Goal: Task Accomplishment & Management: Manage account settings

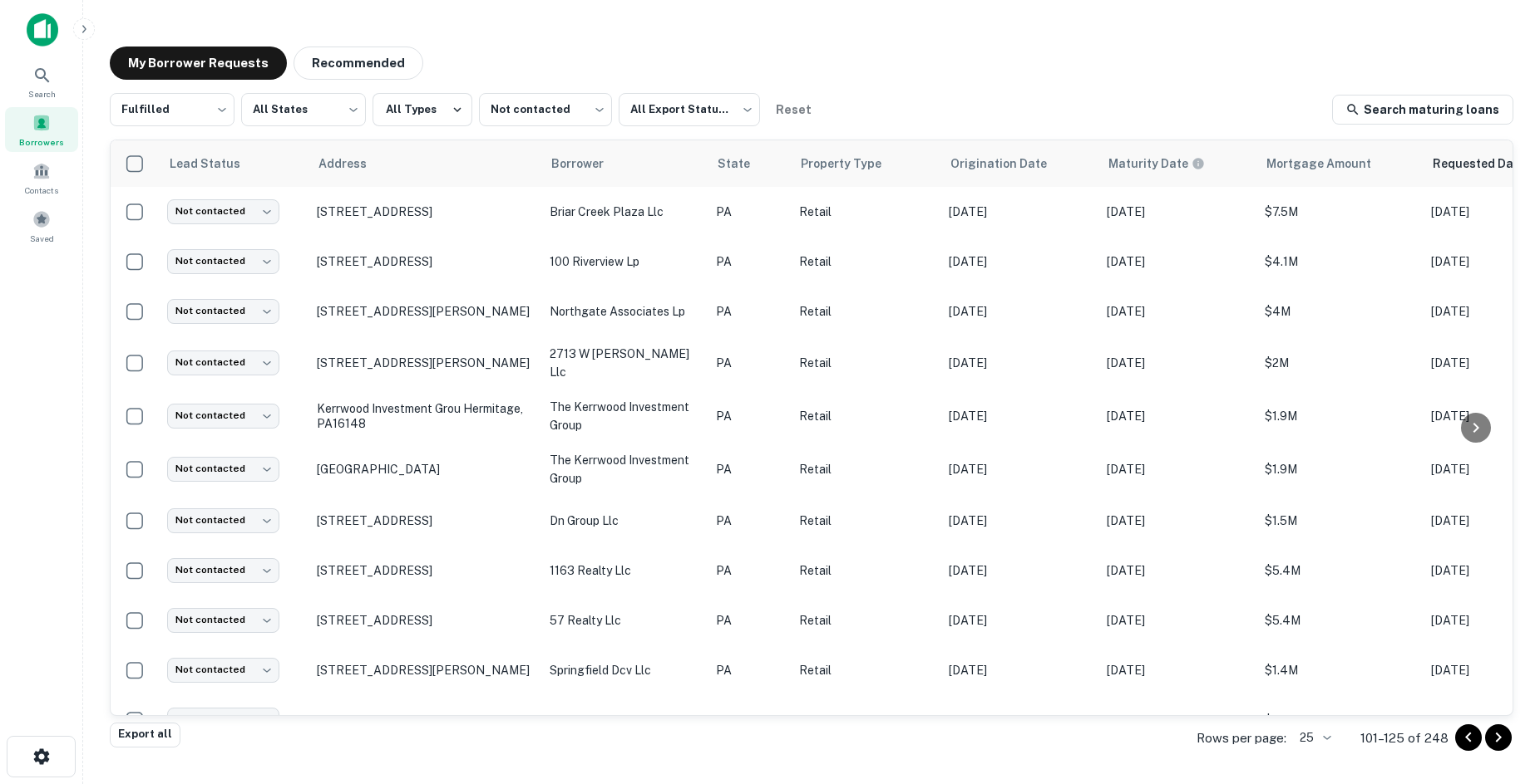
scroll to position [564, 0]
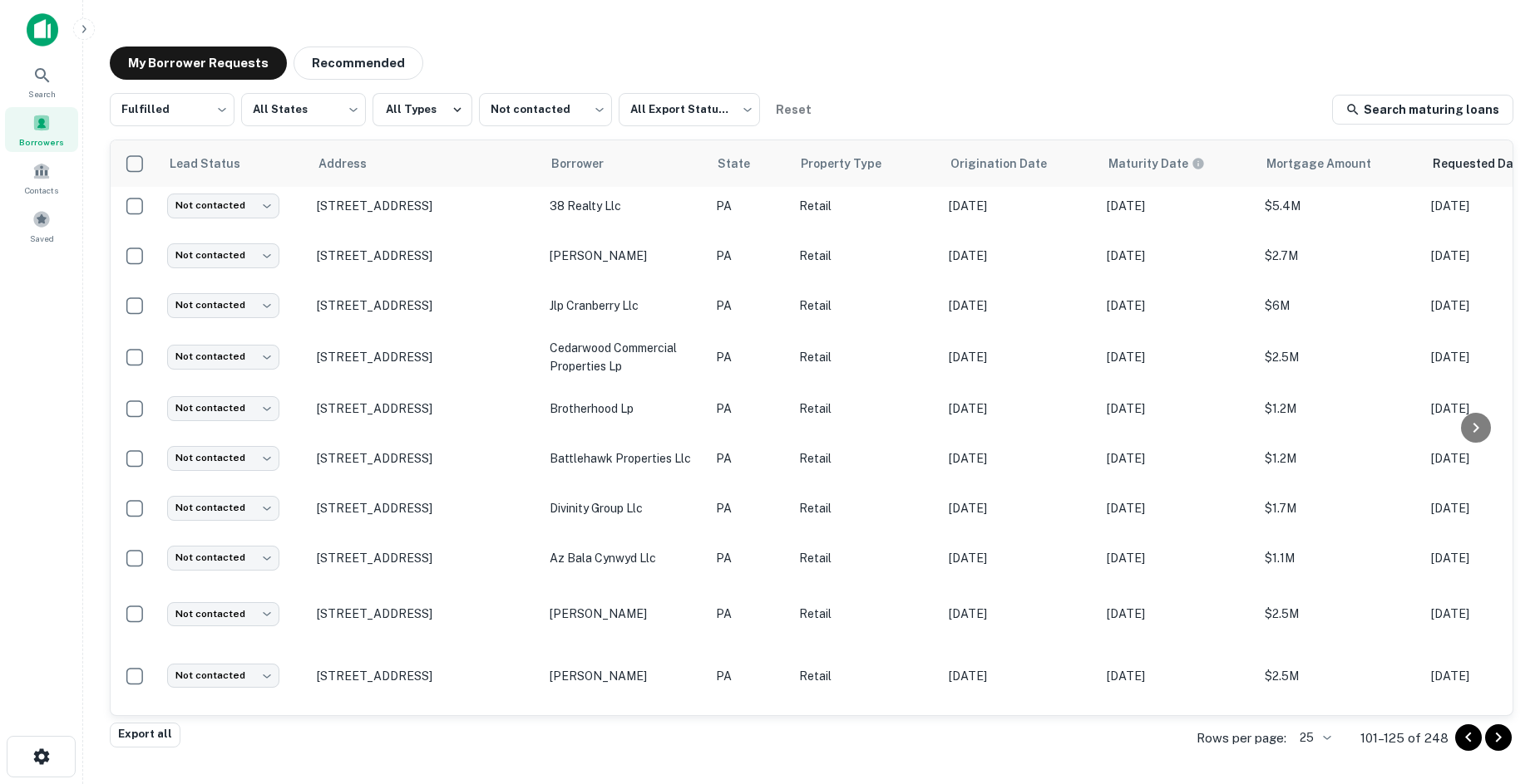
click at [551, 18] on main "My Borrower Requests Recommended Fulfilled ********* ​ All States *** ​ All Typ…" at bounding box center [812, 392] width 1457 height 784
drag, startPoint x: 523, startPoint y: 41, endPoint x: 461, endPoint y: 53, distance: 63.2
click at [523, 41] on div "My Borrower Requests Recommended Fulfilled ********* ​ All States *** ​ All Typ…" at bounding box center [811, 387] width 1430 height 706
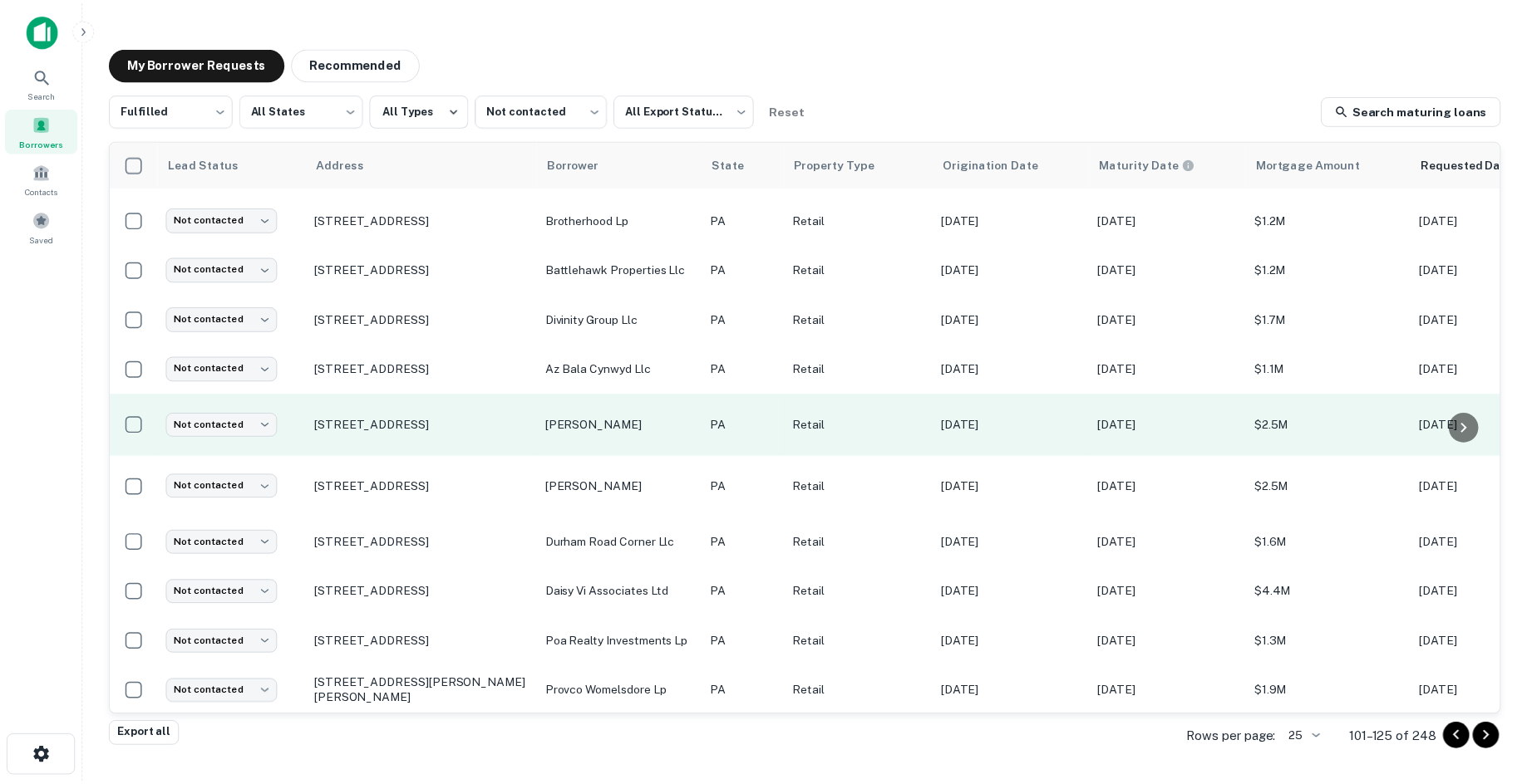
scroll to position [764, 0]
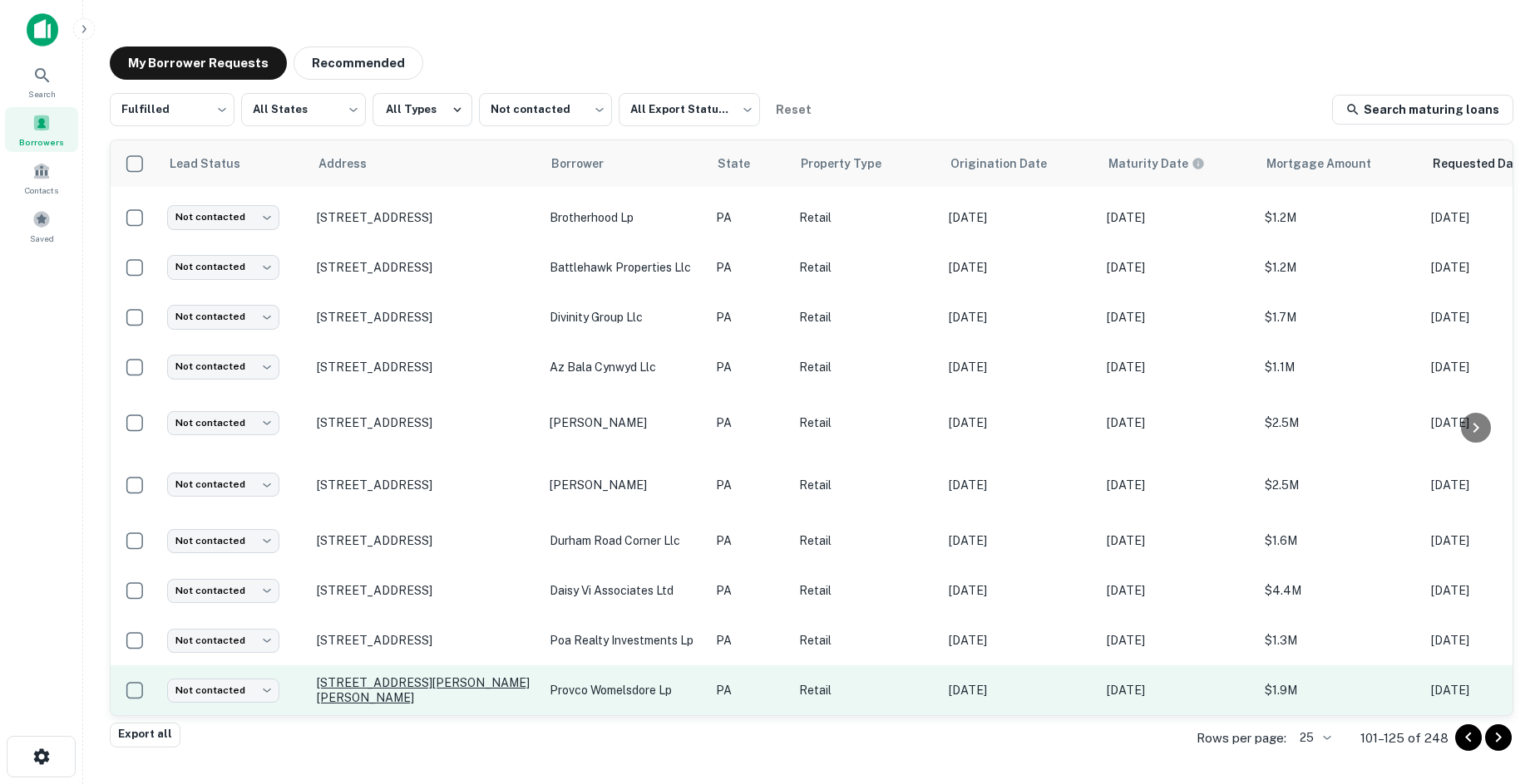
click at [378, 675] on p "2800 Conrad Weiser Pkwy Womelsdorf, PA19567" at bounding box center [425, 690] width 217 height 30
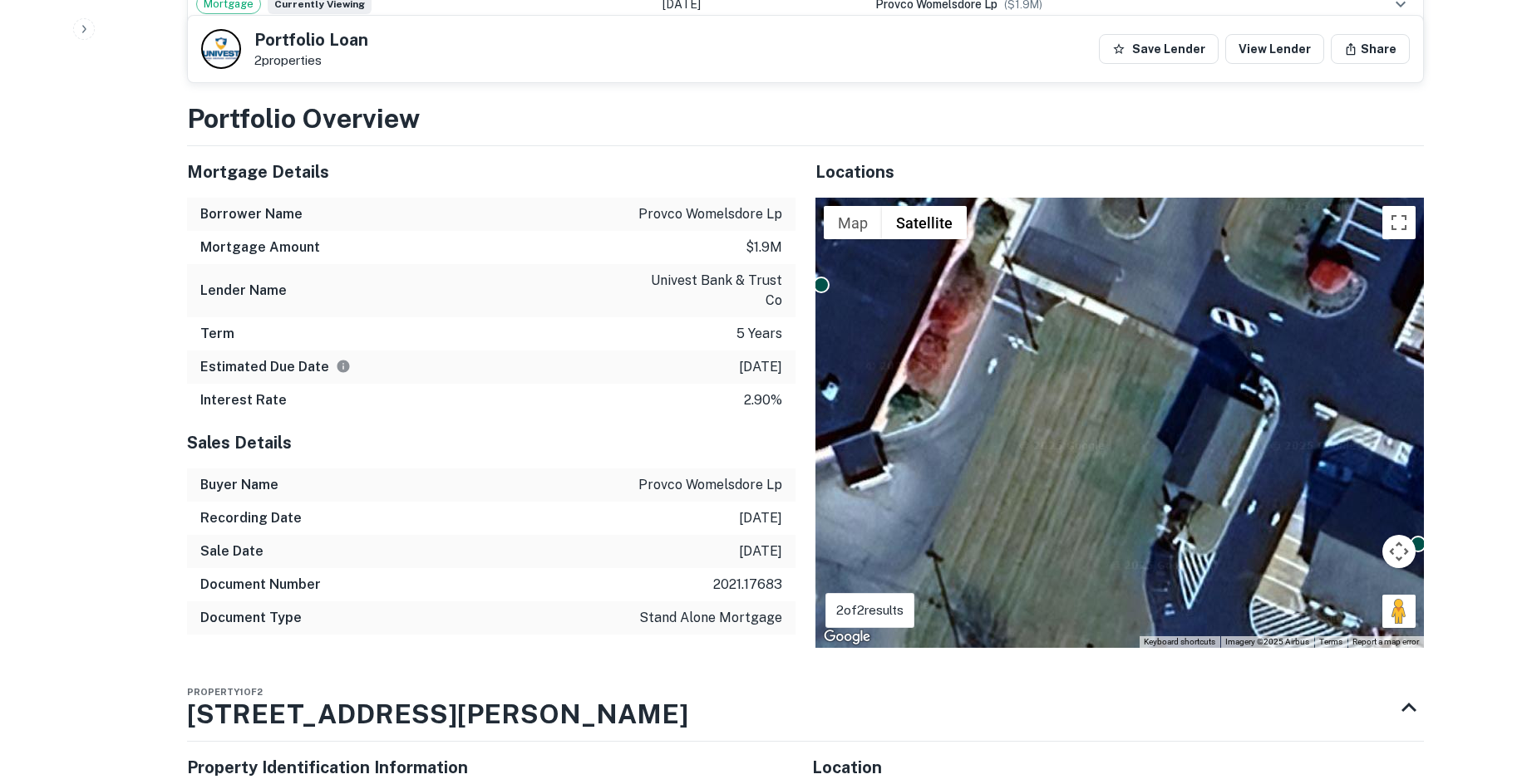
scroll to position [1828, 0]
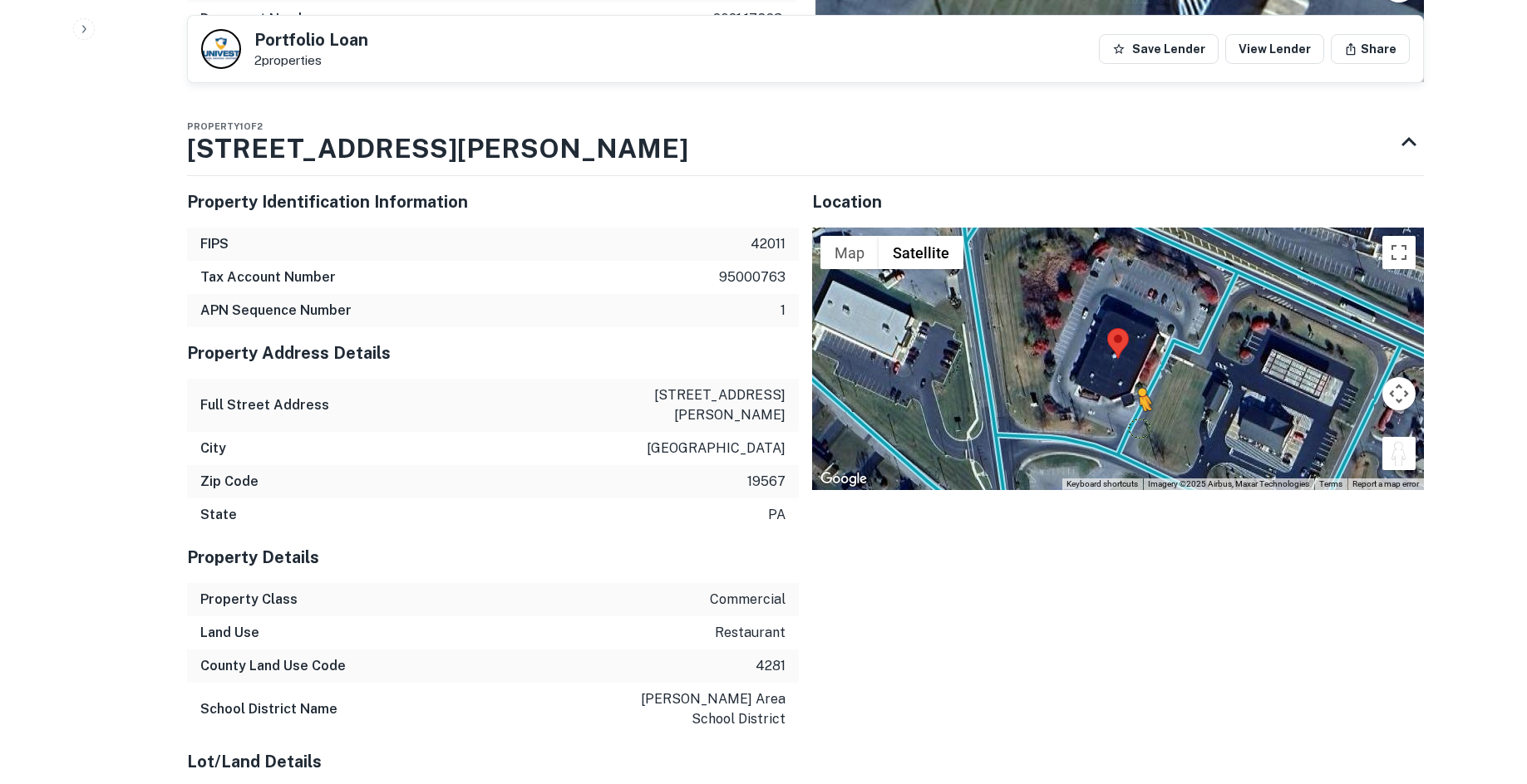
drag, startPoint x: 1395, startPoint y: 418, endPoint x: 1128, endPoint y: 382, distance: 269.4
click at [1128, 382] on div "To activate drag with keyboard, press Alt + Enter. Once in keyboard drag state,…" at bounding box center [1119, 359] width 612 height 263
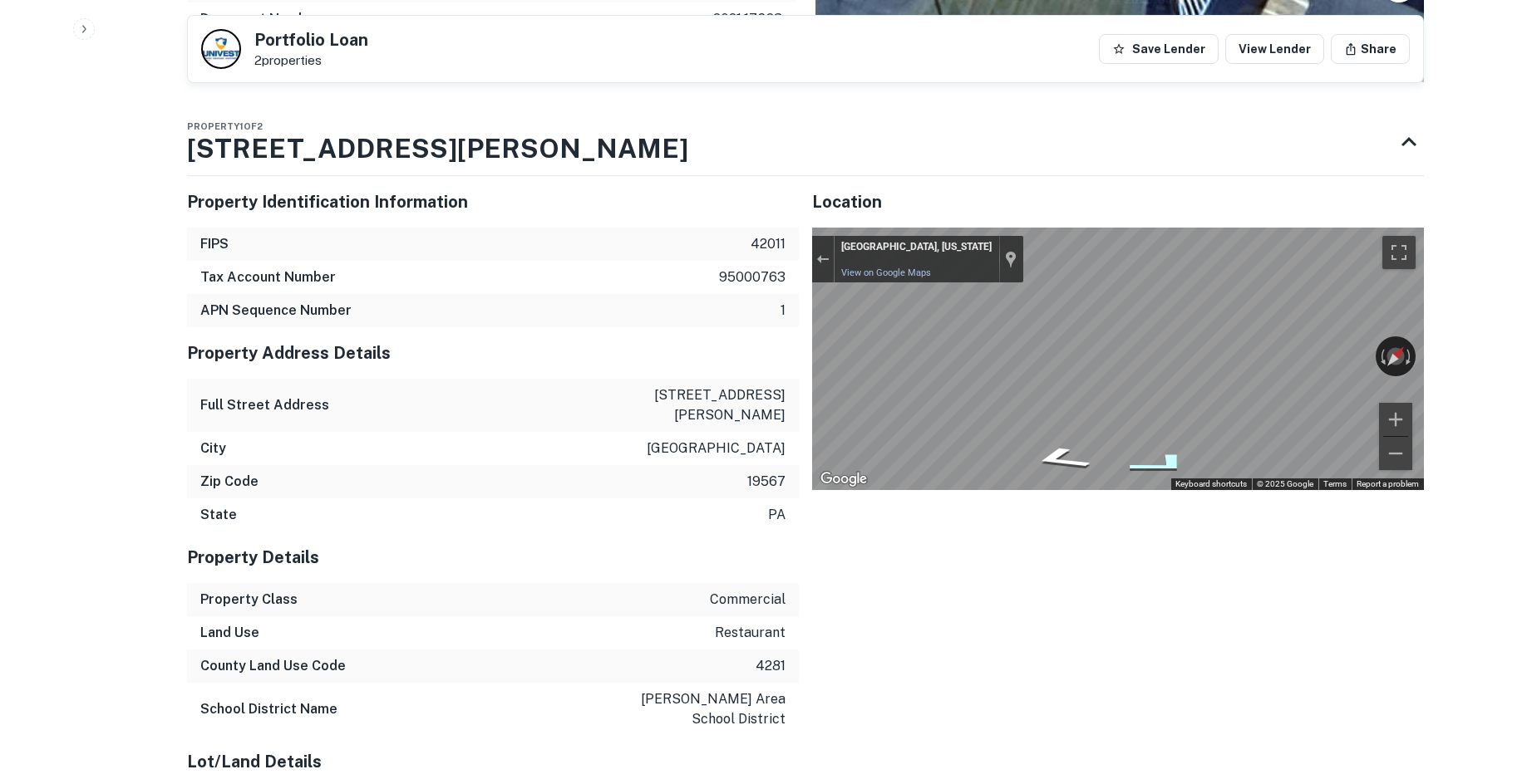
click at [1157, 446] on icon "Go East" at bounding box center [1161, 464] width 123 height 35
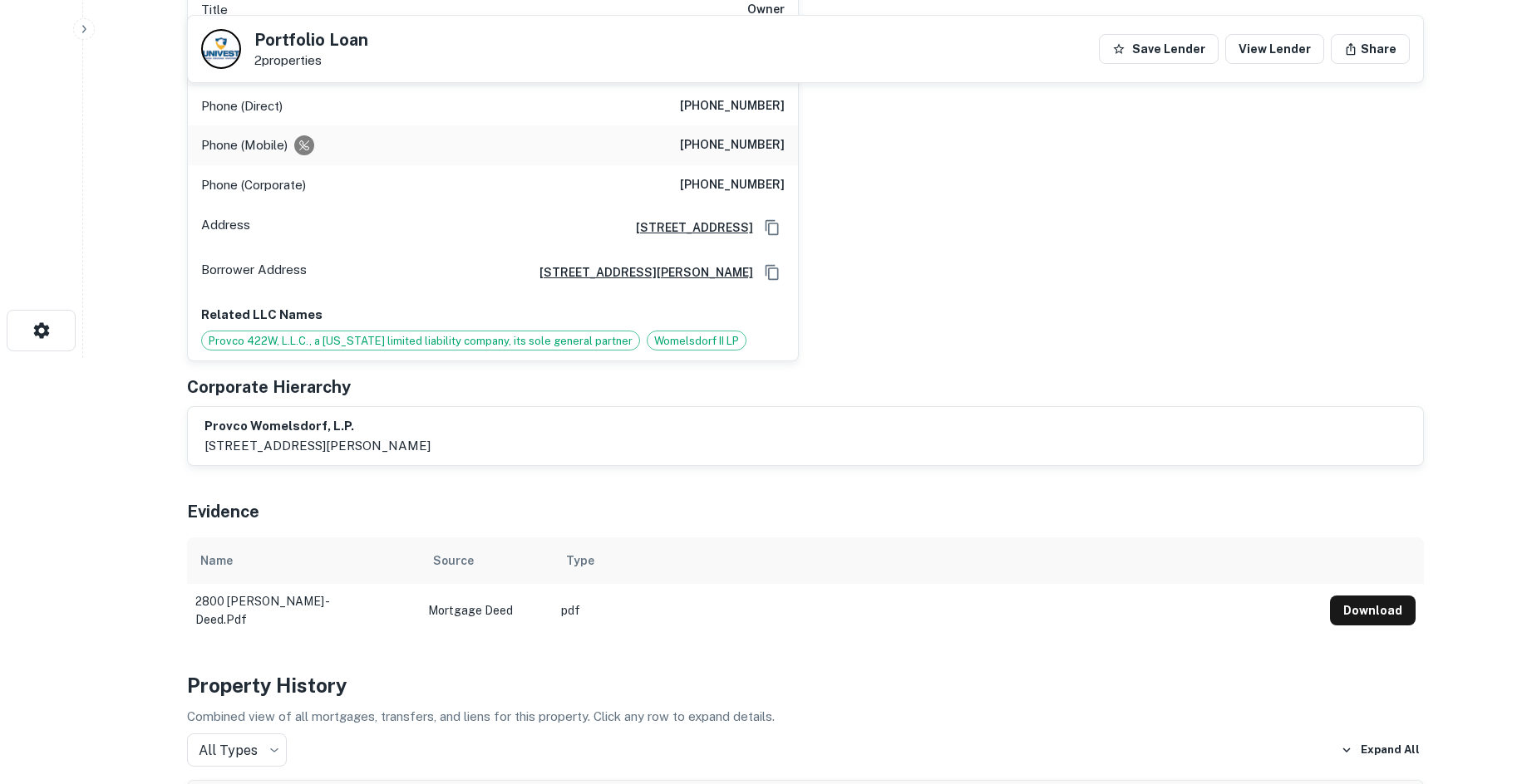
scroll to position [167, 0]
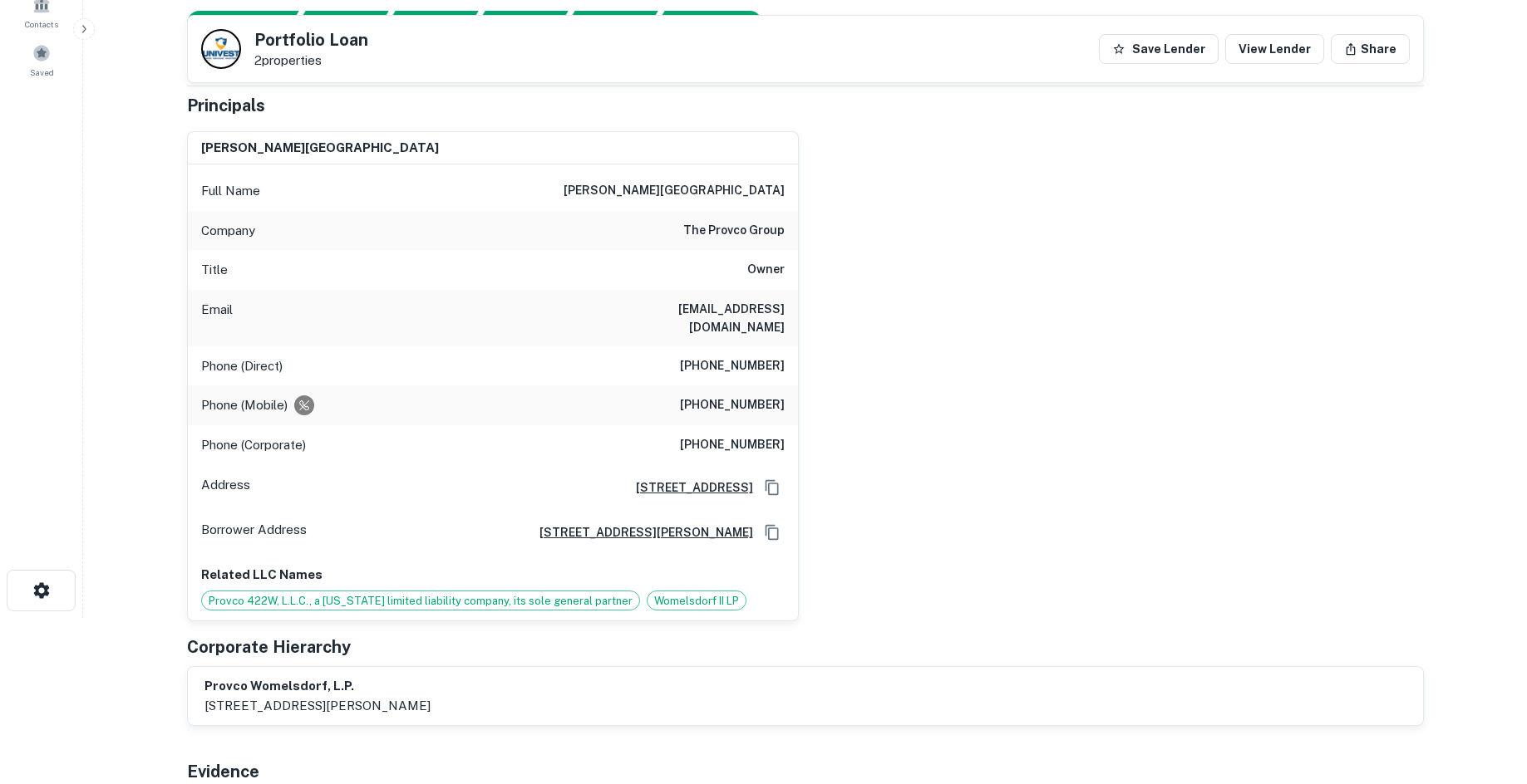
click at [758, 235] on h6 "the provco group" at bounding box center [734, 231] width 101 height 20
copy h6 "the provco group"
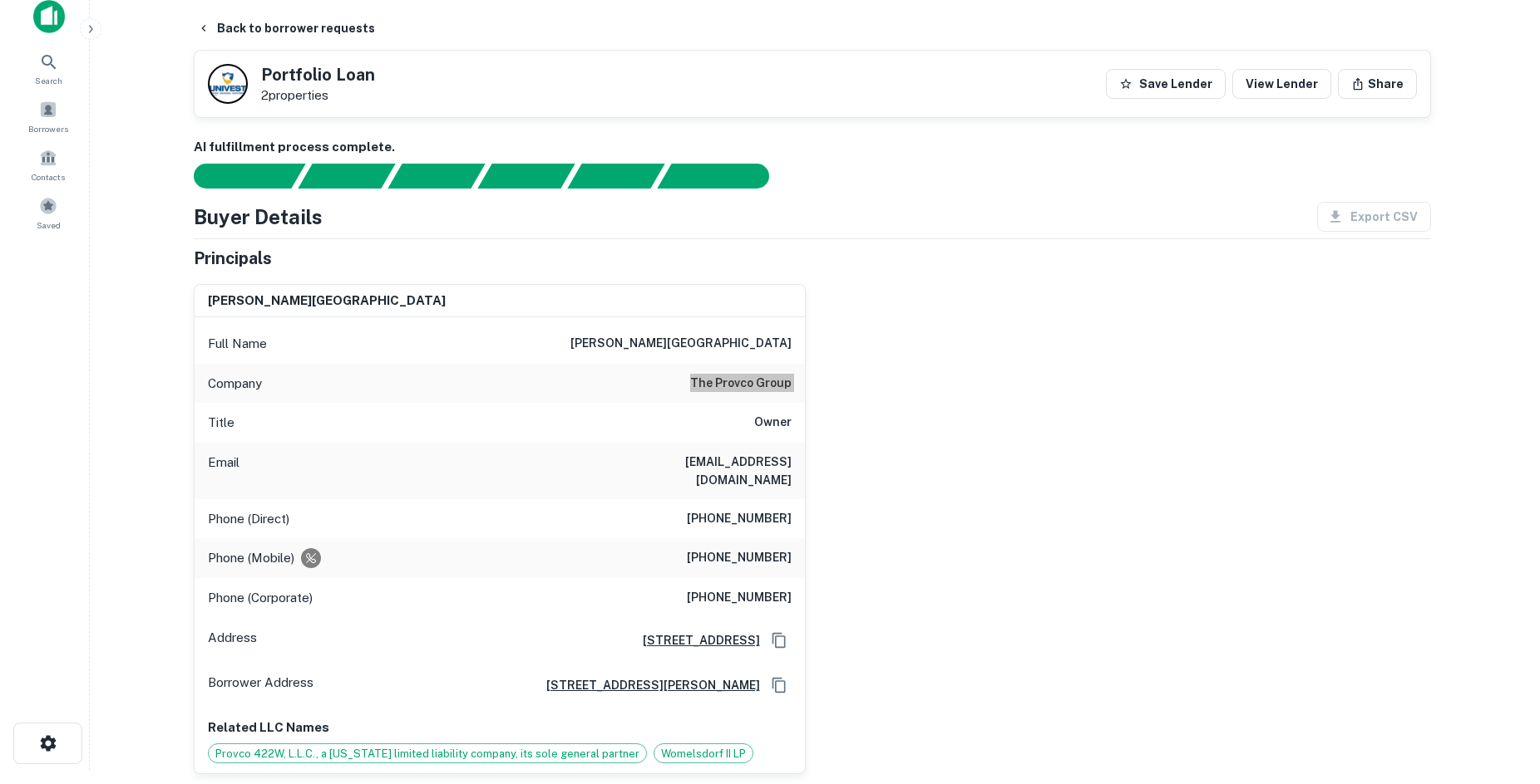
scroll to position [0, 0]
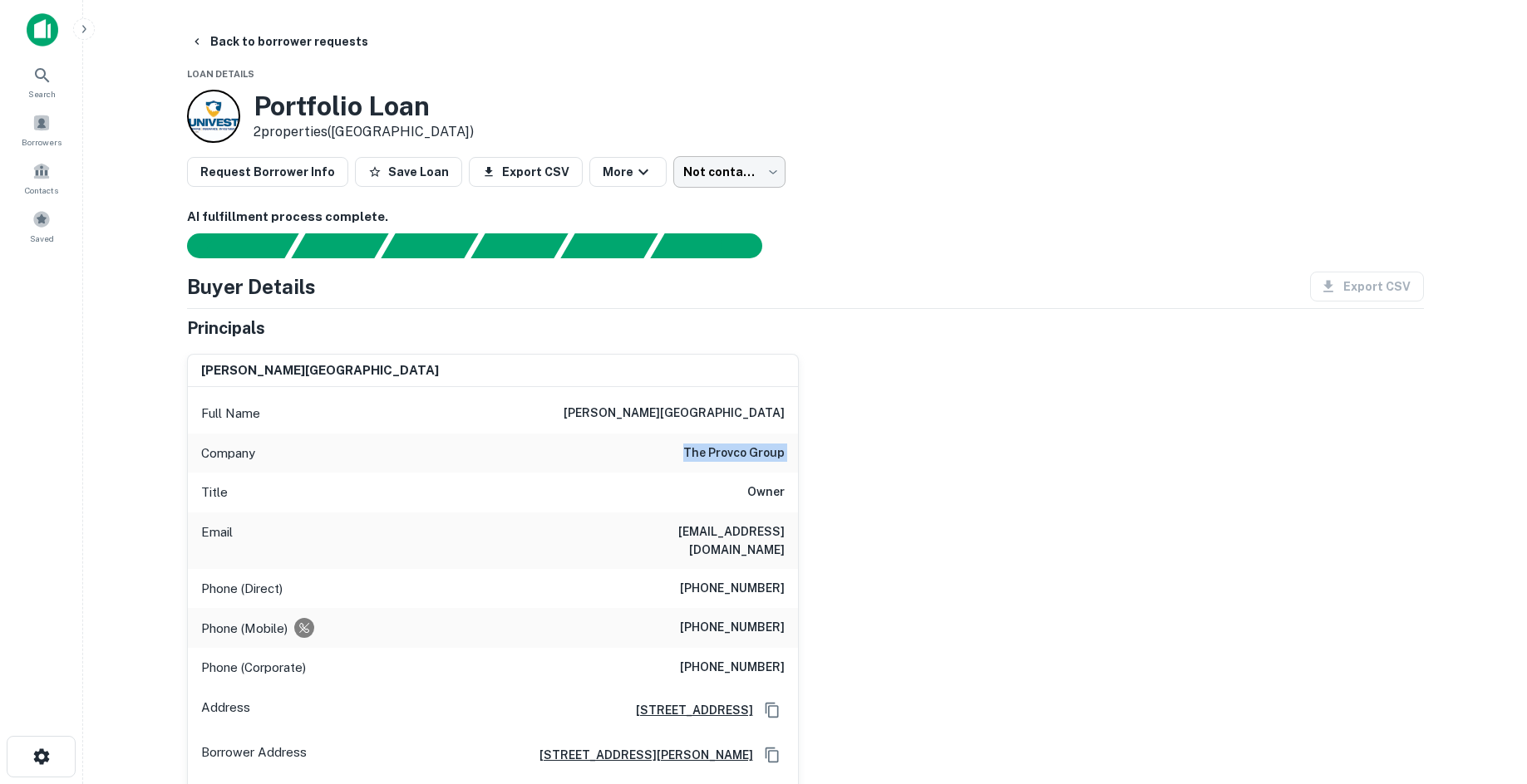
click at [704, 172] on body "Search Borrowers Contacts Saved Back to borrower requests Loan Details Portfoli…" at bounding box center [764, 392] width 1527 height 784
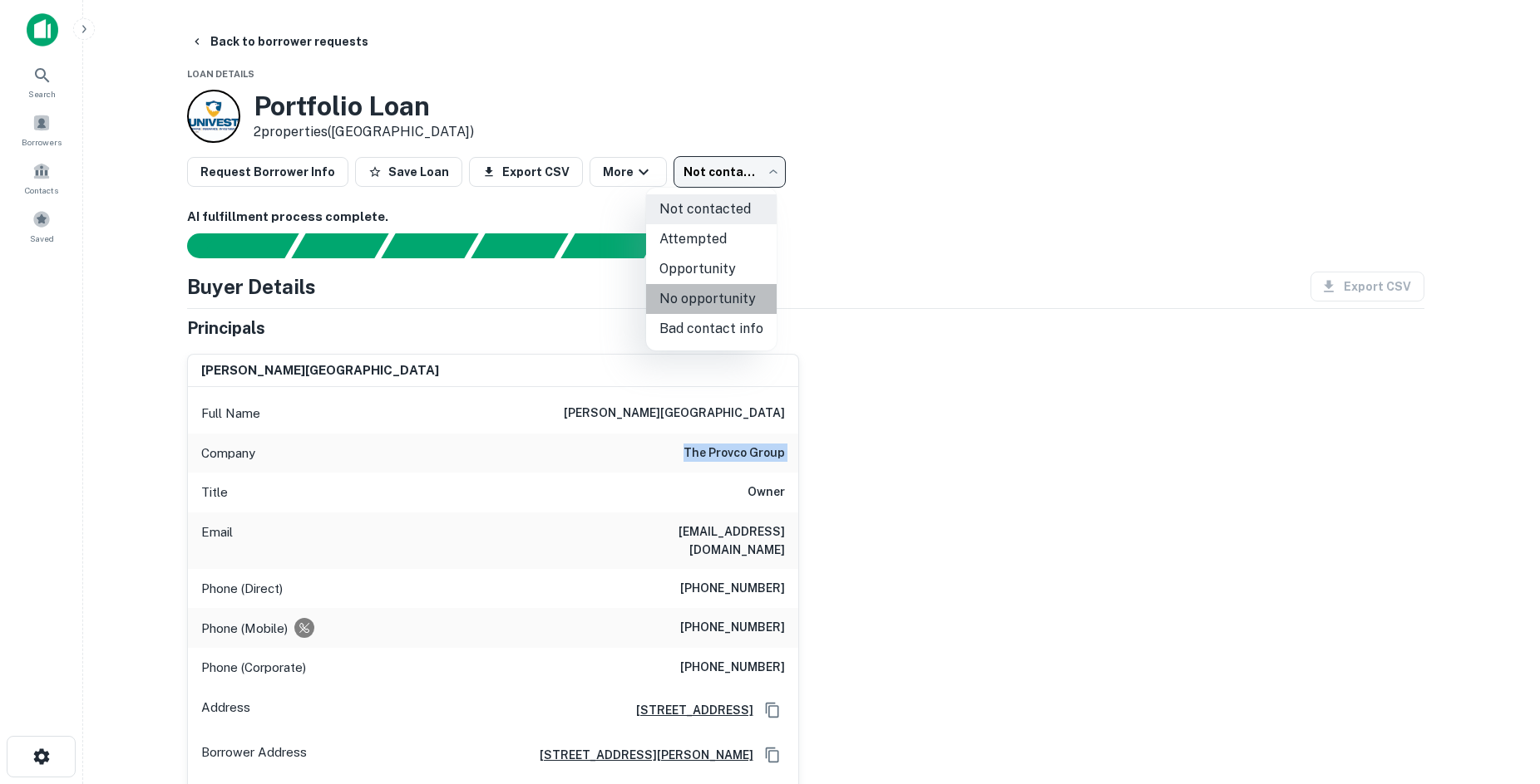
click at [727, 299] on li "No opportunity" at bounding box center [711, 299] width 130 height 30
type input "**********"
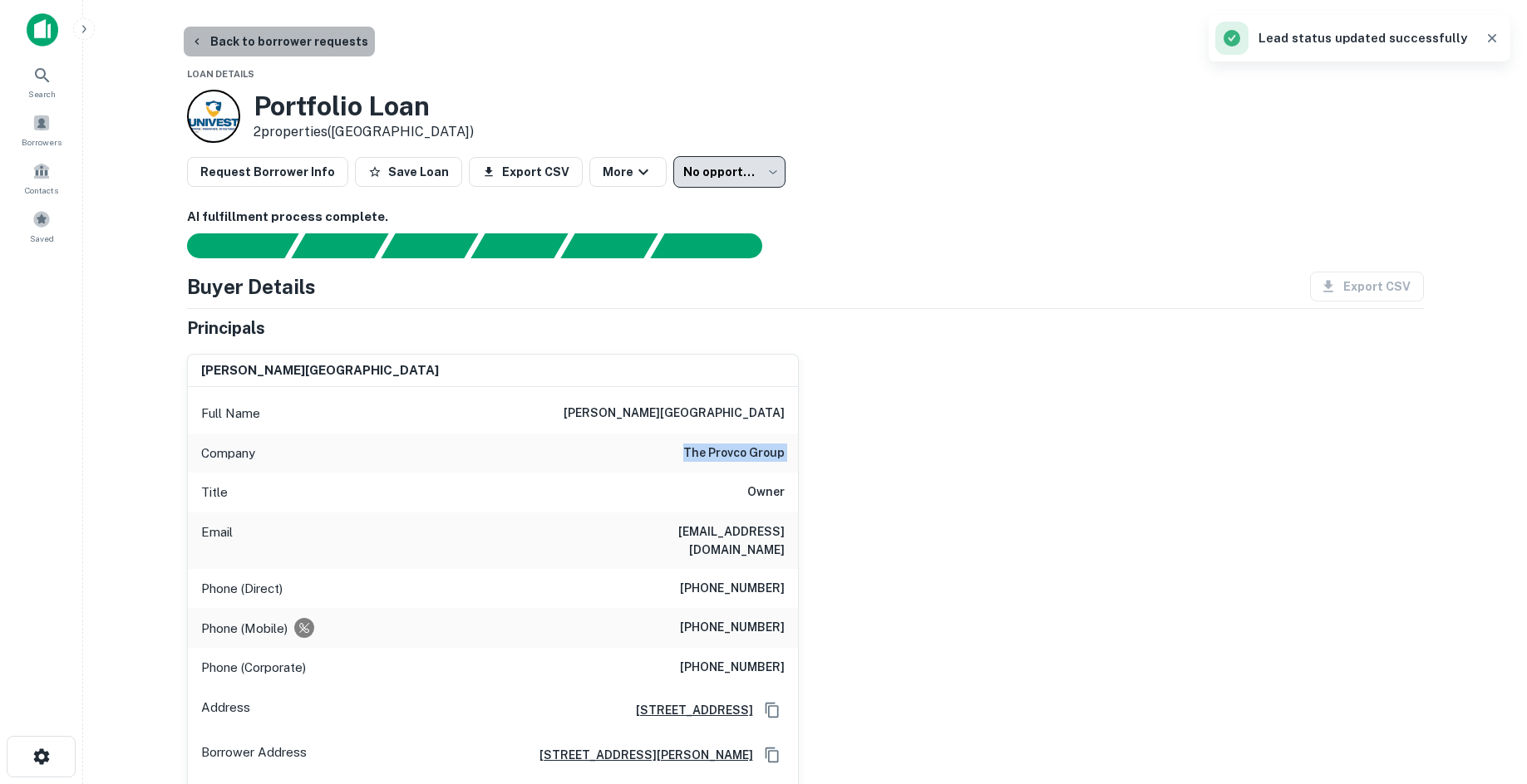
click at [310, 51] on button "Back to borrower requests" at bounding box center [279, 41] width 191 height 30
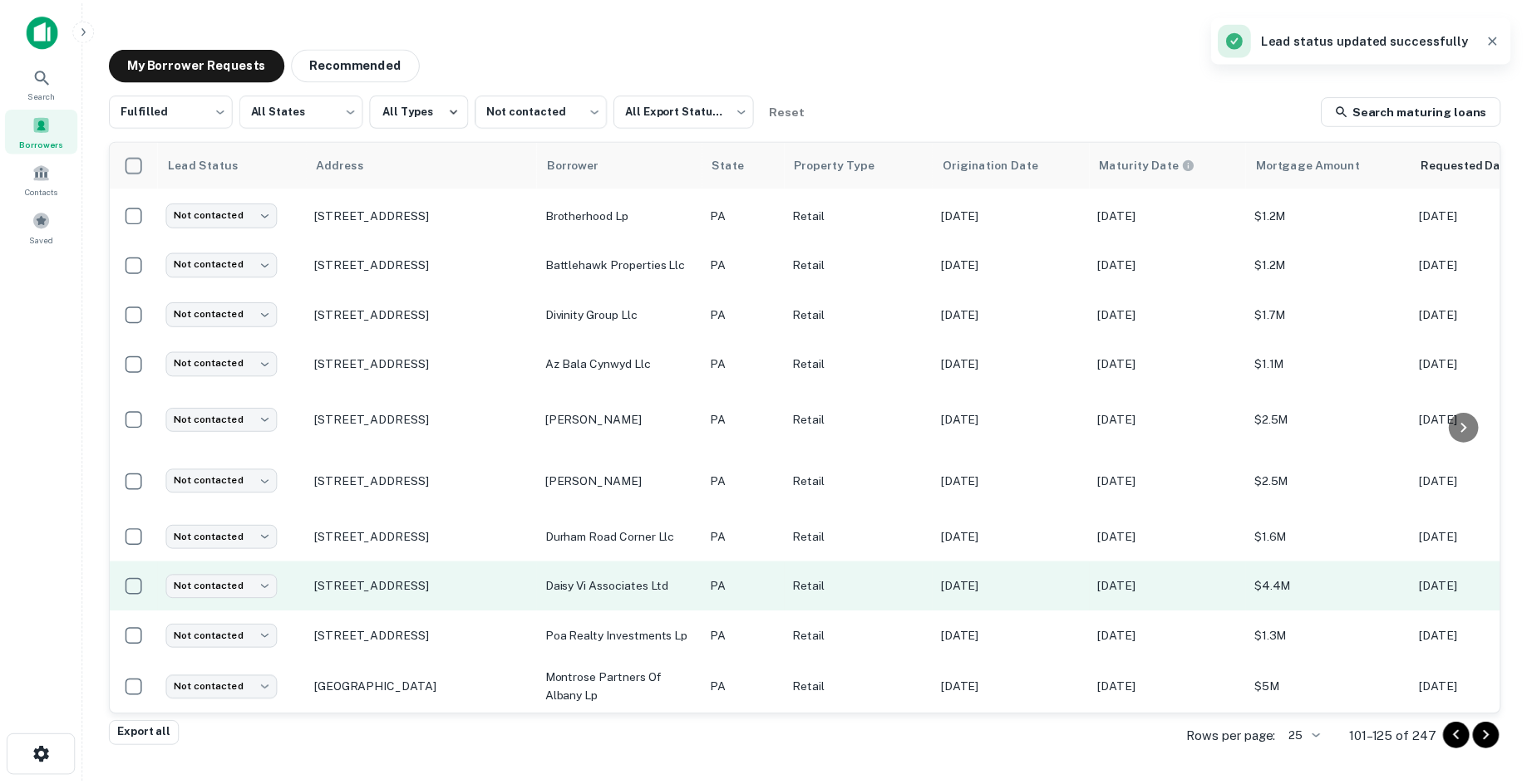
scroll to position [768, 0]
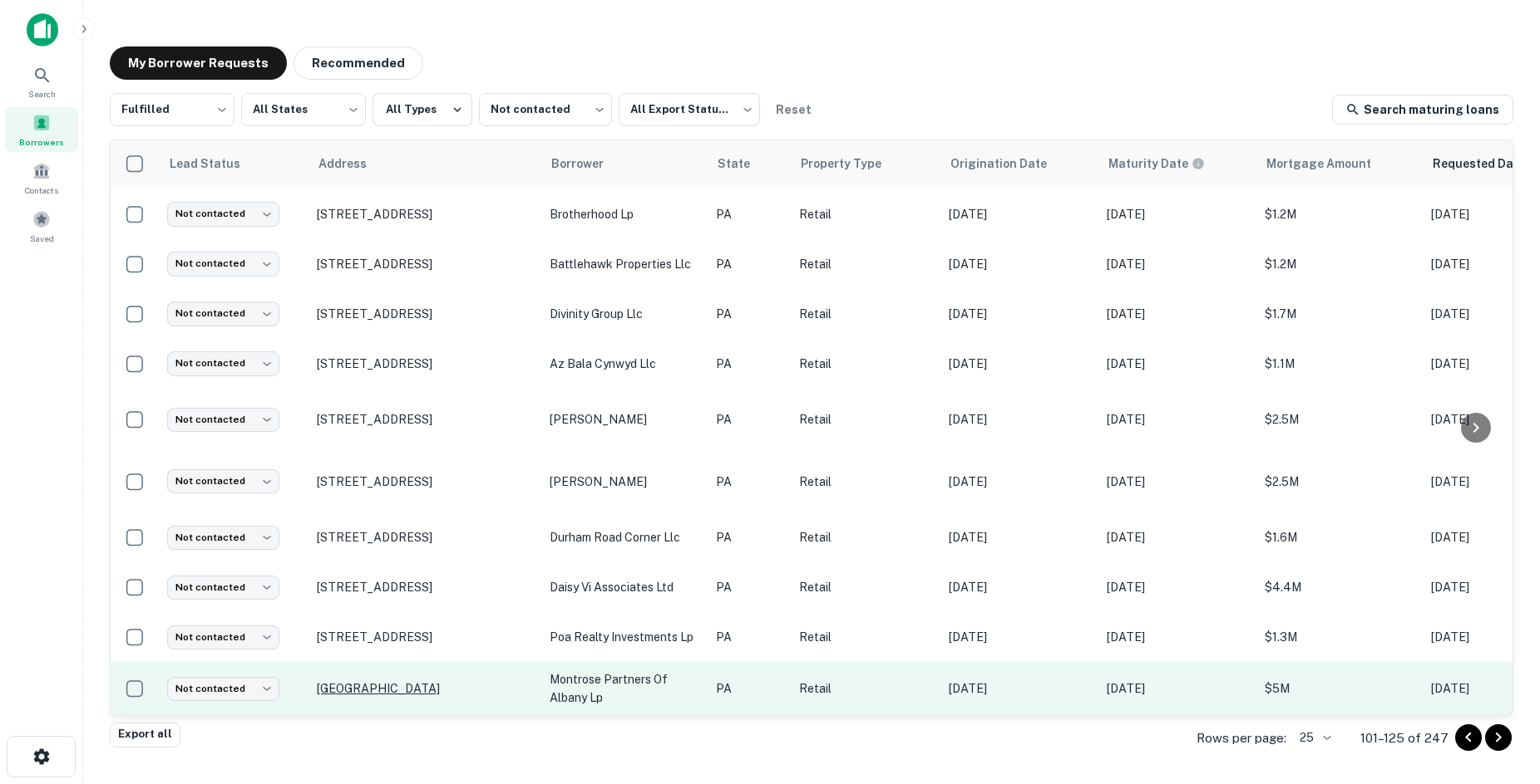
click at [475, 682] on p "16750 State Route 706 Montrose, PA18801" at bounding box center [425, 689] width 217 height 15
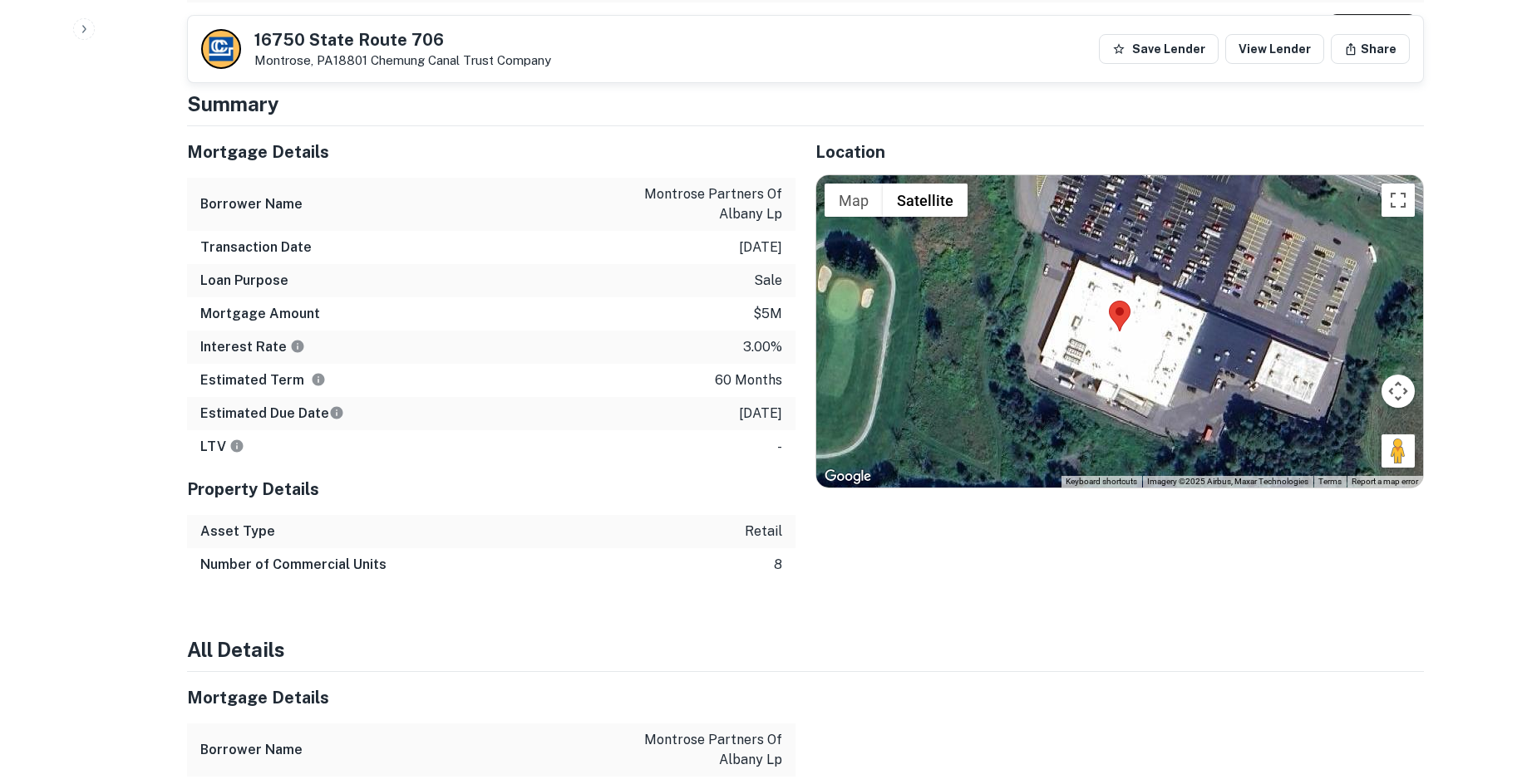
scroll to position [914, 0]
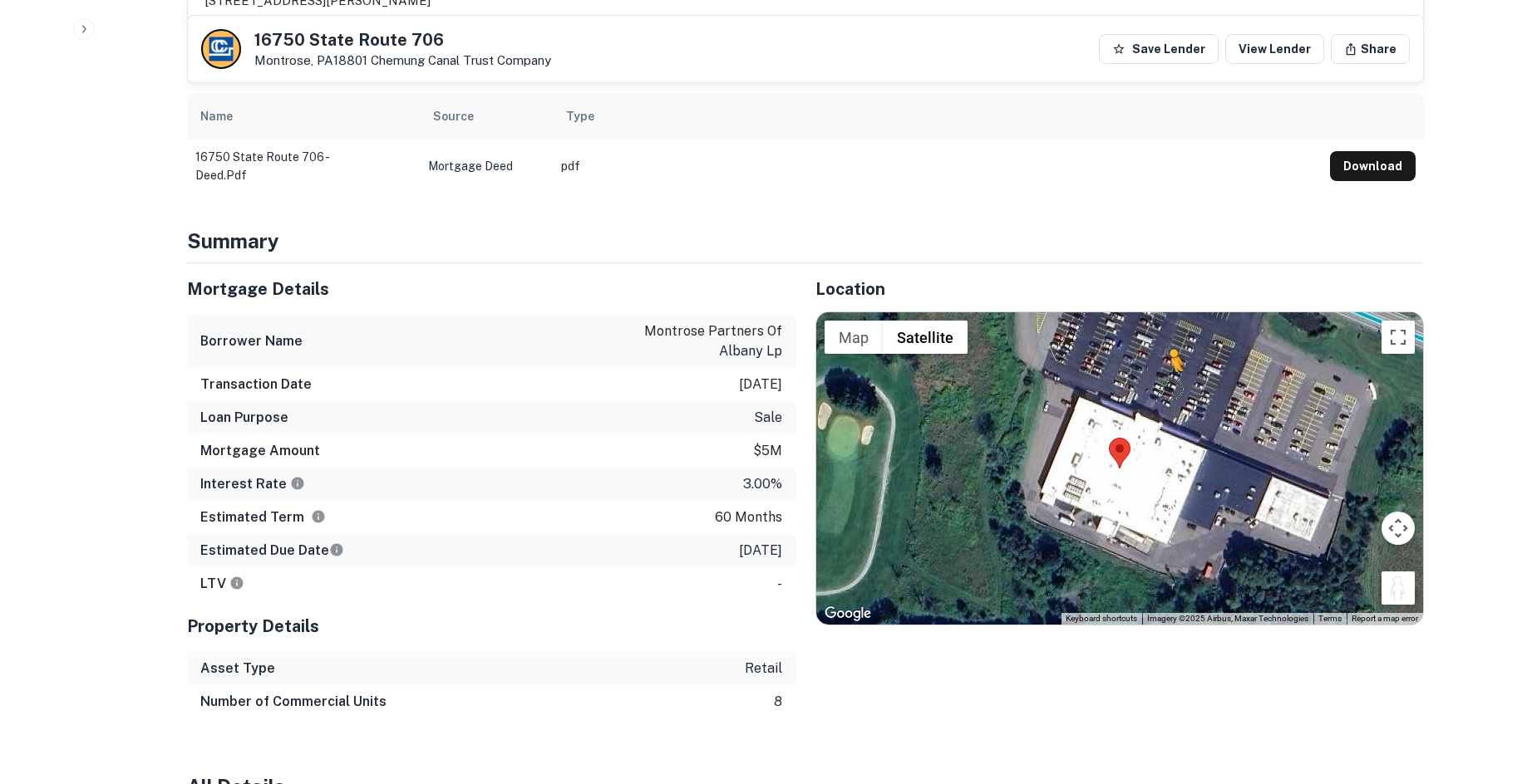
drag, startPoint x: 1399, startPoint y: 577, endPoint x: 1170, endPoint y: 370, distance: 308.7
click at [1170, 370] on div "To activate drag with keyboard, press Alt + Enter. Once in keyboard drag state,…" at bounding box center [1119, 468] width 607 height 312
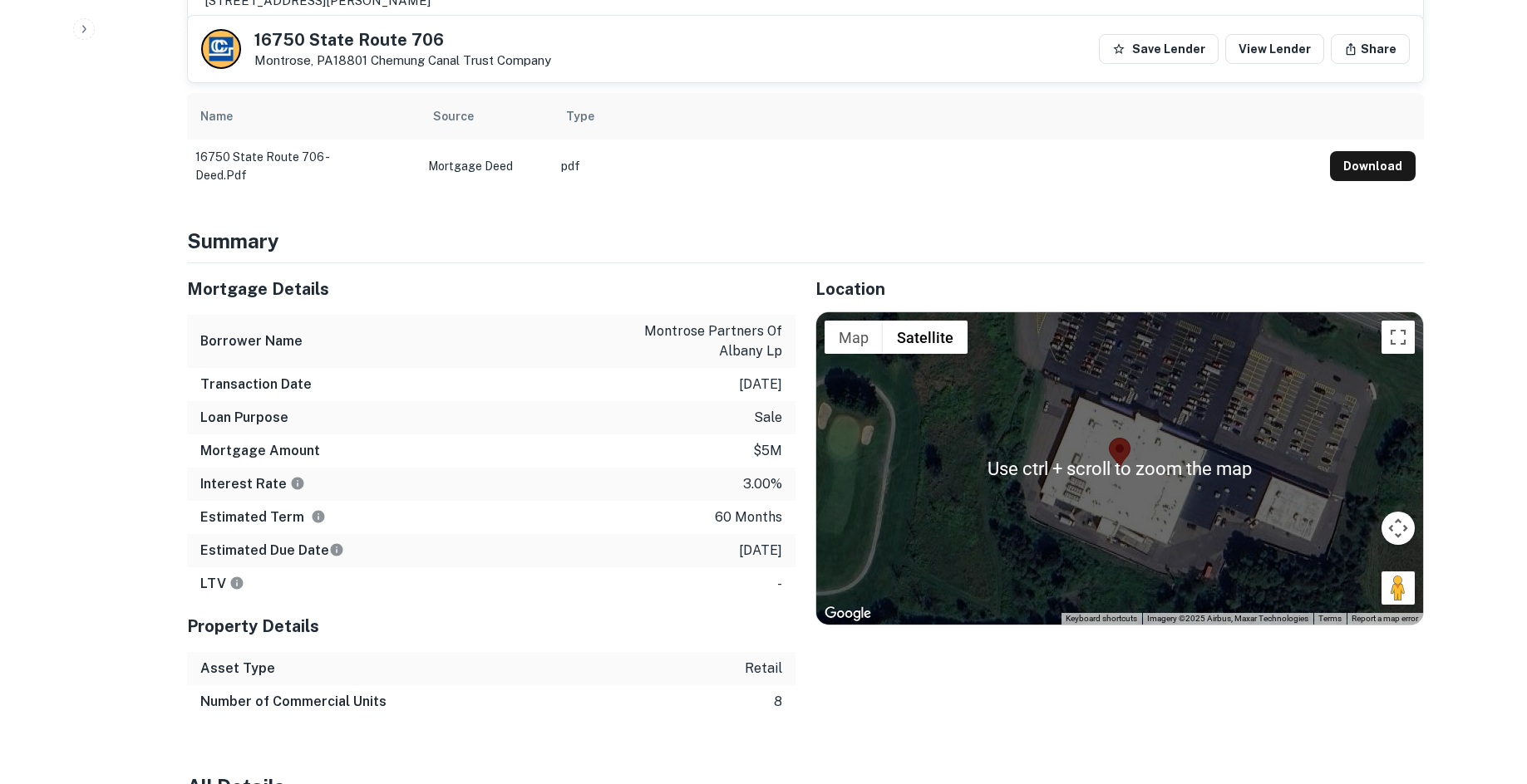
scroll to position [831, 0]
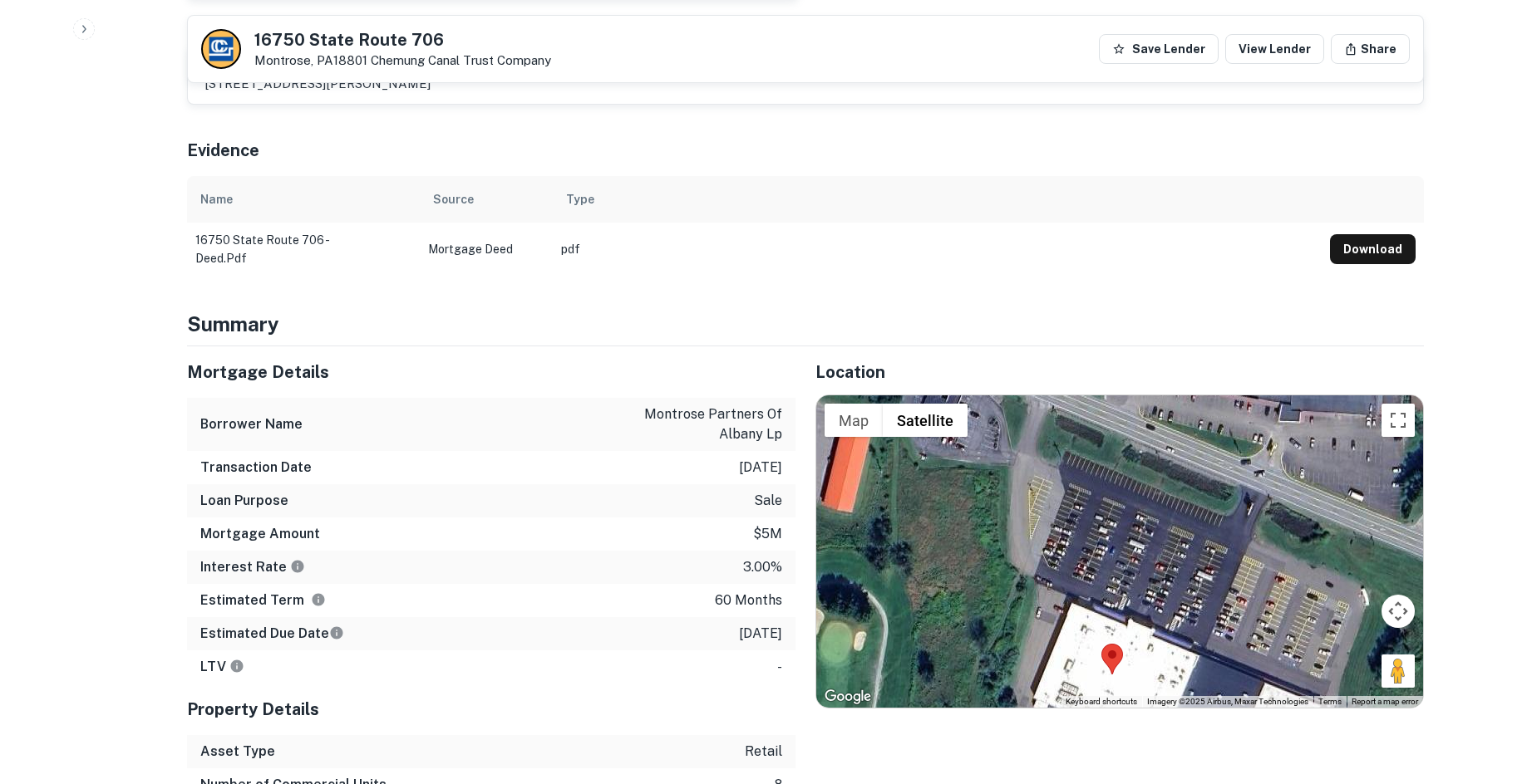
drag, startPoint x: 1152, startPoint y: 451, endPoint x: 1145, endPoint y: 576, distance: 125.2
click at [1145, 576] on div "No data available." at bounding box center [1119, 551] width 607 height 312
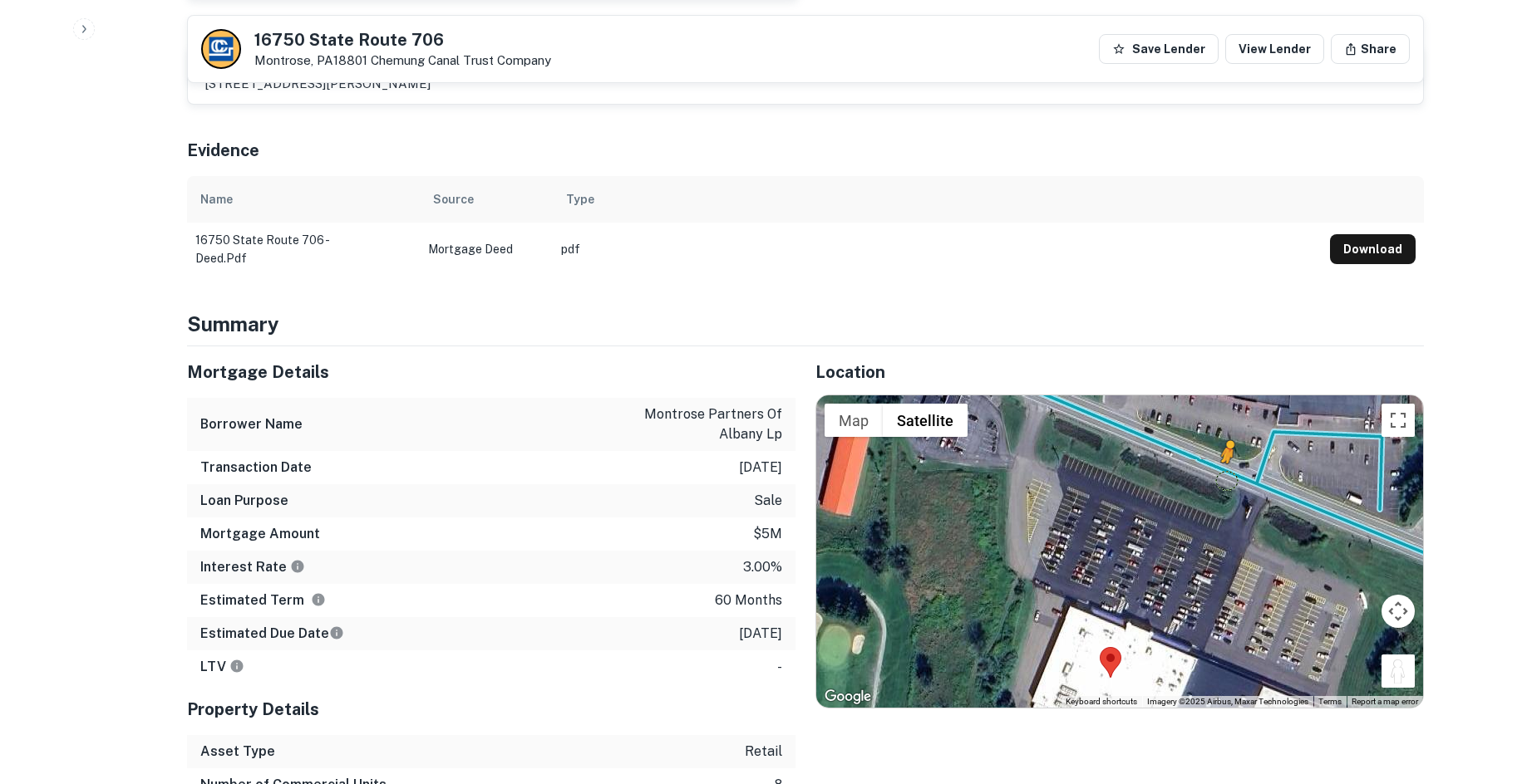
drag, startPoint x: 1400, startPoint y: 643, endPoint x: 1226, endPoint y: 464, distance: 249.6
click at [1226, 464] on div "To activate drag with keyboard, press Alt + Enter. Once in keyboard drag state,…" at bounding box center [1119, 551] width 607 height 312
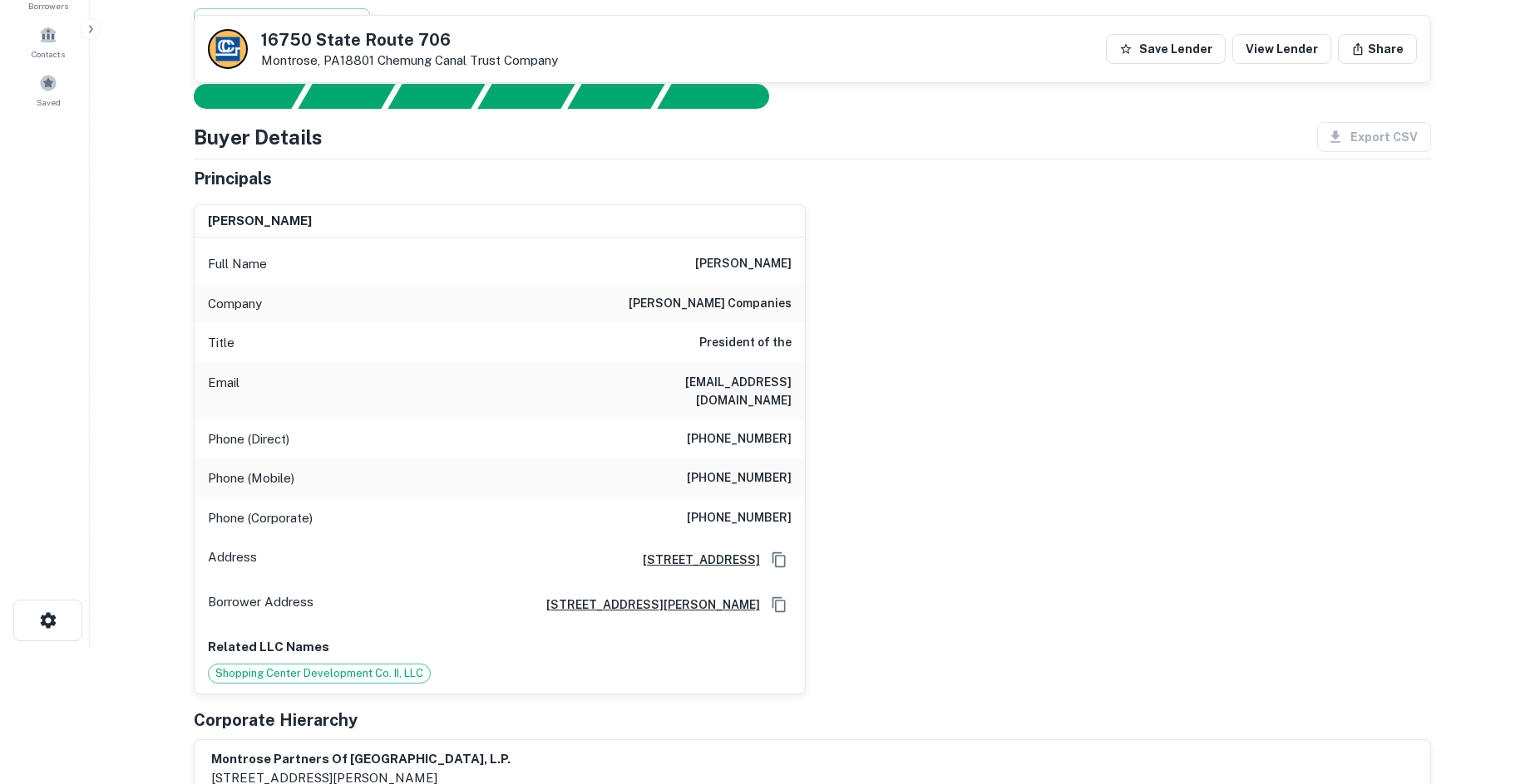
scroll to position [0, 0]
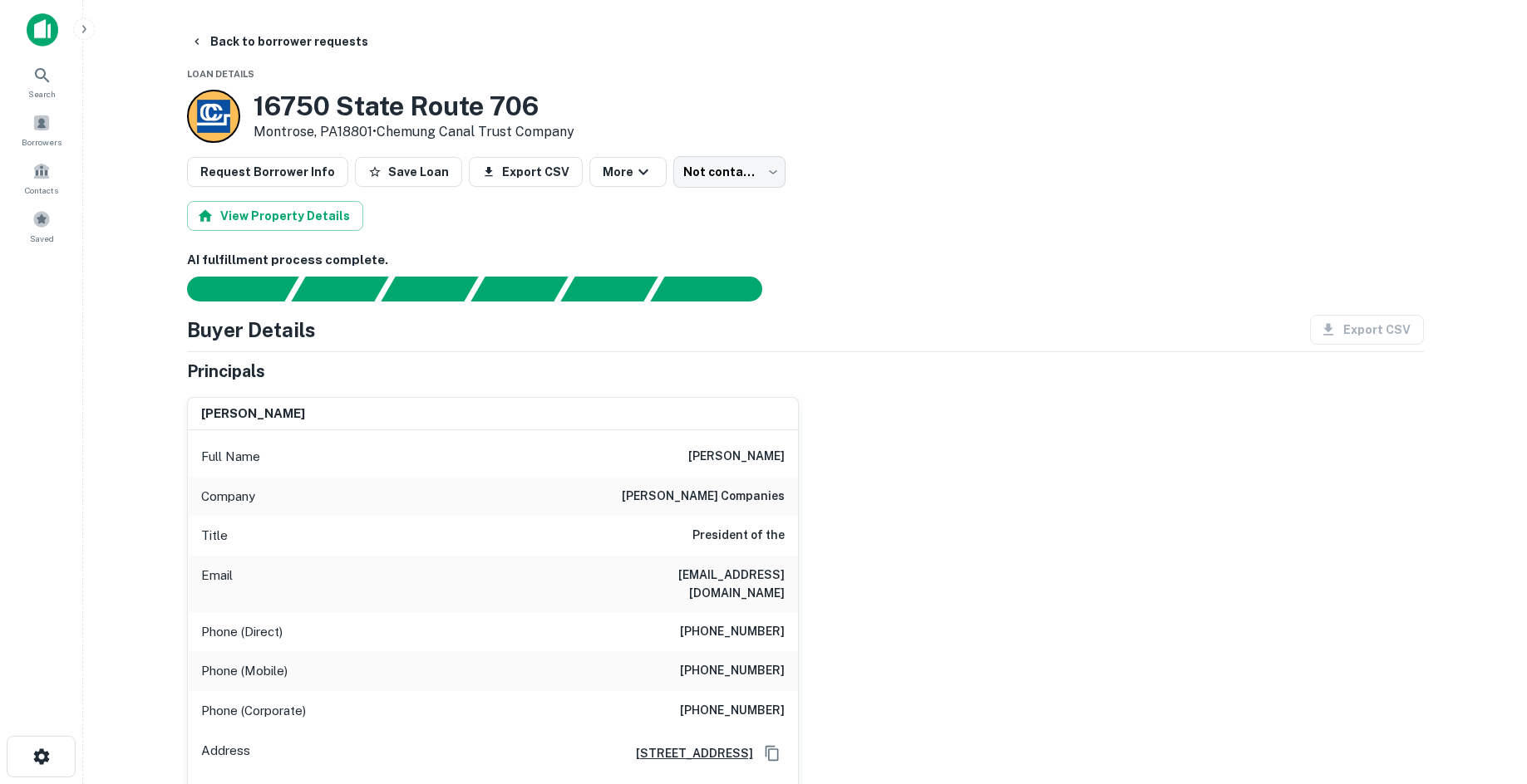
click at [771, 491] on h6 "schuyler companies" at bounding box center [704, 497] width 163 height 20
copy h6 "schuyler companies"
click at [716, 175] on body "Search Borrowers Contacts Saved Back to borrower requests Loan Details 16750 St…" at bounding box center [764, 392] width 1527 height 784
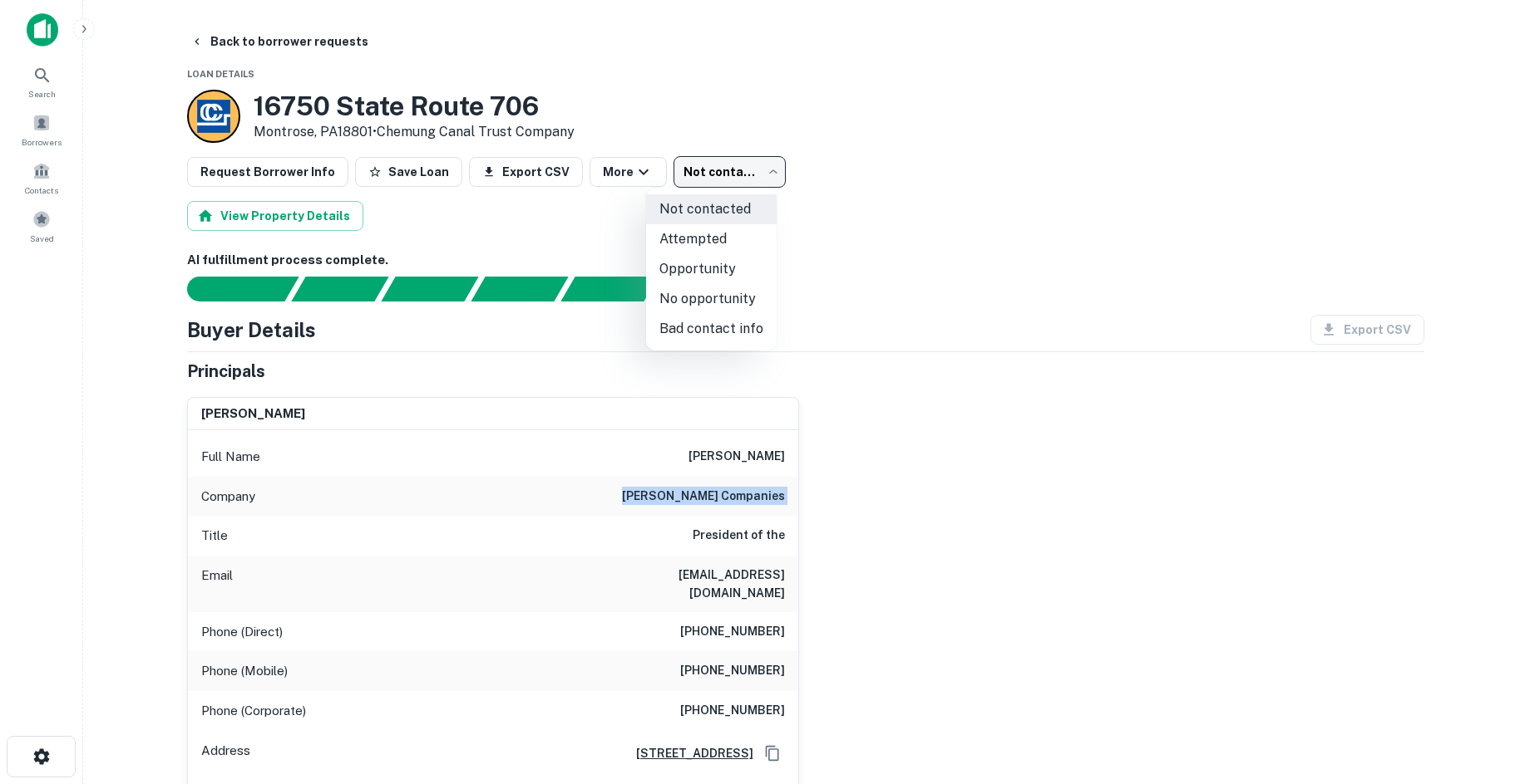
drag, startPoint x: 732, startPoint y: 309, endPoint x: 280, endPoint y: 126, distance: 487.6
click at [730, 309] on li "No opportunity" at bounding box center [711, 299] width 130 height 30
type input "**********"
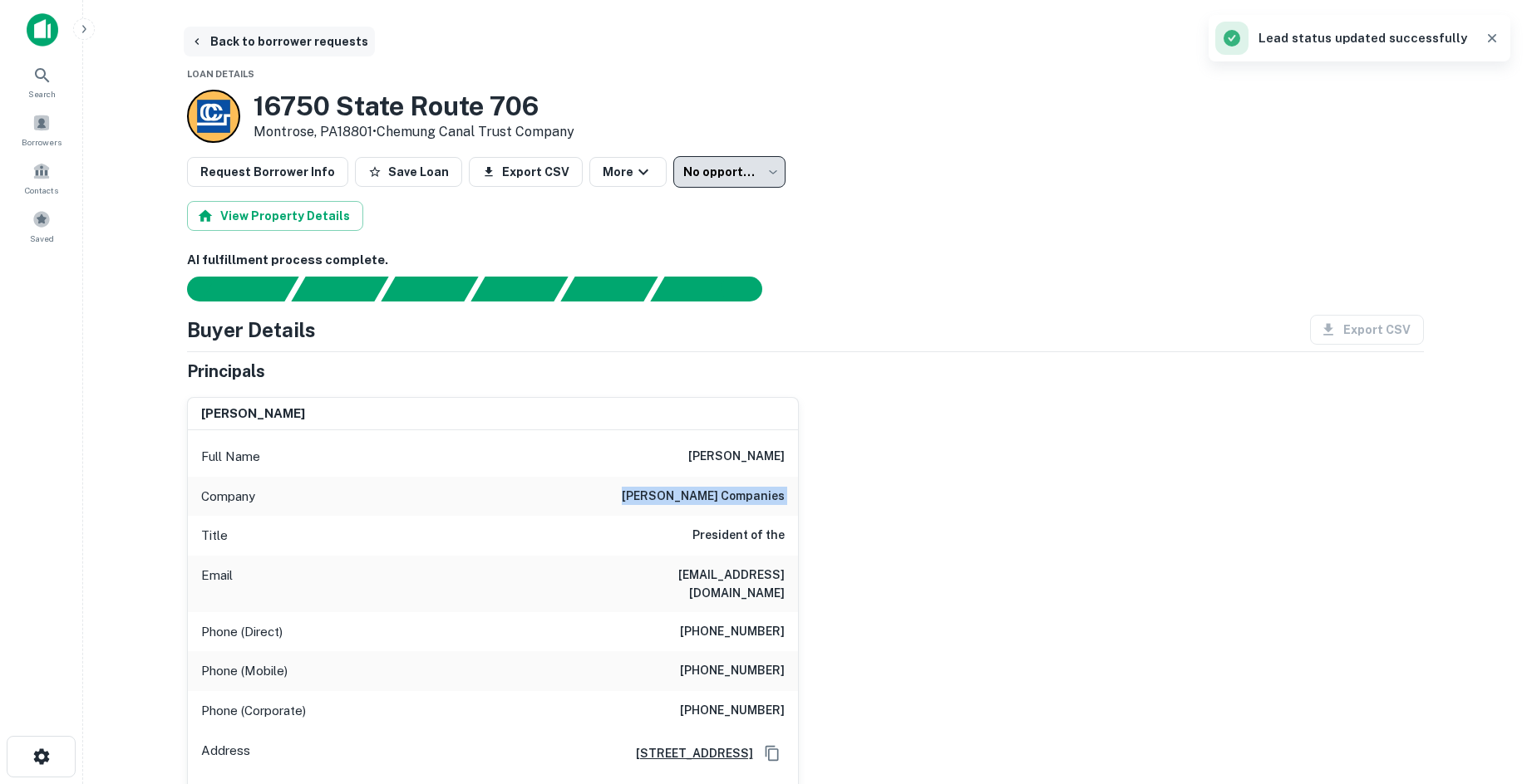
click at [277, 51] on button "Back to borrower requests" at bounding box center [279, 41] width 191 height 30
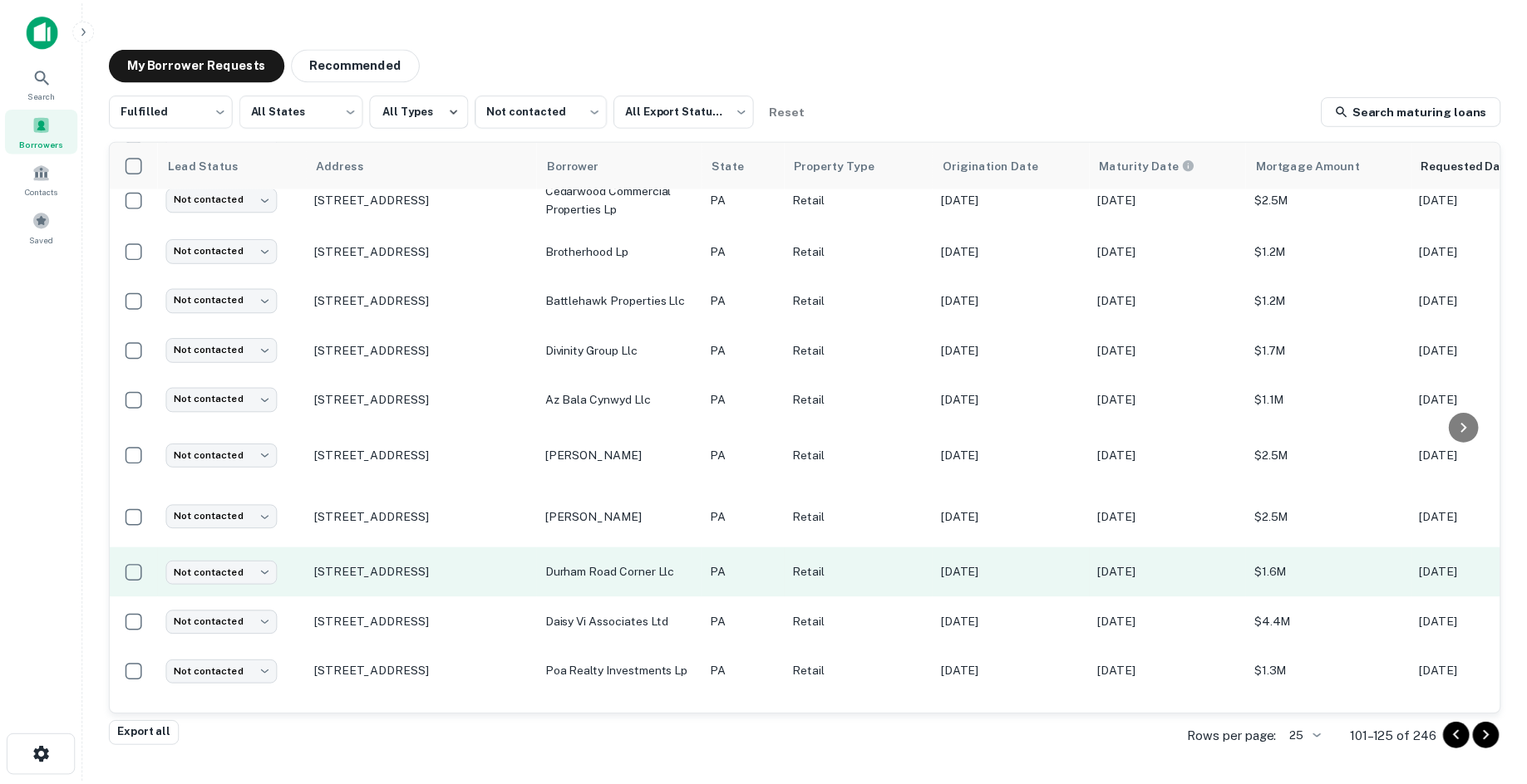
scroll to position [777, 0]
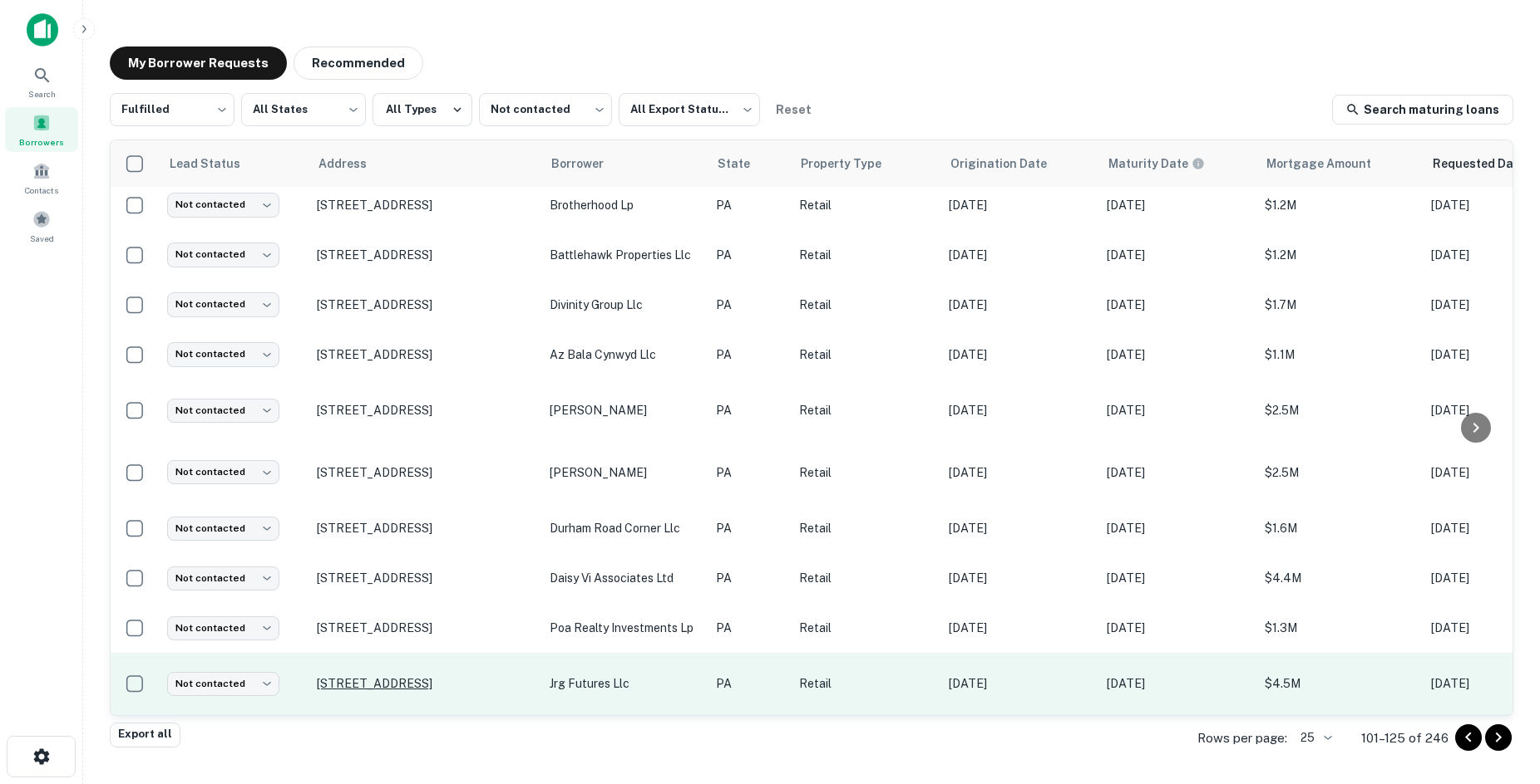
click at [351, 676] on p "2453 E Cumberland St Lebanon, PA17042" at bounding box center [425, 684] width 217 height 15
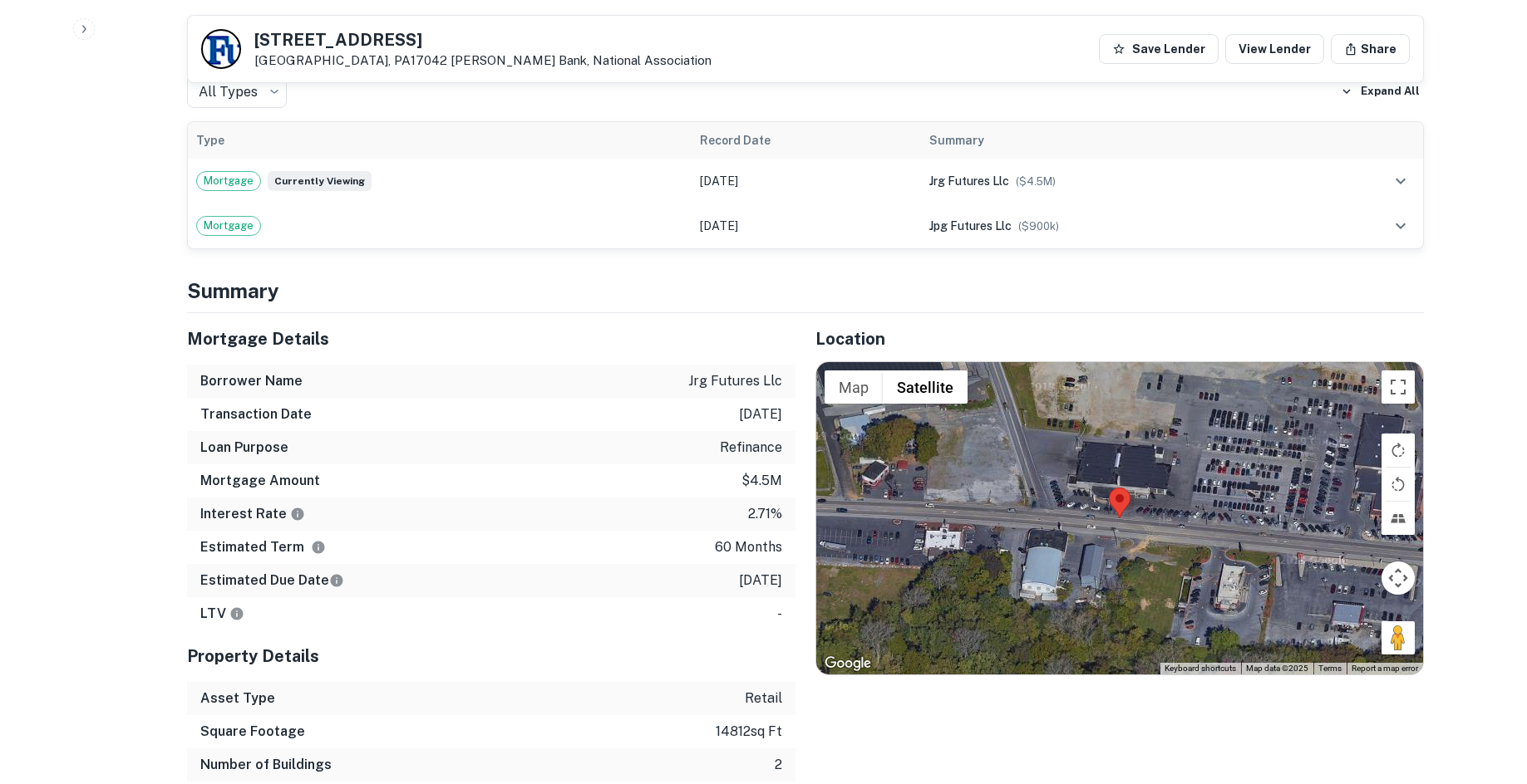
scroll to position [997, 0]
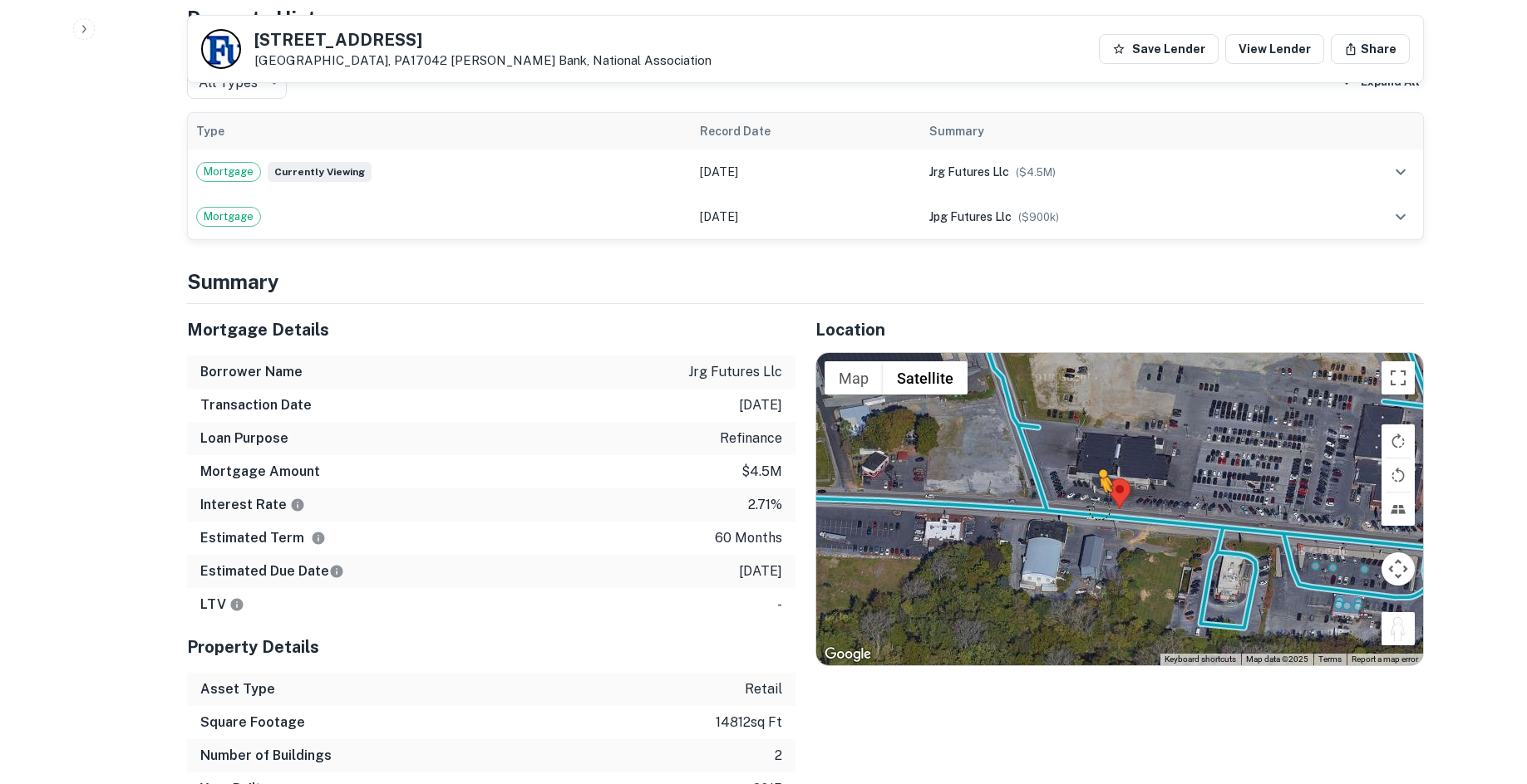
drag, startPoint x: 1392, startPoint y: 593, endPoint x: 1095, endPoint y: 476, distance: 319.2
click at [1095, 476] on div "To activate drag with keyboard, press Alt + Enter. Once in keyboard drag state,…" at bounding box center [1119, 509] width 607 height 312
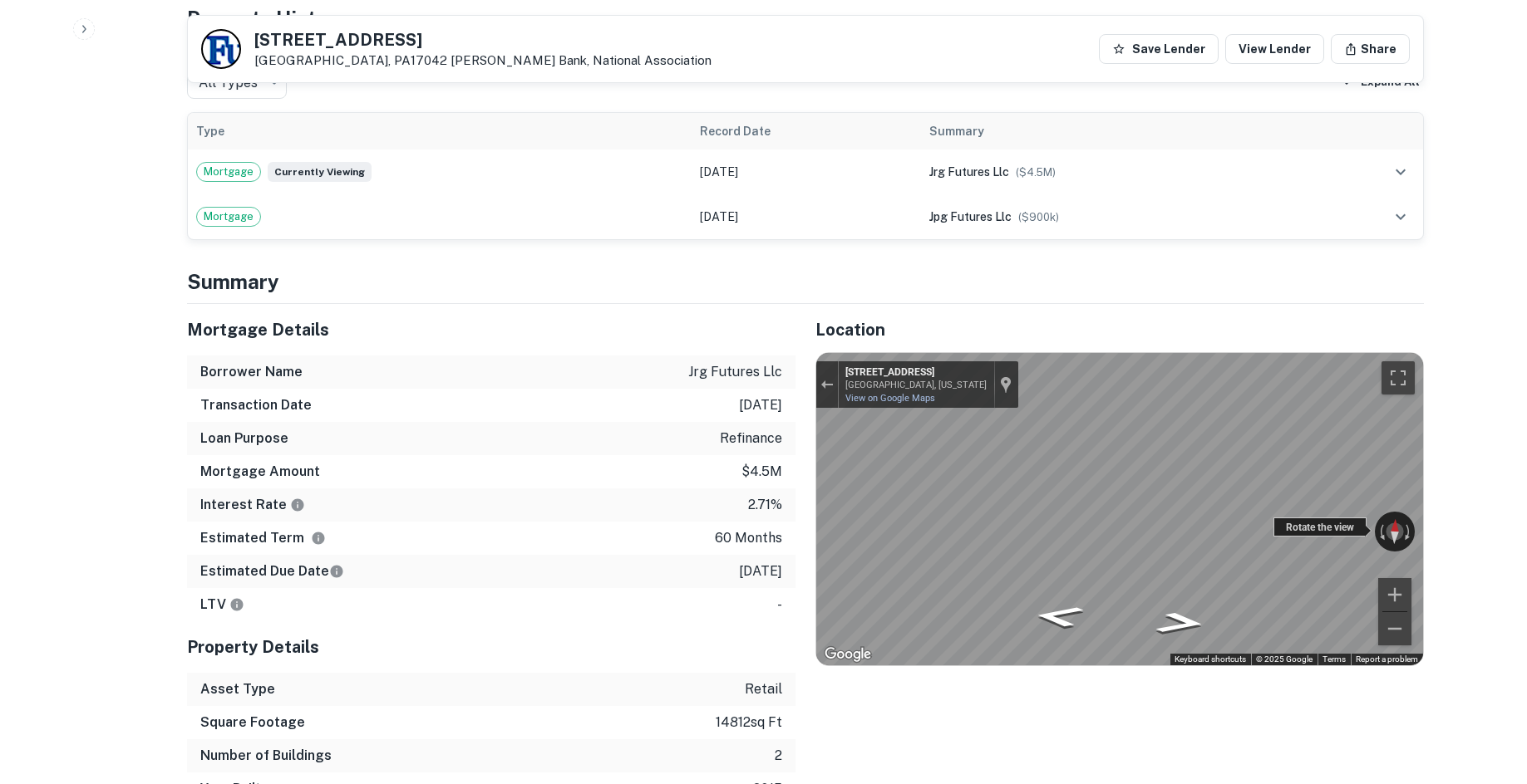
click at [1360, 486] on div "← Move left → Move right ↑ Move up ↓ Move down + Zoom in - Zoom out 2498 Cumber…" at bounding box center [1119, 509] width 607 height 312
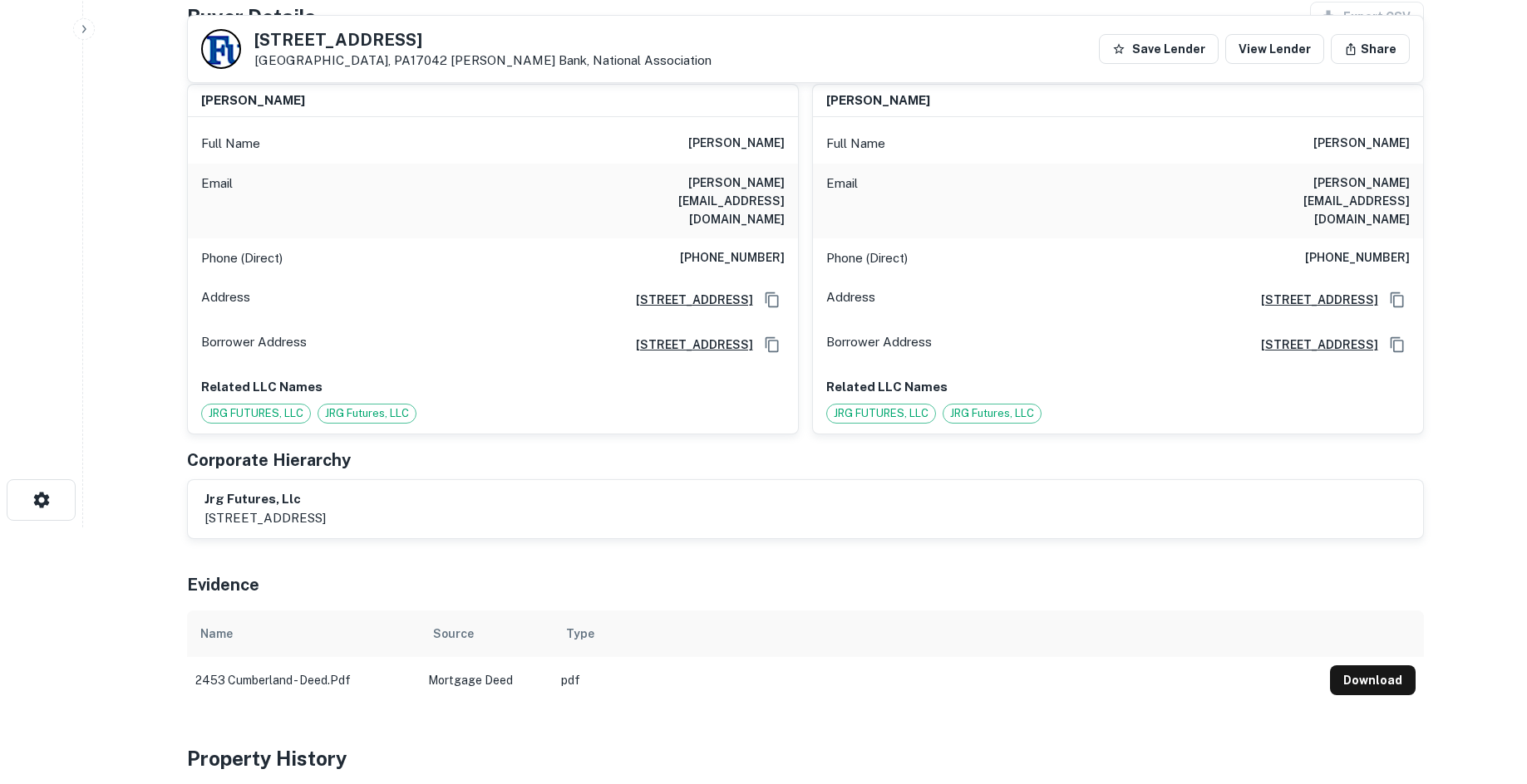
scroll to position [0, 0]
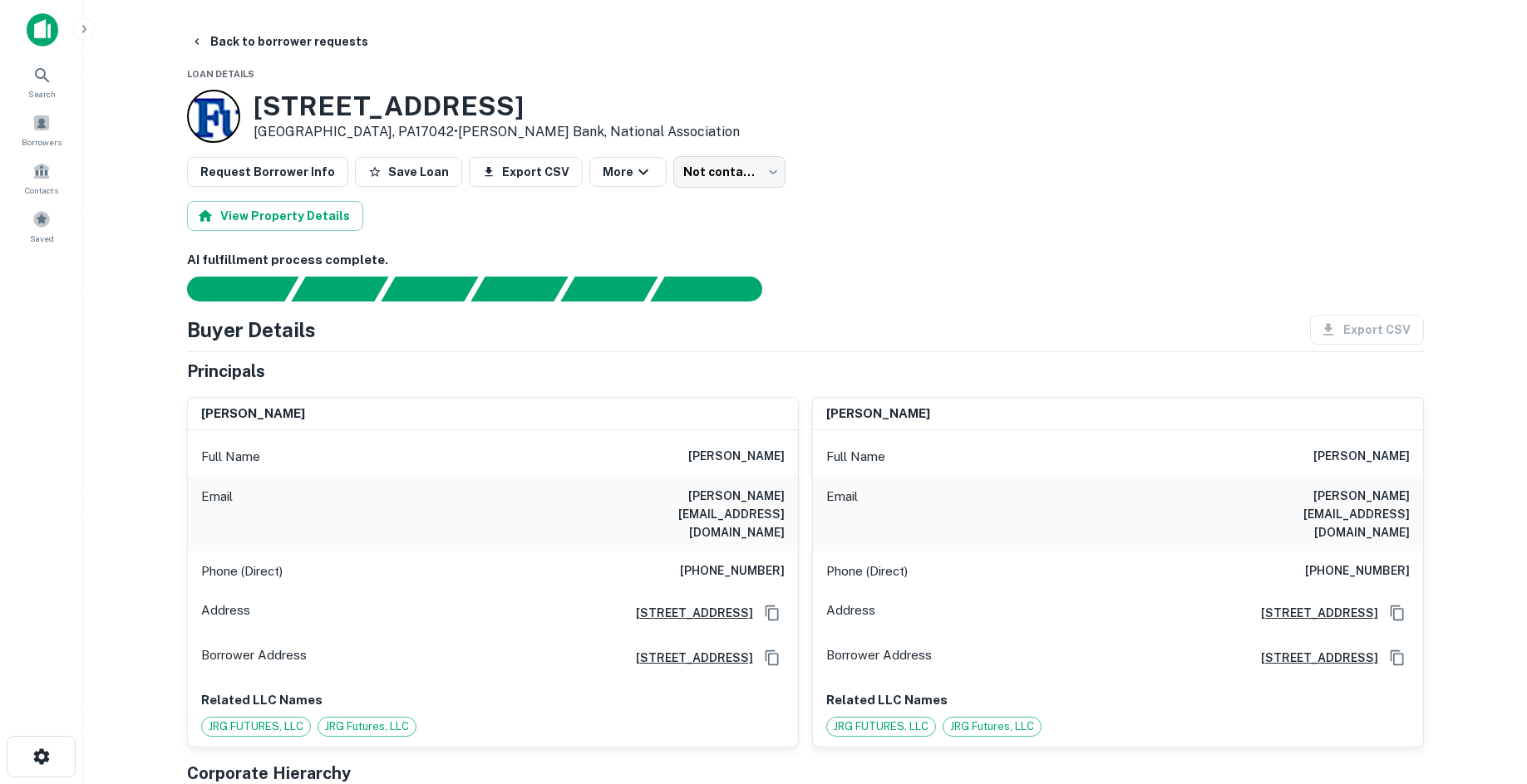
click at [749, 561] on h6 "(717) 269-8773" at bounding box center [733, 571] width 105 height 20
click at [746, 561] on h6 "(717) 269-8773" at bounding box center [733, 571] width 105 height 20
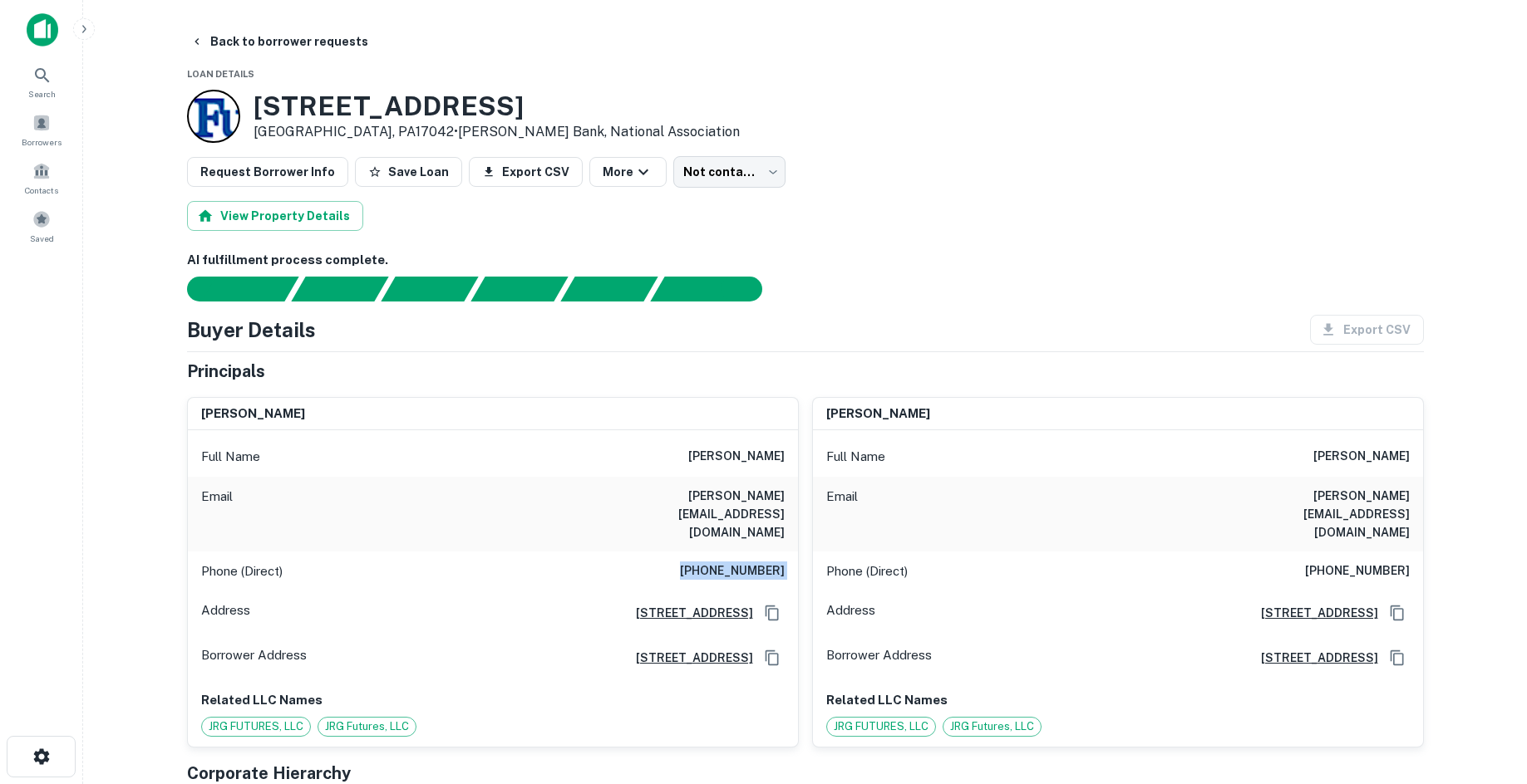
click at [746, 561] on h6 "(717) 269-8773" at bounding box center [733, 571] width 105 height 20
copy h6 "(717) 269-8773"
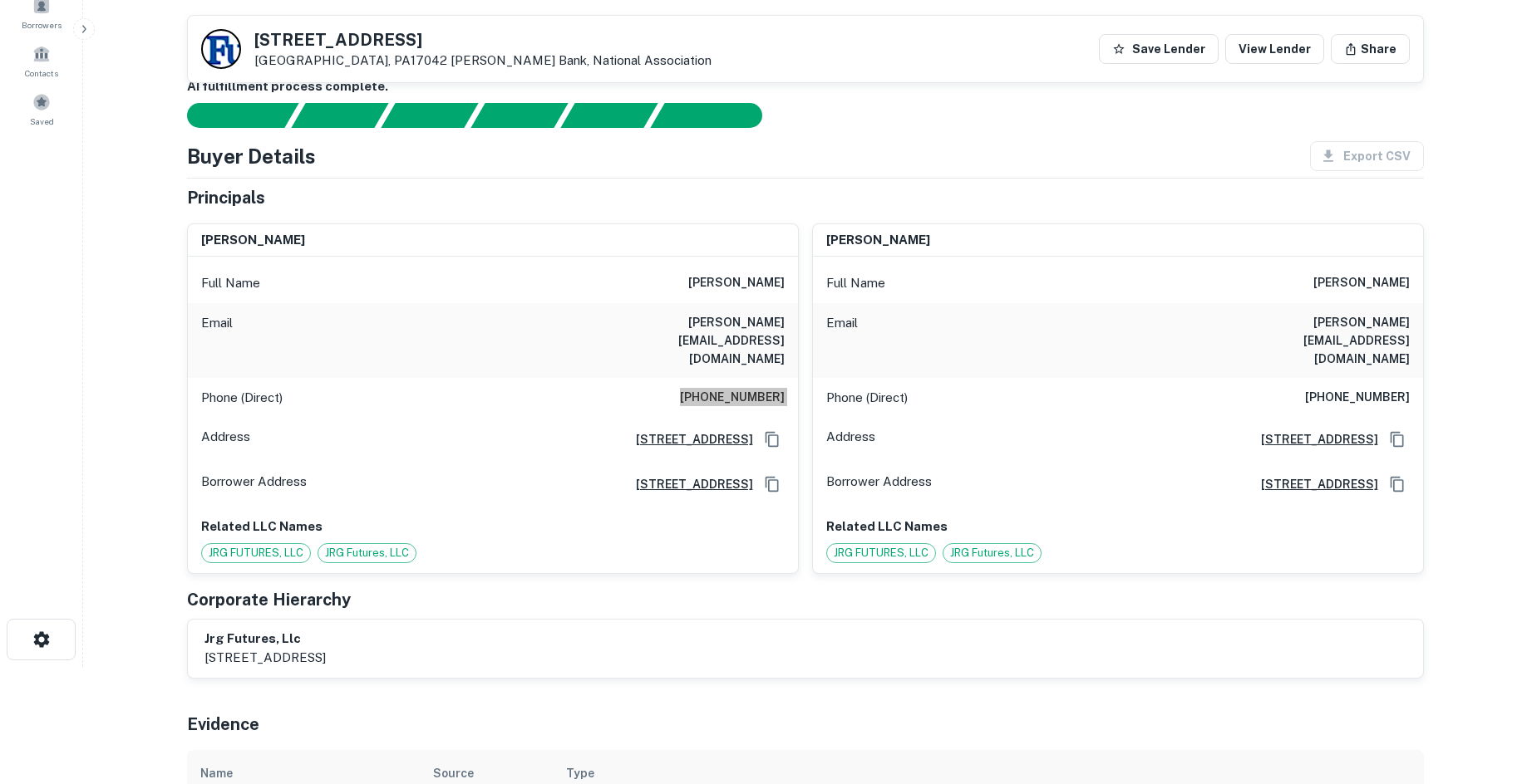
scroll to position [83, 0]
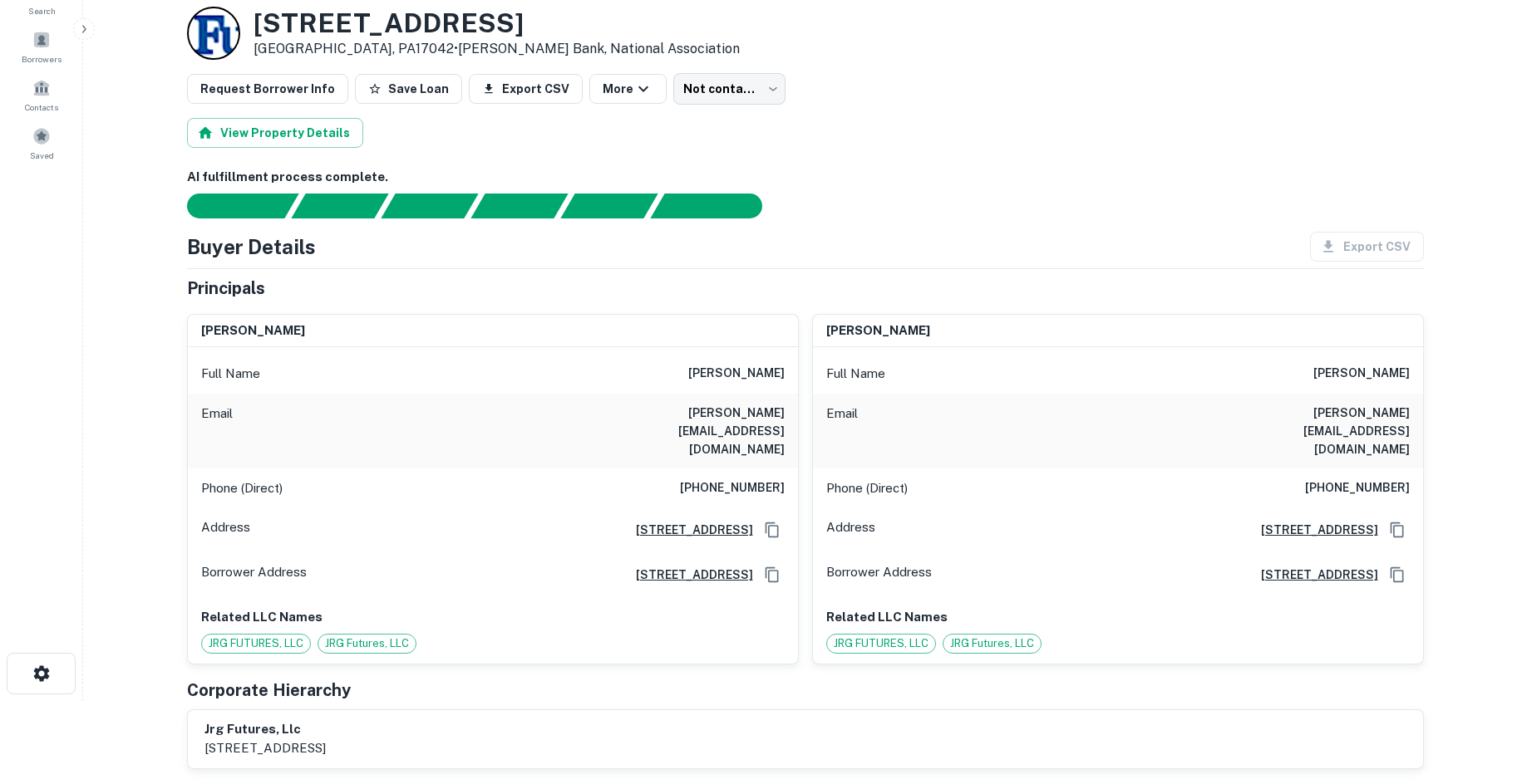
click at [1298, 411] on h6 "daryl.mgd@comcast.net" at bounding box center [1310, 431] width 199 height 55
copy h6 "daryl.mgd@comcast.net"
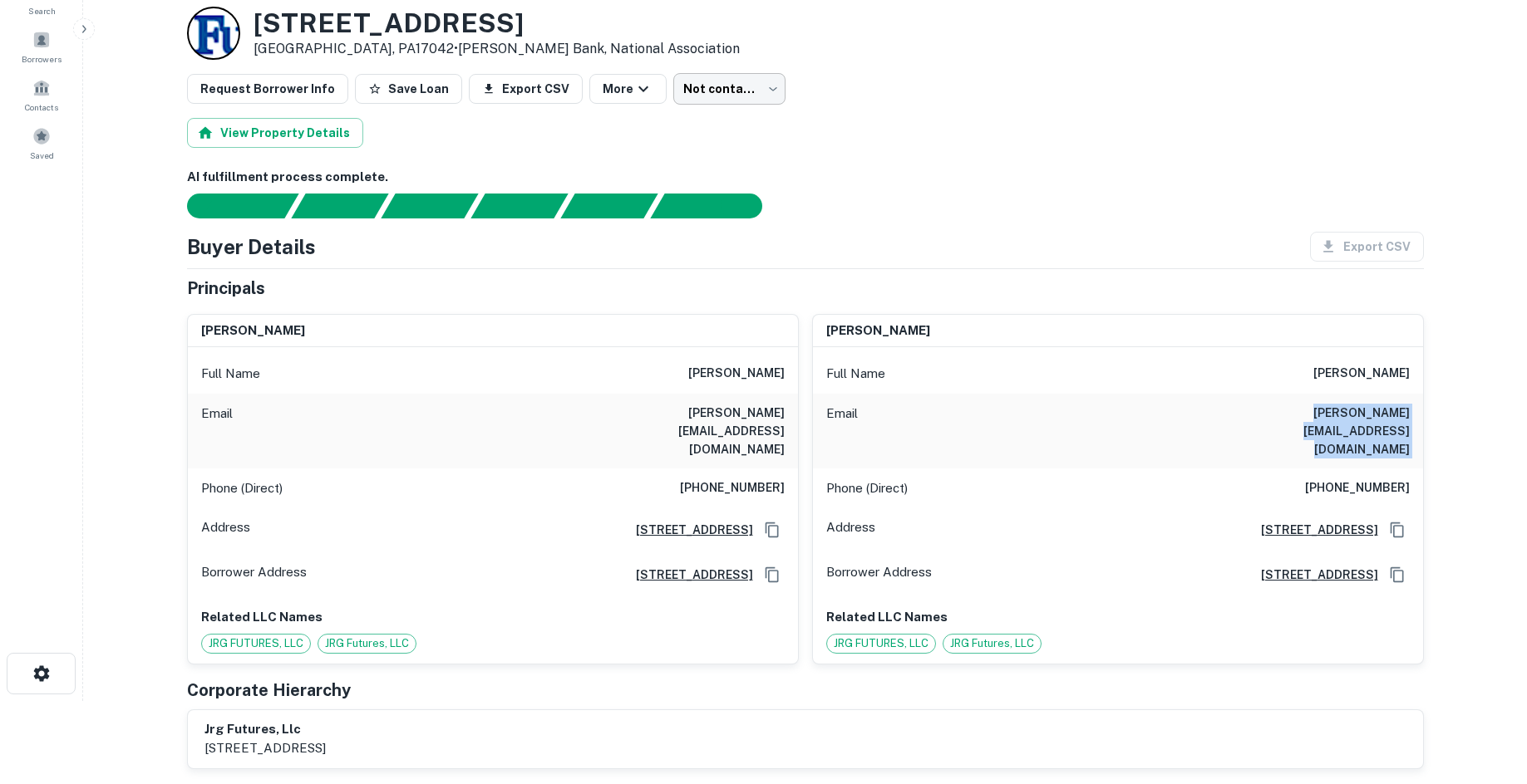
click at [744, 93] on body "Search Borrowers Contacts Saved Back to borrower requests Loan Details 2453 E C…" at bounding box center [764, 309] width 1527 height 784
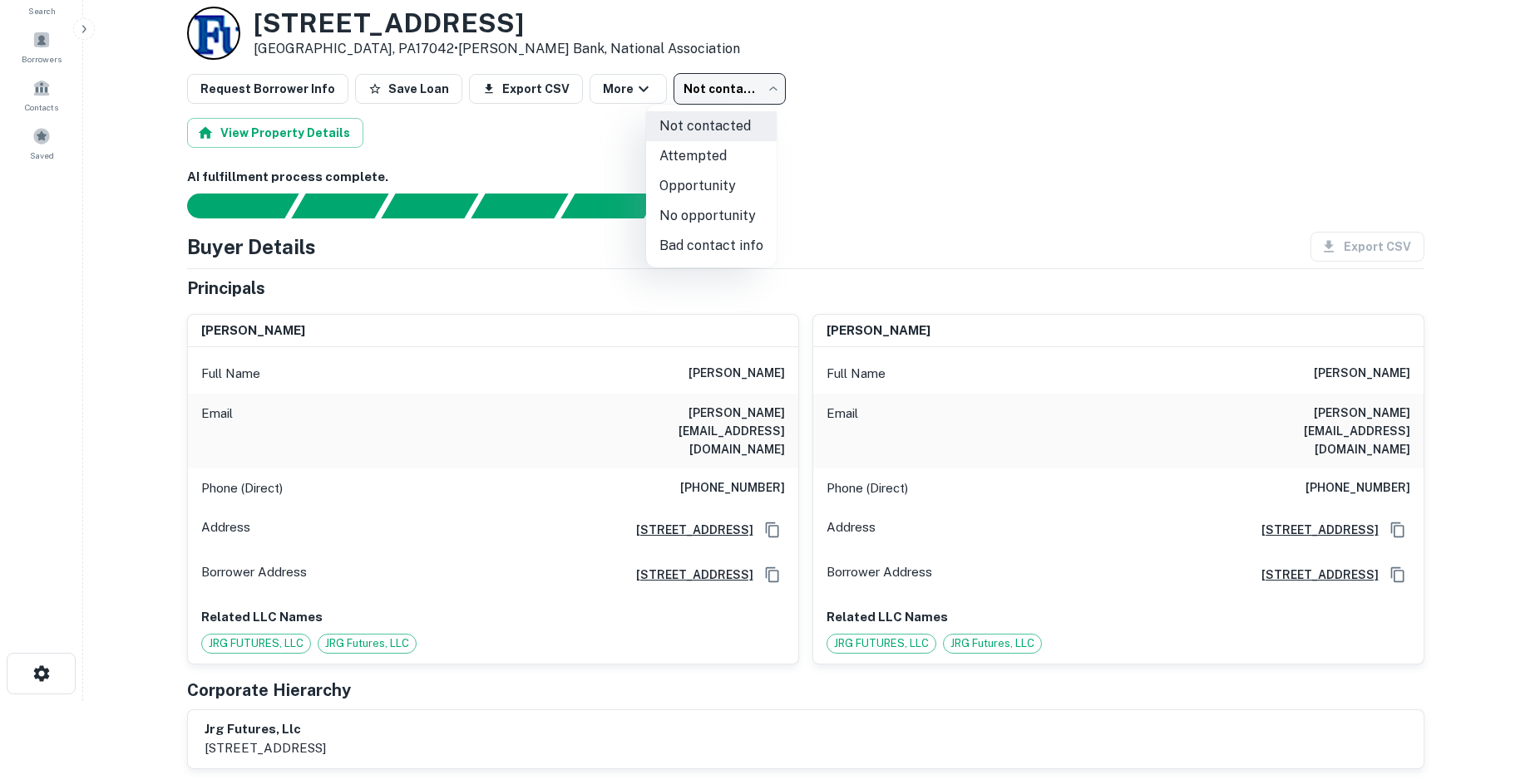
click at [746, 150] on li "Attempted" at bounding box center [711, 156] width 130 height 30
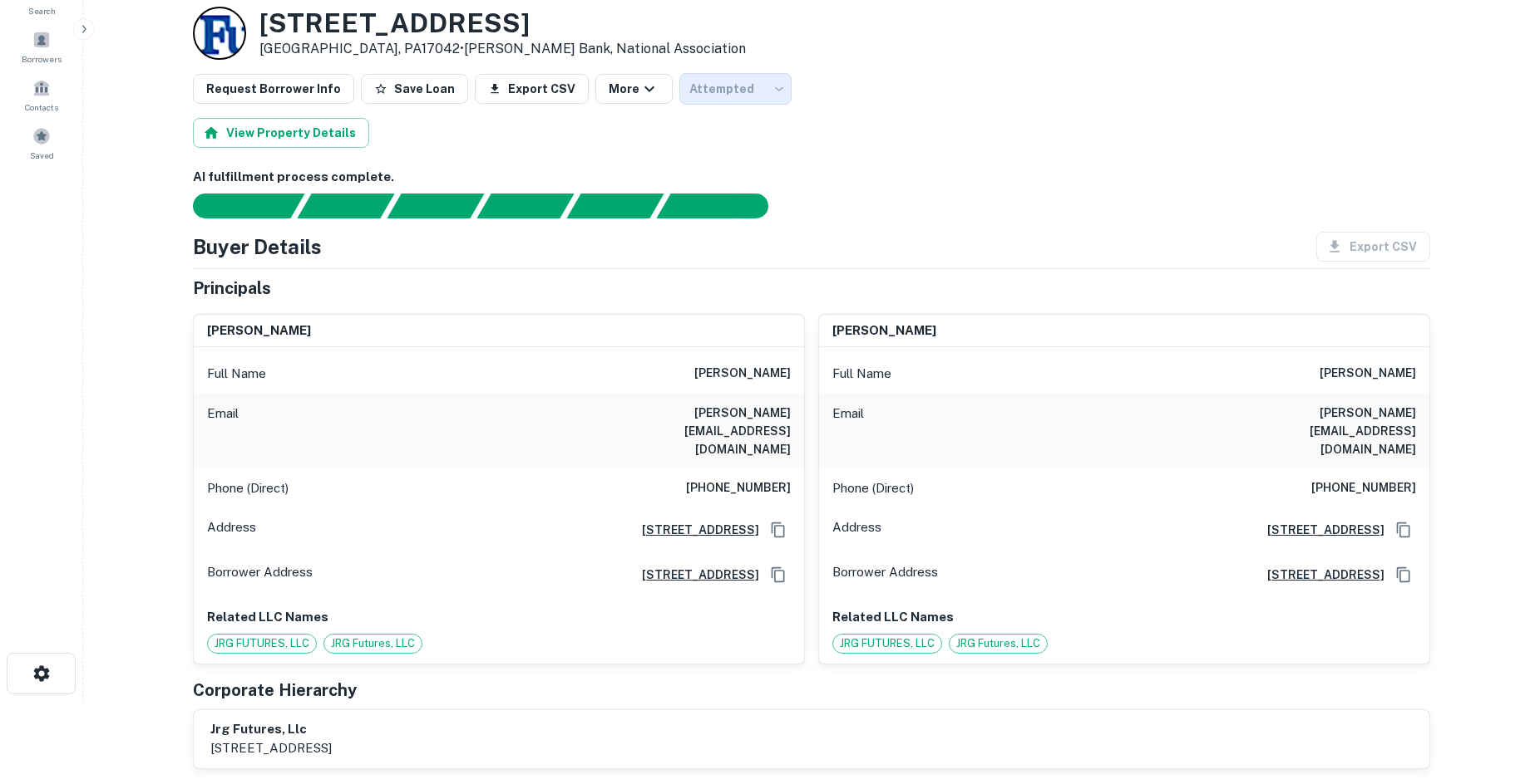
type input "*********"
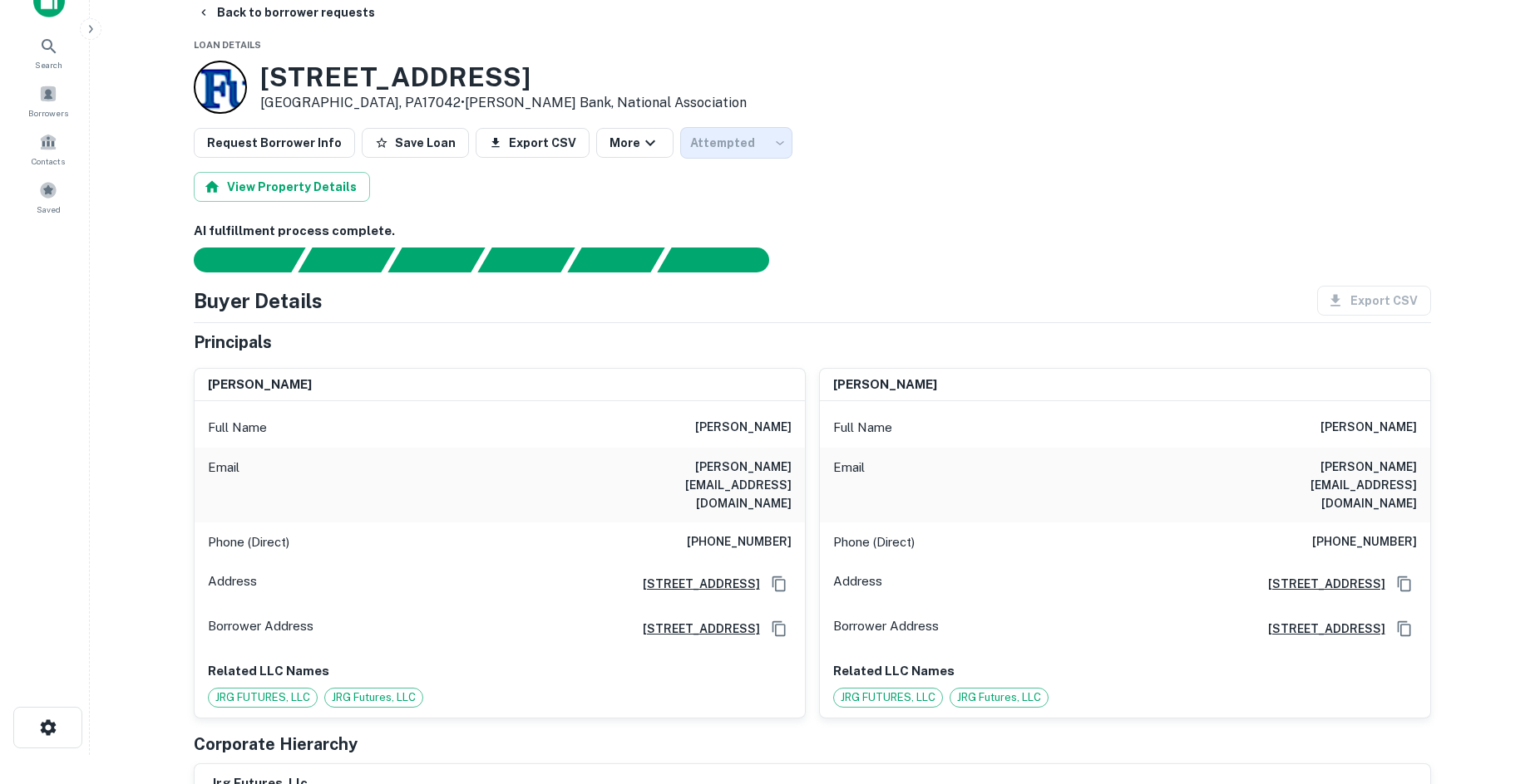
scroll to position [0, 0]
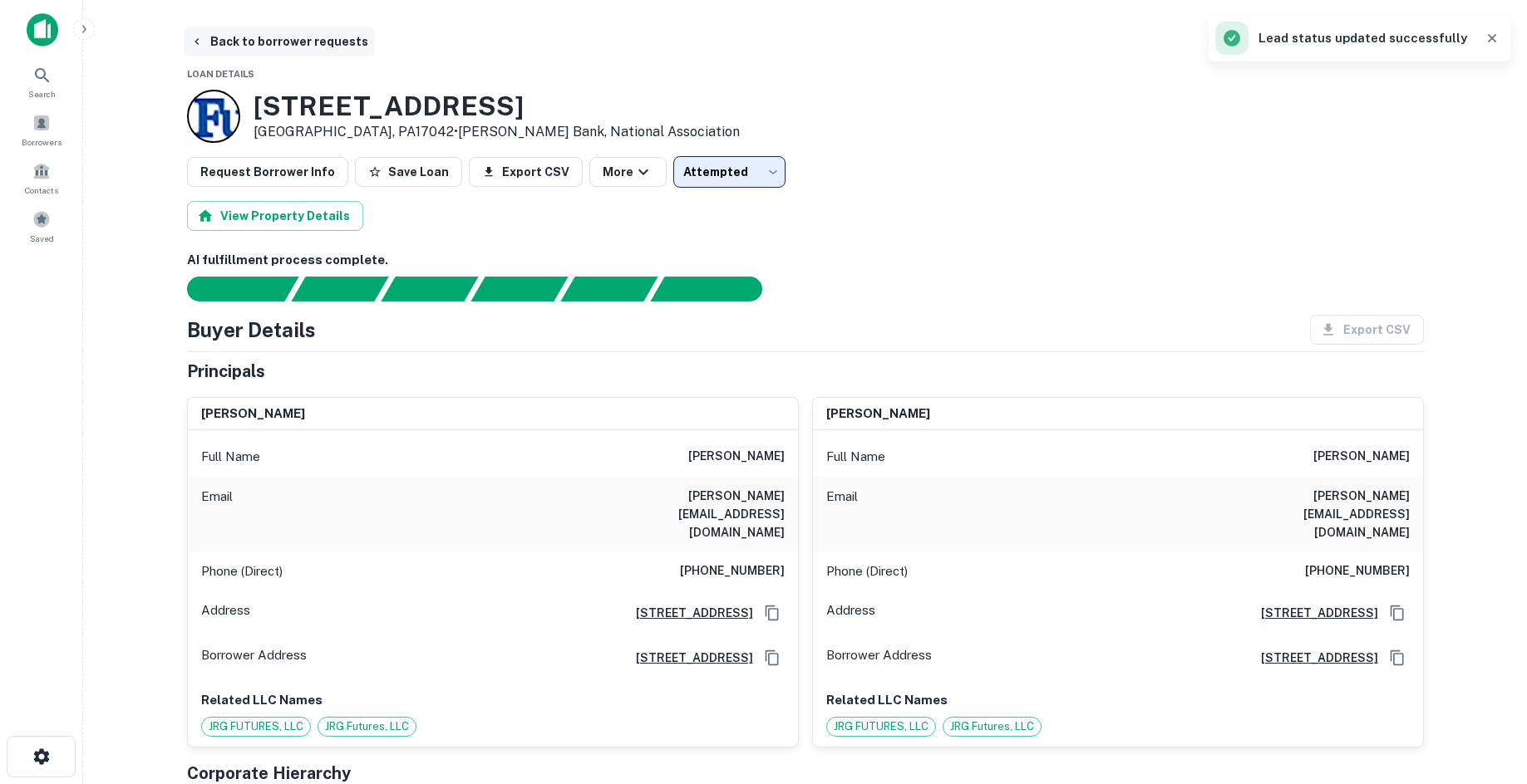
click at [241, 40] on button "Back to borrower requests" at bounding box center [279, 41] width 191 height 30
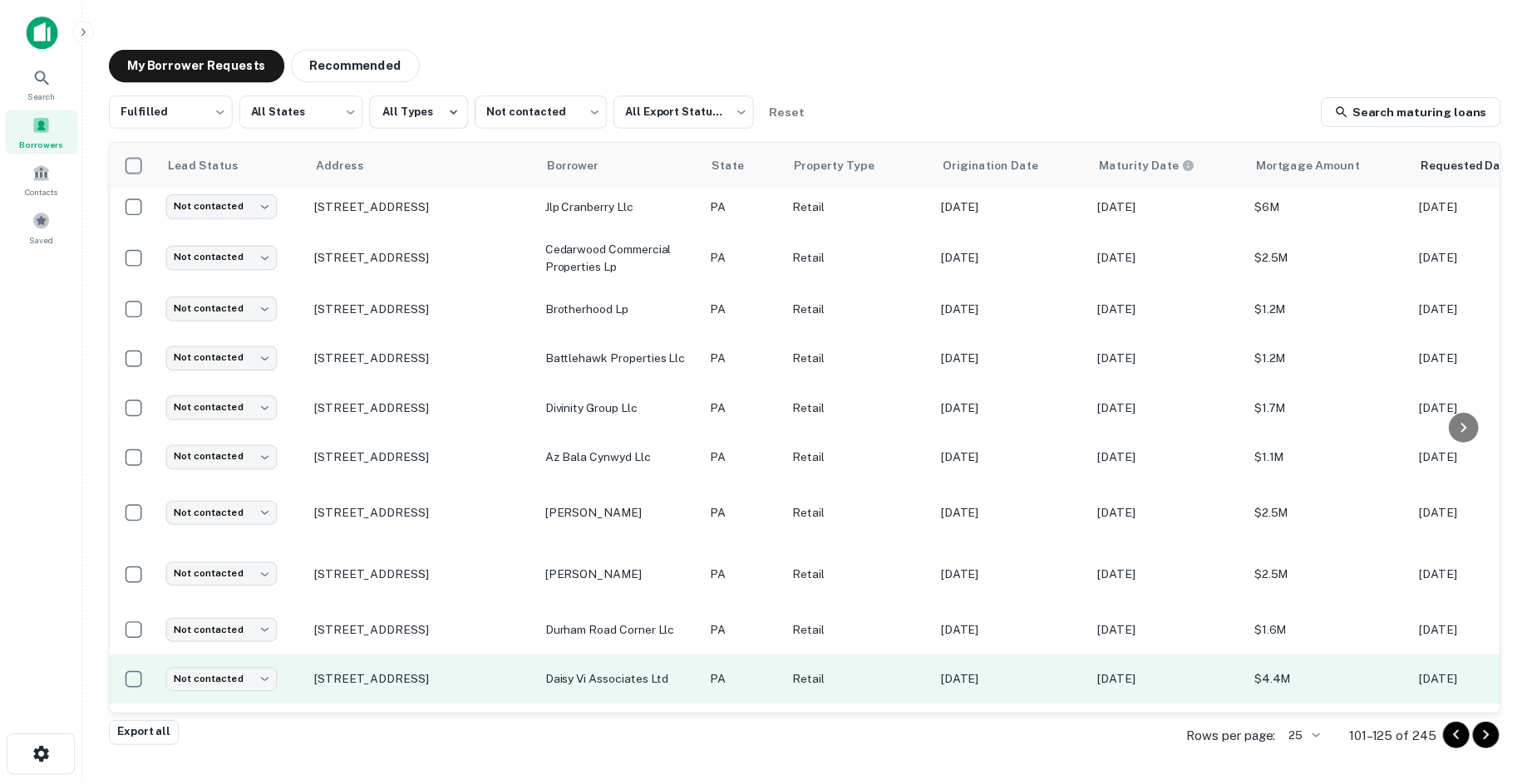
scroll to position [764, 0]
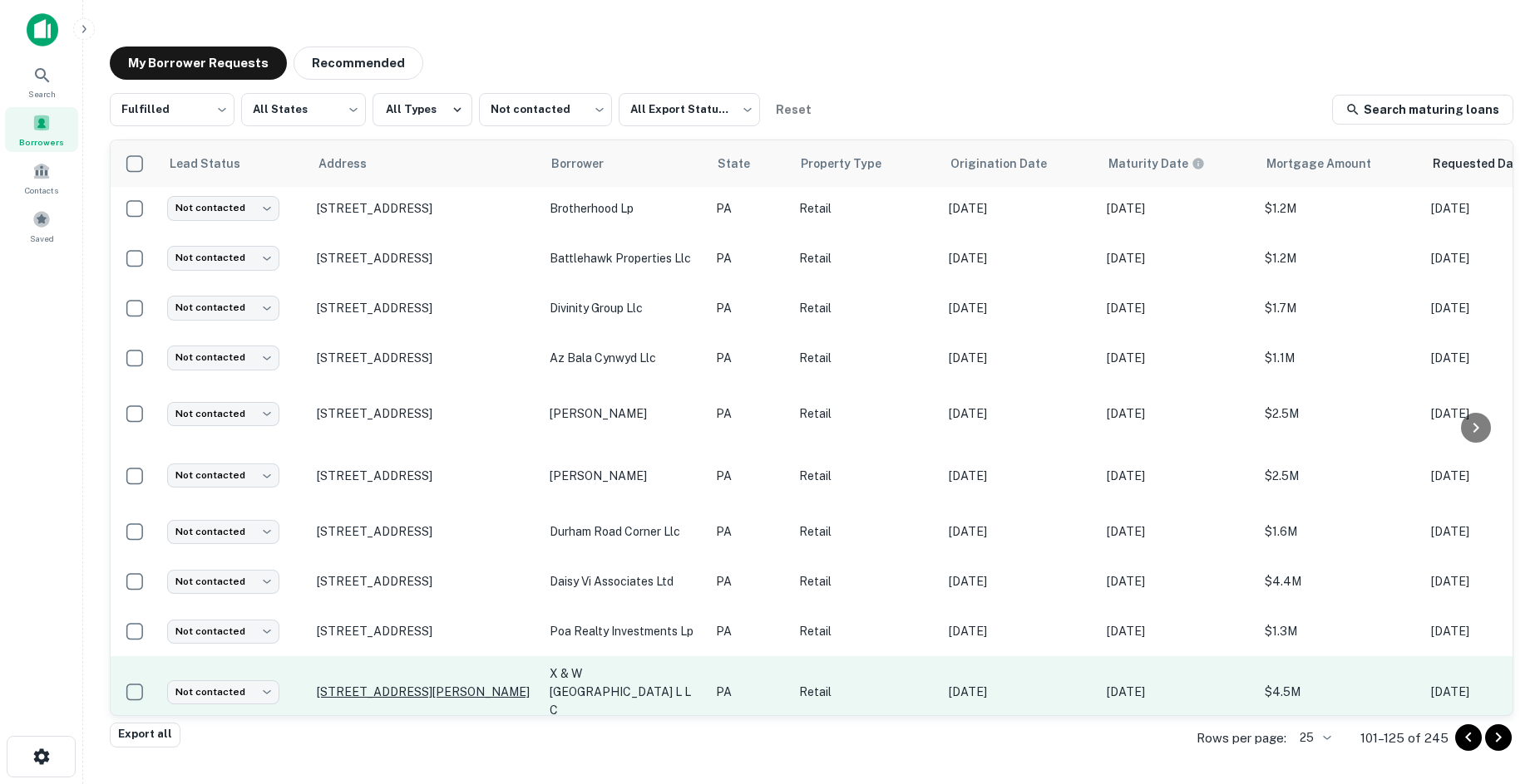
click at [410, 684] on p "4020 William Penn Hwy Monroeville, PA15146" at bounding box center [425, 692] width 217 height 15
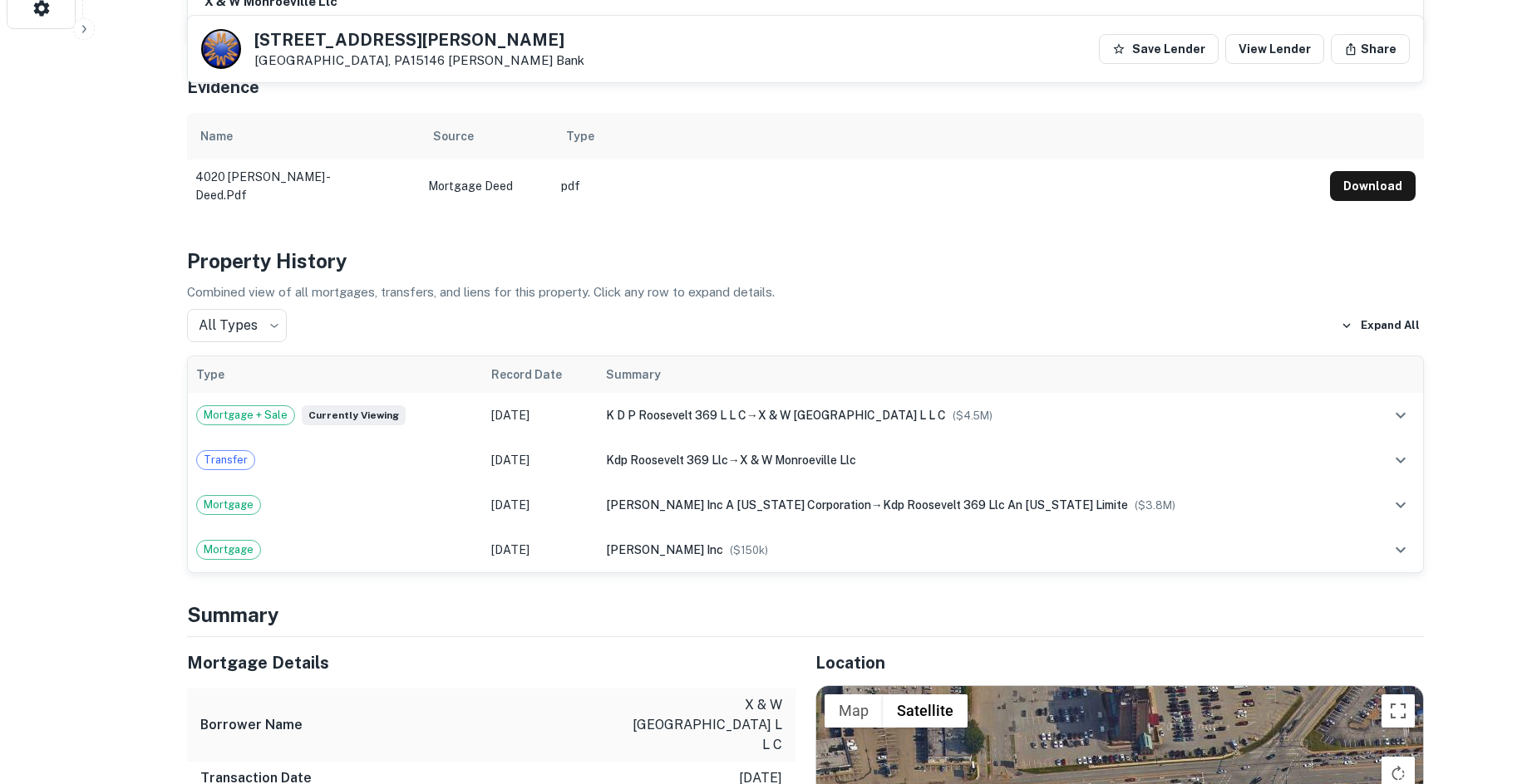
scroll to position [1080, 0]
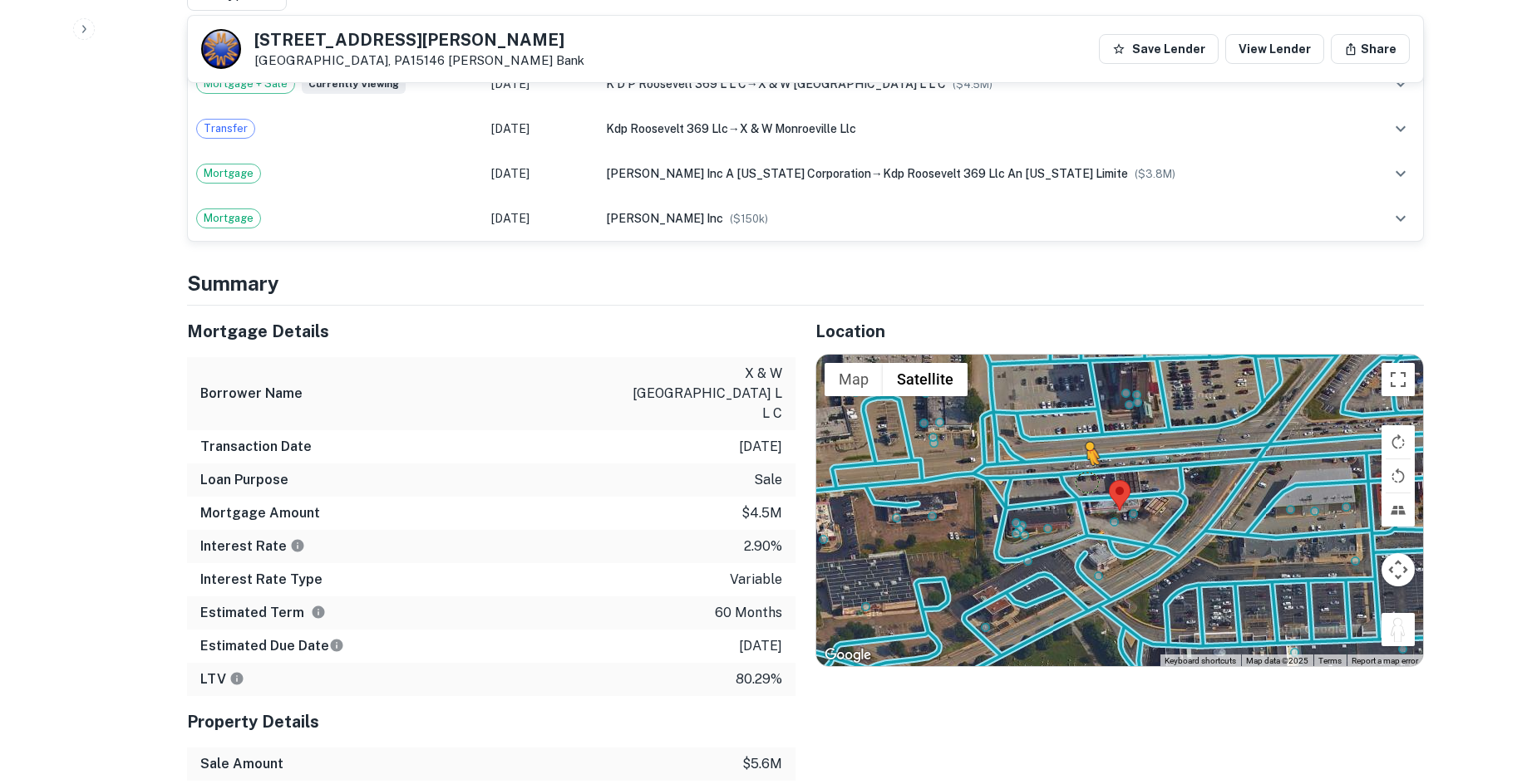
drag, startPoint x: 1402, startPoint y: 617, endPoint x: 1081, endPoint y: 466, distance: 354.7
click at [1081, 466] on div "To activate drag with keyboard, press Alt + Enter. Once in keyboard drag state,…" at bounding box center [1119, 511] width 607 height 312
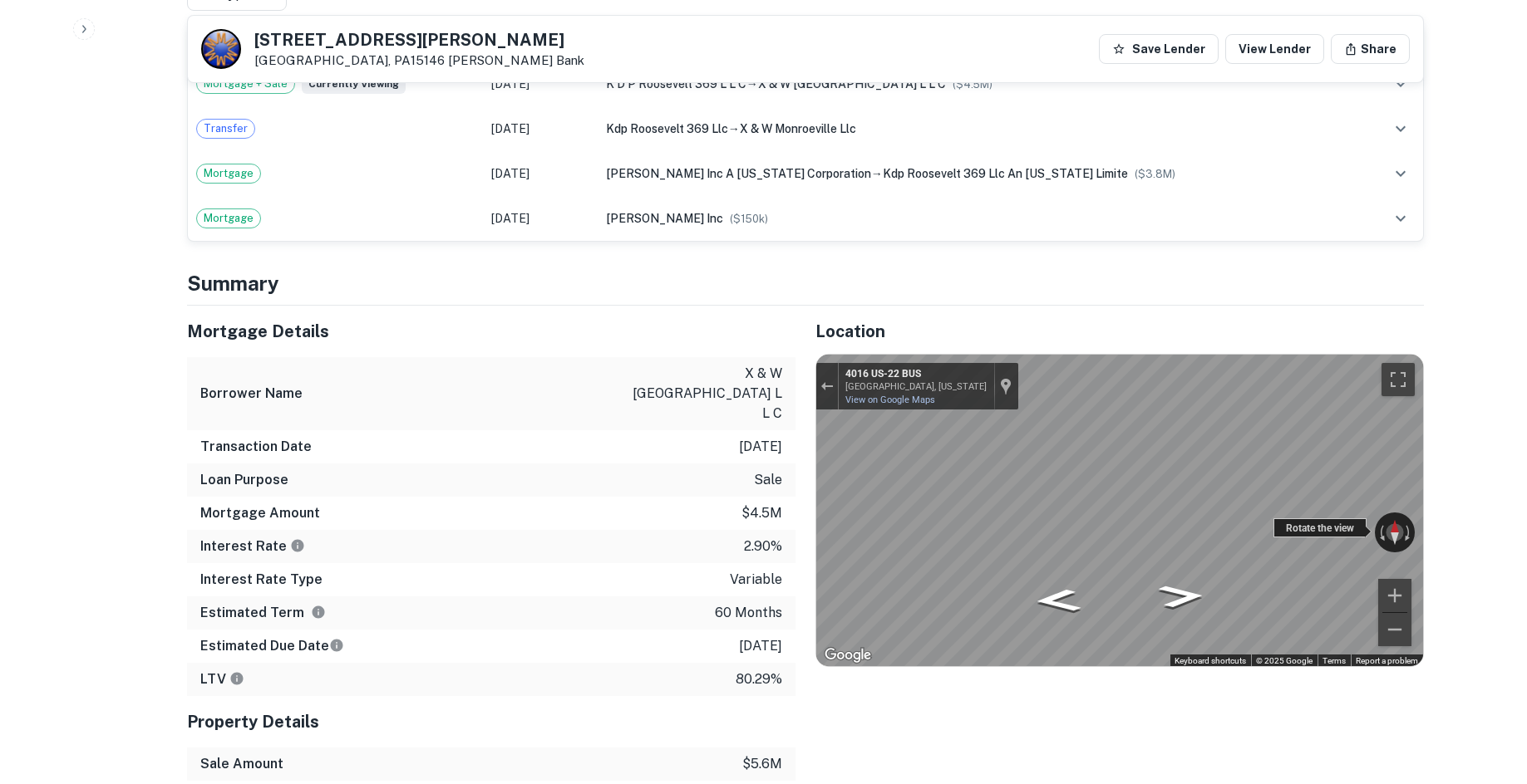
click at [855, 502] on div "← Move left → Move right ↑ Move up ↓ Move down + Zoom in - Zoom out 4016 US-22 …" at bounding box center [1119, 511] width 607 height 312
drag, startPoint x: 1297, startPoint y: 504, endPoint x: 788, endPoint y: 463, distance: 510.6
click at [788, 463] on div "Mortgage Details Borrower Name x & w monroeville l l c Transaction Date 4/7/202…" at bounding box center [795, 560] width 1257 height 509
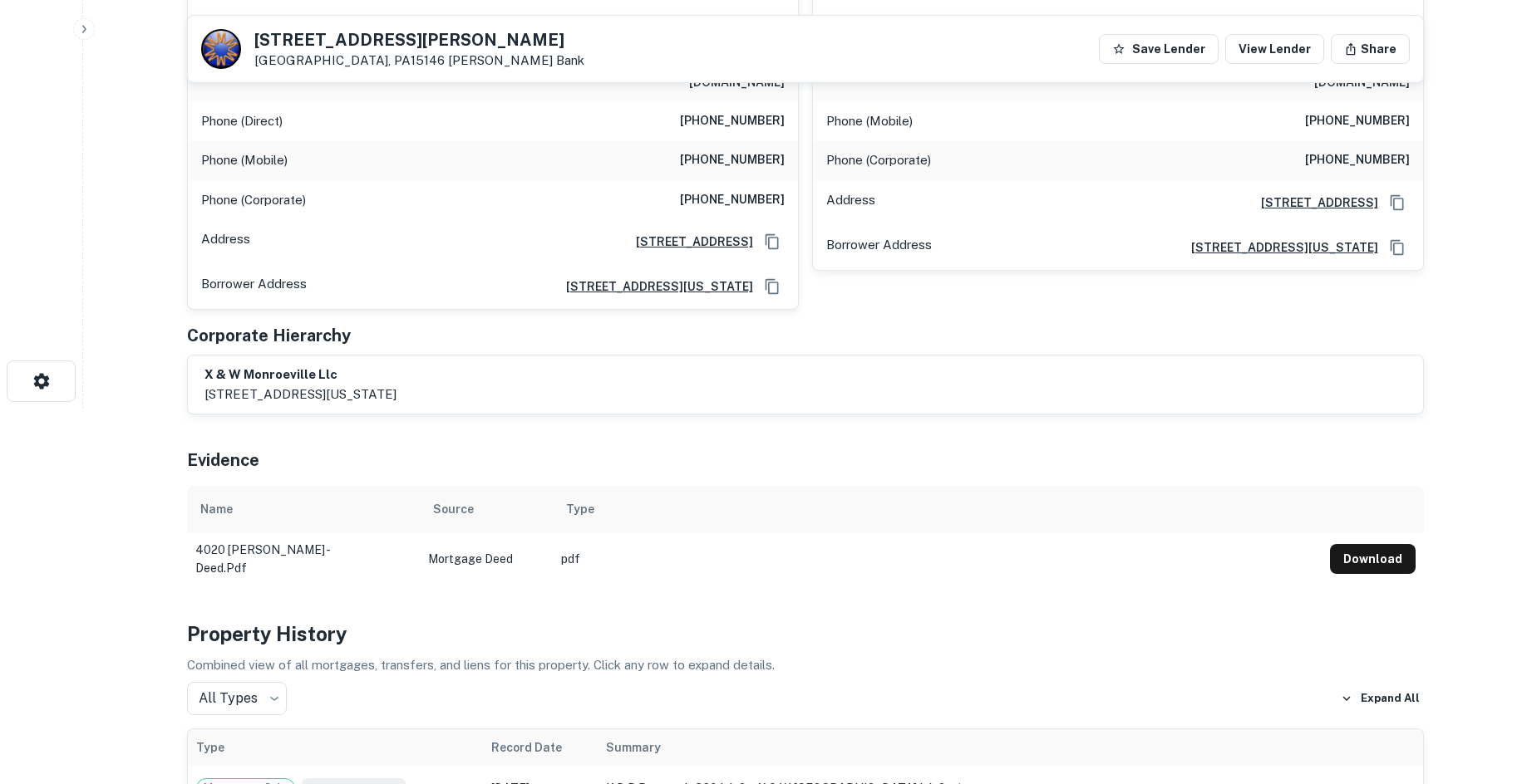
scroll to position [0, 0]
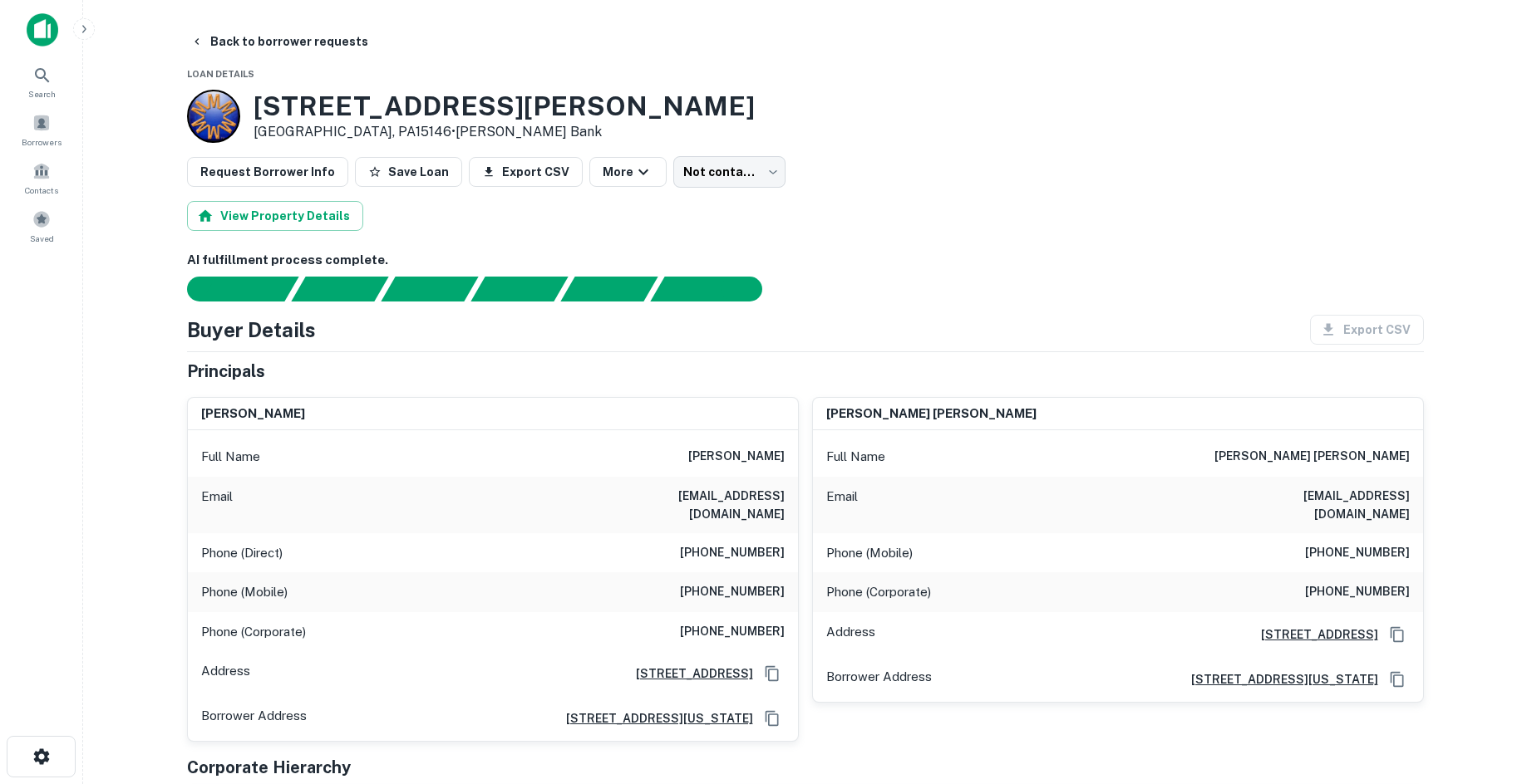
click at [734, 533] on div "Phone (Direct) (301) 724-1281" at bounding box center [493, 553] width 610 height 40
click at [733, 543] on h6 "(301) 724-1281" at bounding box center [733, 553] width 105 height 20
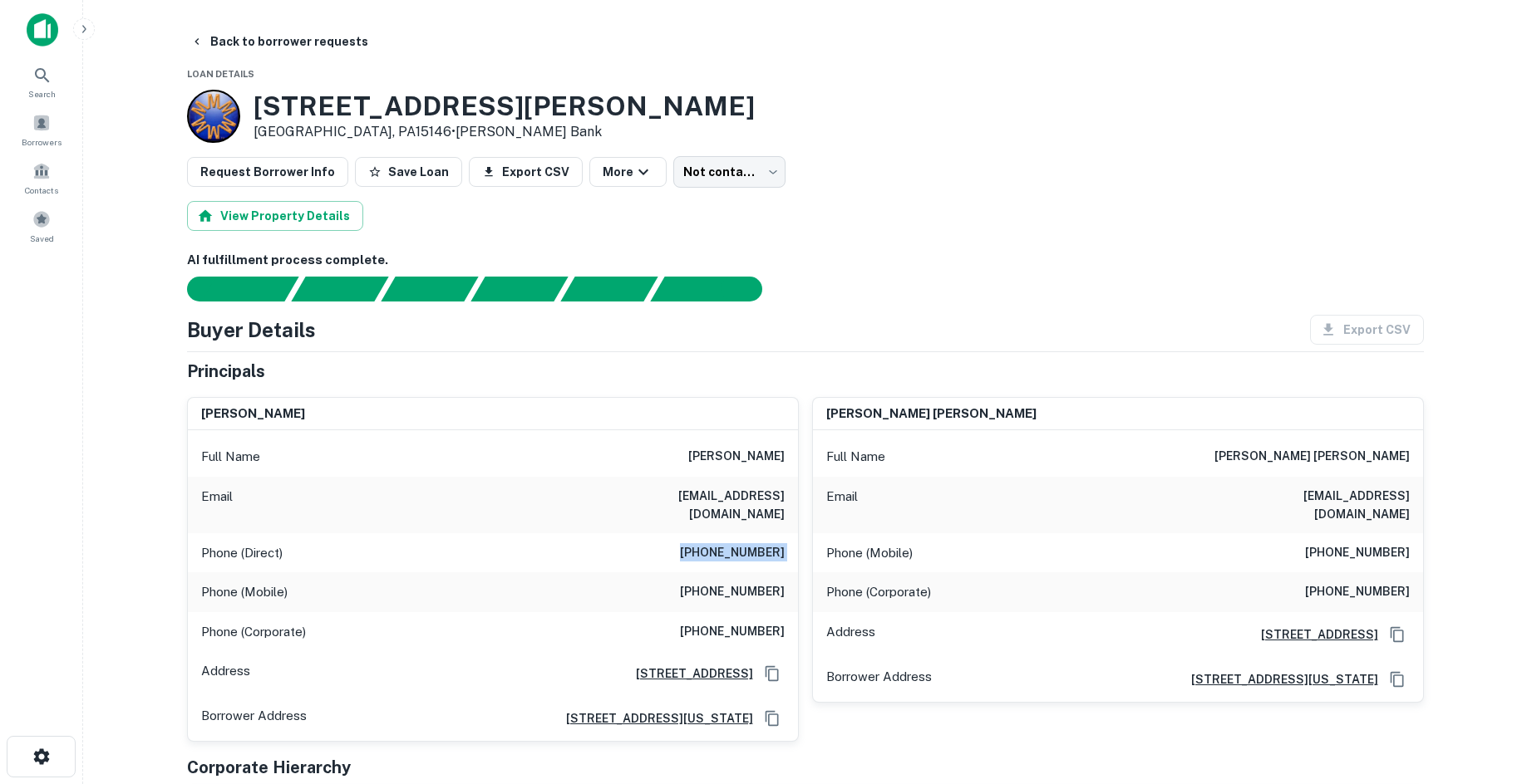
copy h6 "(301) 724-1281"
drag, startPoint x: 774, startPoint y: 562, endPoint x: 773, endPoint y: 574, distance: 12.0
click at [774, 572] on div "Phone (Mobile) (718) 637-4678" at bounding box center [493, 592] width 610 height 40
click at [772, 582] on h6 "(718) 637-4678" at bounding box center [733, 592] width 105 height 20
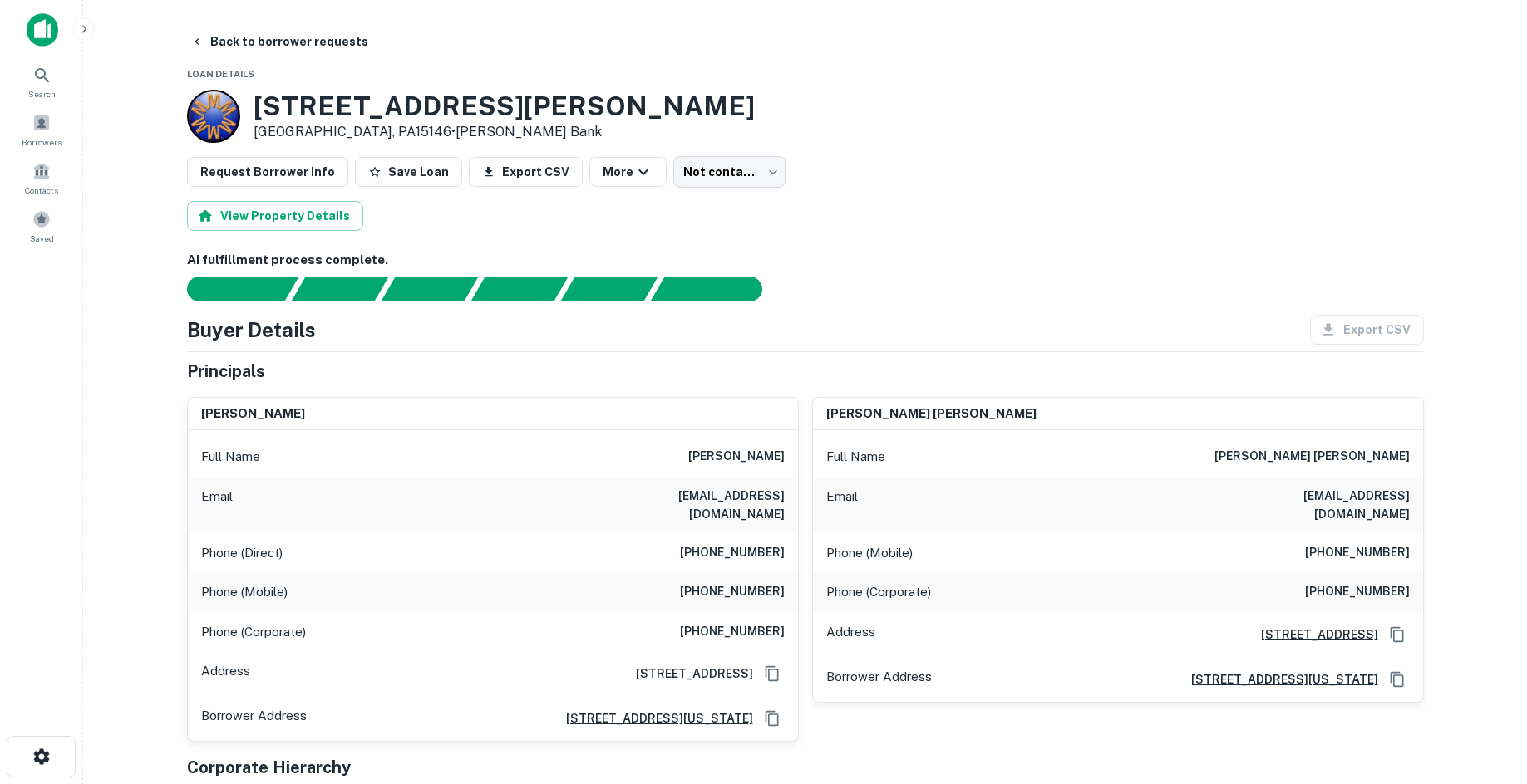
drag, startPoint x: 777, startPoint y: 574, endPoint x: 799, endPoint y: 576, distance: 22.1
click at [815, 579] on div "Phone (Corporate) (916) 362-6549" at bounding box center [1119, 592] width 610 height 40
click at [763, 582] on h6 "(718) 637-4678" at bounding box center [733, 592] width 105 height 20
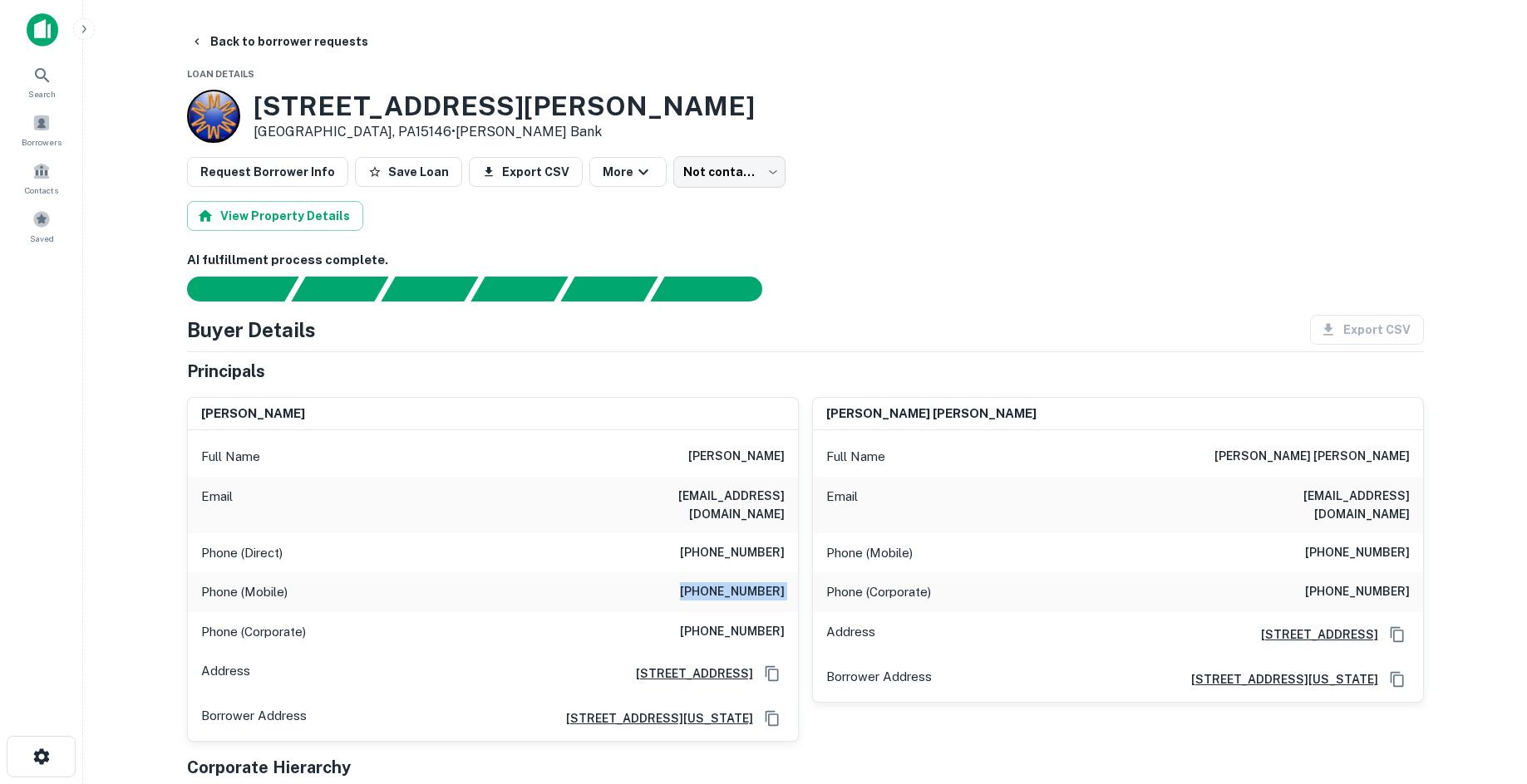
copy h6 "(718) 637-4678"
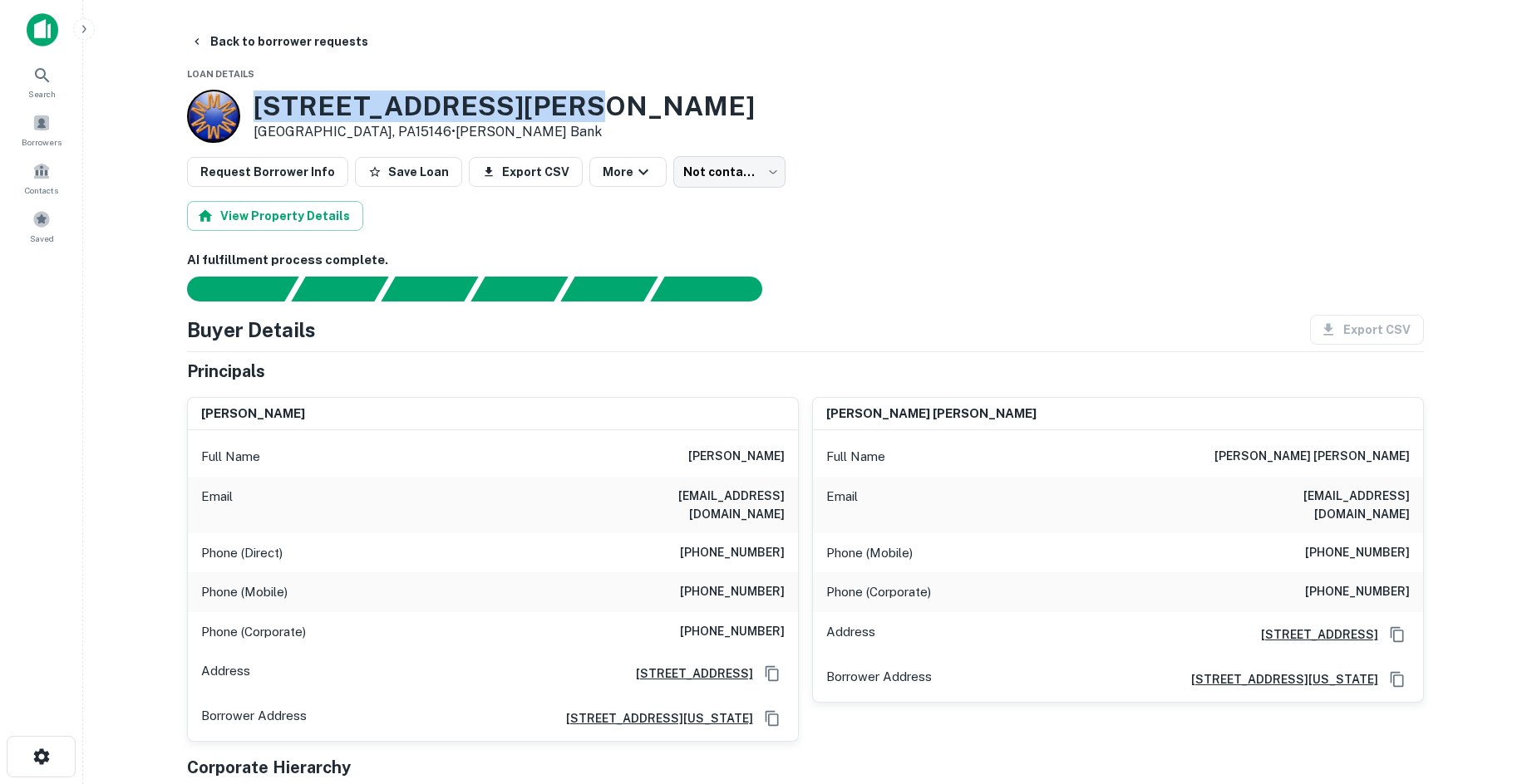
drag, startPoint x: 258, startPoint y: 91, endPoint x: 639, endPoint y: 111, distance: 381.5
click at [639, 111] on div "4020 William Penn Hwy Monroeville, PA15146 • Montgomery Bank" at bounding box center [806, 116] width 1237 height 53
drag, startPoint x: 763, startPoint y: 191, endPoint x: 758, endPoint y: 184, distance: 8.6
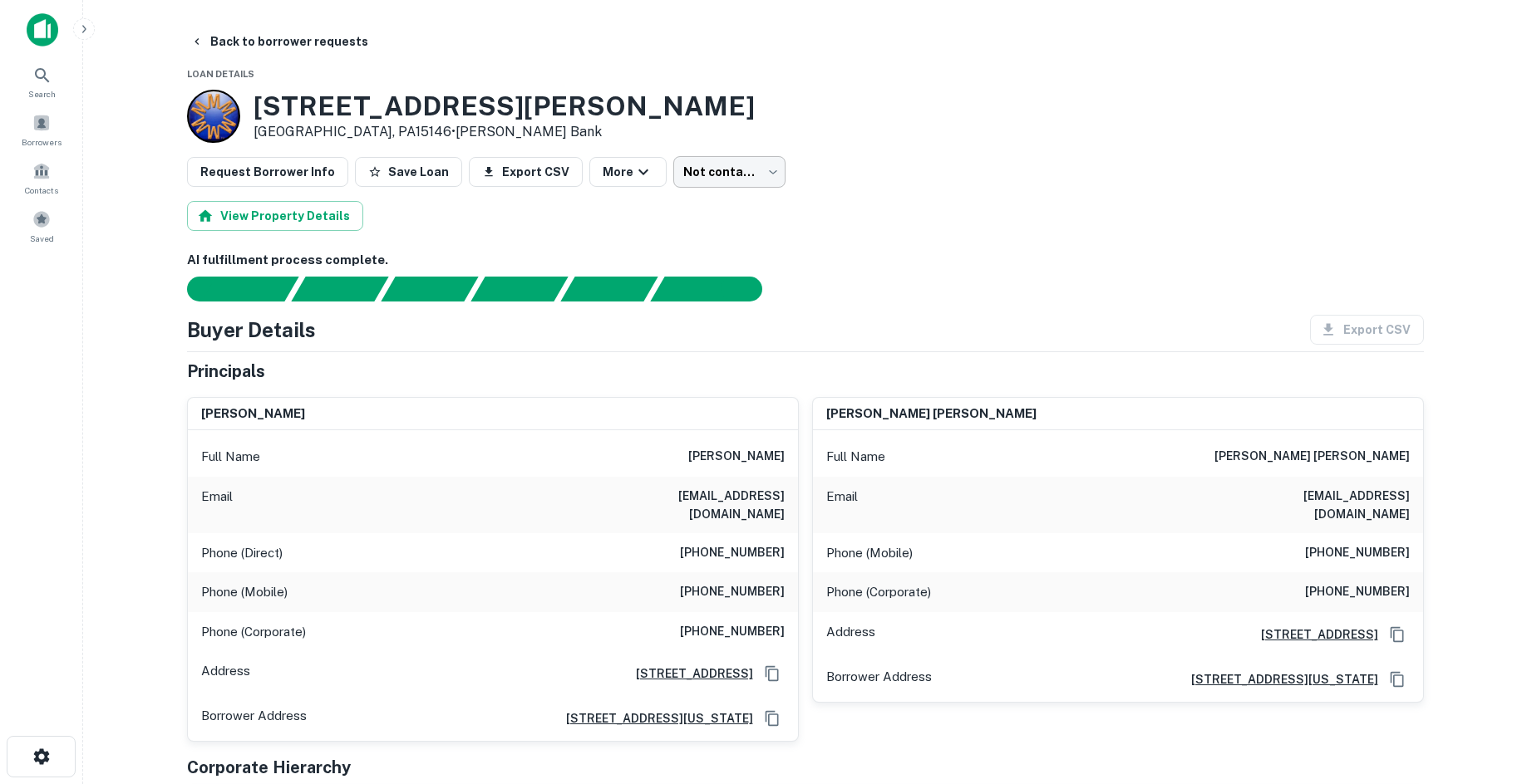
click at [751, 171] on body "Search Borrowers Contacts Saved Back to borrower requests Loan Details 4020 Wil…" at bounding box center [764, 392] width 1527 height 784
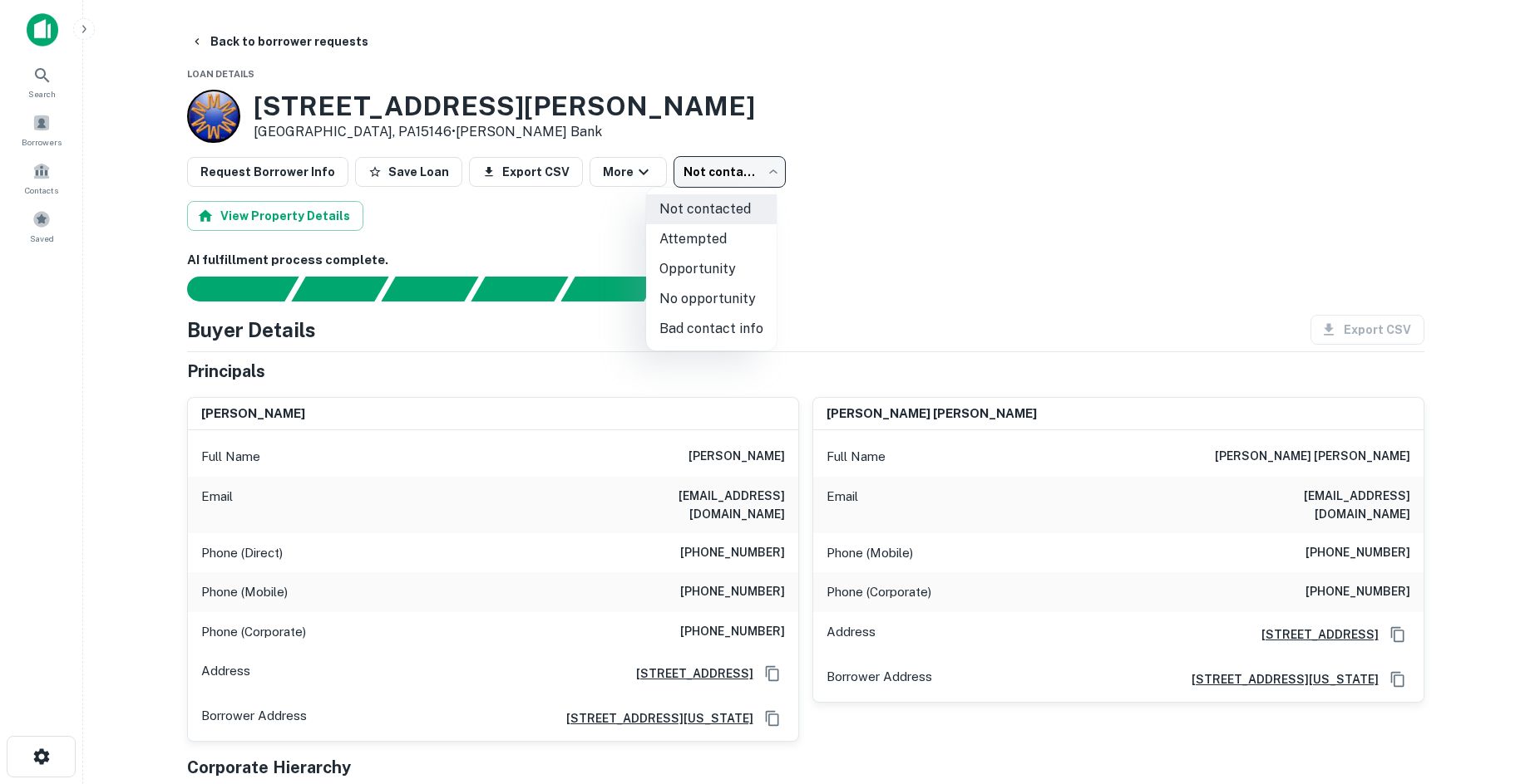
click at [710, 248] on li "Attempted" at bounding box center [711, 239] width 130 height 30
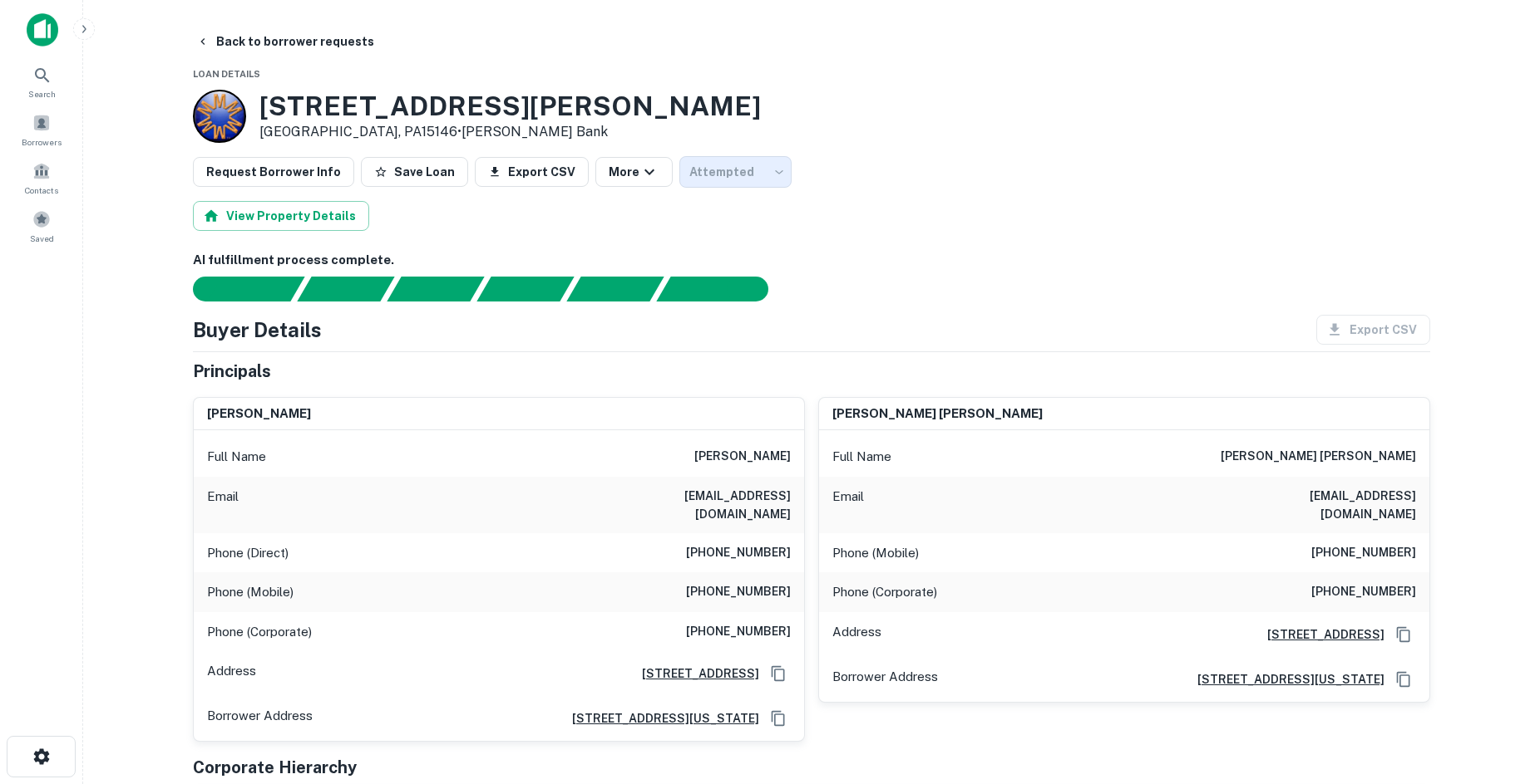
type input "*********"
click at [276, 43] on button "Back to borrower requests" at bounding box center [279, 41] width 191 height 30
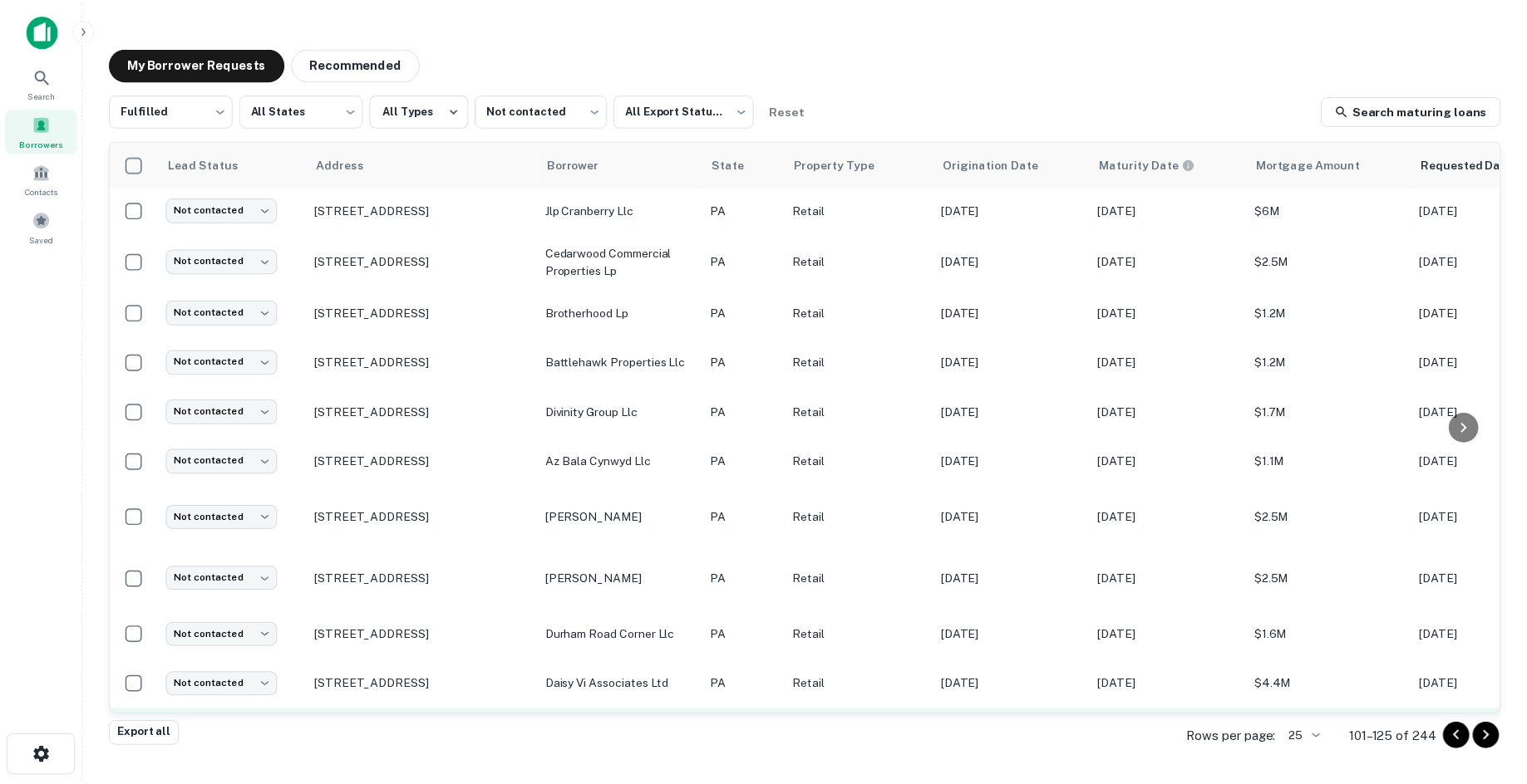
scroll to position [773, 0]
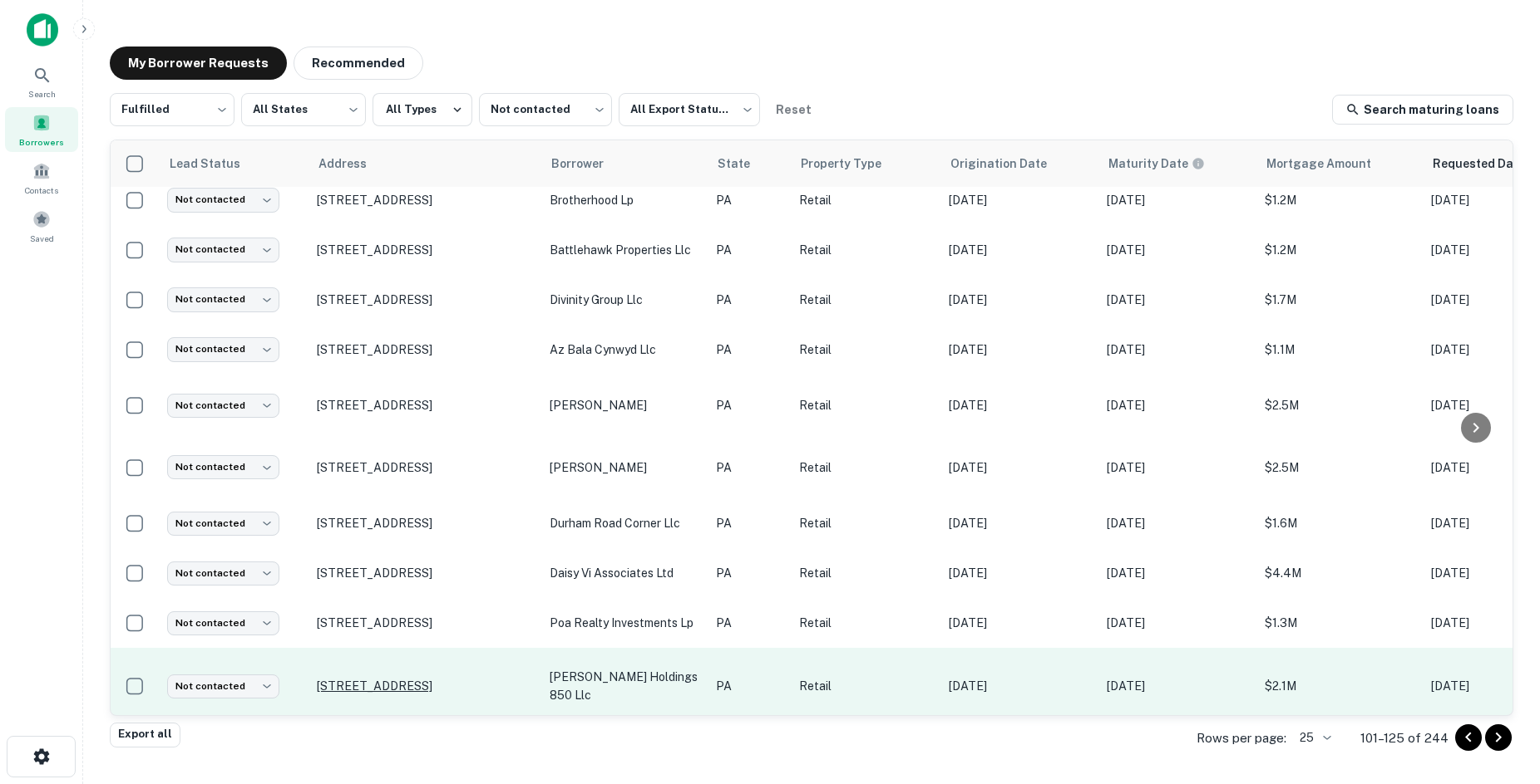
click at [441, 679] on p "850 Lancaster Rd Manheim, PA17545" at bounding box center [425, 686] width 217 height 15
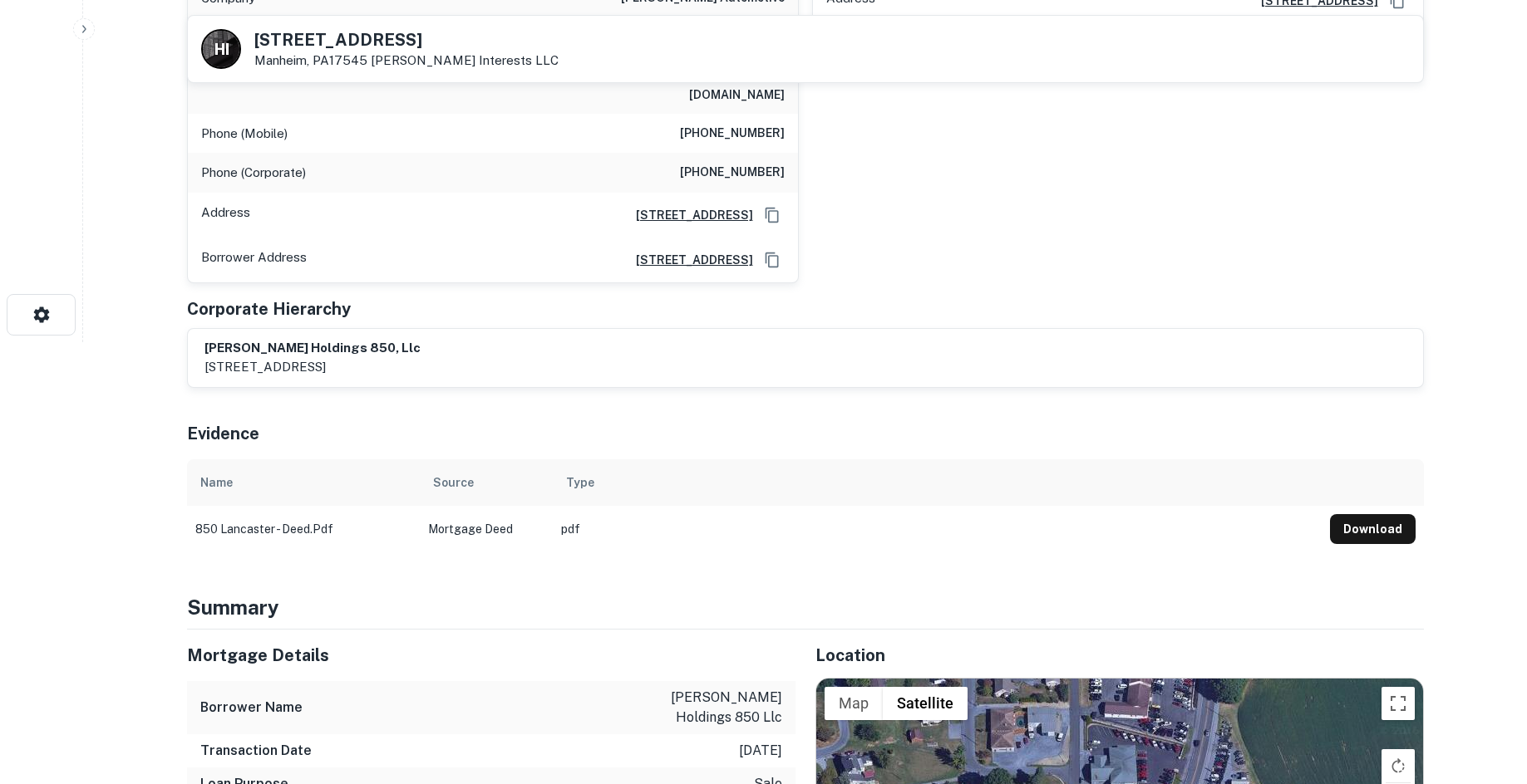
scroll to position [748, 0]
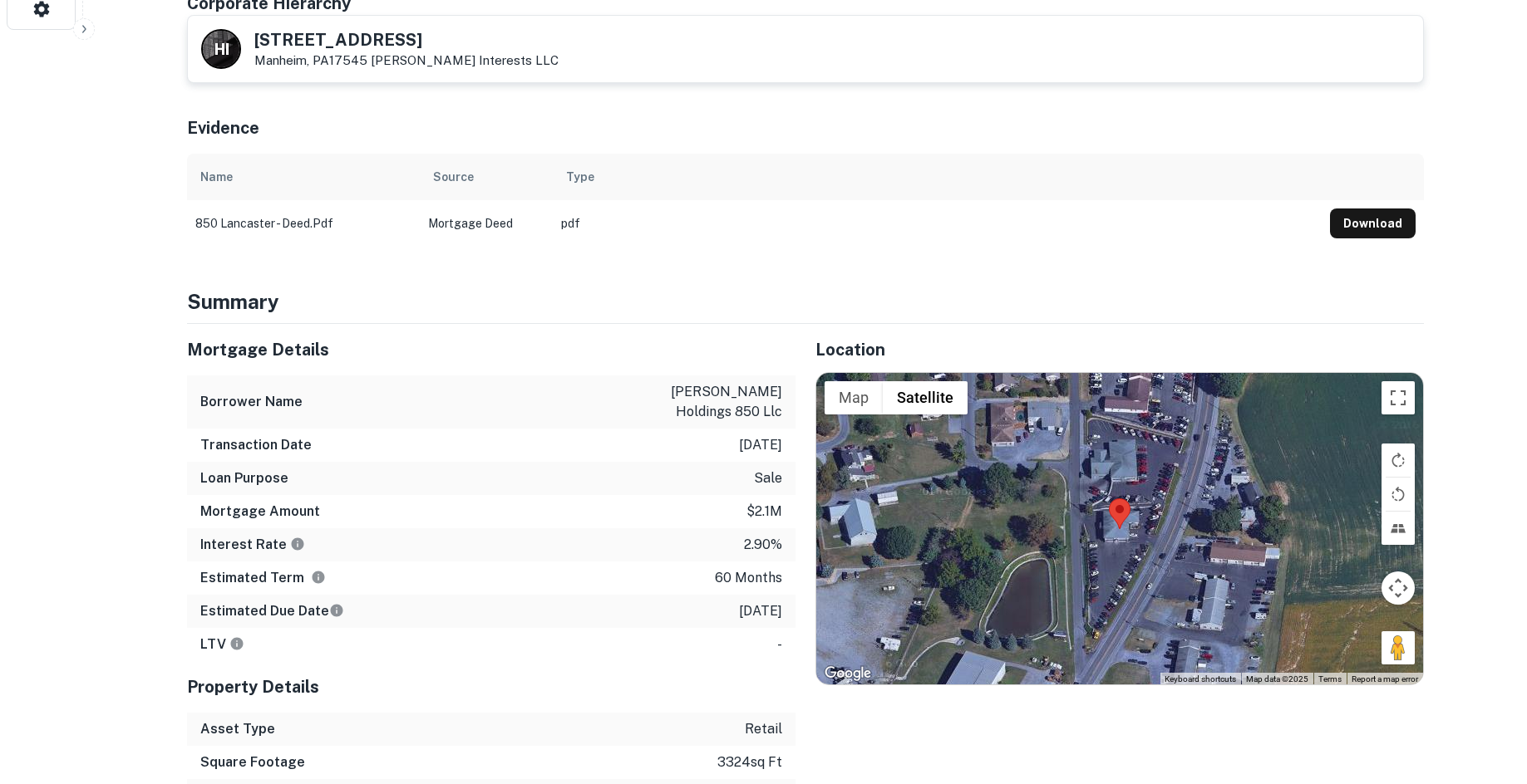
click at [1377, 632] on div at bounding box center [1119, 529] width 607 height 312
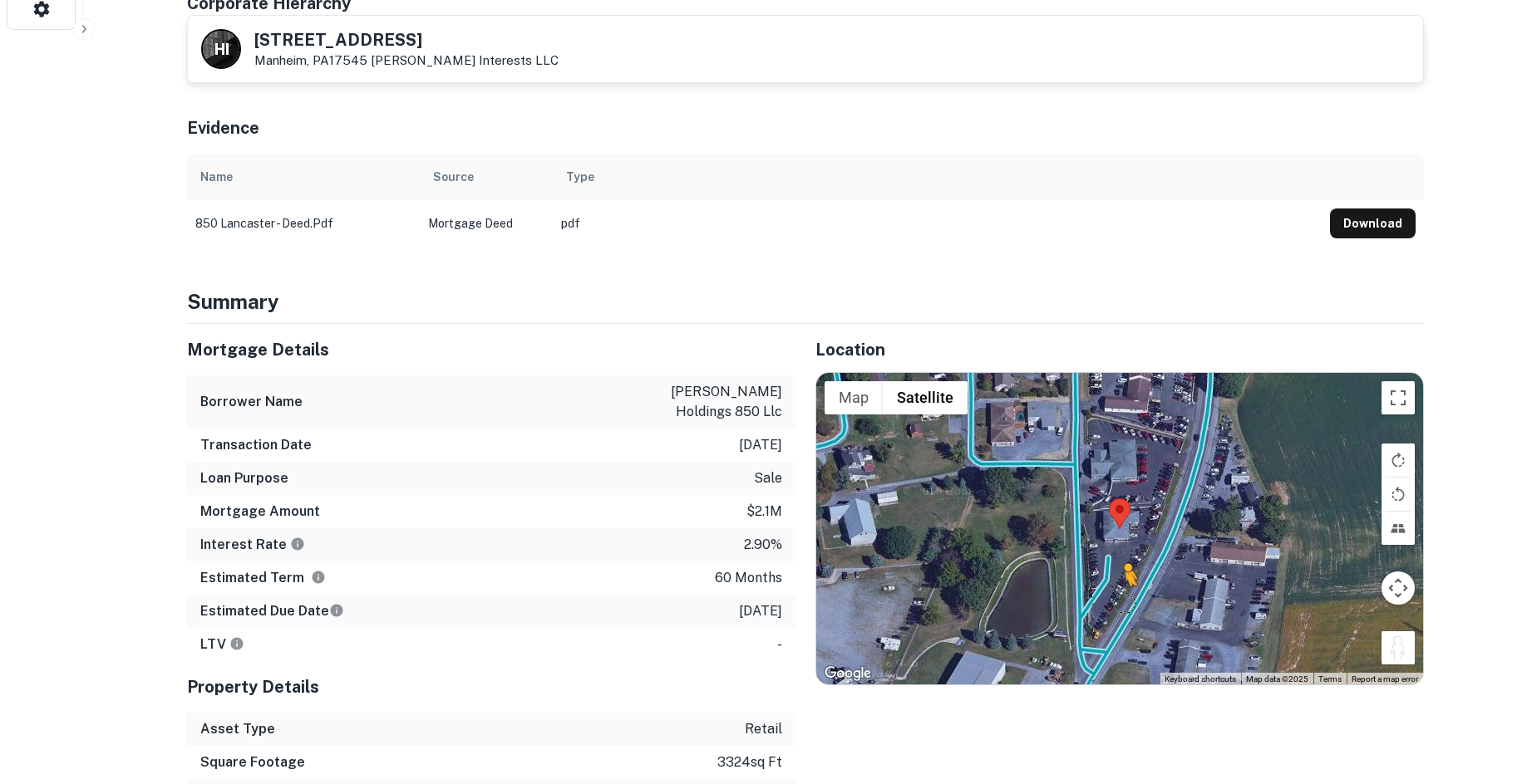
drag, startPoint x: 1392, startPoint y: 636, endPoint x: 1104, endPoint y: 566, distance: 296.4
click at [1106, 569] on div "To activate drag with keyboard, press Alt + Enter. Once in keyboard drag state,…" at bounding box center [1119, 529] width 607 height 312
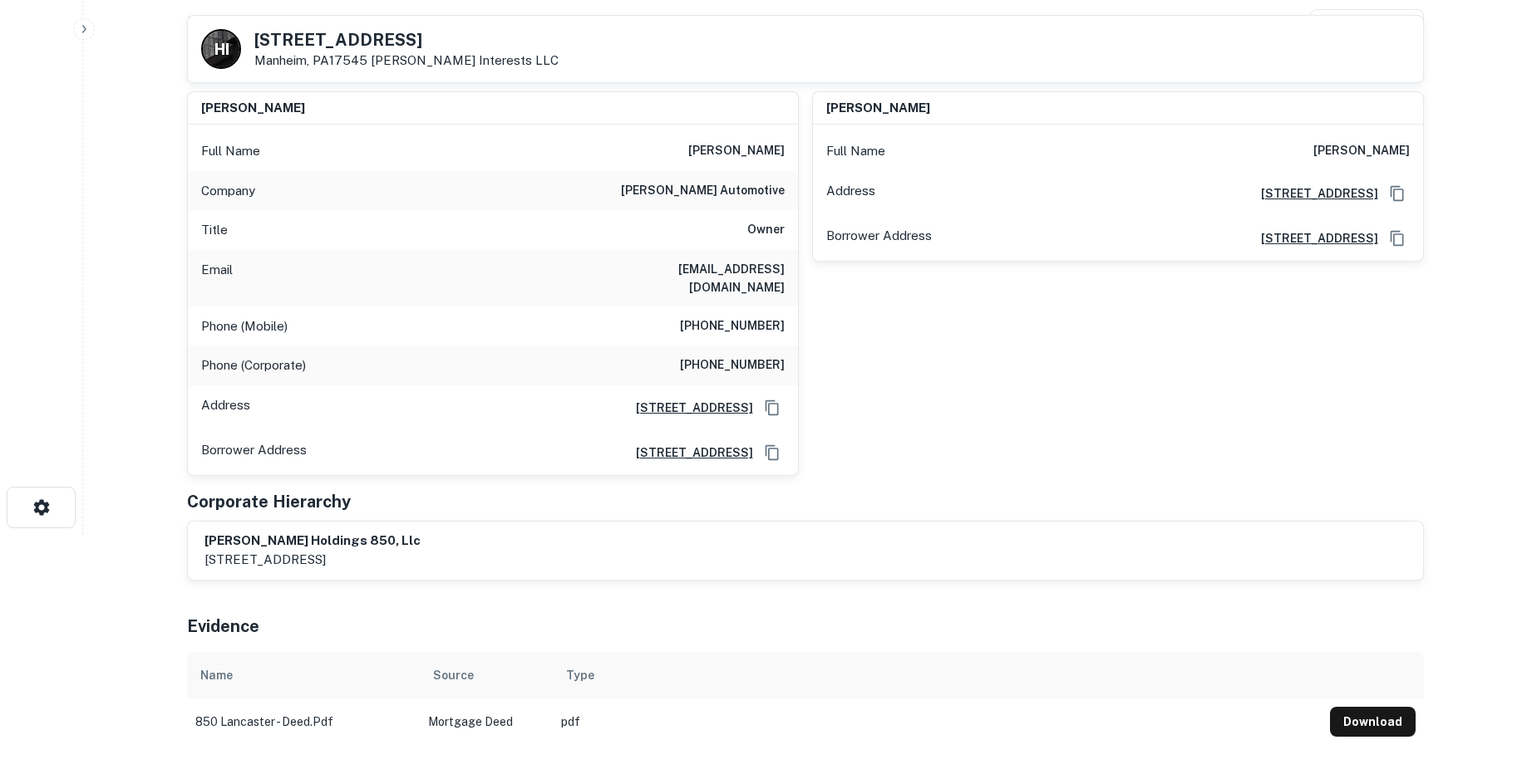
scroll to position [0, 0]
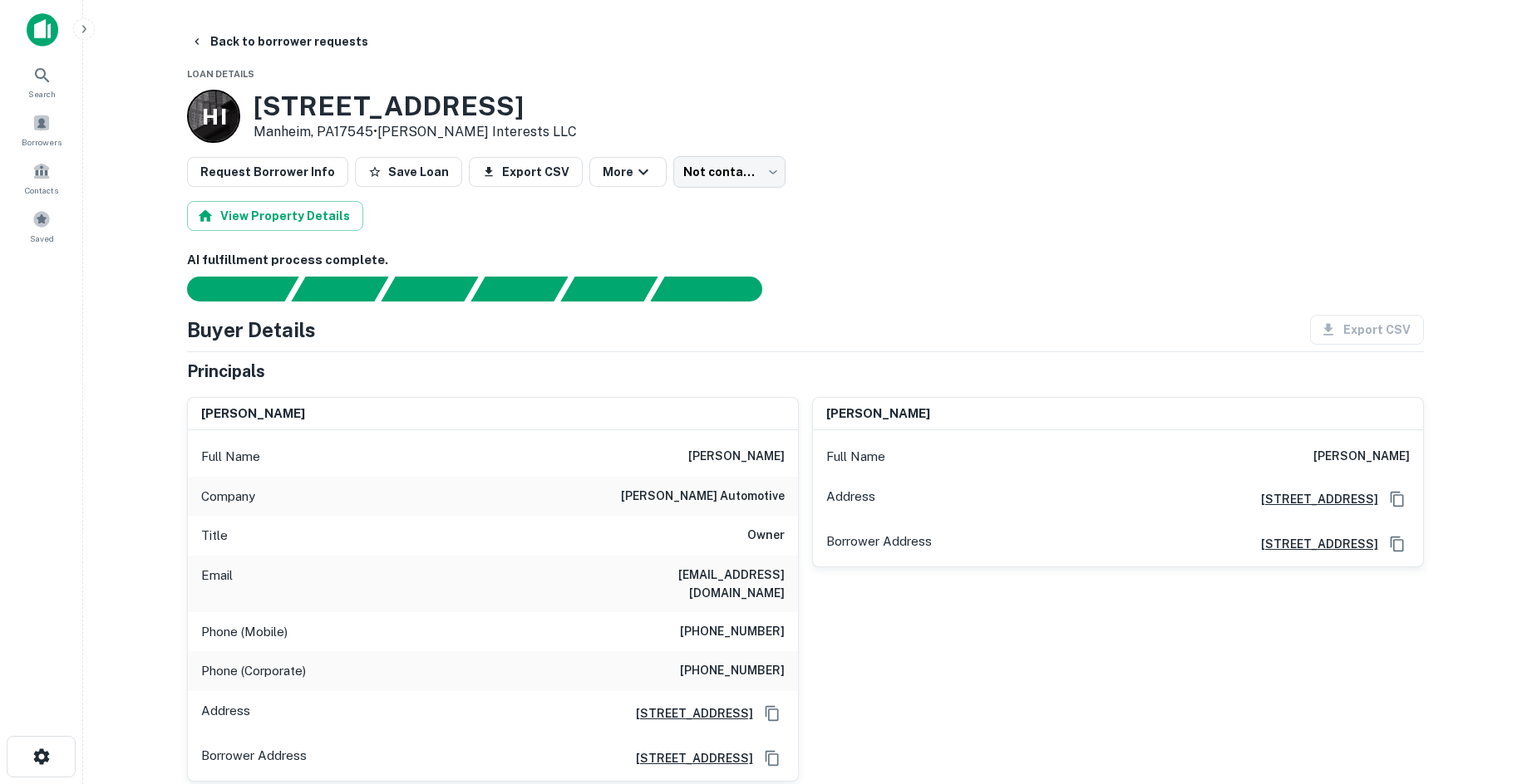
click at [751, 622] on h6 "(610) 476-8370" at bounding box center [733, 632] width 105 height 20
copy h6 "(610) 476-8370"
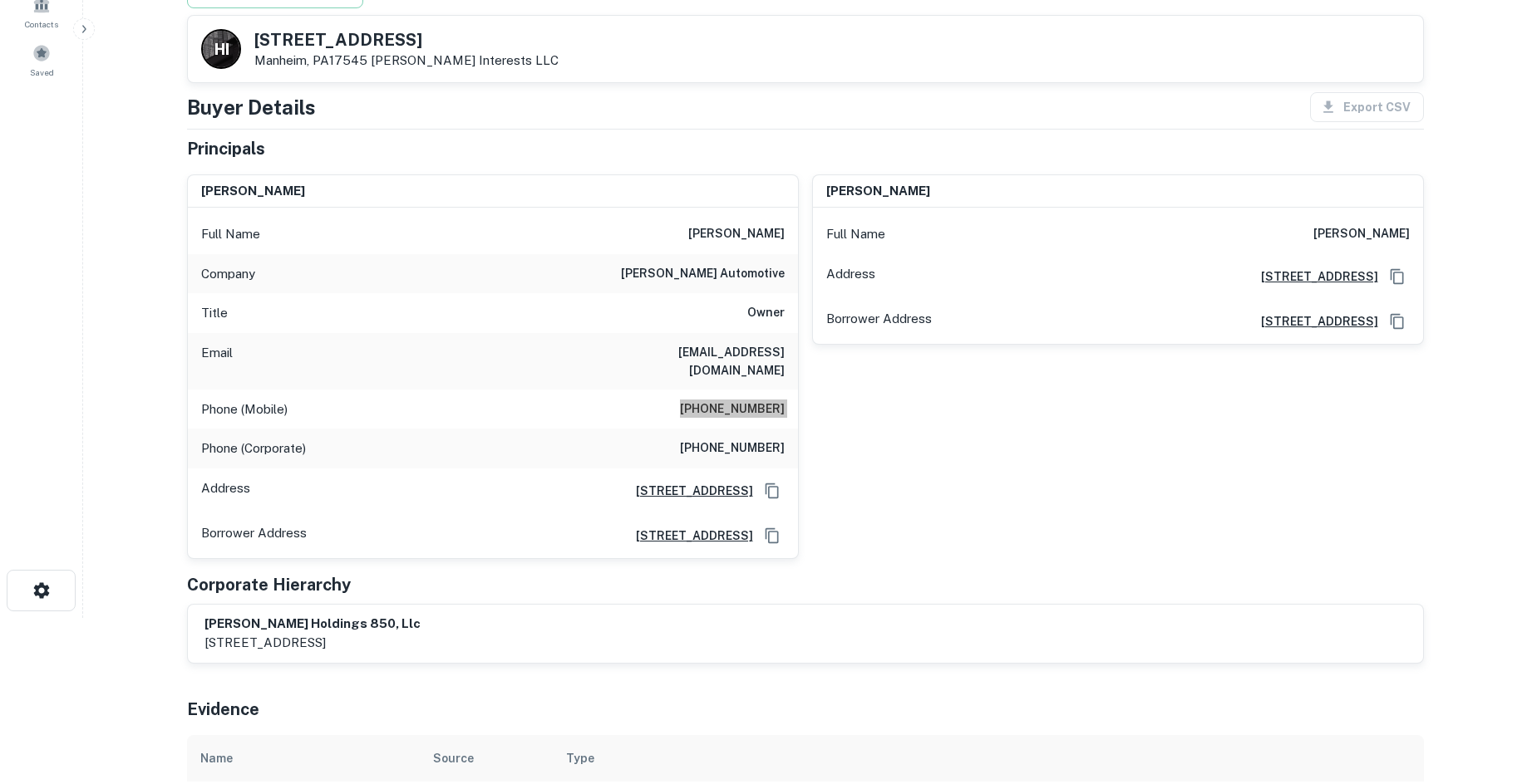
scroll to position [249, 0]
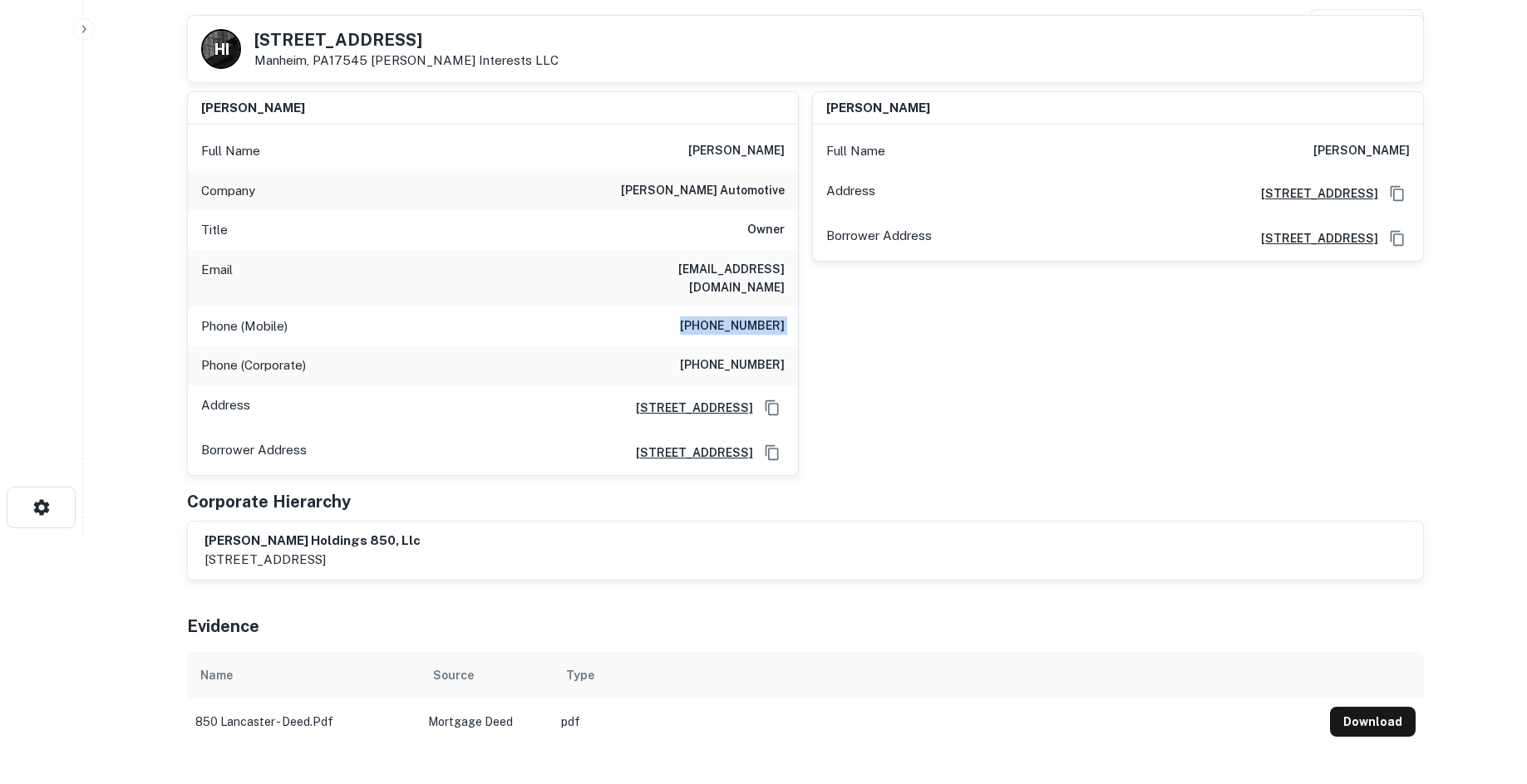
click at [898, 234] on div "AI fulfillment process complete. Buyer Details Export CSV Principals susan morg…" at bounding box center [806, 345] width 1237 height 800
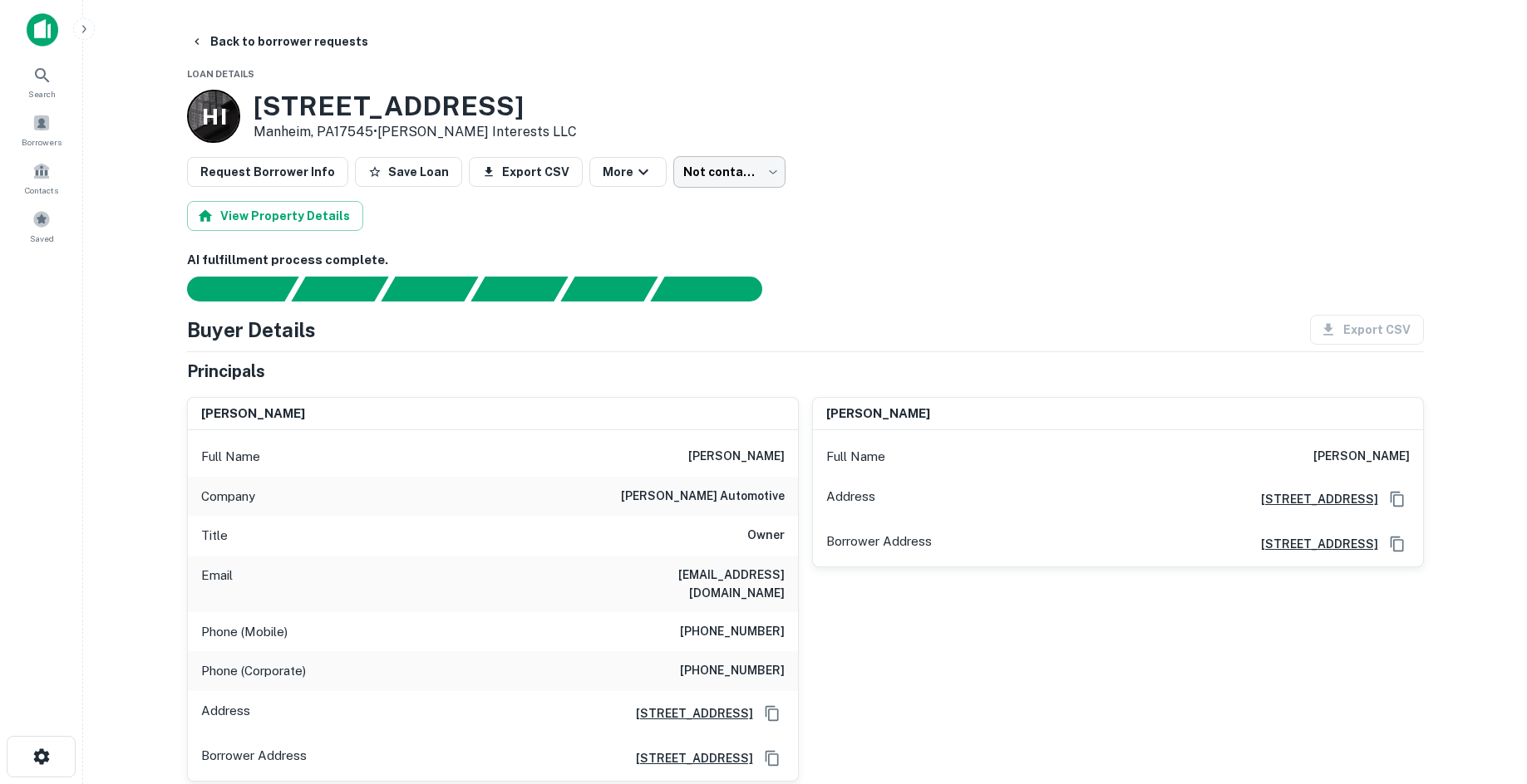
click at [742, 175] on body "Search Borrowers Contacts Saved Back to borrower requests Loan Details H I 850 …" at bounding box center [764, 392] width 1527 height 784
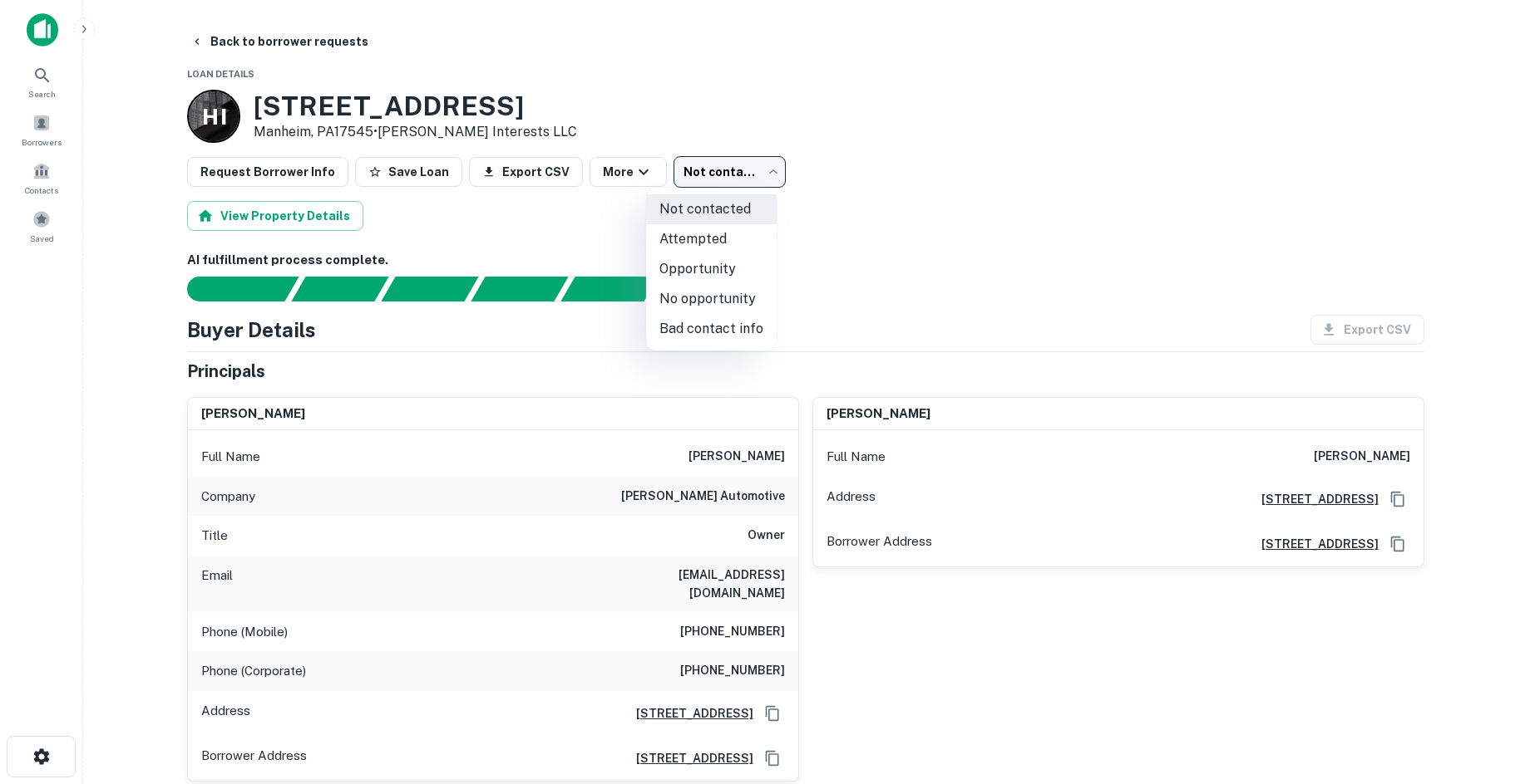
click at [747, 229] on li "Attempted" at bounding box center [711, 239] width 130 height 30
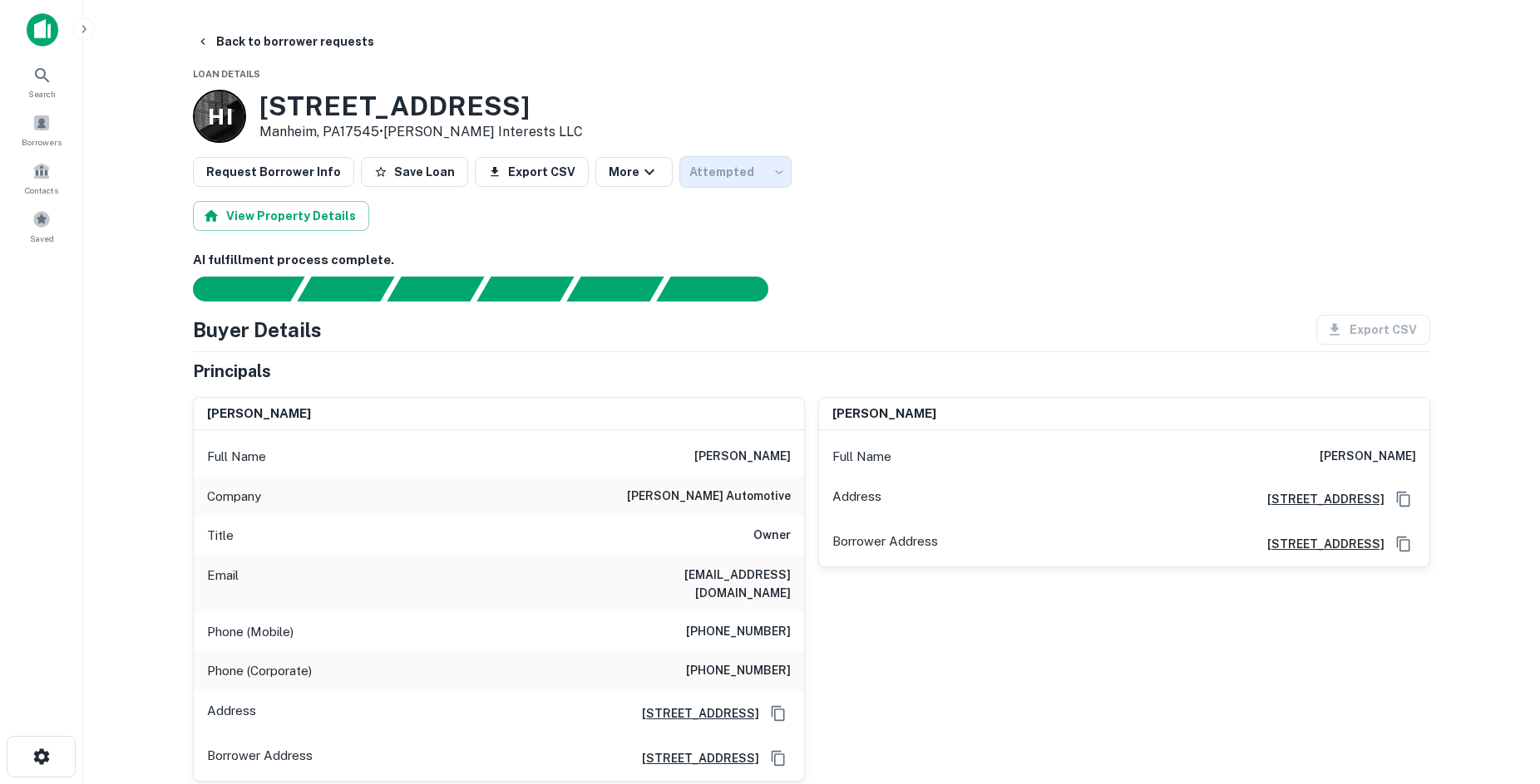
type input "*********"
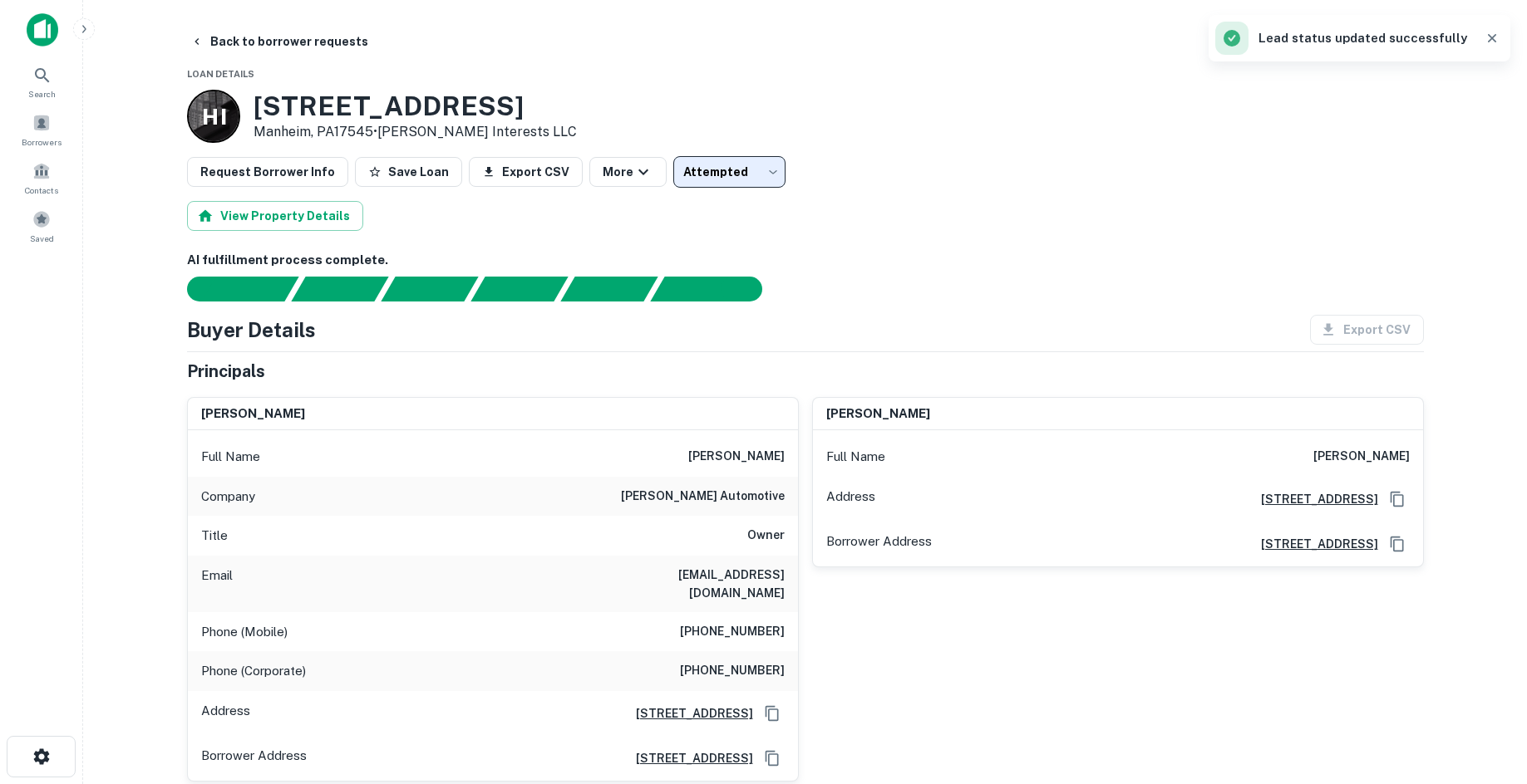
click at [274, 42] on button "Back to borrower requests" at bounding box center [279, 41] width 191 height 30
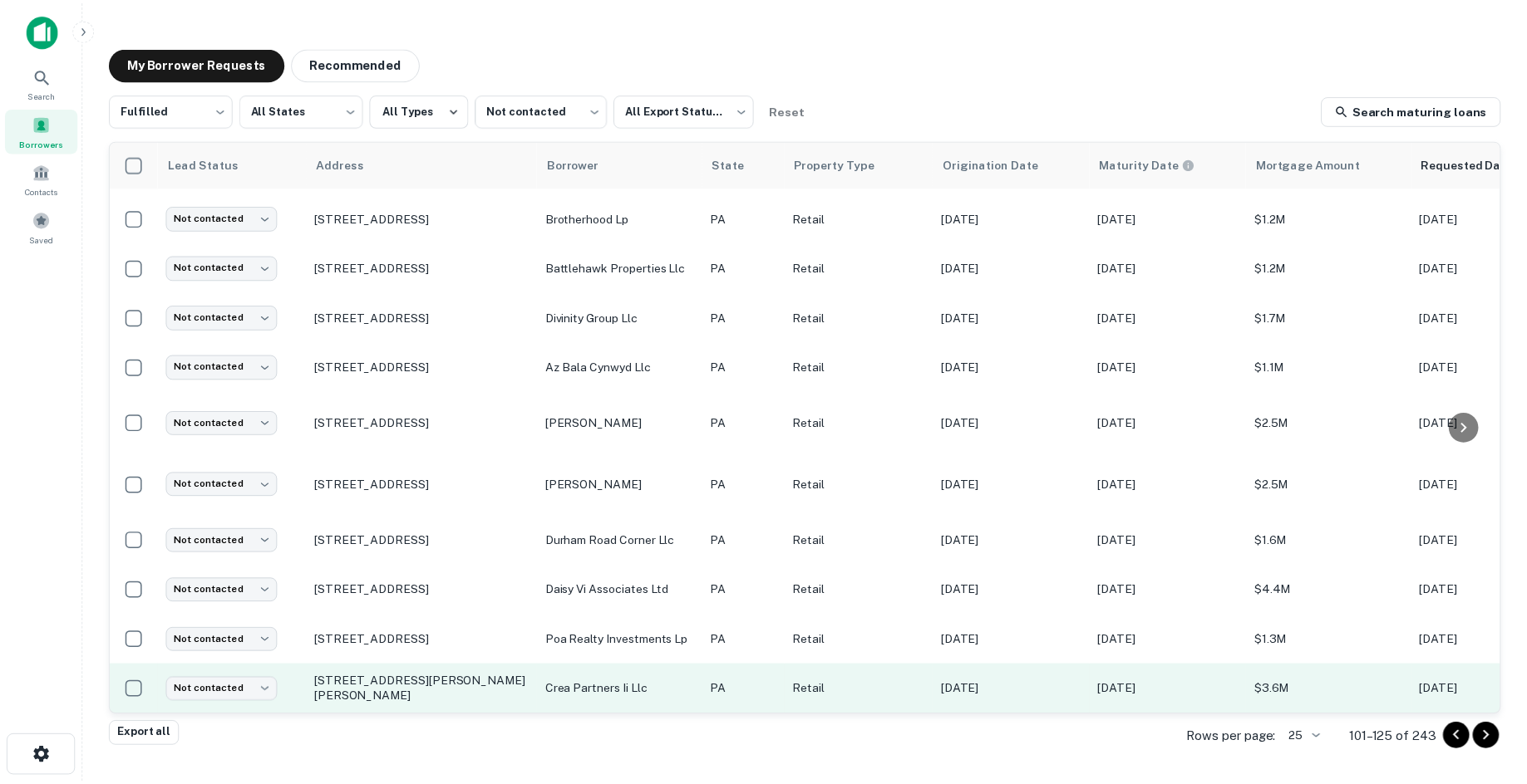
scroll to position [764, 0]
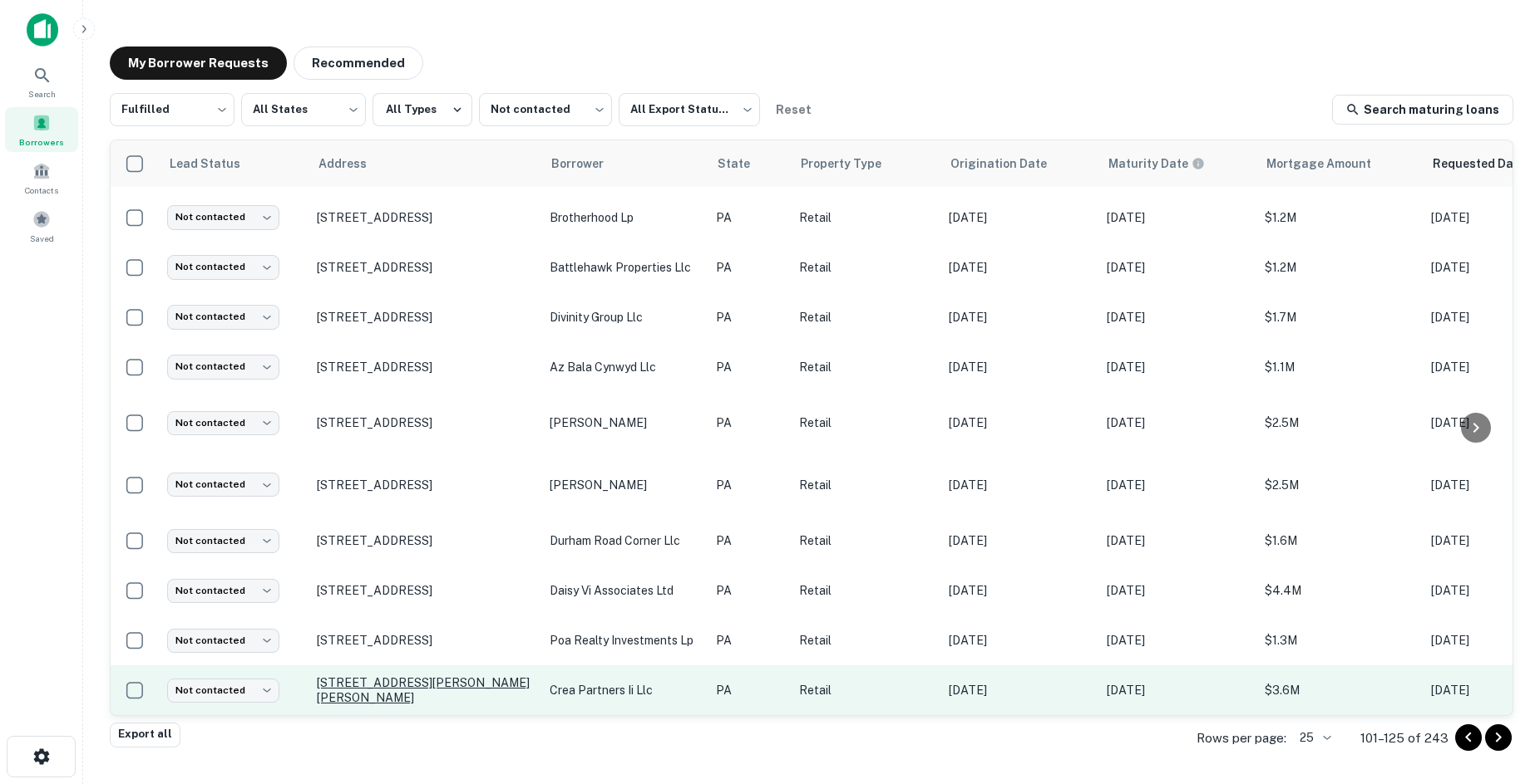
click at [481, 678] on p "104 S Wayne Ave Unit 110 Wayne, PA19087" at bounding box center [425, 690] width 217 height 30
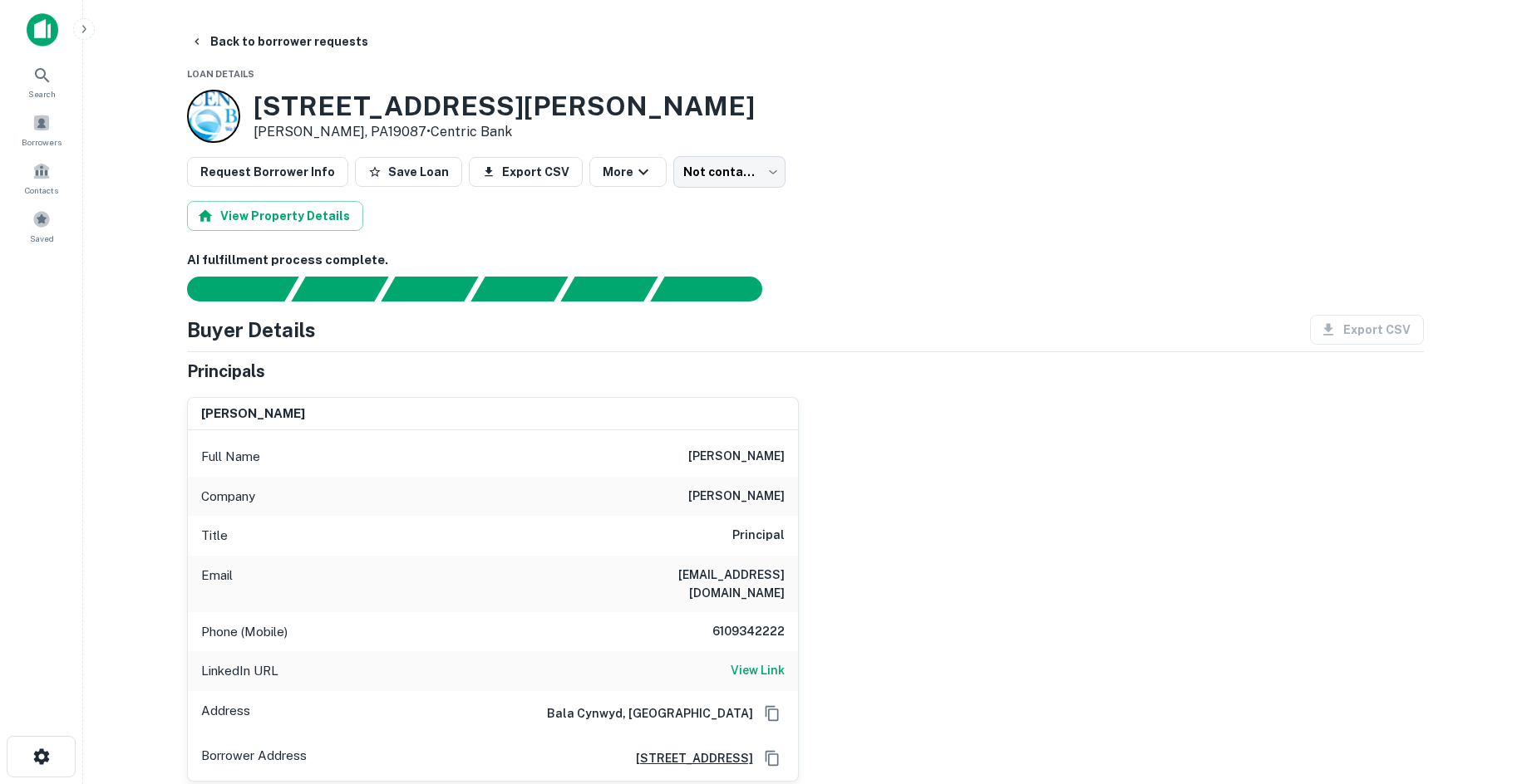
click at [962, 100] on div "104 S WAYNE AVE UNIT 110 Wayne, PA19087 • Centric Bank" at bounding box center [806, 116] width 1237 height 53
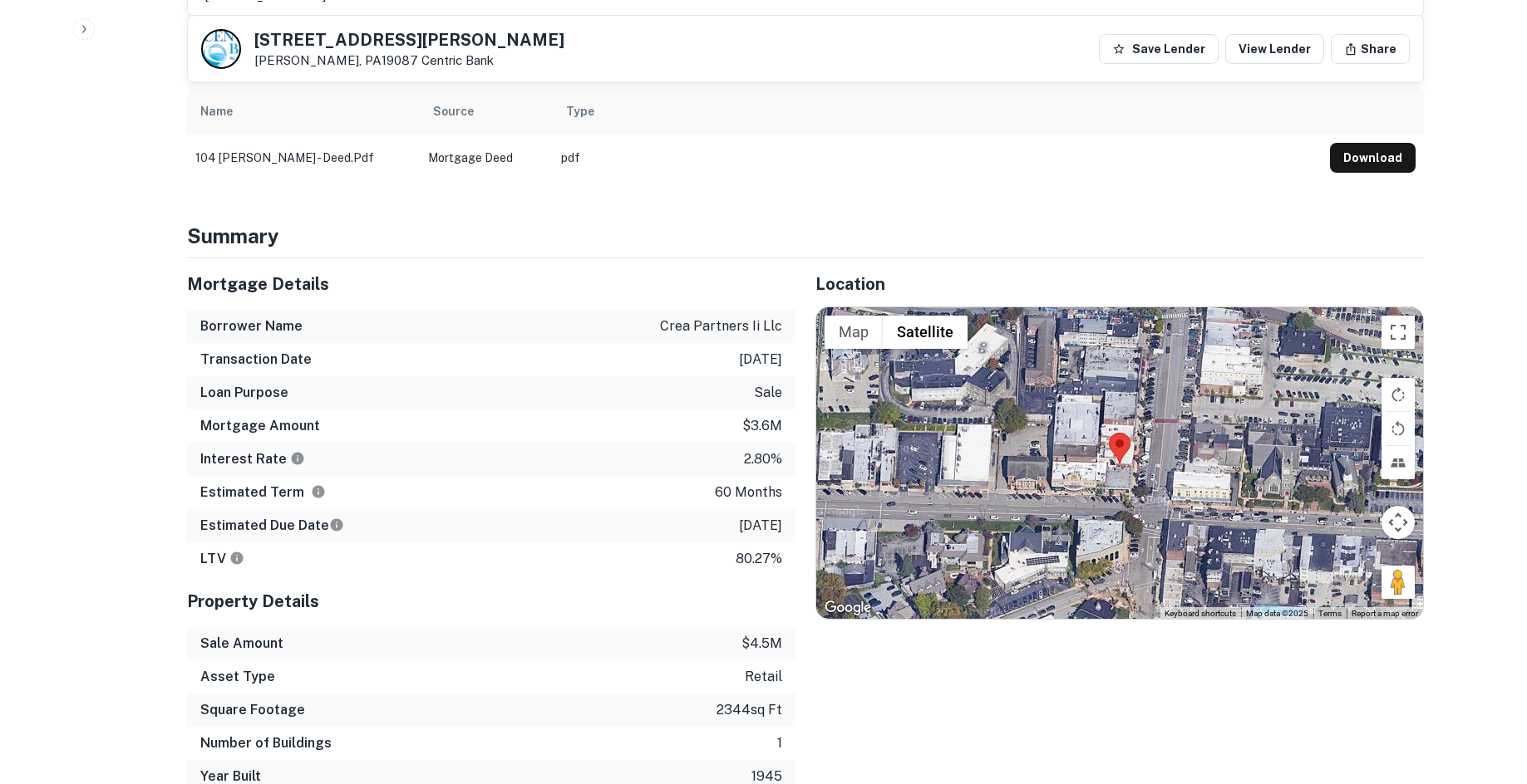
scroll to position [1080, 0]
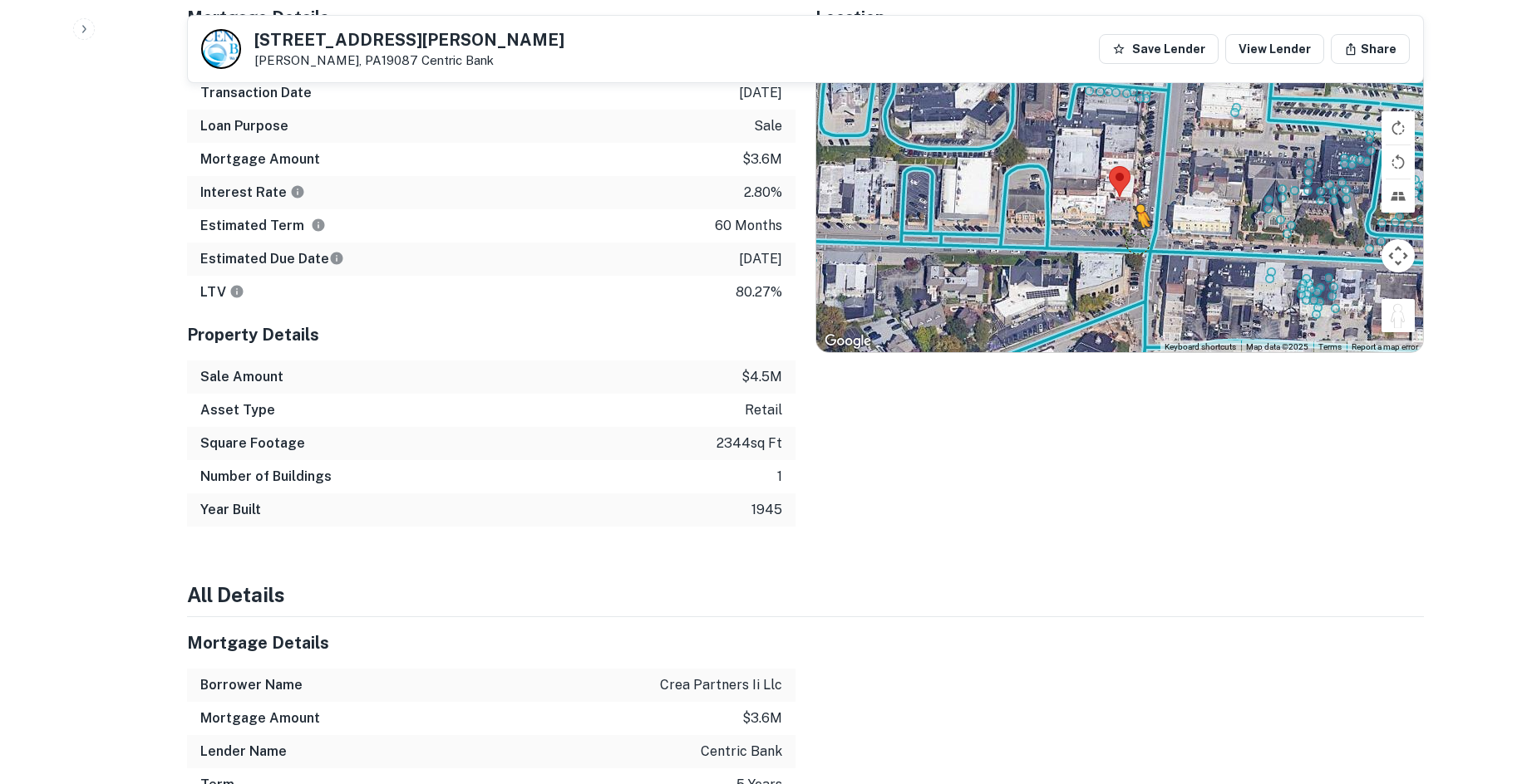
drag, startPoint x: 1395, startPoint y: 299, endPoint x: 1133, endPoint y: 225, distance: 272.2
click at [1133, 225] on div "To activate drag with keyboard, press Alt + Enter. Once in keyboard drag state,…" at bounding box center [1119, 196] width 607 height 312
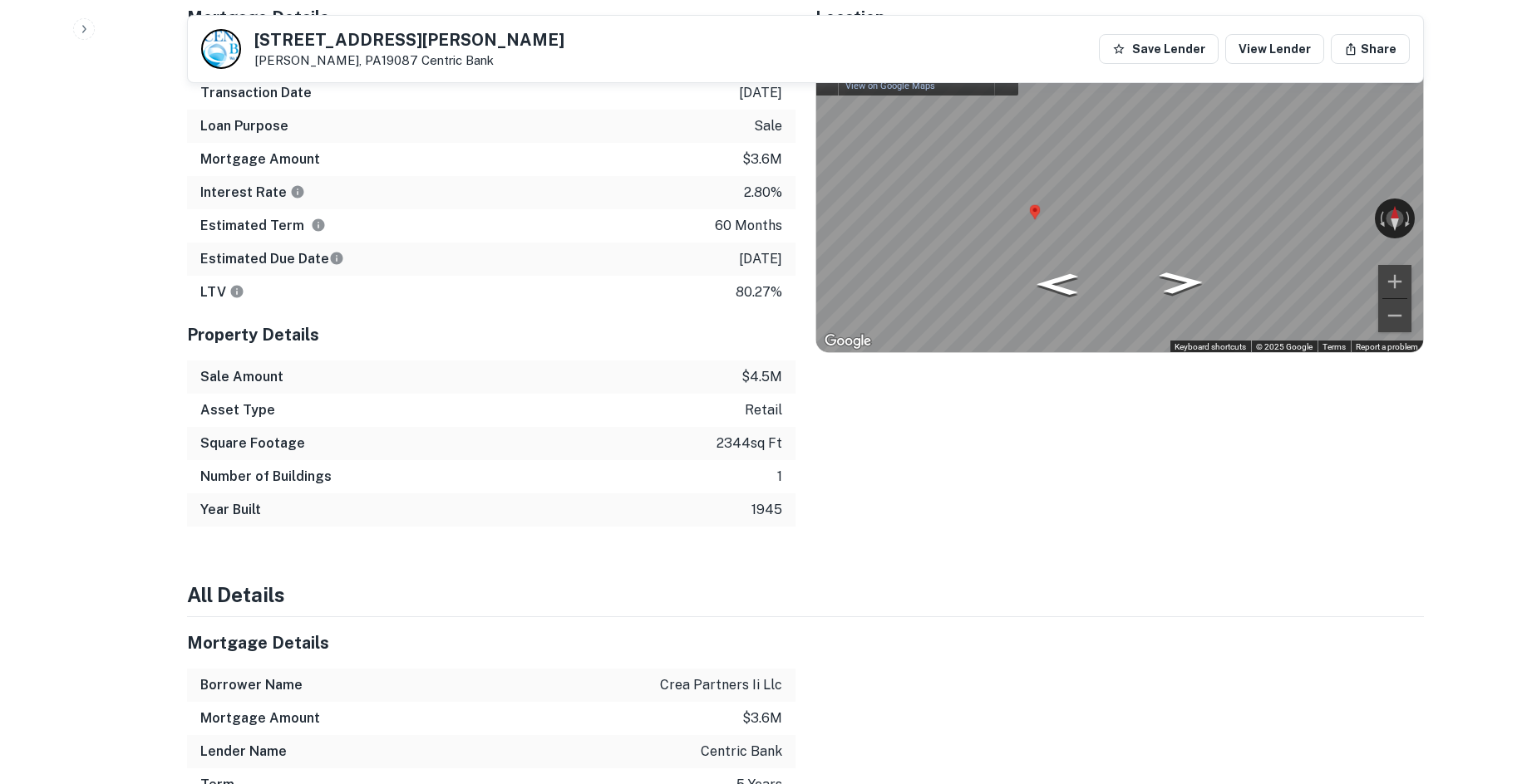
click at [1220, 202] on div "Map" at bounding box center [1119, 196] width 607 height 312
click at [1307, 205] on div "← Move left → Move right ↑ Move up ↓ Move down + Zoom in - Zoom out 101 N Wayne…" at bounding box center [1119, 196] width 607 height 312
click at [1159, 264] on icon "Go North, N Wayne Ave" at bounding box center [1178, 278] width 102 height 37
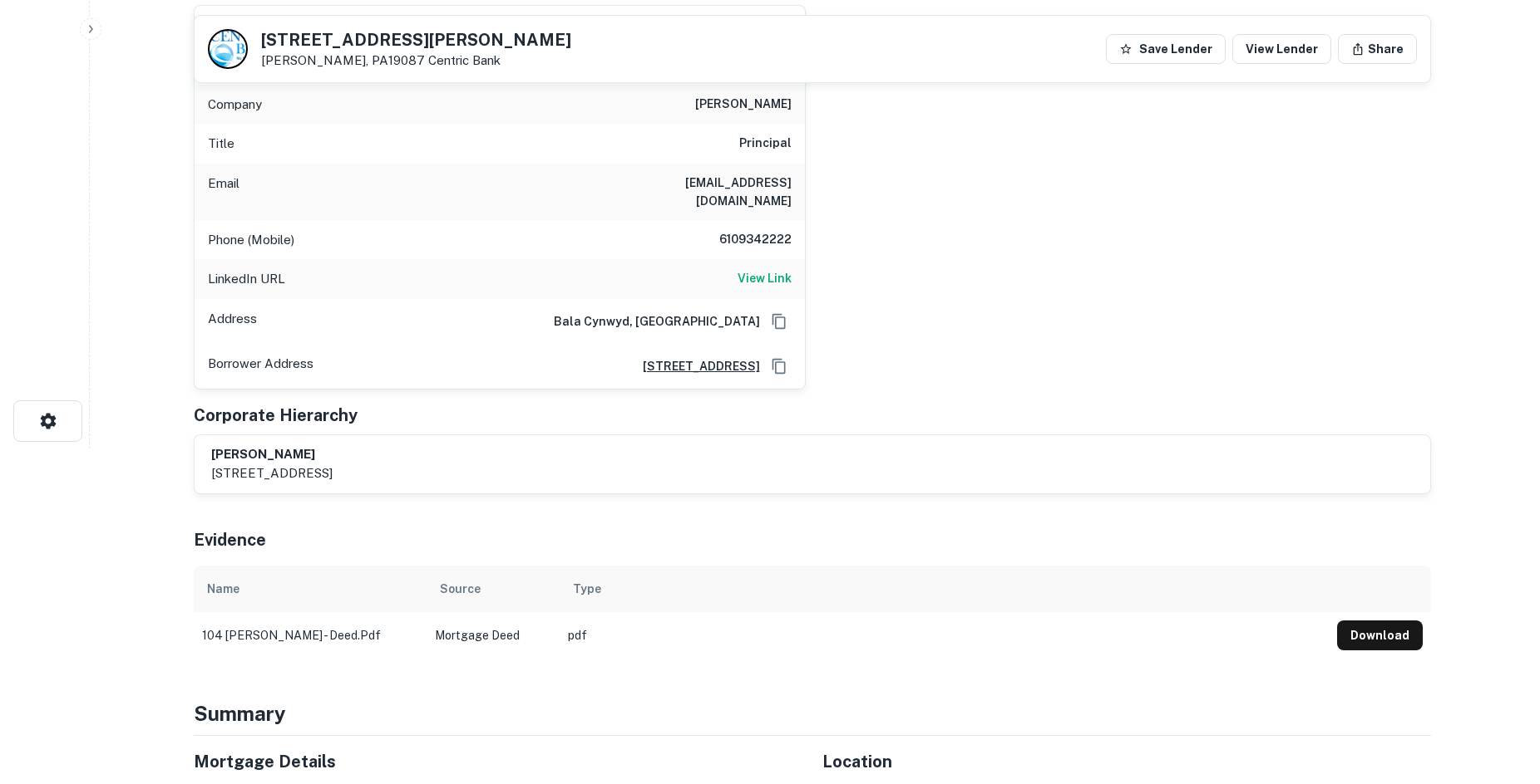
scroll to position [0, 0]
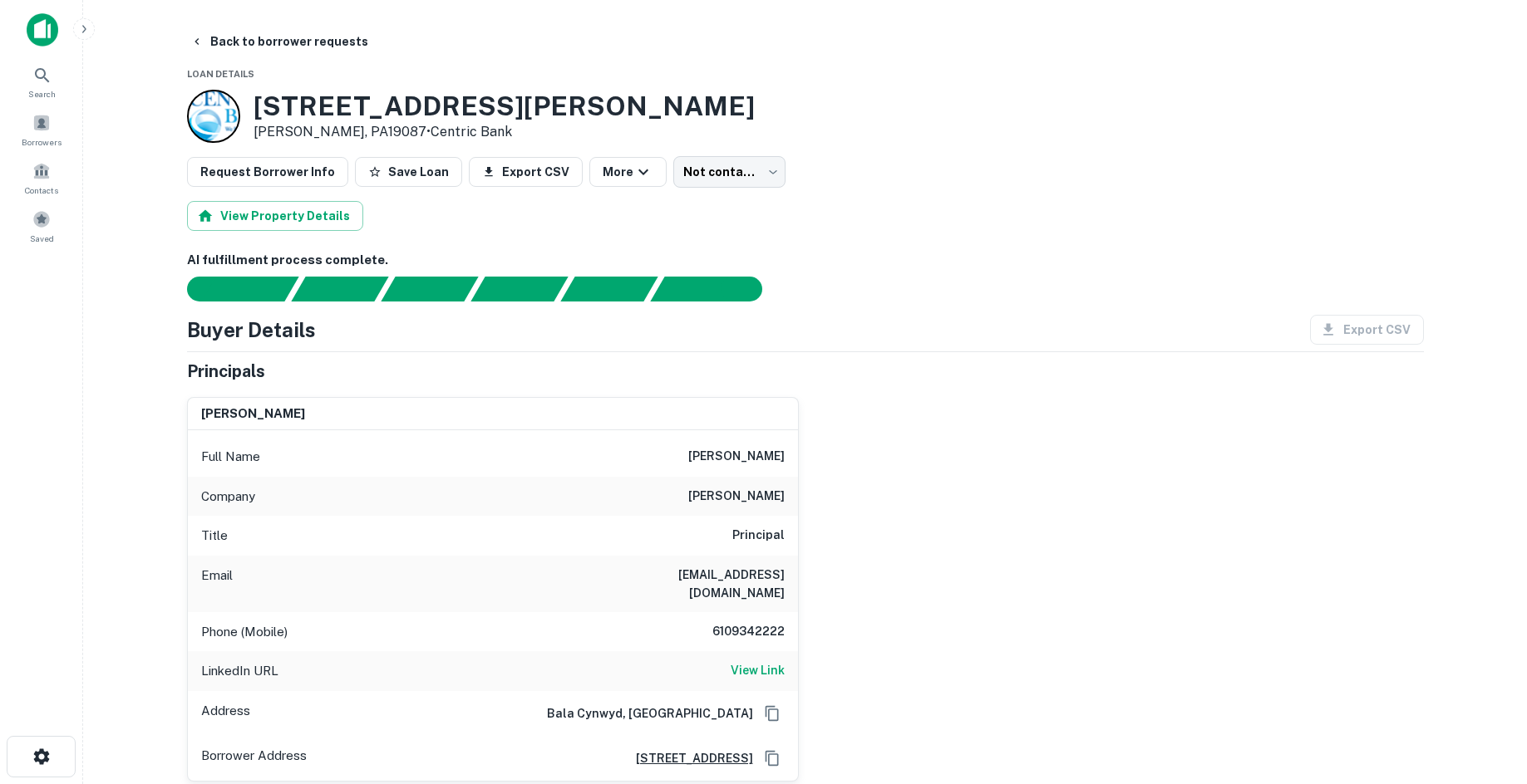
click at [690, 489] on div "Company hamilton lane" at bounding box center [493, 497] width 610 height 40
click at [742, 498] on h6 "hamilton lane" at bounding box center [736, 497] width 96 height 20
click at [777, 454] on h6 "william bannard" at bounding box center [736, 457] width 96 height 20
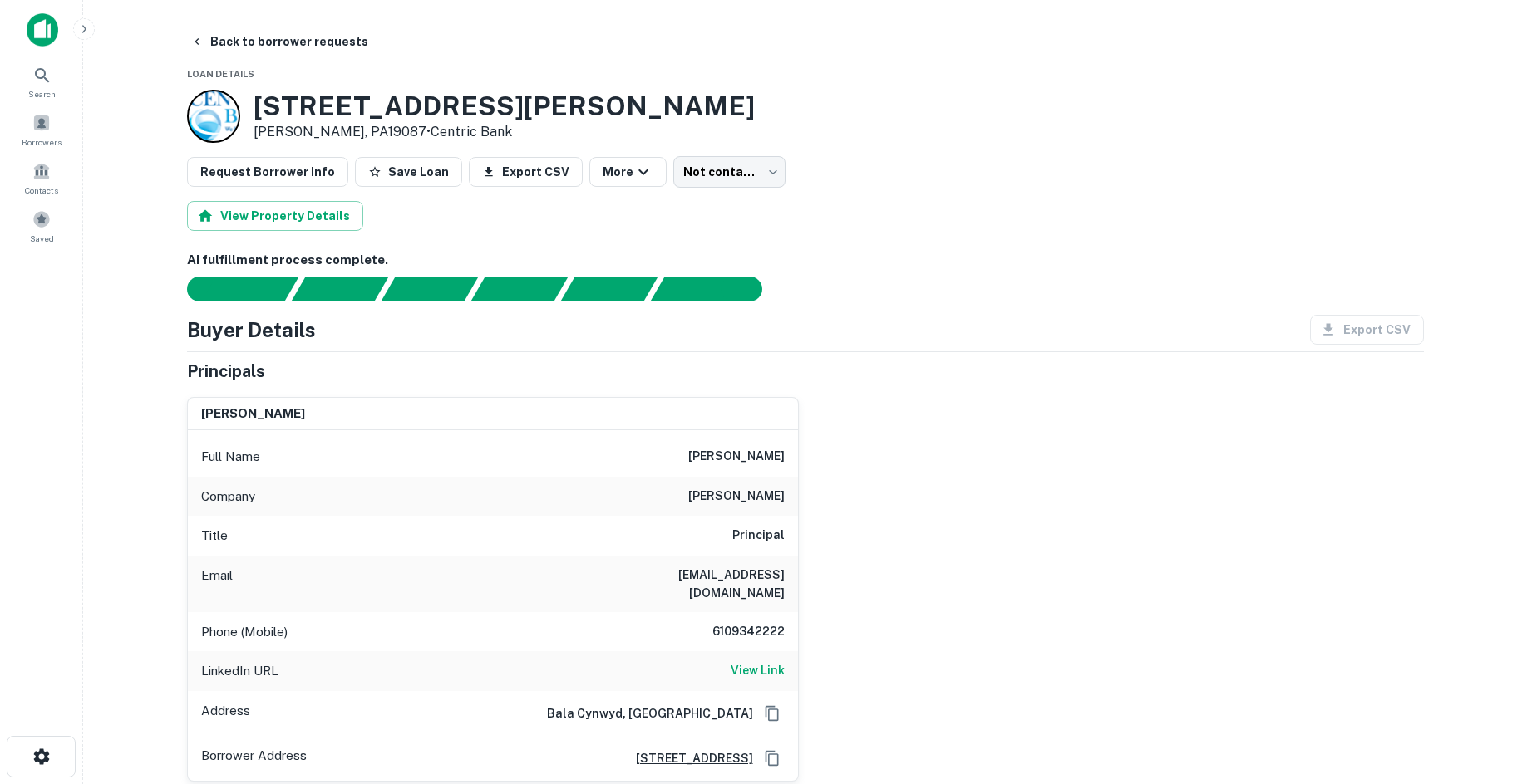
click at [777, 454] on h6 "william bannard" at bounding box center [736, 457] width 96 height 20
drag, startPoint x: 936, startPoint y: 486, endPoint x: 845, endPoint y: 346, distance: 167.0
click at [936, 485] on div "william bannard Full Name william bannard Company hamilton lane Title Principal…" at bounding box center [799, 583] width 1250 height 398
click at [755, 177] on body "Search Borrowers Contacts Saved Back to borrower requests Loan Details 104 S WA…" at bounding box center [770, 392] width 1540 height 784
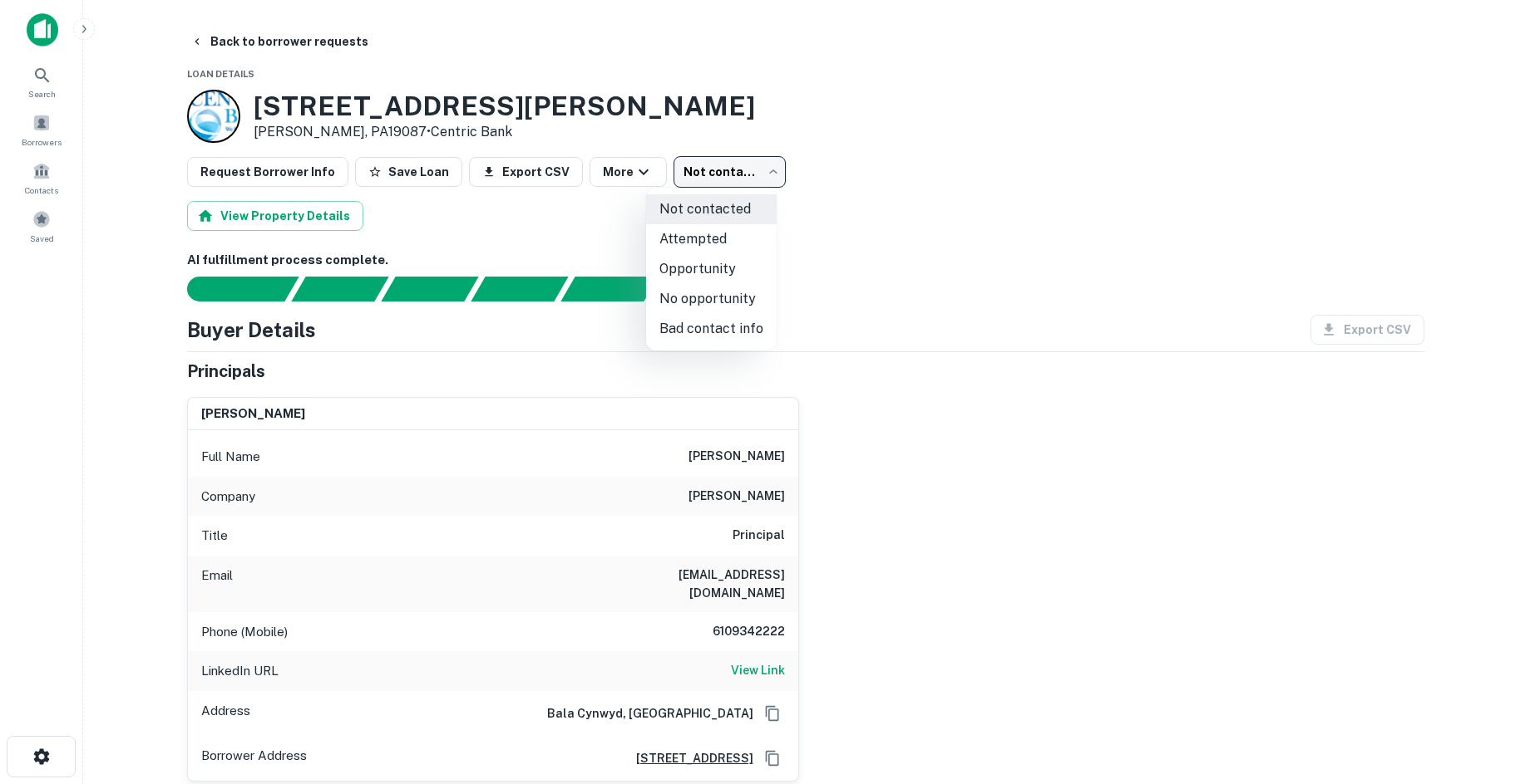
click at [740, 300] on li "No opportunity" at bounding box center [711, 299] width 130 height 30
type input "**********"
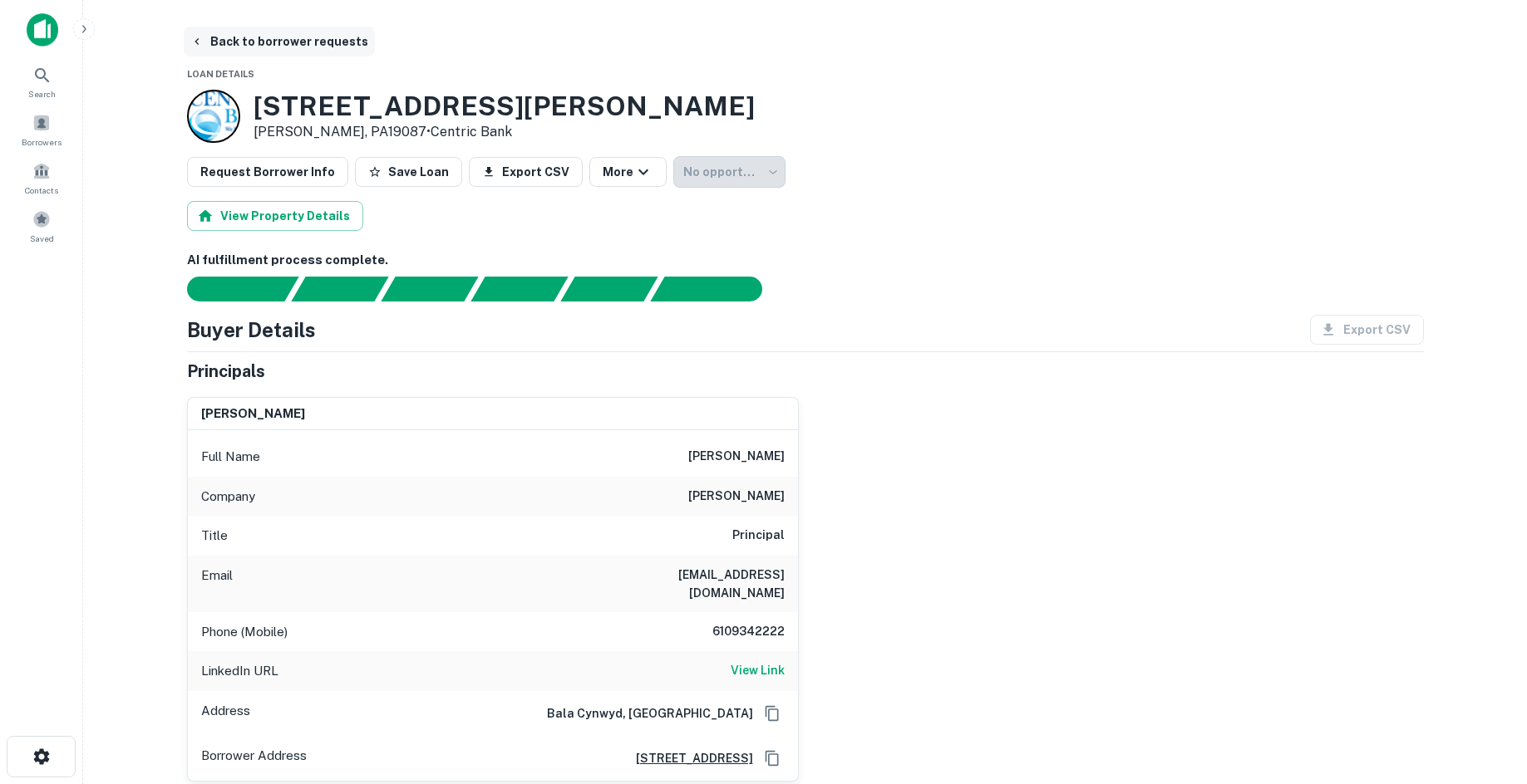
click at [322, 54] on button "Back to borrower requests" at bounding box center [279, 41] width 191 height 30
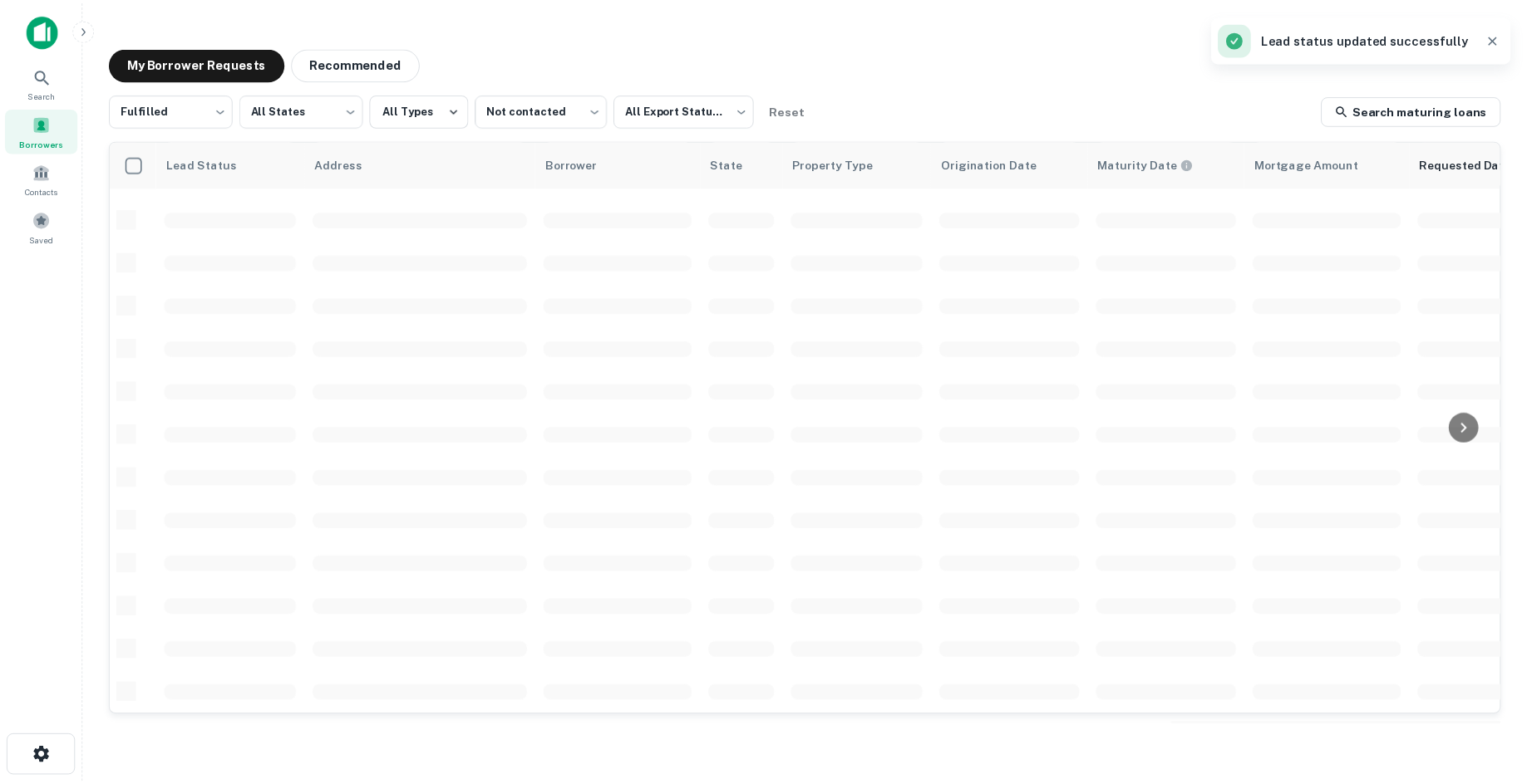
scroll to position [564, 0]
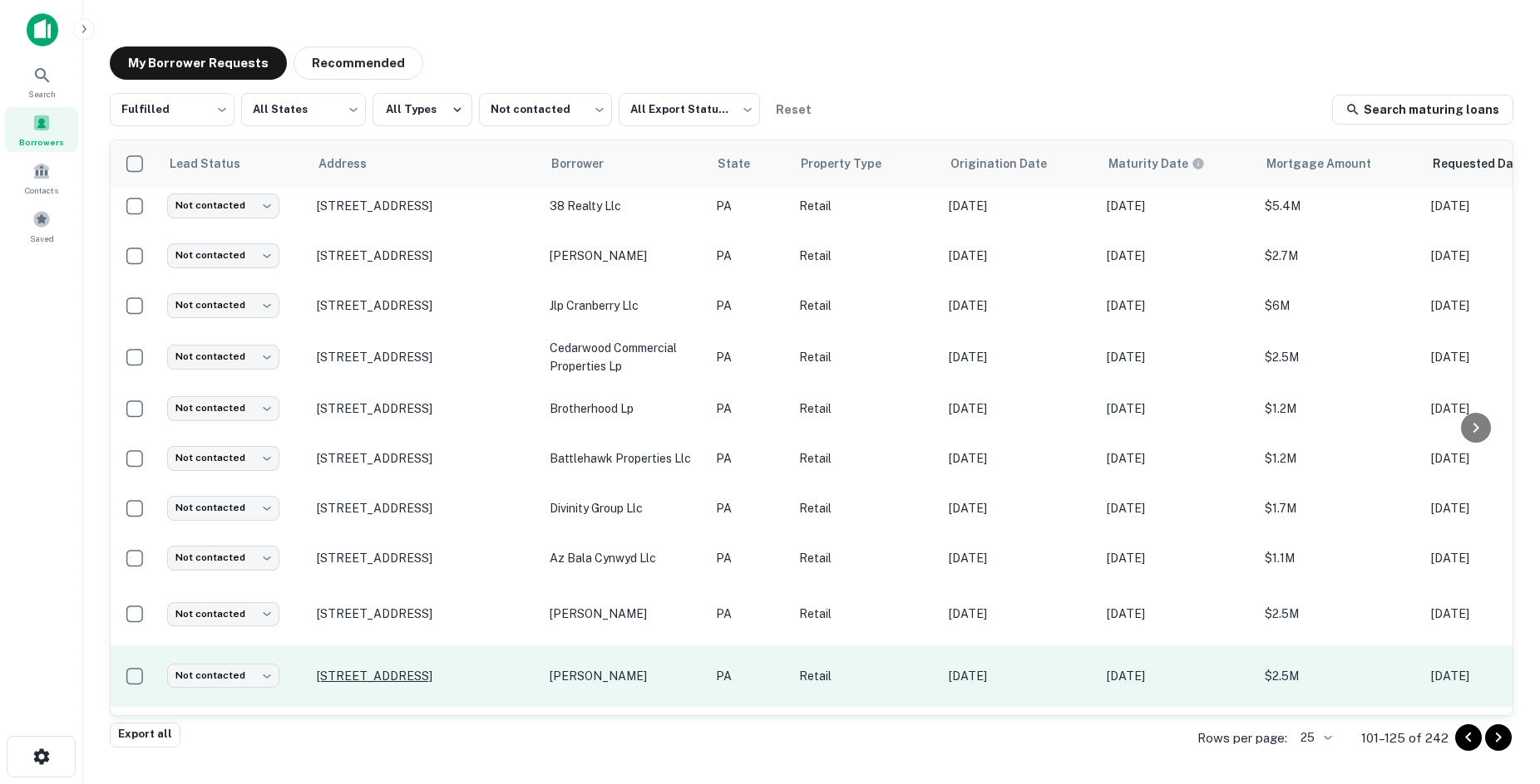
click at [428, 669] on p "3091 Lebanon Rd Manheim, PA17545" at bounding box center [425, 676] width 217 height 15
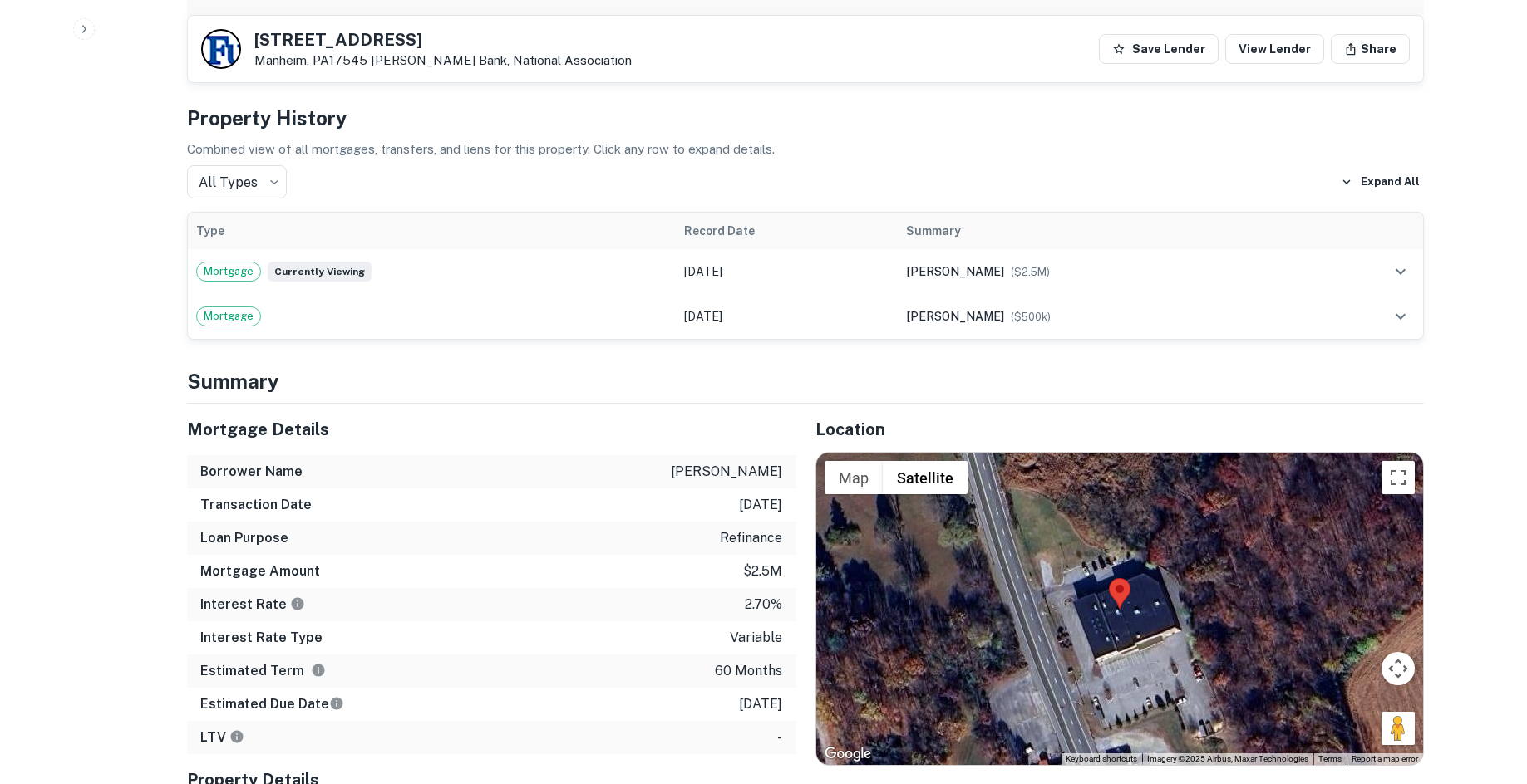
scroll to position [1163, 0]
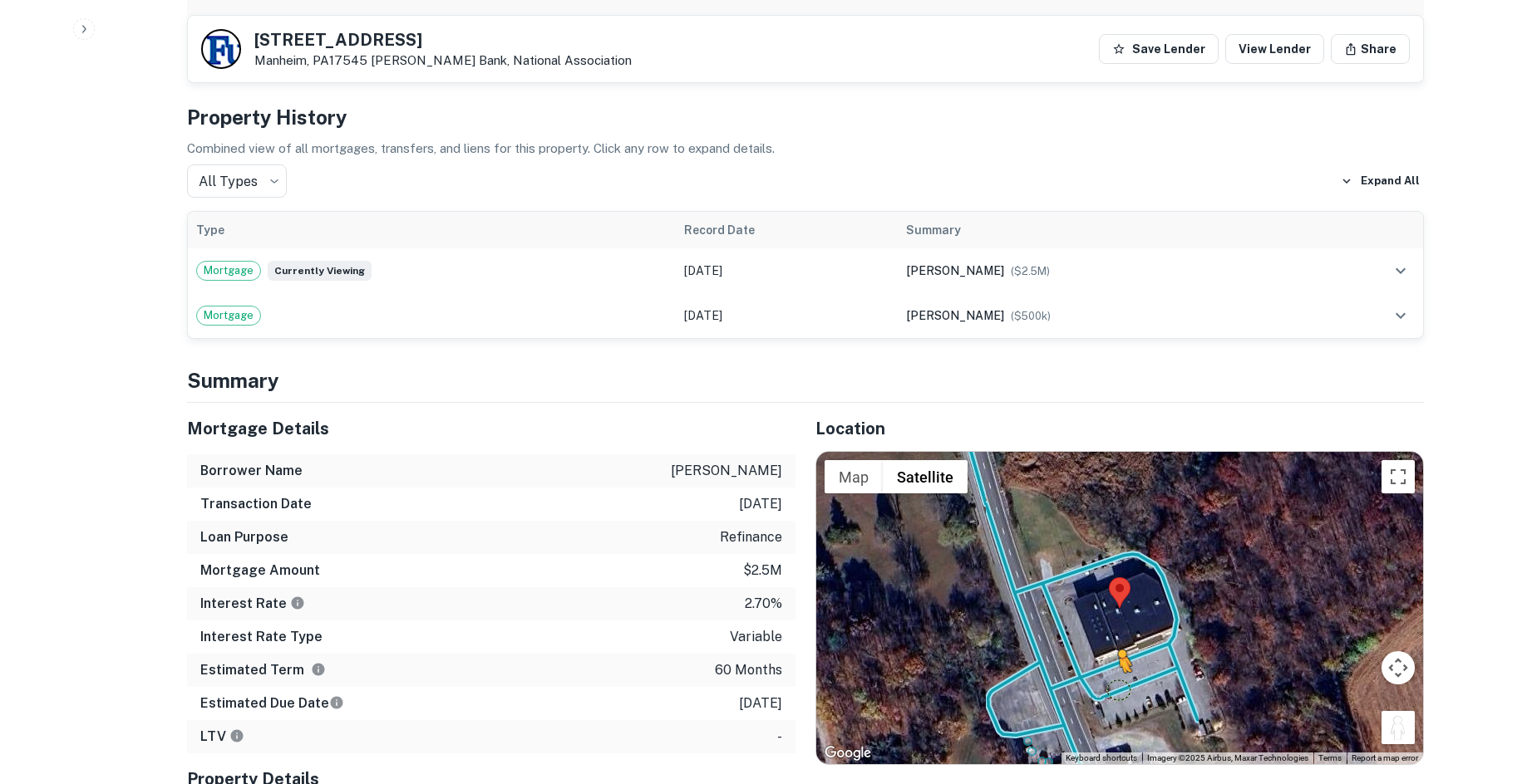
drag, startPoint x: 1398, startPoint y: 670, endPoint x: 1112, endPoint y: 619, distance: 290.5
click at [1112, 620] on div "To activate drag with keyboard, press Alt + Enter. Once in keyboard drag state,…" at bounding box center [1119, 607] width 607 height 312
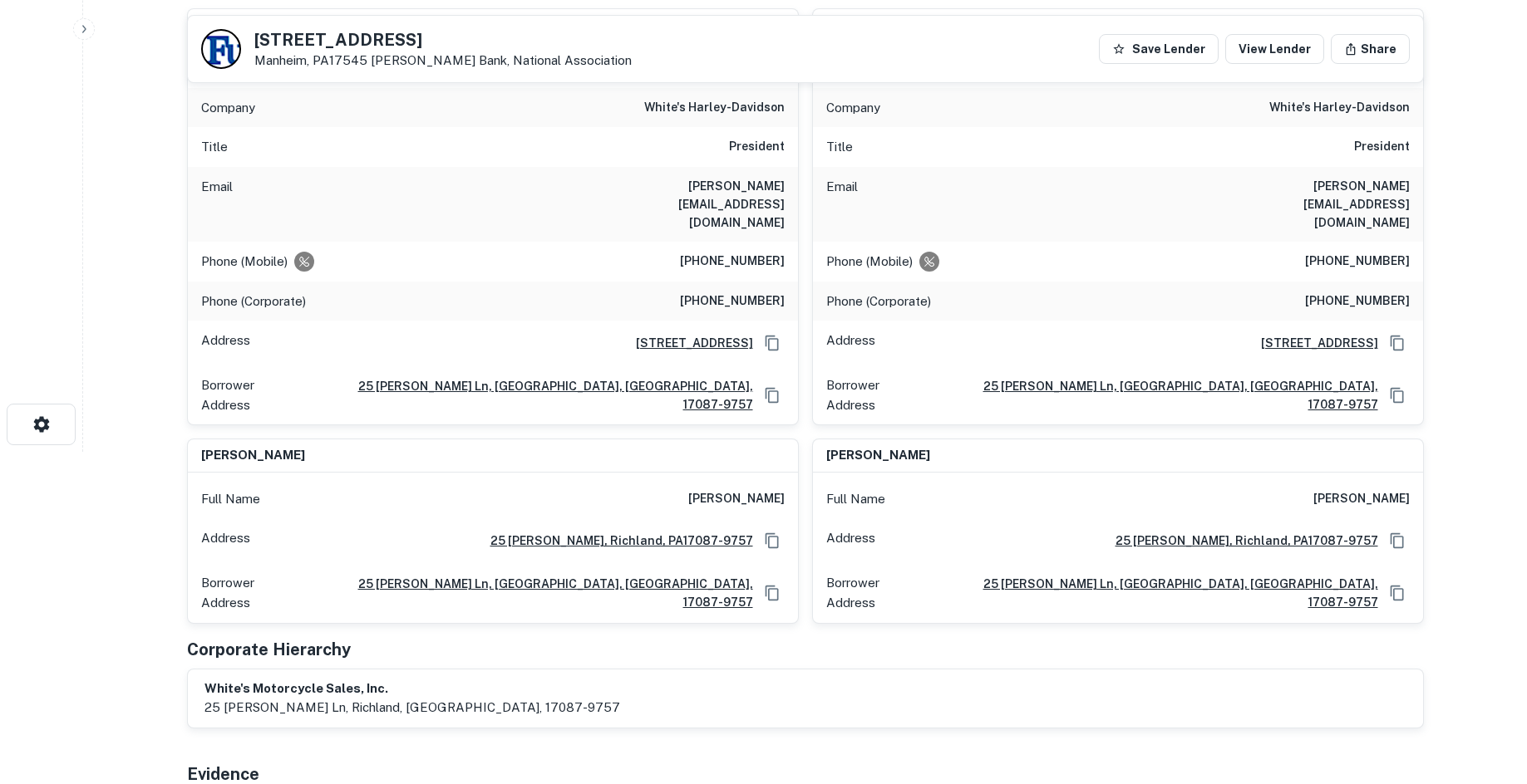
scroll to position [83, 0]
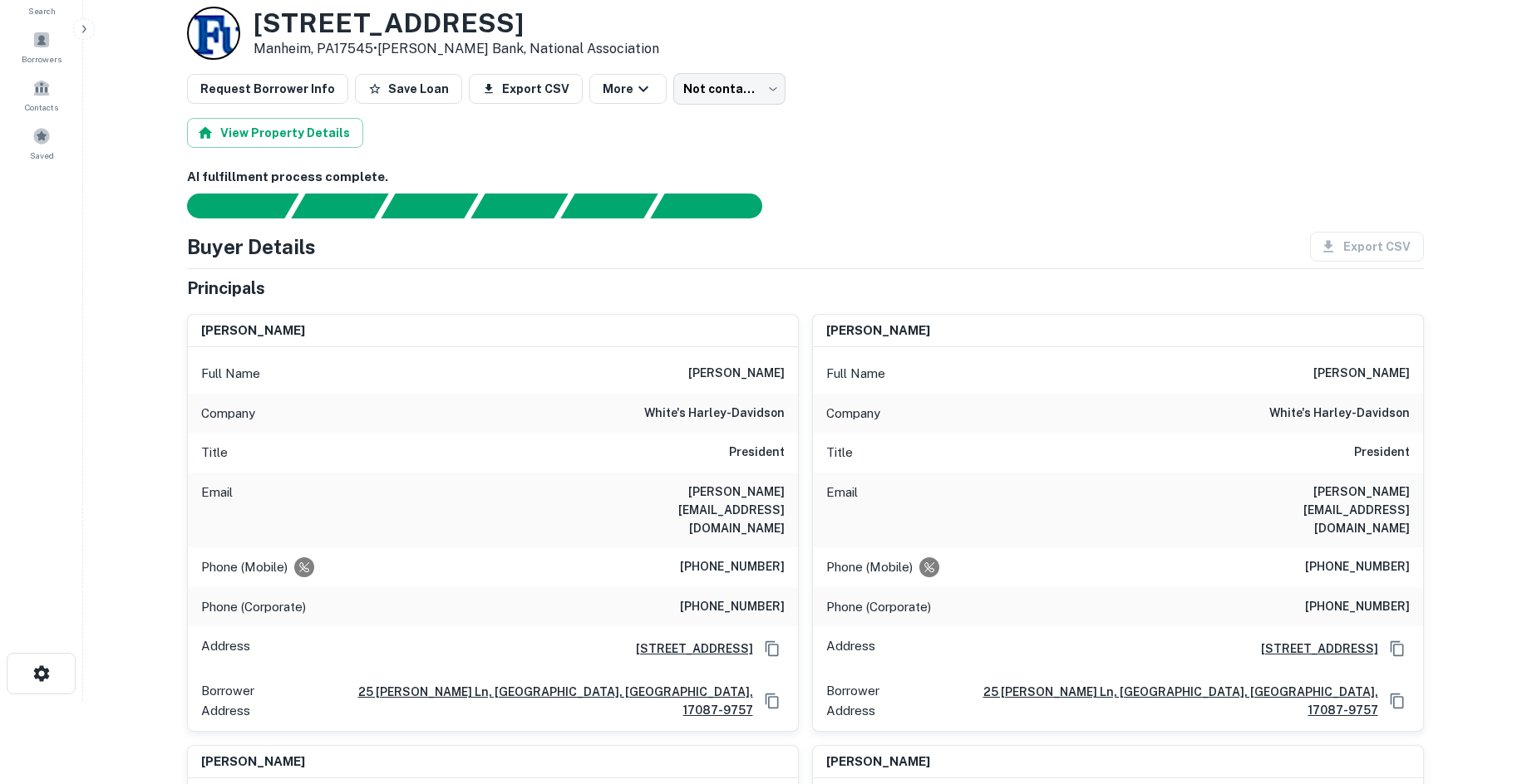
click at [737, 558] on h6 "(865) 603-4482" at bounding box center [733, 568] width 105 height 20
copy h6 "(865) 603-4482"
click at [784, 588] on div "Phone (Corporate) (717) 272-4986" at bounding box center [493, 607] width 610 height 40
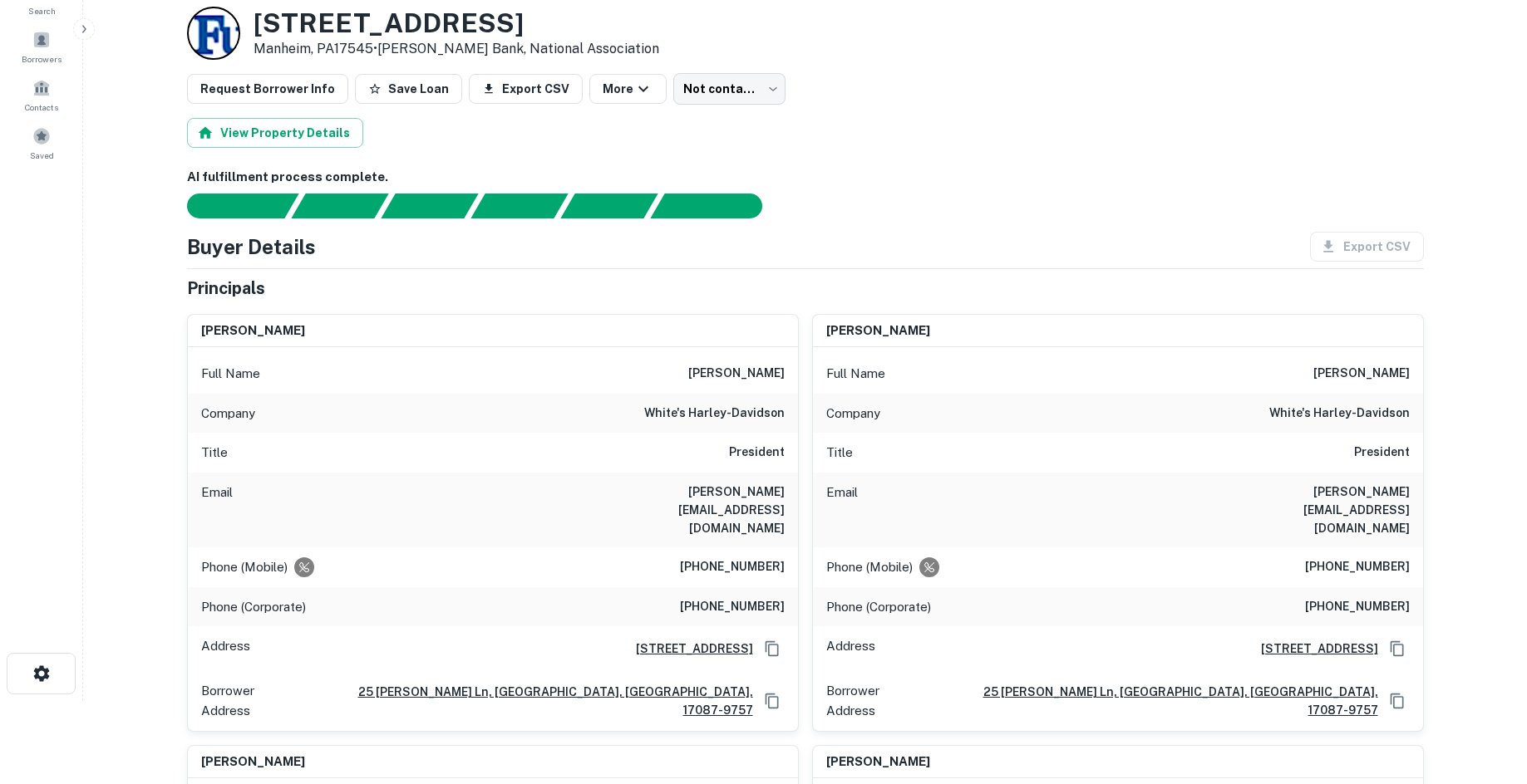
click at [736, 598] on h6 "(717) 272-4986" at bounding box center [733, 607] width 105 height 20
copy h6 "(717) 272-4986"
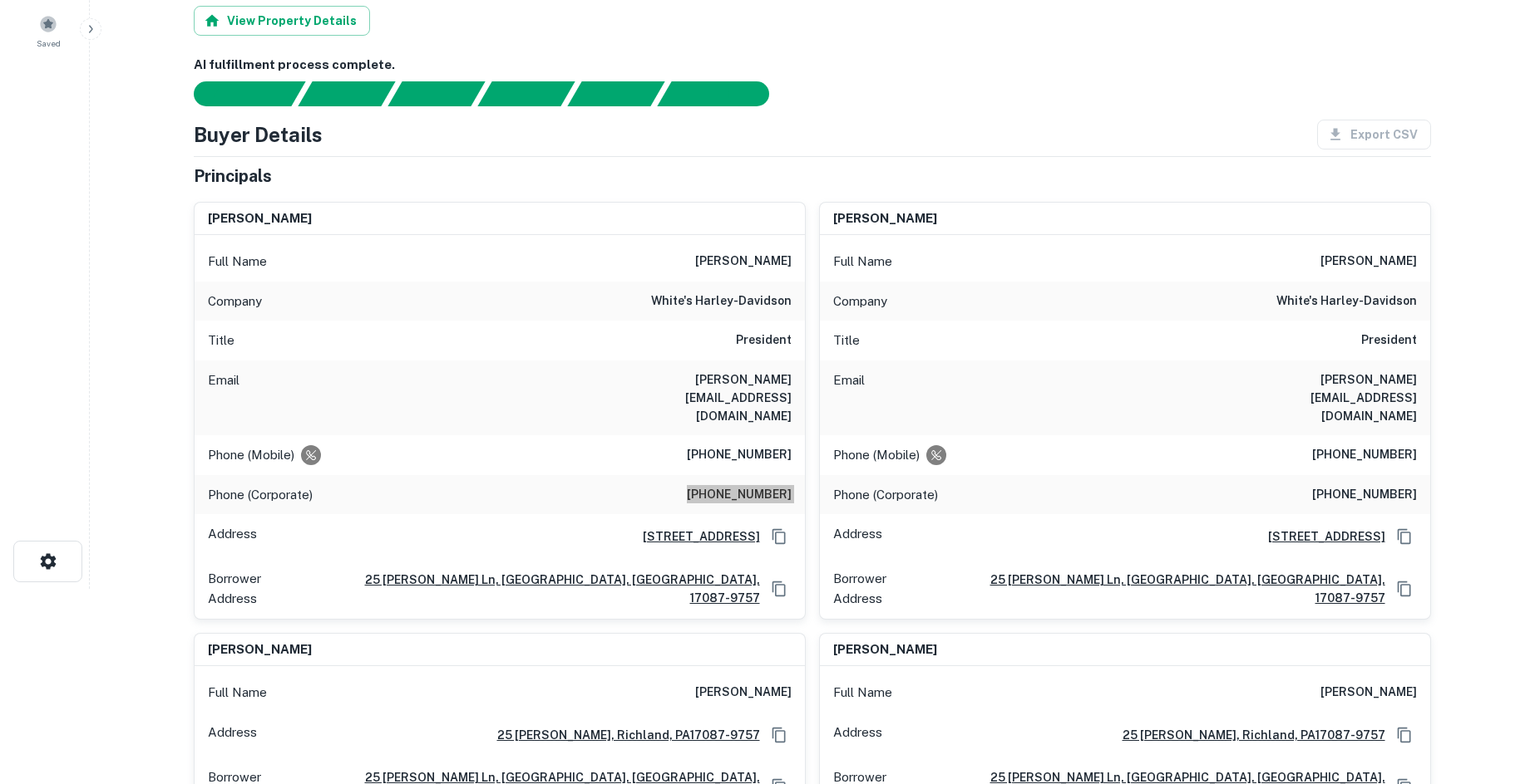
scroll to position [0, 0]
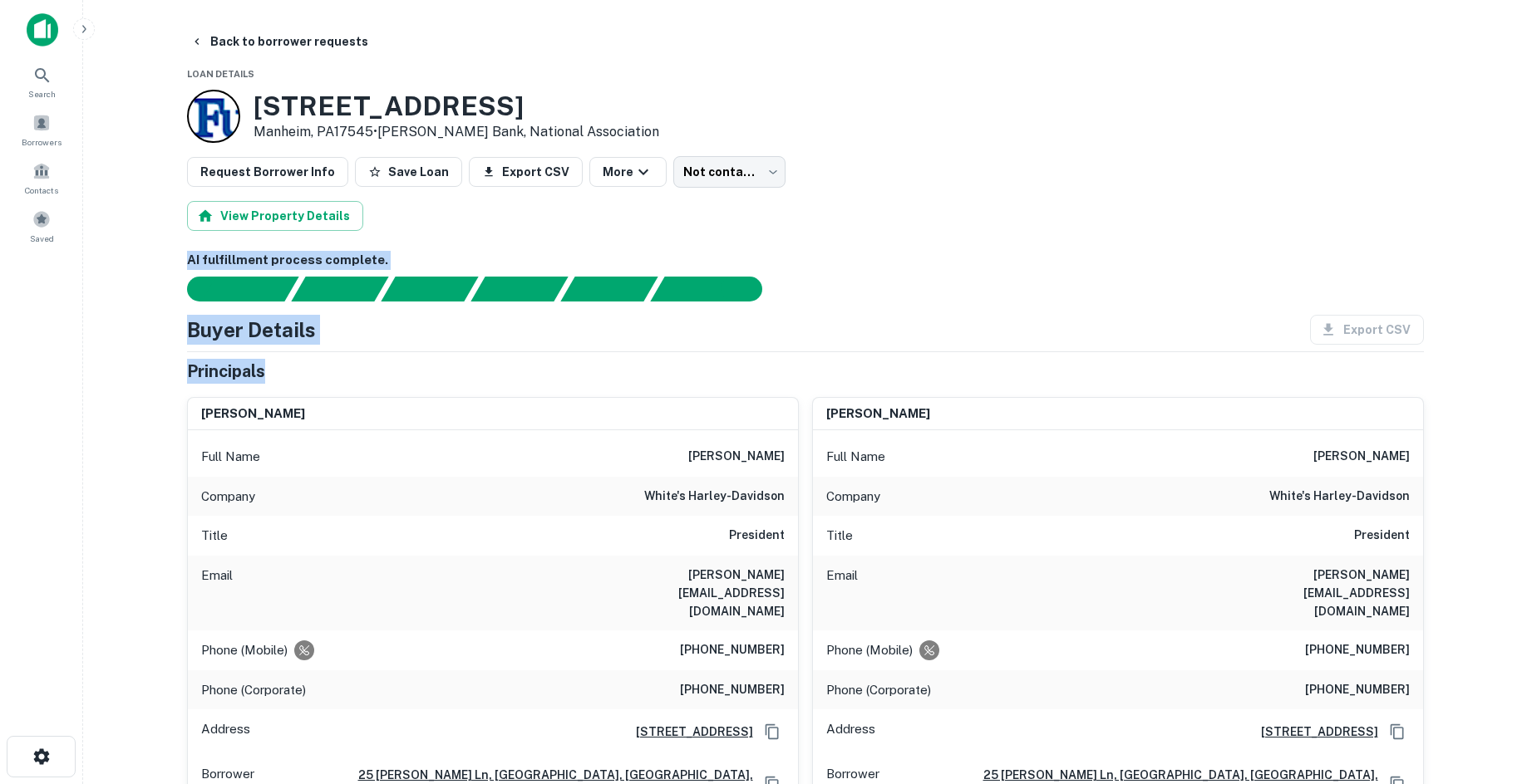
drag, startPoint x: 158, startPoint y: 252, endPoint x: 440, endPoint y: 361, distance: 302.3
click at [441, 362] on main "Back to borrower requests Loan Details 3091 Lebanon Rd Manheim, PA17545 • Fulto…" at bounding box center [805, 392] width 1444 height 784
click at [440, 361] on div "Principals" at bounding box center [806, 372] width 1237 height 25
drag, startPoint x: 364, startPoint y: 378, endPoint x: 99, endPoint y: 236, distance: 300.6
click at [99, 236] on main "Back to borrower requests Loan Details 3091 Lebanon Rd Manheim, PA17545 • Fulto…" at bounding box center [805, 392] width 1444 height 784
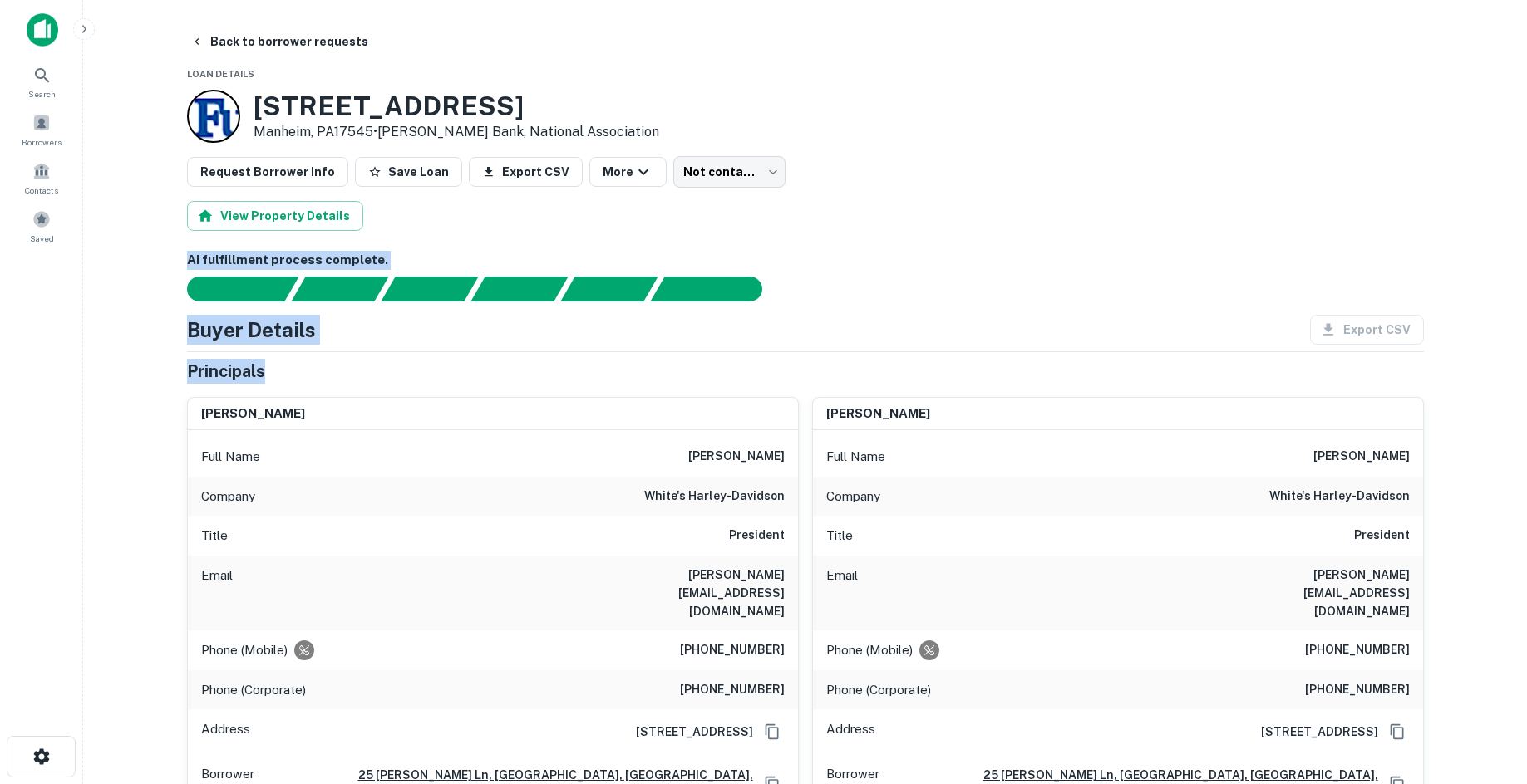
click at [142, 262] on main "Back to borrower requests Loan Details 3091 Lebanon Rd Manheim, PA17545 • Fulto…" at bounding box center [805, 392] width 1444 height 784
click at [694, 173] on body "Search Borrowers Contacts Saved Back to borrower requests Loan Details 3091 Leb…" at bounding box center [764, 392] width 1527 height 784
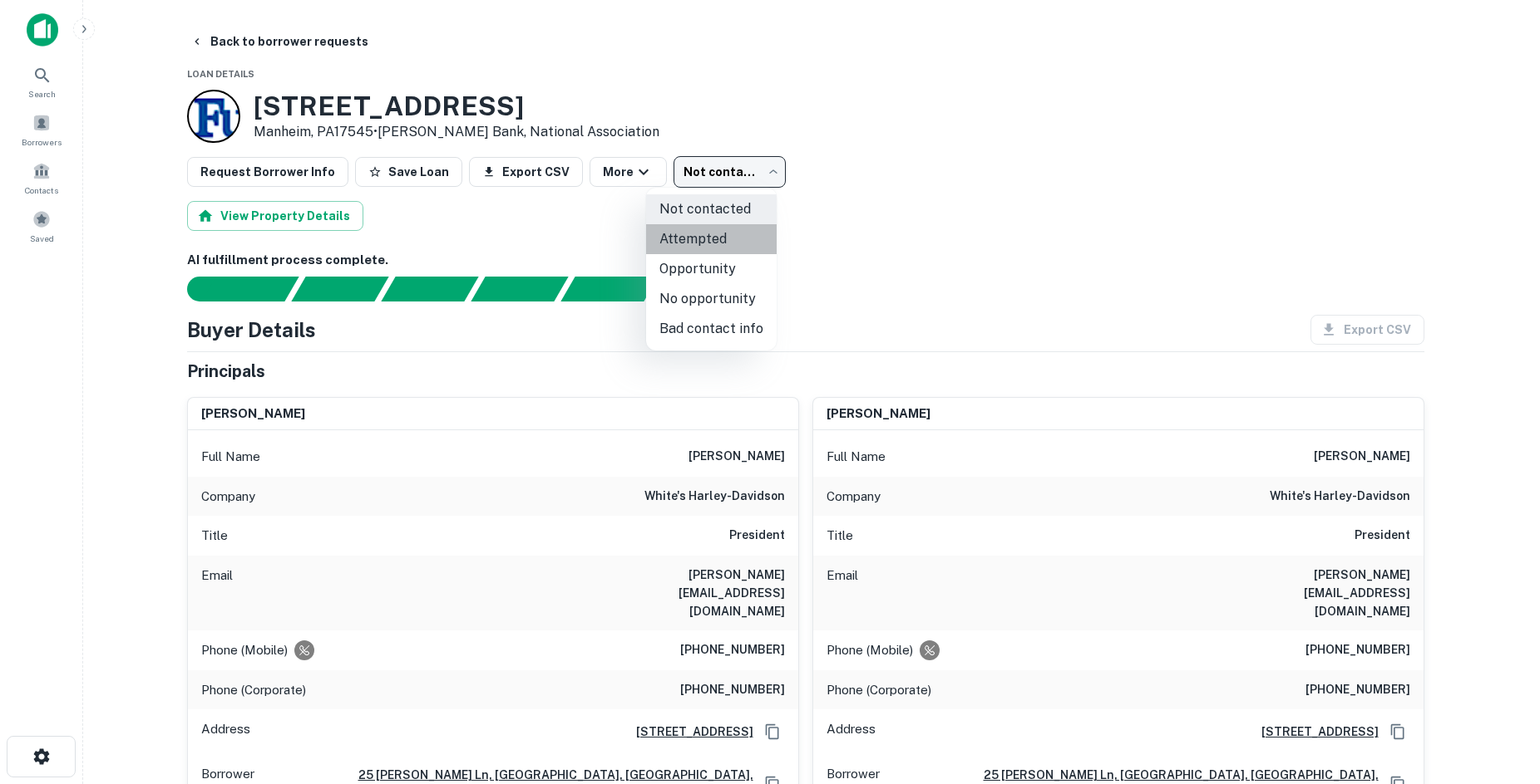
click at [731, 240] on li "Attempted" at bounding box center [711, 239] width 130 height 30
type input "*********"
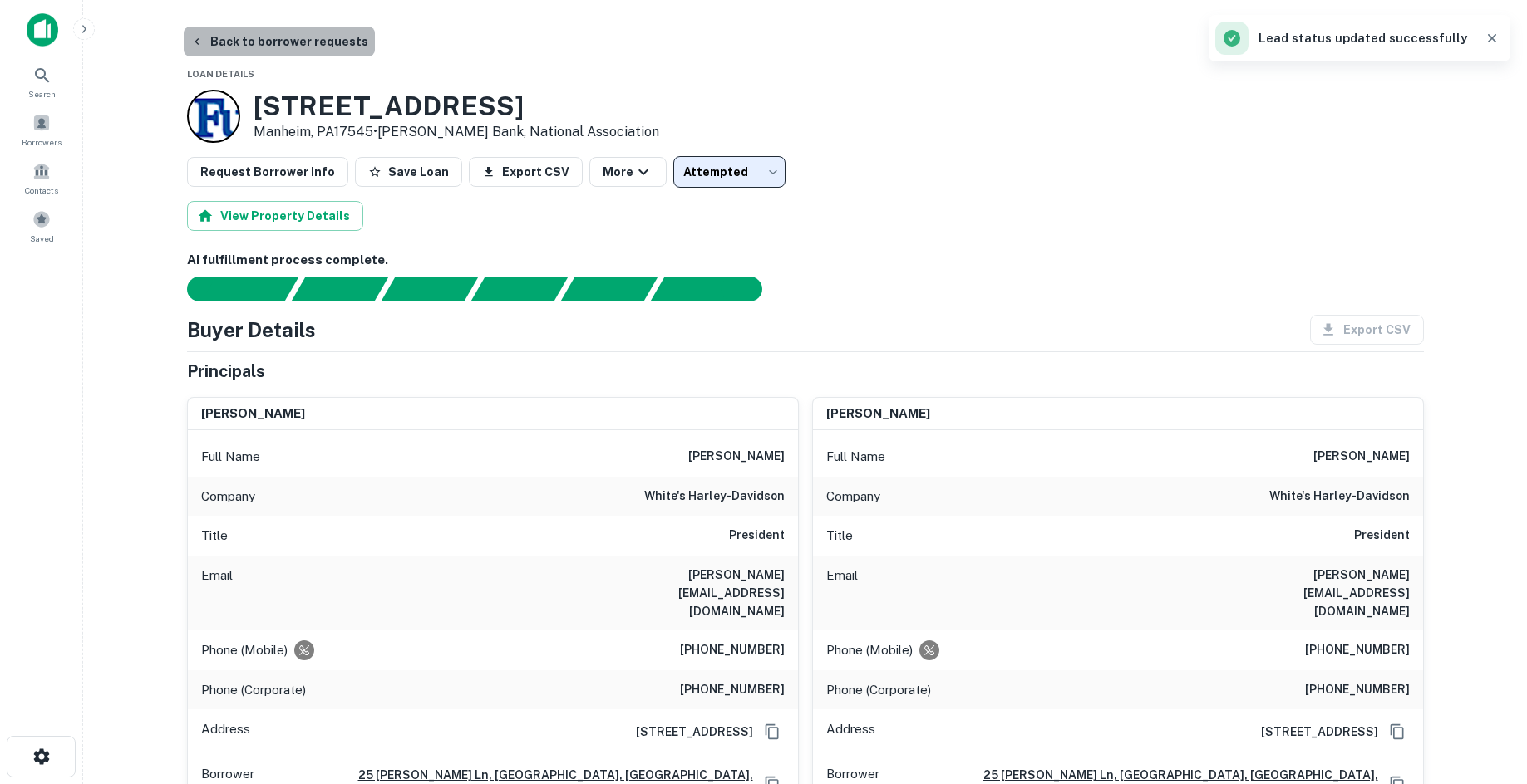
click at [307, 45] on button "Back to borrower requests" at bounding box center [279, 41] width 191 height 30
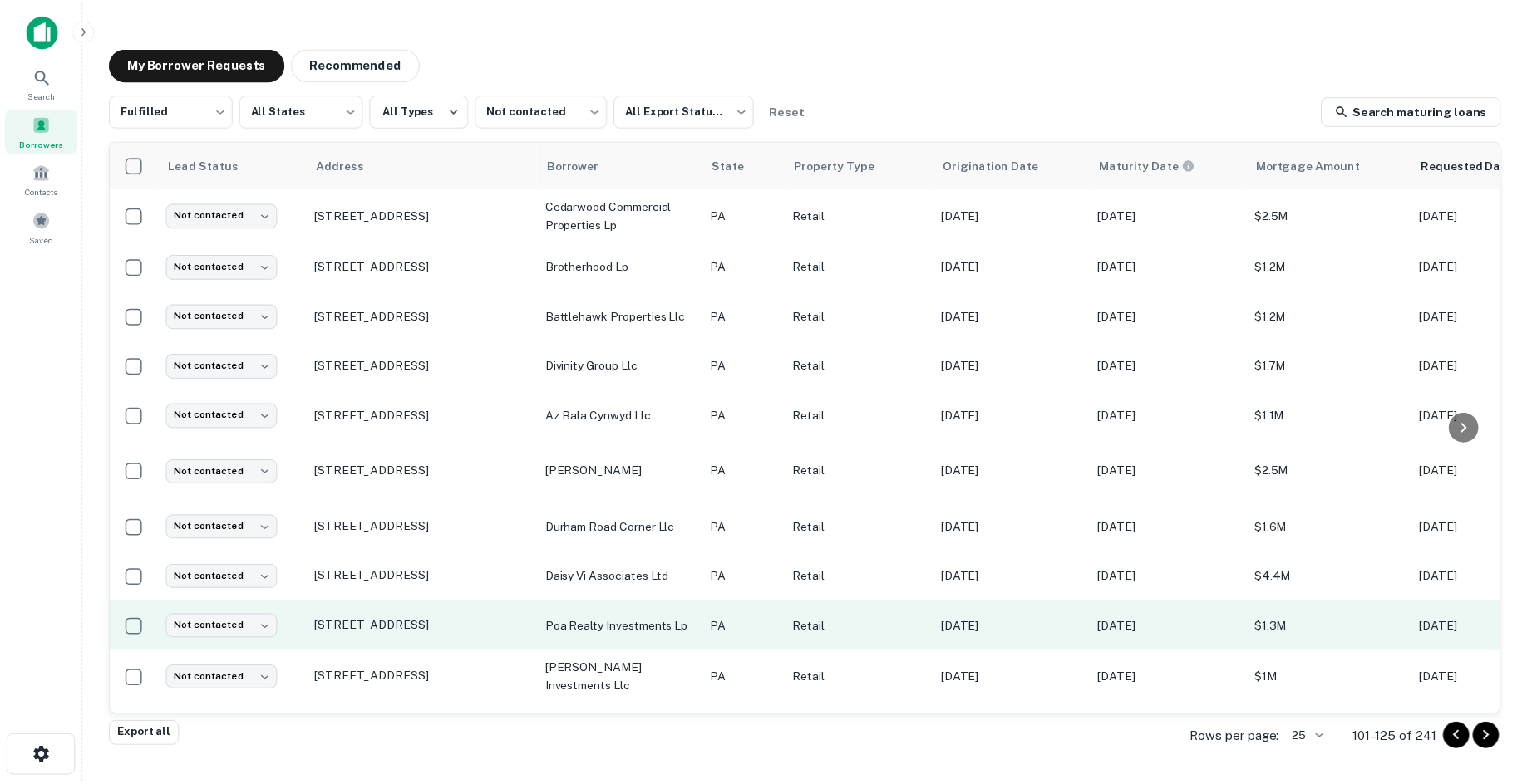
scroll to position [753, 0]
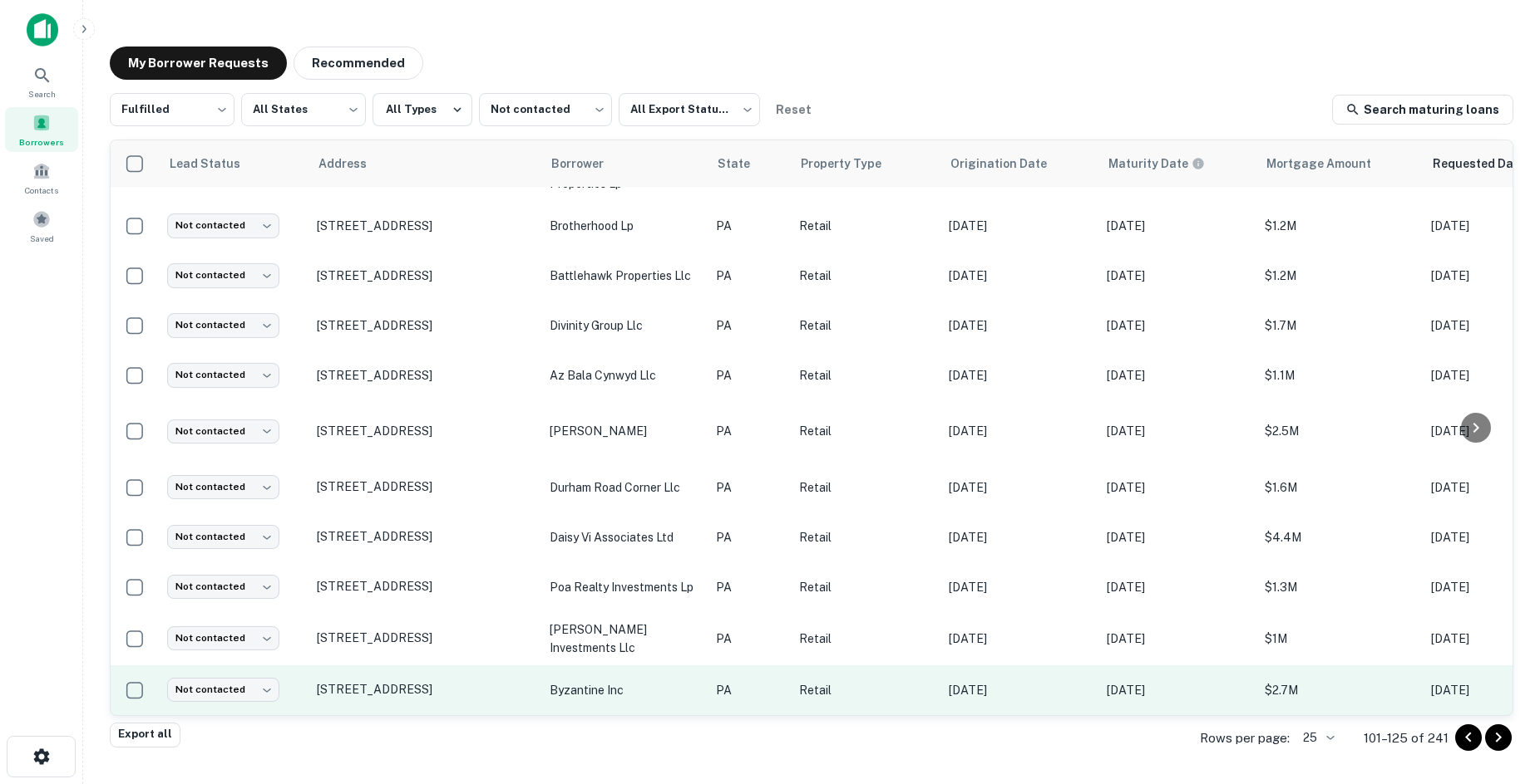
drag, startPoint x: 466, startPoint y: 682, endPoint x: 458, endPoint y: 695, distance: 15.3
click at [458, 695] on td "225 Route 288 Ellwood City, PA16117" at bounding box center [425, 690] width 233 height 50
click at [461, 683] on p "225 Route 288 Ellwood City, PA16117" at bounding box center [425, 690] width 217 height 15
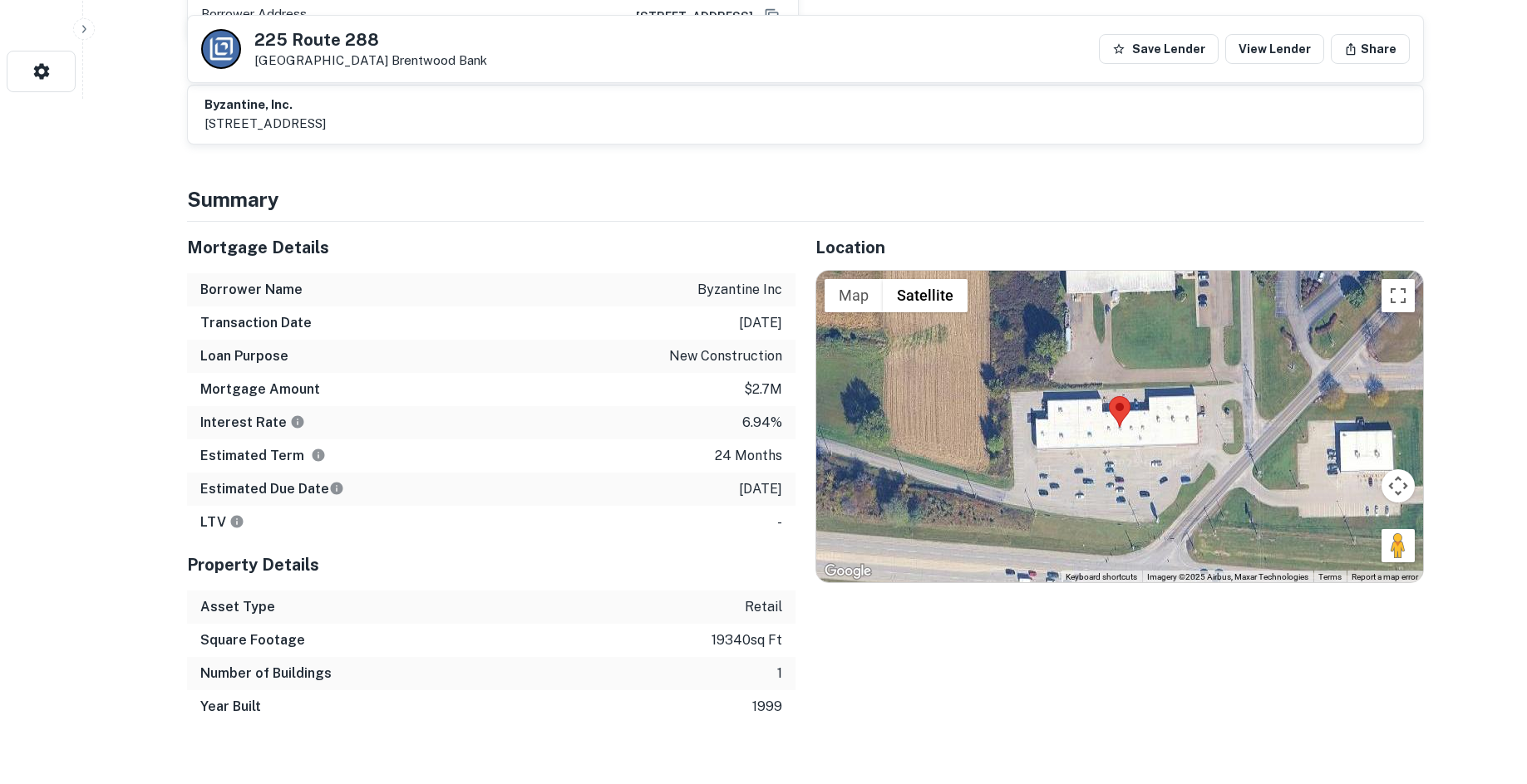
scroll to position [748, 0]
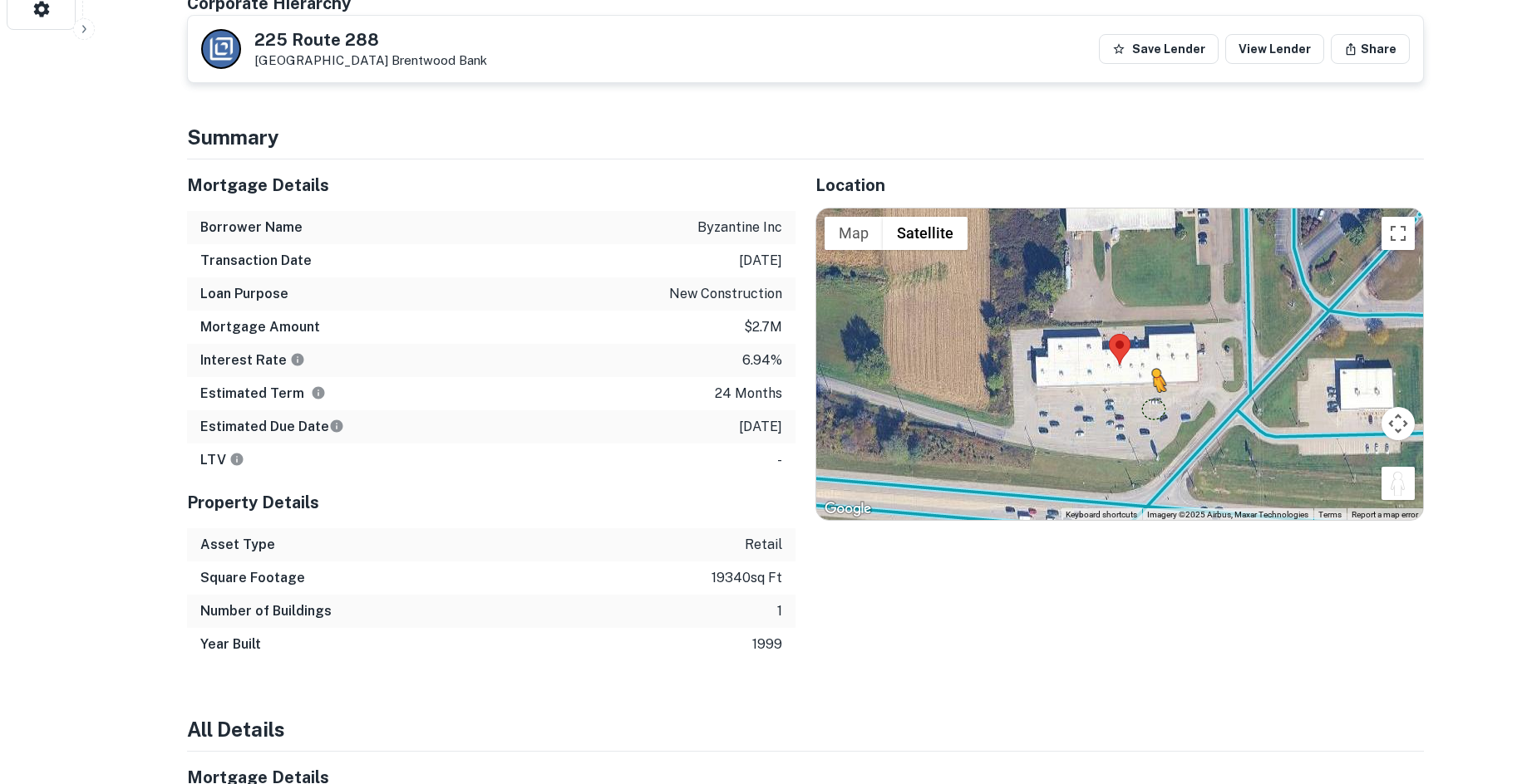
drag, startPoint x: 1382, startPoint y: 462, endPoint x: 1128, endPoint y: 425, distance: 256.7
click at [1125, 418] on div "To activate drag with keyboard, press Alt + Enter. Once in keyboard drag state,…" at bounding box center [1119, 364] width 607 height 312
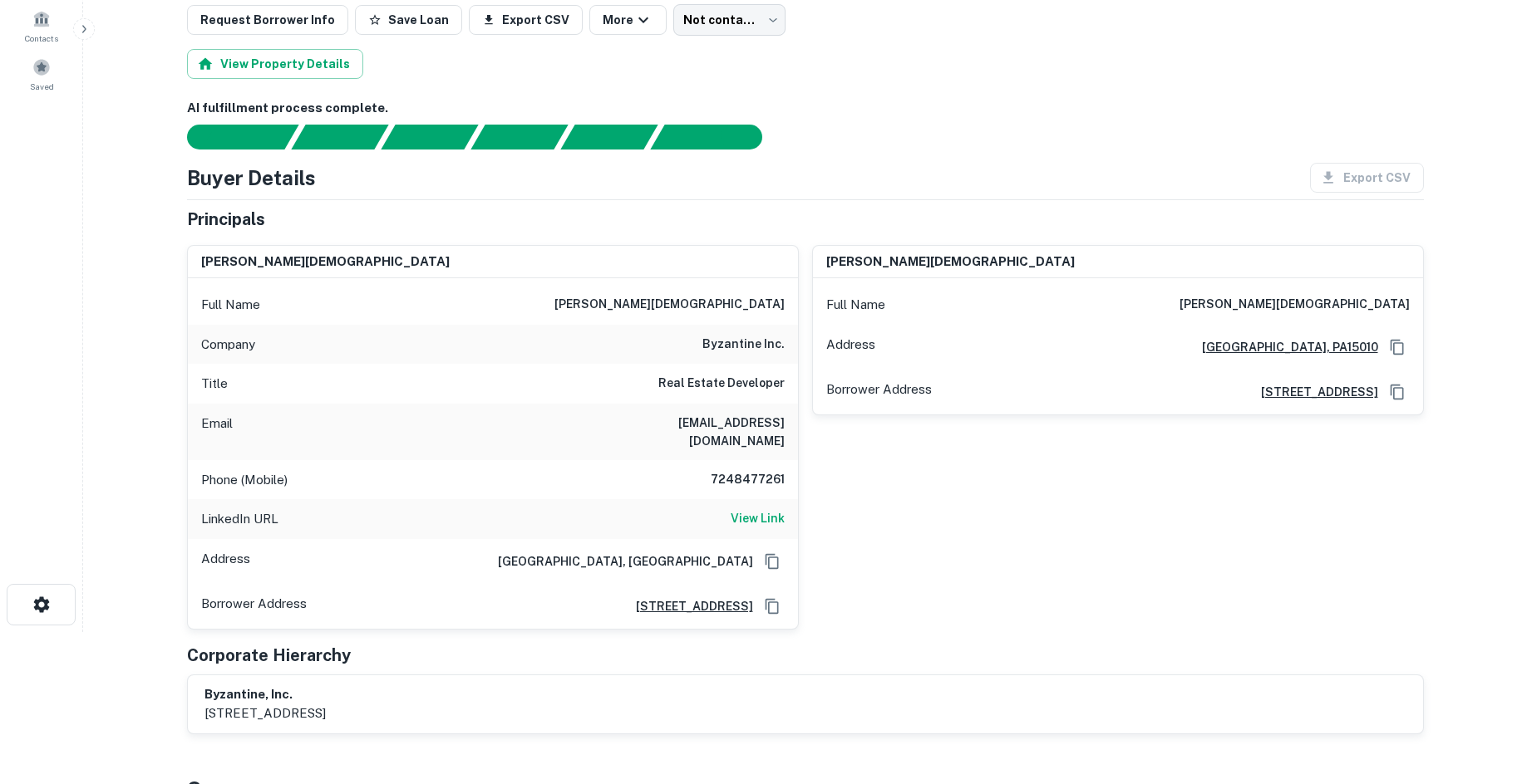
scroll to position [167, 0]
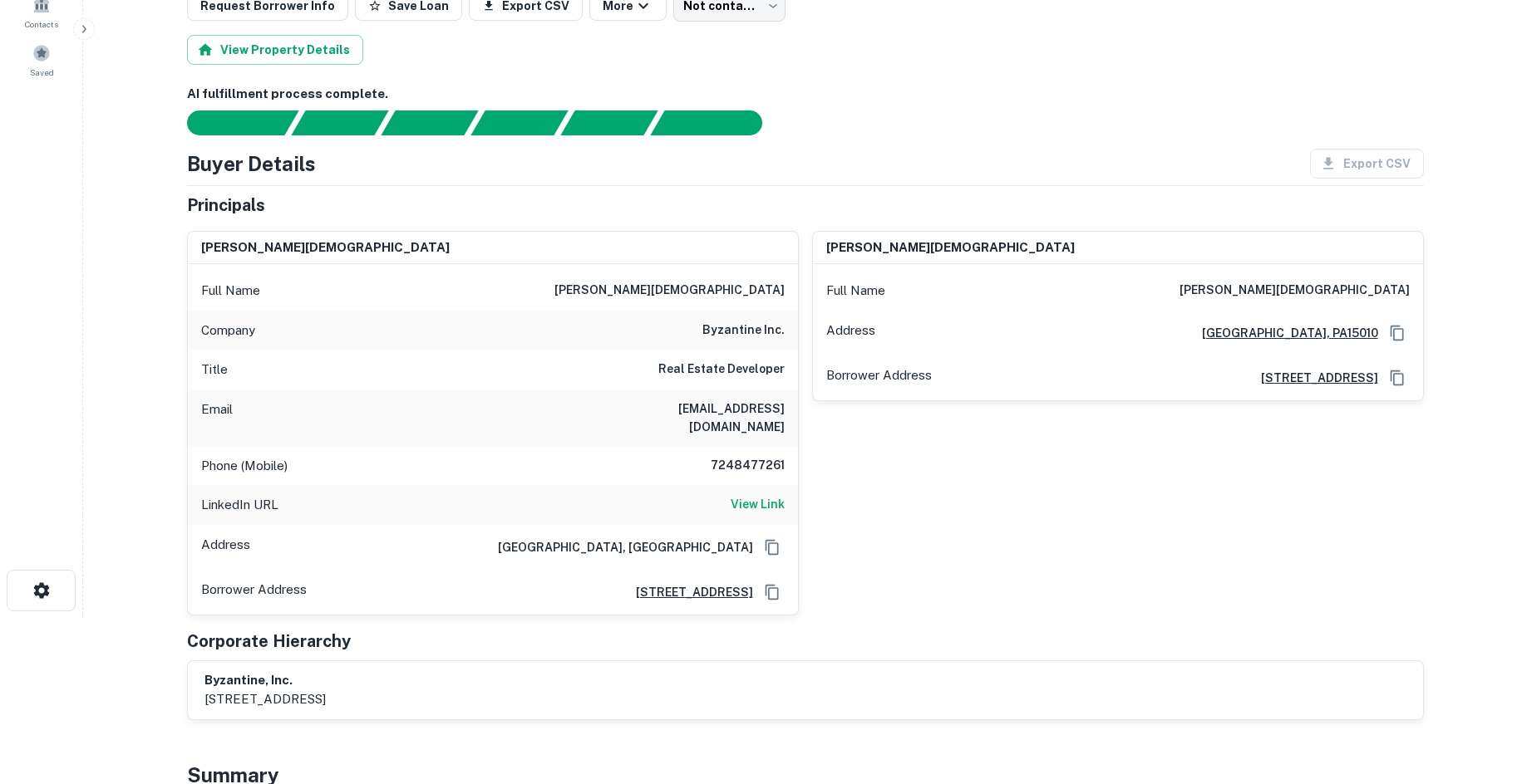
click at [746, 331] on h6 "byzantine inc." at bounding box center [744, 330] width 82 height 20
copy h6 "byzantine inc."
click at [764, 456] on h6 "7248477261" at bounding box center [735, 466] width 100 height 20
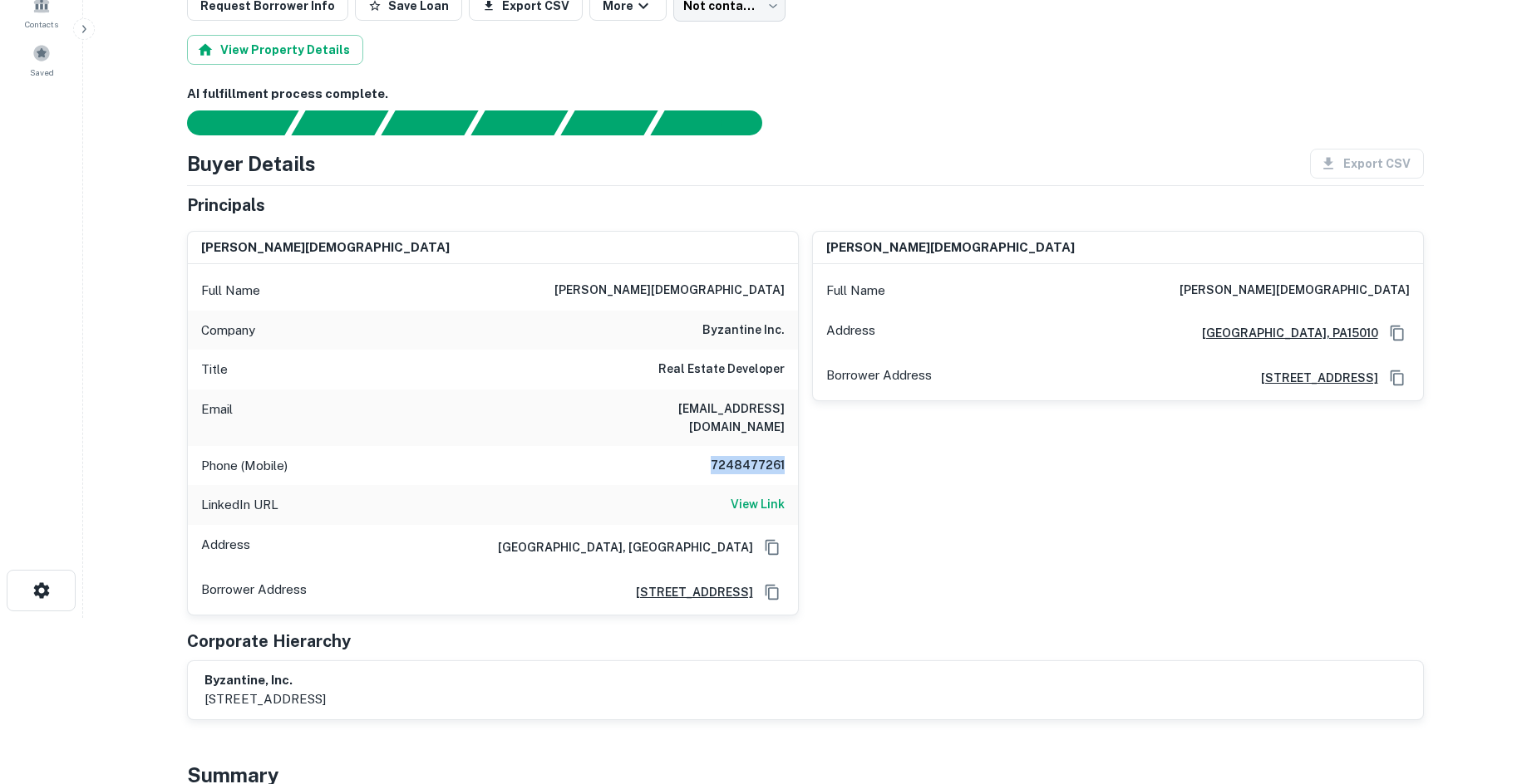
click at [764, 456] on h6 "7248477261" at bounding box center [735, 466] width 100 height 20
click at [717, 161] on div "Buyer Details Export CSV" at bounding box center [806, 163] width 1237 height 30
click at [725, 184] on body "Search Borrowers Contacts Saved Back to borrower requests Loan Details 225 Rout…" at bounding box center [764, 225] width 1527 height 784
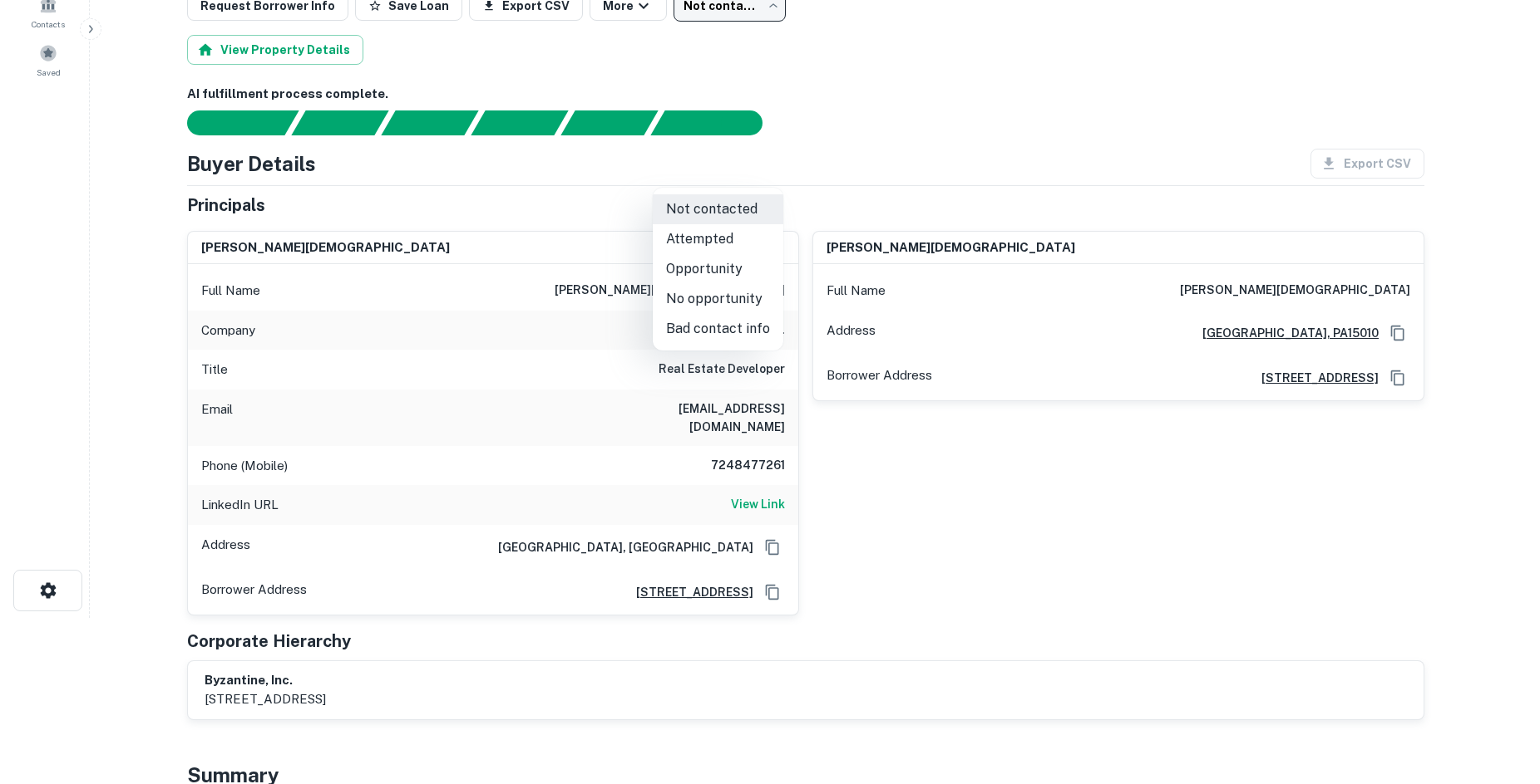
scroll to position [0, 0]
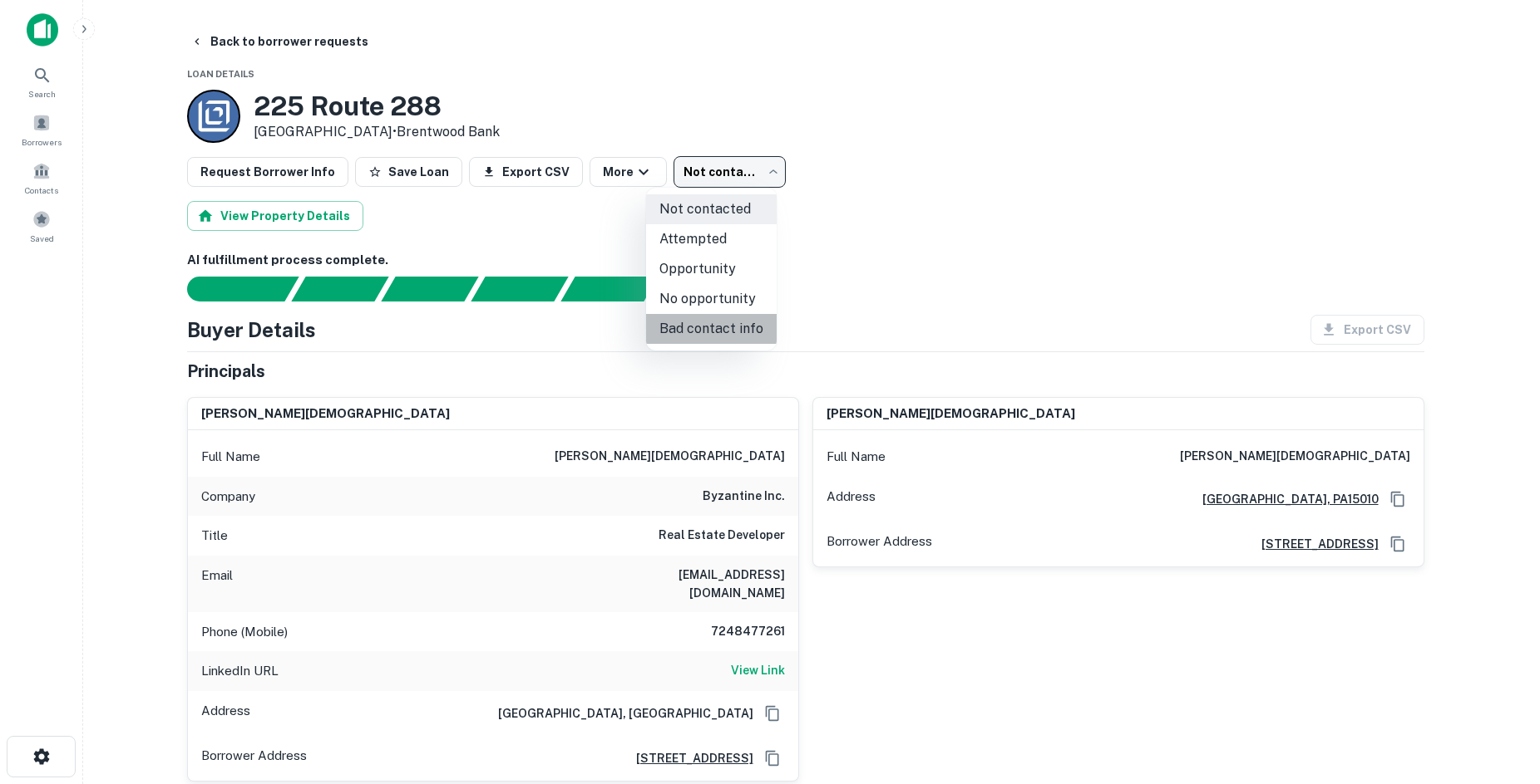
click at [722, 327] on li "Bad contact info" at bounding box center [711, 329] width 130 height 30
type input "**********"
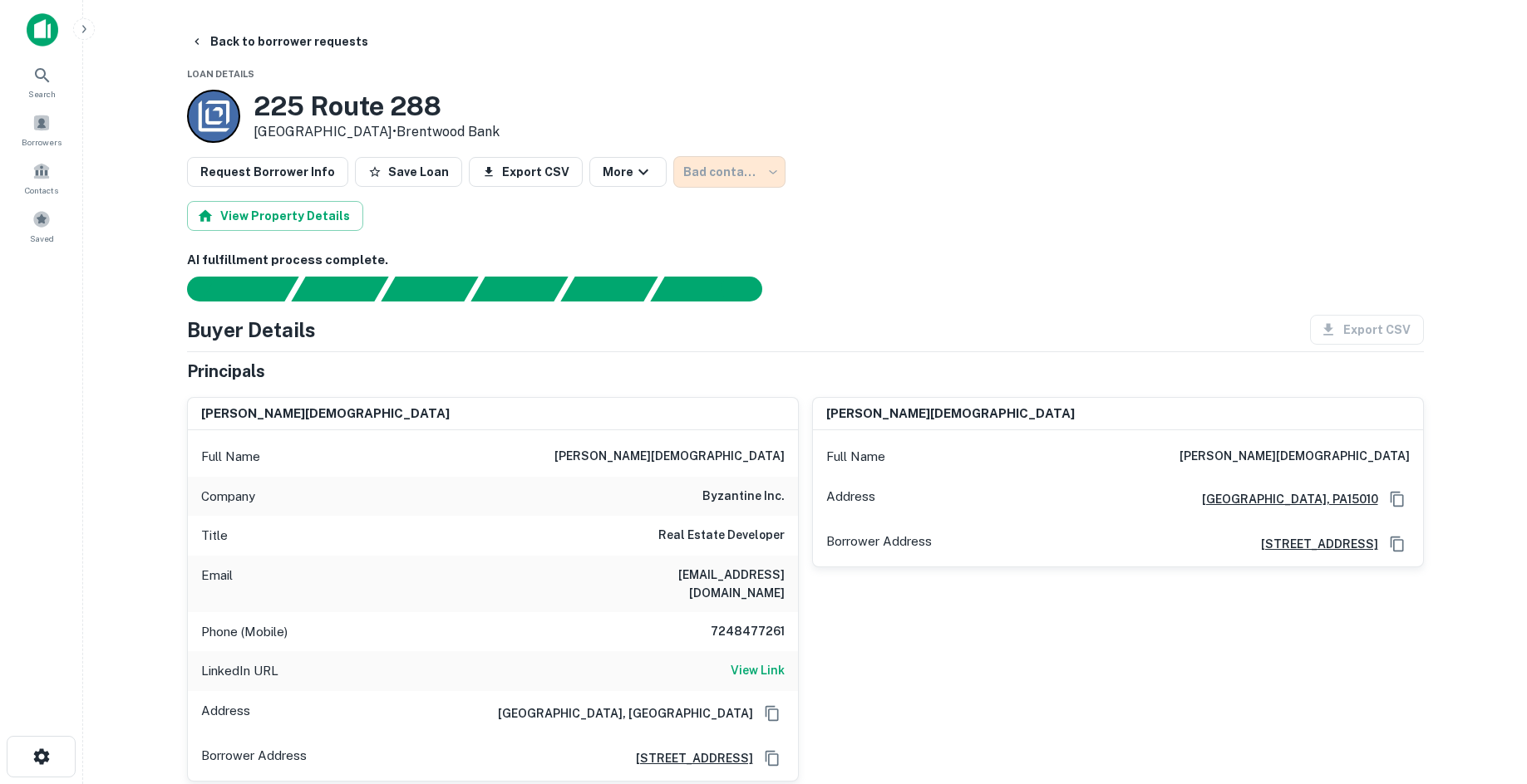
click at [308, 43] on button "Back to borrower requests" at bounding box center [279, 41] width 191 height 30
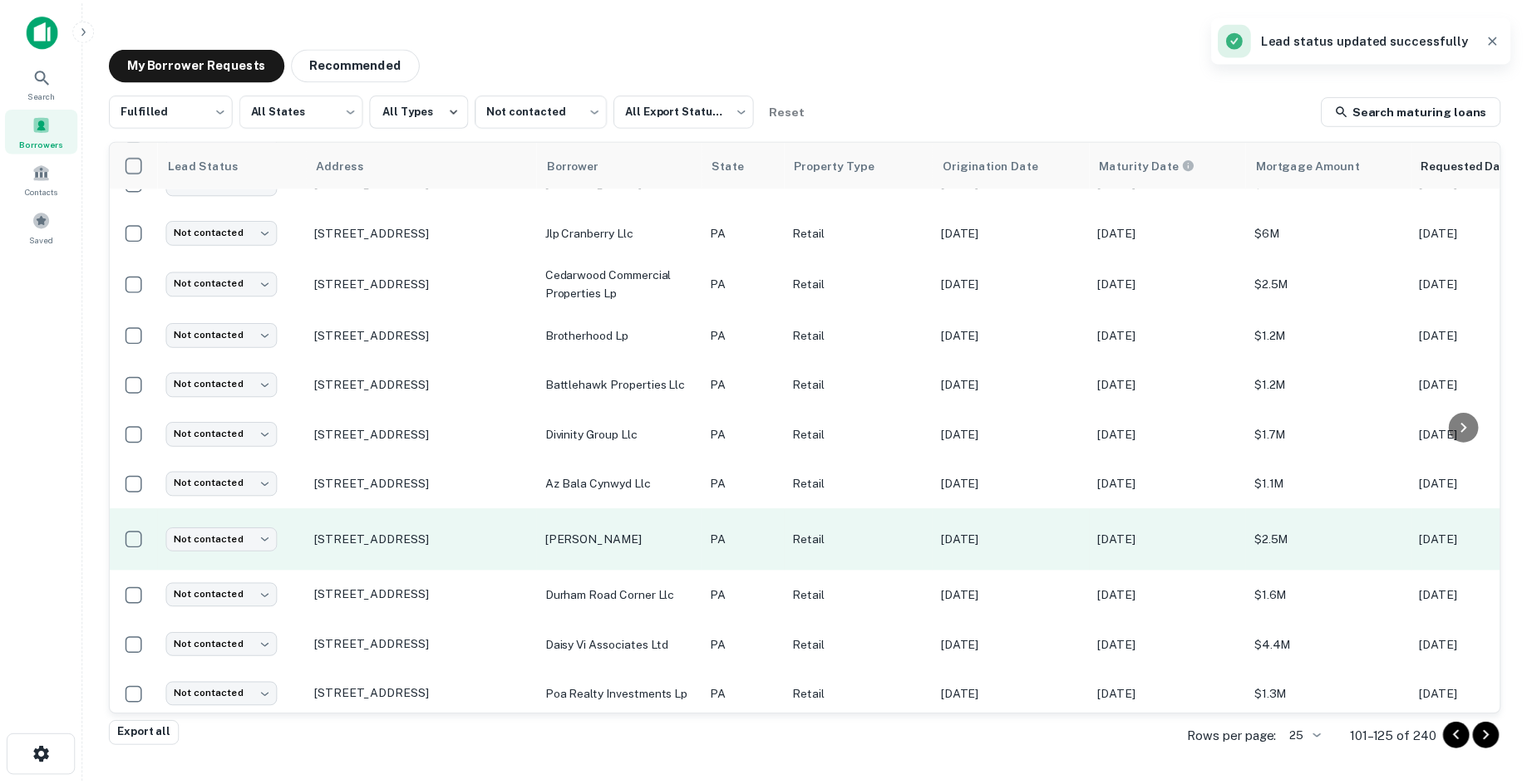
scroll to position [756, 0]
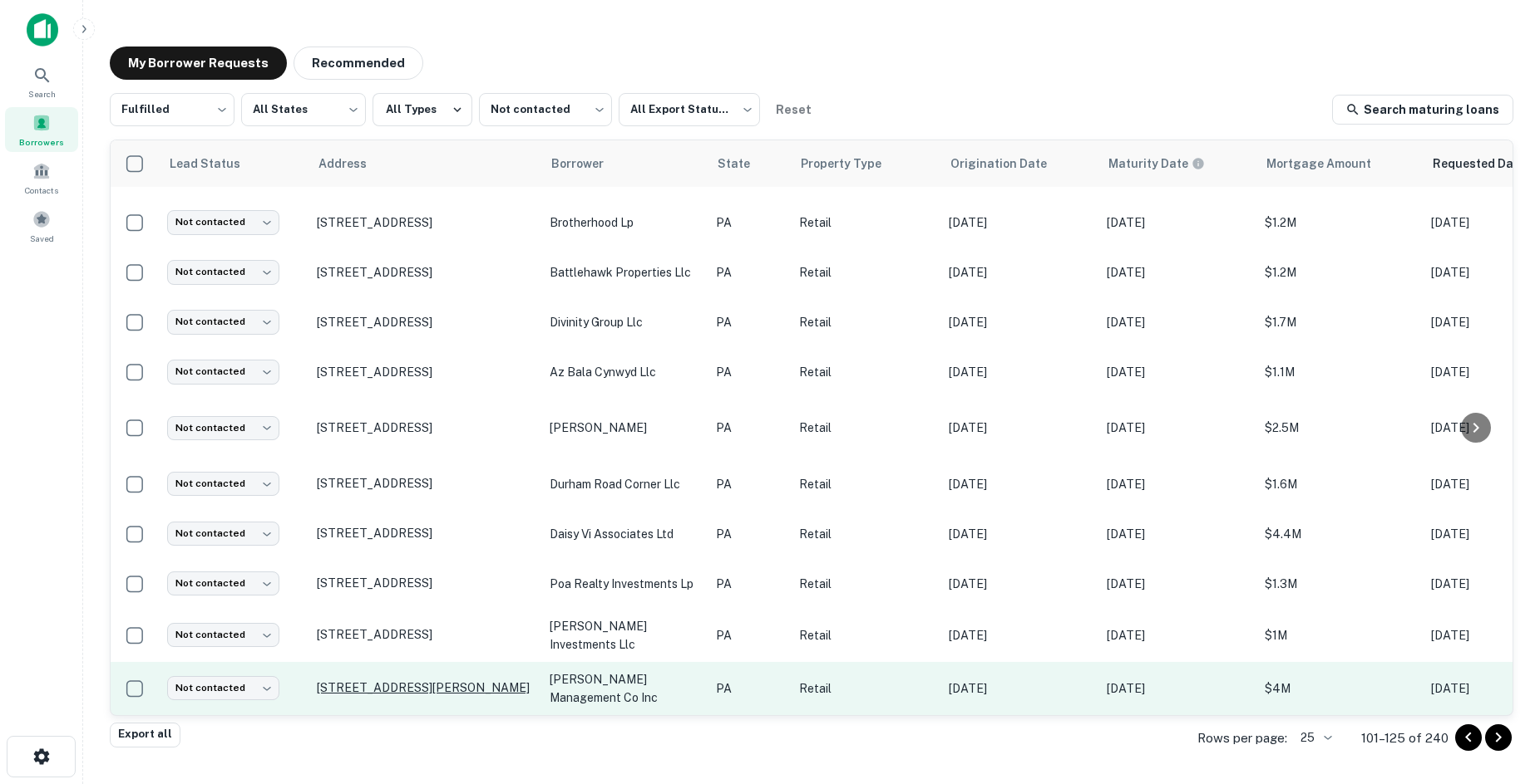
click at [360, 681] on p "3310 Township Line Rd Chester, PA19013" at bounding box center [425, 688] width 217 height 15
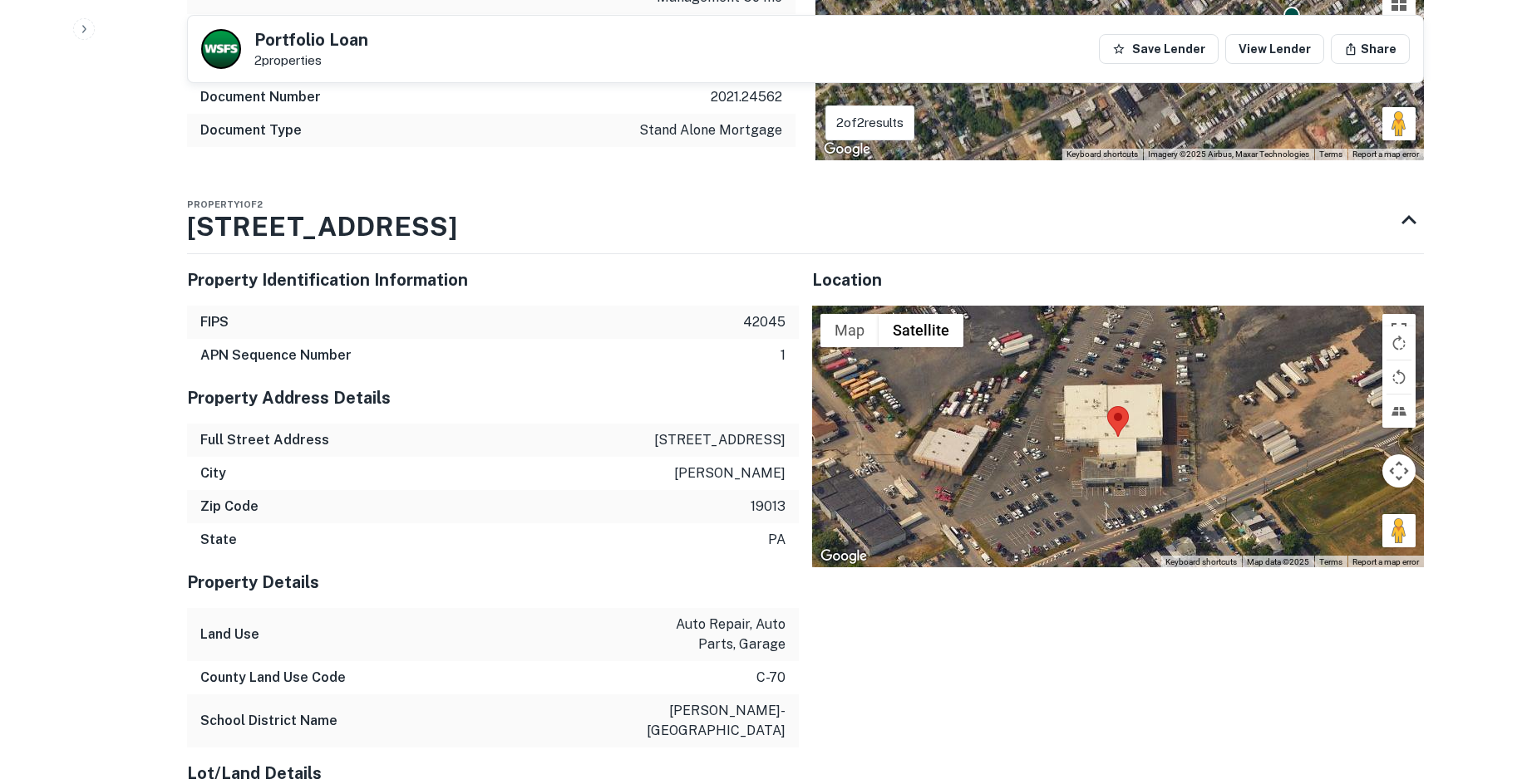
scroll to position [1828, 0]
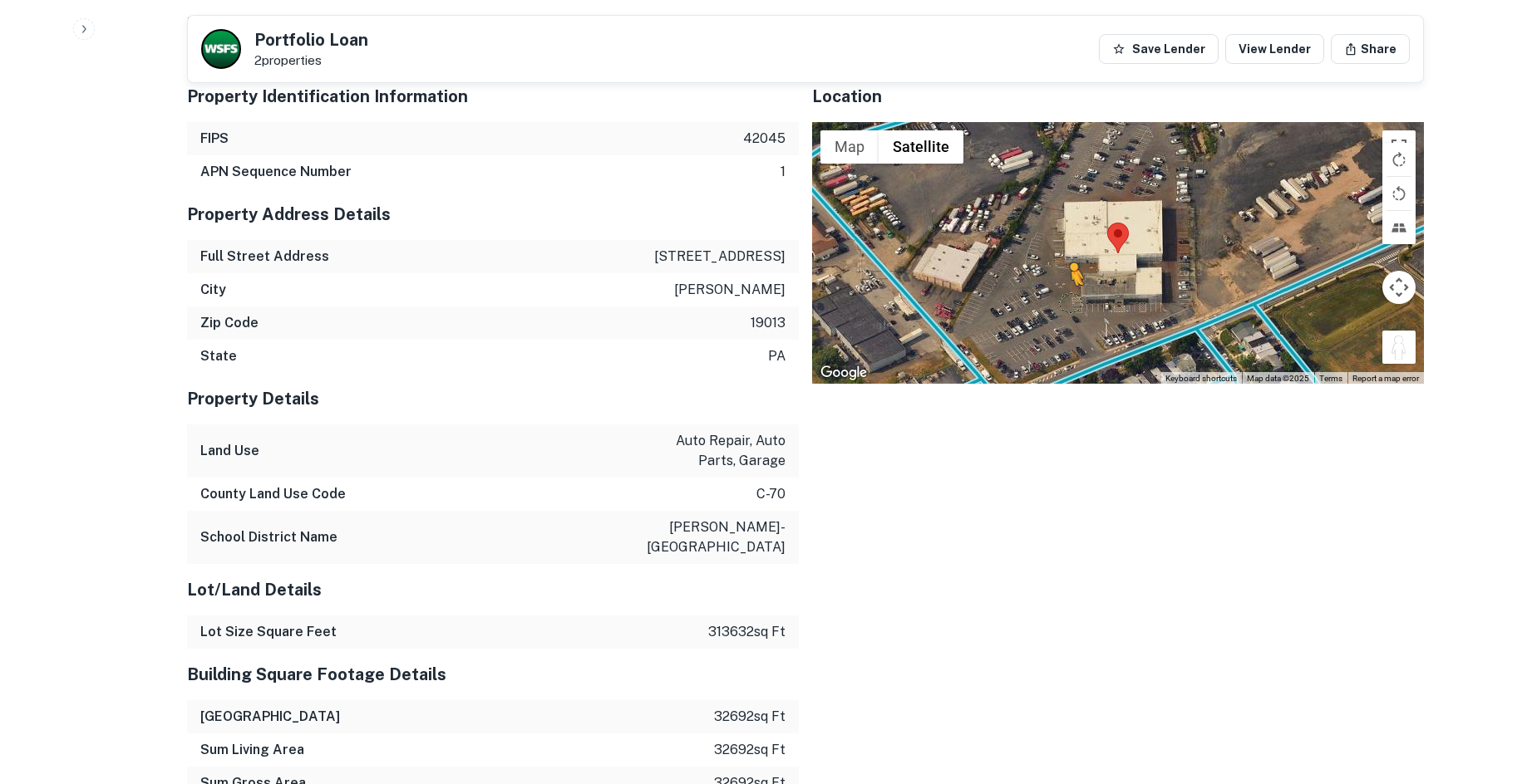
drag, startPoint x: 1394, startPoint y: 337, endPoint x: 1068, endPoint y: 284, distance: 330.3
click at [1068, 284] on div "To activate drag with keyboard, press Alt + Enter. Once in keyboard drag state,…" at bounding box center [1119, 253] width 612 height 263
drag, startPoint x: 1394, startPoint y: 336, endPoint x: 984, endPoint y: 319, distance: 410.4
click at [986, 322] on div "To activate drag with keyboard, press Alt + Enter. Once in keyboard drag state,…" at bounding box center [1119, 253] width 612 height 263
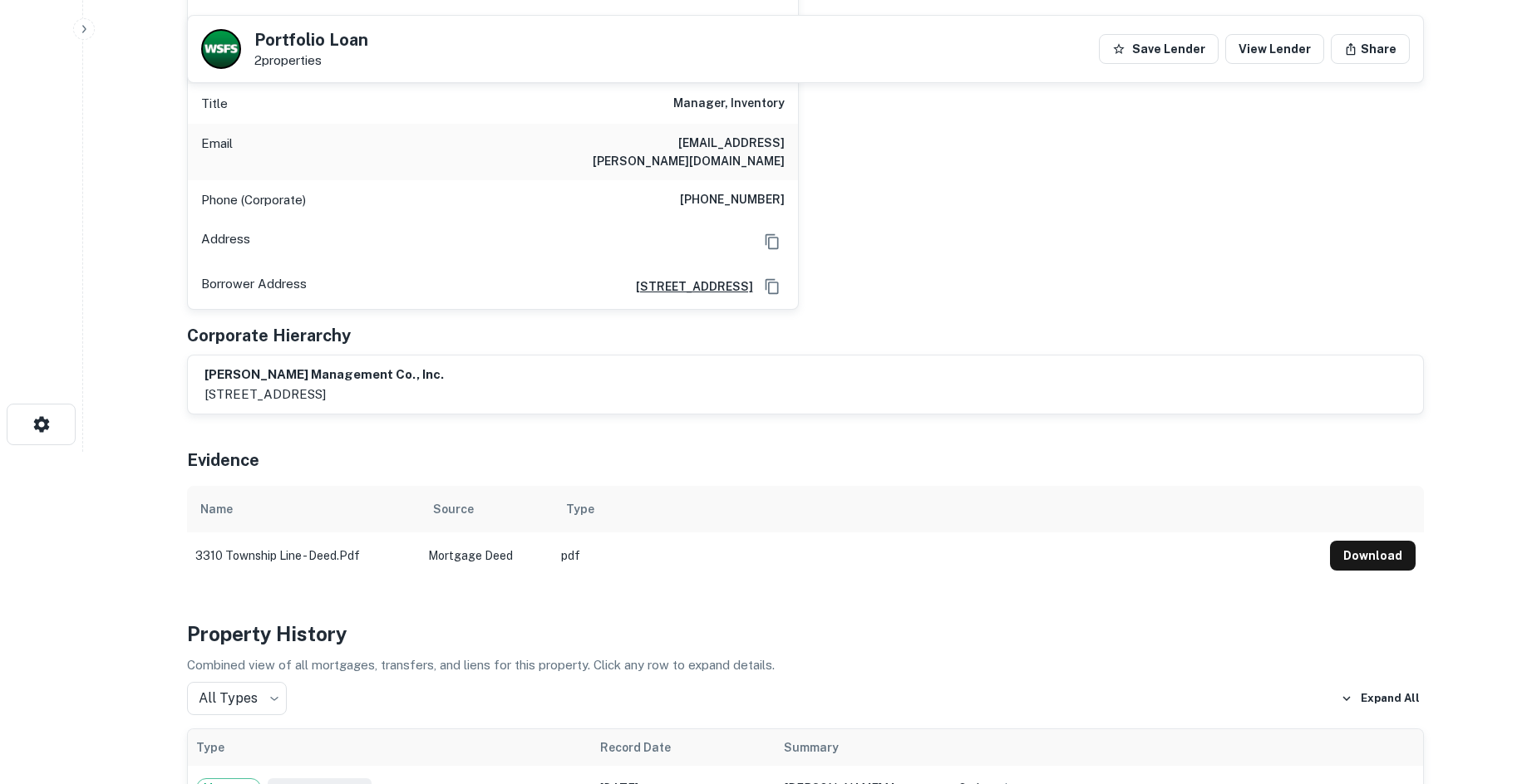
scroll to position [0, 0]
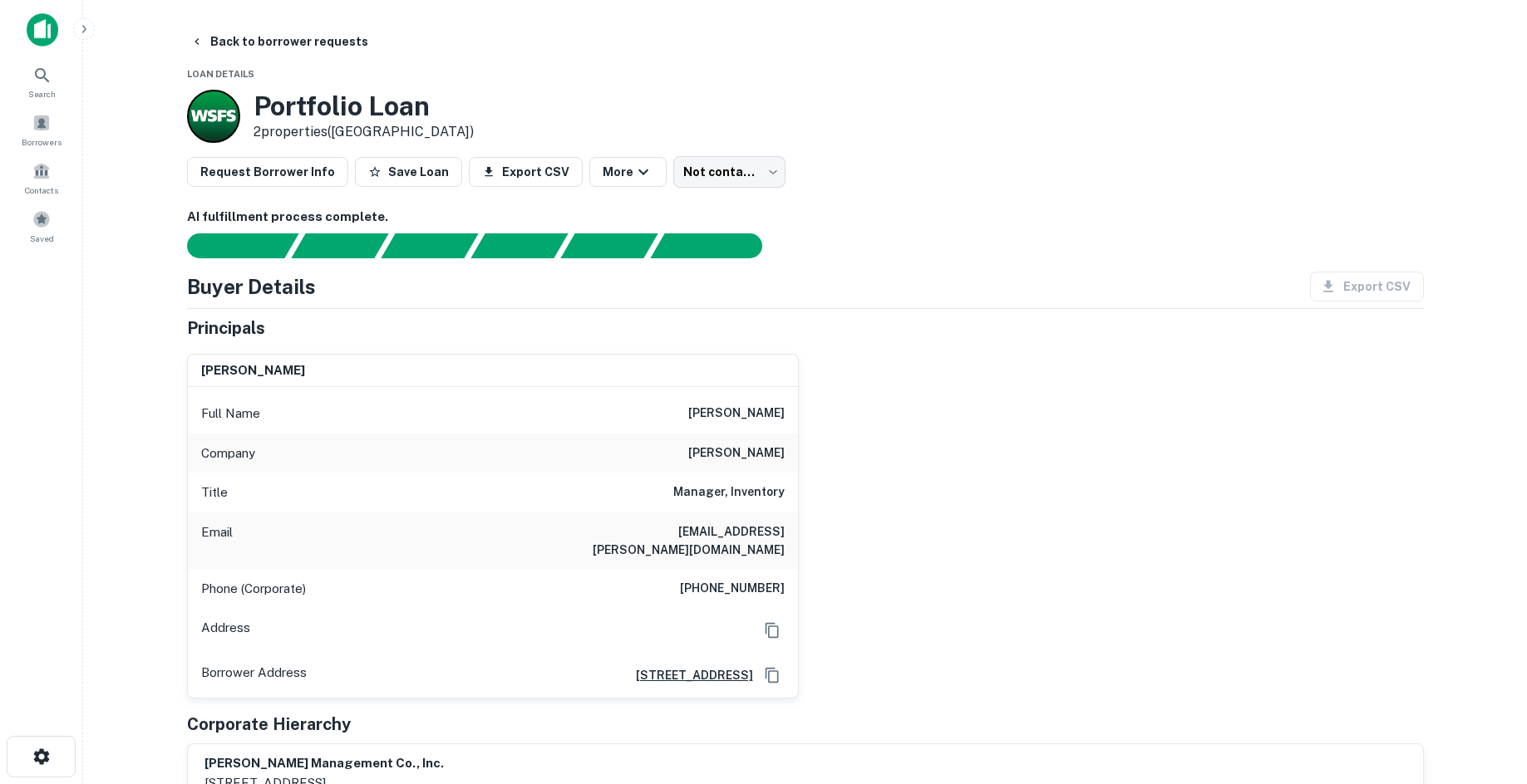
click at [747, 579] on h6 "(610) 494-8800" at bounding box center [733, 589] width 105 height 20
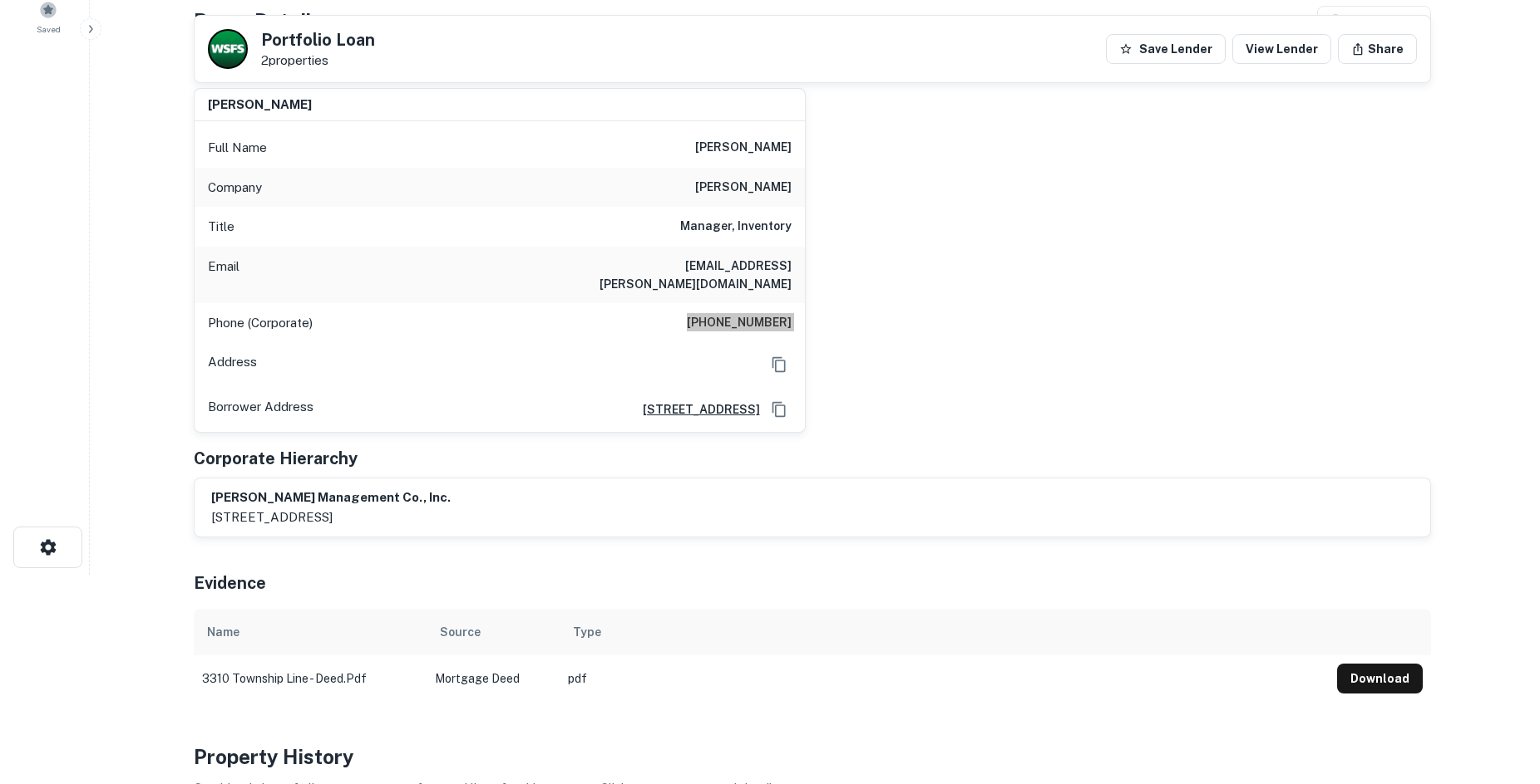
scroll to position [83, 0]
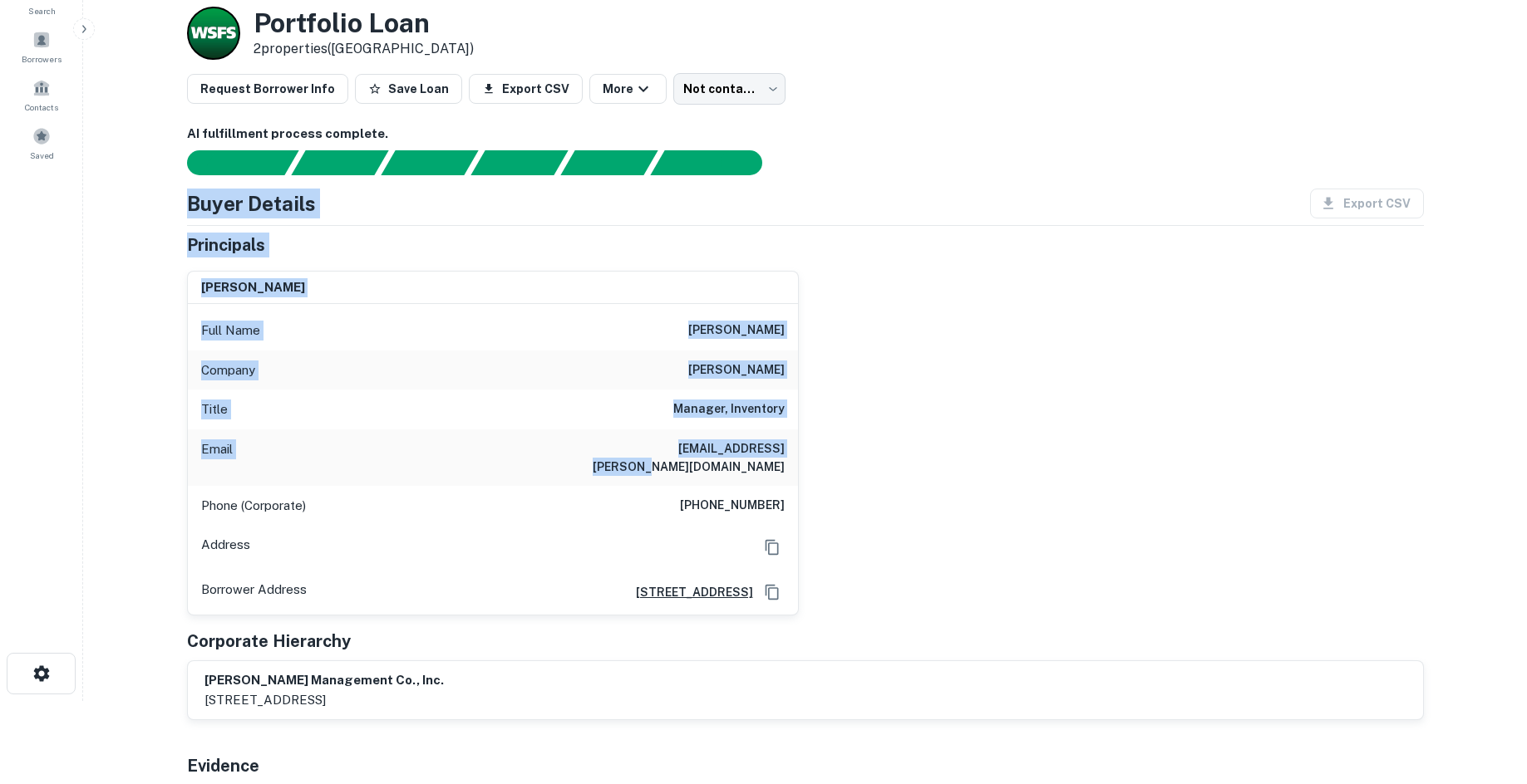
drag, startPoint x: 211, startPoint y: 216, endPoint x: 1094, endPoint y: 447, distance: 912.7
click at [1094, 447] on div "daniel murphy Full Name daniel murphy Company murphy ford Title Manager, Invent…" at bounding box center [799, 437] width 1250 height 359
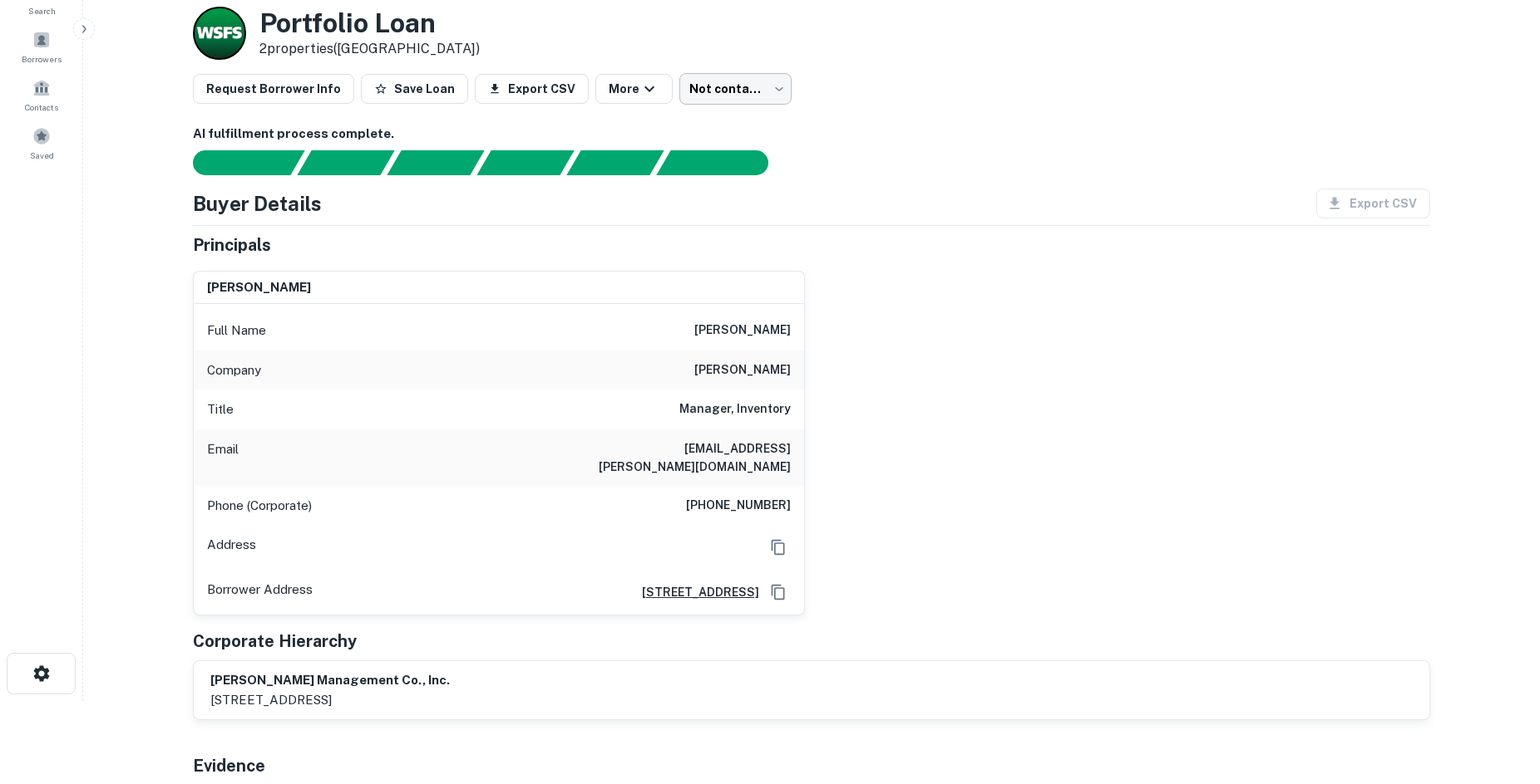
click at [685, 75] on body "Search Borrowers Contacts Saved Back to borrower requests Loan Details Portfoli…" at bounding box center [770, 309] width 1540 height 784
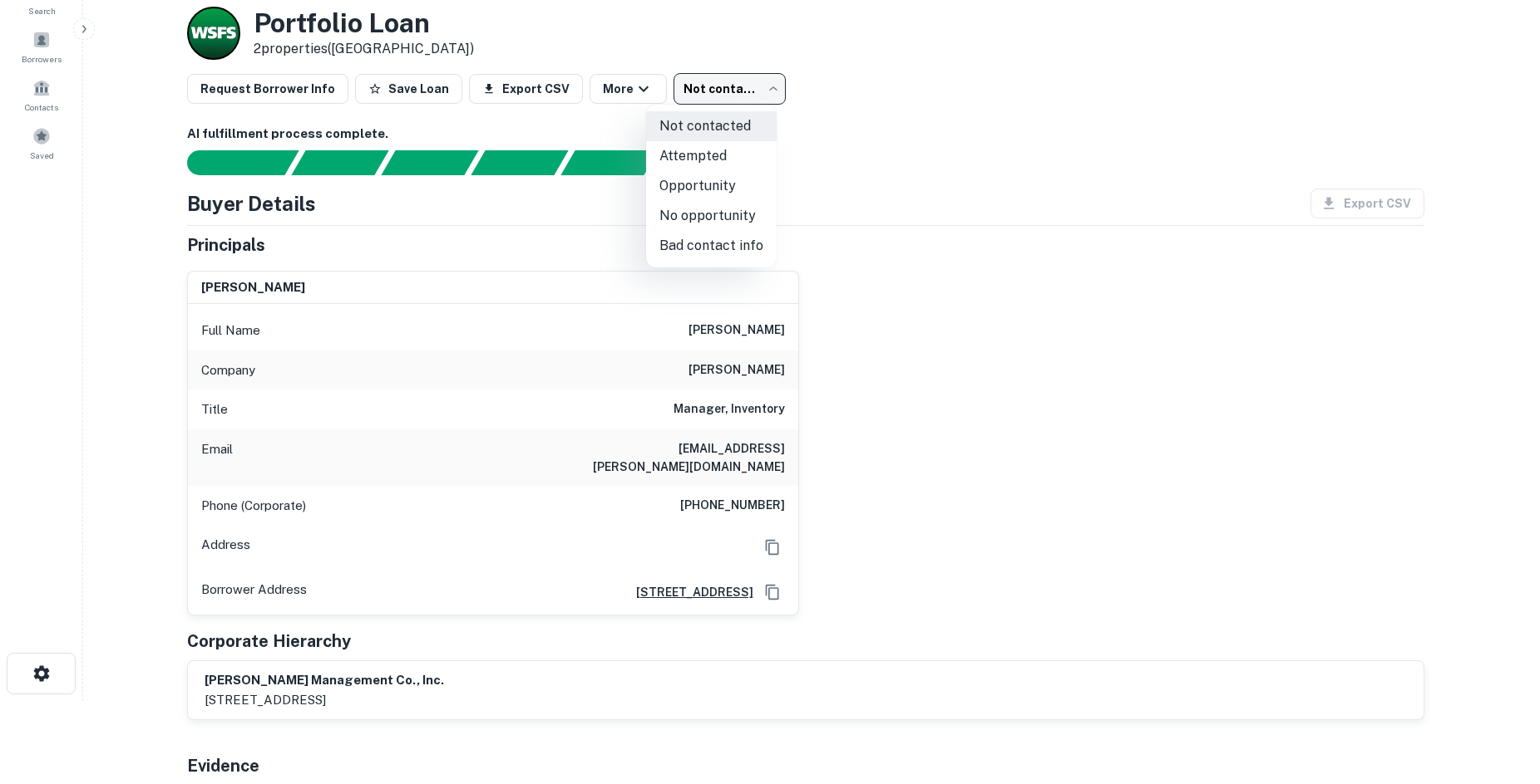
click at [726, 244] on li "Bad contact info" at bounding box center [711, 245] width 130 height 30
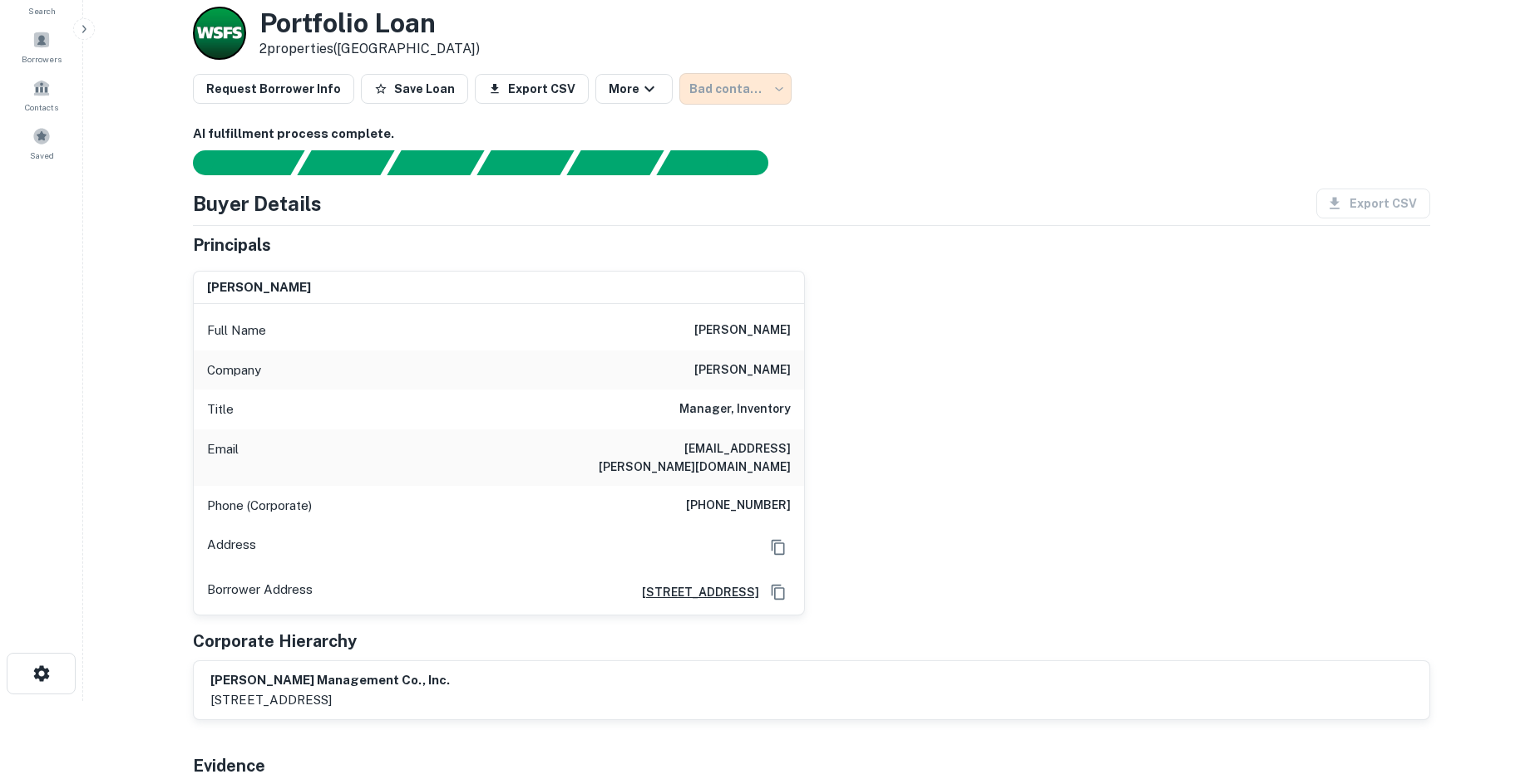
type input "**********"
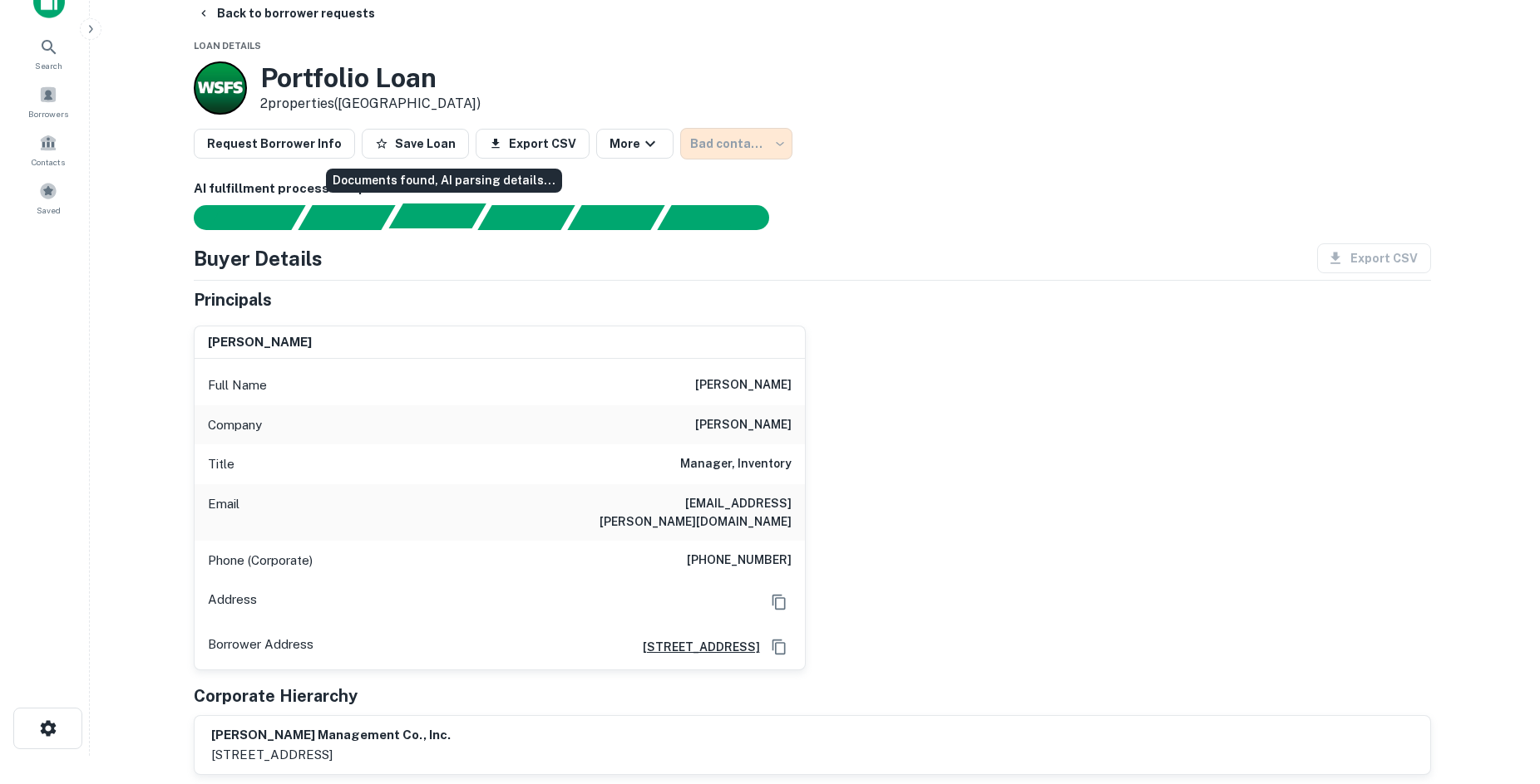
scroll to position [0, 0]
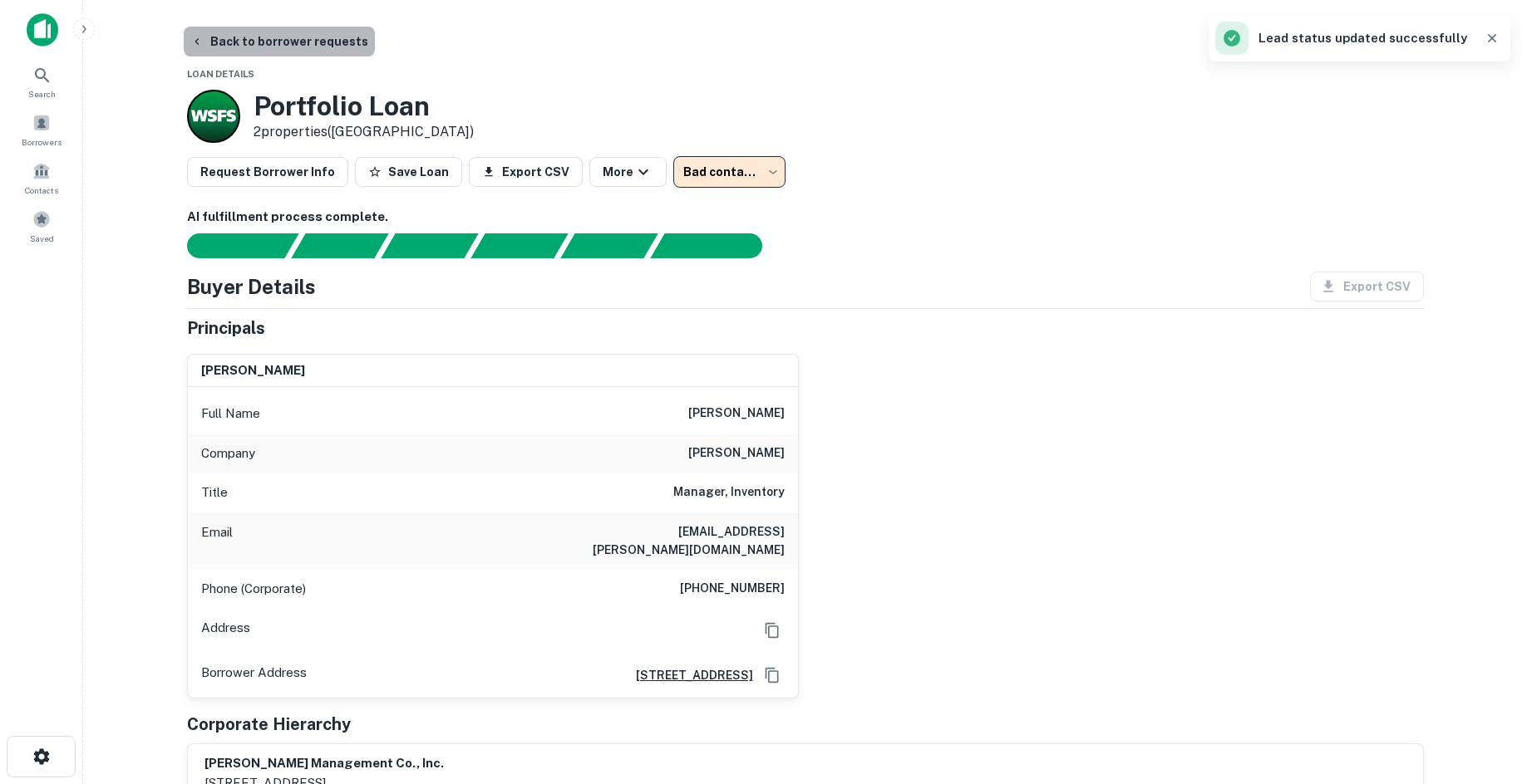
click at [336, 43] on button "Back to borrower requests" at bounding box center [279, 41] width 191 height 30
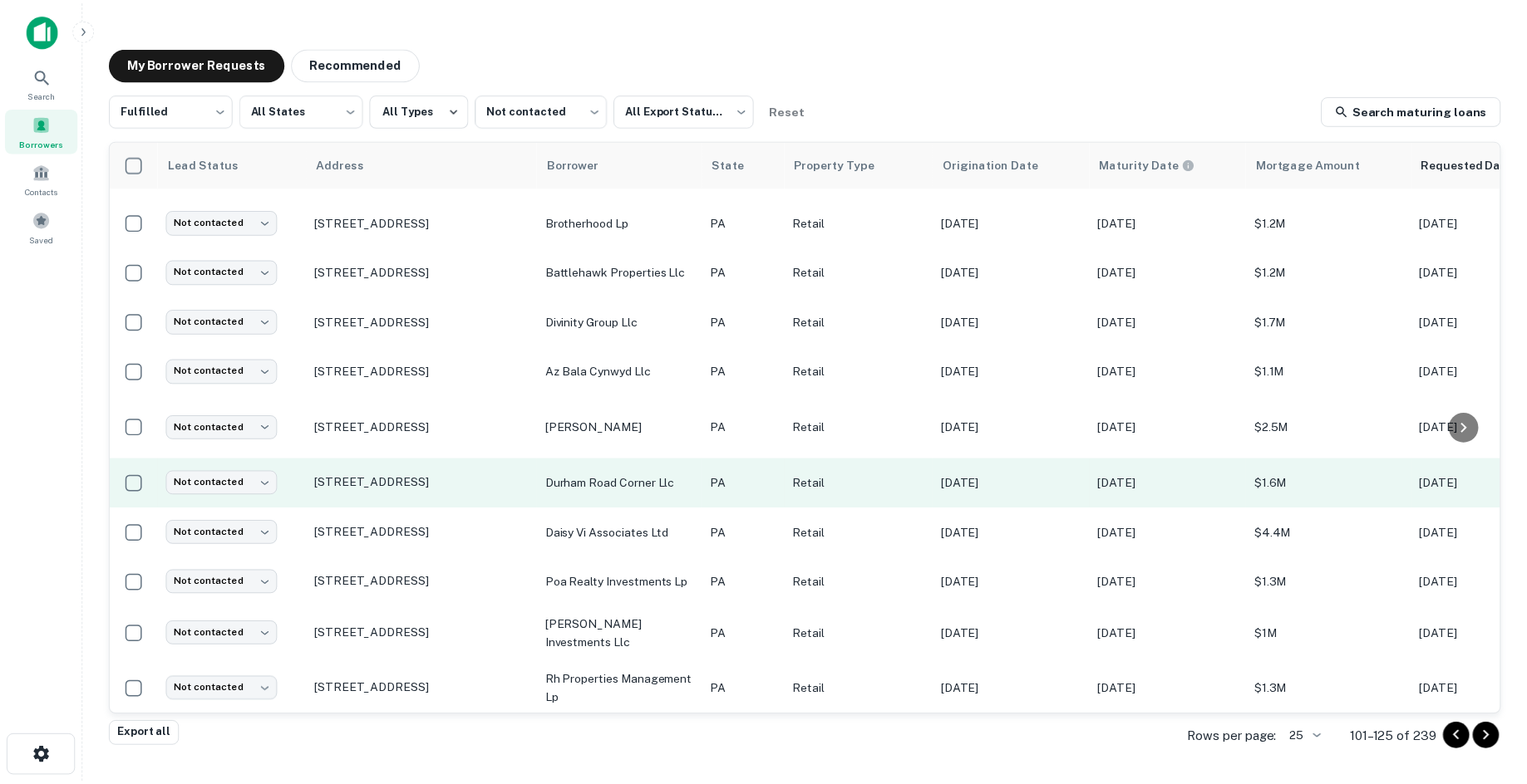
scroll to position [761, 0]
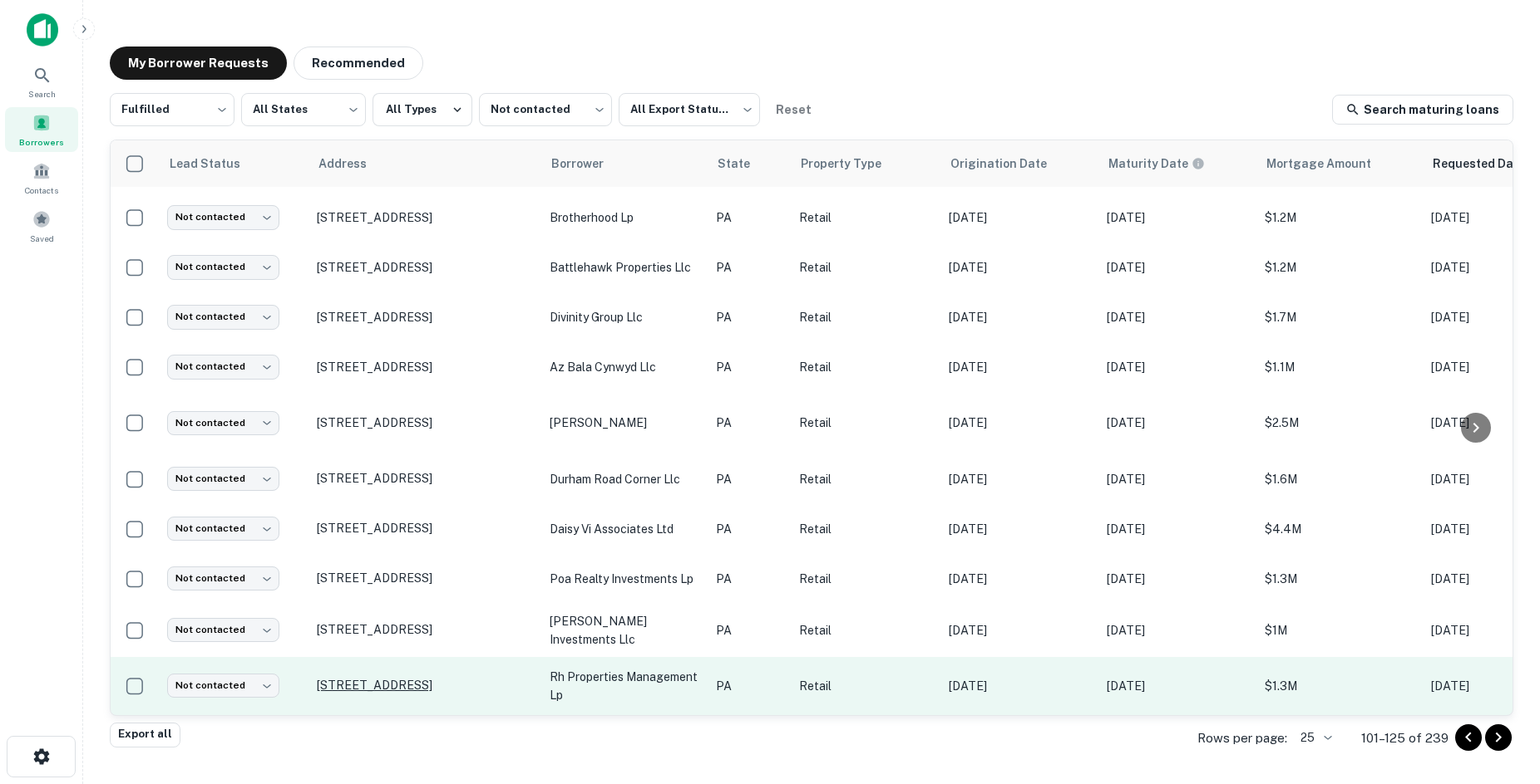
click at [458, 678] on p "2820 Main St Pittsburgh, PA15235" at bounding box center [425, 685] width 217 height 15
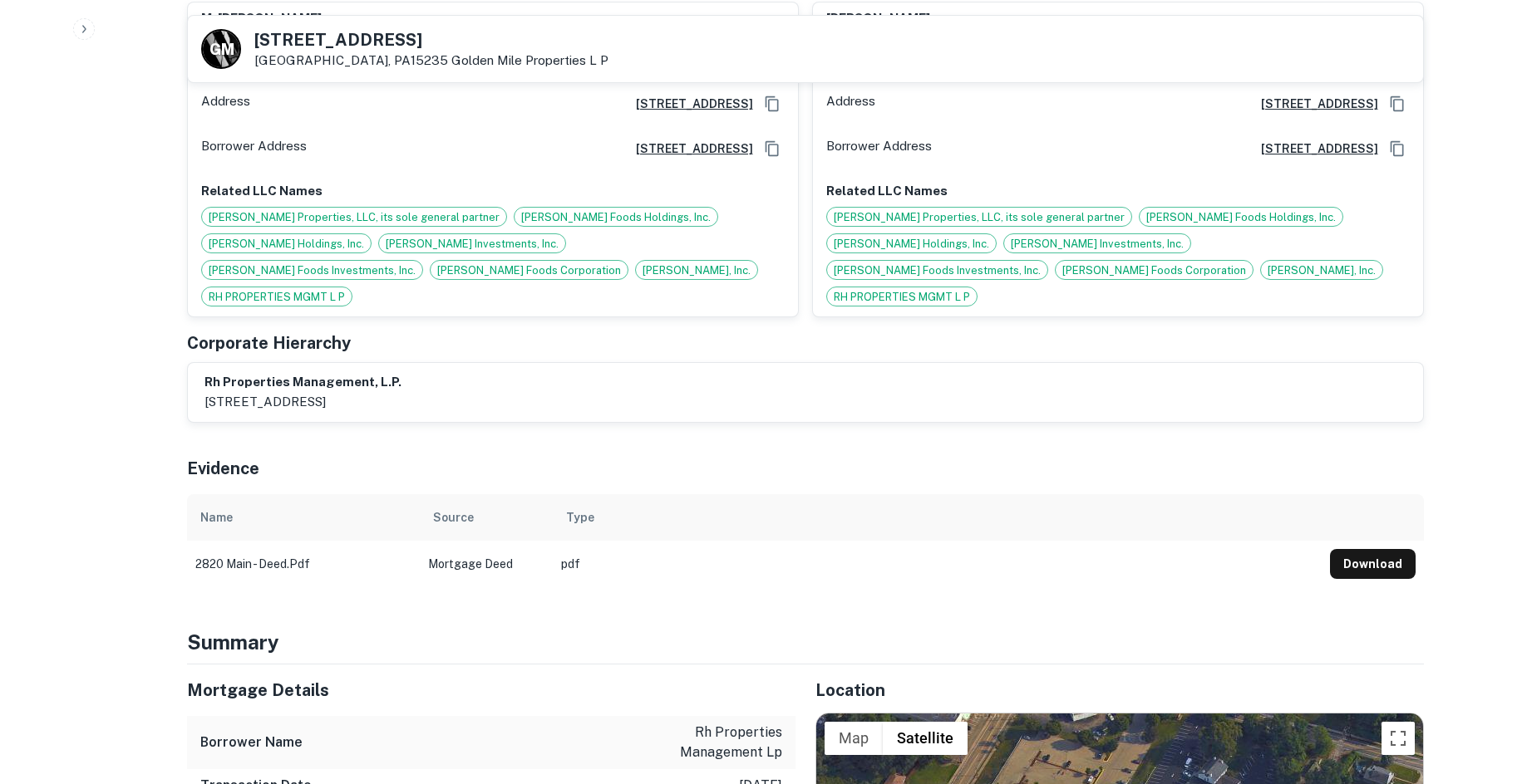
scroll to position [1080, 0]
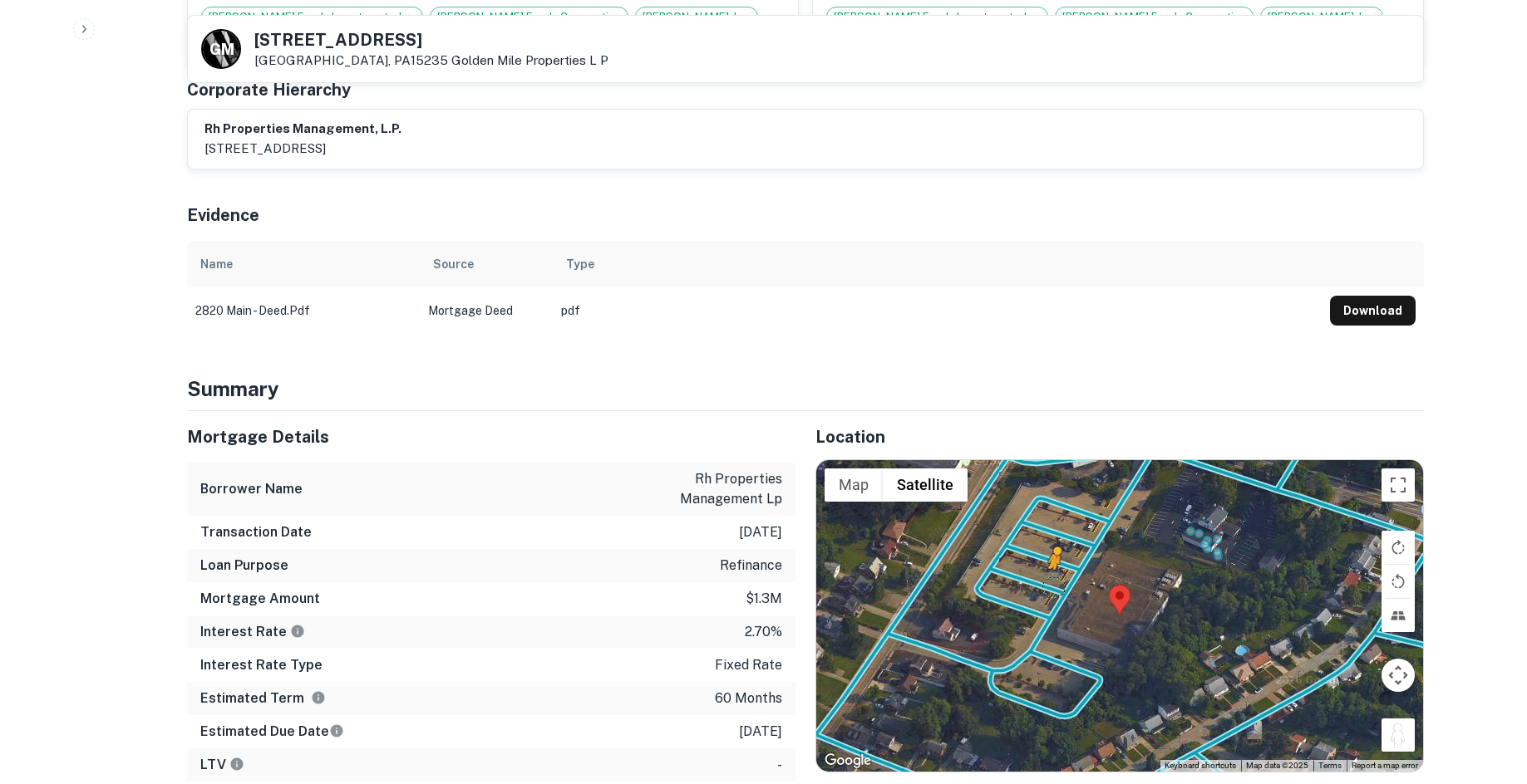
drag, startPoint x: 1391, startPoint y: 692, endPoint x: 1051, endPoint y: 533, distance: 375.3
click at [1051, 533] on div "To activate drag with keyboard, press Alt + Enter. Once in keyboard drag state,…" at bounding box center [1119, 617] width 607 height 312
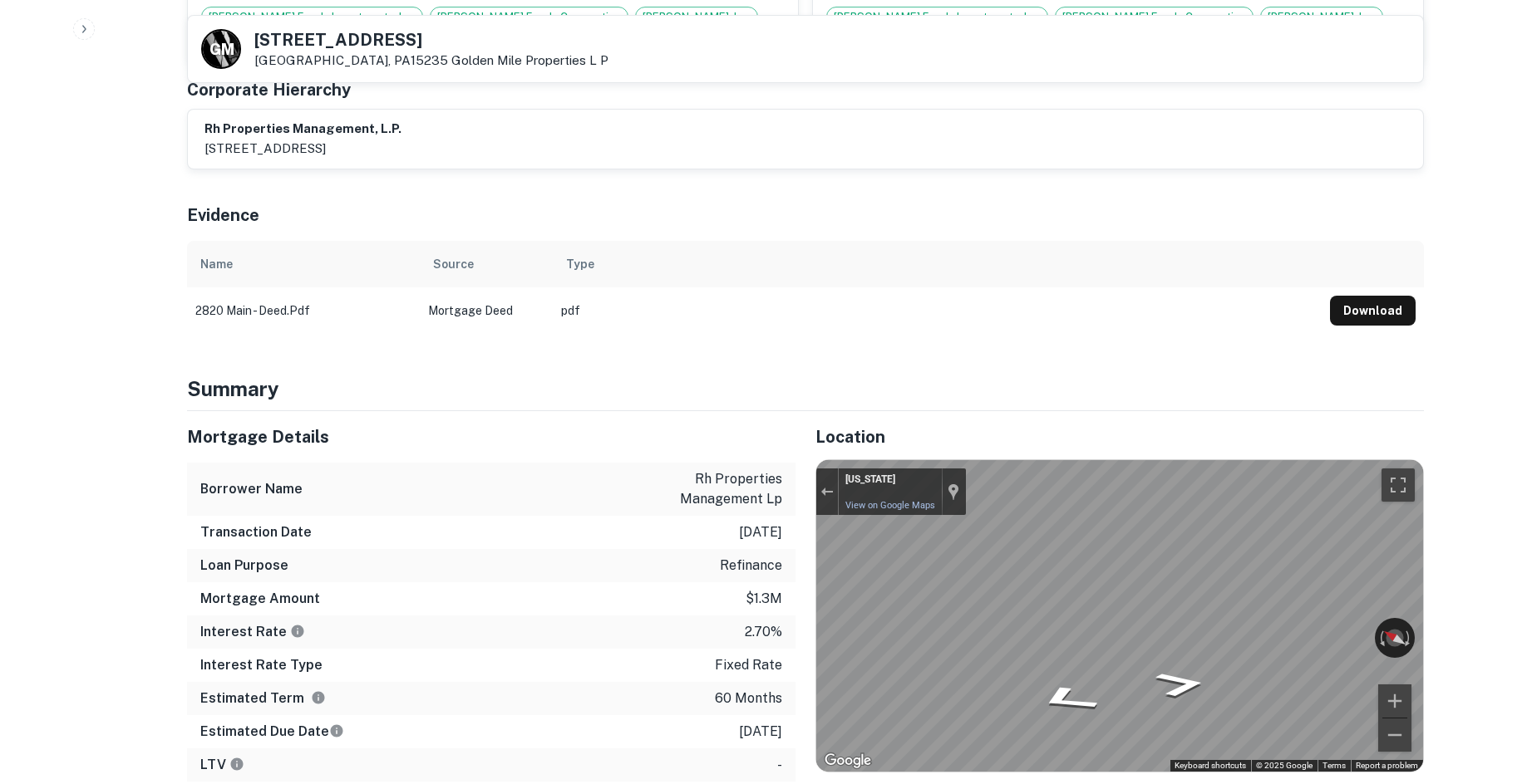
click at [724, 483] on div "Mortgage Details Borrower Name rh properties management lp Transaction Date 3/3…" at bounding box center [795, 638] width 1257 height 455
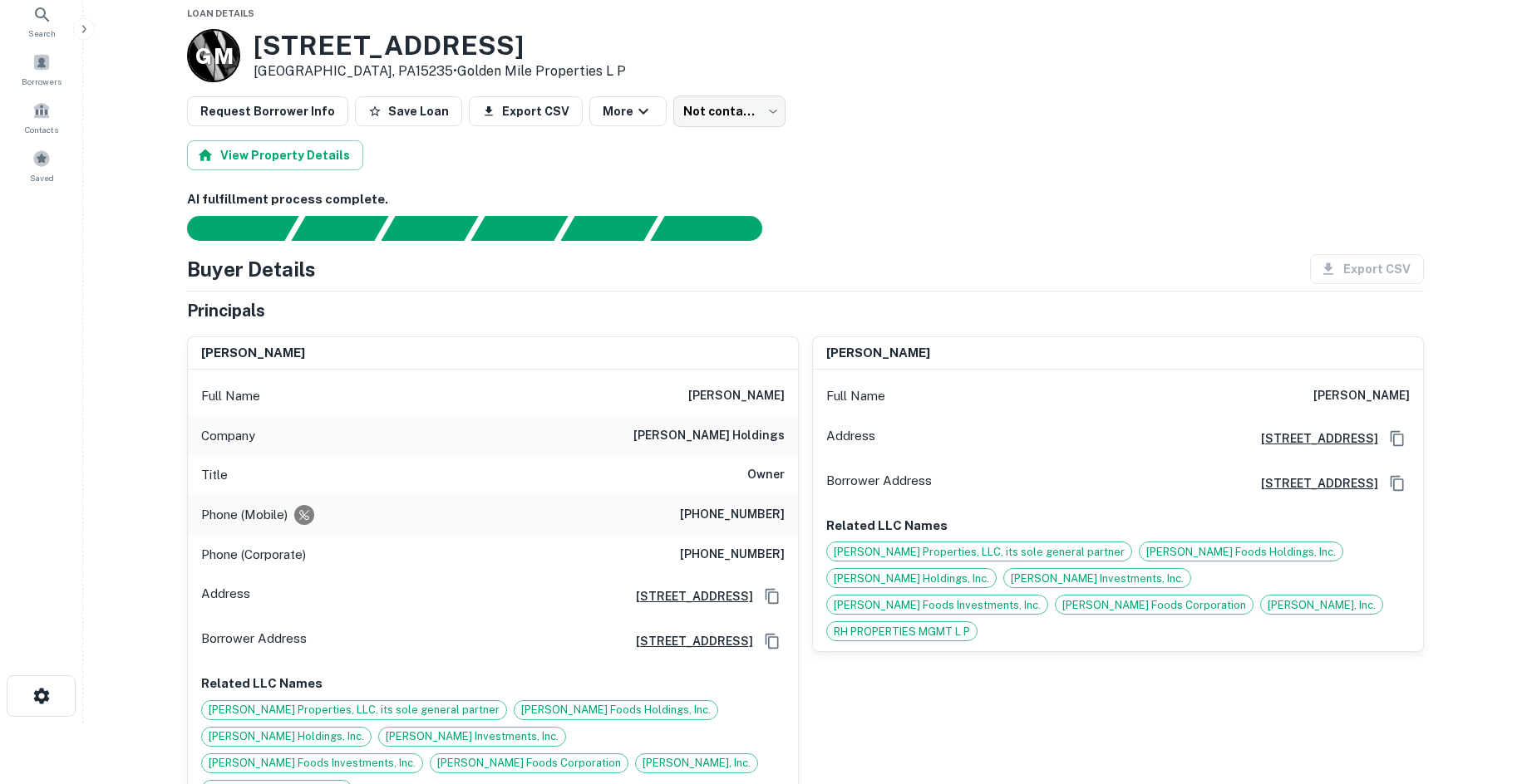
scroll to position [0, 0]
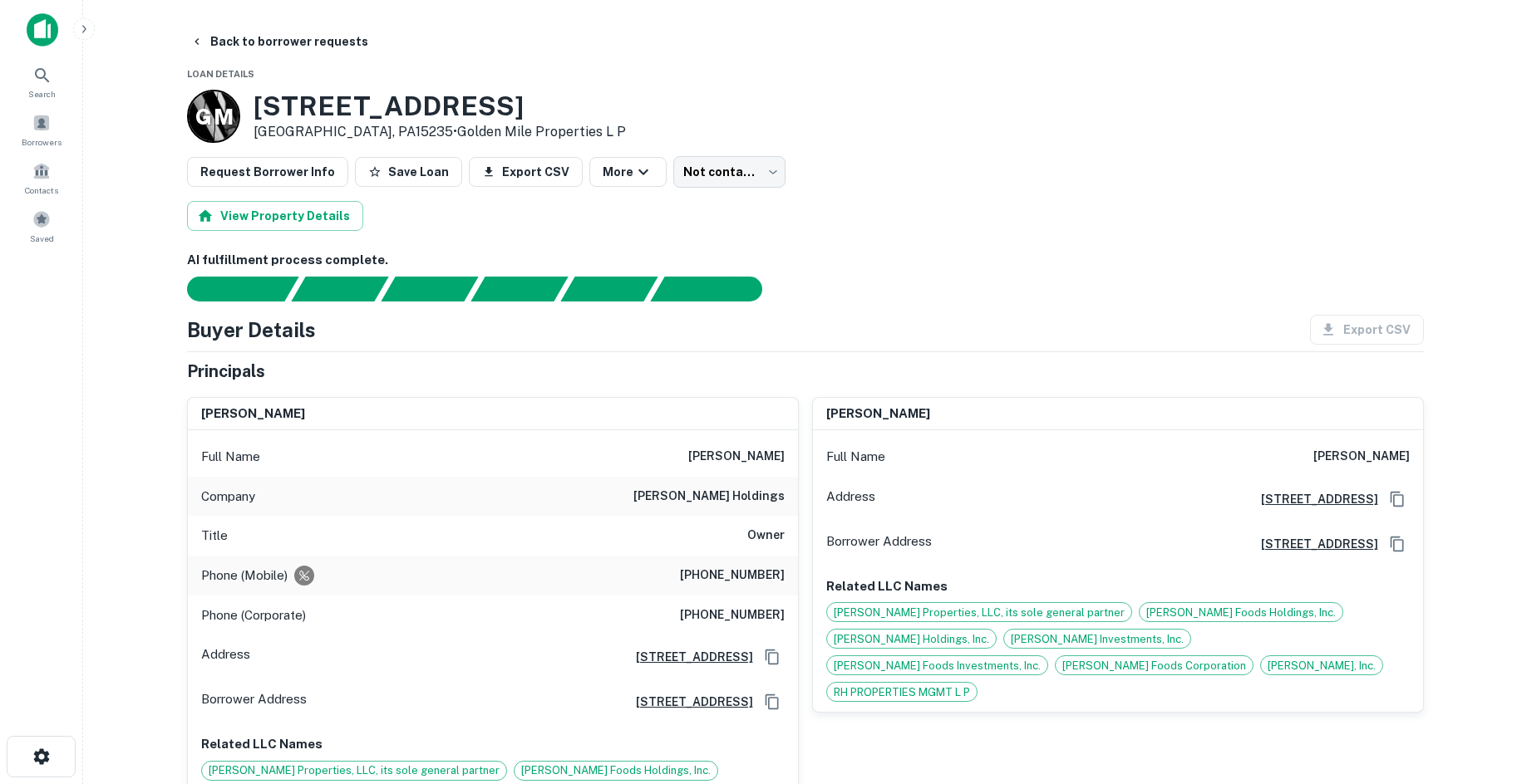
click at [748, 577] on h6 "(412) 877-9146" at bounding box center [733, 576] width 105 height 20
click at [722, 618] on h6 "(317) 281-0809" at bounding box center [733, 616] width 105 height 20
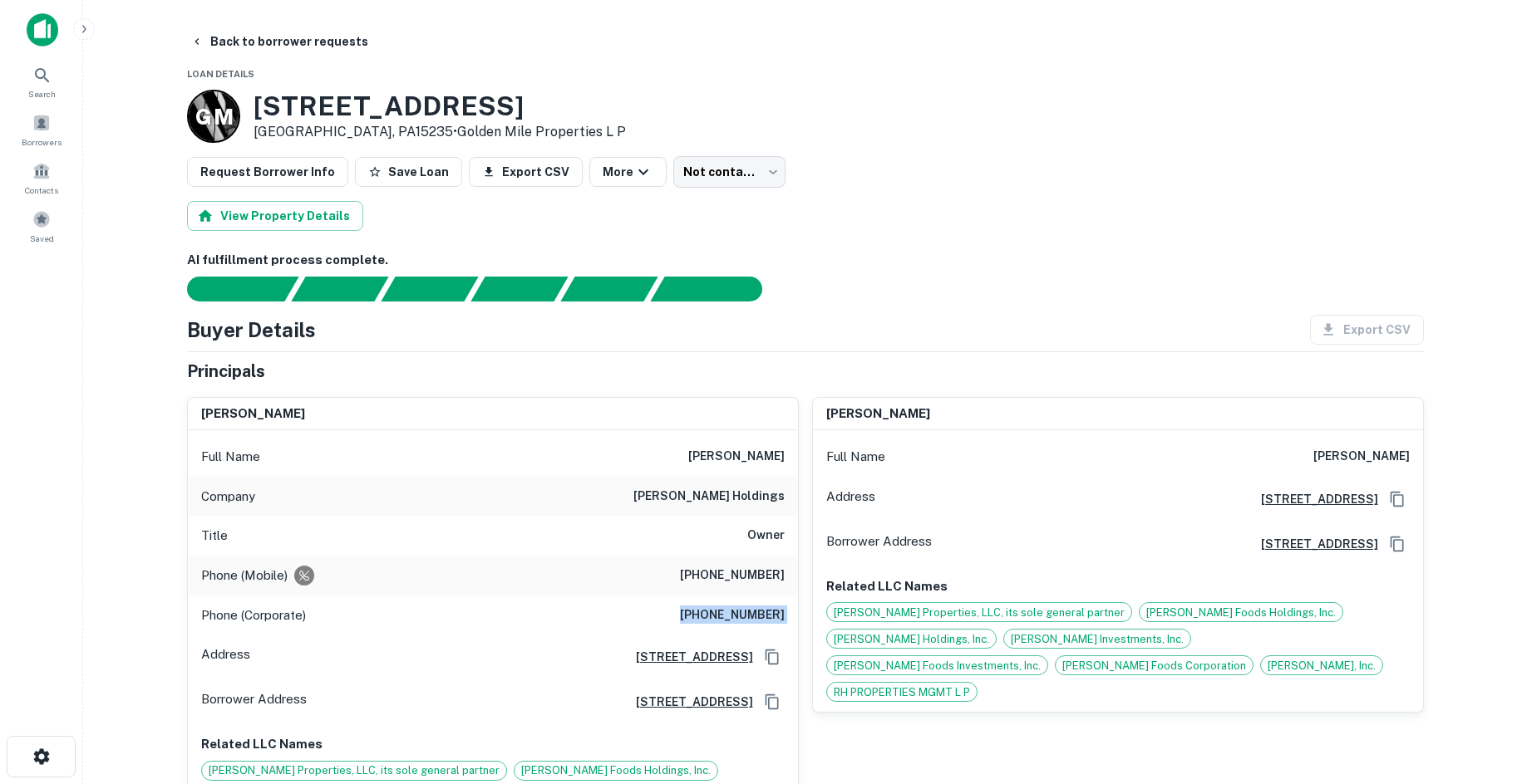
click at [722, 618] on h6 "(317) 281-0809" at bounding box center [733, 616] width 105 height 20
drag, startPoint x: 866, startPoint y: 318, endPoint x: 876, endPoint y: 705, distance: 387.1
click at [866, 318] on div "Buyer Details Export CSV" at bounding box center [806, 330] width 1237 height 30
click at [754, 578] on h6 "(412) 877-9146" at bounding box center [733, 576] width 105 height 20
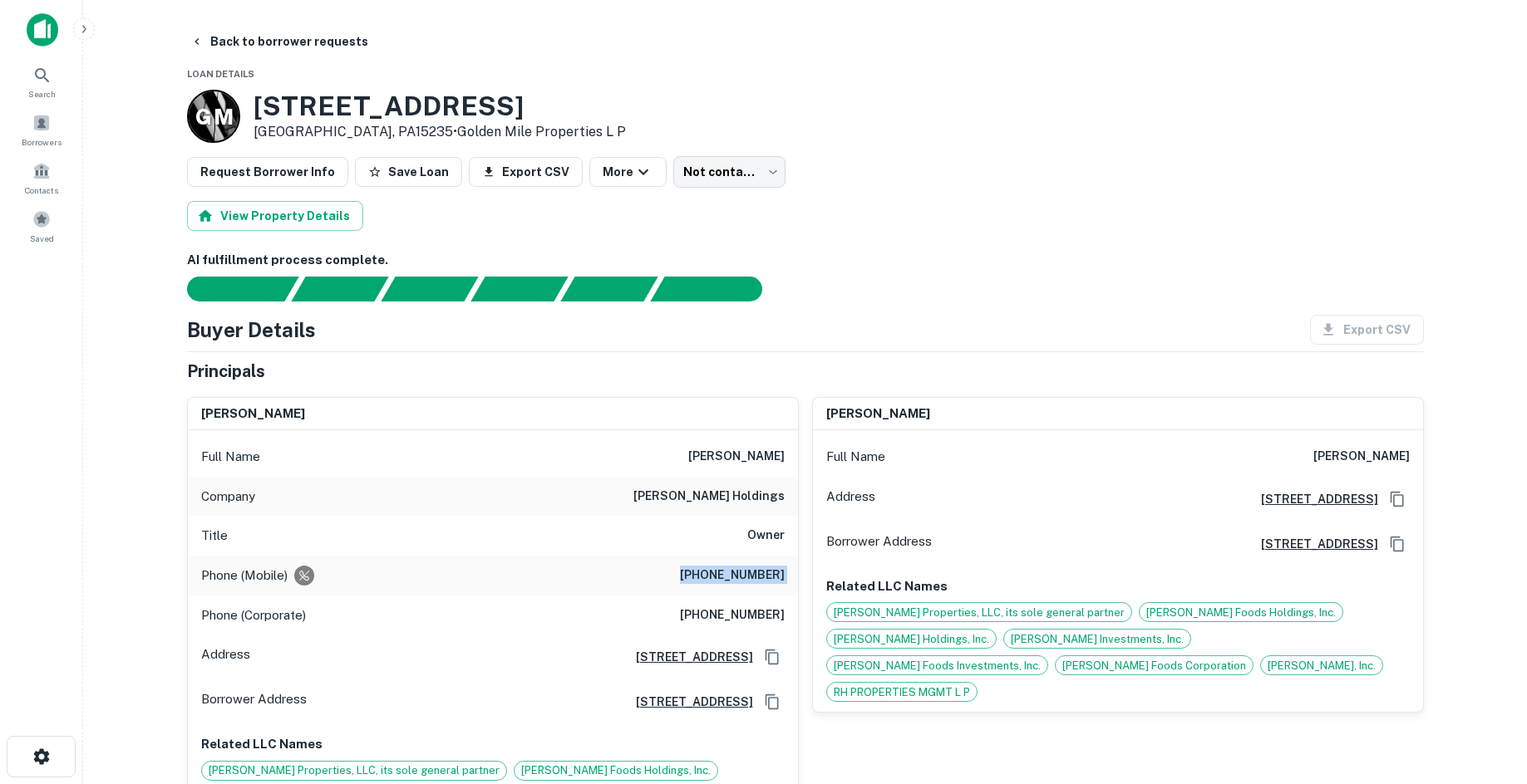
click at [754, 578] on h6 "(412) 877-9146" at bounding box center [733, 576] width 105 height 20
click at [866, 206] on div "View Property Details" at bounding box center [806, 215] width 1237 height 30
click at [787, 217] on div "View Property Details" at bounding box center [806, 215] width 1237 height 30
click at [744, 178] on body "Search Borrowers Contacts Saved Back to borrower requests Loan Details G M 2820…" at bounding box center [764, 392] width 1527 height 784
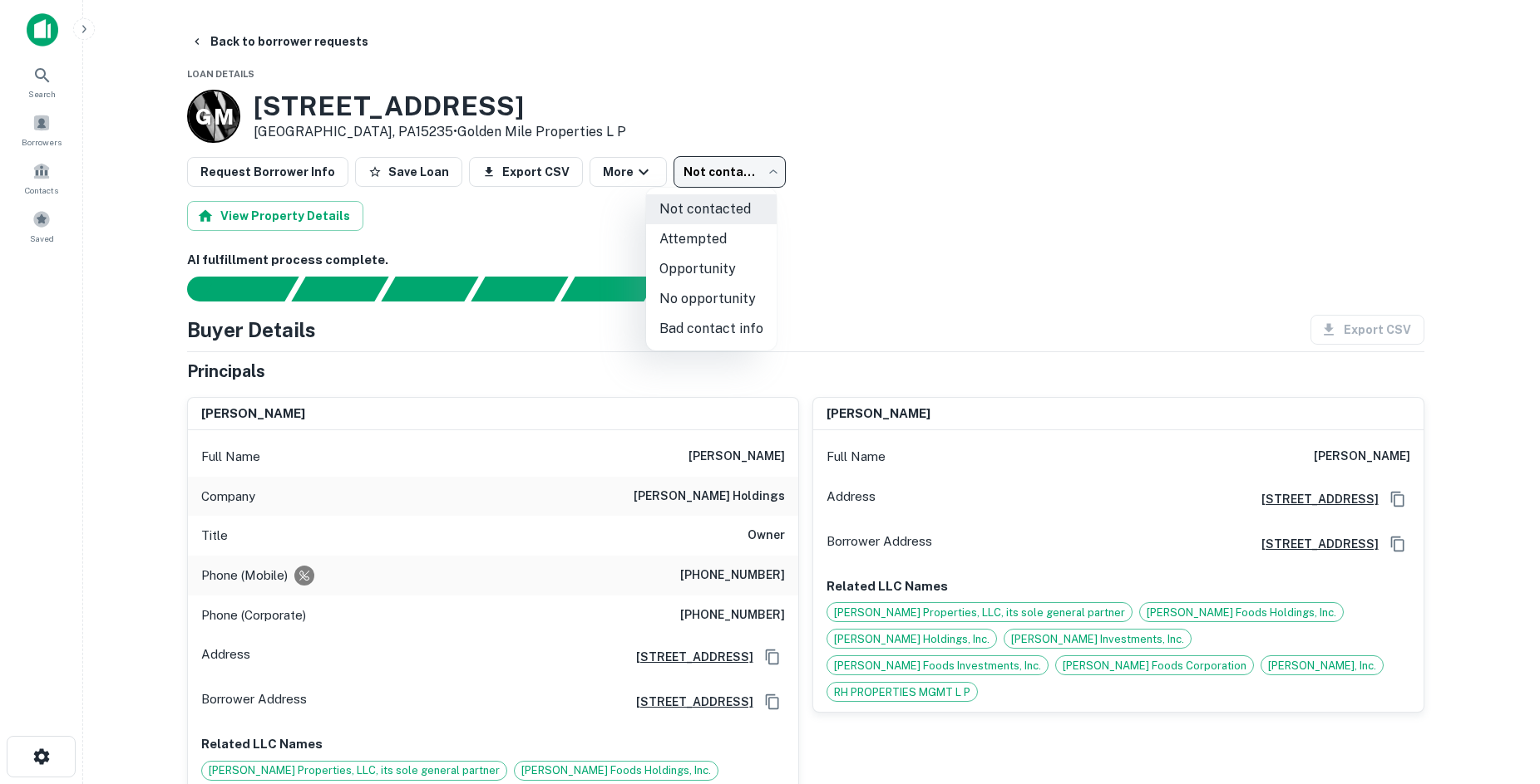
click at [744, 248] on li "Attempted" at bounding box center [711, 239] width 130 height 30
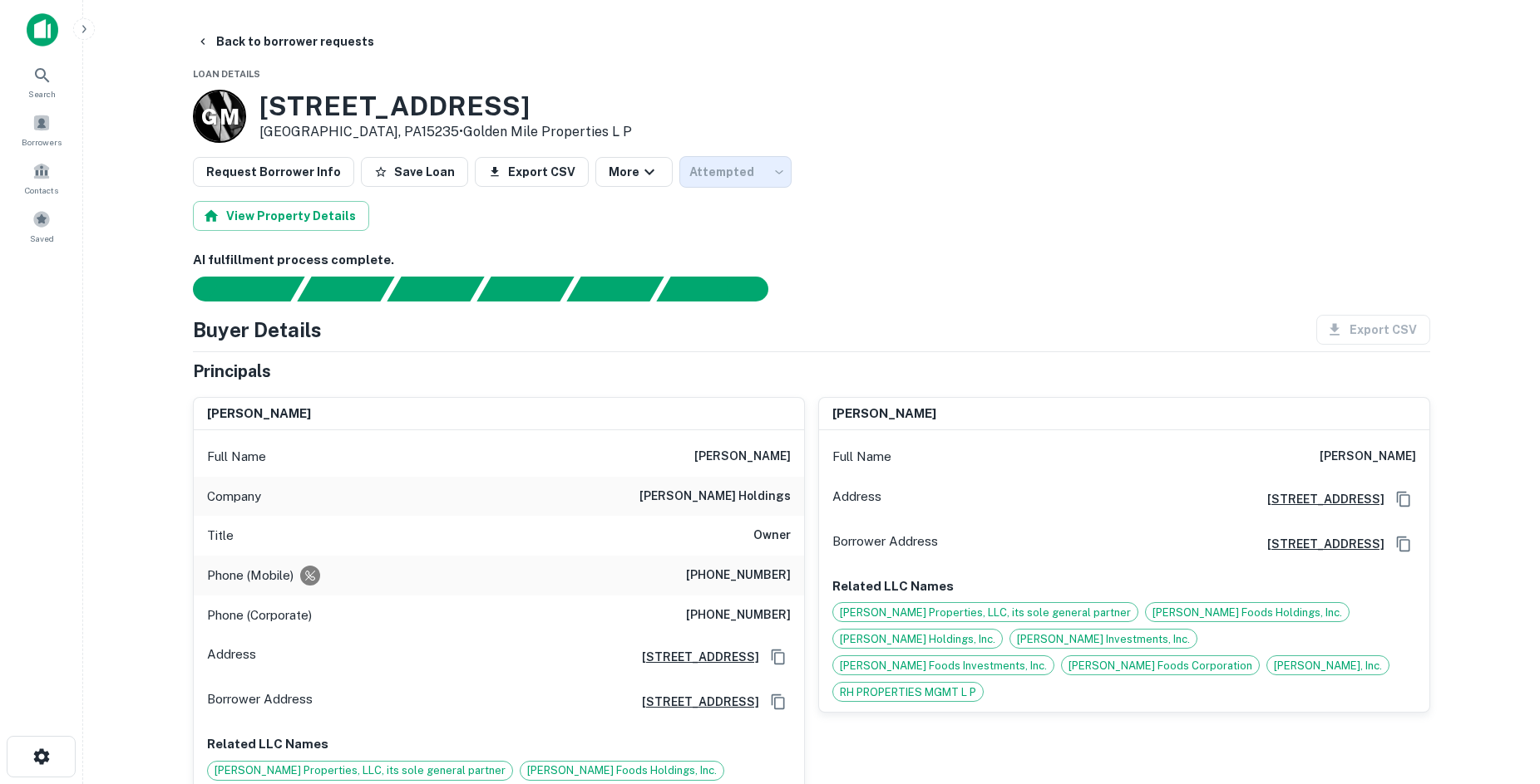
type input "*********"
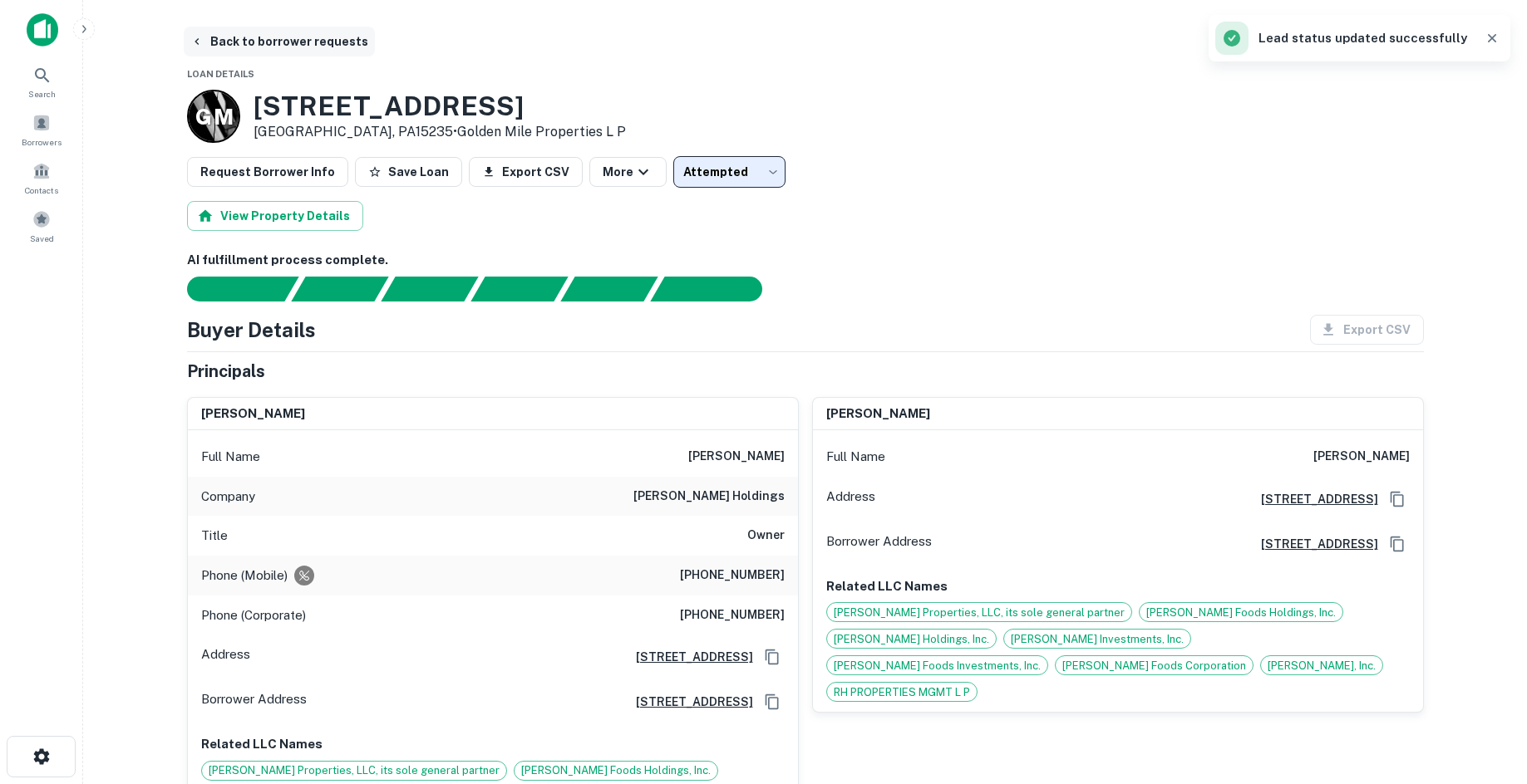
click at [268, 50] on button "Back to borrower requests" at bounding box center [279, 41] width 191 height 30
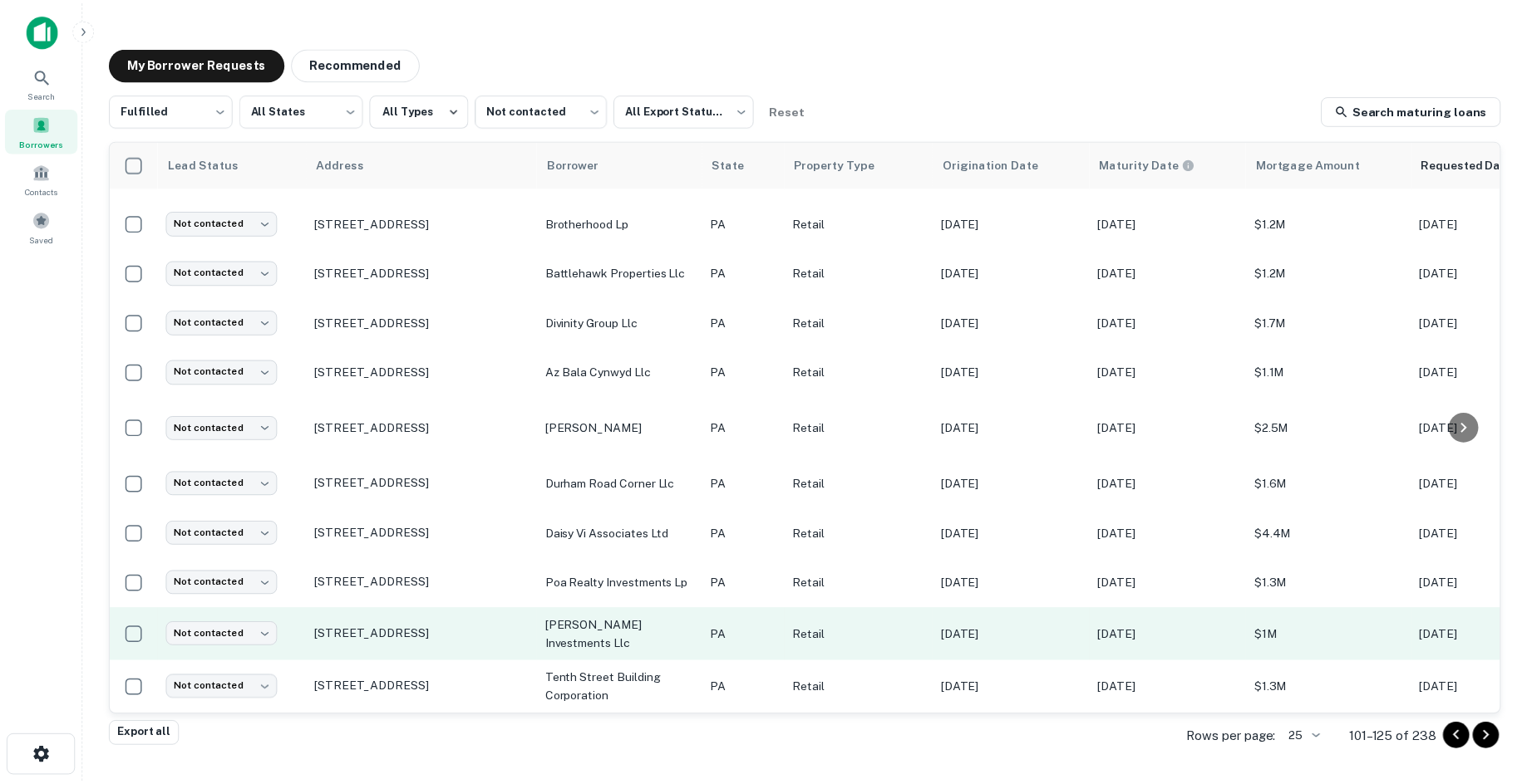
scroll to position [756, 0]
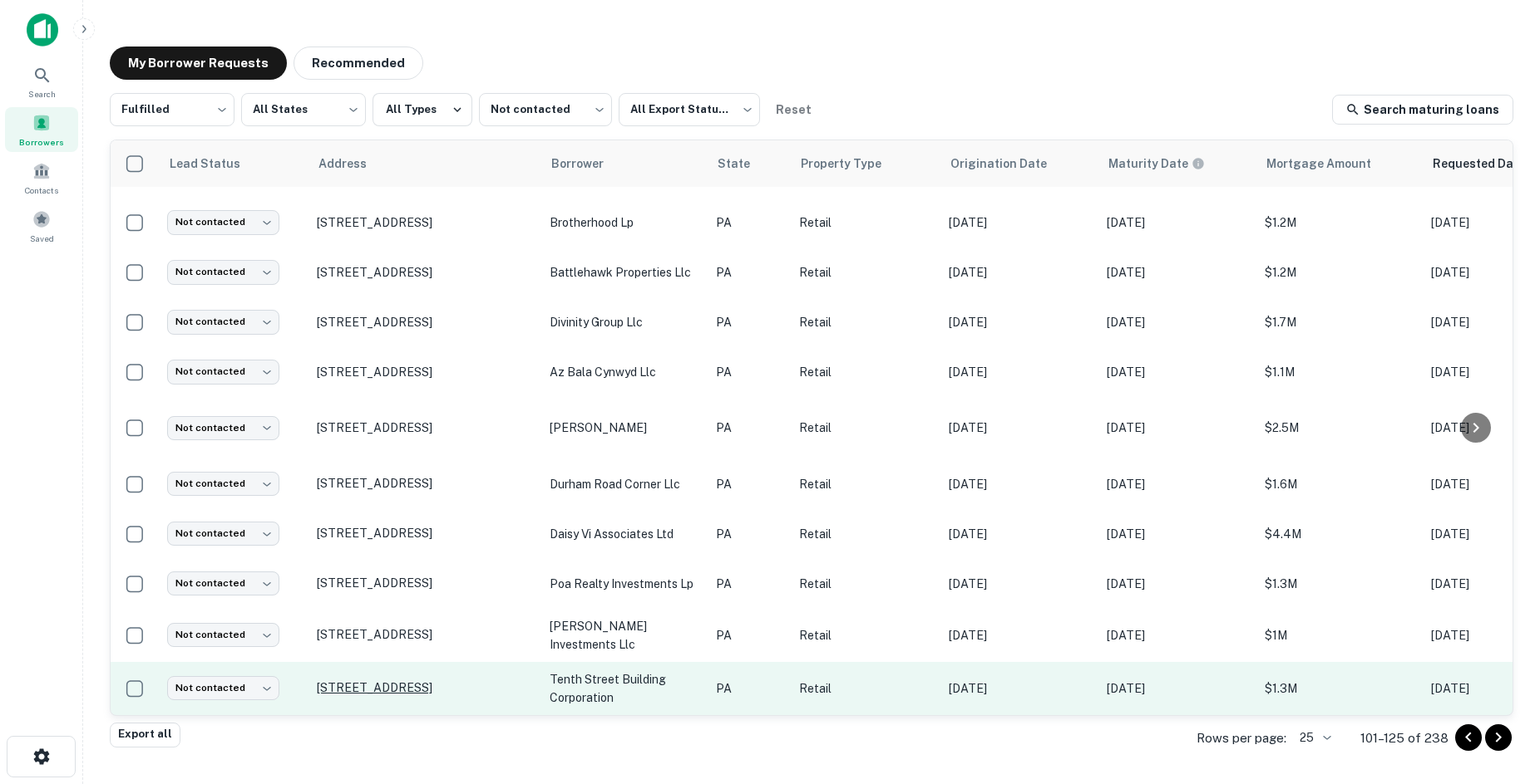
click at [401, 681] on p "6750 Peach St Erie, PA16509" at bounding box center [425, 688] width 217 height 15
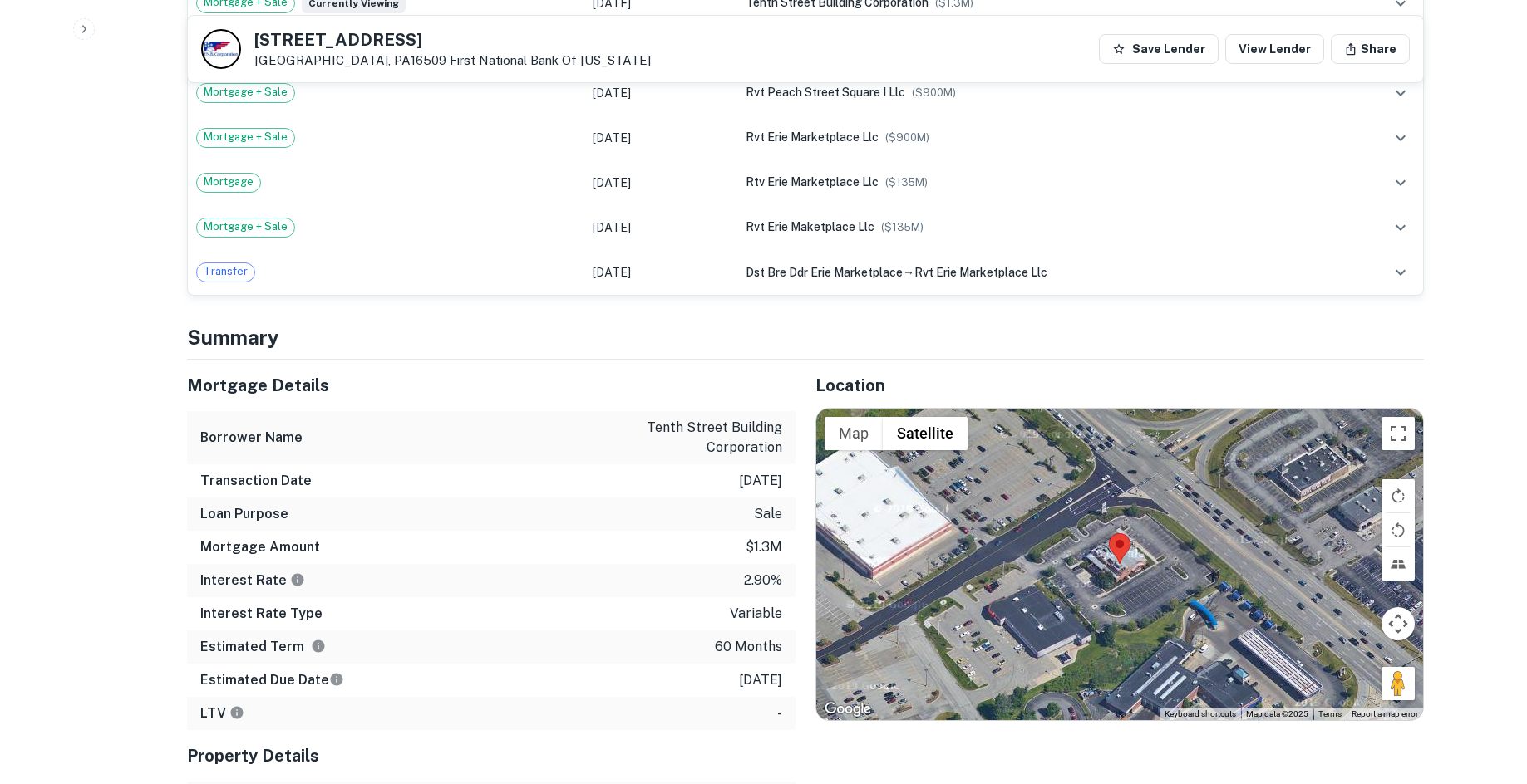
scroll to position [1412, 0]
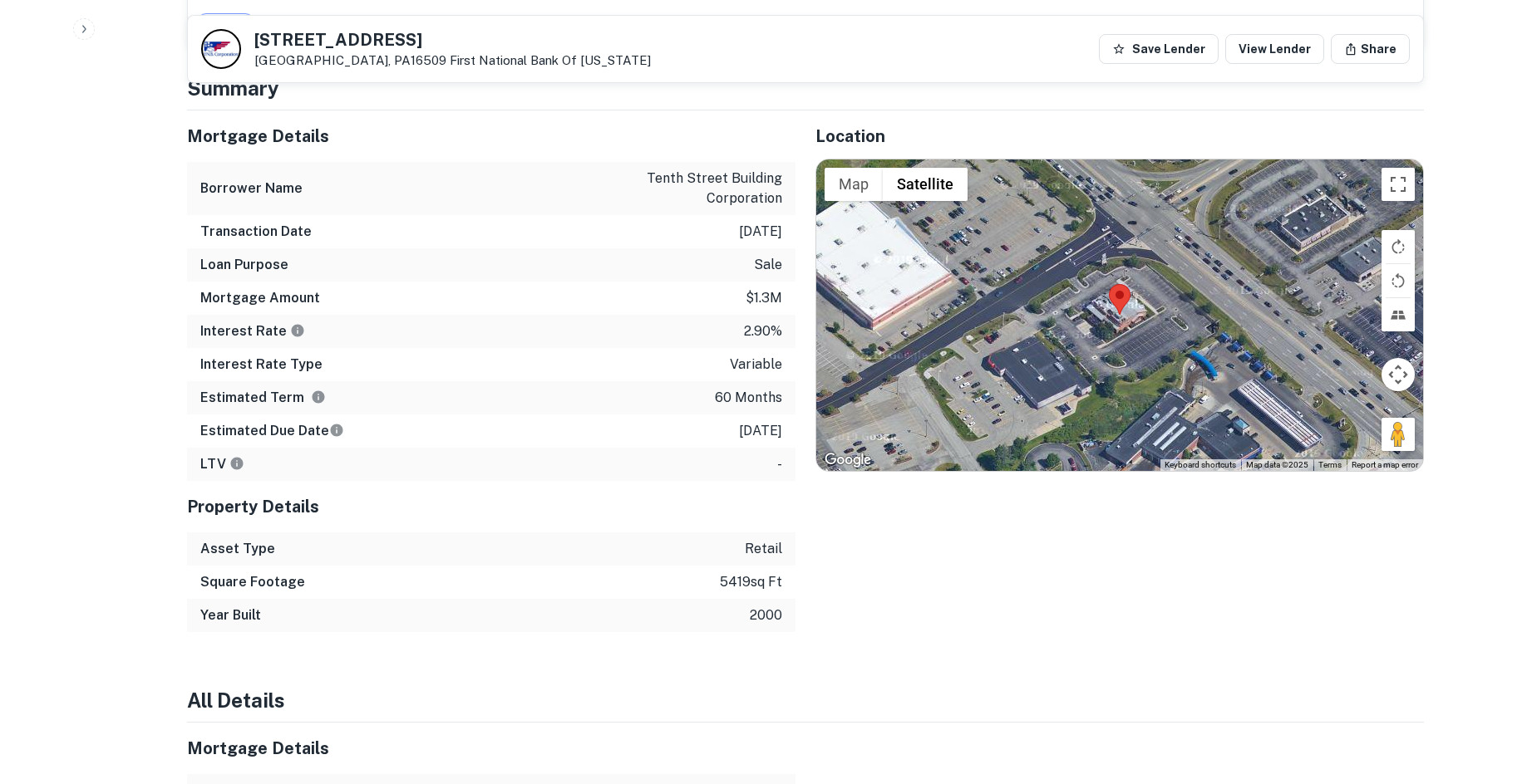
drag, startPoint x: 1389, startPoint y: 435, endPoint x: 1300, endPoint y: 344, distance: 127.3
click at [1142, 349] on div "Map Terrain Satellite Labels Keyboard shortcuts Map Data Map data ©2025 Map dat…" at bounding box center [1119, 315] width 607 height 312
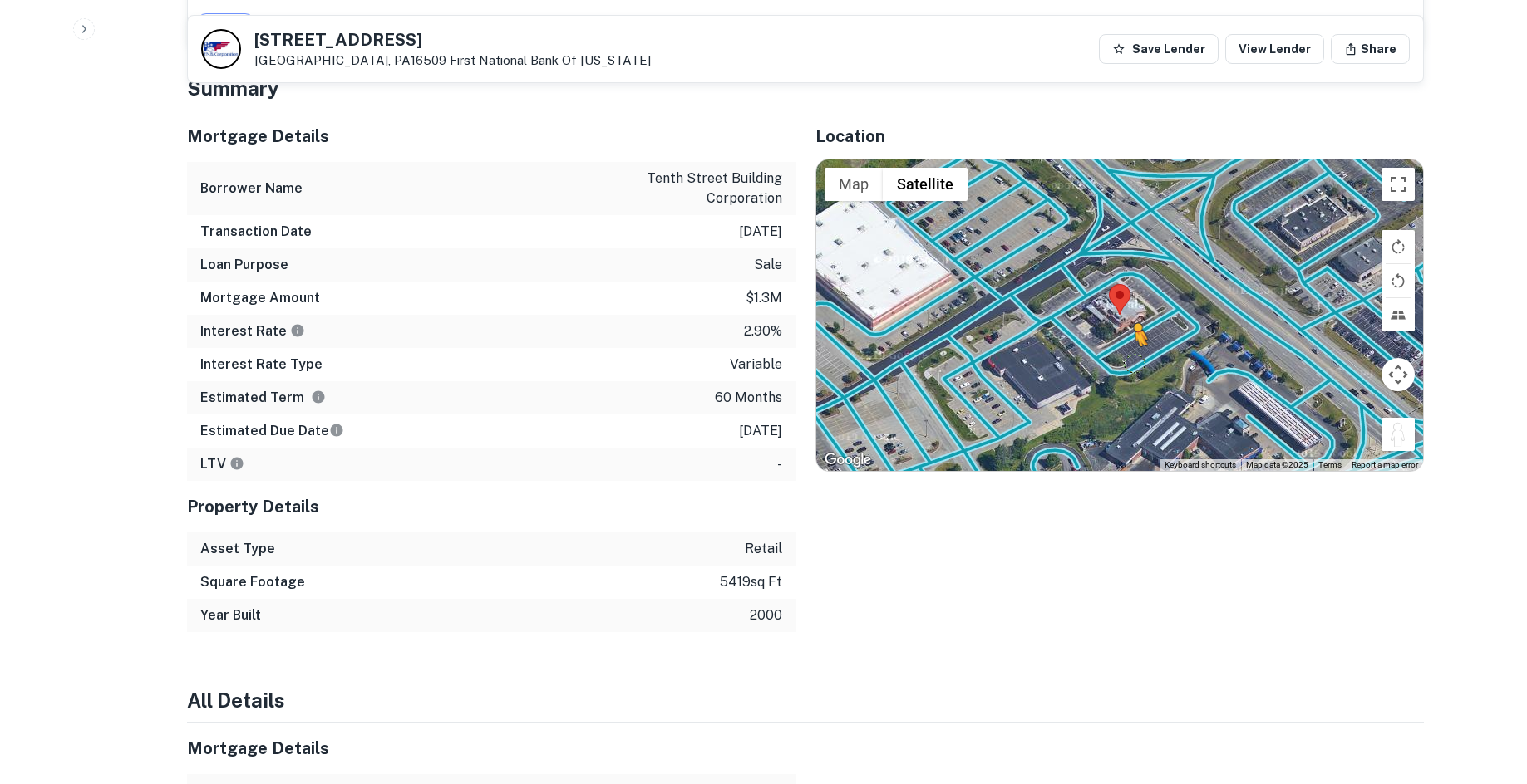
drag, startPoint x: 1403, startPoint y: 442, endPoint x: 1122, endPoint y: 355, distance: 294.2
click at [1122, 355] on div "To activate drag with keyboard, press Alt + Enter. Once in keyboard drag state,…" at bounding box center [1119, 315] width 607 height 312
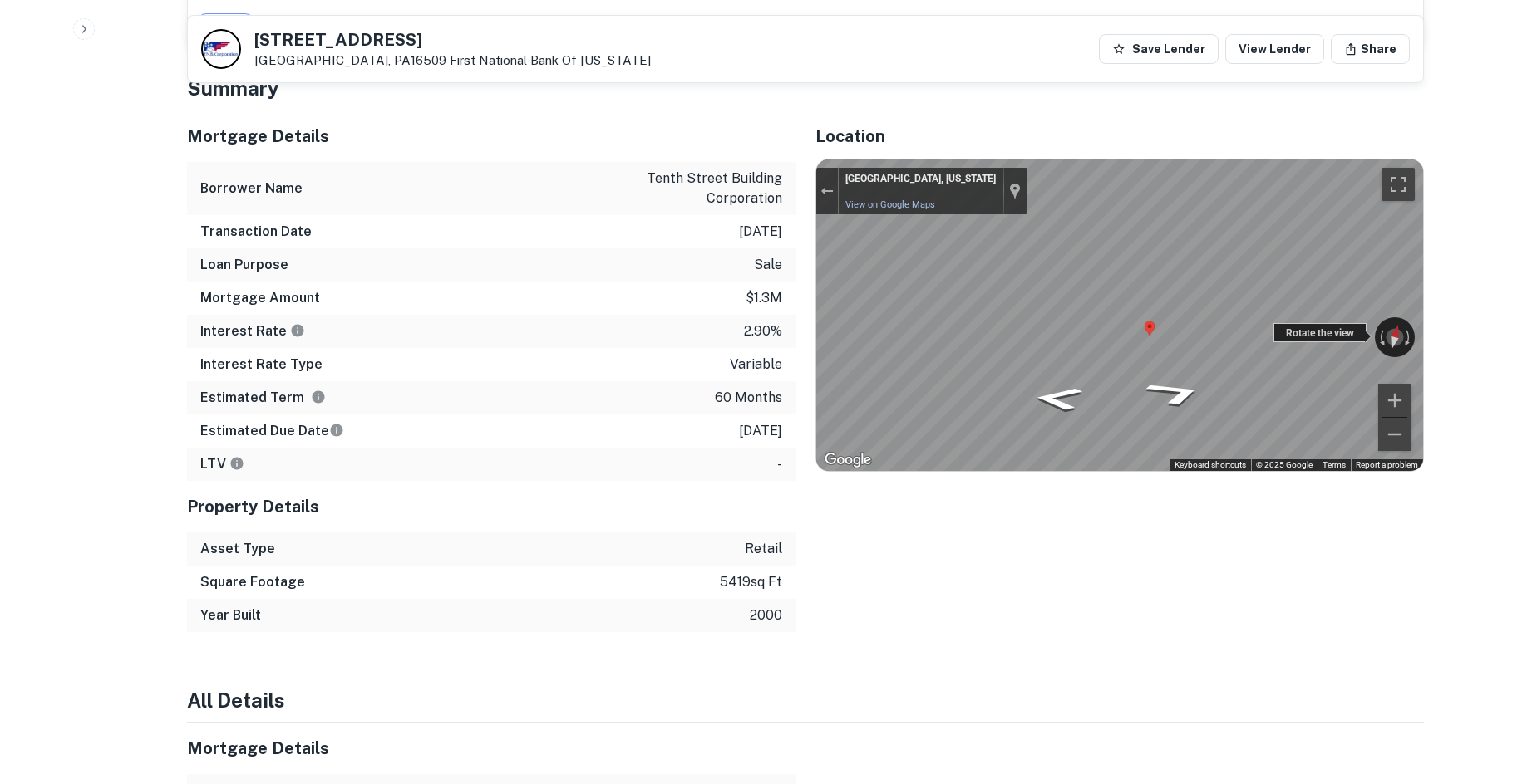
click at [1307, 325] on div "Rotate the view" at bounding box center [1320, 332] width 93 height 19
click at [1382, 336] on div "← Move left → Move right ↑ Move up ↓ Move down + Zoom in - Zoom out Rotunda Dr …" at bounding box center [1119, 315] width 607 height 312
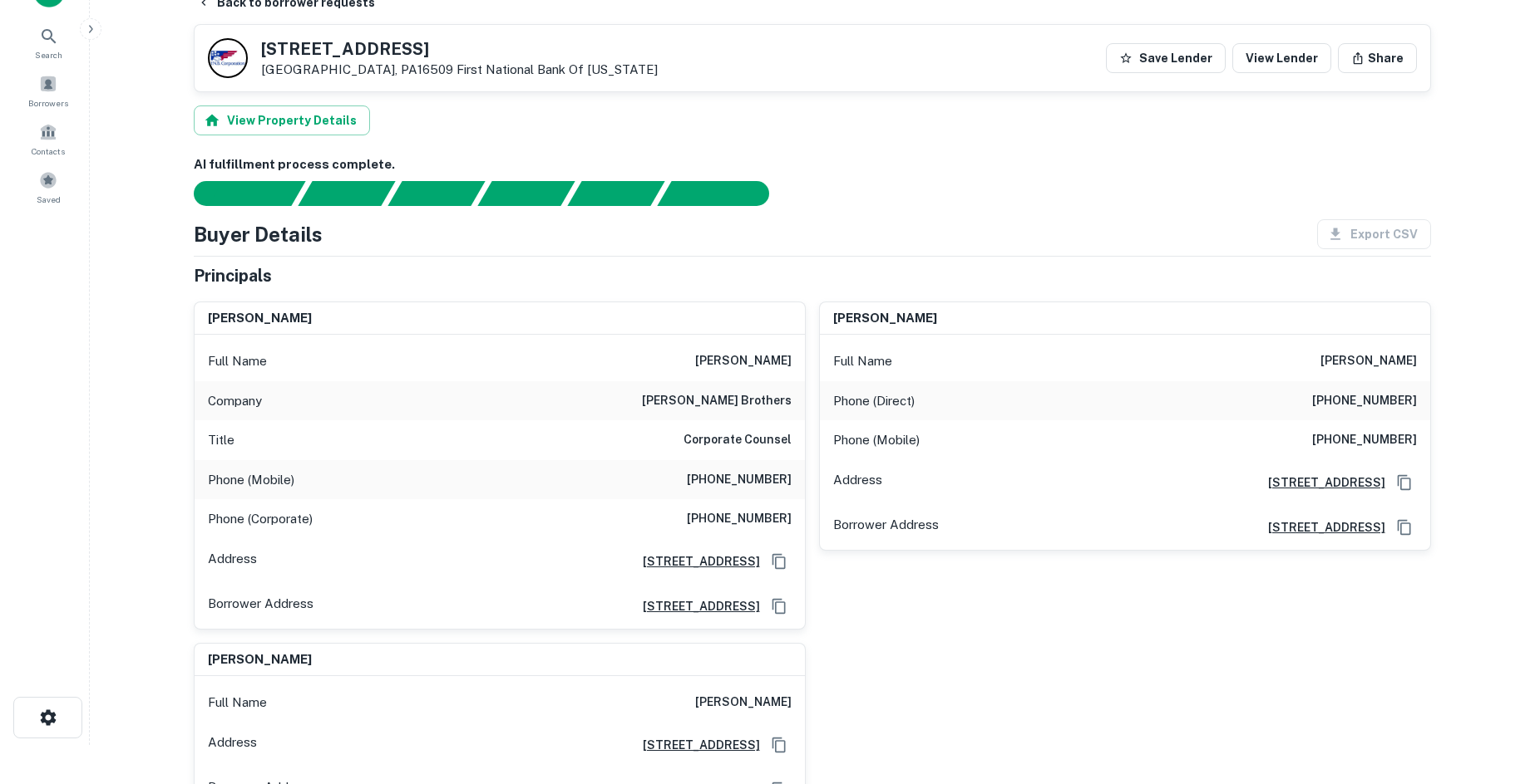
scroll to position [0, 0]
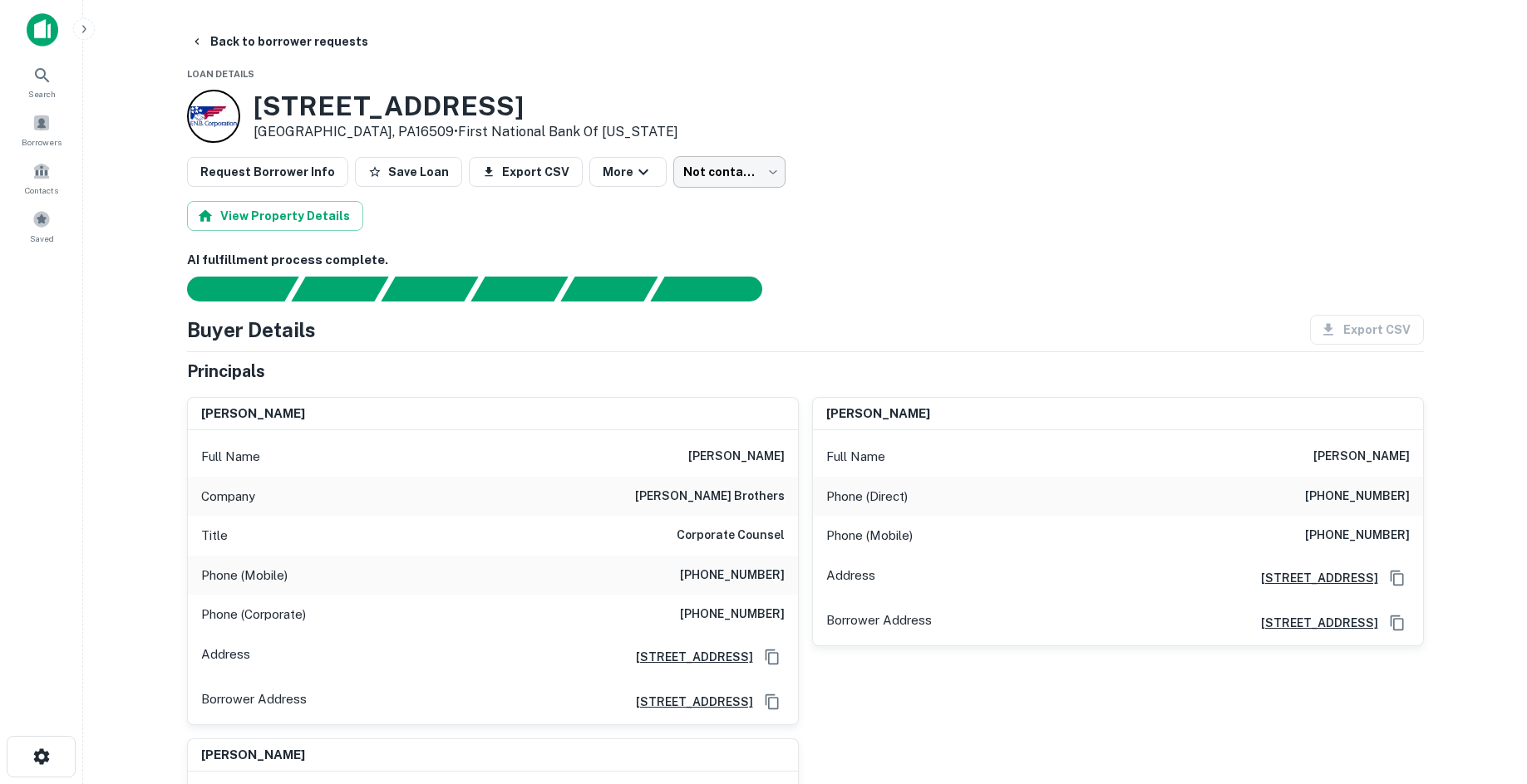
click at [748, 185] on body "Search Borrowers Contacts Saved Back to borrower requests Loan Details 6750 Pea…" at bounding box center [764, 392] width 1527 height 784
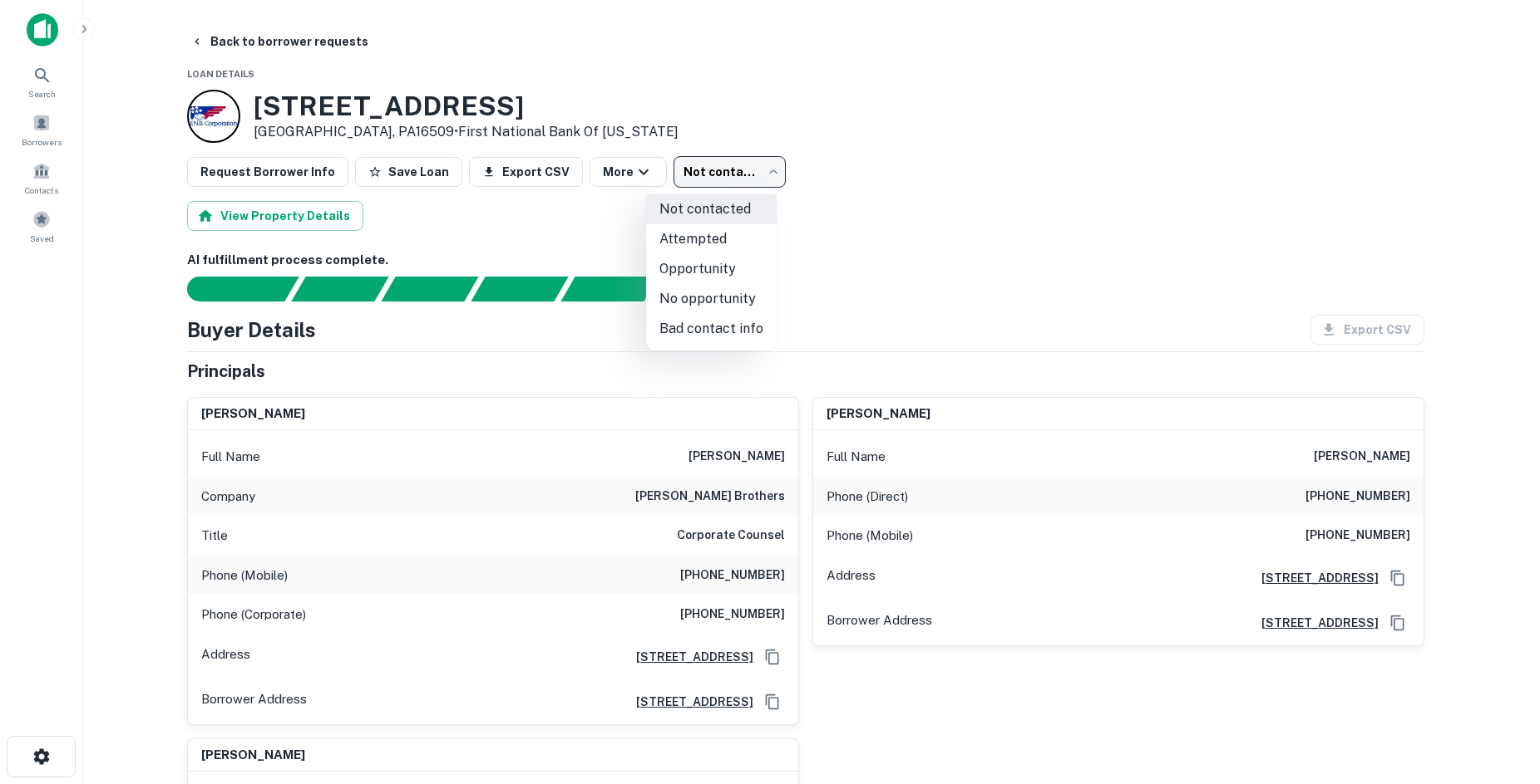
click at [739, 299] on li "No opportunity" at bounding box center [711, 299] width 130 height 30
type input "**********"
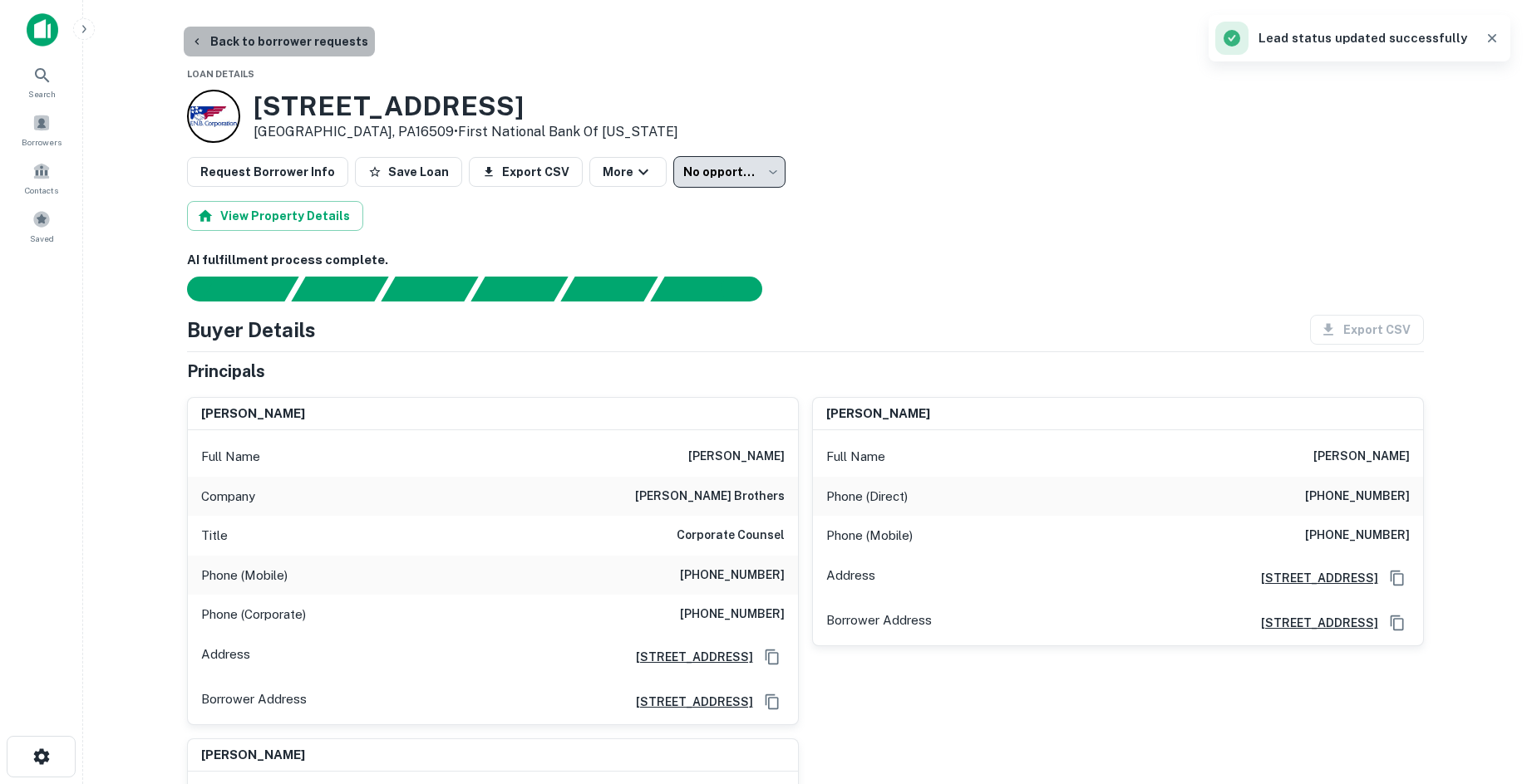
click at [278, 52] on button "Back to borrower requests" at bounding box center [279, 41] width 191 height 30
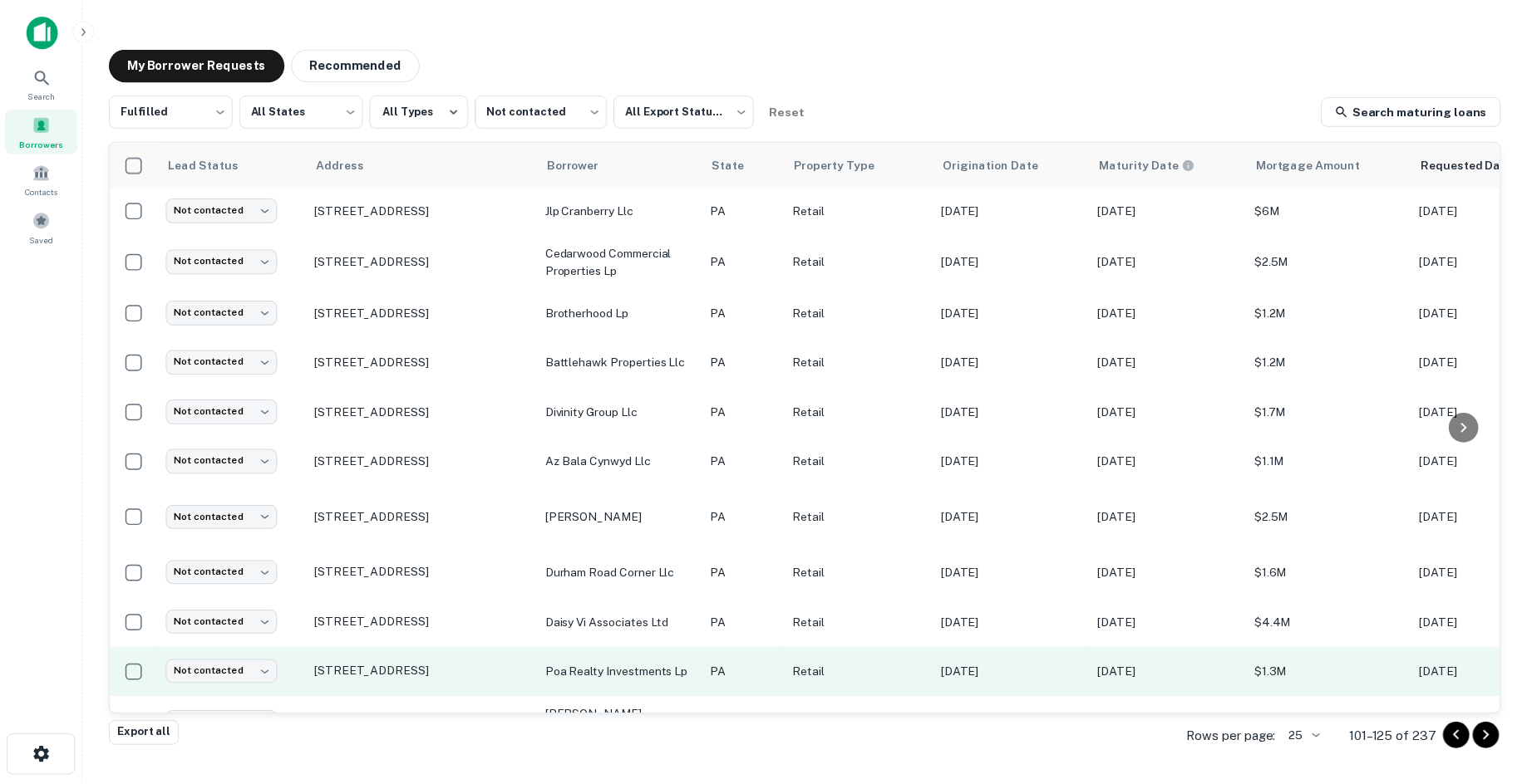
scroll to position [753, 0]
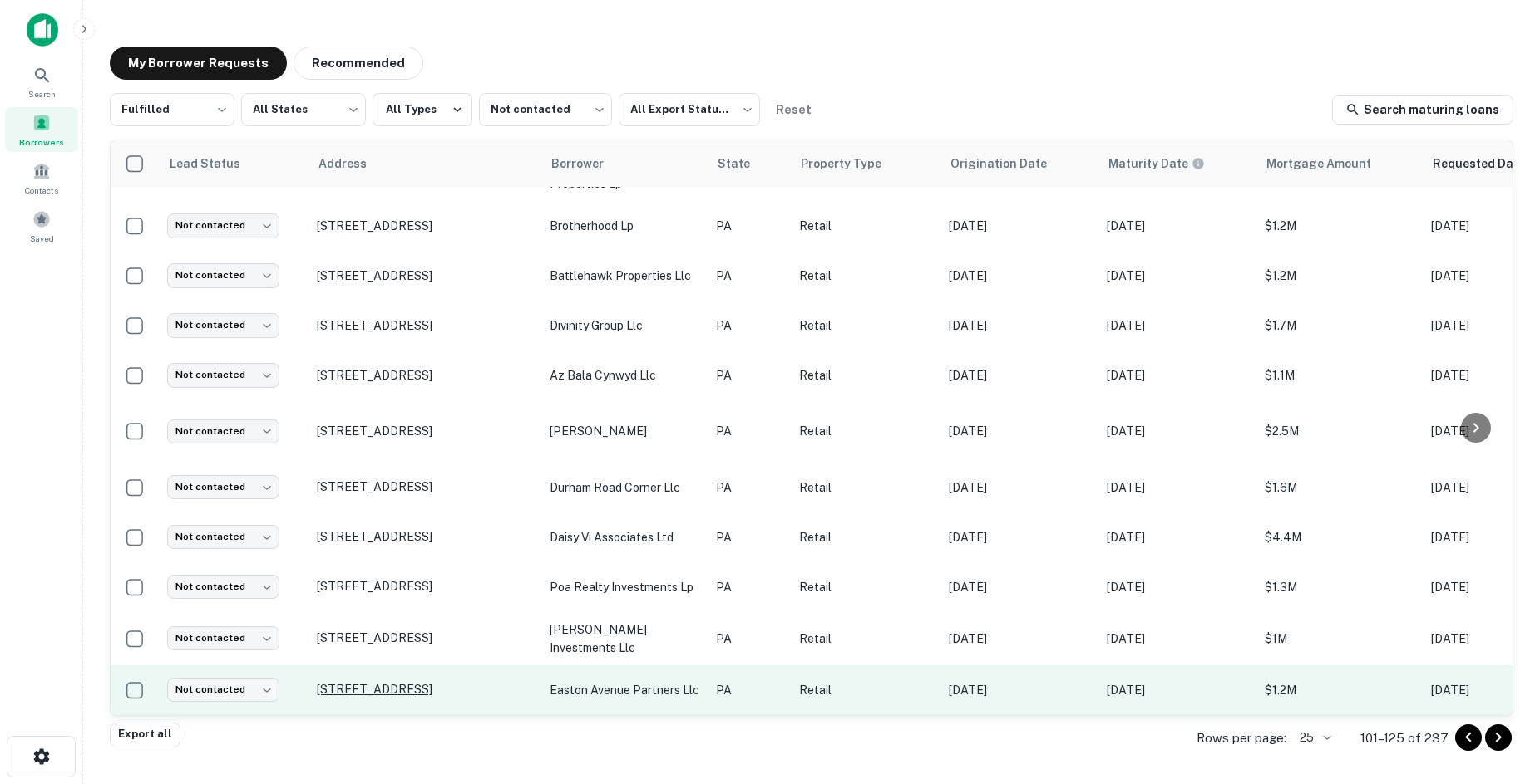
click at [464, 683] on p "2830 Easton Ave Bethlehem, PA18017" at bounding box center [425, 690] width 217 height 15
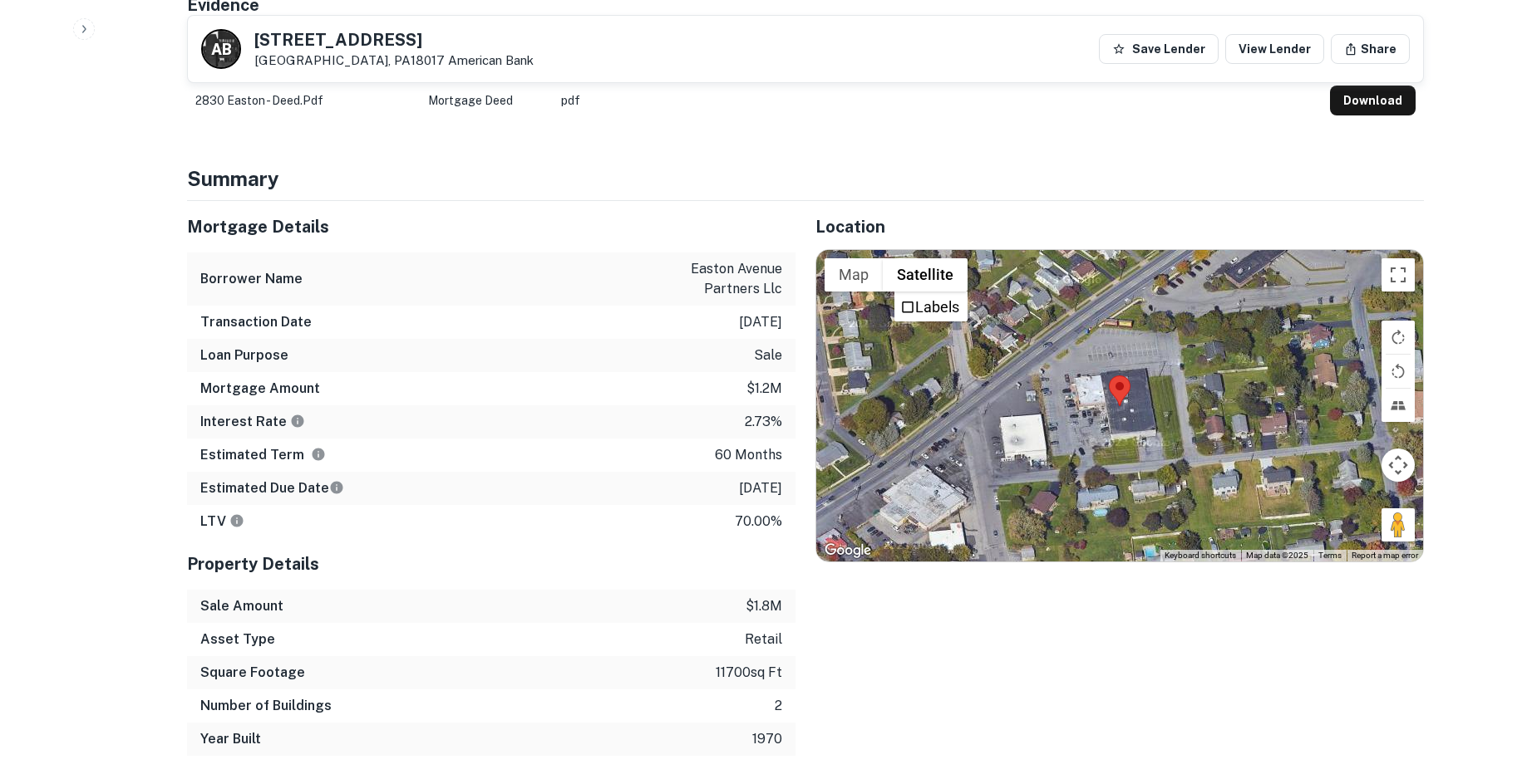
scroll to position [831, 0]
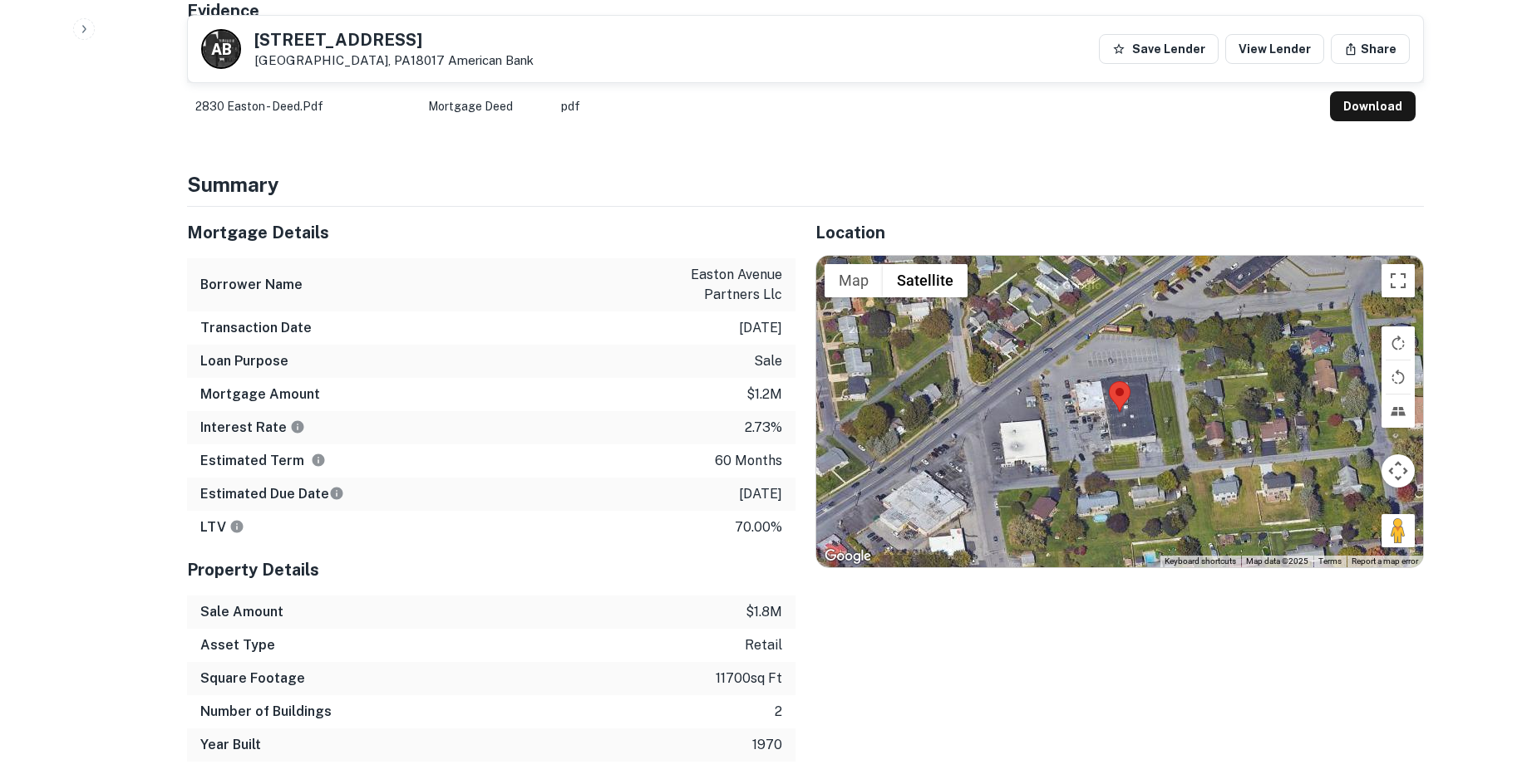
click at [1397, 481] on div "Map Terrain Satellite Labels Keyboard shortcuts Map Data Map data ©2025 Map dat…" at bounding box center [1119, 412] width 607 height 312
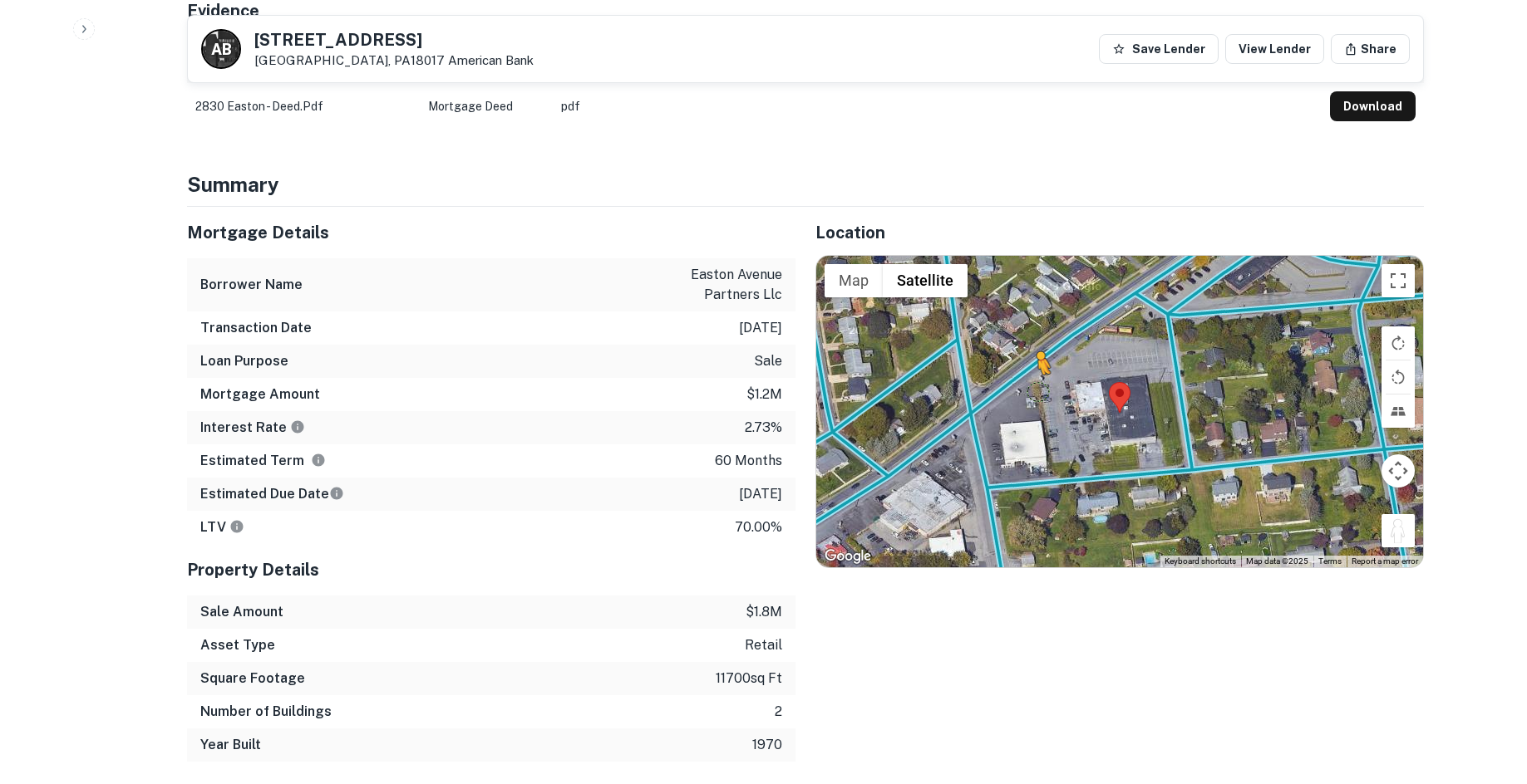
drag, startPoint x: 1394, startPoint y: 502, endPoint x: 1037, endPoint y: 356, distance: 385.7
click at [1037, 356] on div "To activate drag with keyboard, press Alt + Enter. Once in keyboard drag state,…" at bounding box center [1119, 412] width 607 height 312
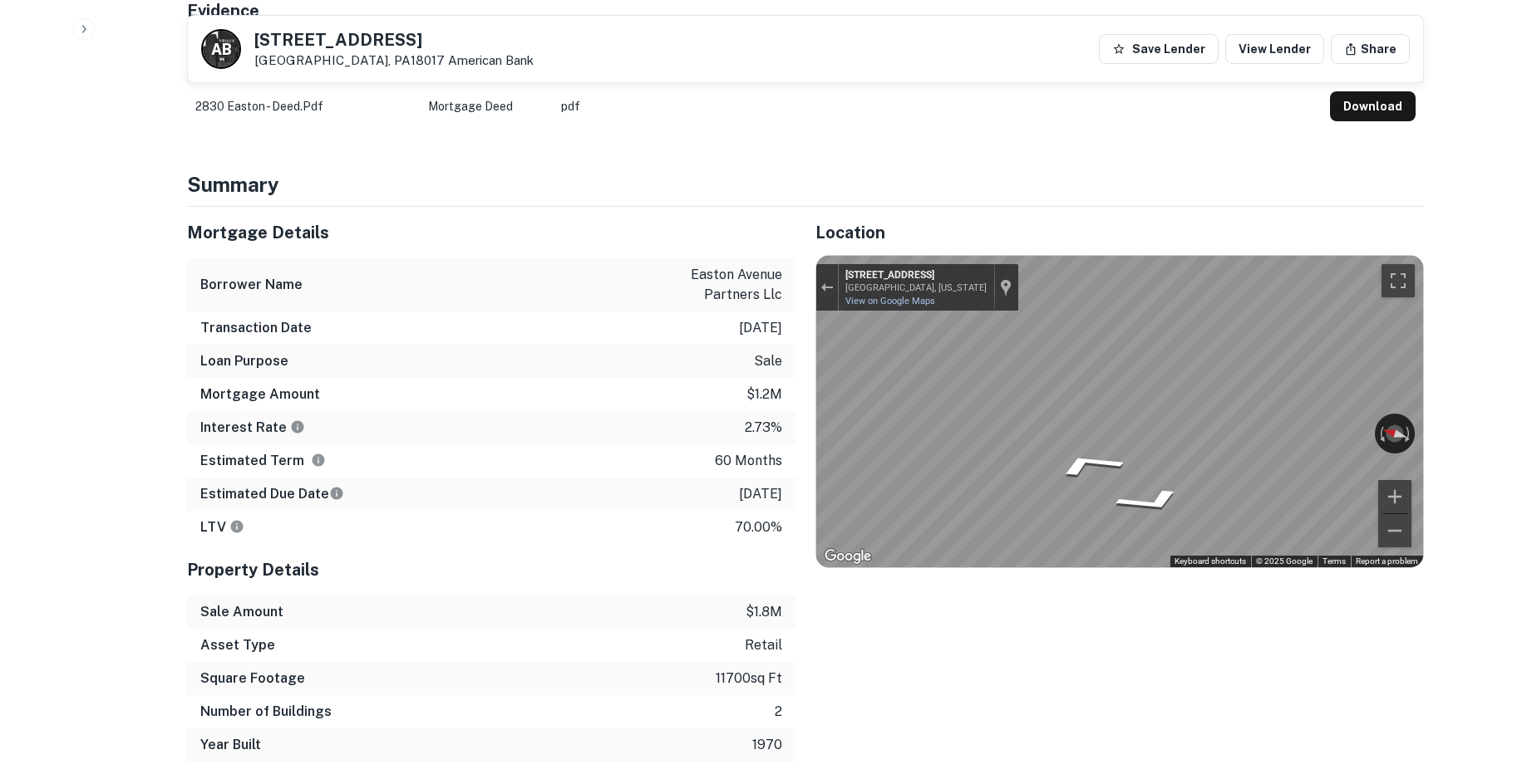
click at [796, 359] on div "Location ← Move left → Move right ↑ Move up ↓ Move down + Zoom in - Zoom out Ho…" at bounding box center [1109, 484] width 629 height 555
click at [758, 329] on div "Mortgage Details Borrower Name easton avenue partners llc Transaction Date 3/23…" at bounding box center [795, 484] width 1257 height 555
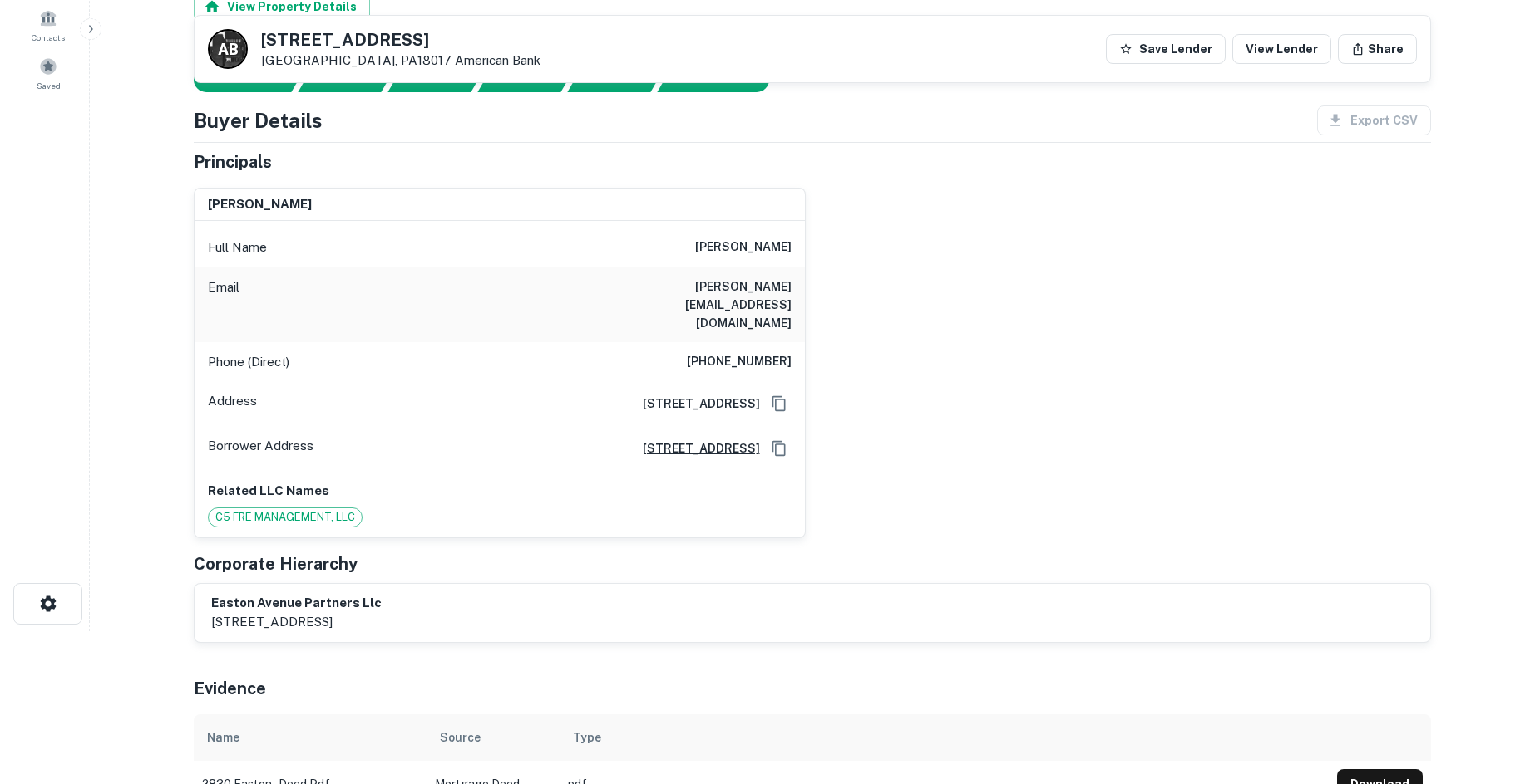
scroll to position [0, 0]
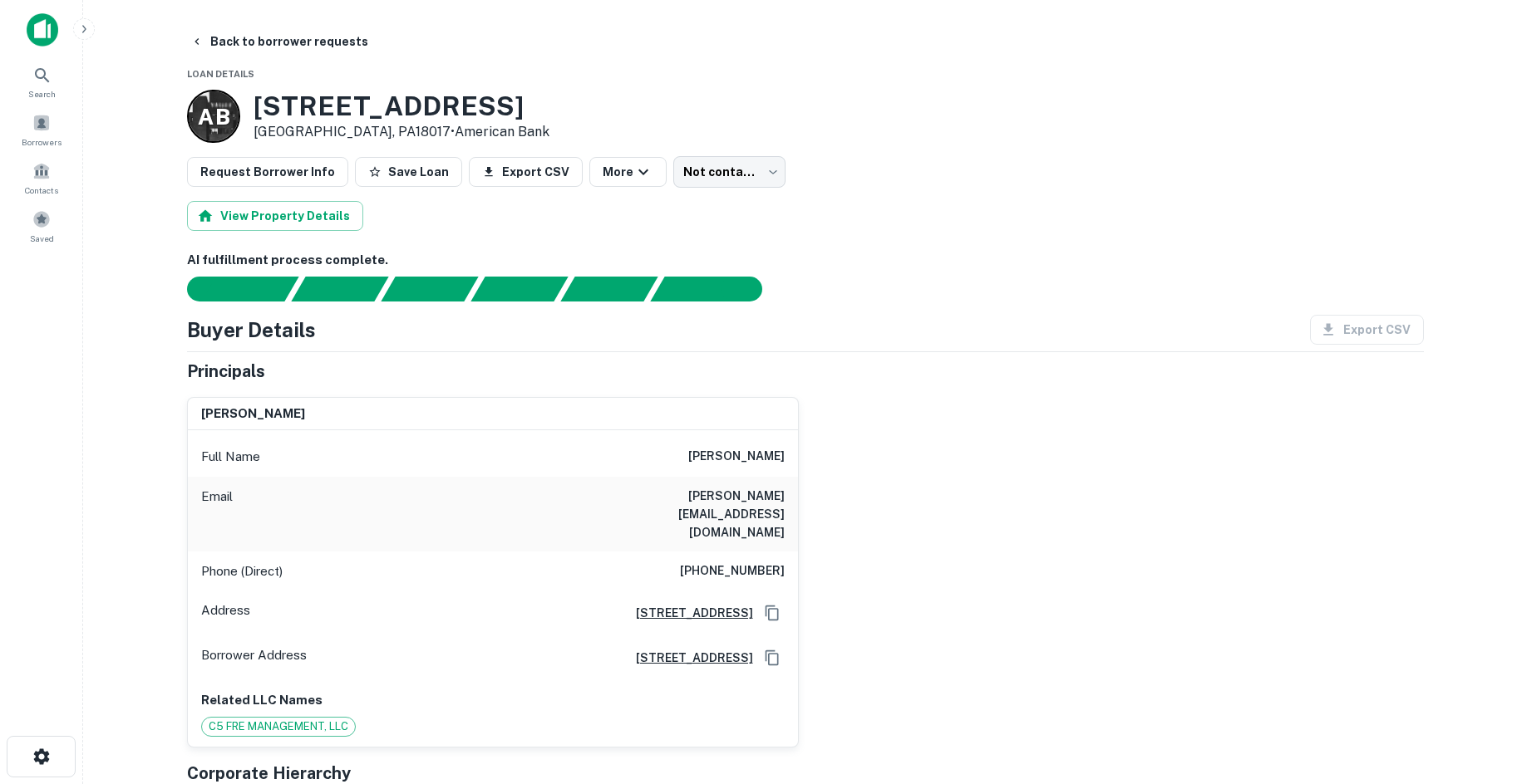
click at [738, 515] on div "Email steve@c5cm.com" at bounding box center [493, 514] width 610 height 75
click at [746, 561] on h6 "(717) 615-6622" at bounding box center [733, 571] width 105 height 20
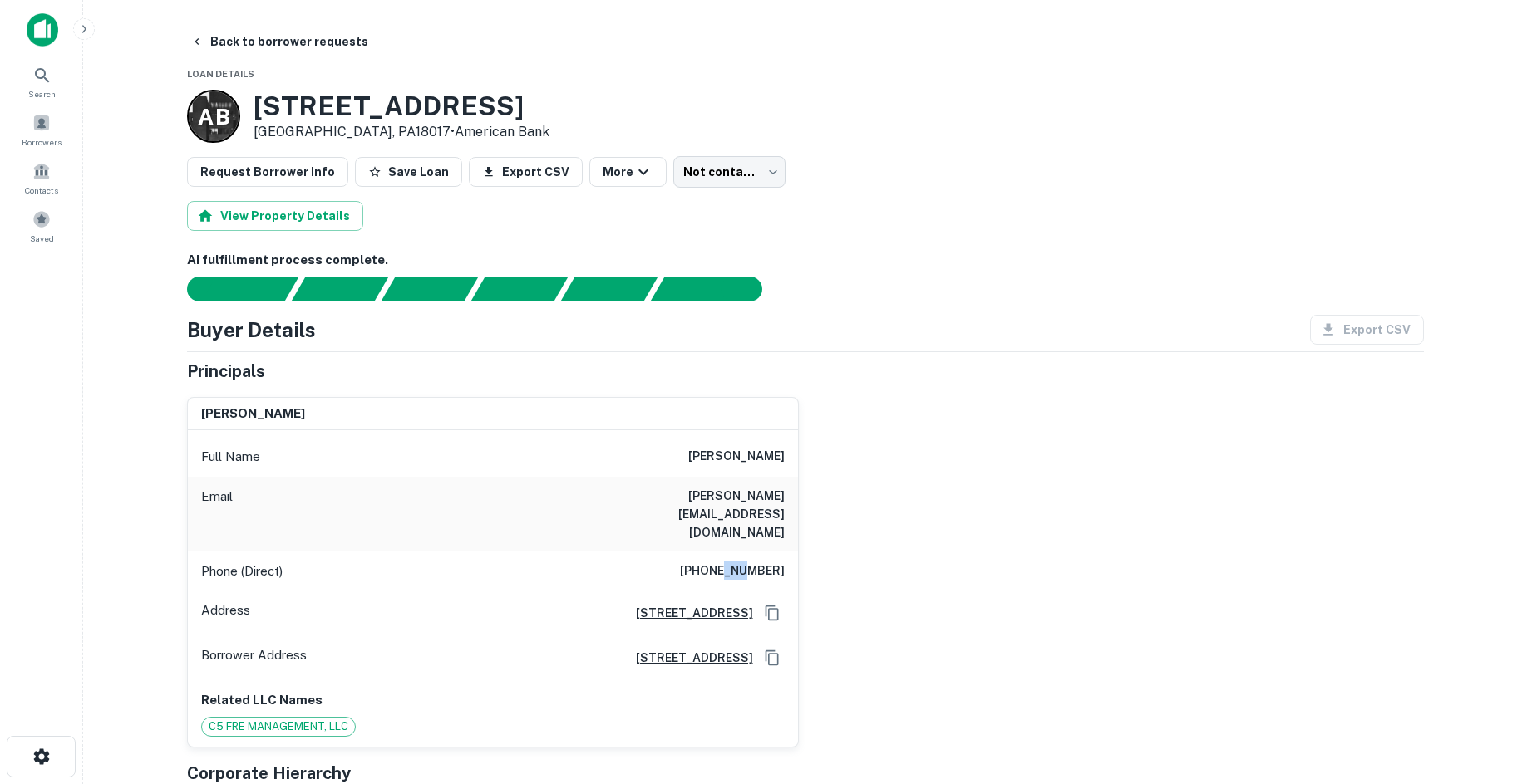
click at [746, 561] on h6 "(717) 615-6622" at bounding box center [733, 571] width 105 height 20
drag, startPoint x: 1013, startPoint y: 228, endPoint x: 852, endPoint y: 272, distance: 166.9
click at [1012, 230] on div "View Property Details" at bounding box center [806, 215] width 1237 height 30
click at [702, 166] on body "Search Borrowers Contacts Saved Back to borrower requests Loan Details A B 2830…" at bounding box center [764, 392] width 1527 height 784
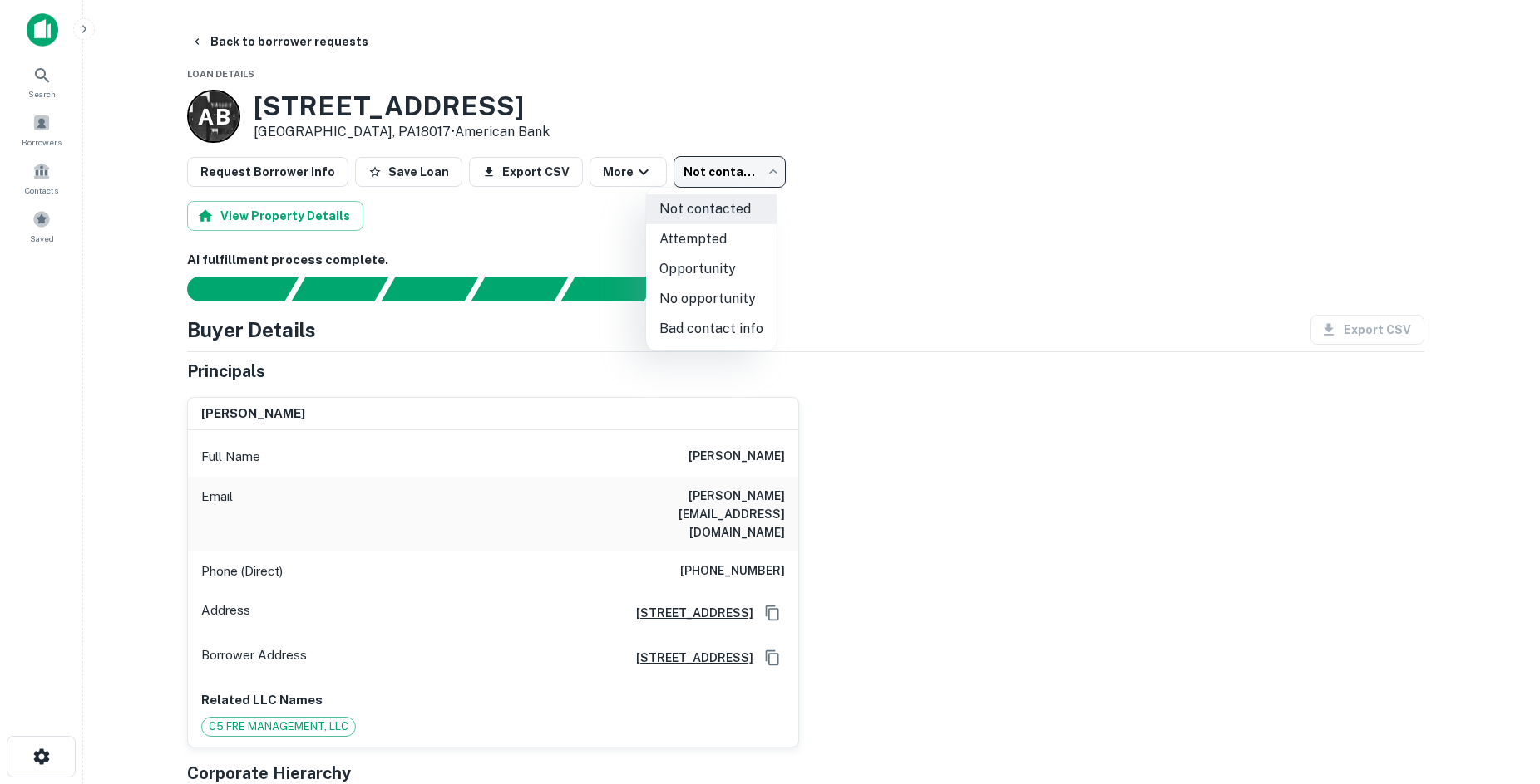
drag, startPoint x: 762, startPoint y: 306, endPoint x: 823, endPoint y: 338, distance: 68.9
click at [998, 295] on div "Not contacted Attempted Opportunity No opportunity Bad contact info" at bounding box center [770, 392] width 1540 height 784
click at [694, 338] on li "Bad contact info" at bounding box center [711, 329] width 130 height 30
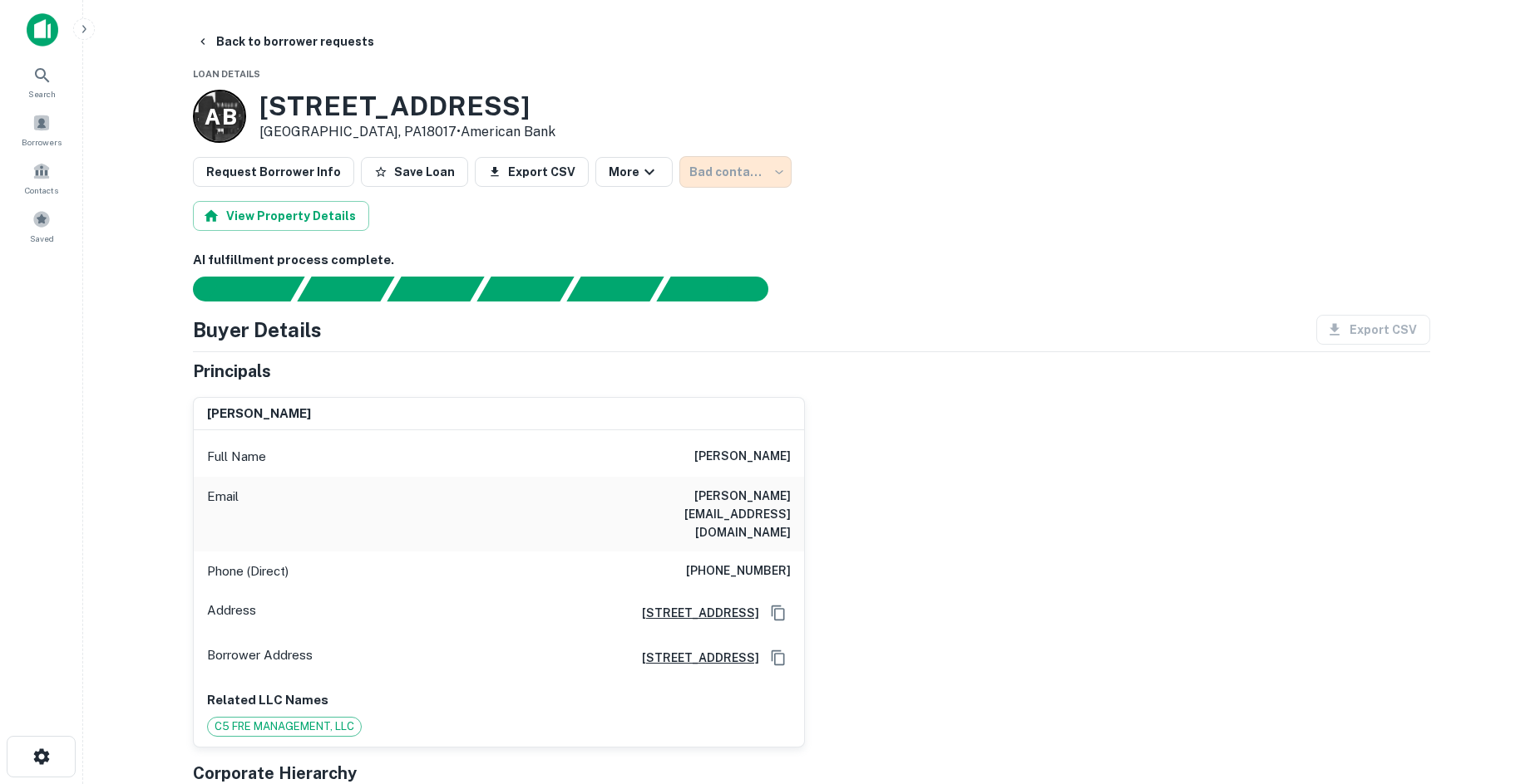
type input "**********"
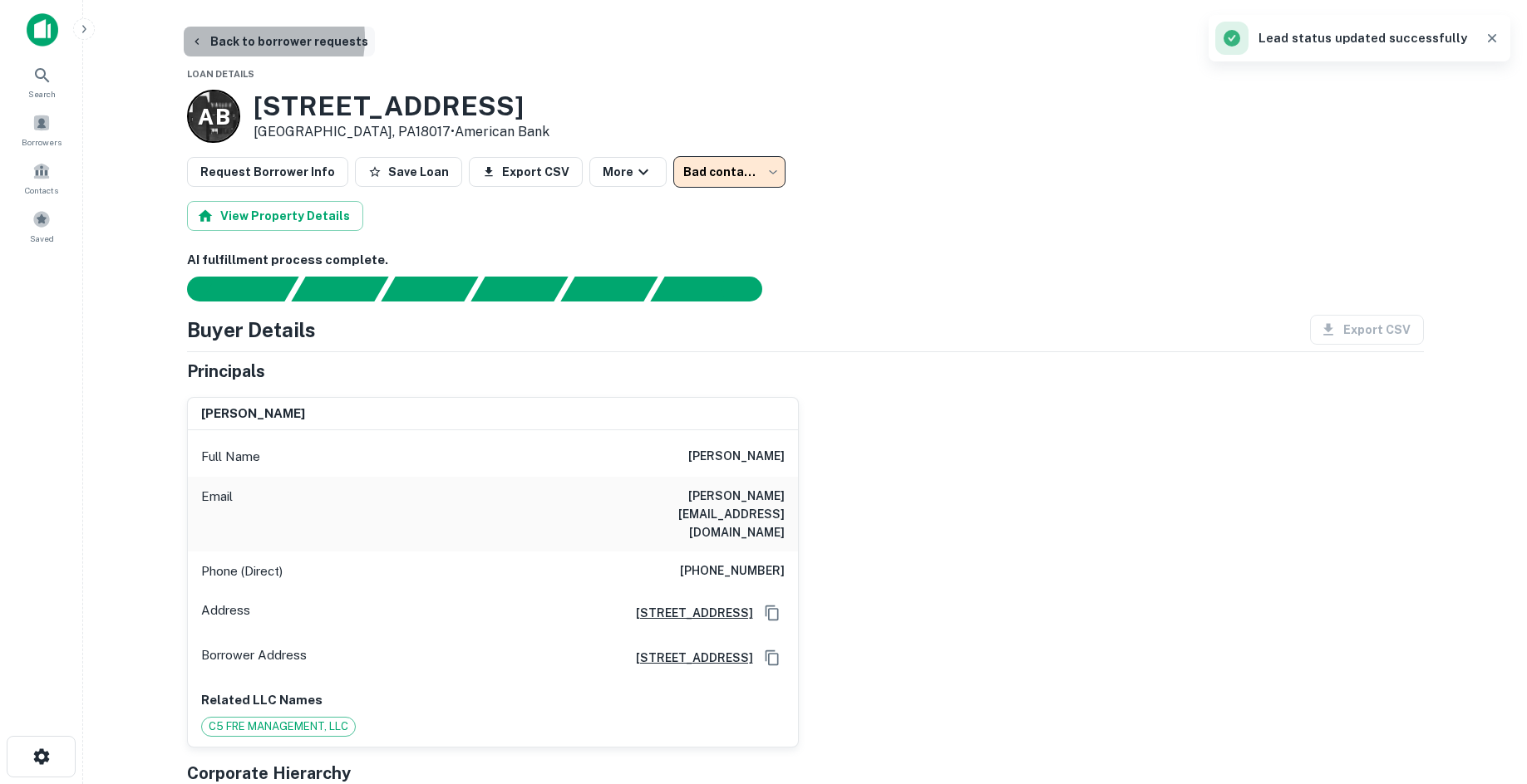
click at [249, 38] on button "Back to borrower requests" at bounding box center [279, 41] width 191 height 30
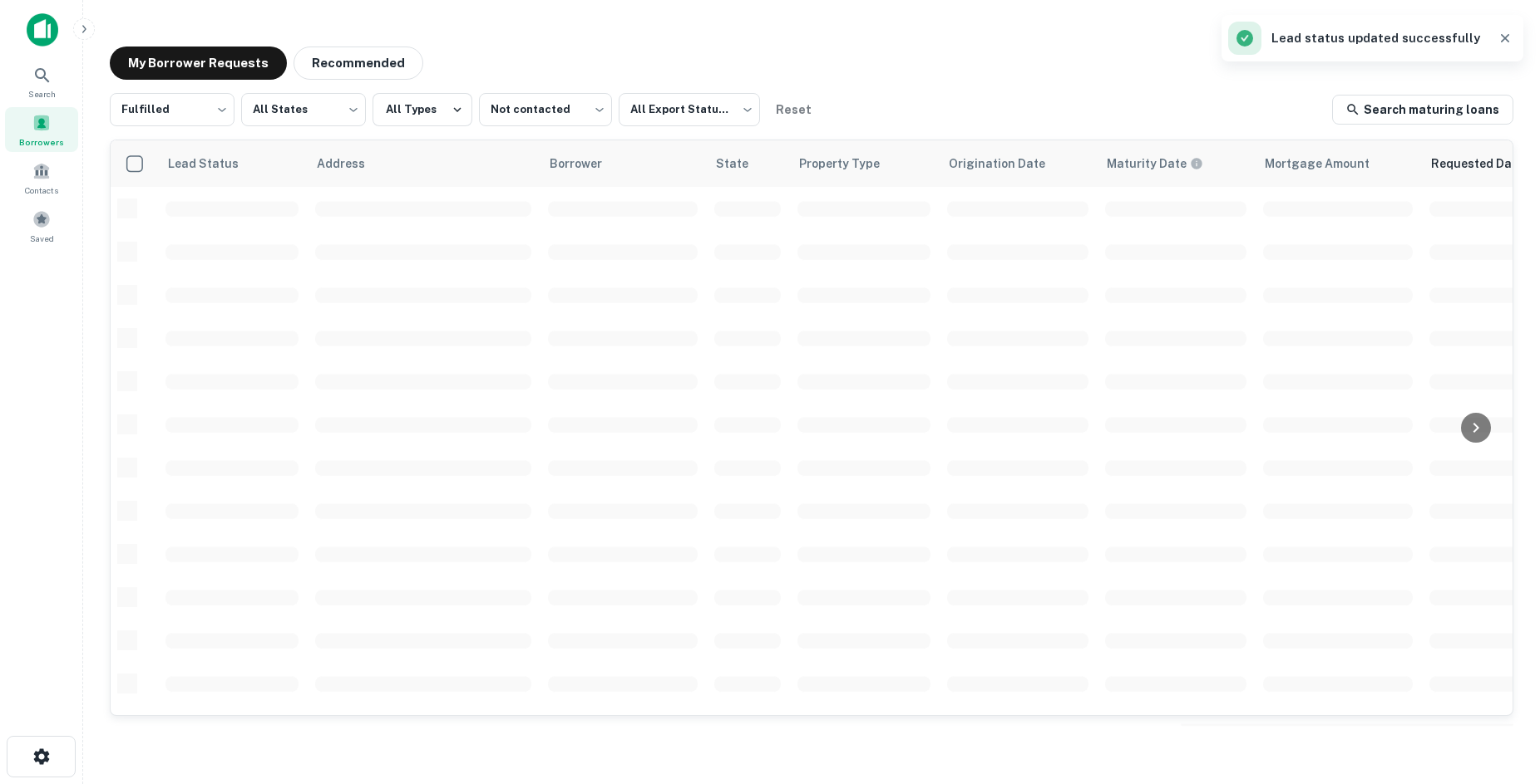
scroll to position [547, 0]
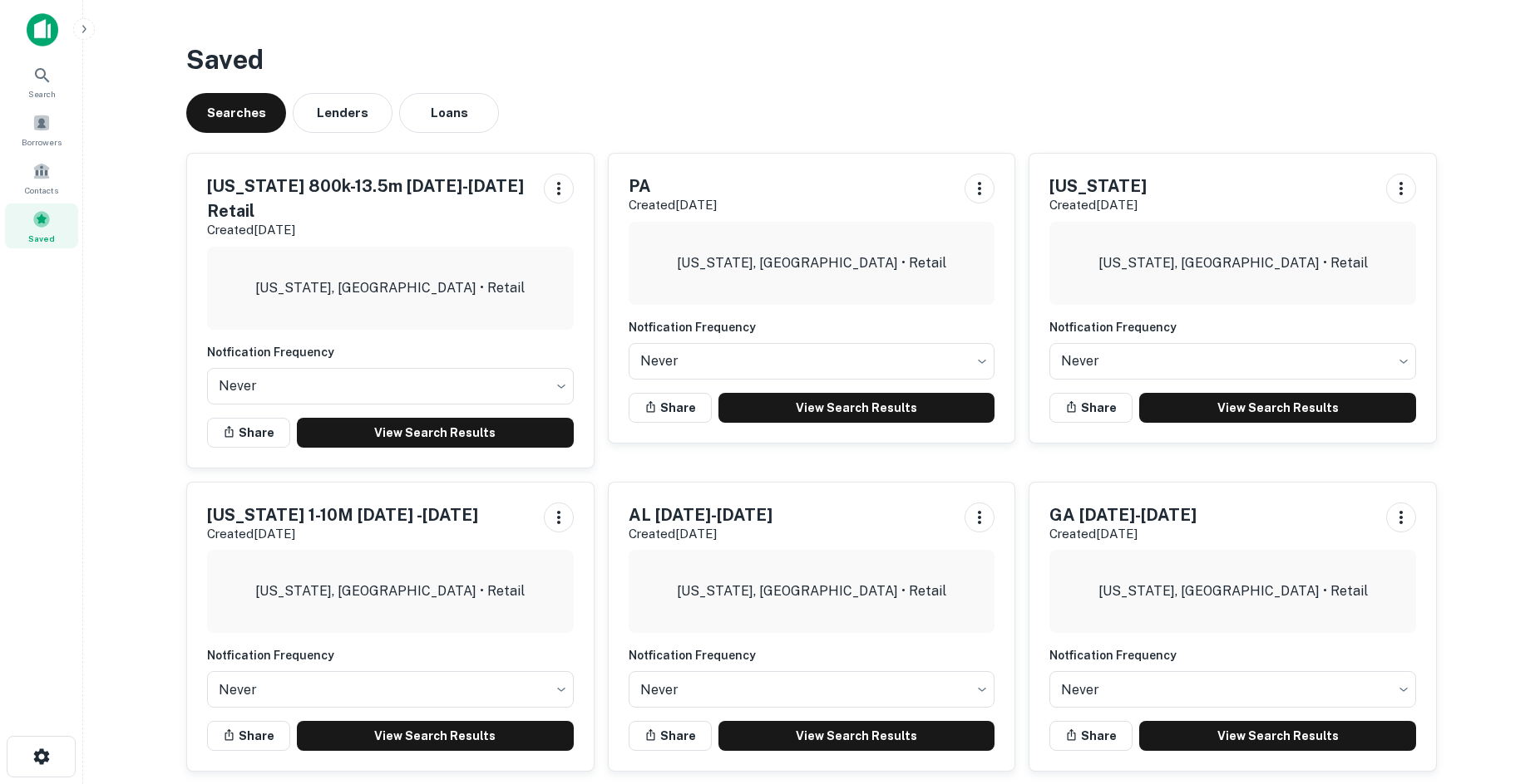
click at [756, 81] on div "Saved Searches Lenders Loans Ohio 800k-13.5m Jan 1-Sep1 Retail Created Sep 15th…" at bounding box center [812, 412] width 1277 height 772
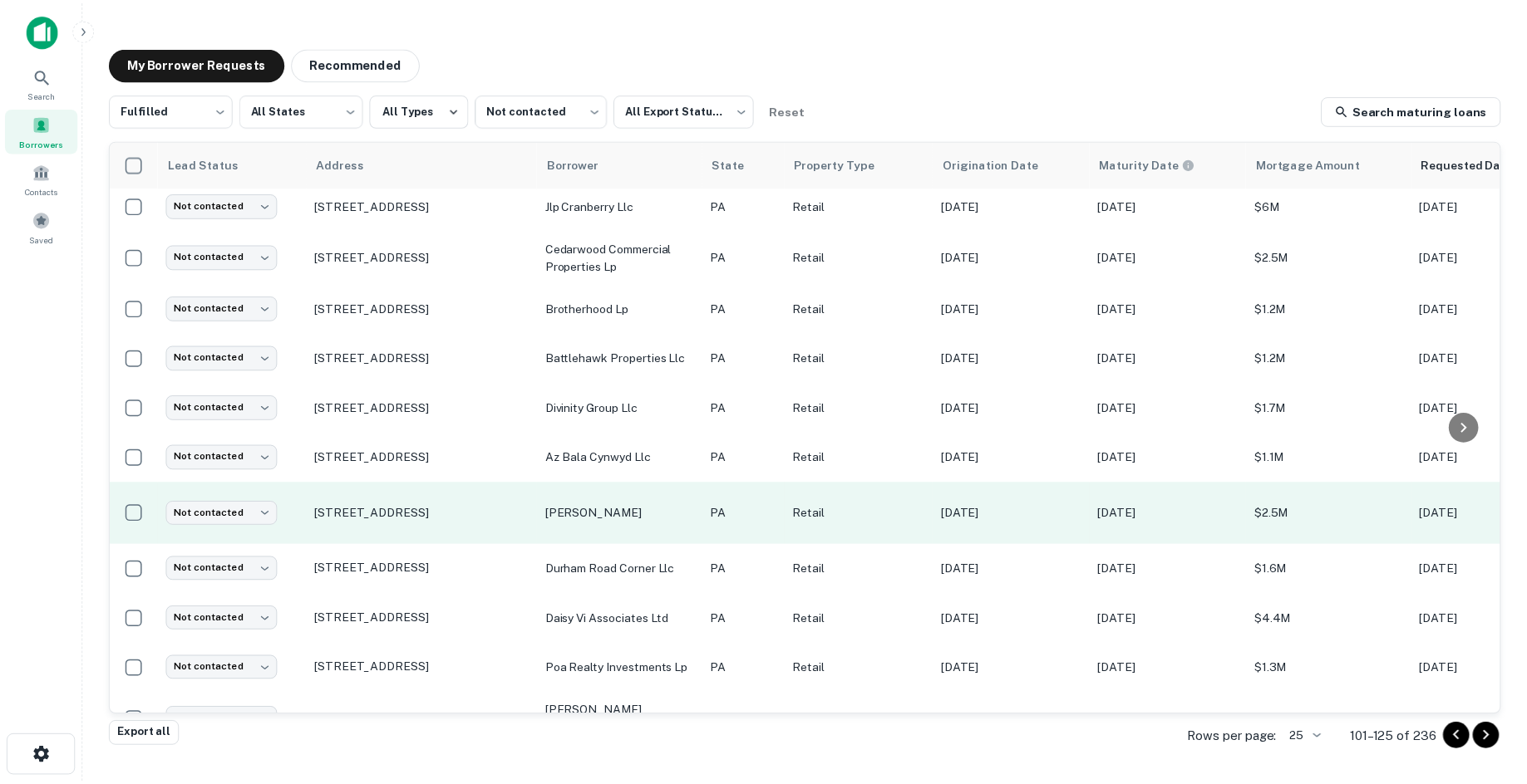
scroll to position [753, 0]
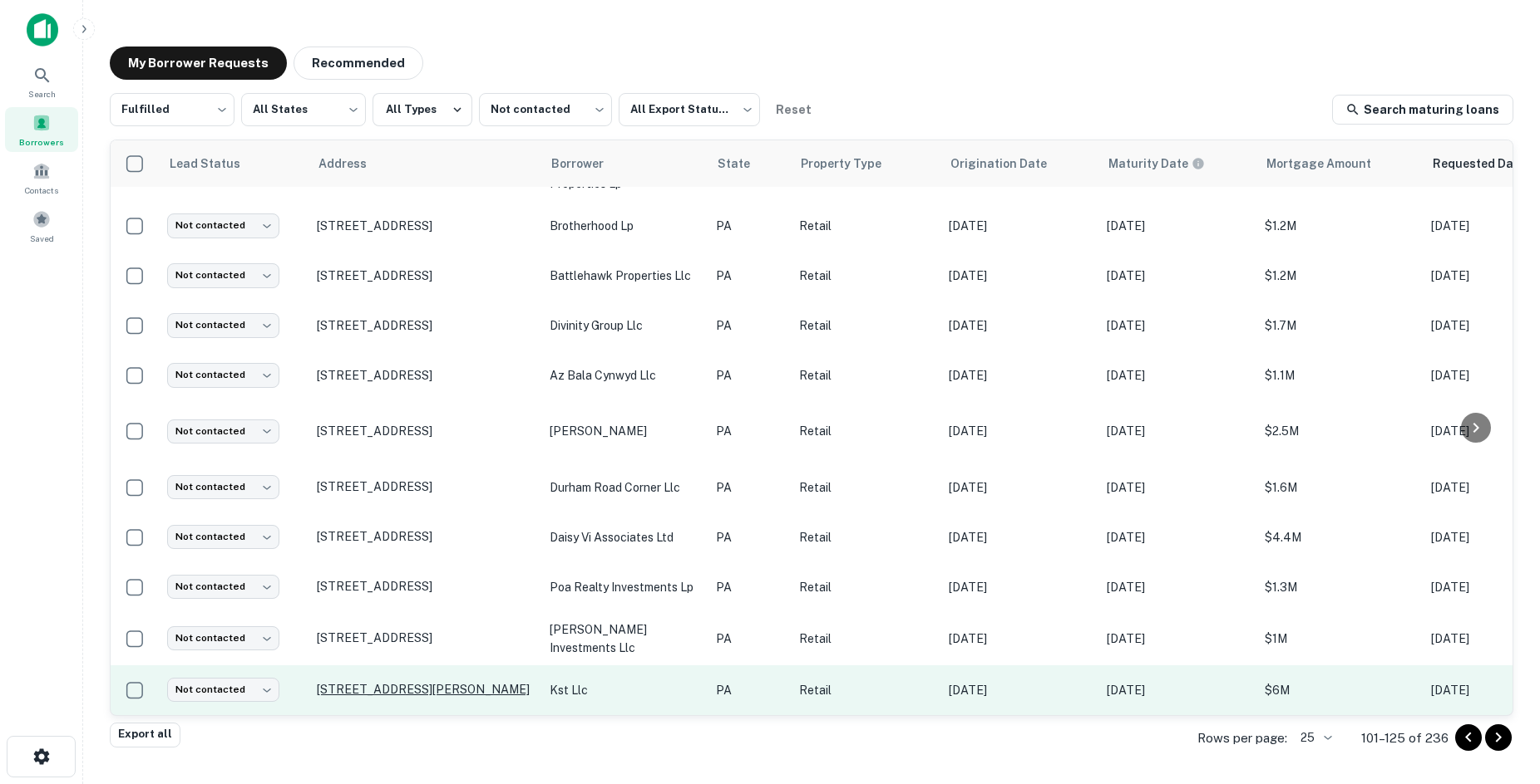
click at [448, 683] on p "170 Crossway Dr York, PA17402" at bounding box center [425, 690] width 217 height 15
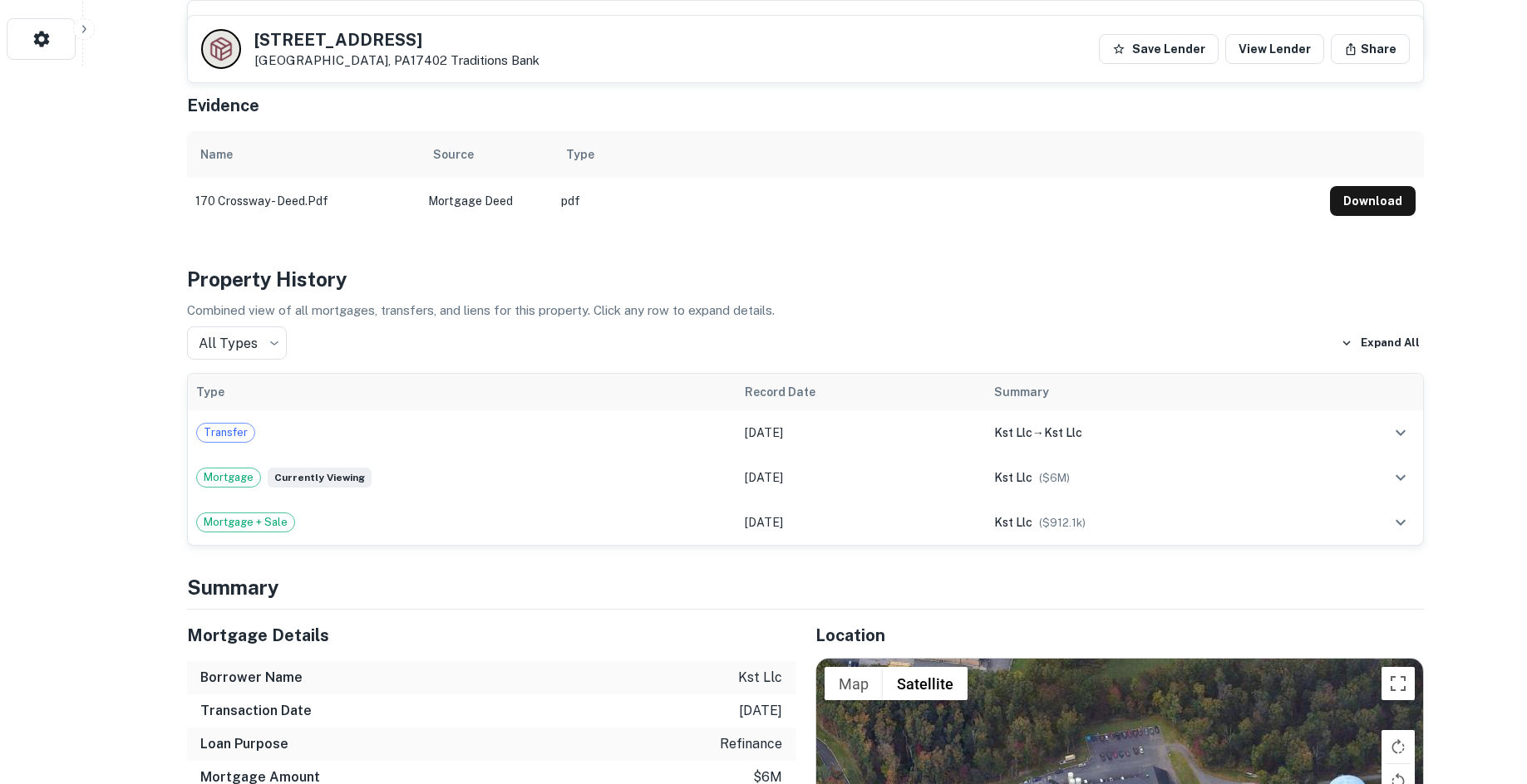
scroll to position [1080, 0]
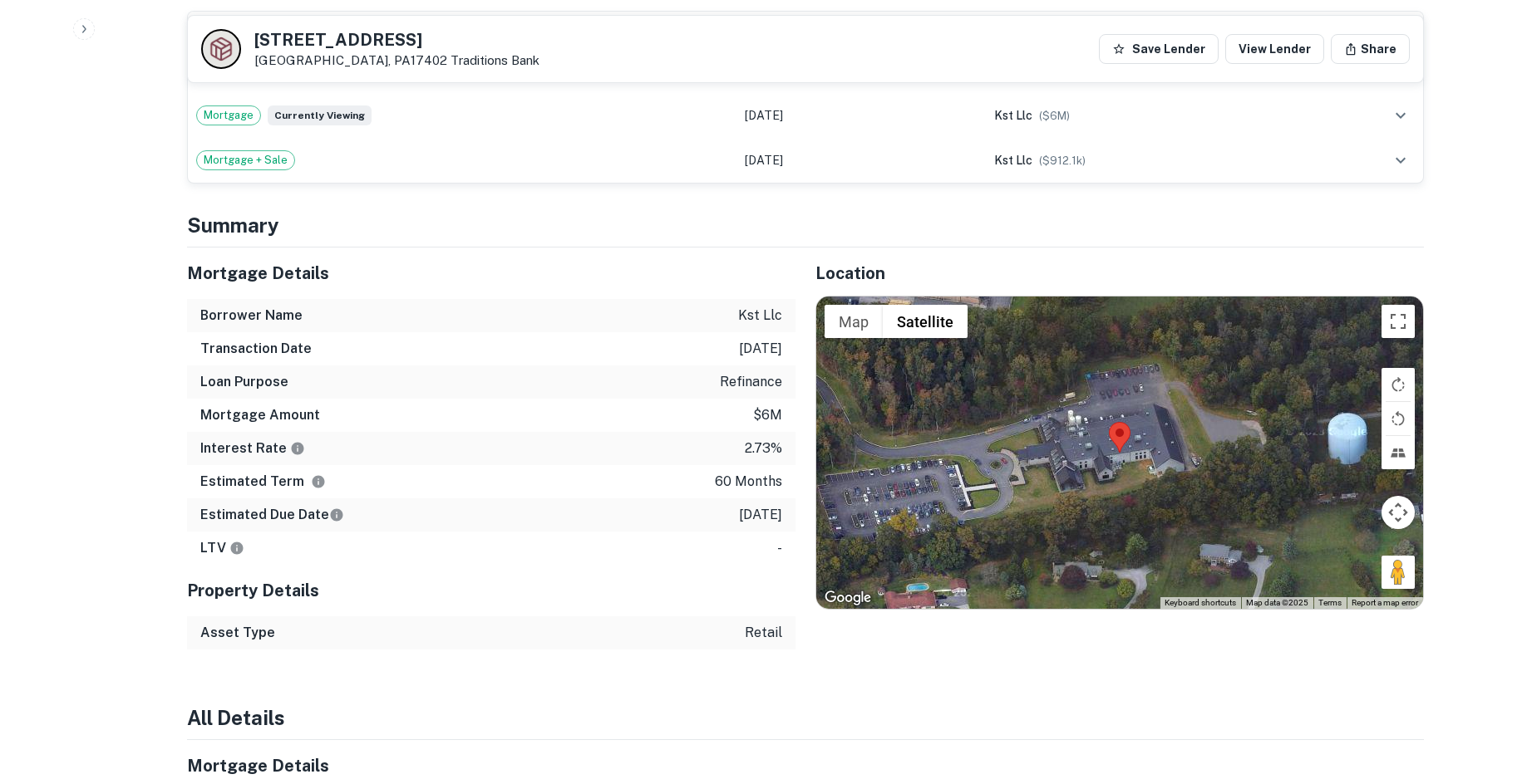
drag, startPoint x: 1397, startPoint y: 546, endPoint x: 1184, endPoint y: 493, distance: 219.5
click at [1027, 446] on div "Map Terrain Satellite Labels Keyboard shortcuts Map Data Map data ©2025 Map dat…" at bounding box center [1119, 453] width 607 height 312
drag, startPoint x: 1402, startPoint y: 542, endPoint x: 938, endPoint y: 445, distance: 474.0
click at [940, 445] on div "To activate drag with keyboard, press Alt + Enter. Once in keyboard drag state,…" at bounding box center [1119, 453] width 607 height 312
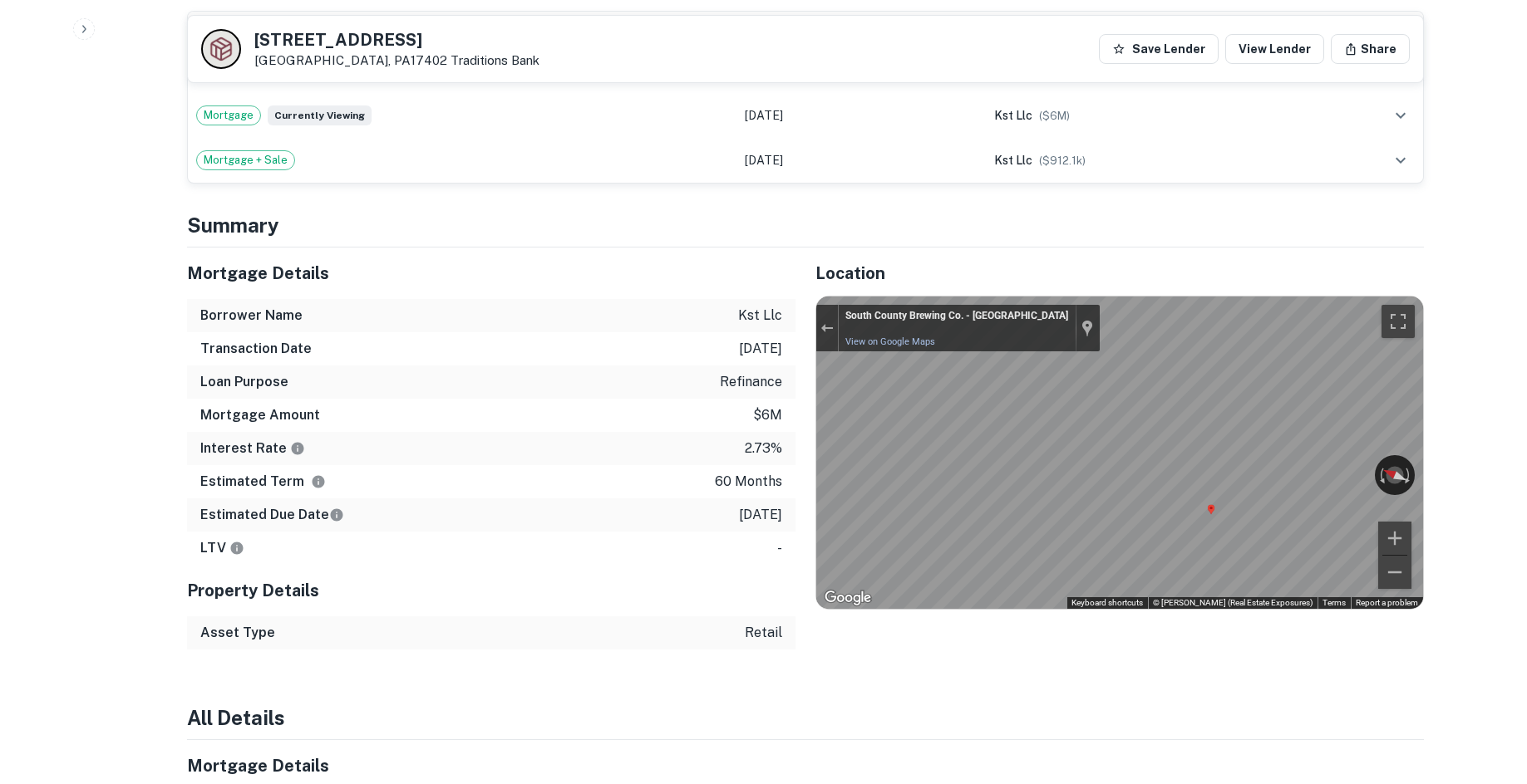
click at [731, 493] on div "Mortgage Details Borrower Name kst llc Transaction Date 3/23/2021 Loan Purpose …" at bounding box center [795, 449] width 1257 height 402
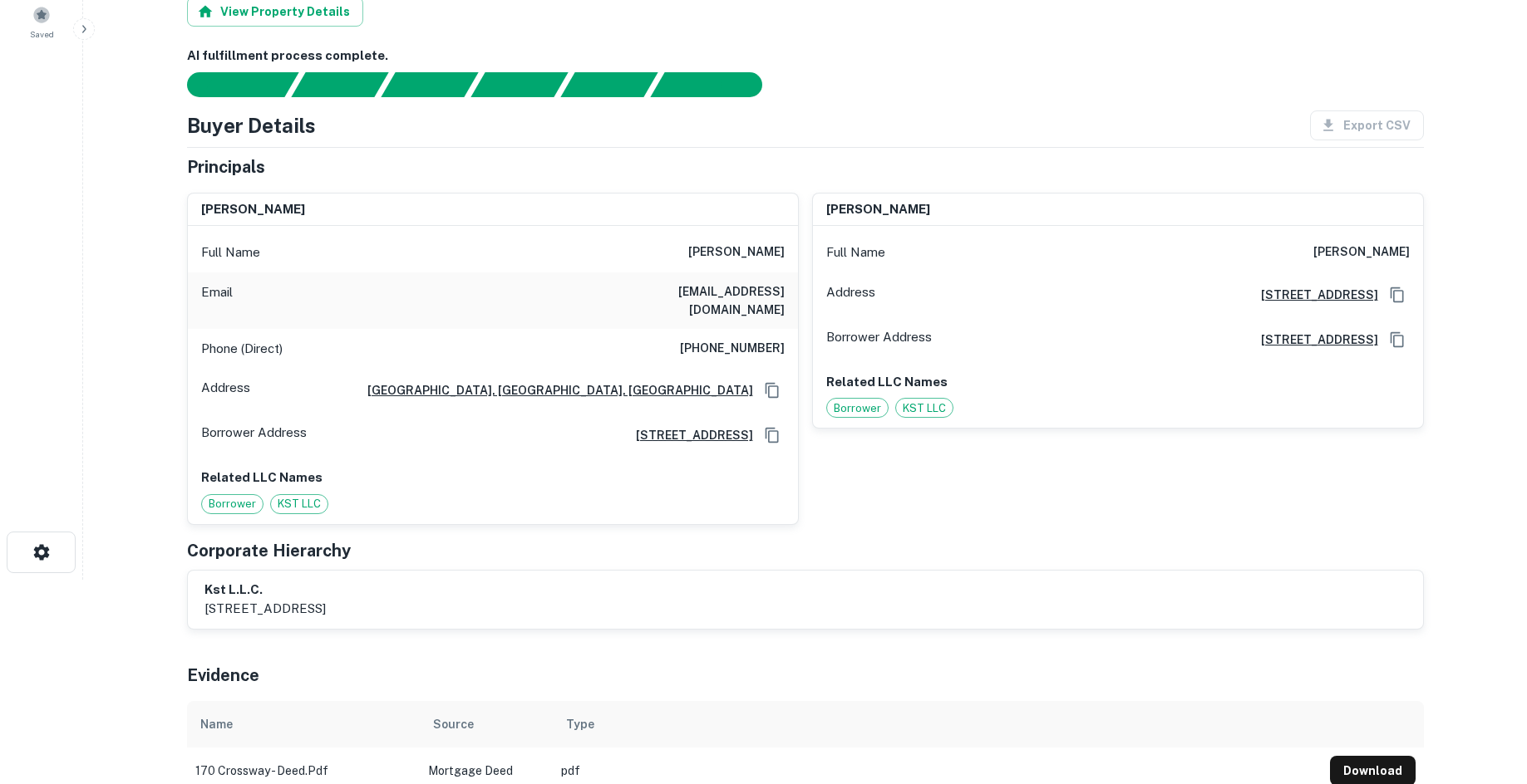
scroll to position [0, 0]
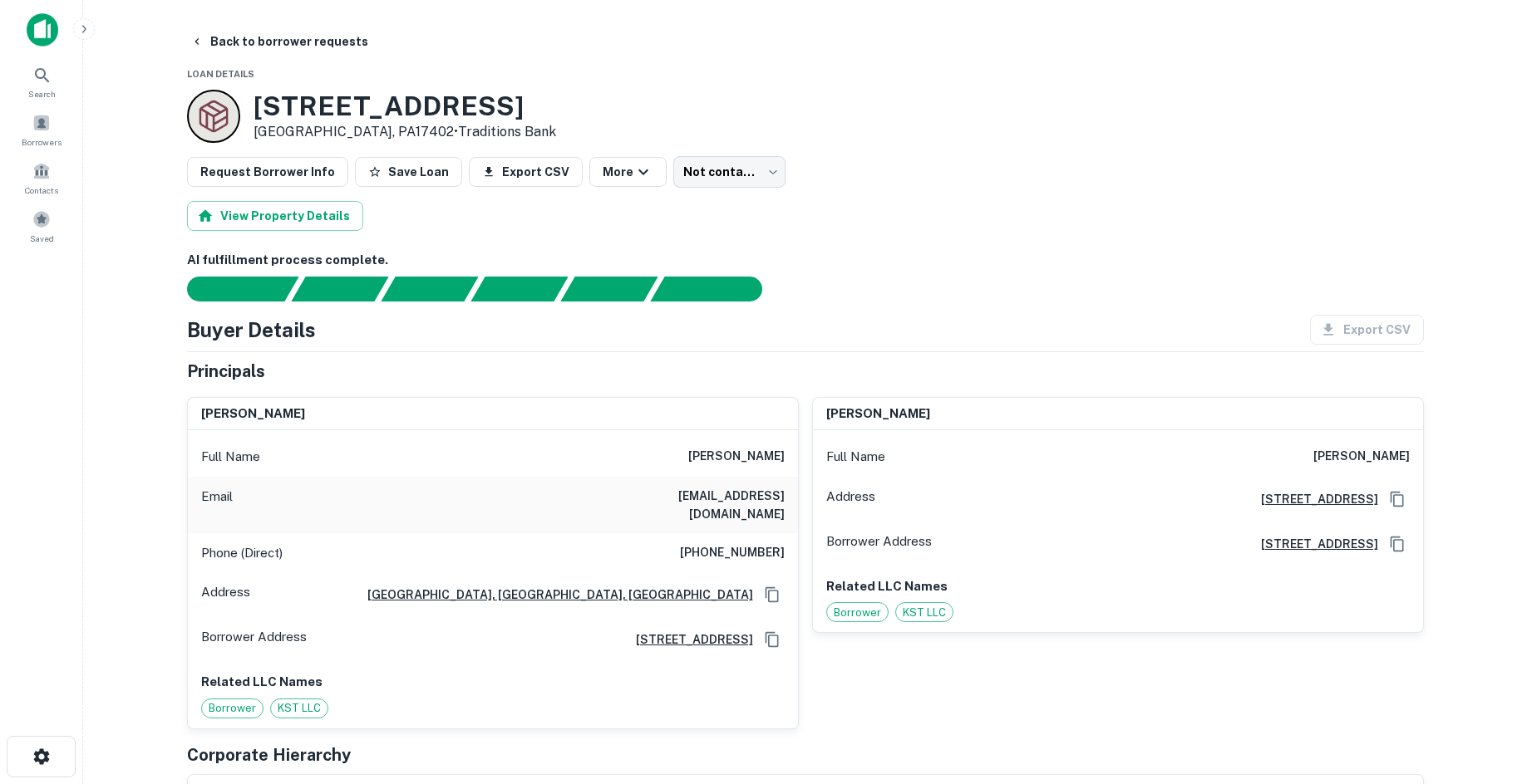
click at [732, 543] on h6 "(717) 577-3523" at bounding box center [733, 553] width 105 height 20
click at [730, 543] on h6 "(717) 577-3523" at bounding box center [733, 553] width 105 height 20
copy h6 "(717) 577-3523"
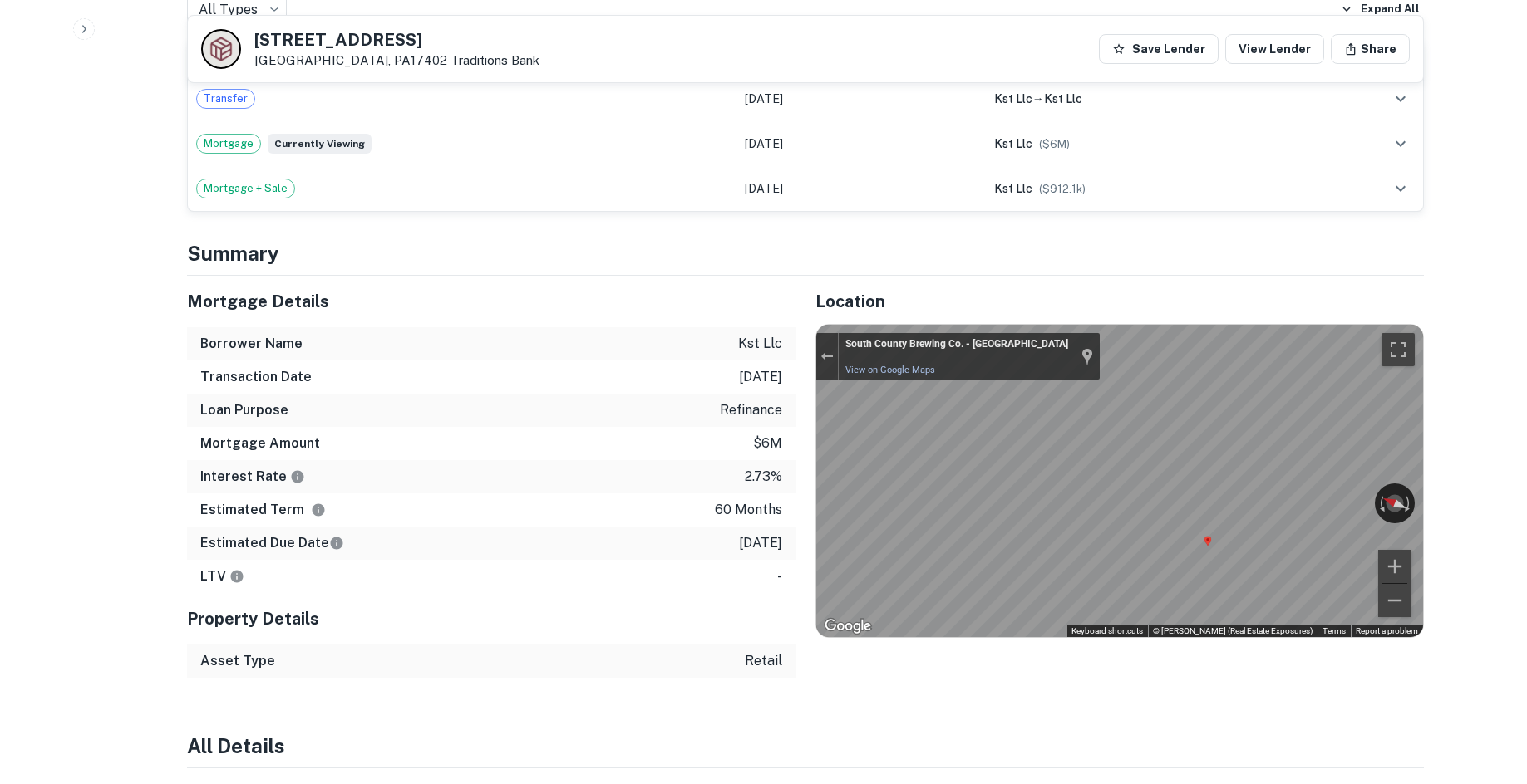
scroll to position [748, 0]
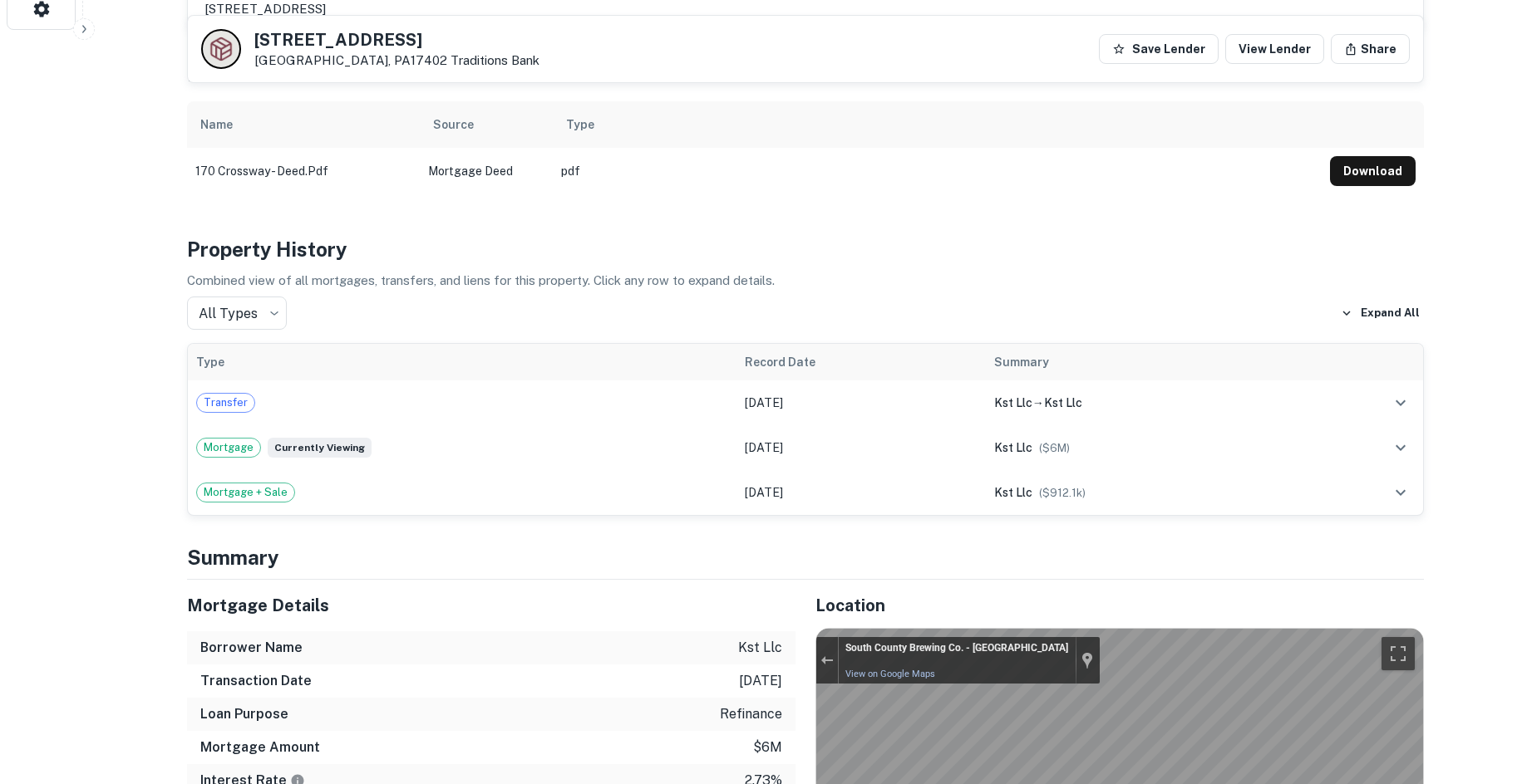
click at [896, 163] on td "pdf" at bounding box center [936, 170] width 769 height 46
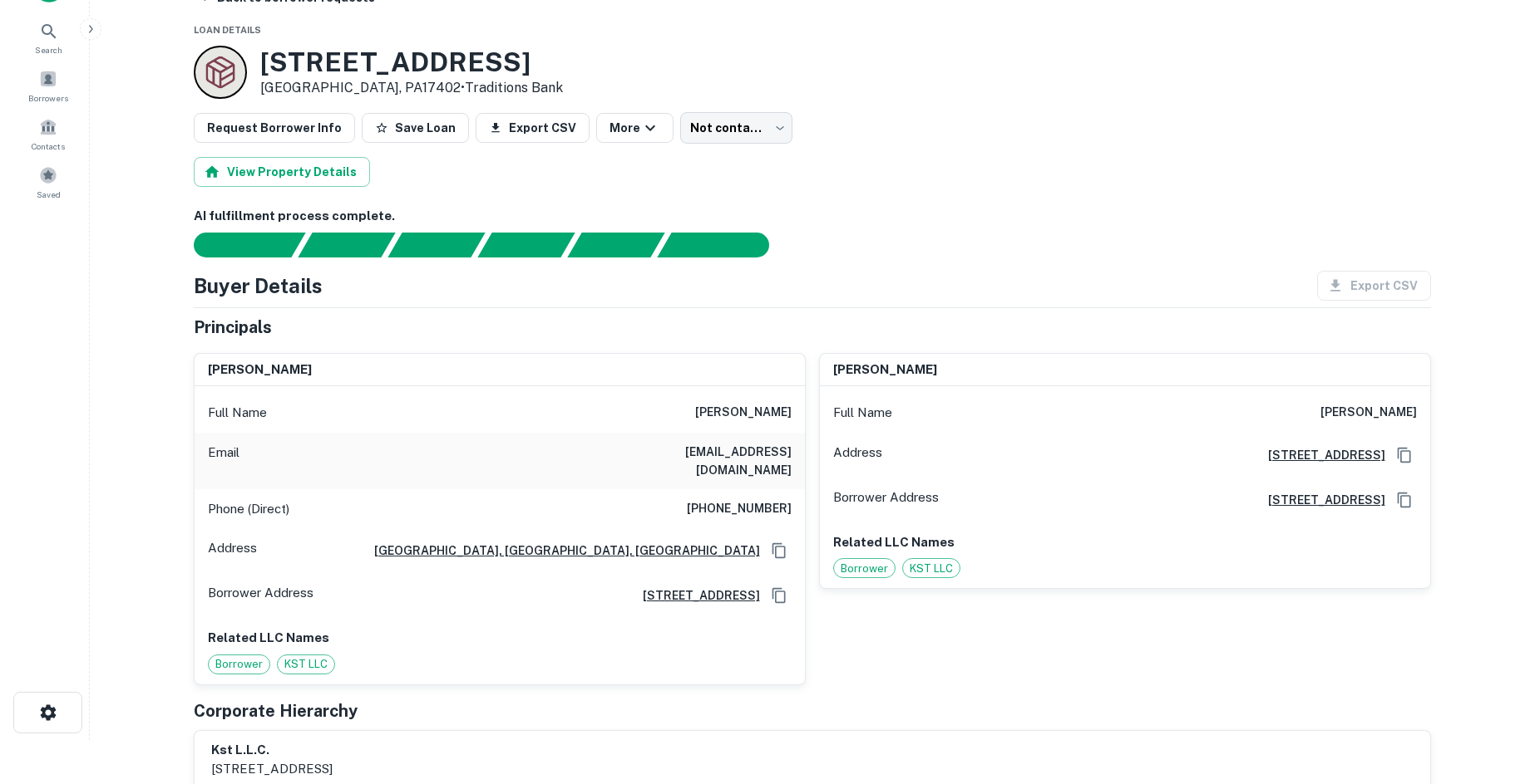
scroll to position [0, 0]
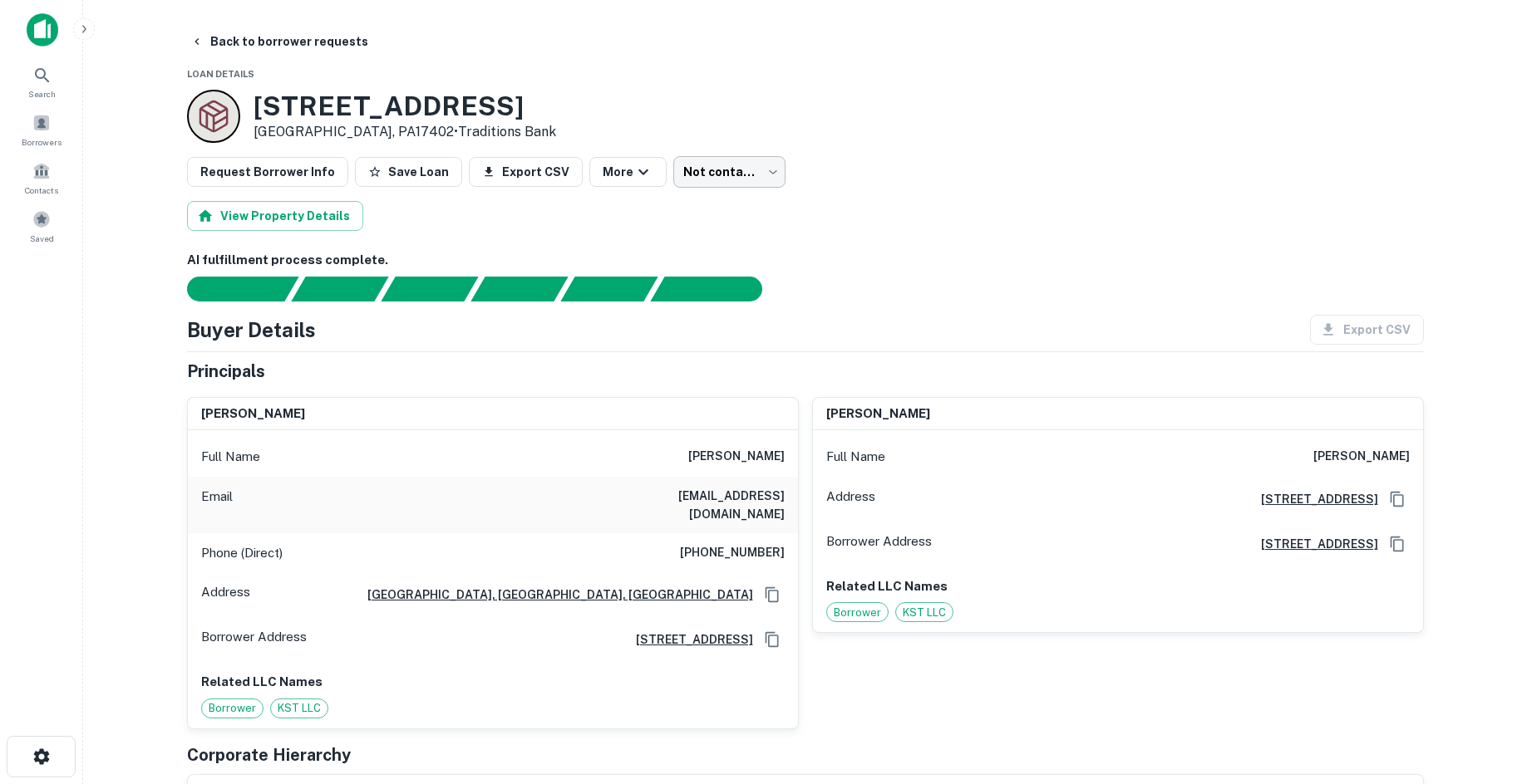
click at [725, 165] on body "Search Borrowers Contacts Saved Back to borrower requests Loan Details 170 Cros…" at bounding box center [764, 392] width 1527 height 784
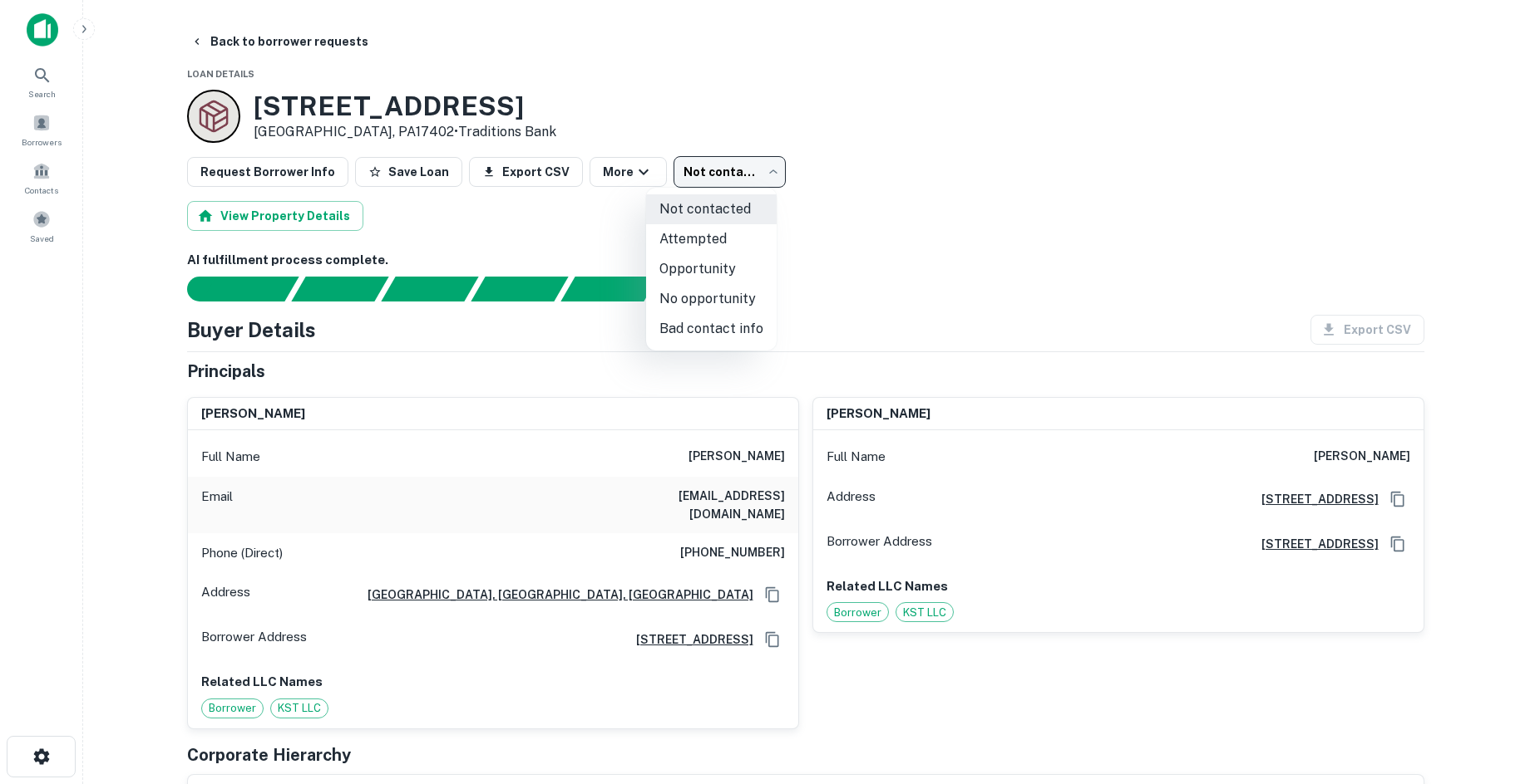
click at [729, 241] on li "Attempted" at bounding box center [711, 239] width 130 height 30
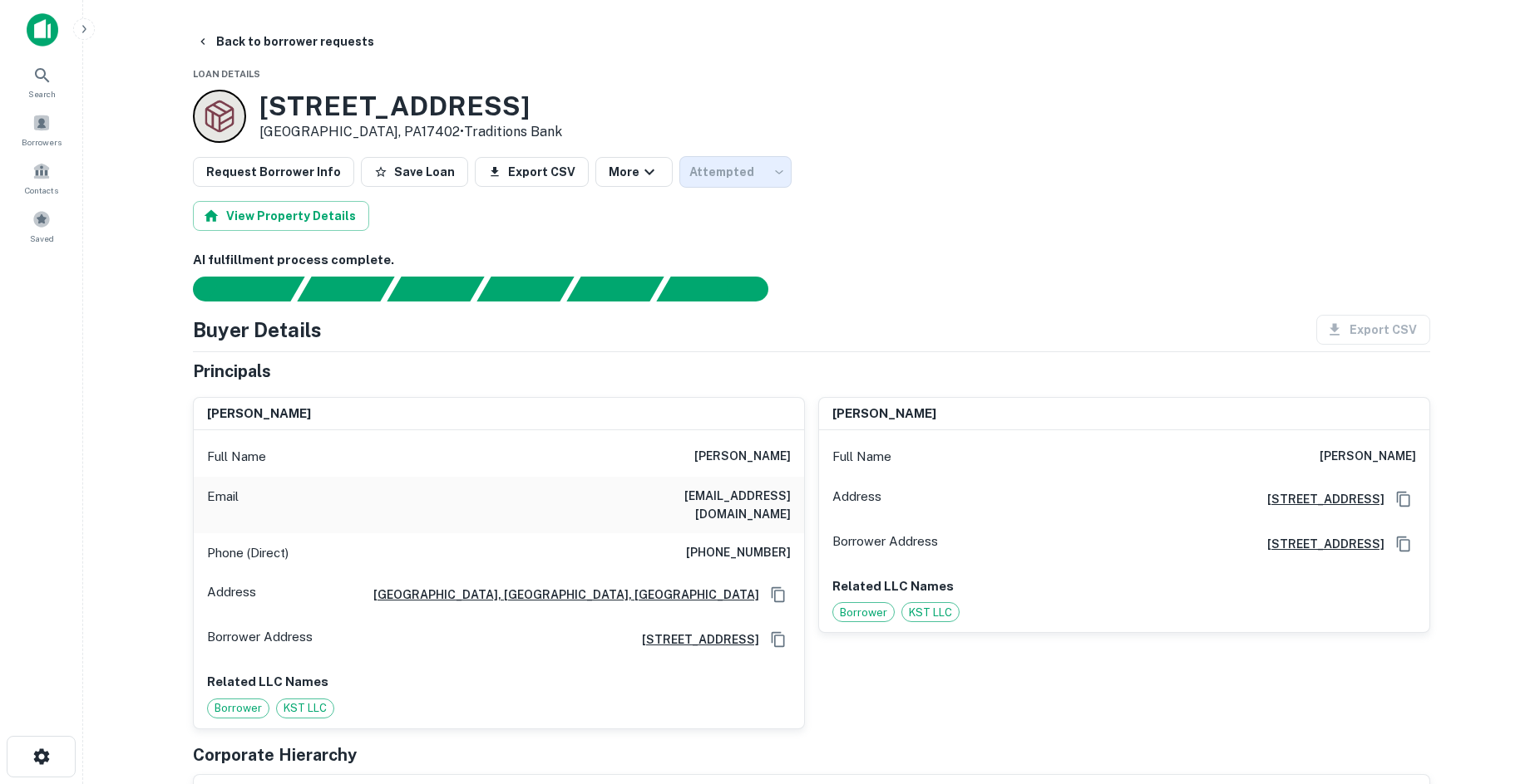
type input "*********"
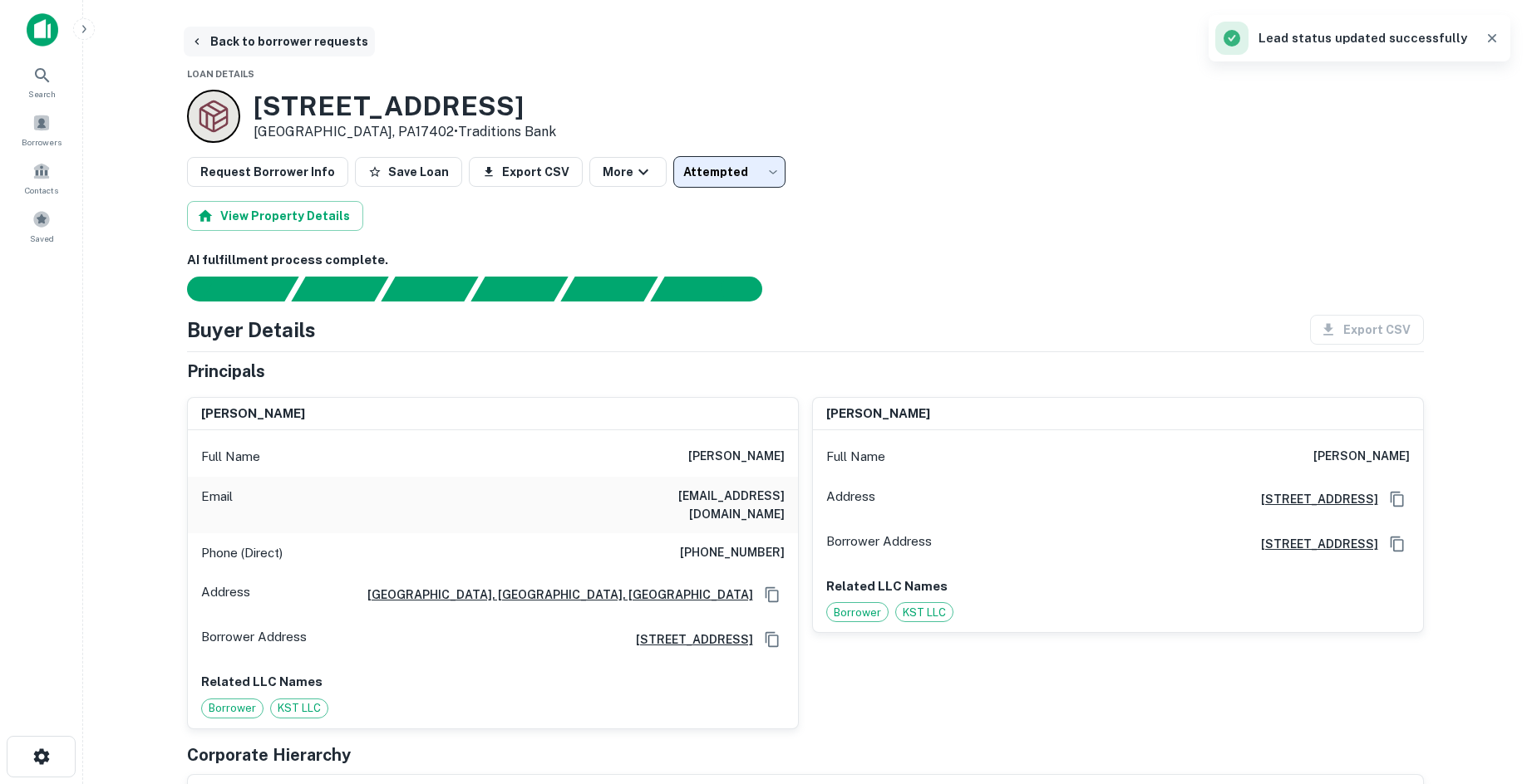
click at [298, 45] on button "Back to borrower requests" at bounding box center [279, 41] width 191 height 30
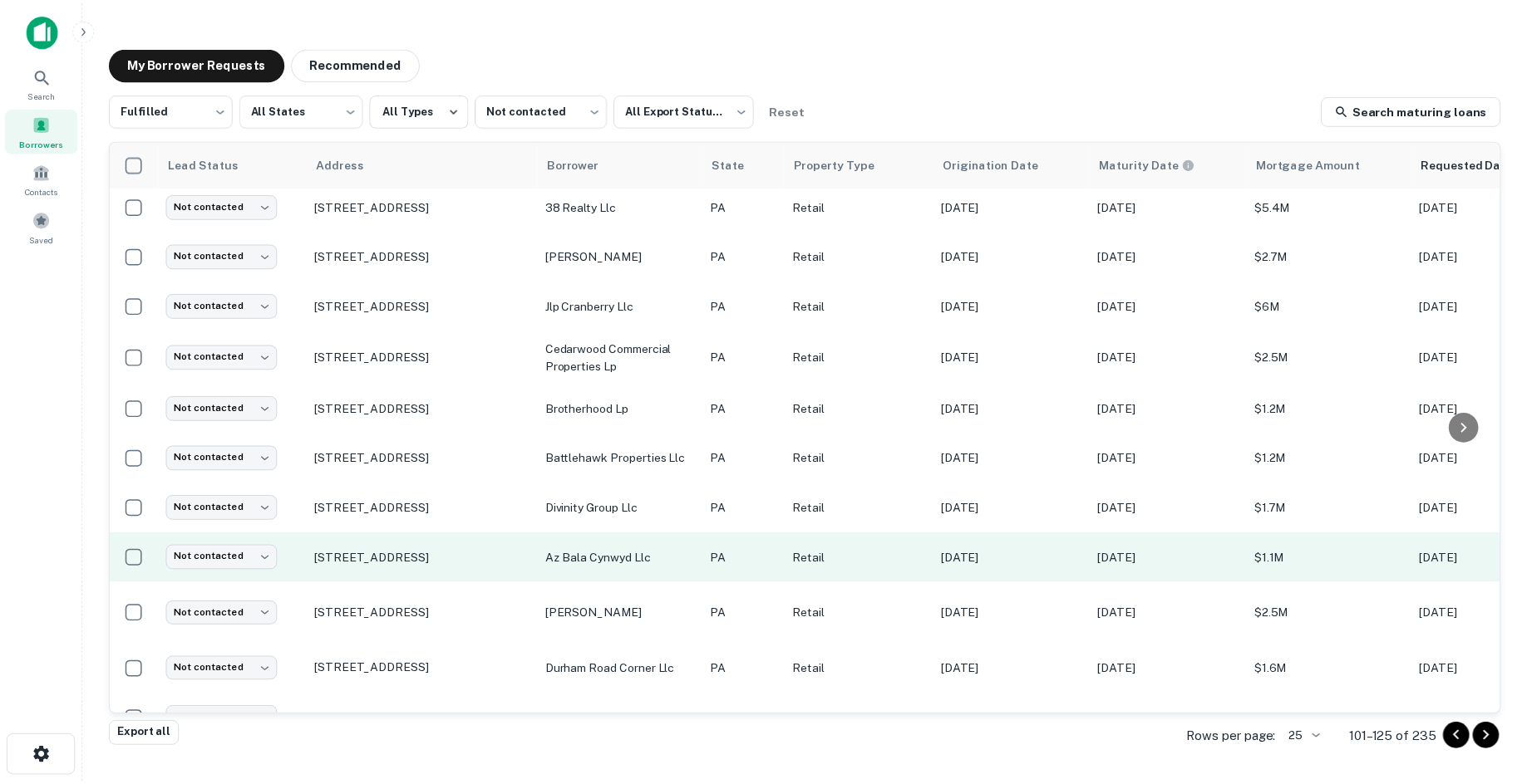
scroll to position [753, 0]
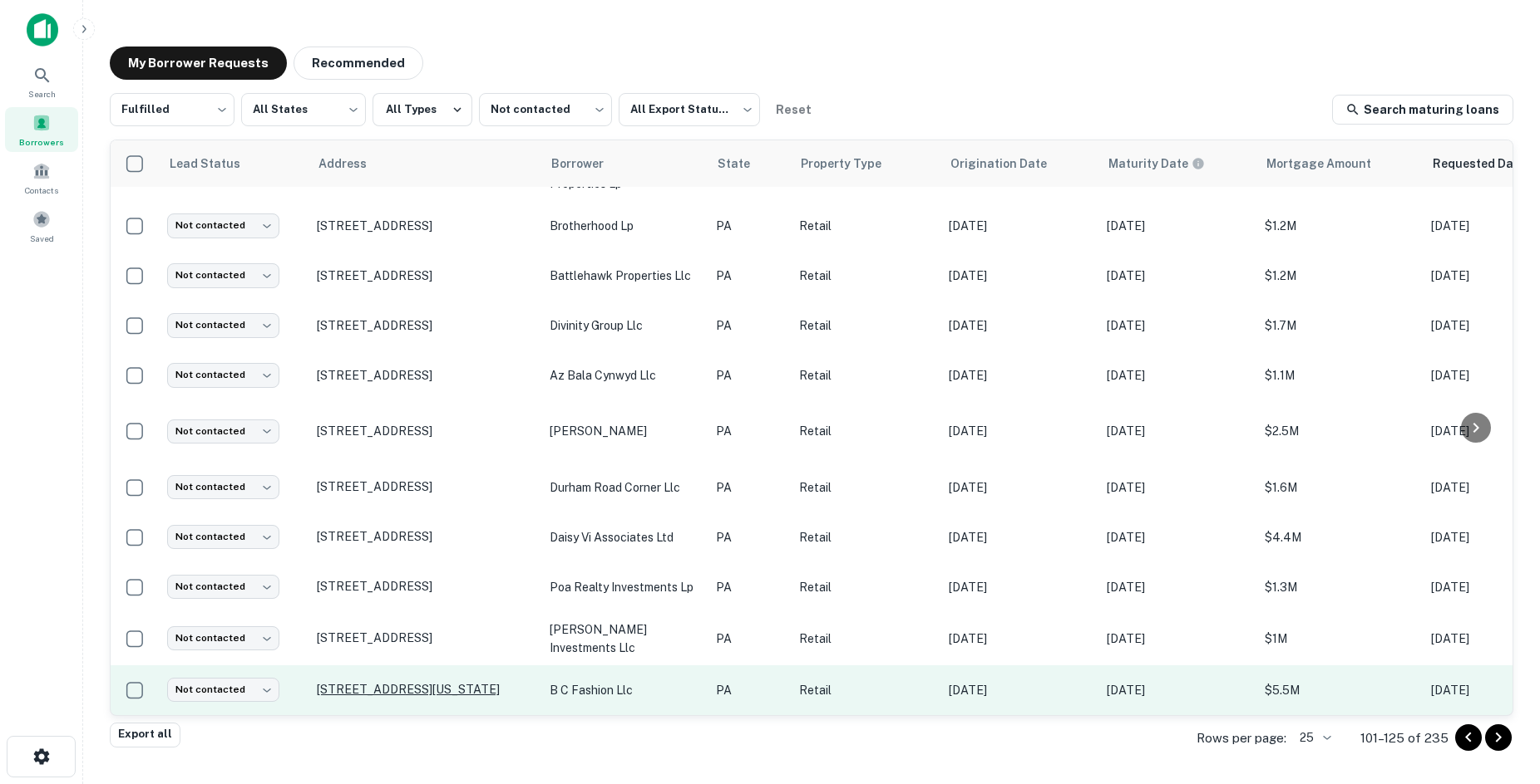
click at [451, 683] on p "600 Washington Ave Philadelphia, PA19147" at bounding box center [425, 690] width 217 height 15
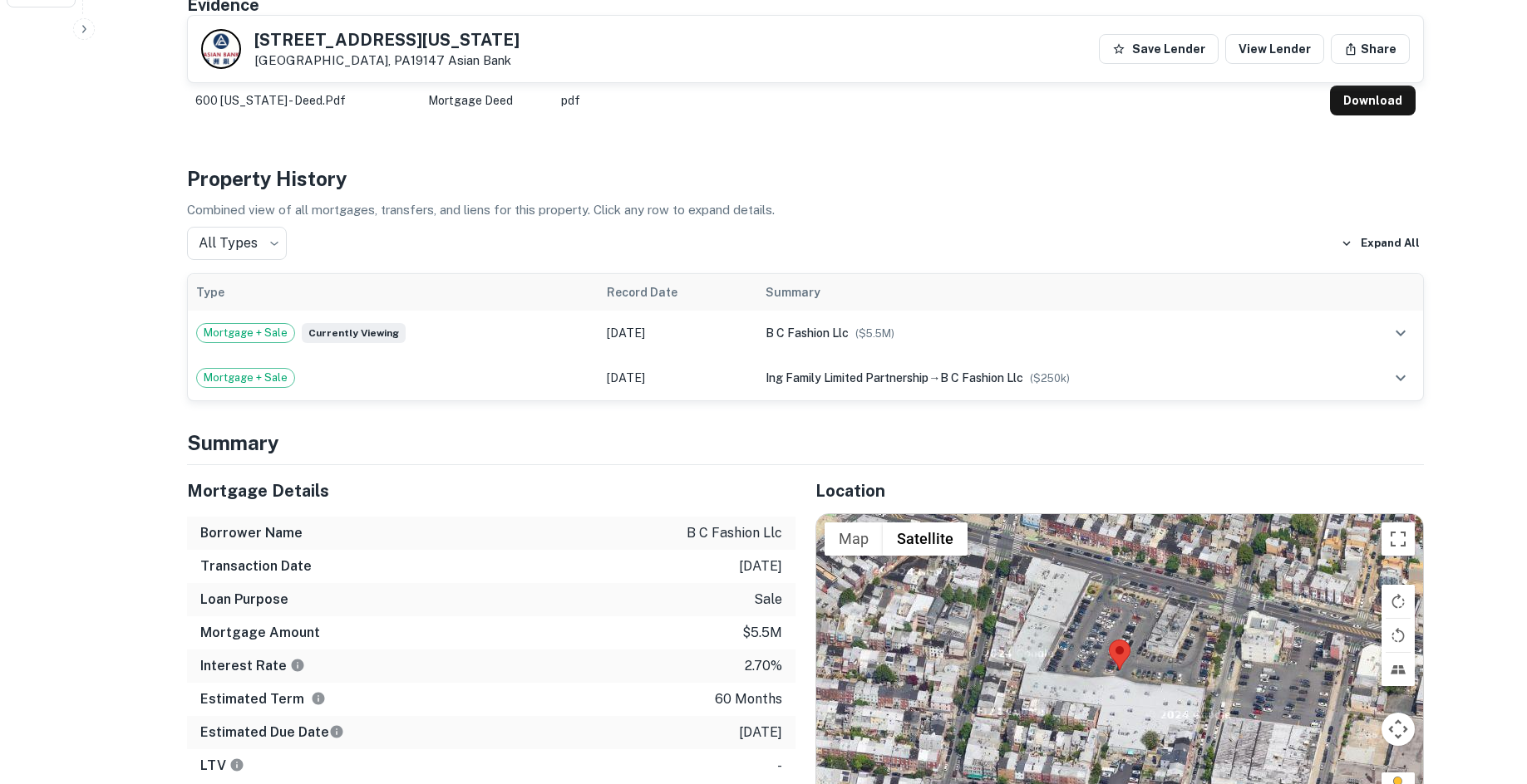
scroll to position [914, 0]
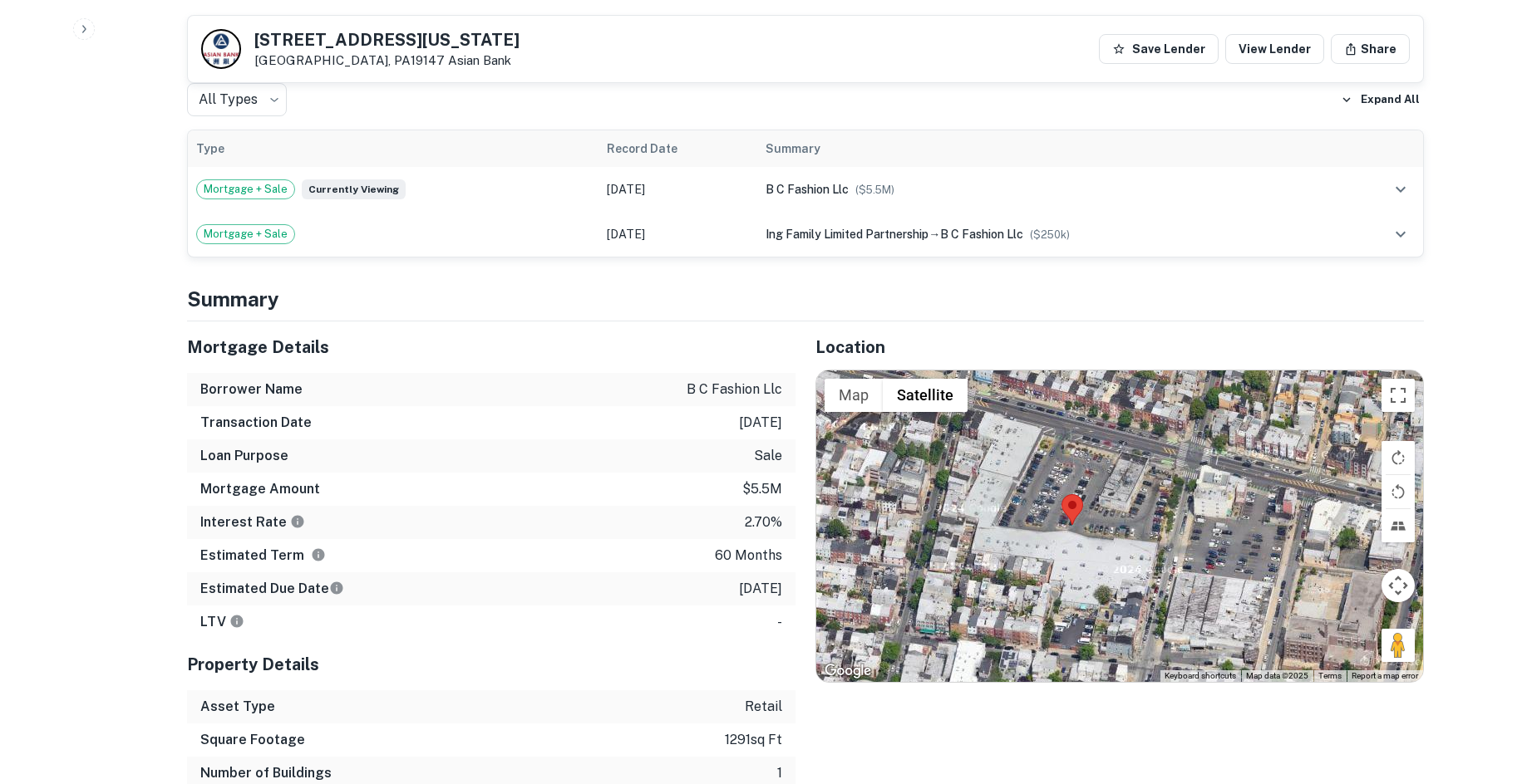
click at [1361, 611] on div at bounding box center [1119, 526] width 607 height 312
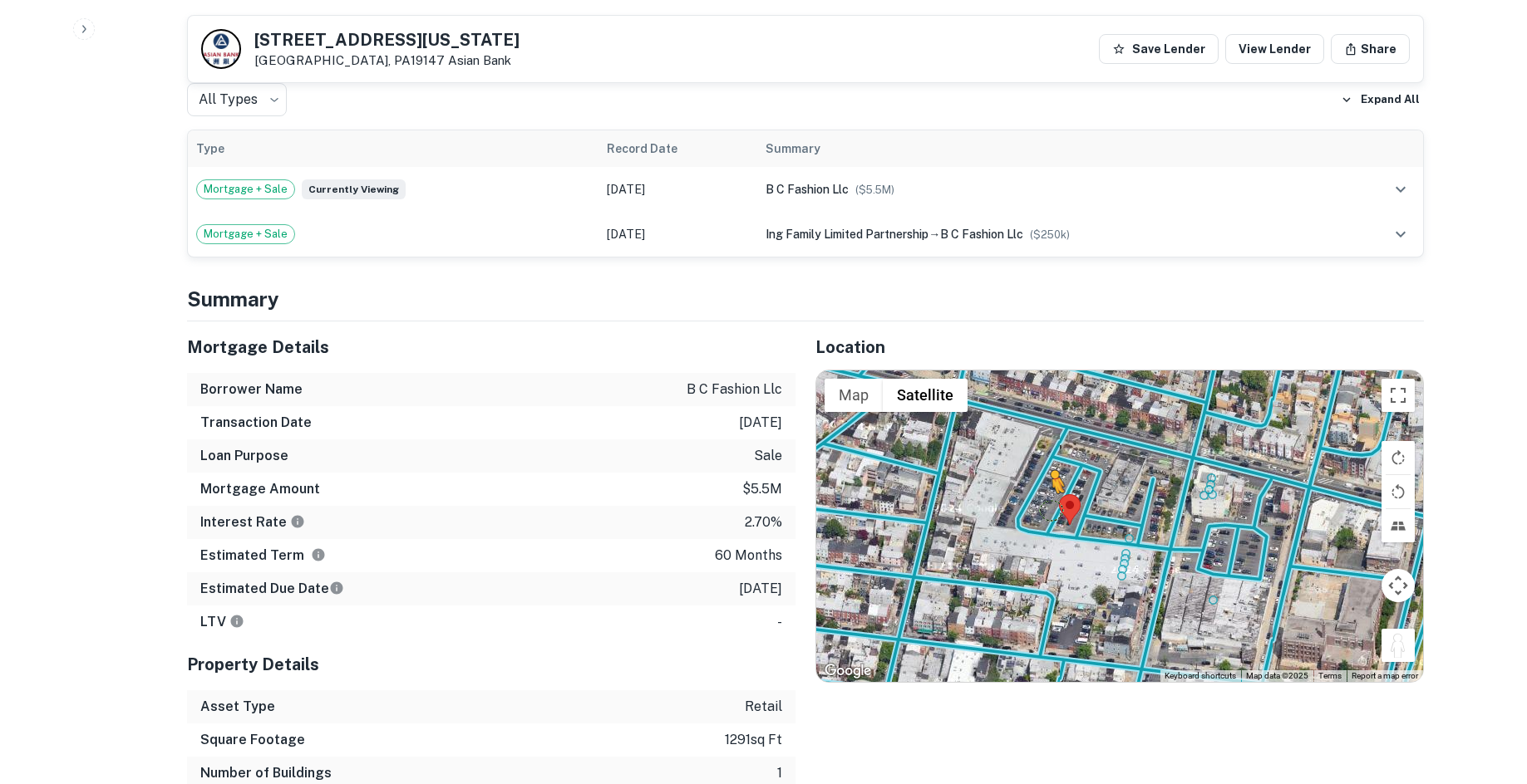
drag, startPoint x: 1392, startPoint y: 615, endPoint x: 1042, endPoint y: 467, distance: 380.0
click at [1042, 467] on div "To activate drag with keyboard, press Alt + Enter. Once in keyboard drag state,…" at bounding box center [1119, 526] width 607 height 312
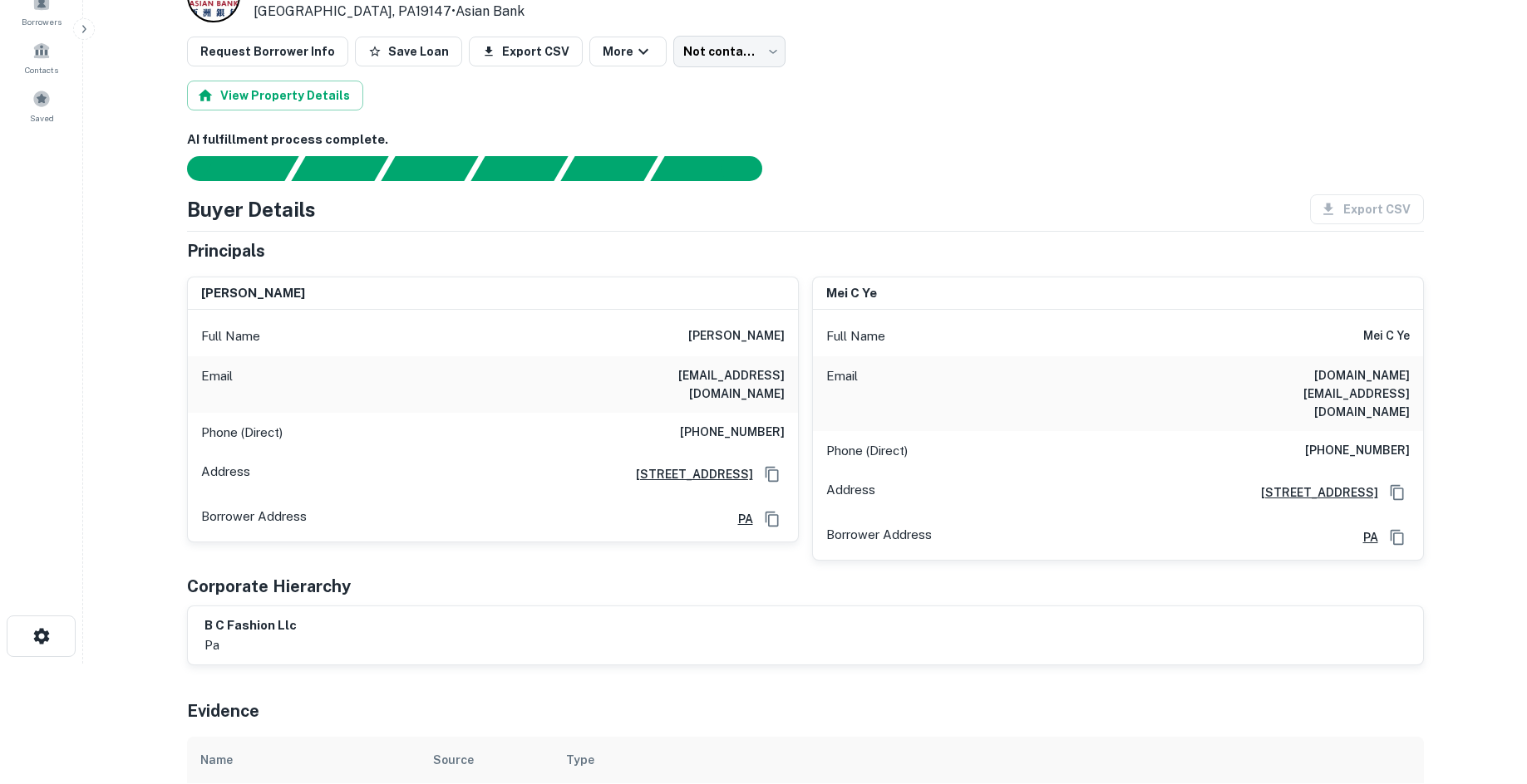
scroll to position [83, 0]
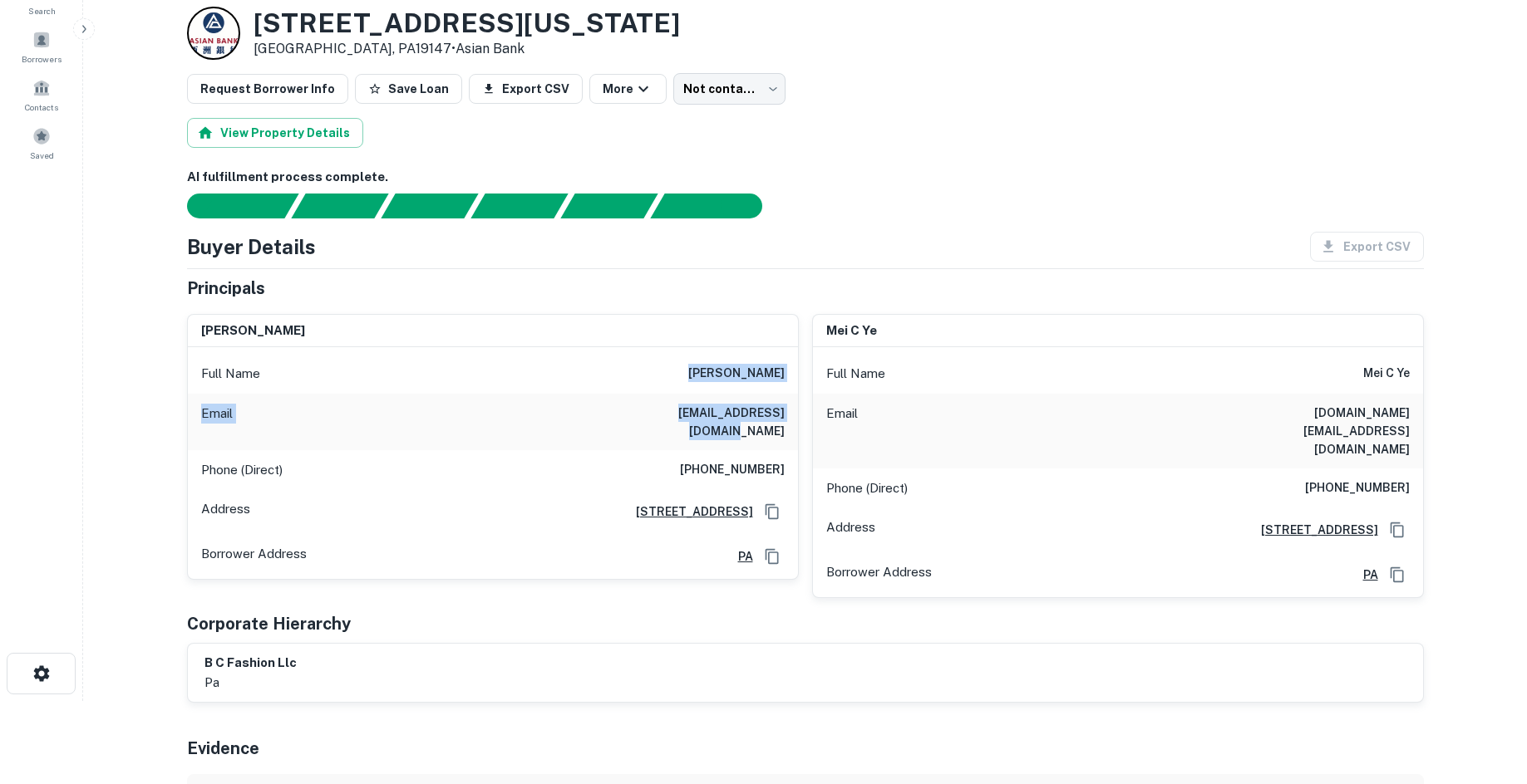
drag, startPoint x: 683, startPoint y: 372, endPoint x: 768, endPoint y: 418, distance: 96.6
click at [768, 418] on div "Full Name thang q chau Email chrisdiplock@hotmail.com Phone (Direct) (215) 869-…" at bounding box center [493, 464] width 610 height 232
drag, startPoint x: 808, startPoint y: 416, endPoint x: 790, endPoint y: 415, distance: 18.0
click at [794, 415] on div "thang q chau Full Name thang q chau Email chrisdiplock@hotmail.com Phone (Direc…" at bounding box center [799, 450] width 1250 height 299
click at [784, 293] on div "Principals" at bounding box center [806, 289] width 1237 height 25
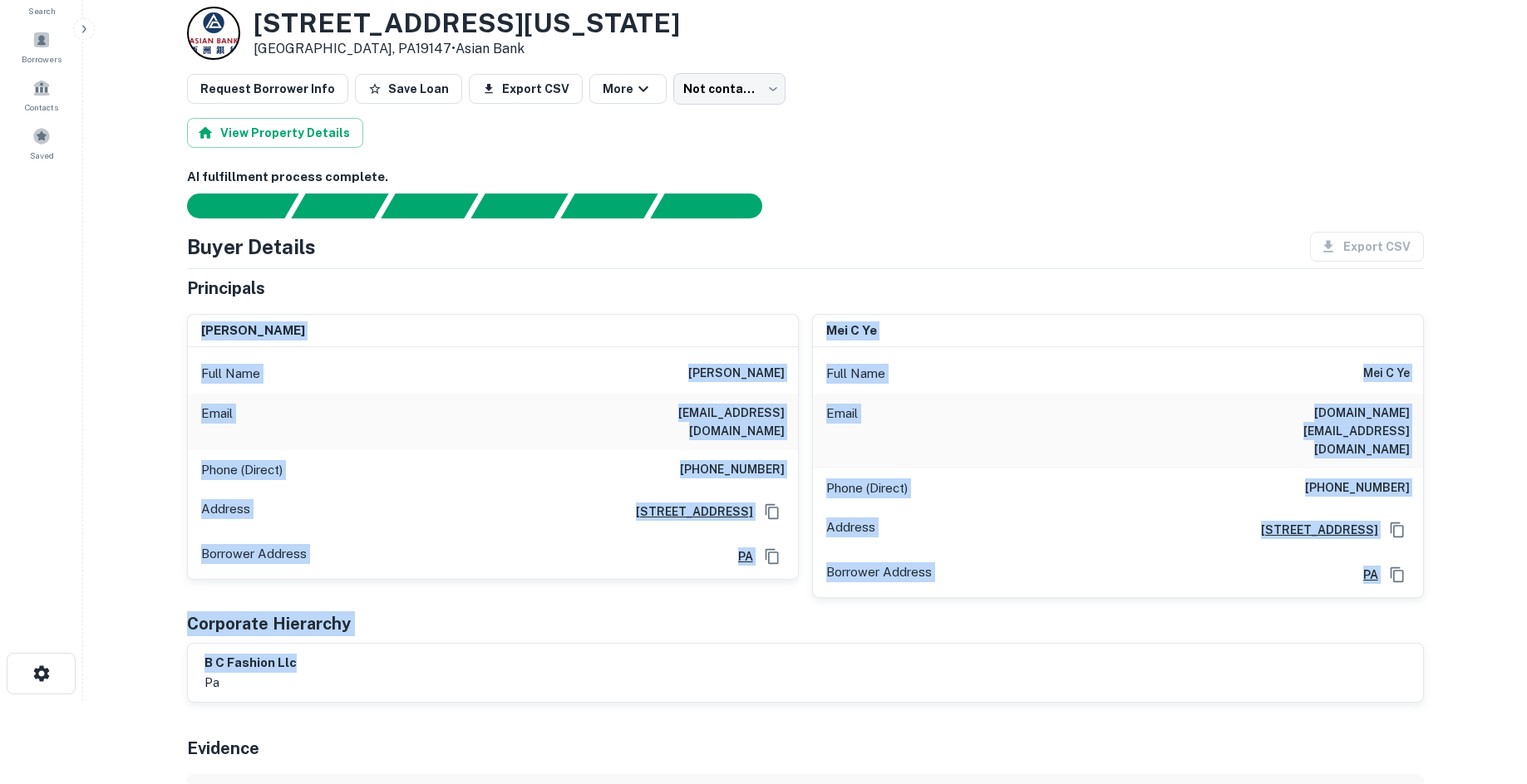
drag, startPoint x: 203, startPoint y: 330, endPoint x: 1033, endPoint y: 612, distance: 876.6
click at [904, 602] on div "Principals thang q chau Full Name thang q chau Email chrisdiplock@hotmail.com P…" at bounding box center [806, 490] width 1237 height 428
click at [1047, 644] on div "b c fashion llc pa" at bounding box center [805, 673] width 1235 height 58
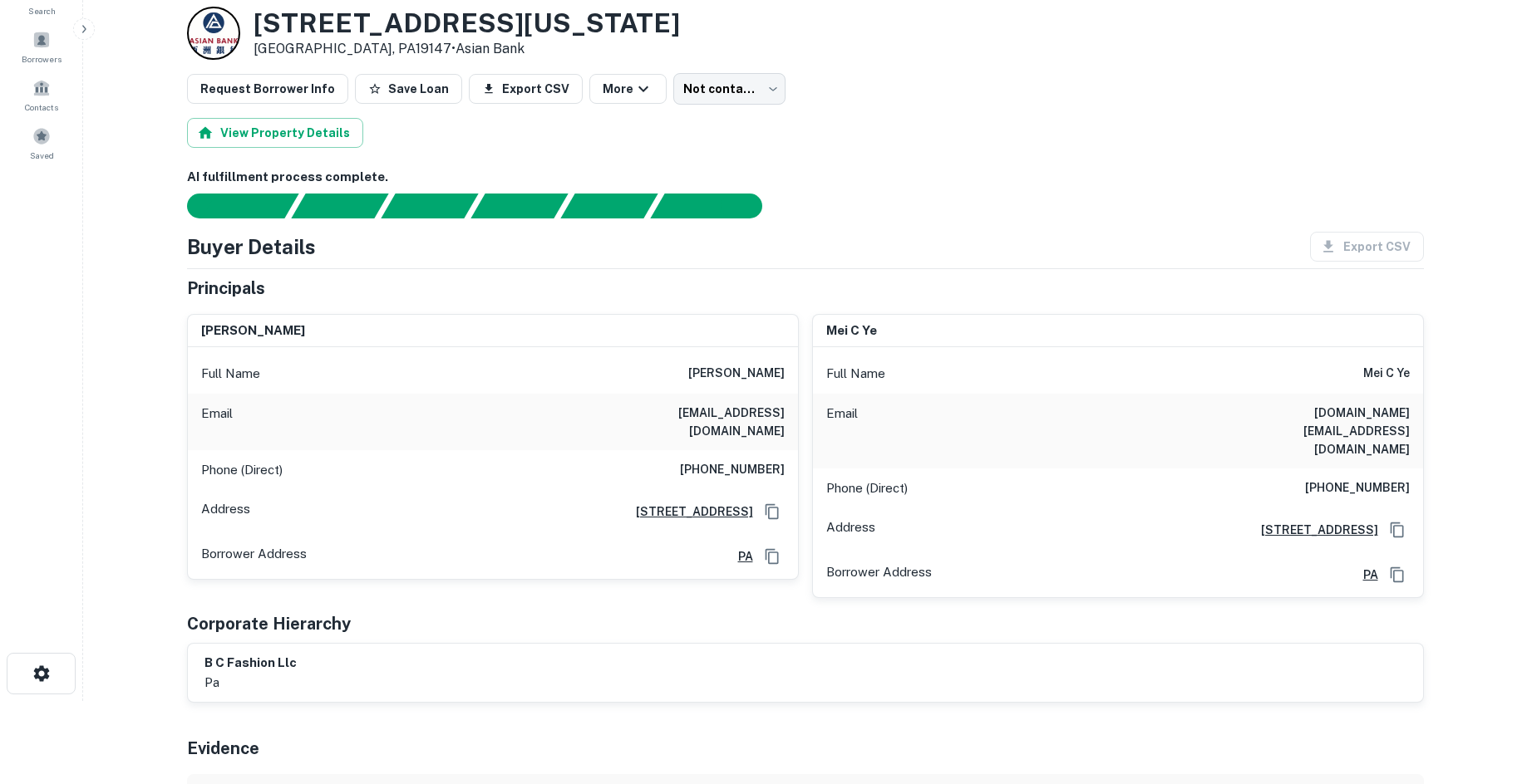
click at [750, 461] on h6 "(215) 869-5878" at bounding box center [733, 471] width 105 height 20
copy h6 "(215) 869-5878"
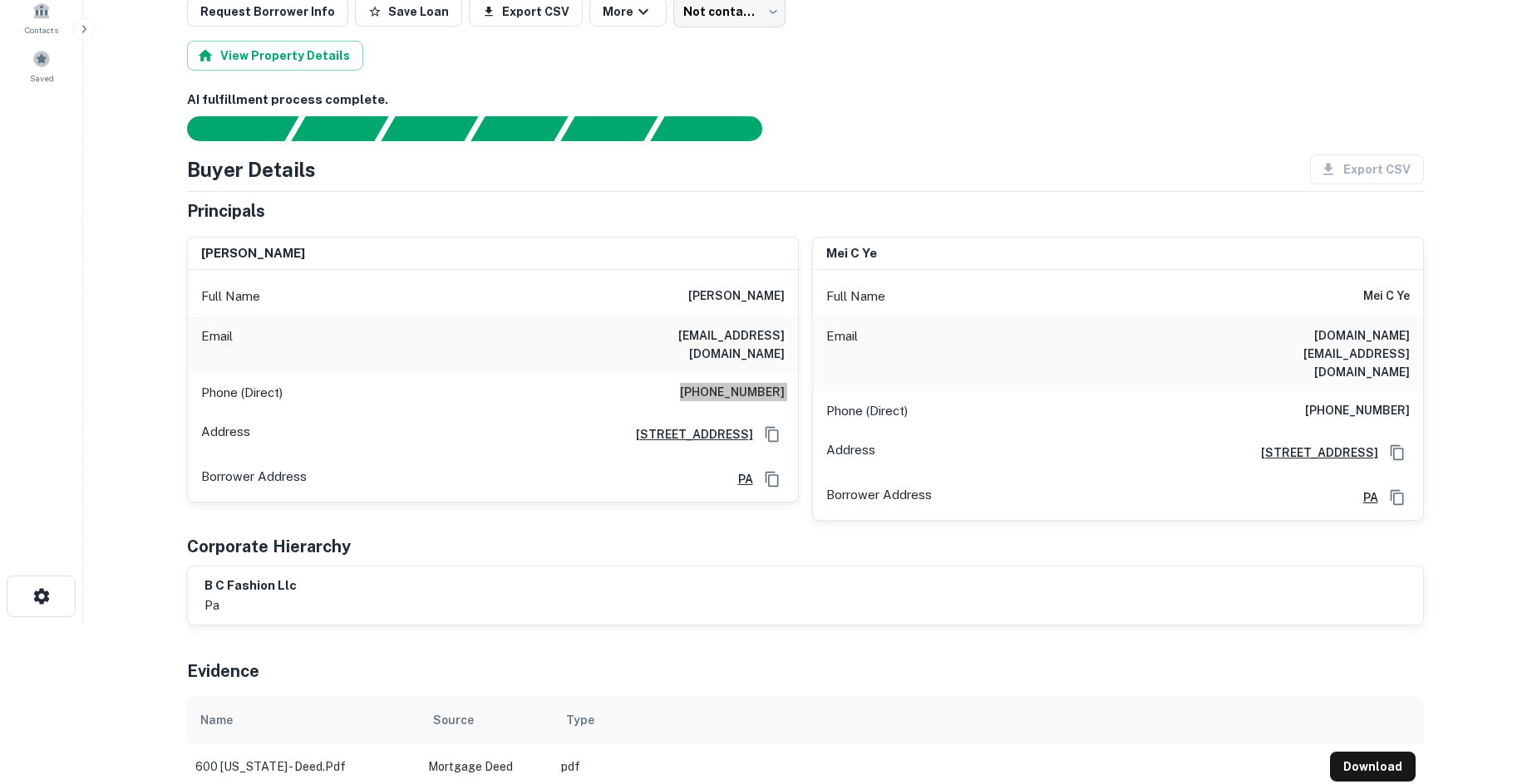
scroll to position [0, 0]
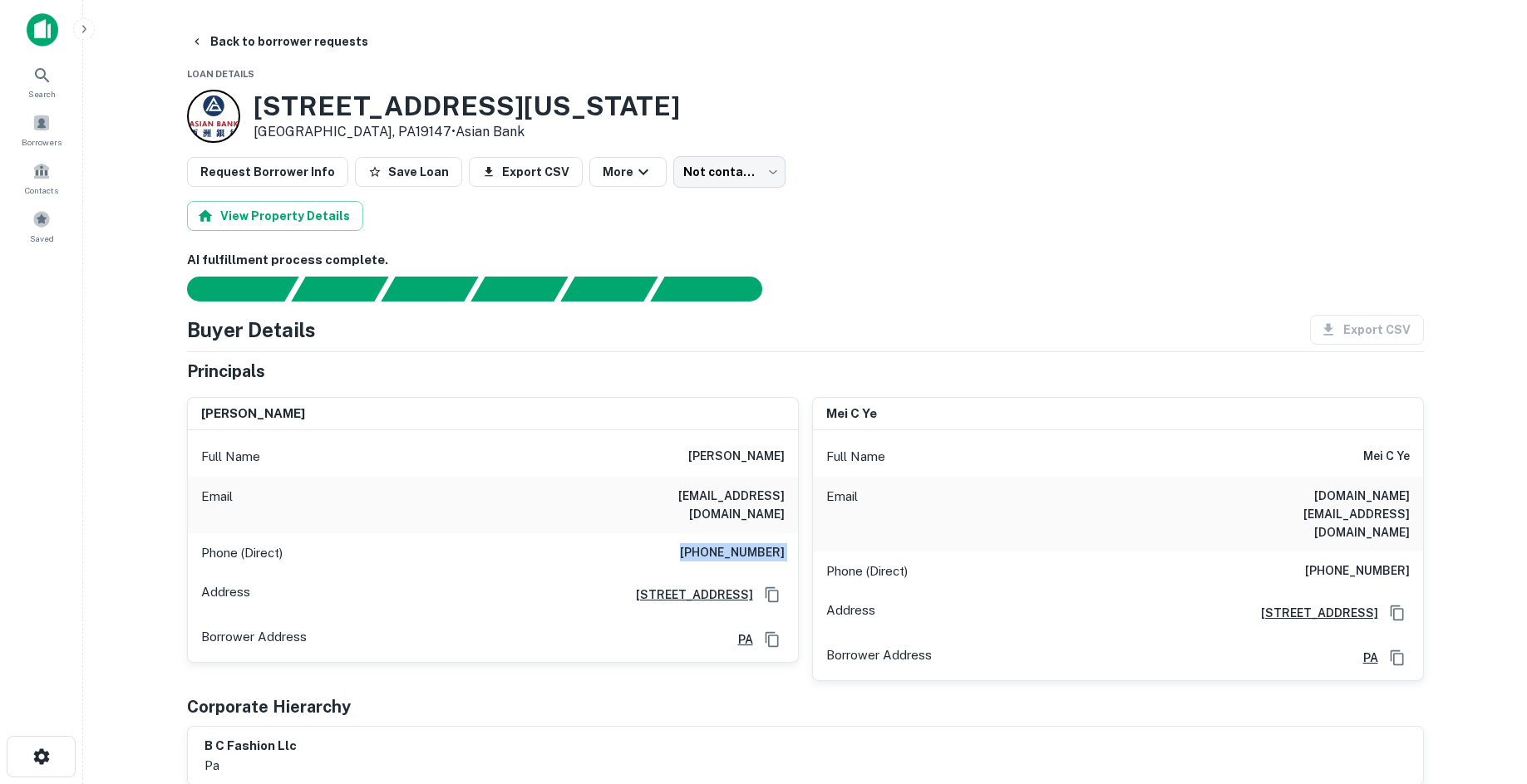
click at [862, 333] on div "Buyer Details Export CSV" at bounding box center [806, 330] width 1237 height 30
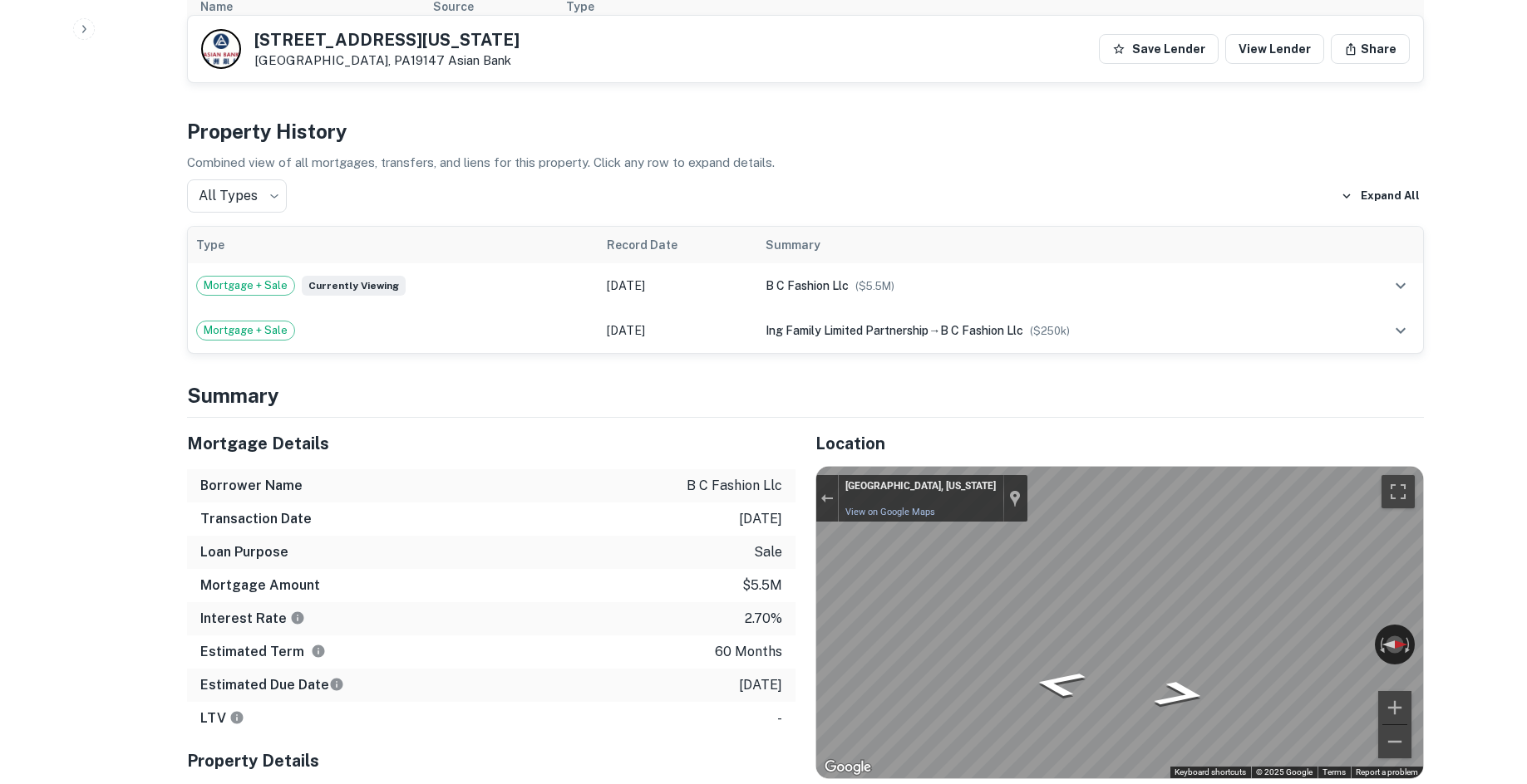
scroll to position [1080, 0]
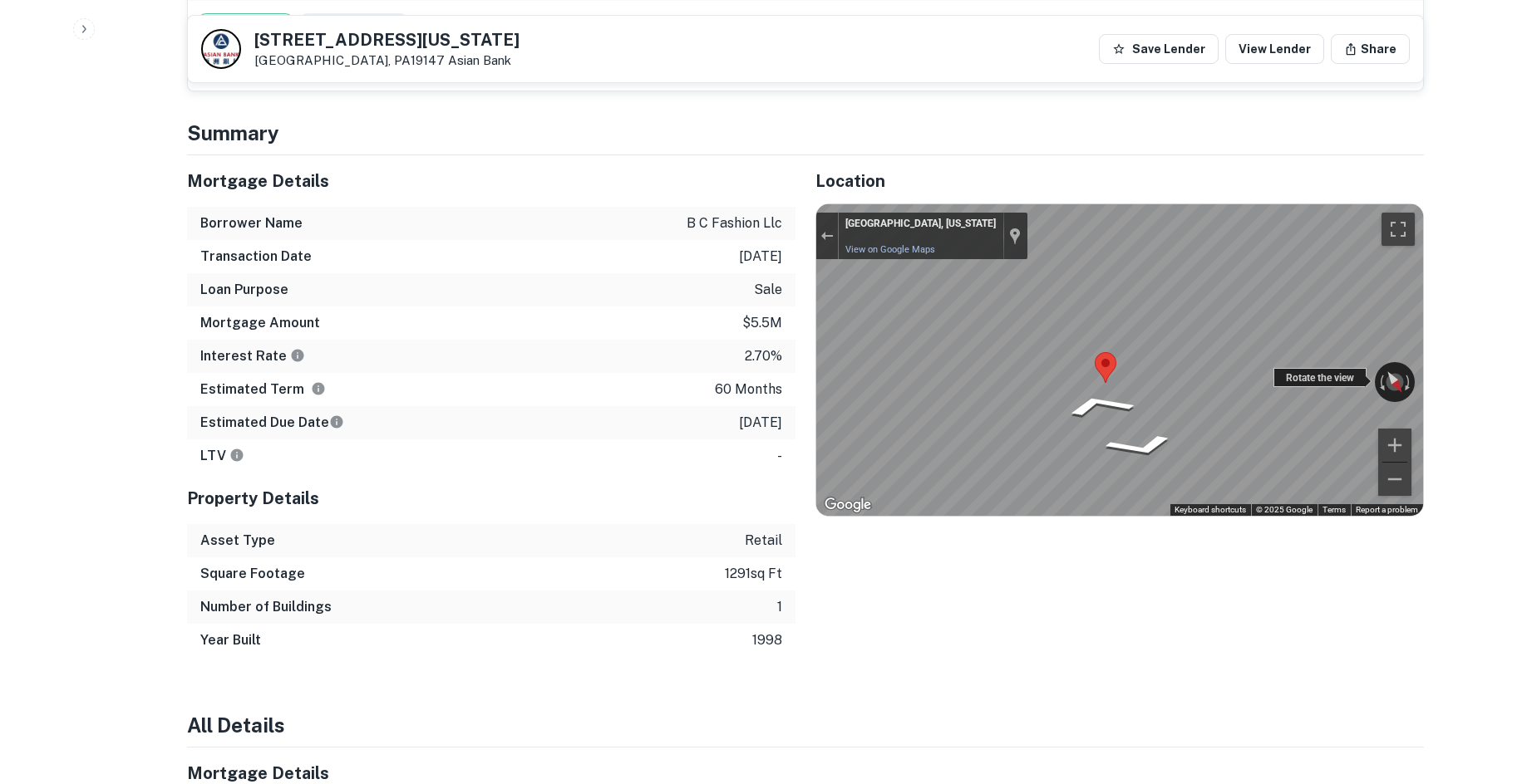
click at [1351, 350] on div "← Move left → Move right ↑ Move up ↓ Move down + Zoom in - Zoom out Philadelphi…" at bounding box center [1119, 360] width 607 height 312
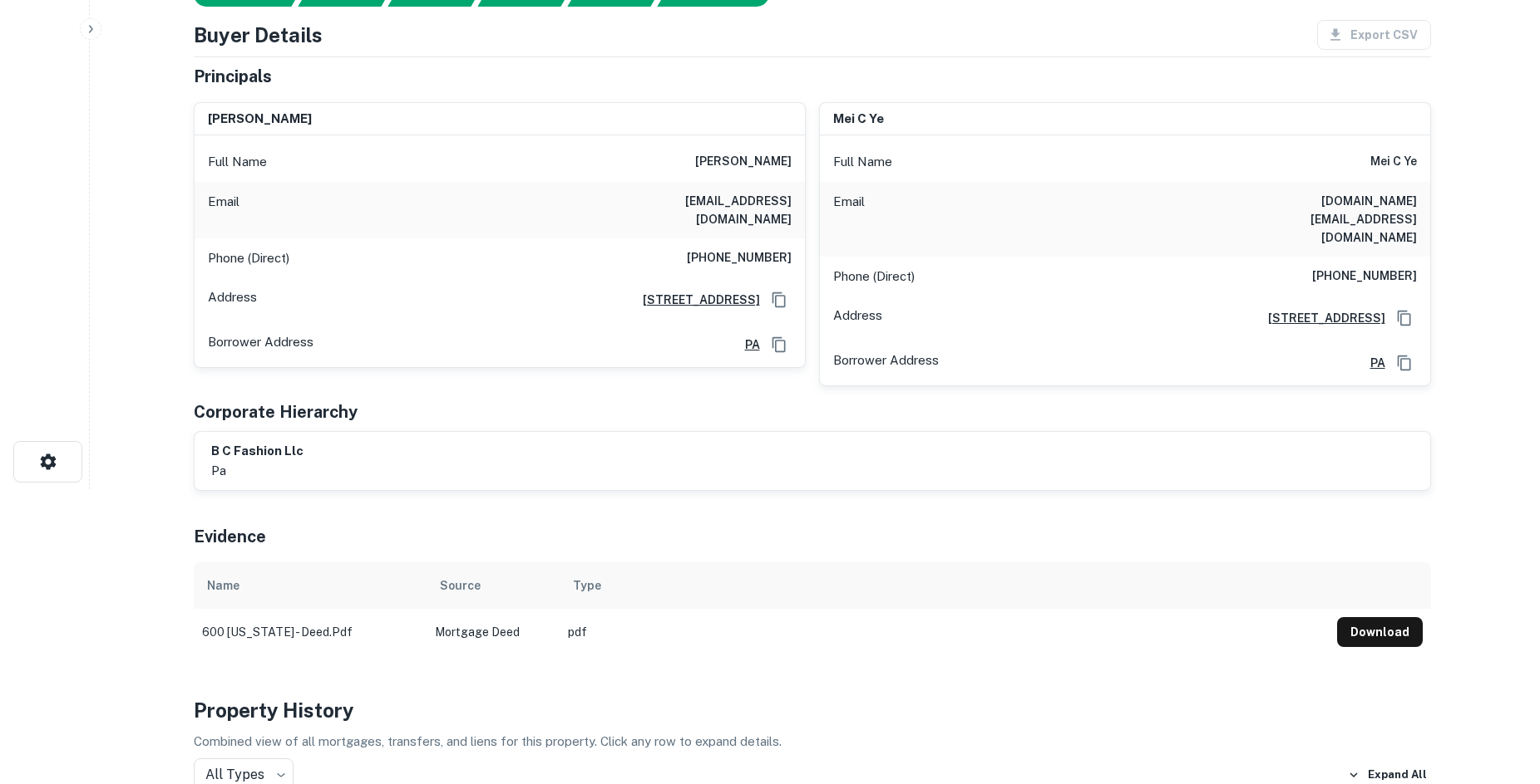
scroll to position [0, 0]
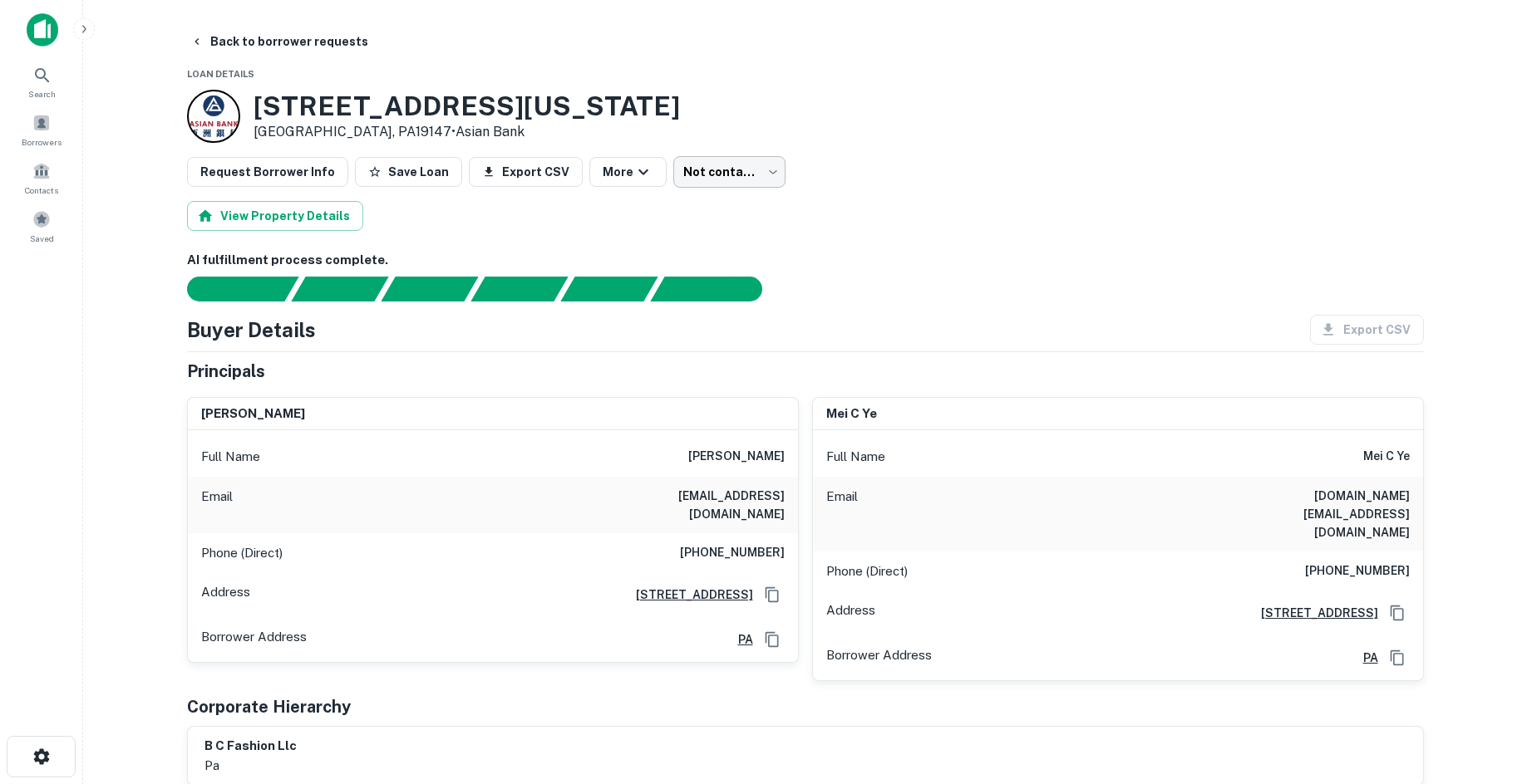
click at [714, 162] on body "Search Borrowers Contacts Saved Back to borrower requests Loan Details 600 Wash…" at bounding box center [764, 392] width 1527 height 784
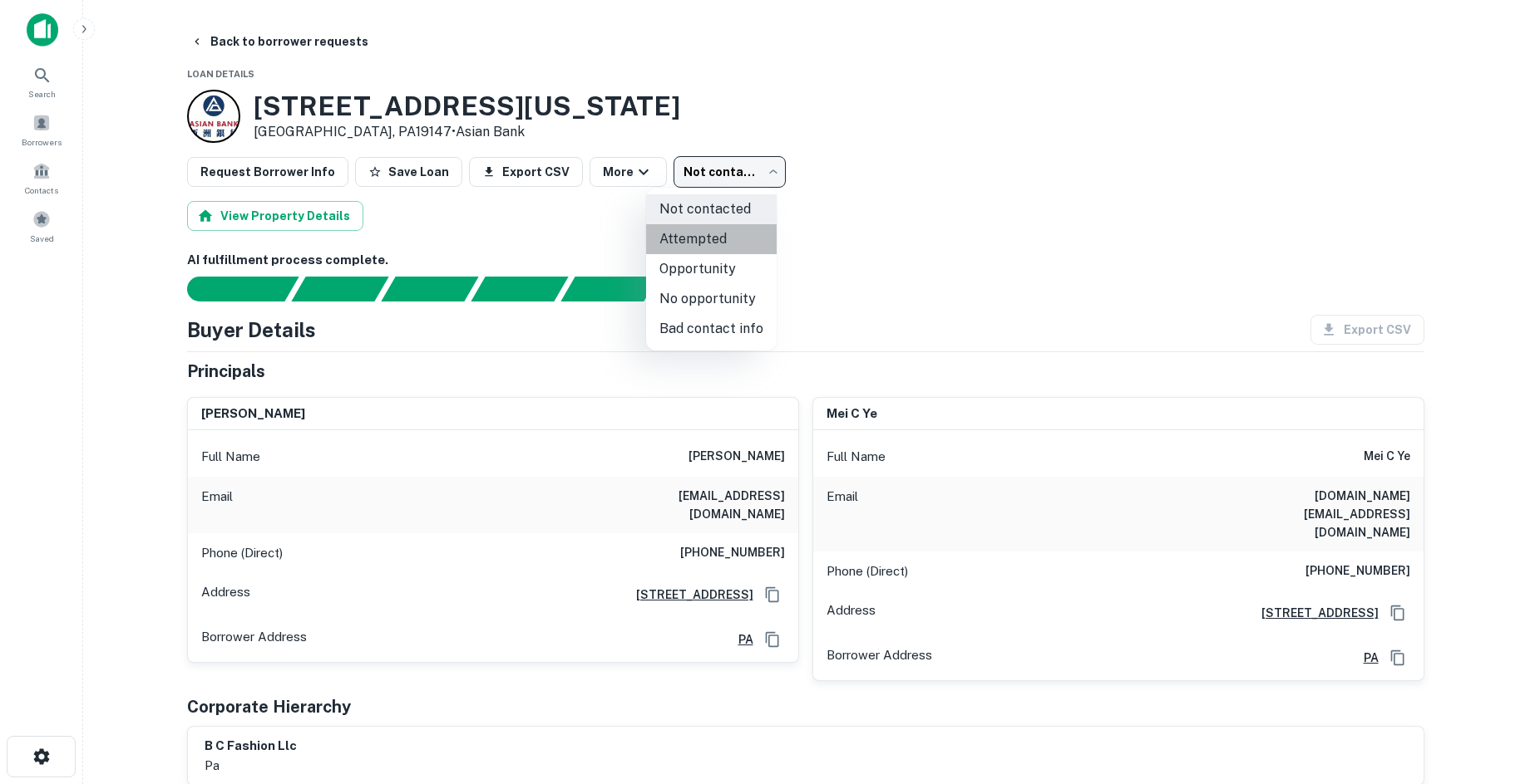
click at [736, 229] on li "Attempted" at bounding box center [711, 239] width 130 height 30
type input "*********"
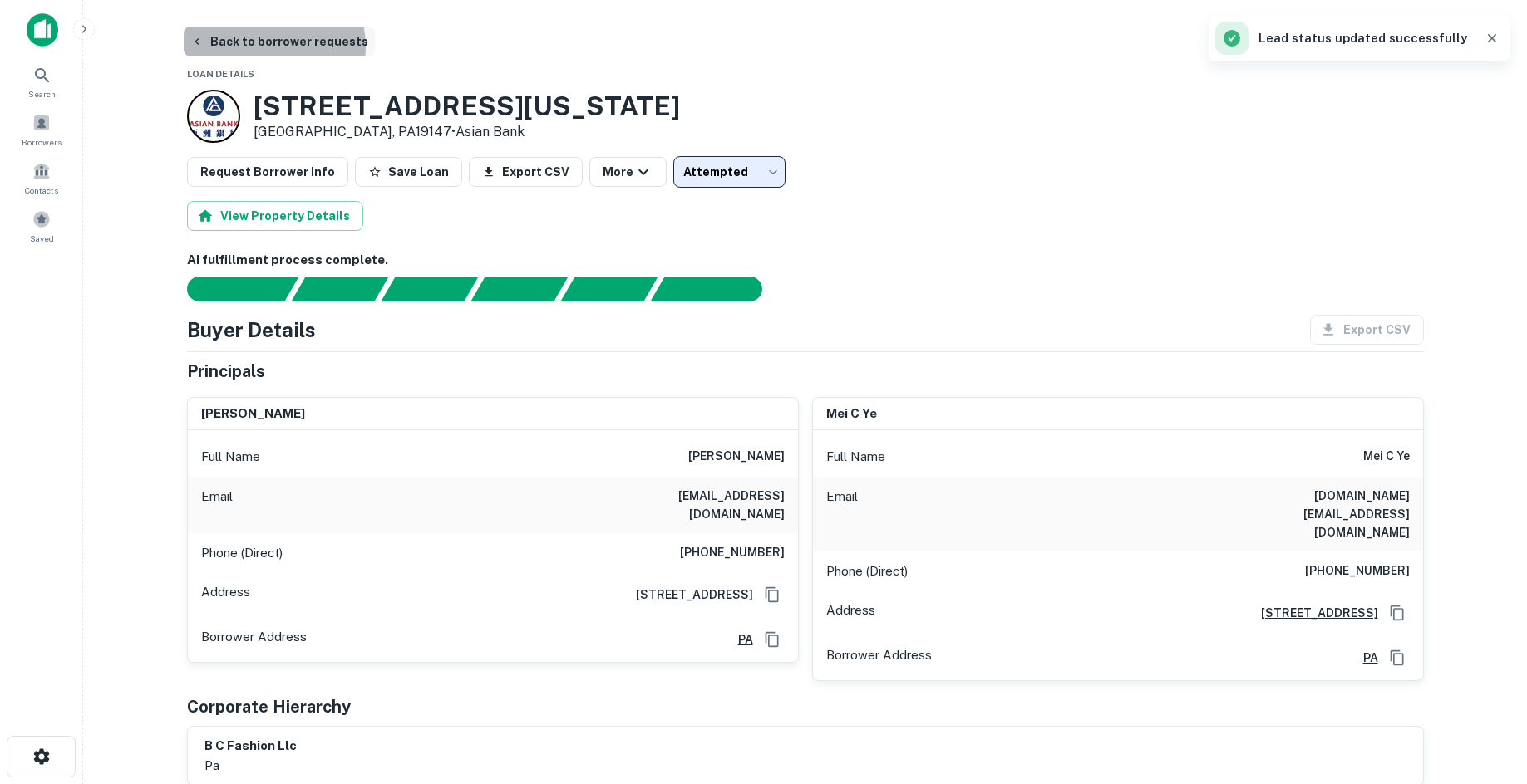
click at [268, 45] on button "Back to borrower requests" at bounding box center [279, 41] width 191 height 30
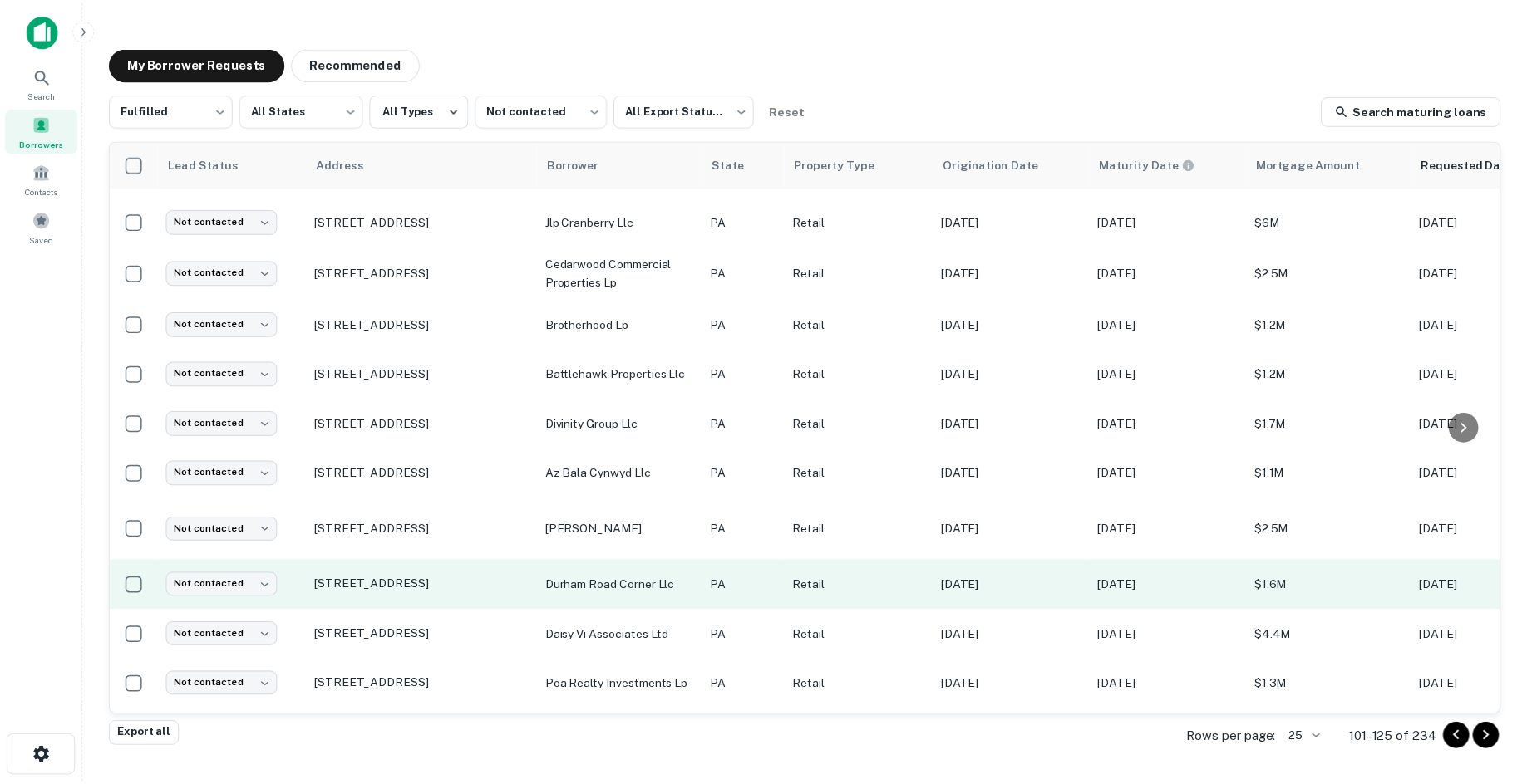
scroll to position [753, 0]
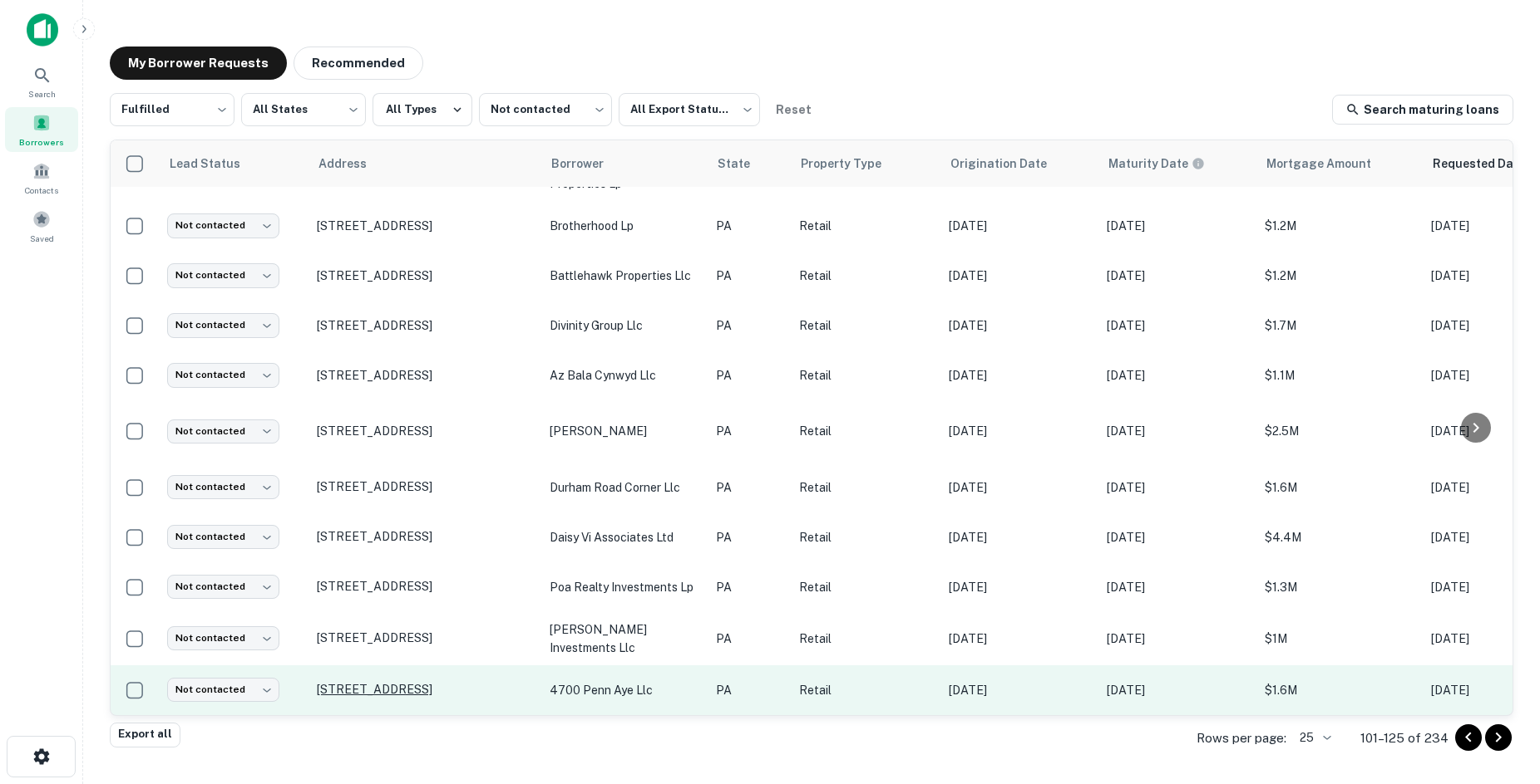
click at [427, 683] on p "4636 Penn Ave Reading, PA19608" at bounding box center [425, 690] width 217 height 15
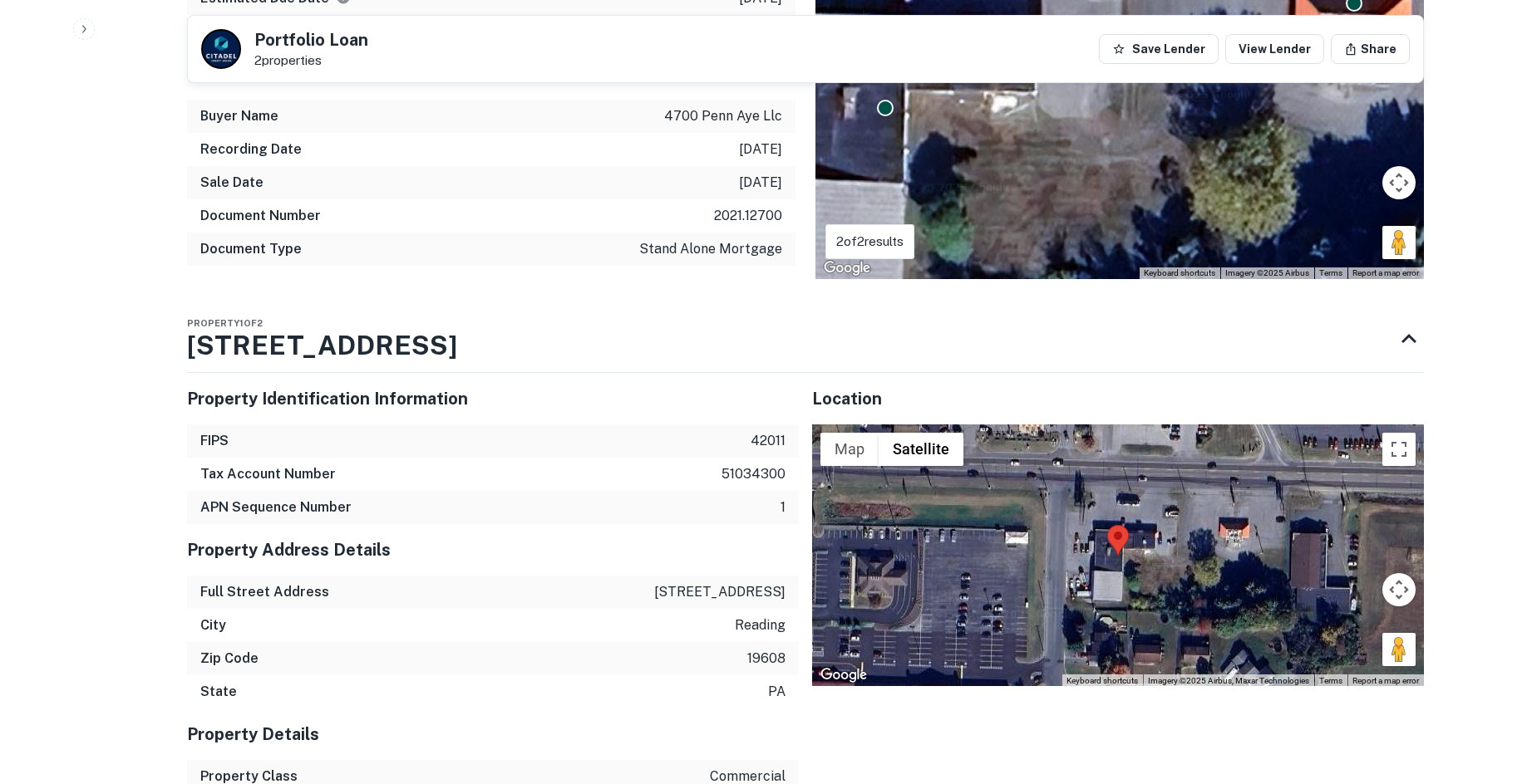
scroll to position [1662, 0]
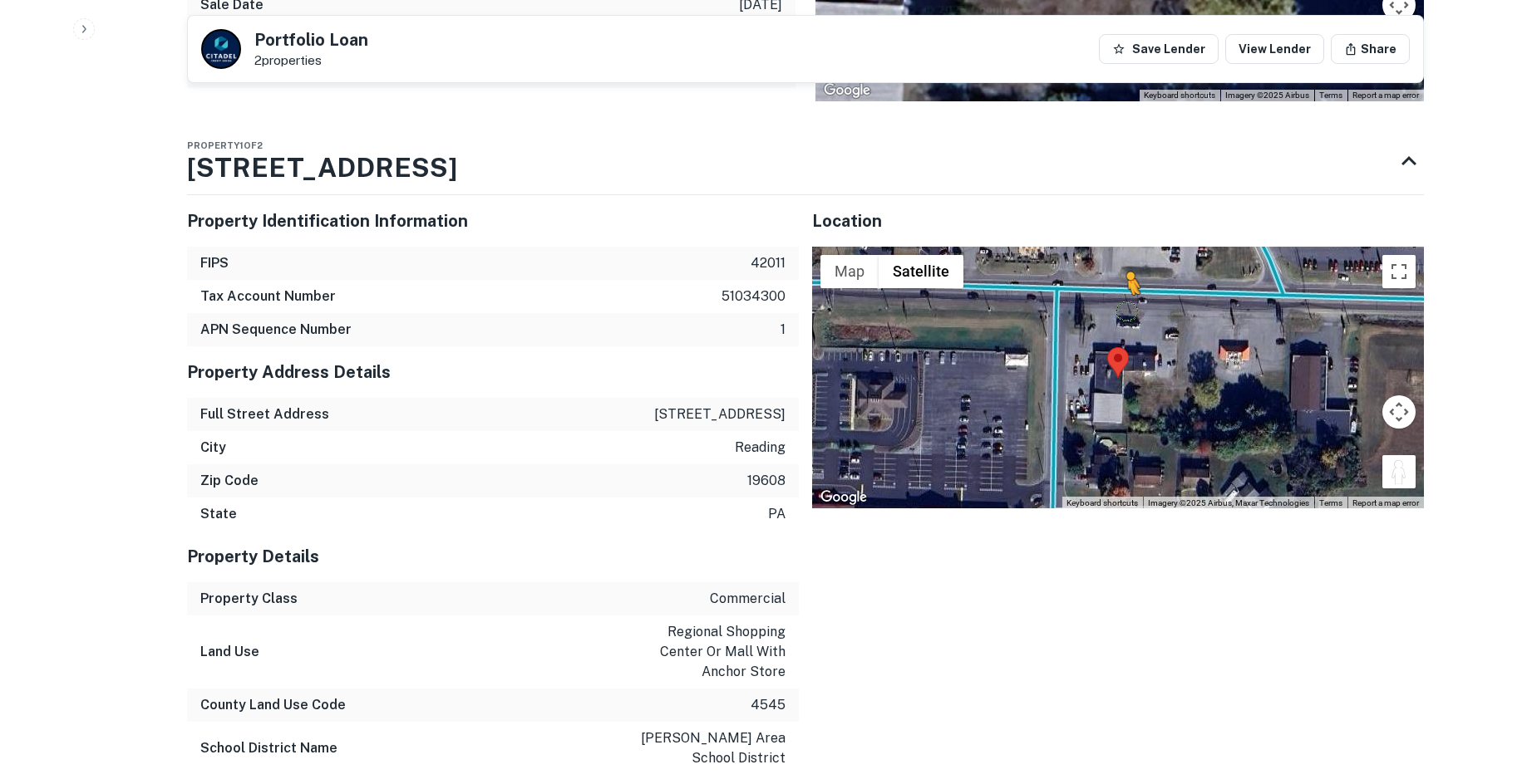
drag, startPoint x: 1399, startPoint y: 435, endPoint x: 1109, endPoint y: 269, distance: 334.1
click at [1113, 271] on div "To activate drag with keyboard, press Alt + Enter. Once in keyboard drag state,…" at bounding box center [1119, 378] width 612 height 263
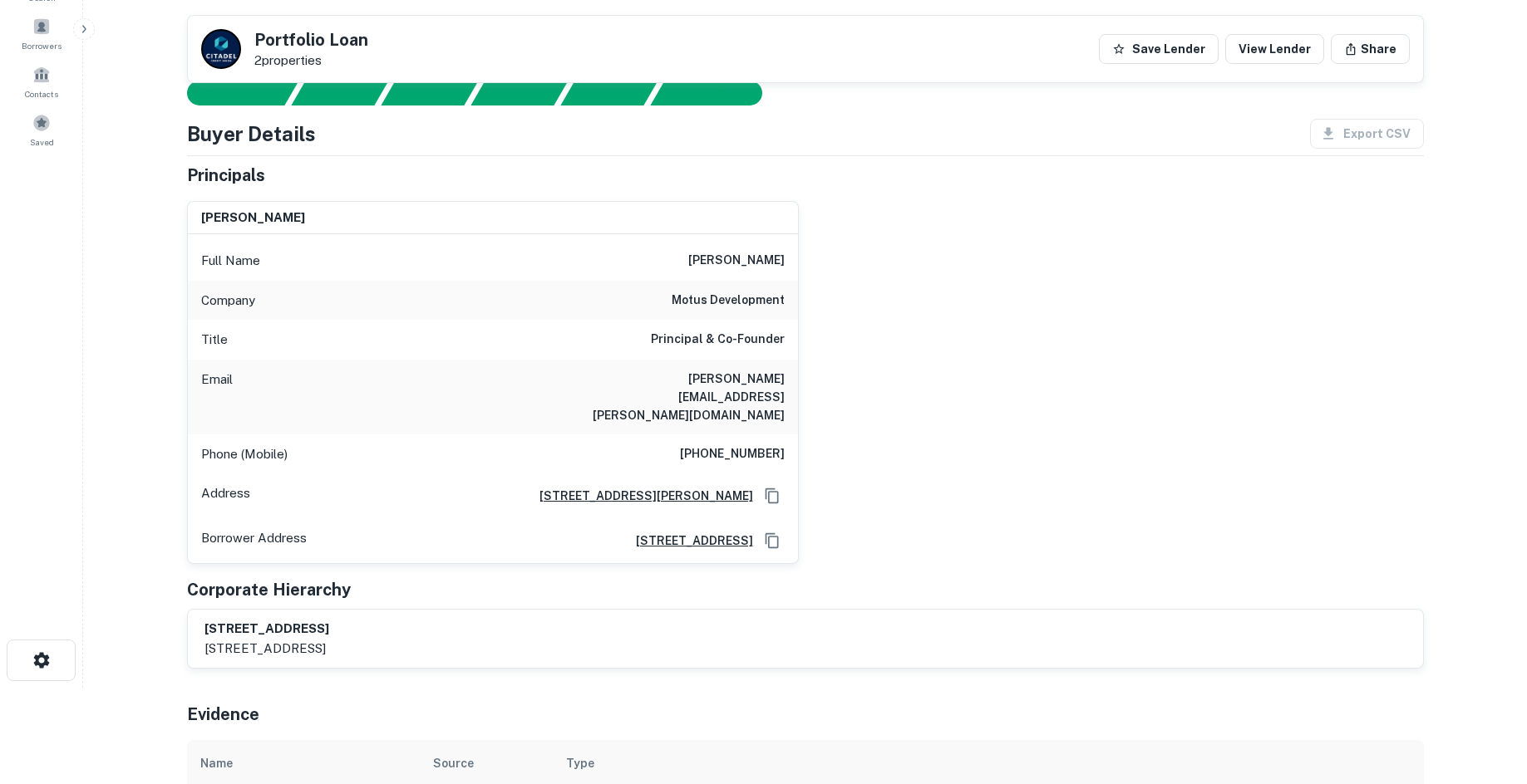
scroll to position [83, 0]
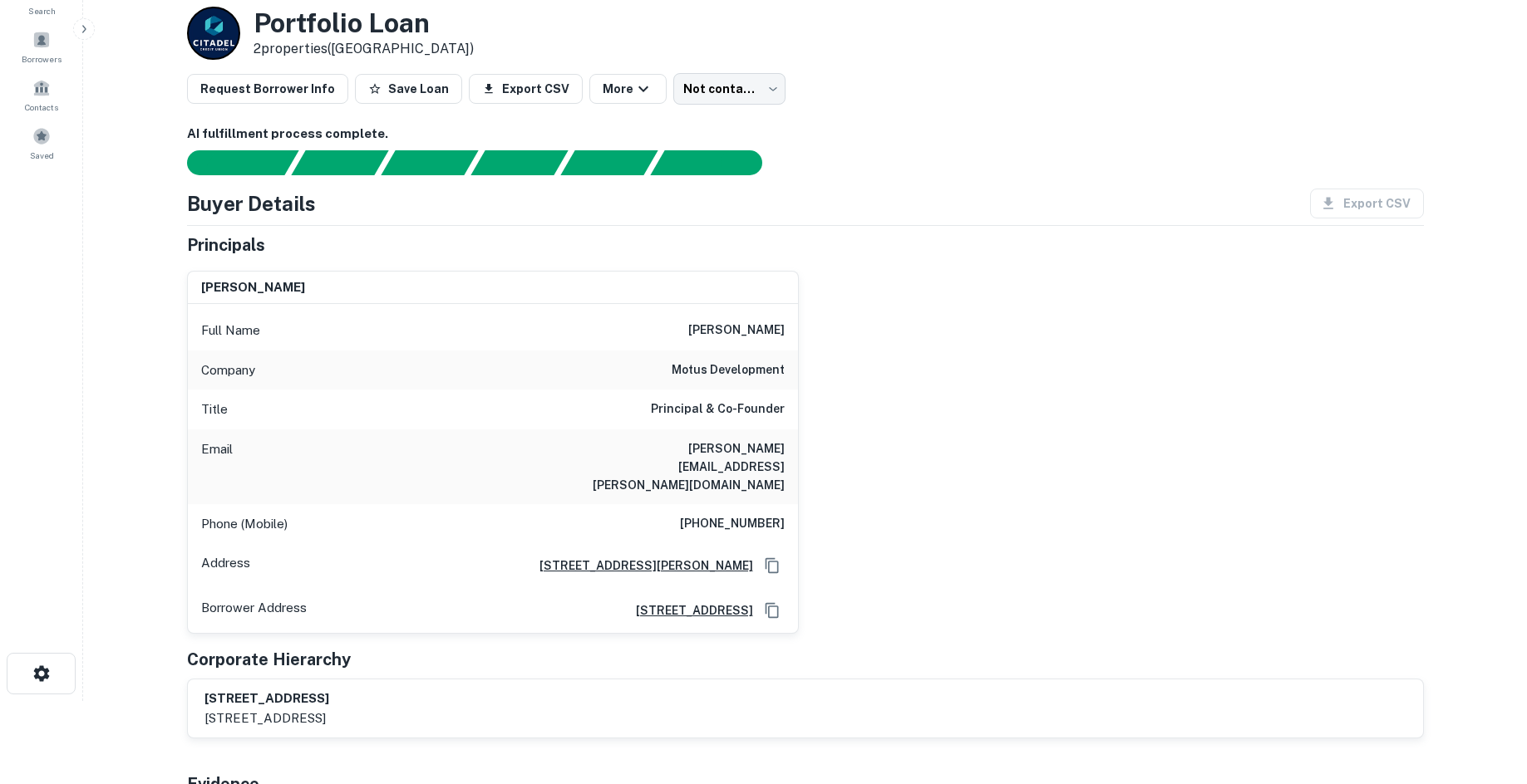
click at [746, 514] on h6 "(610) 370-8502" at bounding box center [733, 524] width 105 height 20
copy h6 "(610) 370-8502"
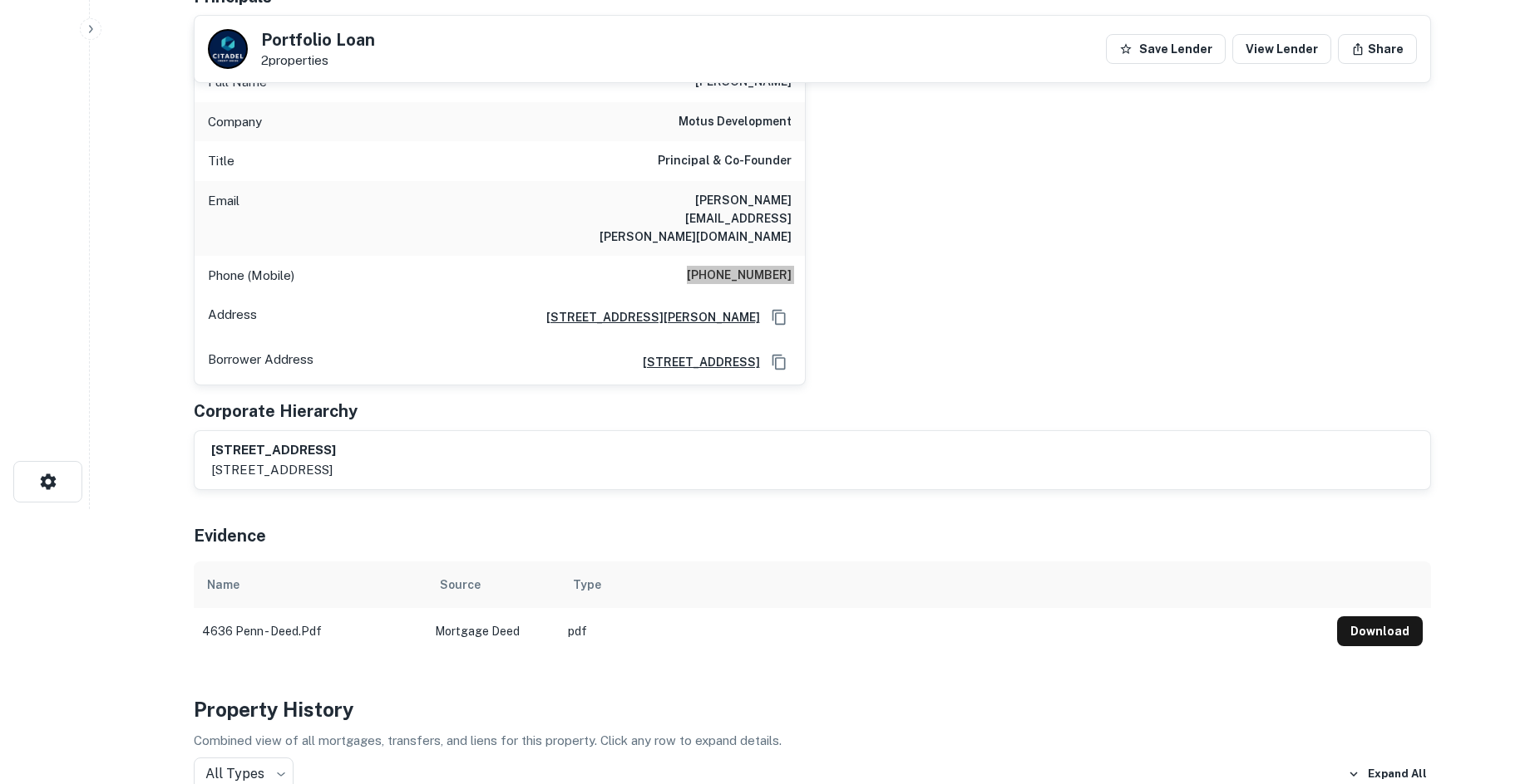
scroll to position [0, 0]
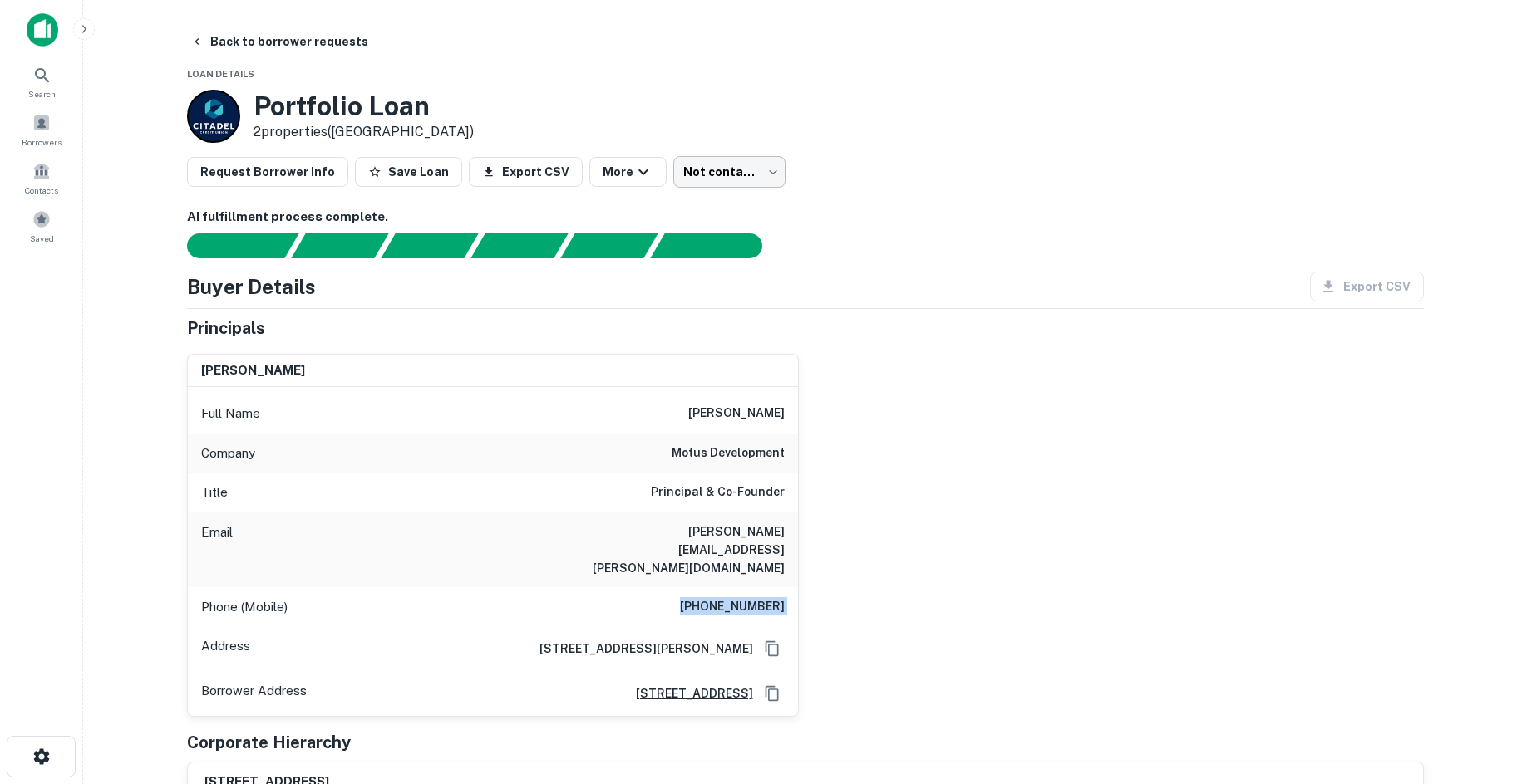
click at [764, 170] on body "Search Borrowers Contacts Saved Back to borrower requests Loan Details Portfoli…" at bounding box center [764, 392] width 1527 height 784
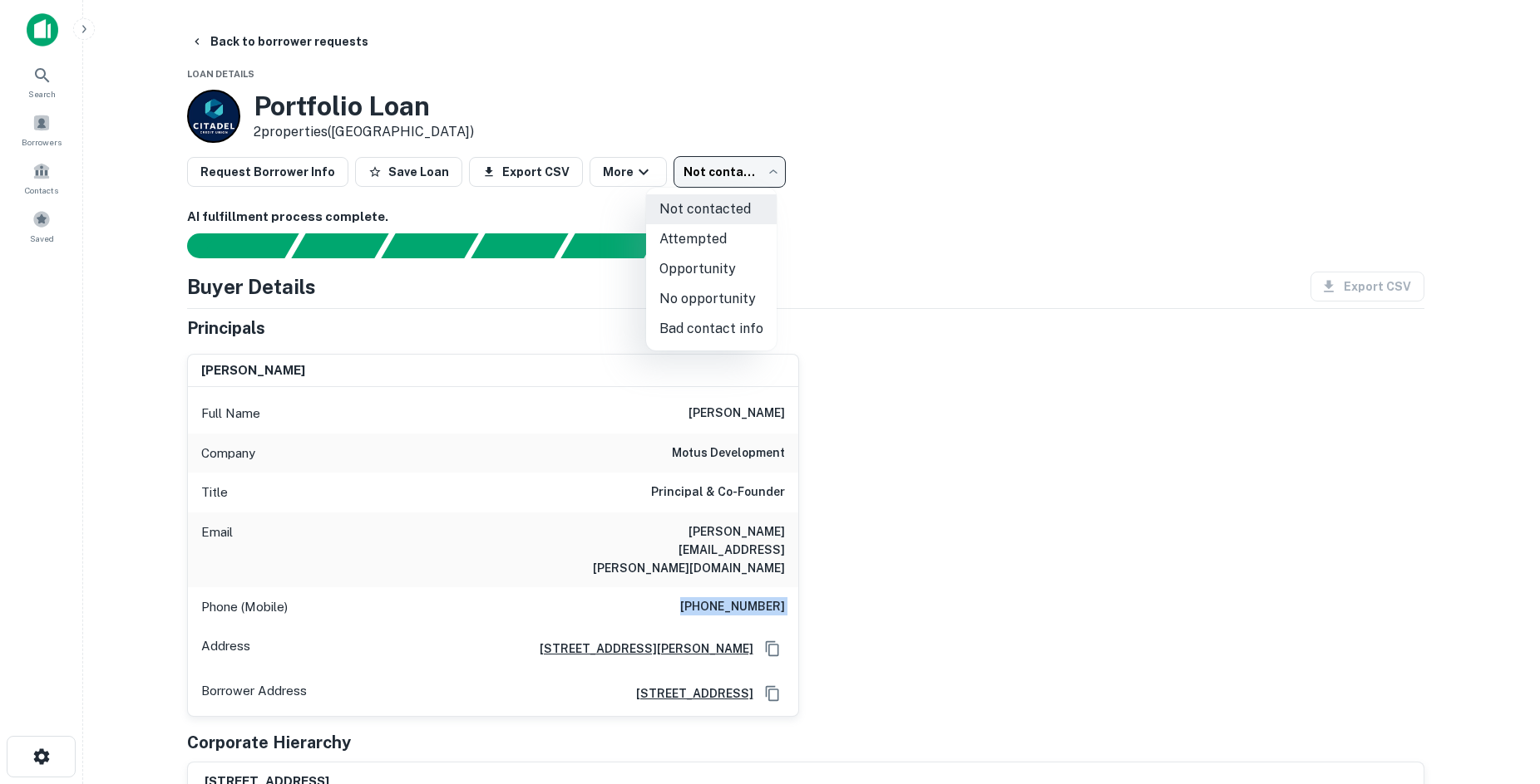
click at [747, 234] on li "Attempted" at bounding box center [711, 239] width 130 height 30
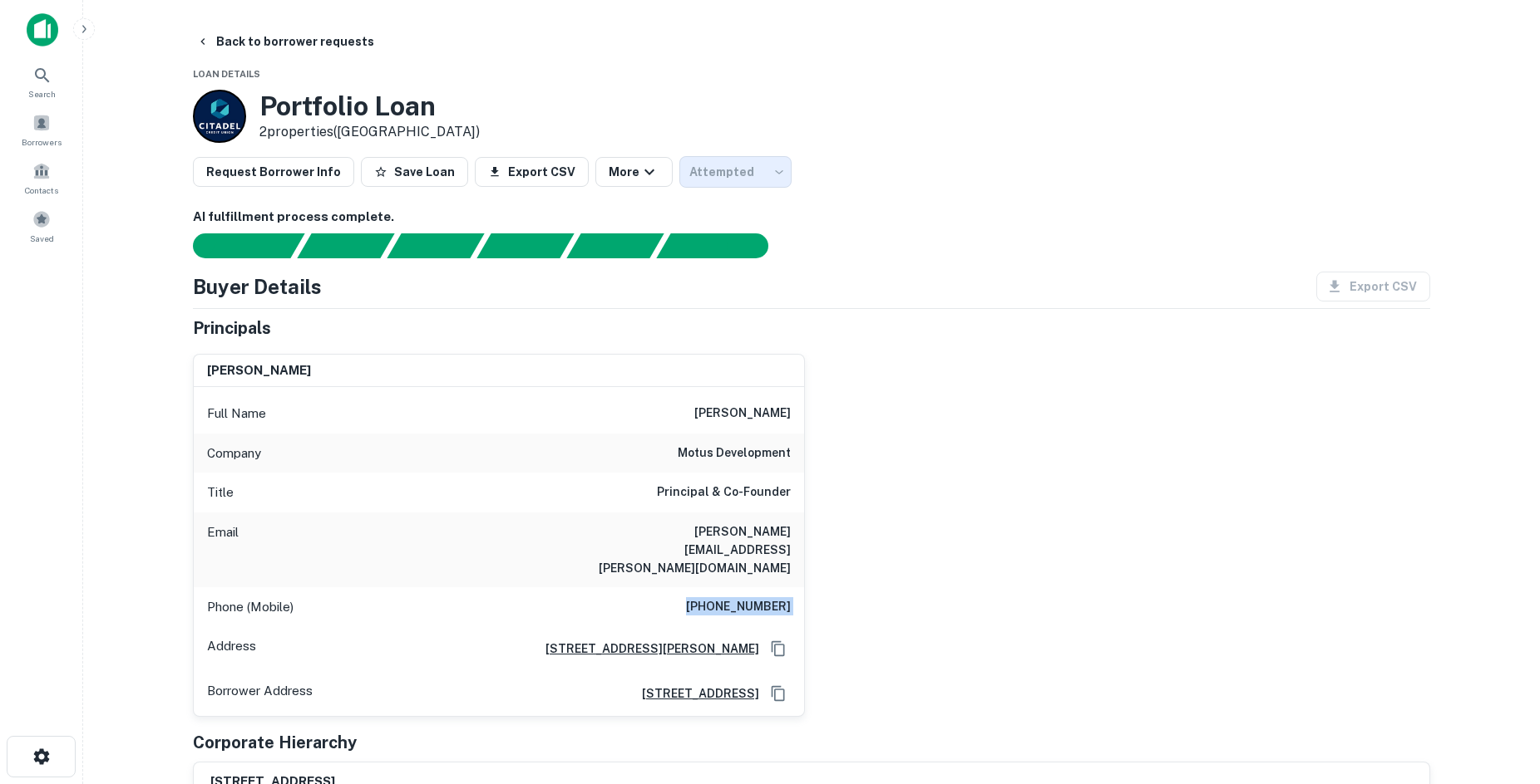
type input "*********"
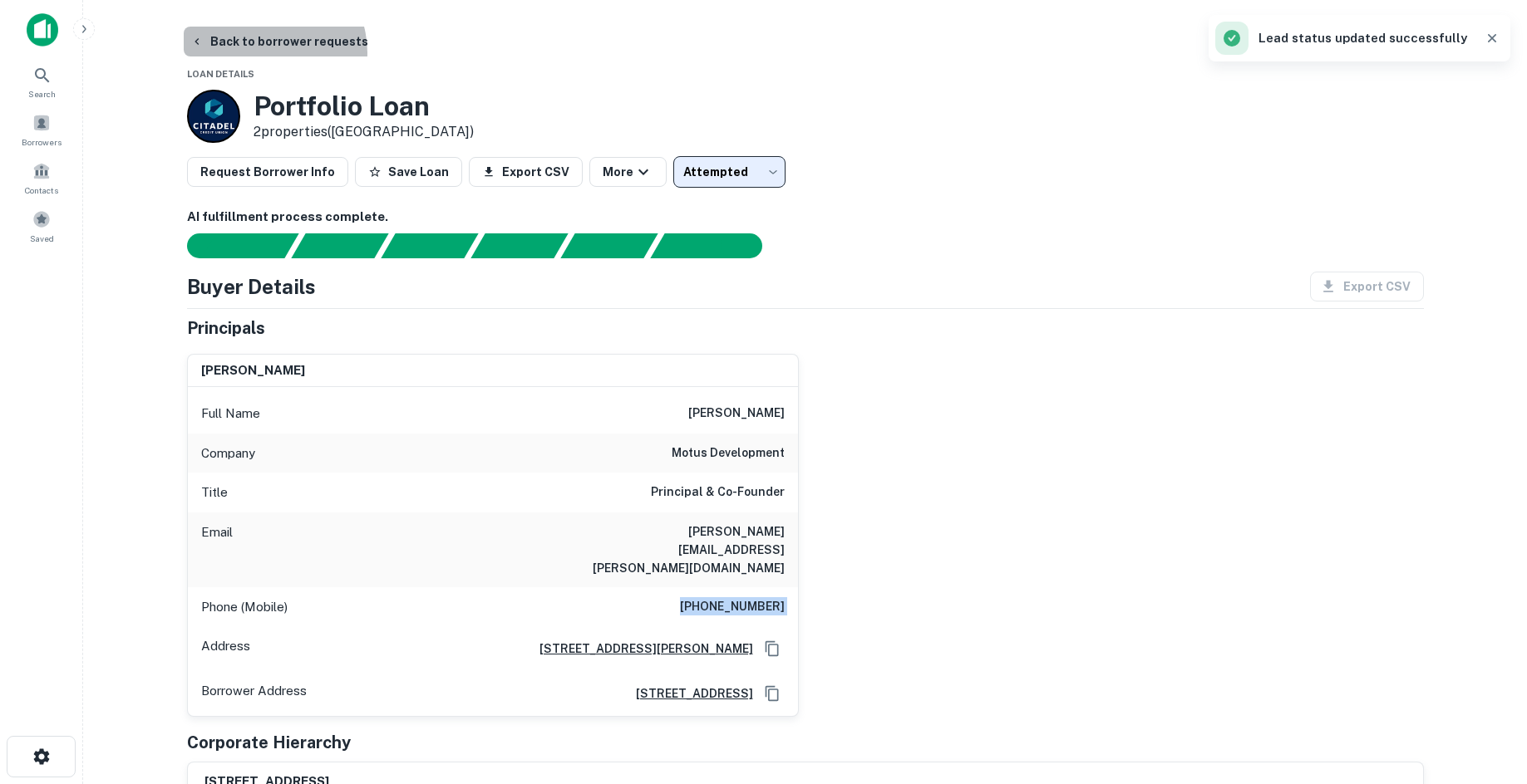
click at [265, 53] on button "Back to borrower requests" at bounding box center [279, 41] width 191 height 30
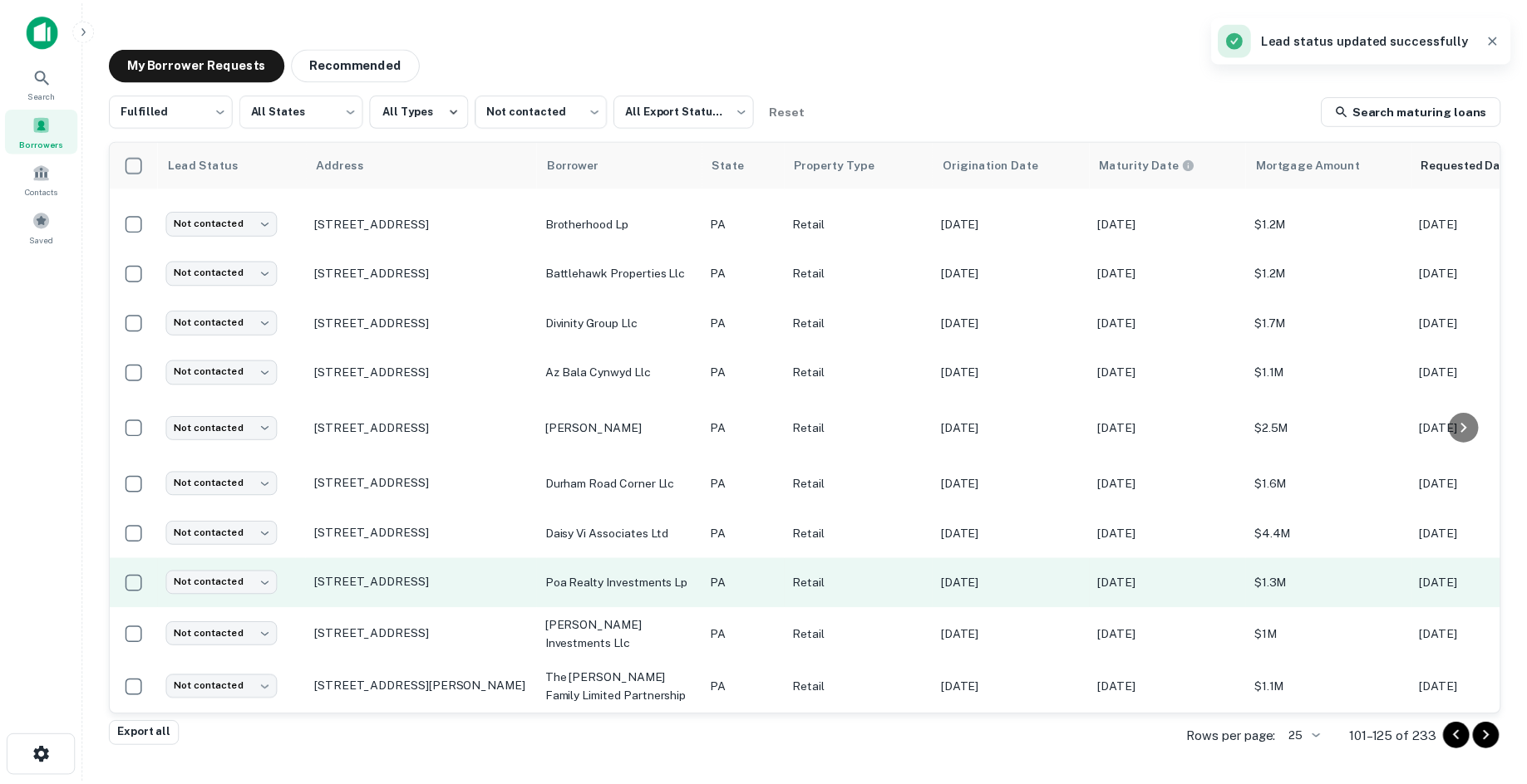
scroll to position [756, 0]
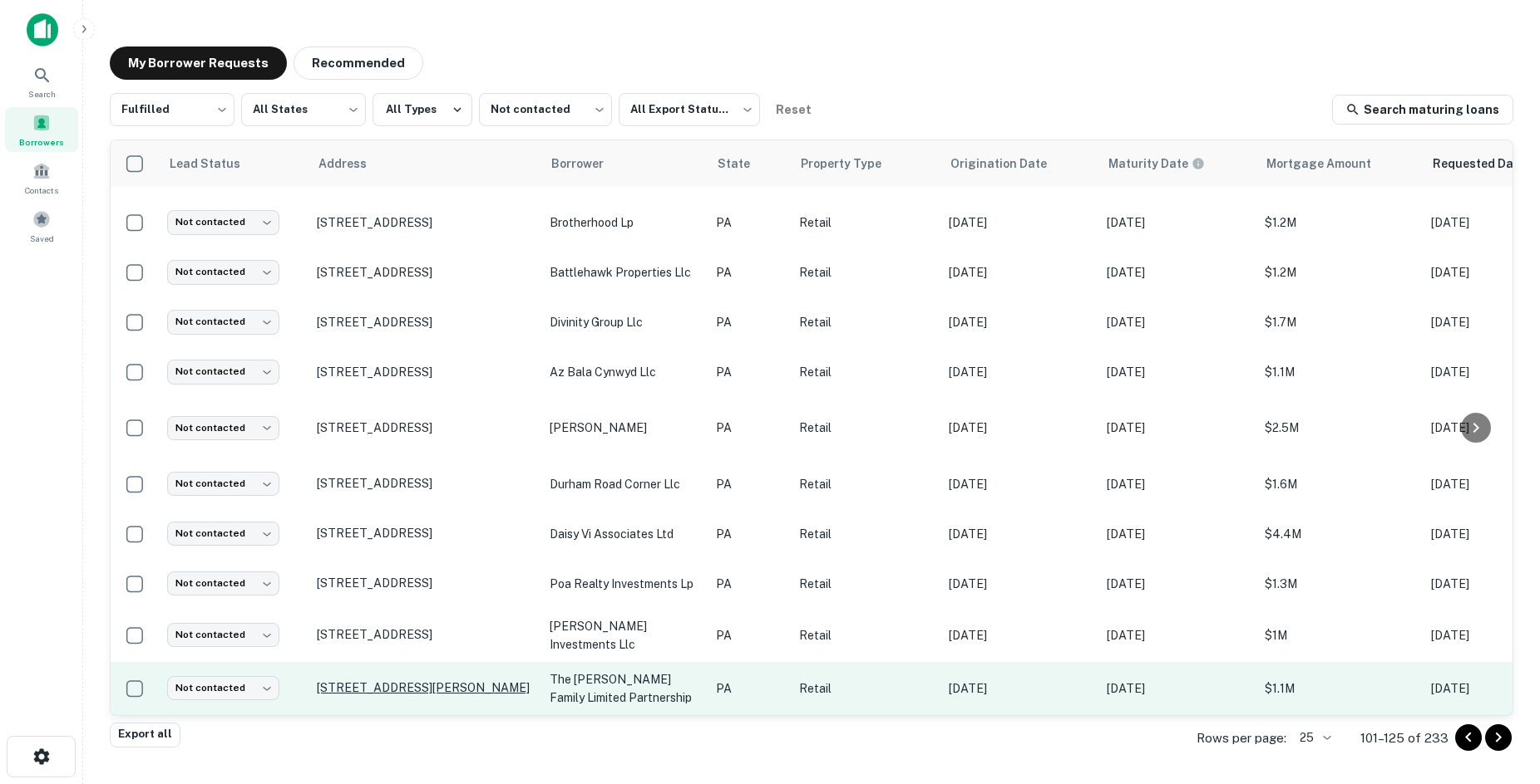
click at [473, 681] on p "1510 Whiteford Rd York, PA17402" at bounding box center [425, 688] width 217 height 15
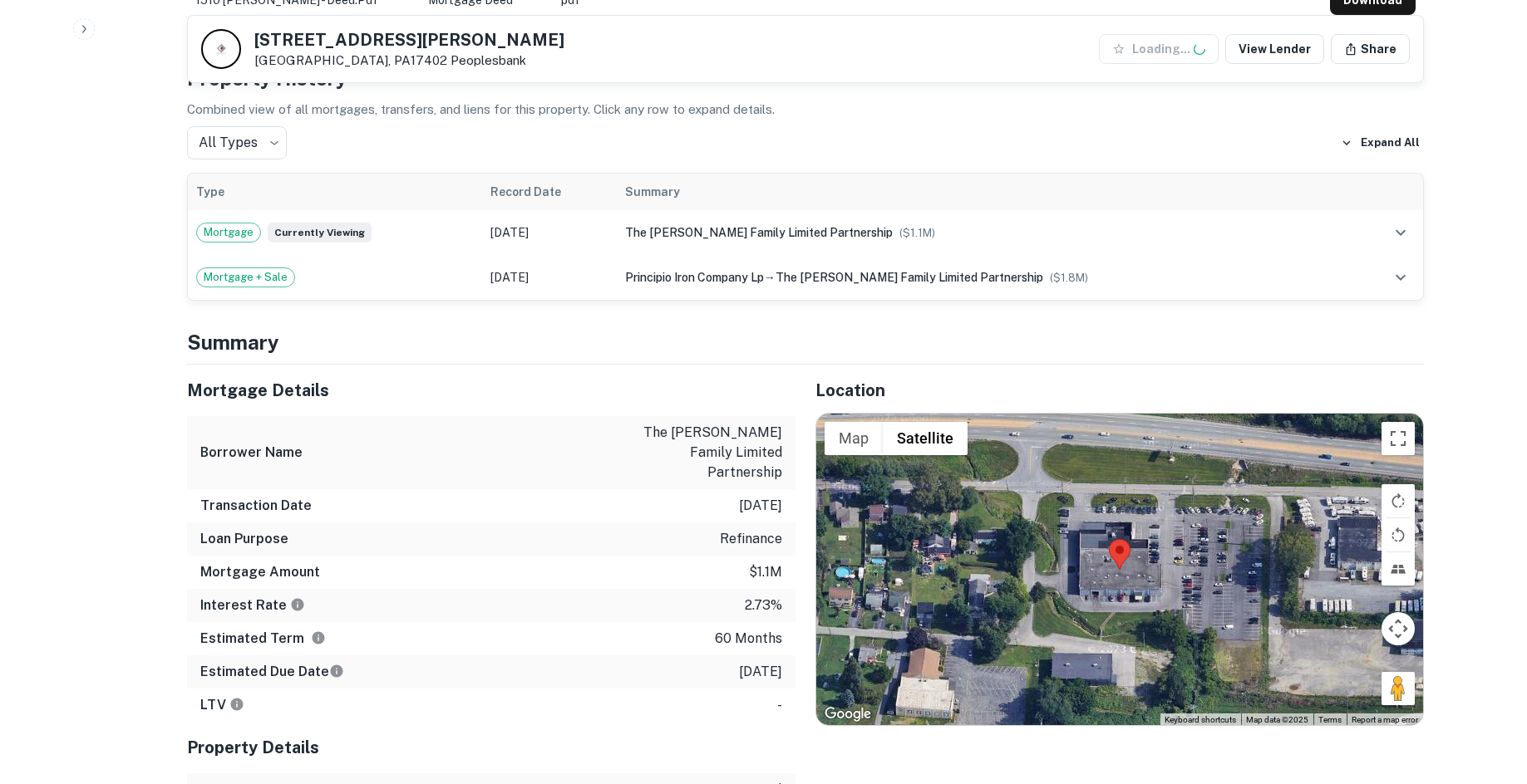
scroll to position [1080, 0]
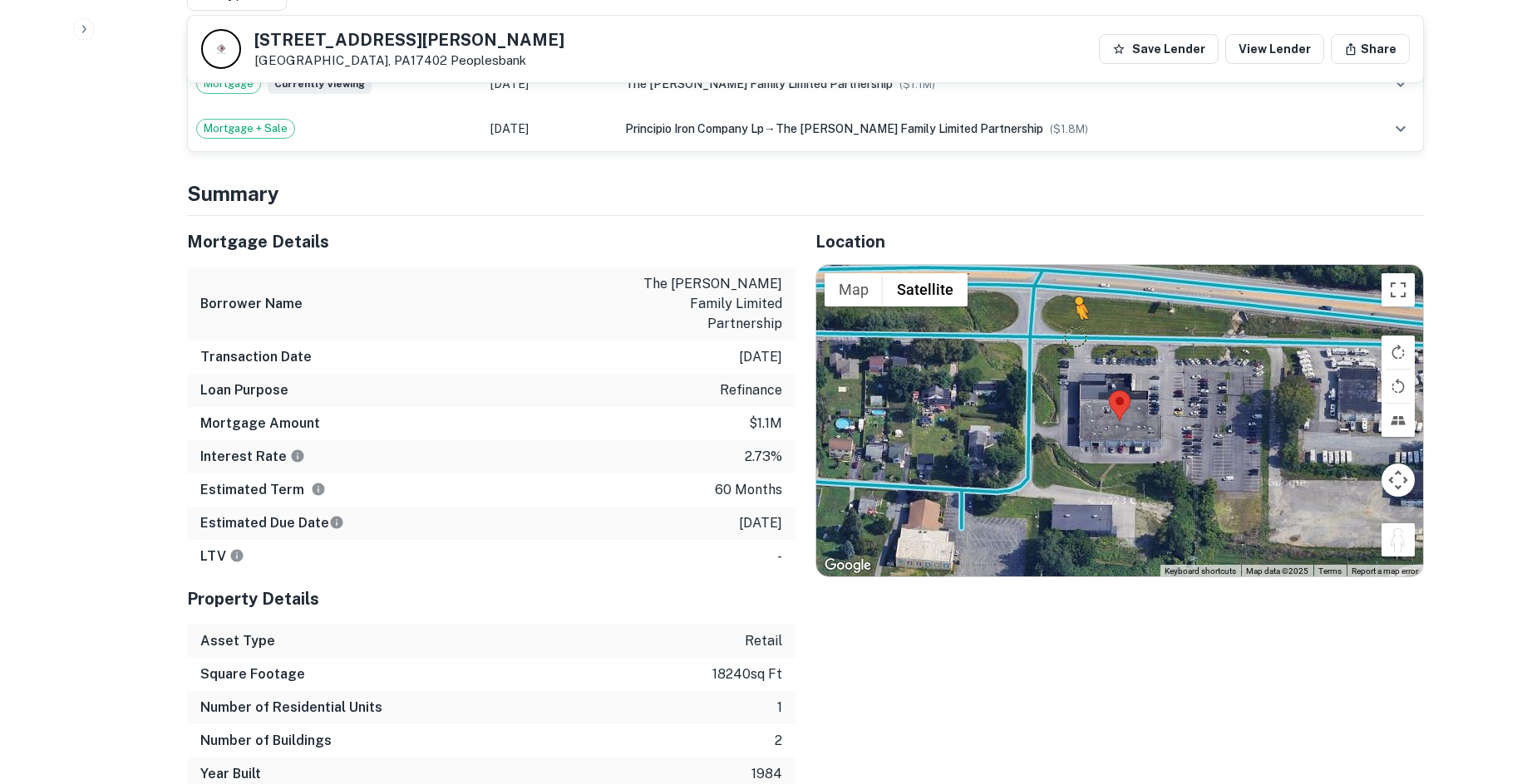
drag, startPoint x: 1401, startPoint y: 520, endPoint x: 1076, endPoint y: 320, distance: 381.6
click at [1076, 320] on div "To activate drag with keyboard, press Alt + Enter. Once in keyboard drag state,…" at bounding box center [1119, 421] width 607 height 312
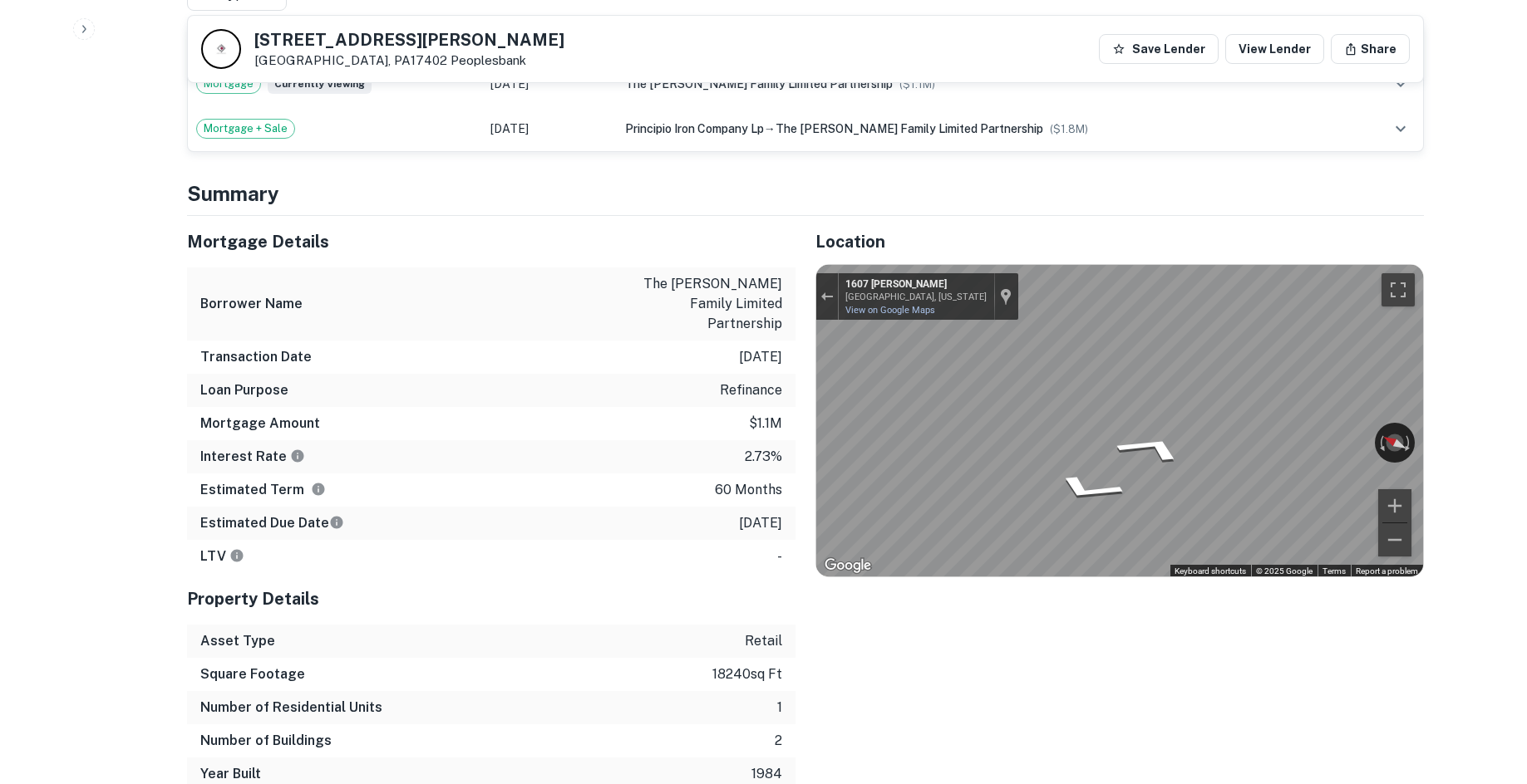
click at [792, 310] on div "Mortgage Details Borrower Name the giambalvo family limited partnership Transac…" at bounding box center [795, 503] width 1257 height 575
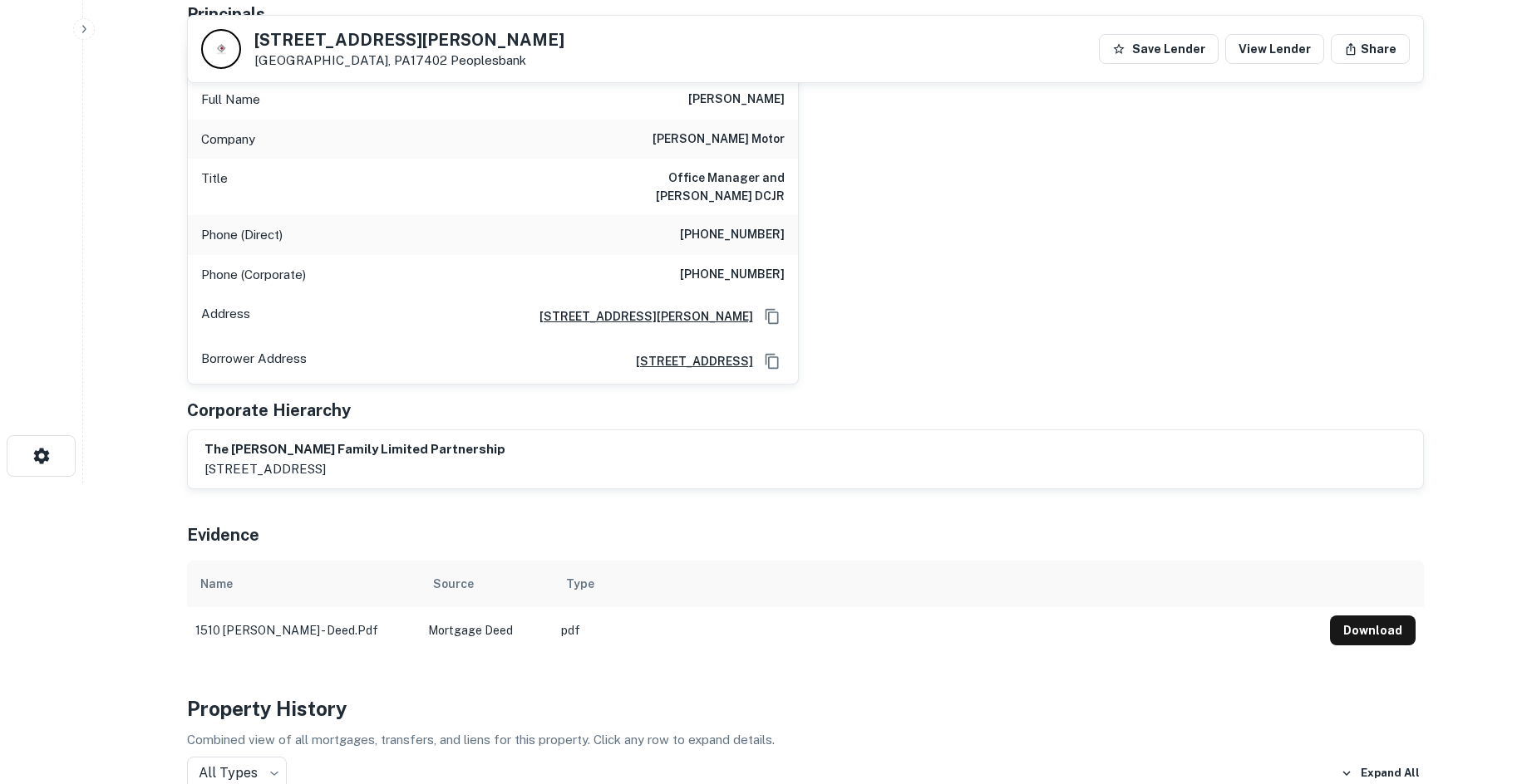
scroll to position [0, 0]
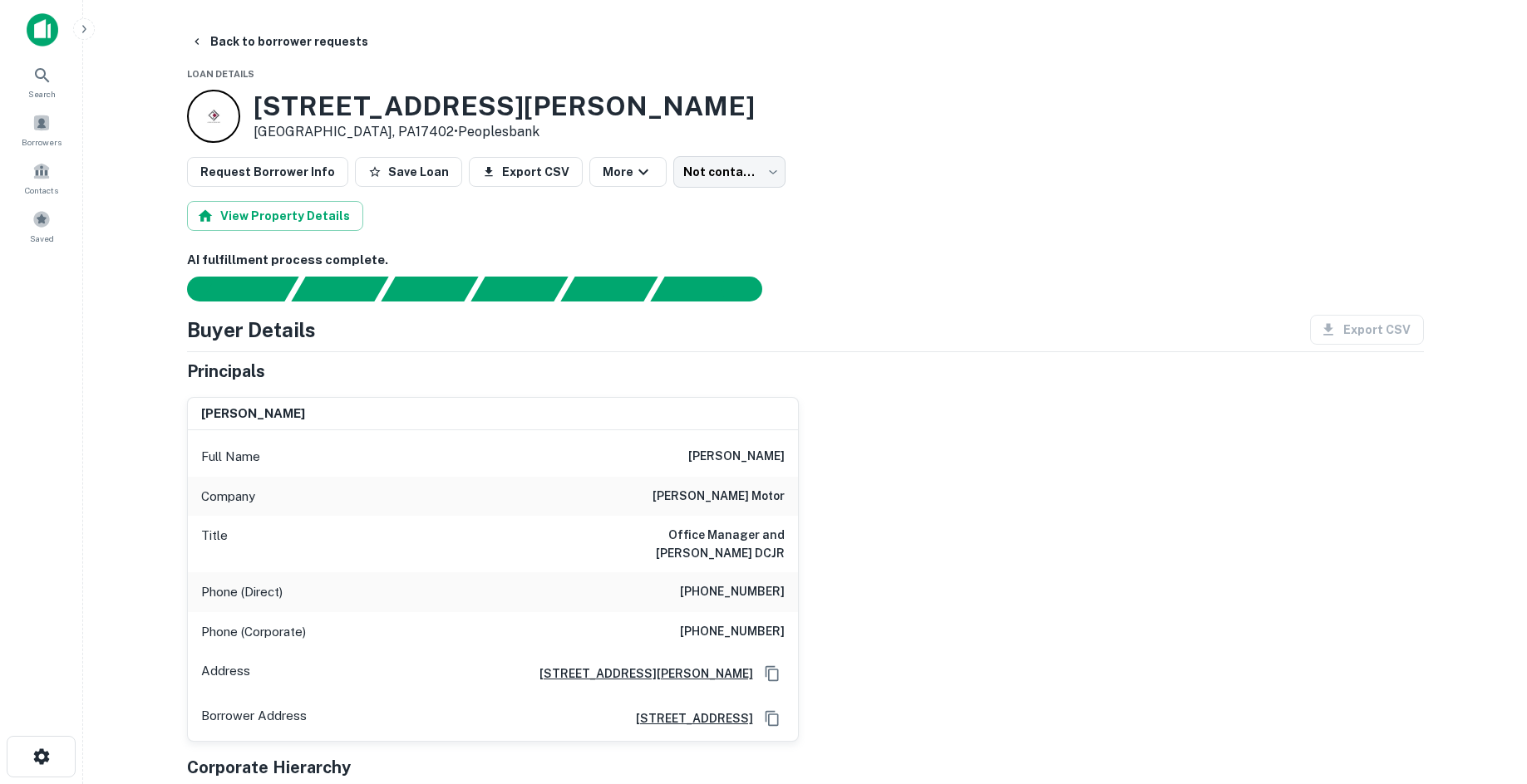
click at [740, 582] on h6 "(717) 912-8775" at bounding box center [733, 592] width 105 height 20
copy h6 "(717) 912-8775"
click at [784, 455] on div "Full Name john w. giambalvo" at bounding box center [493, 457] width 610 height 40
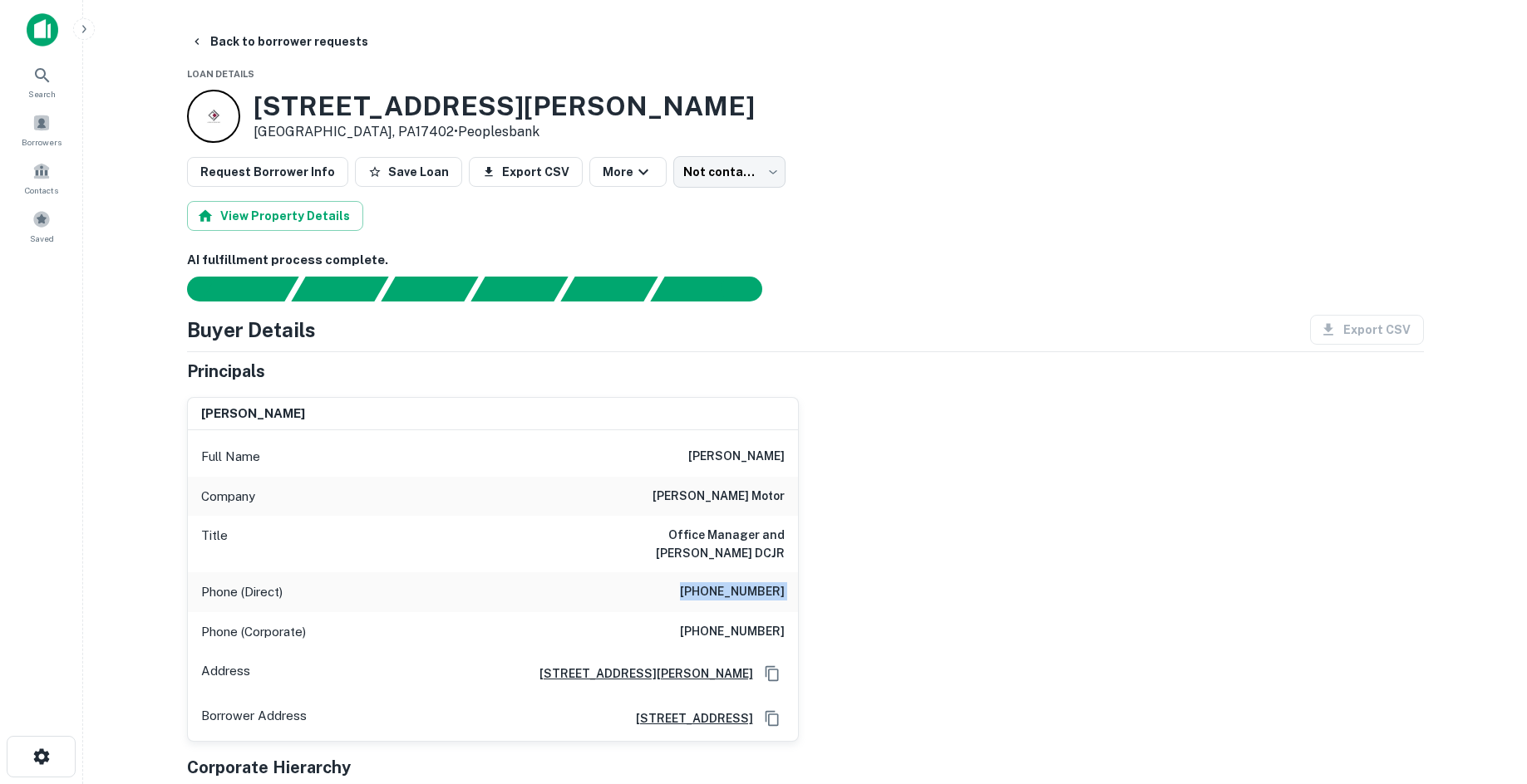
click at [830, 466] on div "john w. giambalvo Full Name john w. giambalvo Company jack giambalvo motor Titl…" at bounding box center [799, 563] width 1250 height 359
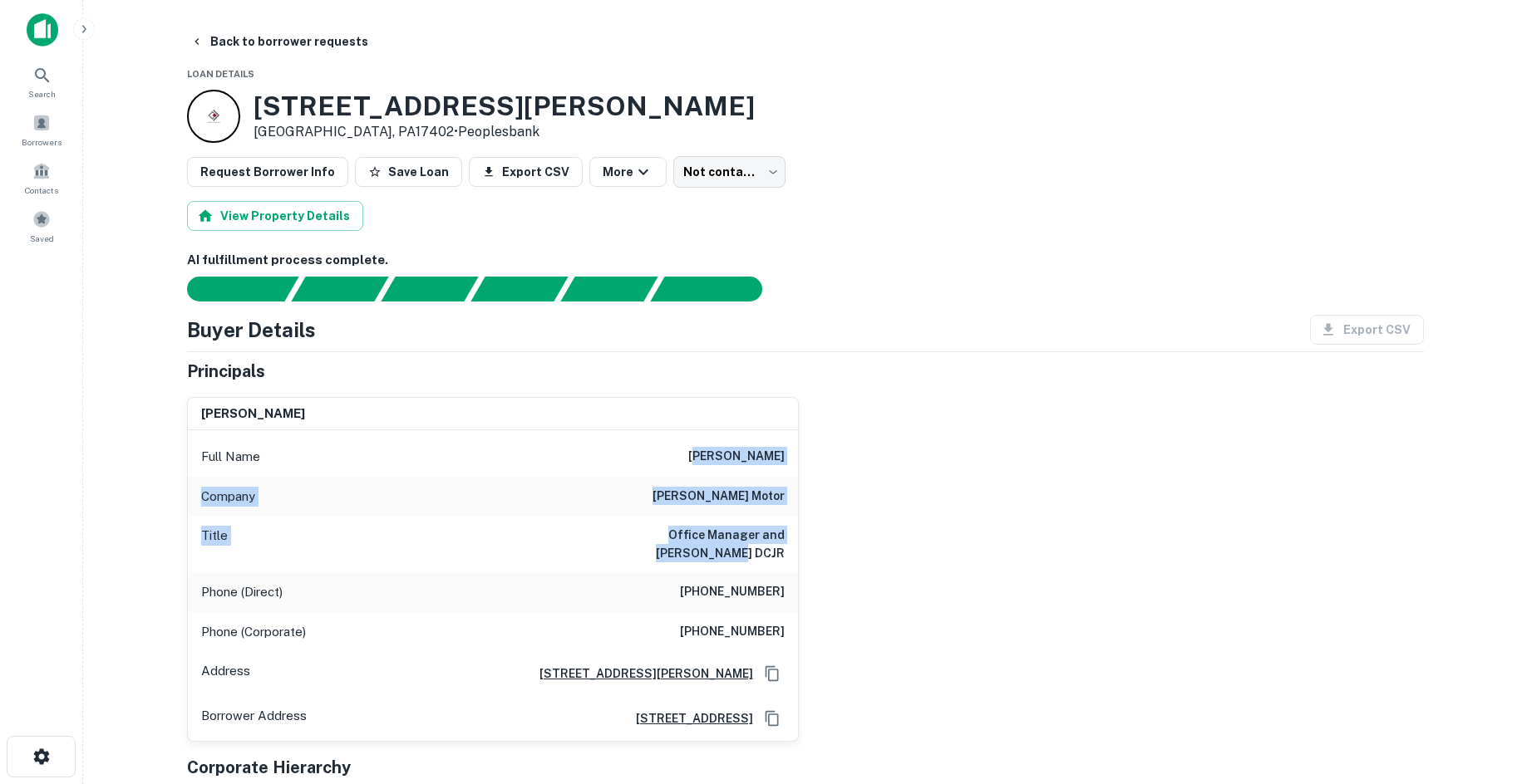
drag, startPoint x: 686, startPoint y: 454, endPoint x: 809, endPoint y: 521, distance: 140.1
click at [809, 521] on div "john w. giambalvo Full Name john w. giambalvo Company jack giambalvo motor Titl…" at bounding box center [799, 563] width 1250 height 359
click at [860, 520] on div "john w. giambalvo Full Name john w. giambalvo Company jack giambalvo motor Titl…" at bounding box center [799, 563] width 1250 height 359
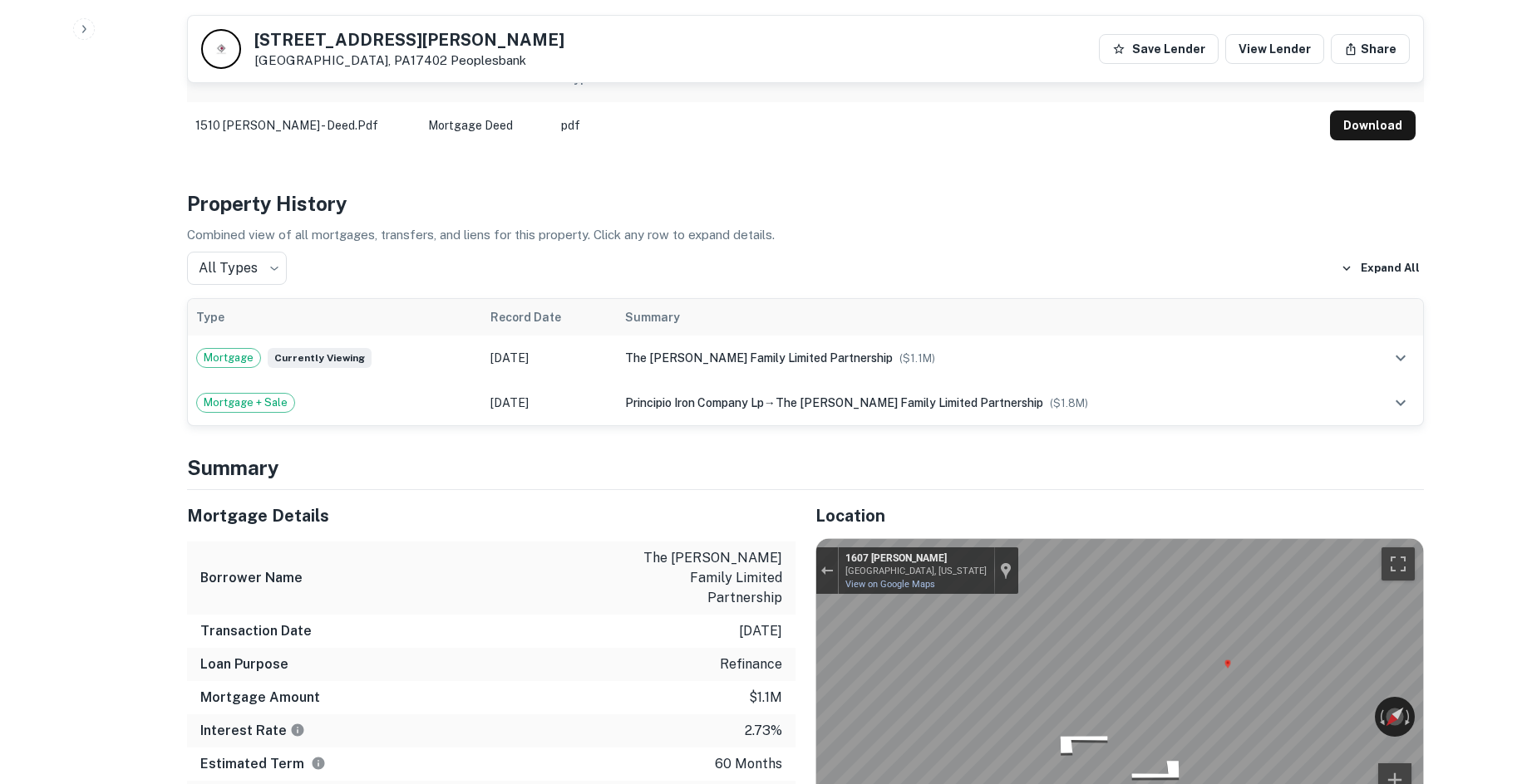
scroll to position [831, 0]
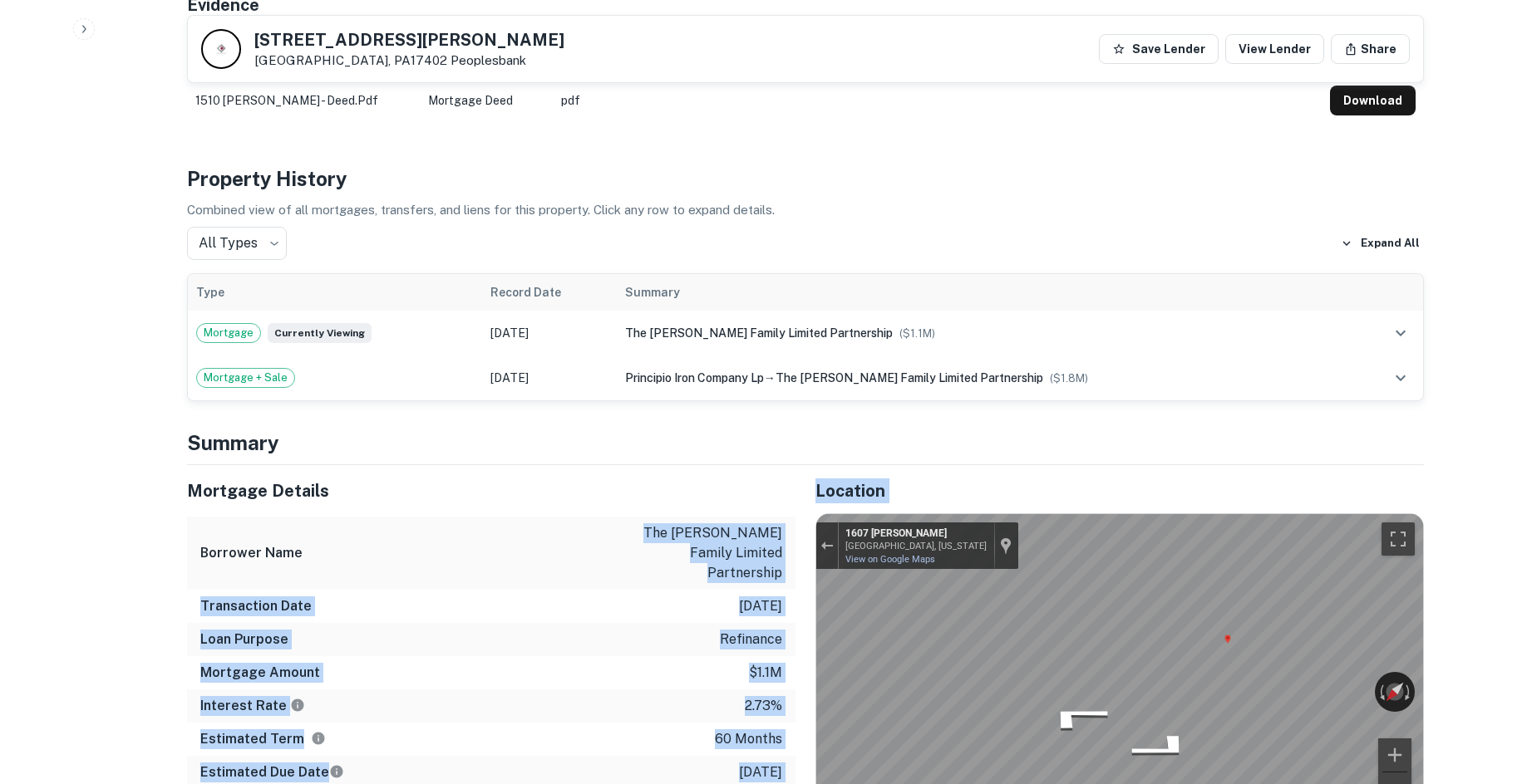
drag, startPoint x: 644, startPoint y: 509, endPoint x: 834, endPoint y: 546, distance: 193.6
click at [834, 546] on div "Mortgage Details Borrower Name the giambalvo family limited partnership Transac…" at bounding box center [795, 752] width 1257 height 575
click at [766, 547] on div "Borrower Name the giambalvo family limited partnership" at bounding box center [492, 553] width 609 height 73
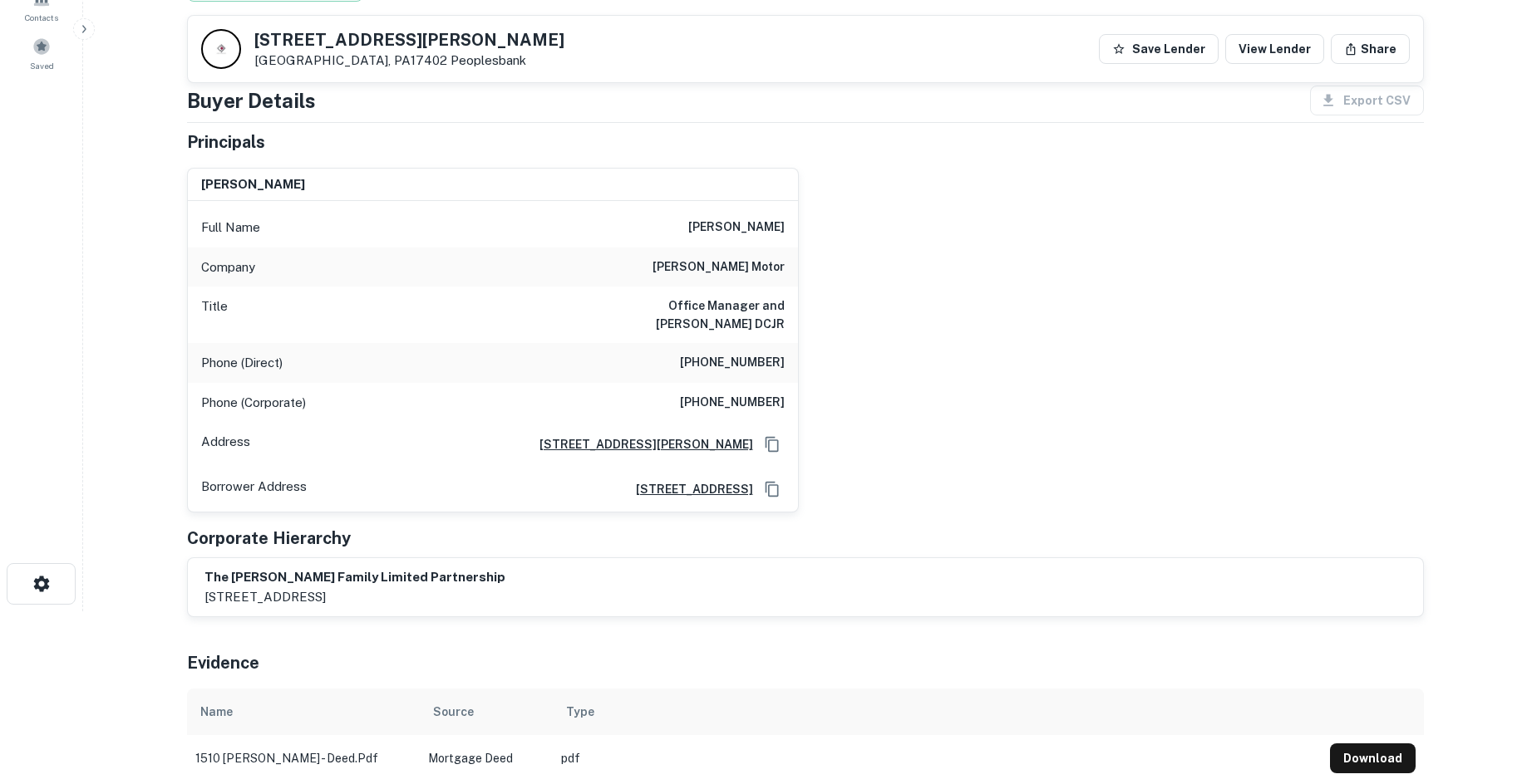
scroll to position [167, 0]
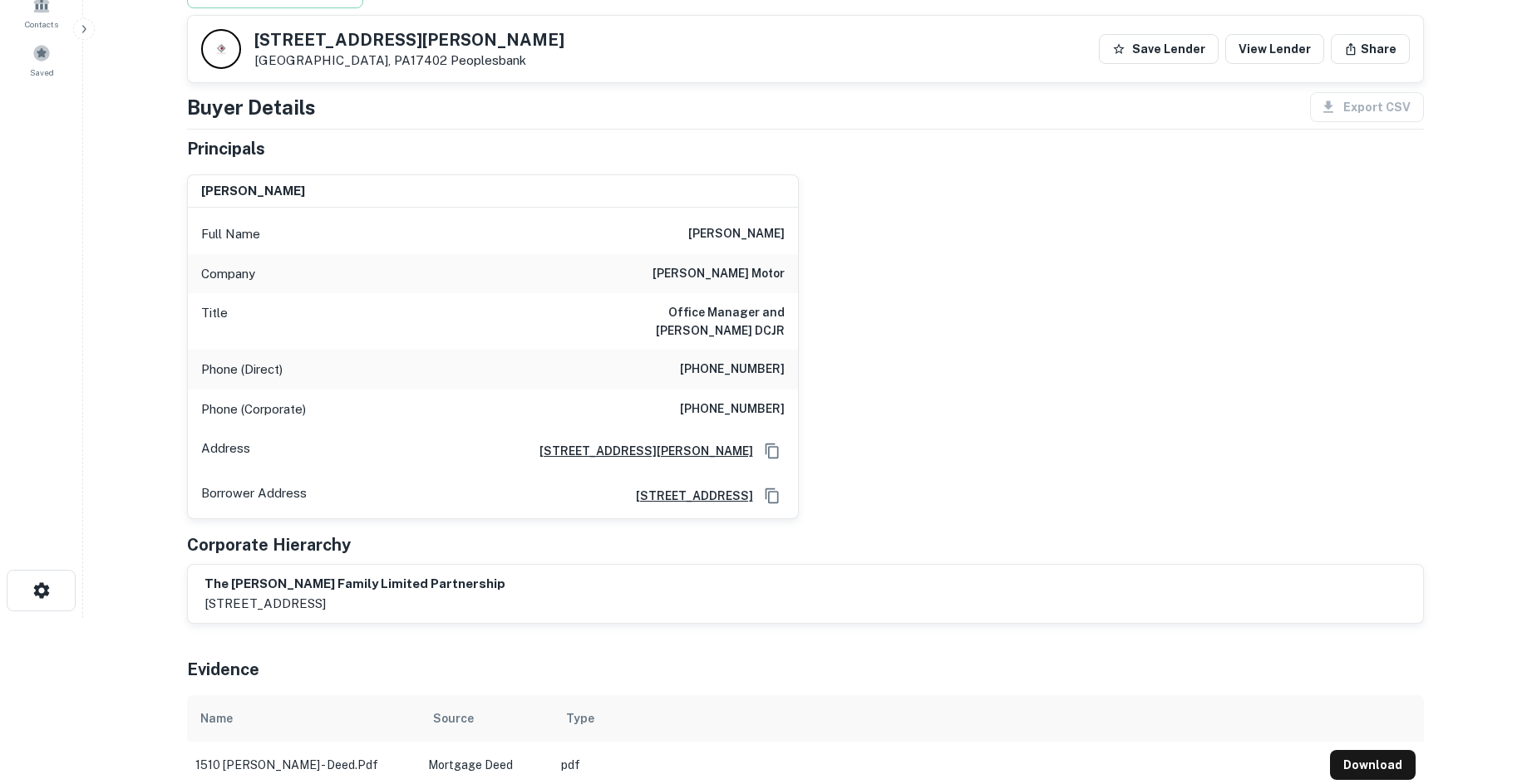
click at [793, 403] on div "Phone (Corporate) (717) 461-7022" at bounding box center [493, 409] width 610 height 40
click at [776, 399] on h6 "(717) 461-7022" at bounding box center [733, 409] width 105 height 20
copy h6 "(717) 461-7022"
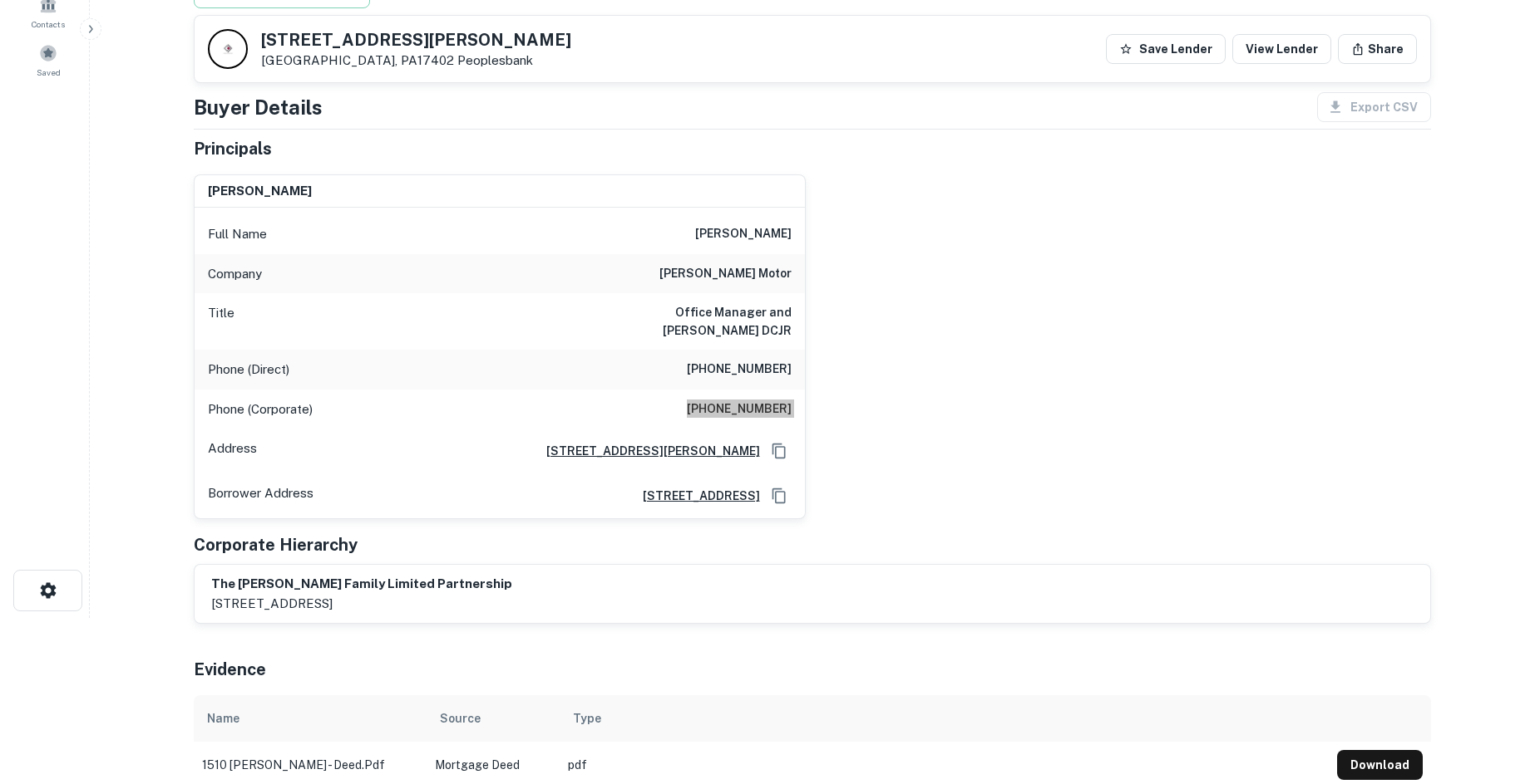
scroll to position [0, 0]
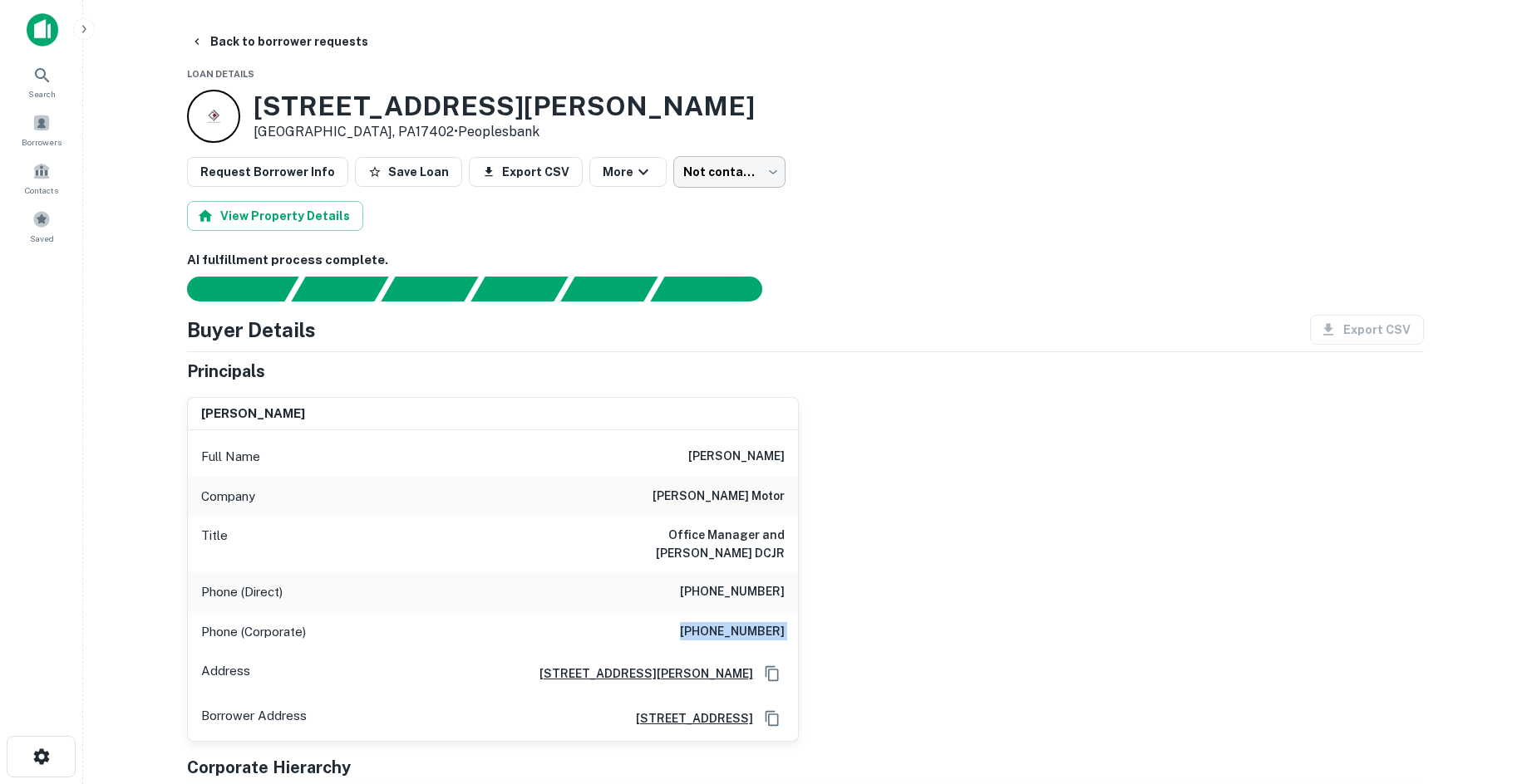
click at [688, 177] on body "Search Borrowers Contacts Saved Back to borrower requests Loan Details 1510 Whi…" at bounding box center [764, 392] width 1527 height 784
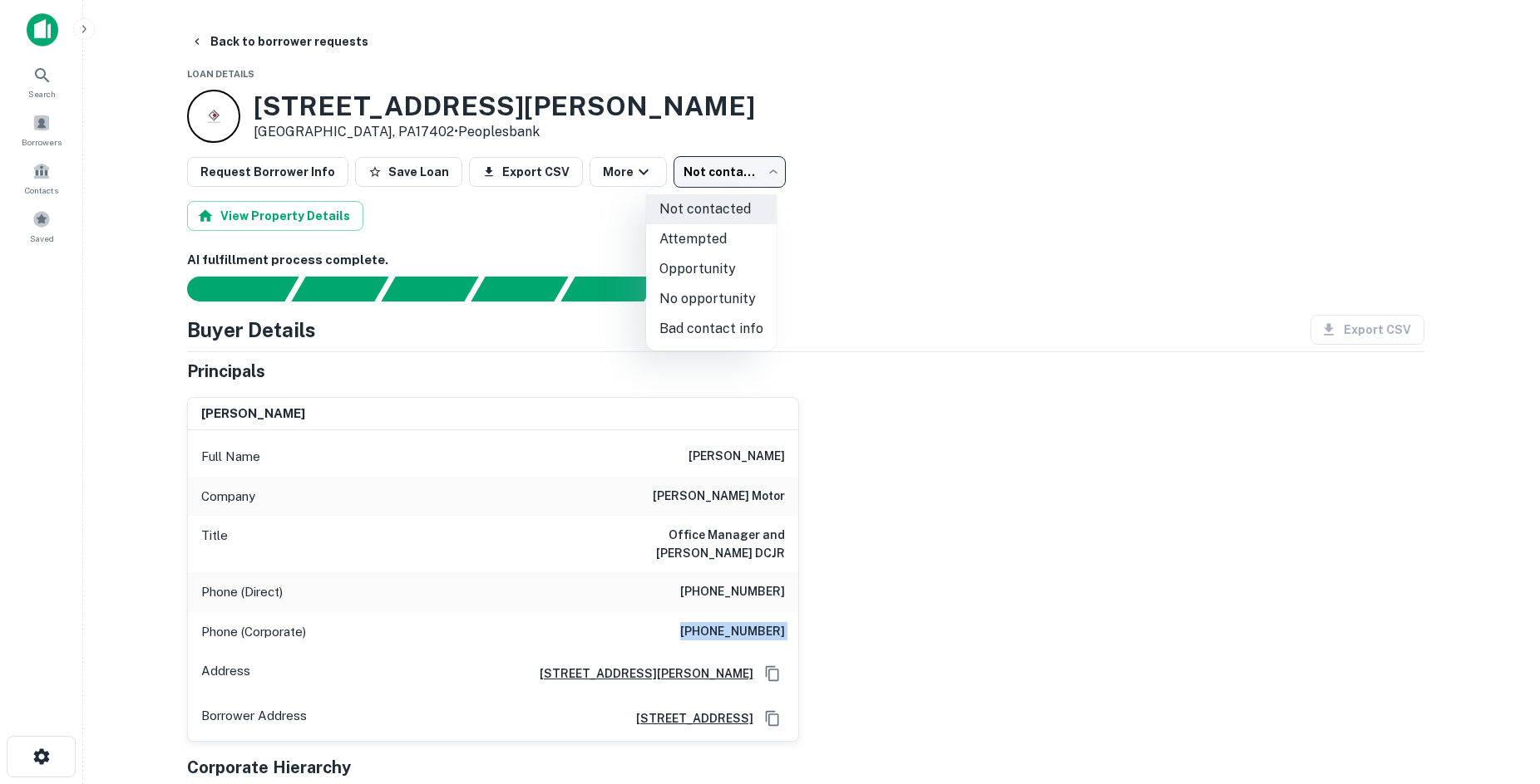
click at [715, 235] on li "Attempted" at bounding box center [711, 239] width 130 height 30
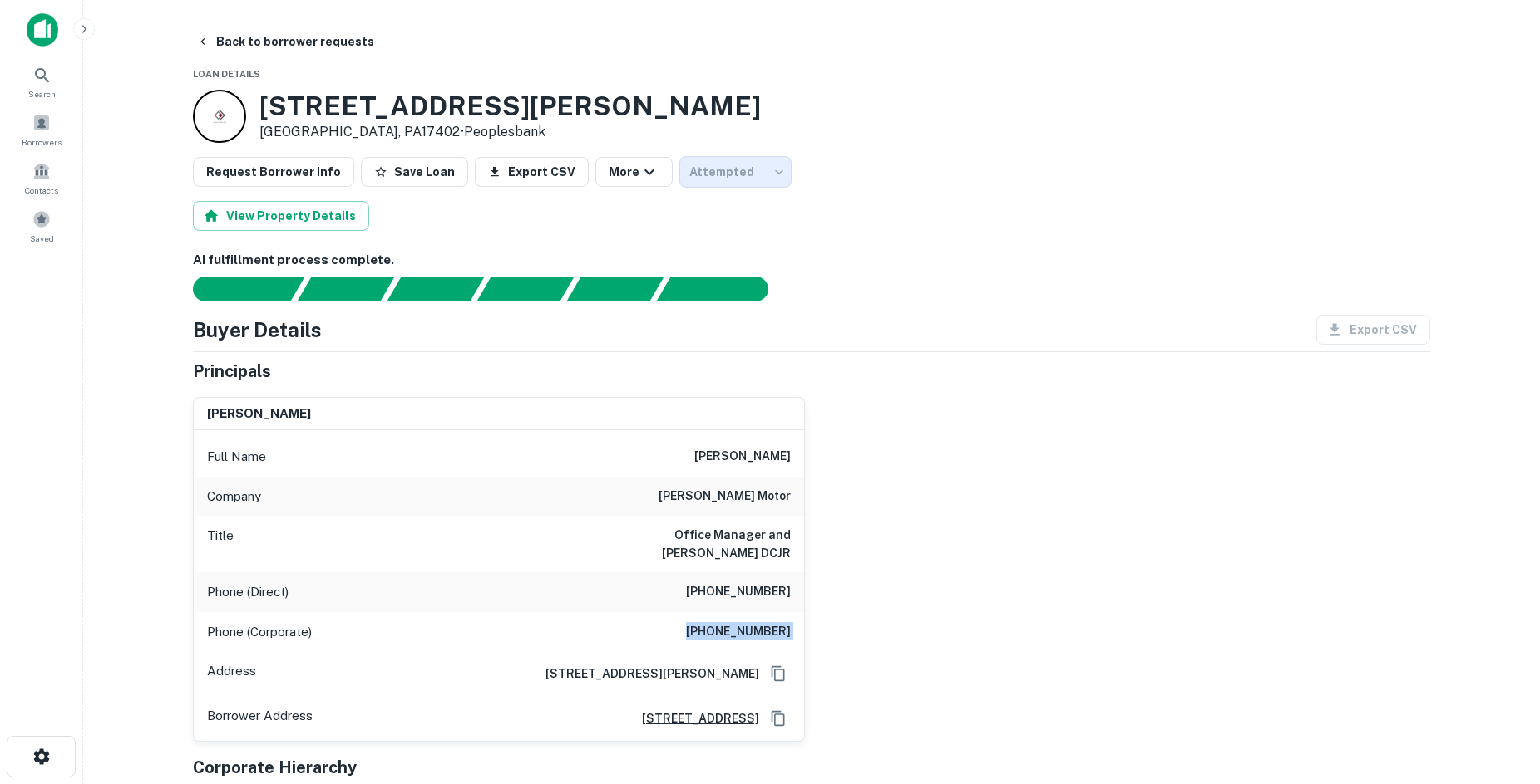
type input "*********"
click at [777, 211] on div "View Property Details" at bounding box center [806, 215] width 1237 height 30
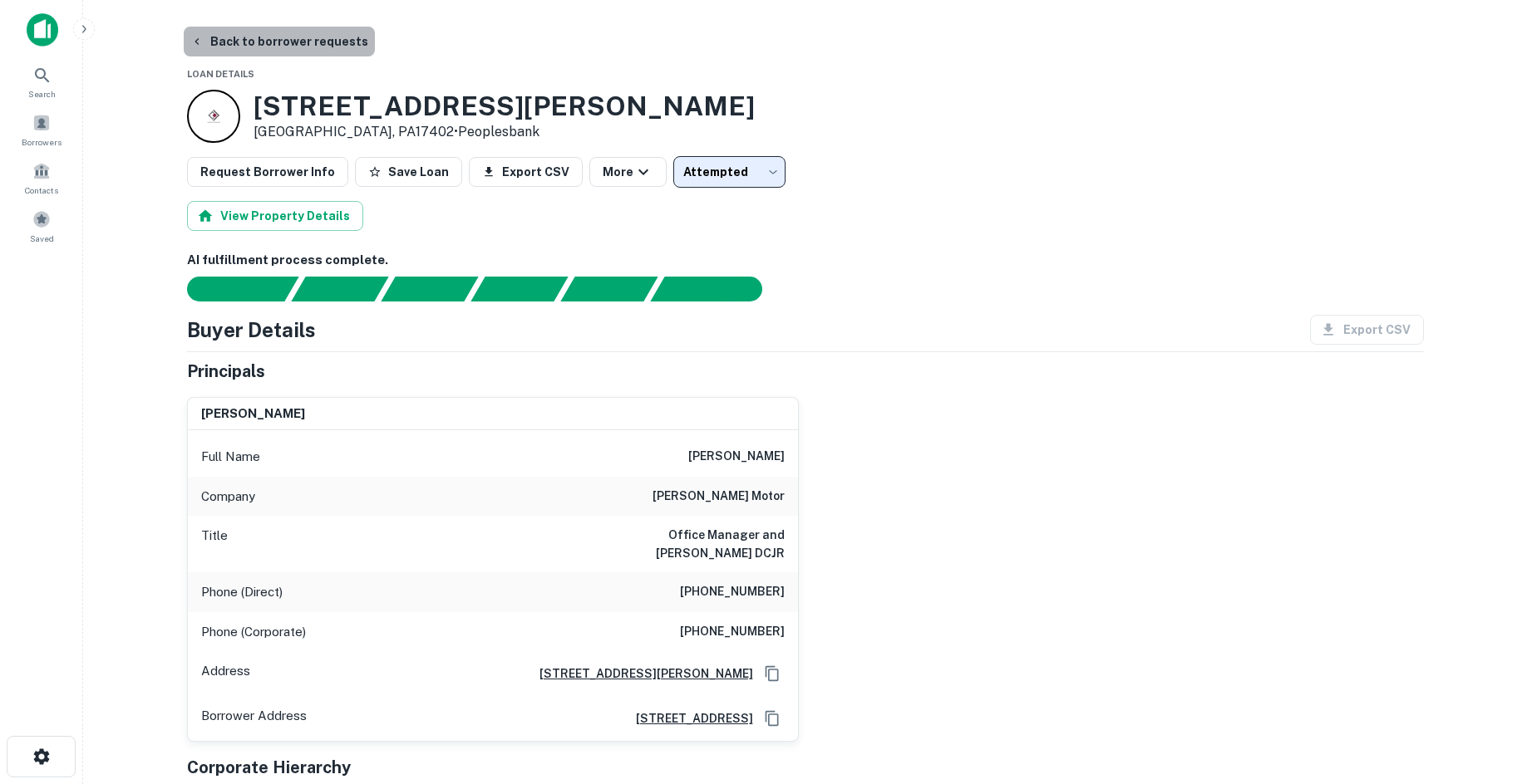
click at [300, 45] on button "Back to borrower requests" at bounding box center [279, 41] width 191 height 30
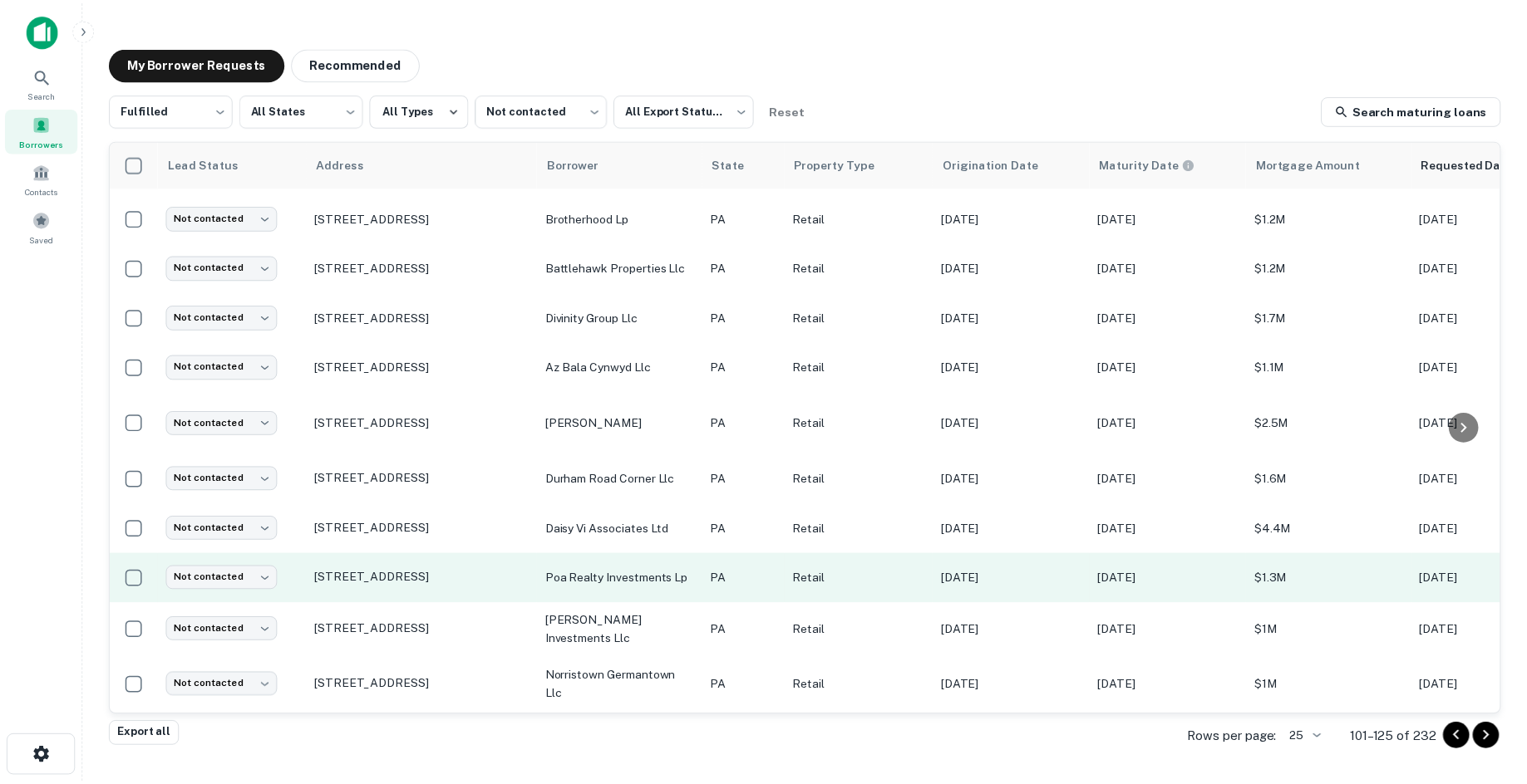
scroll to position [761, 0]
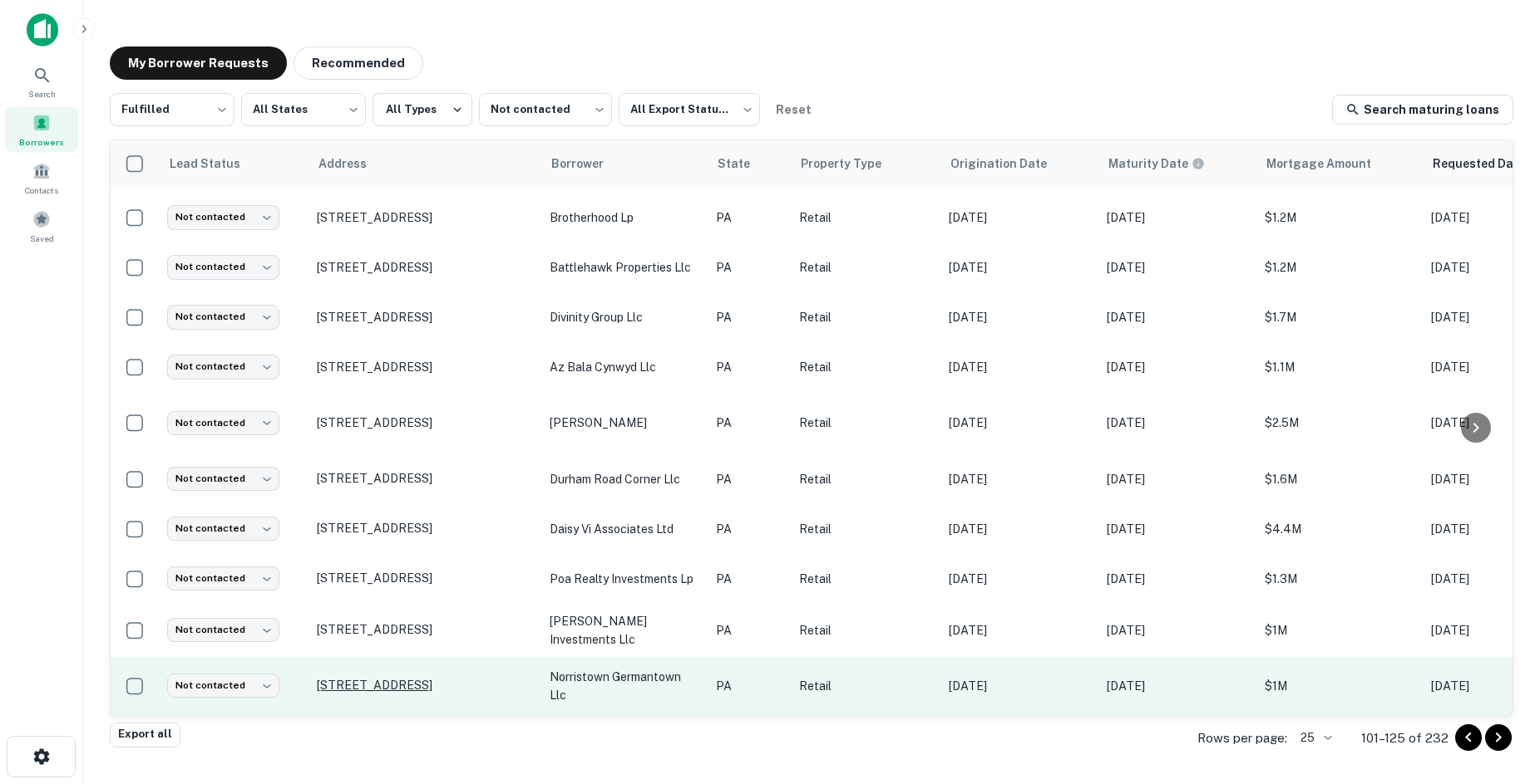
click at [440, 678] on p "38 W Germantown Pike Norristown, PA19401" at bounding box center [425, 685] width 217 height 15
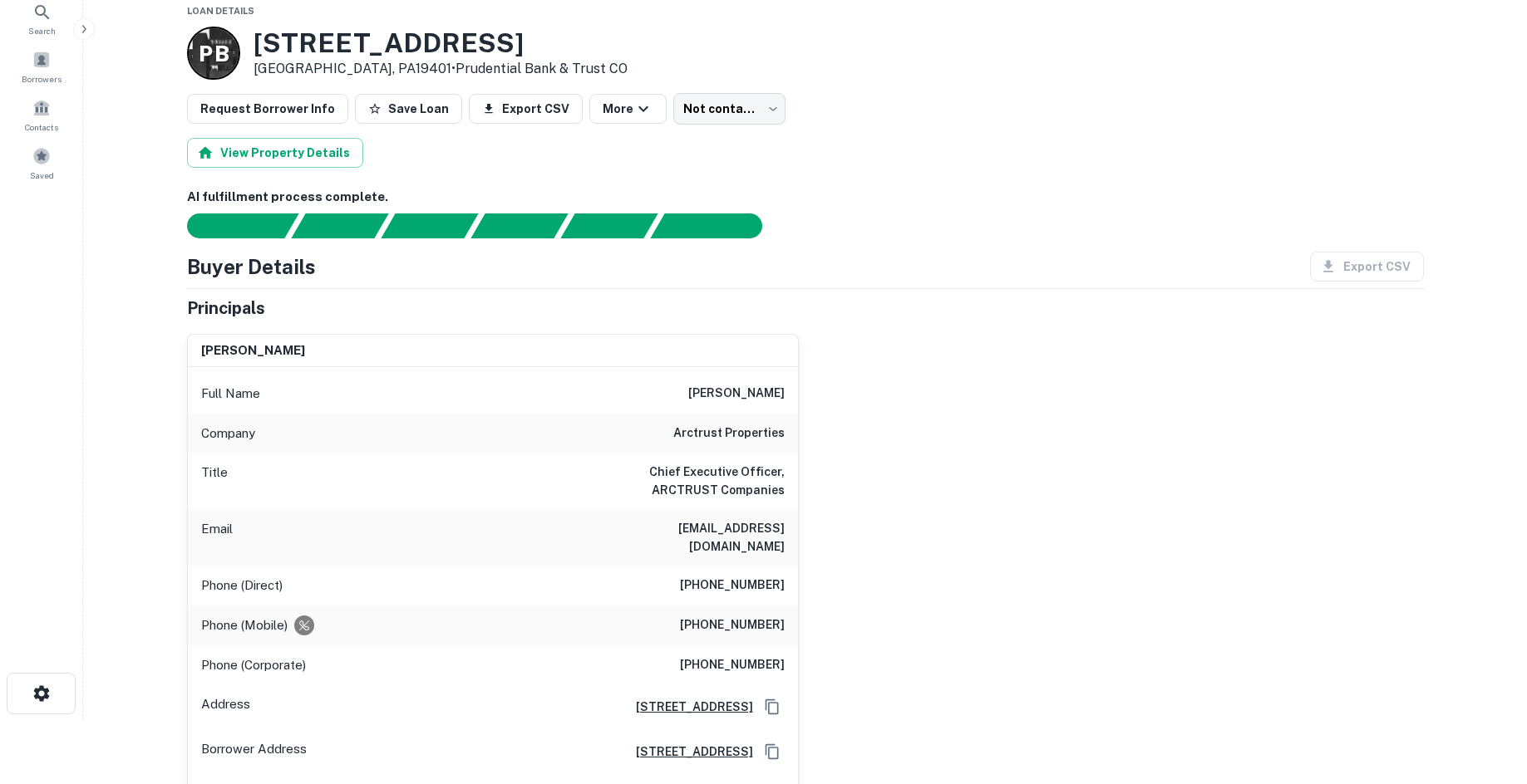
scroll to position [249, 0]
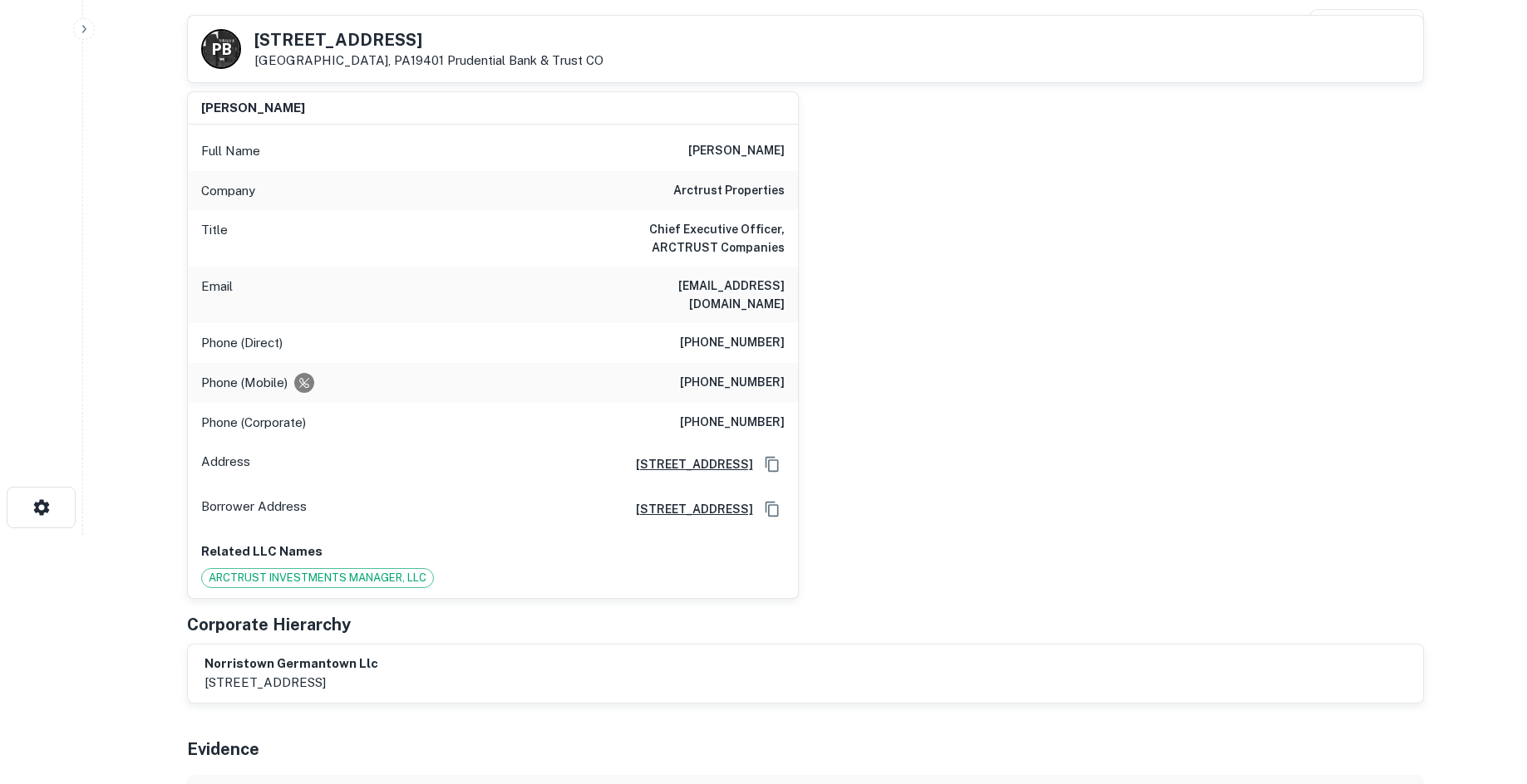
click at [764, 190] on h6 "arctrust properties" at bounding box center [728, 191] width 111 height 20
click at [1014, 190] on div "gary s. baumann Full Name gary s. baumann Company arctrust properties Title Chi…" at bounding box center [799, 339] width 1250 height 521
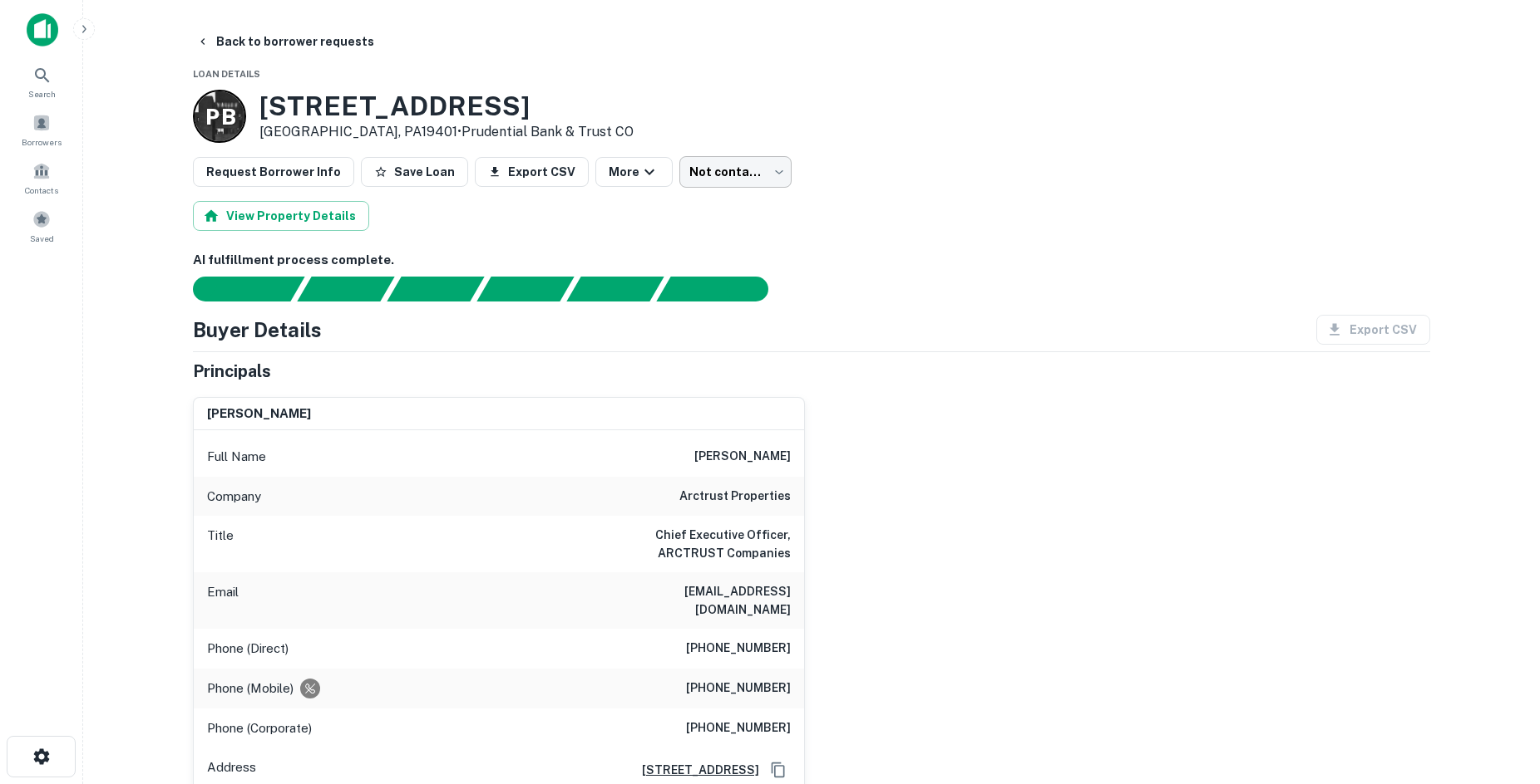
click at [685, 187] on body "Search Borrowers Contacts Saved Back to borrower requests Loan Details P B 38 W…" at bounding box center [770, 392] width 1540 height 784
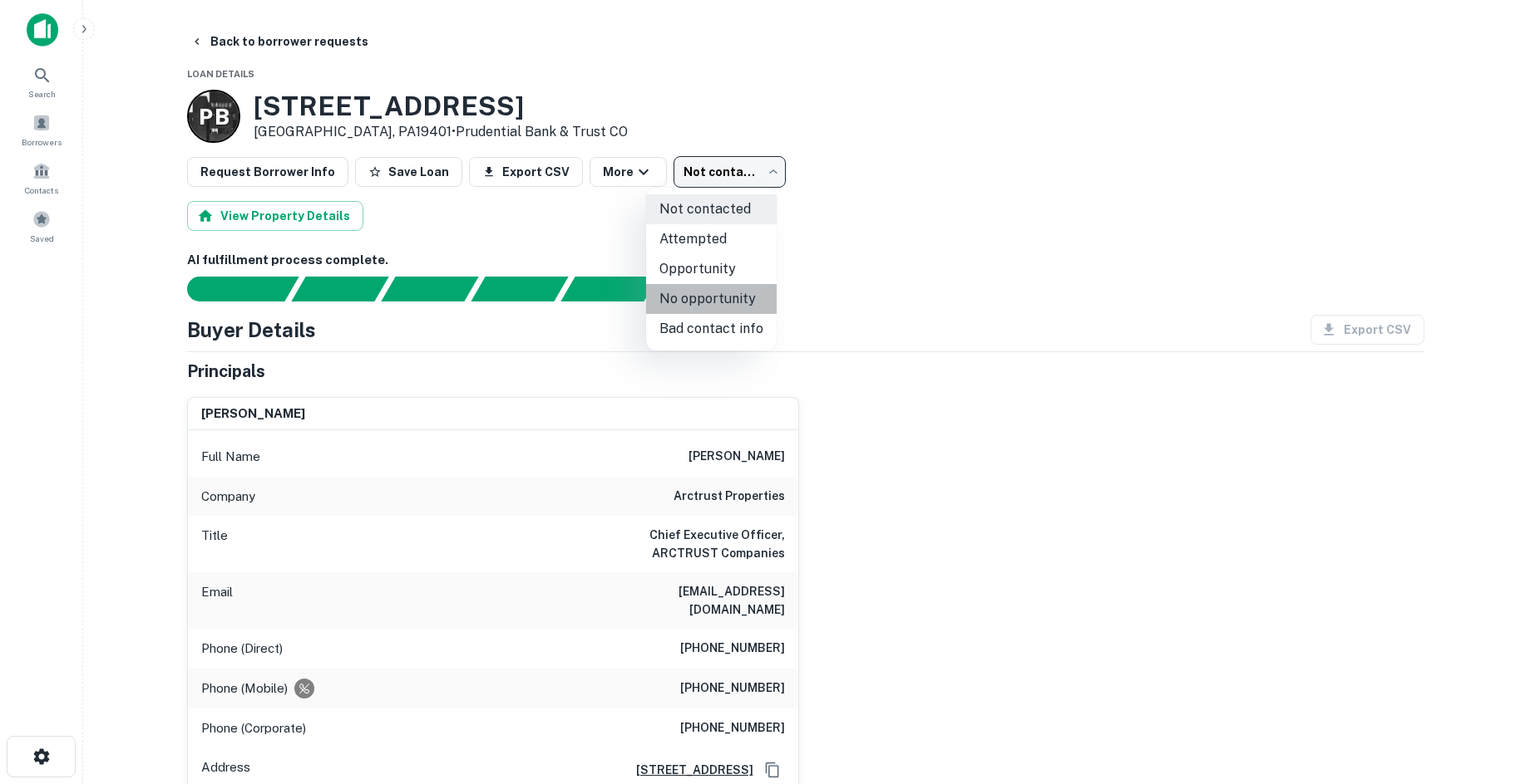
click at [716, 309] on li "No opportunity" at bounding box center [711, 299] width 130 height 30
type input "**********"
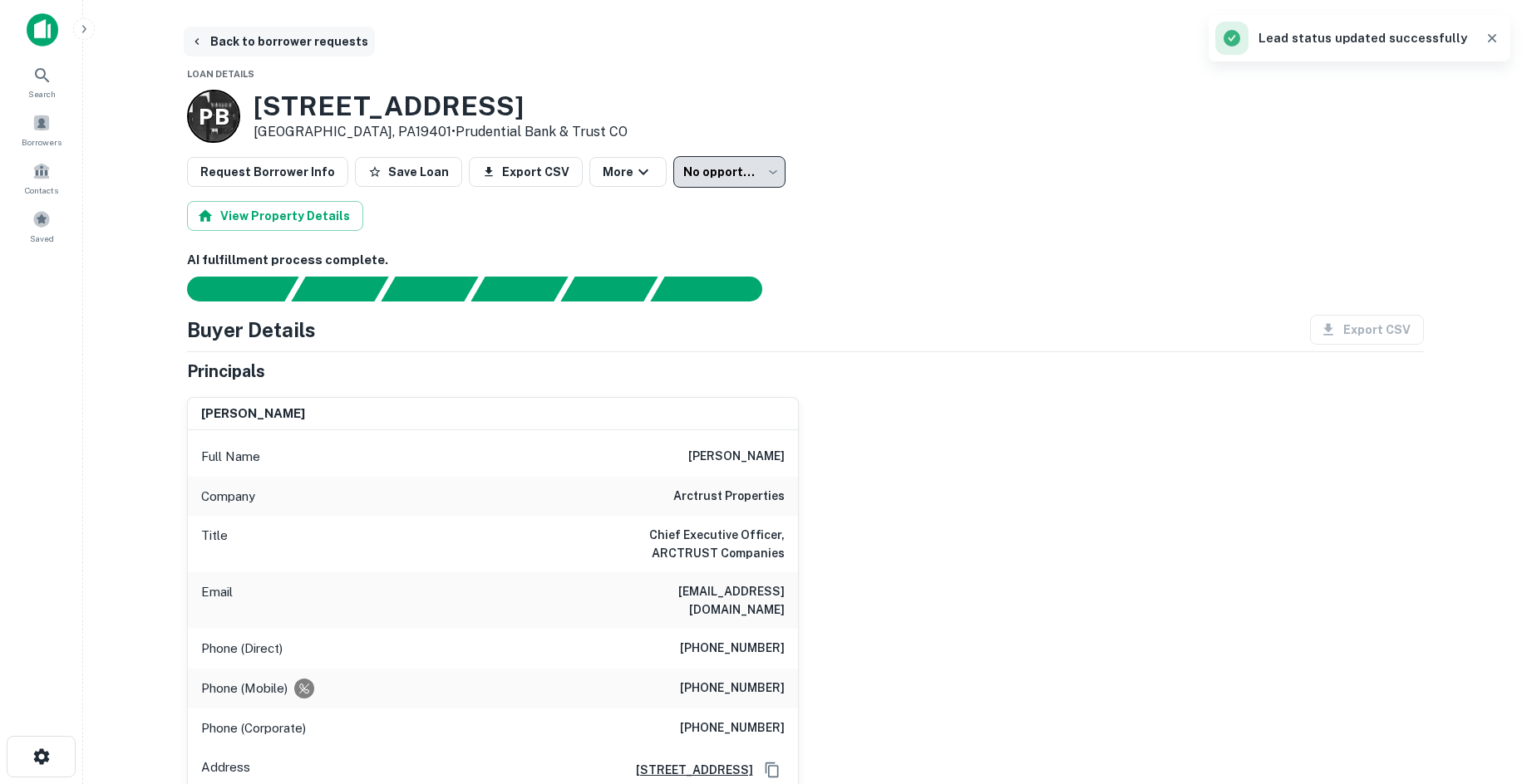
click at [330, 42] on button "Back to borrower requests" at bounding box center [279, 41] width 191 height 30
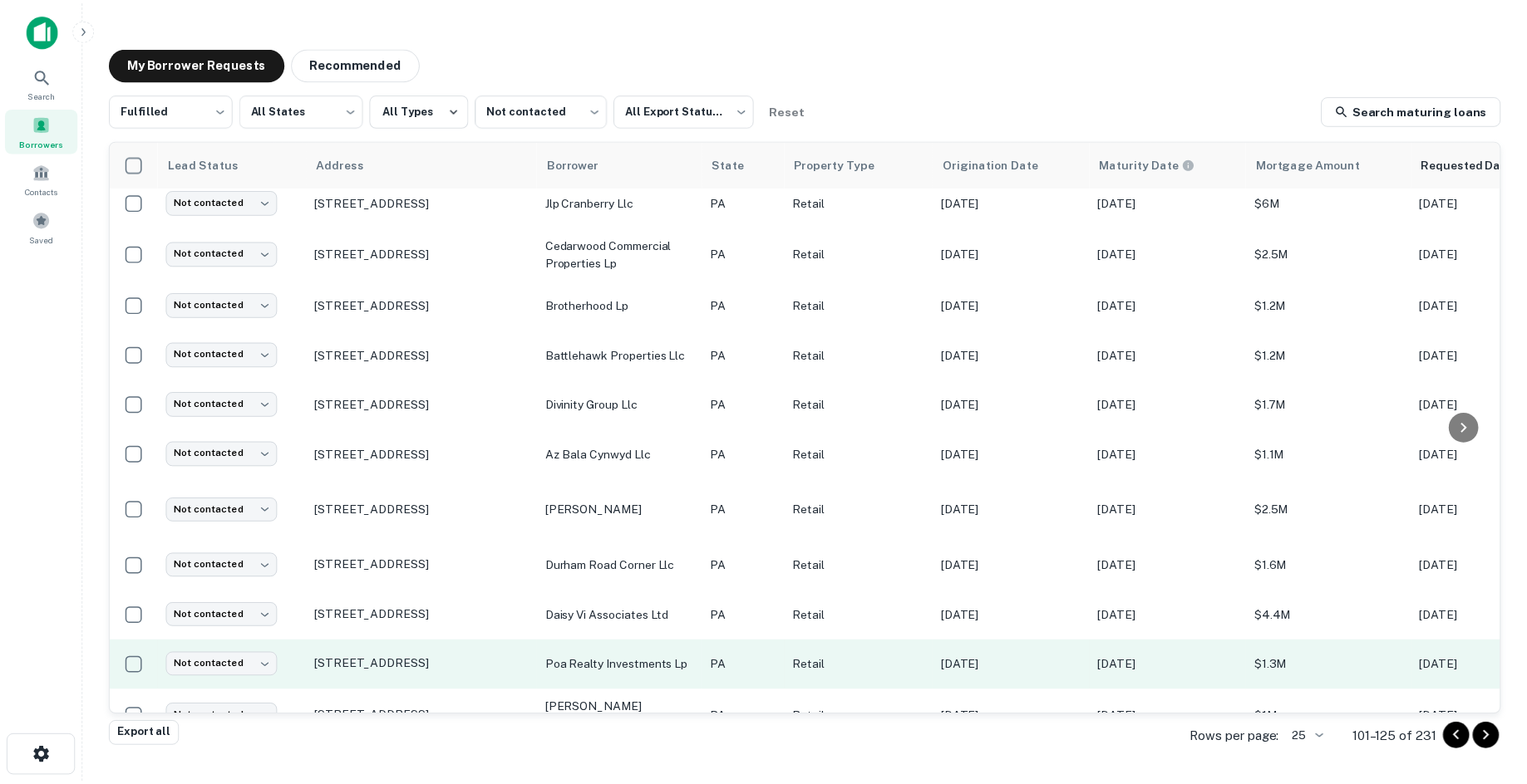
scroll to position [753, 0]
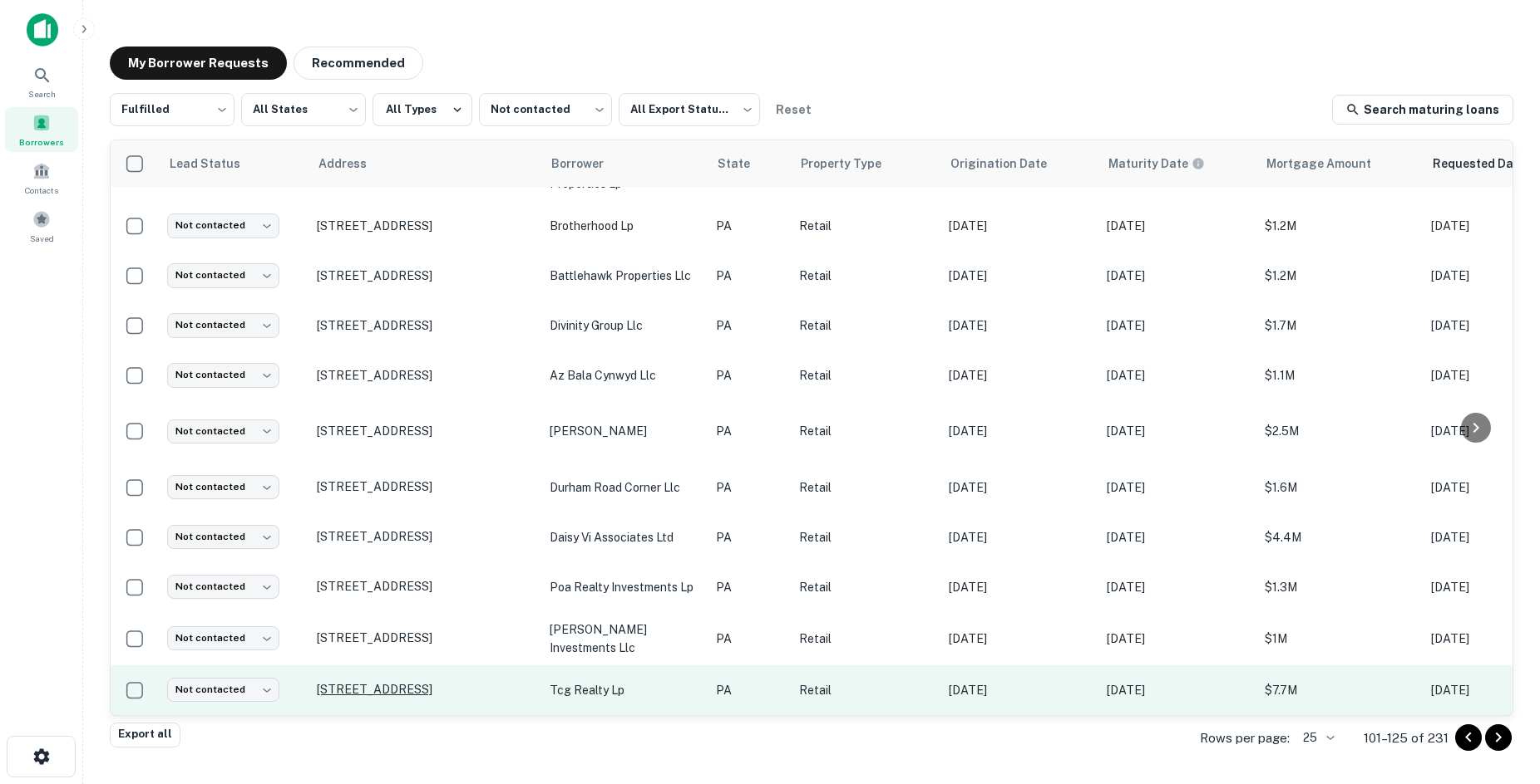
click at [384, 683] on p "996 2nd Street Pike Richboro, PA18954" at bounding box center [425, 690] width 217 height 15
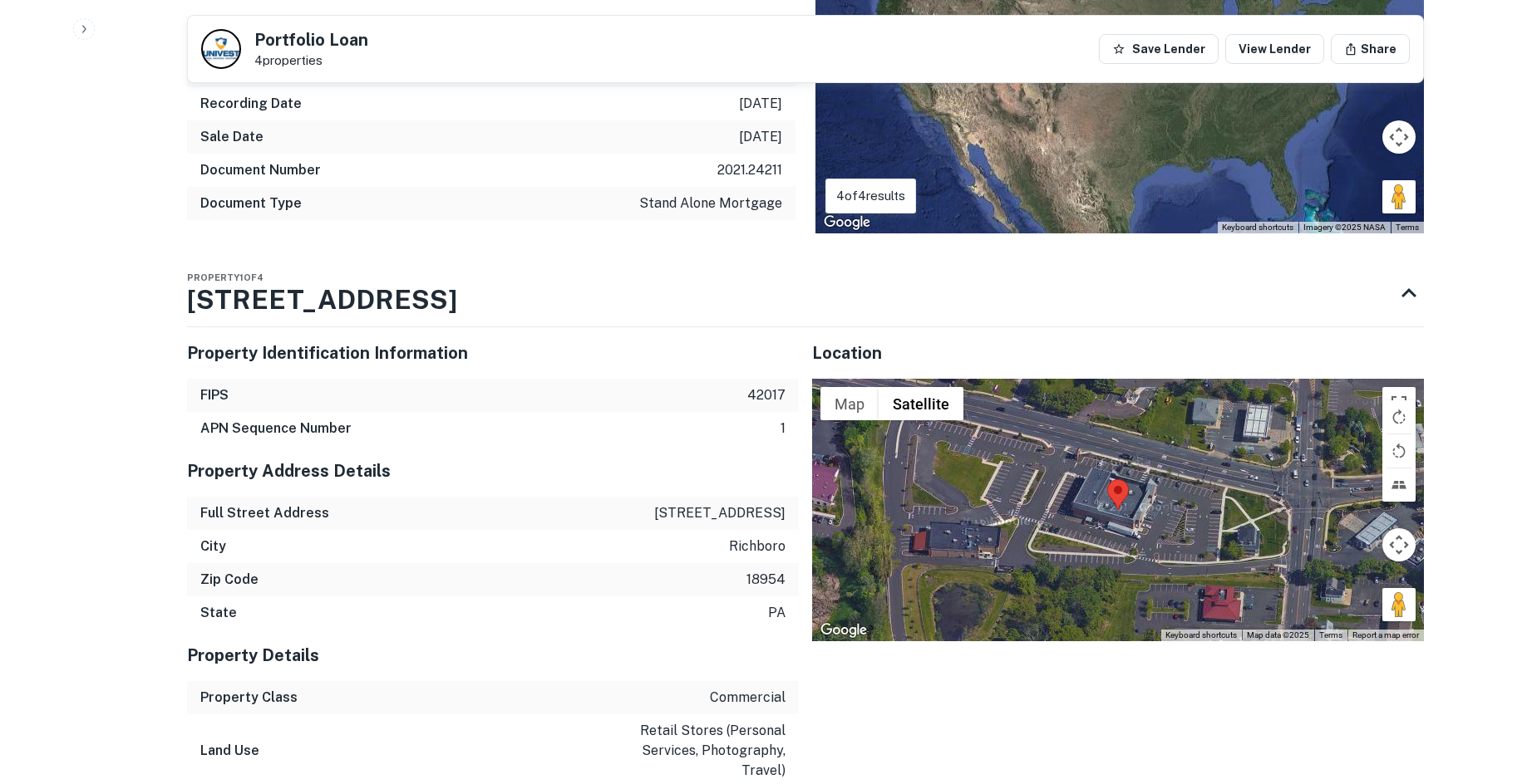
scroll to position [1662, 0]
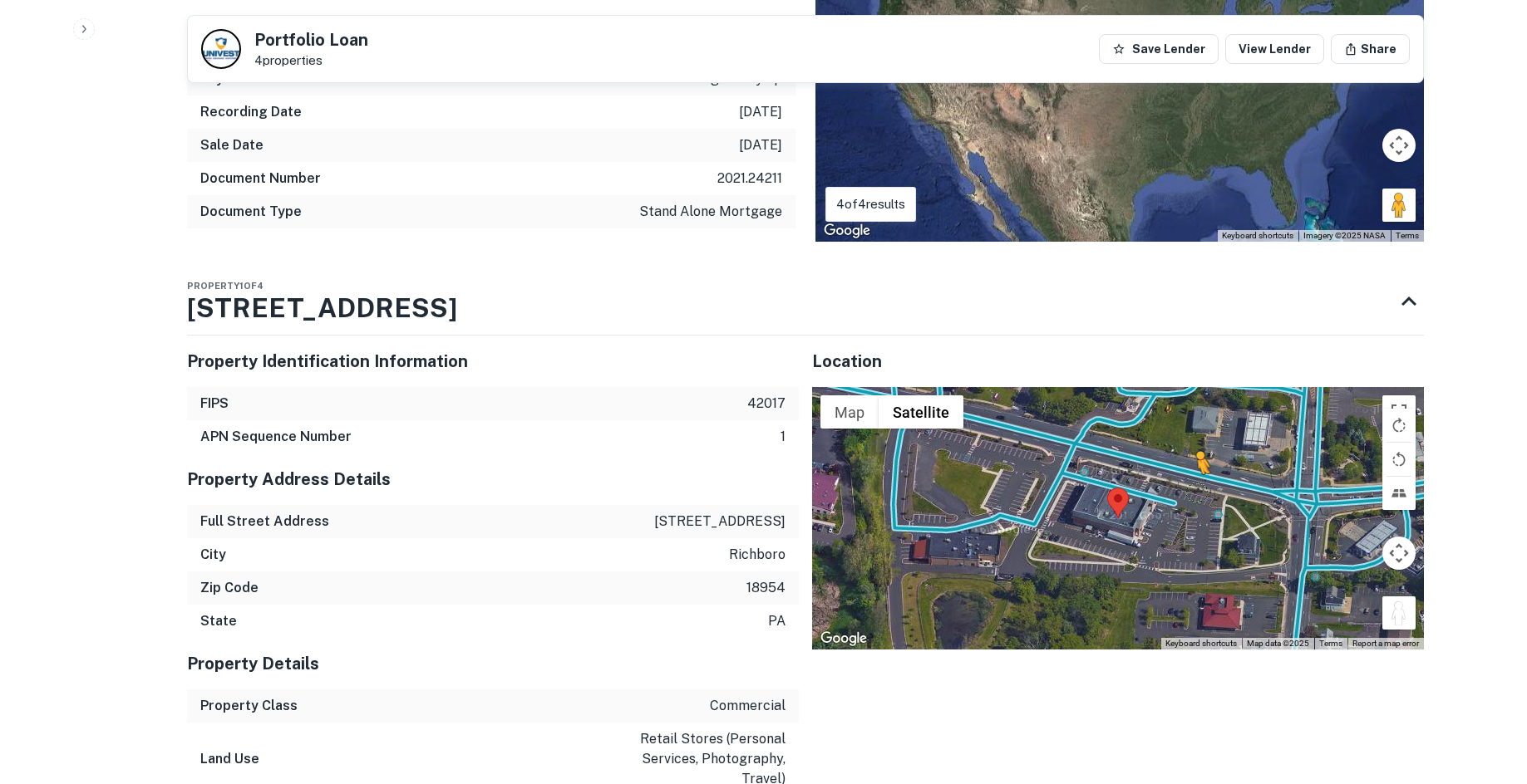
drag, startPoint x: 1397, startPoint y: 592, endPoint x: 1183, endPoint y: 471, distance: 245.8
click at [1183, 471] on div "To activate drag with keyboard, press Alt + Enter. Once in keyboard drag state,…" at bounding box center [1119, 519] width 612 height 263
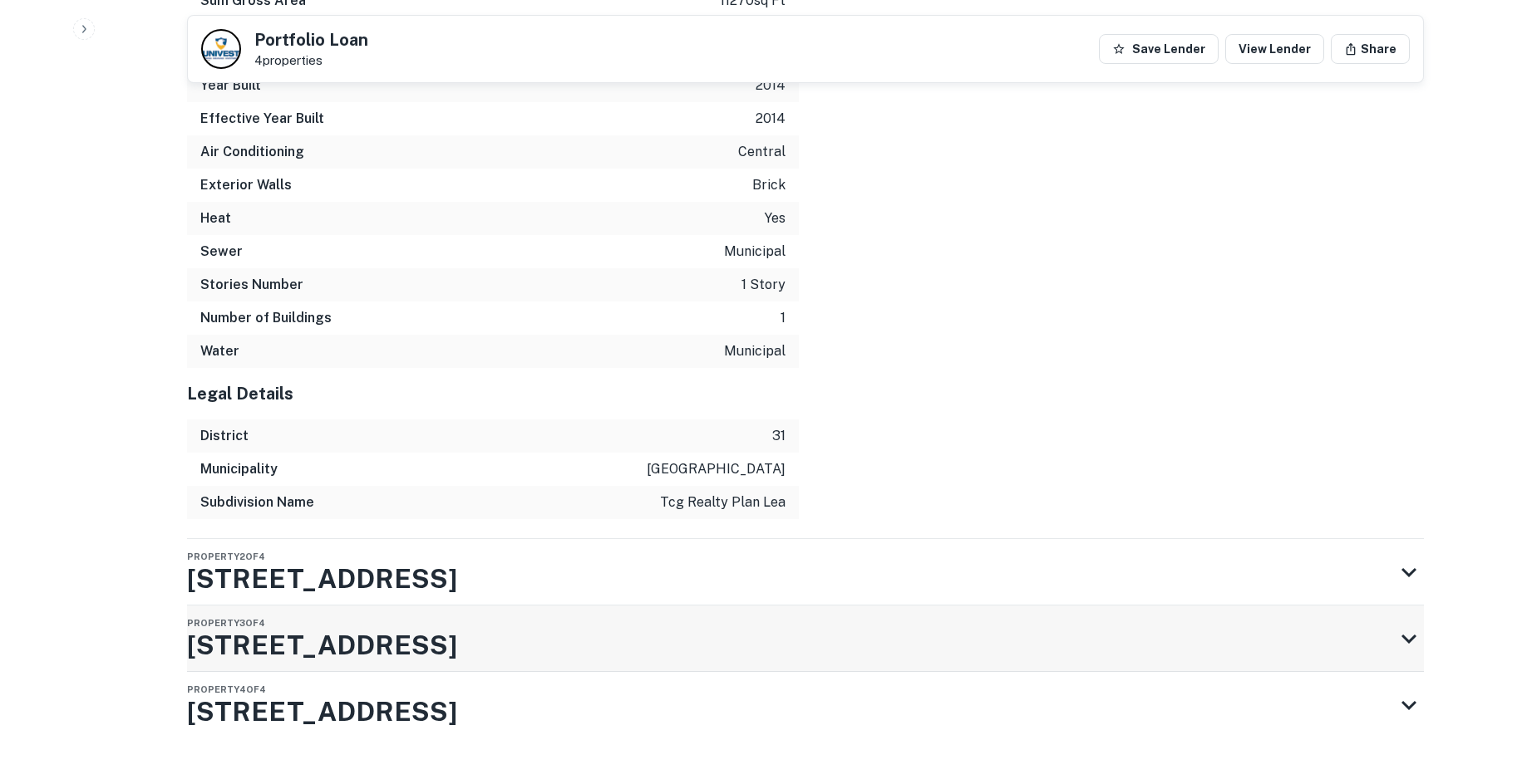
scroll to position [2810, 0]
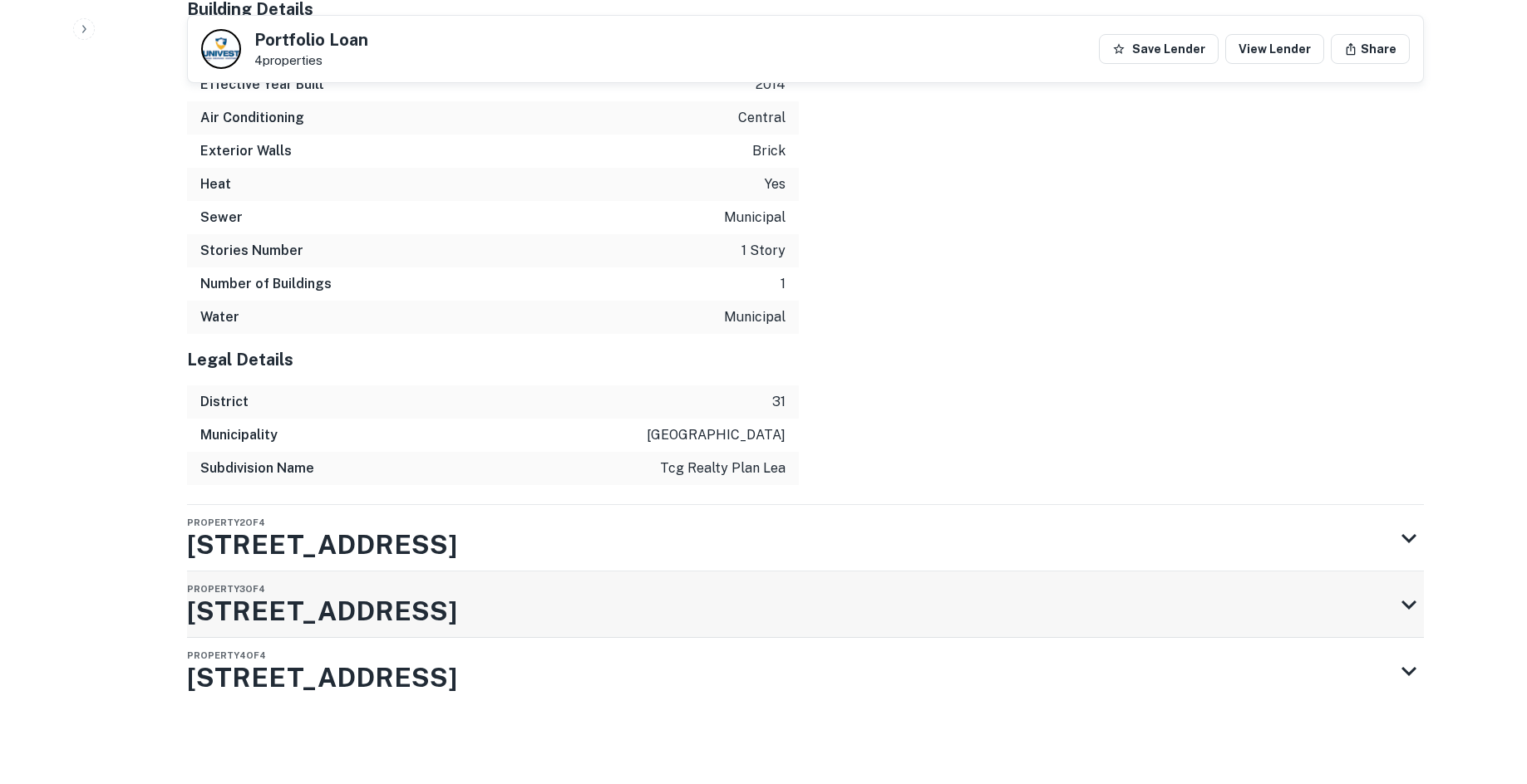
click at [511, 601] on div "Property 3 of 4 994 2nd Street Pike" at bounding box center [791, 604] width 1207 height 66
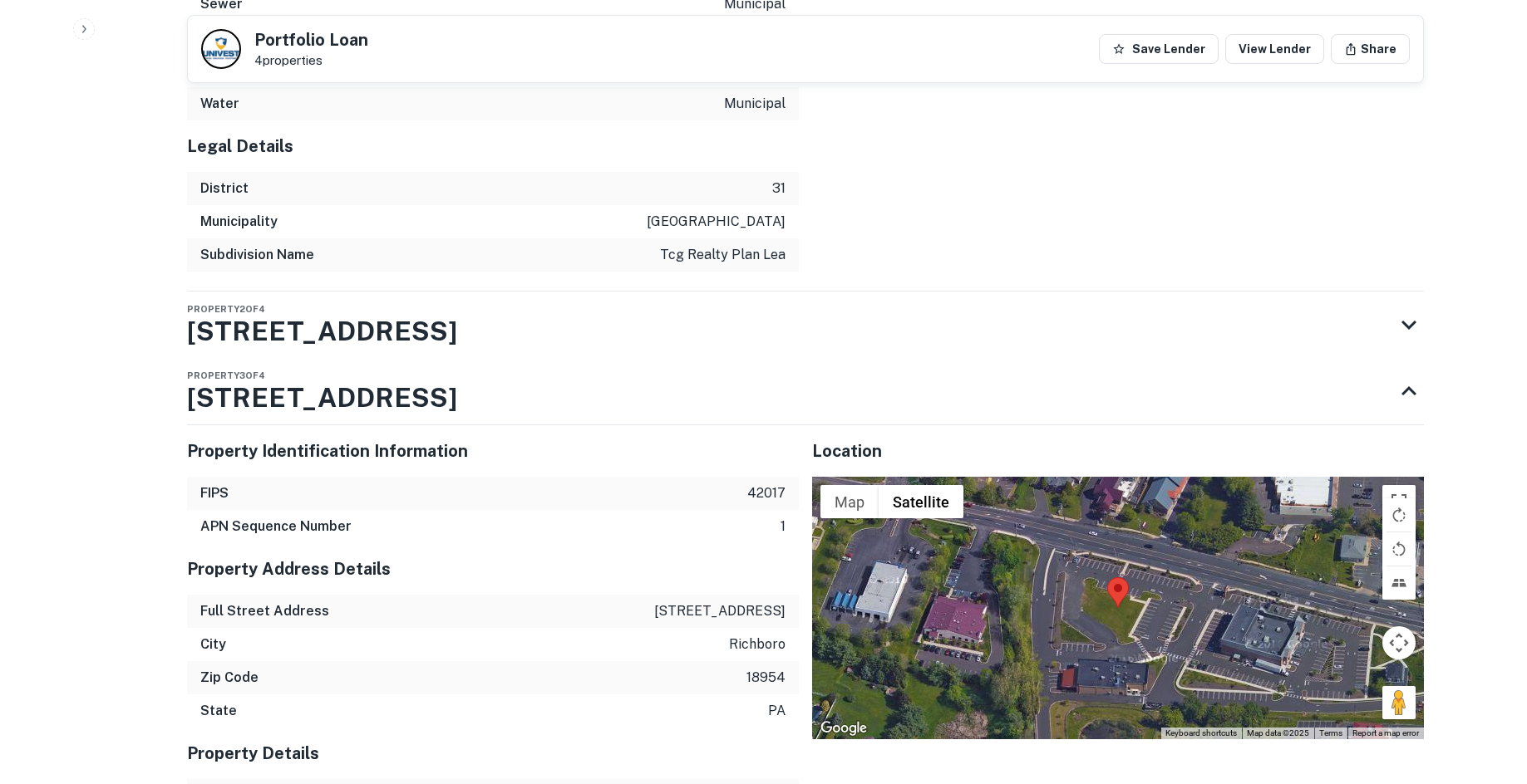
scroll to position [3107, 0]
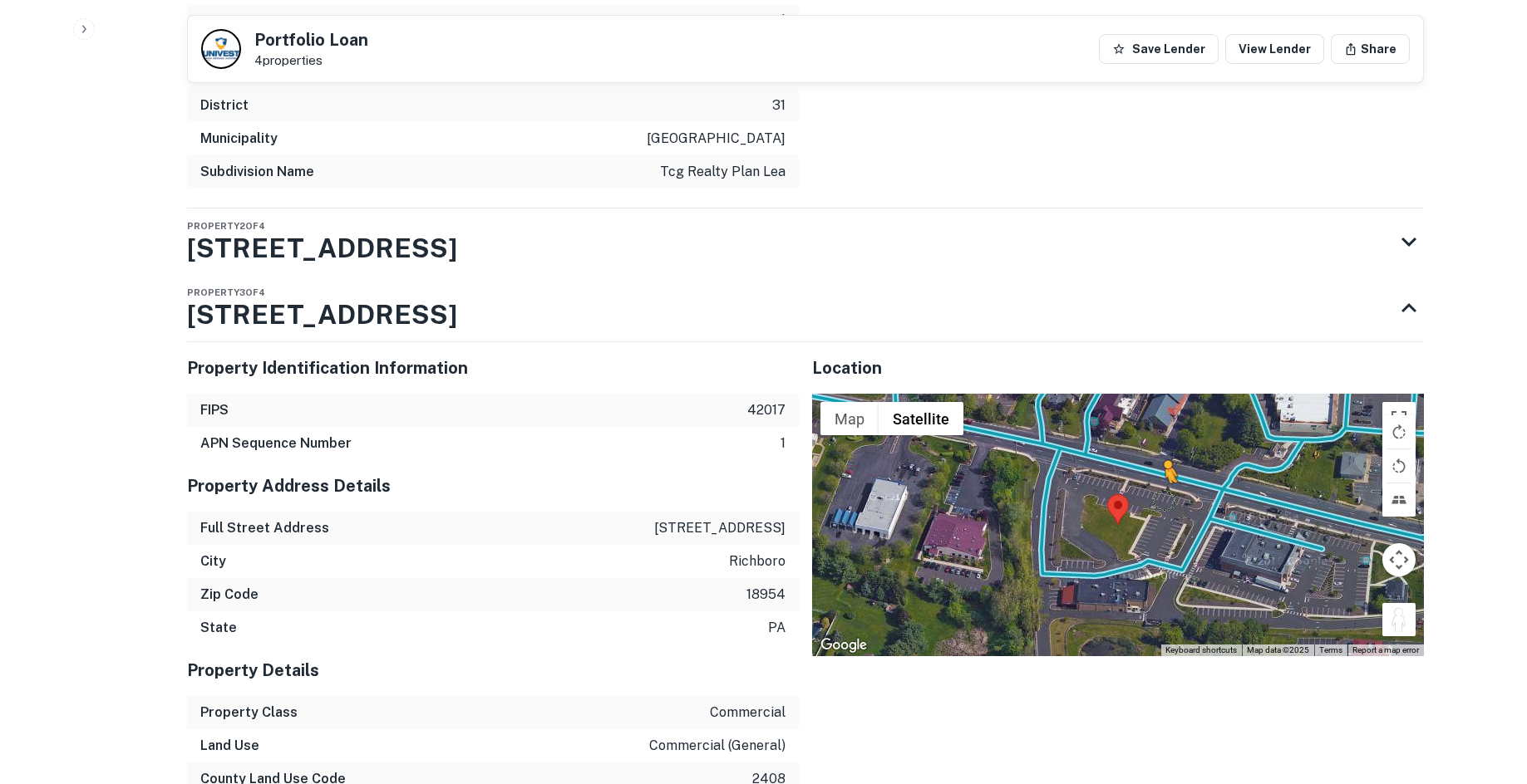
drag, startPoint x: 1402, startPoint y: 615, endPoint x: 1169, endPoint y: 502, distance: 259.0
click at [1169, 502] on div "To activate drag with keyboard, press Alt + Enter. Once in keyboard drag state,…" at bounding box center [1119, 525] width 612 height 263
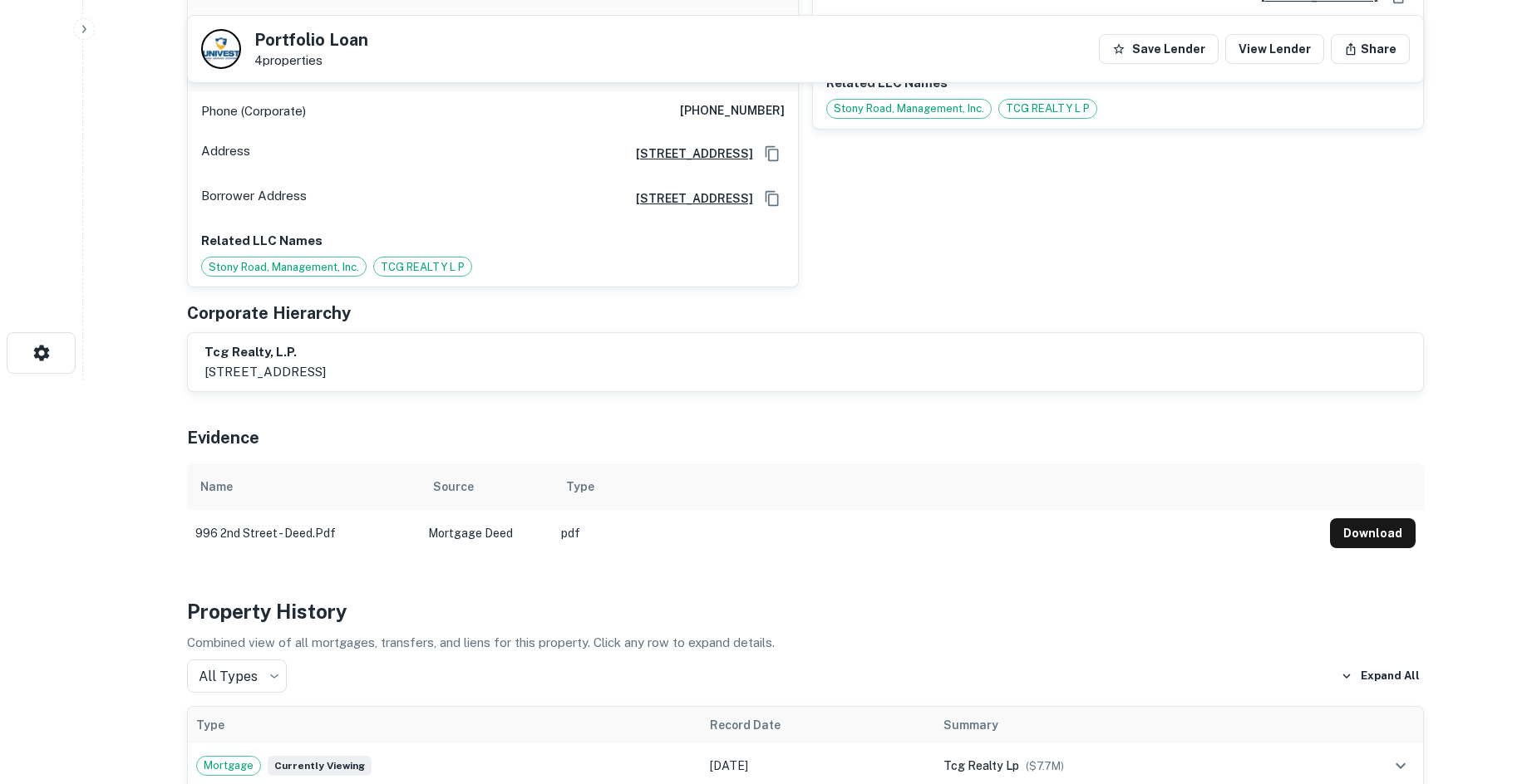
scroll to position [116, 0]
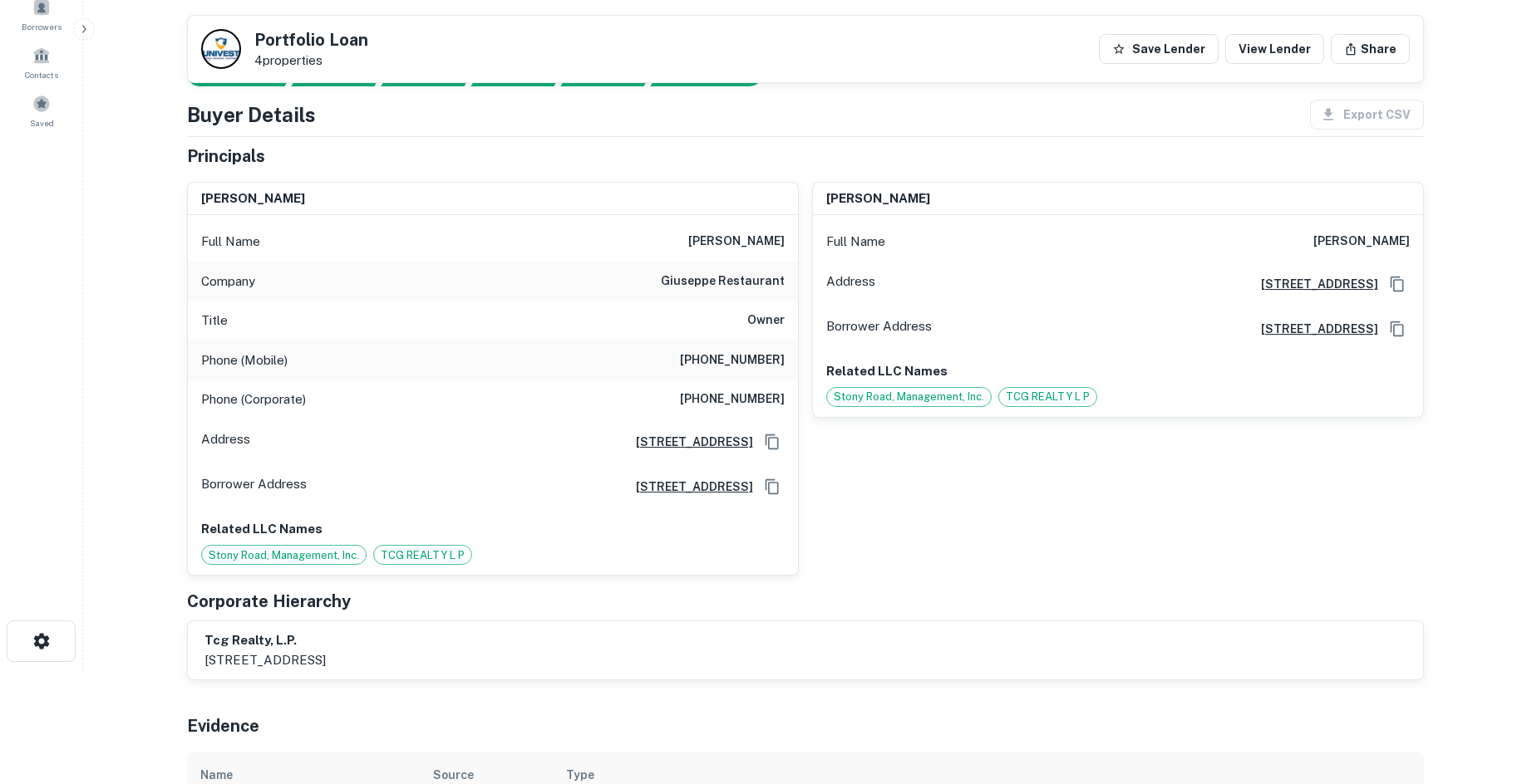
click at [772, 326] on h6 "Owner" at bounding box center [765, 320] width 37 height 20
click at [766, 343] on div "Phone (Mobile) (215) 870-7375" at bounding box center [493, 360] width 610 height 40
click at [765, 346] on div "Phone (Mobile) (215) 870-7375" at bounding box center [493, 360] width 610 height 40
click at [765, 348] on div "Phone (Mobile) (215) 870-7375" at bounding box center [493, 360] width 610 height 40
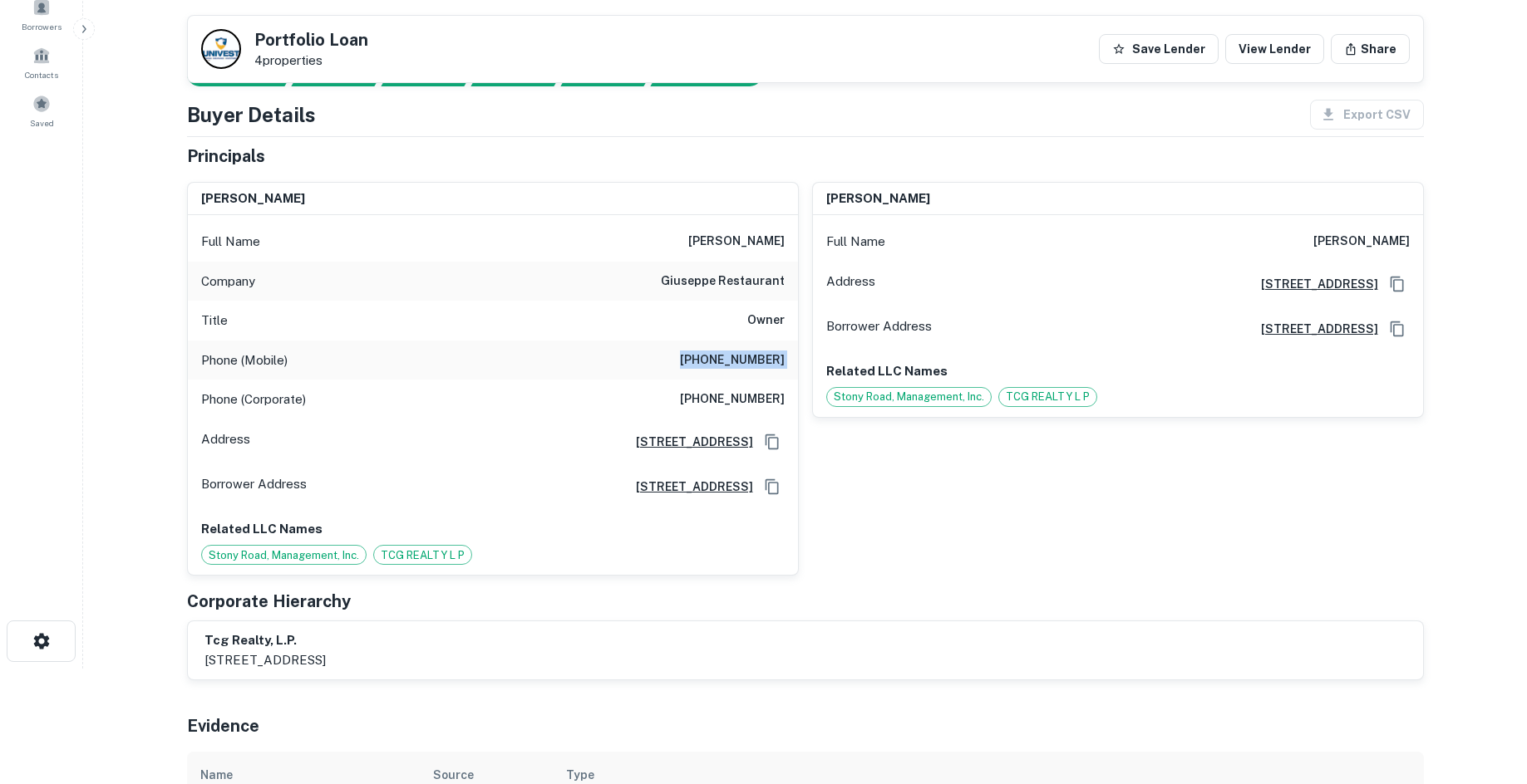
copy h6 "(215) 870-7375"
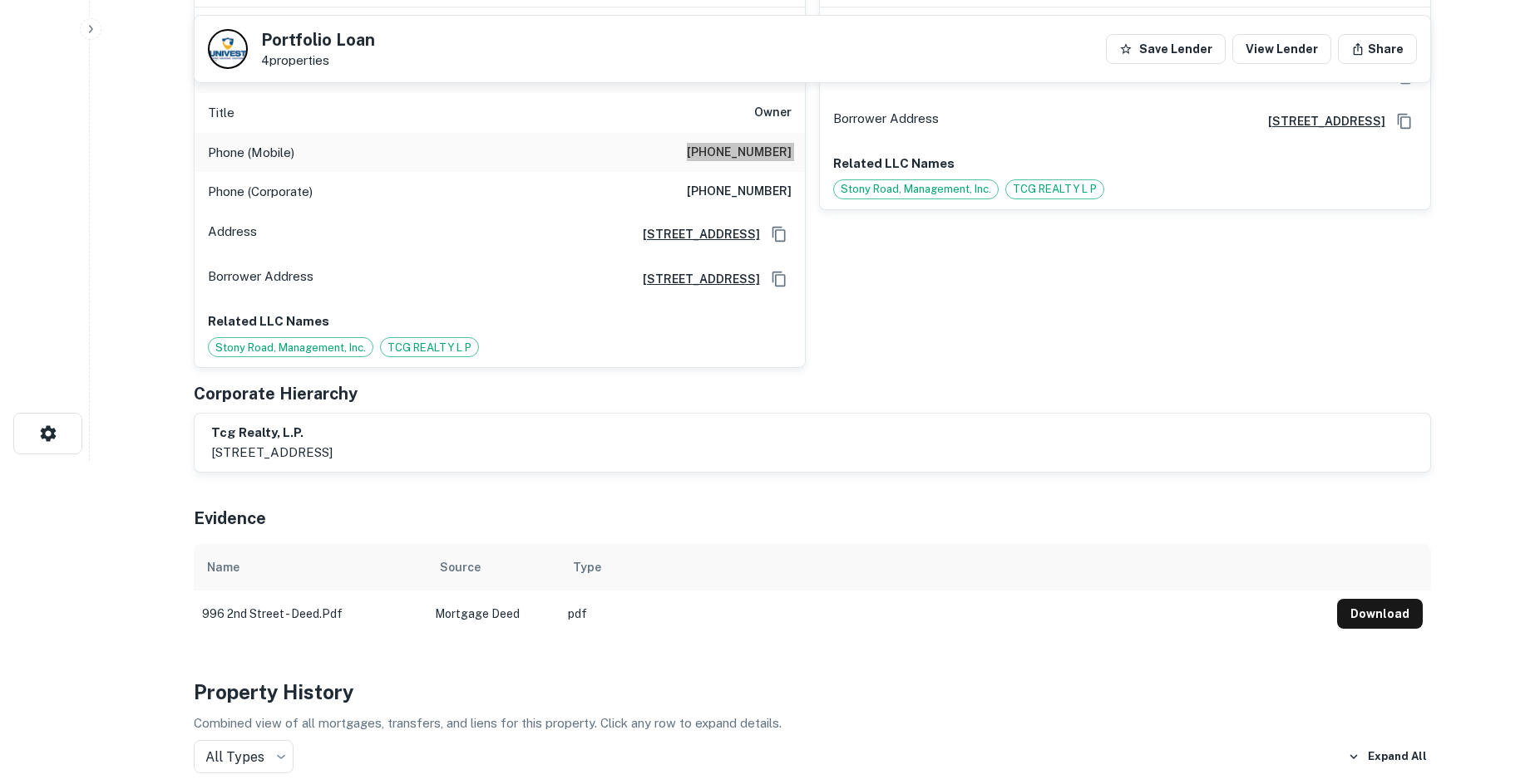
scroll to position [0, 0]
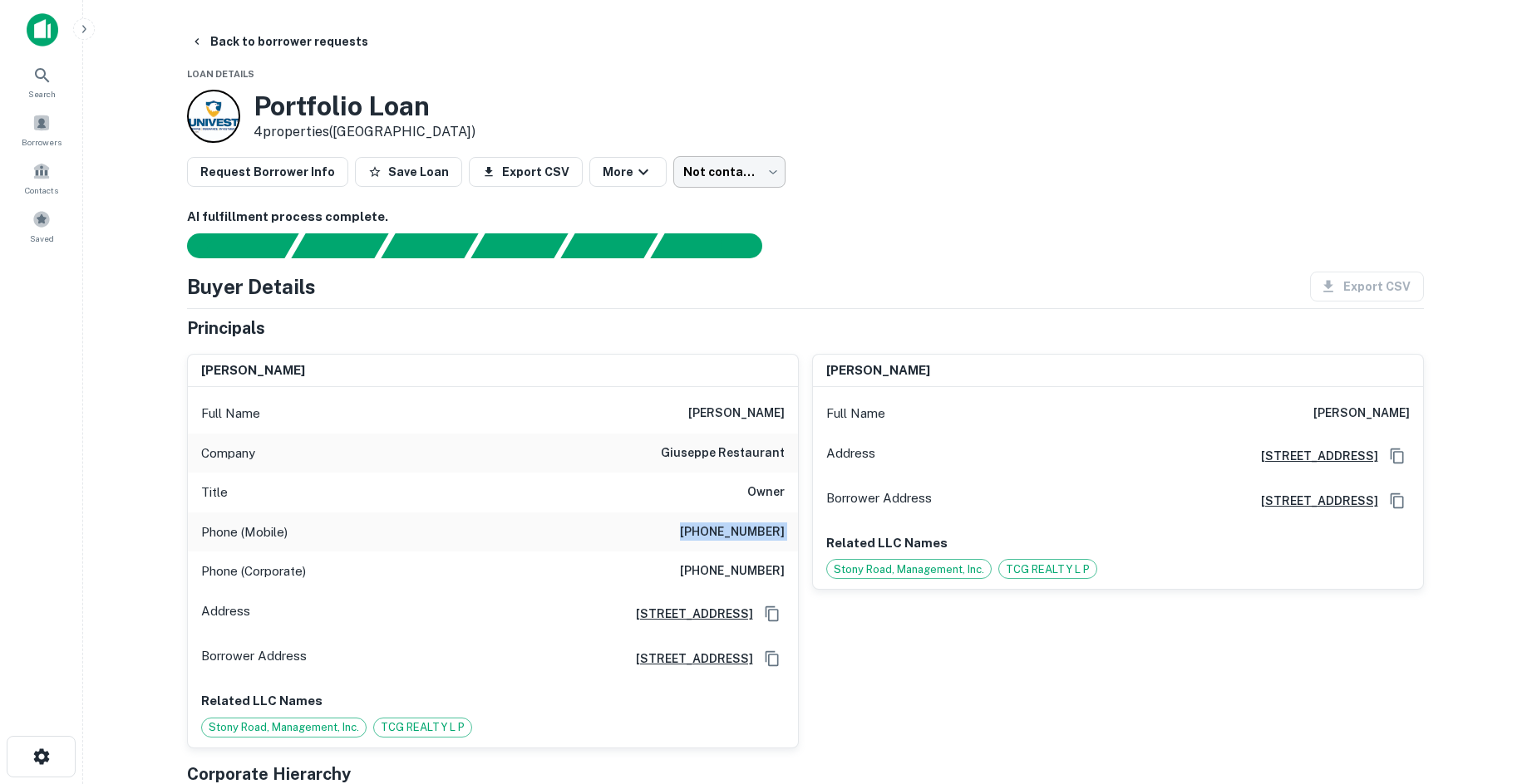
click at [739, 157] on body "Search Borrowers Contacts Saved Back to borrower requests Loan Details Portfoli…" at bounding box center [764, 392] width 1527 height 784
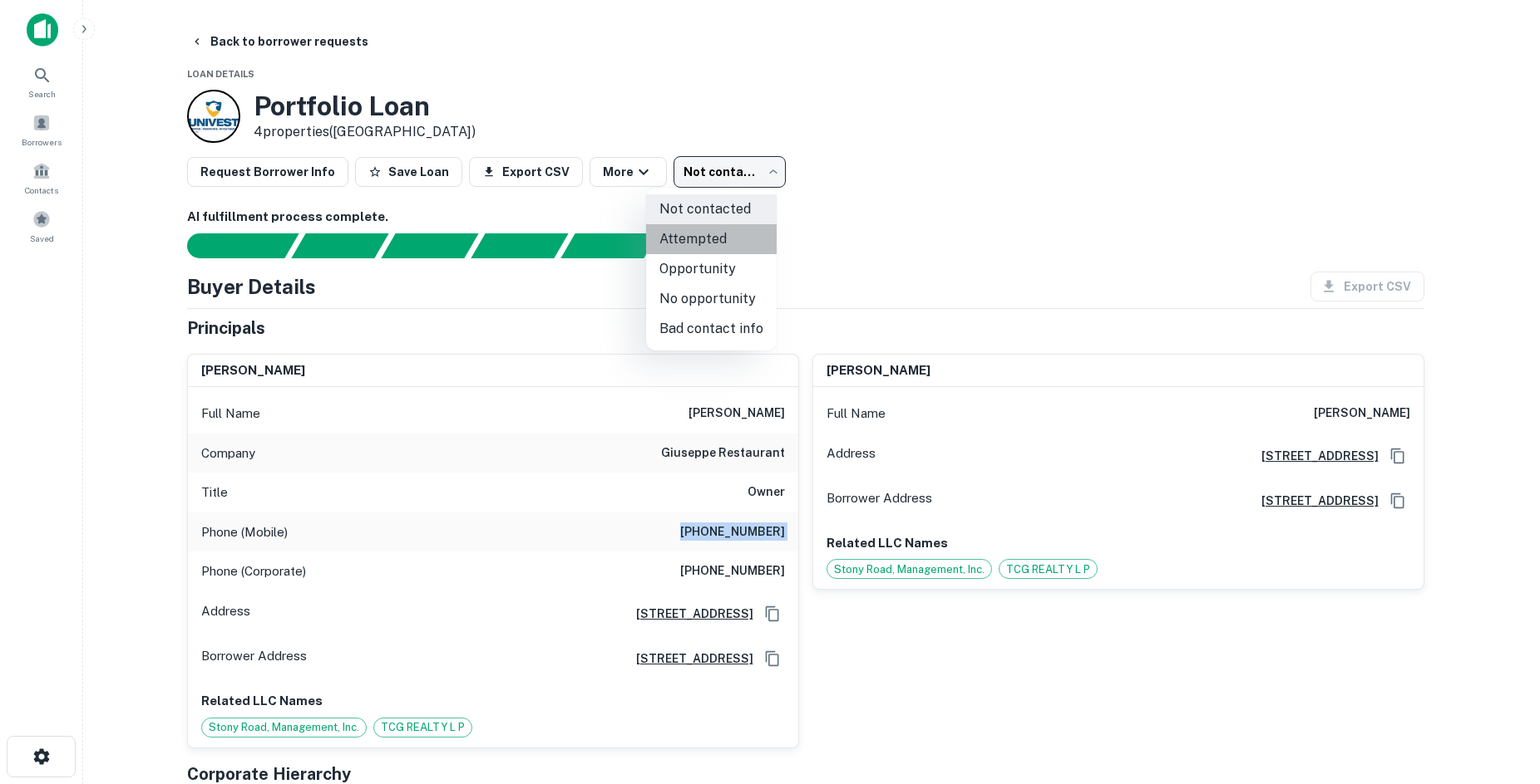
click at [731, 250] on li "Attempted" at bounding box center [711, 239] width 130 height 30
type input "*********"
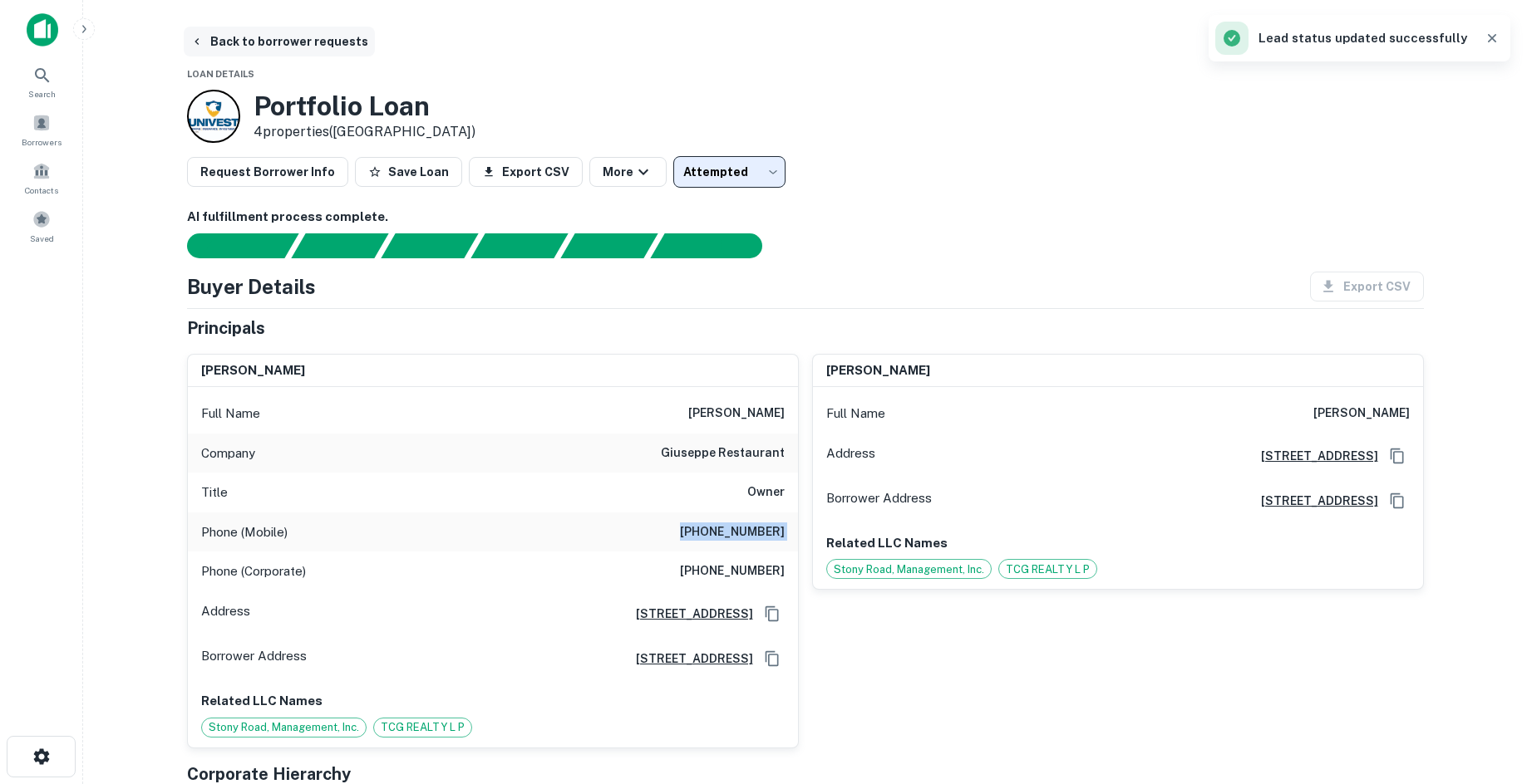
click at [235, 45] on button "Back to borrower requests" at bounding box center [279, 41] width 191 height 30
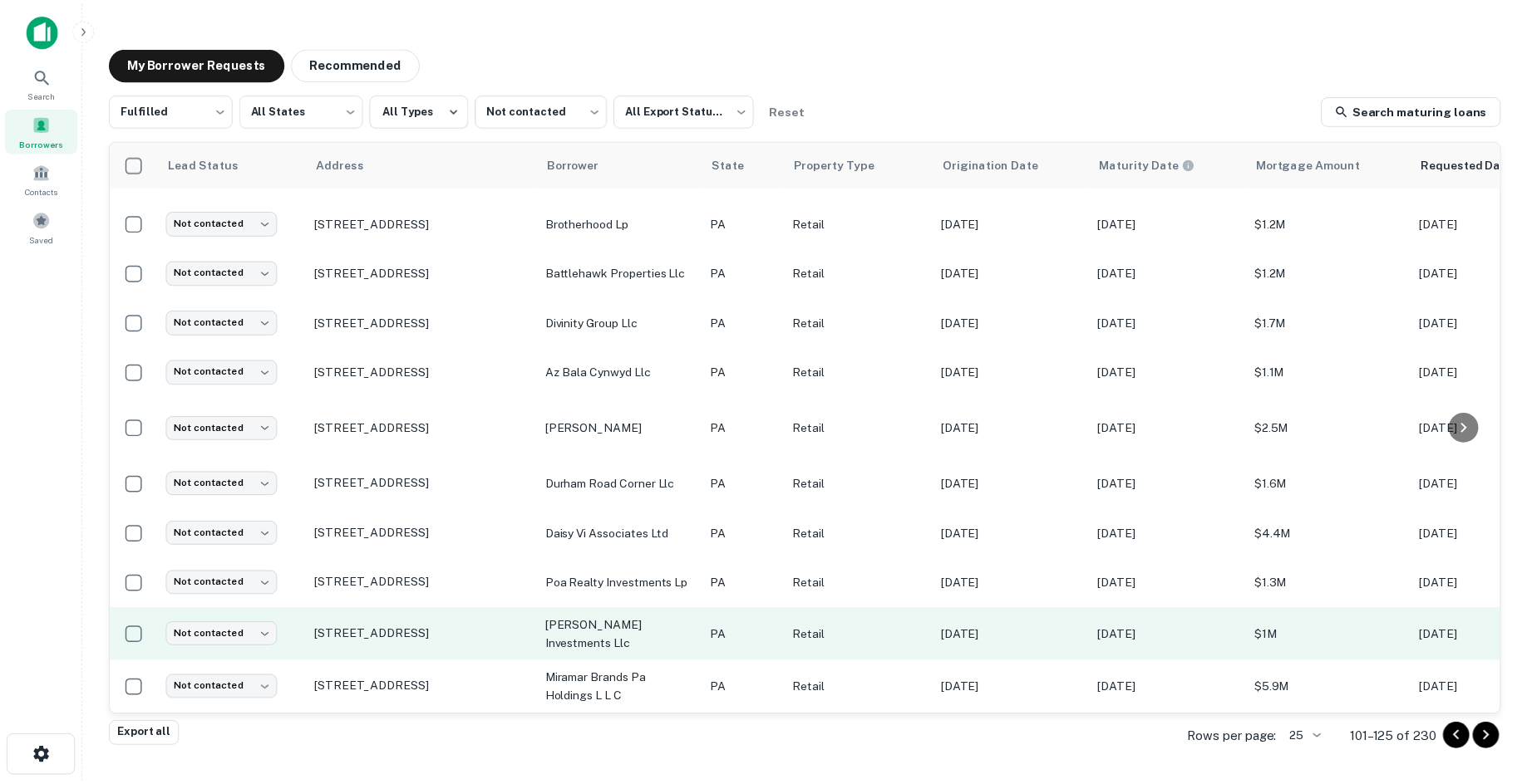
scroll to position [756, 0]
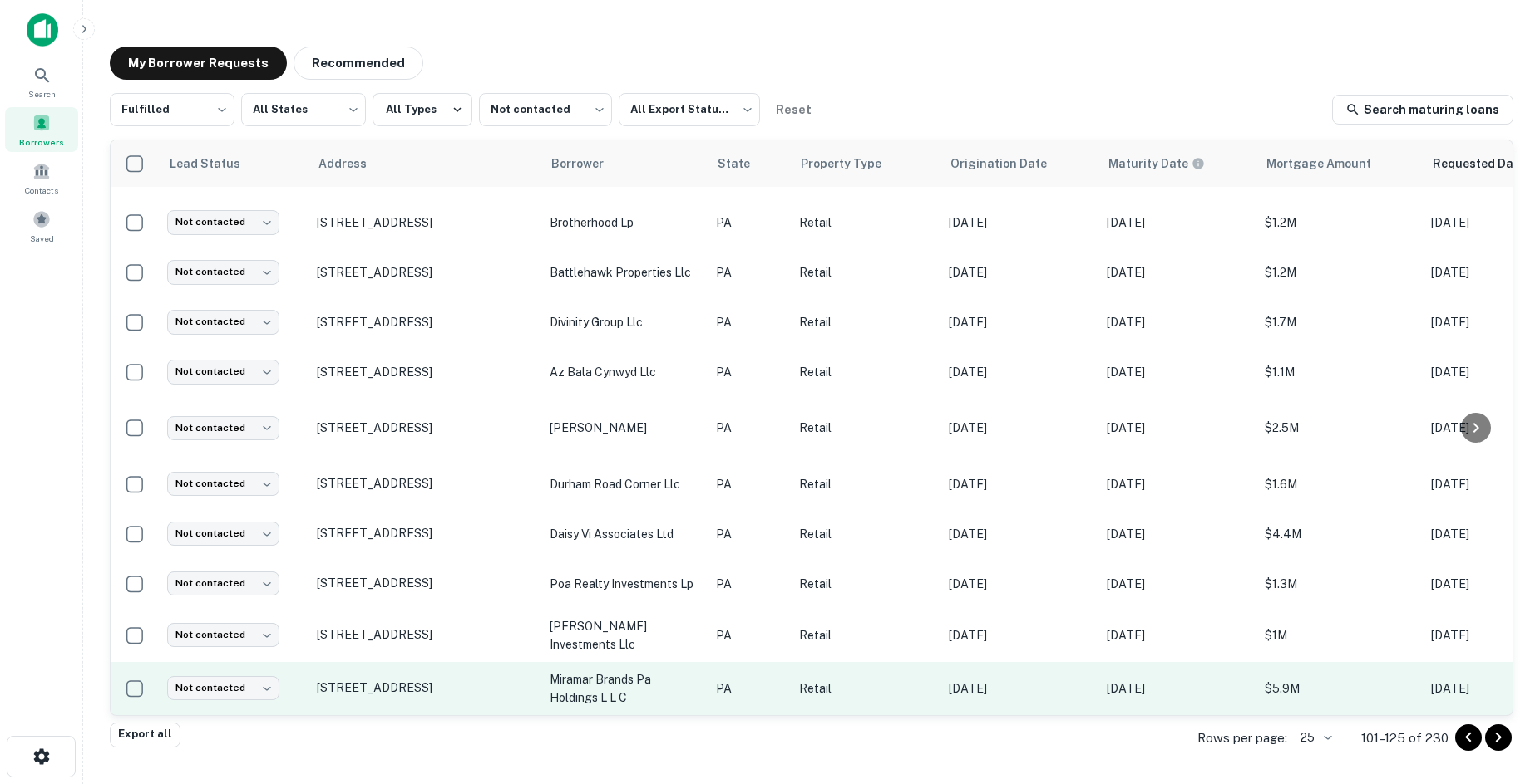
click at [471, 681] on p "740 W Ingomar Rd Pittsburgh, PA15237" at bounding box center [425, 688] width 217 height 15
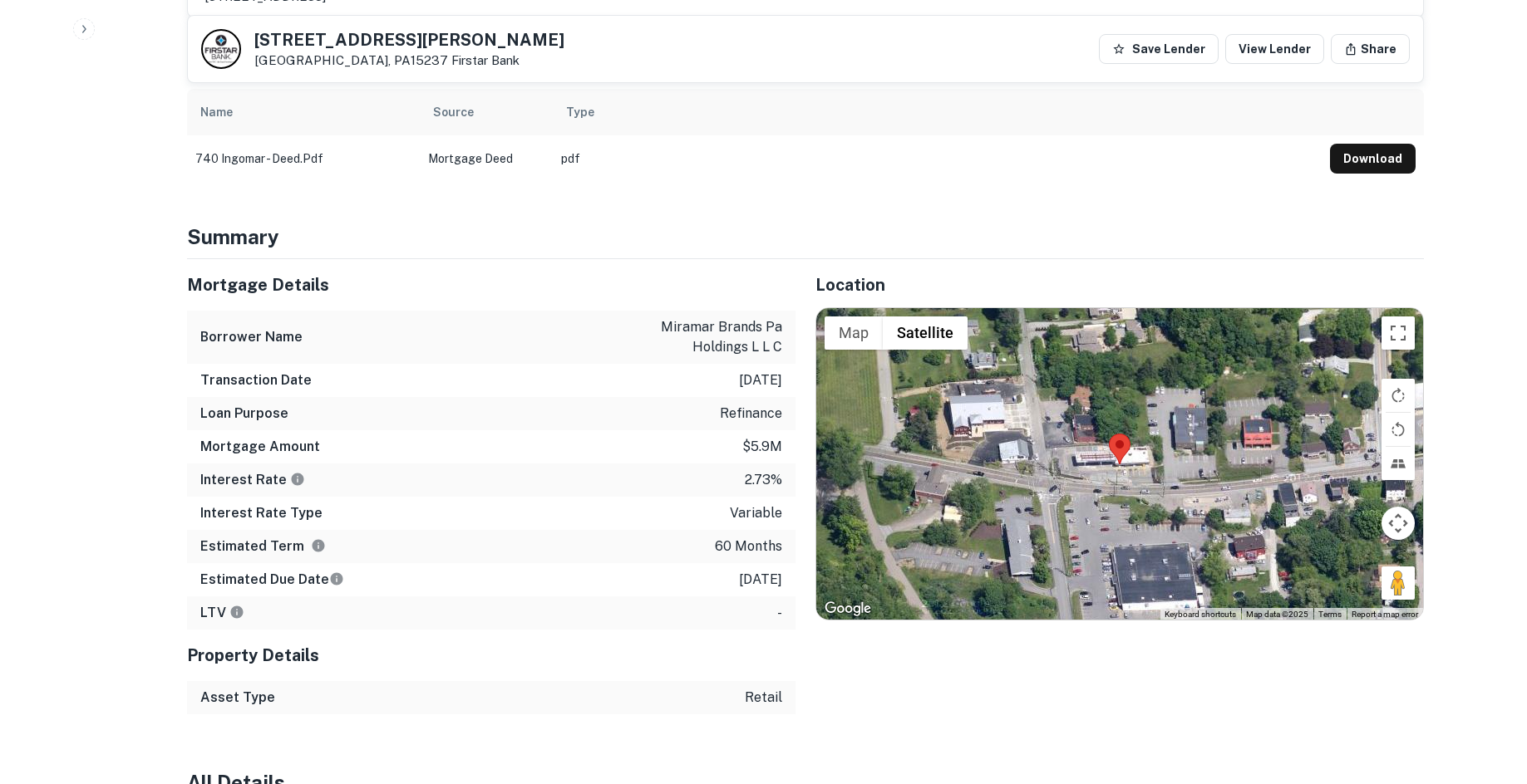
scroll to position [997, 0]
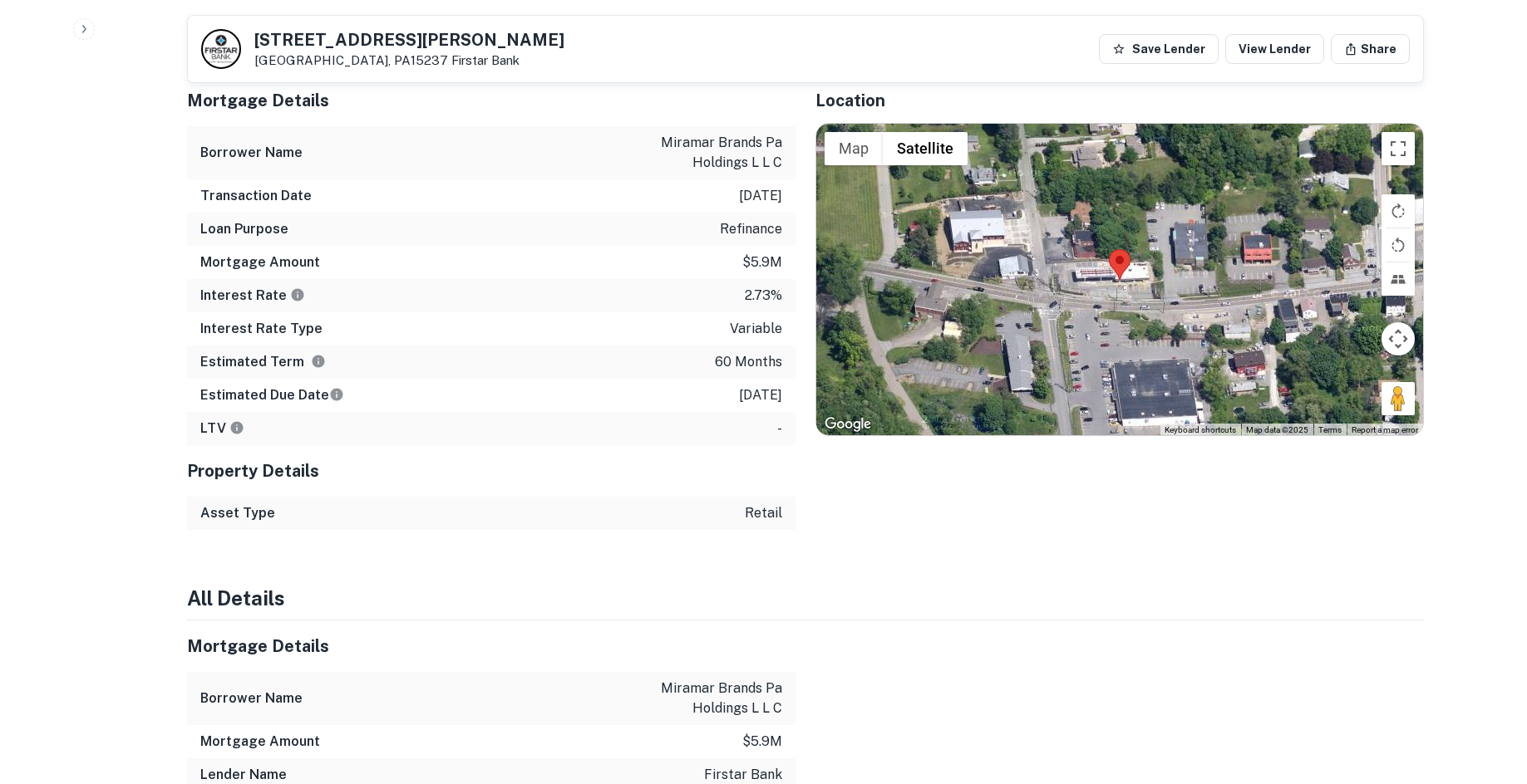
drag, startPoint x: 1384, startPoint y: 389, endPoint x: 1160, endPoint y: 306, distance: 238.9
click at [1160, 306] on div "Map Terrain Satellite Labels Keyboard shortcuts Map Data Map data ©2025 Map dat…" at bounding box center [1119, 280] width 607 height 312
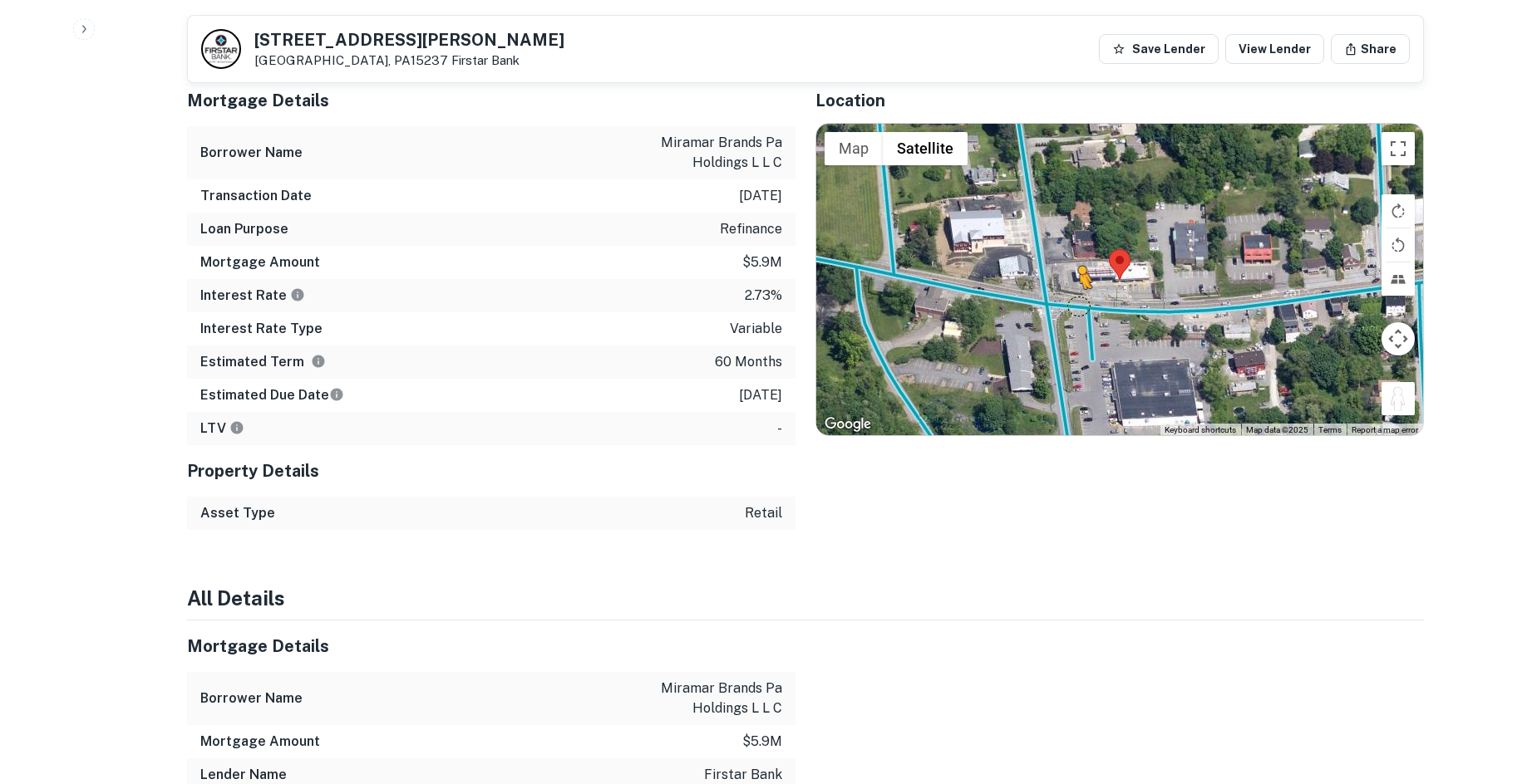
drag, startPoint x: 1394, startPoint y: 382, endPoint x: 1071, endPoint y: 278, distance: 339.3
click at [1071, 278] on div "To activate drag with keyboard, press Alt + Enter. Once in keyboard drag state,…" at bounding box center [1119, 280] width 607 height 312
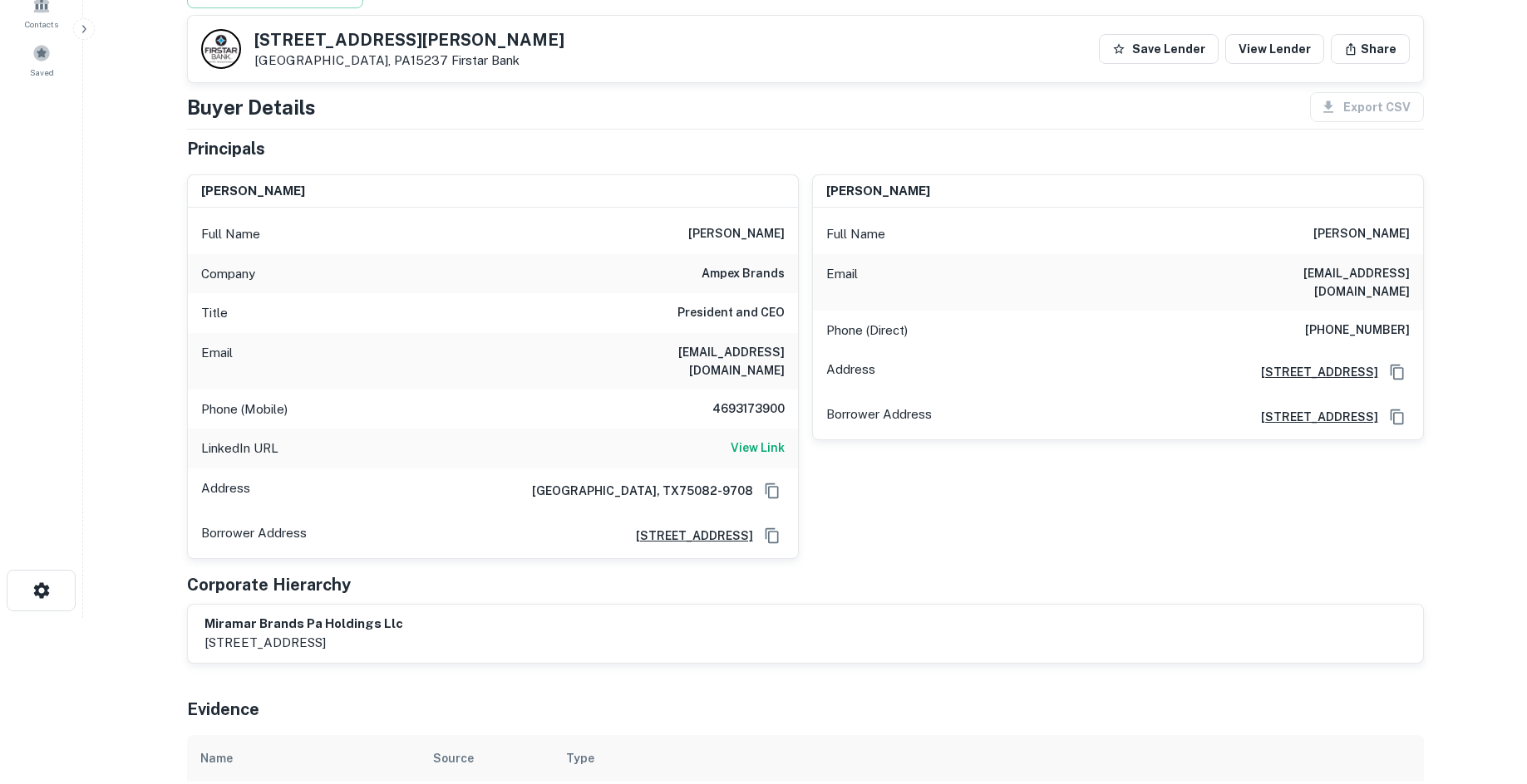
scroll to position [249, 0]
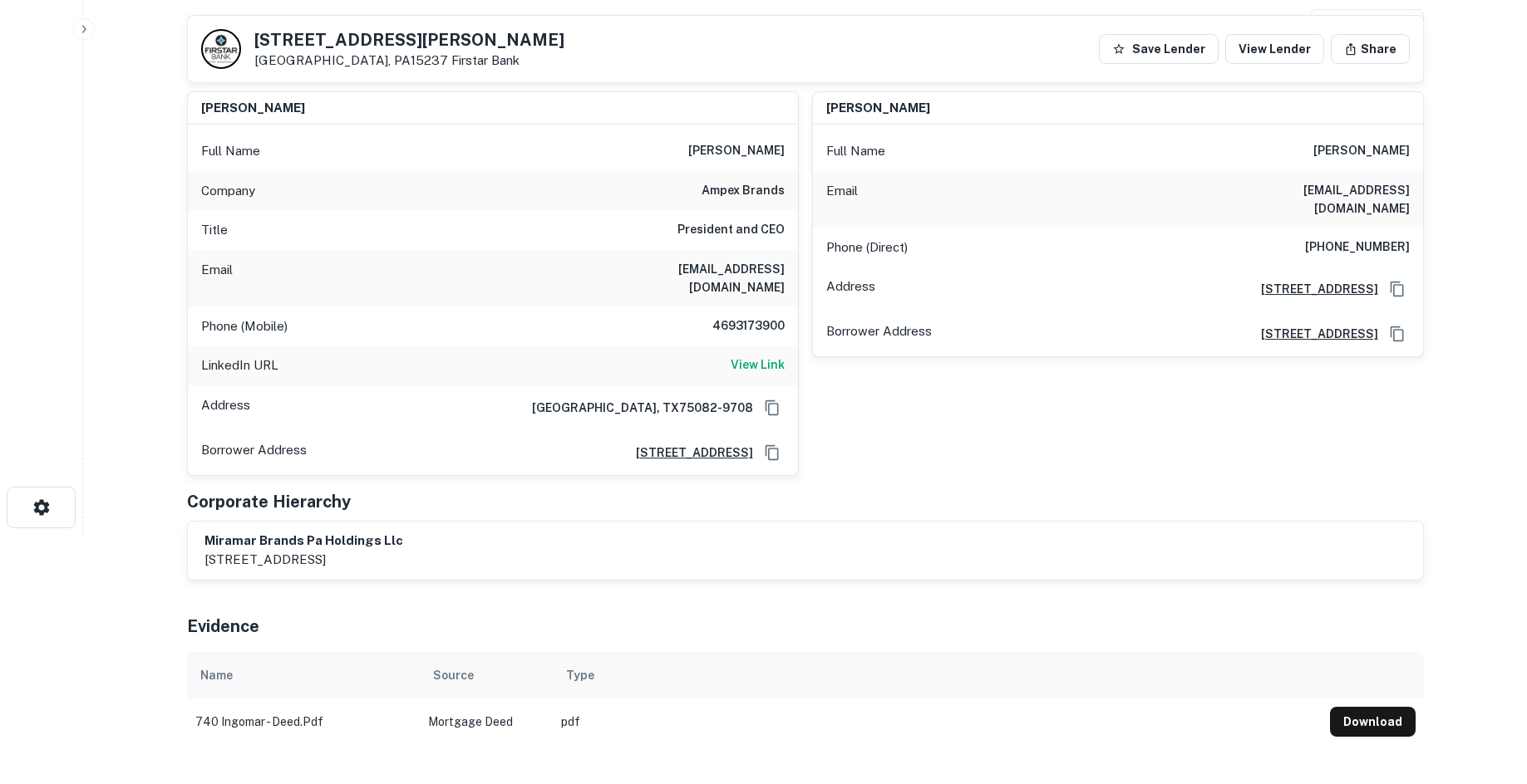
click at [765, 317] on h6 "4693173900" at bounding box center [735, 327] width 100 height 20
copy h6 "4693173900"
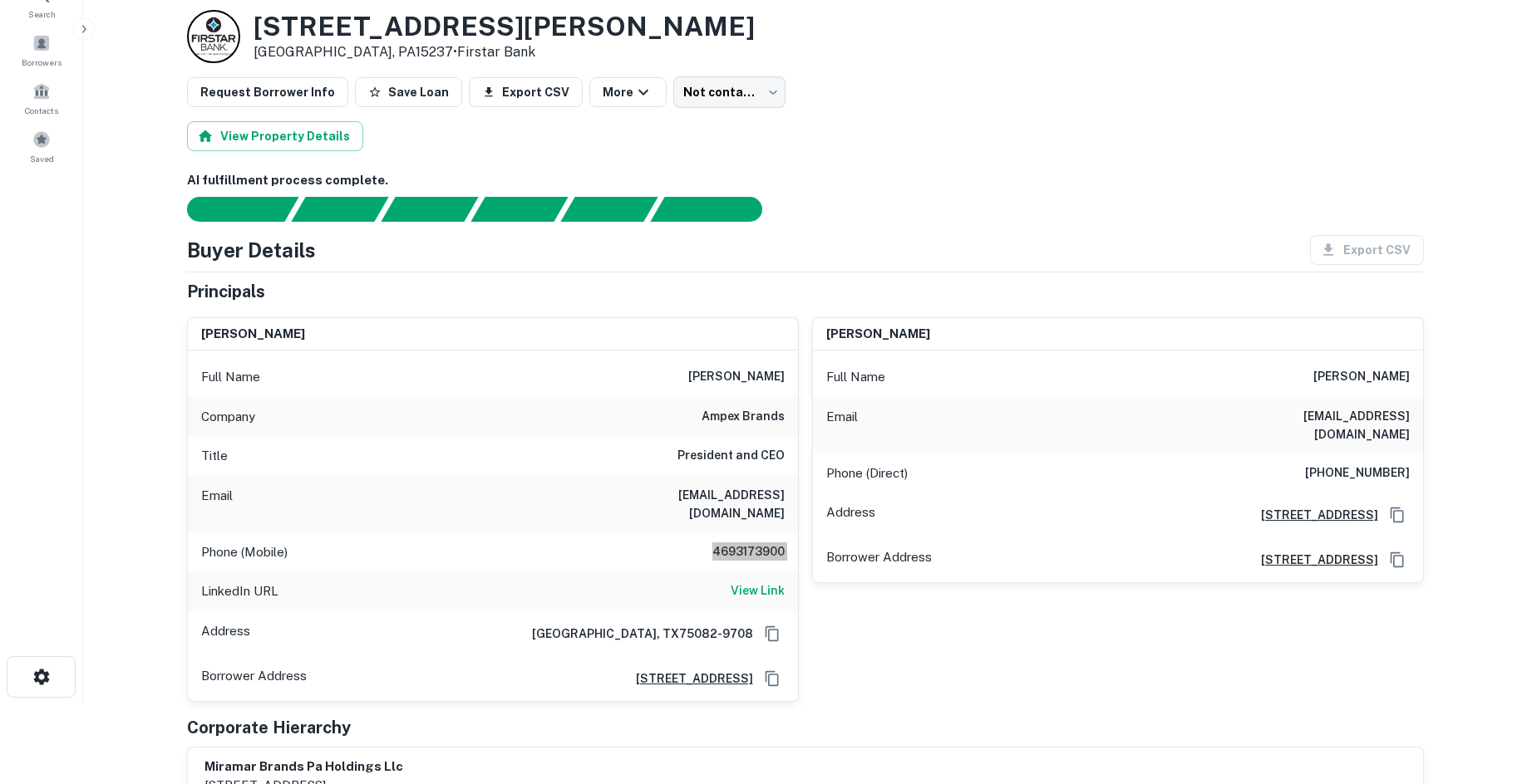
scroll to position [0, 0]
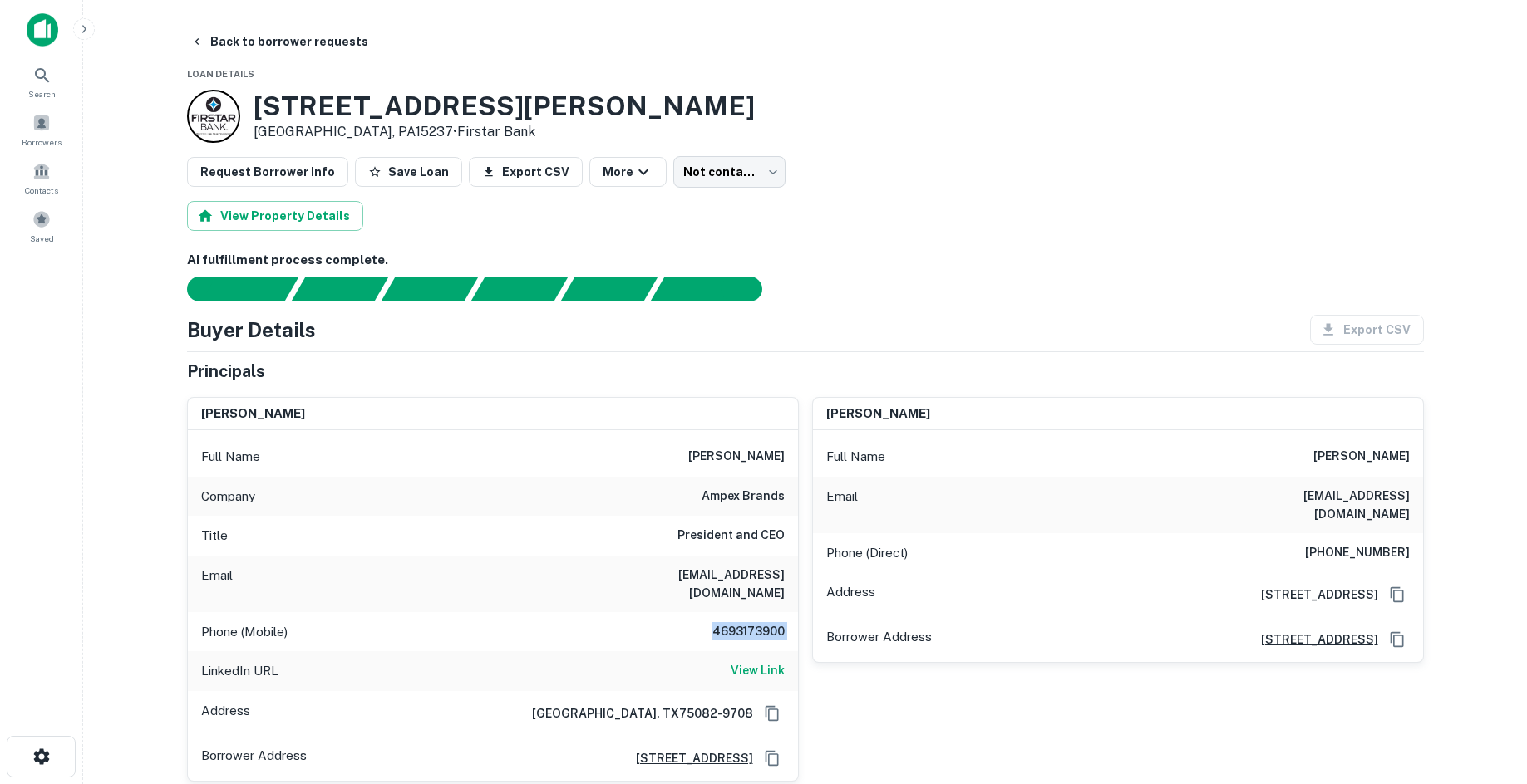
drag, startPoint x: 1020, startPoint y: 168, endPoint x: 849, endPoint y: 98, distance: 184.8
click at [1020, 168] on div "Request Borrower Info Save Loan Export CSV More Not contacted **** ​" at bounding box center [806, 172] width 1237 height 32
click at [715, 185] on body "Search Borrowers Contacts Saved Back to borrower requests Loan Details 740 W In…" at bounding box center [770, 392] width 1540 height 784
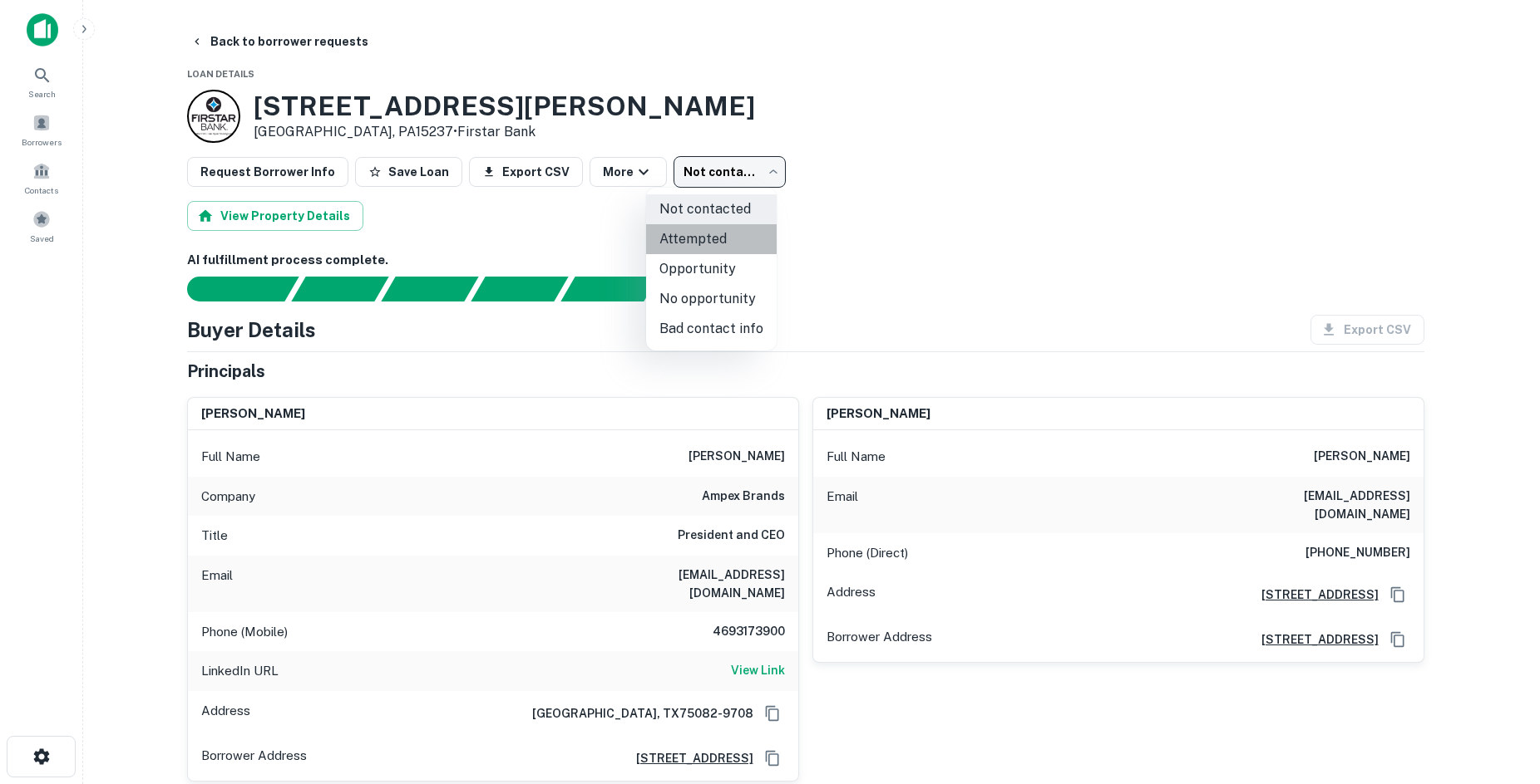
click at [733, 248] on li "Attempted" at bounding box center [711, 239] width 130 height 30
type input "*********"
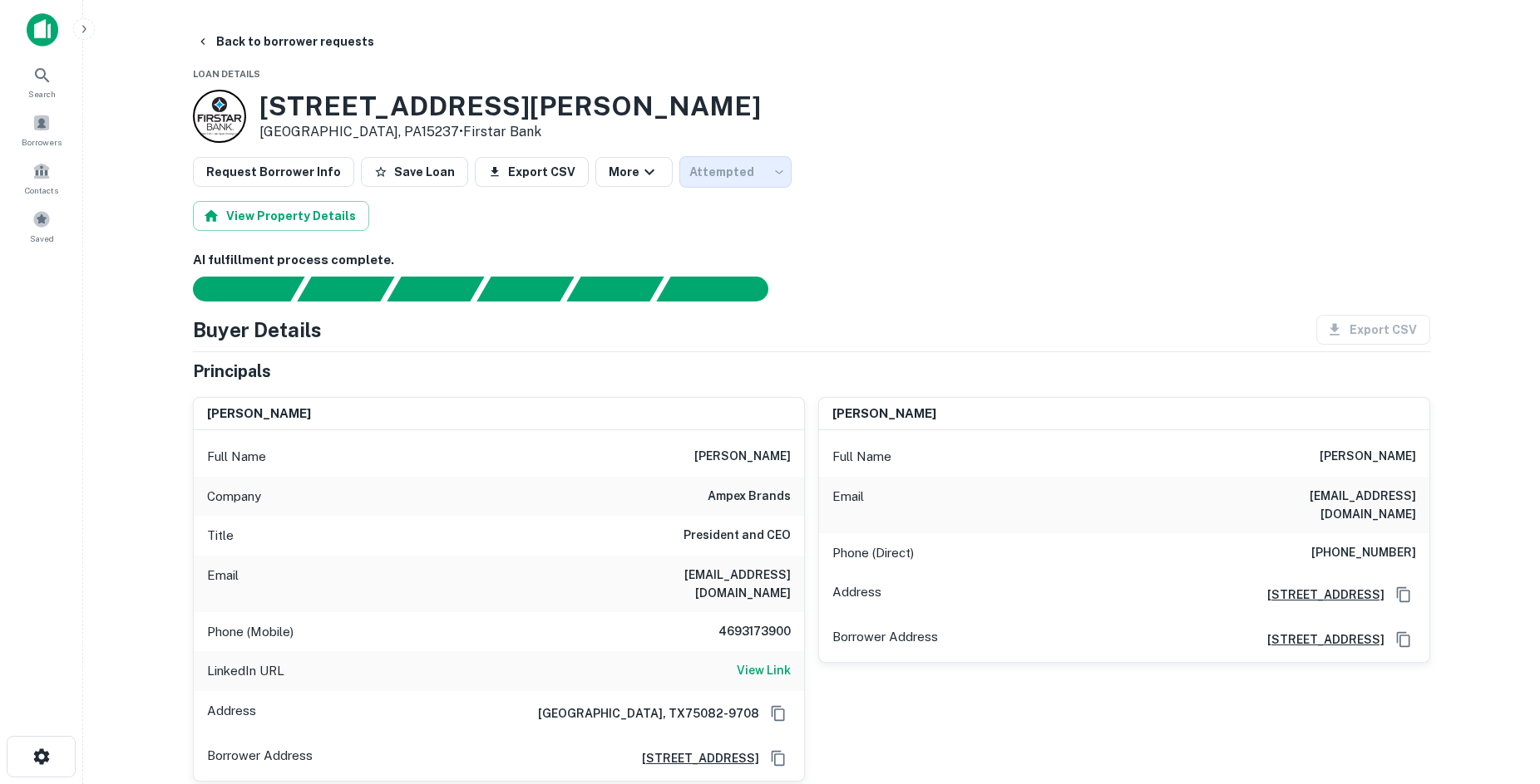
click at [284, 44] on div at bounding box center [770, 392] width 1540 height 784
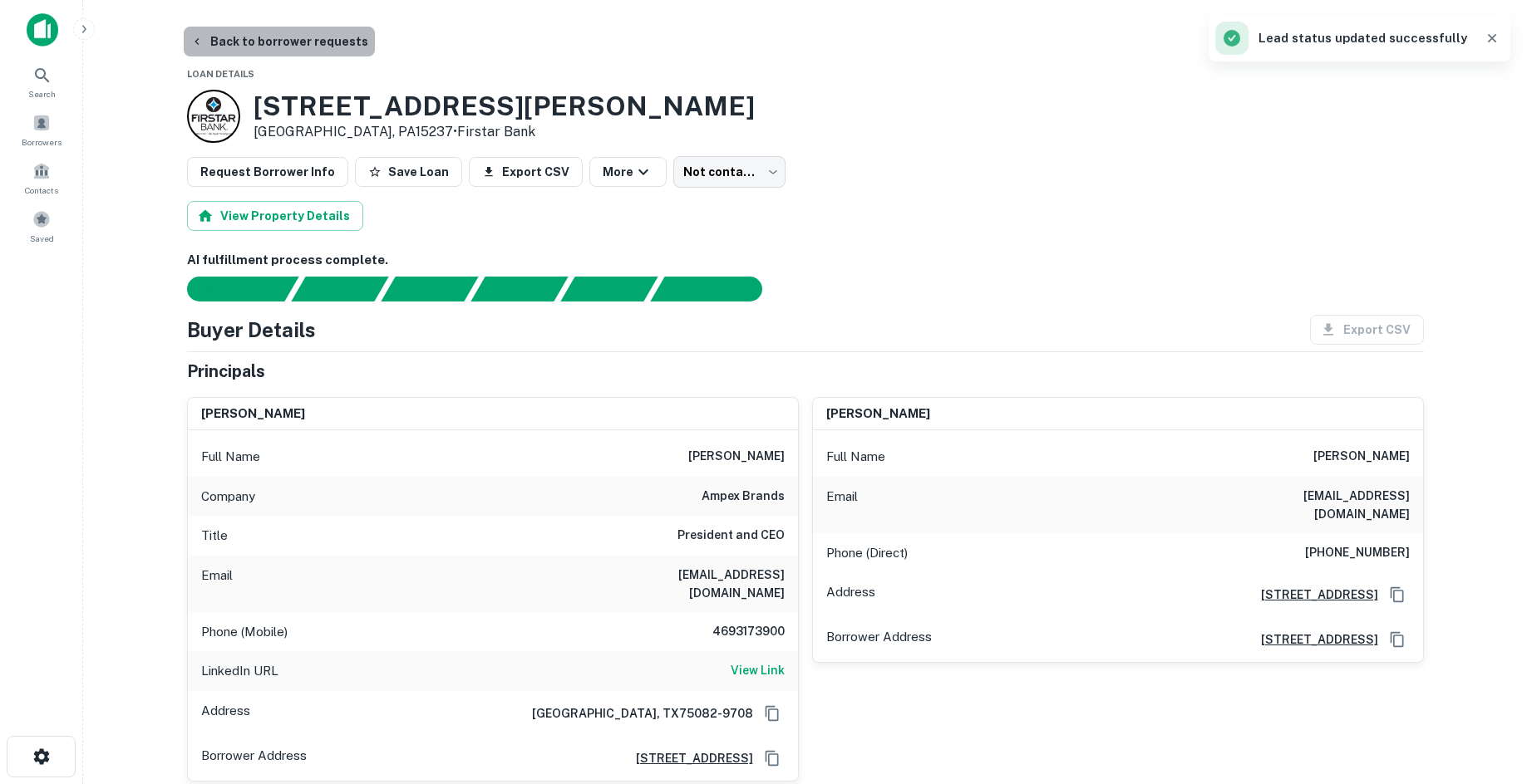
click at [295, 50] on button "Back to borrower requests" at bounding box center [279, 41] width 191 height 30
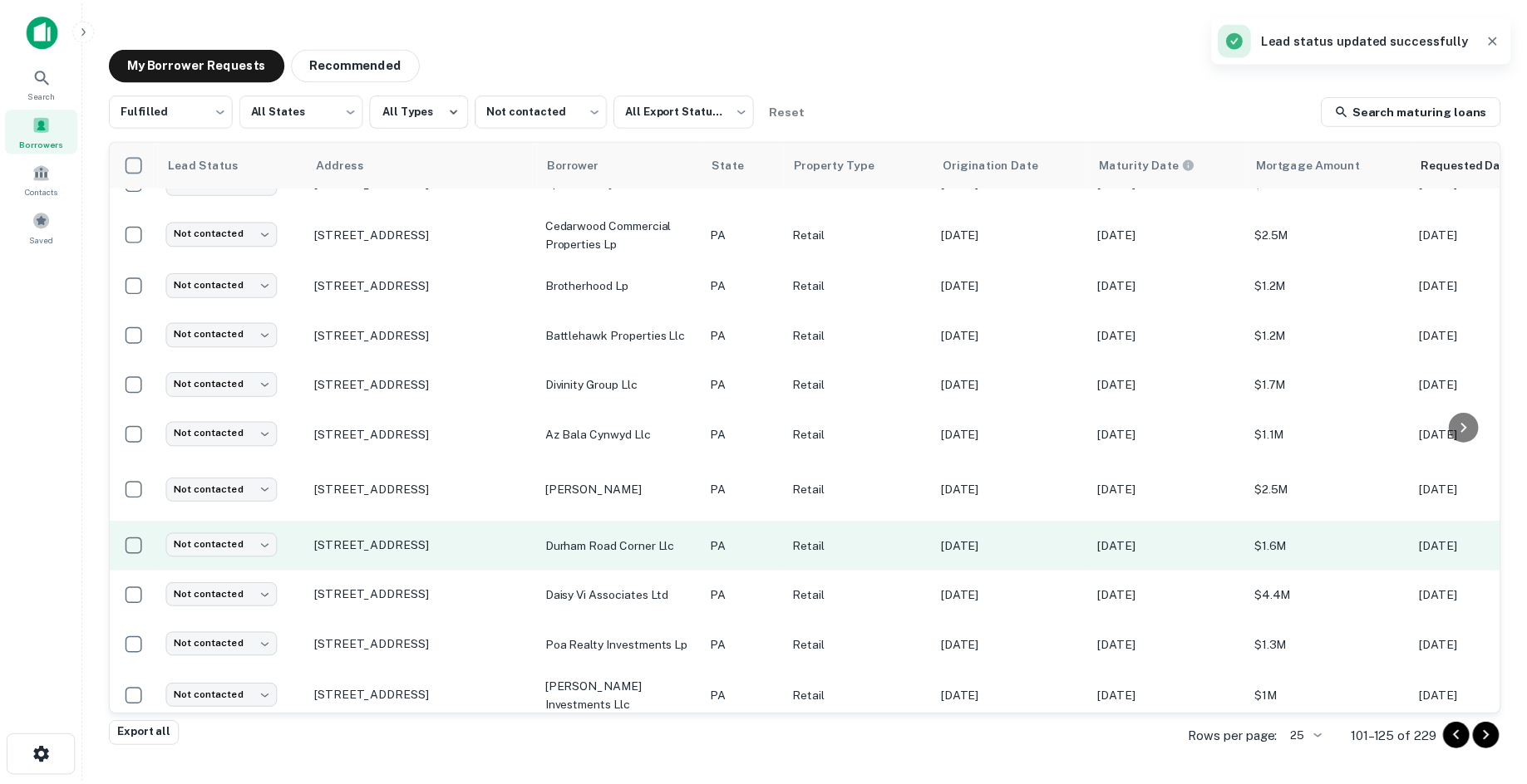
scroll to position [756, 0]
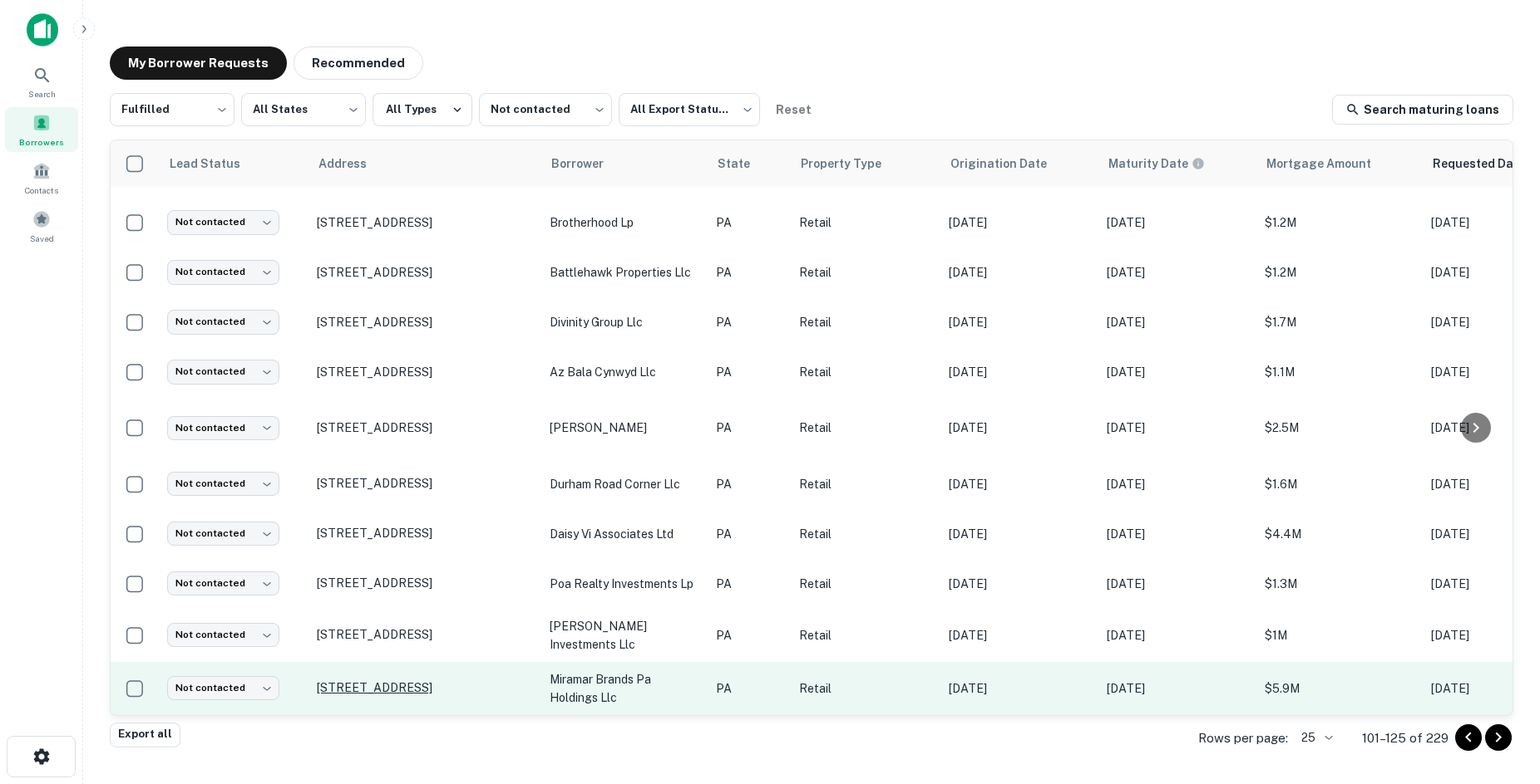
click at [408, 681] on p "608 Highland Ave New Castle, PA16101" at bounding box center [425, 688] width 217 height 15
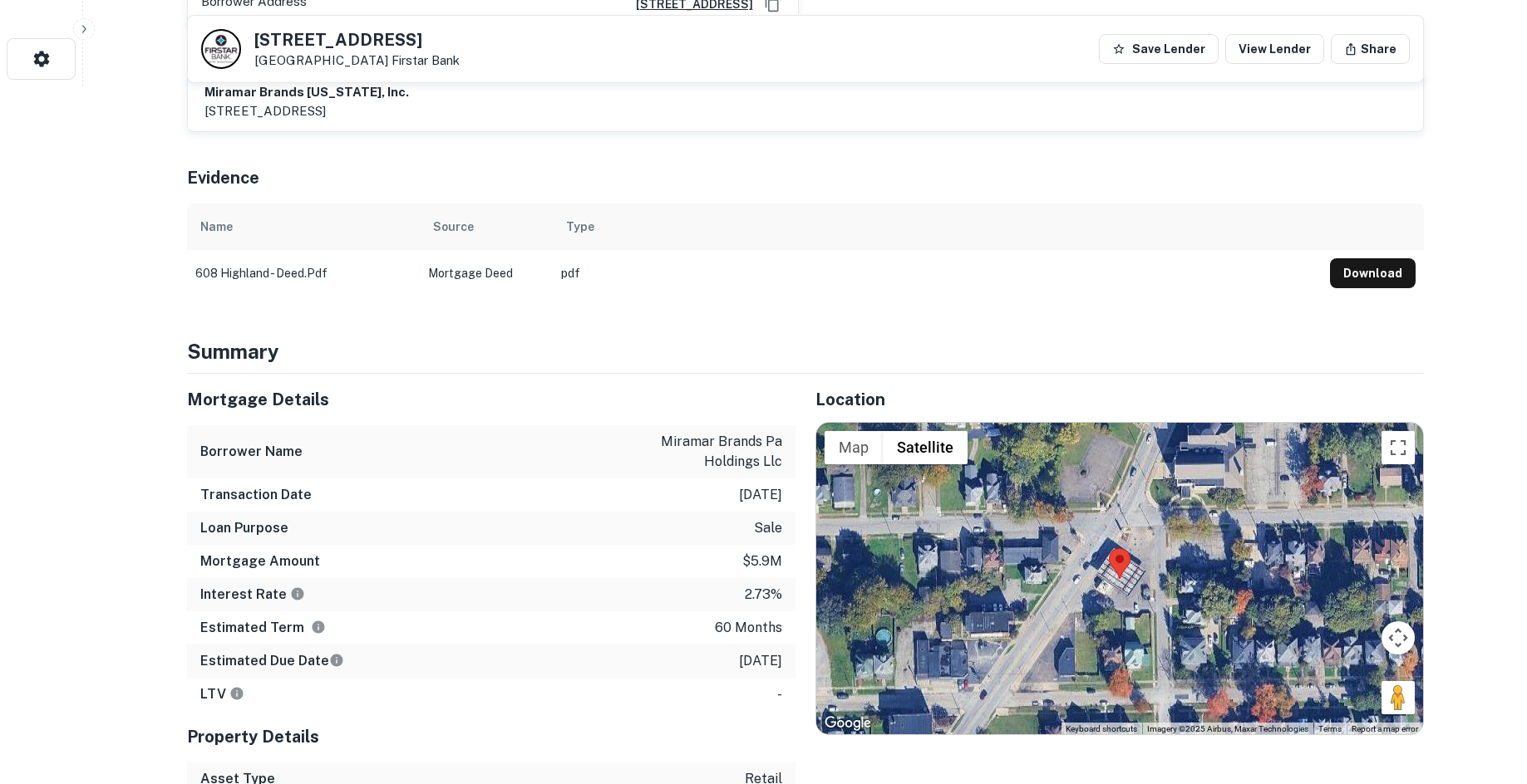
scroll to position [997, 0]
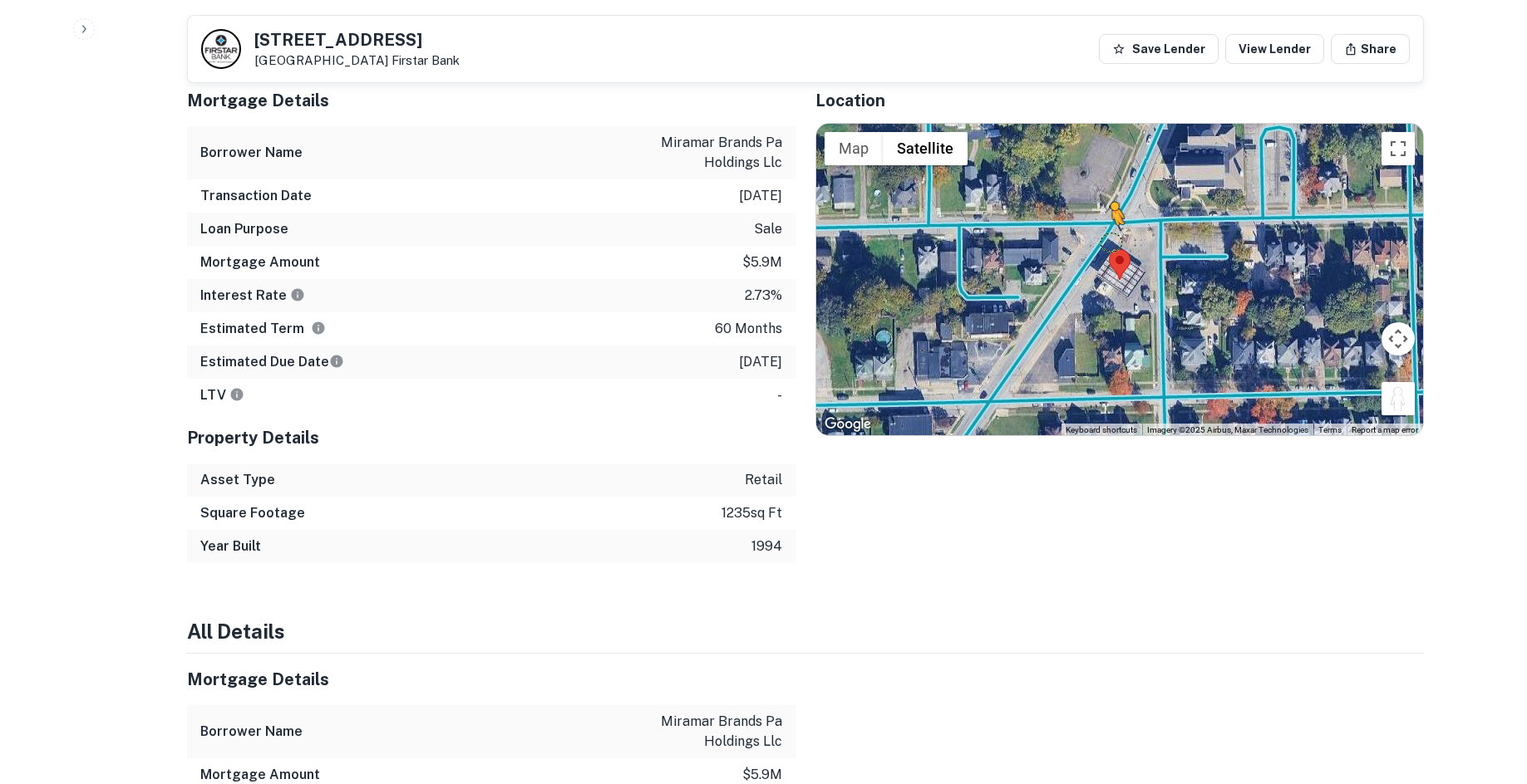
drag, startPoint x: 1396, startPoint y: 382, endPoint x: 1099, endPoint y: 213, distance: 341.7
click at [1099, 213] on div "To activate drag with keyboard, press Alt + Enter. Once in keyboard drag state,…" at bounding box center [1119, 280] width 607 height 312
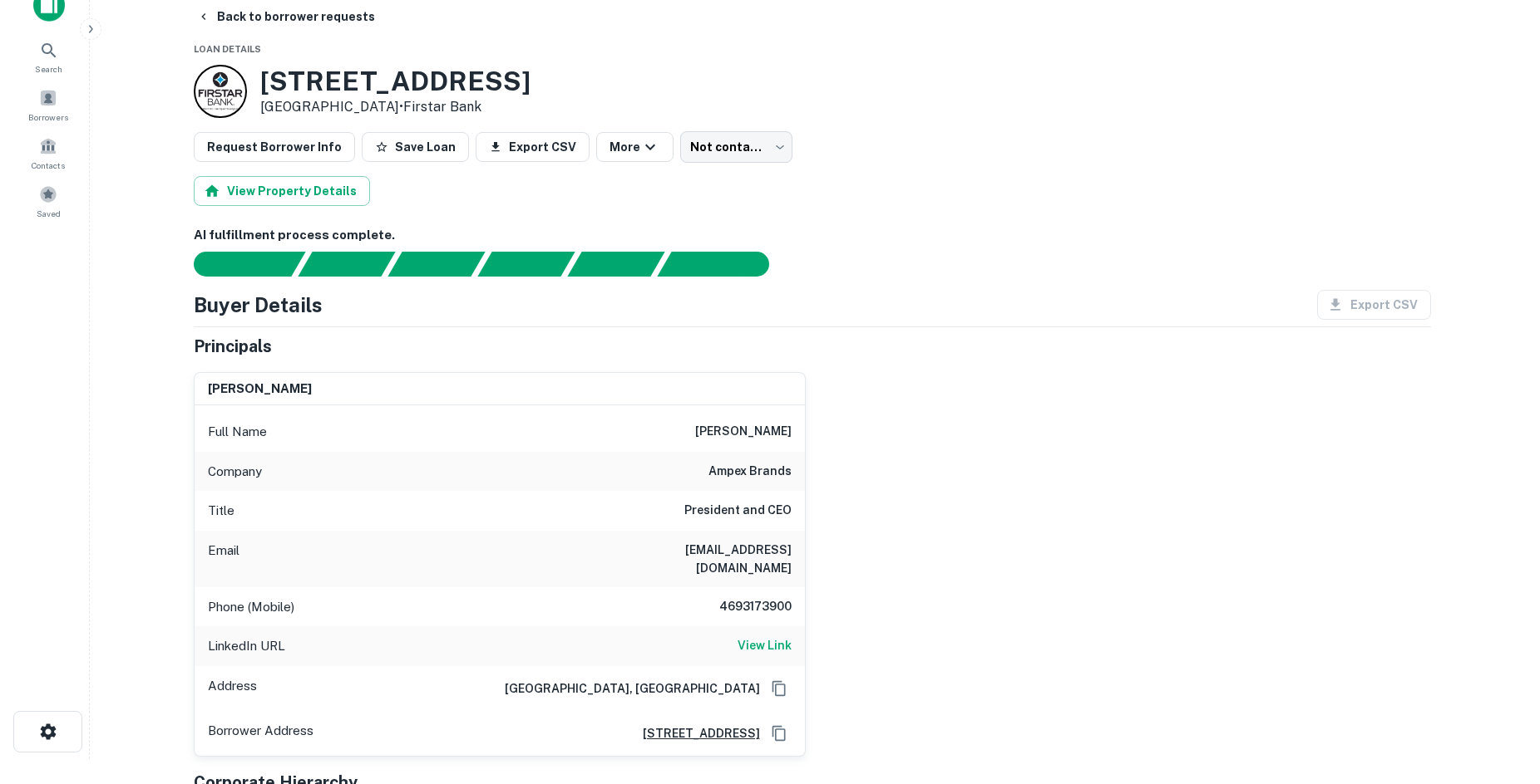
scroll to position [0, 0]
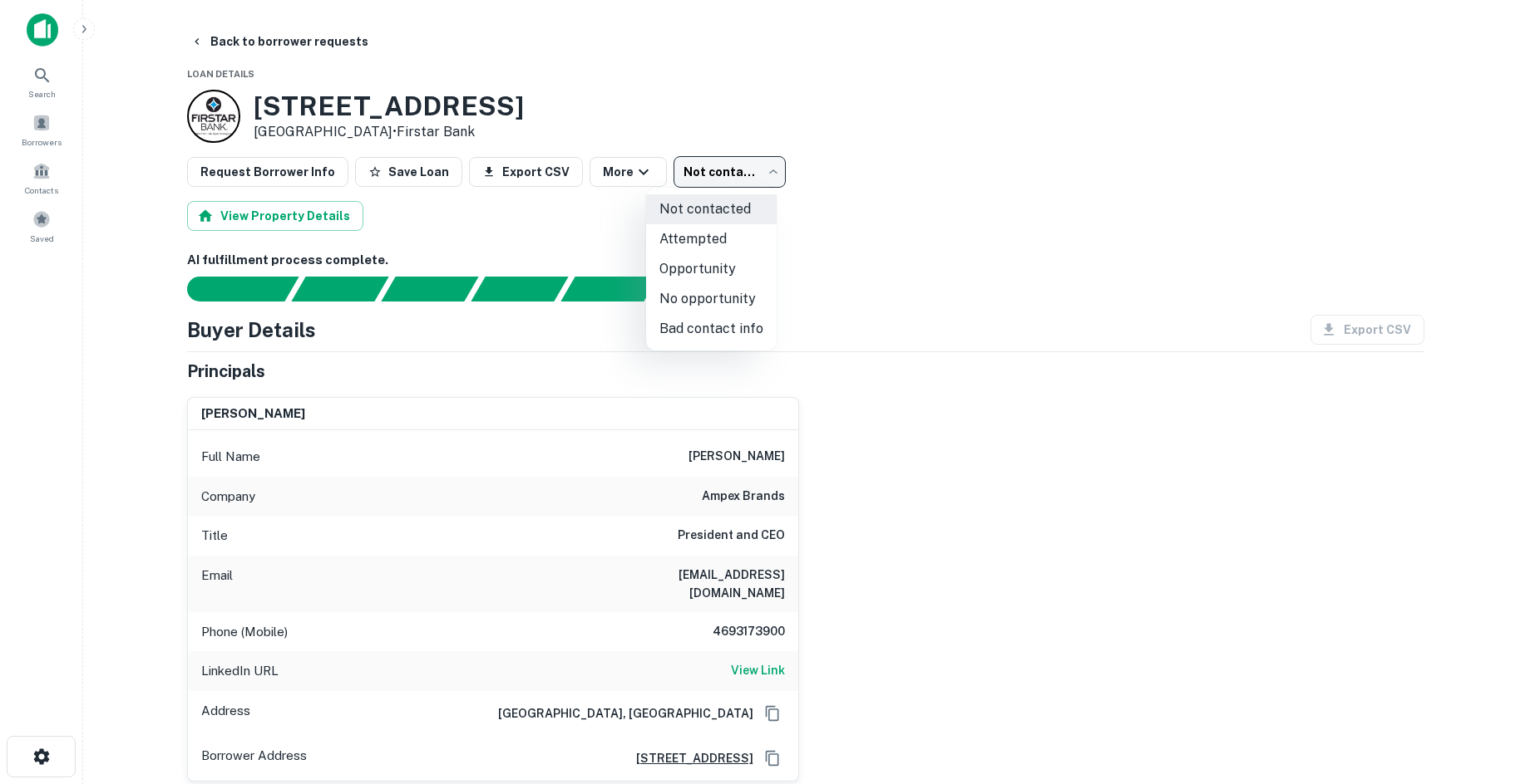
click at [714, 176] on body "Search Borrowers Contacts Saved Back to borrower requests Loan Details 608 High…" at bounding box center [770, 392] width 1540 height 784
click at [714, 243] on li "Attempted" at bounding box center [711, 239] width 130 height 30
type input "*********"
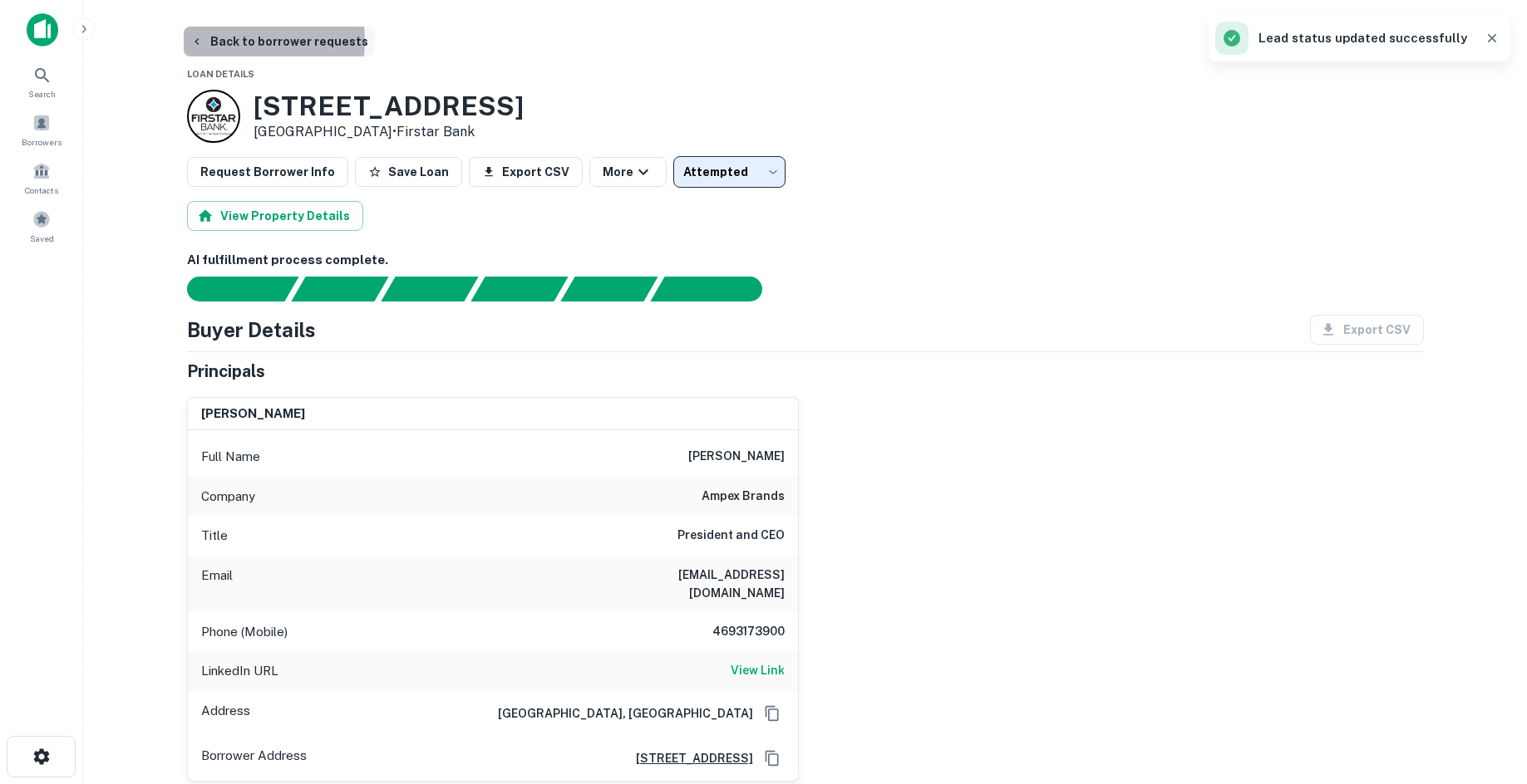
click at [244, 41] on button "Back to borrower requests" at bounding box center [279, 41] width 191 height 30
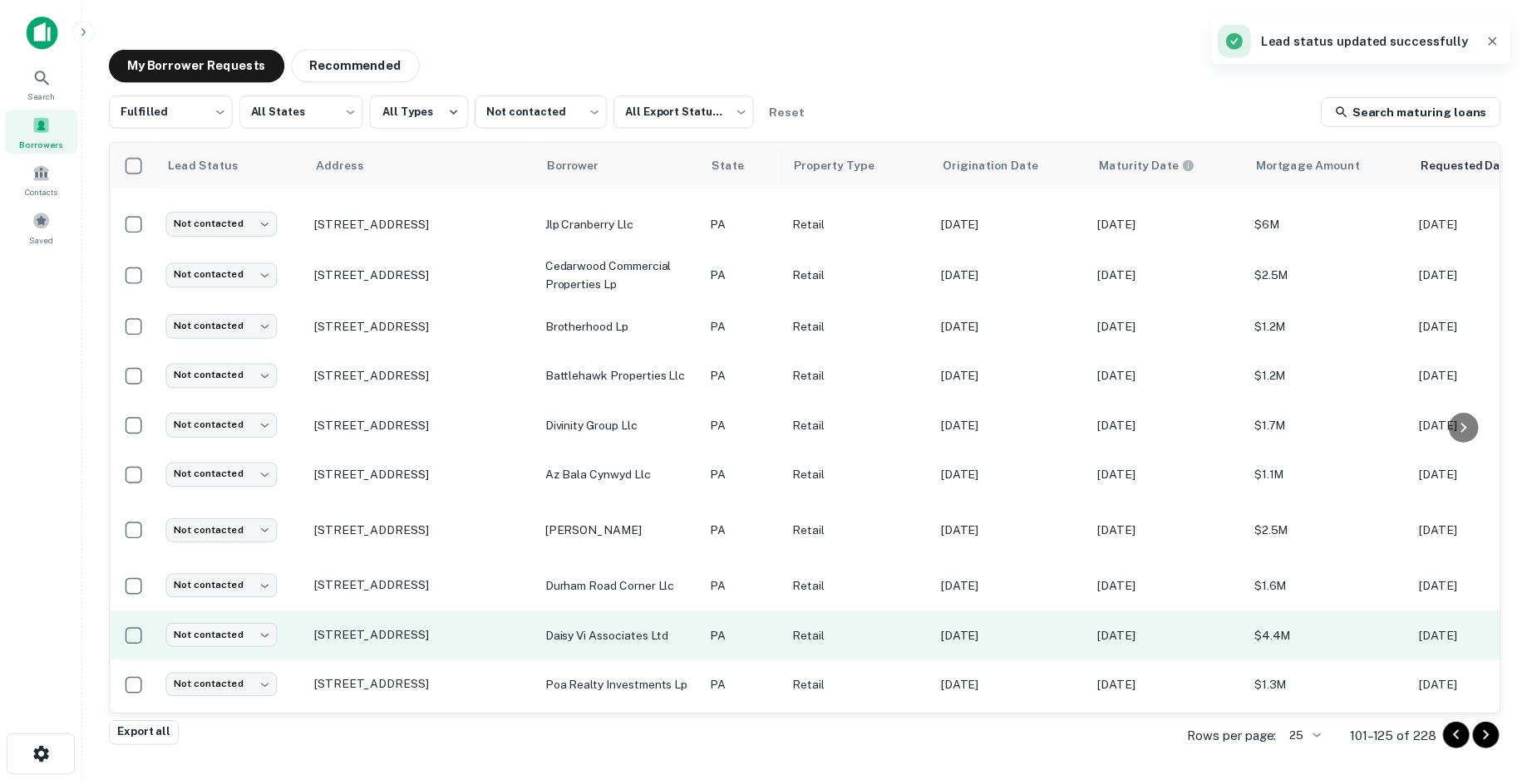
scroll to position [756, 0]
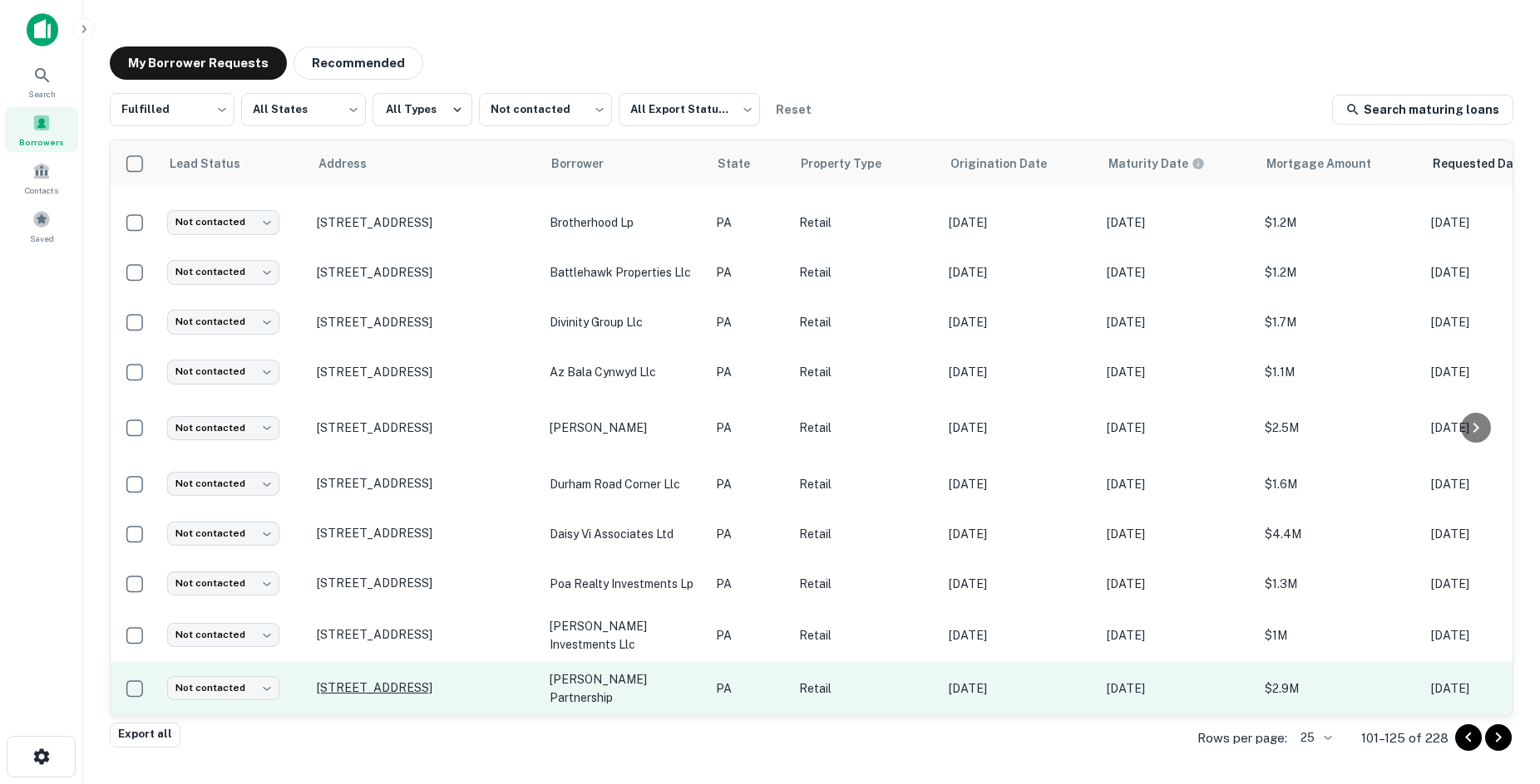
click at [410, 681] on p "1520 State Route 31 Mount Pleasant, PA15666" at bounding box center [425, 688] width 217 height 15
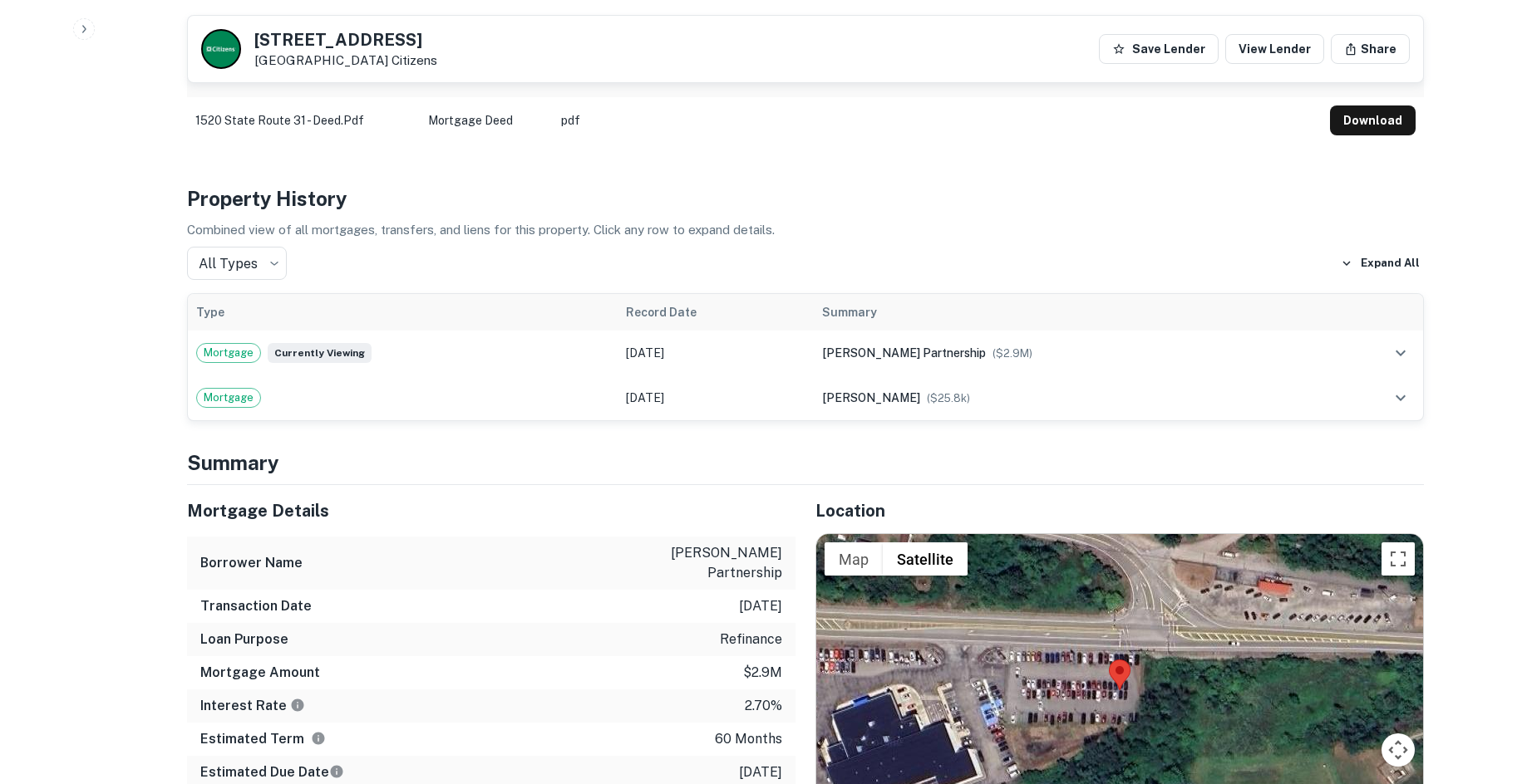
scroll to position [1247, 0]
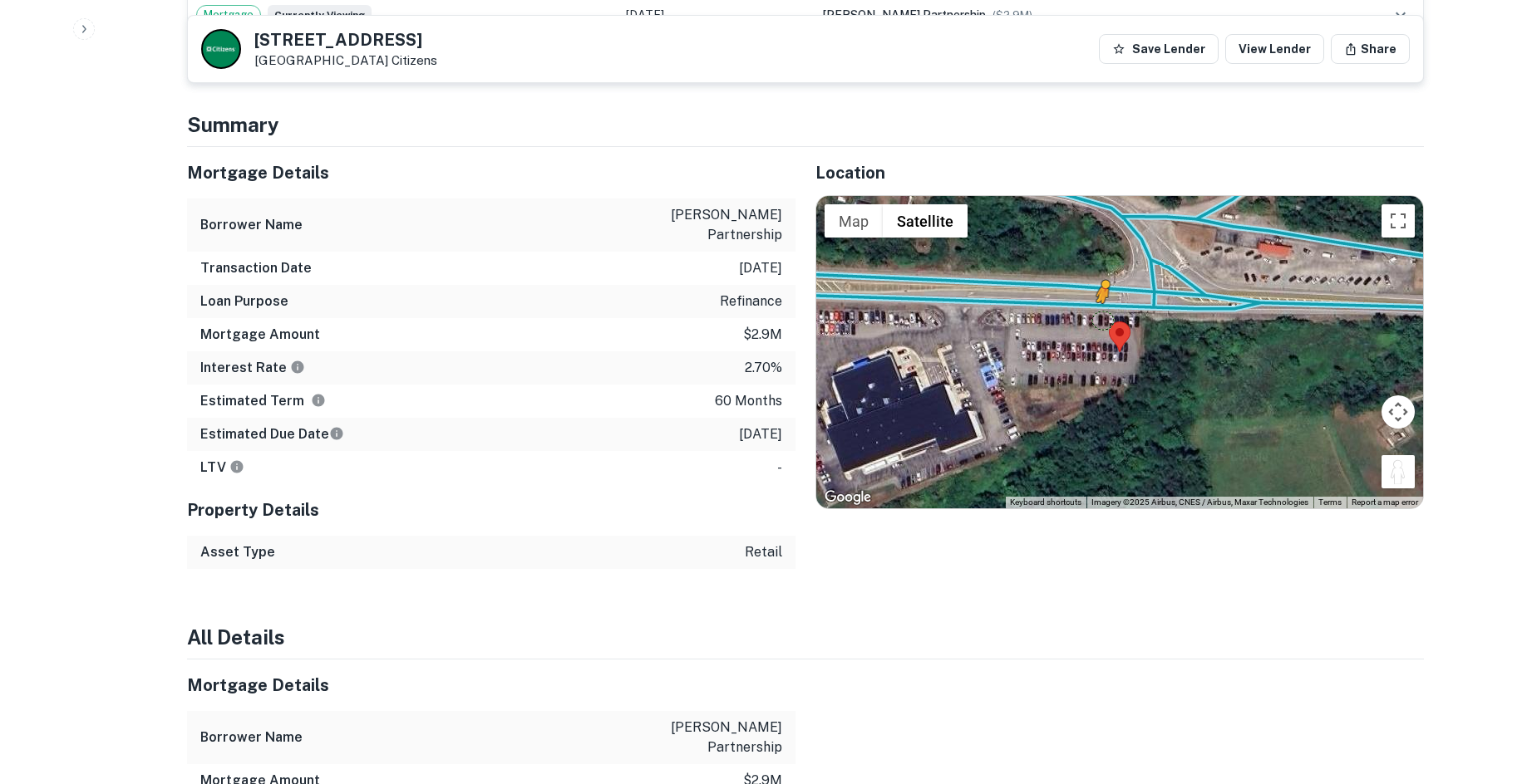
drag, startPoint x: 1408, startPoint y: 439, endPoint x: 1100, endPoint y: 283, distance: 345.3
click at [1100, 283] on div "To activate drag with keyboard, press Alt + Enter. Once in keyboard drag state,…" at bounding box center [1119, 352] width 607 height 312
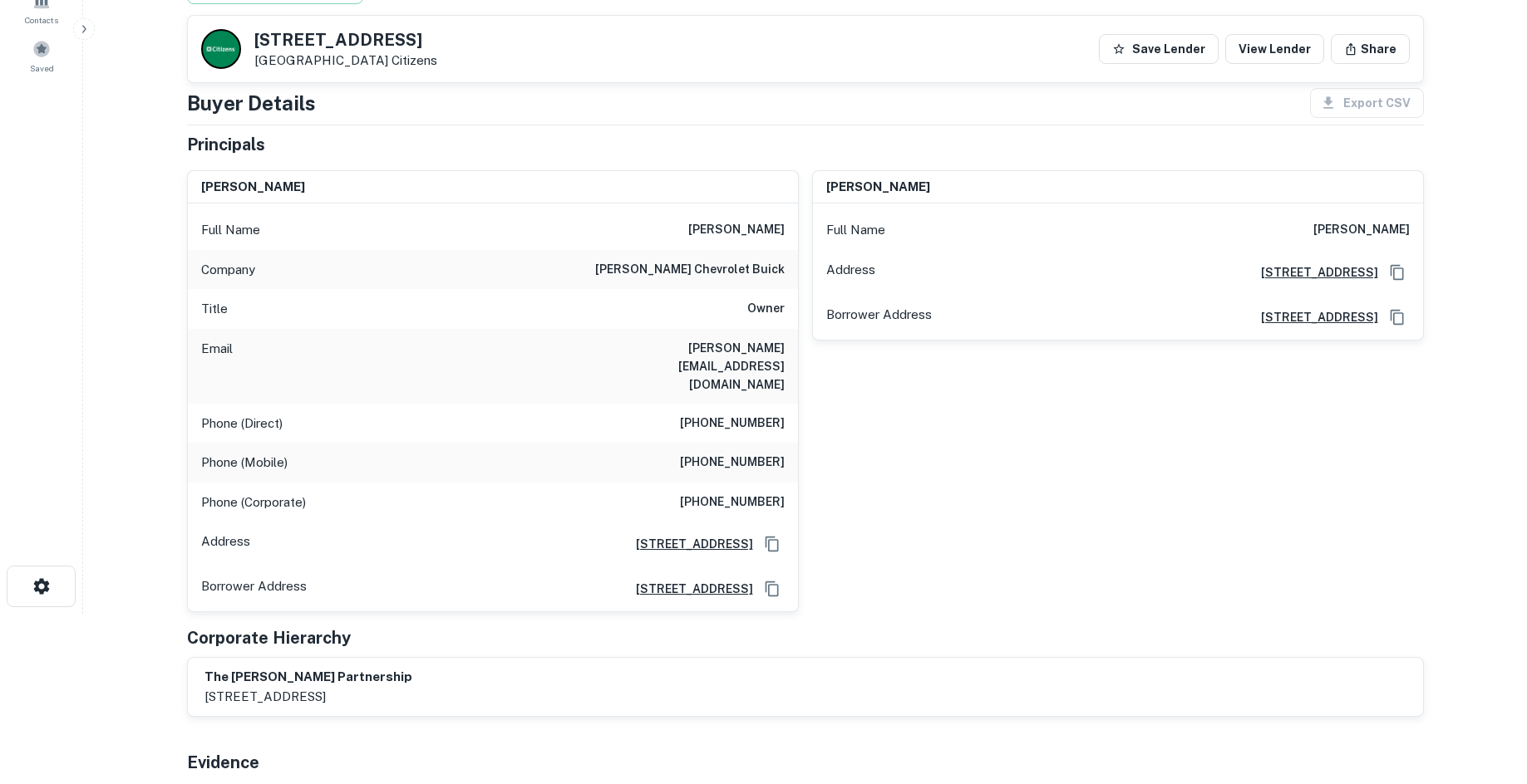
scroll to position [167, 0]
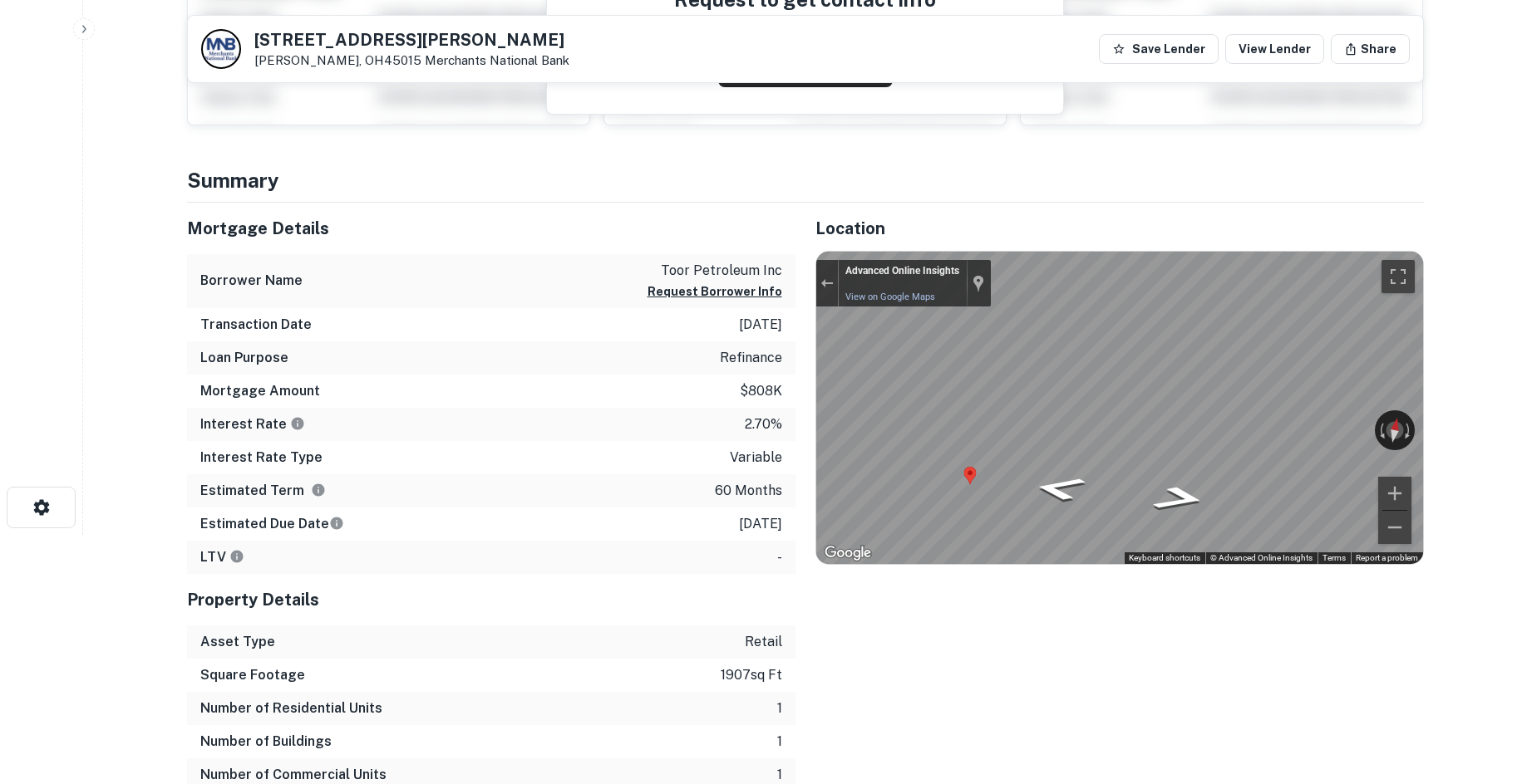
drag, startPoint x: 0, startPoint y: 0, endPoint x: 434, endPoint y: 224, distance: 488.4
click at [434, 224] on h5 "Mortgage Details" at bounding box center [492, 229] width 609 height 25
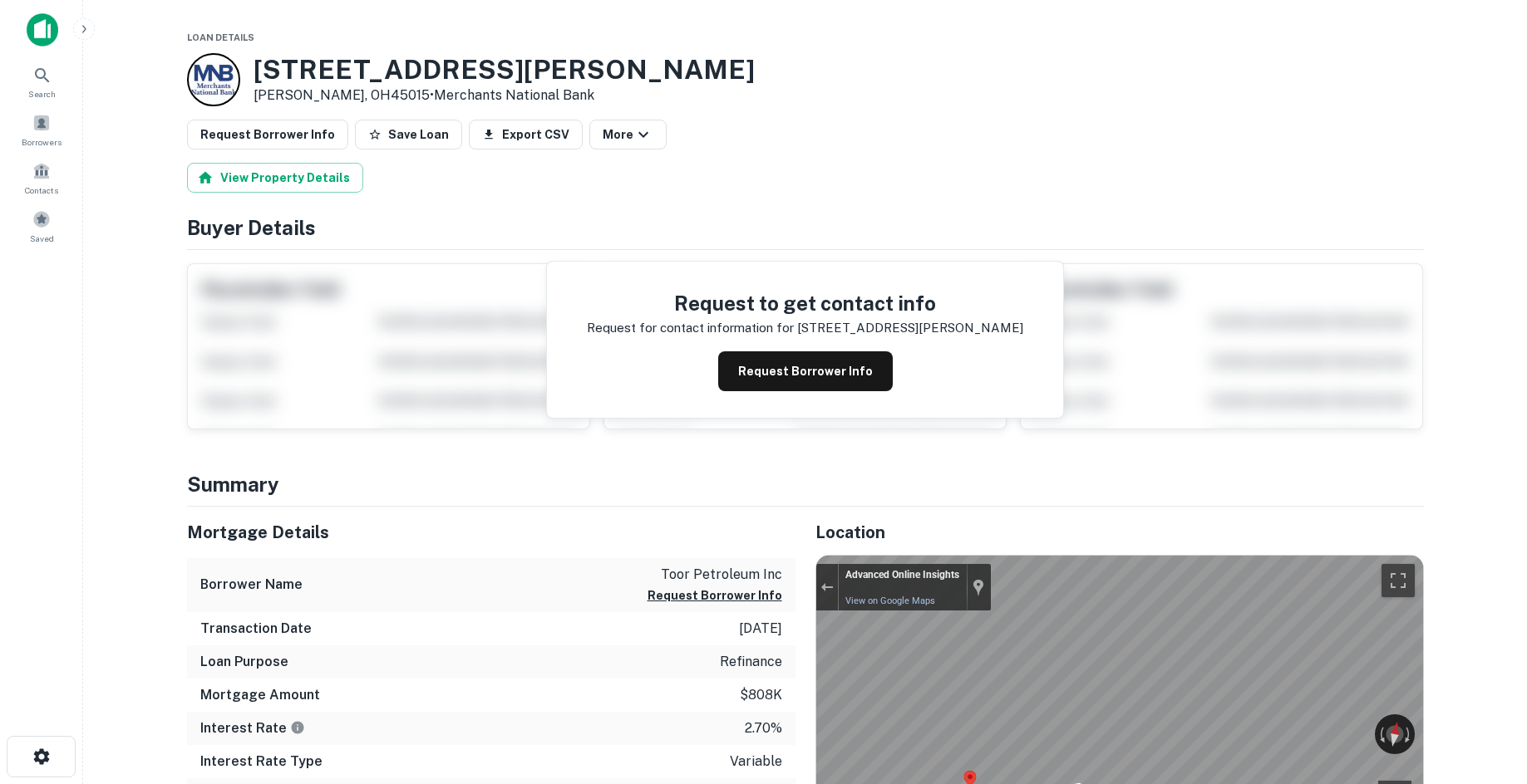
click at [50, 292] on div "Search Borrowers Contacts Saved" at bounding box center [41, 367] width 82 height 733
drag, startPoint x: 867, startPoint y: 86, endPoint x: 848, endPoint y: 106, distance: 27.6
click at [867, 86] on div "2693 Dixie Hwy Hamilton, OH45015 • Merchants National Bank" at bounding box center [806, 80] width 1237 height 53
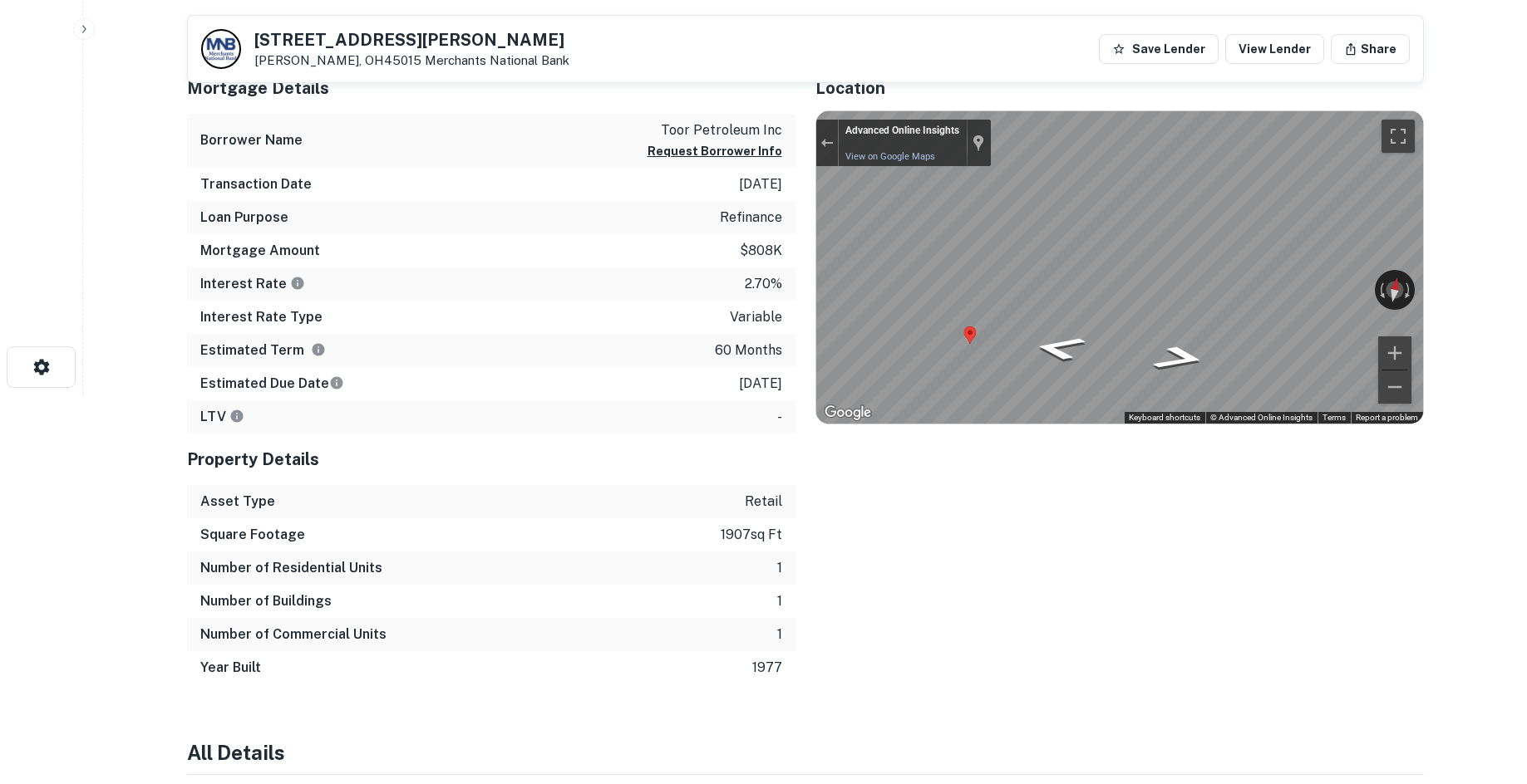
scroll to position [416, 0]
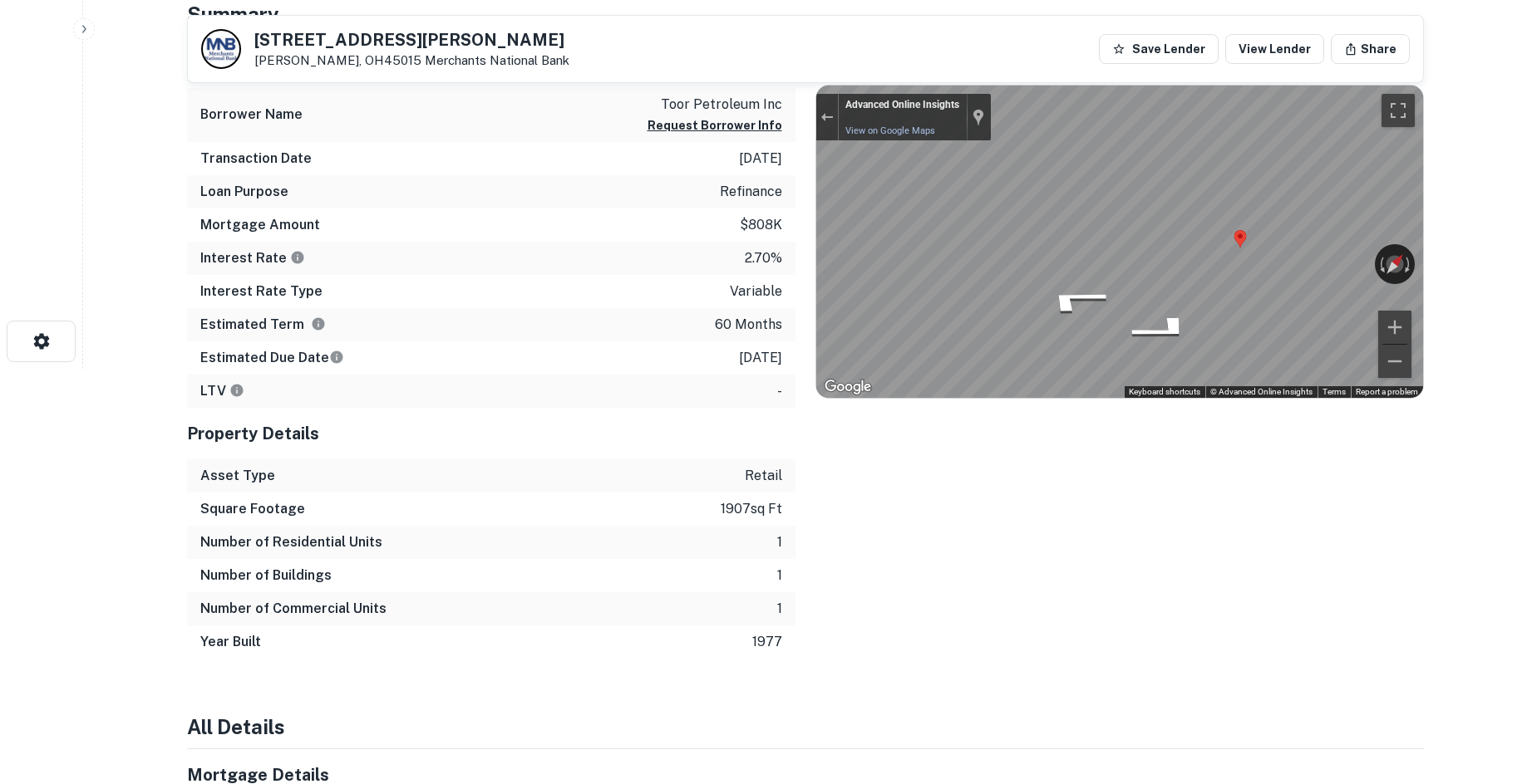
click at [989, 239] on div "Map" at bounding box center [1119, 242] width 607 height 312
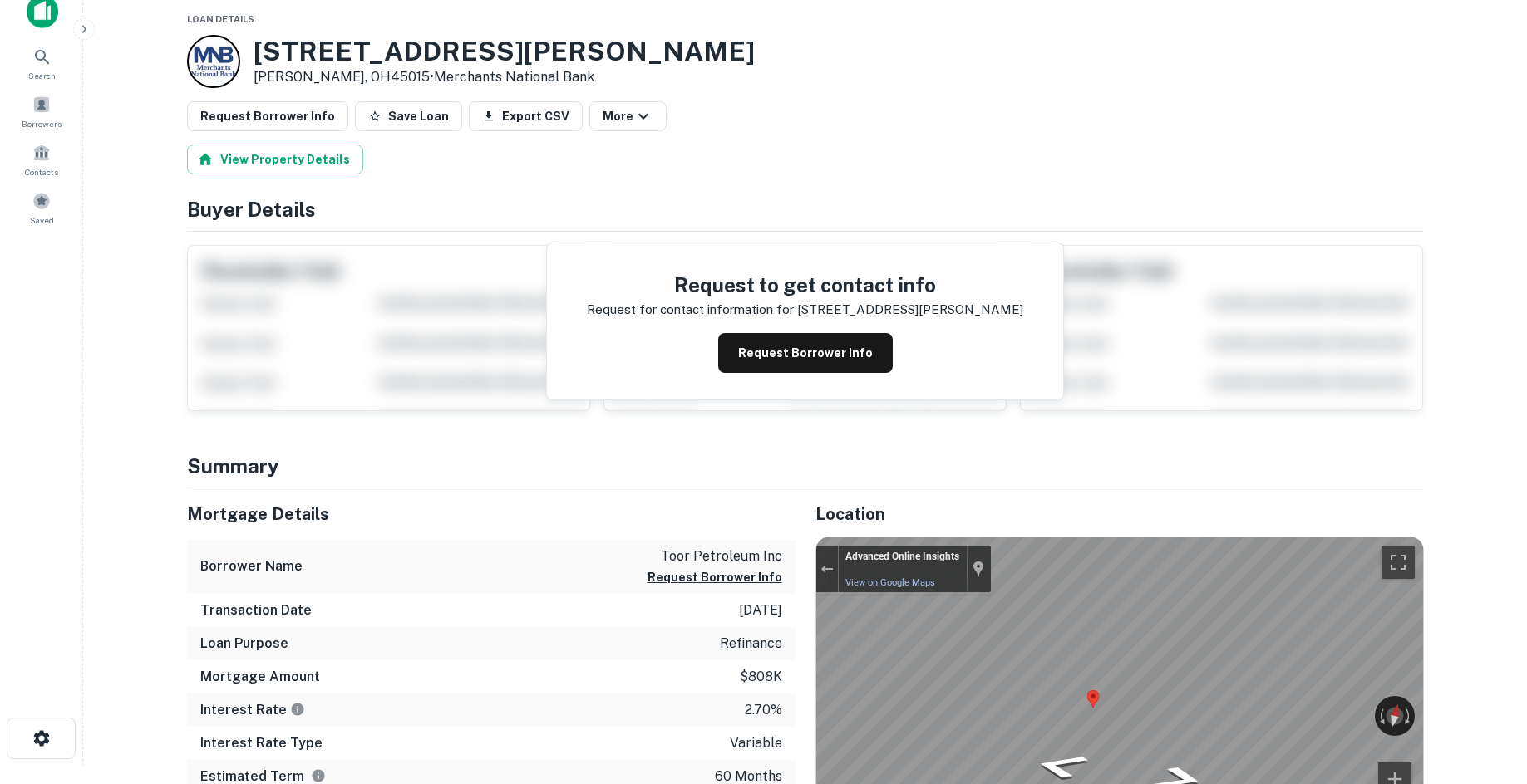
scroll to position [0, 0]
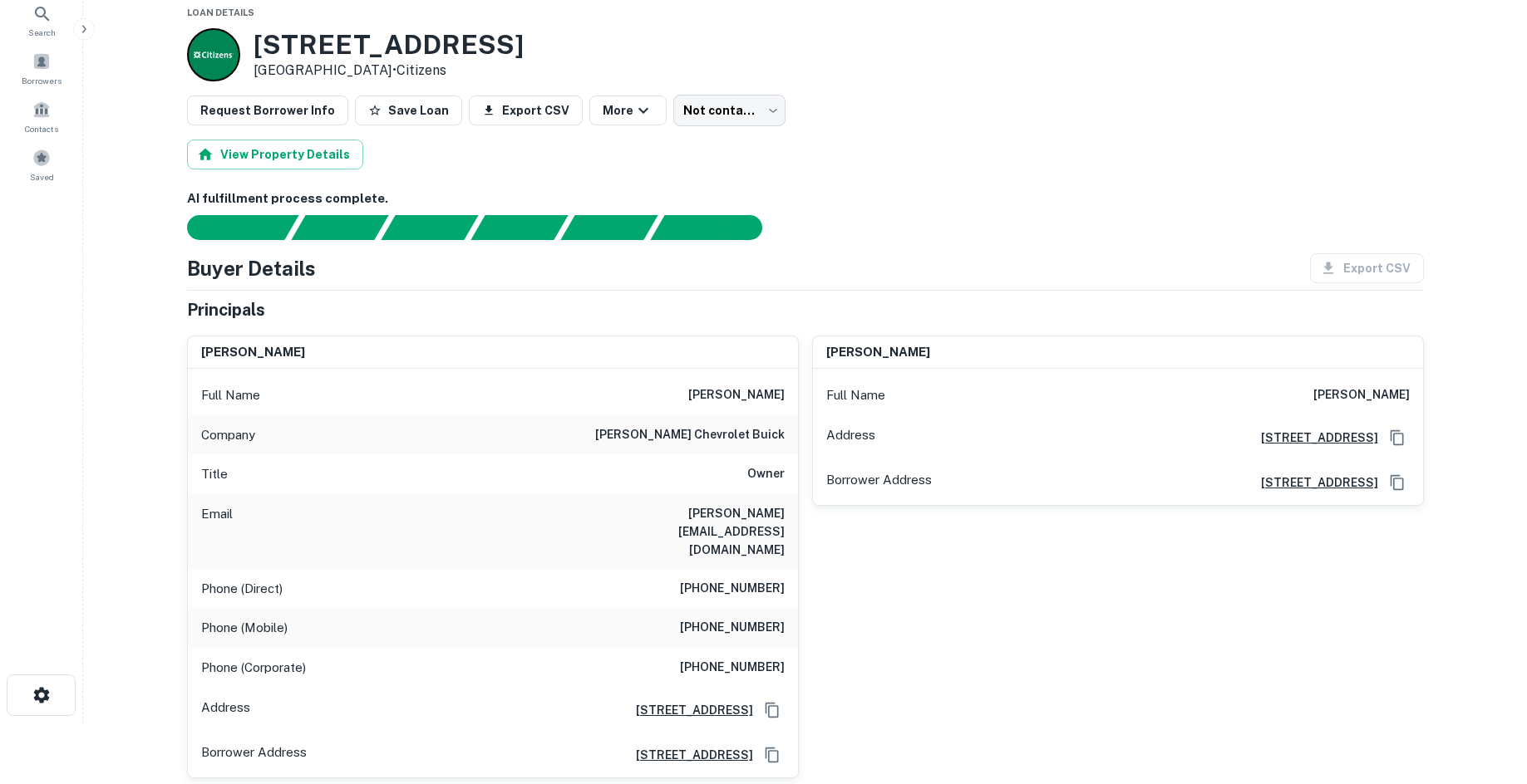
scroll to position [167, 0]
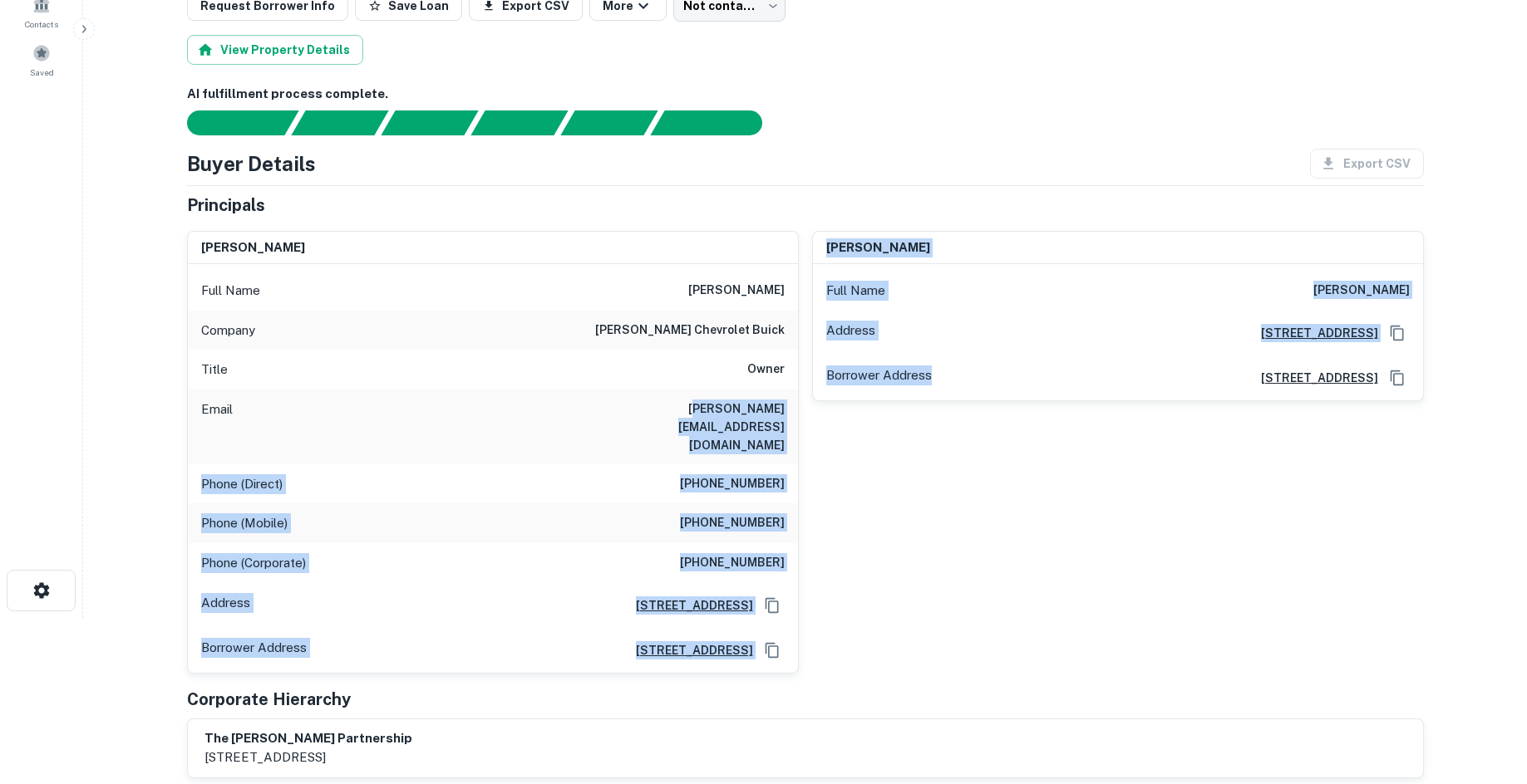
drag, startPoint x: 610, startPoint y: 410, endPoint x: 997, endPoint y: 414, distance: 387.0
click at [997, 414] on div "[PERSON_NAME] Full Name [PERSON_NAME] Company [PERSON_NAME] chevrolet buick Tit…" at bounding box center [799, 445] width 1250 height 456
drag, startPoint x: 942, startPoint y: 487, endPoint x: 904, endPoint y: 494, distance: 38.6
click at [943, 488] on div "[PERSON_NAME] Full Name [PERSON_NAME] Address [STREET_ADDRESS][GEOGRAPHIC_DATA]…" at bounding box center [1111, 445] width 625 height 456
click at [735, 464] on div "Phone (Direct) [PHONE_NUMBER]" at bounding box center [493, 484] width 610 height 40
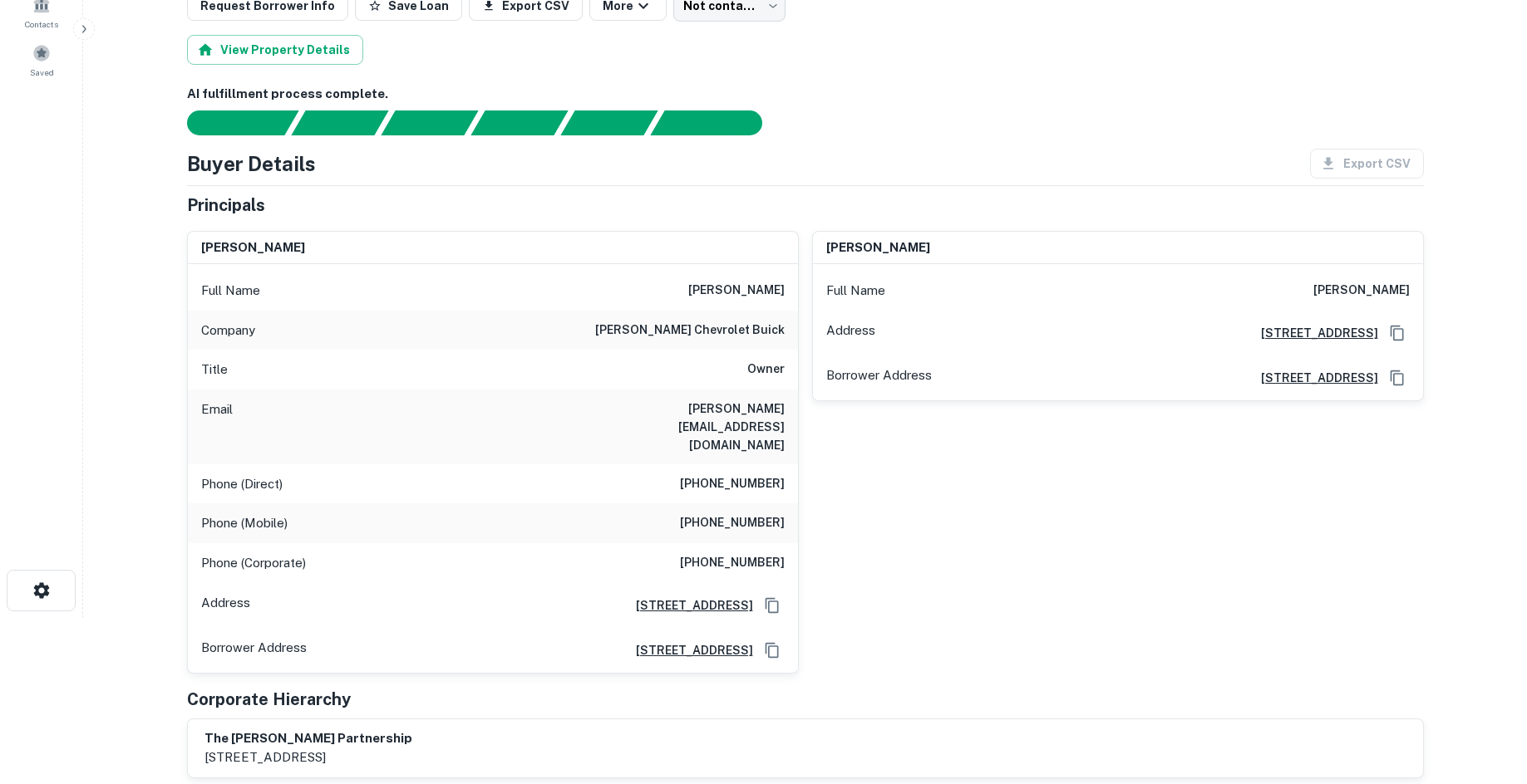
click at [742, 474] on h6 "[PHONE_NUMBER]" at bounding box center [733, 484] width 105 height 20
click at [744, 474] on h6 "[PHONE_NUMBER]" at bounding box center [733, 484] width 105 height 20
click at [746, 474] on h6 "[PHONE_NUMBER]" at bounding box center [733, 484] width 105 height 20
click at [764, 474] on h6 "[PHONE_NUMBER]" at bounding box center [733, 484] width 105 height 20
click at [769, 474] on h6 "(724) 547-7626" at bounding box center [733, 484] width 105 height 20
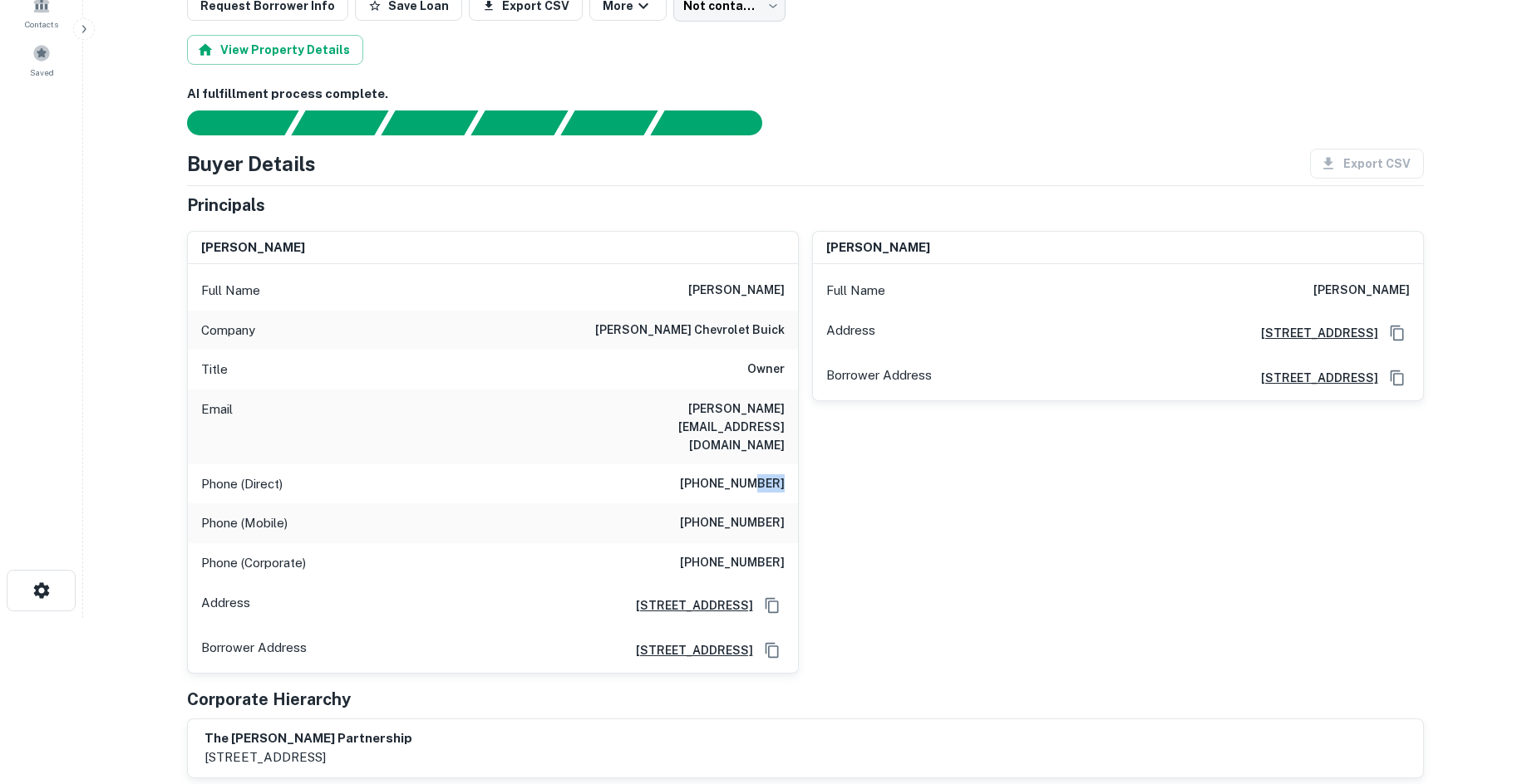
click at [769, 474] on h6 "(724) 547-7626" at bounding box center [733, 484] width 105 height 20
copy h6 "(724) 547-7626"
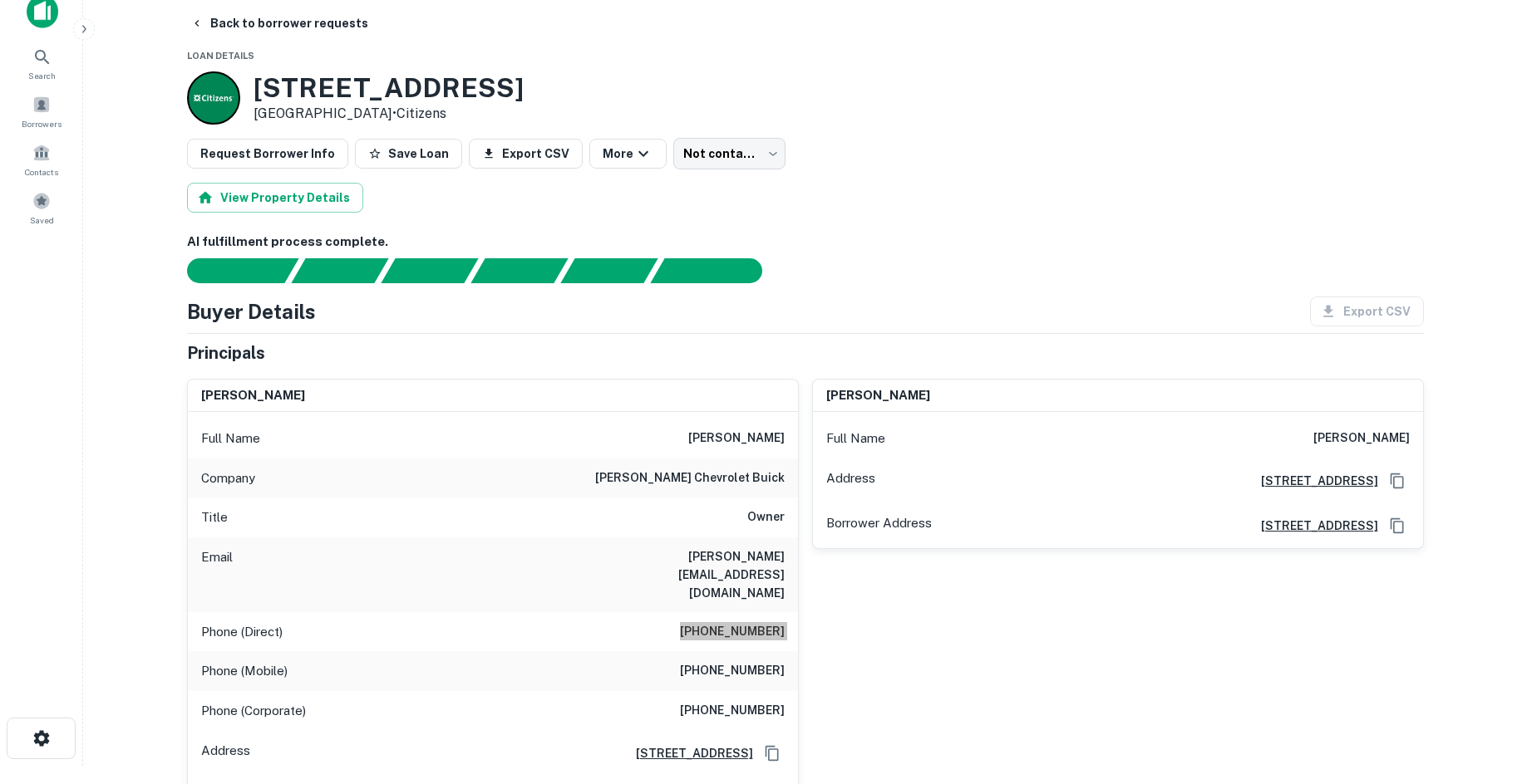
scroll to position [0, 0]
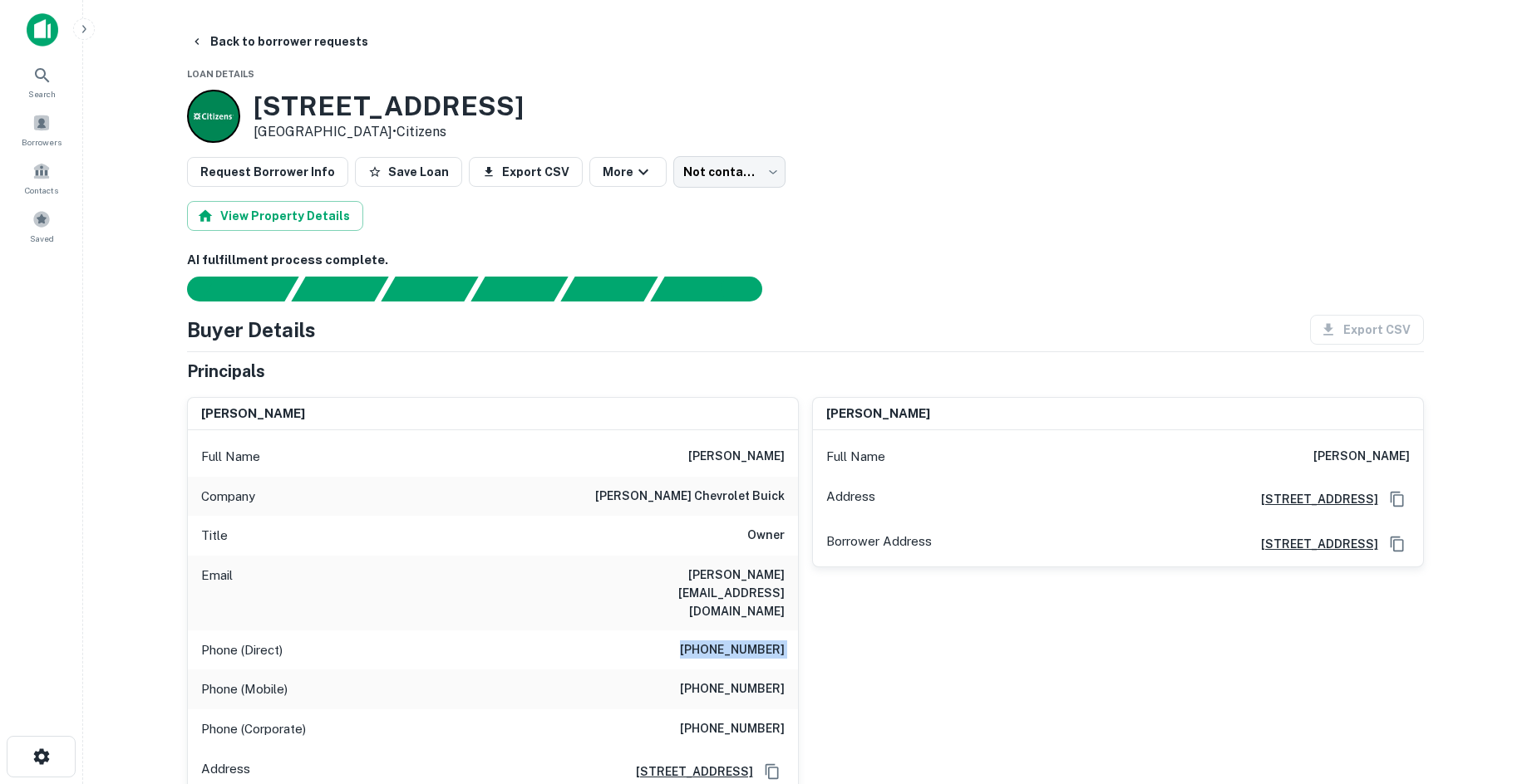
click at [355, 137] on div "1520 State Route 31 Mount Pleasant, PA15666 • Citizens" at bounding box center [389, 116] width 270 height 52
click at [293, 127] on p "Mount Pleasant, PA15666 • Citizens" at bounding box center [389, 132] width 270 height 20
click at [362, 124] on div "1520 State Route 31 Mount Pleasant, PA15666 • Citizens" at bounding box center [389, 116] width 270 height 52
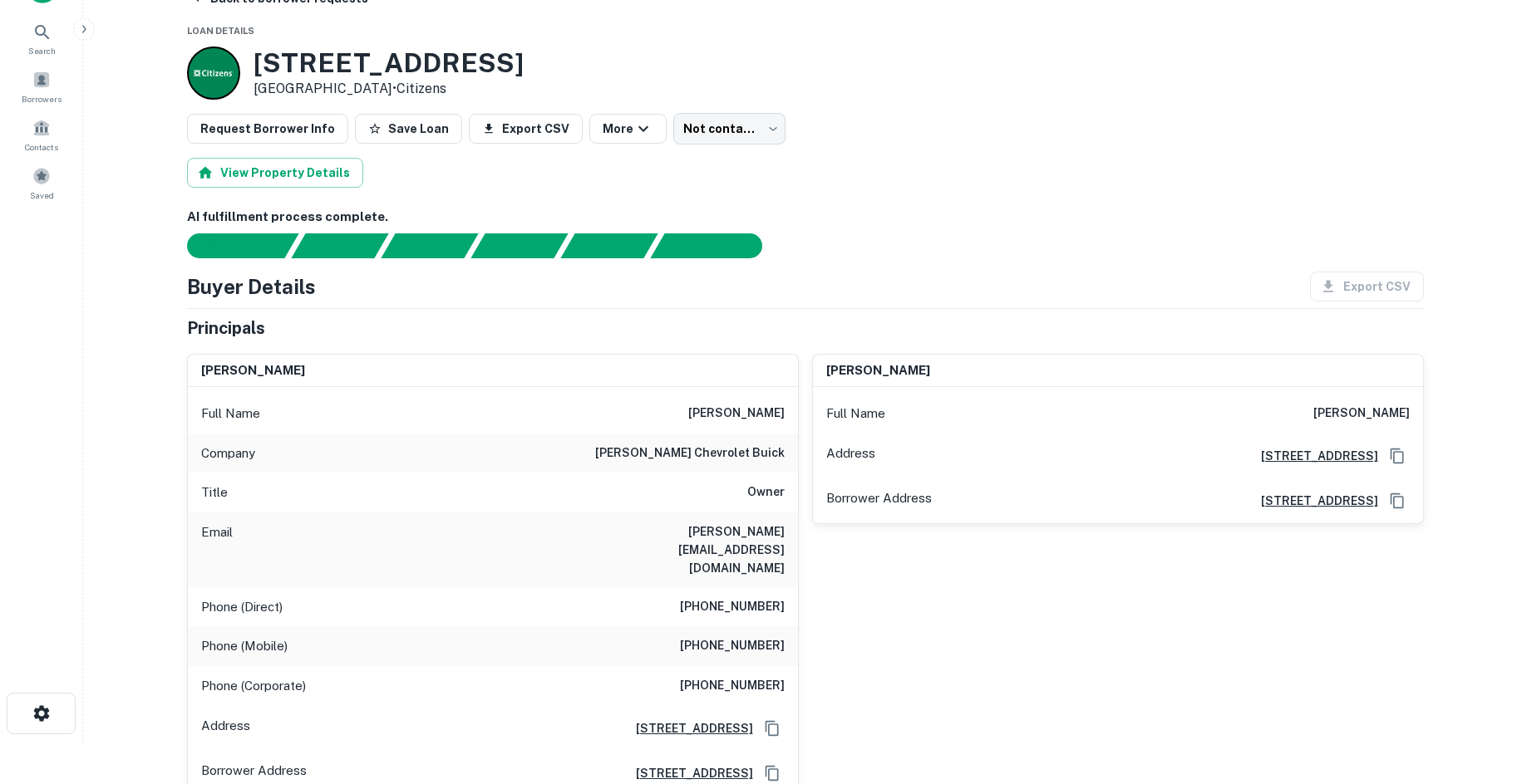
scroll to position [83, 0]
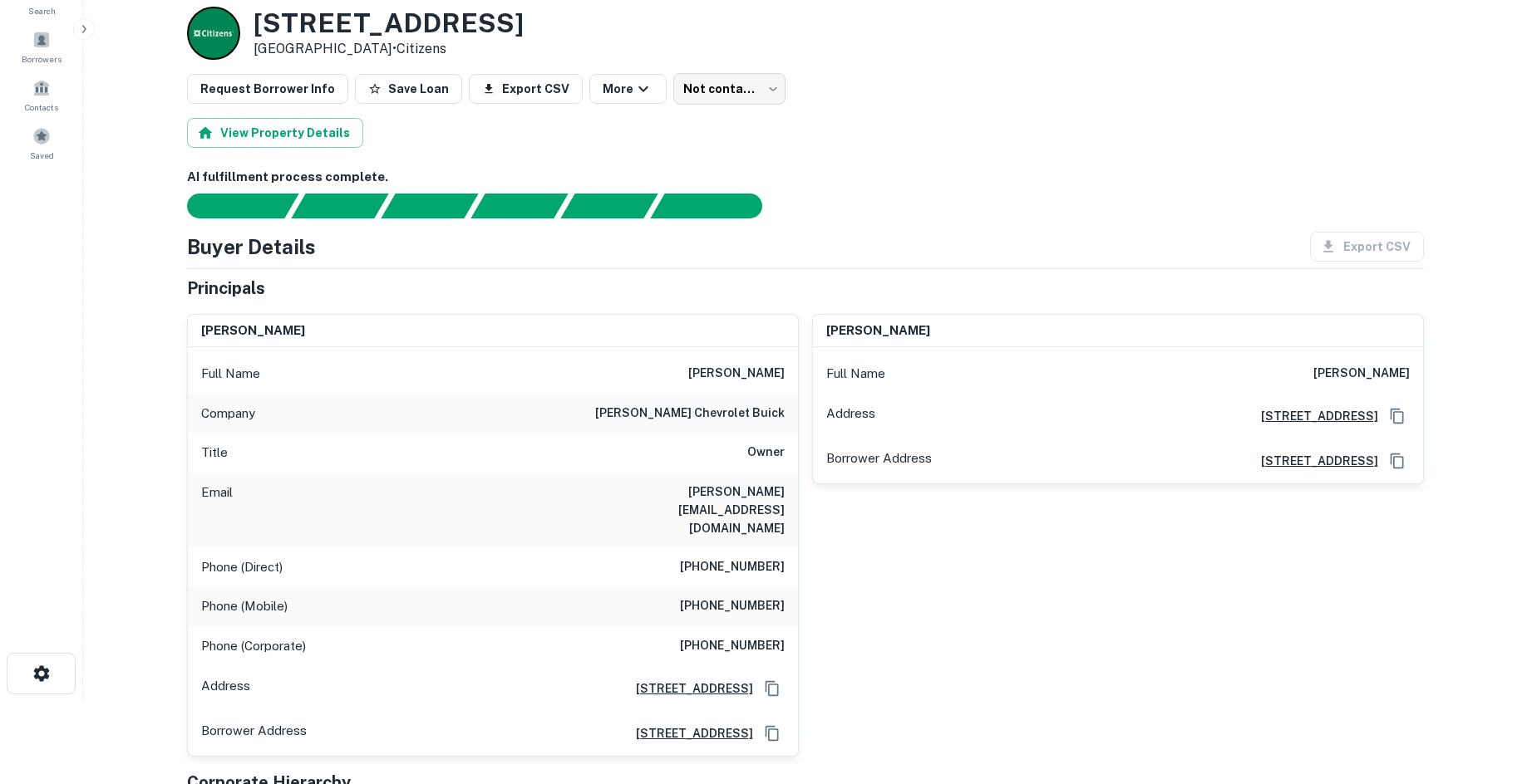
click at [740, 597] on h6 "(724) 771-2724" at bounding box center [733, 607] width 105 height 20
copy h6 "(724) 771-2724"
click at [942, 649] on div "nicholas e. crivelli Full Name nicholas e. crivelli Address 1520 Route 31, Moun…" at bounding box center [1111, 529] width 625 height 456
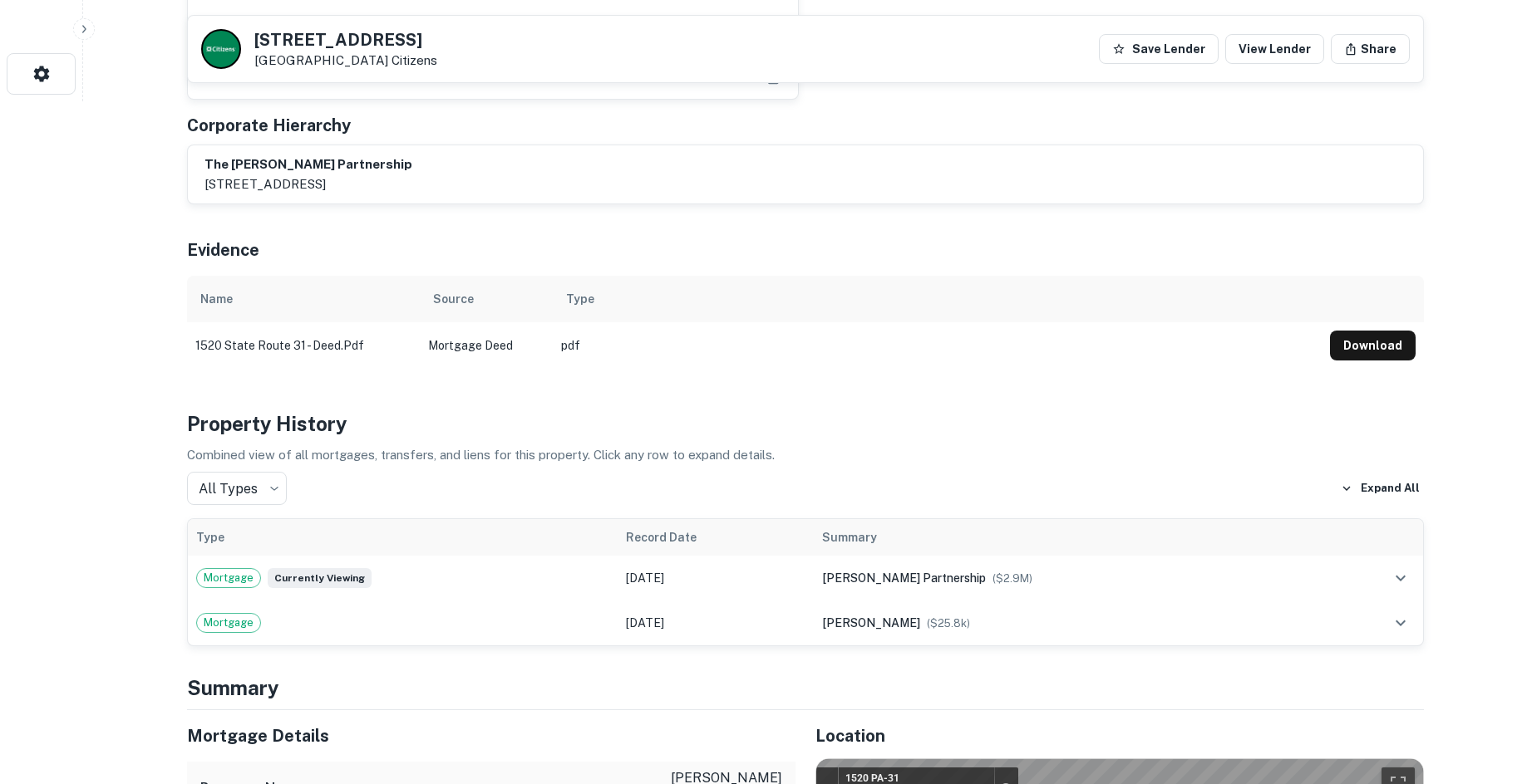
scroll to position [332, 0]
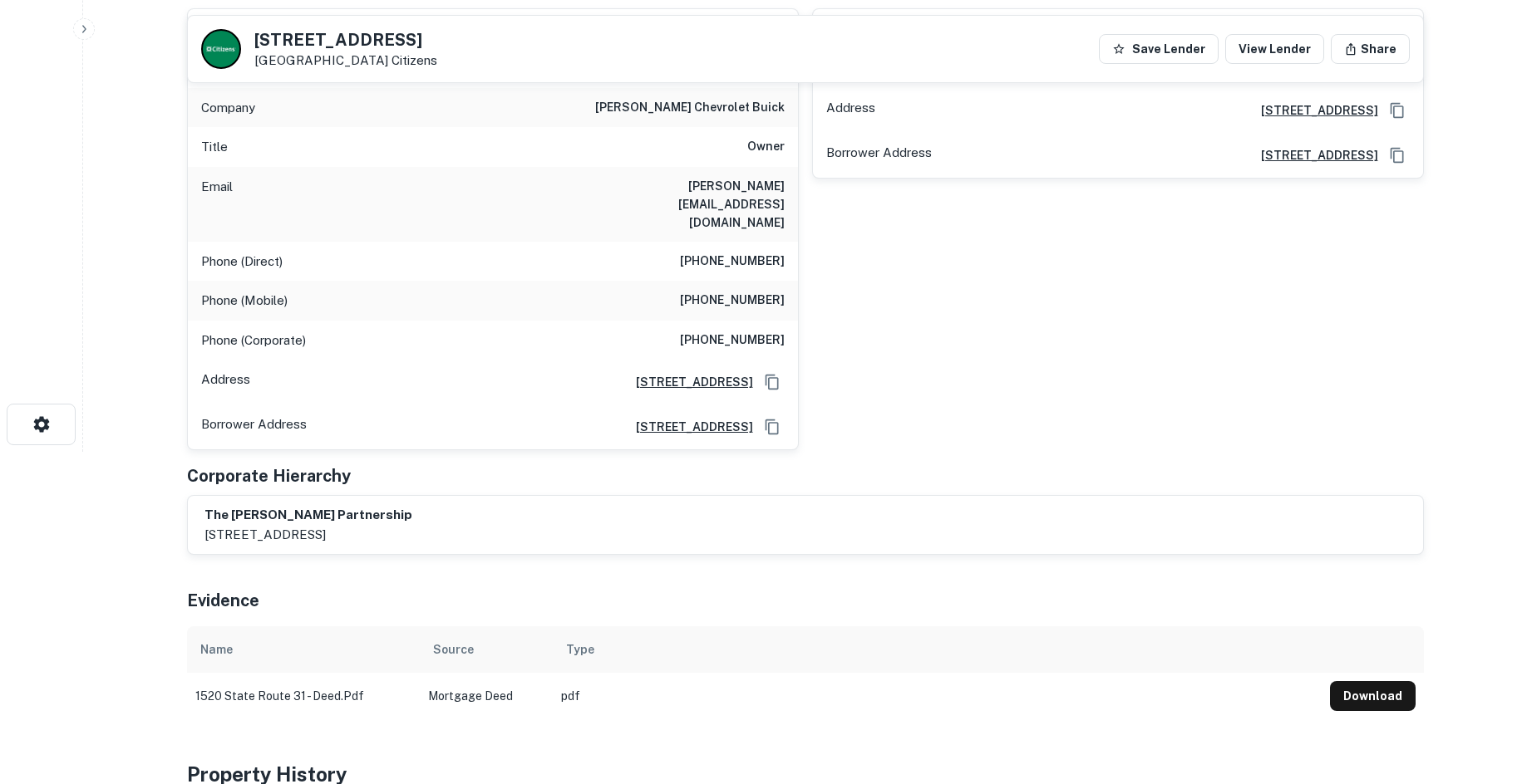
click at [715, 330] on h6 "(724) 613-8049" at bounding box center [733, 340] width 105 height 20
click at [715, 330] on h6 "(724) 613-8049" at bounding box center [733, 340] width 105 height 20
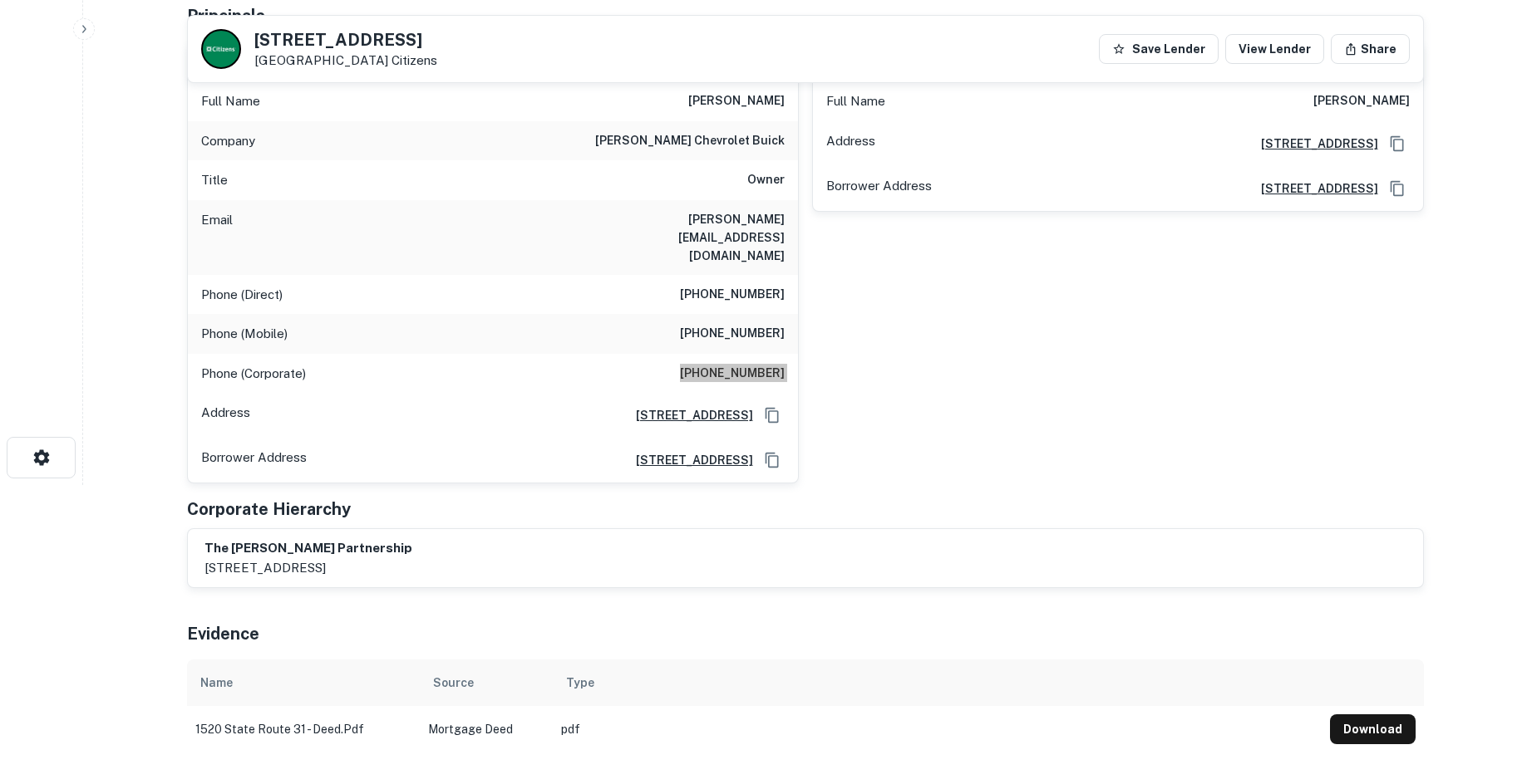
scroll to position [250, 0]
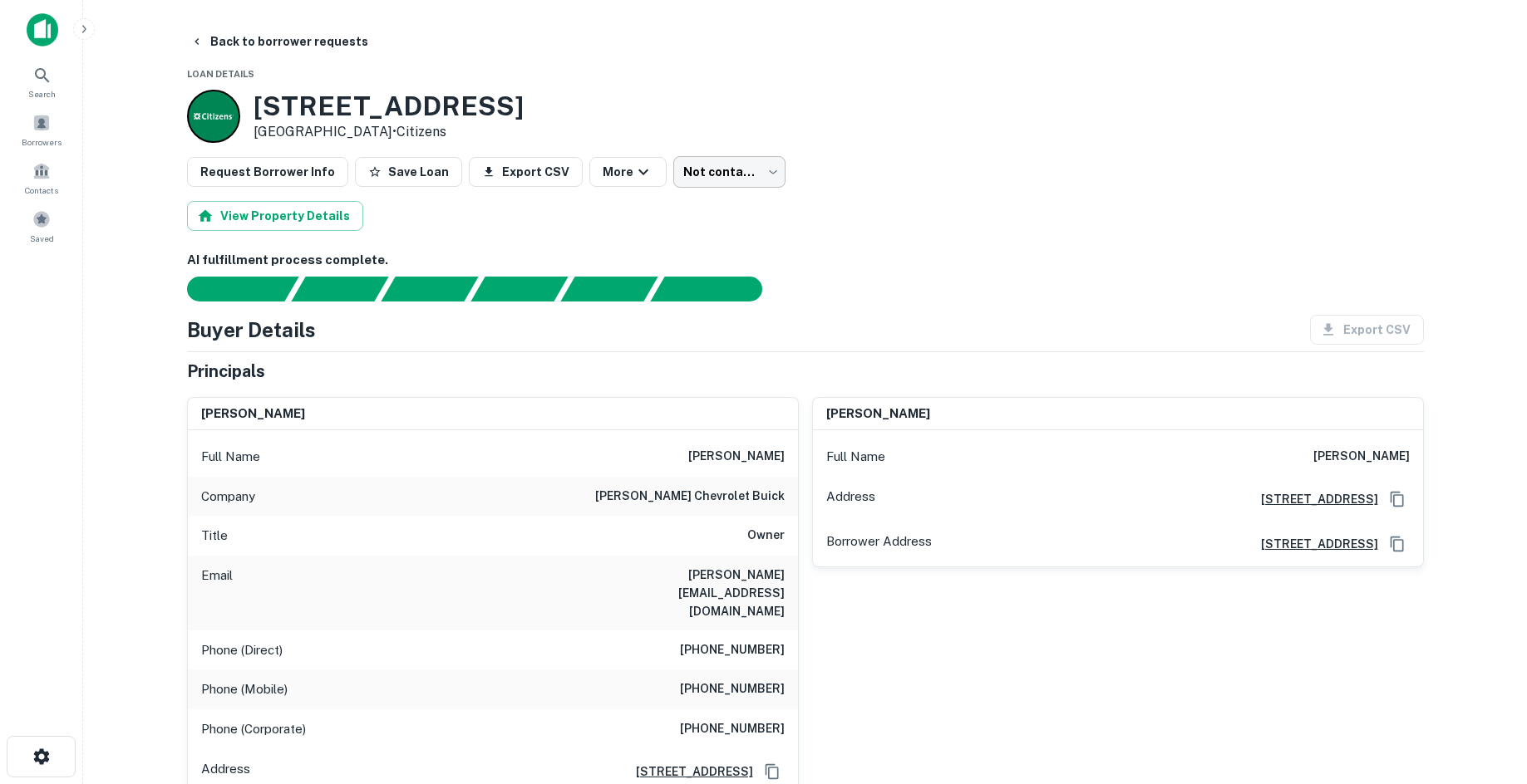
click at [658, 177] on body "Search Borrowers Contacts Saved Back to borrower requests Loan Details 1520 Sta…" at bounding box center [764, 392] width 1527 height 784
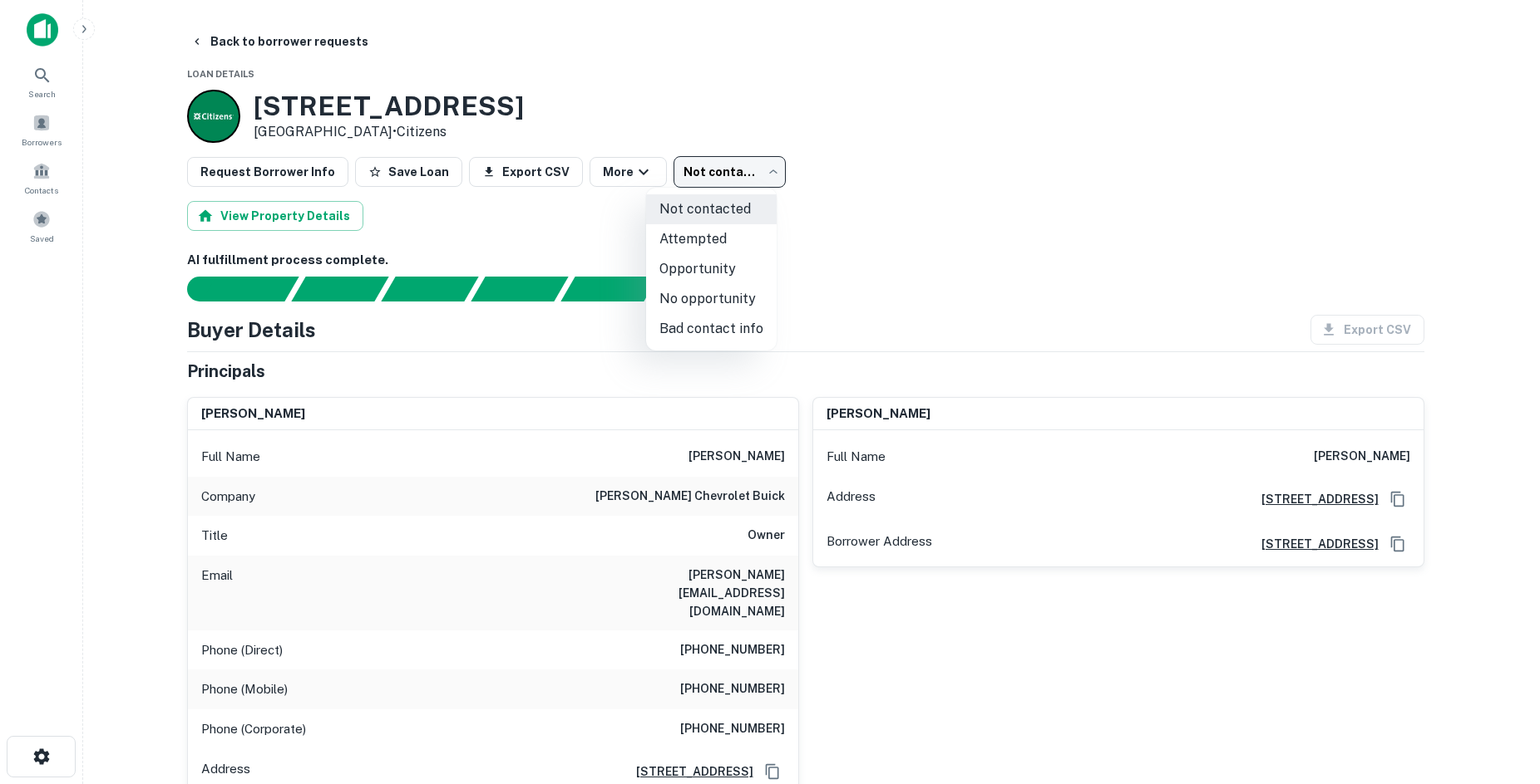
click at [671, 327] on li "Bad contact info" at bounding box center [711, 329] width 130 height 30
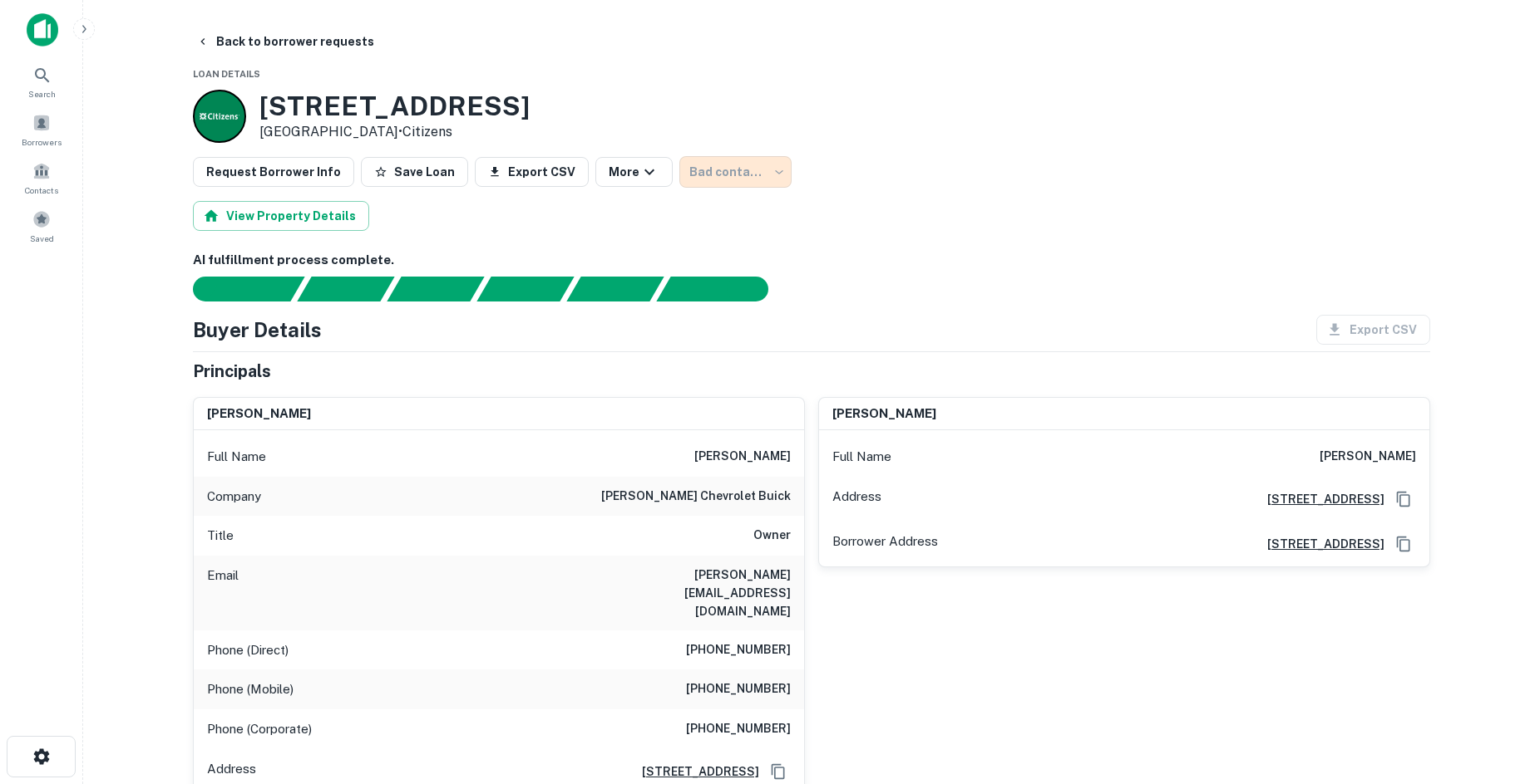
type input "**********"
click at [282, 41] on div at bounding box center [770, 392] width 1540 height 784
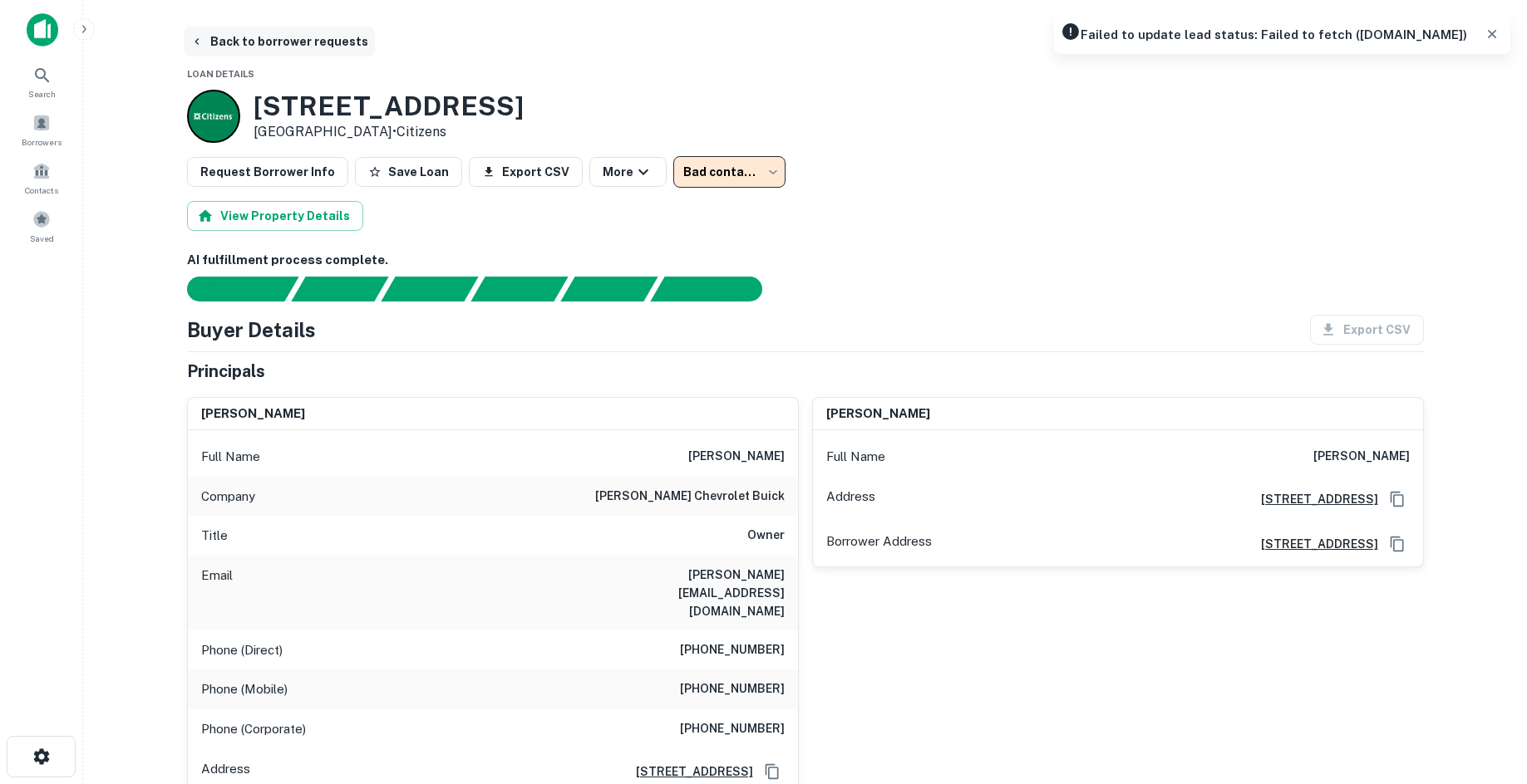
click at [234, 33] on button "Back to borrower requests" at bounding box center [279, 41] width 191 height 30
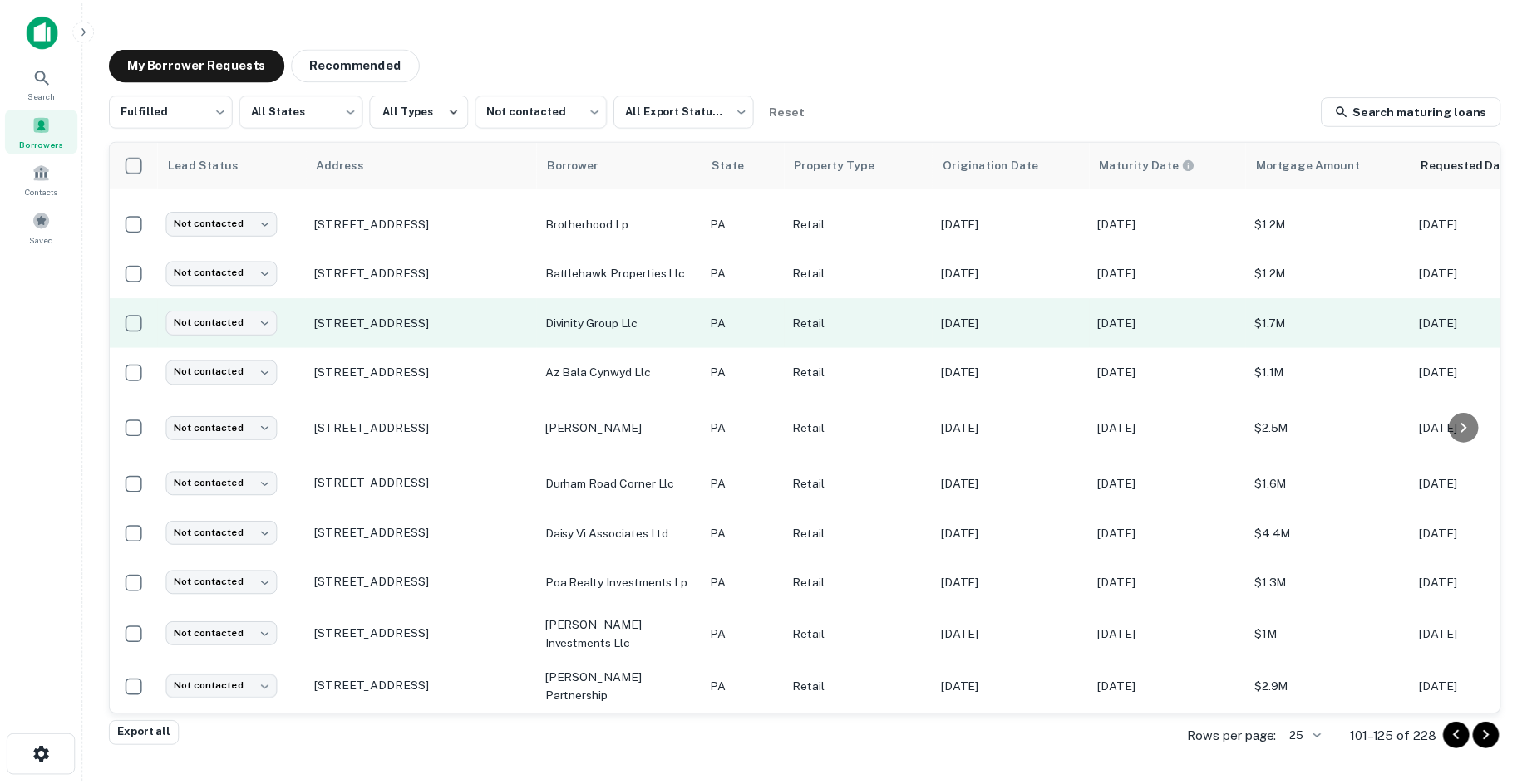
scroll to position [756, 0]
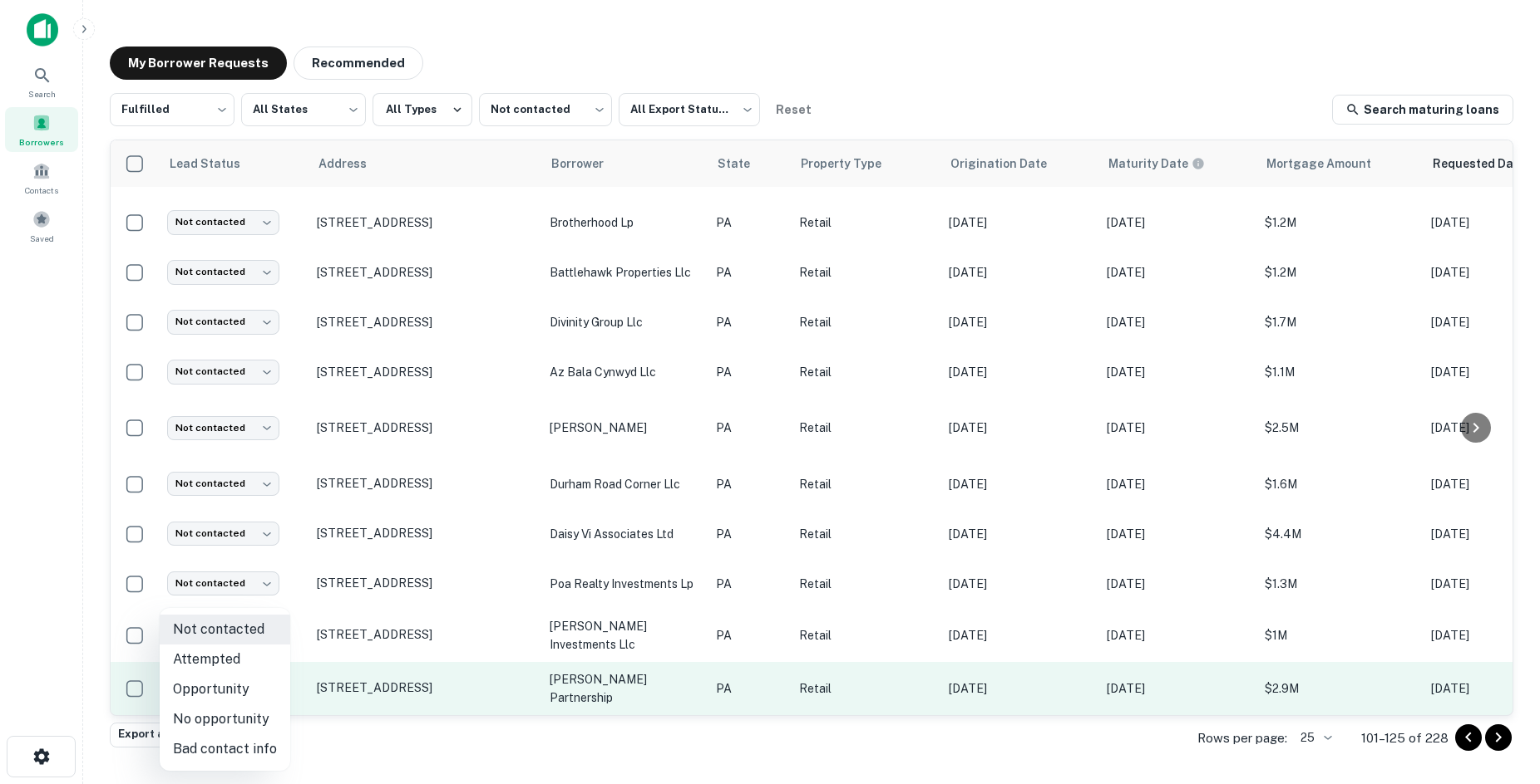
click at [240, 671] on body "Search Borrowers Contacts Saved My Borrower Requests Recommended Fulfilled ****…" at bounding box center [770, 392] width 1540 height 784
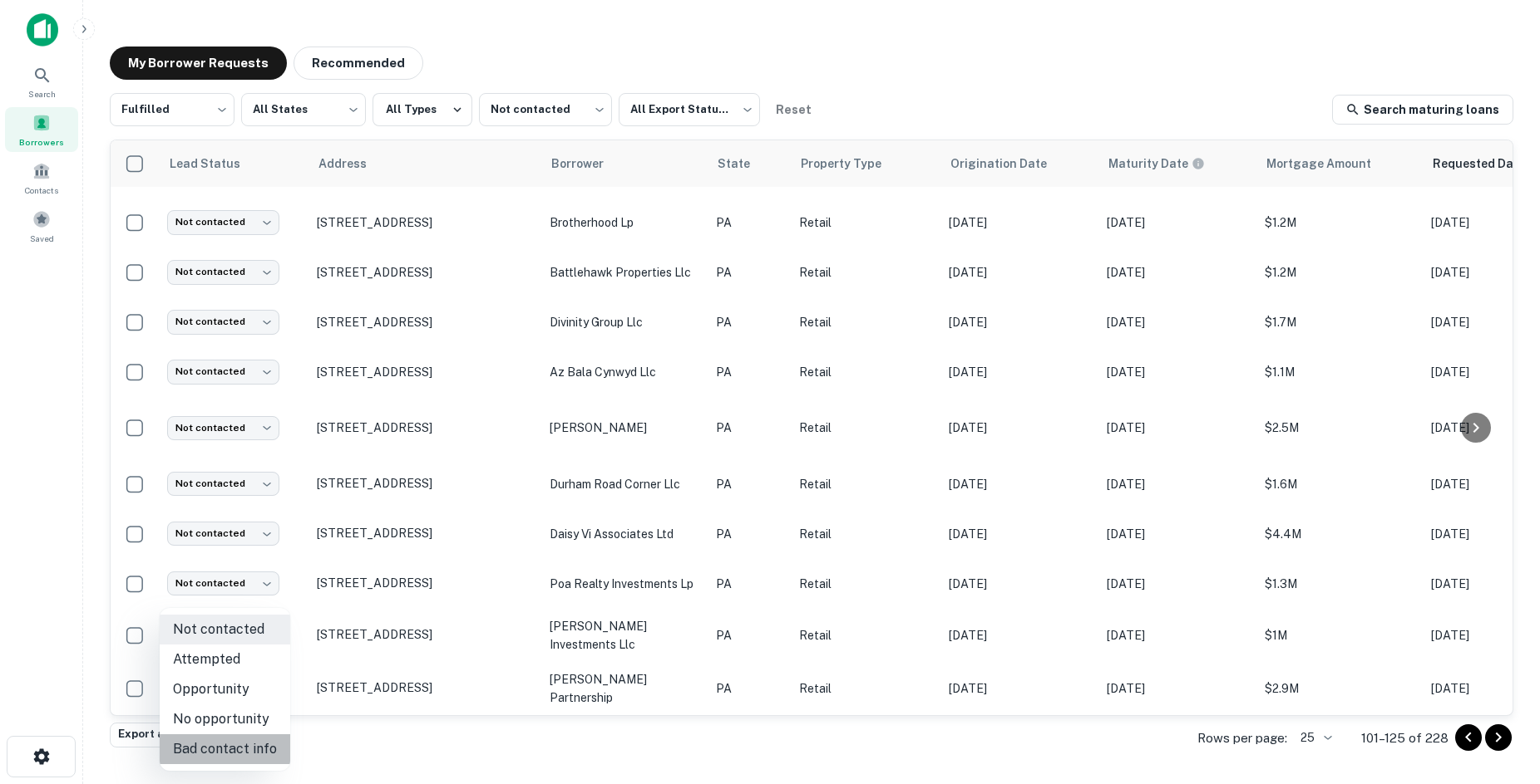
click at [250, 750] on li "Bad contact info" at bounding box center [225, 749] width 130 height 30
type input "**********"
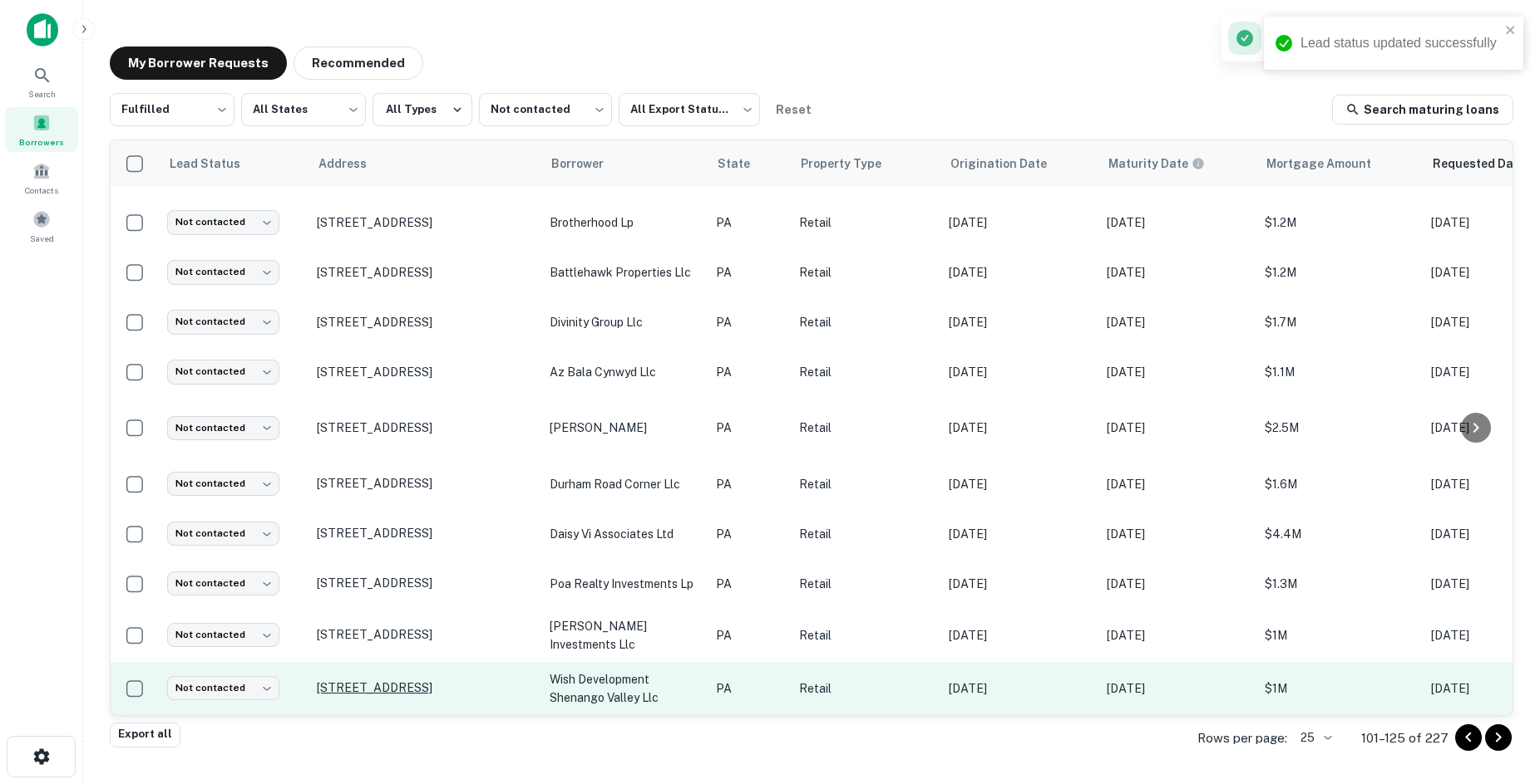
click at [407, 681] on p "449 N Hermitage Rd Hermitage, PA16148" at bounding box center [425, 688] width 217 height 15
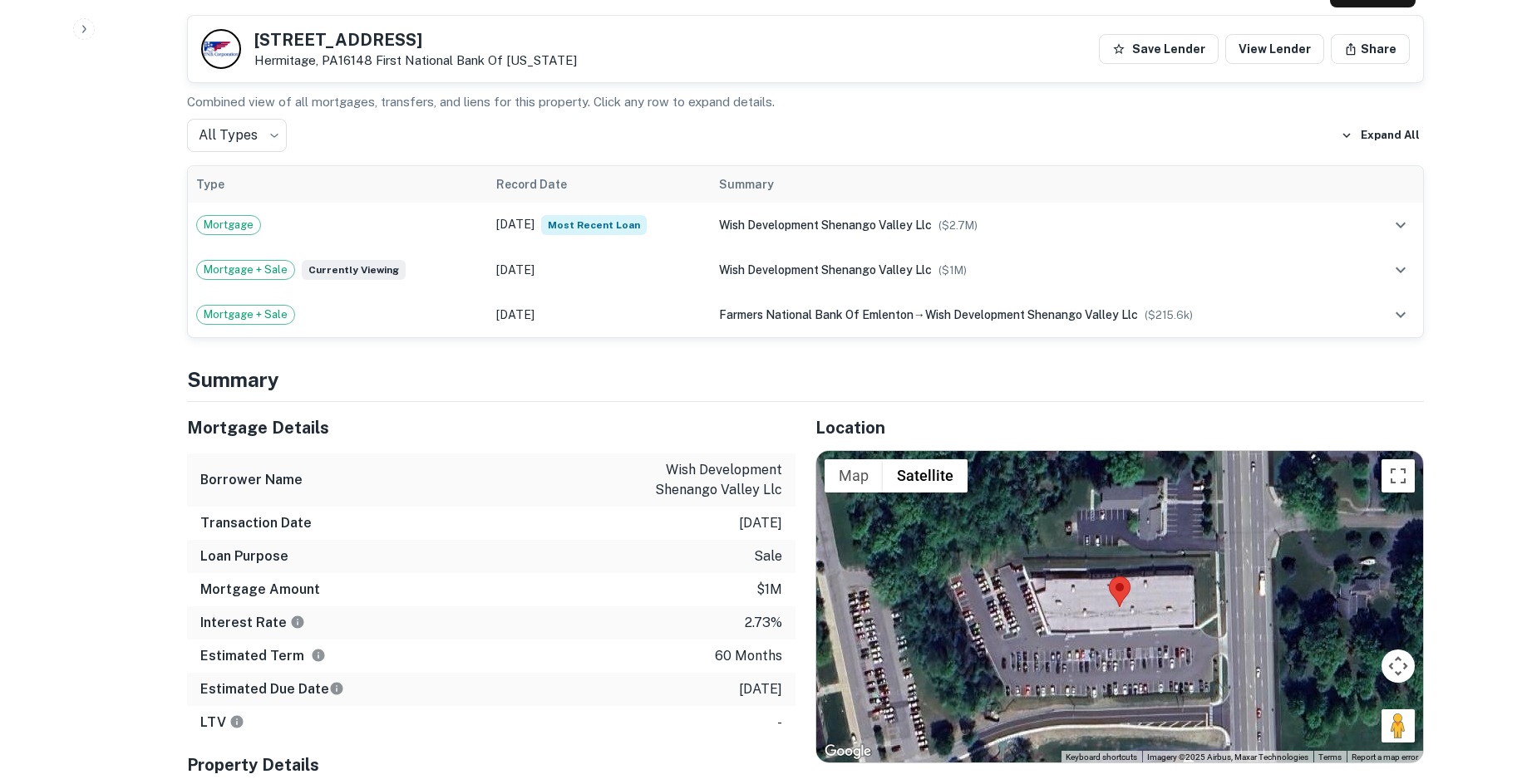
scroll to position [1163, 0]
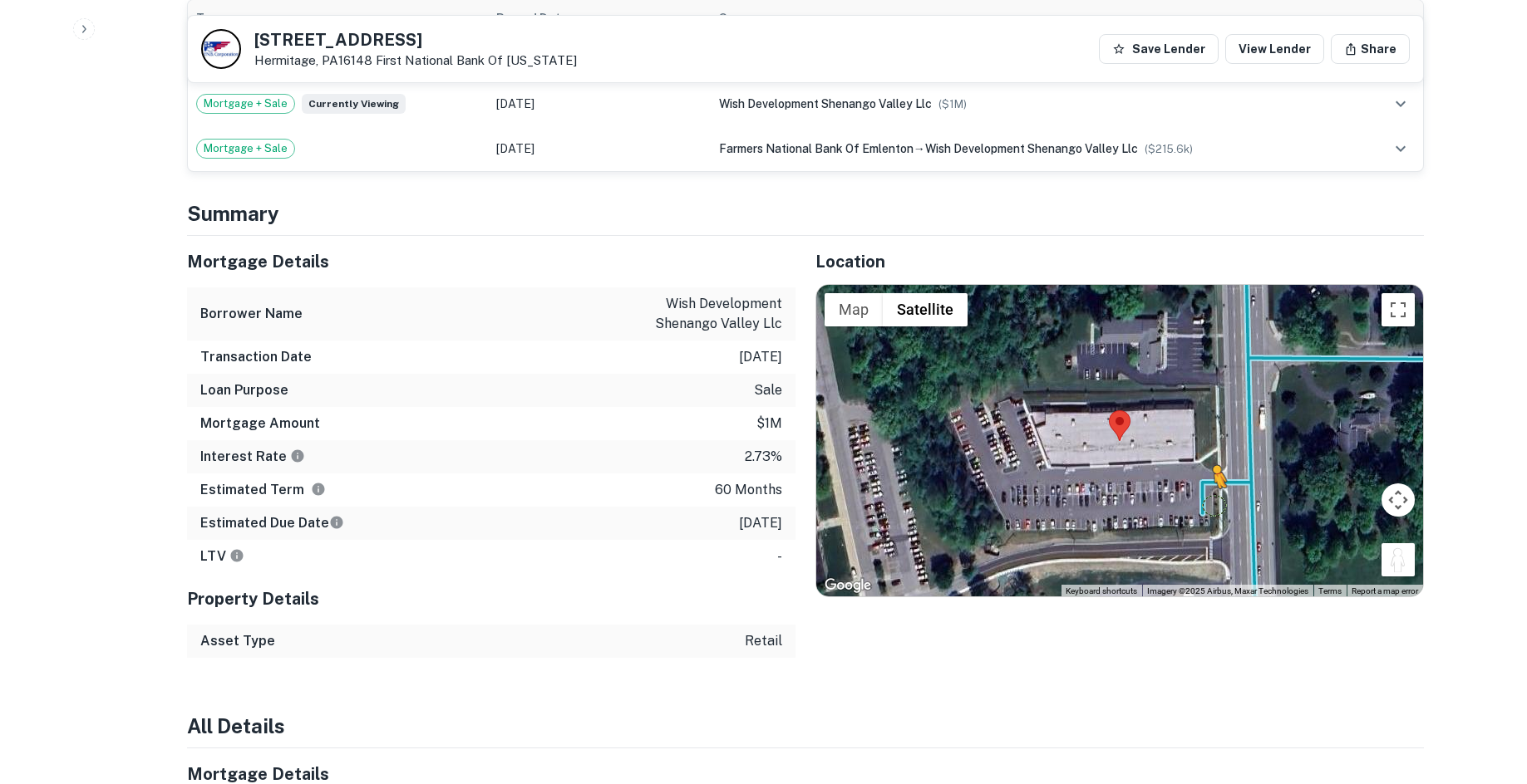
drag, startPoint x: 1390, startPoint y: 531, endPoint x: 1206, endPoint y: 462, distance: 196.5
click at [1206, 462] on div "To activate drag with keyboard, press Alt + Enter. Once in keyboard drag state,…" at bounding box center [1119, 441] width 607 height 312
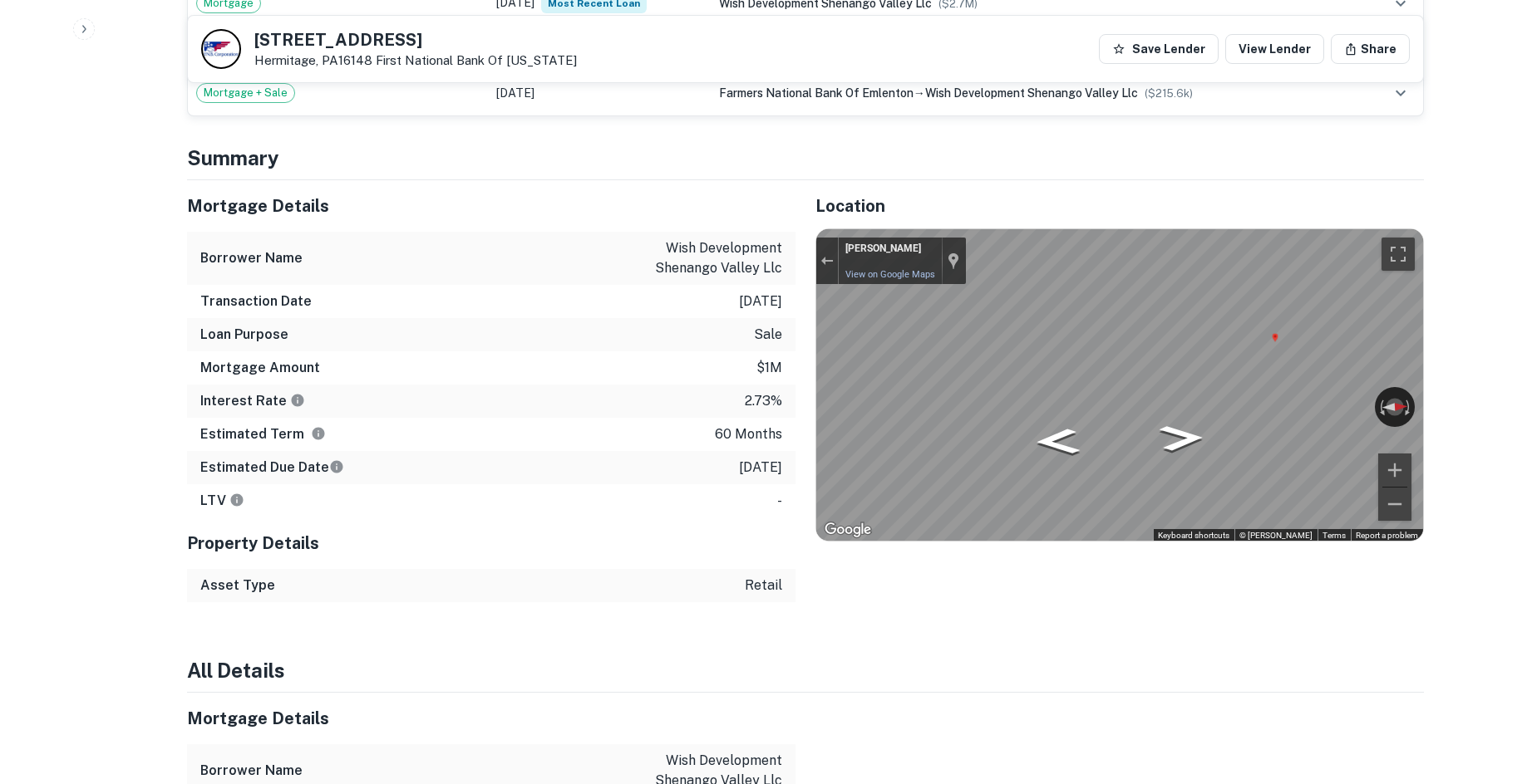
scroll to position [1247, 0]
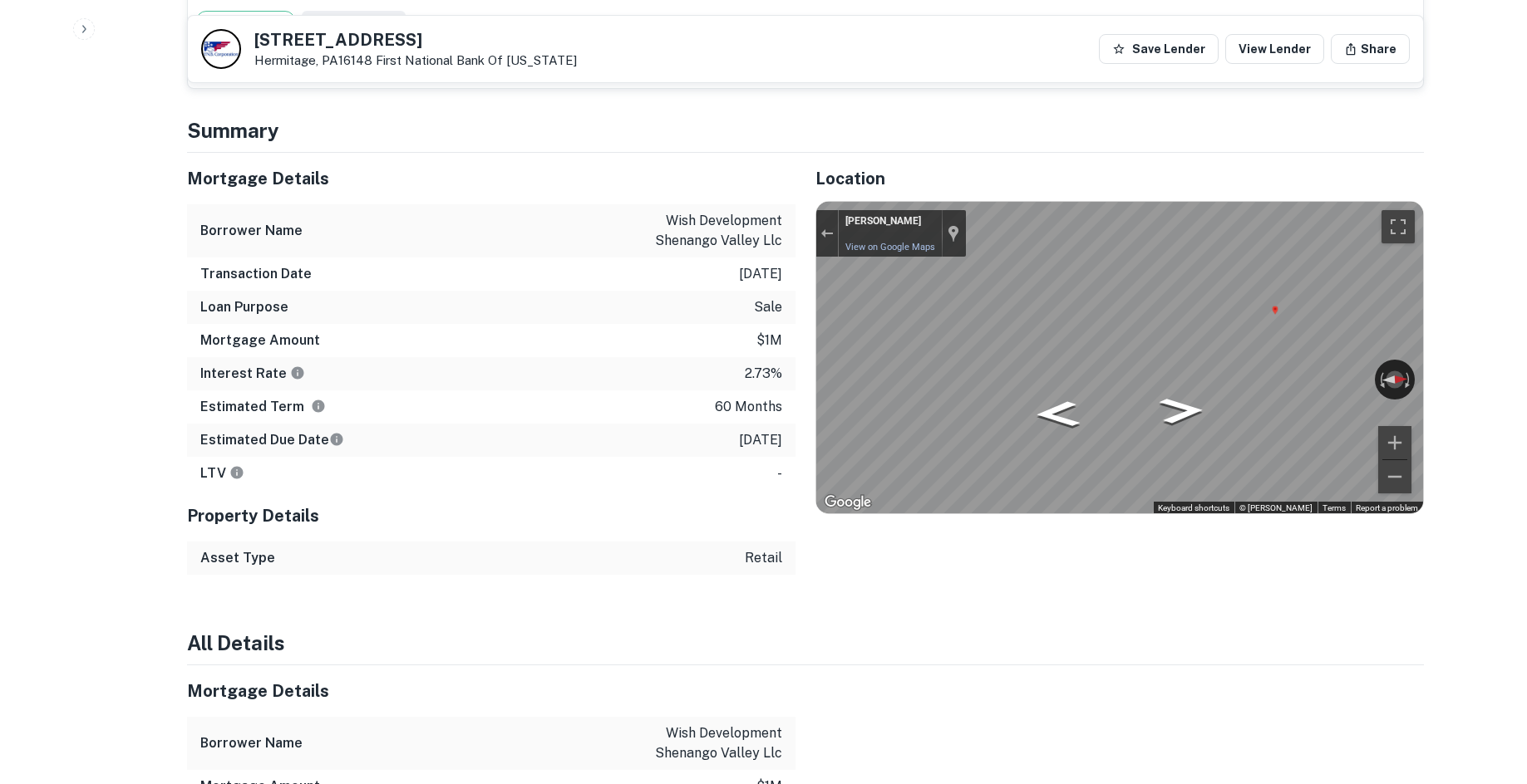
drag, startPoint x: 771, startPoint y: 521, endPoint x: 764, endPoint y: 511, distance: 12.2
click at [768, 549] on p "retail" at bounding box center [763, 559] width 37 height 20
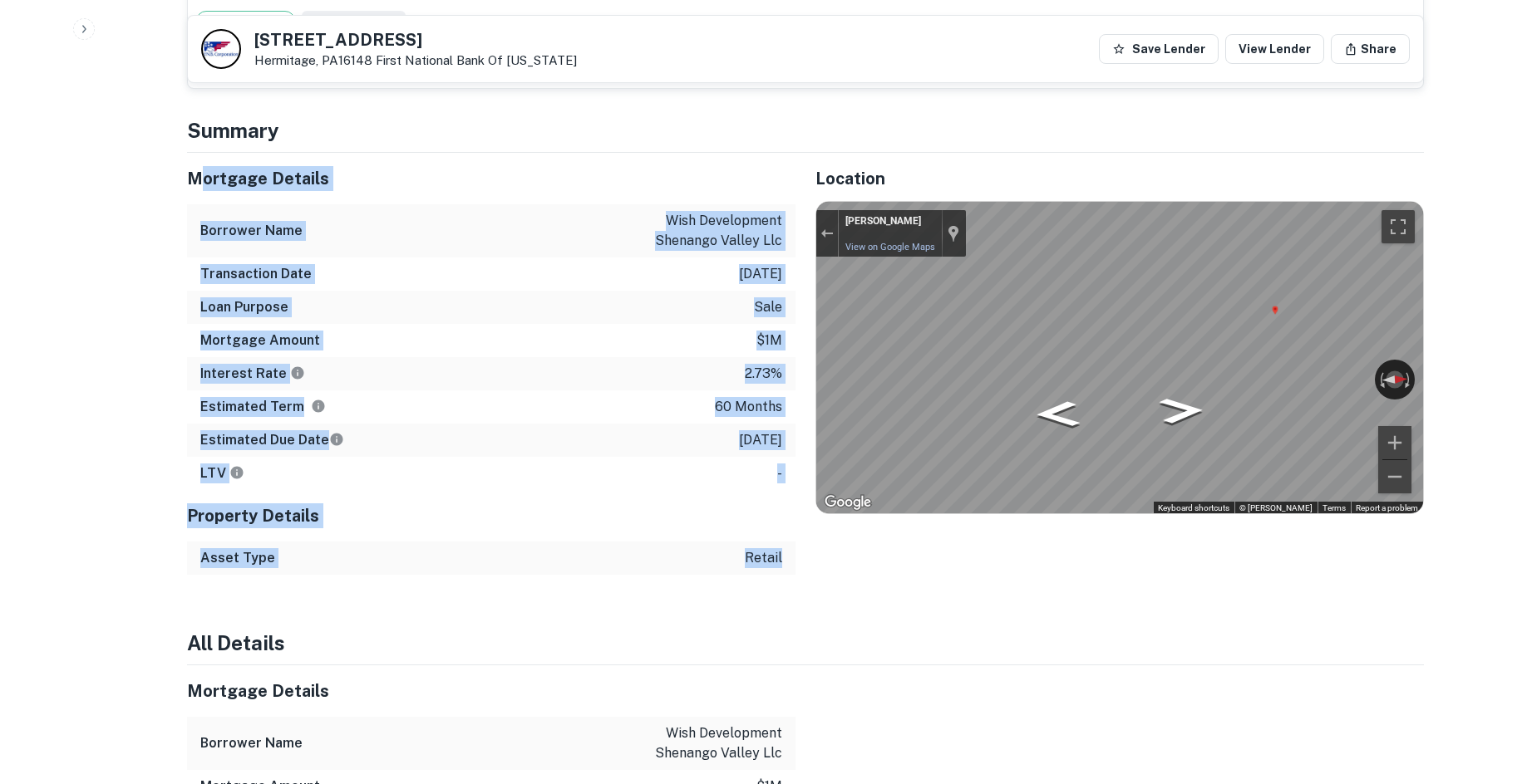
drag, startPoint x: 716, startPoint y: 454, endPoint x: 196, endPoint y: 120, distance: 618.0
click at [196, 153] on div "Mortgage Details Borrower Name wish development shenango valley llc Transaction…" at bounding box center [492, 364] width 609 height 422
click at [196, 153] on div "Mortgage Details" at bounding box center [492, 178] width 609 height 52
drag, startPoint x: 187, startPoint y: 92, endPoint x: 786, endPoint y: 512, distance: 731.6
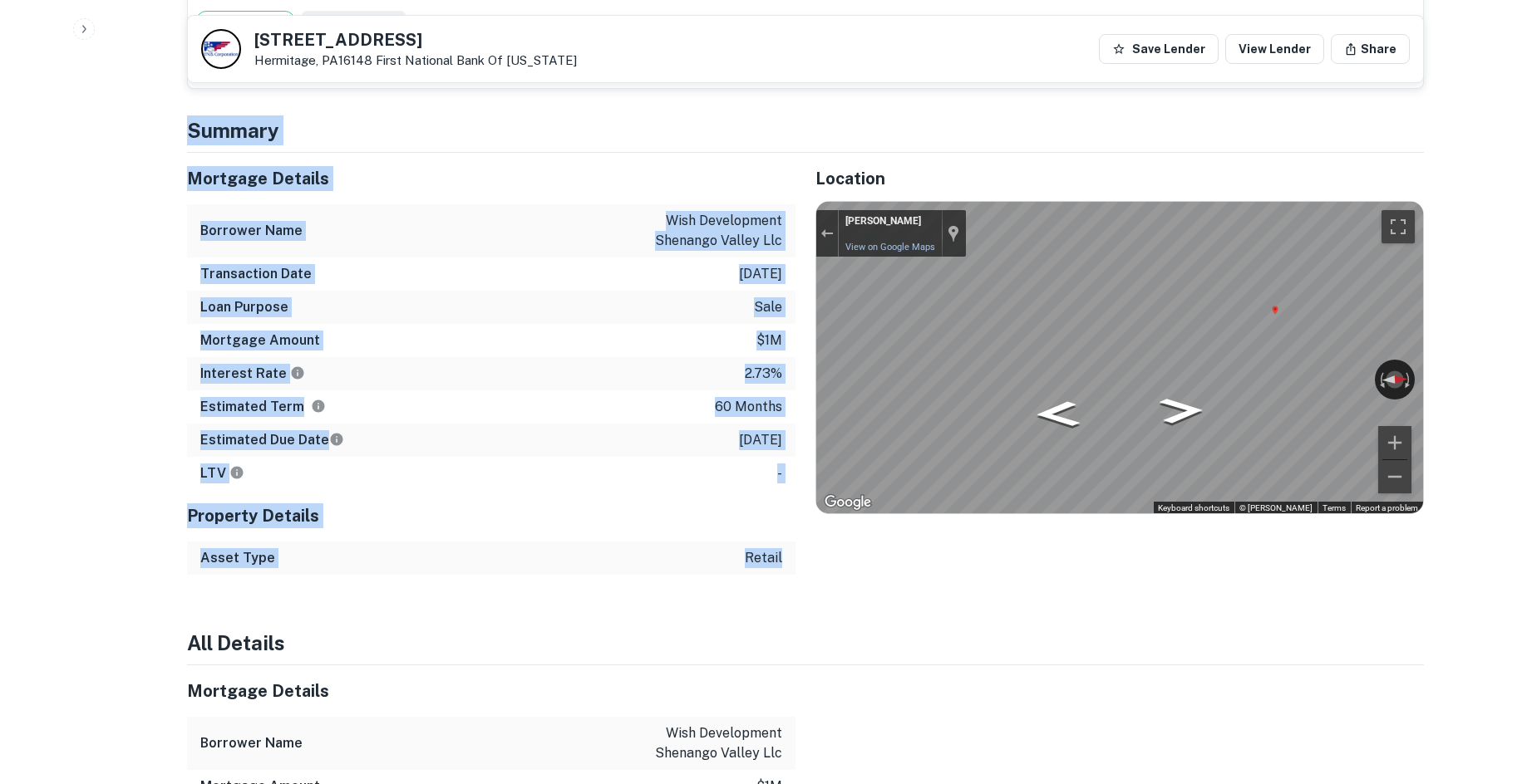
click at [785, 541] on div "Asset Type retail" at bounding box center [492, 558] width 609 height 33
drag, startPoint x: 784, startPoint y: 530, endPoint x: 765, endPoint y: 519, distance: 22.0
click at [783, 541] on div "Asset Type retail" at bounding box center [492, 558] width 609 height 33
click at [765, 549] on p "retail" at bounding box center [763, 559] width 37 height 20
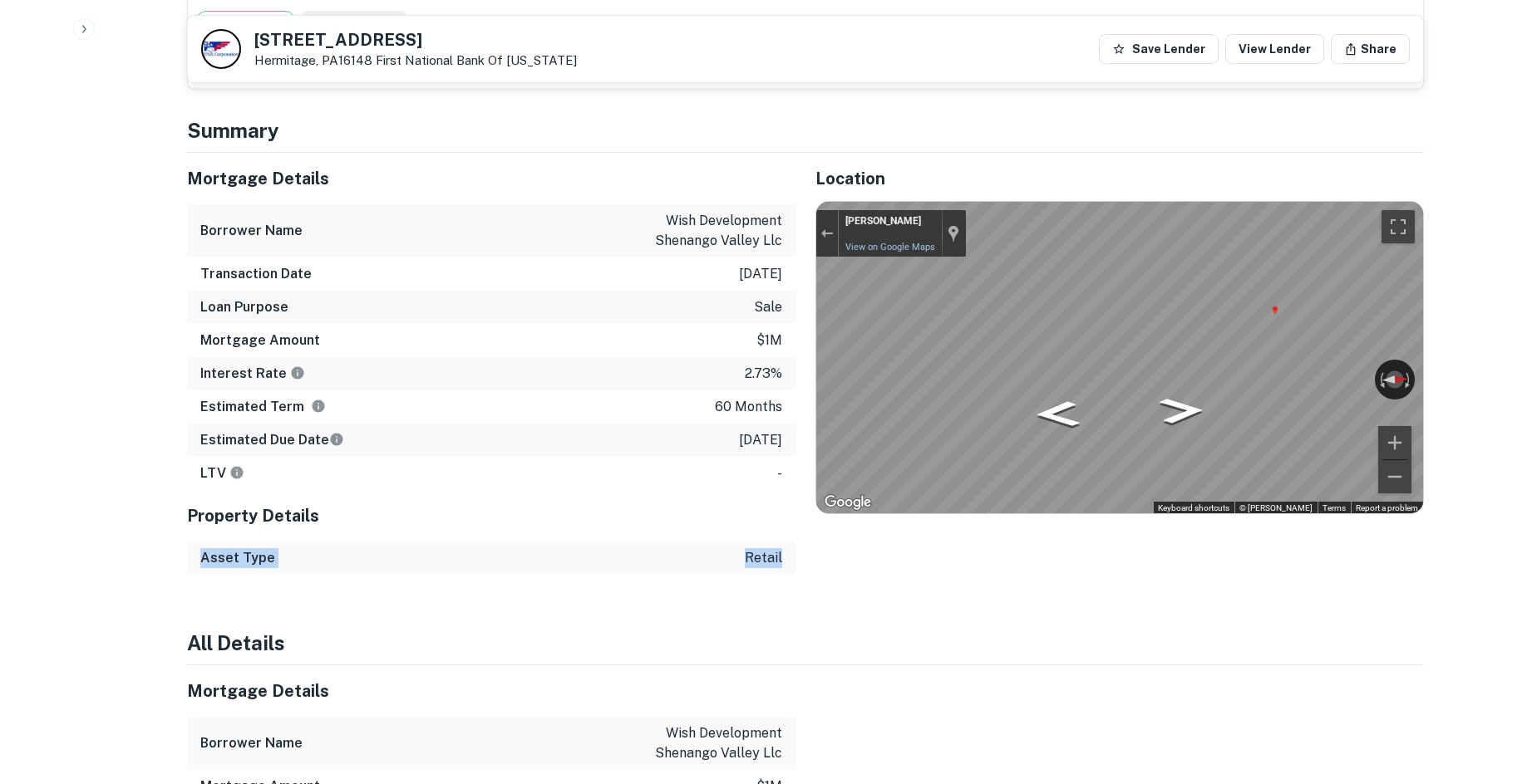
drag, startPoint x: 772, startPoint y: 512, endPoint x: 212, endPoint y: 155, distance: 664.1
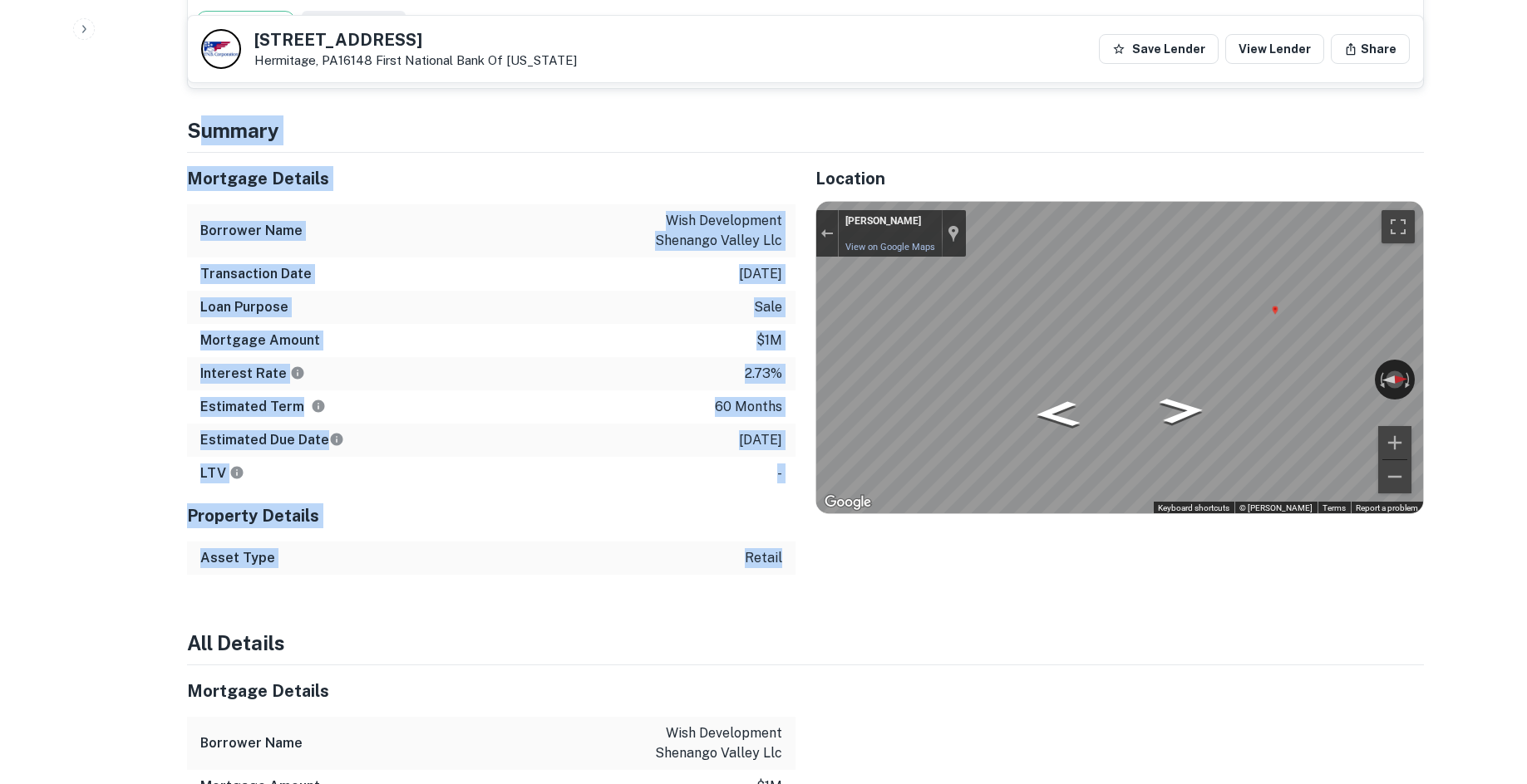
click at [212, 167] on h5 "Mortgage Details" at bounding box center [492, 179] width 609 height 25
drag, startPoint x: 181, startPoint y: 138, endPoint x: 783, endPoint y: 523, distance: 714.6
click at [783, 523] on div "Mortgage Details Borrower Name wish development shenango valley llc Transaction…" at bounding box center [481, 364] width 629 height 422
click at [783, 541] on div "Asset Type retail" at bounding box center [492, 558] width 609 height 33
drag, startPoint x: 788, startPoint y: 527, endPoint x: 196, endPoint y: 119, distance: 719.0
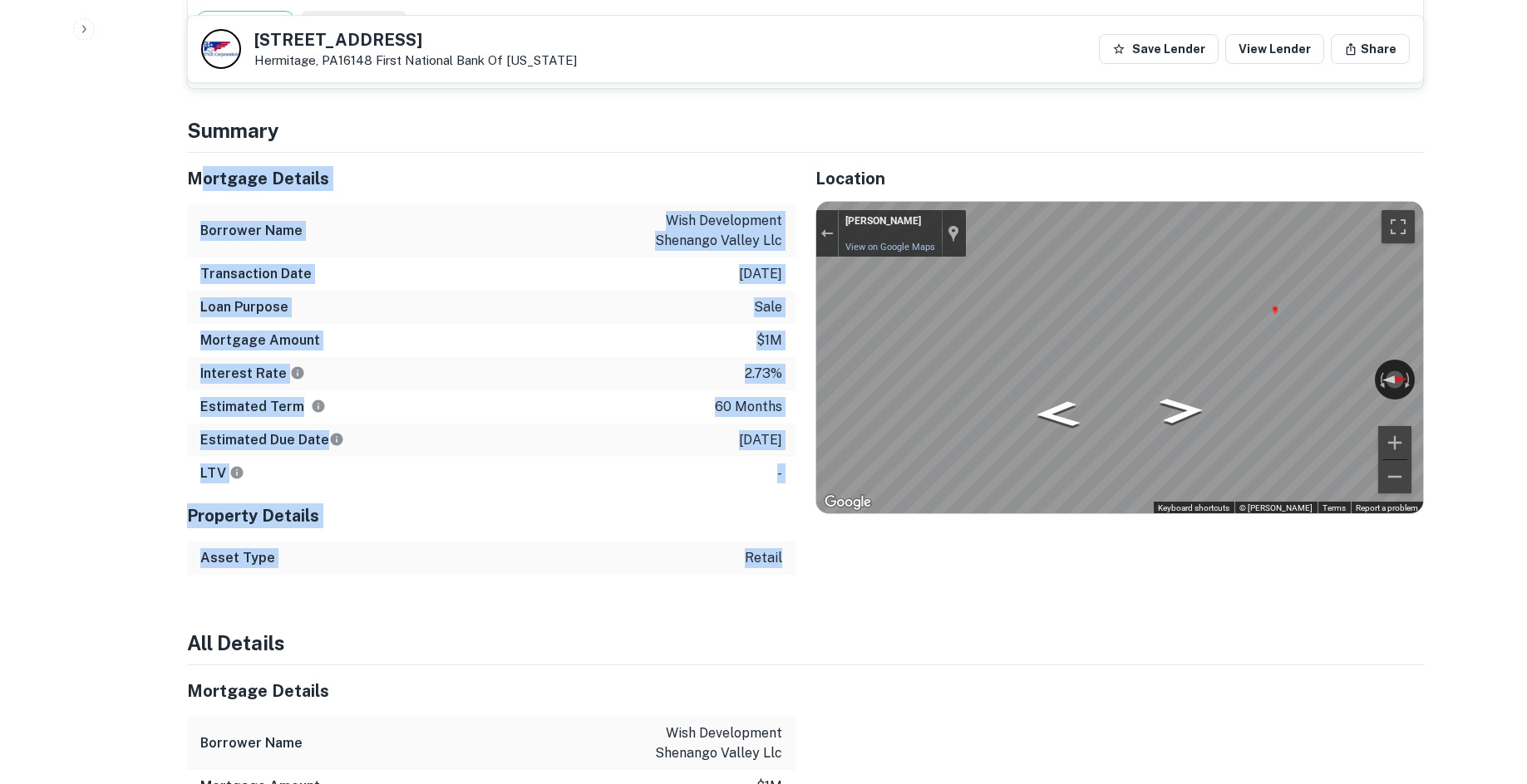
click at [196, 153] on div "Mortgage Details Borrower Name wish development shenango valley llc Transaction…" at bounding box center [492, 364] width 609 height 422
click at [212, 153] on div "Mortgage Details" at bounding box center [492, 178] width 609 height 52
drag, startPoint x: 187, startPoint y: 105, endPoint x: 783, endPoint y: 527, distance: 730.3
click at [783, 541] on div "Asset Type retail" at bounding box center [492, 558] width 609 height 33
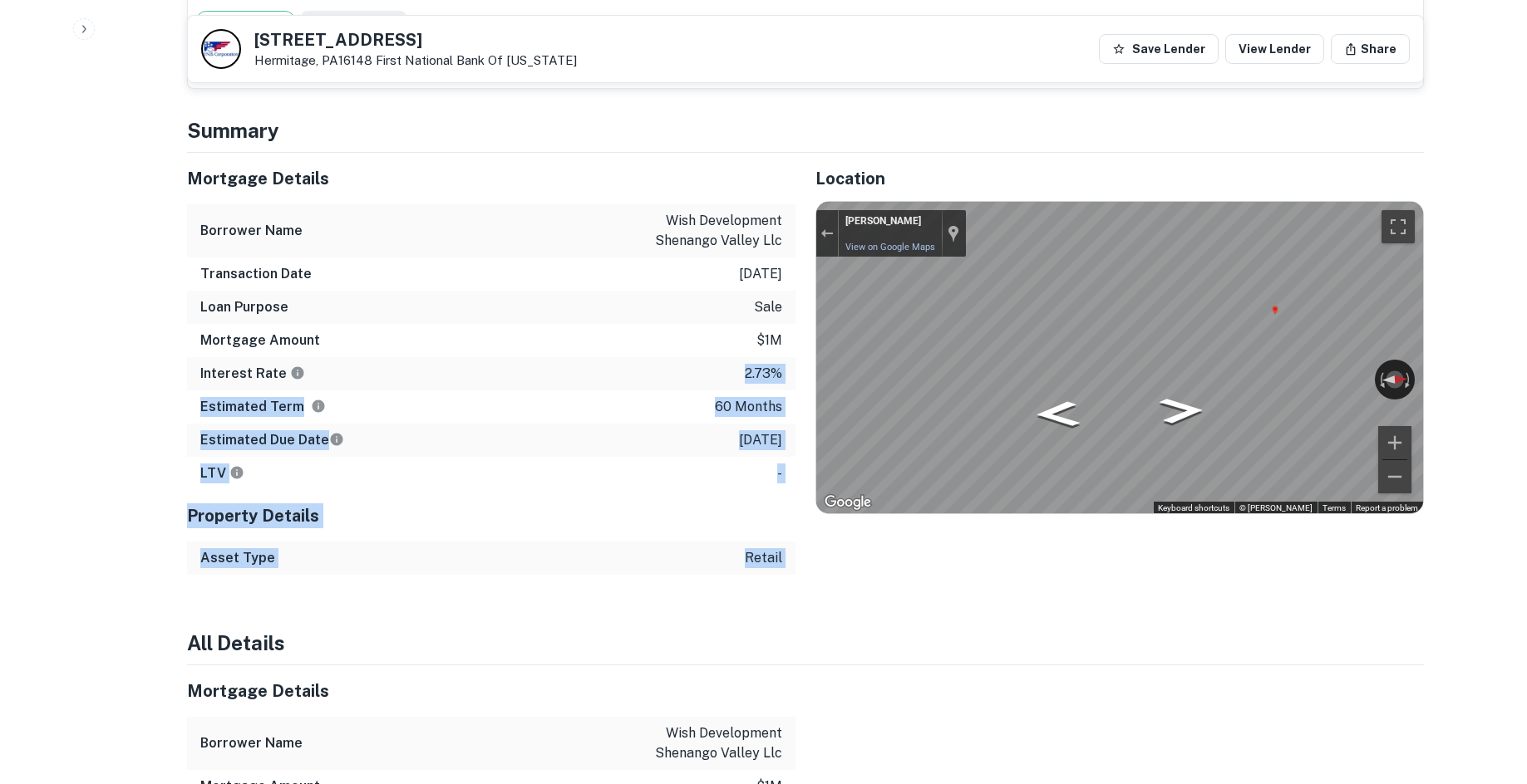
drag, startPoint x: 783, startPoint y: 527, endPoint x: 238, endPoint y: 273, distance: 601.3
click at [238, 273] on div "Mortgage Details Borrower Name wish development shenango valley llc Transaction…" at bounding box center [492, 364] width 609 height 422
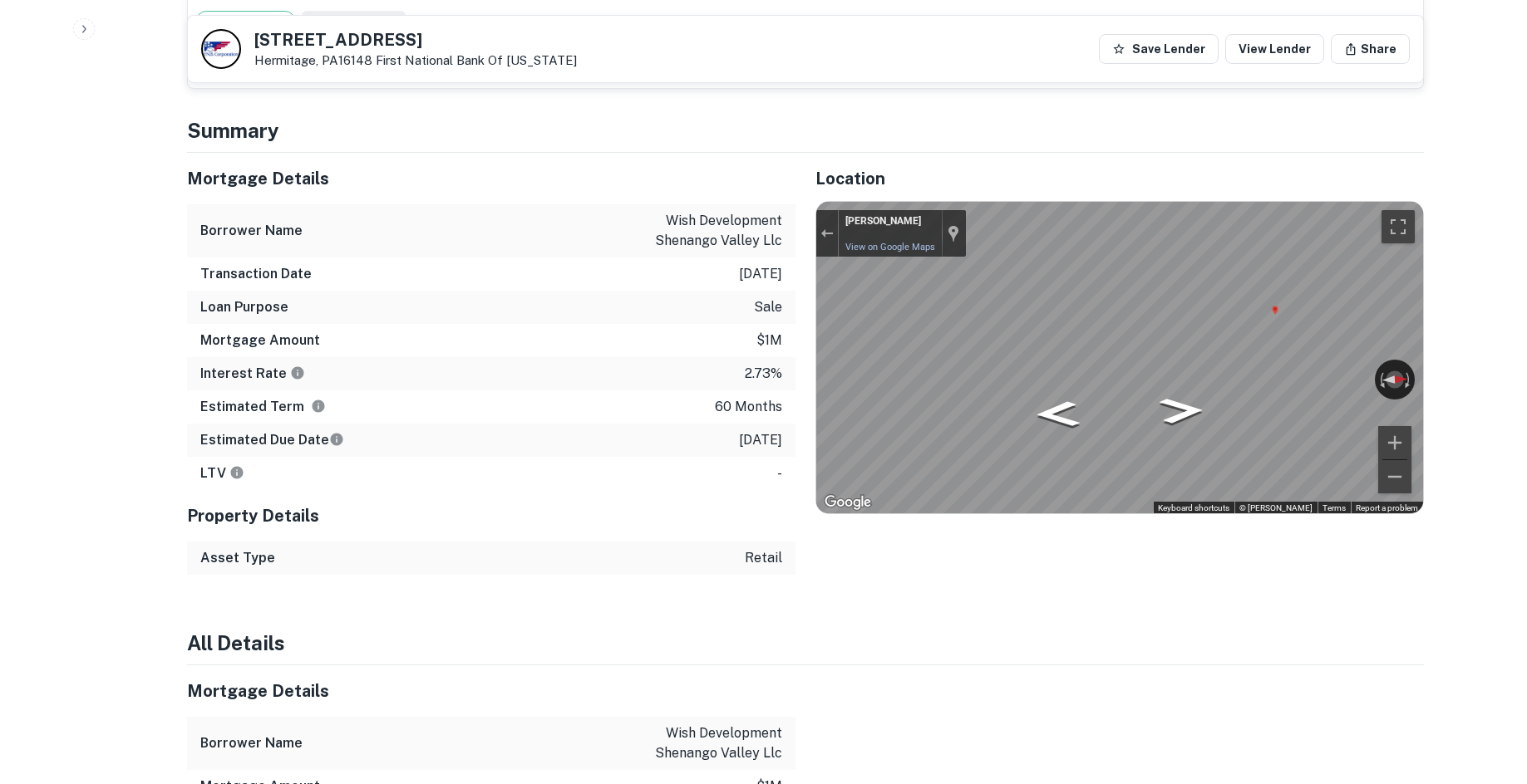
click at [225, 298] on h6 "Loan Purpose" at bounding box center [244, 308] width 88 height 20
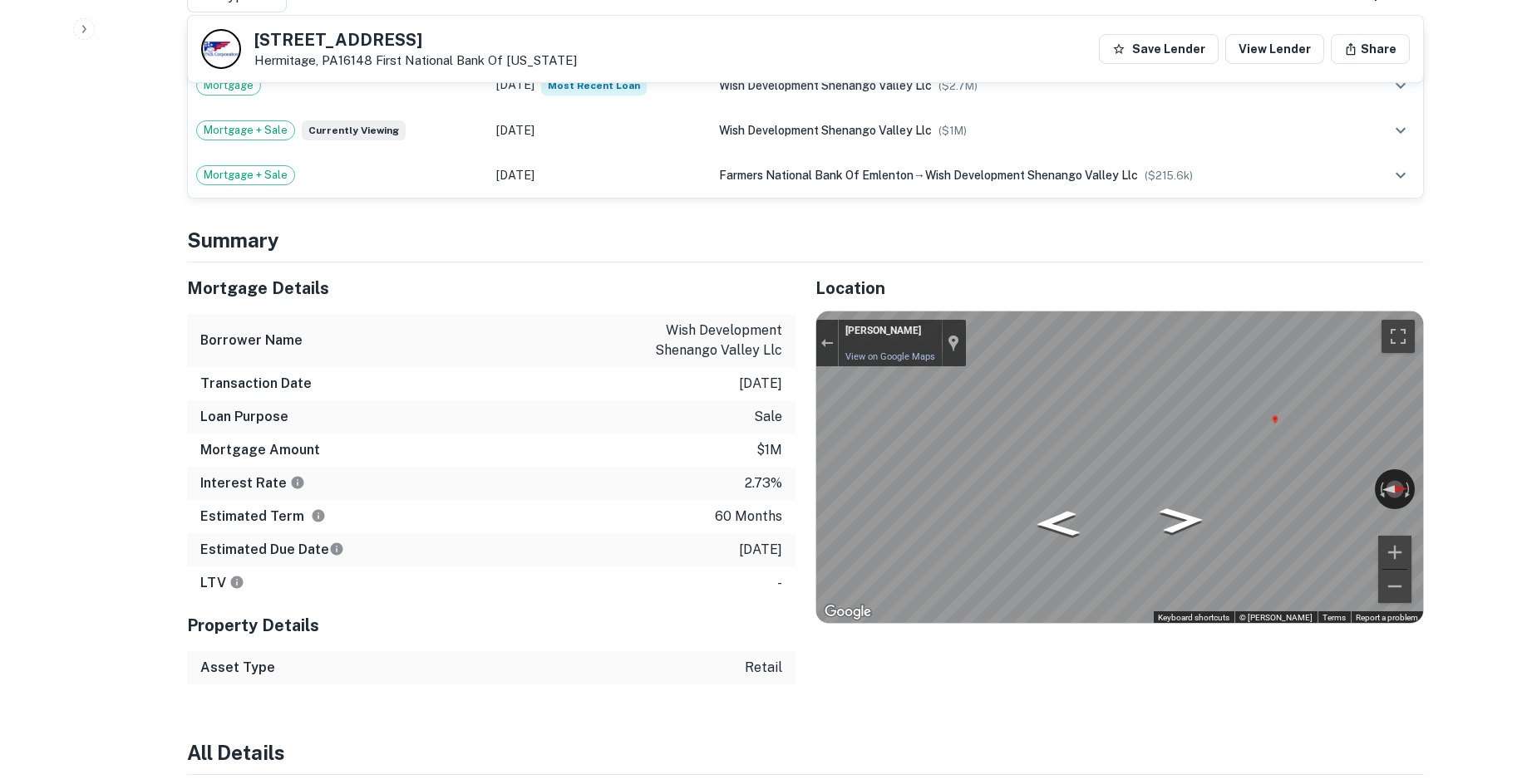
scroll to position [1163, 0]
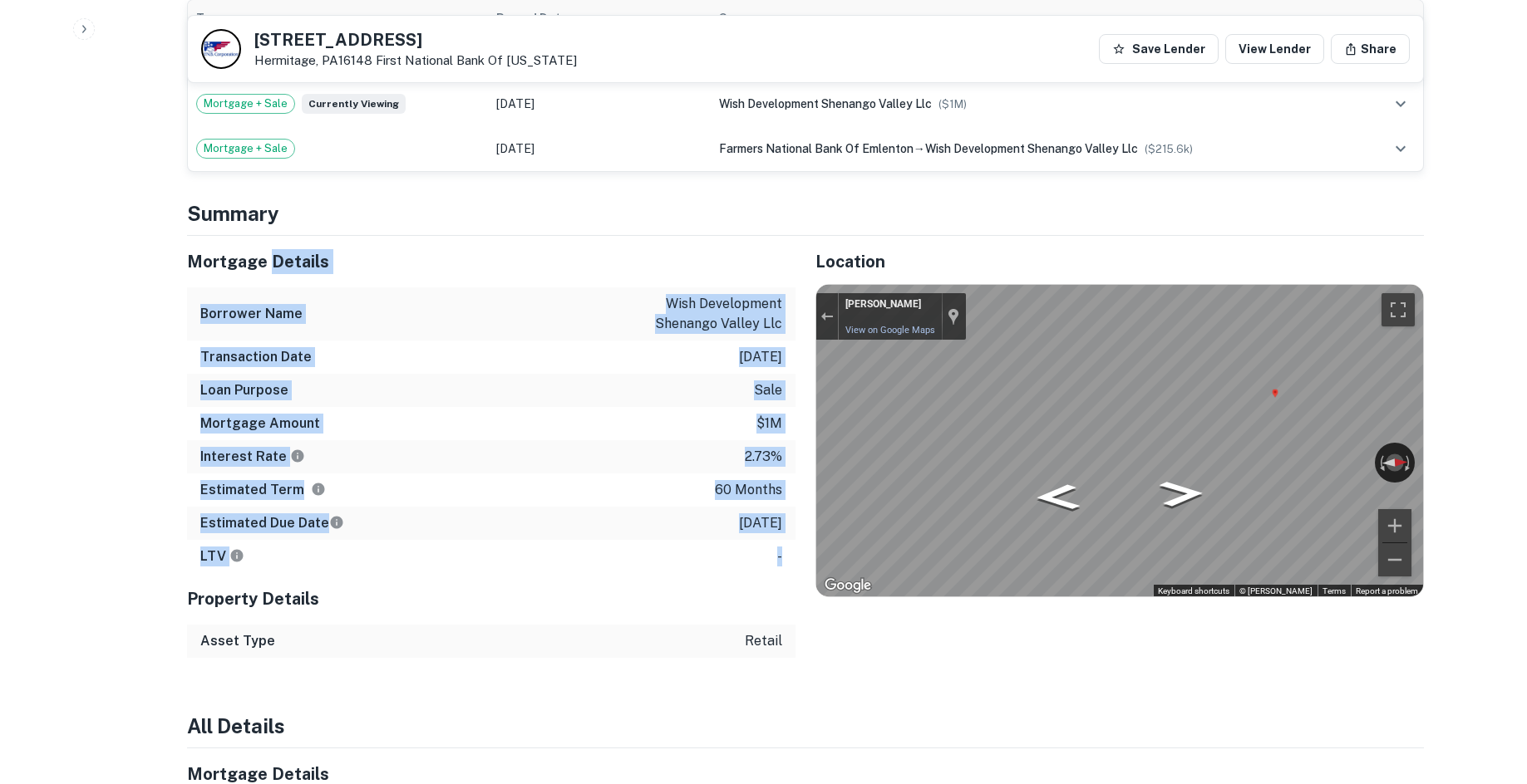
drag, startPoint x: 789, startPoint y: 521, endPoint x: 283, endPoint y: 215, distance: 591.3
click at [277, 236] on div "Mortgage Details Borrower Name wish development shenango valley llc Transaction…" at bounding box center [492, 405] width 609 height 338
click at [372, 340] on div "Transaction Date 3/10/2021" at bounding box center [492, 357] width 609 height 33
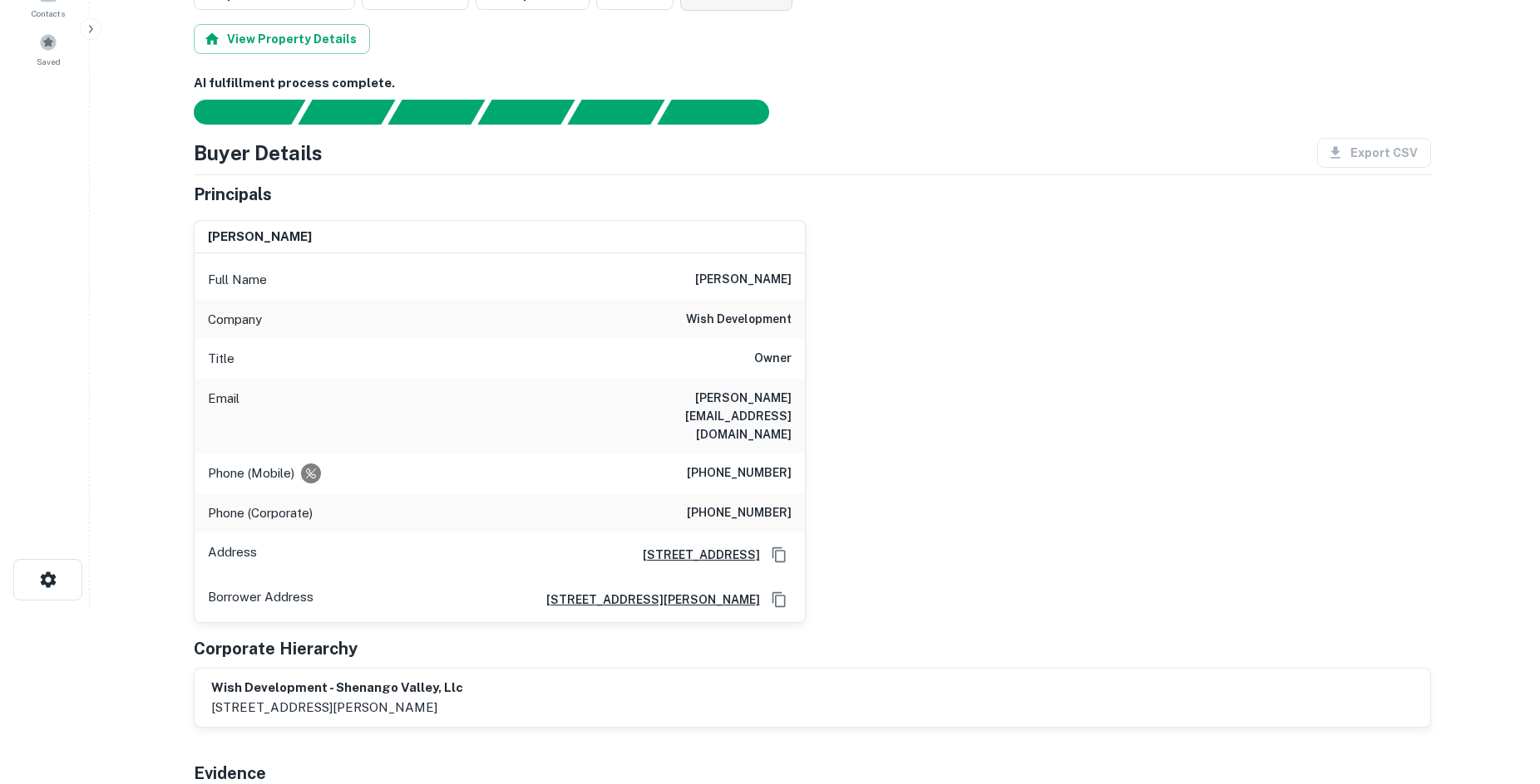
scroll to position [0, 0]
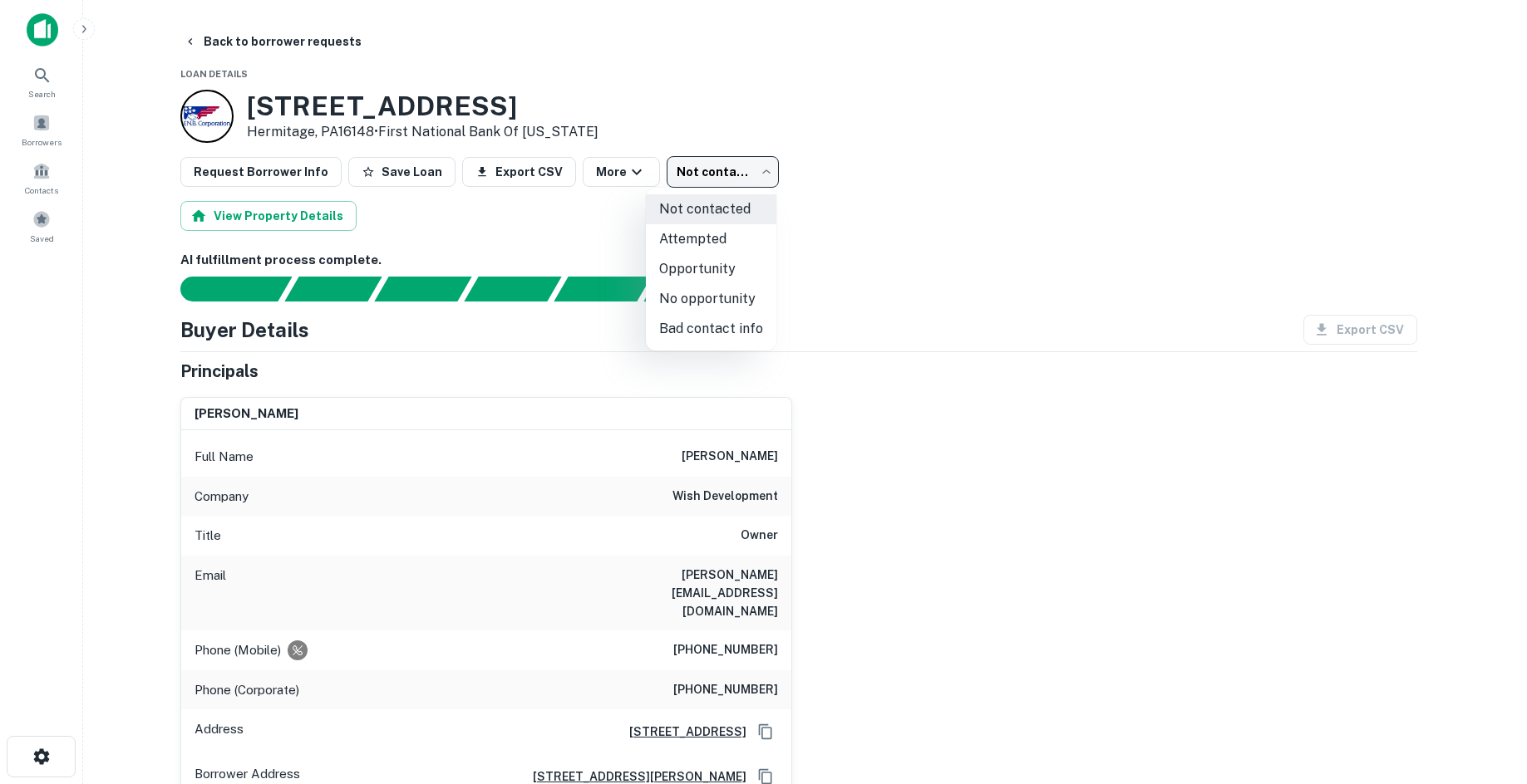
click at [735, 173] on body "Search Borrowers Contacts Saved Back to borrower requests Loan Details 449 N He…" at bounding box center [764, 392] width 1527 height 784
click at [695, 306] on li "No opportunity" at bounding box center [711, 299] width 130 height 30
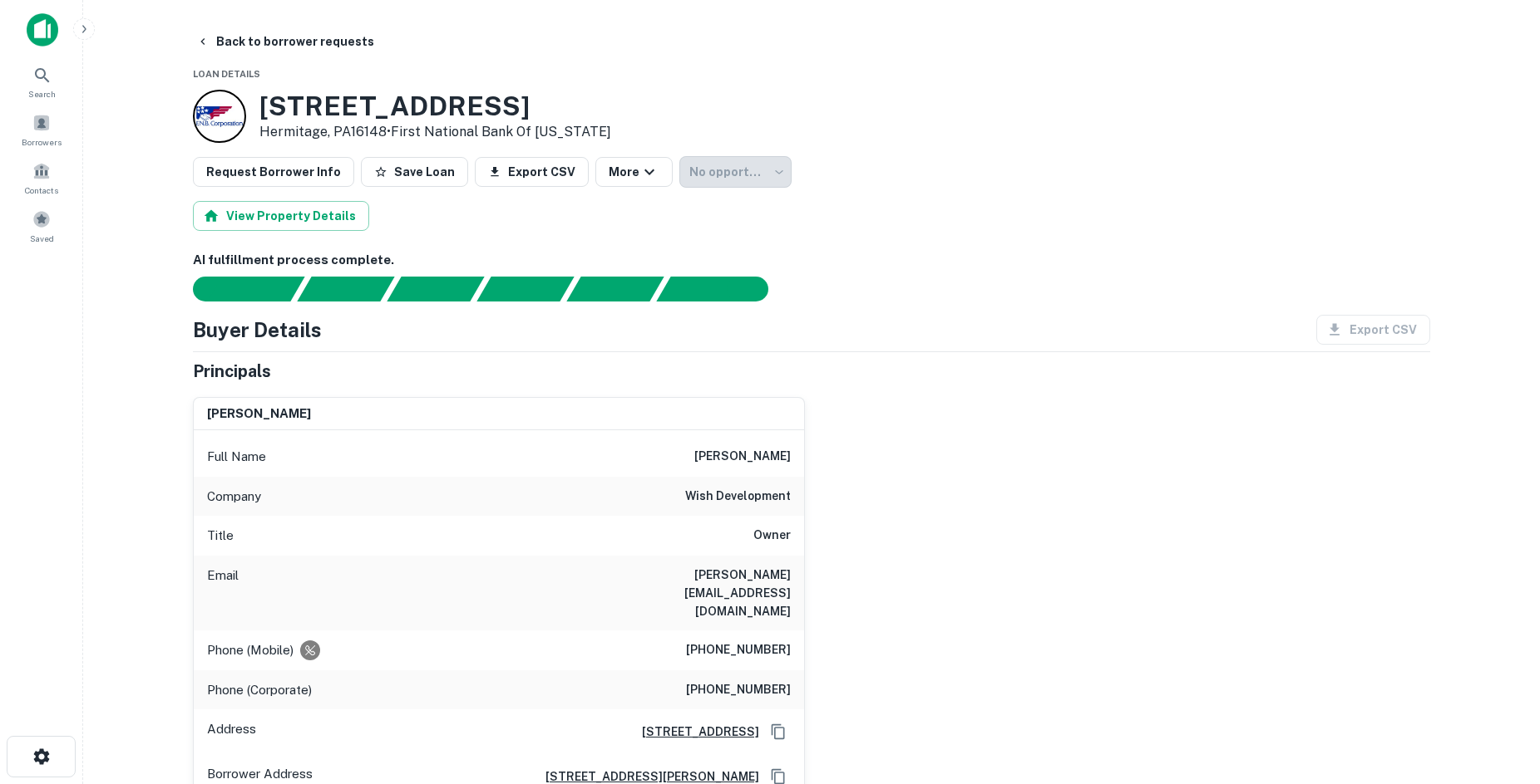
type input "**********"
click at [275, 54] on button "Back to borrower requests" at bounding box center [279, 41] width 191 height 30
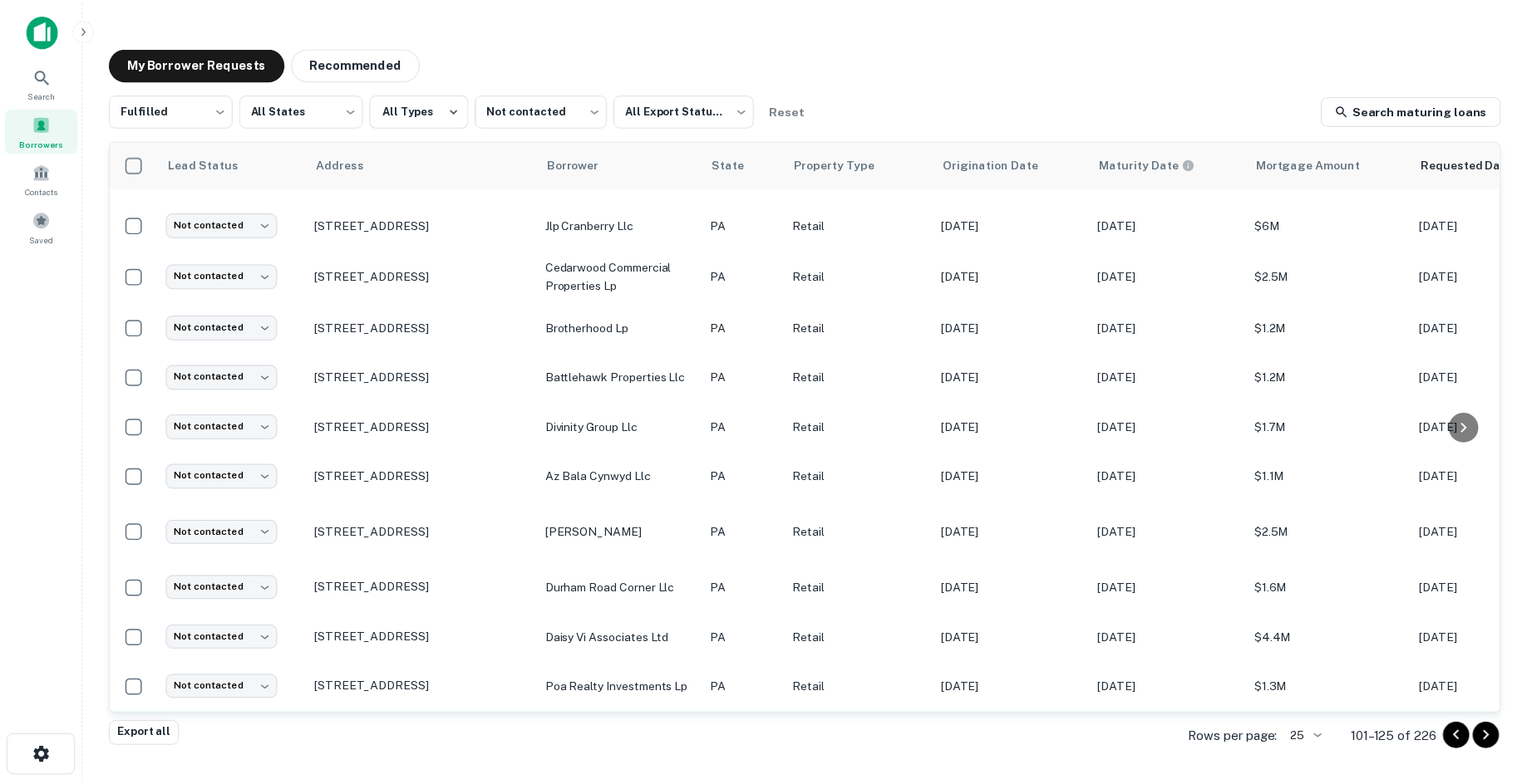
scroll to position [753, 0]
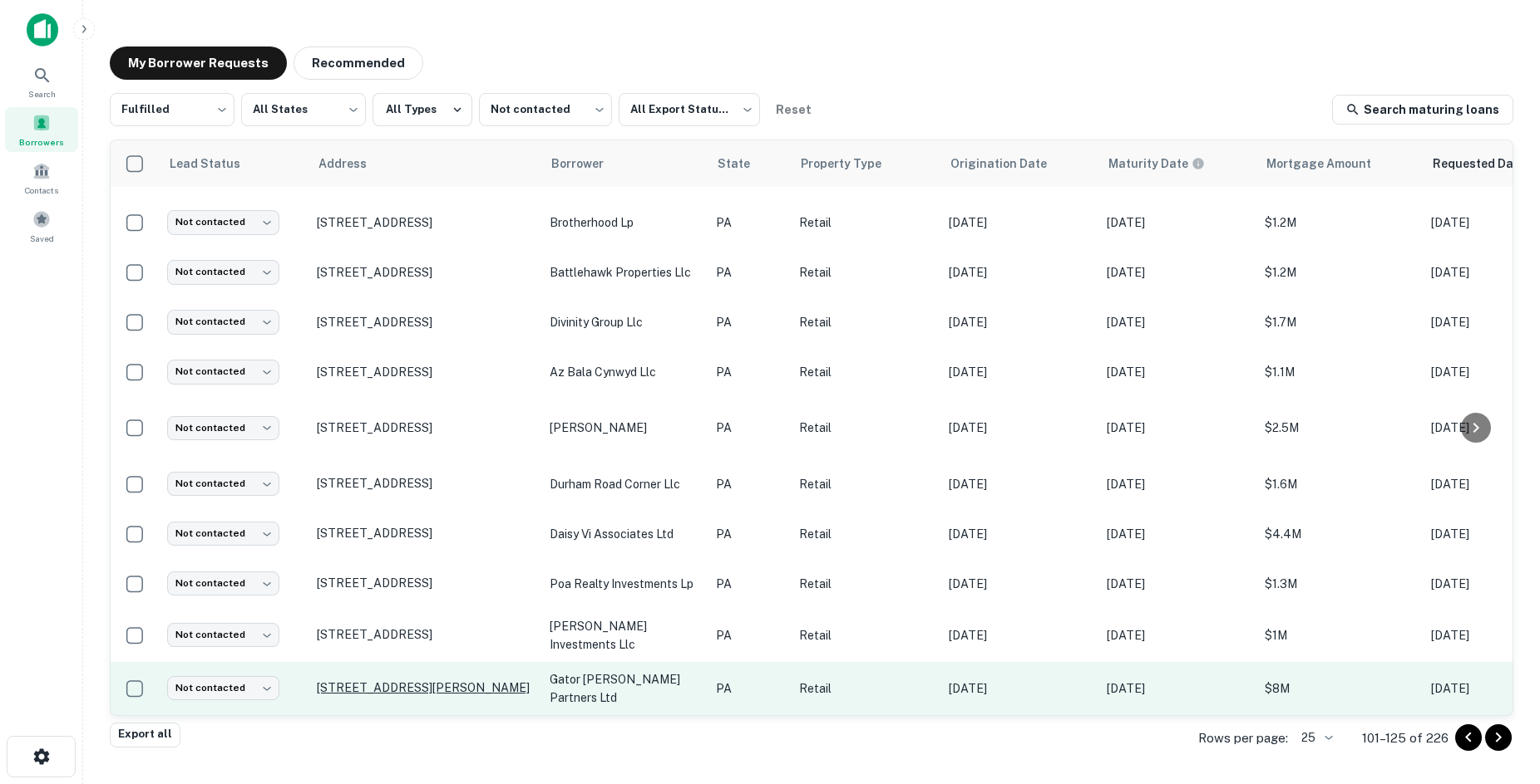
click at [390, 681] on p "713 E Baltimore Ave Clifton Heights, PA19018" at bounding box center [425, 688] width 217 height 15
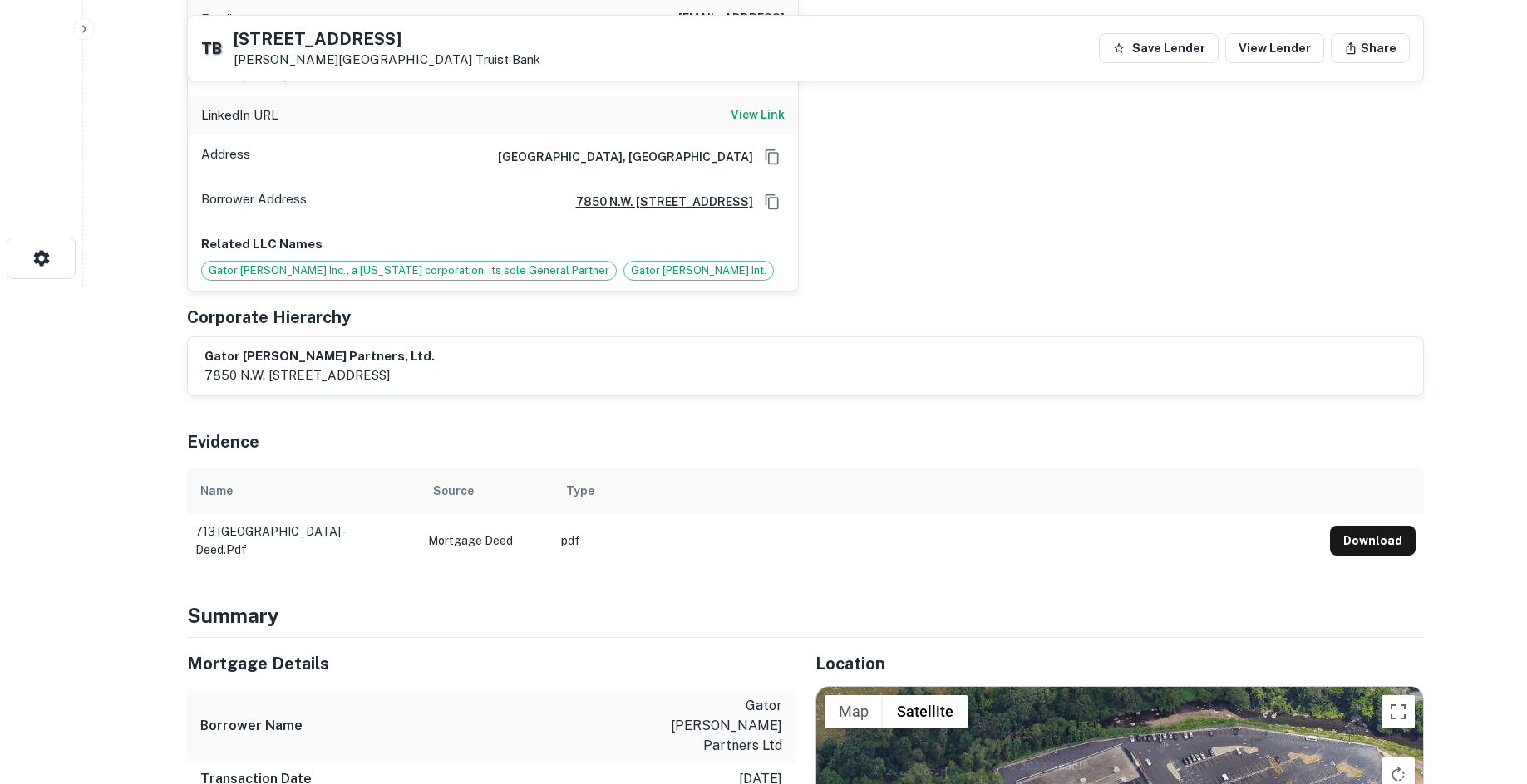
scroll to position [1080, 0]
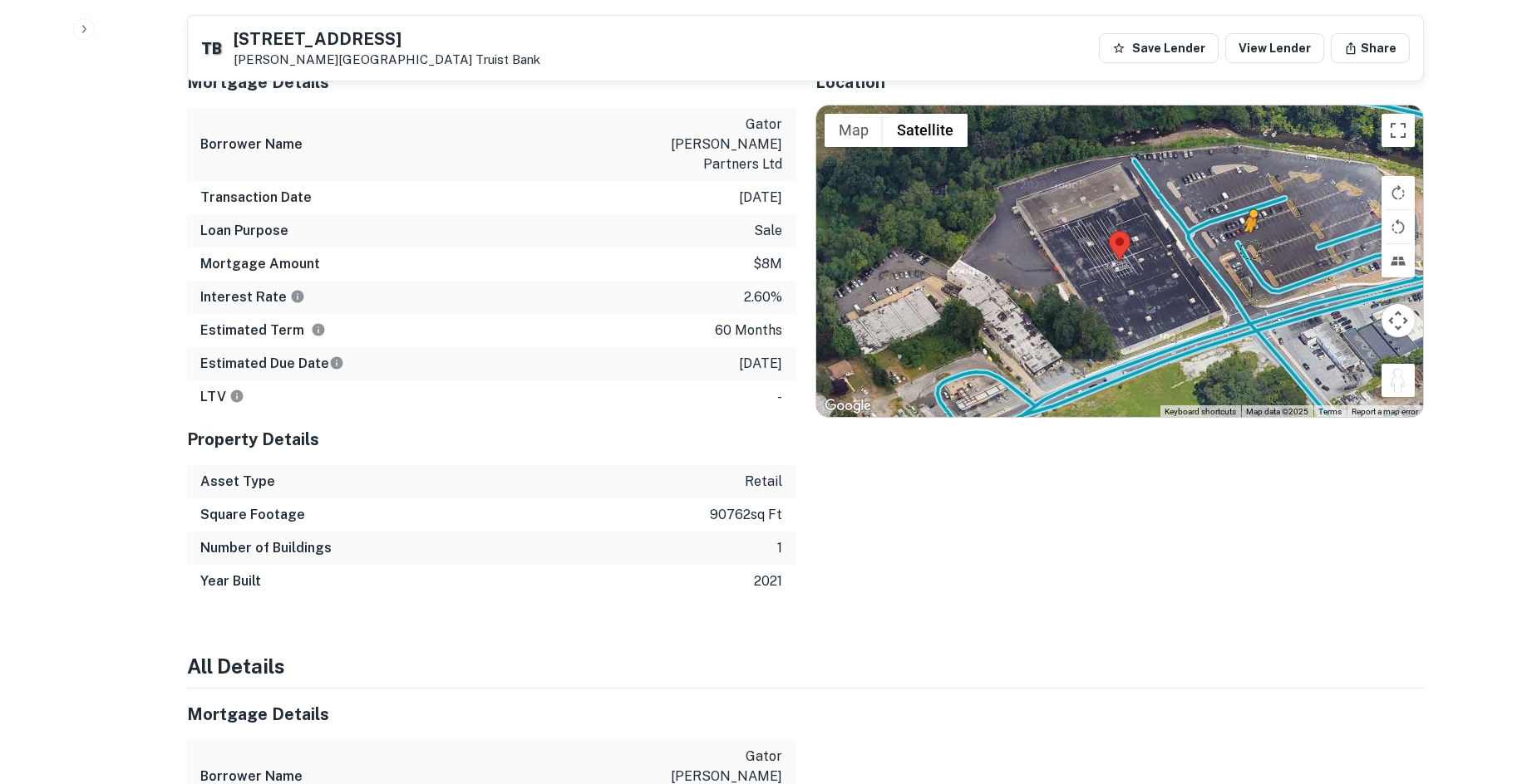
drag, startPoint x: 1410, startPoint y: 366, endPoint x: 1237, endPoint y: 231, distance: 219.4
click at [1241, 232] on div "To activate drag with keyboard, press Alt + Enter. Once in keyboard drag state,…" at bounding box center [1119, 262] width 607 height 312
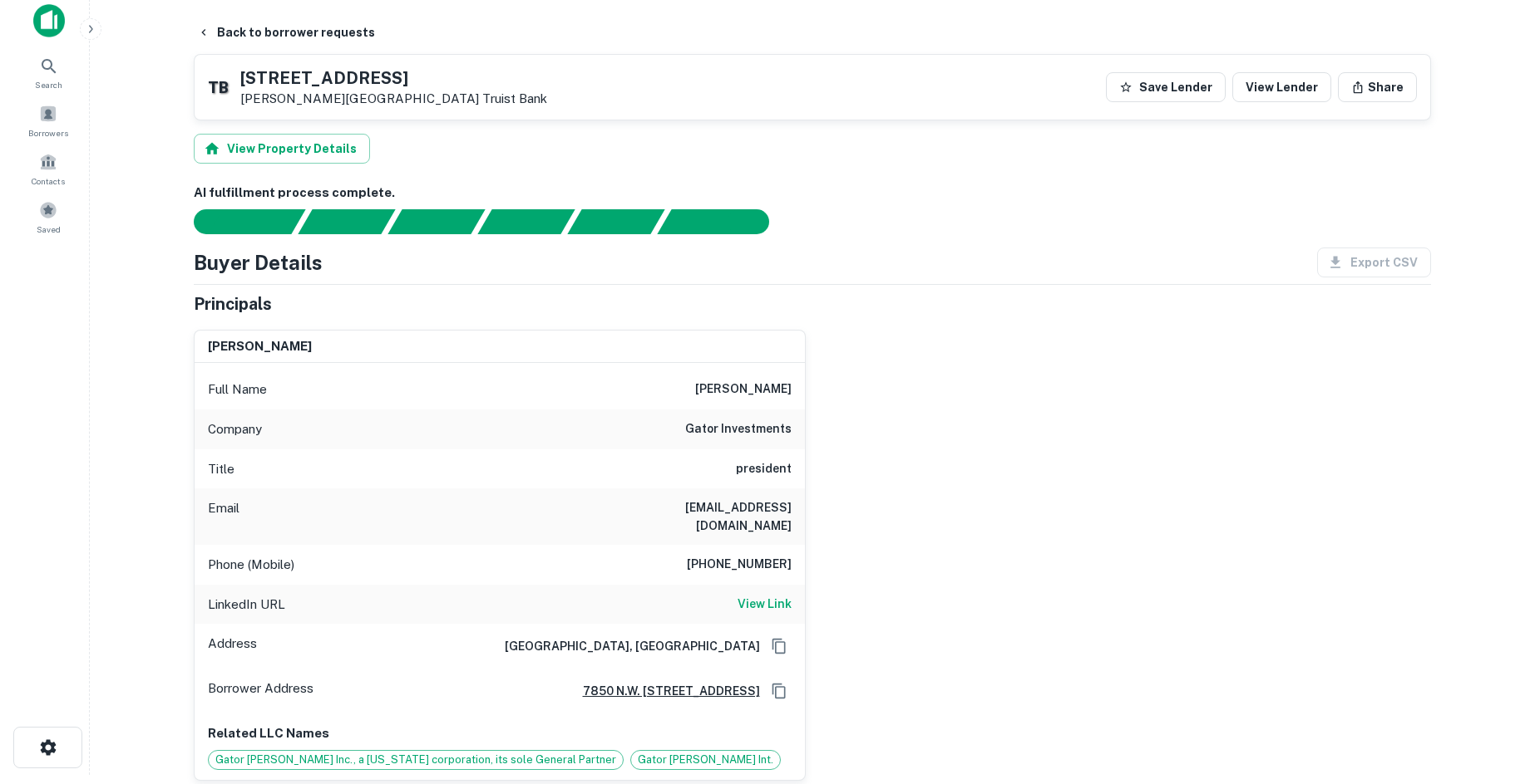
scroll to position [0, 0]
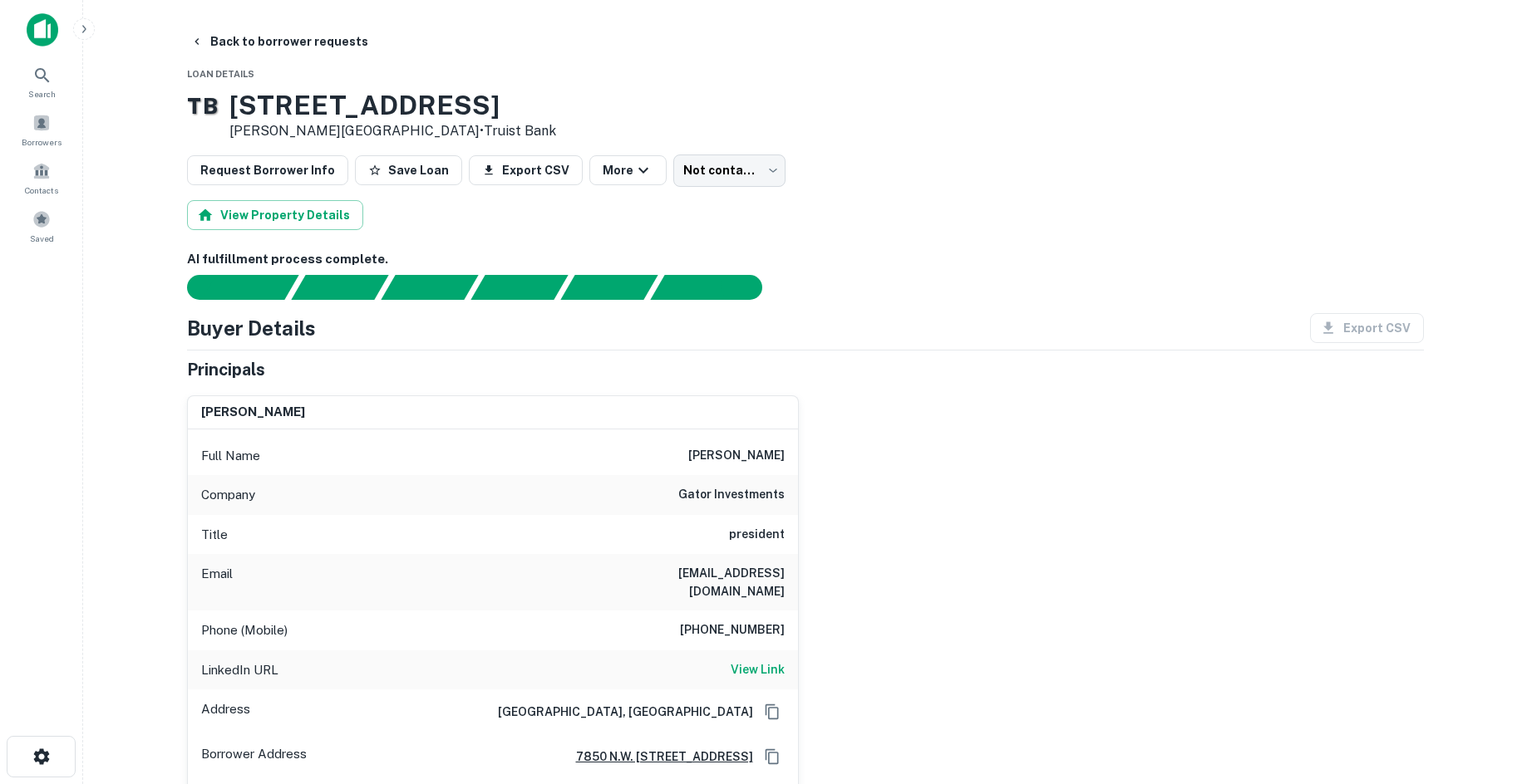
click at [735, 468] on div "Full Name james goldsmith" at bounding box center [493, 456] width 610 height 40
click at [735, 501] on h6 "gator investments" at bounding box center [731, 495] width 106 height 20
copy h6 "gator investments"
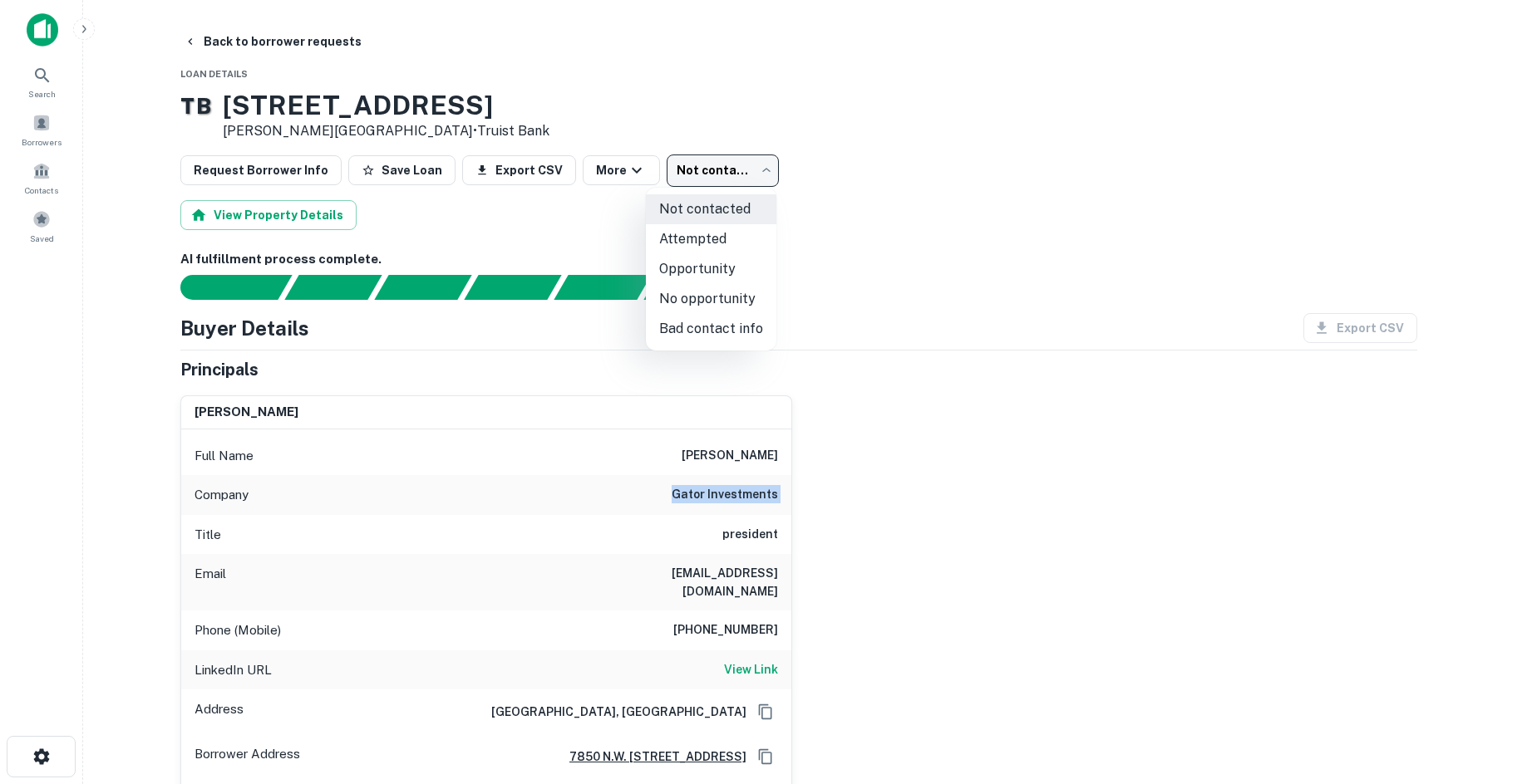
click at [751, 159] on body "Search Borrowers Contacts Saved Back to borrower requests Loan Details T B 713 …" at bounding box center [764, 392] width 1527 height 784
drag, startPoint x: 734, startPoint y: 306, endPoint x: 345, endPoint y: 94, distance: 443.0
click at [731, 304] on li "No opportunity" at bounding box center [711, 299] width 130 height 30
type input "**********"
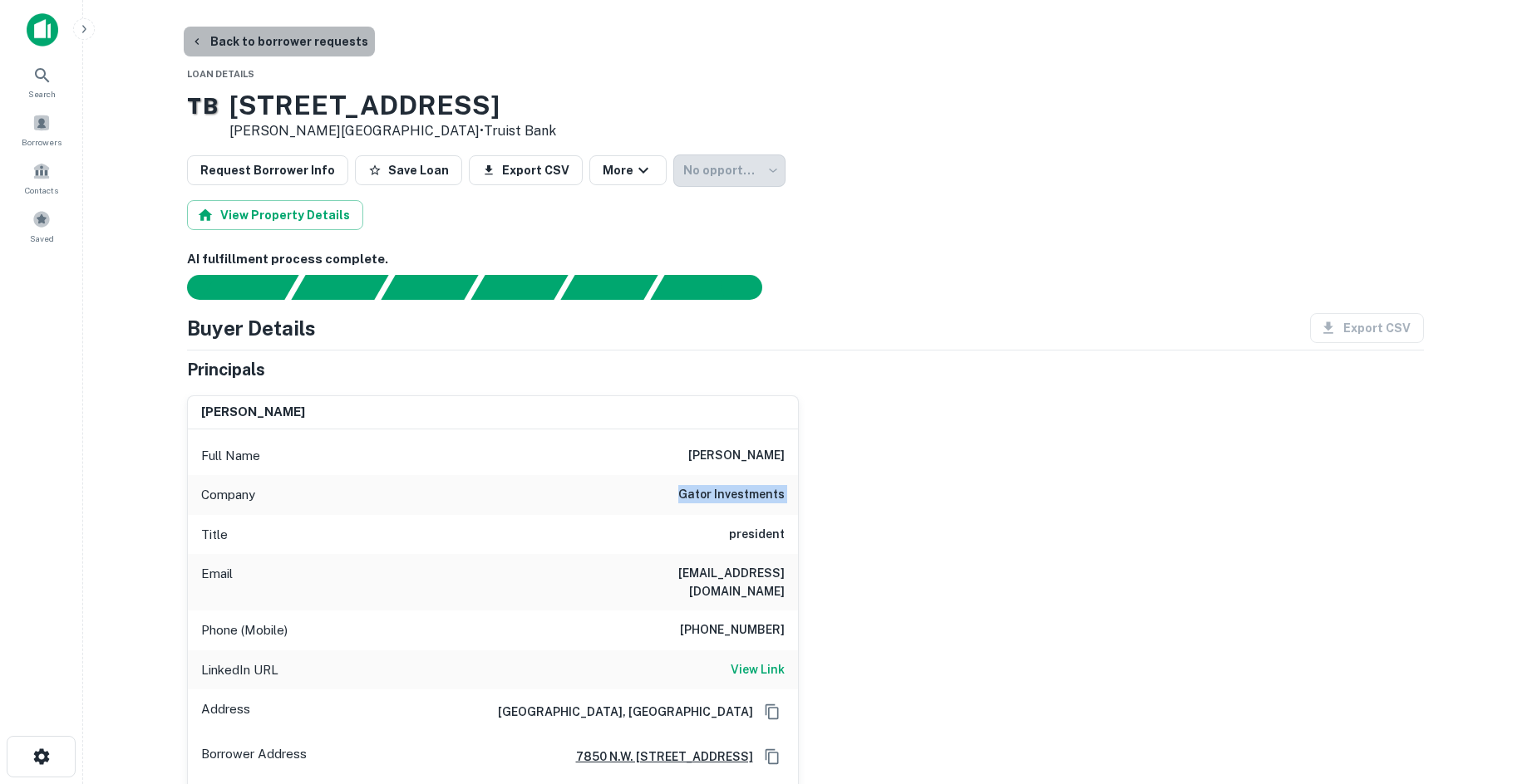
click at [313, 46] on button "Back to borrower requests" at bounding box center [279, 41] width 191 height 30
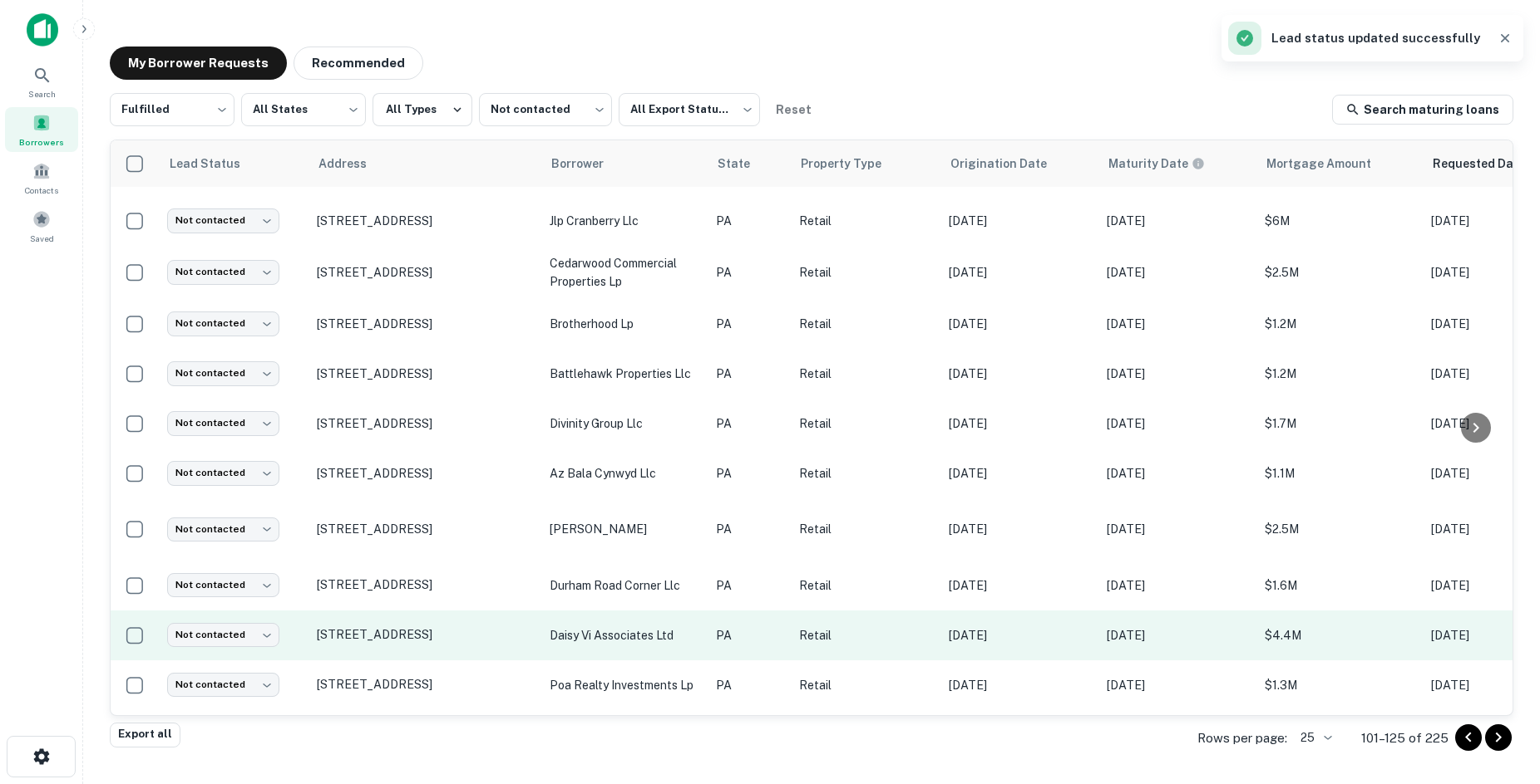
scroll to position [753, 0]
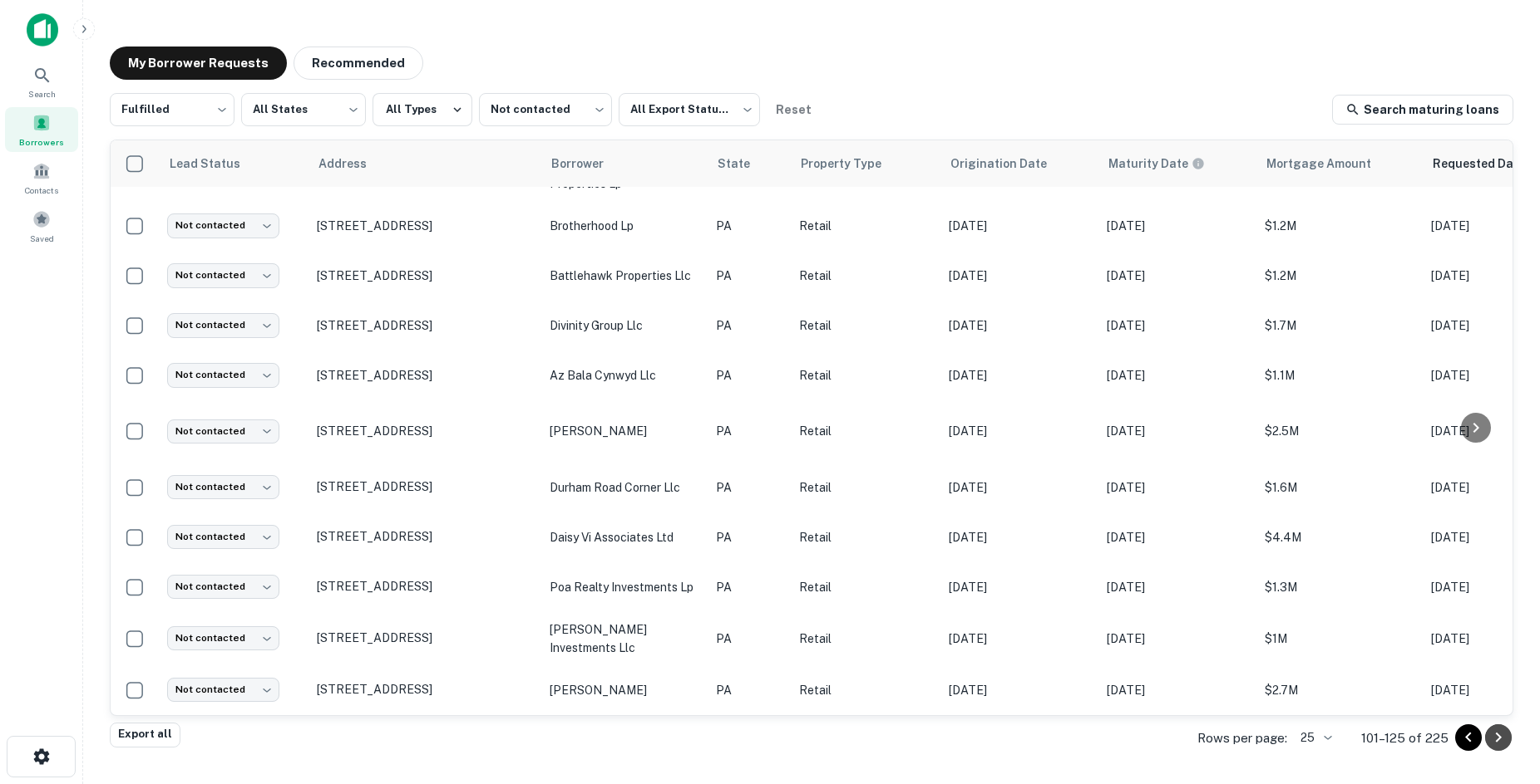
click at [1504, 732] on icon "Go to next page" at bounding box center [1498, 738] width 20 height 20
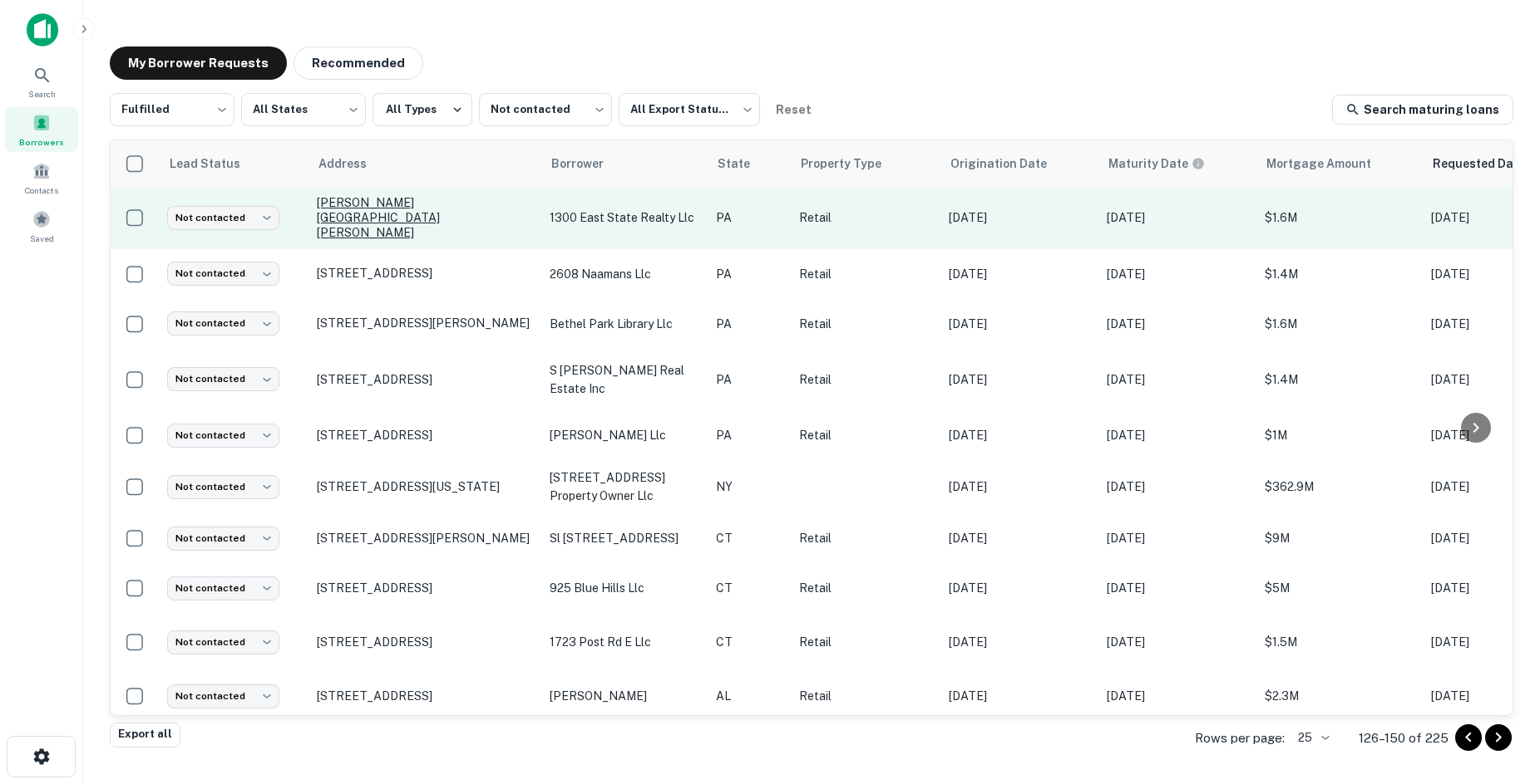
click at [405, 211] on p "Forker Blvd Sharon, PA16146" at bounding box center [425, 218] width 217 height 45
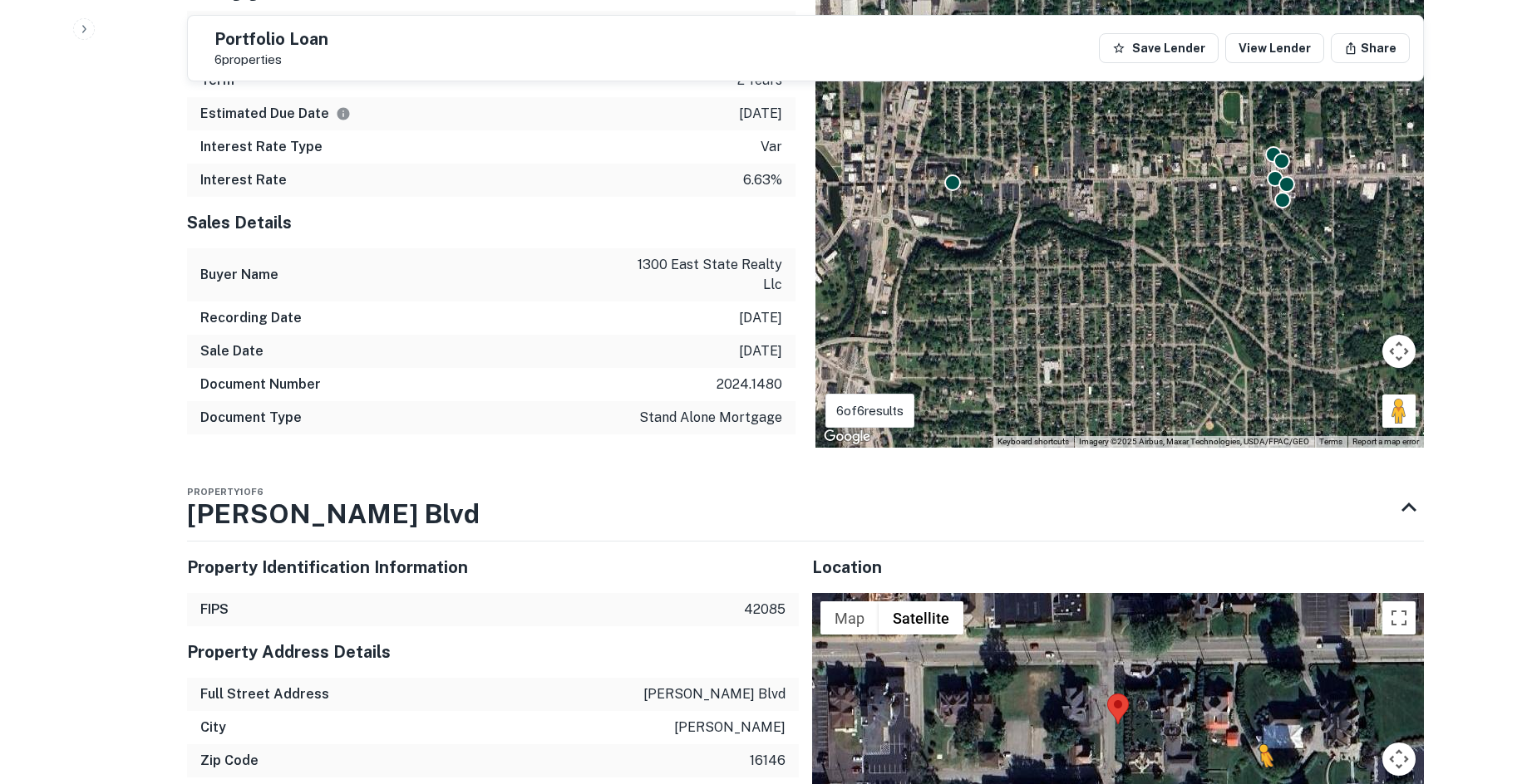
scroll to position [1911, 0]
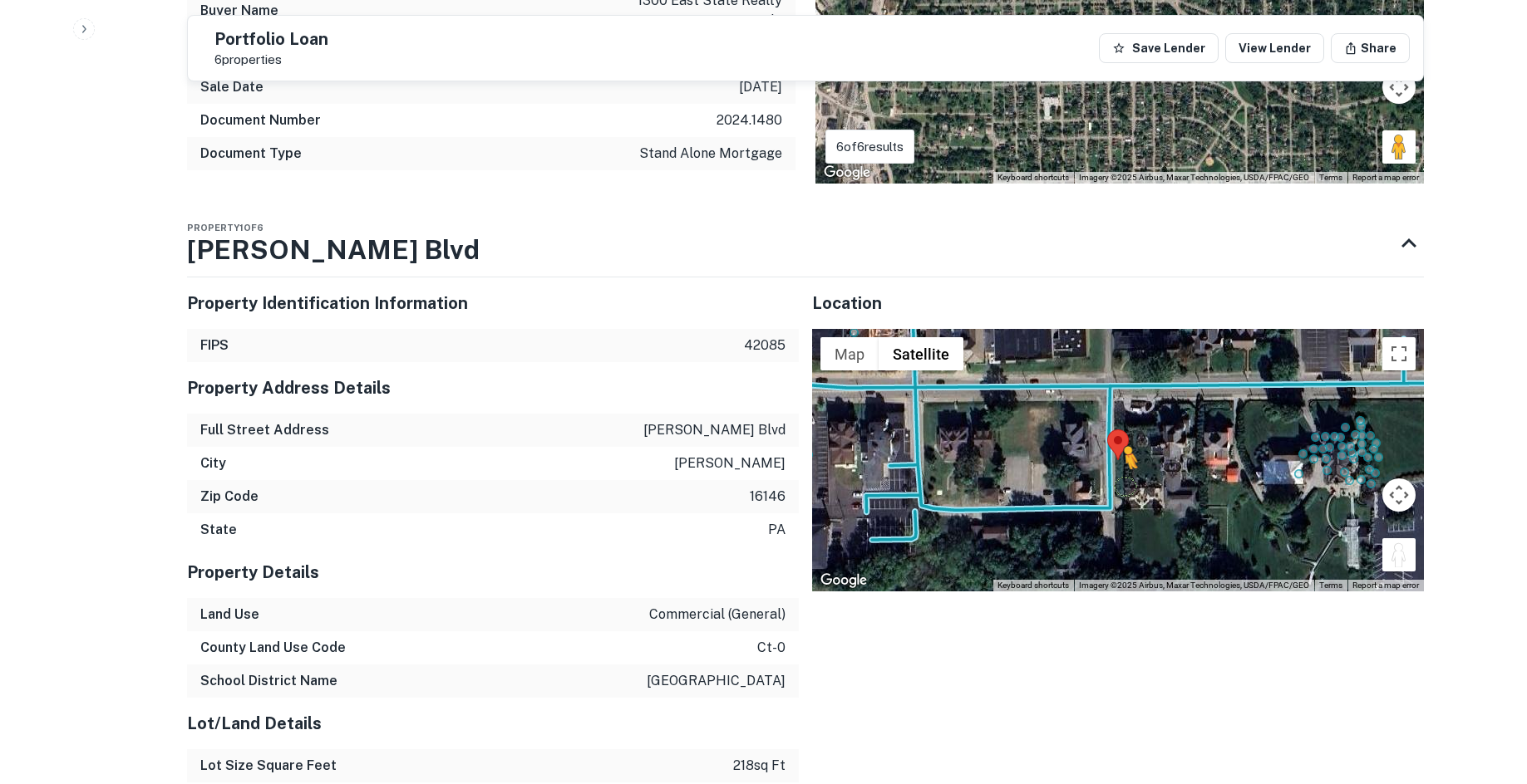
drag, startPoint x: 1398, startPoint y: 540, endPoint x: 1109, endPoint y: 451, distance: 302.4
click at [1109, 451] on div "To activate drag with keyboard, press Alt + Enter. Once in keyboard drag state,…" at bounding box center [1119, 460] width 612 height 263
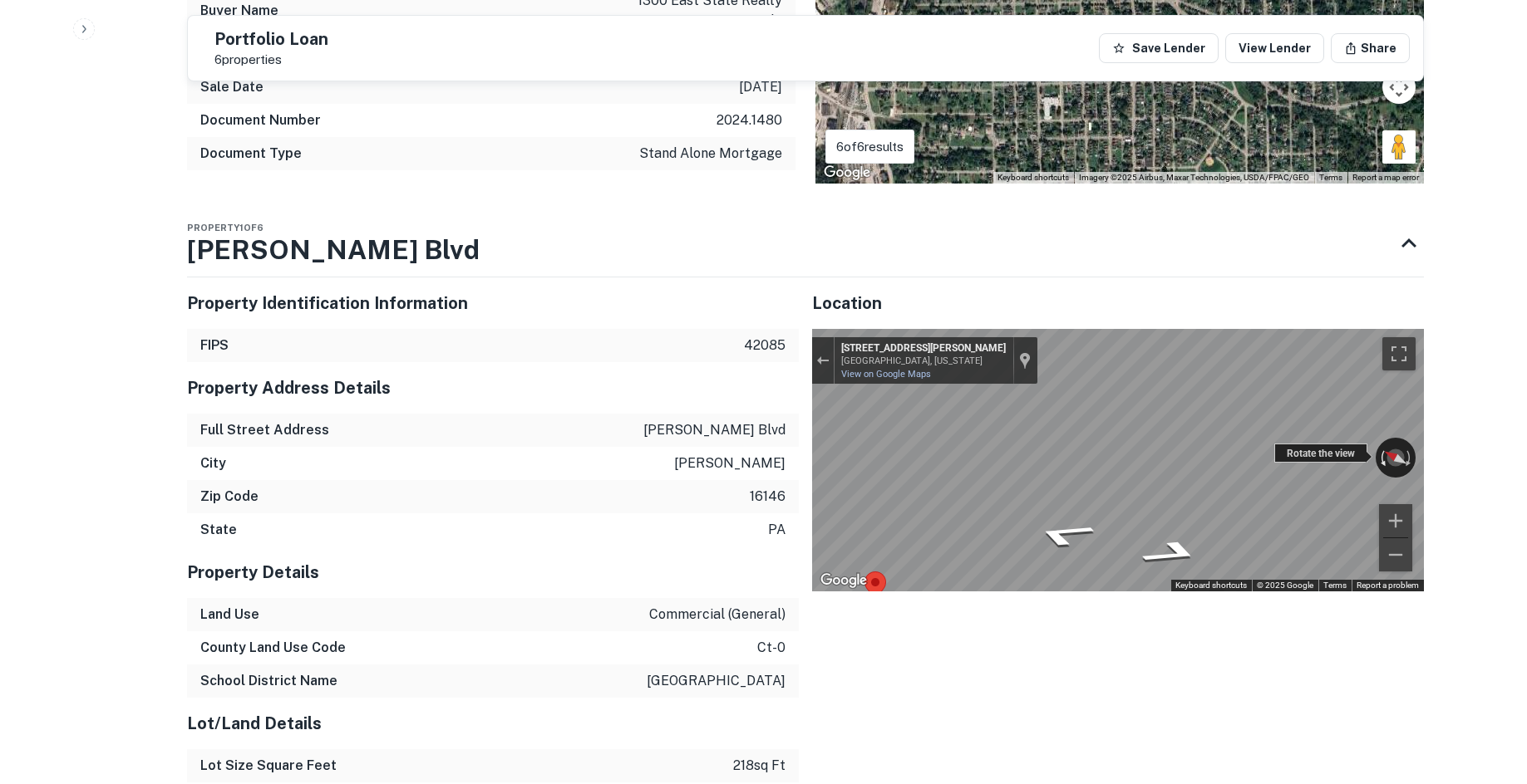
click at [1387, 438] on div "← Move left → Move right ↑ Move up ↓ Move down + Zoom in - Zoom out 32 Forker P…" at bounding box center [1119, 460] width 612 height 263
click at [332, 481] on div "Property Identification Information FIPS 42085 Property Address Details Full St…" at bounding box center [799, 582] width 1250 height 636
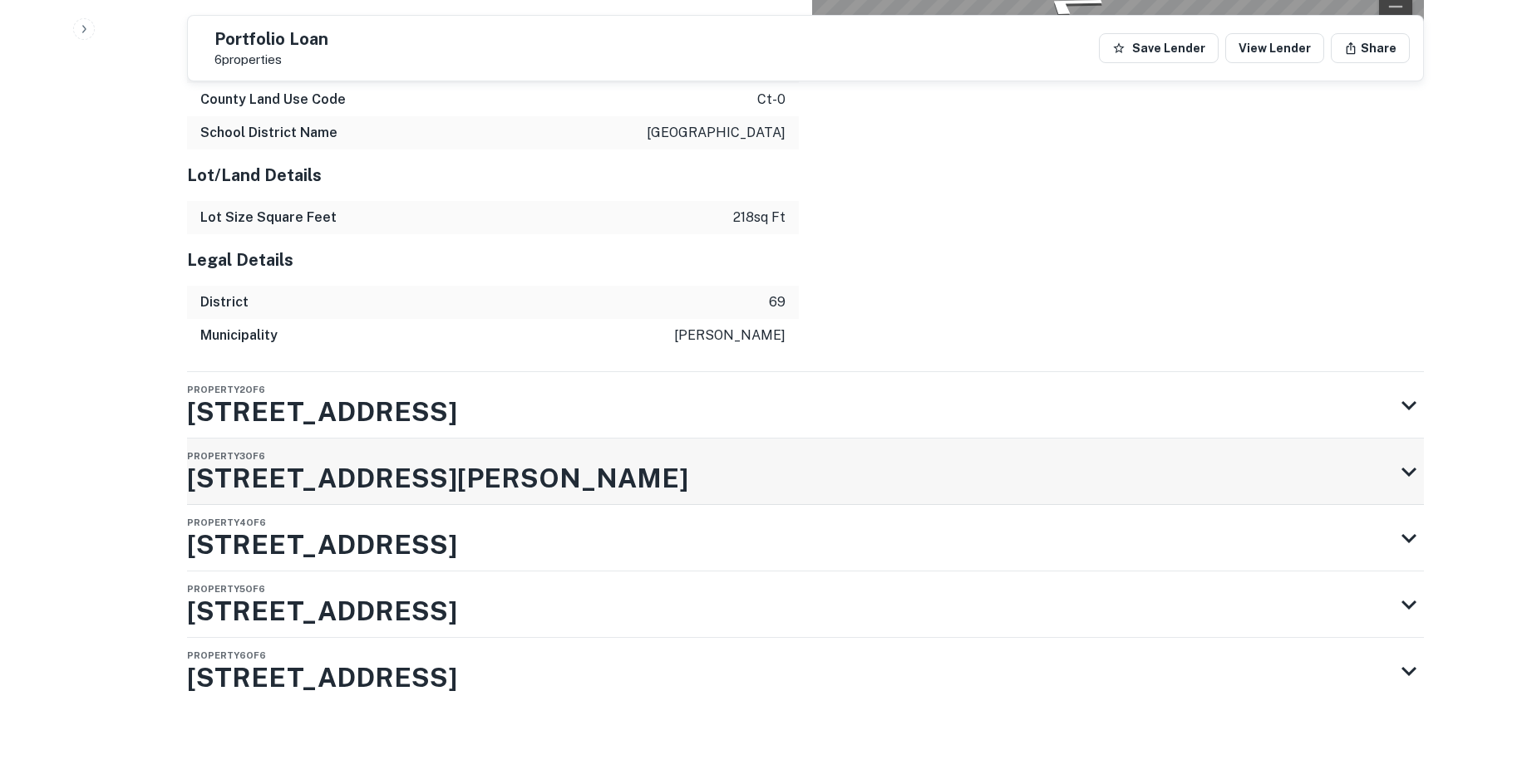
click at [497, 489] on div "Property 3 of 6 81 Strawbridge Ave" at bounding box center [791, 472] width 1207 height 66
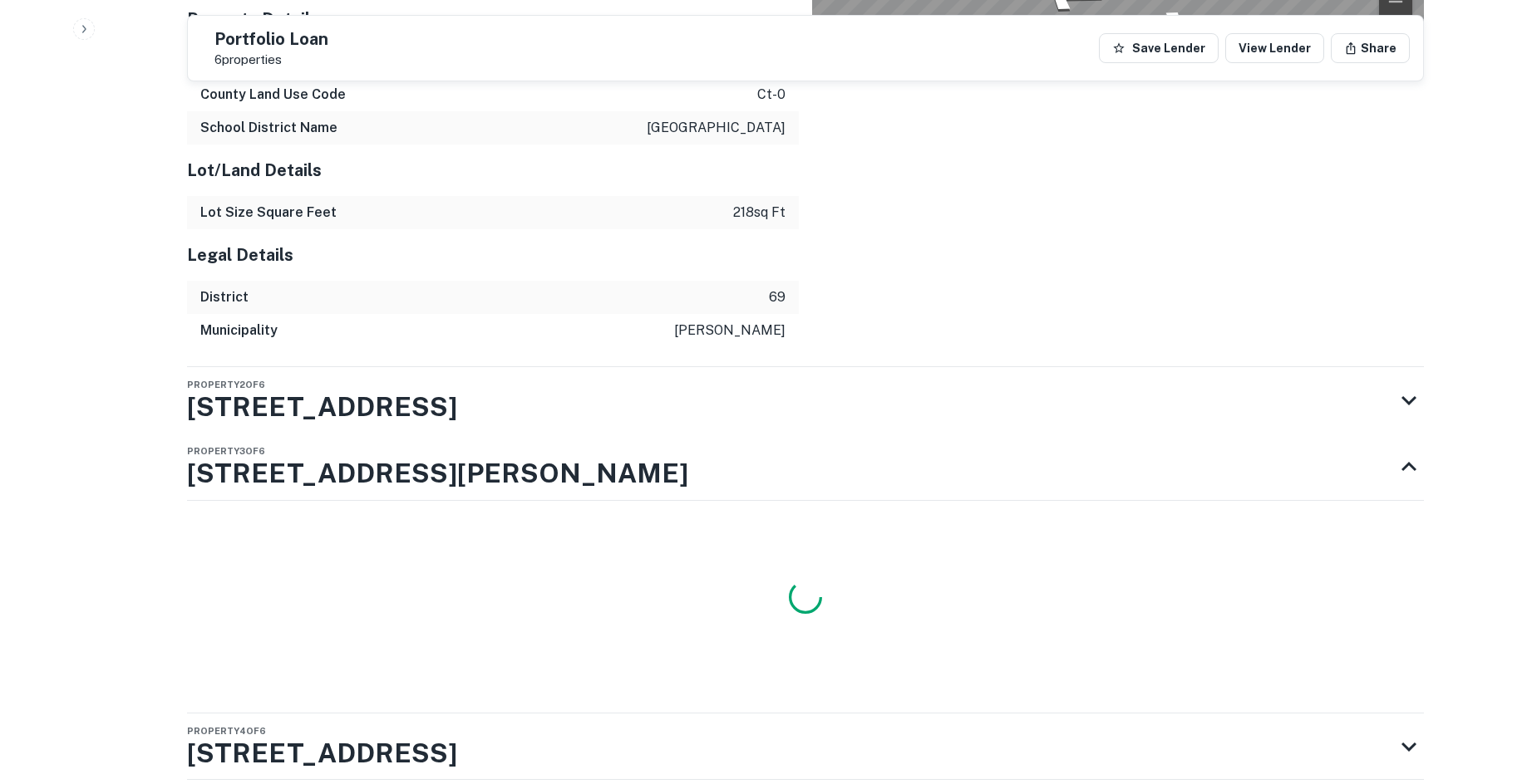
scroll to position [2678, 0]
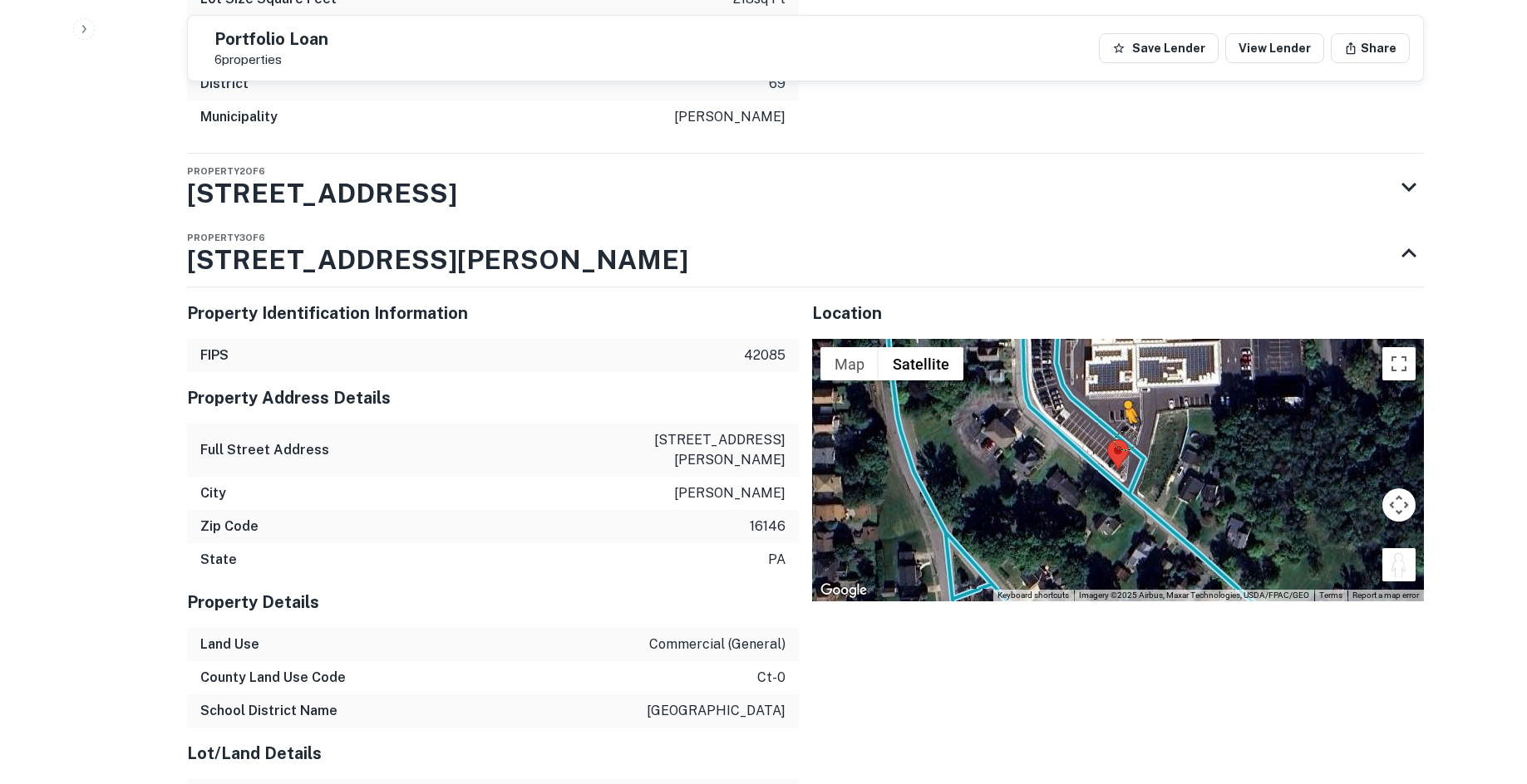
drag, startPoint x: 1406, startPoint y: 574, endPoint x: 1110, endPoint y: 437, distance: 326.2
click at [1110, 437] on div "To activate drag with keyboard, press Alt + Enter. Once in keyboard drag state,…" at bounding box center [1119, 470] width 612 height 263
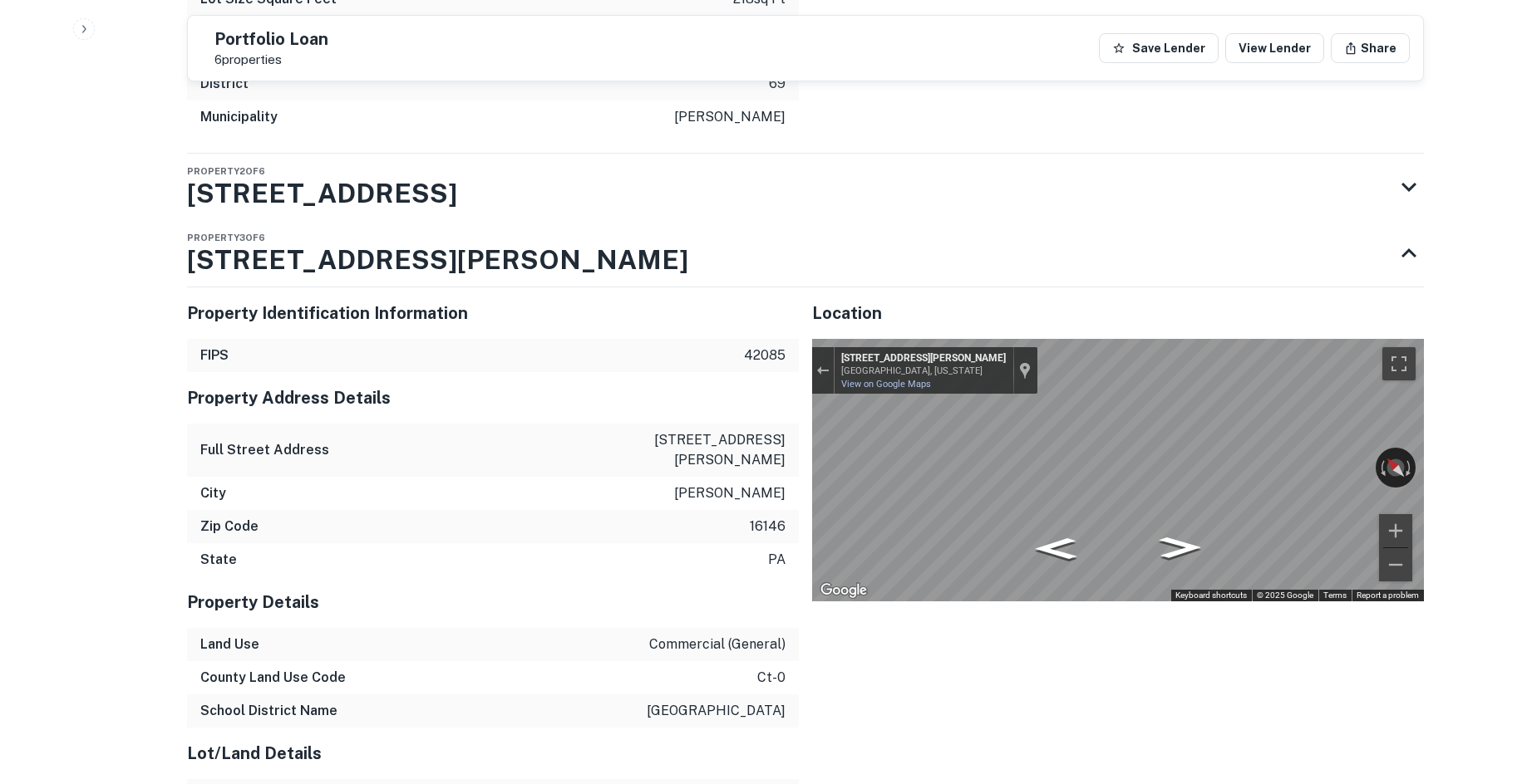
click at [774, 459] on div "Property Identification Information FIPS 42085 Property Address Details Full St…" at bounding box center [799, 602] width 1250 height 656
drag, startPoint x: 1294, startPoint y: 477, endPoint x: 776, endPoint y: 474, distance: 518.0
click at [775, 475] on div "Property Identification Information FIPS 42085 Property Address Details Full St…" at bounding box center [799, 602] width 1250 height 656
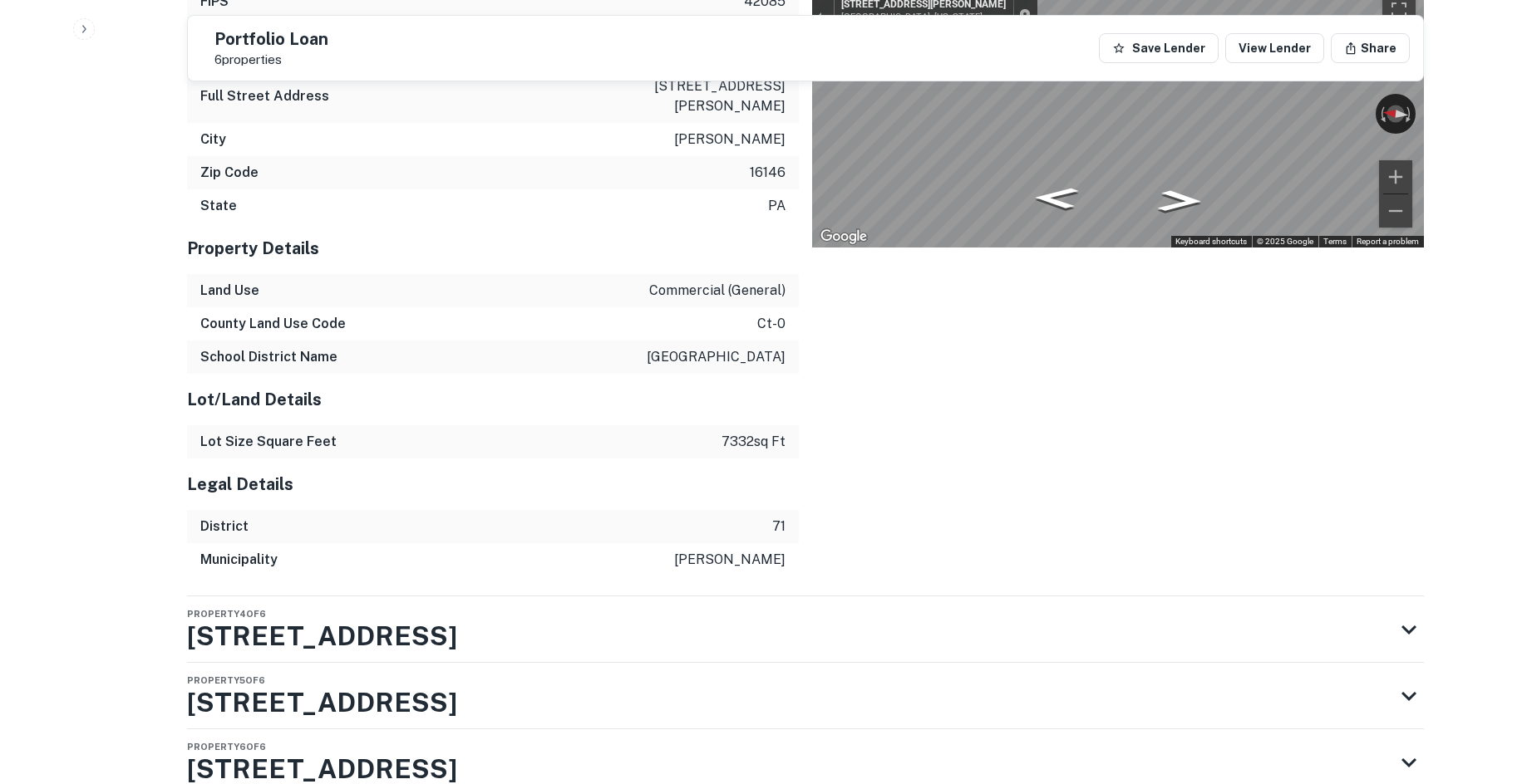
scroll to position [3129, 0]
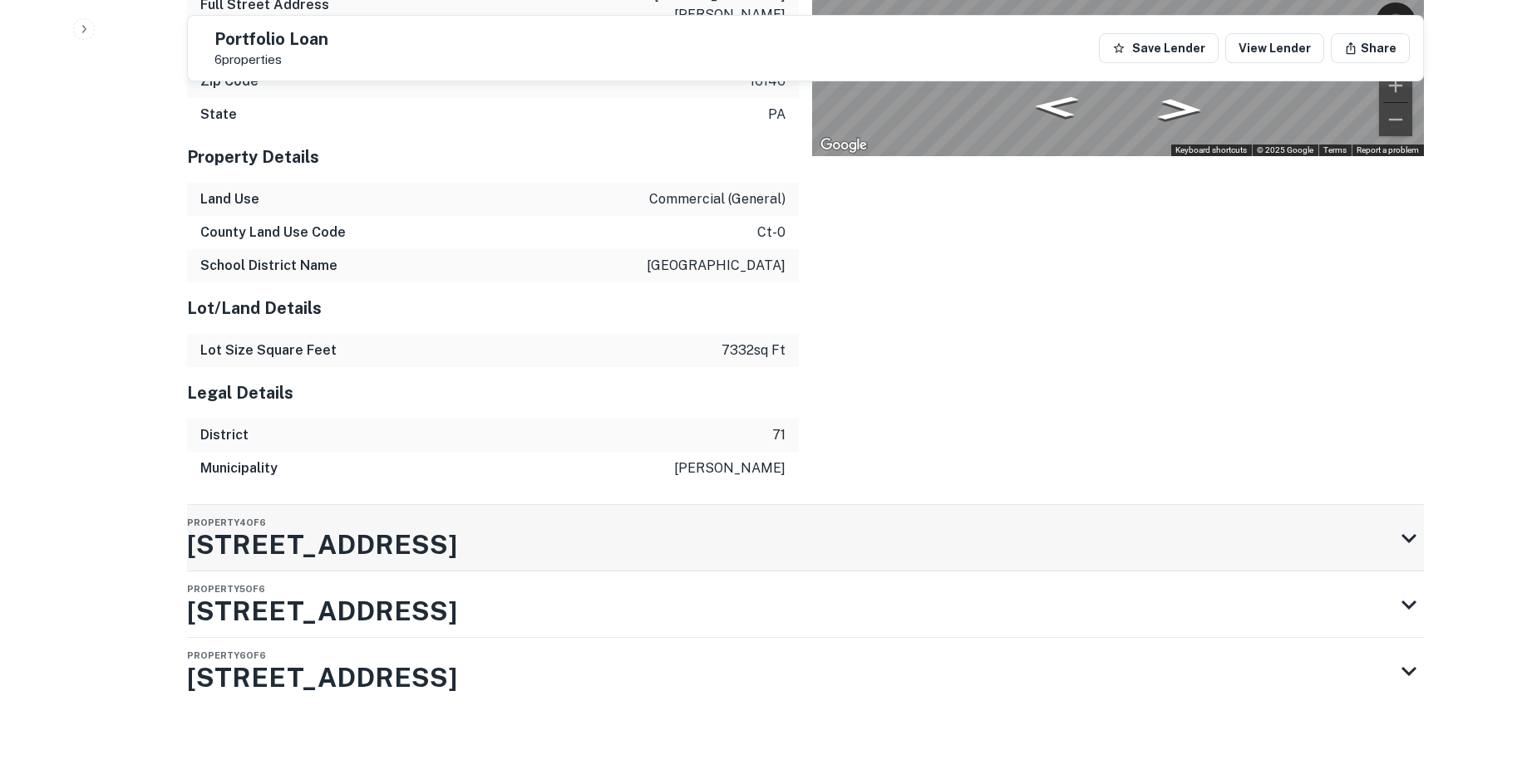
click at [734, 545] on div "Property 4 of 6 1262 E State St" at bounding box center [791, 538] width 1207 height 66
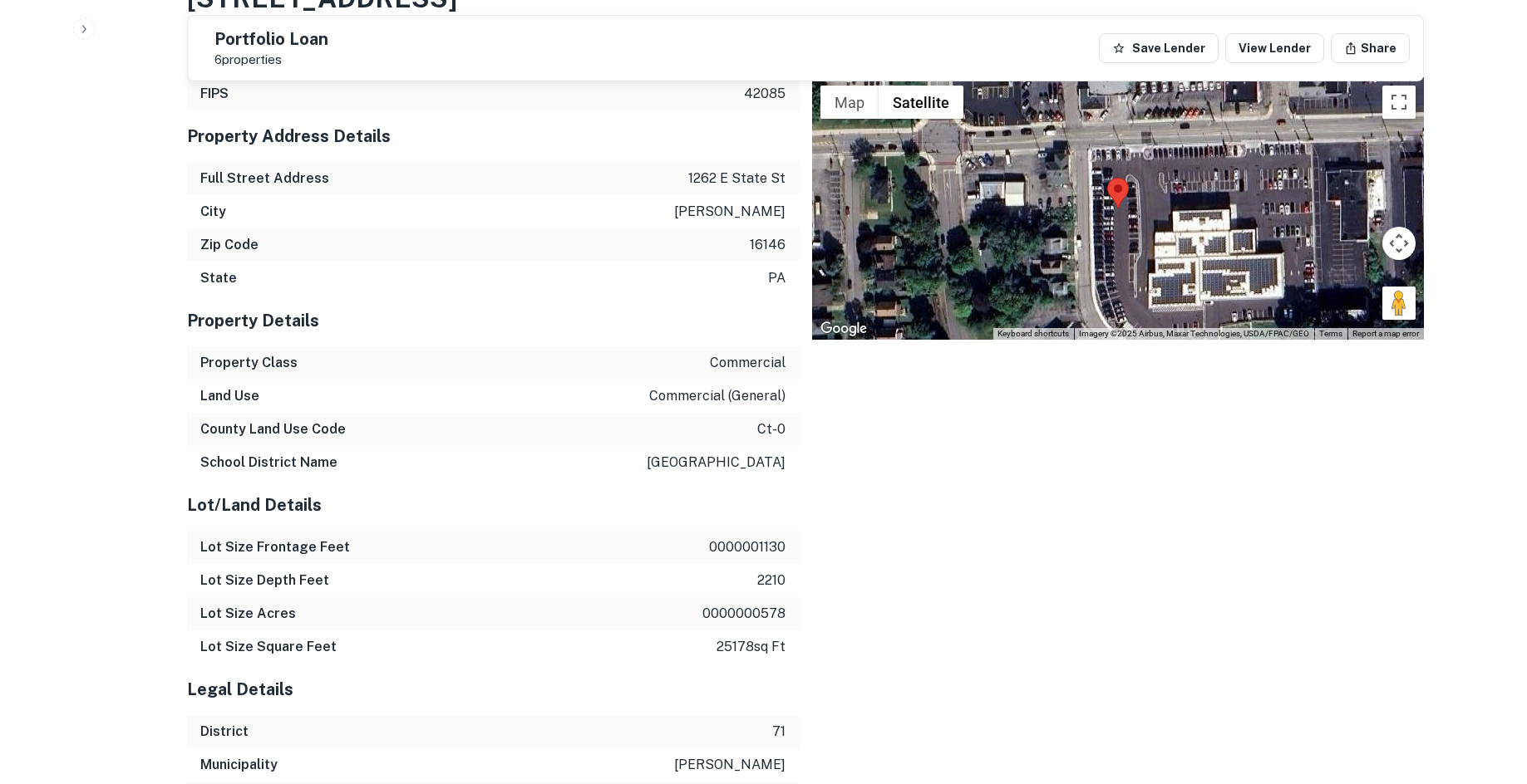
scroll to position [3508, 0]
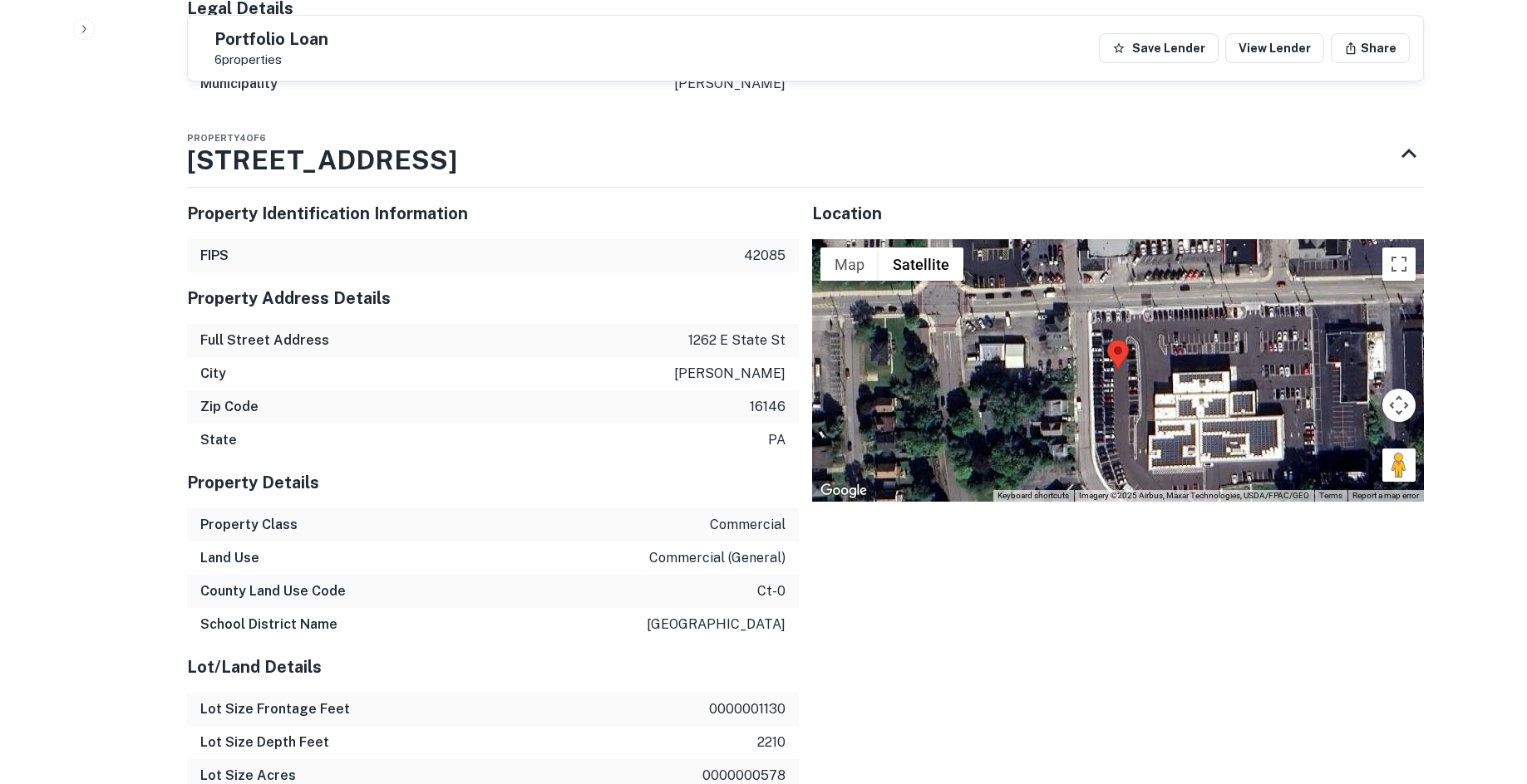
drag, startPoint x: 1392, startPoint y: 474, endPoint x: 1150, endPoint y: 366, distance: 265.0
click at [1150, 366] on div "Map Terrain Satellite Labels Keyboard shortcuts Map Data Imagery ©2025 Airbus, …" at bounding box center [1119, 370] width 612 height 263
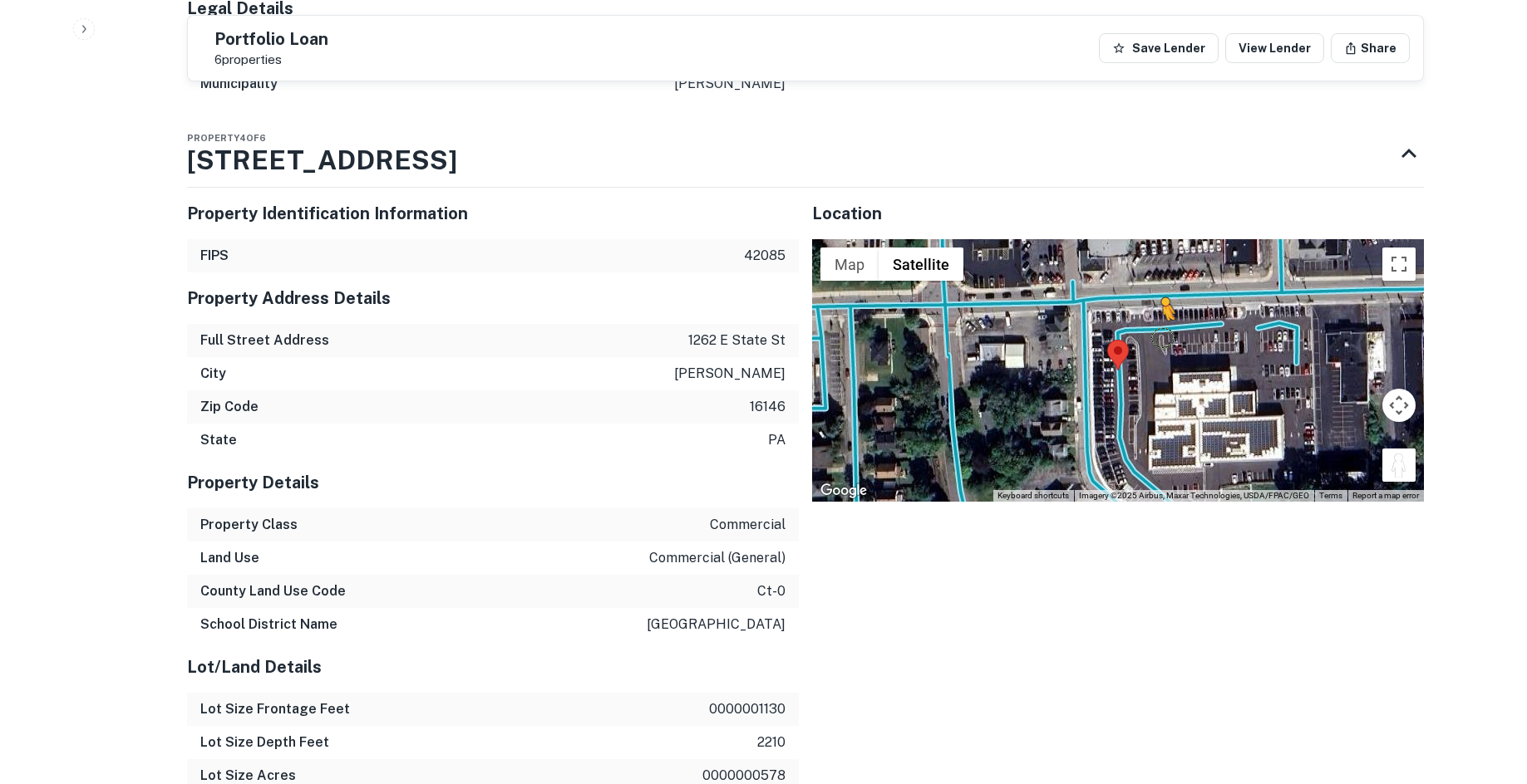
drag, startPoint x: 1396, startPoint y: 463, endPoint x: 1161, endPoint y: 339, distance: 265.7
click at [1161, 339] on div "To activate drag with keyboard, press Alt + Enter. Once in keyboard drag state,…" at bounding box center [1119, 370] width 612 height 263
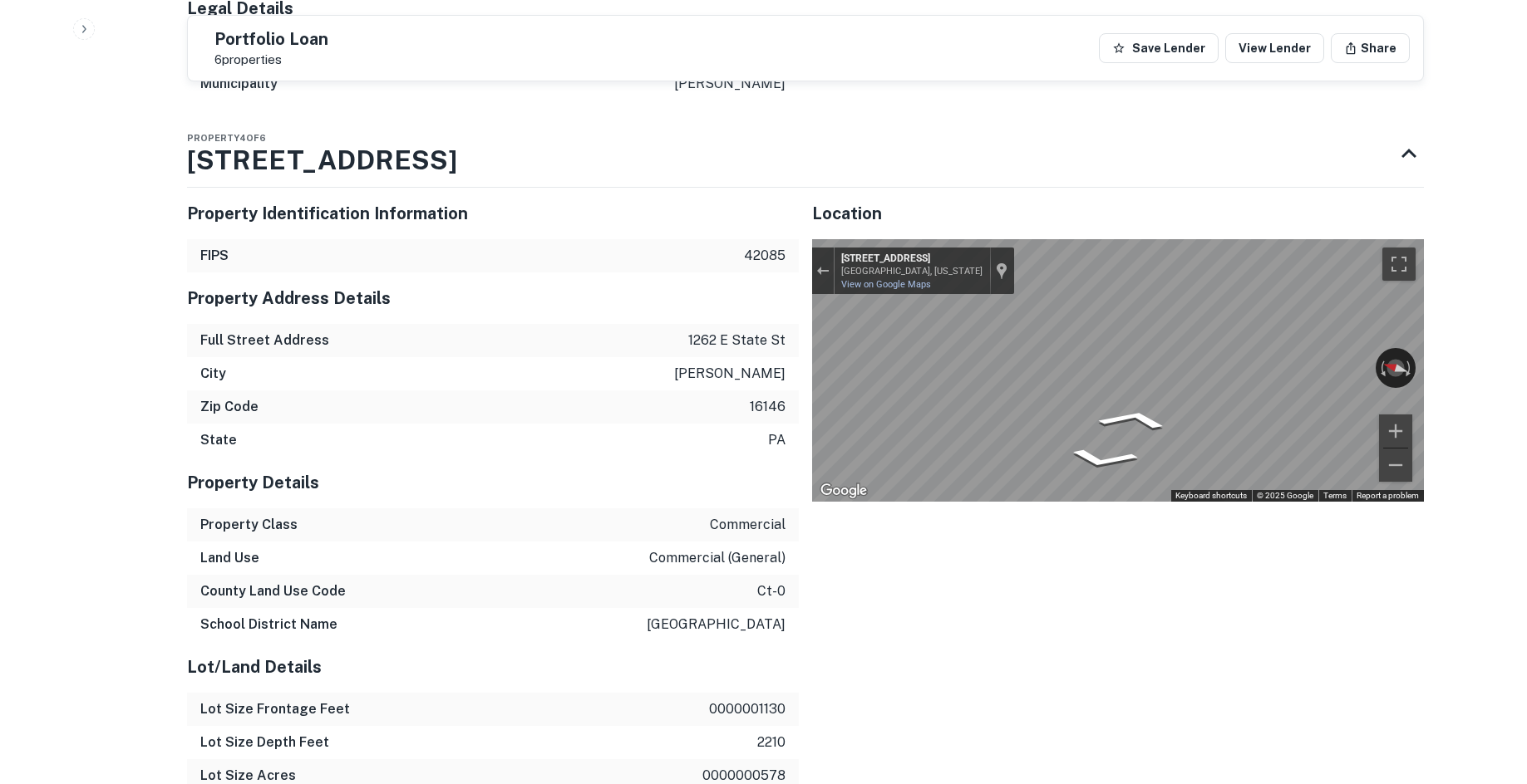
click at [799, 371] on div "Location ← Move left → Move right ↑ Move up ↓ Move down + Zoom in - Zoom out Ho…" at bounding box center [1111, 596] width 625 height 843
drag, startPoint x: 200, startPoint y: 156, endPoint x: 477, endPoint y: 195, distance: 279.7
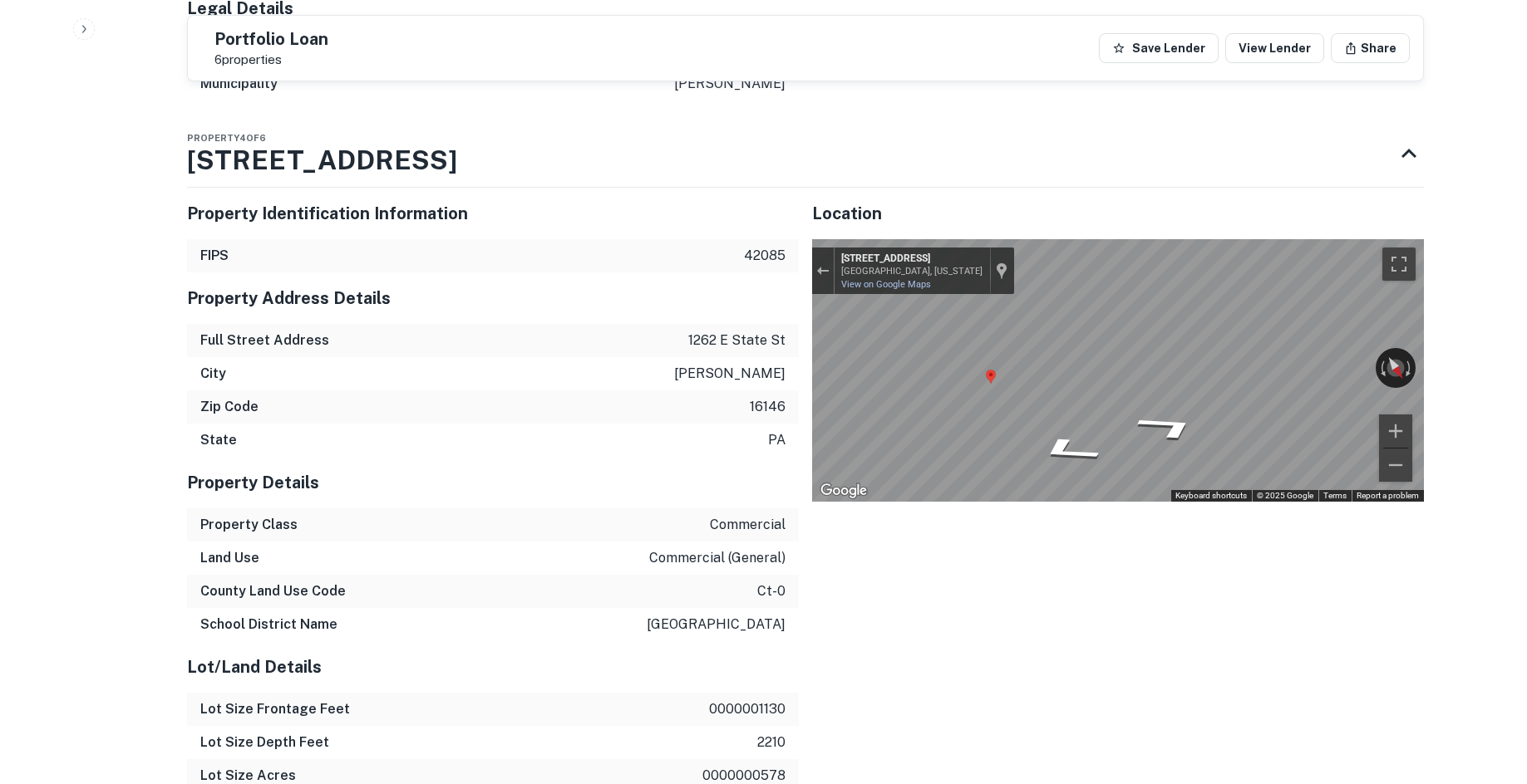
click at [574, 176] on div "Property 4 of 6 1262 E State St" at bounding box center [791, 153] width 1207 height 66
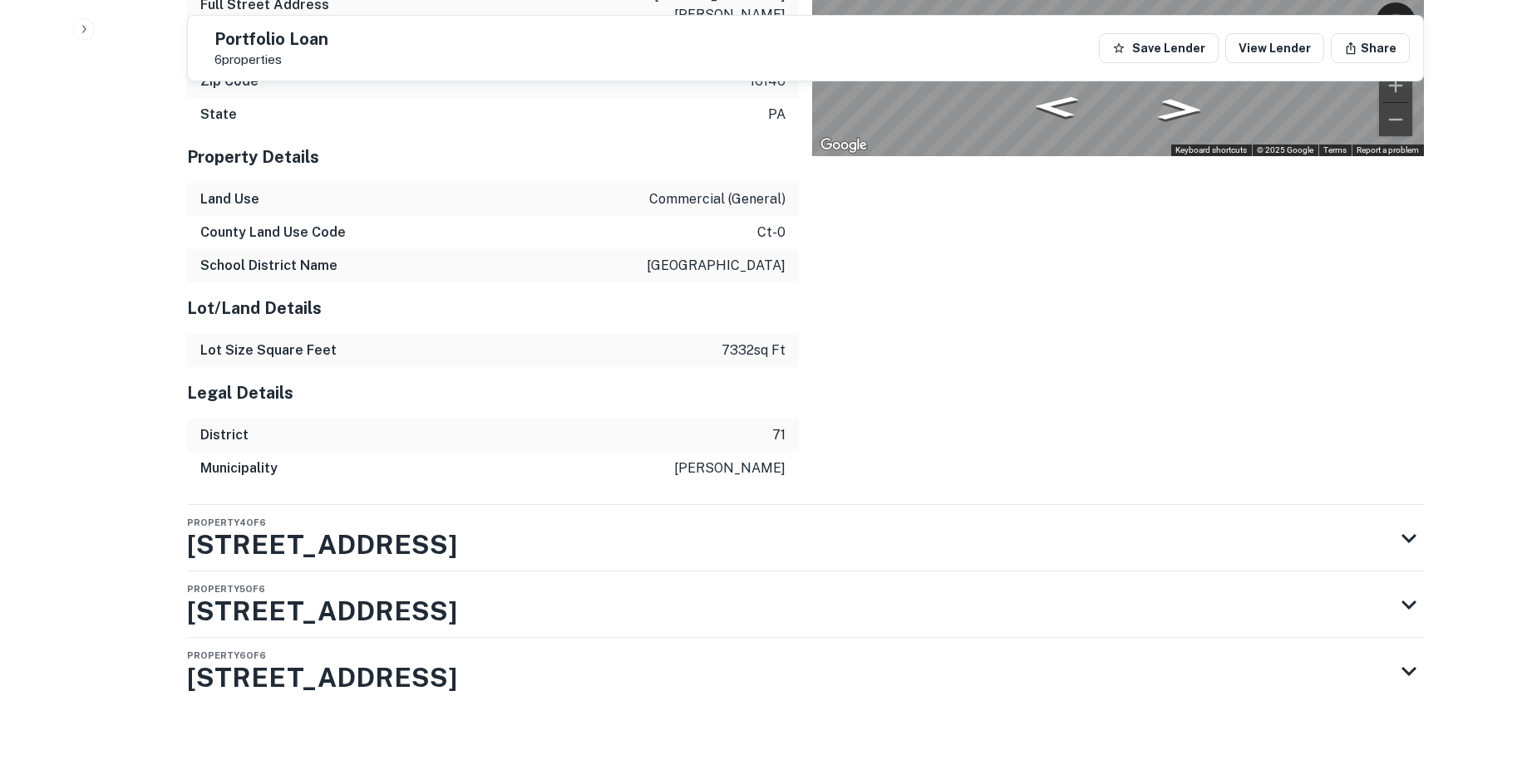
scroll to position [3129, 0]
click at [729, 607] on div "Property 5 of 6 1300 E State St" at bounding box center [791, 604] width 1207 height 66
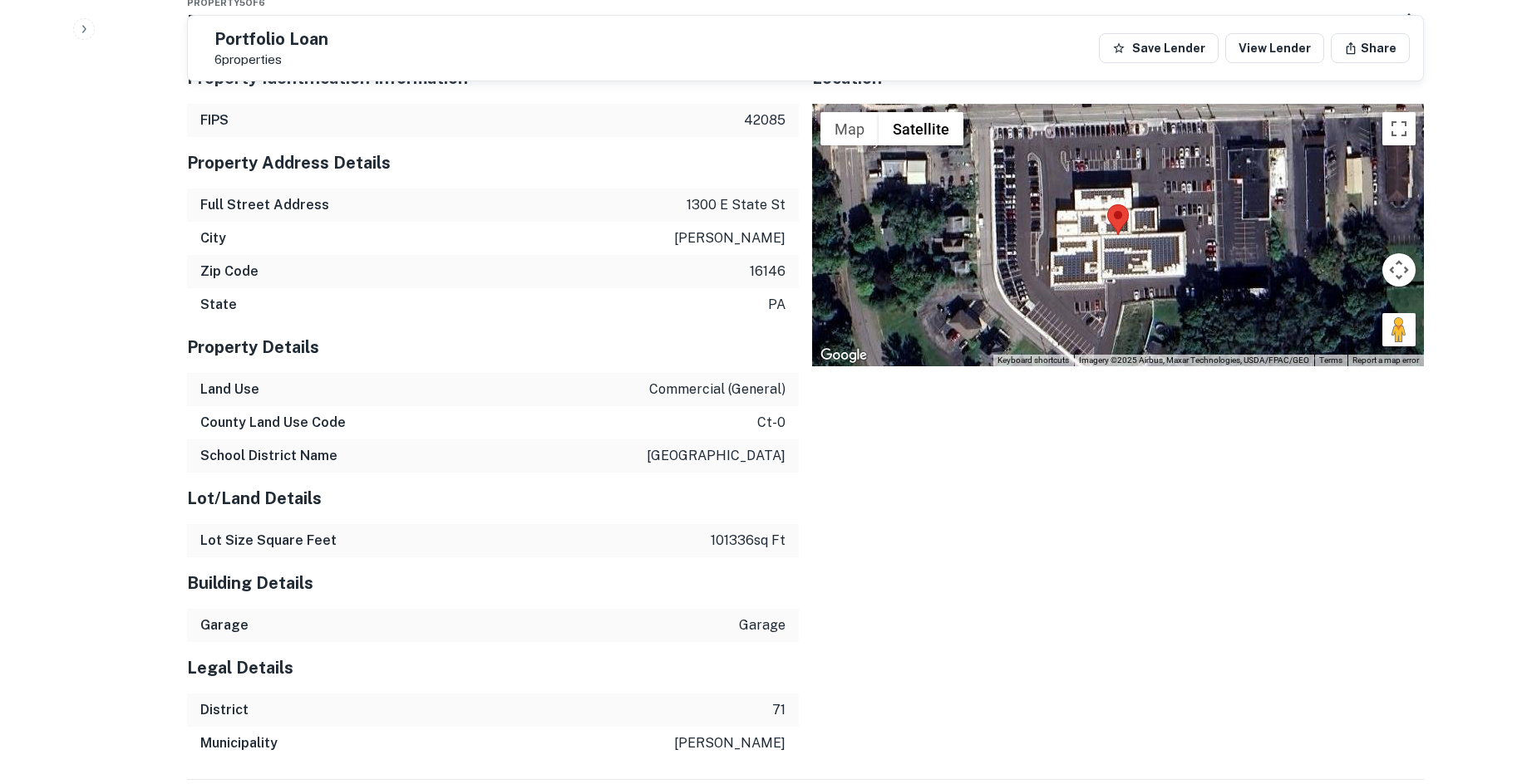
scroll to position [3628, 0]
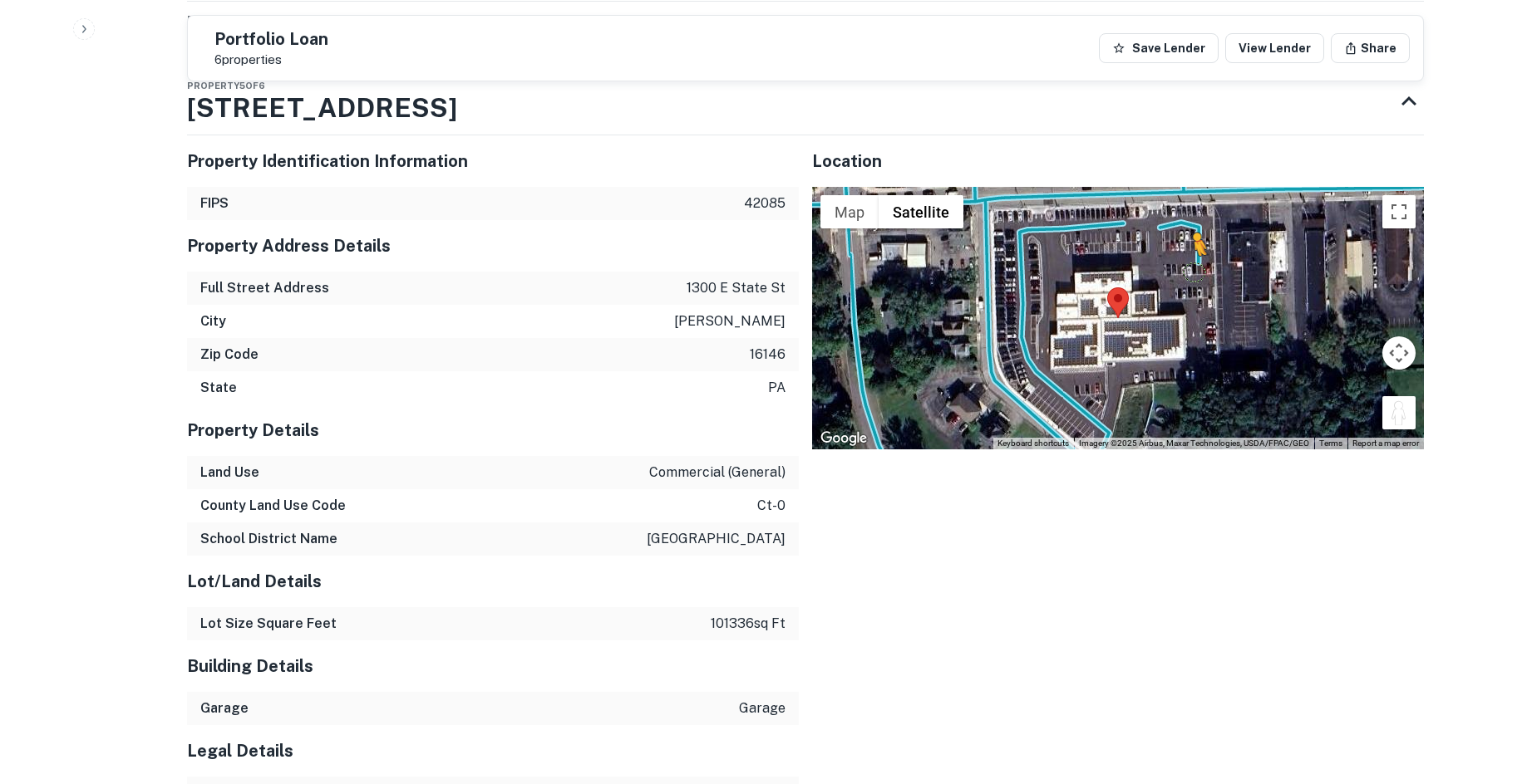
drag, startPoint x: 1397, startPoint y: 416, endPoint x: 1192, endPoint y: 262, distance: 256.4
click at [1193, 263] on div "To activate drag with keyboard, press Alt + Enter. Once in keyboard drag state,…" at bounding box center [1119, 319] width 612 height 263
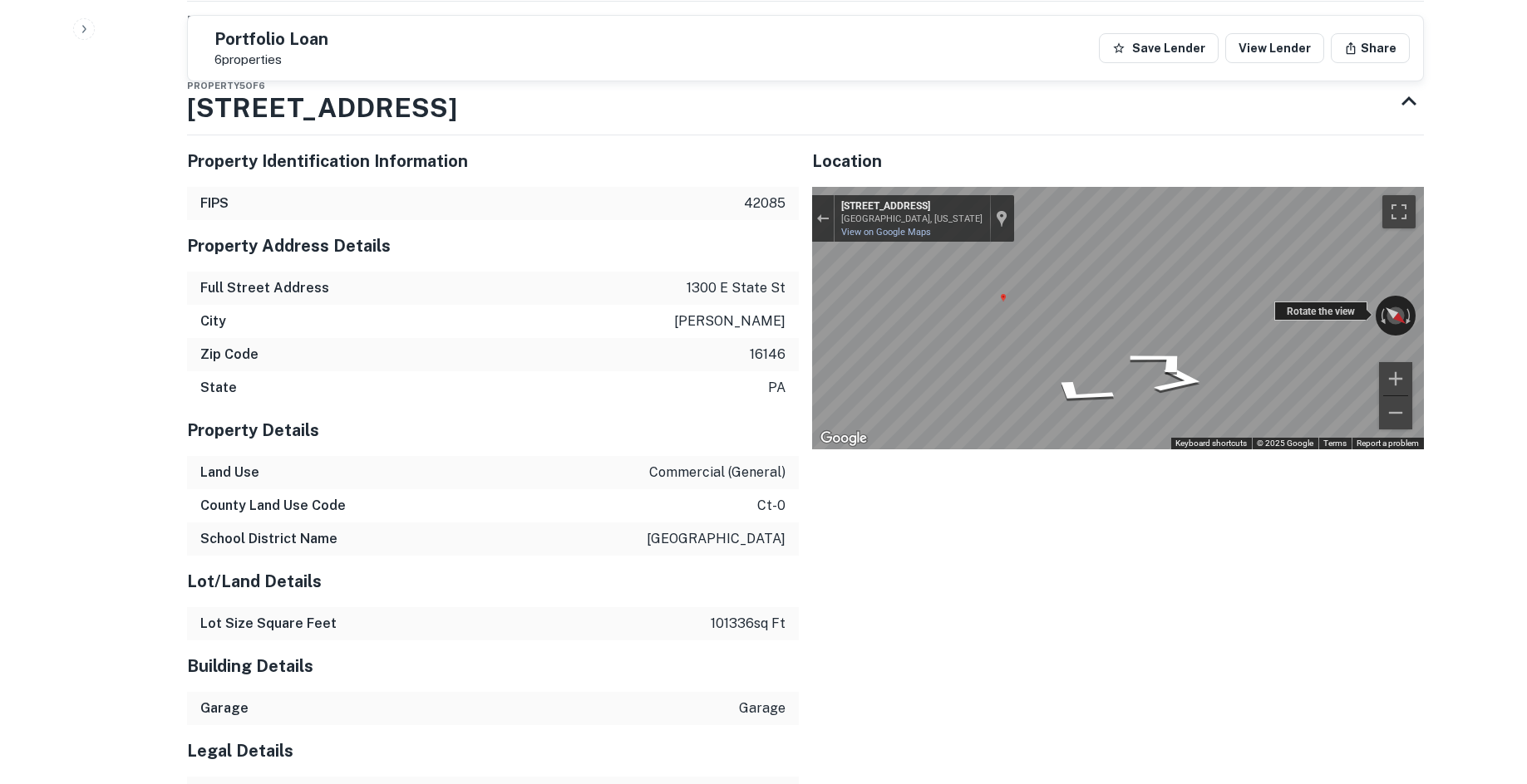
click at [1365, 314] on div "← Move left → Move right ↑ Move up ↓ Move down + Zoom in - Zoom out 1323 E Stat…" at bounding box center [1119, 319] width 612 height 263
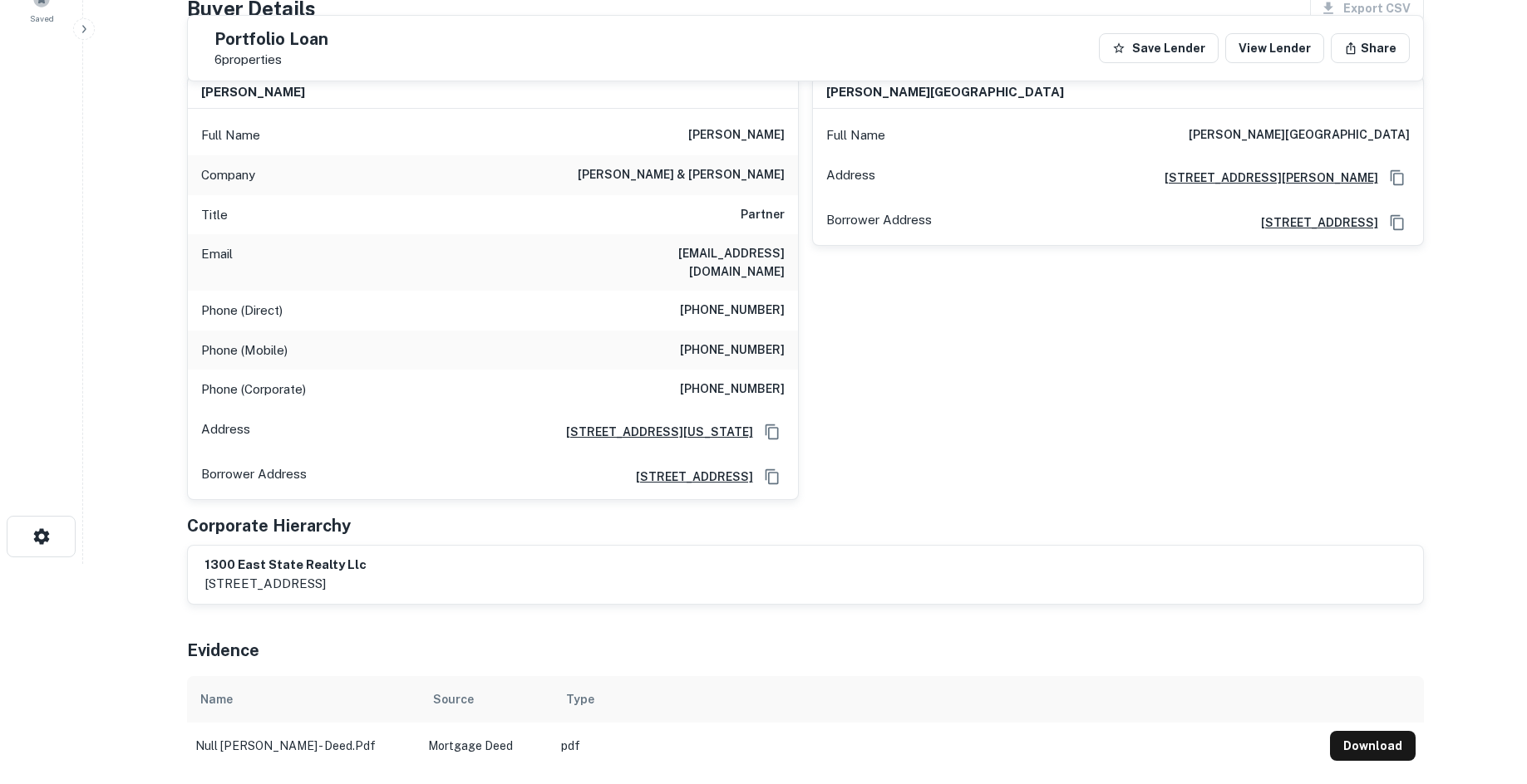
scroll to position [0, 0]
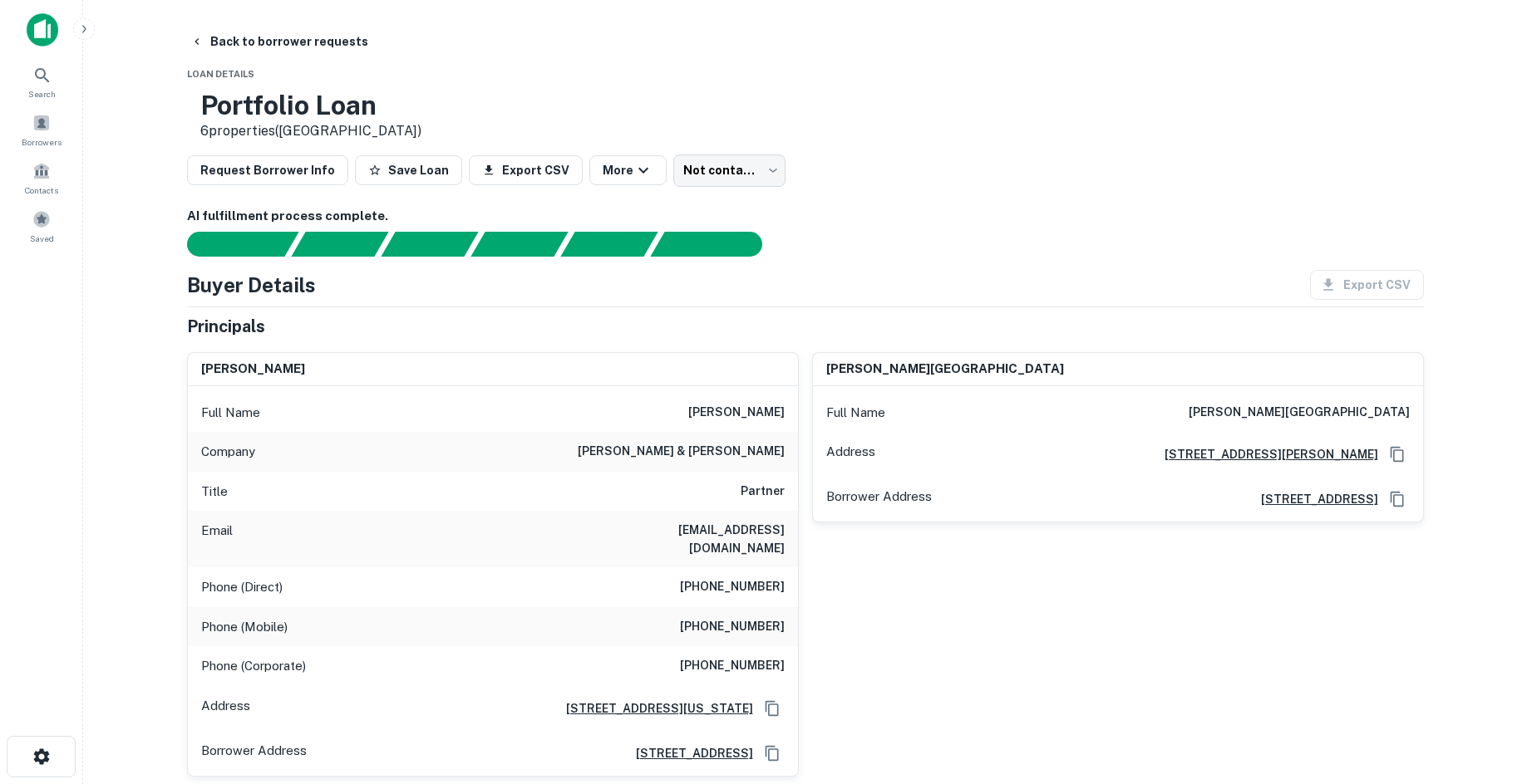
click at [728, 452] on h6 "kramer levin naftalis & frankel" at bounding box center [681, 452] width 207 height 20
drag, startPoint x: 728, startPoint y: 452, endPoint x: 720, endPoint y: 454, distance: 8.2
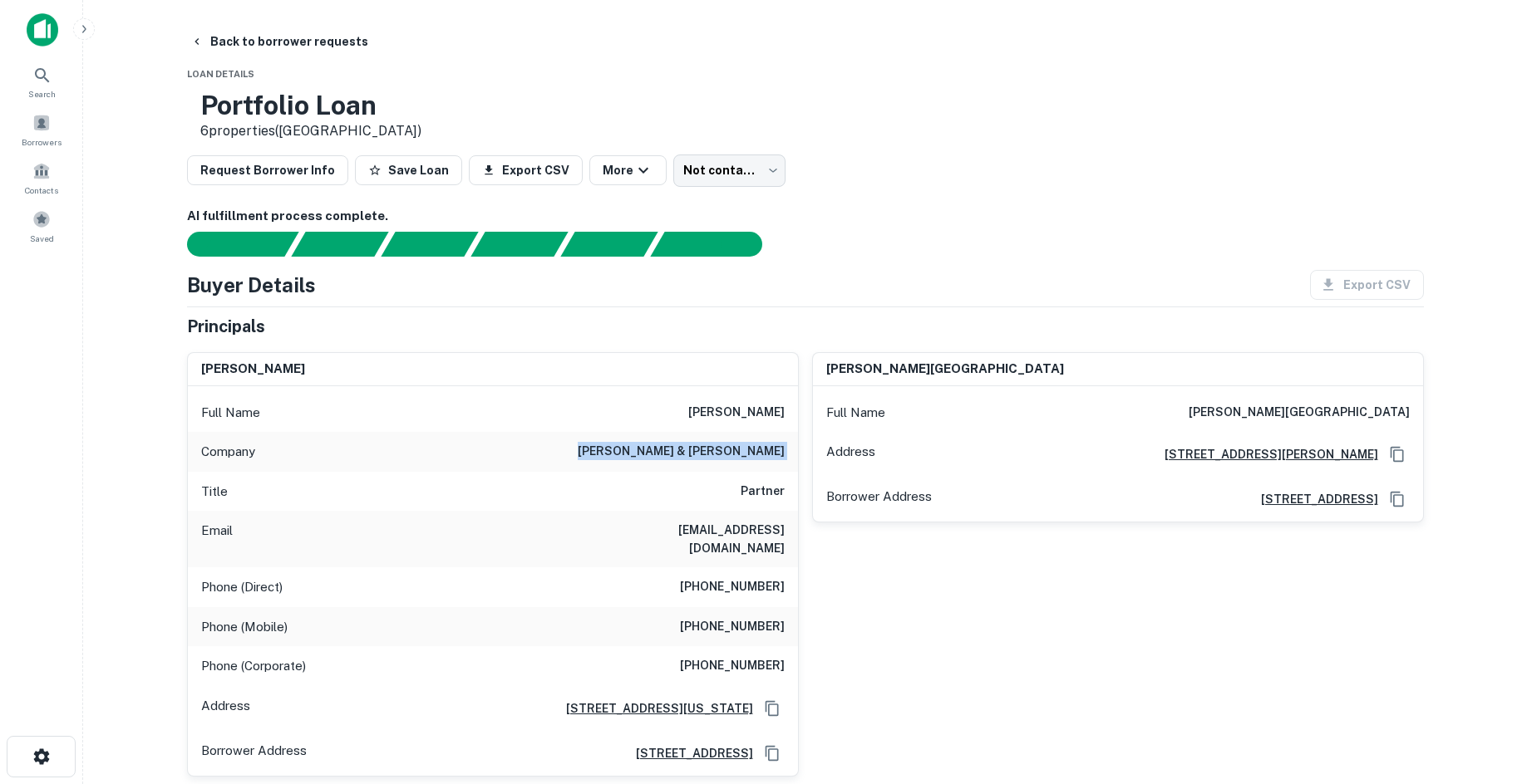
copy h6 "kramer levin naftalis & frankel"
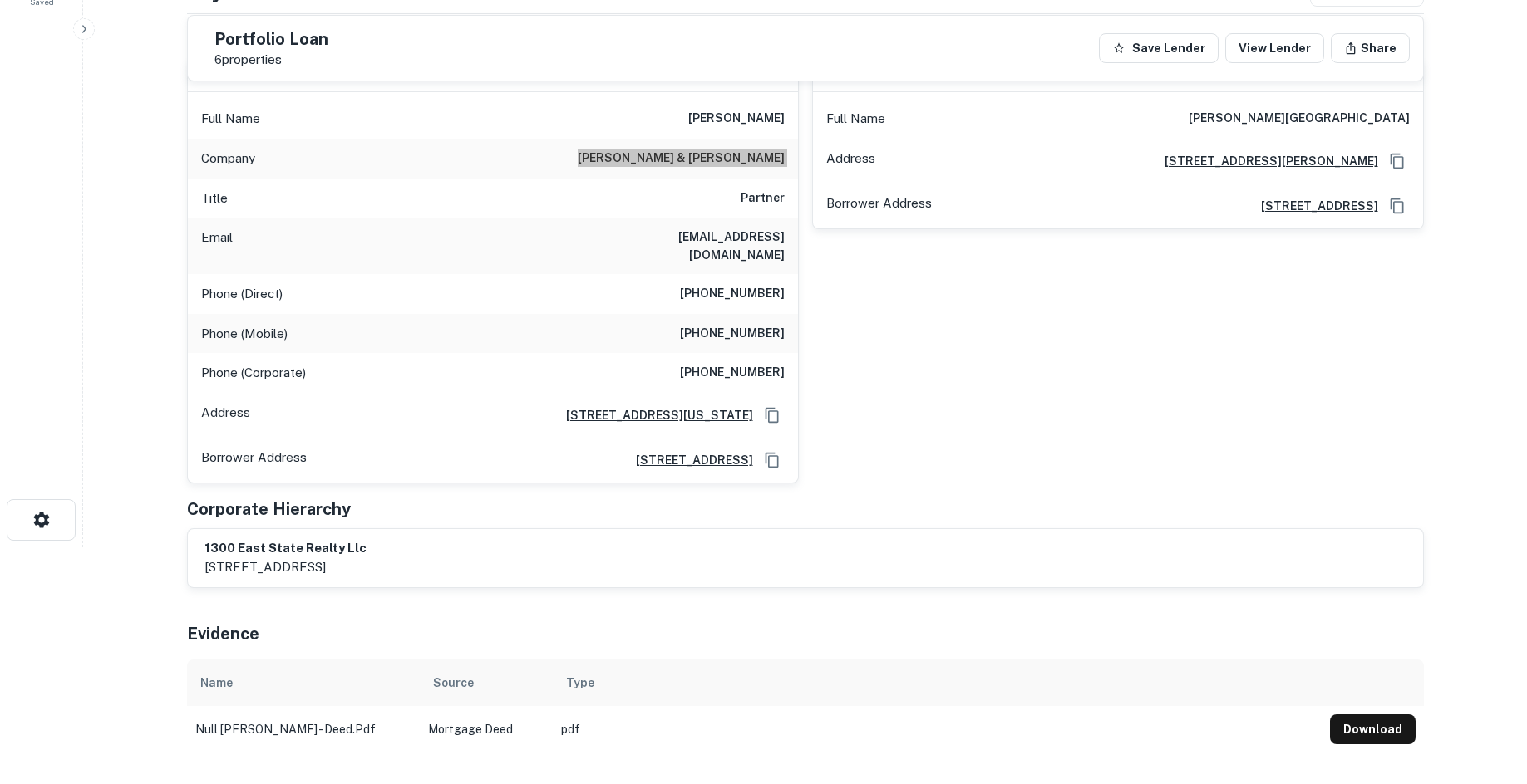
scroll to position [332, 0]
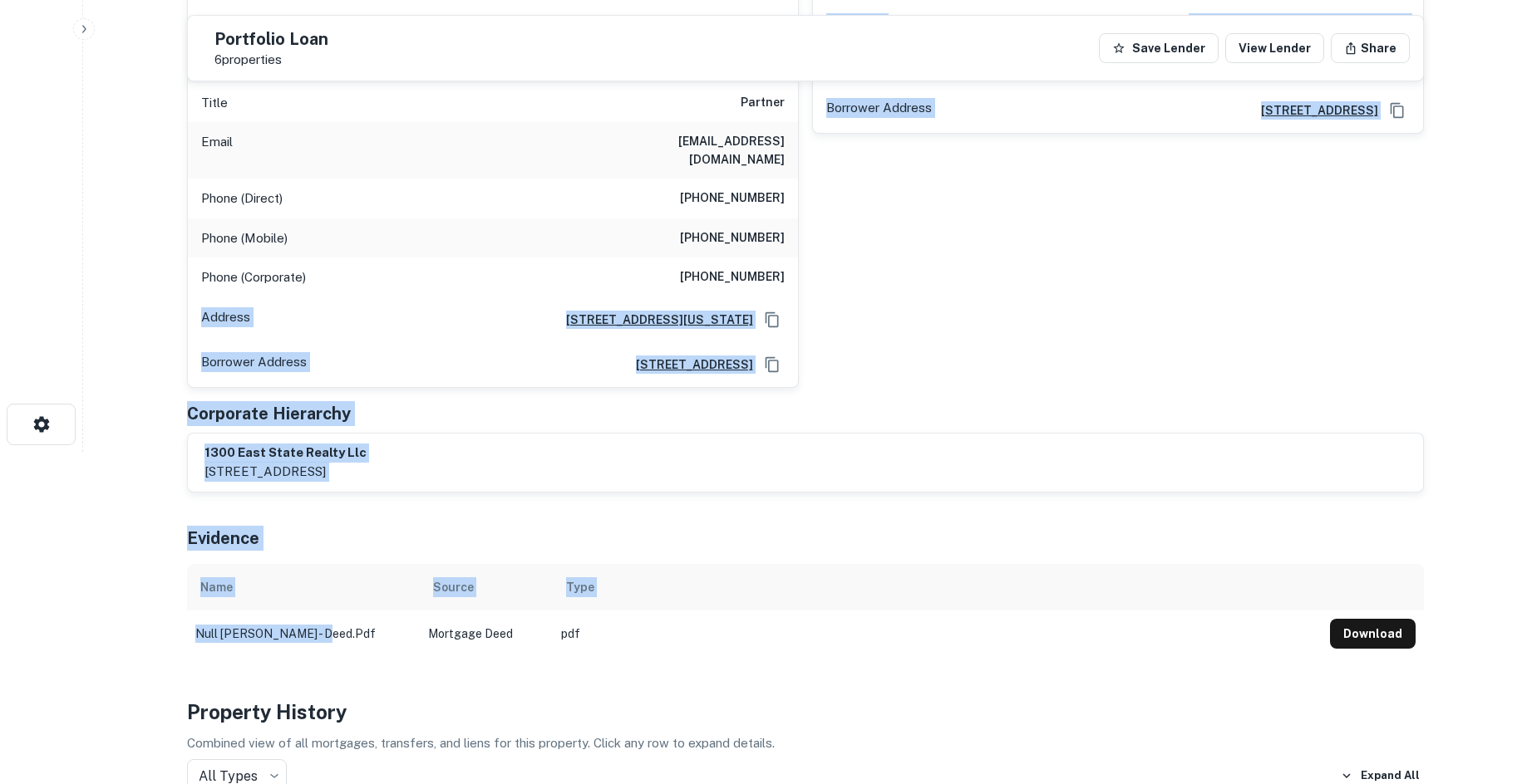
drag, startPoint x: 319, startPoint y: 618, endPoint x: 153, endPoint y: 321, distance: 340.2
click at [153, 321] on main "Back to borrower requests Portfolio Loan 6 properties Save Lender View Lender S…" at bounding box center [805, 60] width 1444 height 784
click at [153, 435] on main "Back to borrower requests Portfolio Loan 6 properties Save Lender View Lender S…" at bounding box center [805, 60] width 1444 height 784
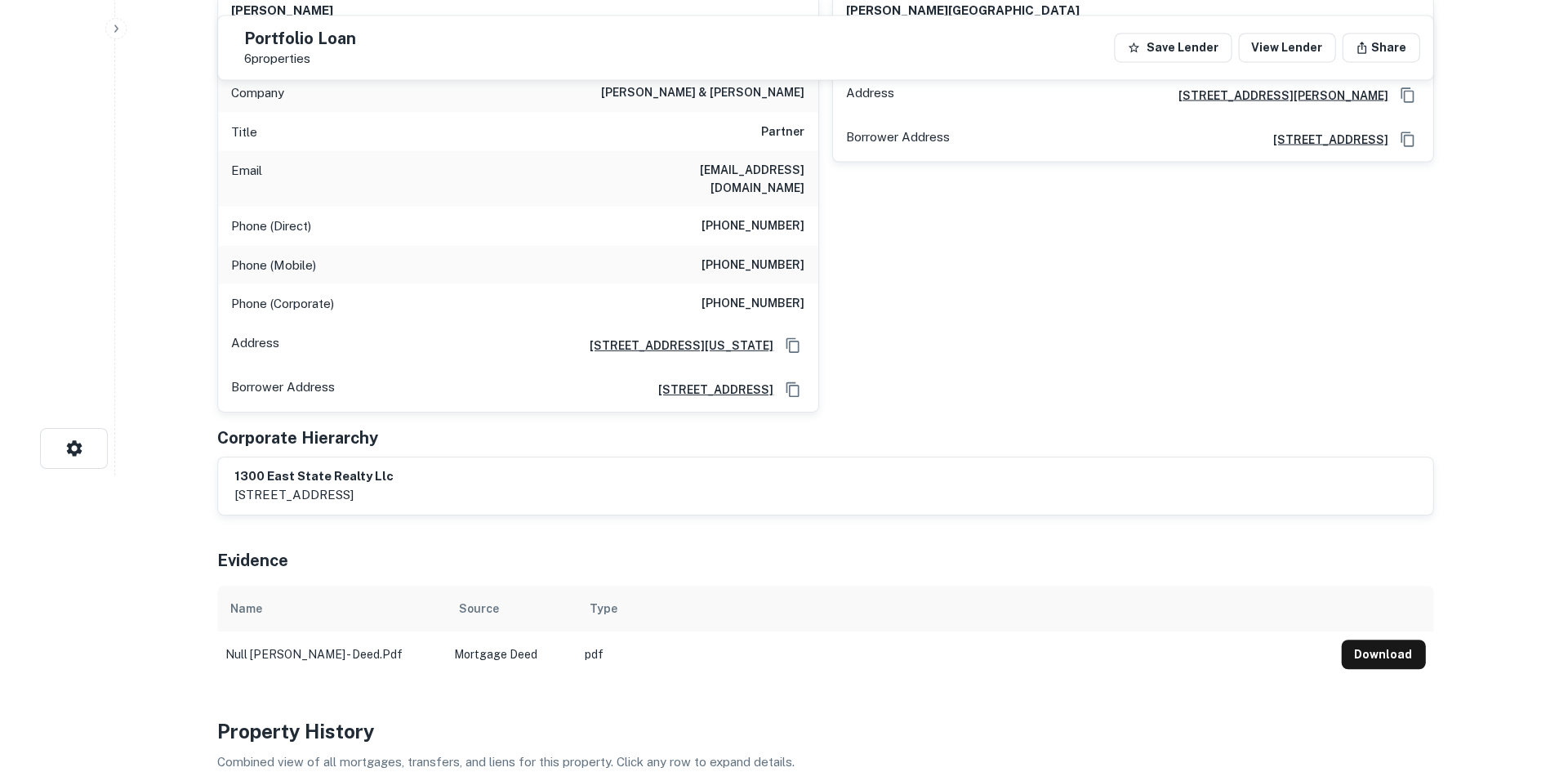
scroll to position [0, 0]
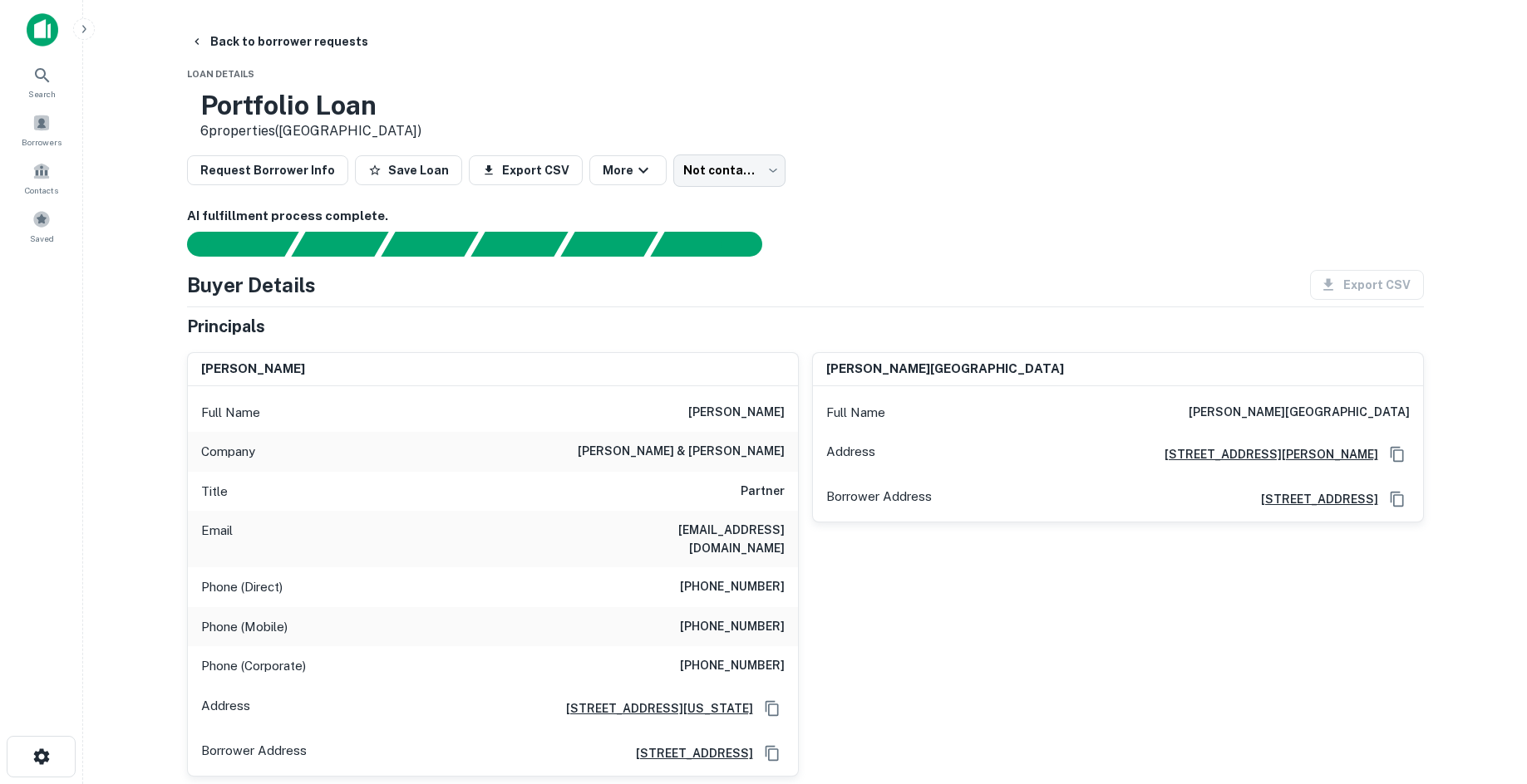
click at [1448, 118] on main "Back to borrower requests Loan Details Portfolio Loan 6 properties (PA) Request…" at bounding box center [805, 392] width 1444 height 784
click at [716, 181] on body "Search Borrowers Contacts Saved Back to borrower requests Loan Details Portfoli…" at bounding box center [764, 392] width 1527 height 784
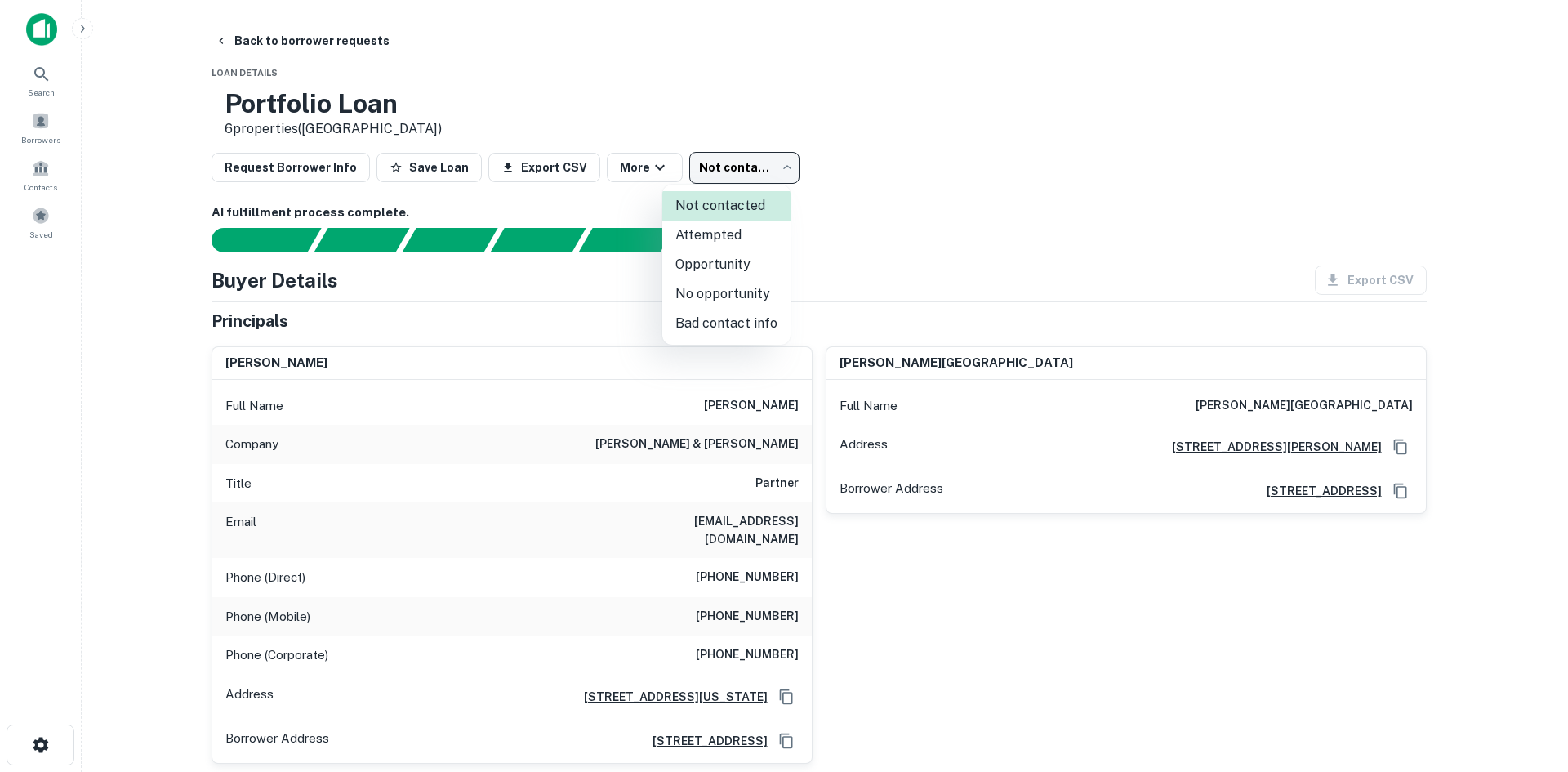
drag, startPoint x: 731, startPoint y: 304, endPoint x: 352, endPoint y: 96, distance: 432.3
click at [723, 295] on li "No opportunity" at bounding box center [726, 294] width 128 height 29
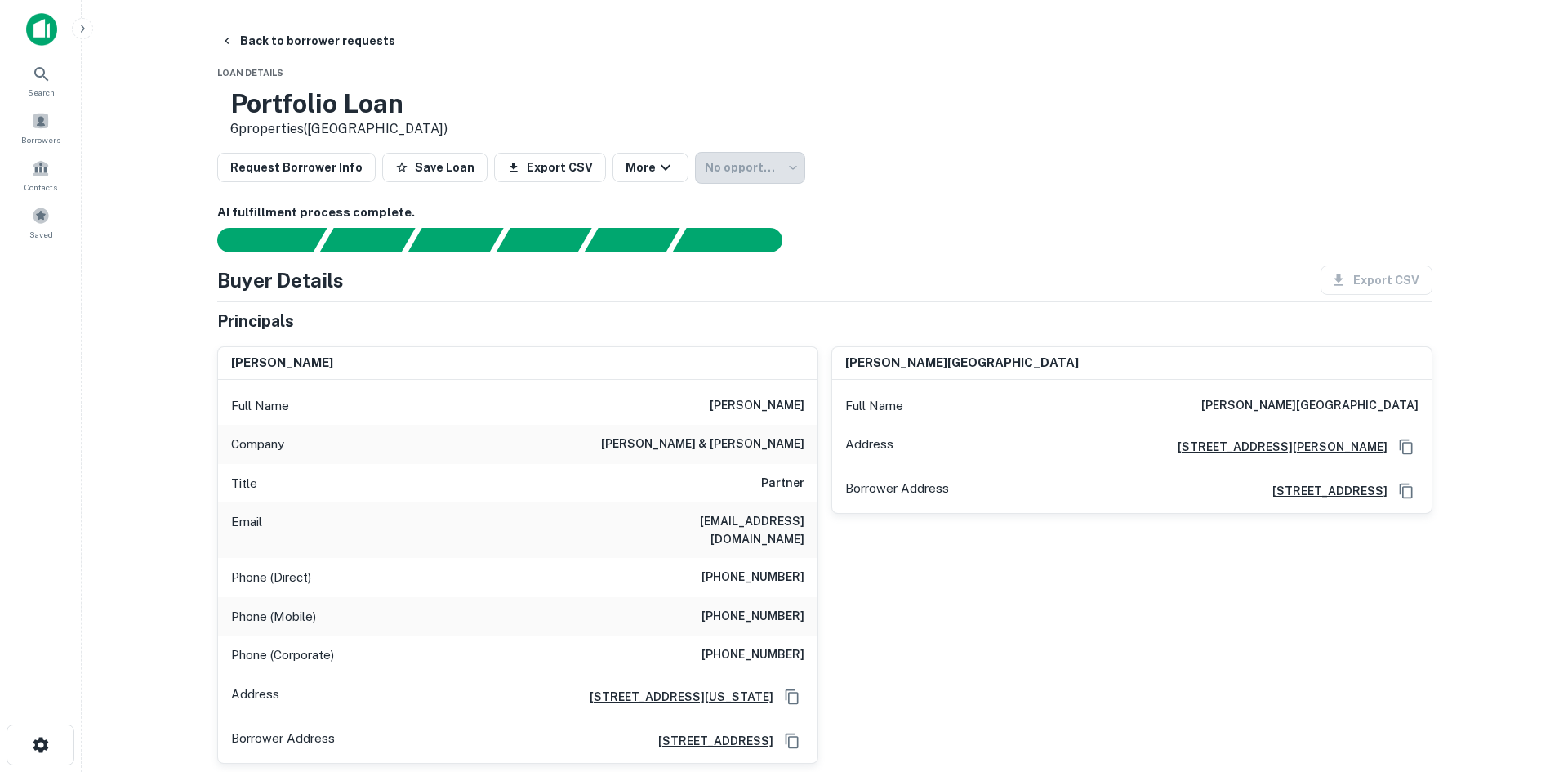
type input "**********"
click at [302, 46] on div at bounding box center [784, 386] width 1568 height 772
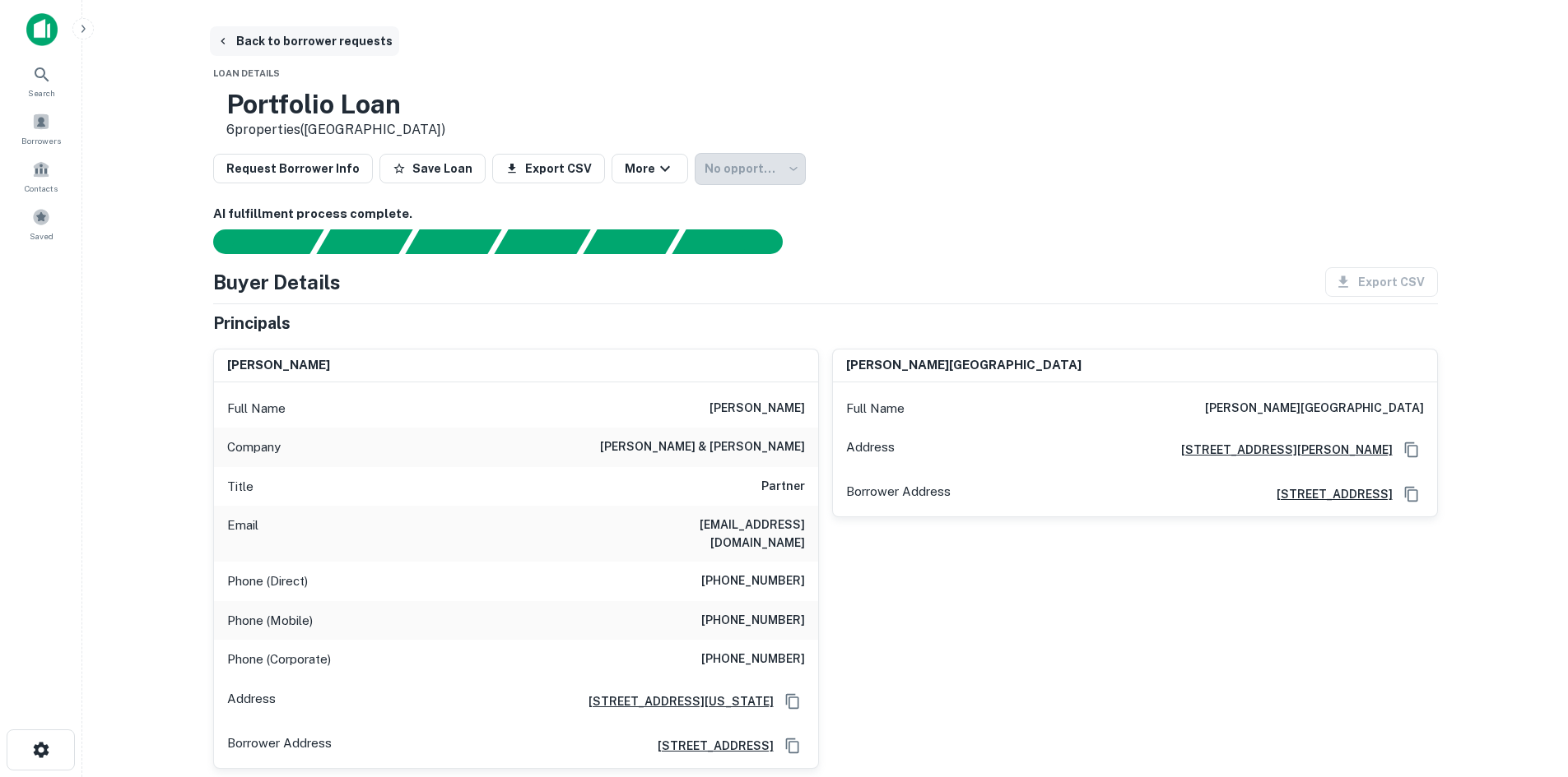
click at [308, 49] on button "Back to borrower requests" at bounding box center [304, 40] width 189 height 30
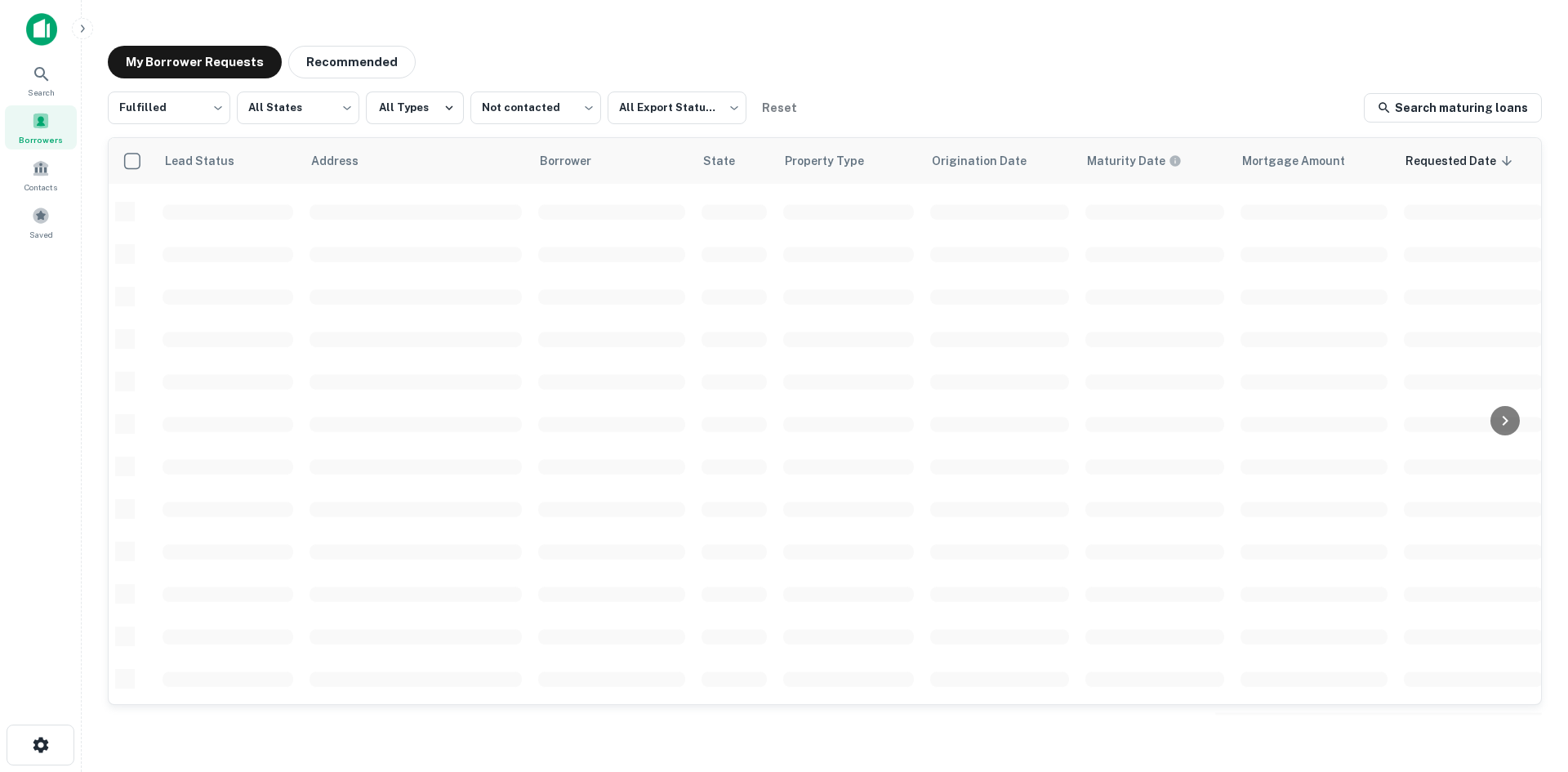
scroll to position [327, 0]
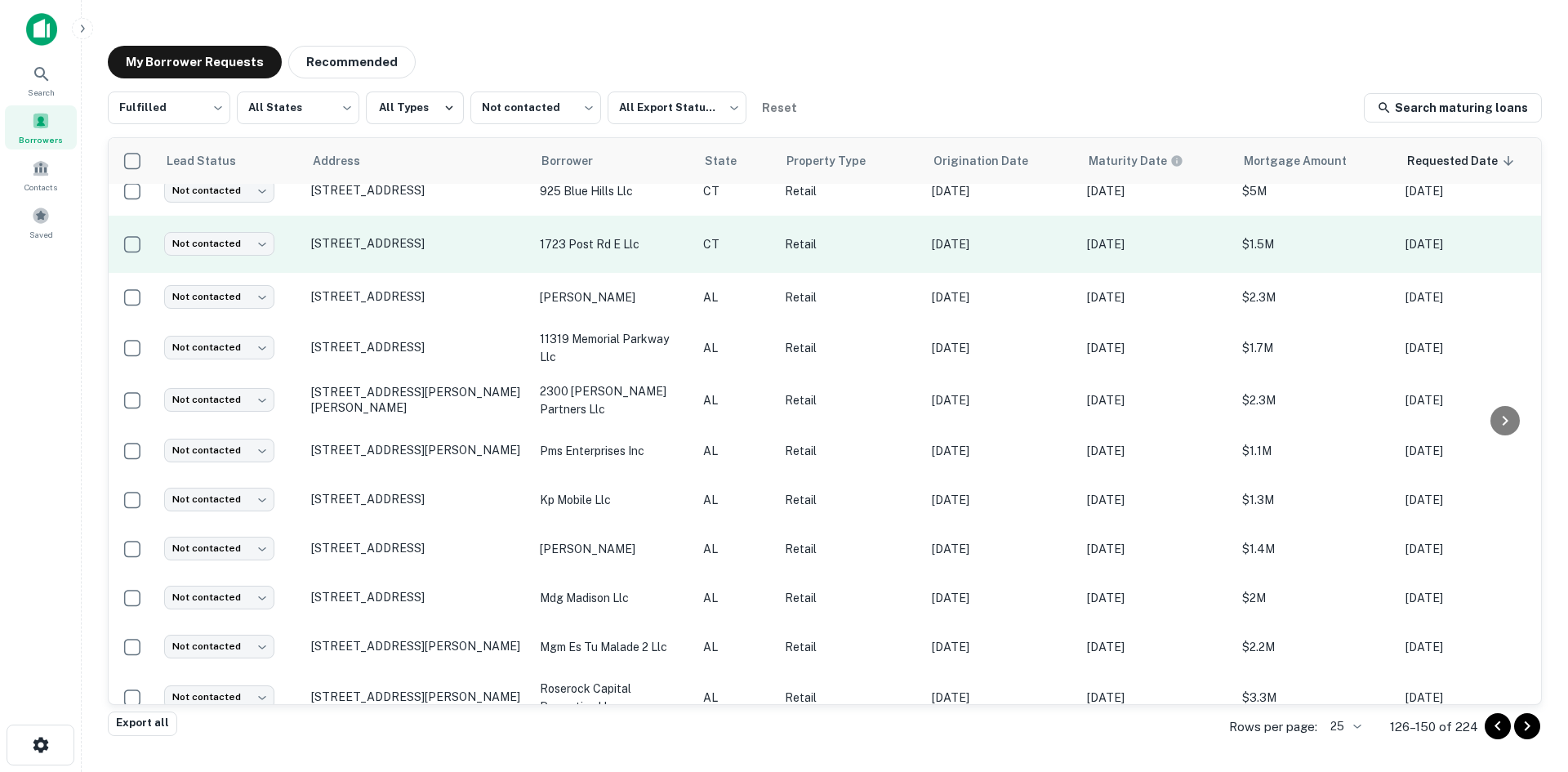
drag, startPoint x: 1559, startPoint y: 256, endPoint x: 1432, endPoint y: 259, distance: 127.0
click at [1559, 256] on main "My Borrower Requests Recommended Fulfilled ********* ​ All States *** ​ All Typ…" at bounding box center [825, 386] width 1487 height 772
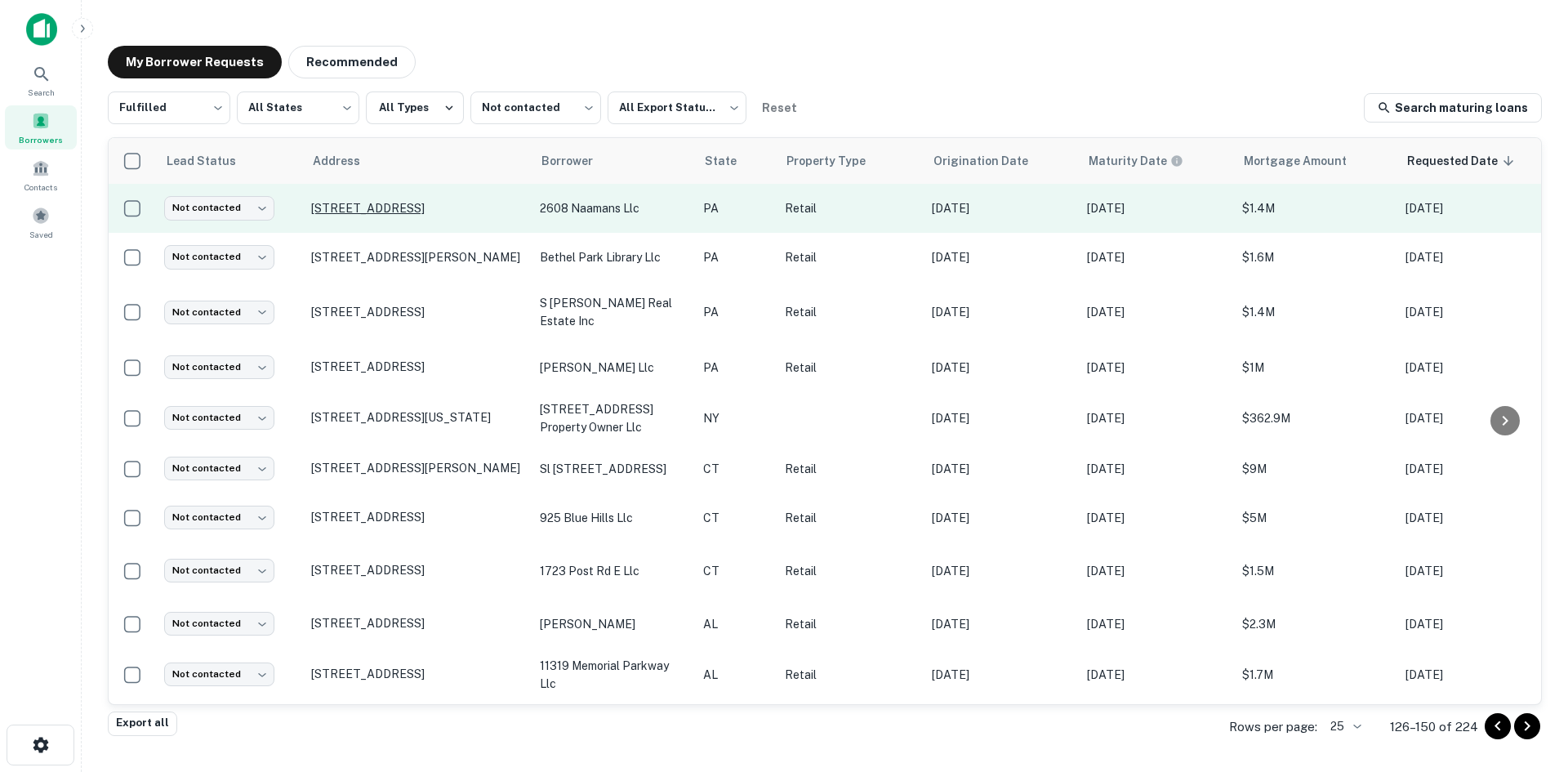
click at [355, 204] on p "[STREET_ADDRESS]" at bounding box center [417, 208] width 213 height 15
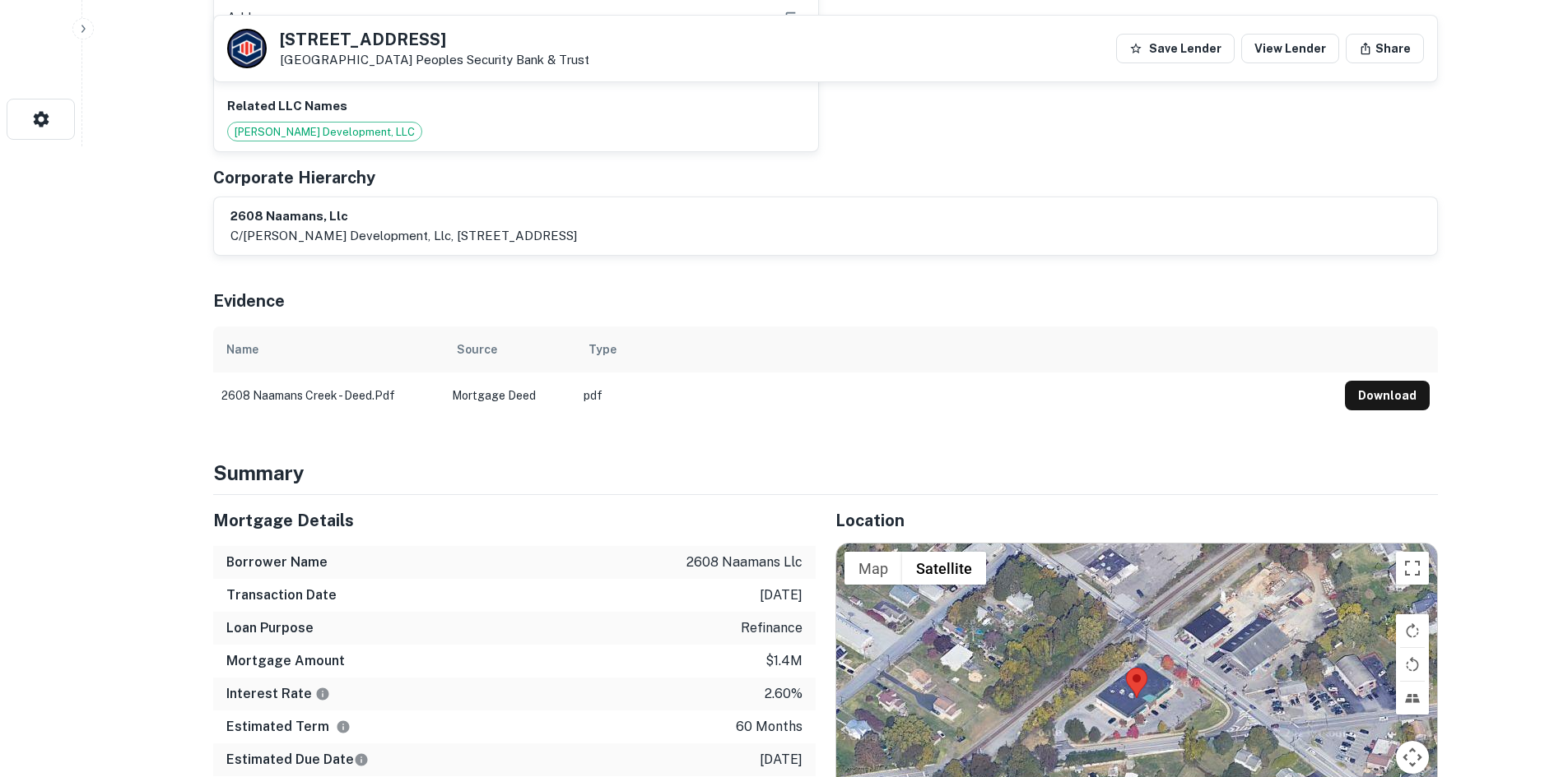
scroll to position [823, 0]
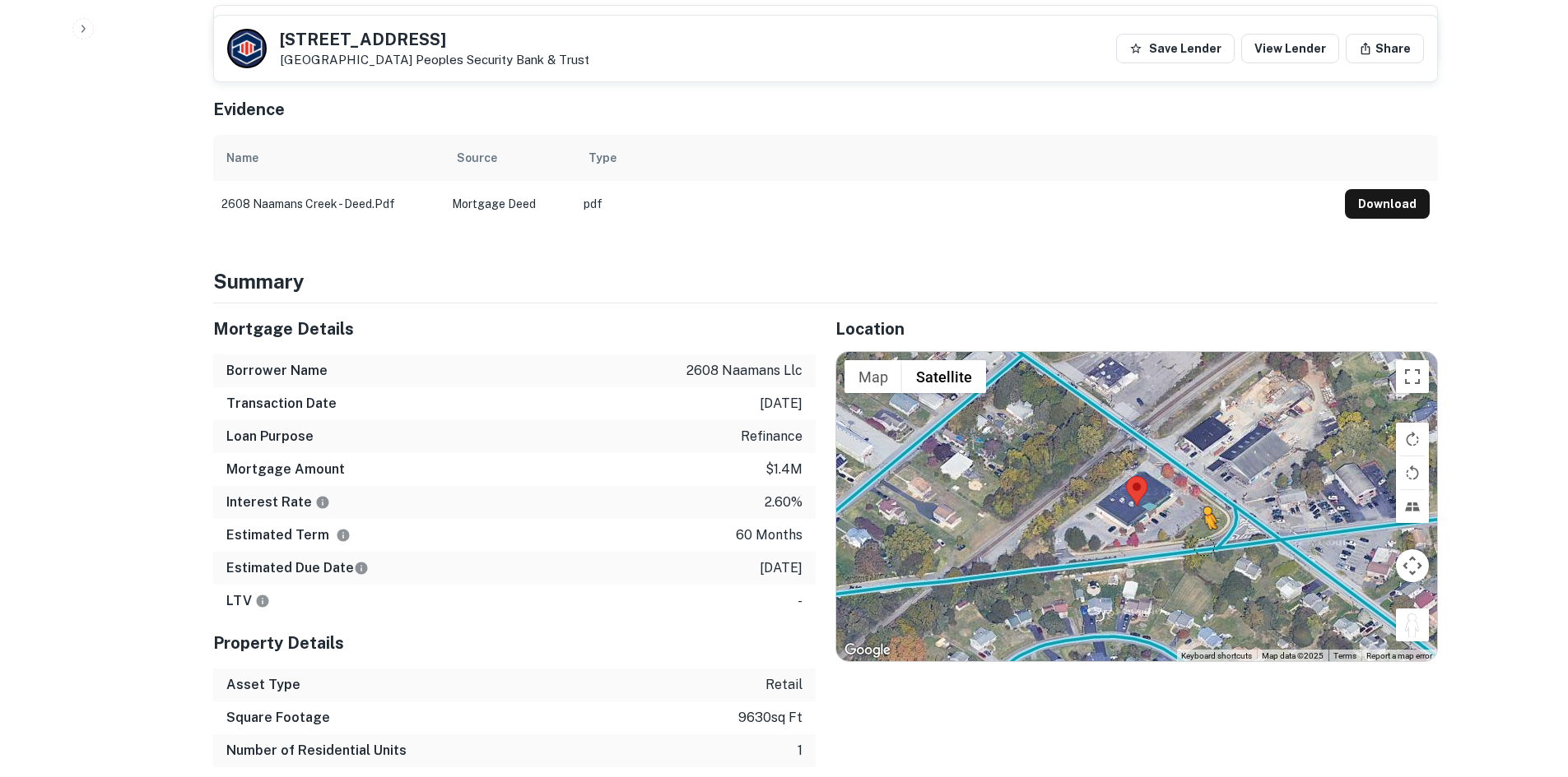
drag, startPoint x: 1422, startPoint y: 630, endPoint x: 1151, endPoint y: 523, distance: 291.4
click at [1151, 523] on div "To activate drag with keyboard, press Alt + Enter. Once in keyboard drag state,…" at bounding box center [1137, 506] width 601 height 309
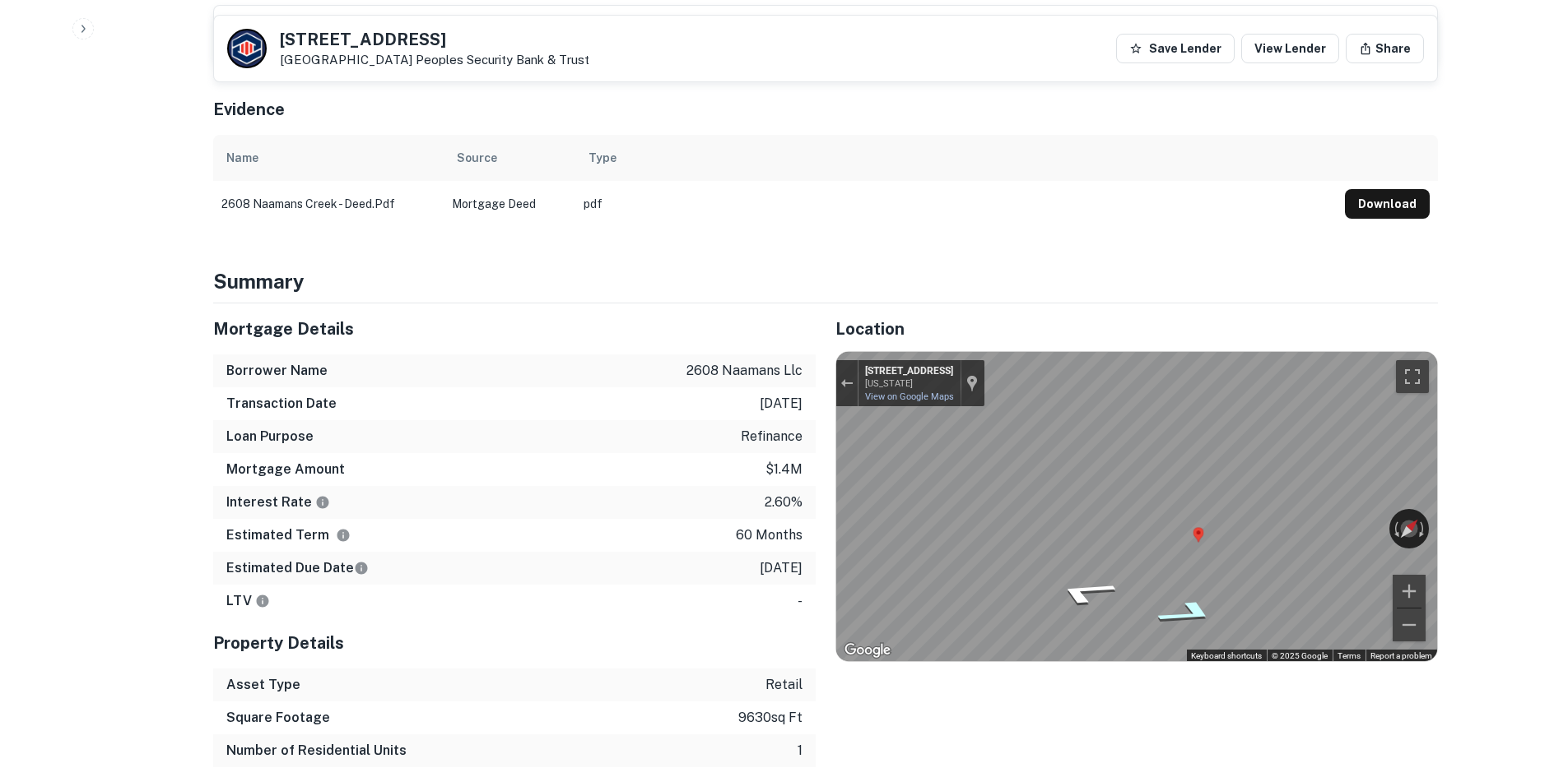
click at [1150, 620] on icon "Go East, Meetinghouse Rd" at bounding box center [1187, 614] width 116 height 38
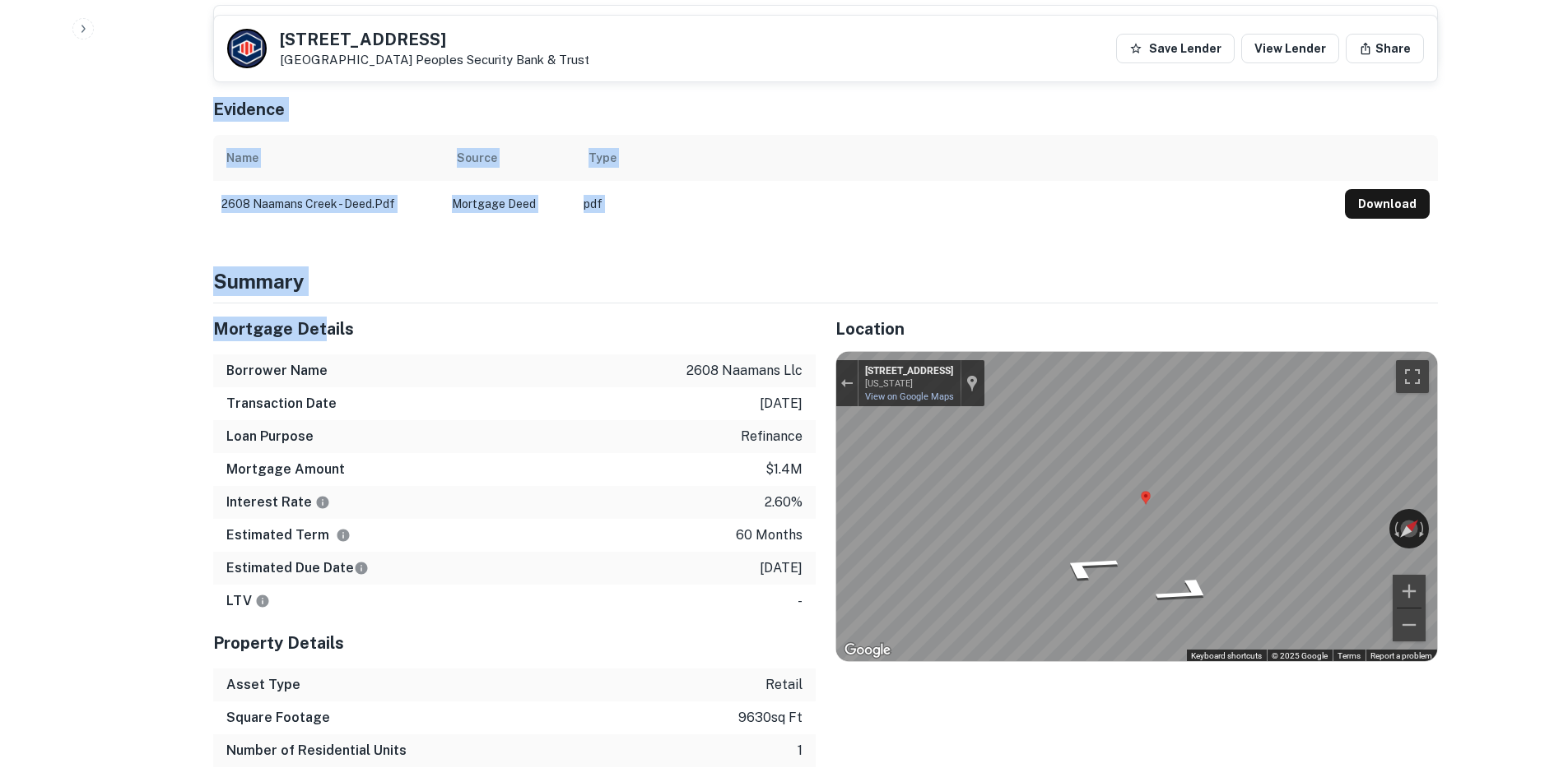
drag, startPoint x: 206, startPoint y: 289, endPoint x: 328, endPoint y: 332, distance: 129.4
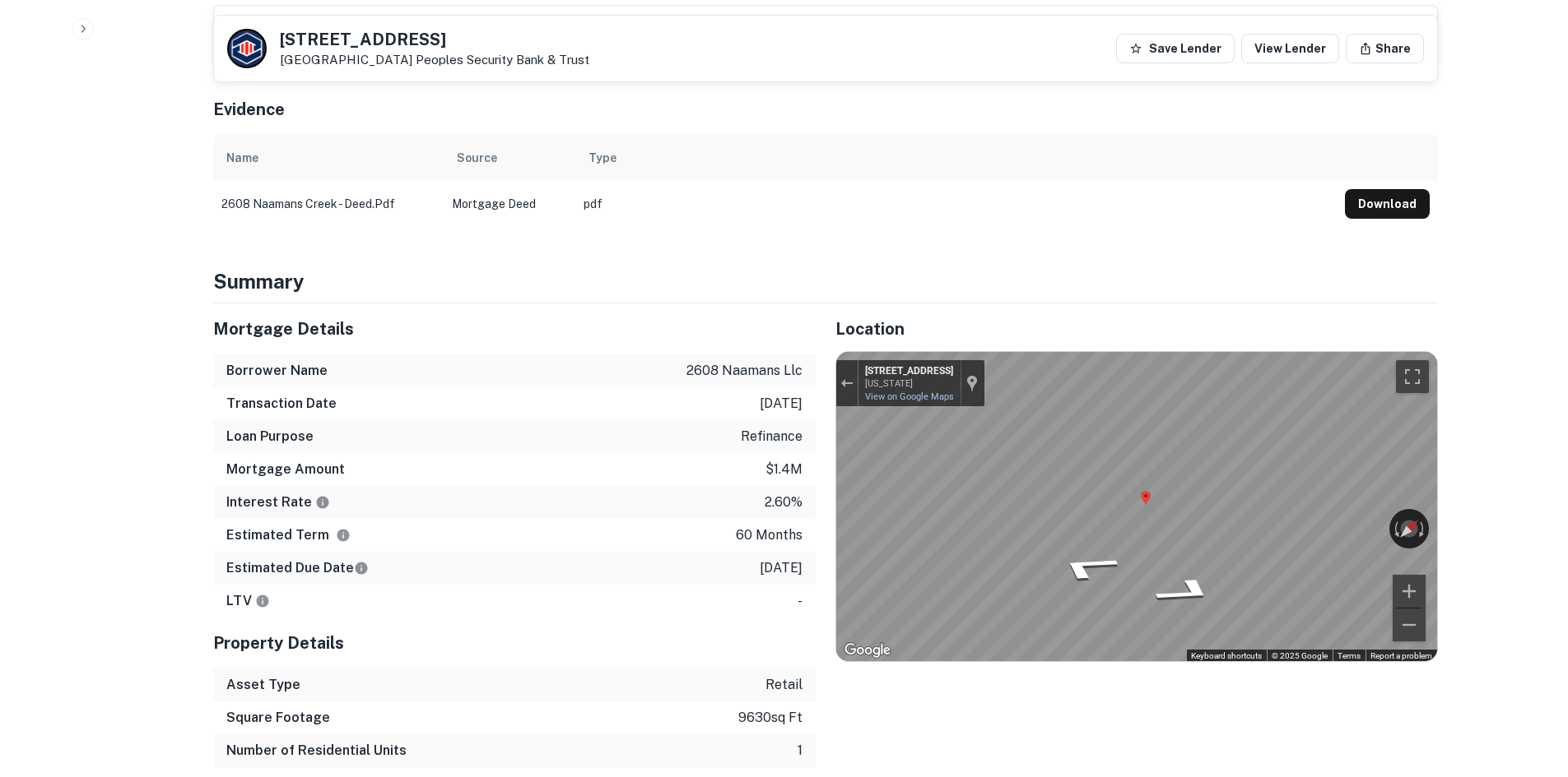
click at [447, 341] on div "Mortgage Details" at bounding box center [515, 329] width 602 height 51
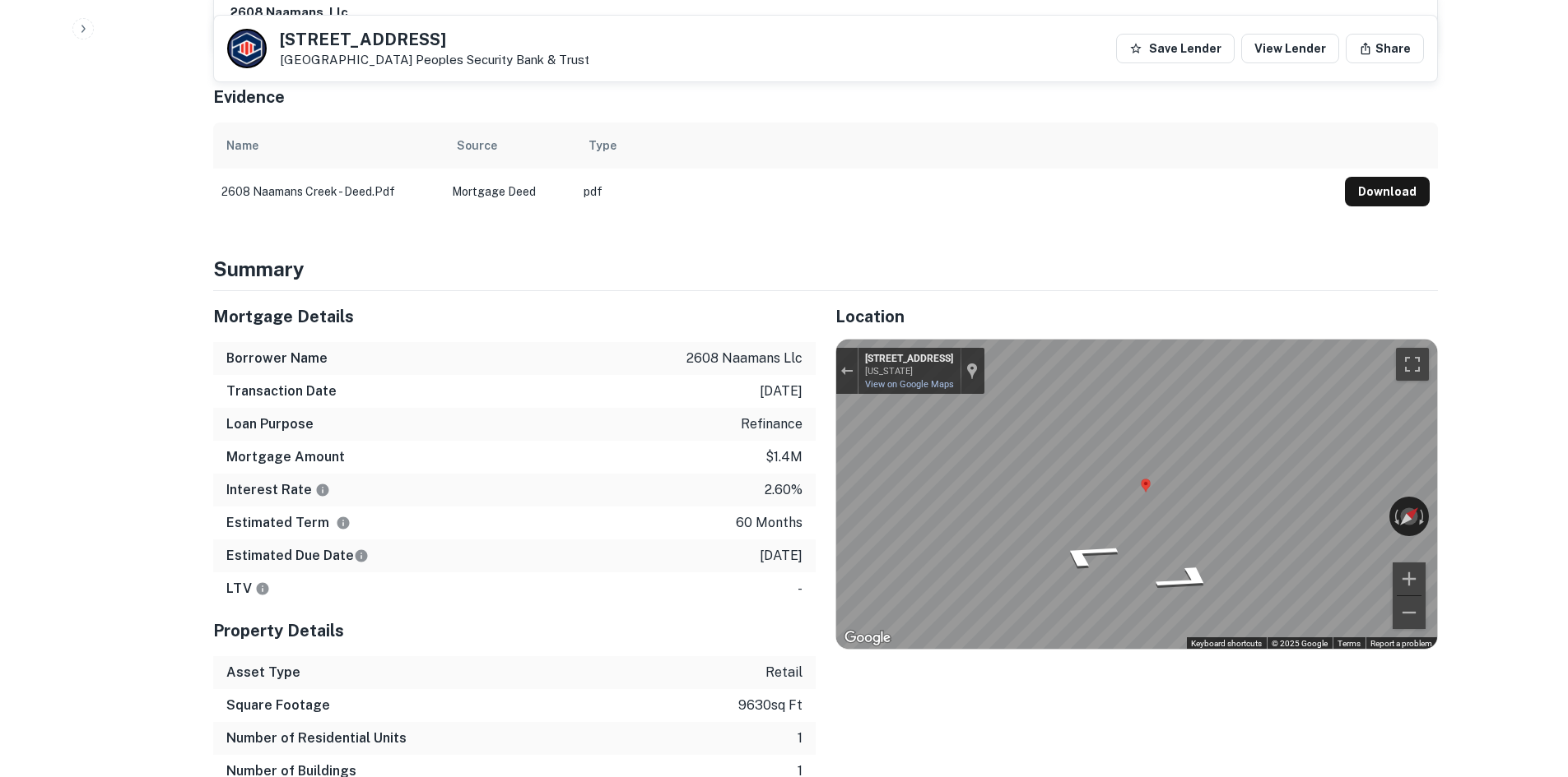
scroll to position [905, 0]
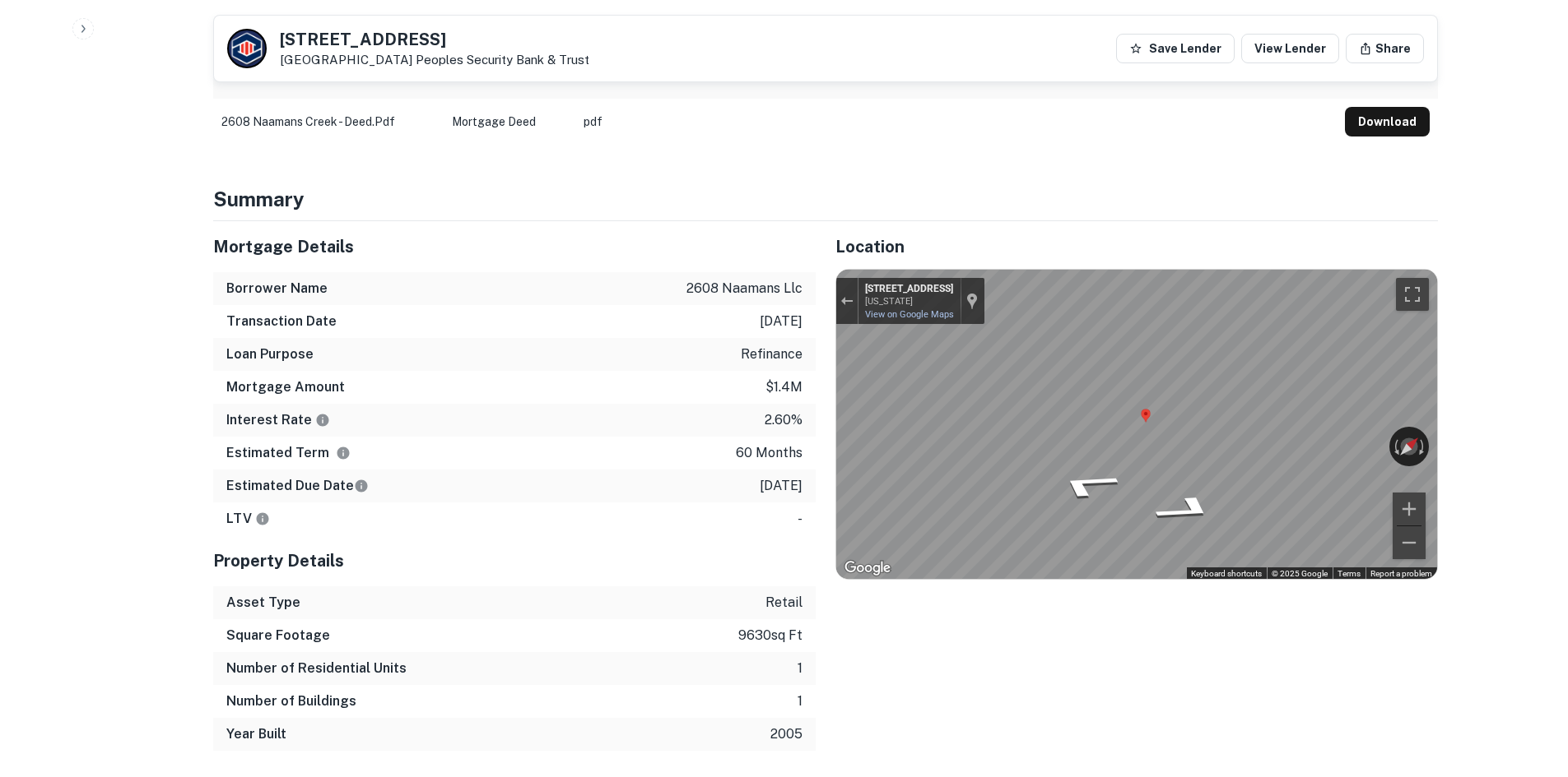
drag, startPoint x: 810, startPoint y: 476, endPoint x: 489, endPoint y: 242, distance: 397.2
click at [489, 242] on div "Mortgage Details Borrower Name 2608 naamans llc Transaction Date [DATE] Loan Pu…" at bounding box center [515, 378] width 602 height 315
click at [489, 242] on h5 "Mortgage Details" at bounding box center [515, 247] width 602 height 25
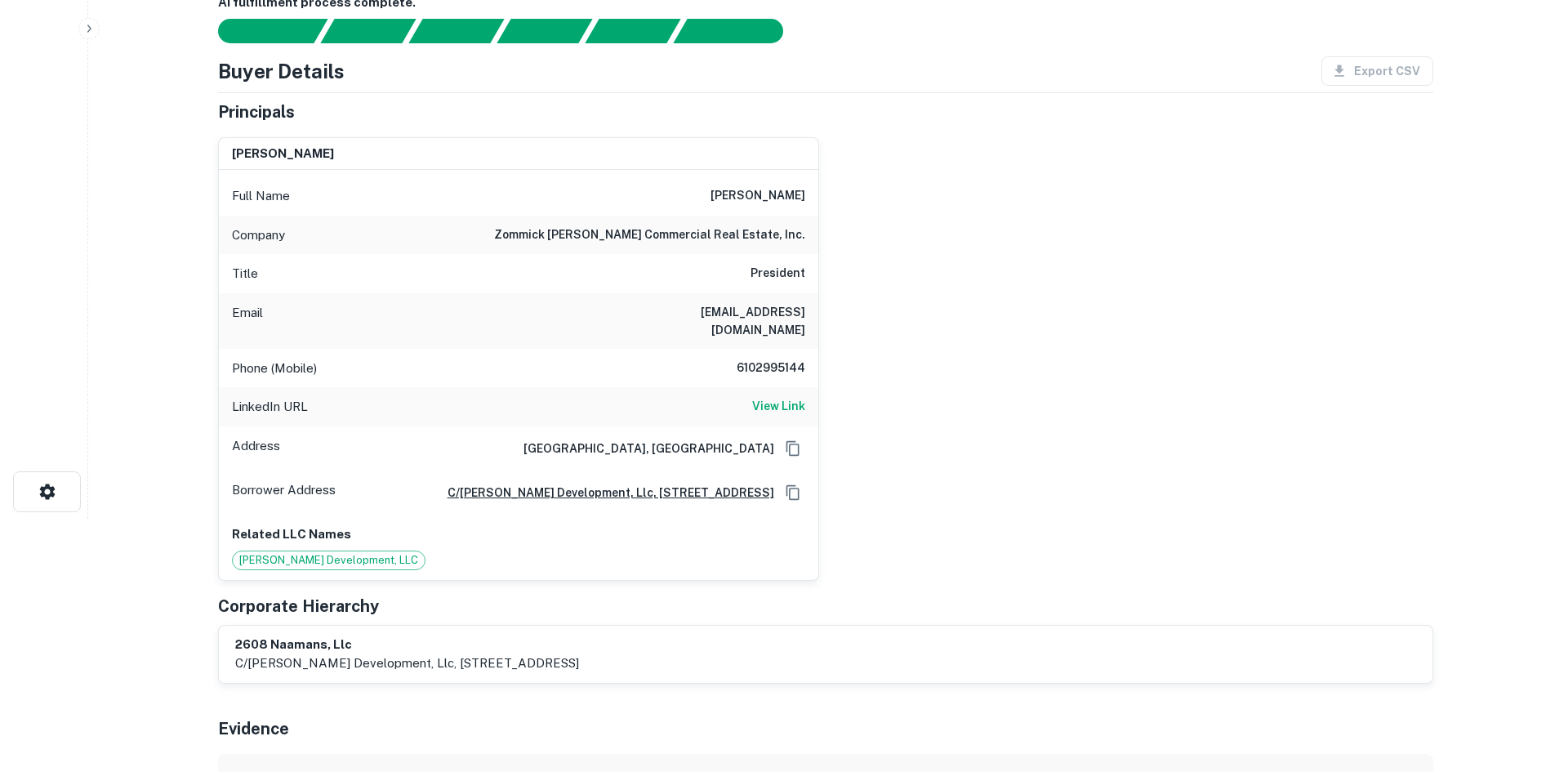
scroll to position [0, 0]
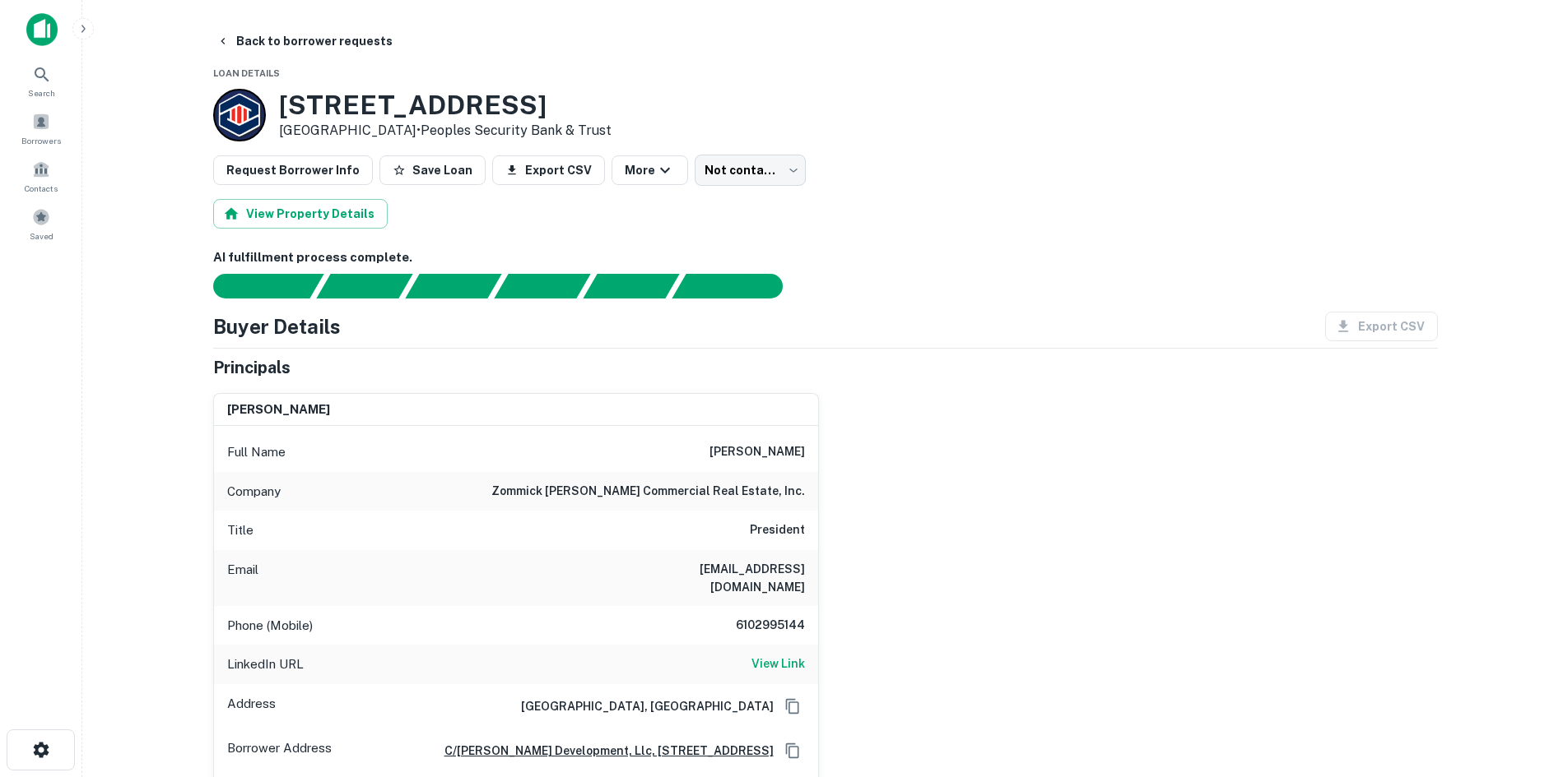
click at [749, 624] on div "Phone (Mobile) [PHONE_NUMBER]" at bounding box center [516, 626] width 604 height 39
click at [750, 621] on div "Phone (Mobile) [PHONE_NUMBER]" at bounding box center [516, 626] width 604 height 39
click at [750, 620] on div "Phone (Mobile) [PHONE_NUMBER]" at bounding box center [516, 626] width 604 height 39
copy h6 "6102995144"
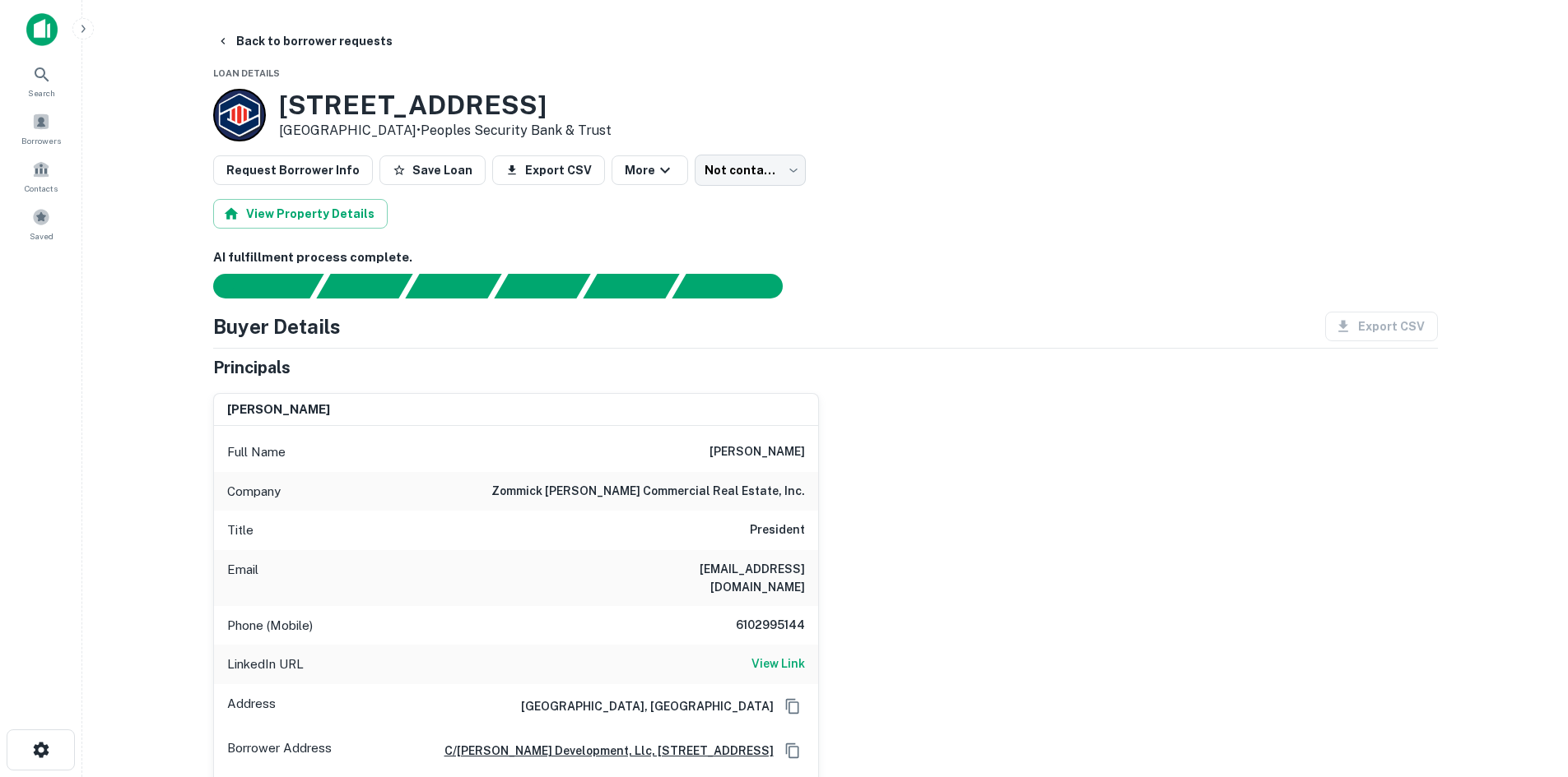
click at [721, 473] on div "Company zommick [PERSON_NAME] commercial real estate, inc." at bounding box center [516, 492] width 604 height 39
click at [718, 478] on div "Company zommick [PERSON_NAME] commercial real estate, inc." at bounding box center [516, 492] width 604 height 39
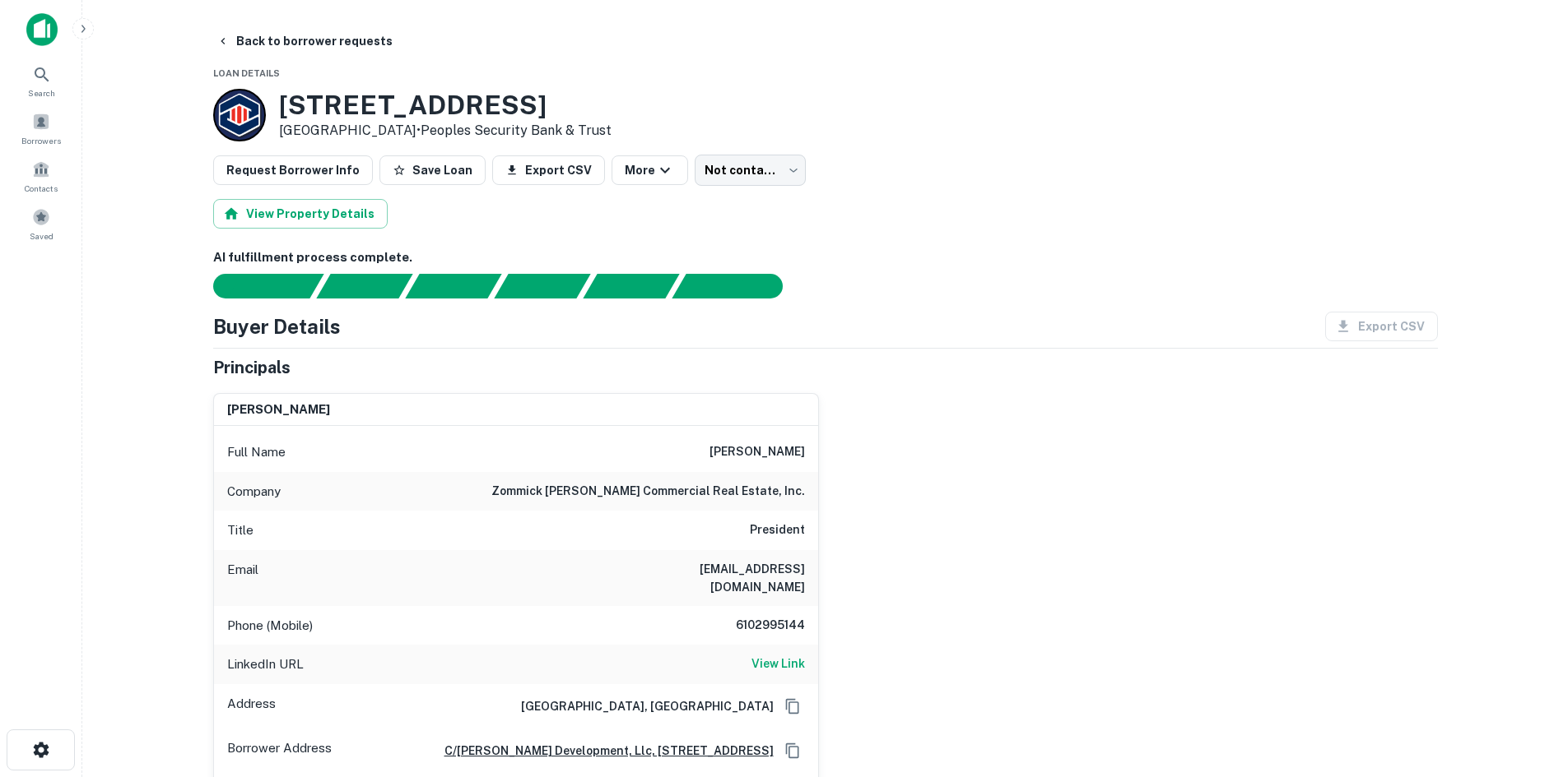
click at [819, 359] on div "Principals" at bounding box center [826, 368] width 1225 height 25
click at [731, 176] on body "Search Borrowers Contacts Saved Back to borrower requests Loan Details [STREET_…" at bounding box center [784, 388] width 1568 height 777
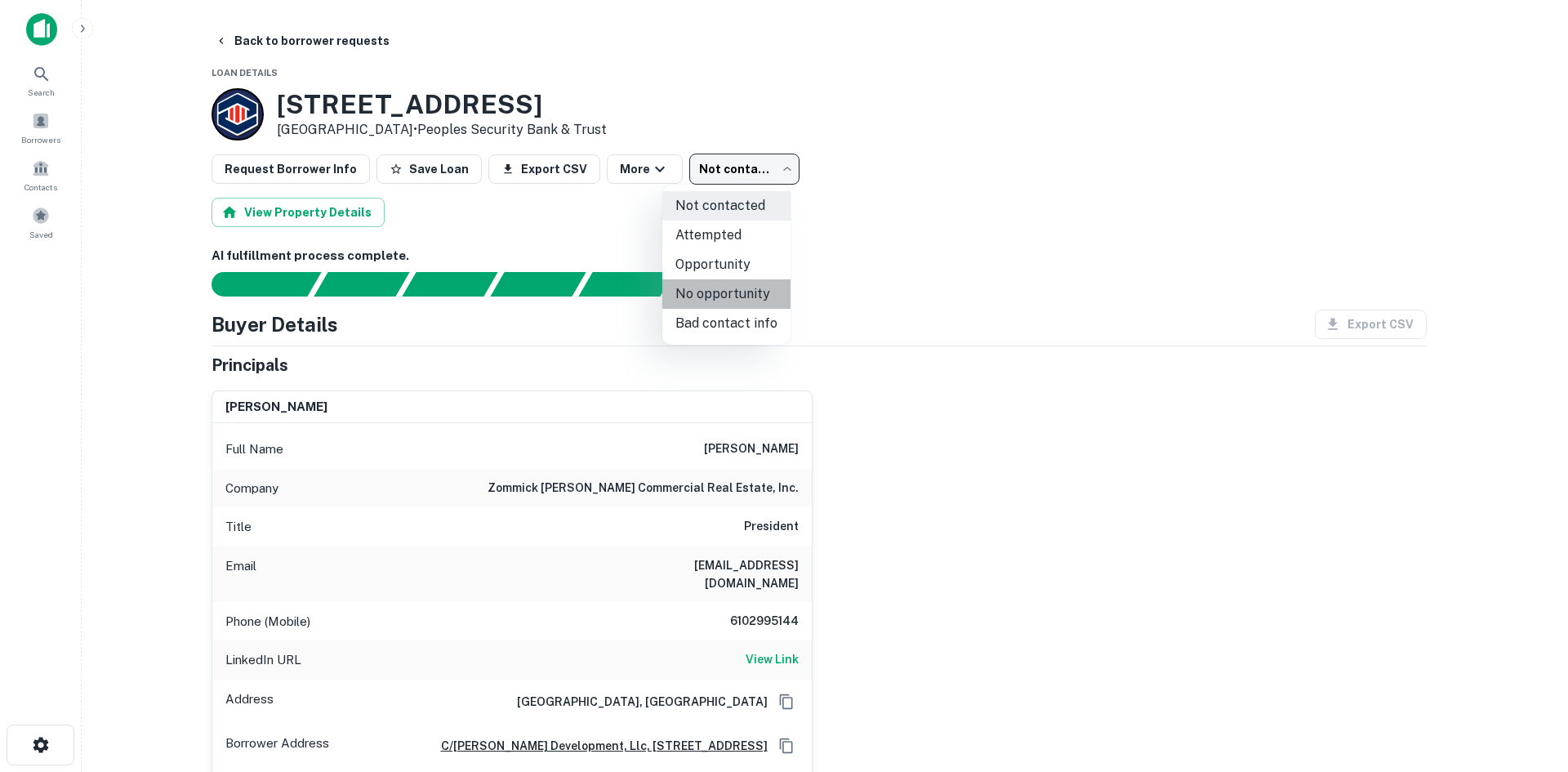
click at [738, 304] on li "No opportunity" at bounding box center [726, 294] width 128 height 29
type input "**********"
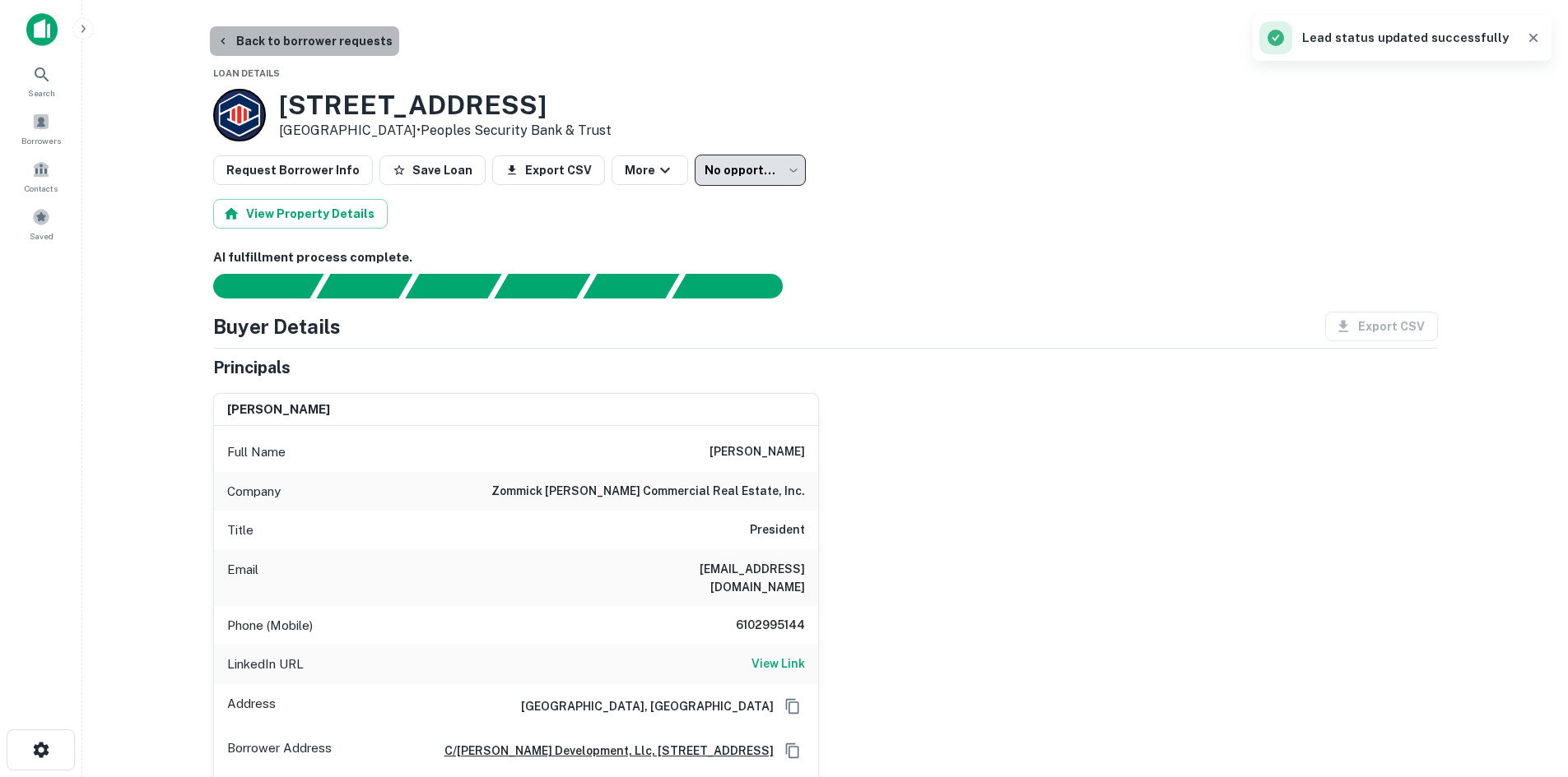
click at [306, 54] on button "Back to borrower requests" at bounding box center [304, 40] width 189 height 30
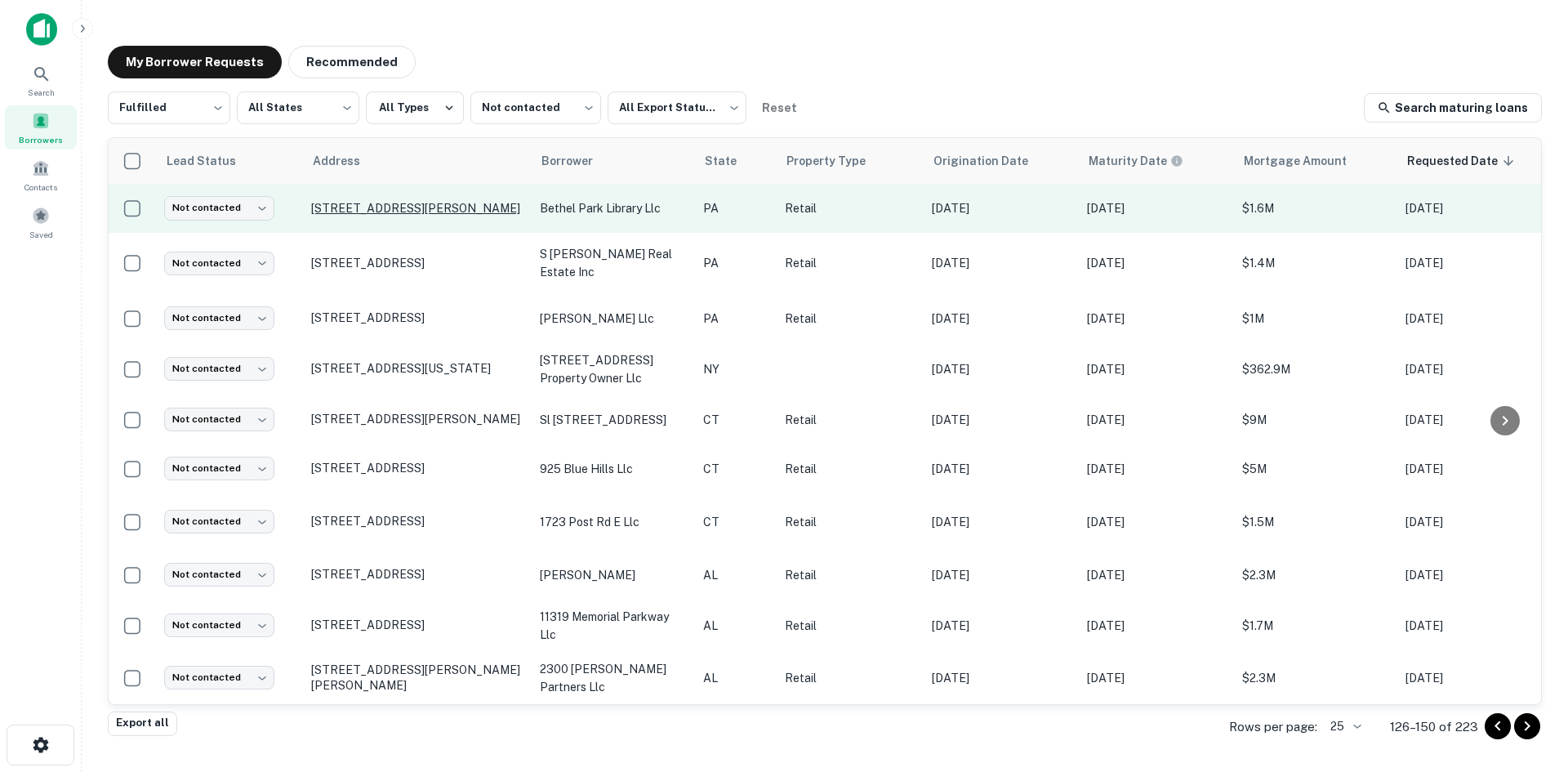
click at [462, 208] on p "[STREET_ADDRESS][PERSON_NAME]" at bounding box center [417, 208] width 213 height 15
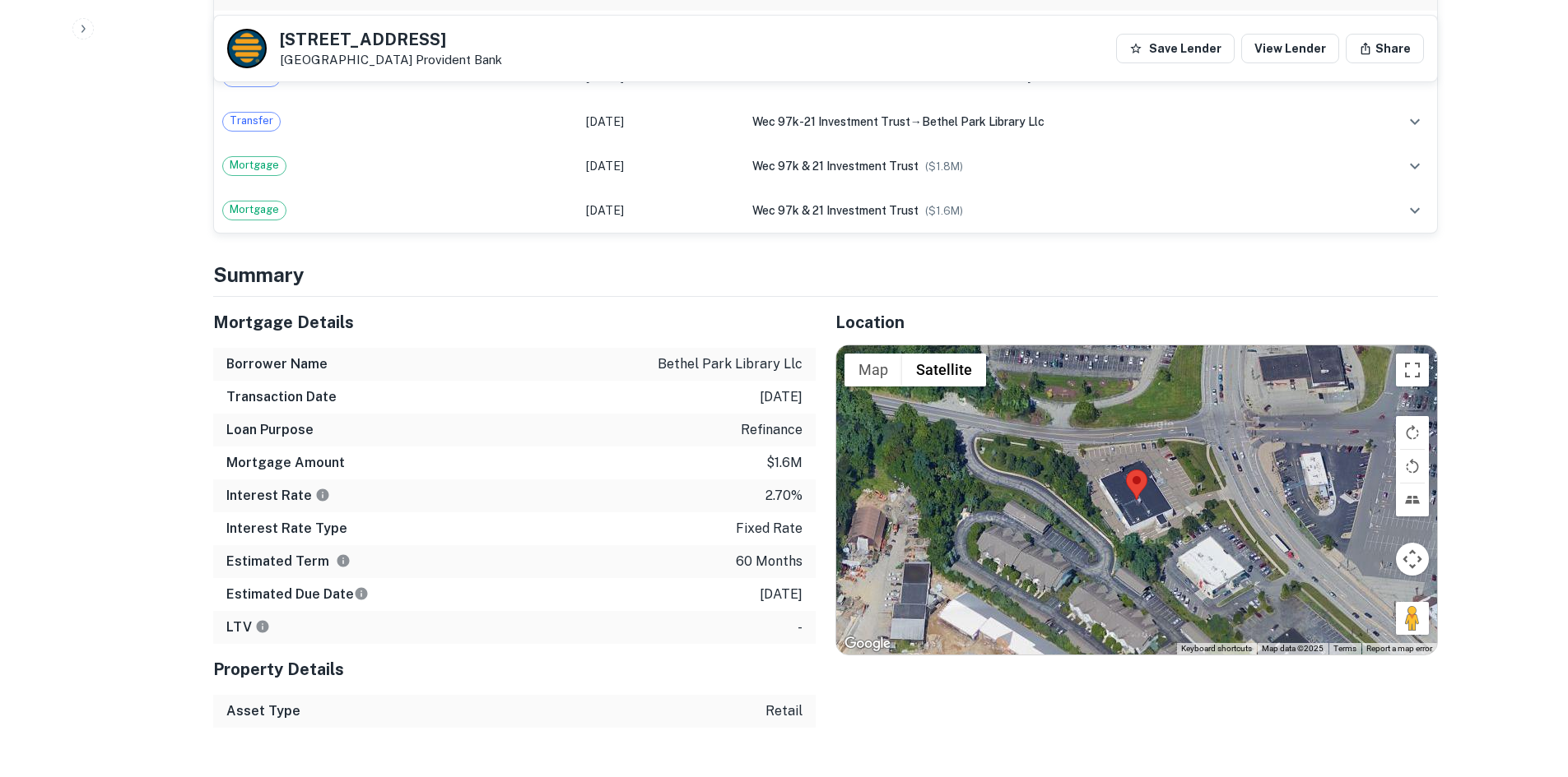
scroll to position [1398, 0]
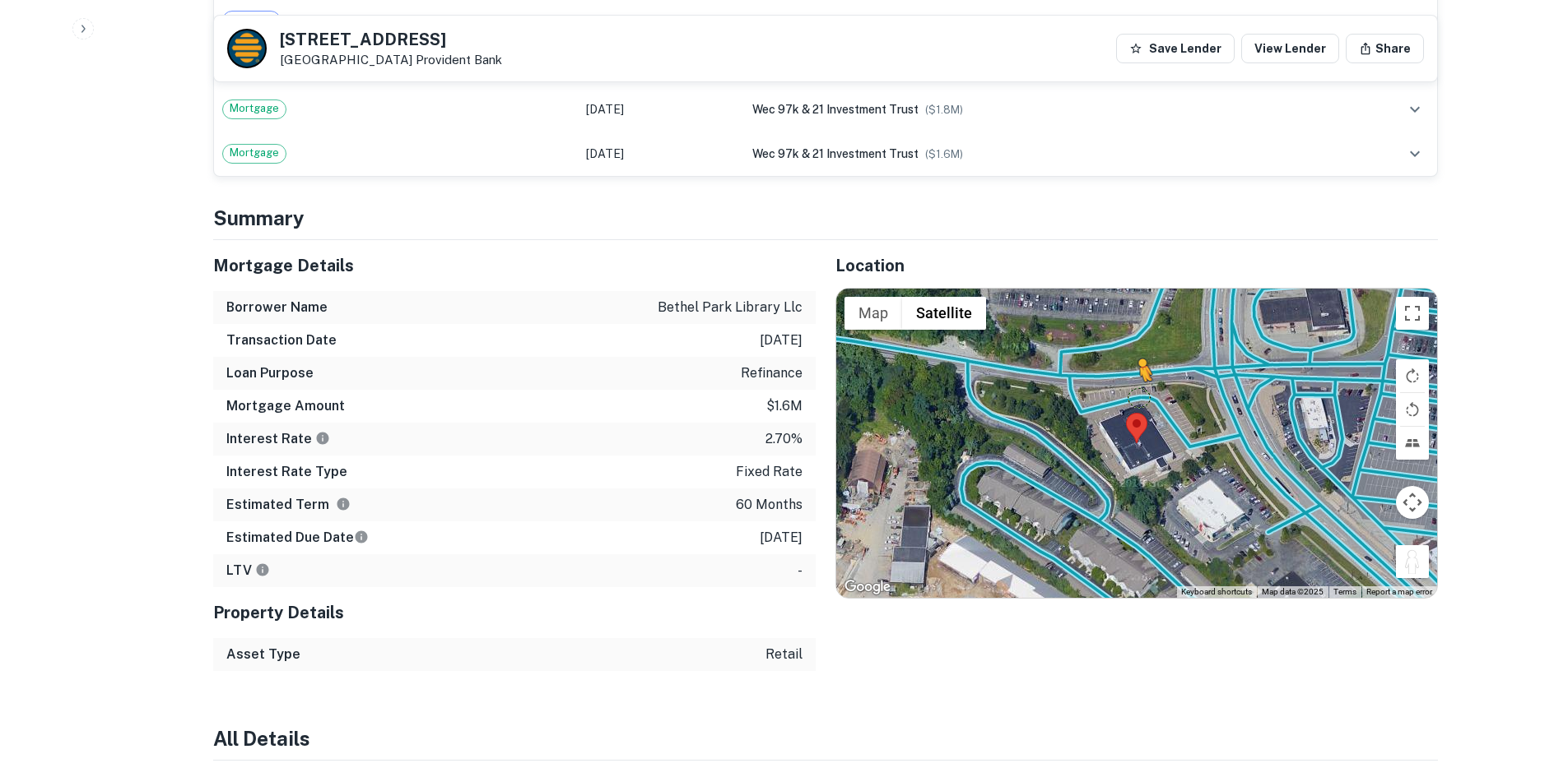
drag, startPoint x: 1413, startPoint y: 552, endPoint x: 1138, endPoint y: 378, distance: 325.4
click at [1138, 378] on div "To activate drag with keyboard, press Alt + Enter. Once in keyboard drag state,…" at bounding box center [1137, 443] width 601 height 309
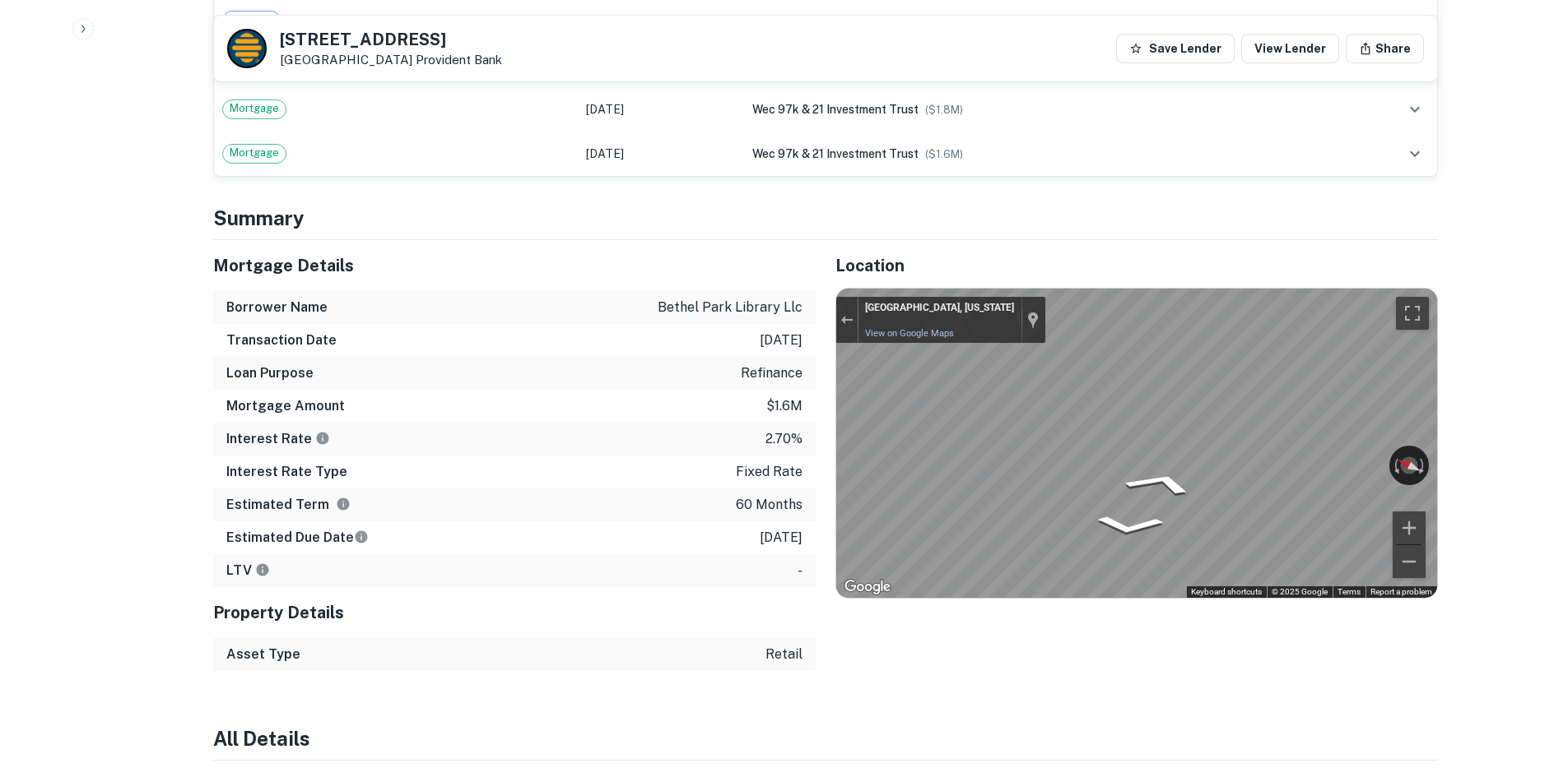
click at [827, 352] on div "Location ← Move left → Move right ↑ Move up ↓ Move down + Zoom in - Zoom out Ho…" at bounding box center [1127, 455] width 622 height 431
click at [909, 324] on div "← Move left → Move right ↑ Move up ↓ Move down + Zoom in - Zoom out [GEOGRAPHIC…" at bounding box center [1137, 443] width 601 height 309
click at [832, 417] on div "Location ← Move left → Move right ↑ Move up ↓ Move down + Zoom in - Zoom out Ho…" at bounding box center [1127, 455] width 622 height 431
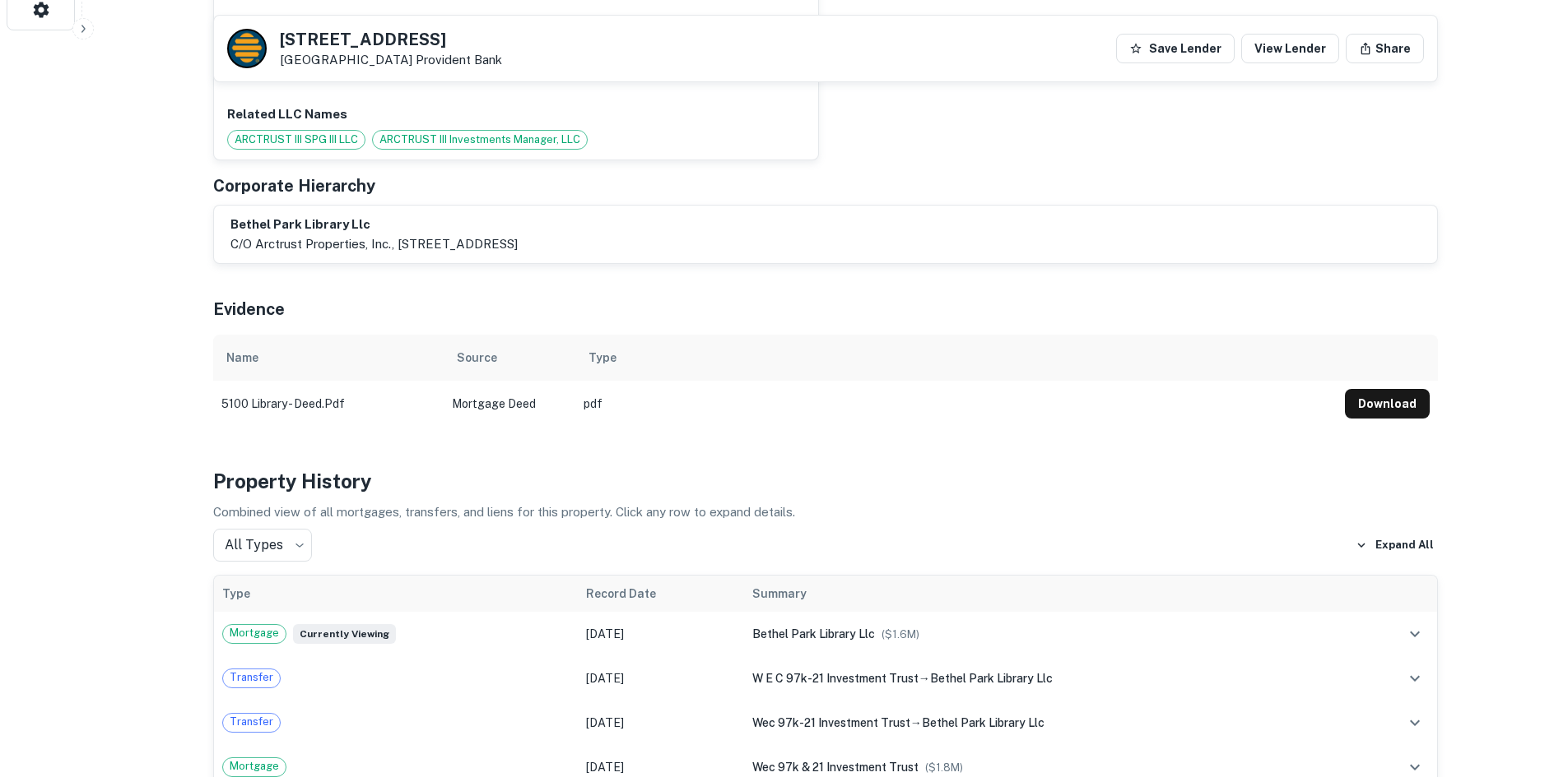
scroll to position [165, 0]
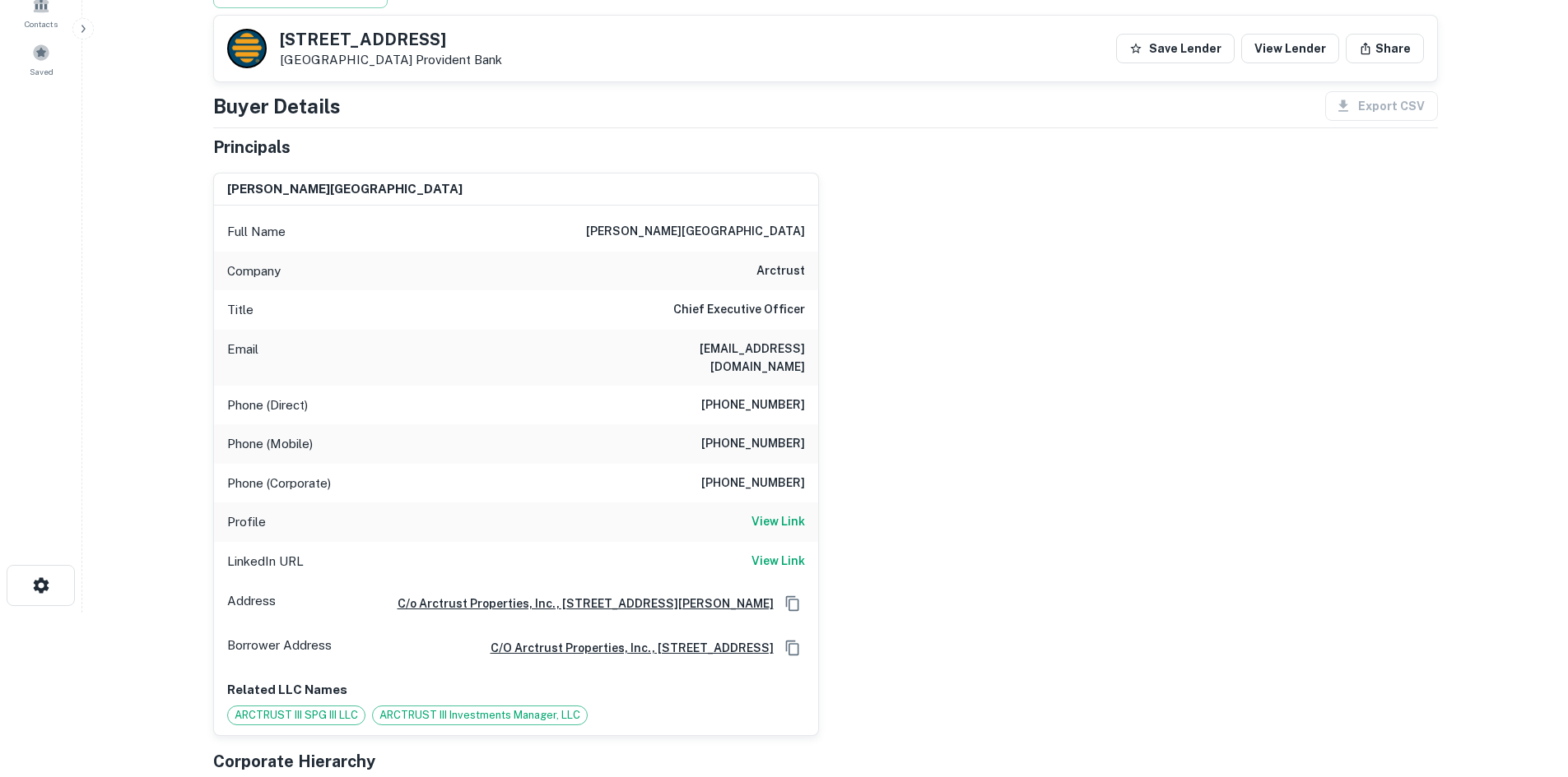
click at [759, 395] on h6 "[PHONE_NUMBER]" at bounding box center [753, 405] width 104 height 20
drag, startPoint x: 759, startPoint y: 393, endPoint x: 751, endPoint y: 392, distance: 8.1
click at [757, 395] on h6 "[PHONE_NUMBER]" at bounding box center [753, 405] width 104 height 20
click at [727, 395] on h6 "[PHONE_NUMBER]" at bounding box center [753, 405] width 104 height 20
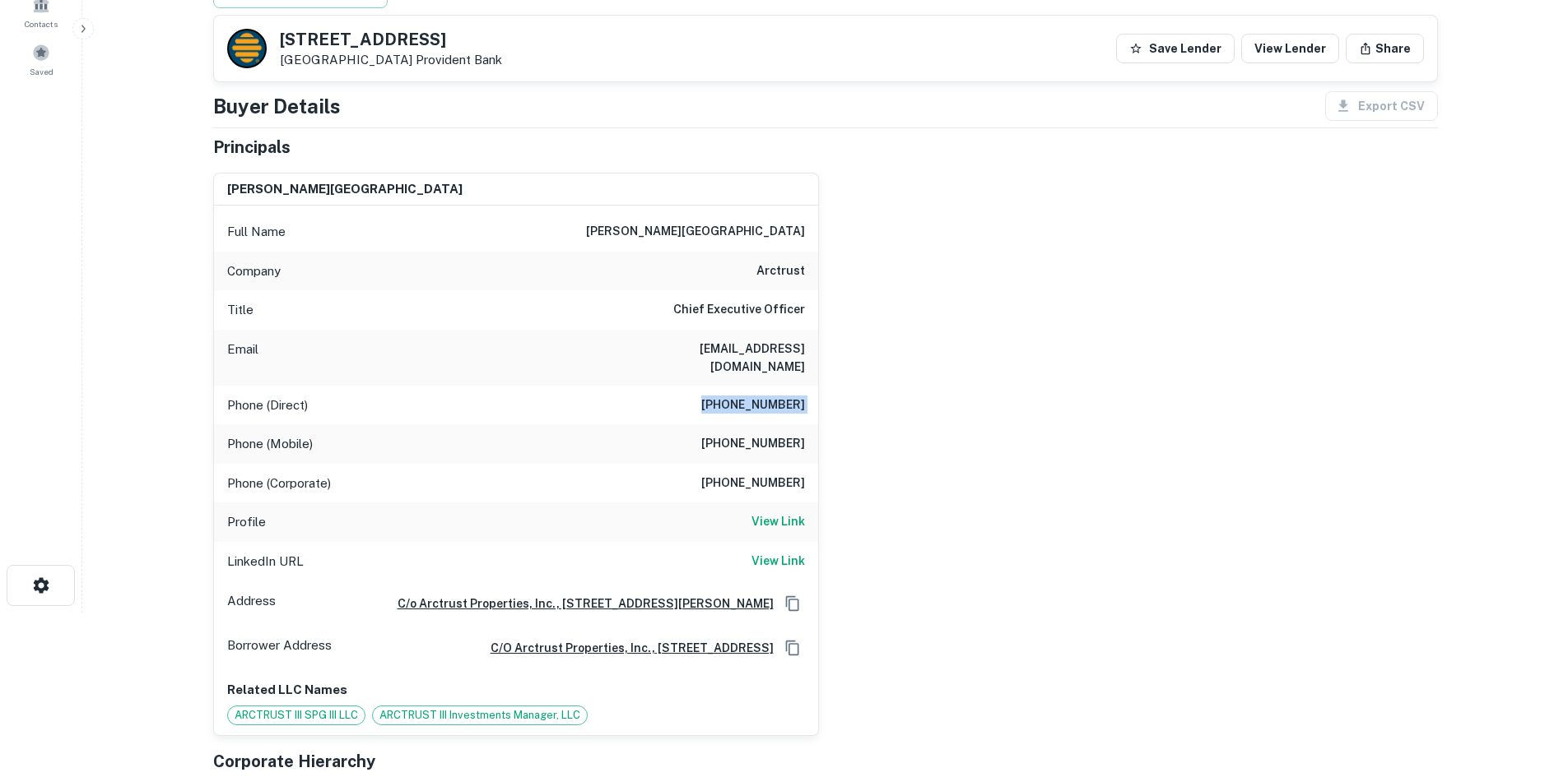
click at [727, 395] on h6 "[PHONE_NUMBER]" at bounding box center [753, 405] width 104 height 20
copy h6 "[PHONE_NUMBER]"
click at [784, 268] on h6 "arctrust" at bounding box center [781, 272] width 48 height 20
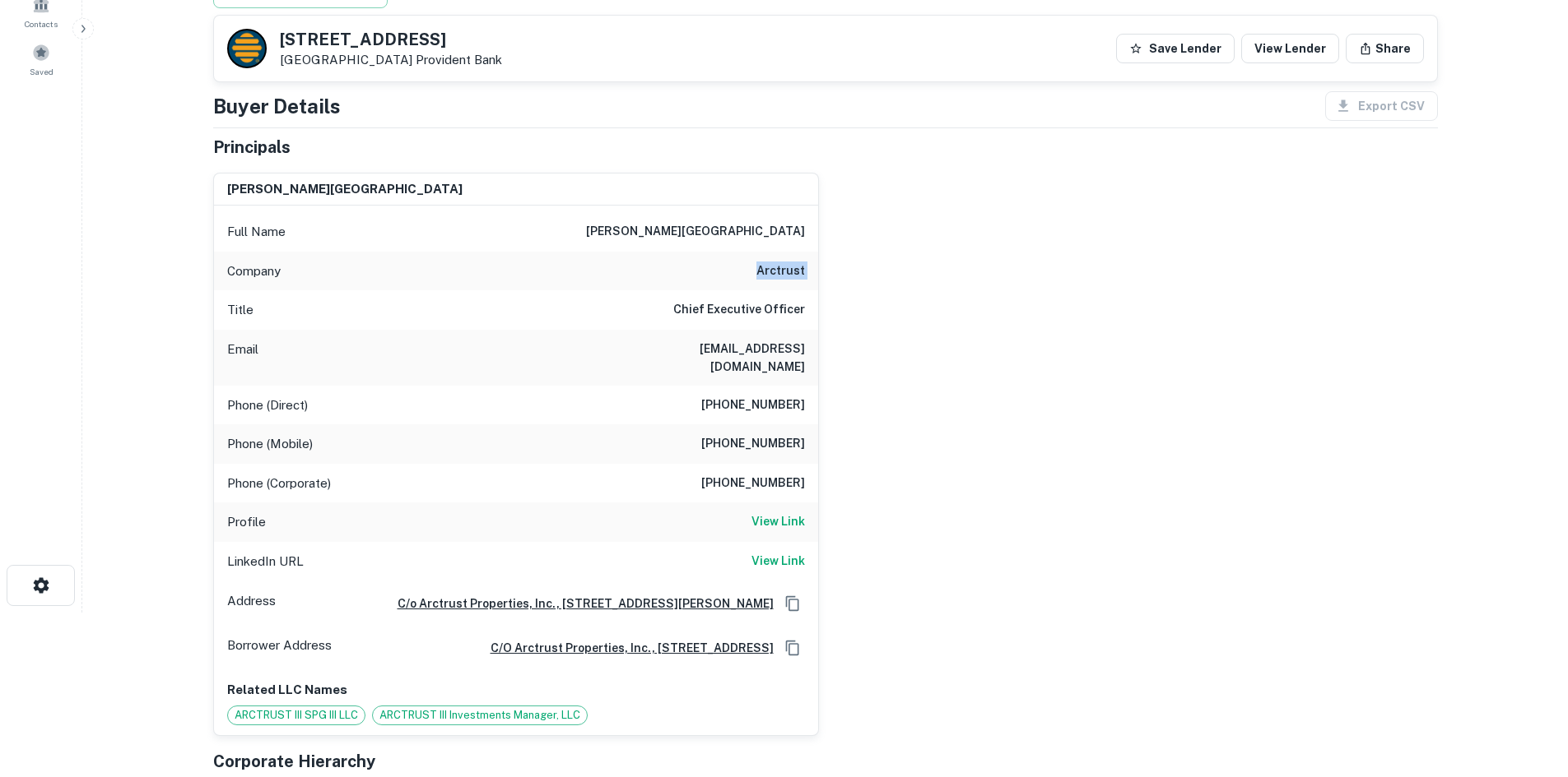
click at [784, 268] on h6 "arctrust" at bounding box center [781, 272] width 48 height 20
copy h6 "arctrust"
click at [1042, 321] on div "[PERSON_NAME] Full Name [PERSON_NAME] Company arctrust Title Chief Executive Of…" at bounding box center [819, 448] width 1237 height 577
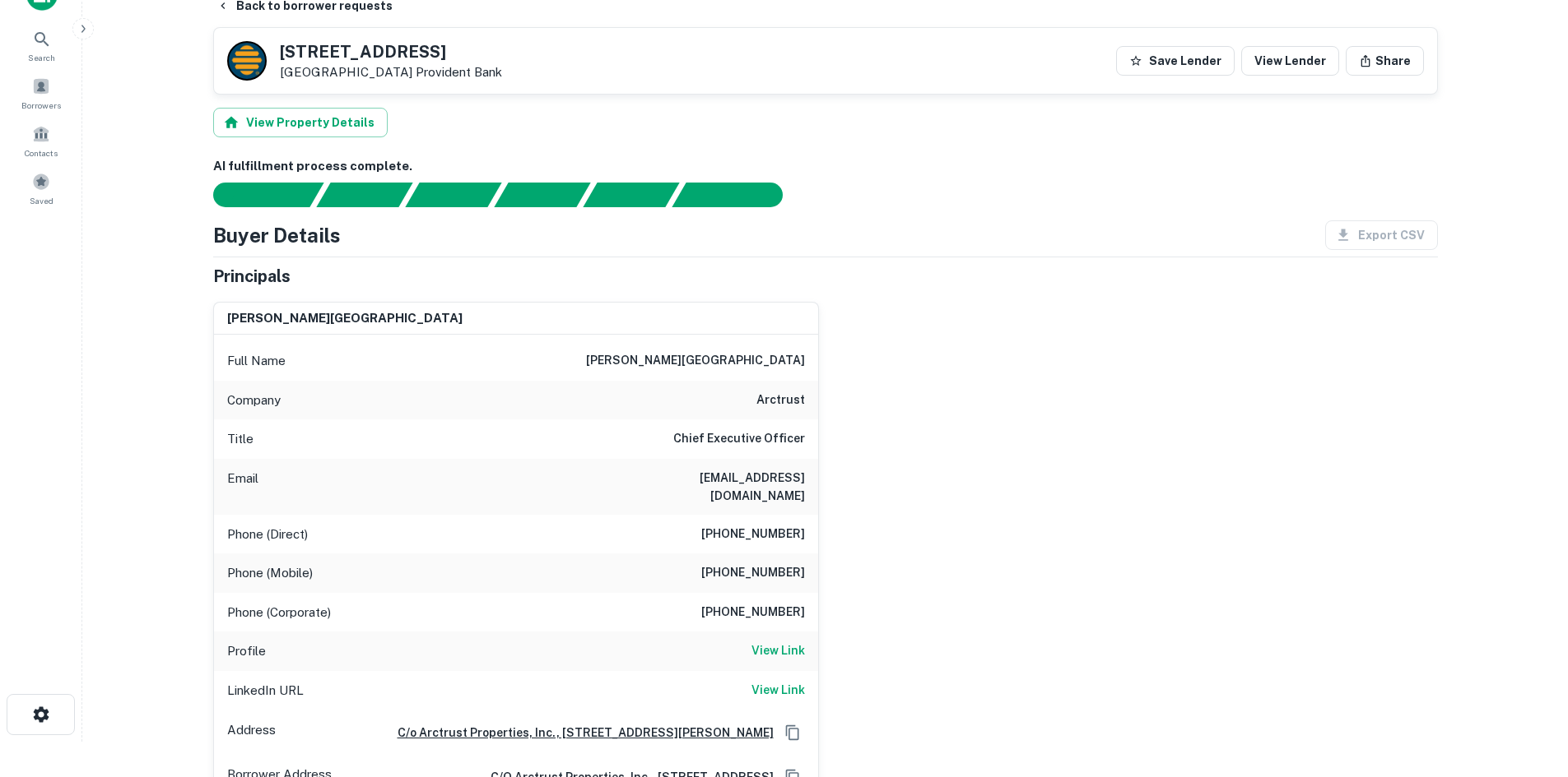
scroll to position [0, 0]
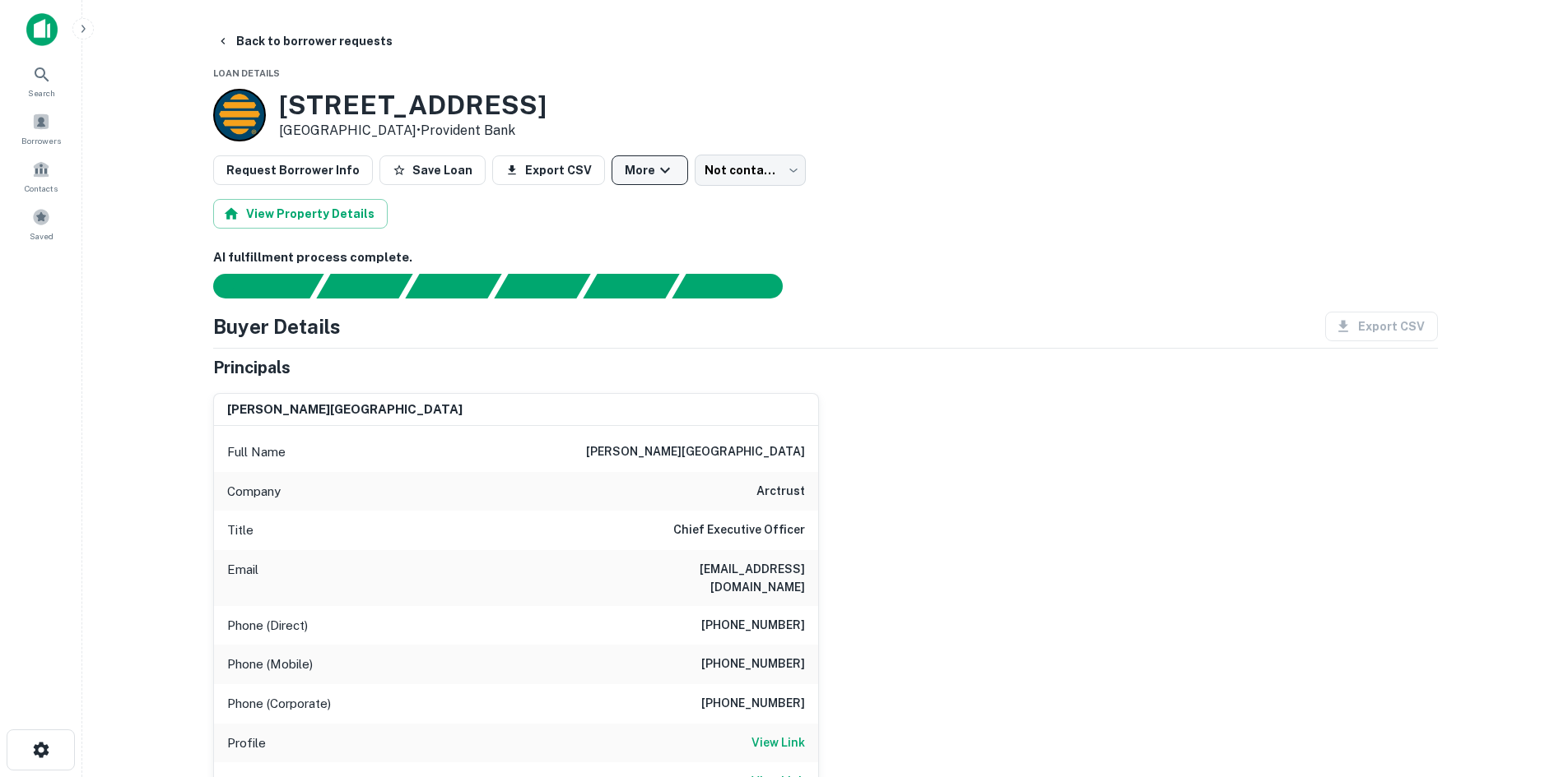
click at [660, 165] on button "More" at bounding box center [649, 169] width 76 height 30
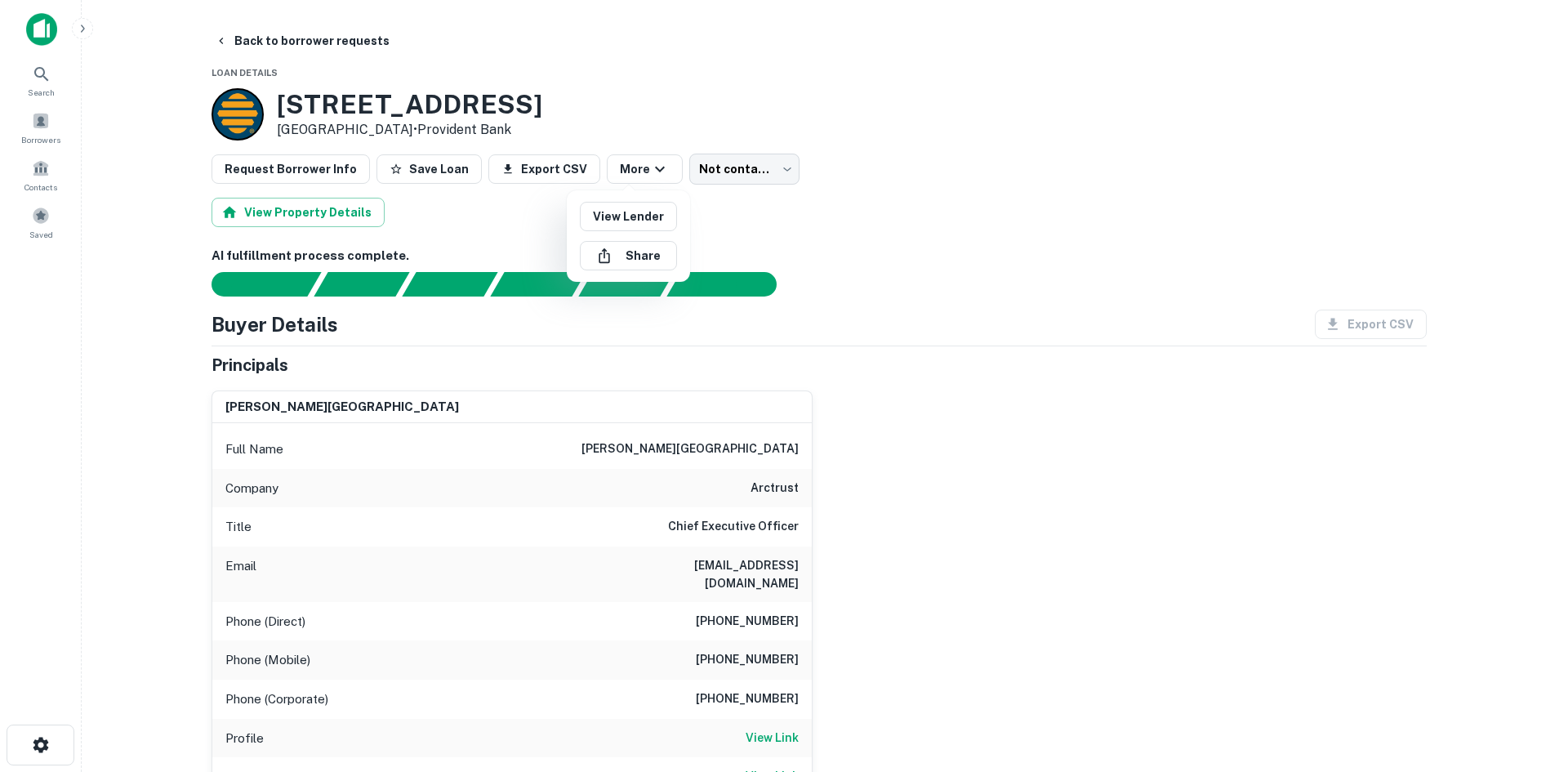
click at [712, 167] on div at bounding box center [784, 386] width 1568 height 772
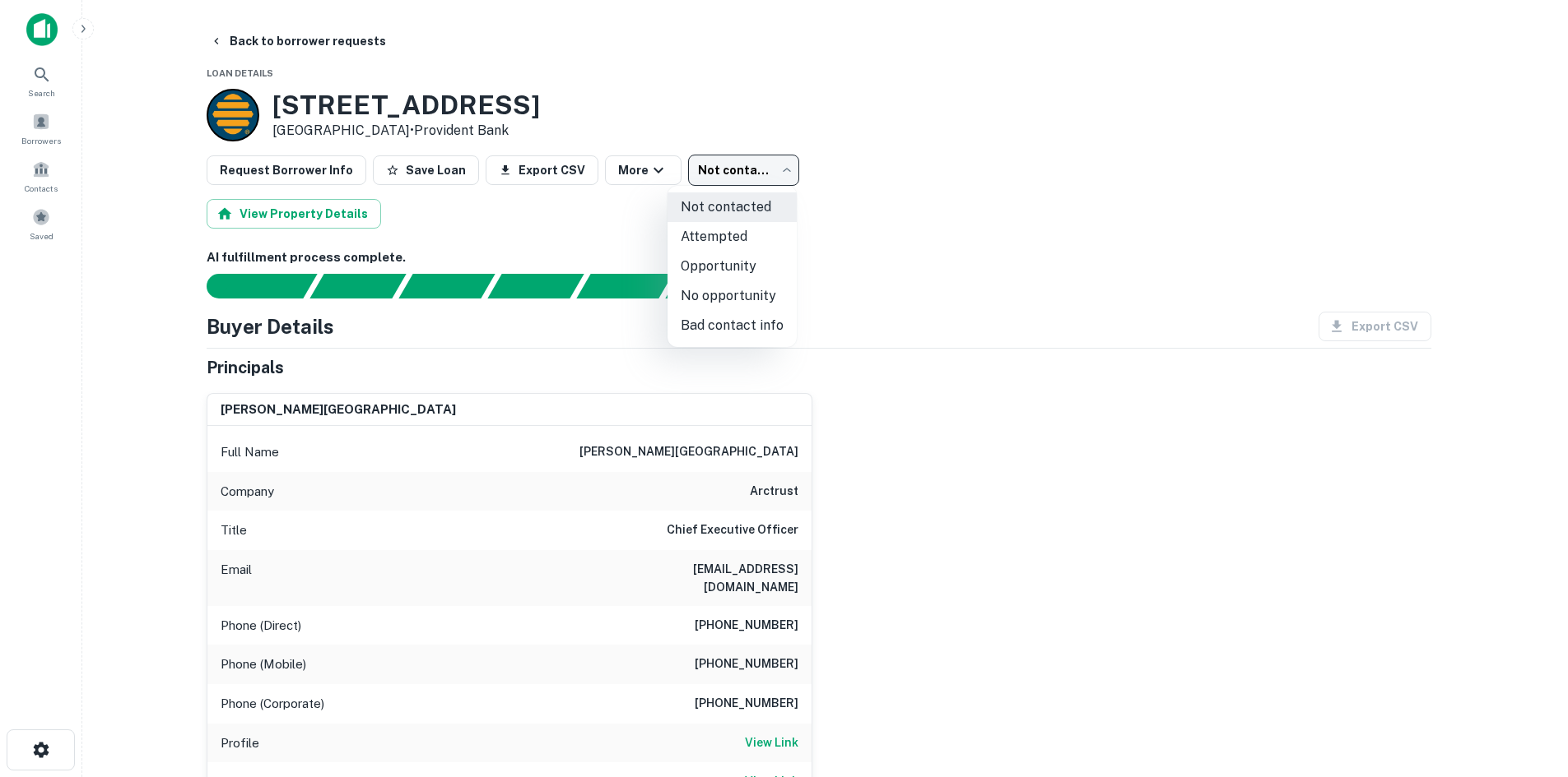
click at [734, 176] on body "Search Borrowers Contacts Saved Back to borrower requests Loan Details [STREET_…" at bounding box center [784, 388] width 1568 height 777
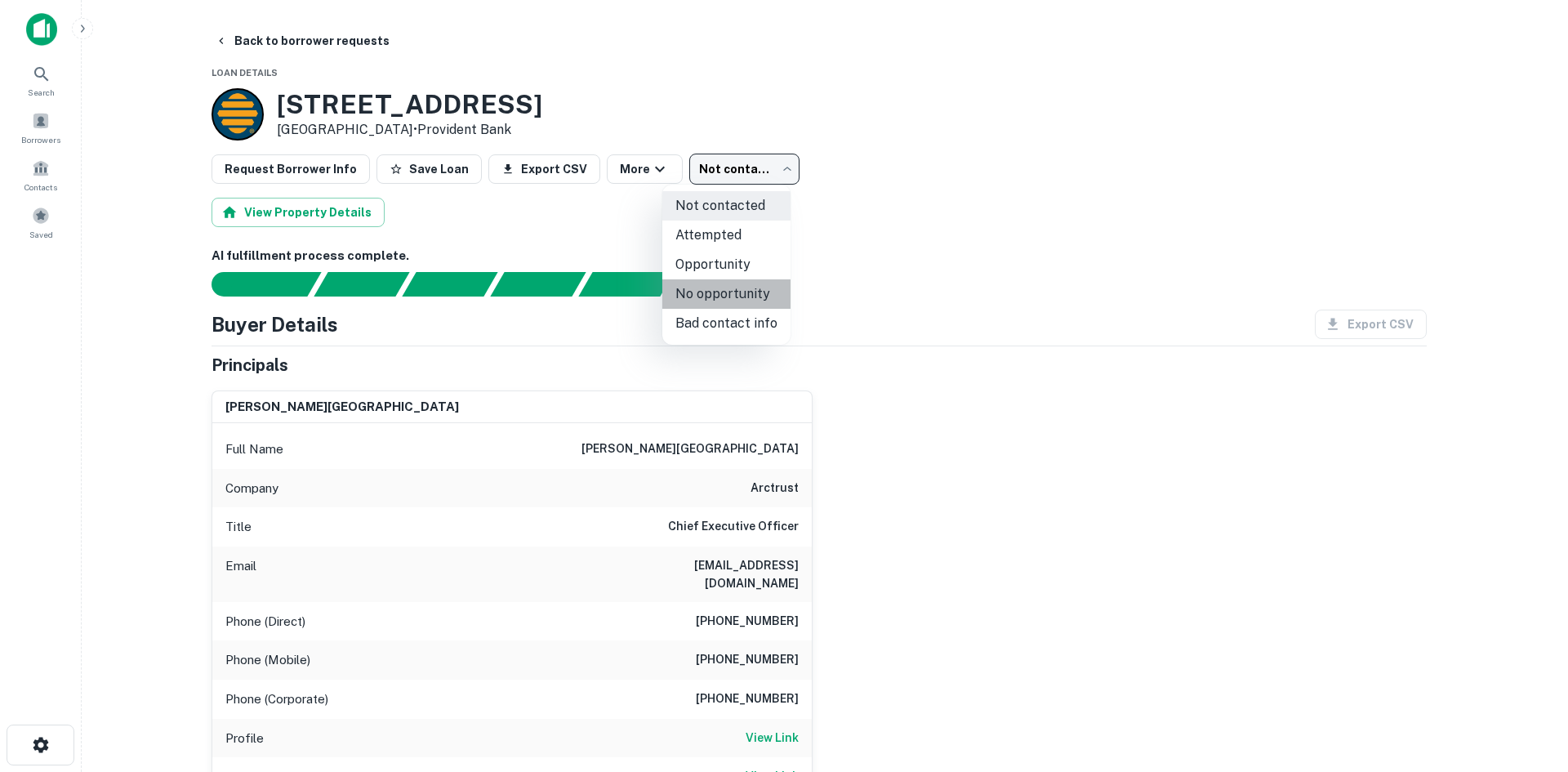
click at [737, 290] on li "No opportunity" at bounding box center [726, 294] width 128 height 29
type input "**********"
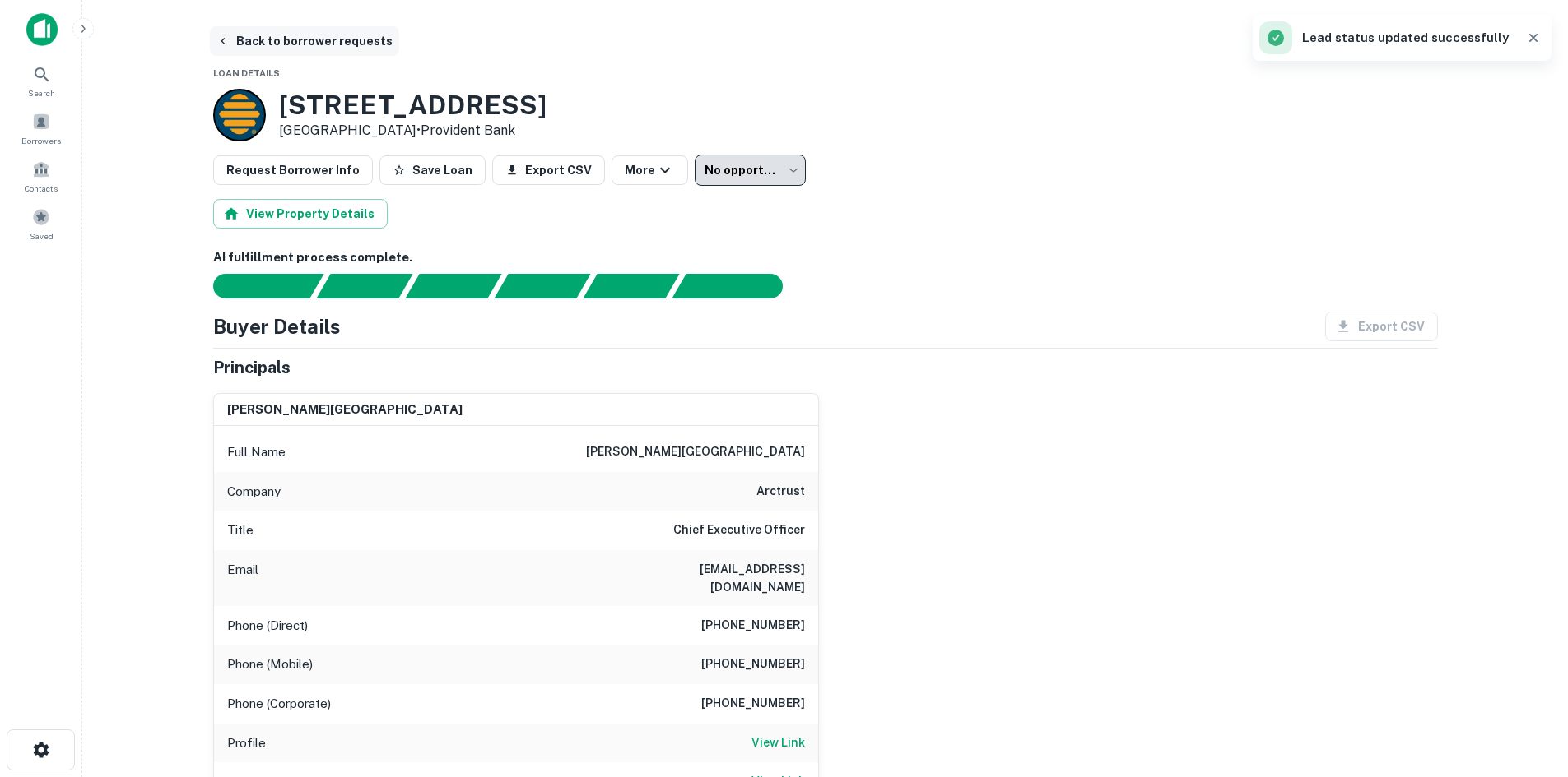
click at [335, 45] on button "Back to borrower requests" at bounding box center [304, 40] width 189 height 30
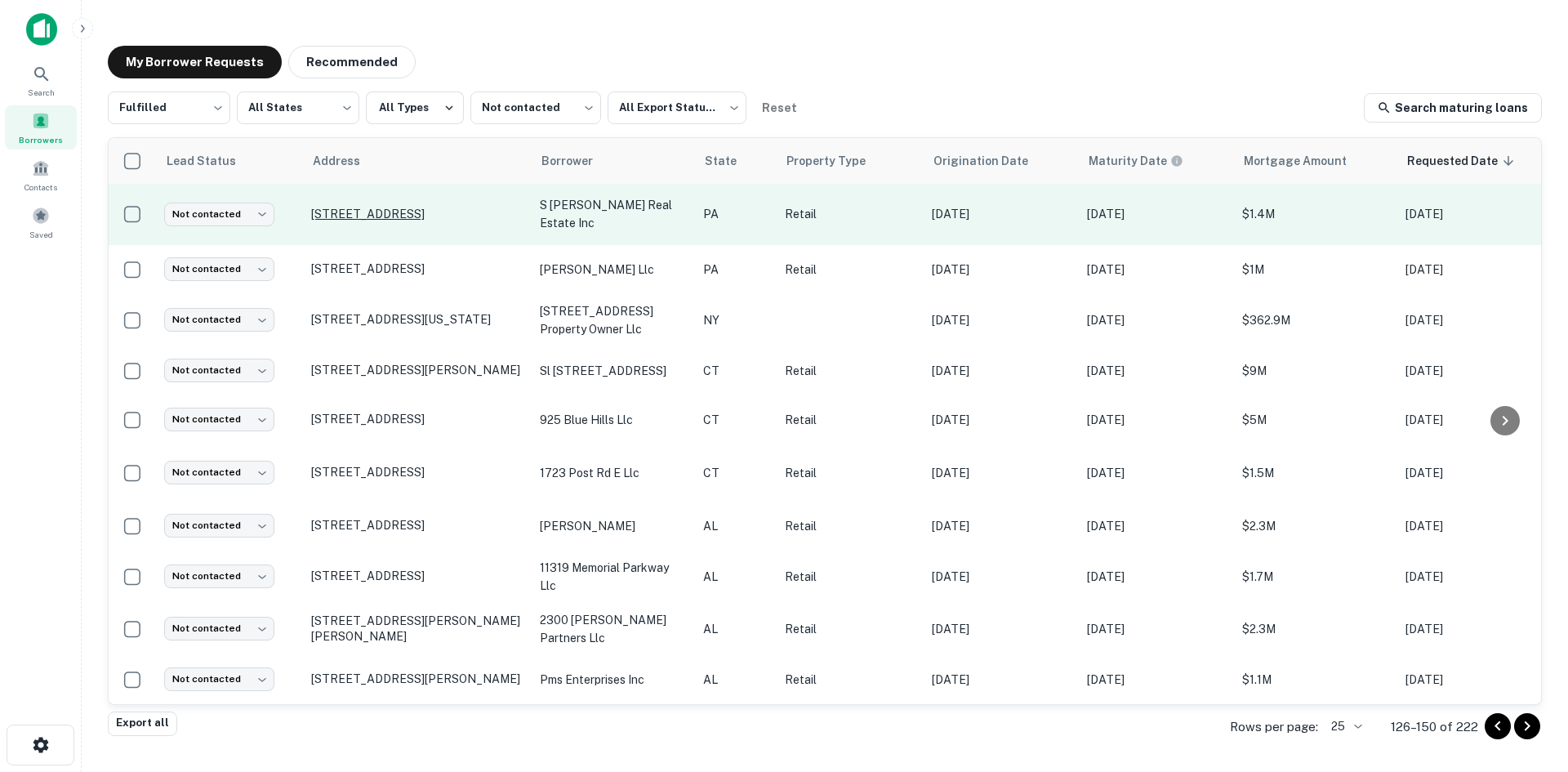
click at [390, 222] on p "[STREET_ADDRESS]" at bounding box center [417, 214] width 213 height 15
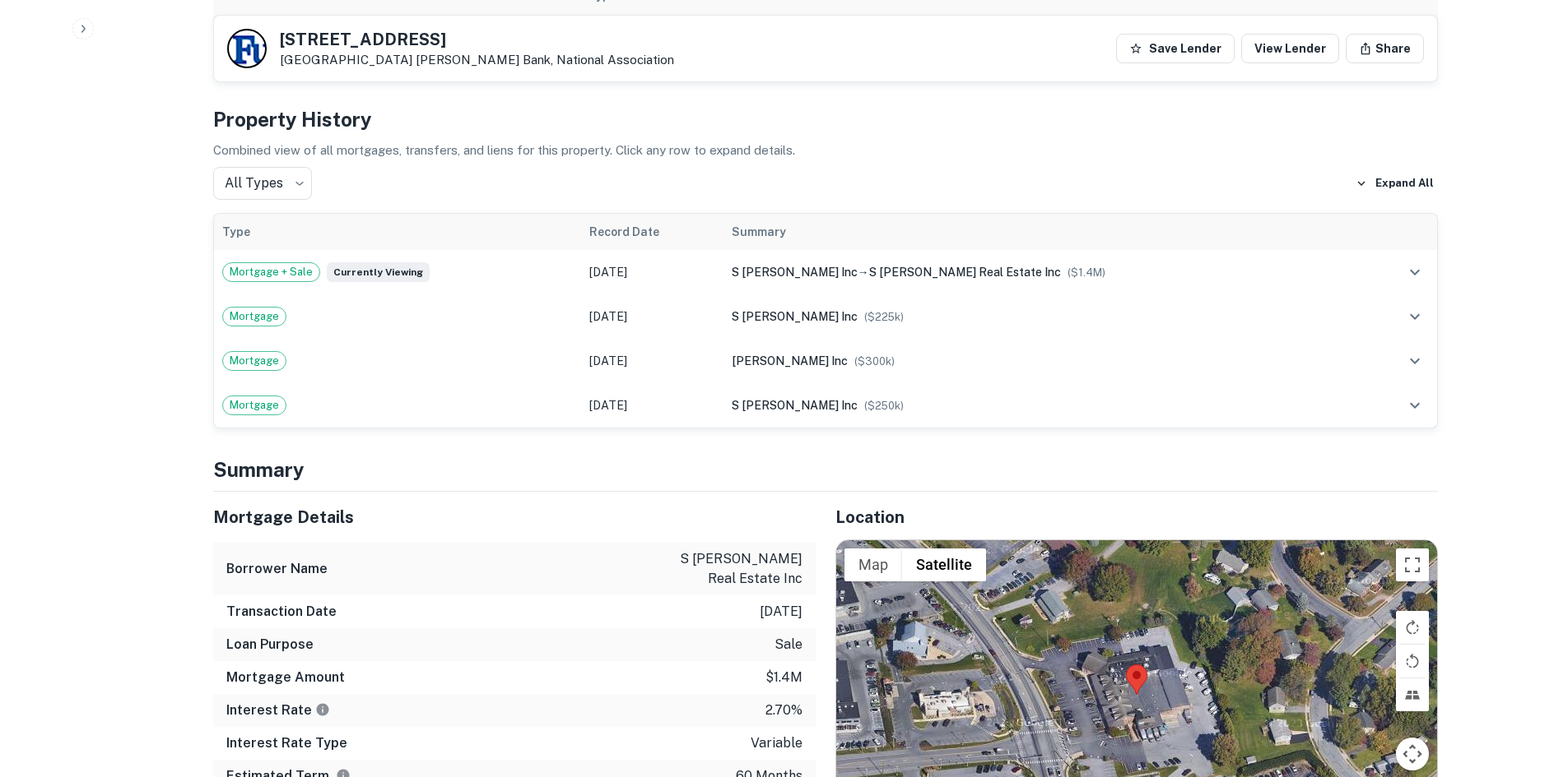
scroll to position [1398, 0]
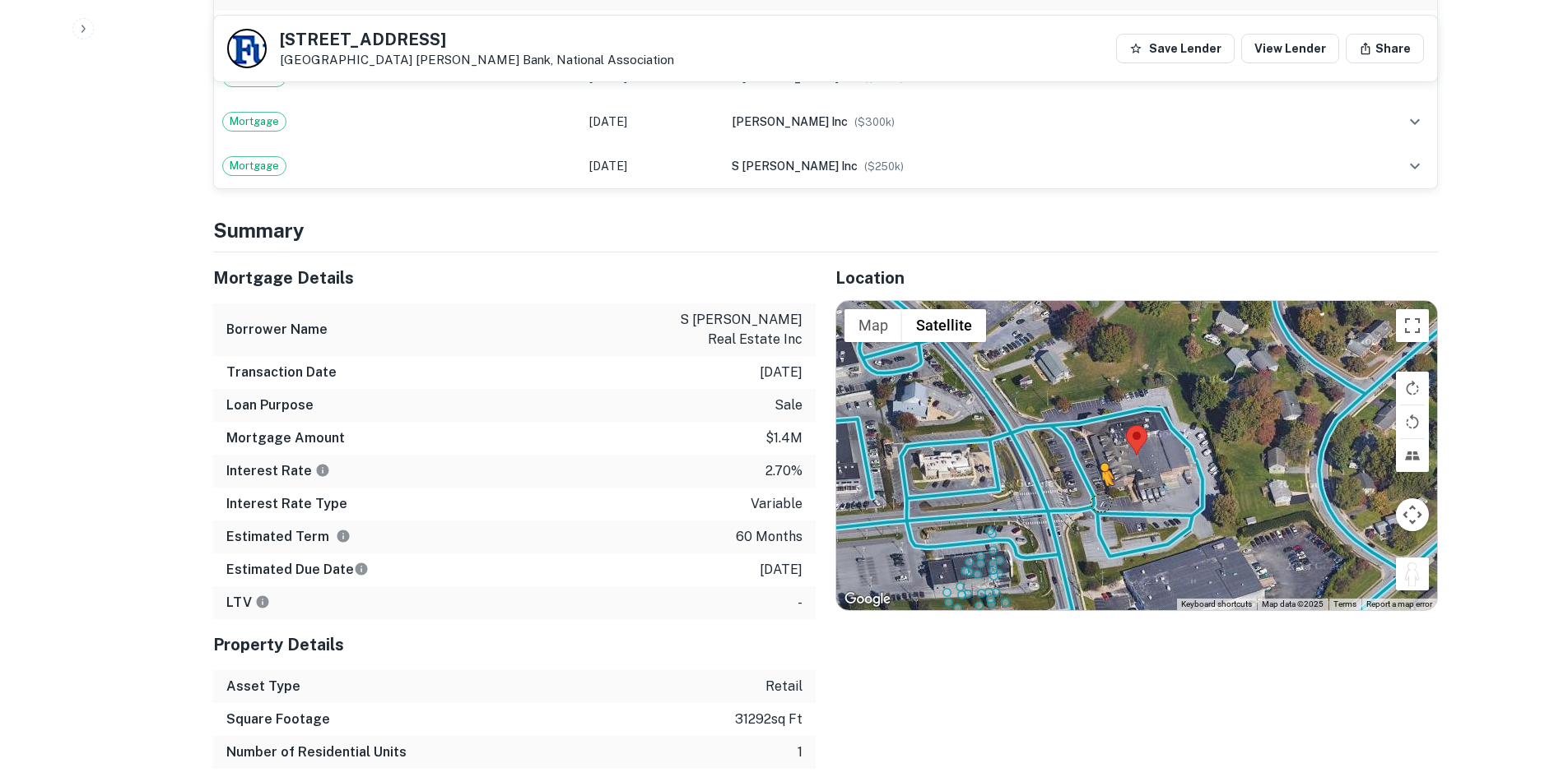
drag, startPoint x: 1408, startPoint y: 539, endPoint x: 1030, endPoint y: 436, distance: 391.8
click at [1034, 440] on div "To activate drag with keyboard, press Alt + Enter. Once in keyboard drag state,…" at bounding box center [1137, 455] width 601 height 309
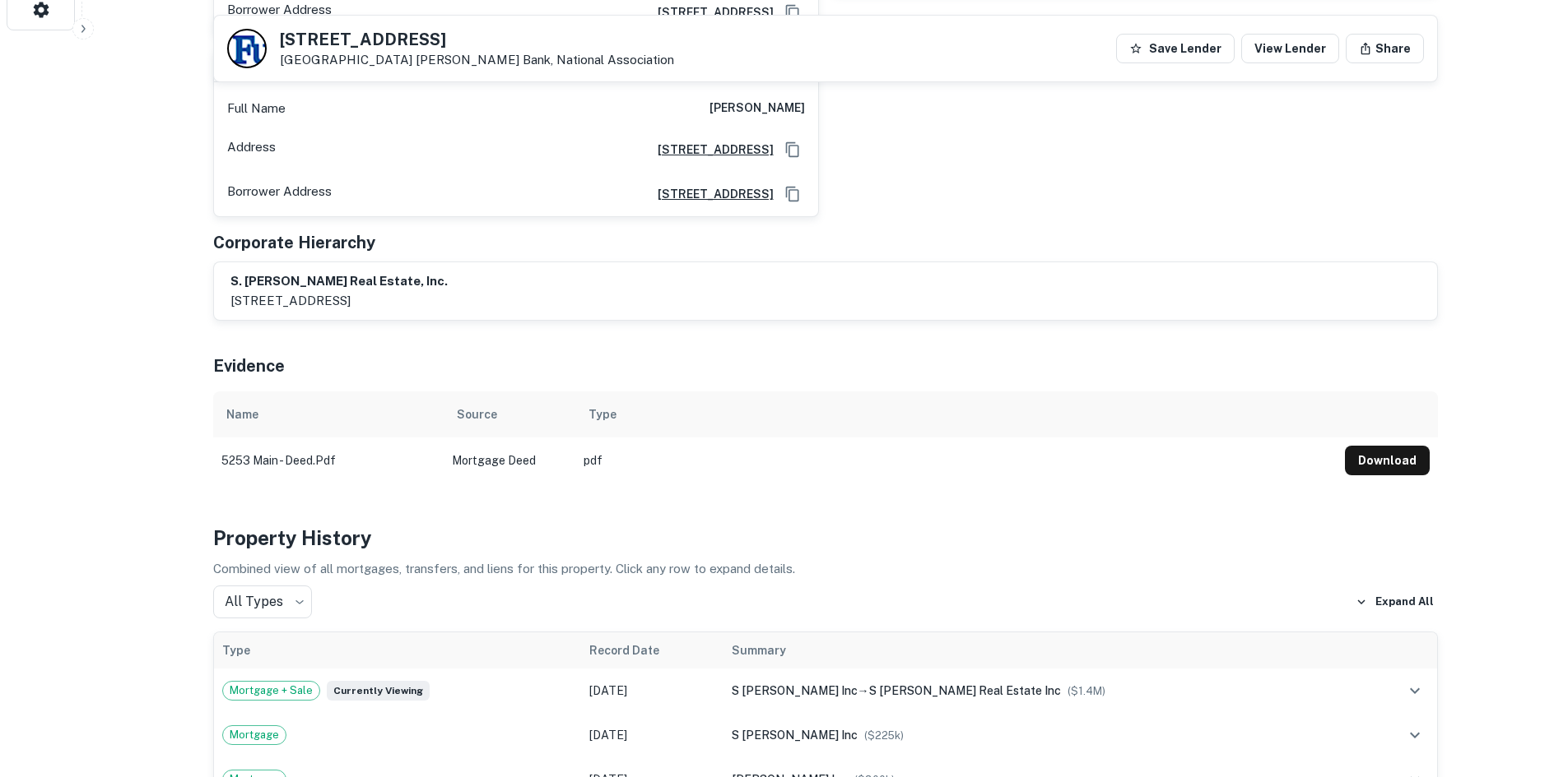
scroll to position [165, 0]
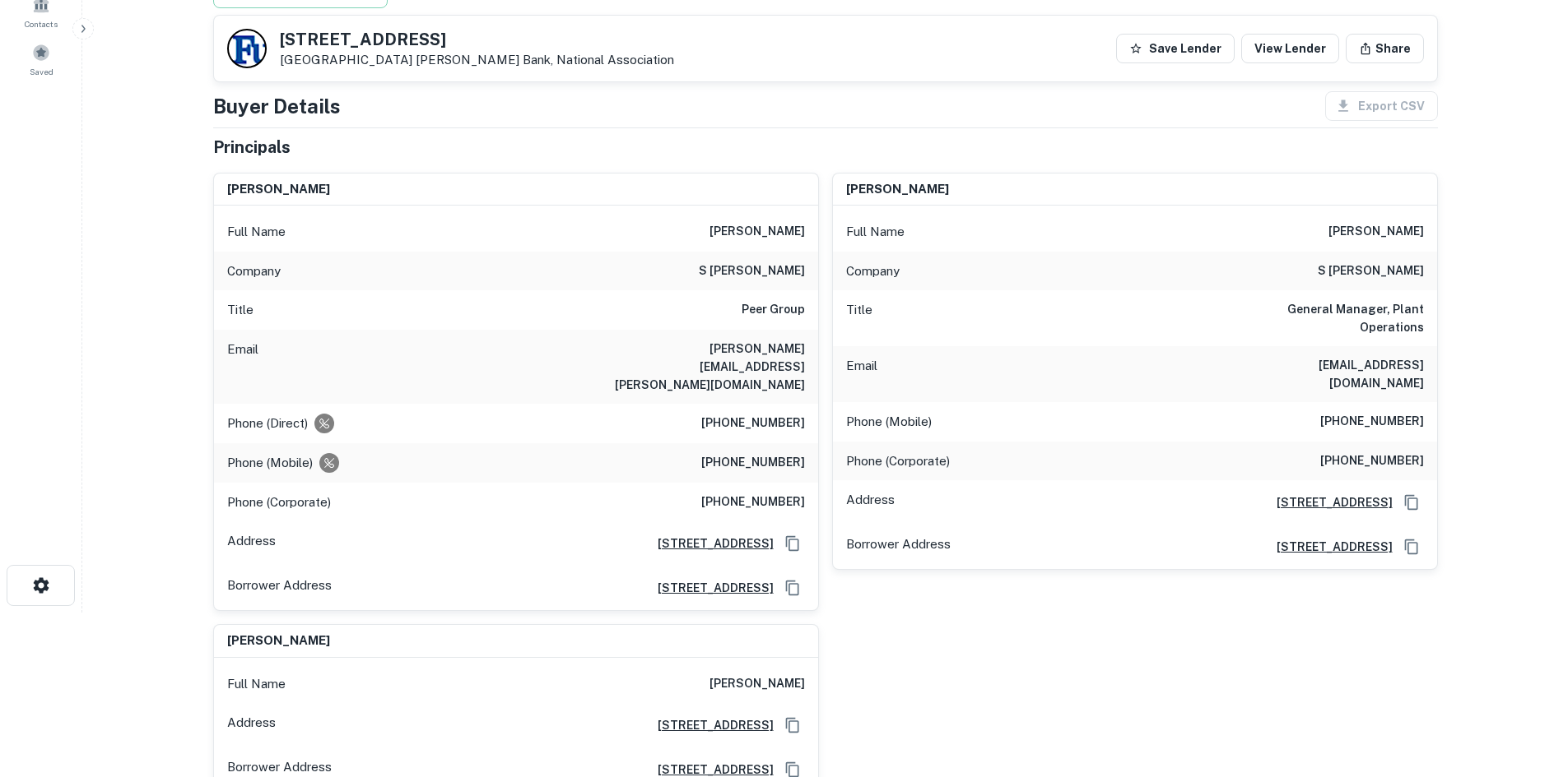
click at [784, 314] on h6 "Peer Group" at bounding box center [773, 310] width 64 height 20
click at [782, 284] on div "Company s [PERSON_NAME]" at bounding box center [516, 272] width 604 height 39
click at [779, 281] on h6 "s [PERSON_NAME]" at bounding box center [751, 272] width 106 height 20
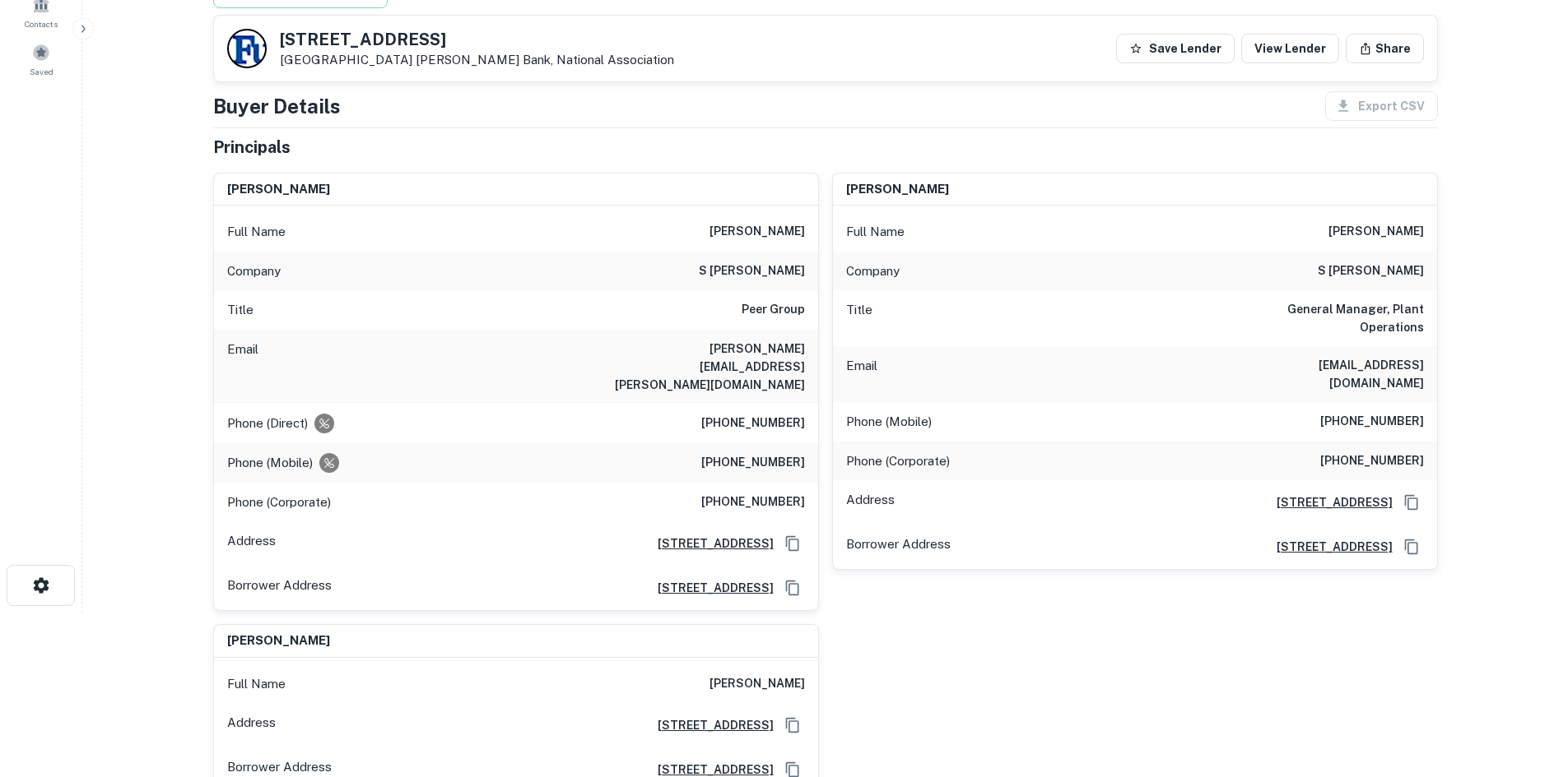
click at [778, 278] on h6 "s [PERSON_NAME]" at bounding box center [751, 272] width 106 height 20
click at [779, 310] on h6 "Peer Group" at bounding box center [773, 310] width 64 height 20
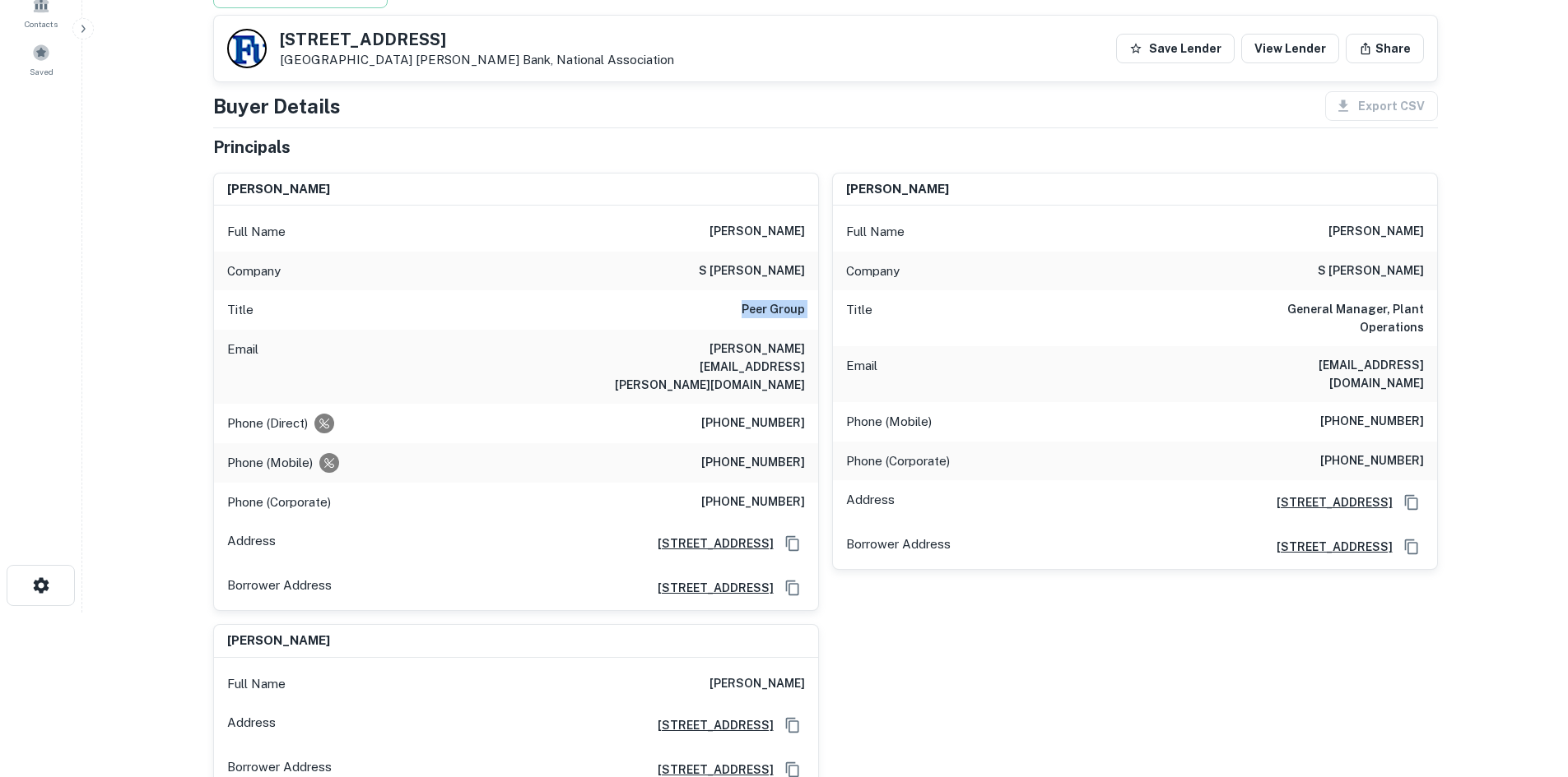
click at [779, 310] on h6 "Peer Group" at bounding box center [773, 310] width 64 height 20
copy h6 "Peer Group"
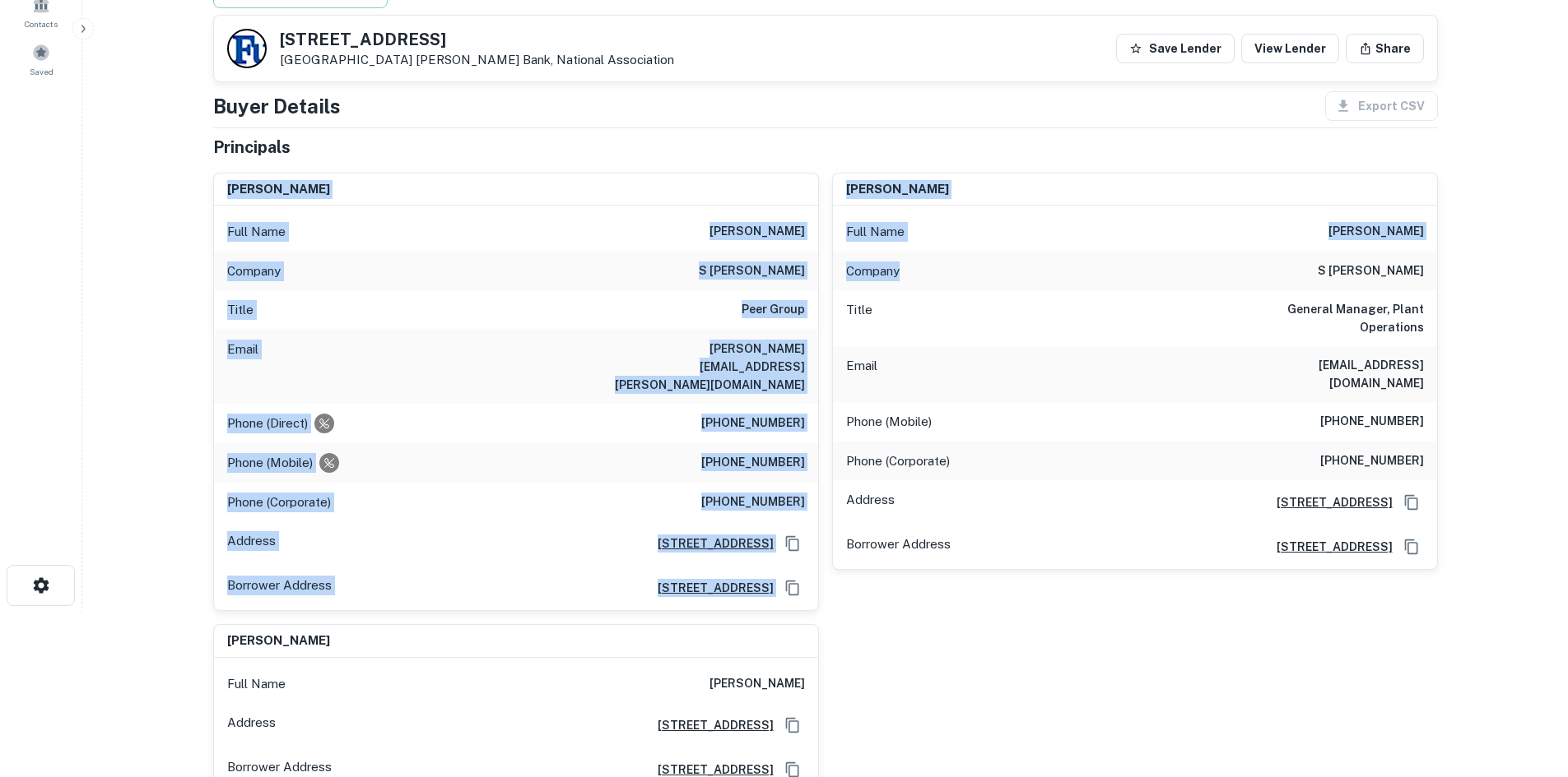
drag, startPoint x: 951, startPoint y: 206, endPoint x: 993, endPoint y: 124, distance: 92.1
click at [992, 125] on div "Buyer Details Export CSV Principals [PERSON_NAME] Full Name [PERSON_NAME] Compa…" at bounding box center [826, 495] width 1225 height 807
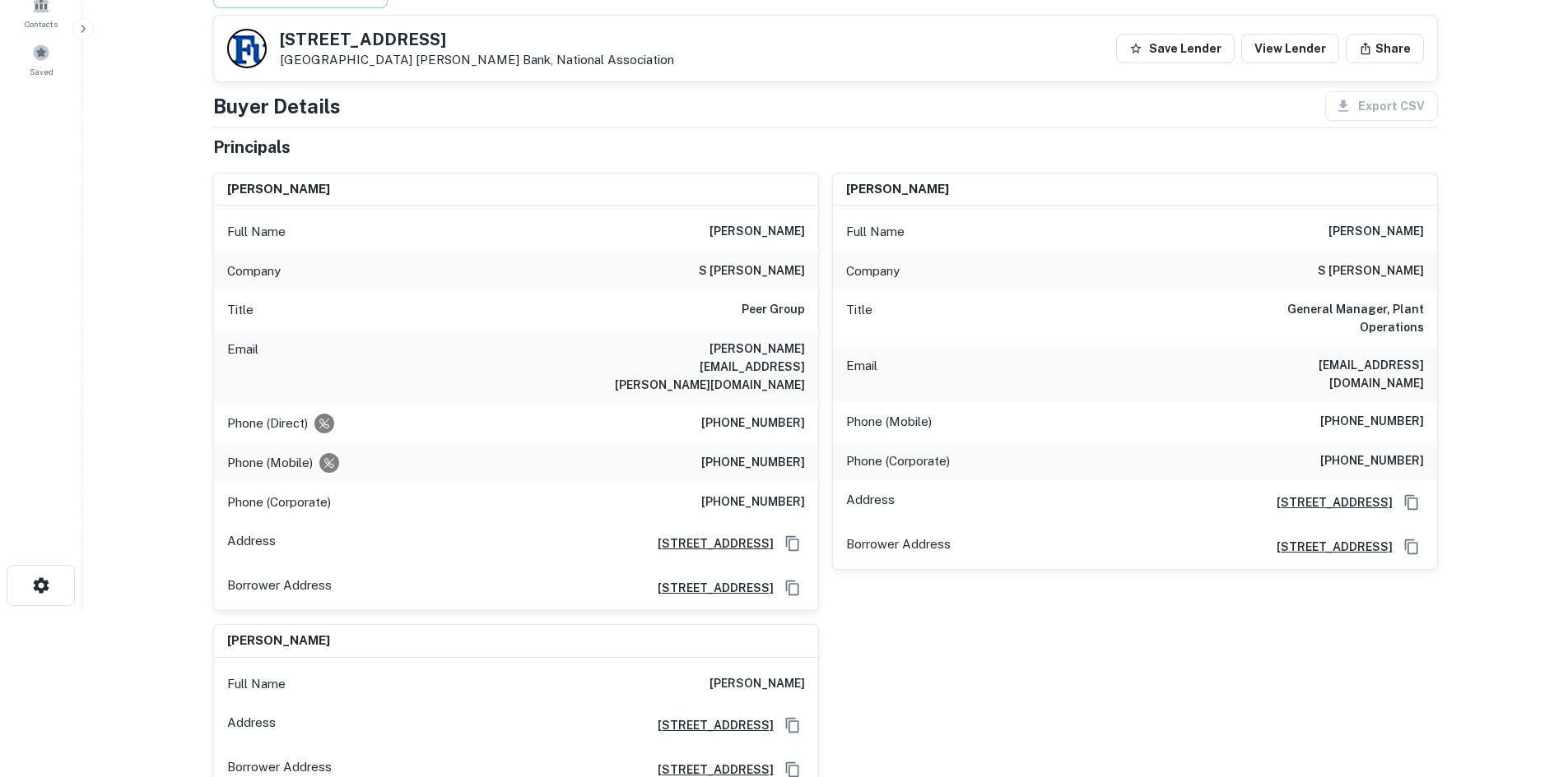
click at [1301, 634] on div "[PERSON_NAME] Full Name [PERSON_NAME] Company s [PERSON_NAME] Title Peer Group …" at bounding box center [819, 477] width 1237 height 635
click at [897, 618] on div "[PERSON_NAME] Full Name [PERSON_NAME] Company s [PERSON_NAME] Title Peer Group …" at bounding box center [819, 477] width 1237 height 635
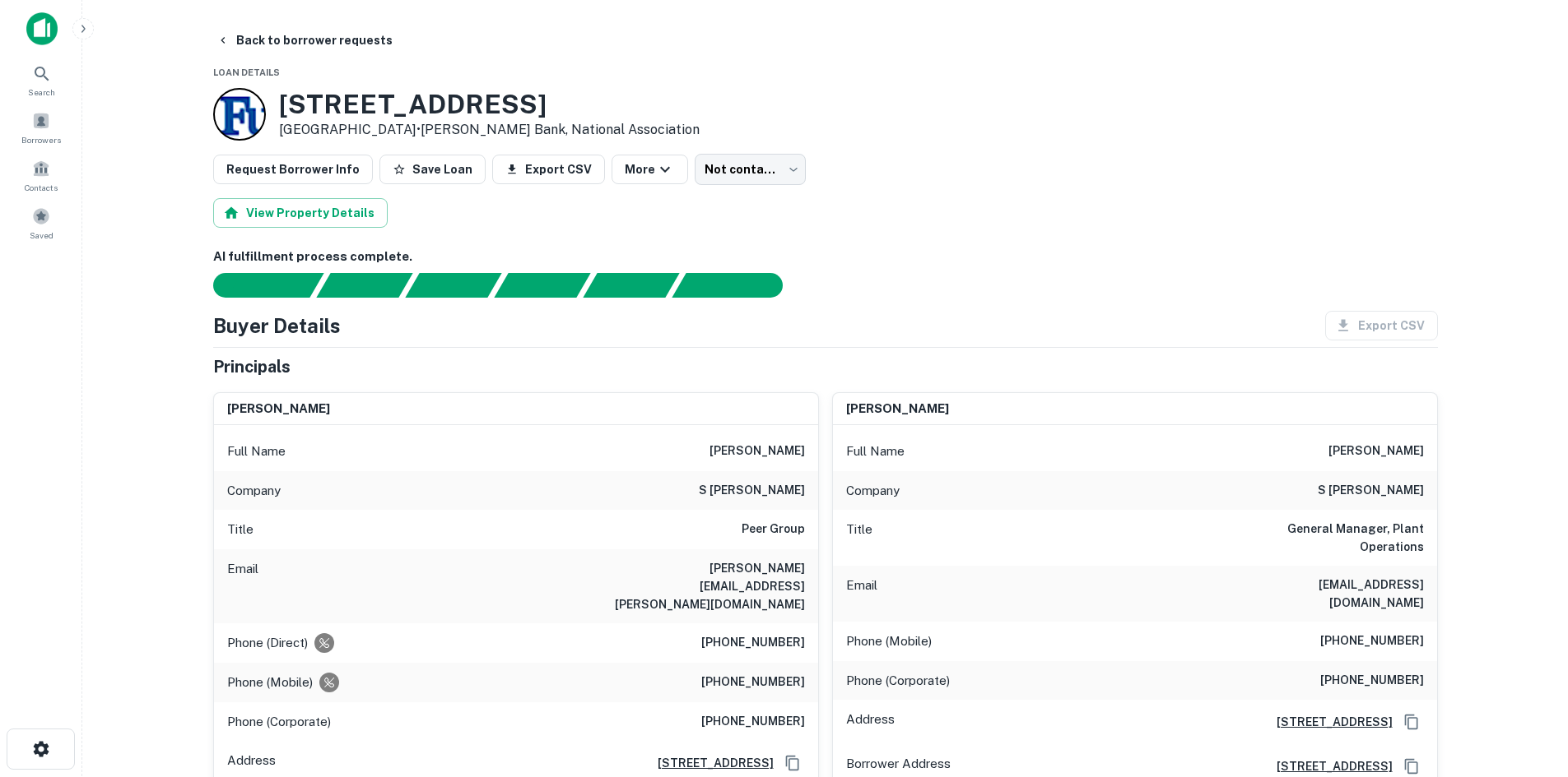
scroll to position [0, 0]
click at [878, 55] on div "Back to borrower requests" at bounding box center [826, 40] width 1225 height 30
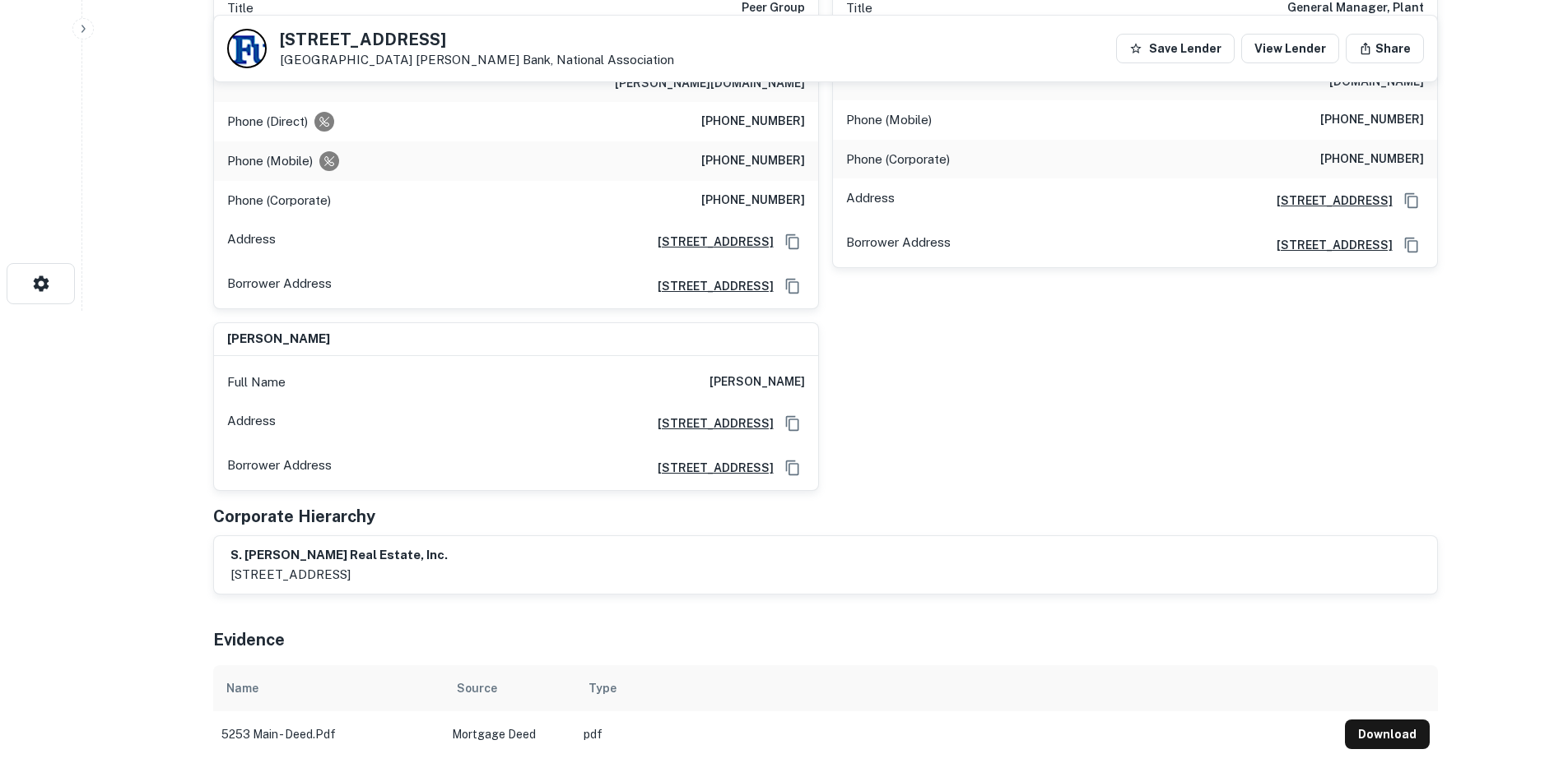
scroll to position [246, 0]
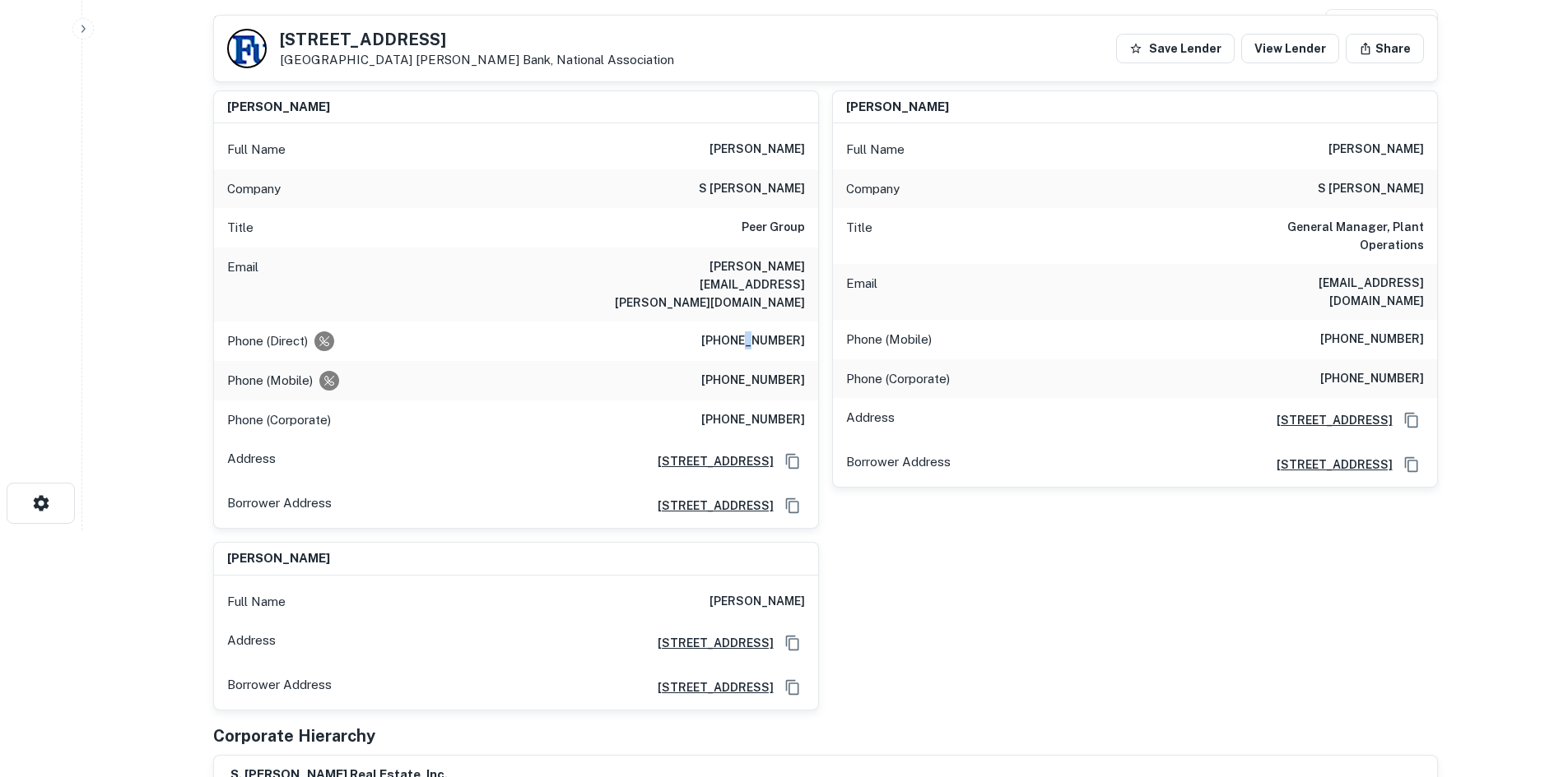
drag, startPoint x: 758, startPoint y: 298, endPoint x: 753, endPoint y: 312, distance: 14.9
click at [754, 322] on div "Phone (Direct) [PHONE_NUMBER]" at bounding box center [516, 341] width 604 height 39
click at [753, 332] on h6 "[PHONE_NUMBER]" at bounding box center [753, 341] width 104 height 20
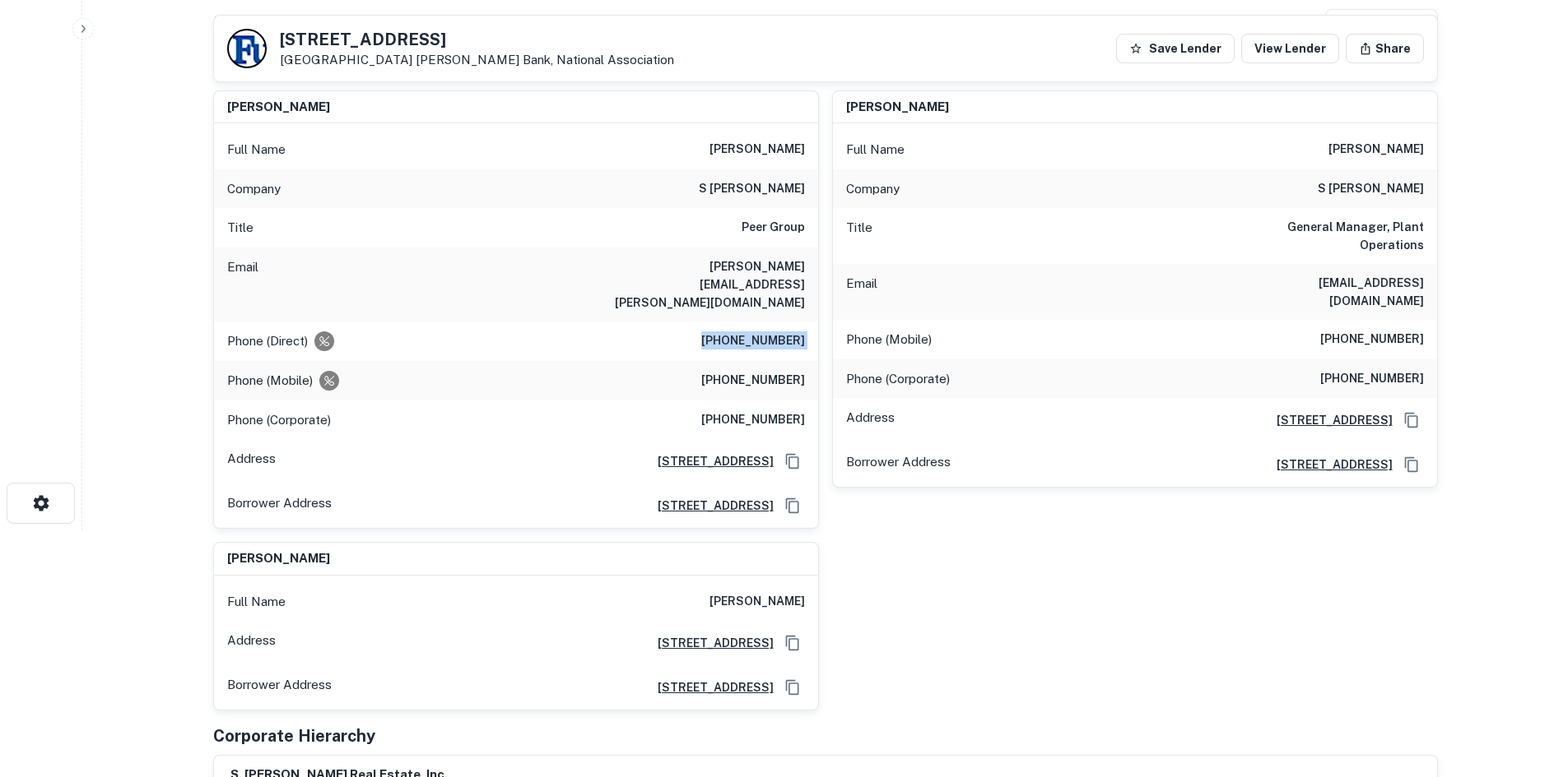
click at [806, 322] on div "Phone (Direct) [PHONE_NUMBER]" at bounding box center [516, 341] width 604 height 39
click at [801, 371] on h6 "[PHONE_NUMBER]" at bounding box center [753, 381] width 104 height 20
copy h6 "[PHONE_NUMBER]"
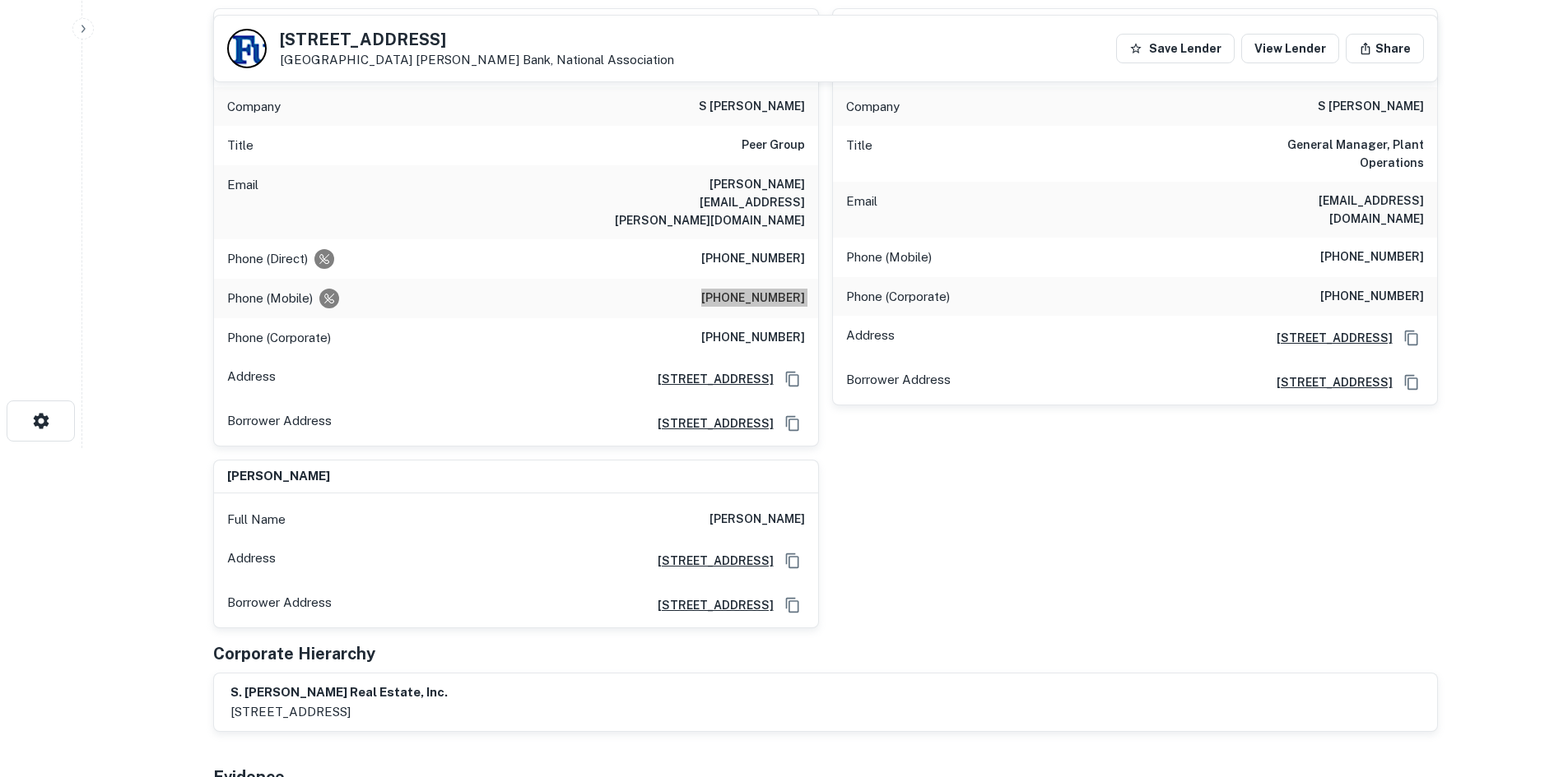
scroll to position [0, 0]
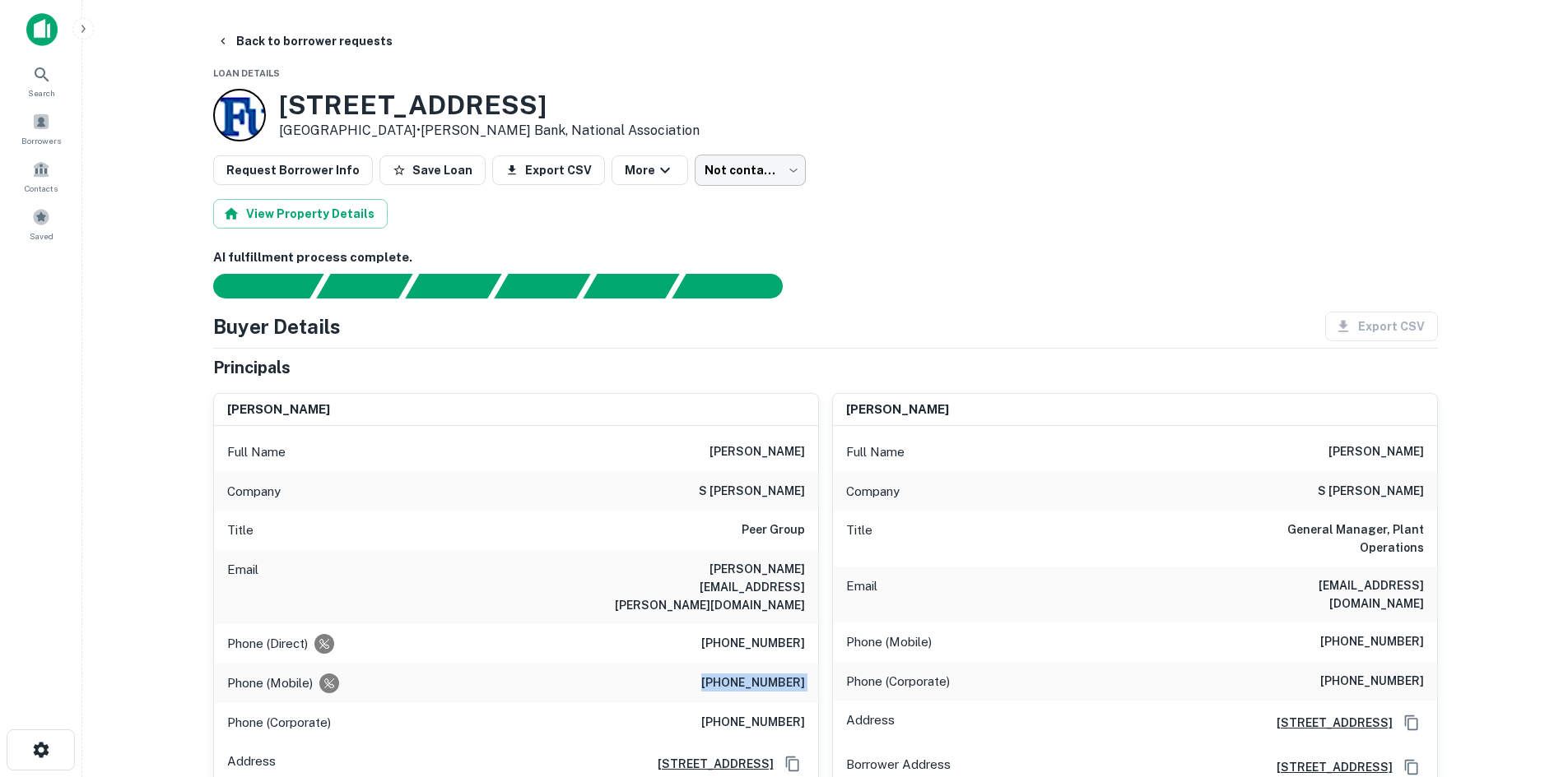
click at [748, 169] on body "Search Borrowers Contacts Saved Back to borrower requests Loan Details [STREET_…" at bounding box center [784, 388] width 1568 height 777
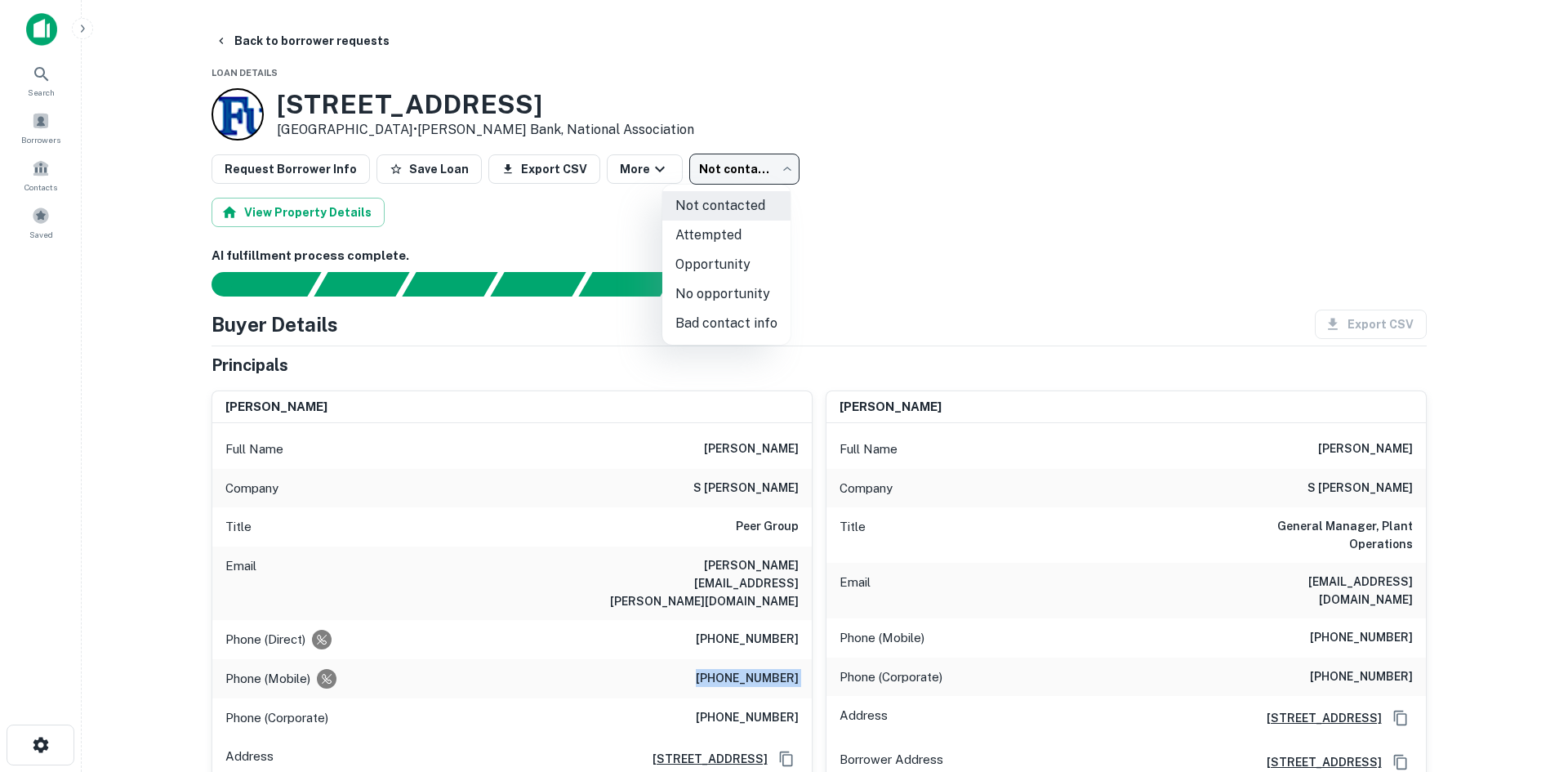
click at [746, 229] on li "Attempted" at bounding box center [726, 235] width 128 height 29
type input "*********"
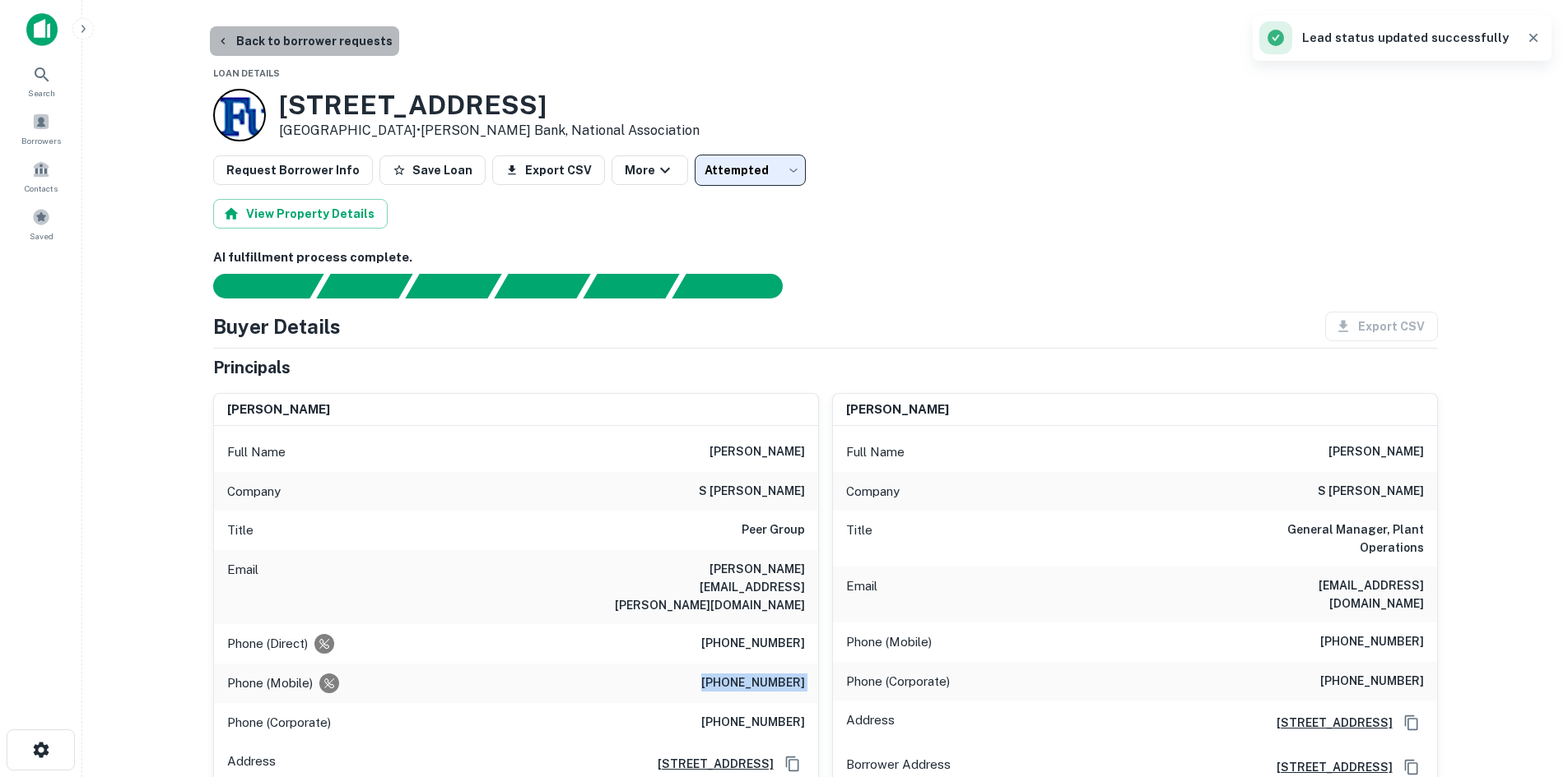
click at [316, 35] on button "Back to borrower requests" at bounding box center [304, 40] width 189 height 30
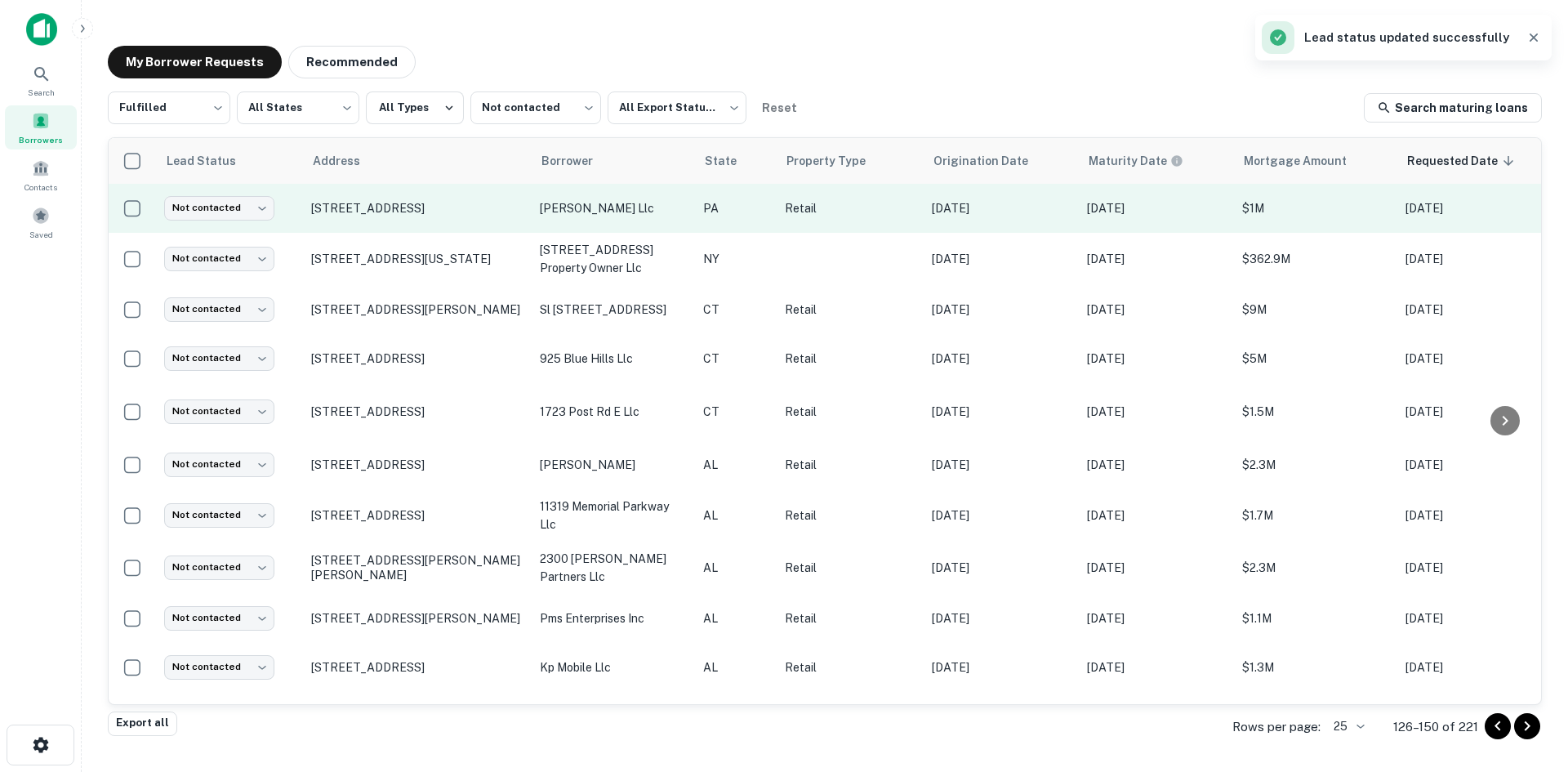
click at [392, 216] on td "[STREET_ADDRESS]" at bounding box center [417, 208] width 229 height 49
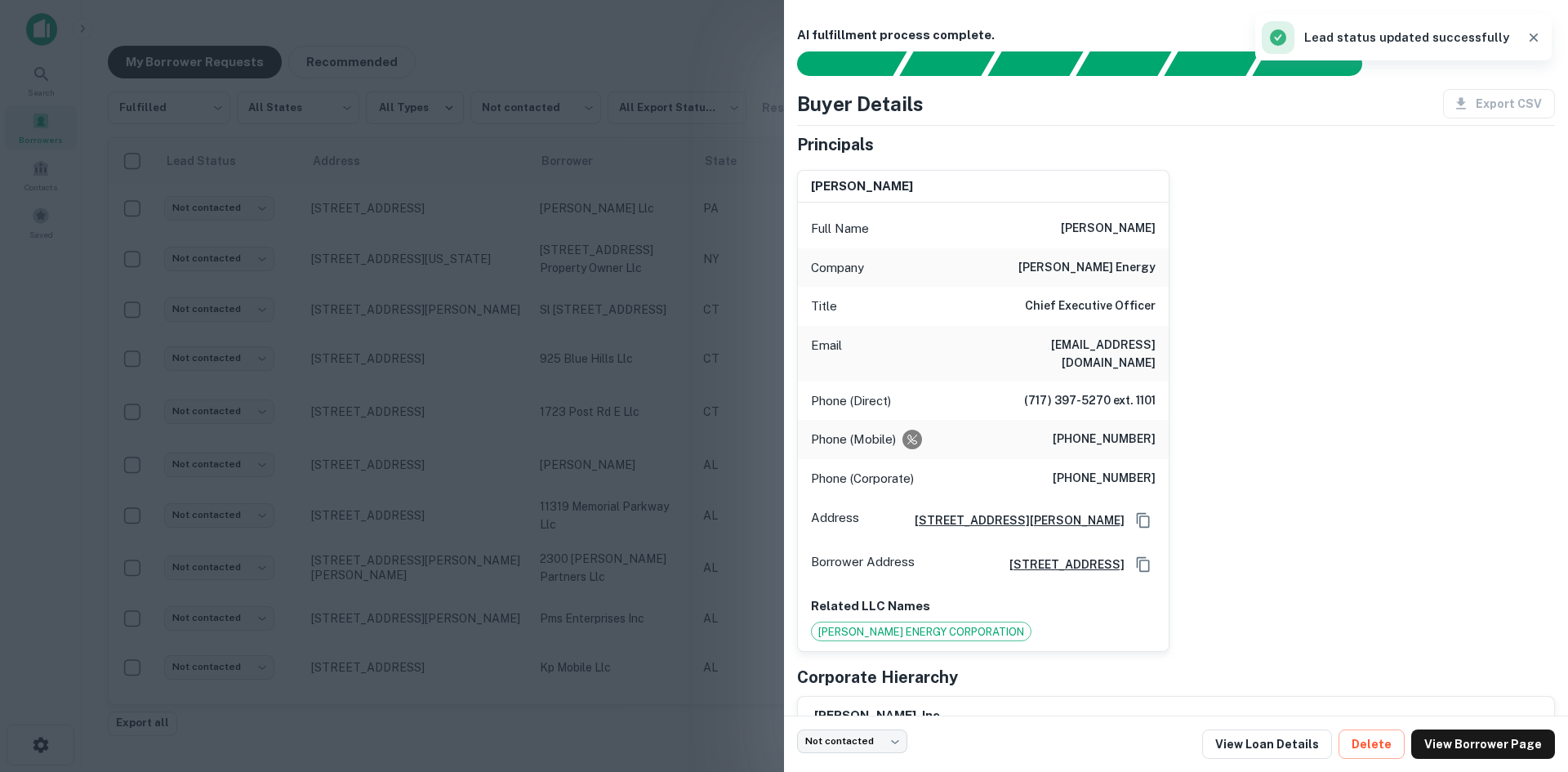
click at [392, 211] on div at bounding box center [784, 386] width 1568 height 772
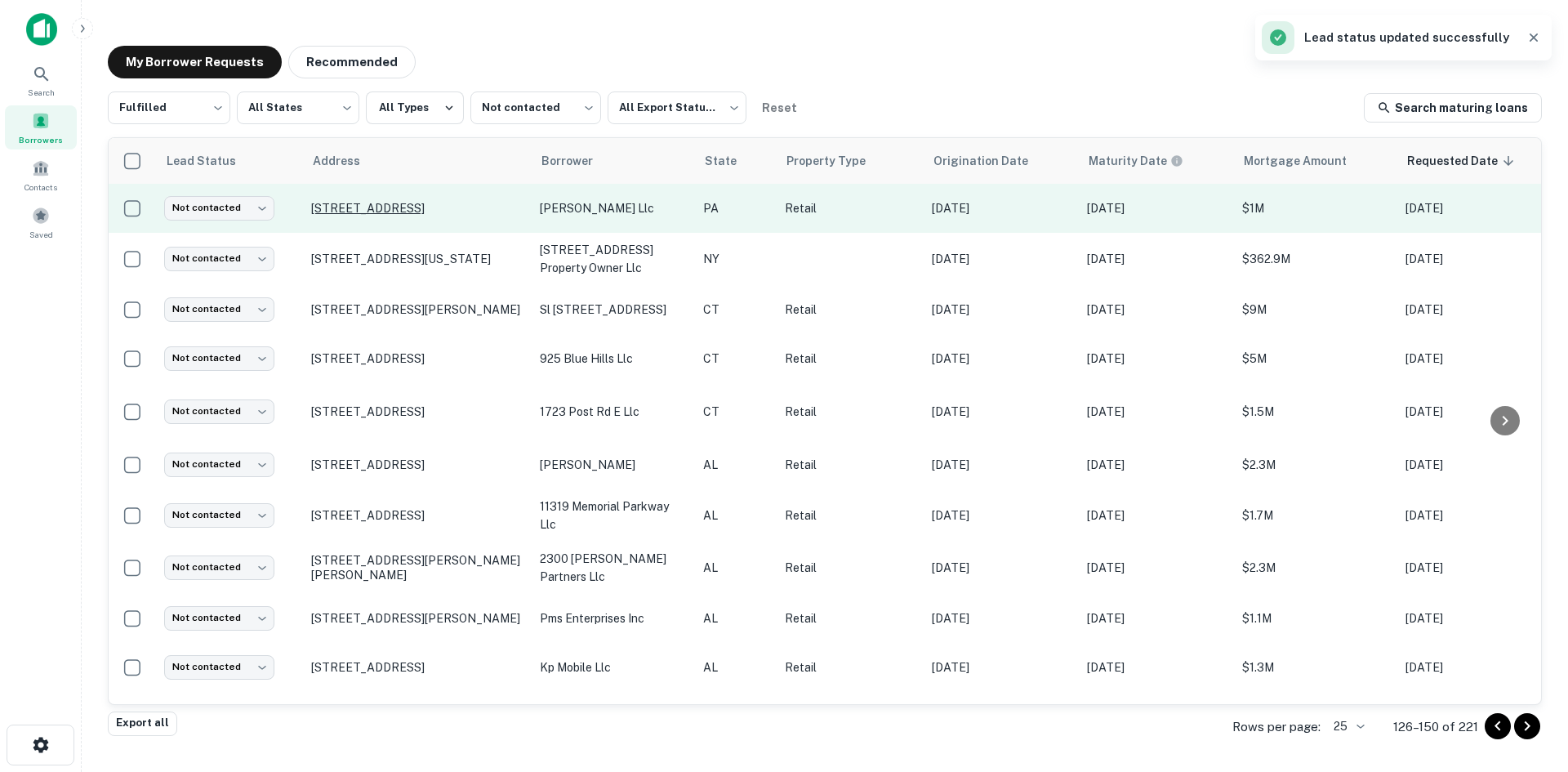
click at [411, 211] on p "220 S 10th St Lemoyne, PA17043" at bounding box center [417, 208] width 213 height 15
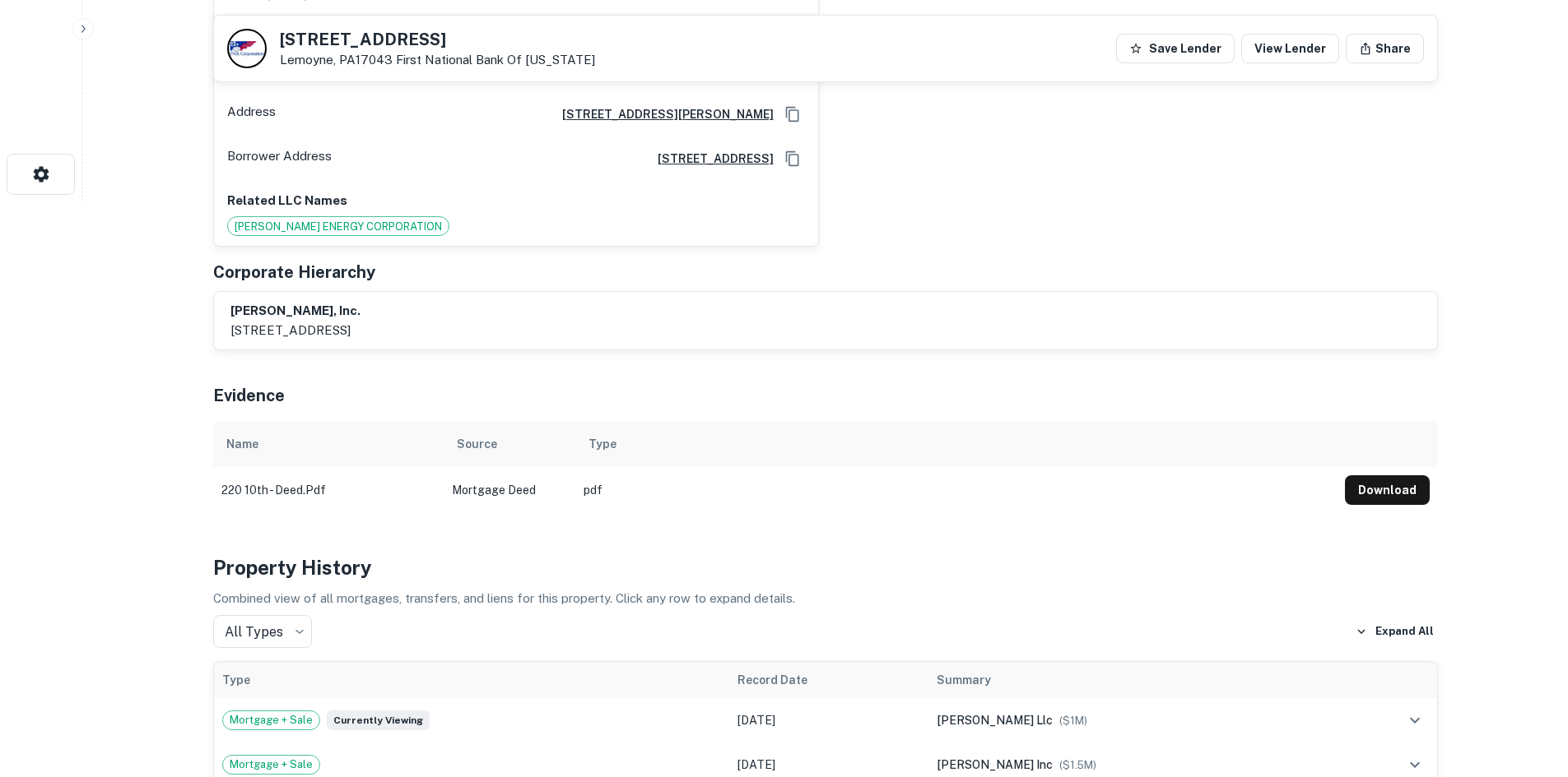
scroll to position [246, 0]
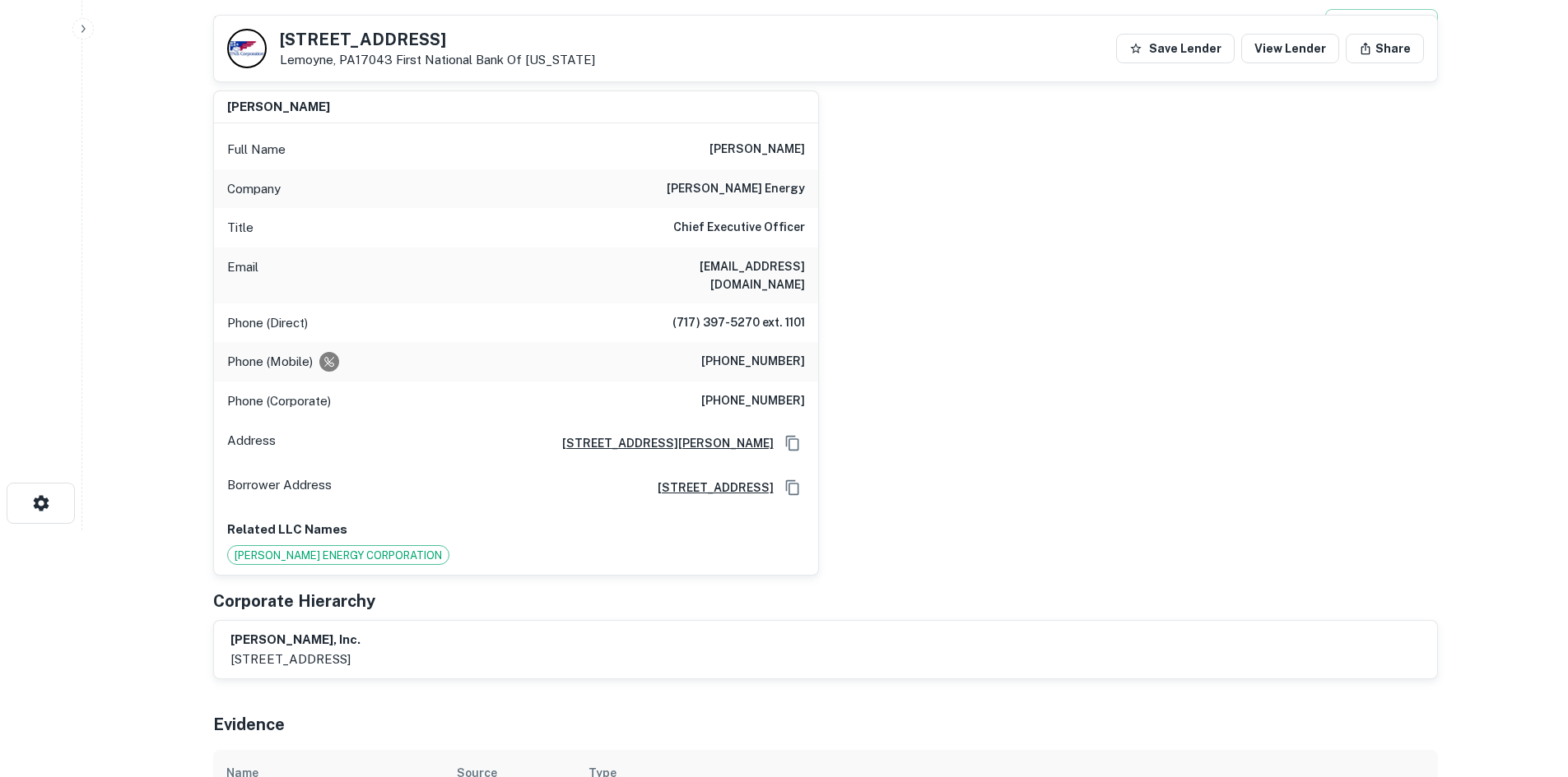
click at [748, 170] on div "Company rhoads energy" at bounding box center [516, 189] width 604 height 39
click at [757, 190] on h6 "rhoads energy" at bounding box center [735, 189] width 138 height 20
copy h6 "rhoads energy"
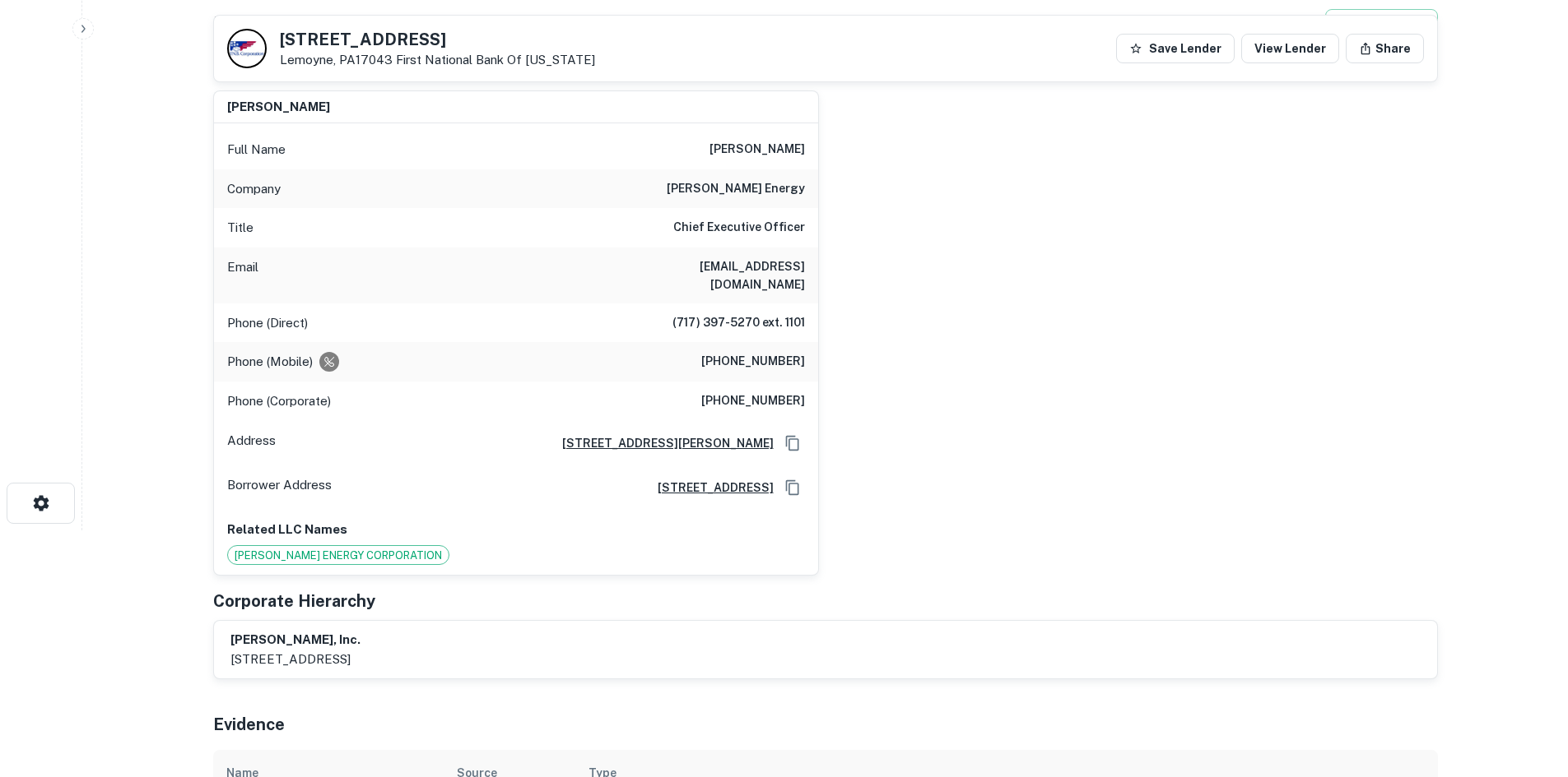
drag, startPoint x: 1064, startPoint y: 341, endPoint x: 729, endPoint y: 332, distance: 335.1
click at [1020, 340] on div "michael f. deberdine Full Name michael f. deberdine Company rhoads energy Title…" at bounding box center [819, 326] width 1237 height 499
click at [746, 352] on h6 "(717) 629-1323" at bounding box center [753, 362] width 104 height 20
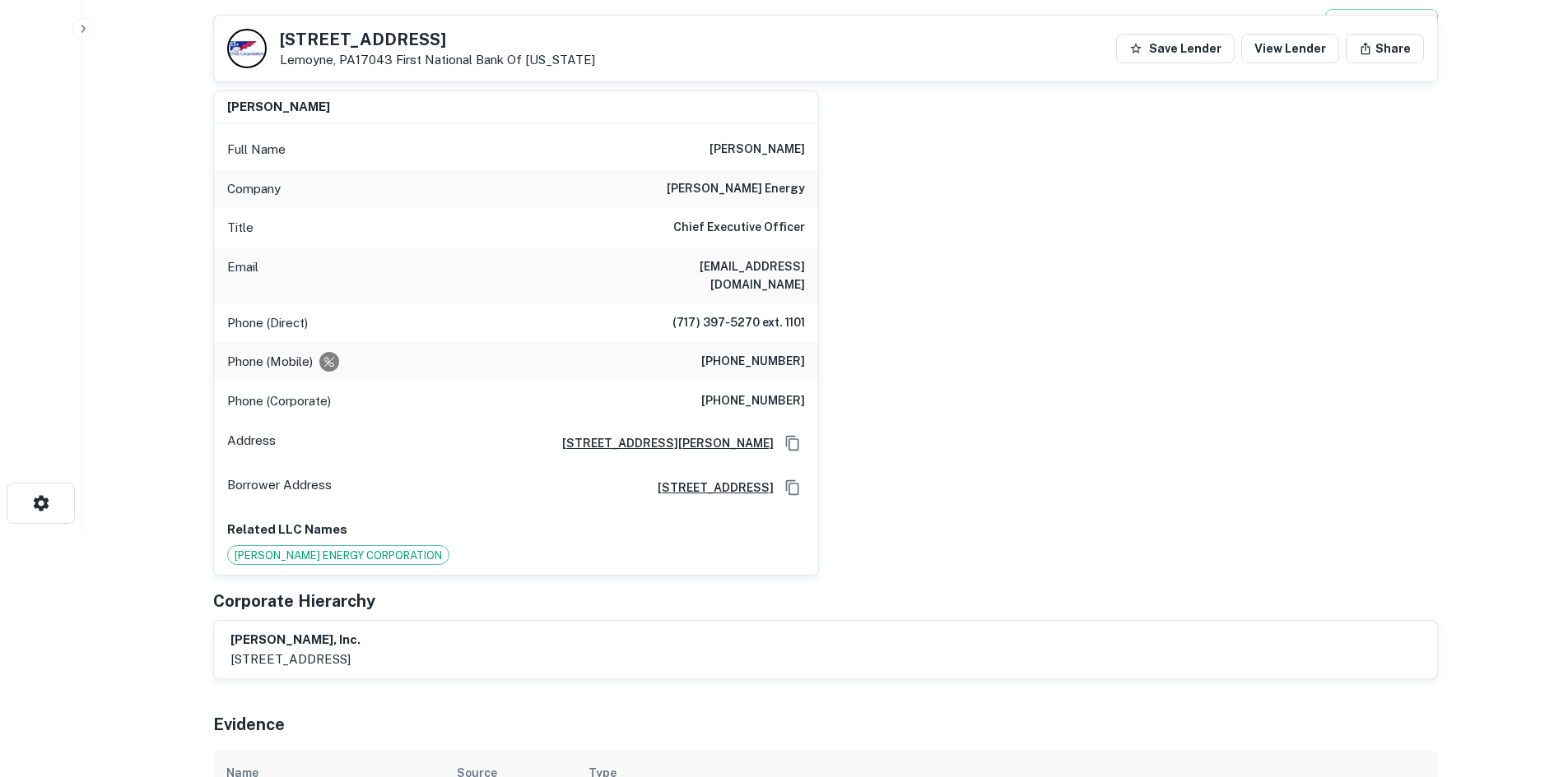
click at [720, 314] on h6 "(717) 397-5270 ext. 1101" at bounding box center [739, 324] width 133 height 20
click at [746, 322] on div "Phone (Direct) (717) 397-5270 ext. 1101" at bounding box center [516, 324] width 604 height 39
click at [750, 352] on h6 "(717) 629-1323" at bounding box center [753, 362] width 104 height 20
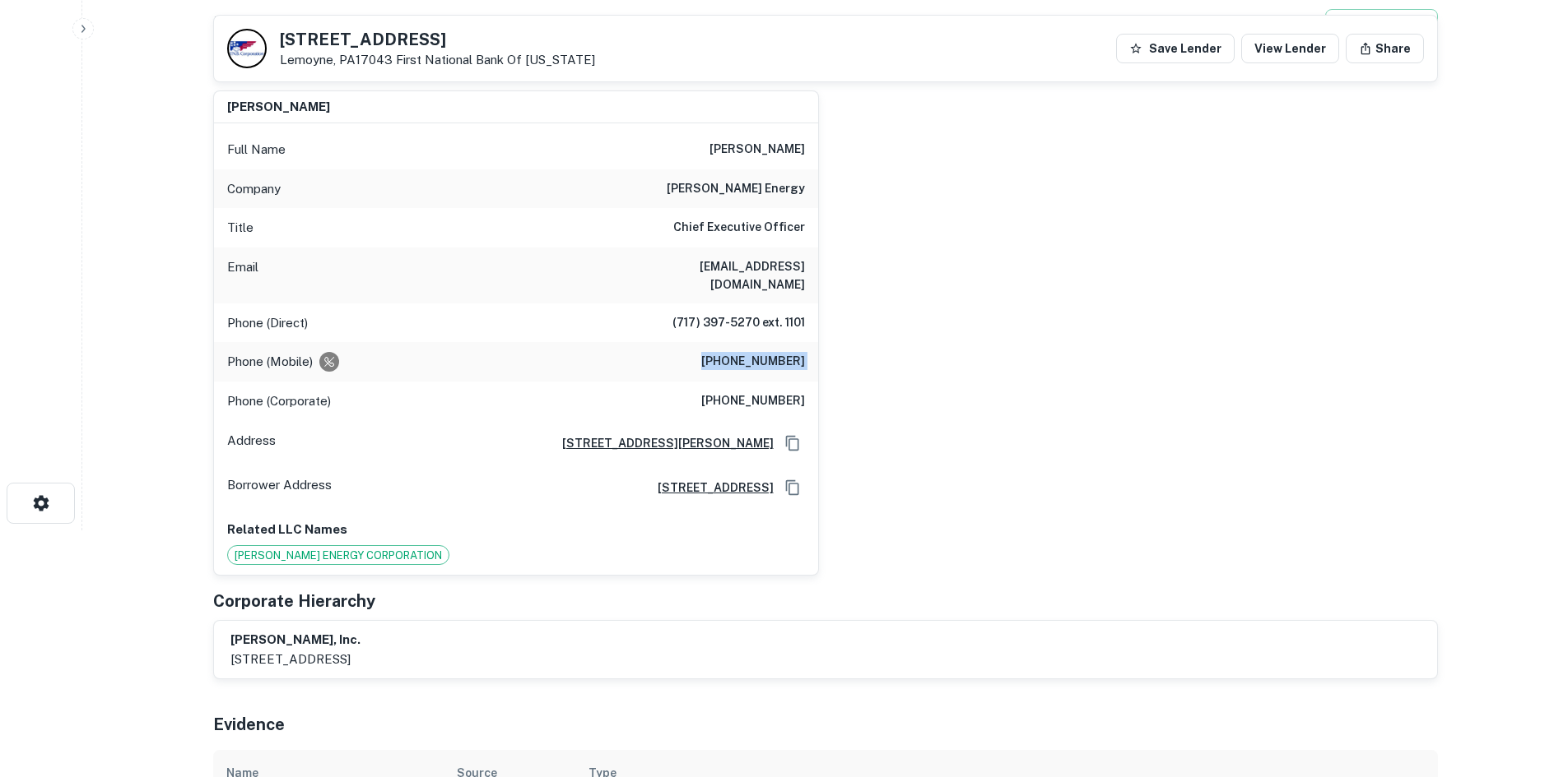
copy h6 "(717) 629-1323"
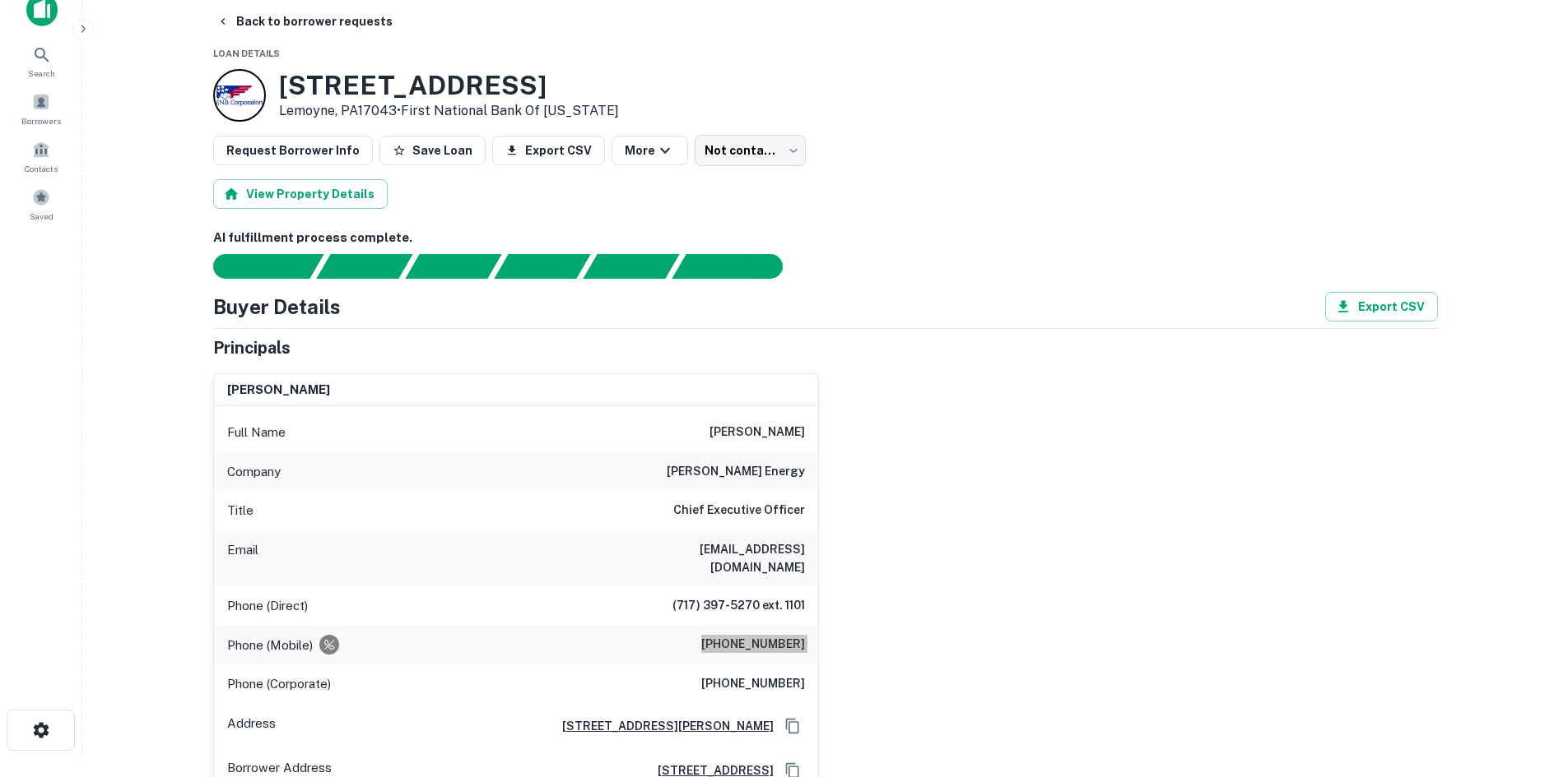
scroll to position [0, 0]
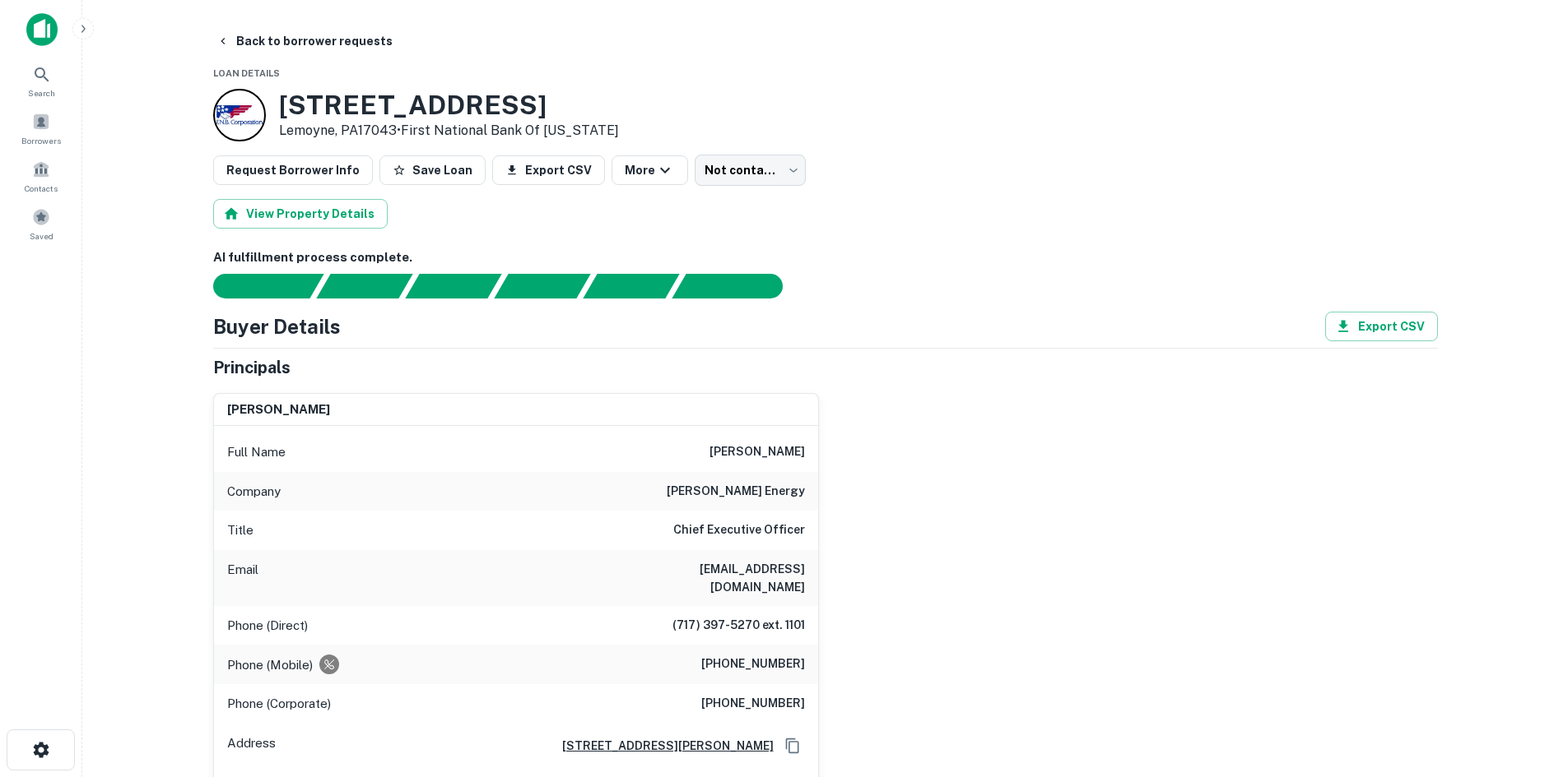
click at [937, 304] on div "AI fulfillment process complete. Buyer Details Export CSV Principals michael f.…" at bounding box center [826, 696] width 1225 height 896
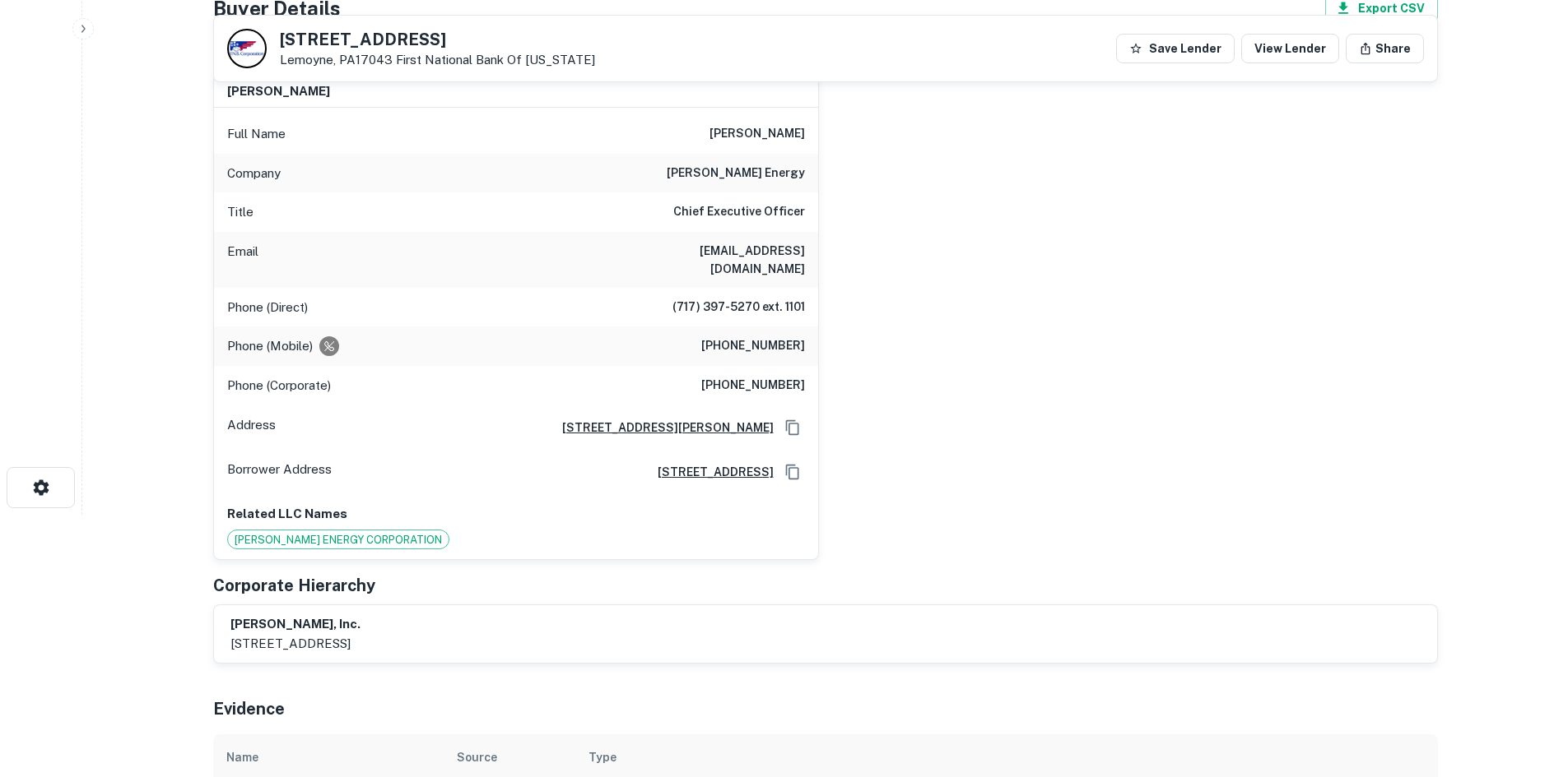
scroll to position [329, 0]
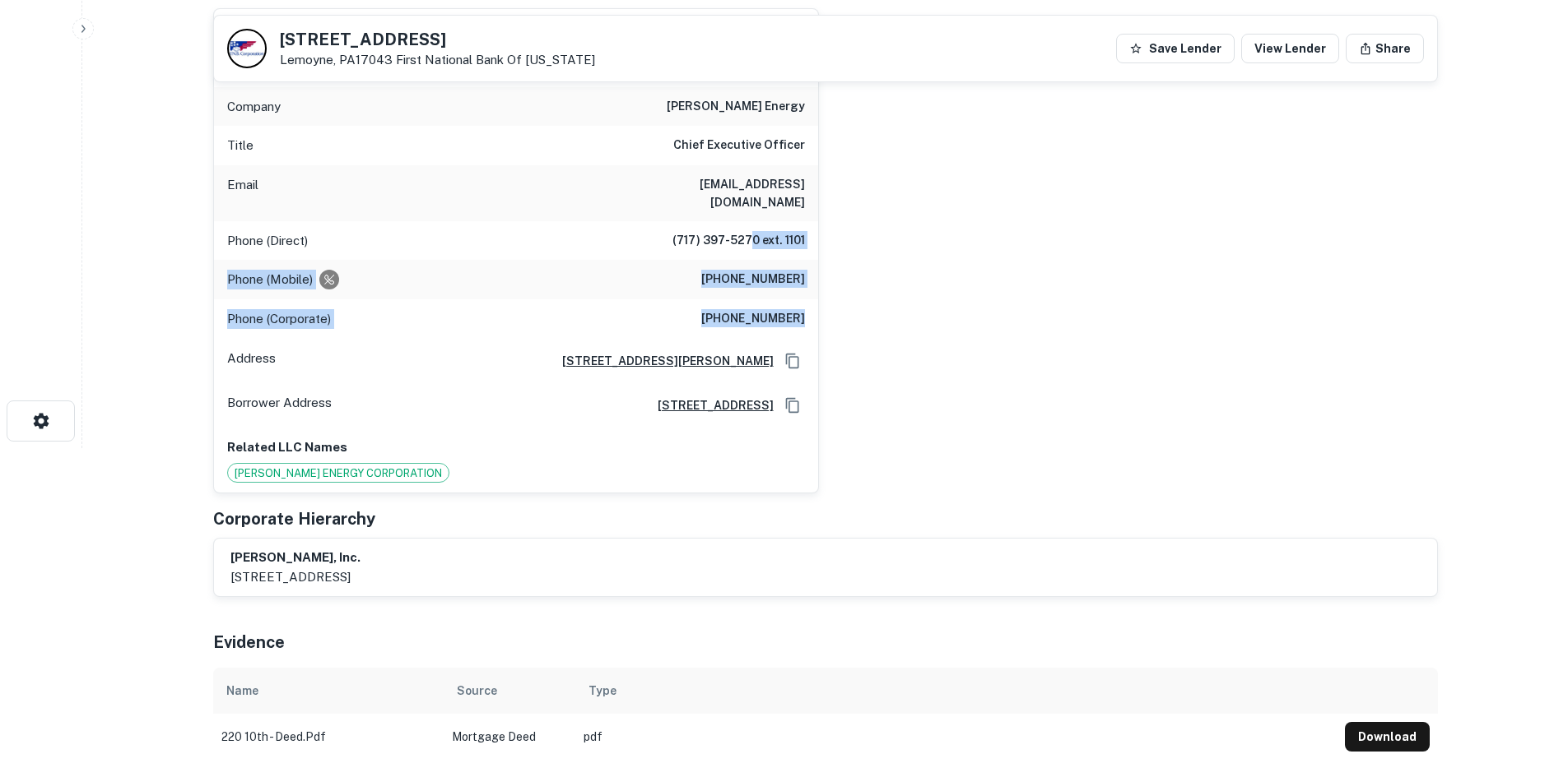
drag, startPoint x: 791, startPoint y: 293, endPoint x: 751, endPoint y: 233, distance: 72.1
click at [751, 233] on div "Full Name michael f. deberdine Company rhoads energy Title Chief Executive Offi…" at bounding box center [516, 267] width 604 height 452
click at [1208, 255] on div "michael f. deberdine Full Name michael f. deberdine Company rhoads energy Title…" at bounding box center [819, 244] width 1237 height 499
click at [191, 384] on main "Back to borrower requests 220 S 10th St Lemoyne, PA17043 First National Bank Of…" at bounding box center [825, 59] width 1486 height 777
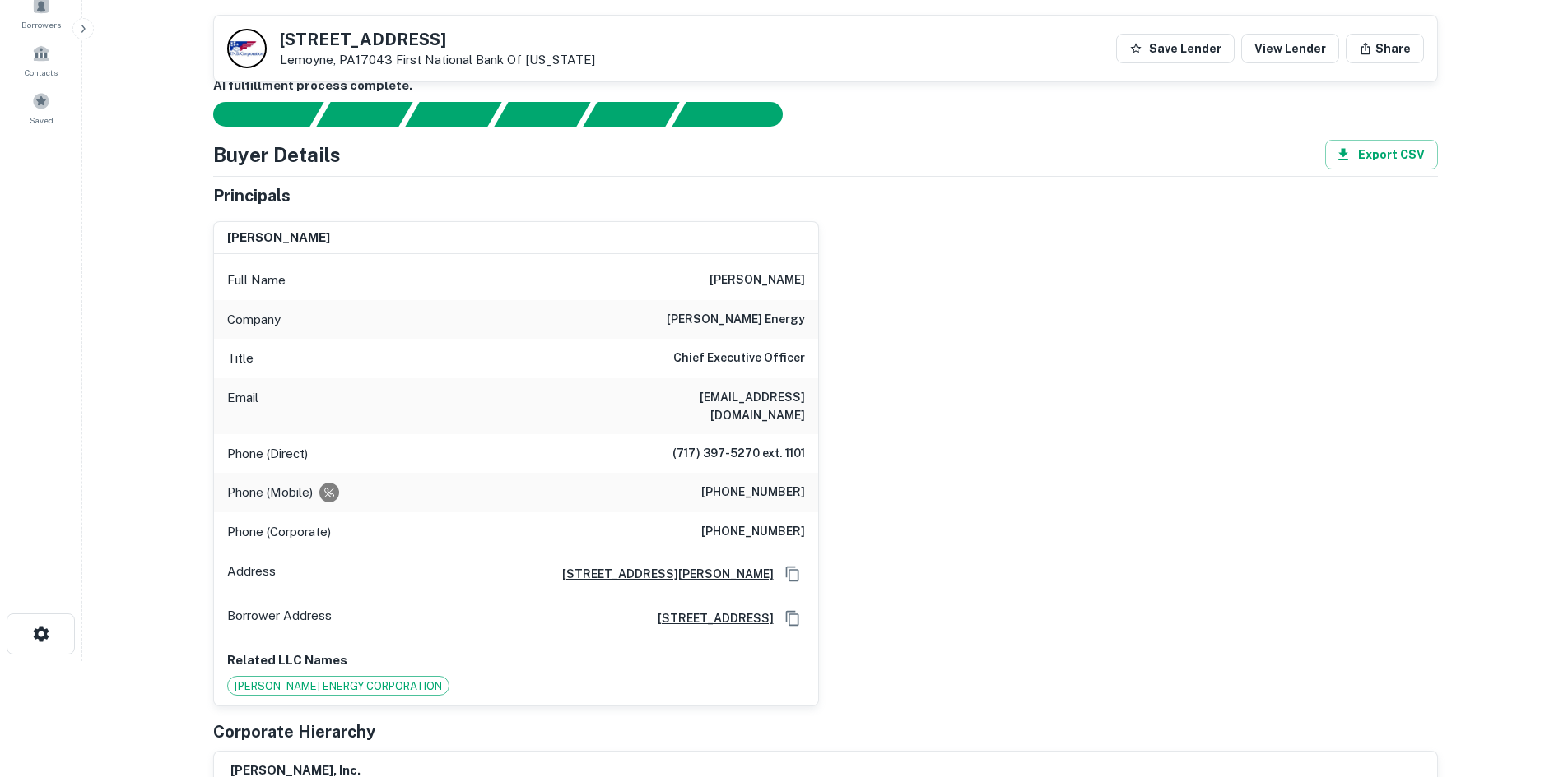
scroll to position [0, 0]
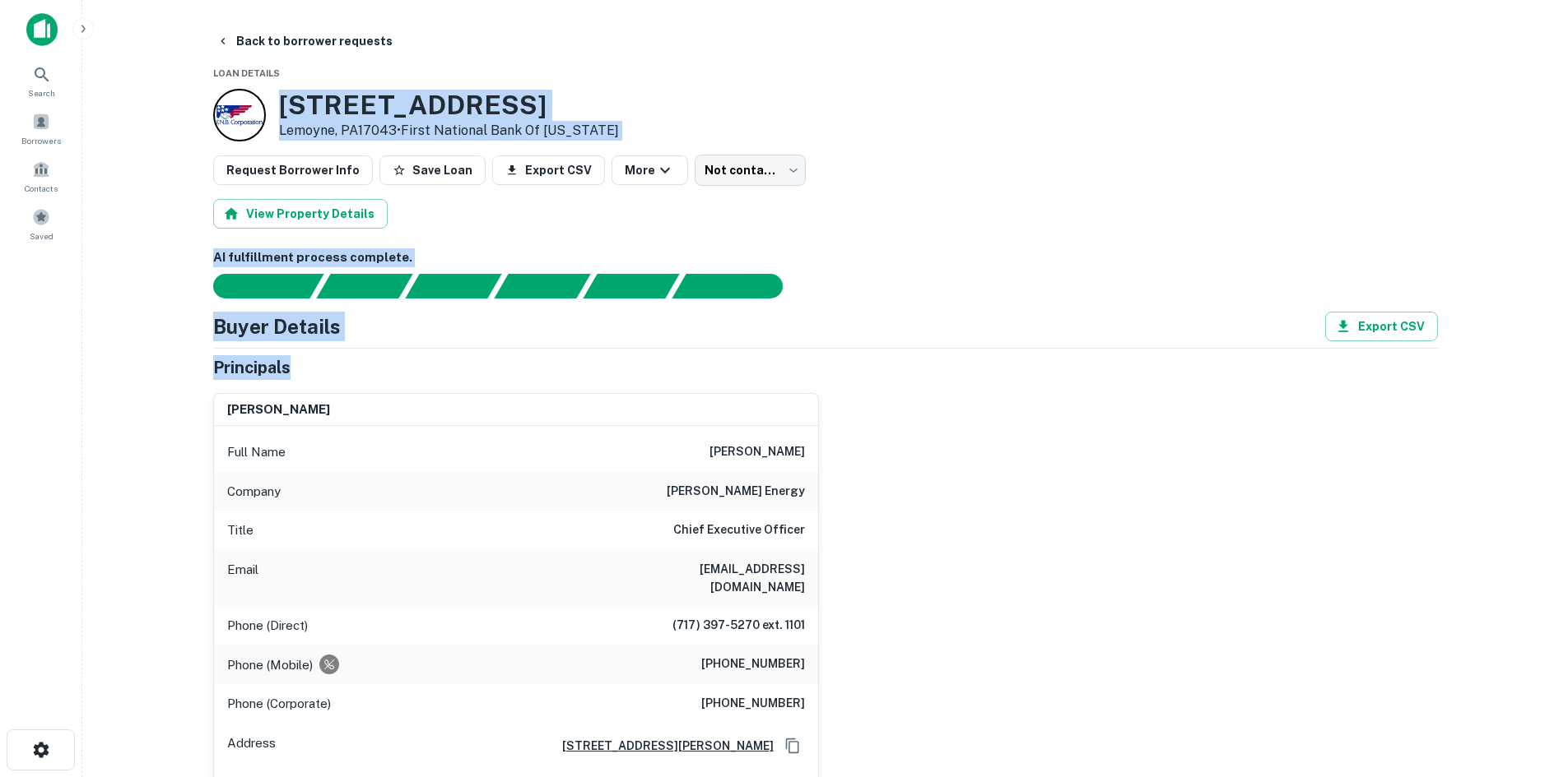
drag, startPoint x: 276, startPoint y: 118, endPoint x: 844, endPoint y: 377, distance: 624.3
click at [853, 369] on div "Principals" at bounding box center [826, 368] width 1225 height 25
drag, startPoint x: 733, startPoint y: 307, endPoint x: 199, endPoint y: 59, distance: 588.8
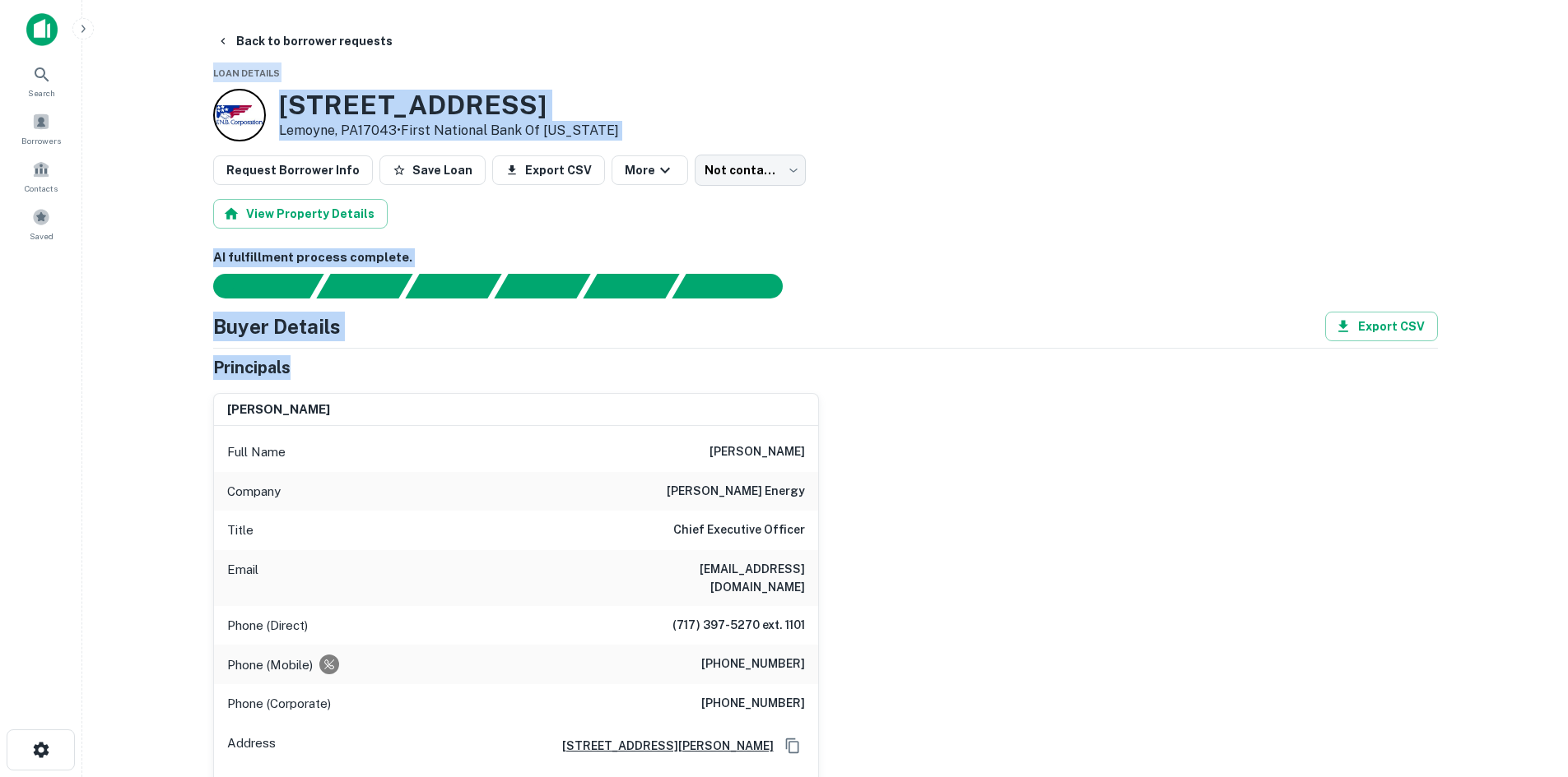
click at [165, 250] on main "Back to borrower requests Loan Details 220 S 10th St Lemoyne, PA17043 • First N…" at bounding box center [825, 388] width 1486 height 777
drag, startPoint x: 305, startPoint y: 367, endPoint x: 176, endPoint y: 60, distance: 333.0
click at [176, 60] on main "Back to borrower requests Loan Details 220 S 10th St Lemoyne, PA17043 • First N…" at bounding box center [825, 388] width 1486 height 777
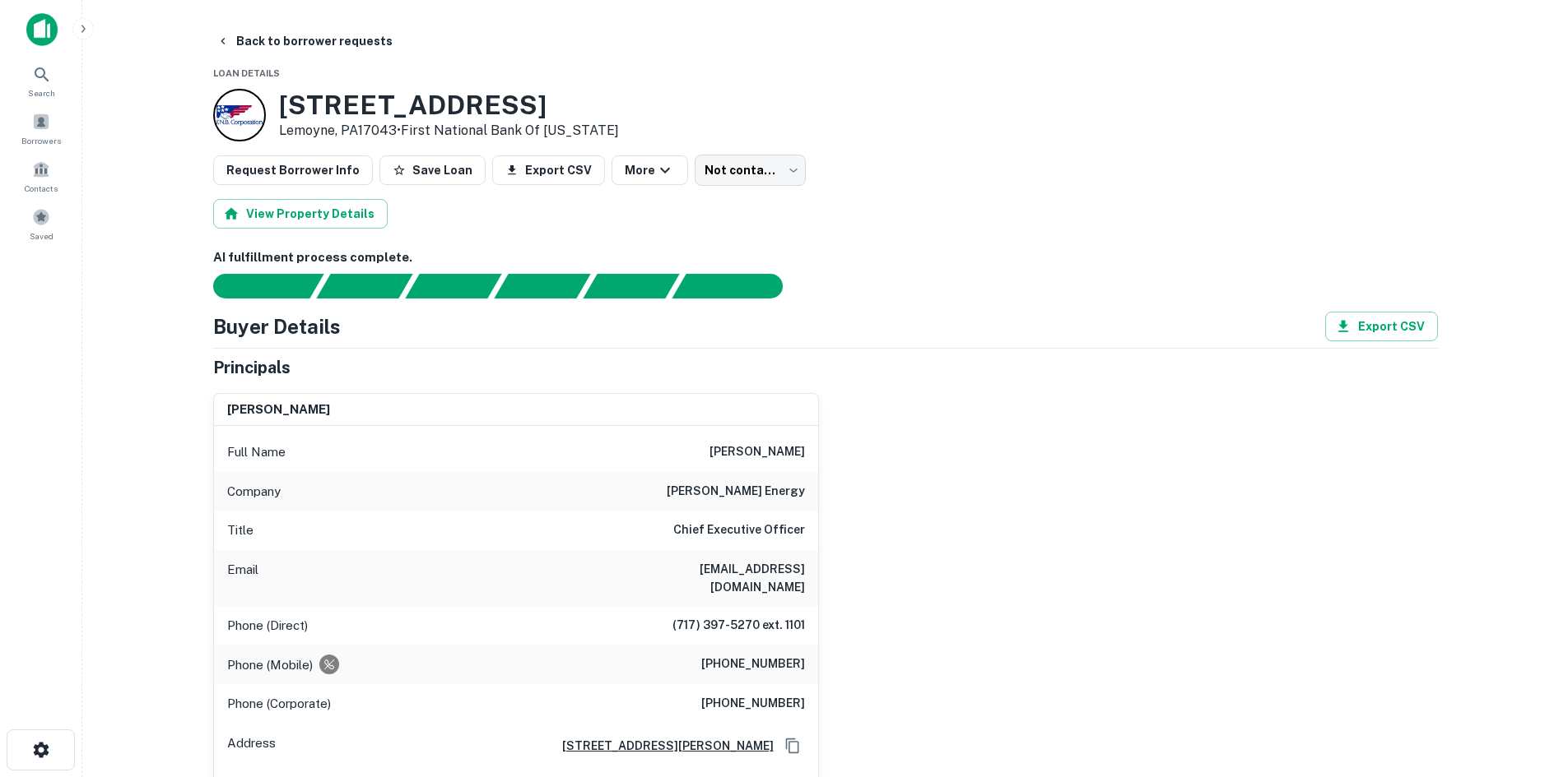
drag, startPoint x: 211, startPoint y: 73, endPoint x: 433, endPoint y: 402, distance: 396.9
click at [375, 389] on div "michael f. deberdine Full Name michael f. deberdine Company rhoads energy Title…" at bounding box center [509, 629] width 619 height 499
drag, startPoint x: 360, startPoint y: 401, endPoint x: 148, endPoint y: 131, distance: 343.3
click at [148, 131] on main "Back to borrower requests Loan Details 220 S 10th St Lemoyne, PA17043 • First N…" at bounding box center [825, 388] width 1486 height 777
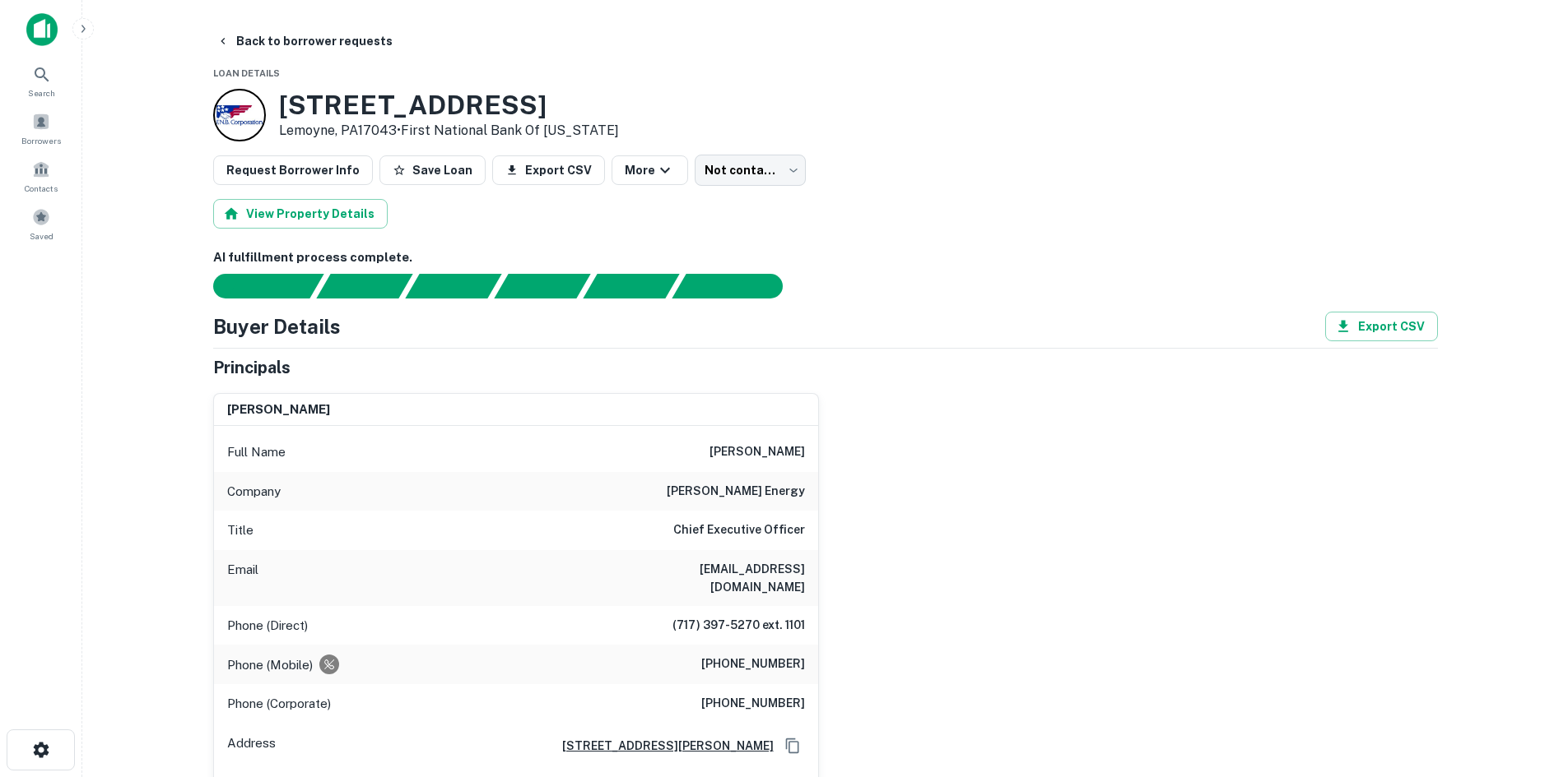
click at [175, 290] on main "Back to borrower requests Loan Details 220 S 10th St Lemoyne, PA17043 • First N…" at bounding box center [825, 388] width 1486 height 777
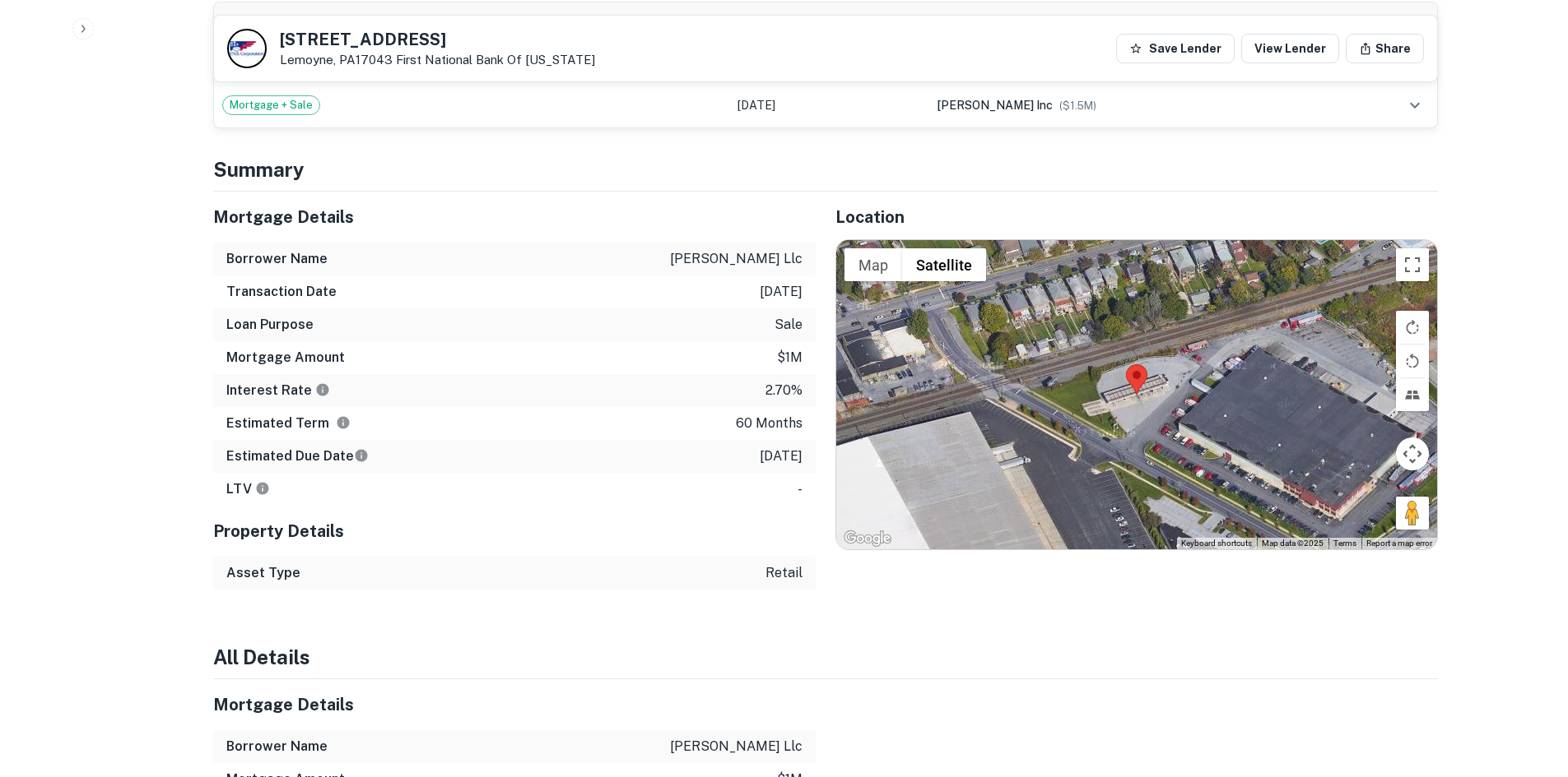
scroll to position [1234, 0]
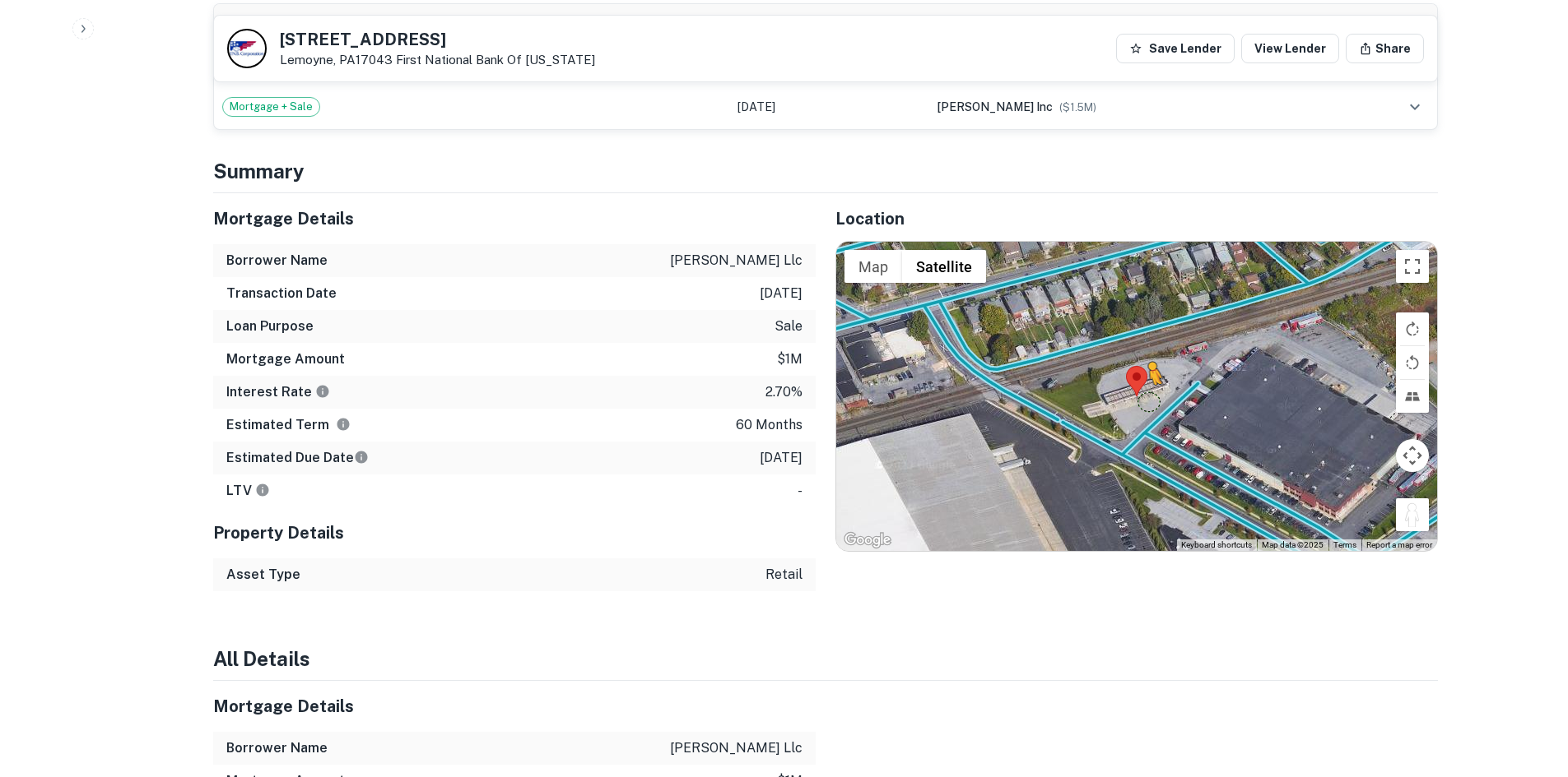
drag, startPoint x: 1408, startPoint y: 493, endPoint x: 1148, endPoint y: 385, distance: 281.5
click at [1148, 385] on div "To activate drag with keyboard, press Alt + Enter. Once in keyboard drag state,…" at bounding box center [1137, 396] width 601 height 309
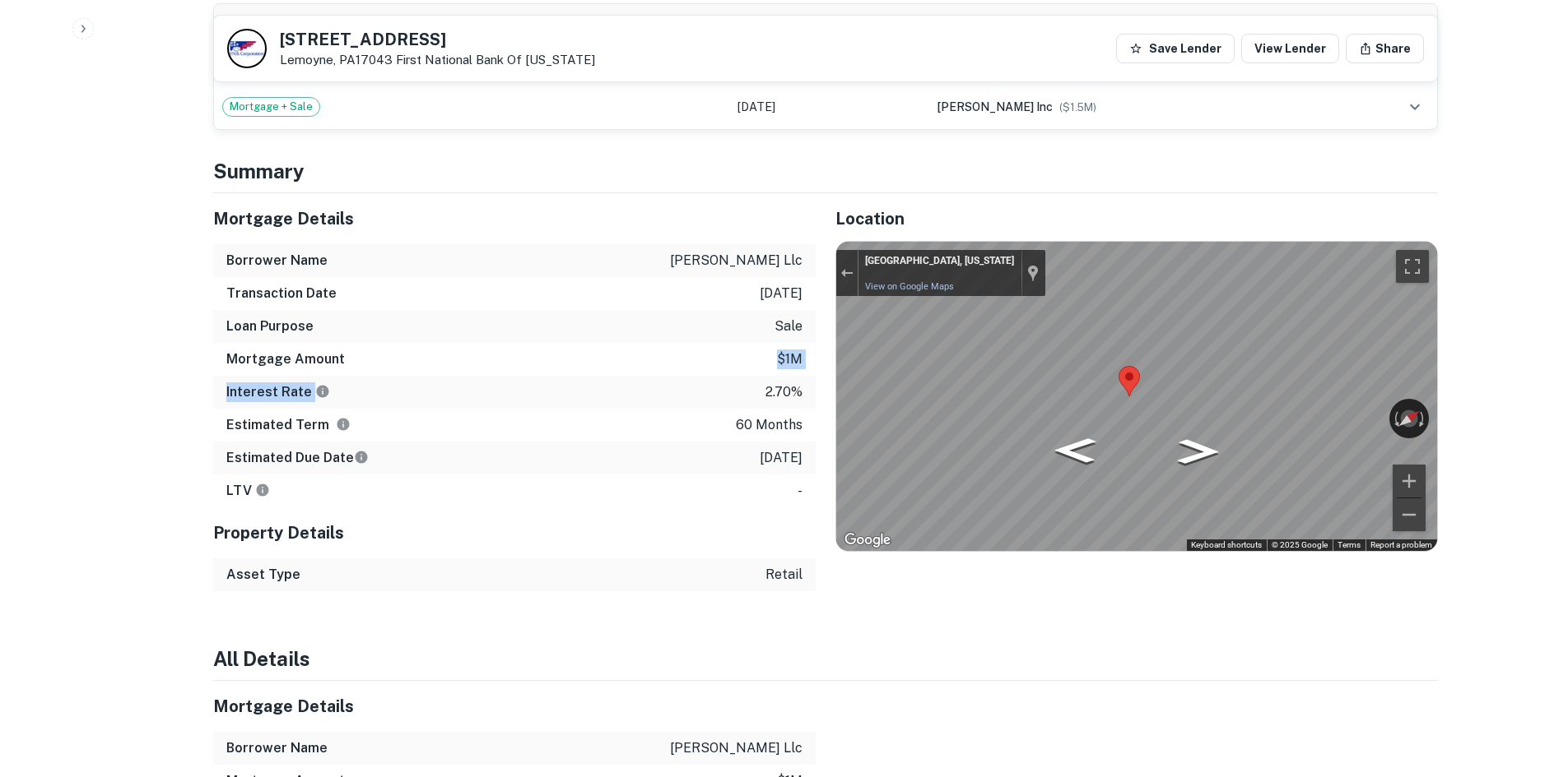
click at [581, 360] on div "Mortgage Details Borrower Name jerome h rhoads llc Transaction Date 3/1/2021 Lo…" at bounding box center [515, 350] width 602 height 315
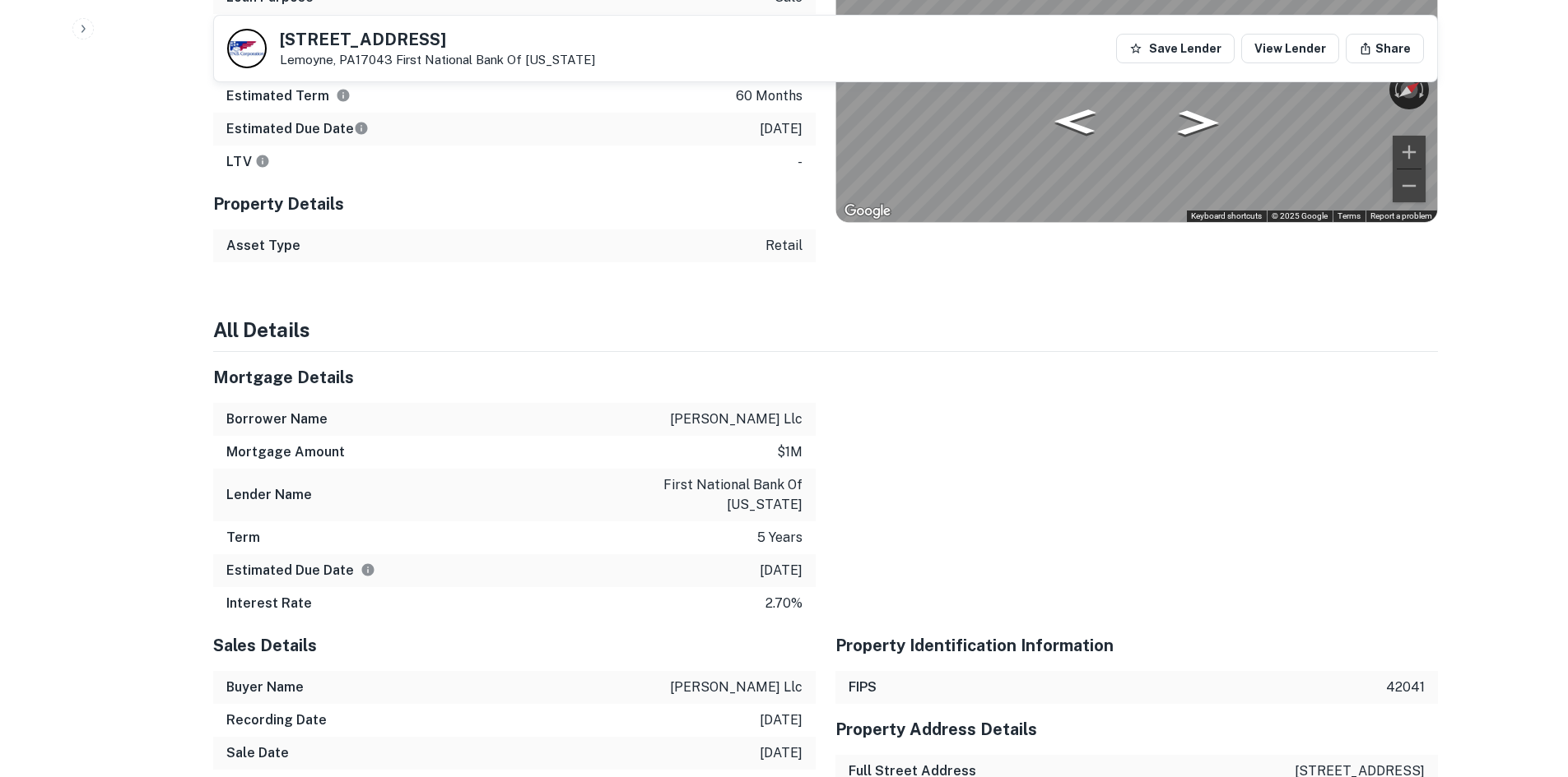
scroll to position [1398, 0]
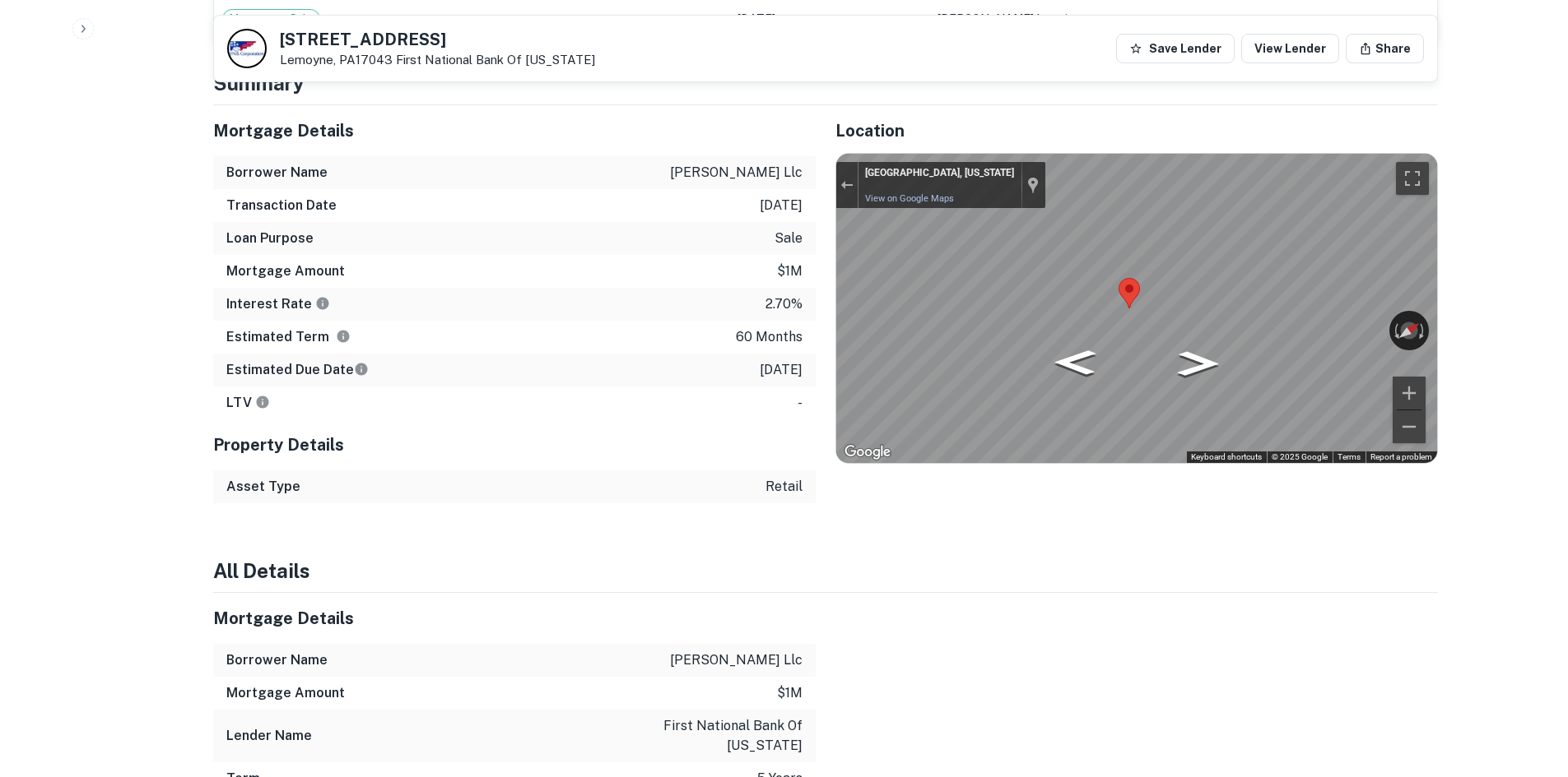
scroll to position [1234, 0]
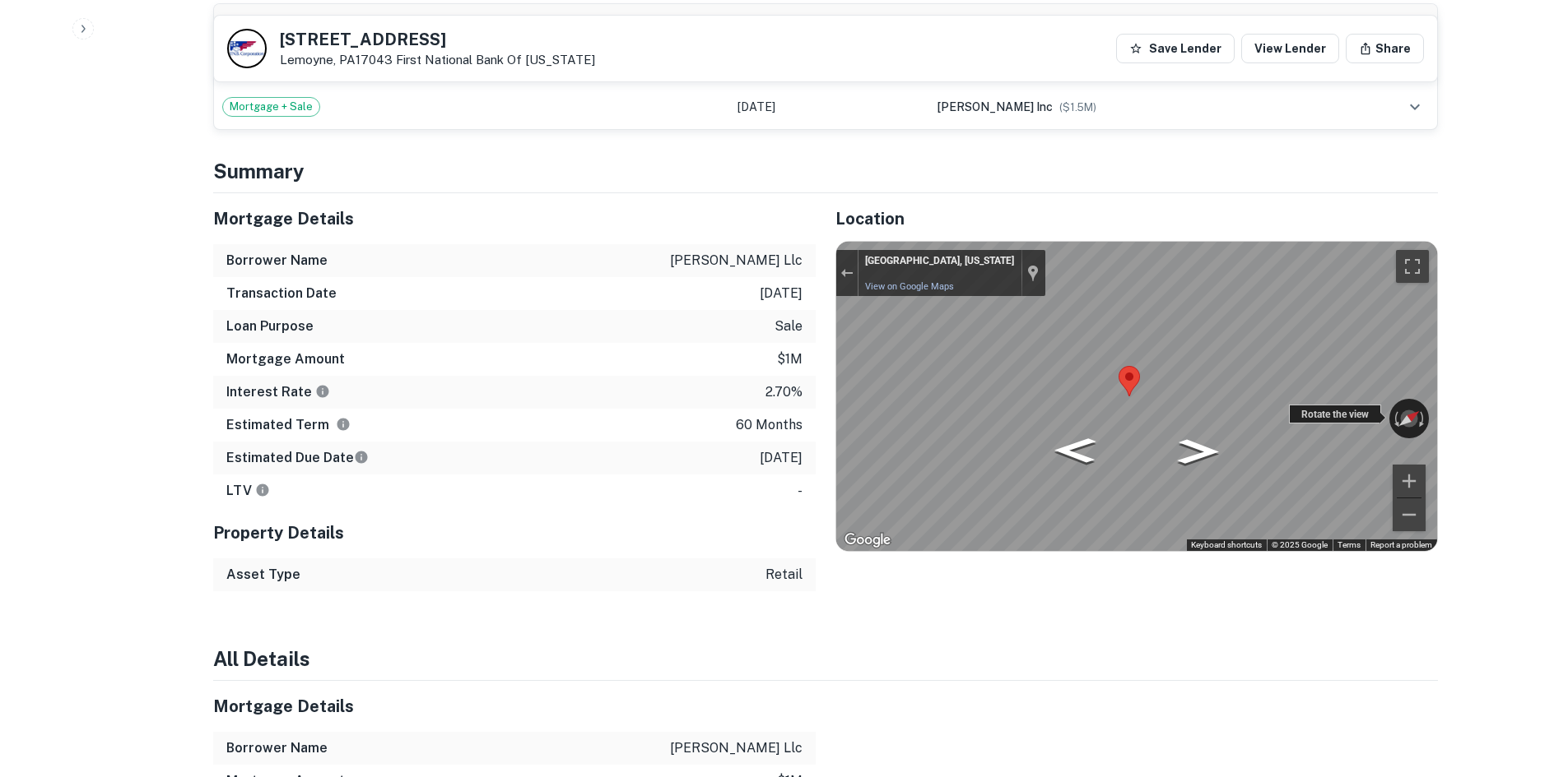
click at [1069, 407] on div "← Move left → Move right ↑ Move up ↓ Move down + Zoom in - Zoom out Lemoyne, Pe…" at bounding box center [1137, 396] width 601 height 309
drag, startPoint x: 1312, startPoint y: 402, endPoint x: 1575, endPoint y: 333, distance: 271.9
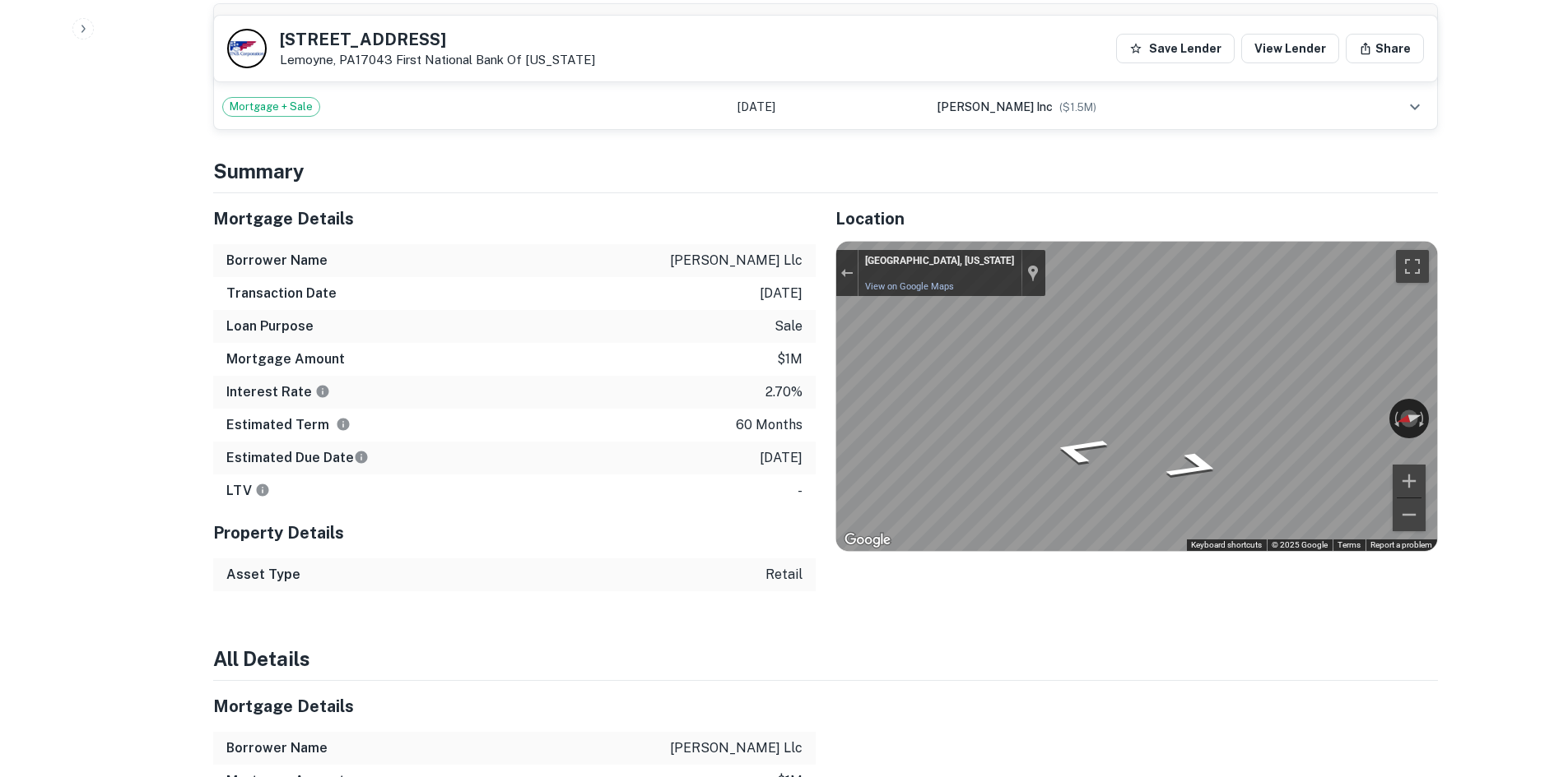
click at [559, 366] on div "Mortgage Details Borrower Name jerome h rhoads llc Transaction Date 3/1/2021 Lo…" at bounding box center [816, 393] width 1244 height 398
click at [1440, 331] on div "Back to borrower requests 220 S 10th St Lemoyne, PA17043 First National Bank Of…" at bounding box center [826, 304] width 1264 height 3022
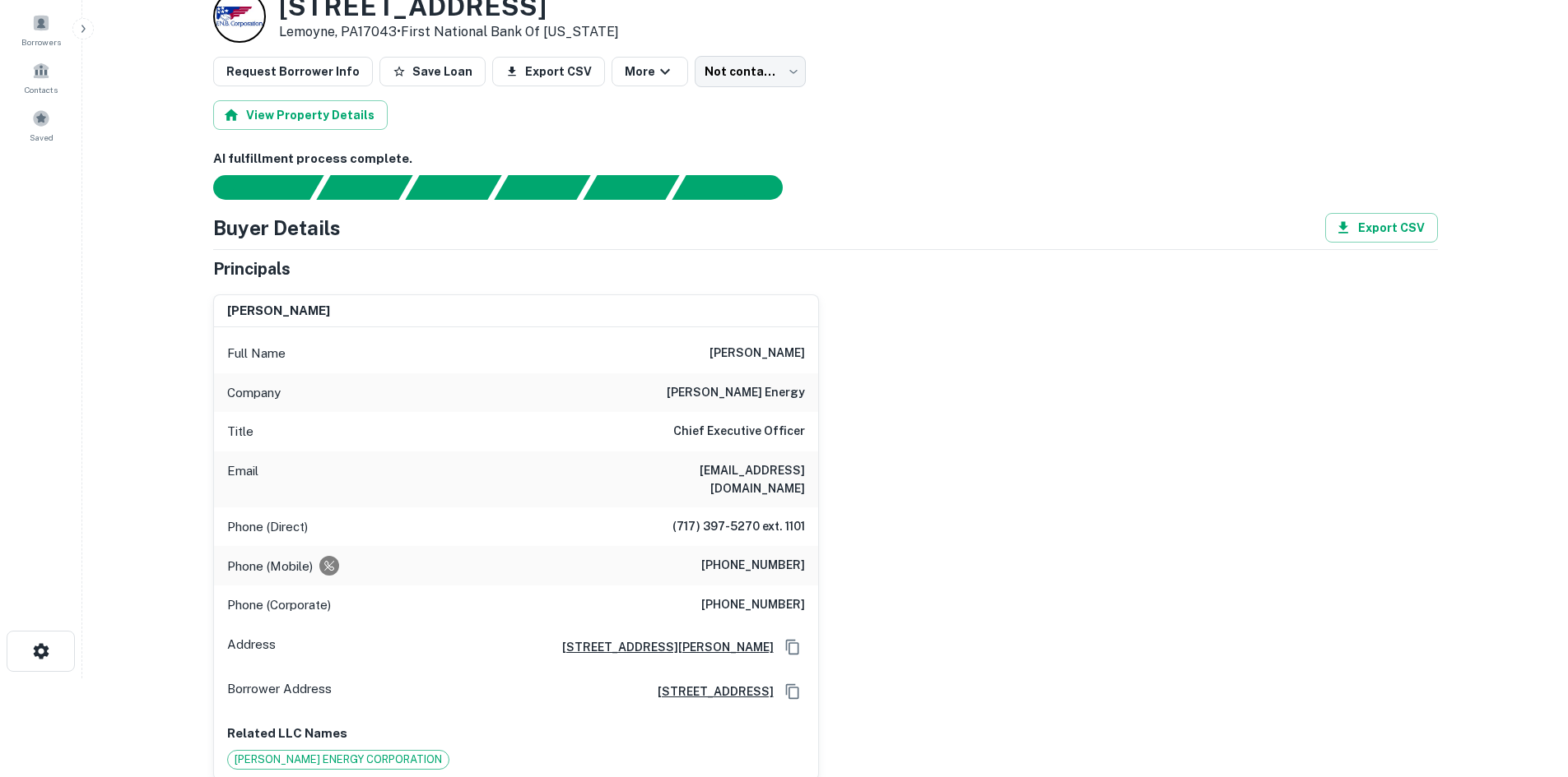
scroll to position [82, 0]
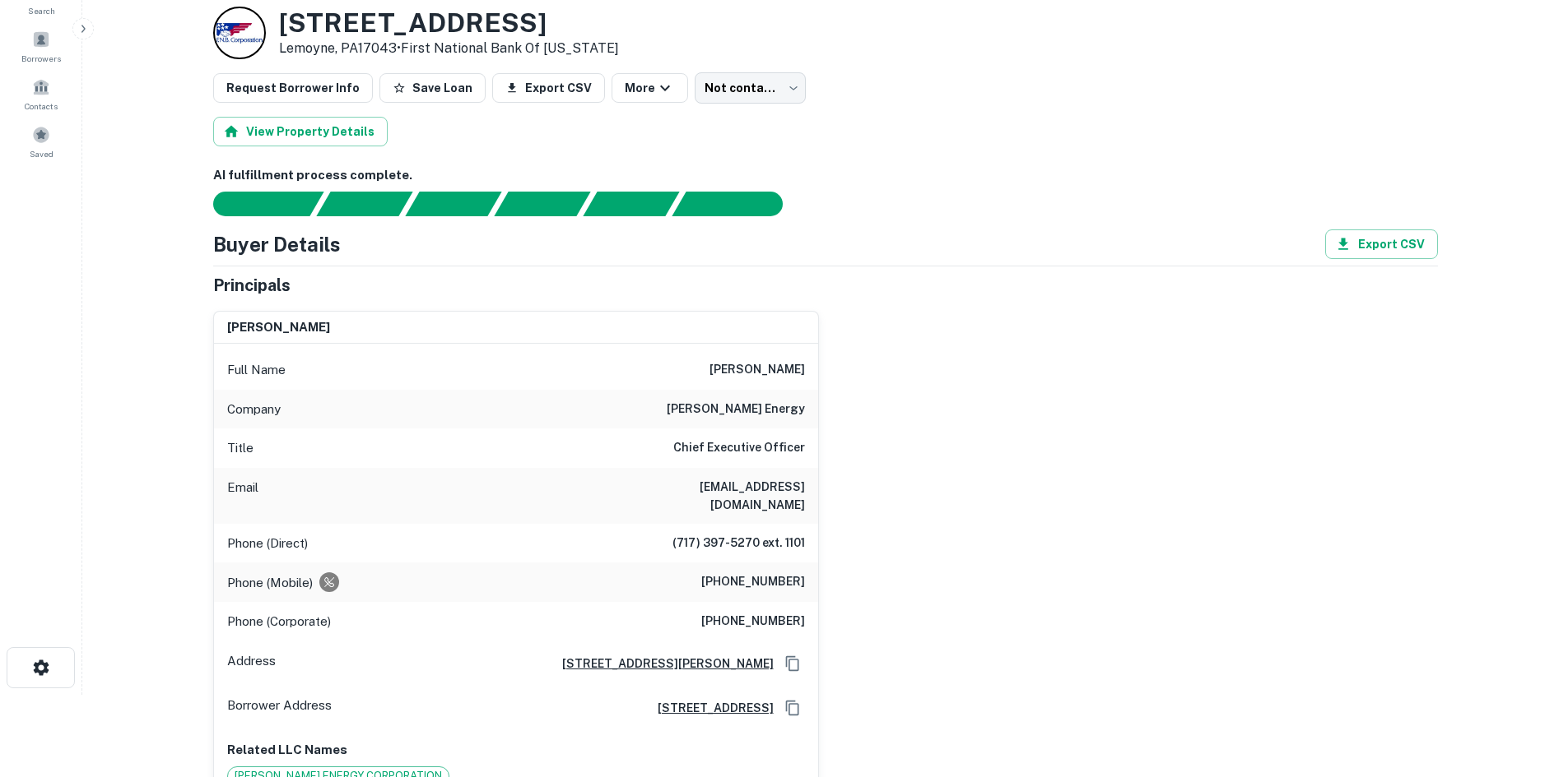
click at [767, 534] on h6 "(717) 397-5270 ext. 1101" at bounding box center [739, 544] width 133 height 20
click at [771, 534] on h6 "(717) 397-5270 ext. 1101" at bounding box center [739, 544] width 133 height 20
click at [396, 288] on div "Principals" at bounding box center [826, 286] width 1225 height 25
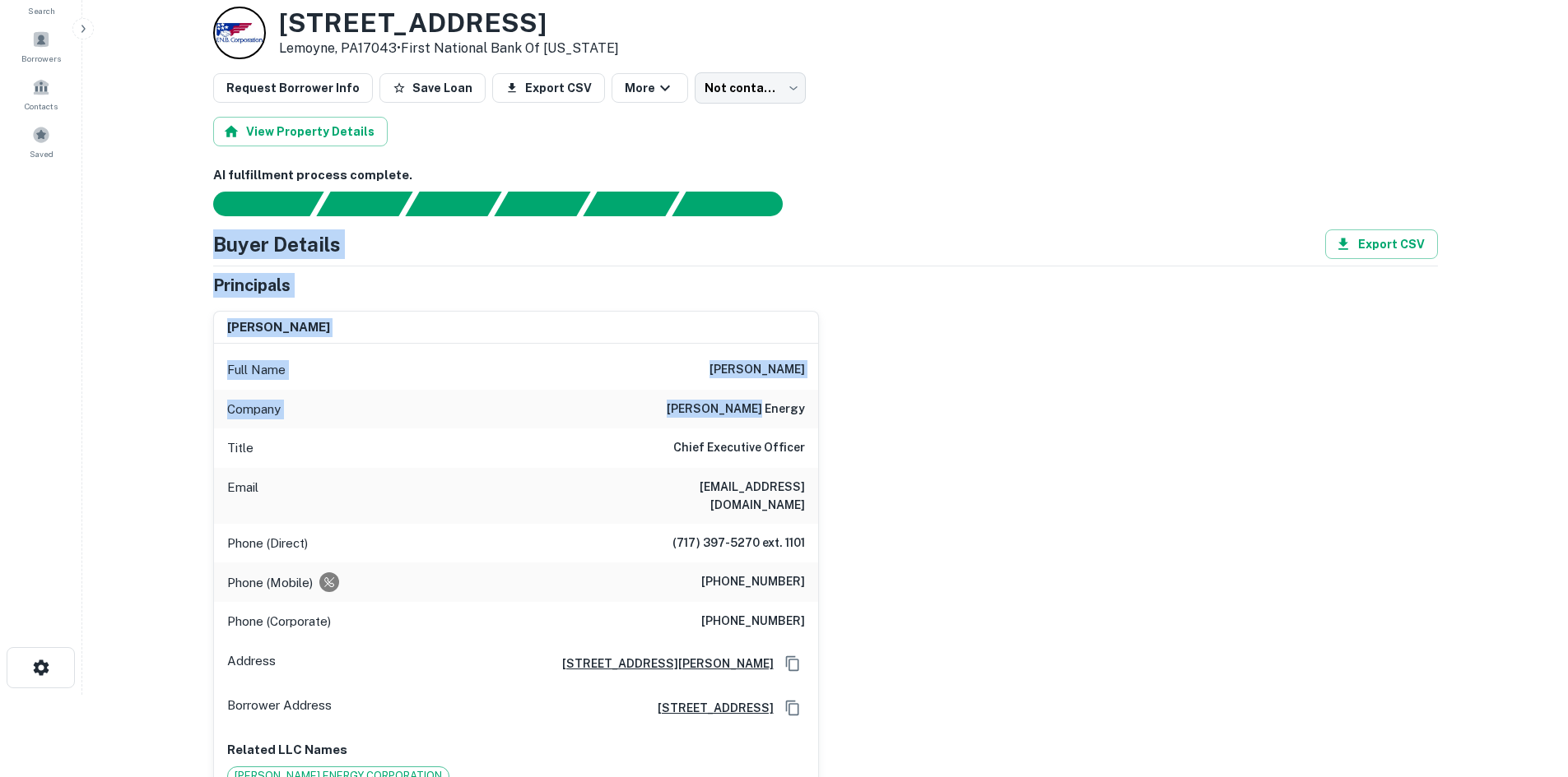
drag, startPoint x: 416, startPoint y: 340, endPoint x: 957, endPoint y: 401, distance: 544.4
drag, startPoint x: 957, startPoint y: 401, endPoint x: 958, endPoint y: 320, distance: 81.0
click at [958, 320] on div "michael f. deberdine Full Name michael f. deberdine Company rhoads energy Title…" at bounding box center [819, 547] width 1237 height 499
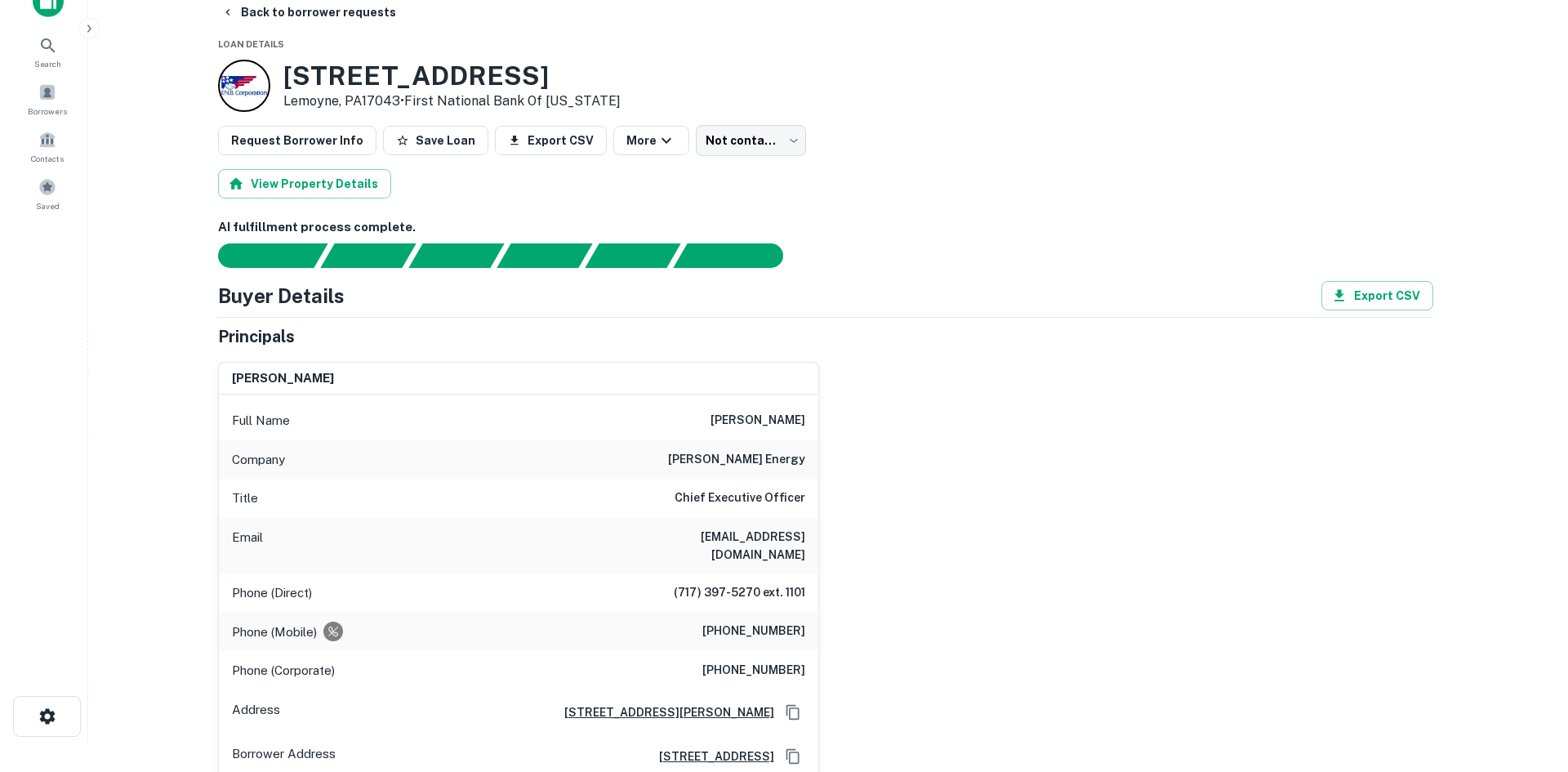
scroll to position [0, 0]
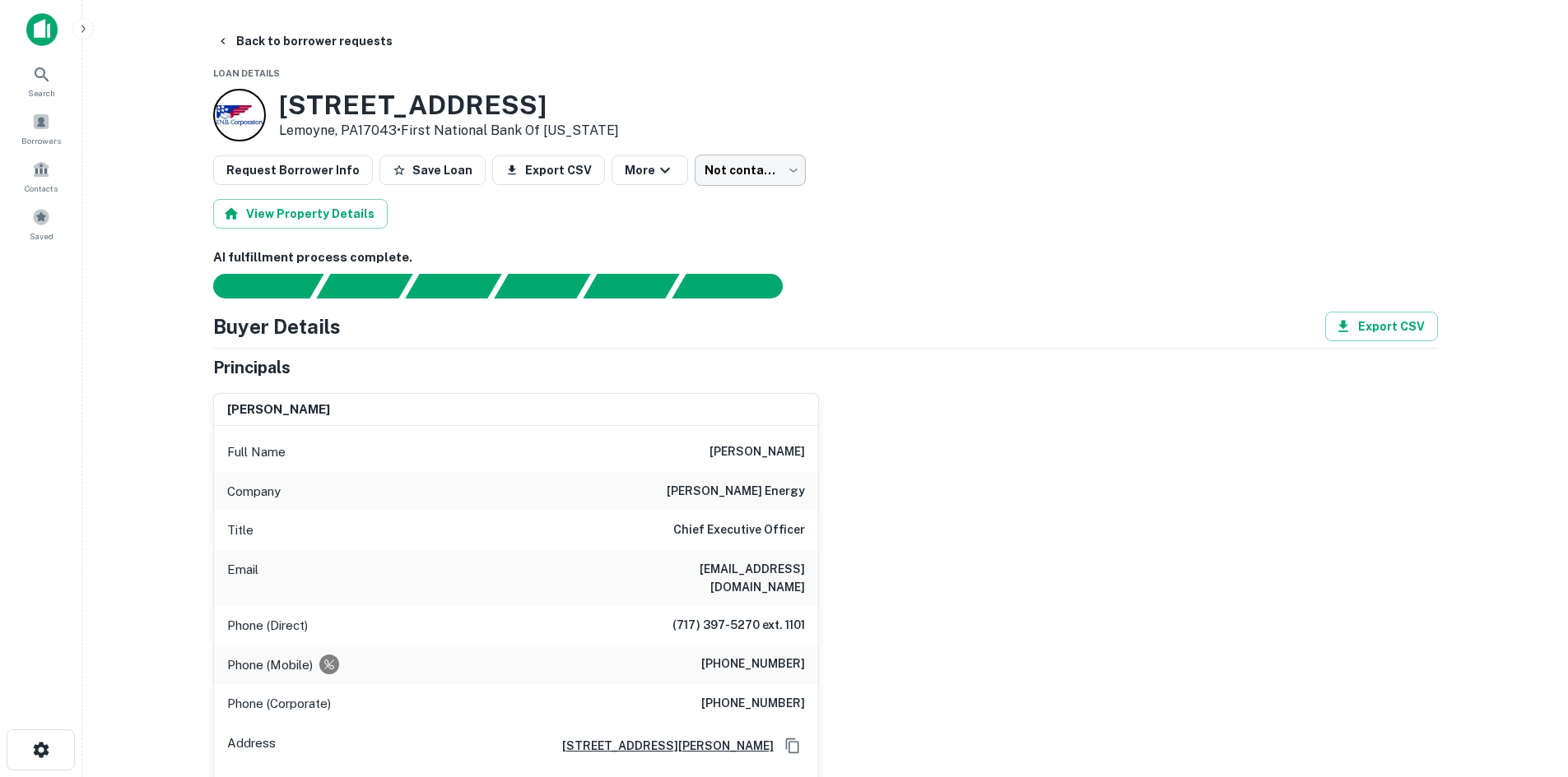
click at [757, 186] on body "Search Borrowers Contacts Saved Back to borrower requests Loan Details 220 S 10…" at bounding box center [784, 388] width 1568 height 777
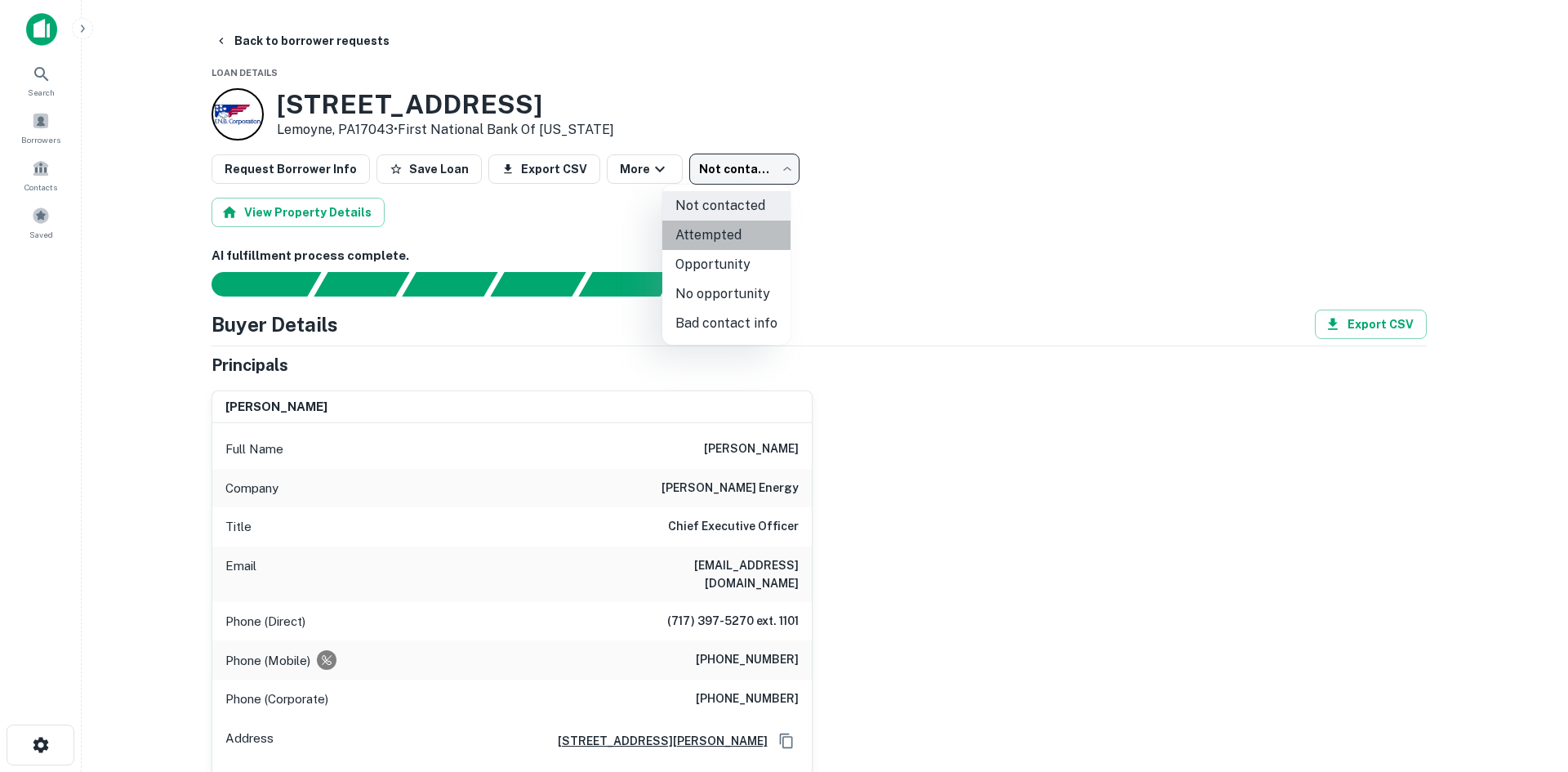
click at [748, 235] on li "Attempted" at bounding box center [726, 235] width 128 height 29
type input "*********"
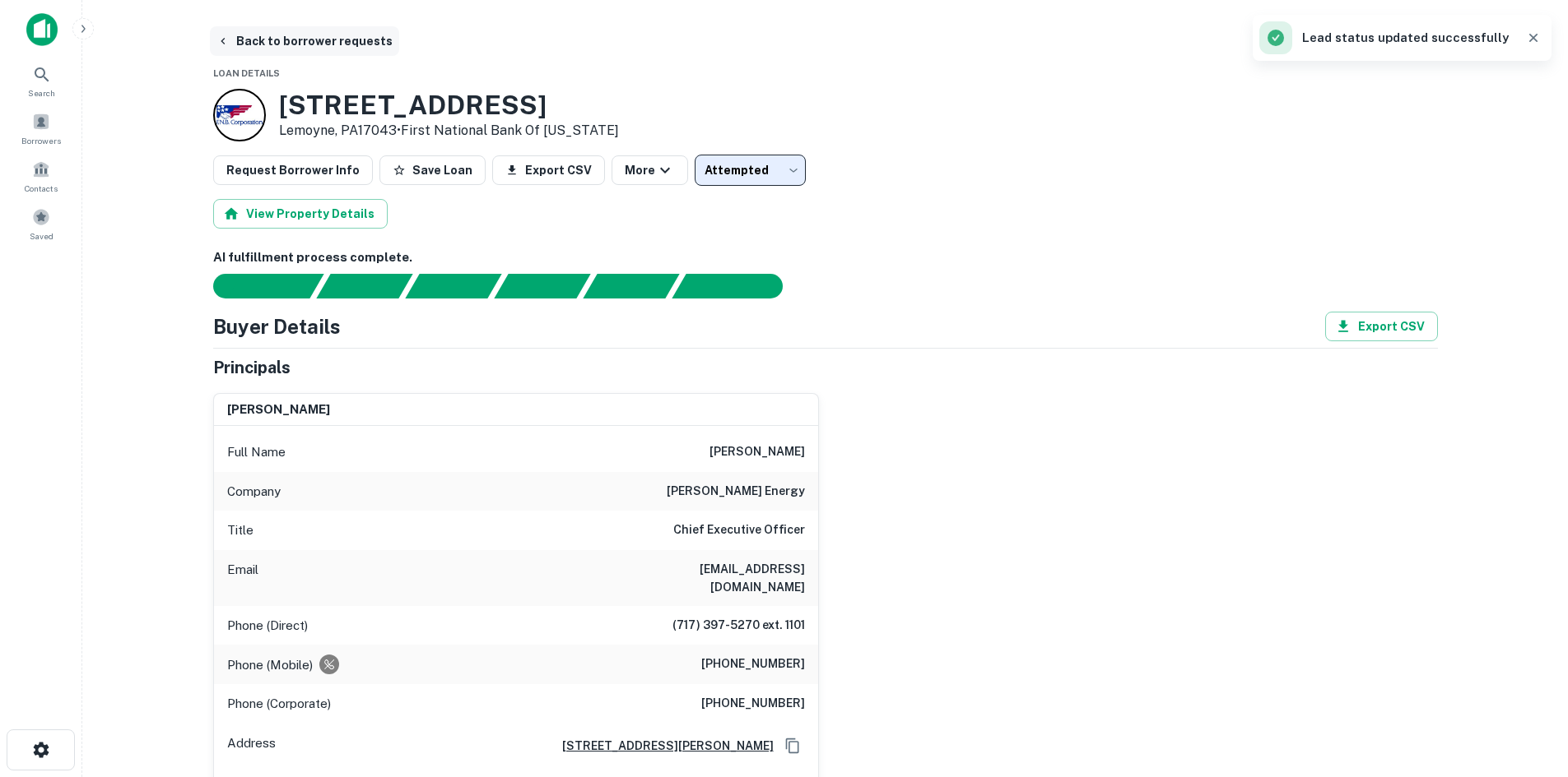
click at [326, 47] on button "Back to borrower requests" at bounding box center [304, 40] width 189 height 30
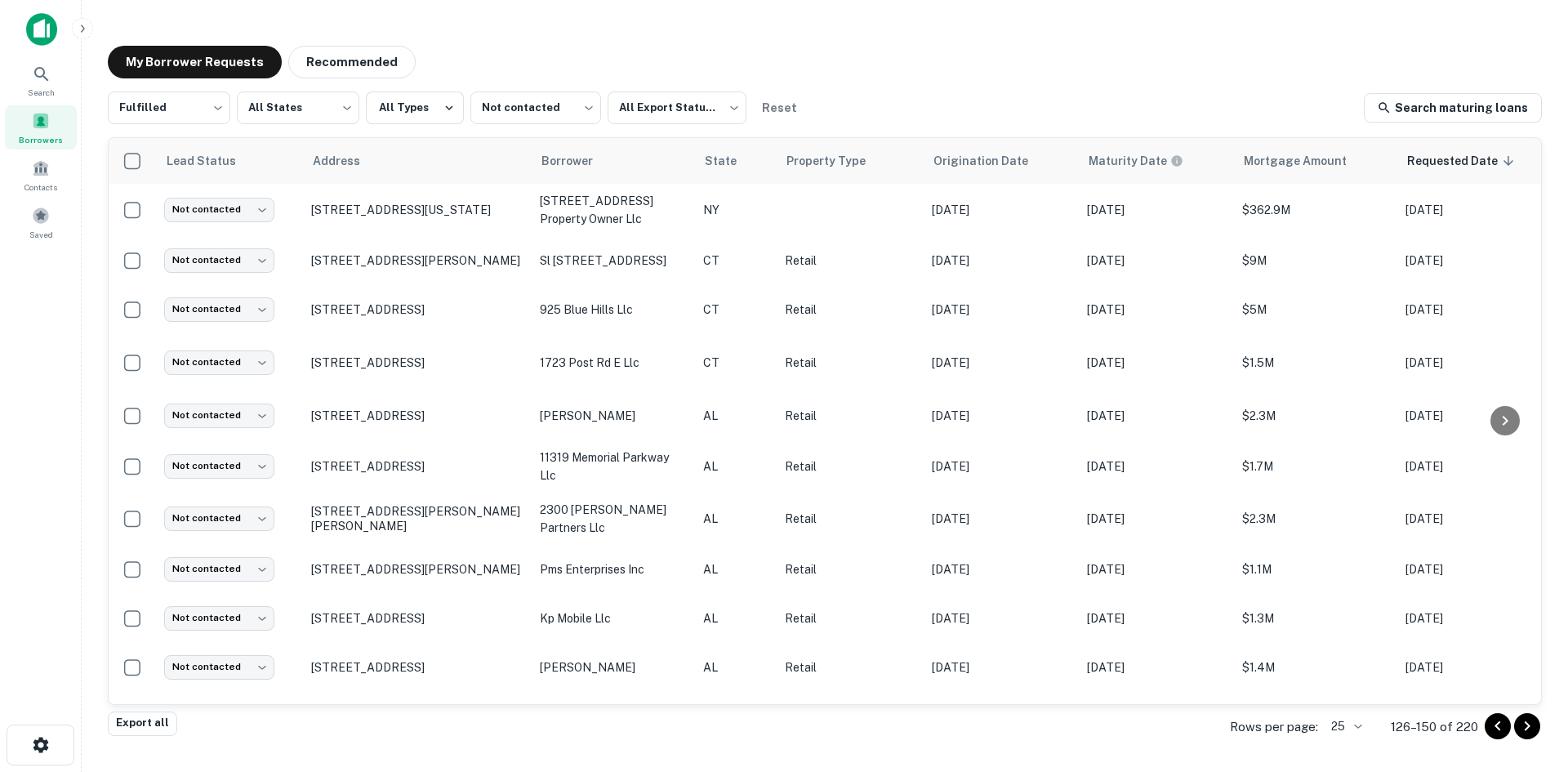
click at [1503, 723] on icon "Go to previous page" at bounding box center [1498, 727] width 20 height 20
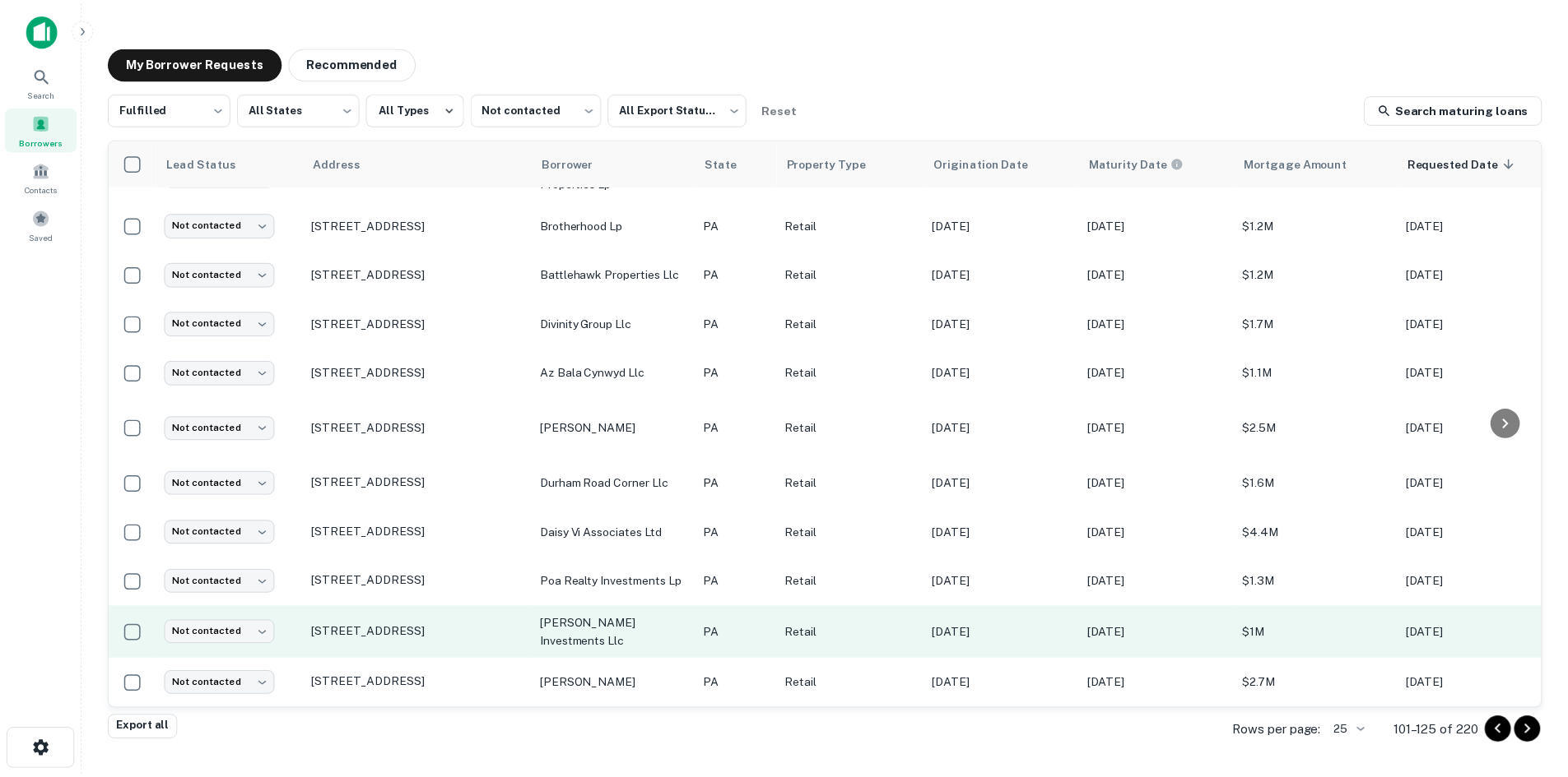
scroll to position [745, 0]
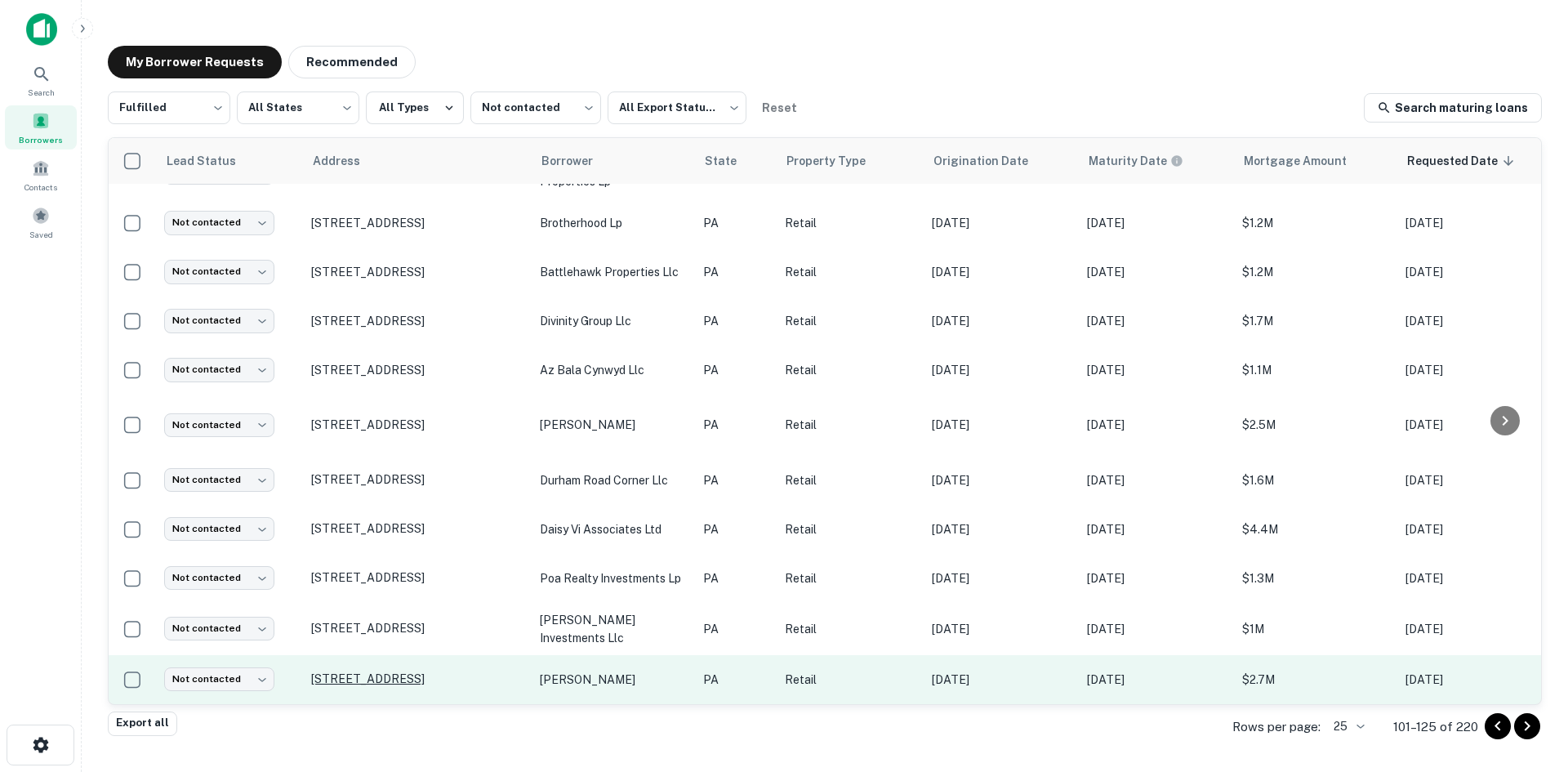
click at [464, 671] on p "798 N 9th St Stroudsburg, PA18360" at bounding box center [417, 679] width 213 height 15
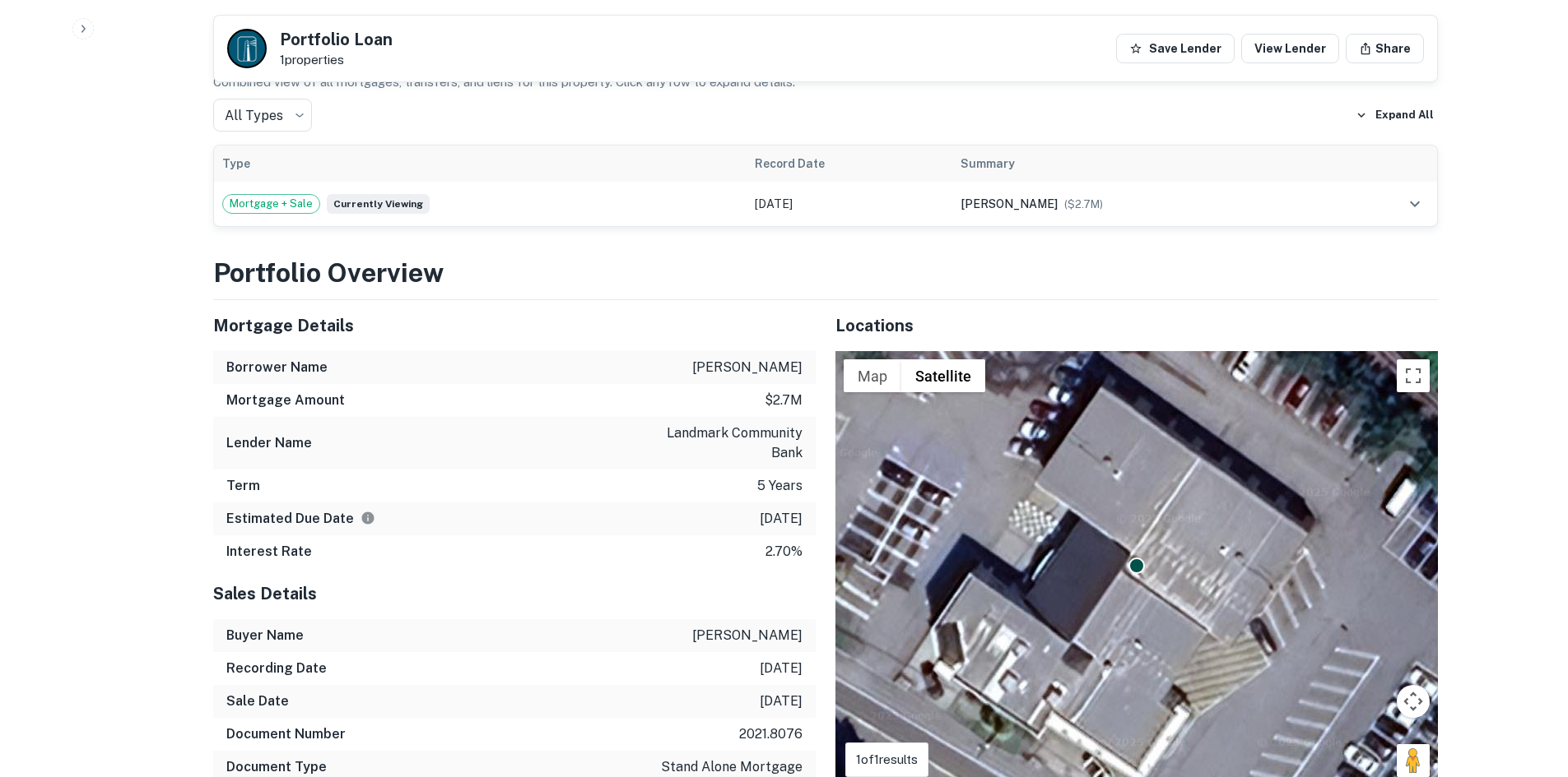
scroll to position [1152, 0]
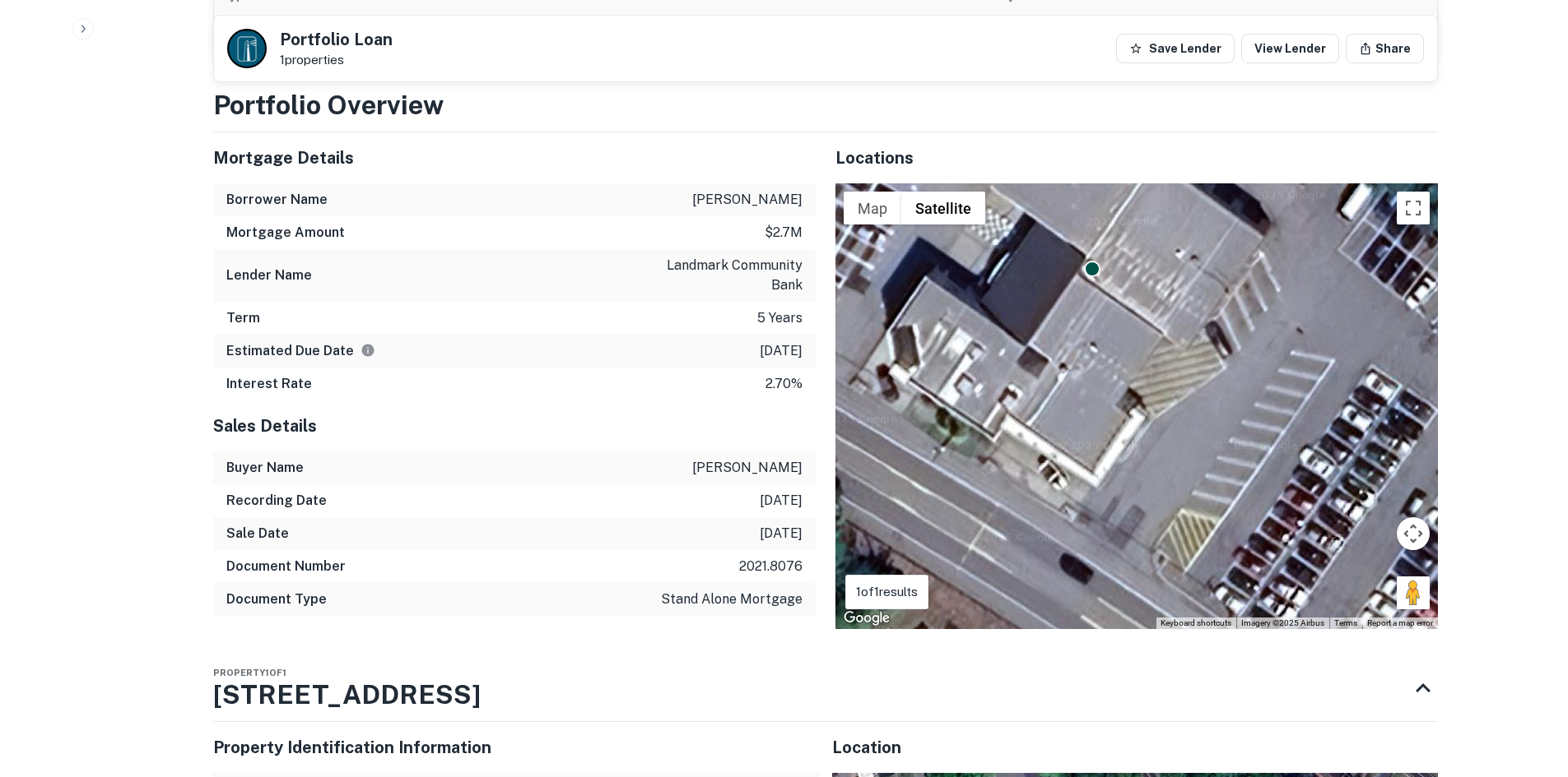
drag, startPoint x: 1106, startPoint y: 412, endPoint x: 1061, endPoint y: 281, distance: 138.5
click at [1061, 281] on div "To activate drag with keyboard, press Alt + Enter. Once in keyboard drag state,…" at bounding box center [1137, 406] width 602 height 445
drag, startPoint x: 1424, startPoint y: 577, endPoint x: 1266, endPoint y: 432, distance: 214.5
click at [1266, 432] on div "To activate drag with keyboard, press Alt + Enter. Once in keyboard drag state,…" at bounding box center [1137, 406] width 602 height 445
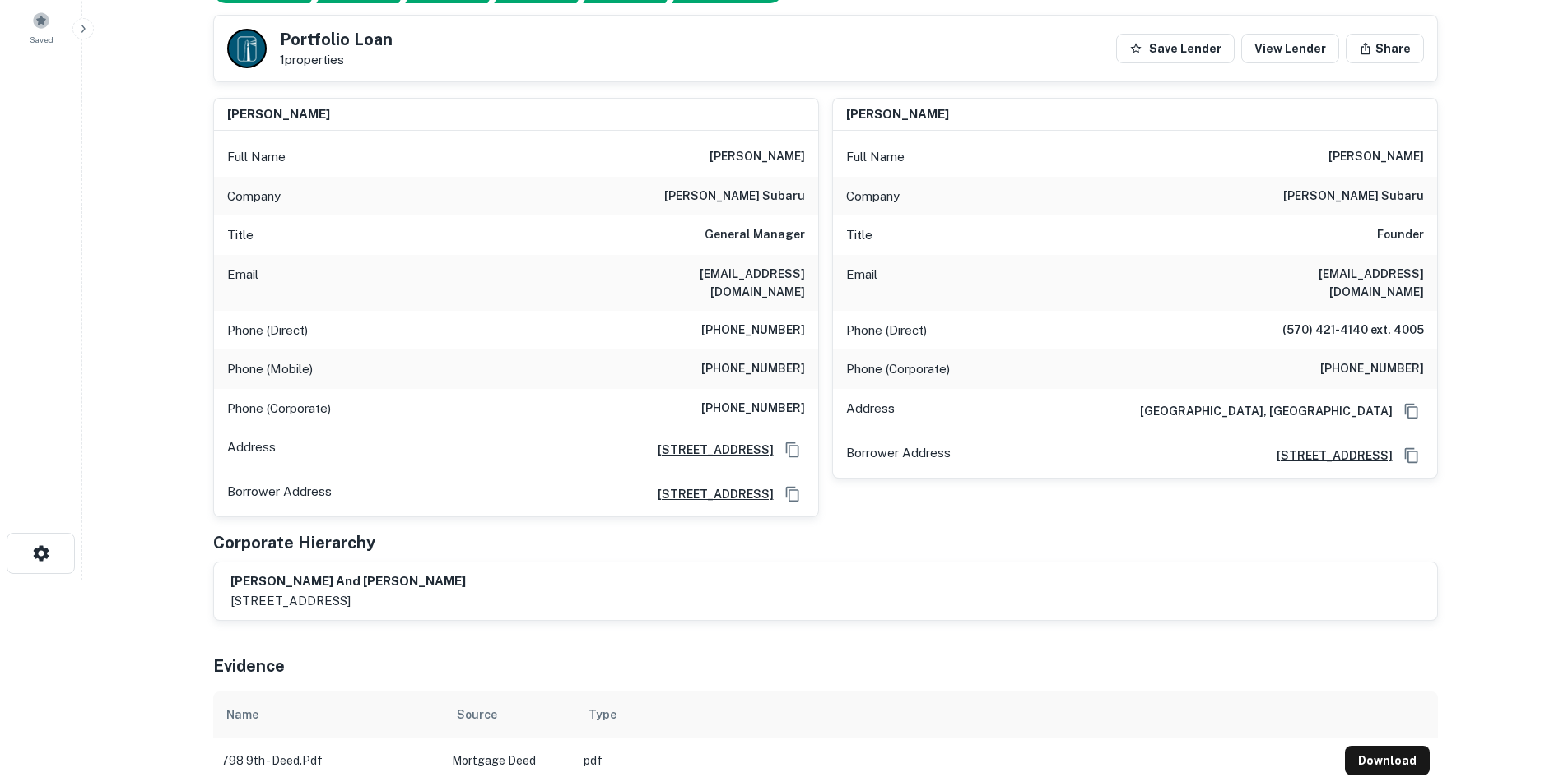
scroll to position [0, 0]
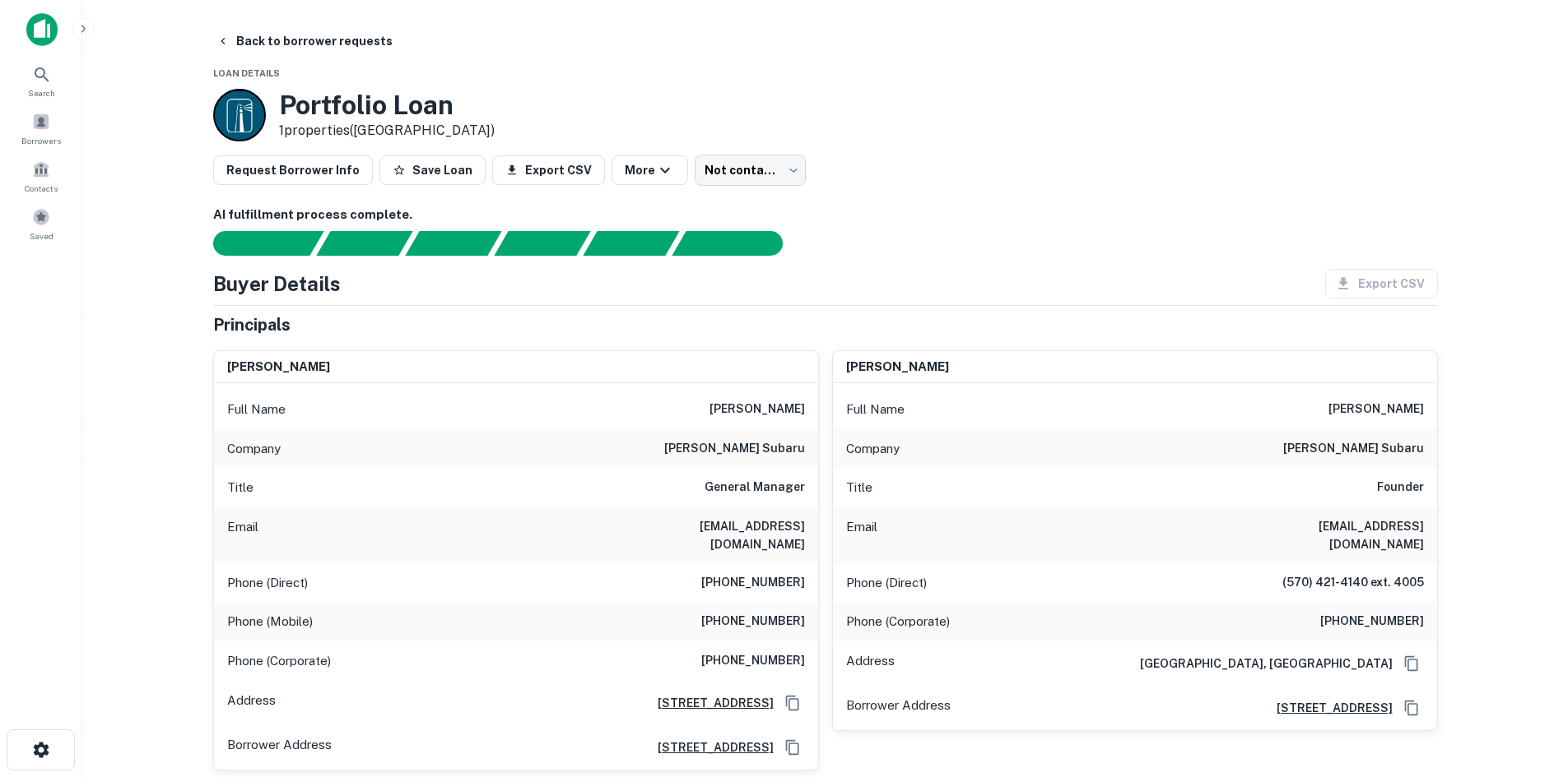
click at [767, 453] on h6 "ertle subaru" at bounding box center [734, 449] width 141 height 20
click at [738, 453] on h6 "ertle subaru" at bounding box center [734, 449] width 141 height 20
click at [753, 564] on div "Phone (Direct) (570) 213-4006" at bounding box center [516, 583] width 604 height 39
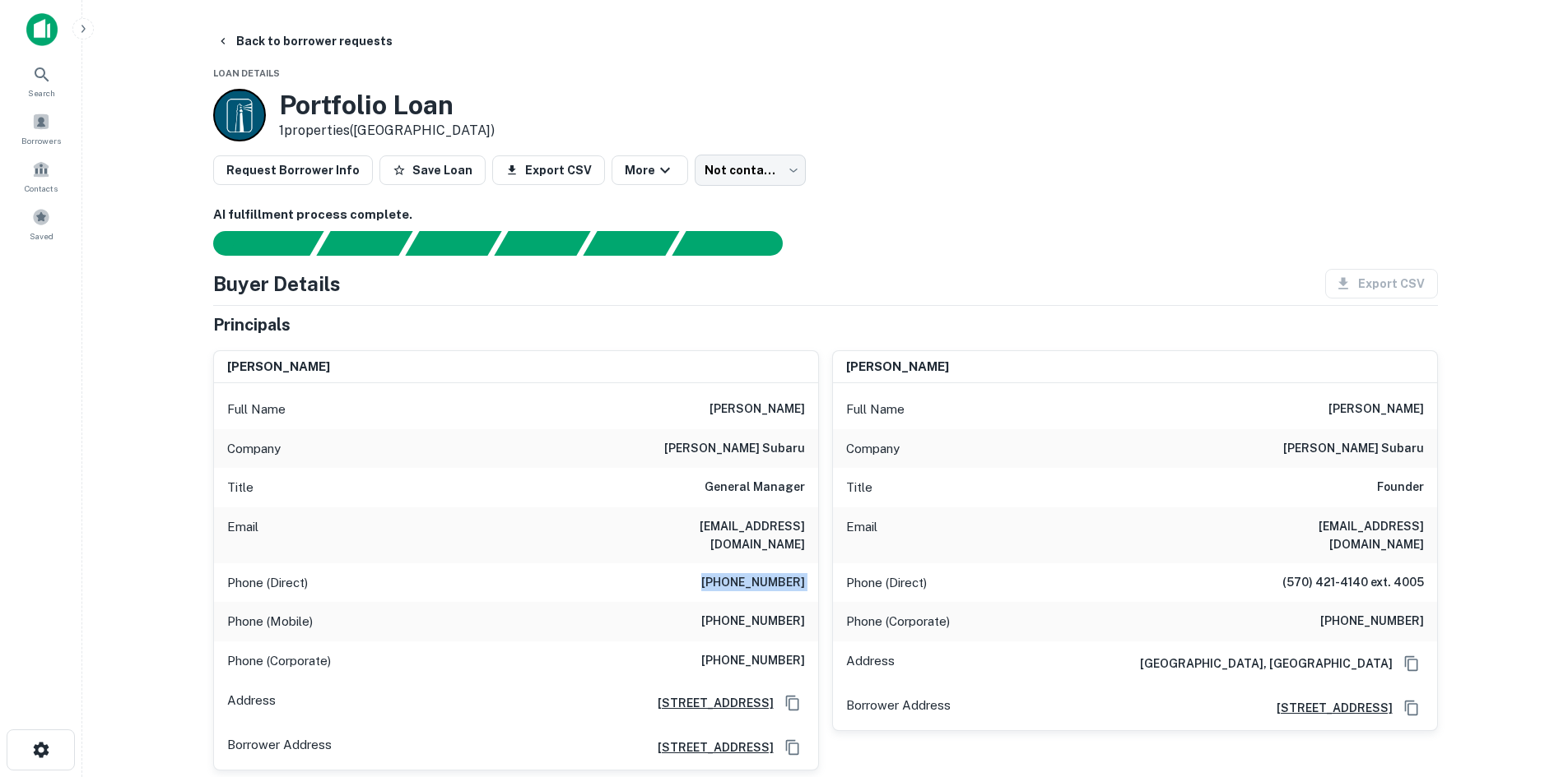
click at [753, 564] on div "Phone (Direct) (570) 213-4006" at bounding box center [516, 583] width 604 height 39
copy h6 "(570) 213-4006"
click at [1019, 246] on div at bounding box center [816, 244] width 1244 height 25
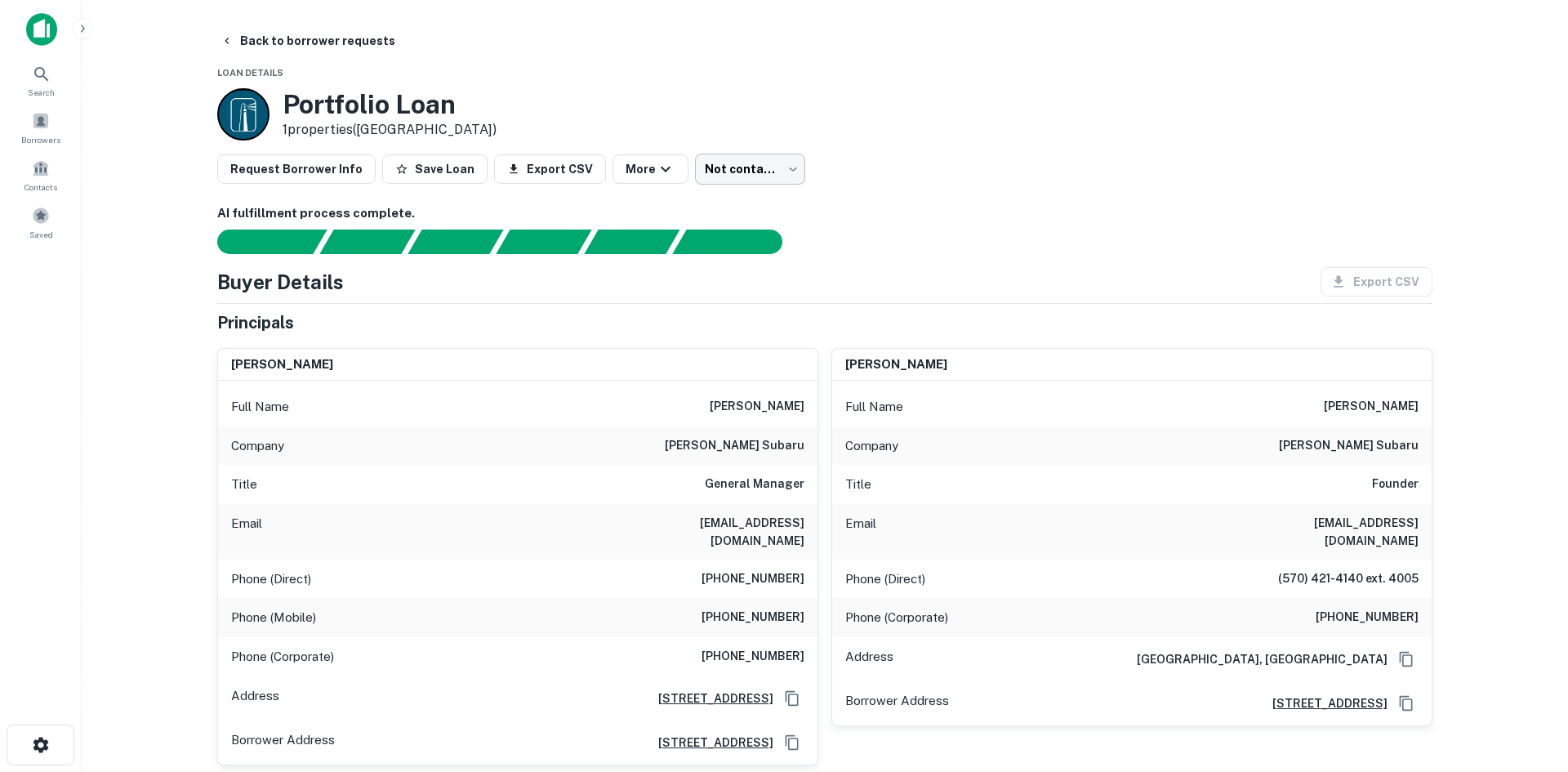
click at [759, 180] on body "Search Borrowers Contacts Saved Back to borrower requests Loan Details Portfoli…" at bounding box center [784, 386] width 1568 height 772
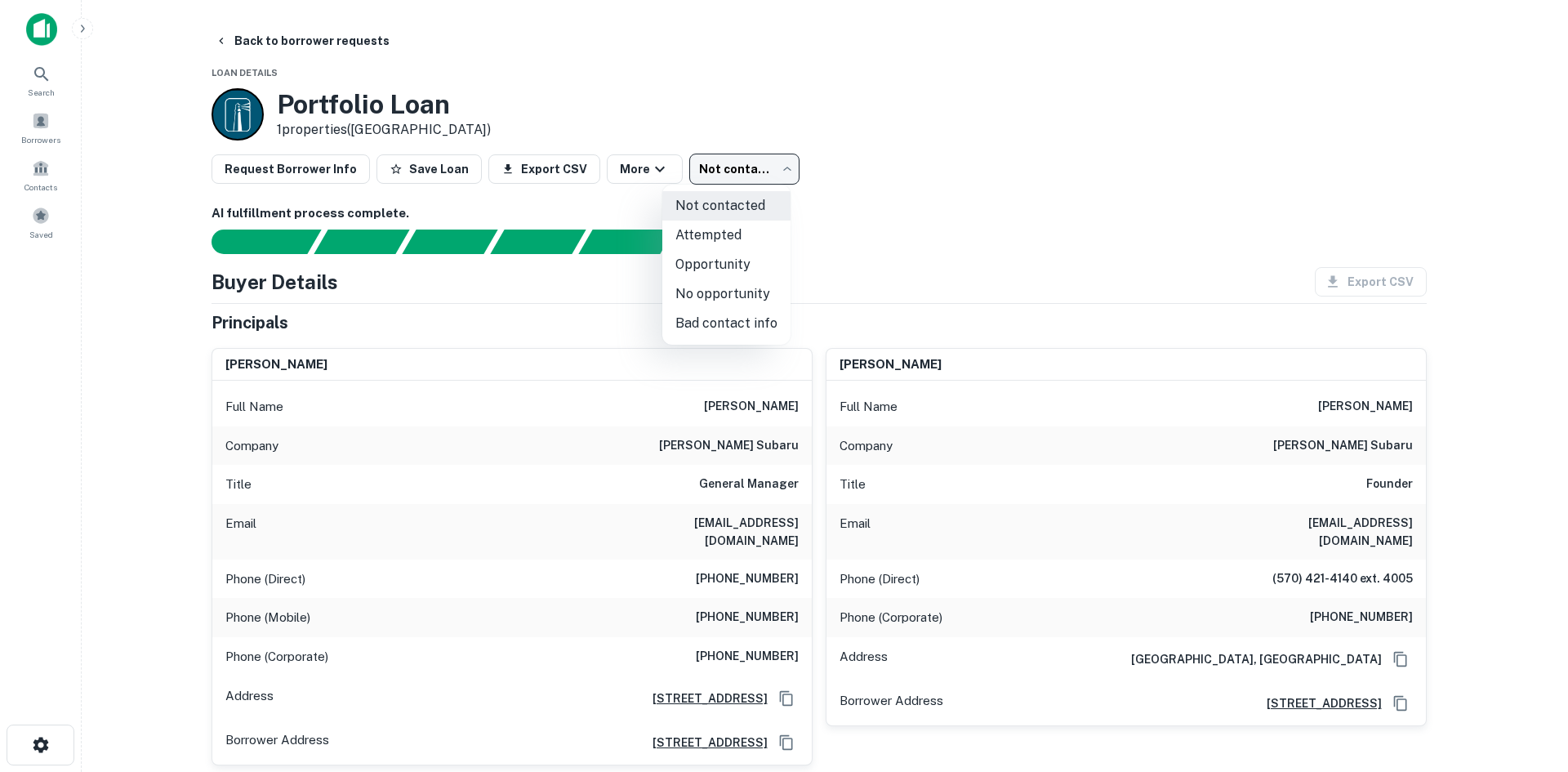
click at [741, 234] on li "Attempted" at bounding box center [726, 235] width 128 height 29
type input "*********"
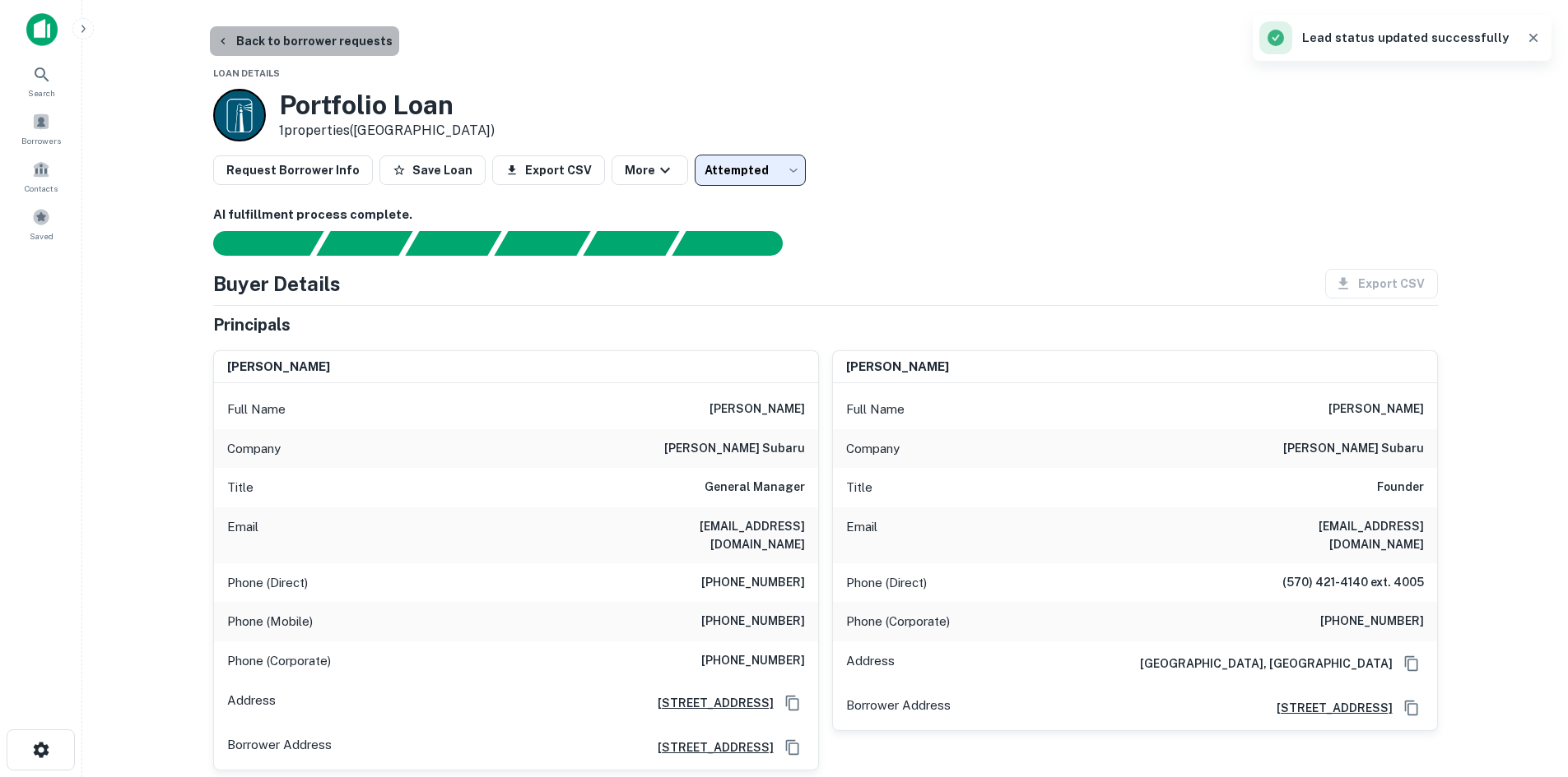
click at [361, 53] on button "Back to borrower requests" at bounding box center [304, 40] width 189 height 30
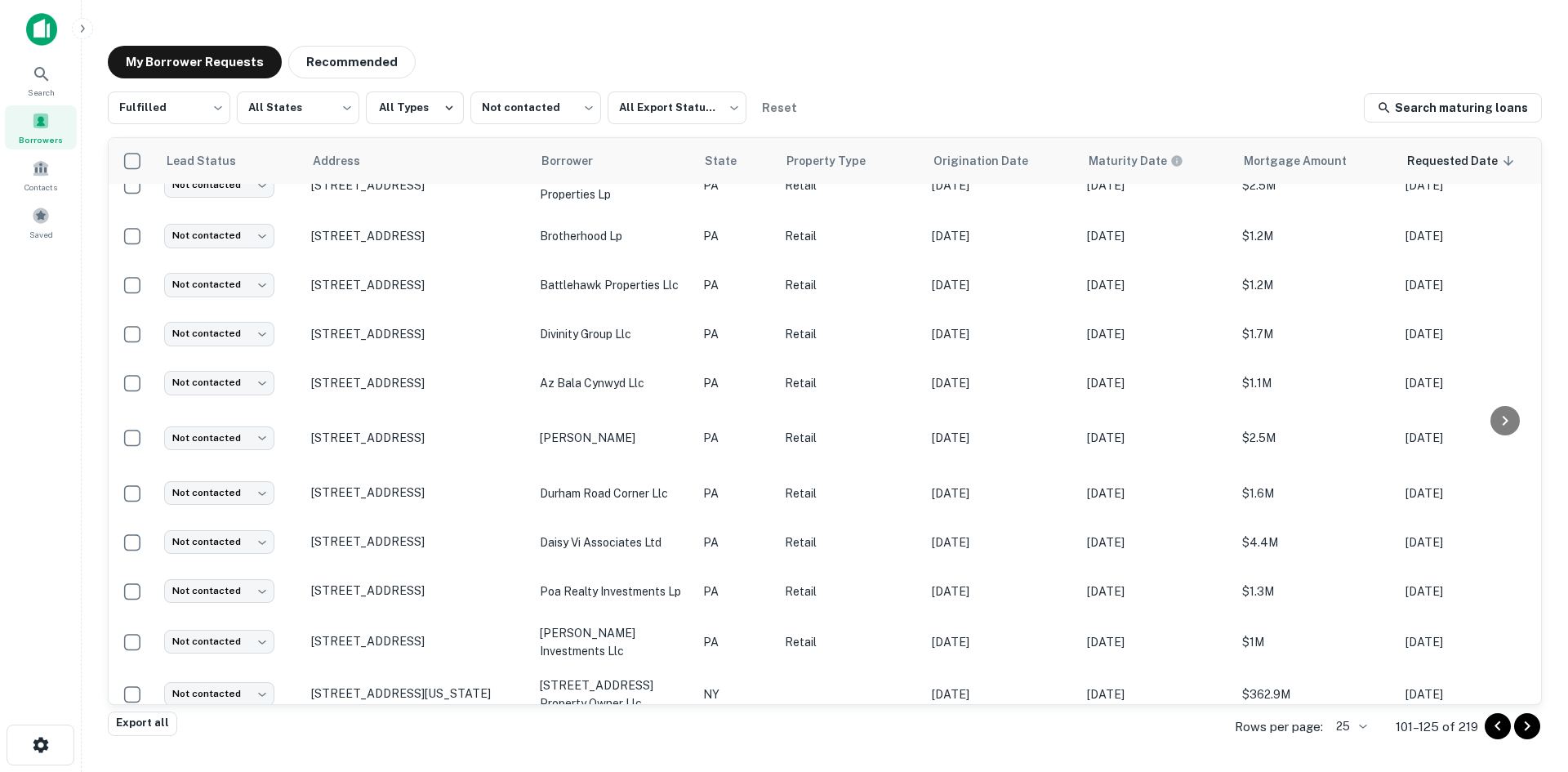
scroll to position [743, 0]
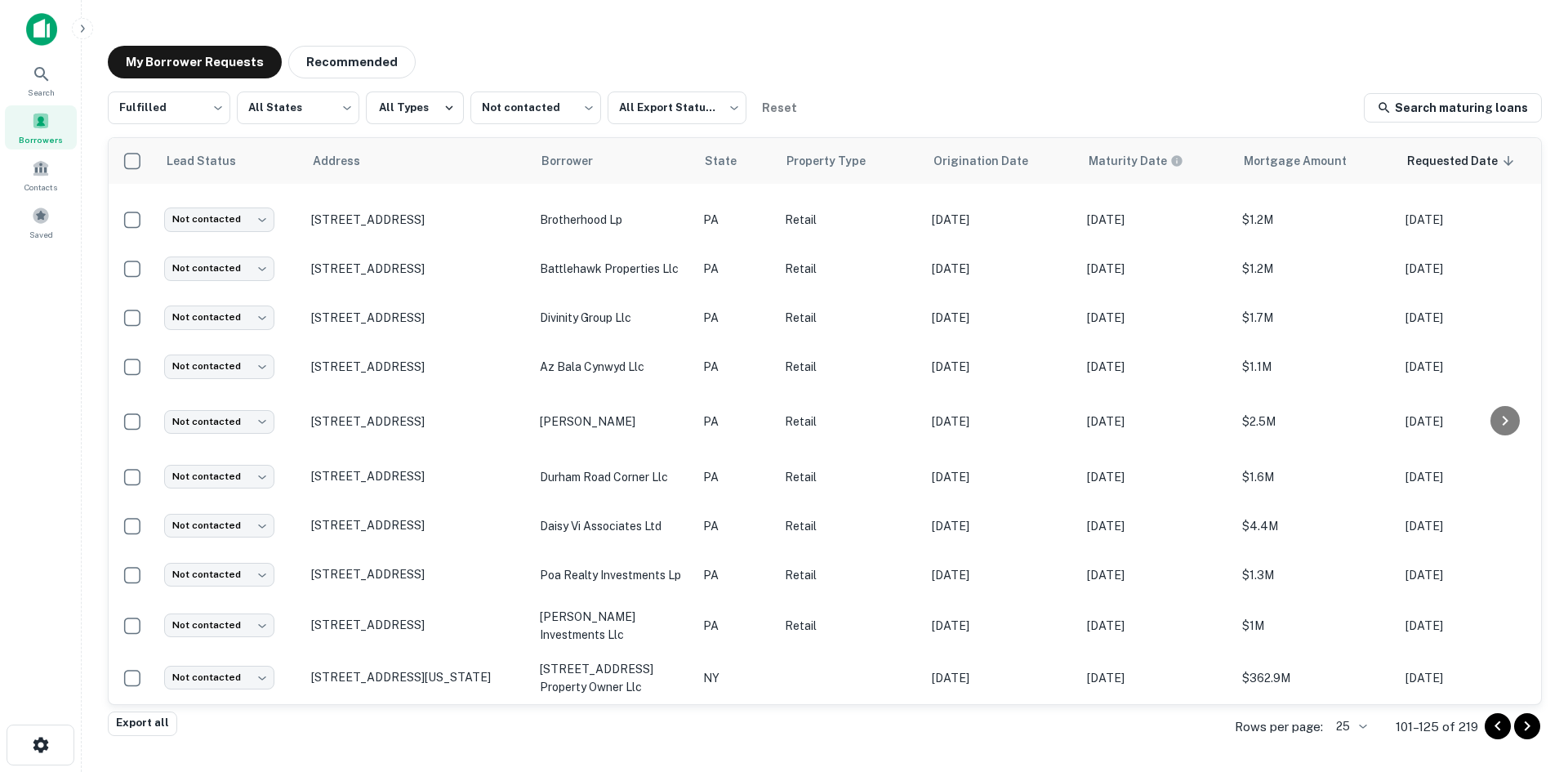
click at [1523, 727] on icon "Go to next page" at bounding box center [1527, 727] width 20 height 20
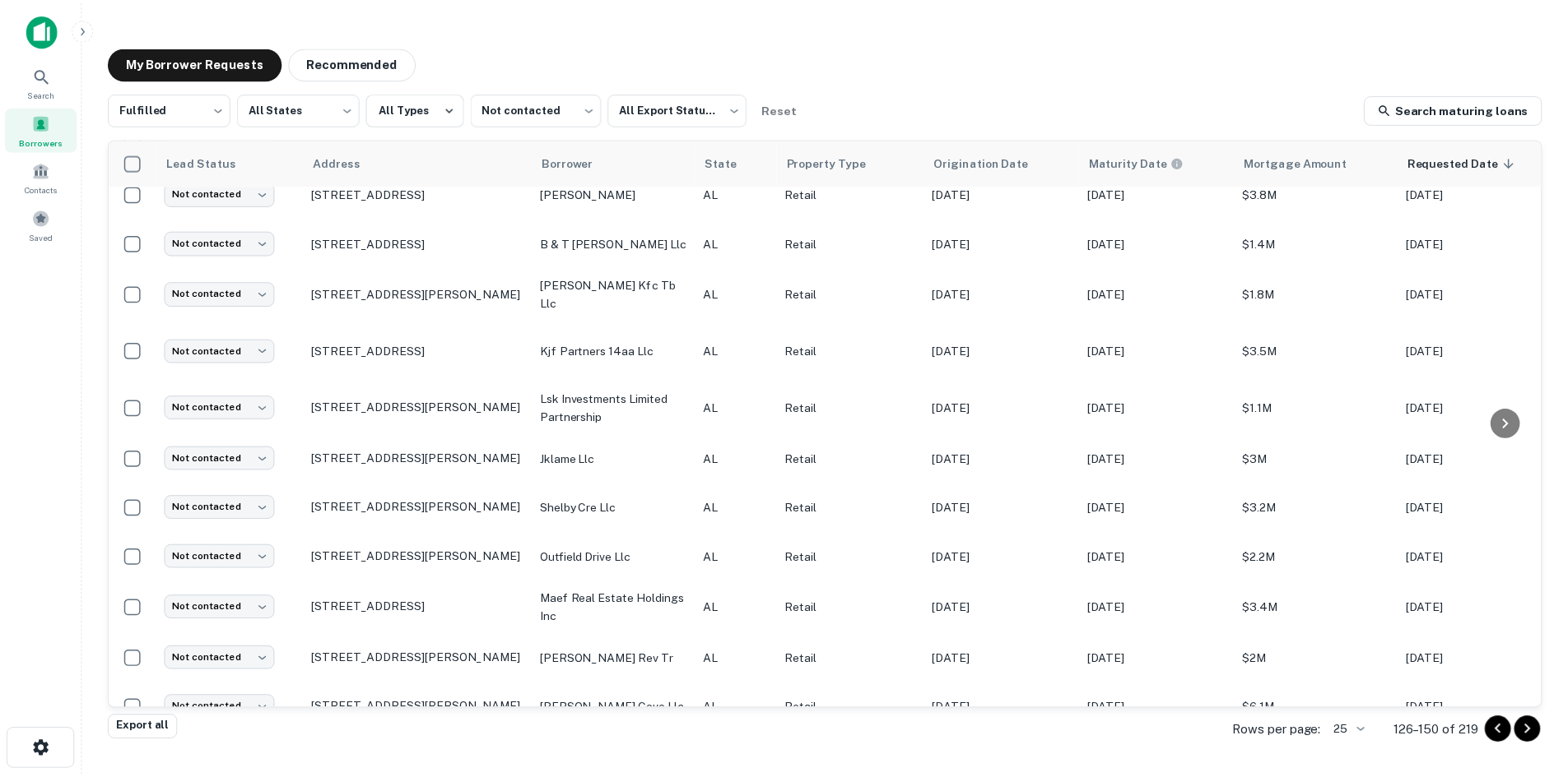
scroll to position [756, 0]
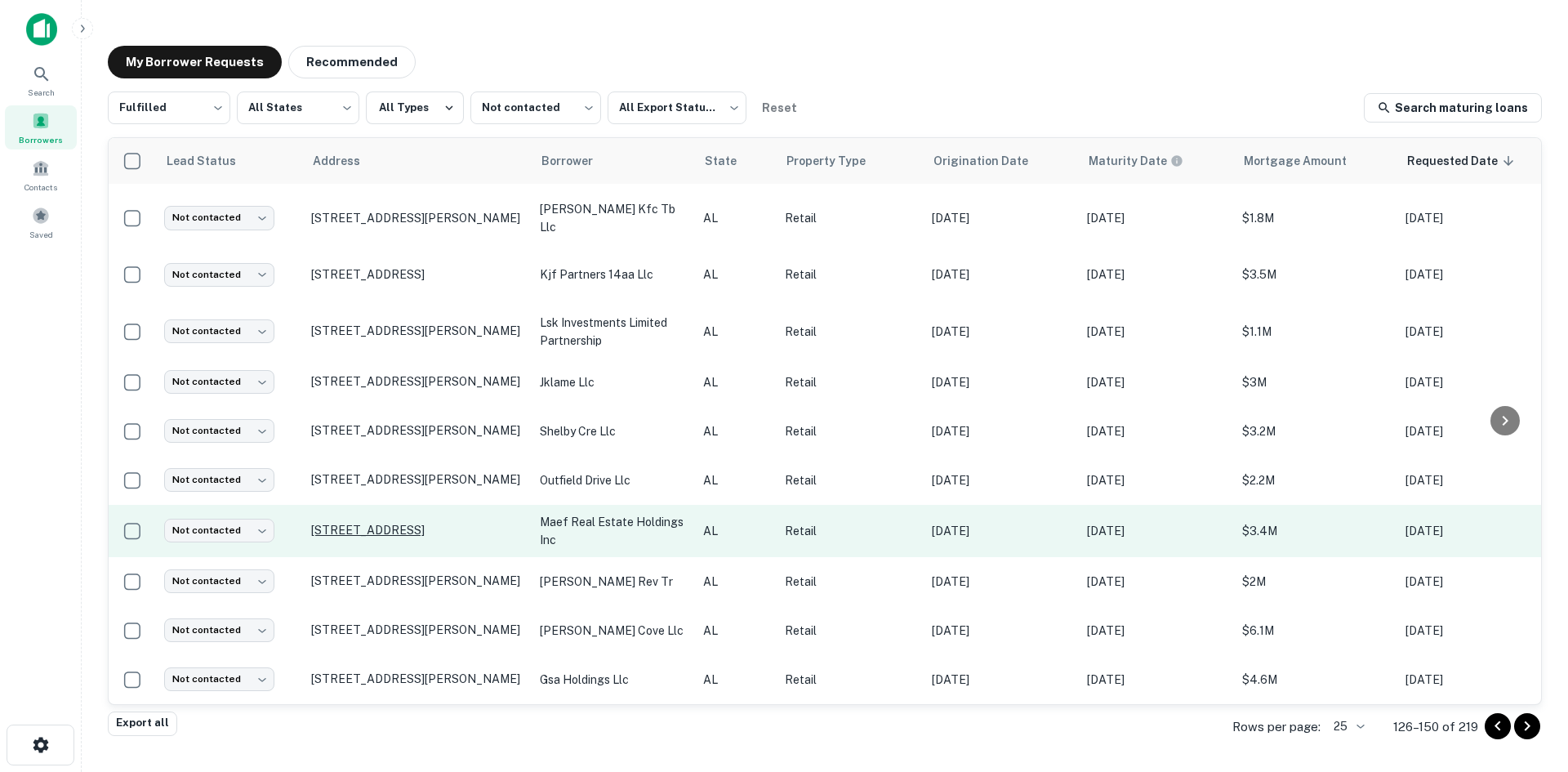
click at [384, 523] on p "3725 Airport Blvd Mobile, AL36608" at bounding box center [417, 530] width 213 height 15
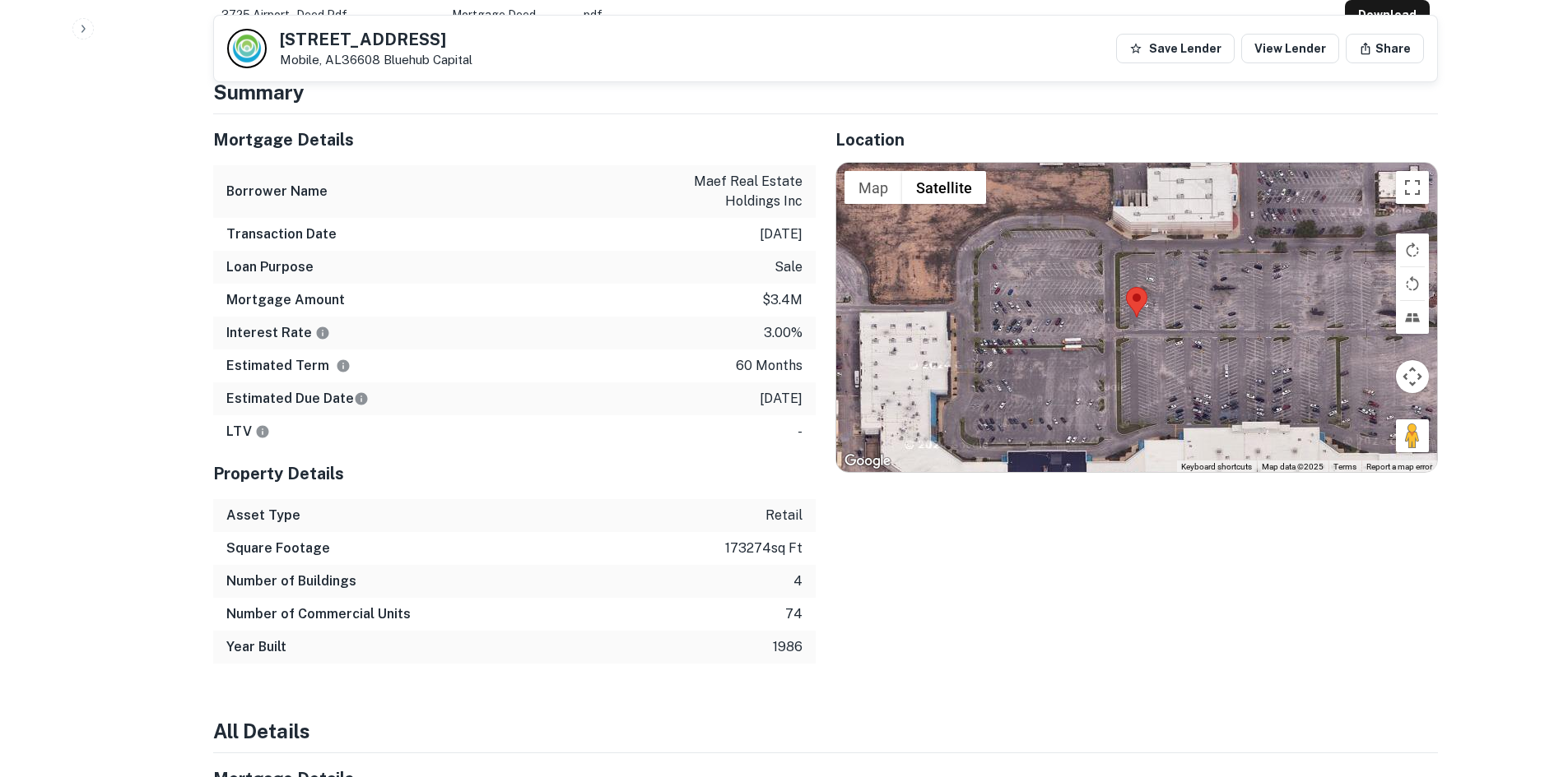
scroll to position [987, 0]
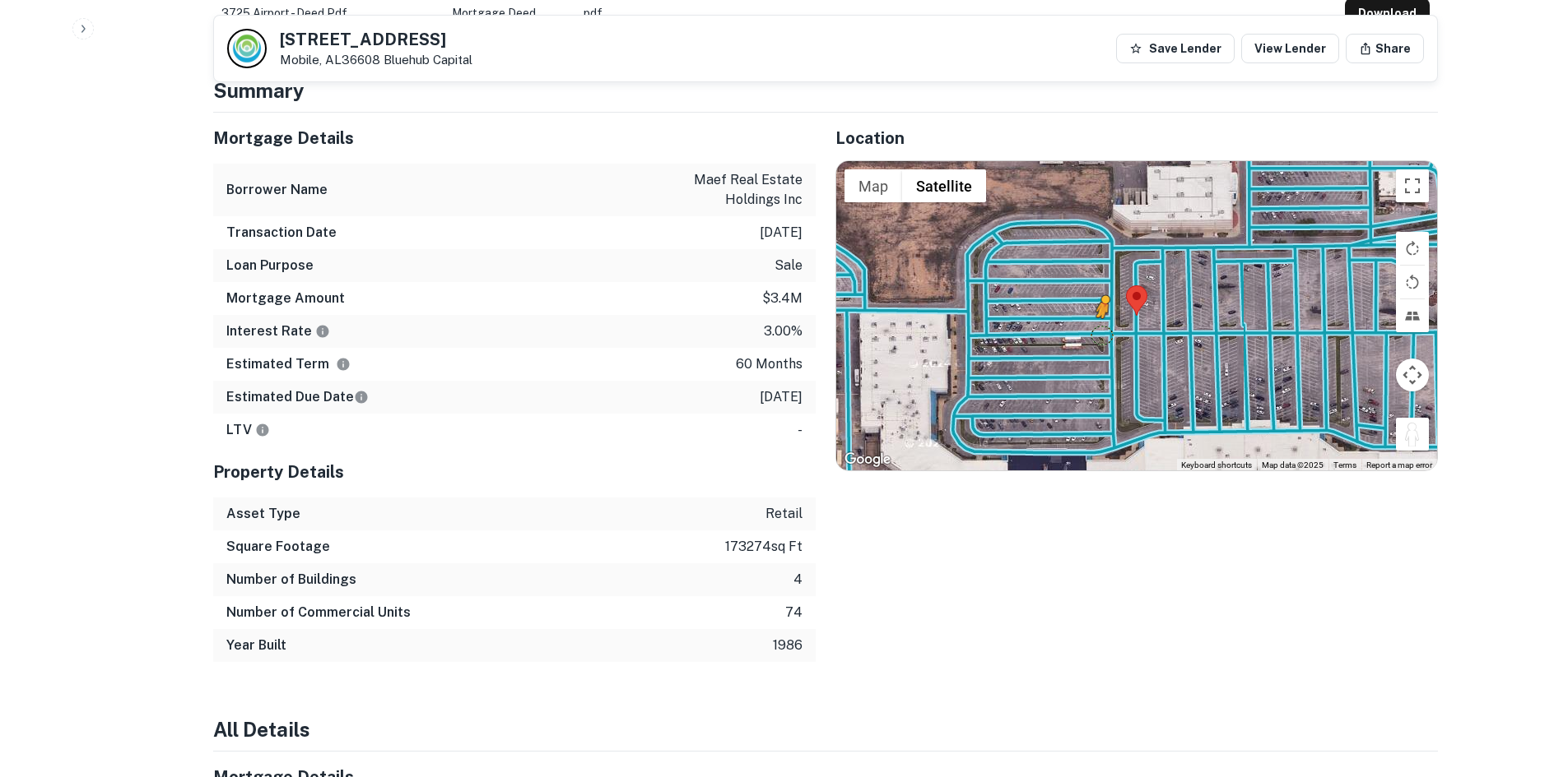
drag, startPoint x: 1404, startPoint y: 423, endPoint x: 1096, endPoint y: 312, distance: 327.4
click at [1096, 312] on div "To activate drag with keyboard, press Alt + Enter. Once in keyboard drag state,…" at bounding box center [1137, 315] width 601 height 309
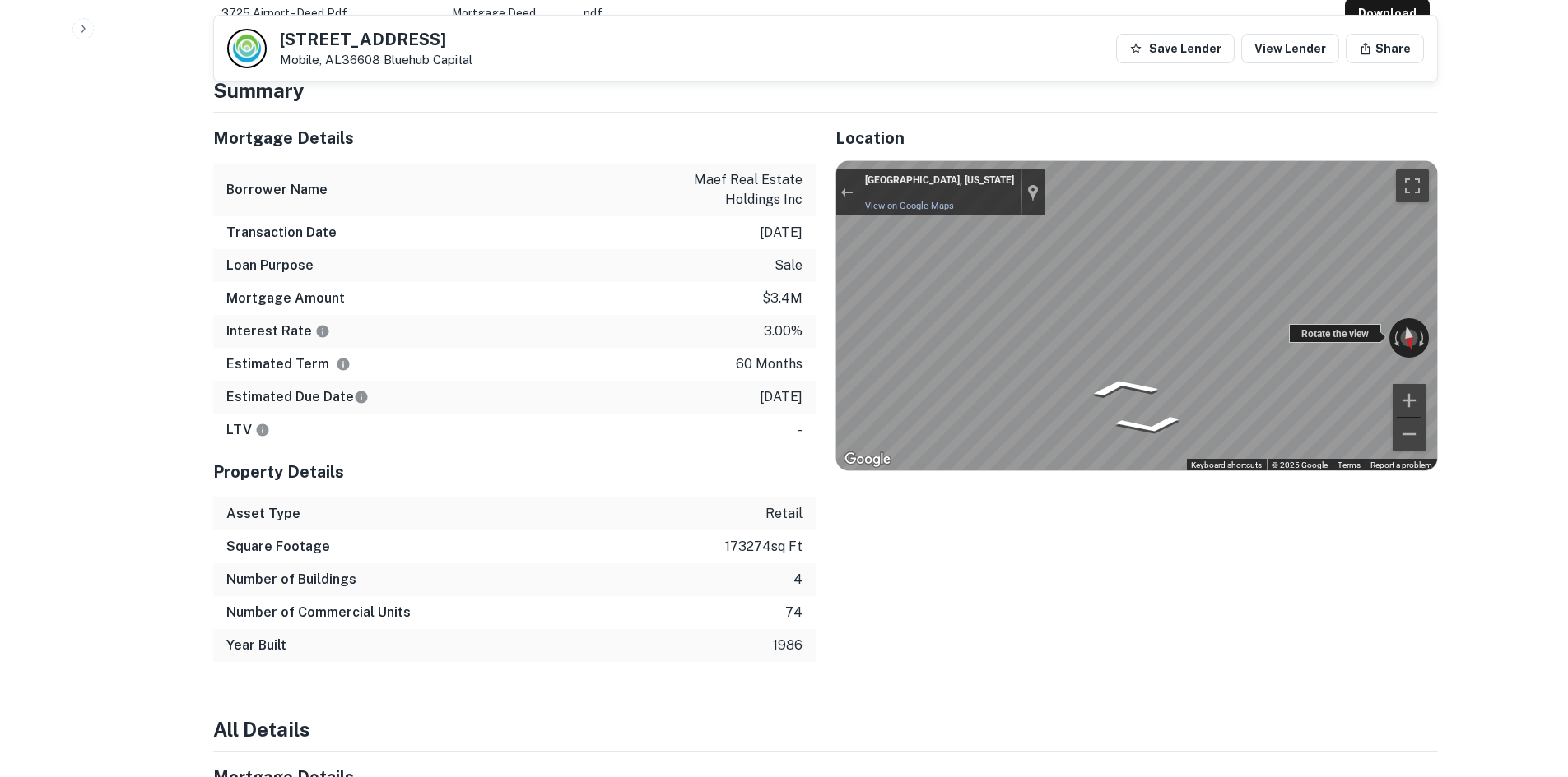
click at [1061, 299] on div "← Move left → Move right ↑ Move up ↓ Move down + Zoom in - Zoom out Mobile, Ala…" at bounding box center [1137, 315] width 601 height 309
click at [1180, 322] on div "← Move left → Move right ↑ Move up ↓ Move down + Zoom in - Zoom out Mobile, Ala…" at bounding box center [1137, 315] width 601 height 309
click at [1345, 326] on div "Rotate the view" at bounding box center [1334, 333] width 92 height 19
click at [655, 230] on div "Transaction Date 5/20/2021" at bounding box center [515, 232] width 602 height 33
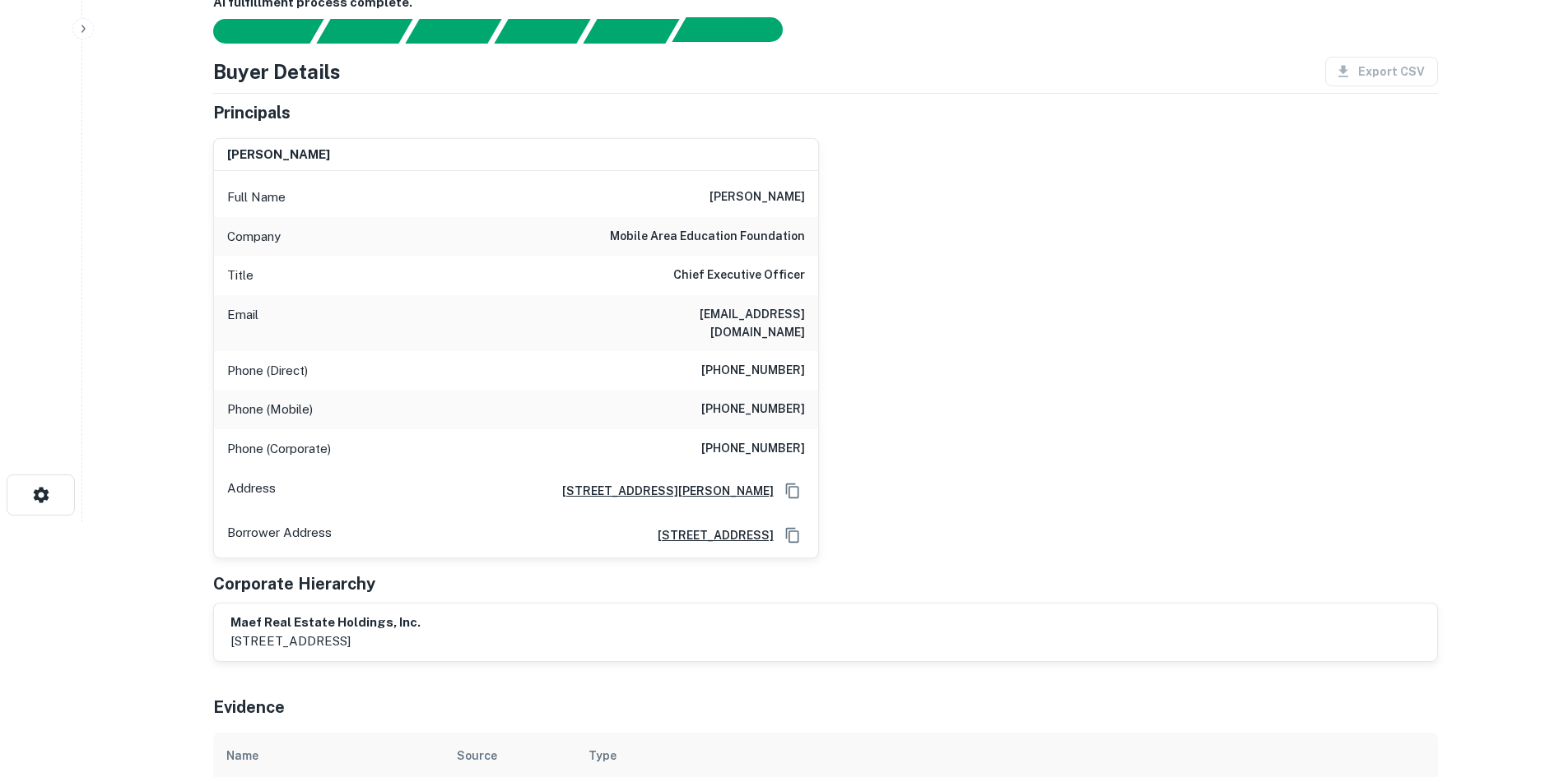
scroll to position [82, 0]
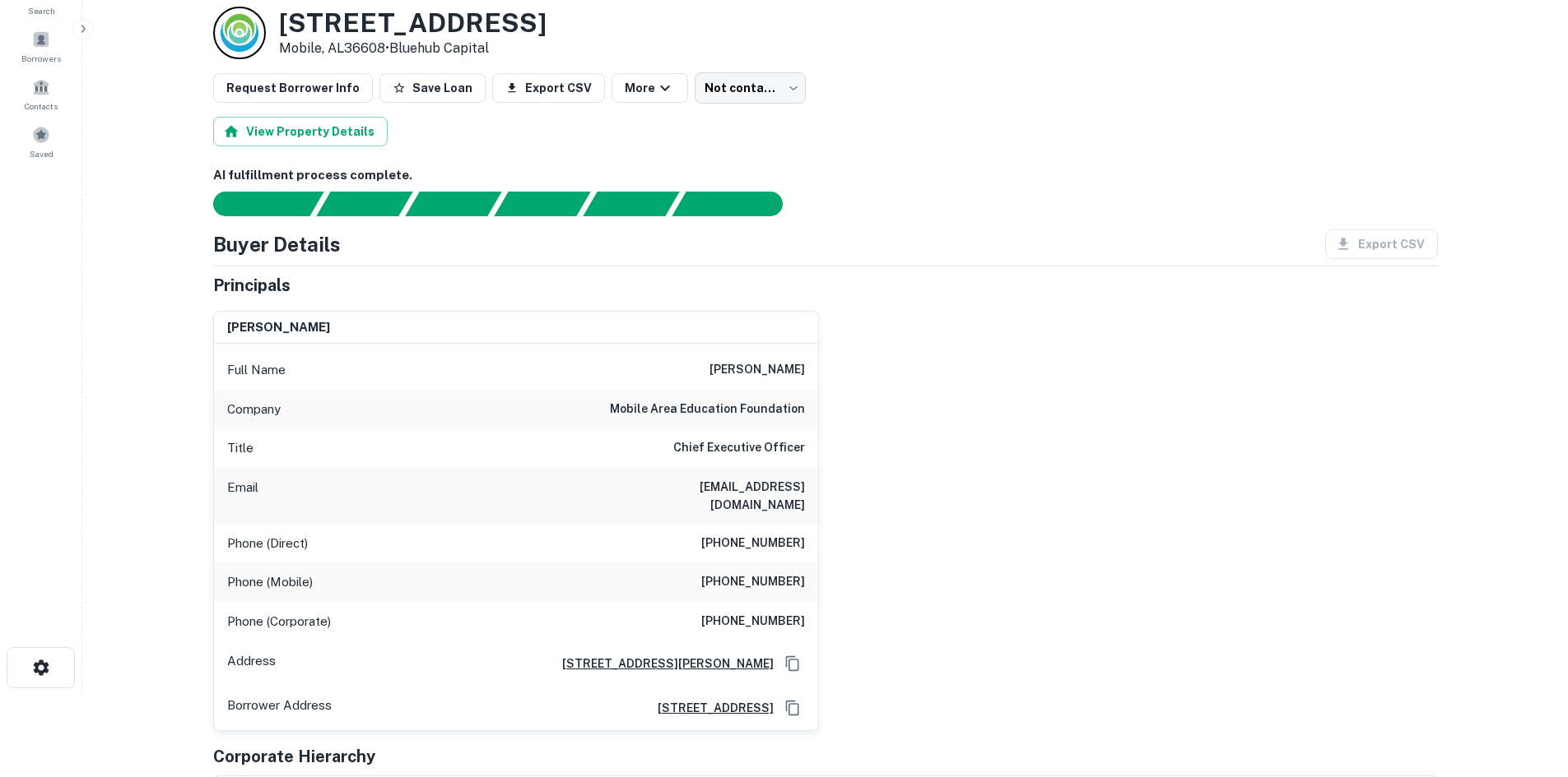
click at [772, 413] on h6 "mobile area education foundation" at bounding box center [707, 410] width 195 height 20
click at [1040, 469] on div "jeremiah newell Full Name jeremiah newell Company mobile area education foundat…" at bounding box center [819, 514] width 1237 height 434
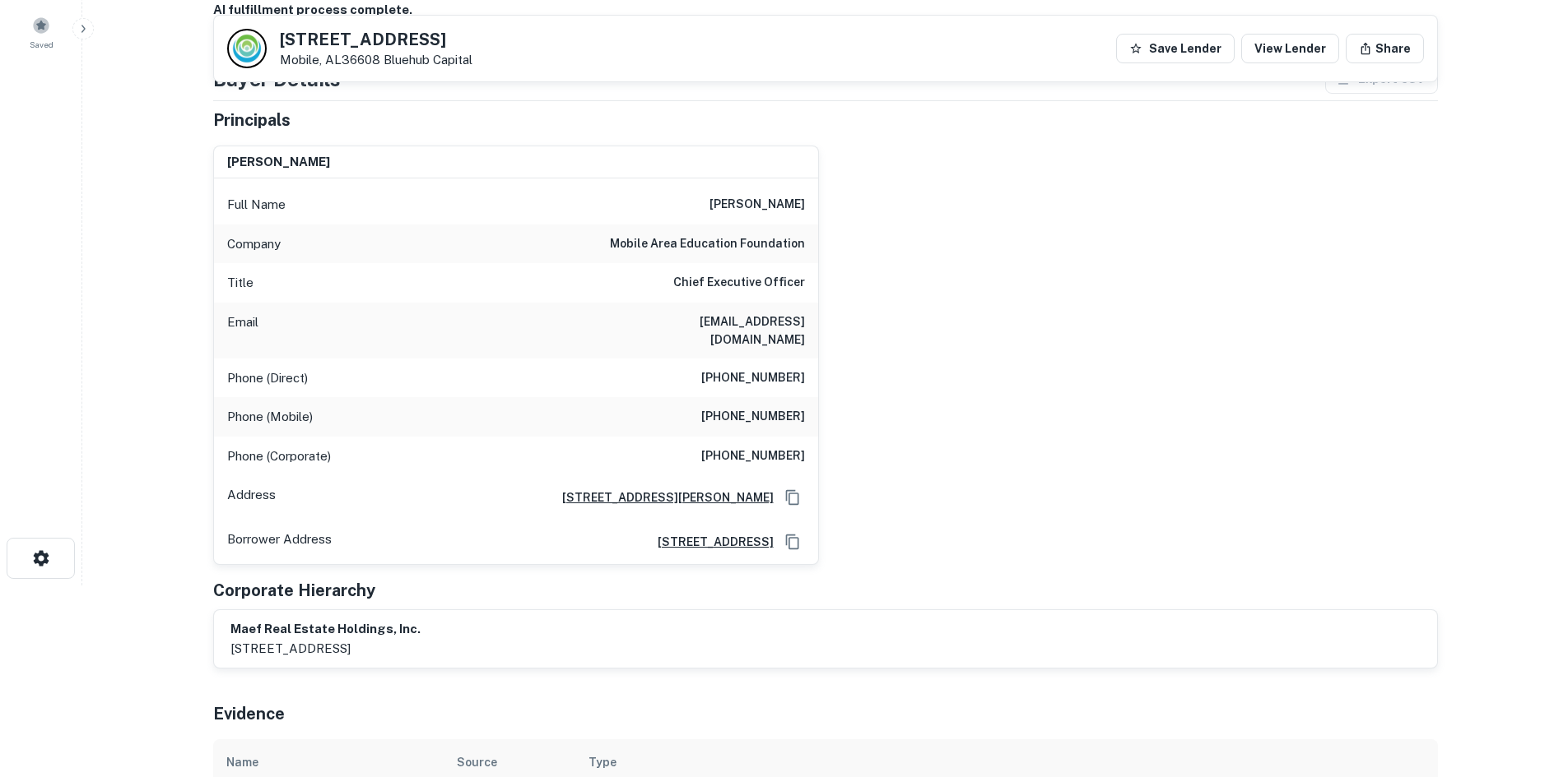
scroll to position [165, 0]
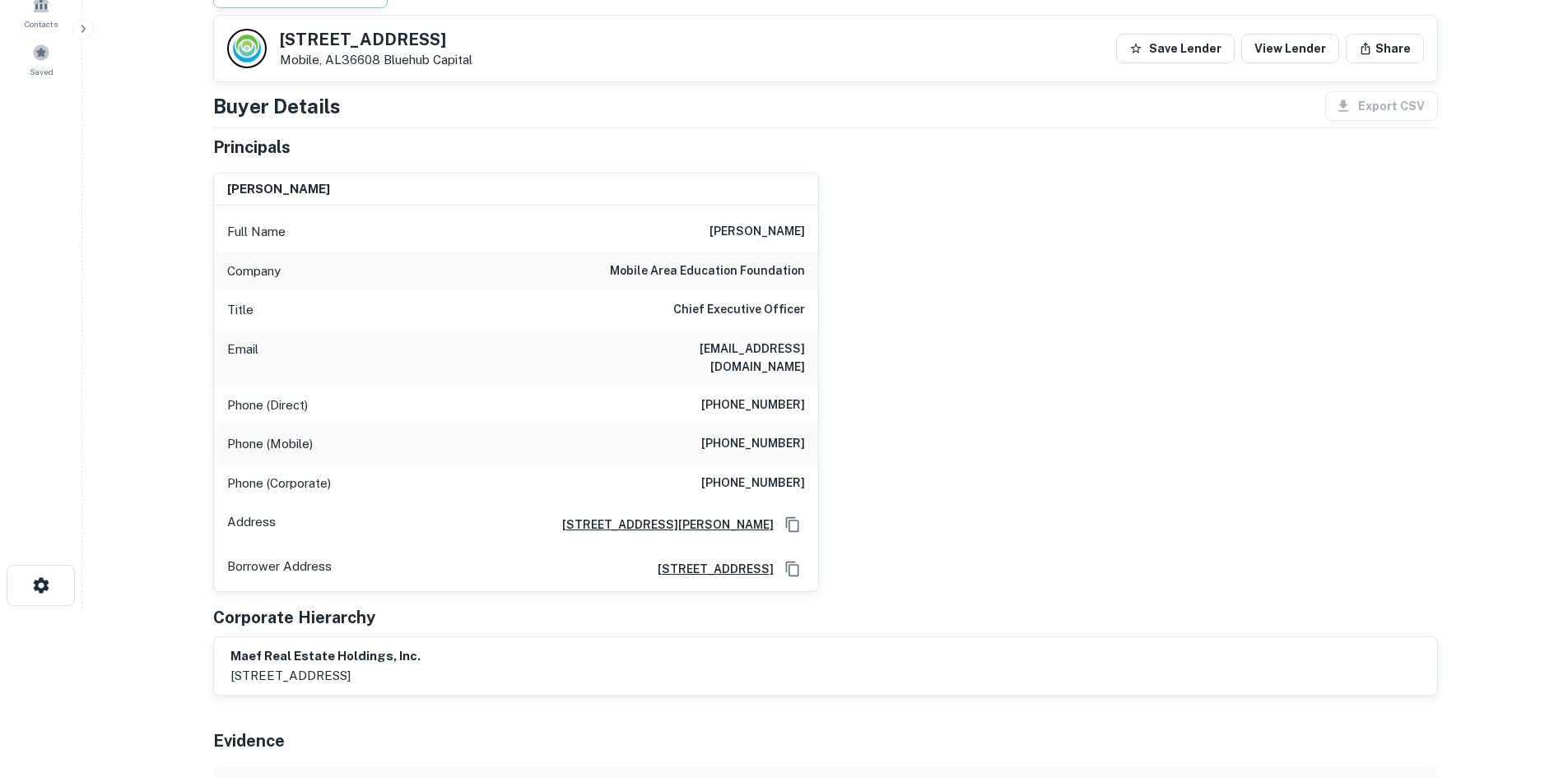
click at [768, 395] on h6 "(251) 221-3233" at bounding box center [753, 405] width 104 height 20
copy h6 "(251) 221-3233"
click at [1106, 395] on div "jeremiah newell Full Name jeremiah newell Company mobile area education foundat…" at bounding box center [819, 376] width 1237 height 434
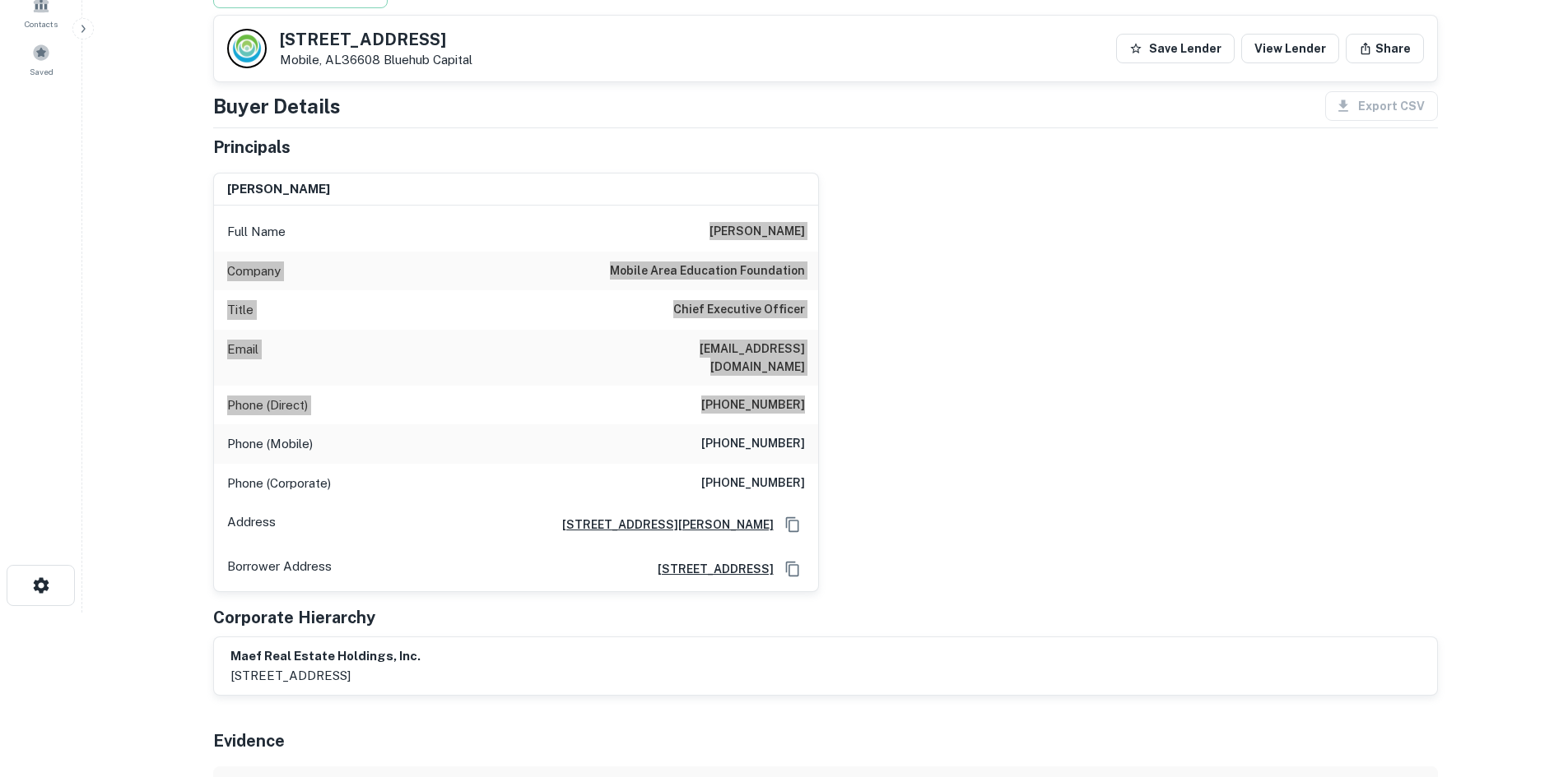
drag, startPoint x: 712, startPoint y: 225, endPoint x: 821, endPoint y: 391, distance: 198.6
click at [821, 391] on div "jeremiah newell Full Name jeremiah newell Company mobile area education foundat…" at bounding box center [819, 376] width 1237 height 434
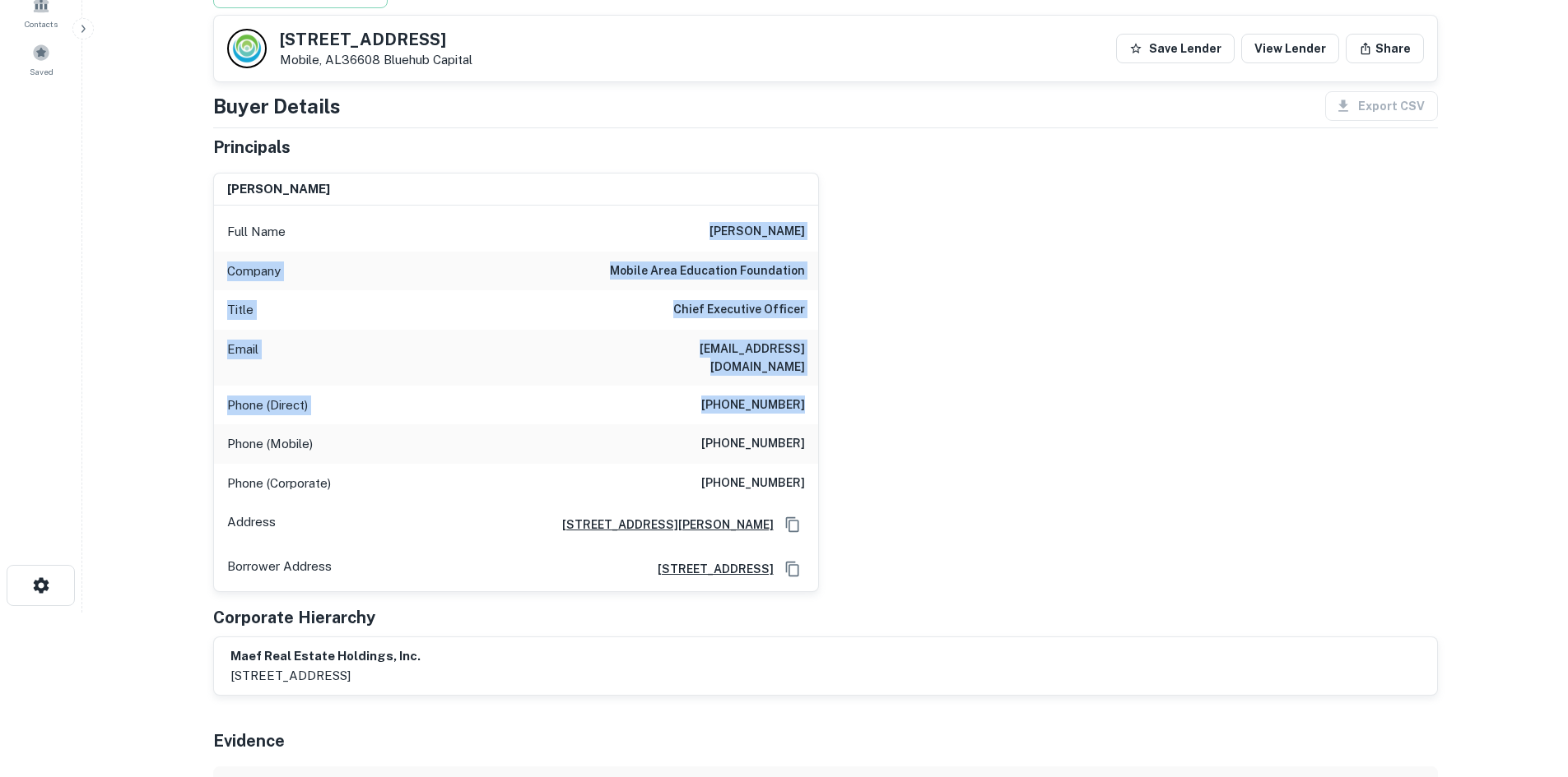
click at [927, 395] on div "jeremiah newell Full Name jeremiah newell Company mobile area education foundat…" at bounding box center [819, 376] width 1237 height 434
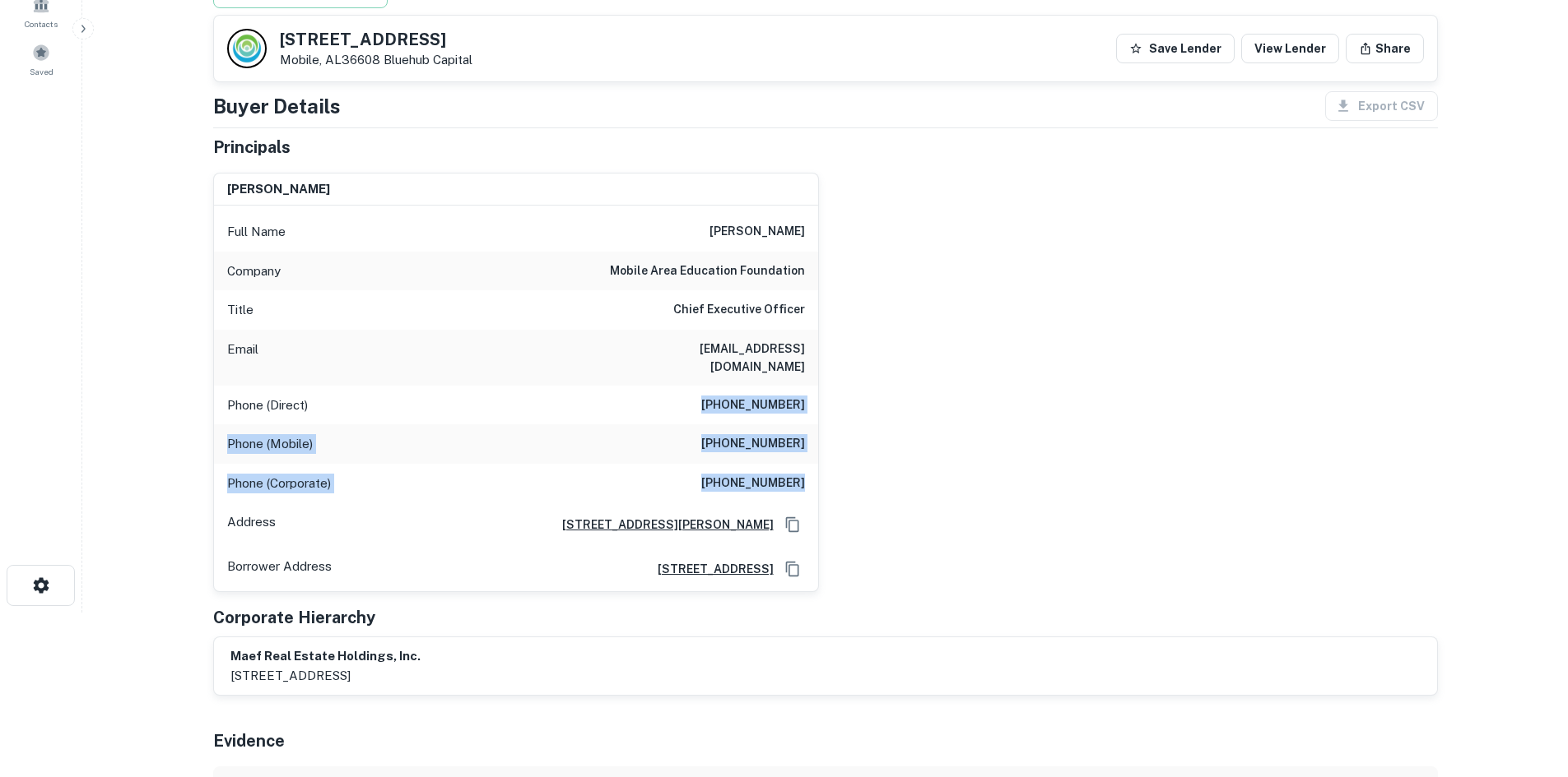
drag, startPoint x: 767, startPoint y: 428, endPoint x: 575, endPoint y: 386, distance: 196.5
click at [575, 386] on div "Full Name jeremiah newell Company mobile area education foundation Title Chief …" at bounding box center [516, 398] width 604 height 385
click at [1104, 370] on div "jeremiah newell Full Name jeremiah newell Company mobile area education foundat…" at bounding box center [819, 376] width 1237 height 434
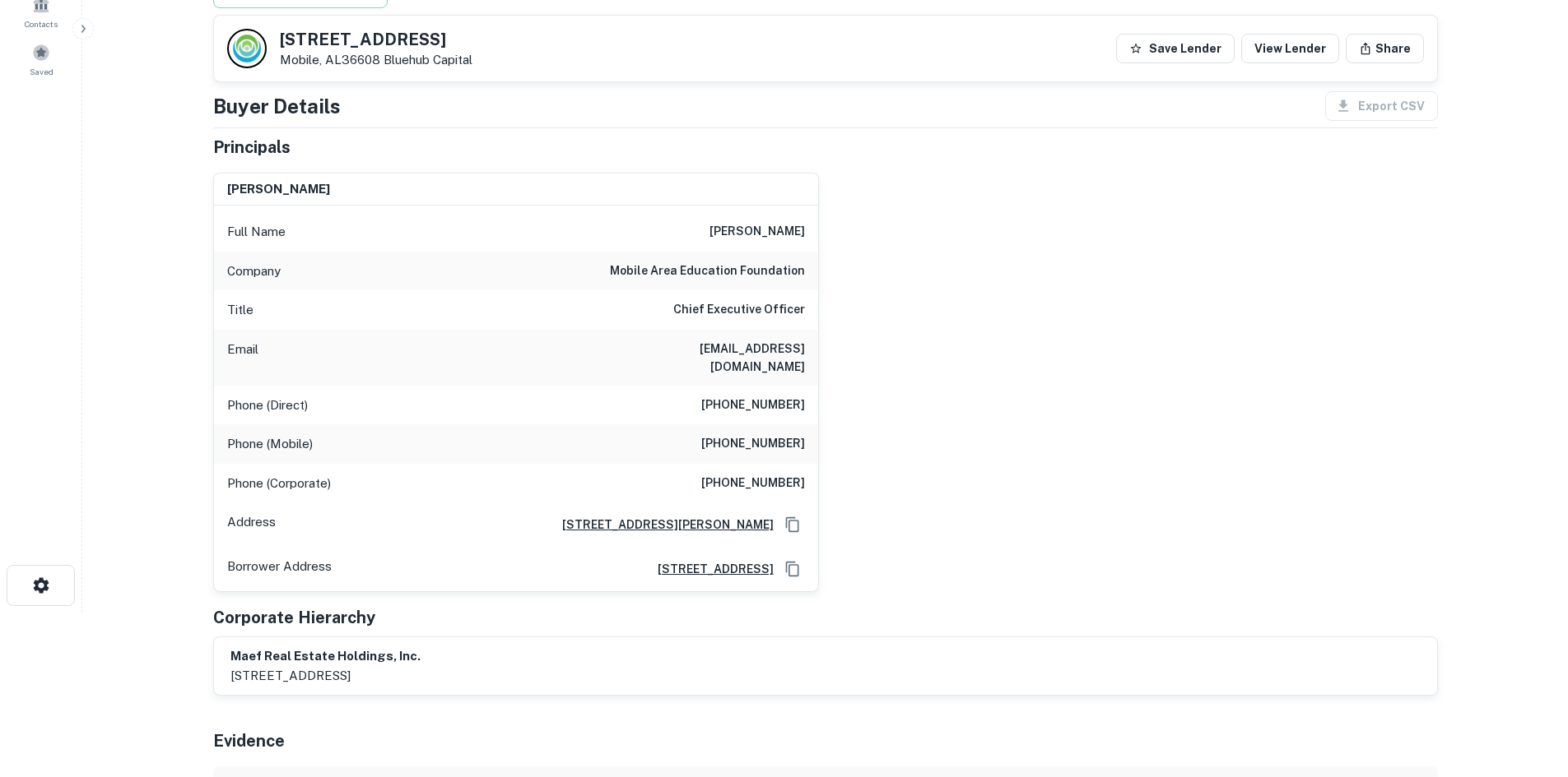
drag, startPoint x: 987, startPoint y: 413, endPoint x: 963, endPoint y: 399, distance: 27.8
click at [988, 411] on div "jeremiah newell Full Name jeremiah newell Company mobile area education foundat…" at bounding box center [819, 376] width 1237 height 434
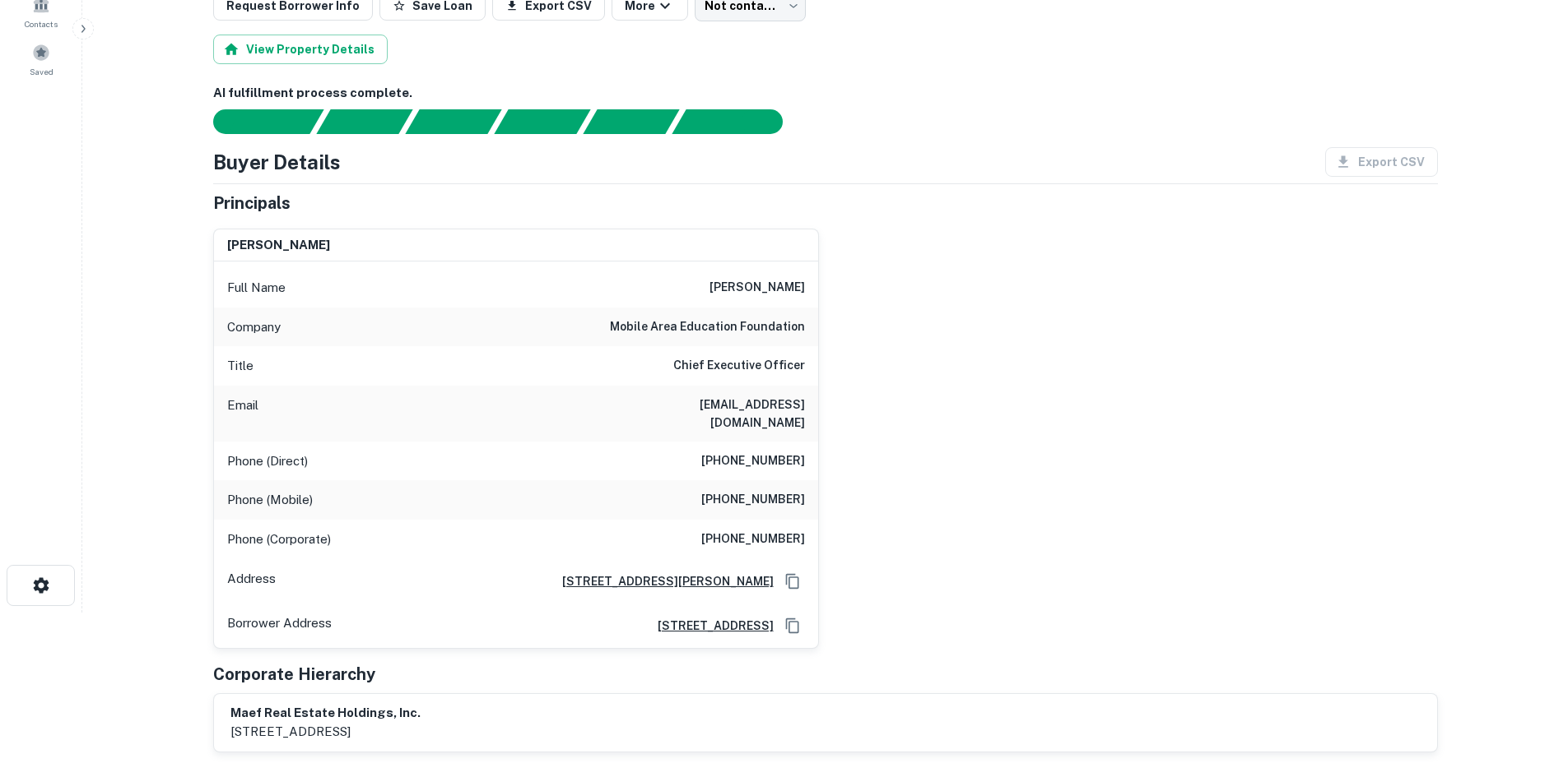
click at [774, 490] on h6 "(251) 391-1272" at bounding box center [753, 500] width 104 height 20
copy h6 "(251) 391-1272"
click at [1031, 416] on div "jeremiah newell Full Name jeremiah newell Company mobile area education foundat…" at bounding box center [819, 432] width 1237 height 434
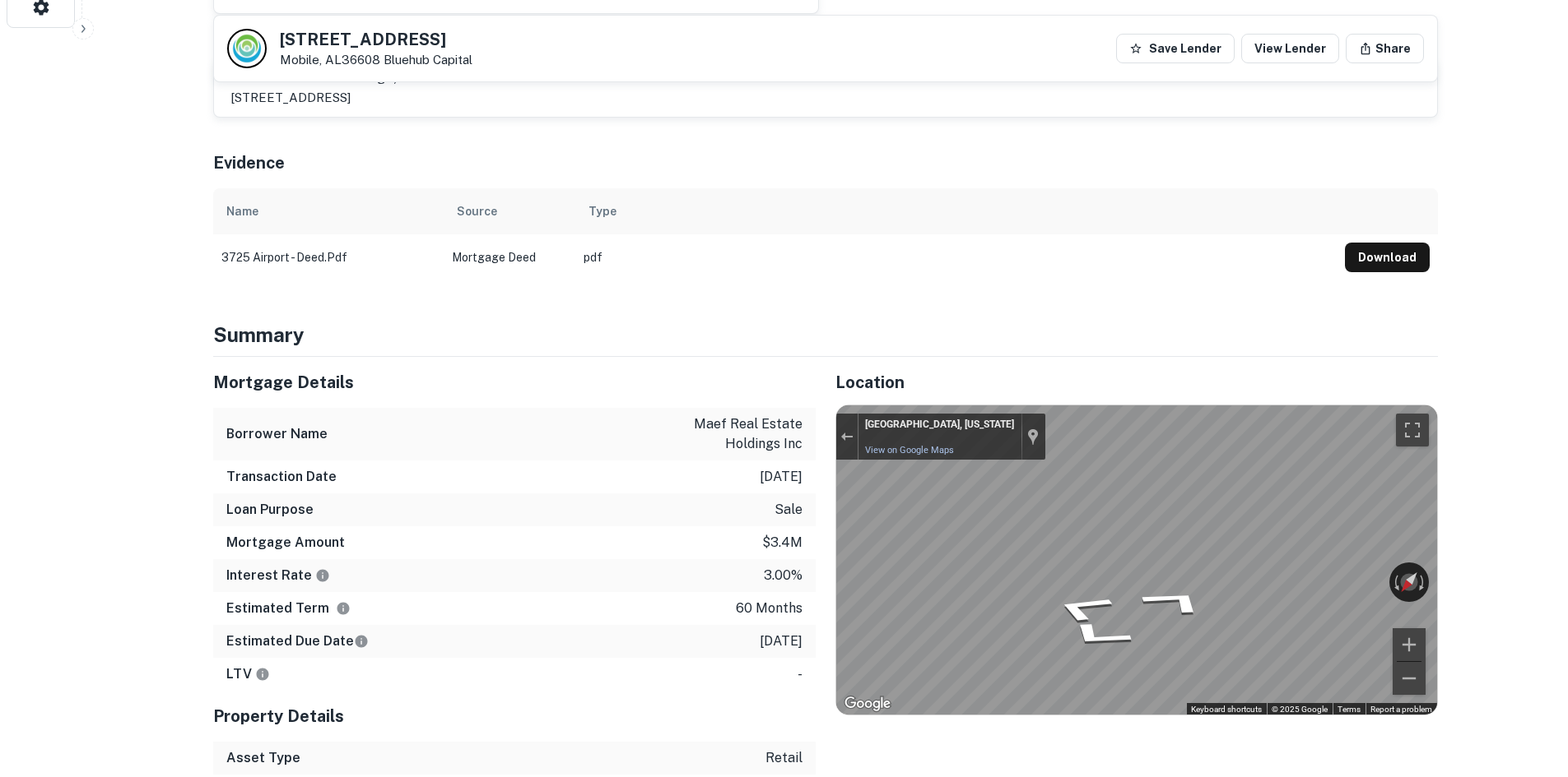
scroll to position [823, 0]
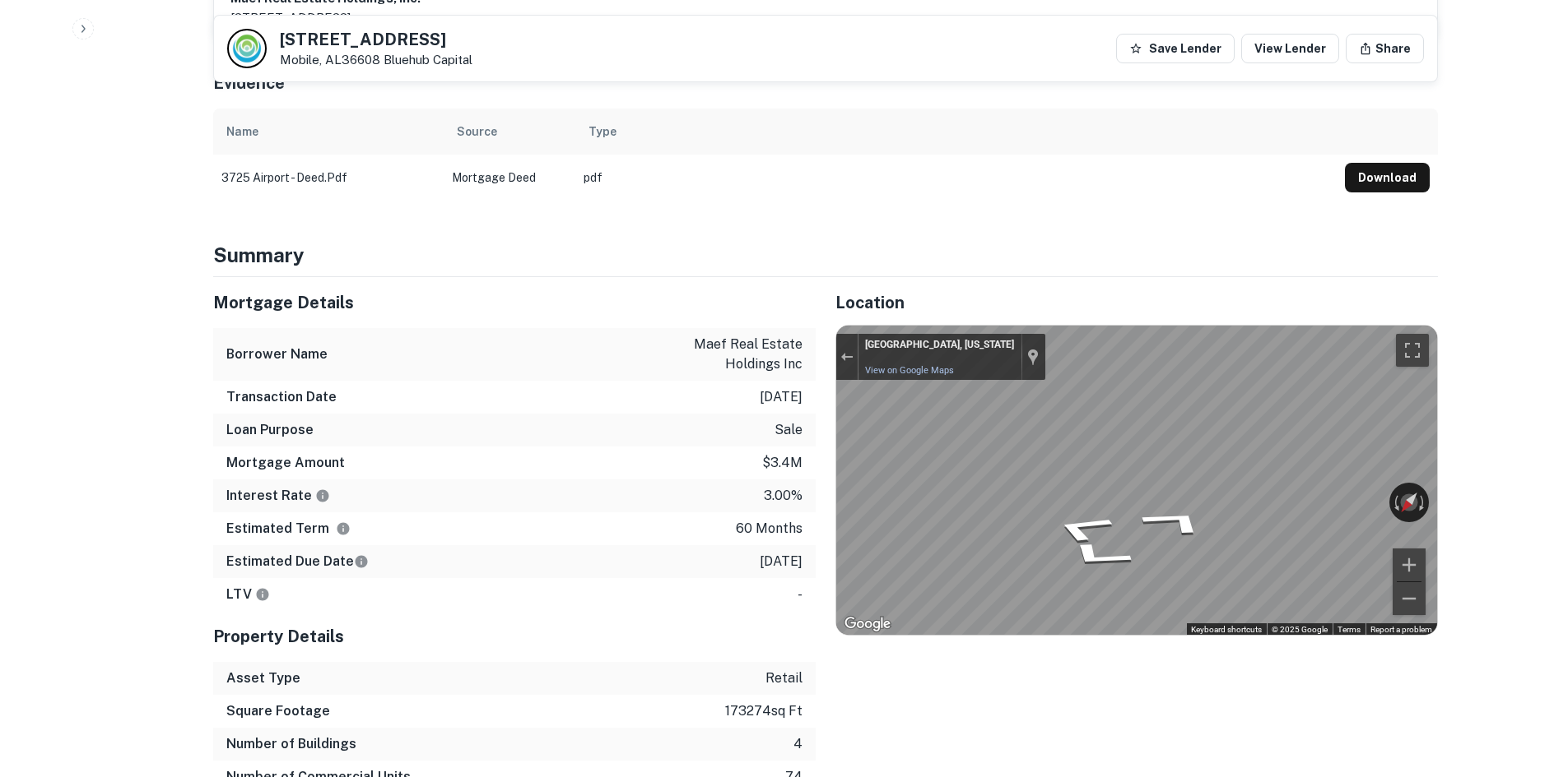
click at [405, 382] on div "Transaction Date 5/20/2021" at bounding box center [515, 397] width 602 height 33
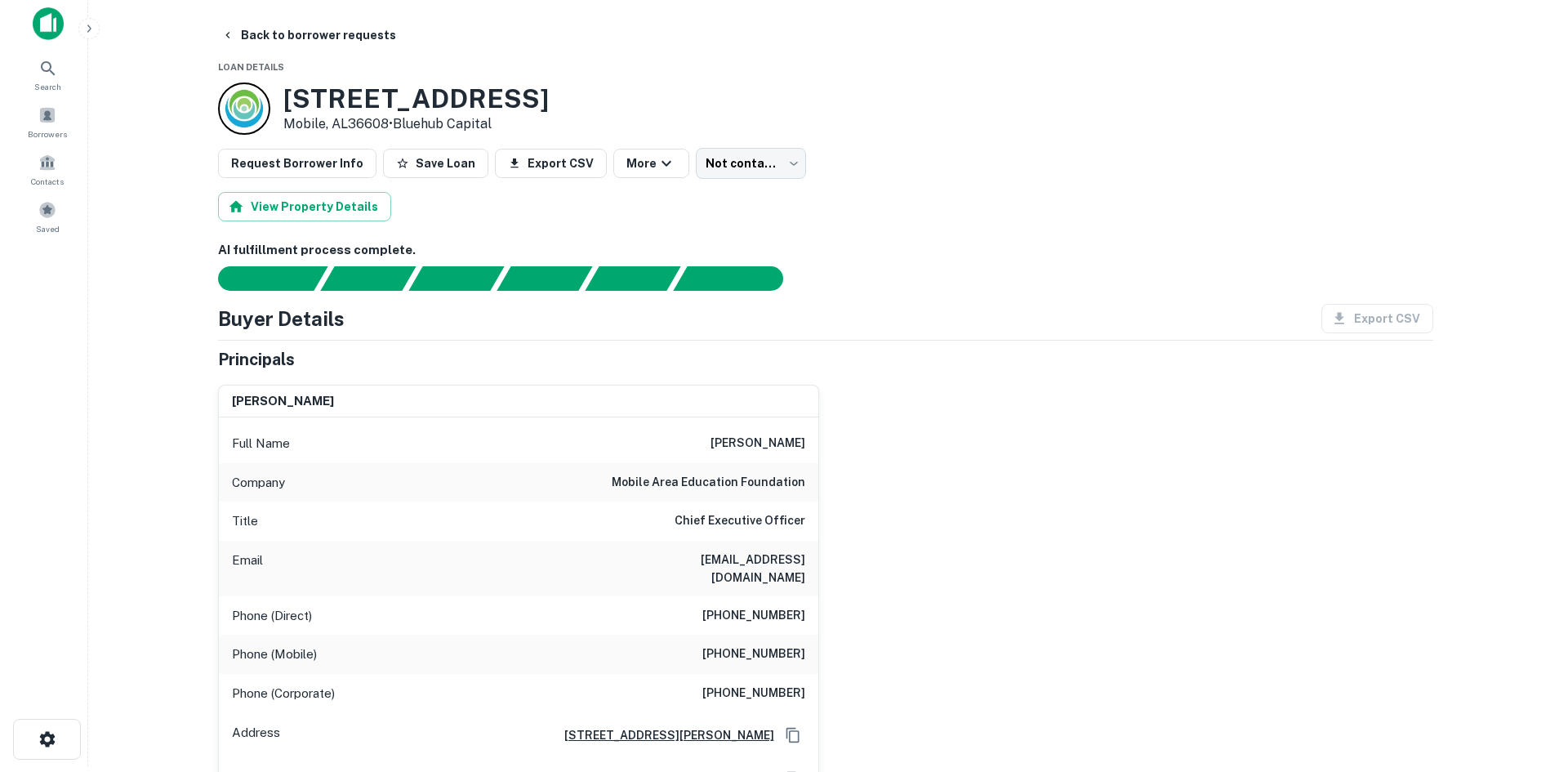
scroll to position [0, 0]
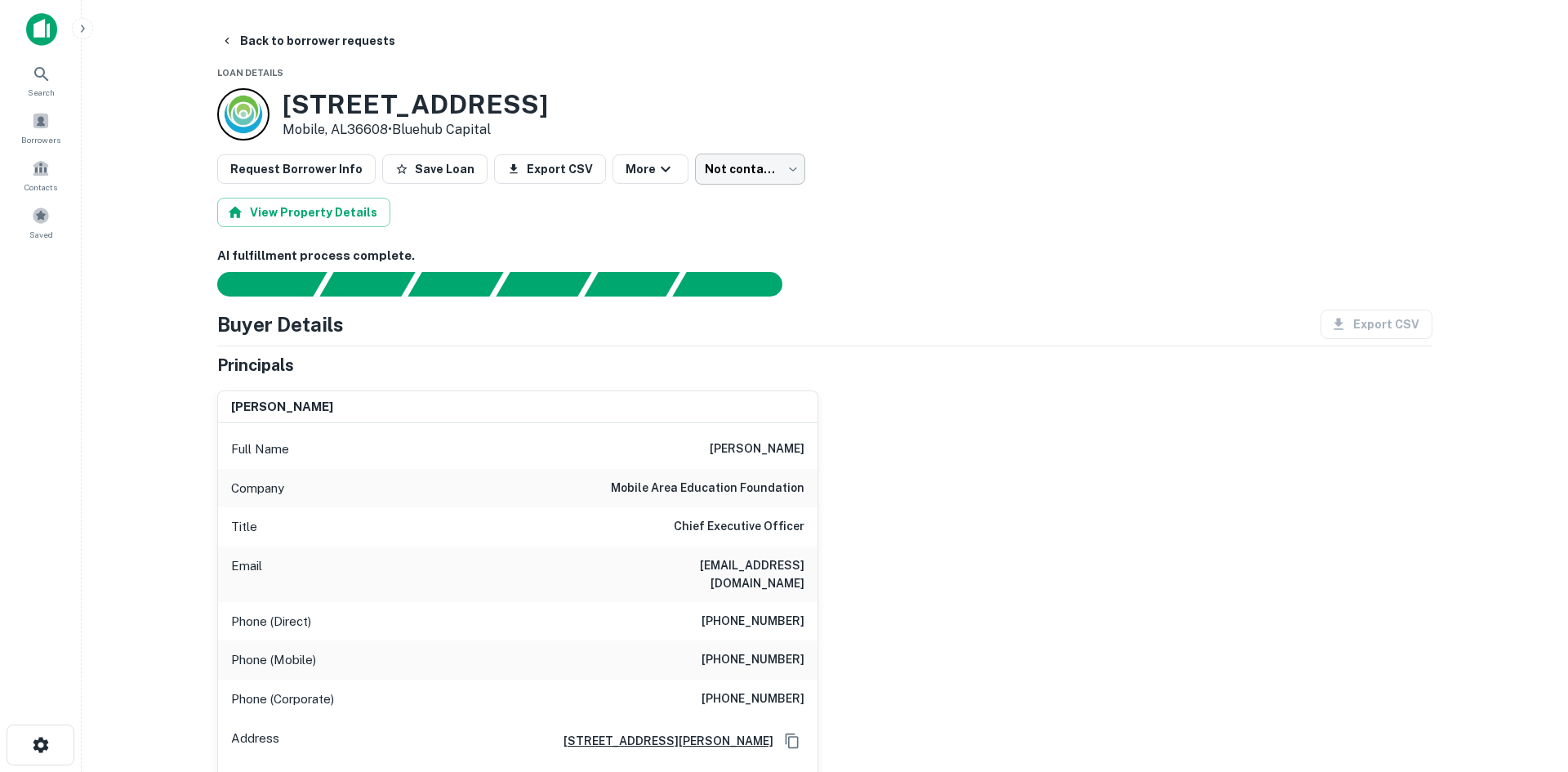
click at [745, 170] on body "Search Borrowers Contacts Saved Back to borrower requests Loan Details 3725 Air…" at bounding box center [784, 386] width 1568 height 772
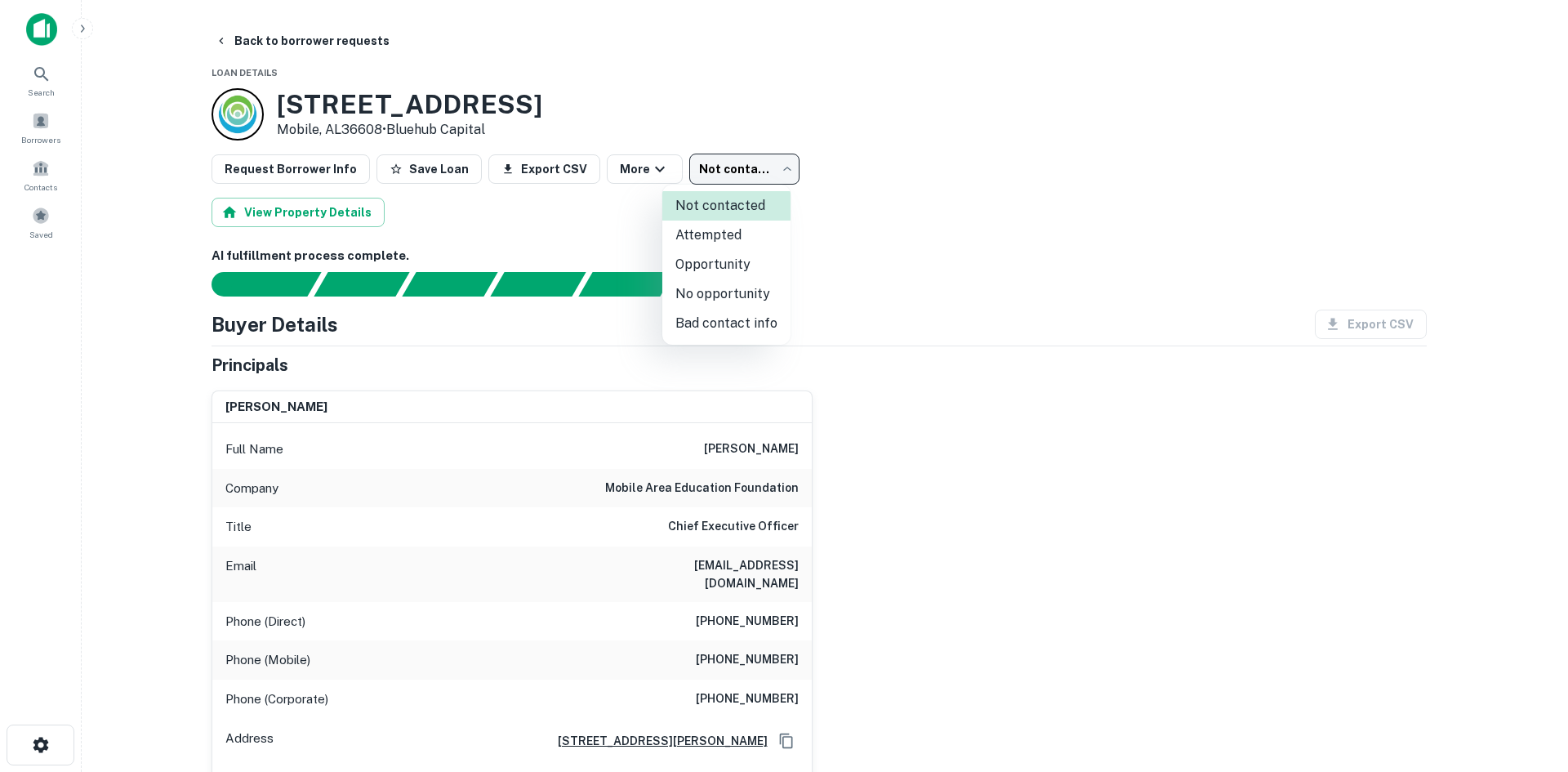
click at [761, 246] on li "Attempted" at bounding box center [726, 235] width 128 height 29
type input "*********"
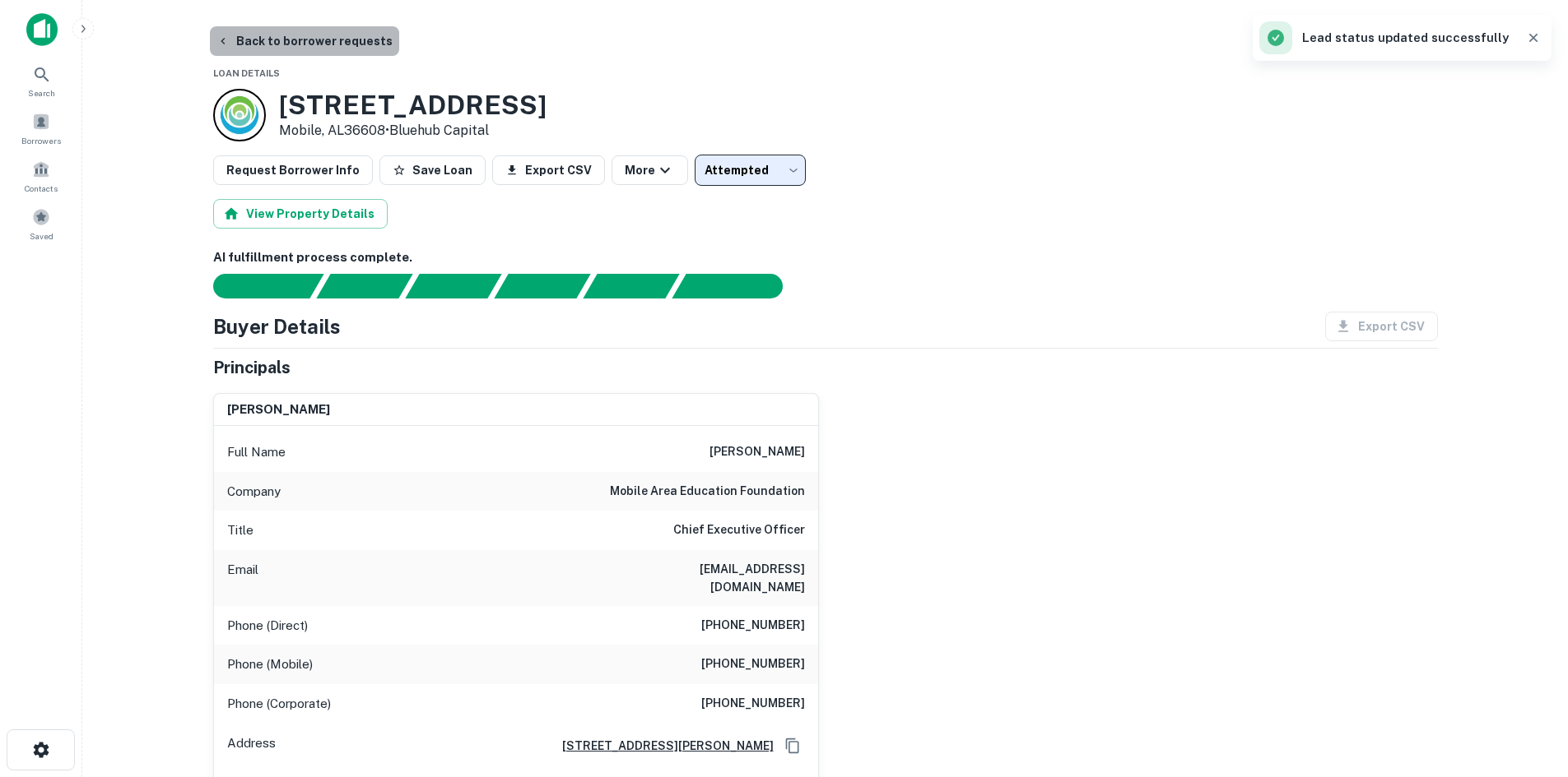
click at [351, 38] on button "Back to borrower requests" at bounding box center [304, 40] width 189 height 30
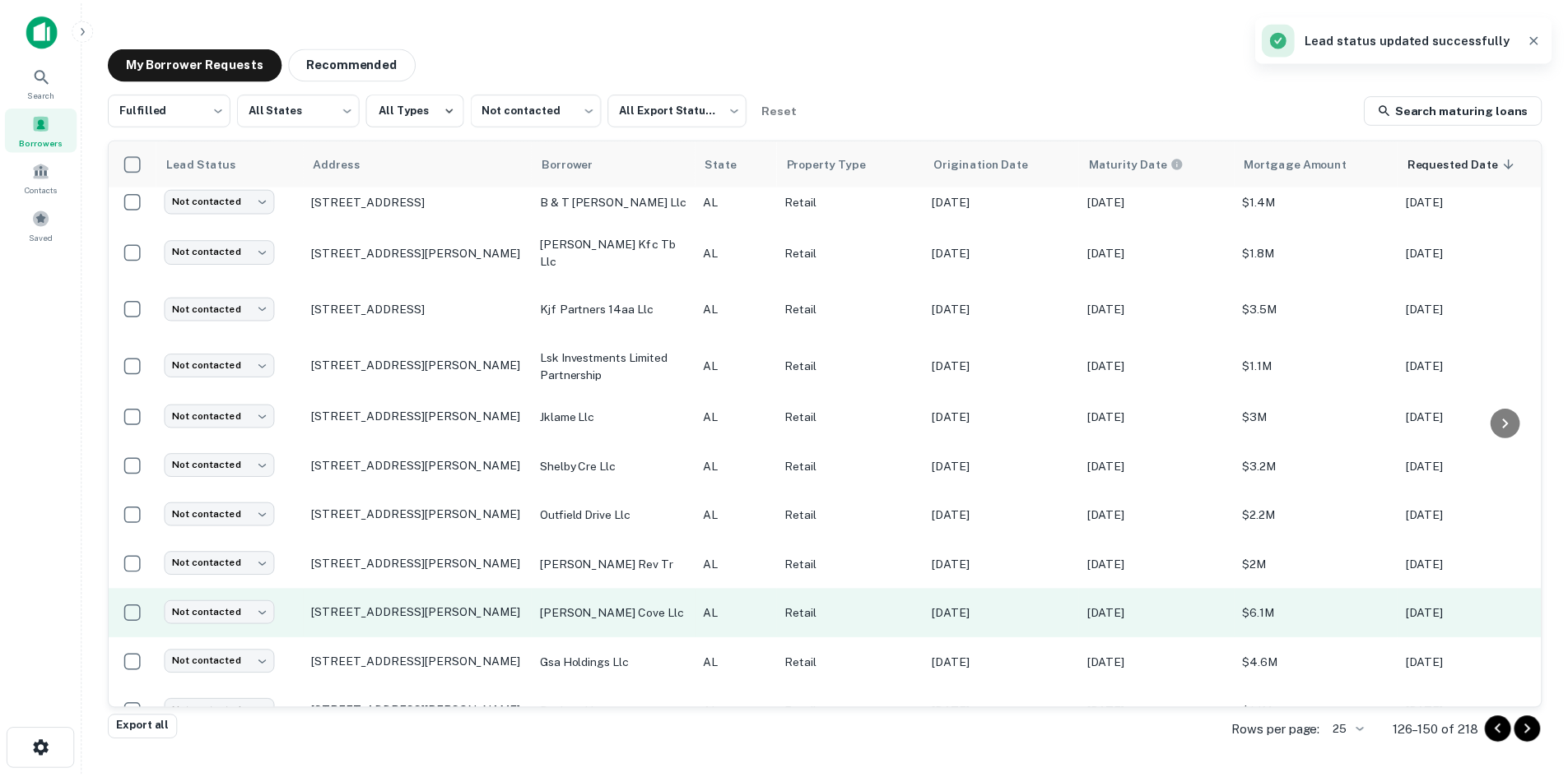
scroll to position [753, 0]
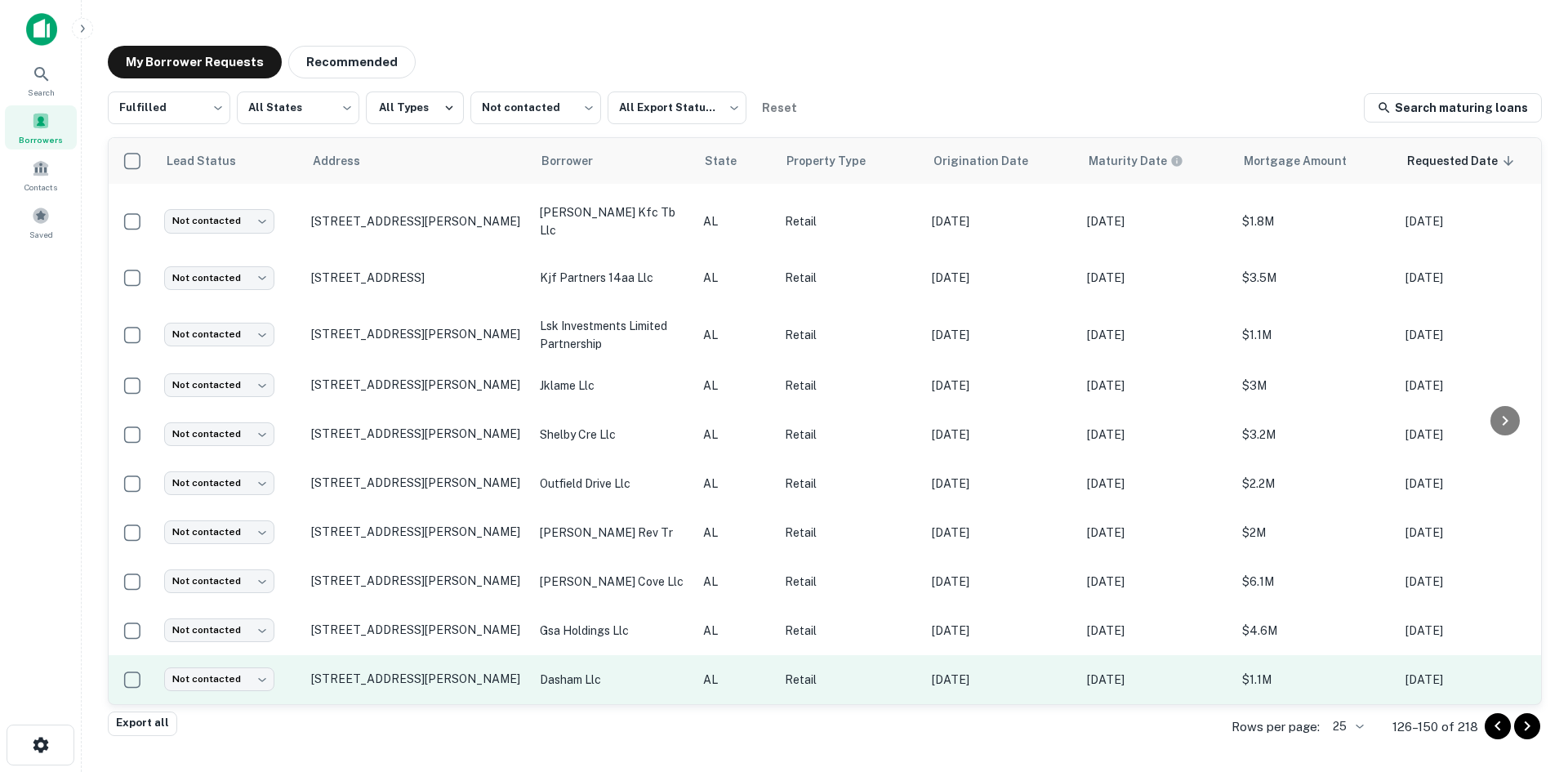
click at [432, 675] on td "615 Cahaba Valley Rd Pelham, AL35124" at bounding box center [417, 679] width 229 height 49
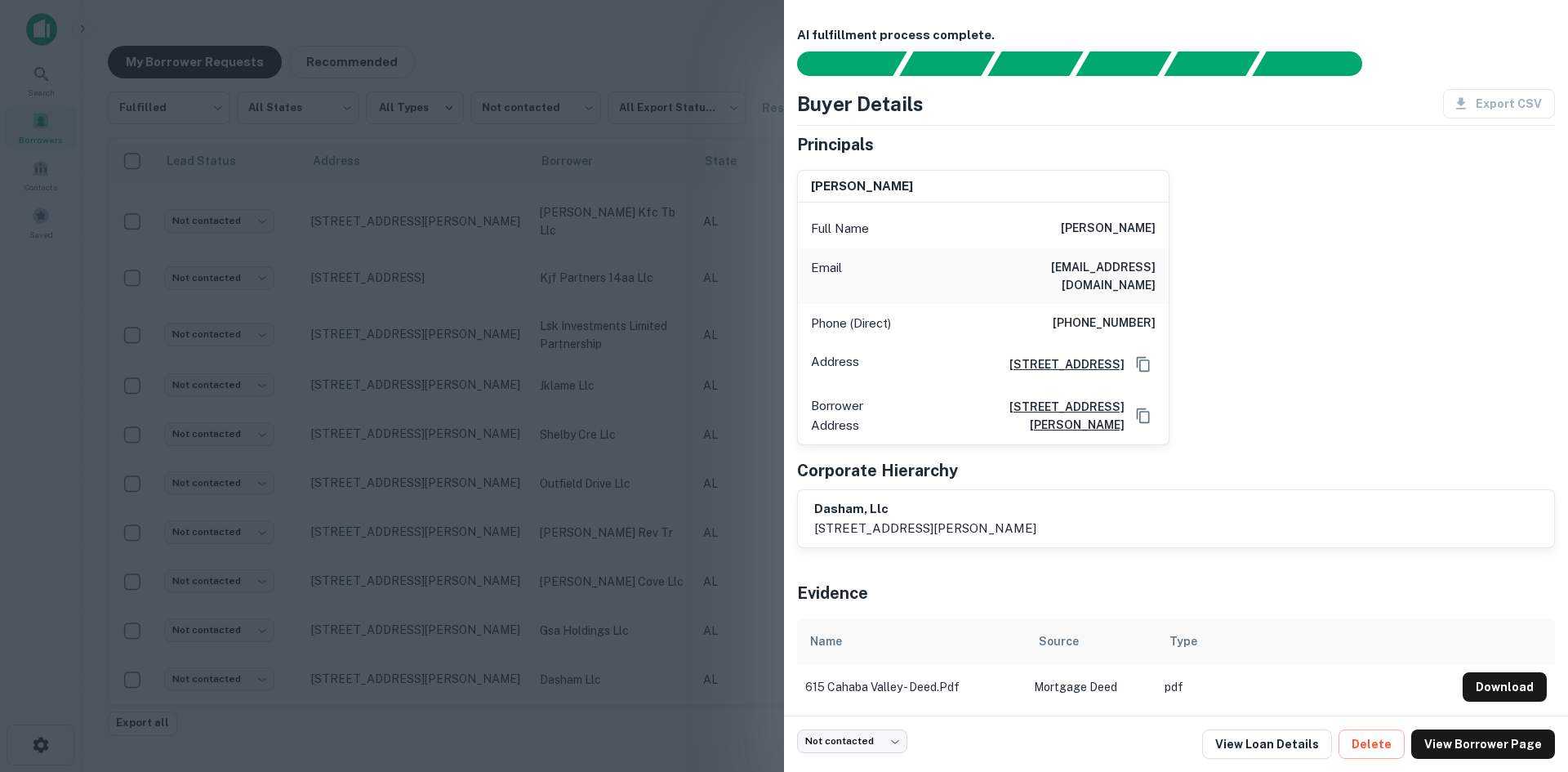
click at [632, 381] on div at bounding box center [784, 386] width 1568 height 772
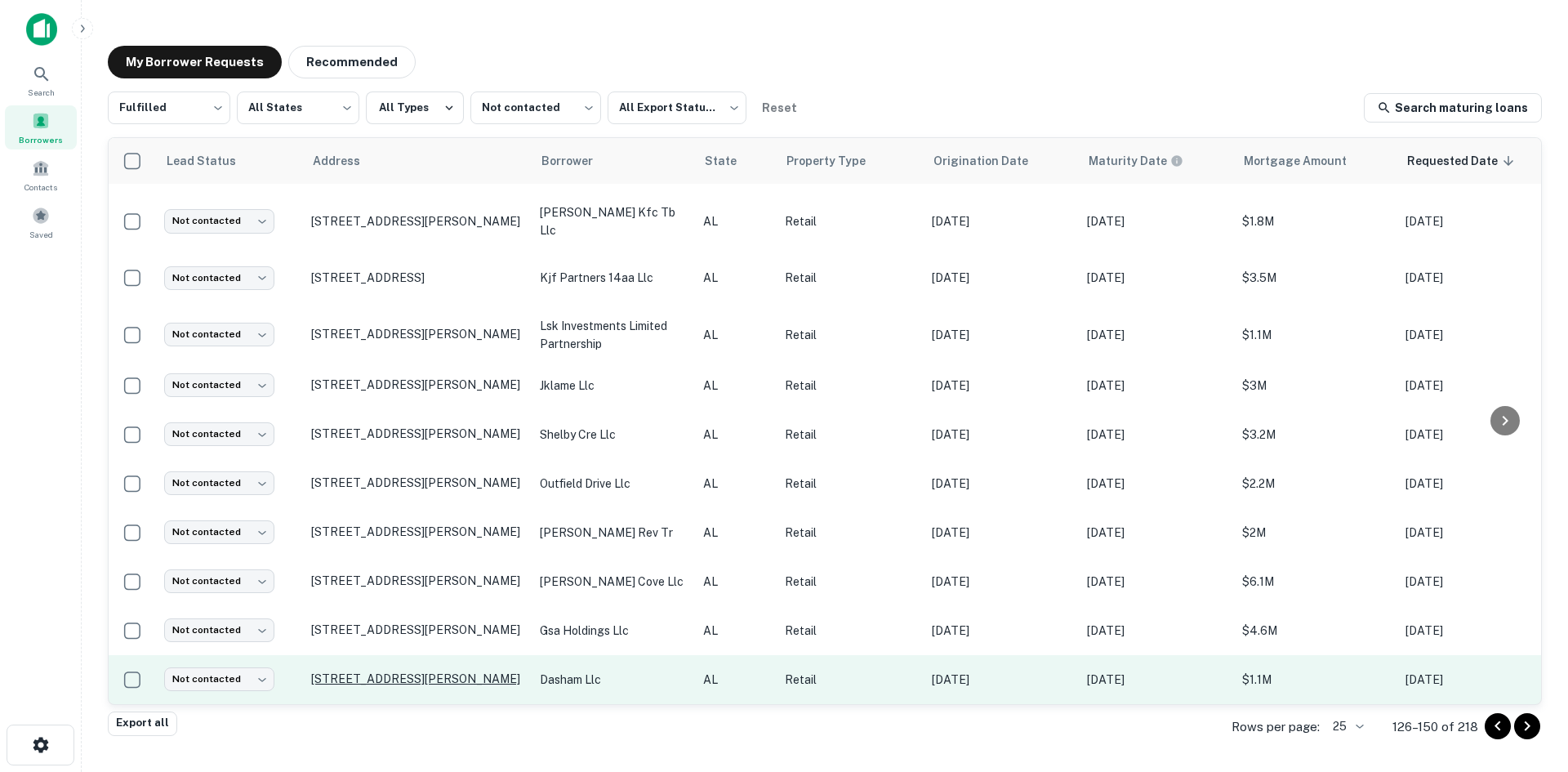
click at [473, 674] on td "615 Cahaba Valley Rd Pelham, AL35124" at bounding box center [417, 679] width 229 height 49
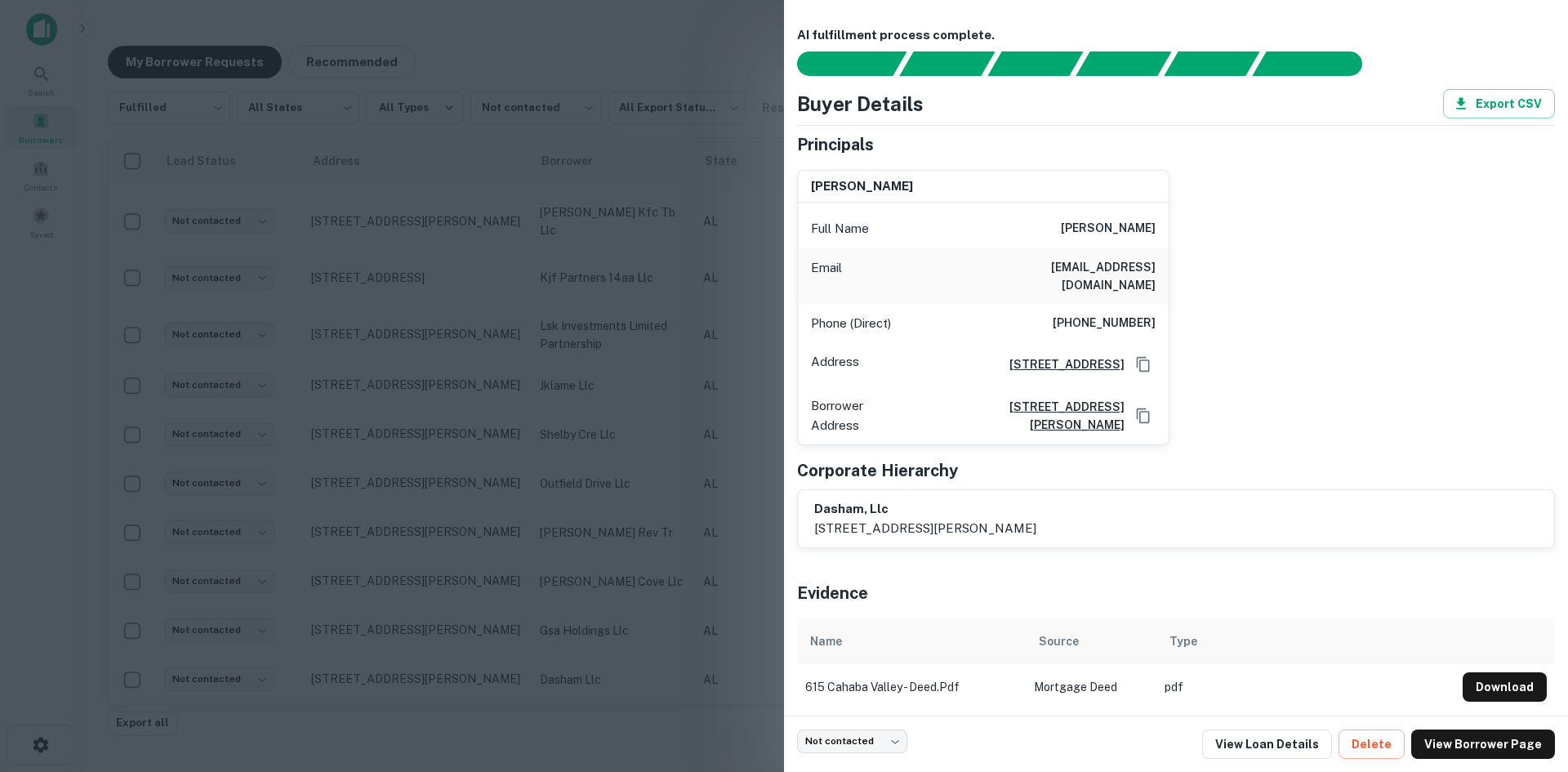
click at [473, 666] on div at bounding box center [784, 386] width 1568 height 772
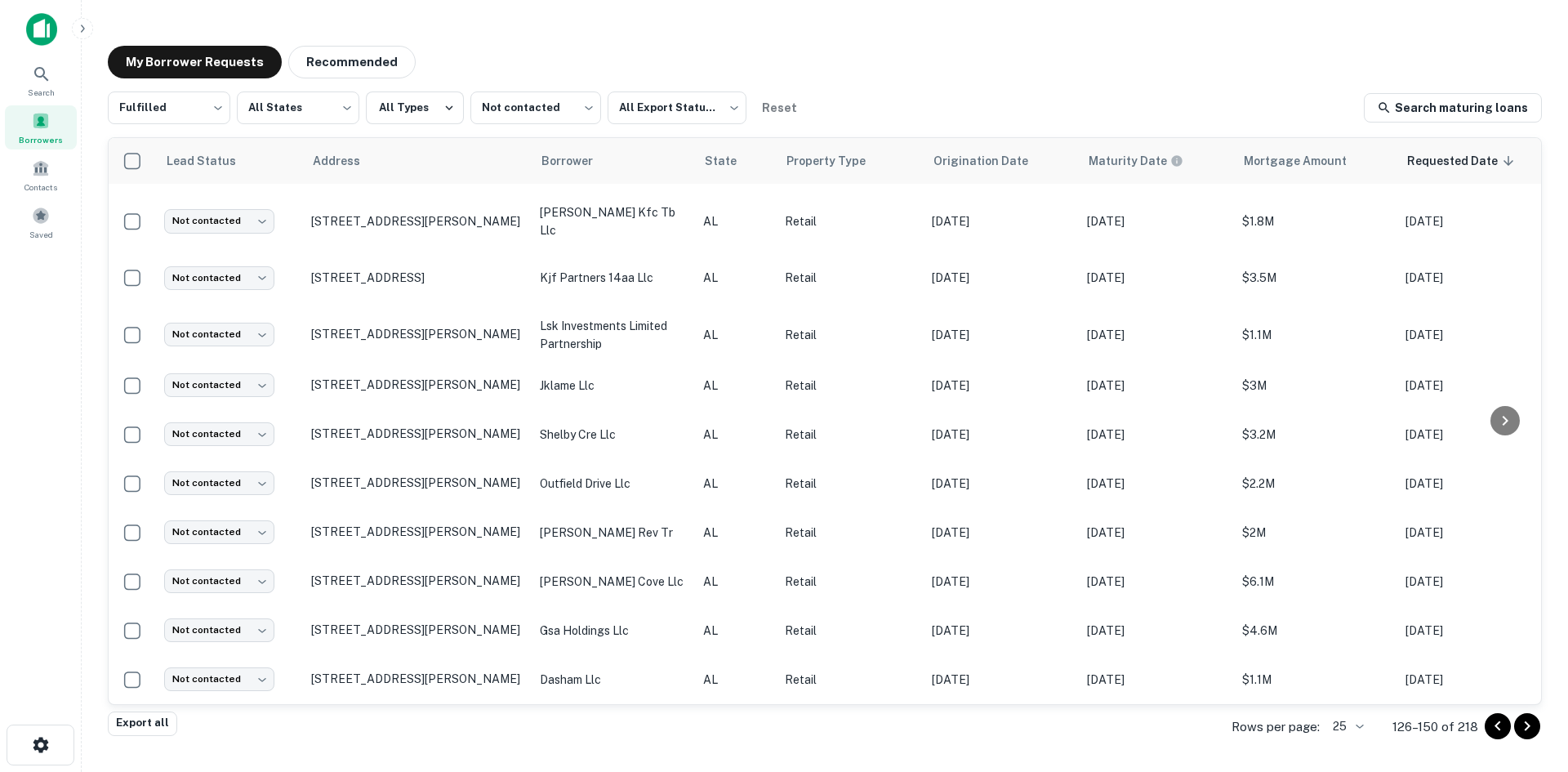
click at [473, 671] on p "615 Cahaba Valley Rd Pelham, AL35124" at bounding box center [417, 679] width 213 height 15
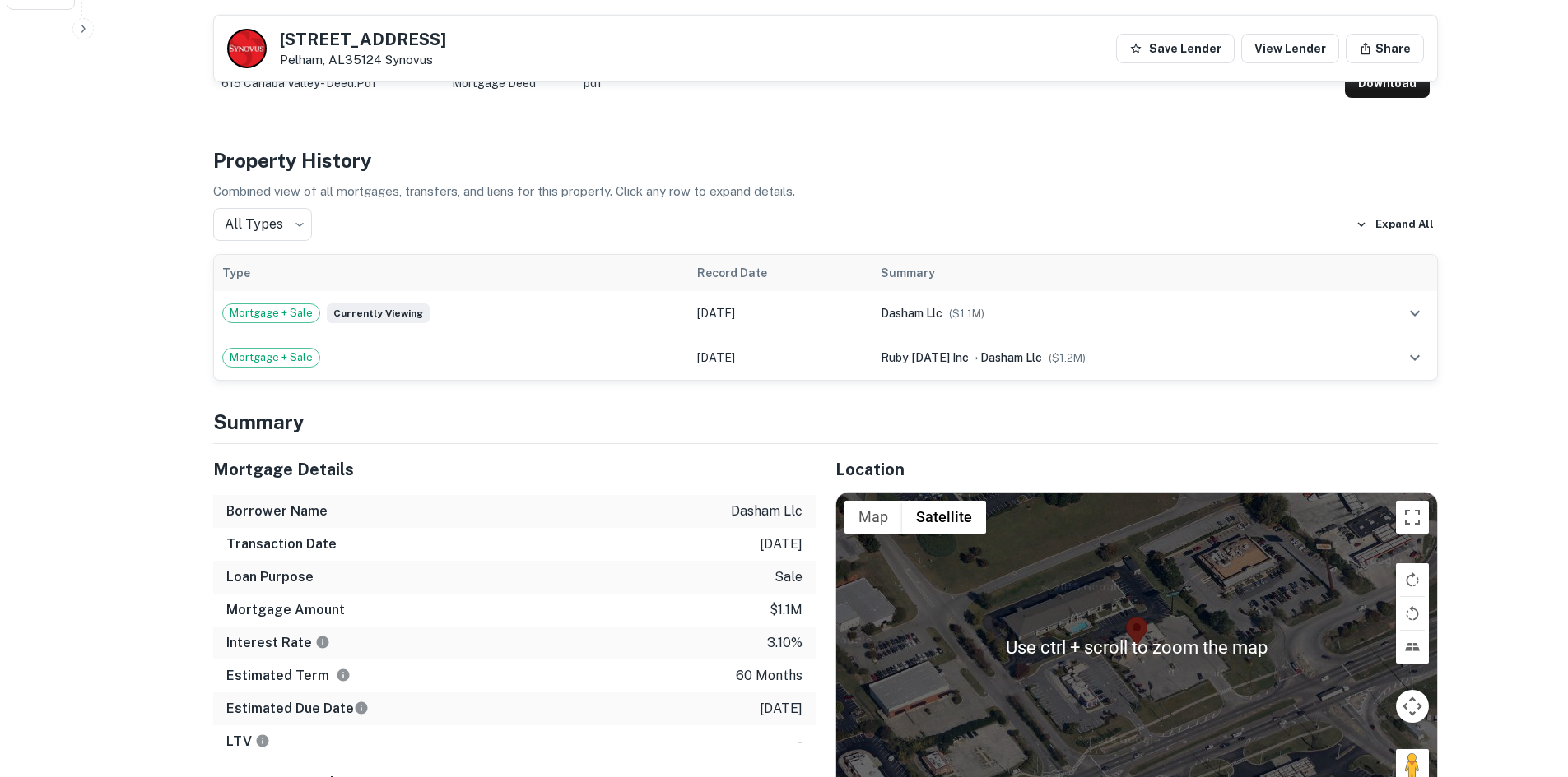
scroll to position [987, 0]
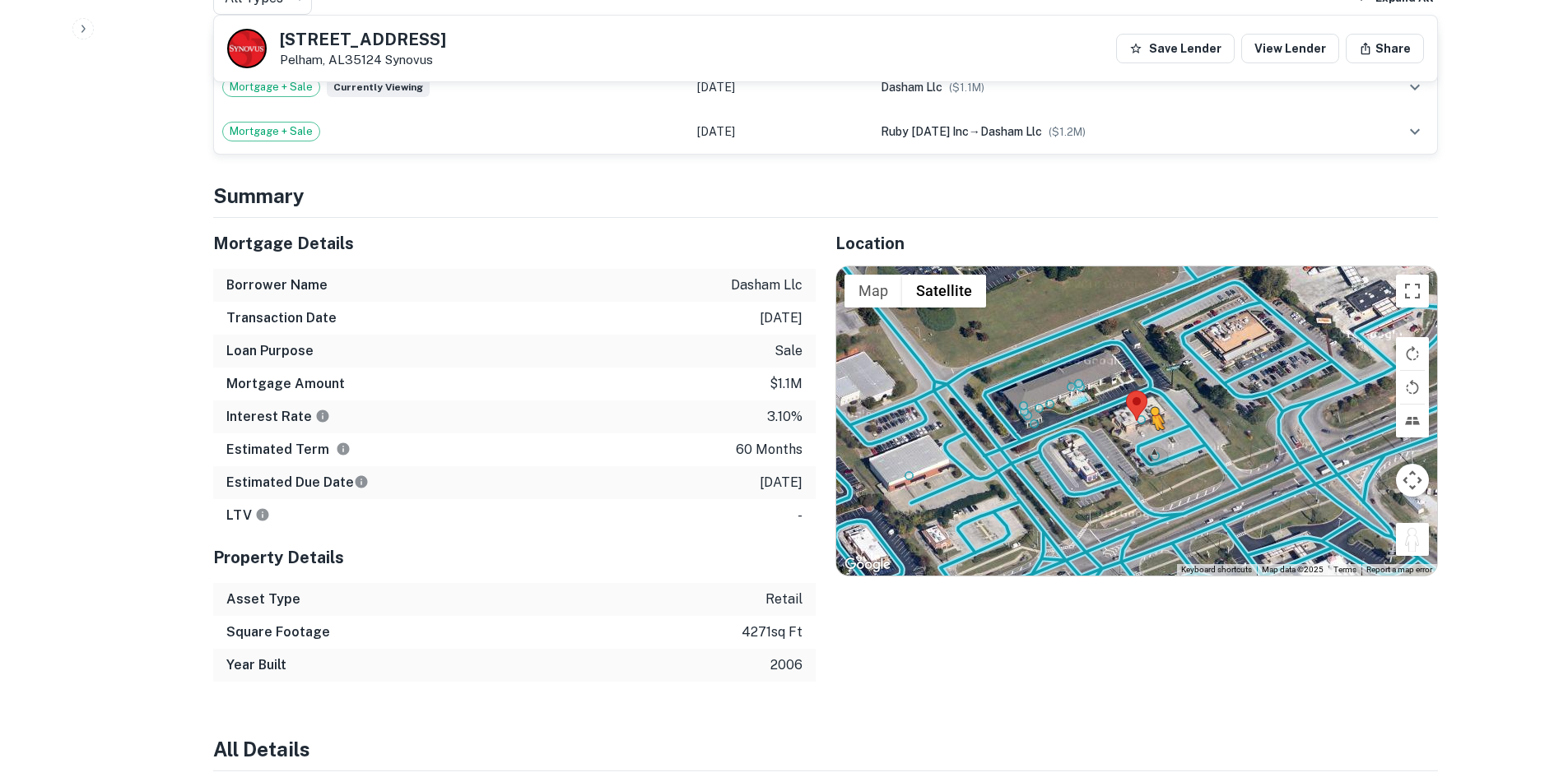
drag, startPoint x: 1408, startPoint y: 536, endPoint x: 1139, endPoint y: 409, distance: 297.5
click at [1139, 409] on div "To activate drag with keyboard, press Alt + Enter. Once in keyboard drag state,…" at bounding box center [1137, 420] width 601 height 309
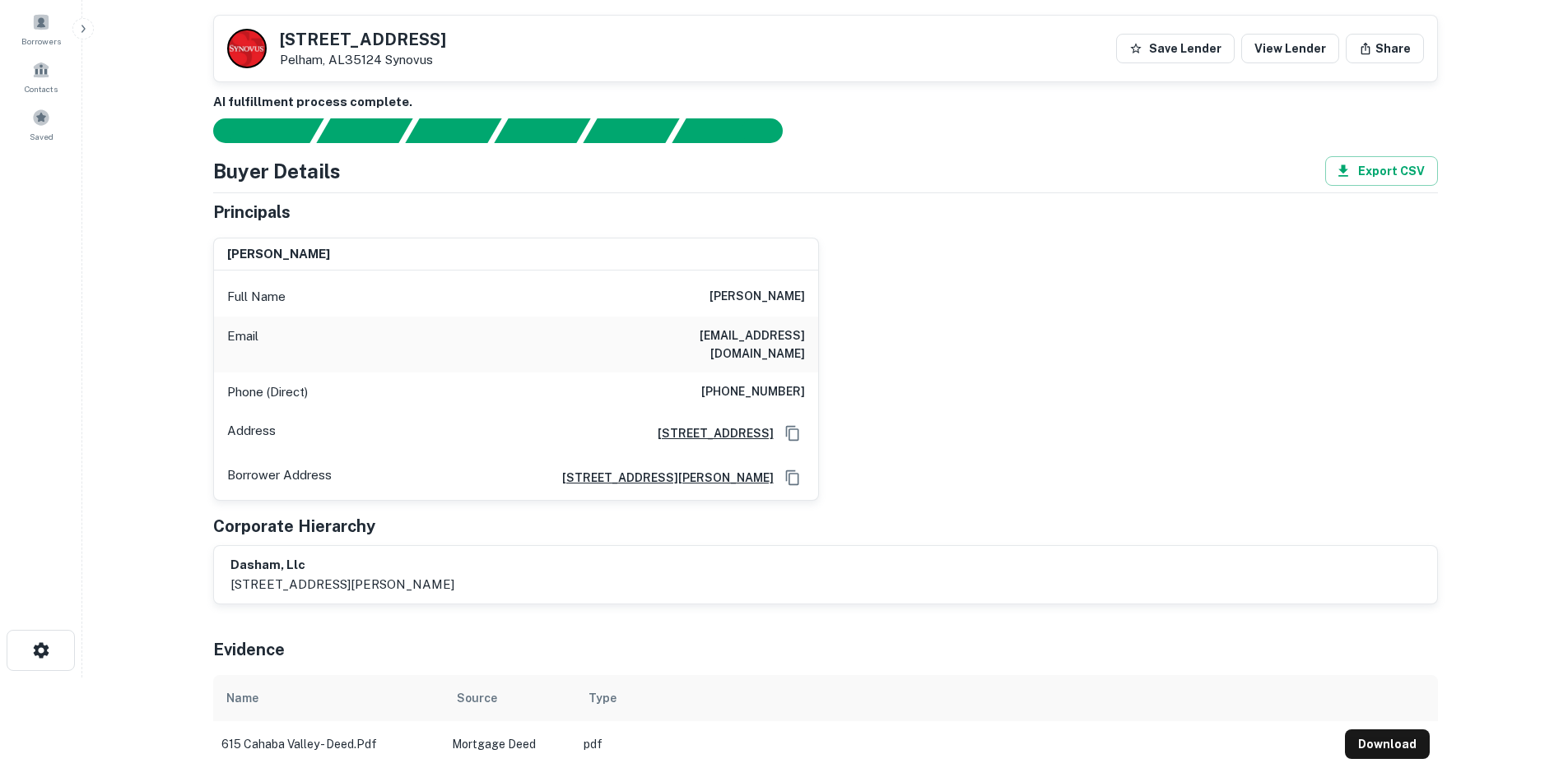
scroll to position [0, 0]
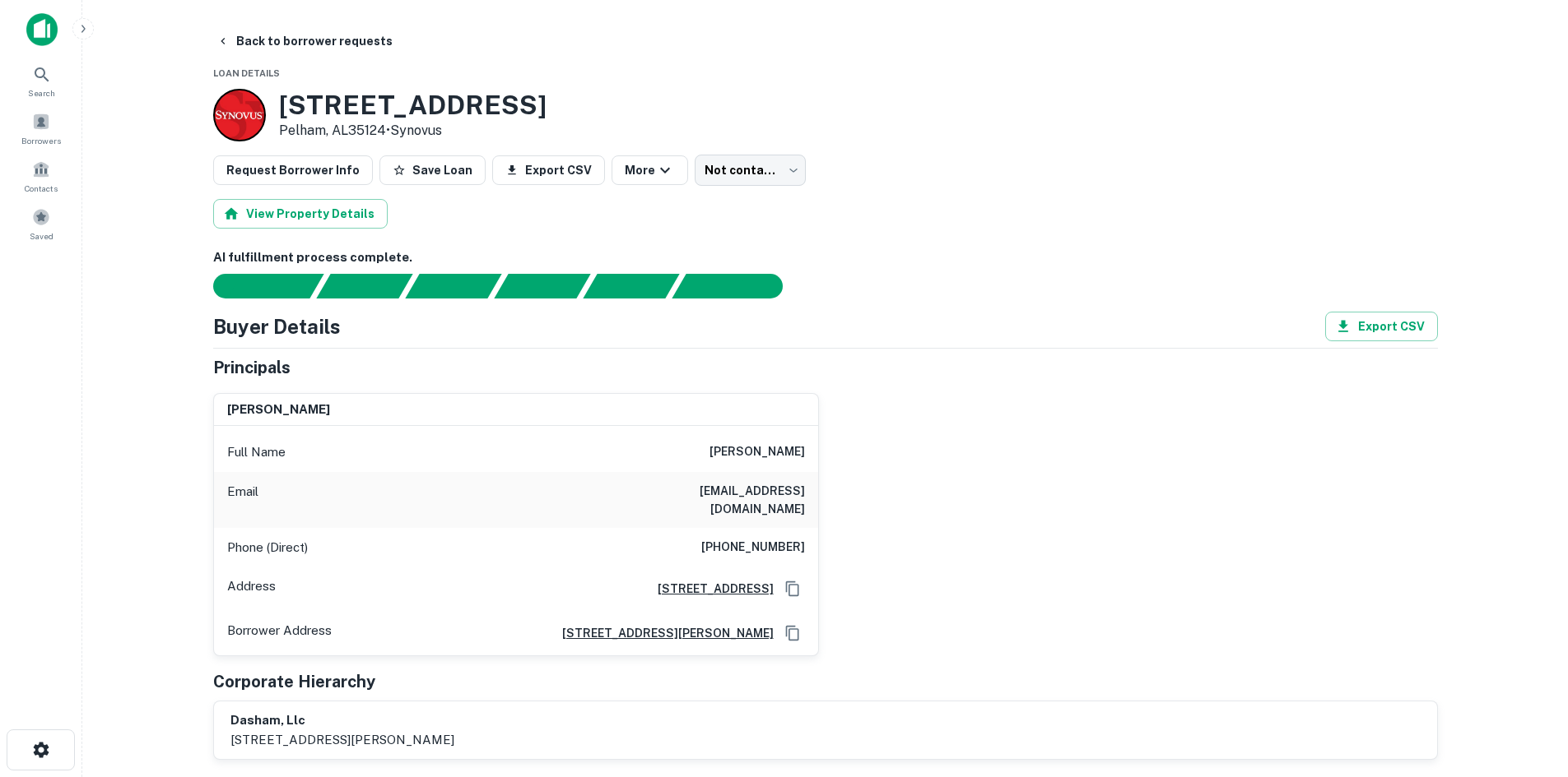
click at [758, 538] on h6 "(630) 550-6331" at bounding box center [753, 548] width 104 height 20
click at [760, 538] on h6 "(630) 550-6331" at bounding box center [753, 548] width 104 height 20
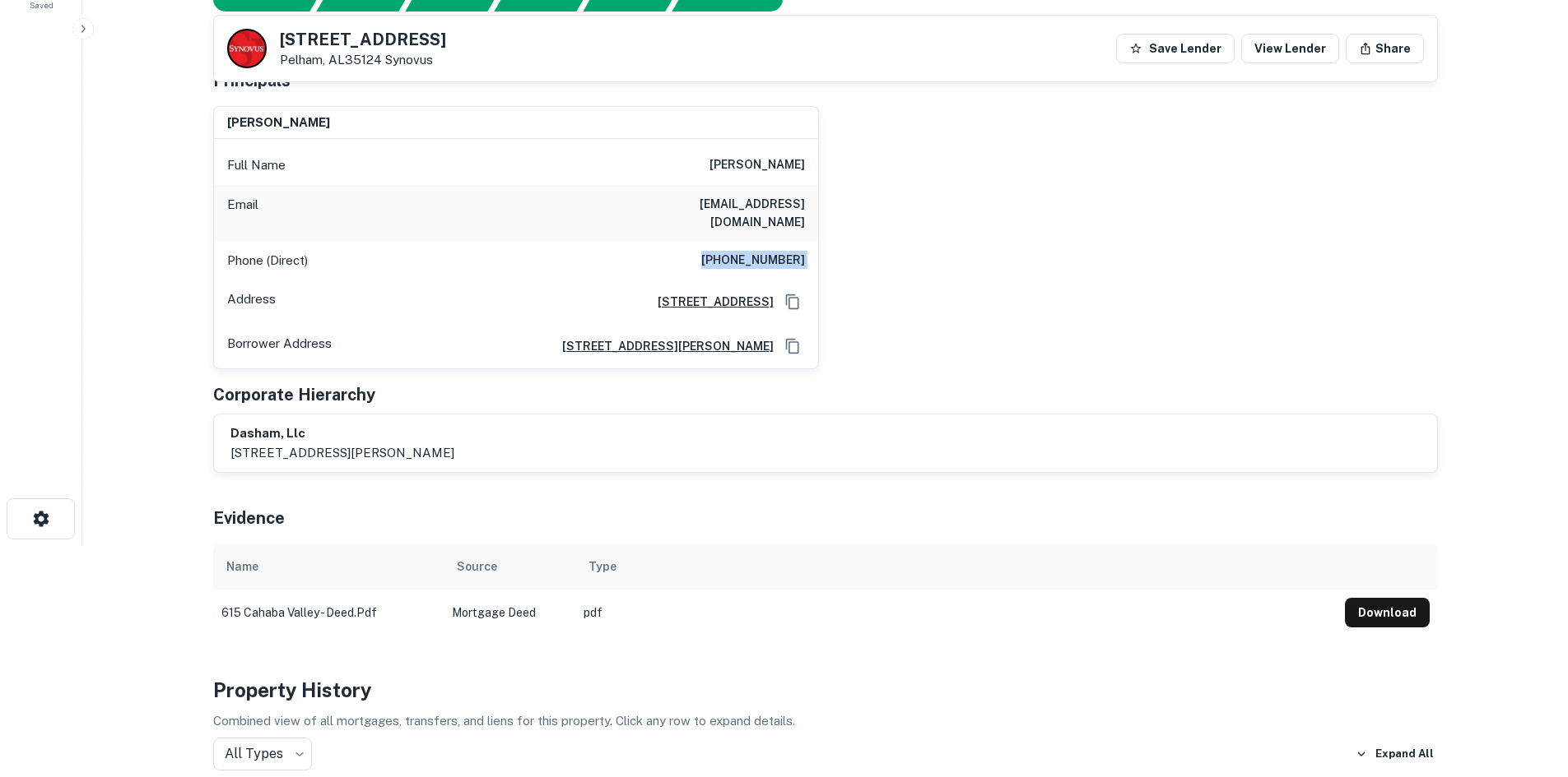
scroll to position [246, 0]
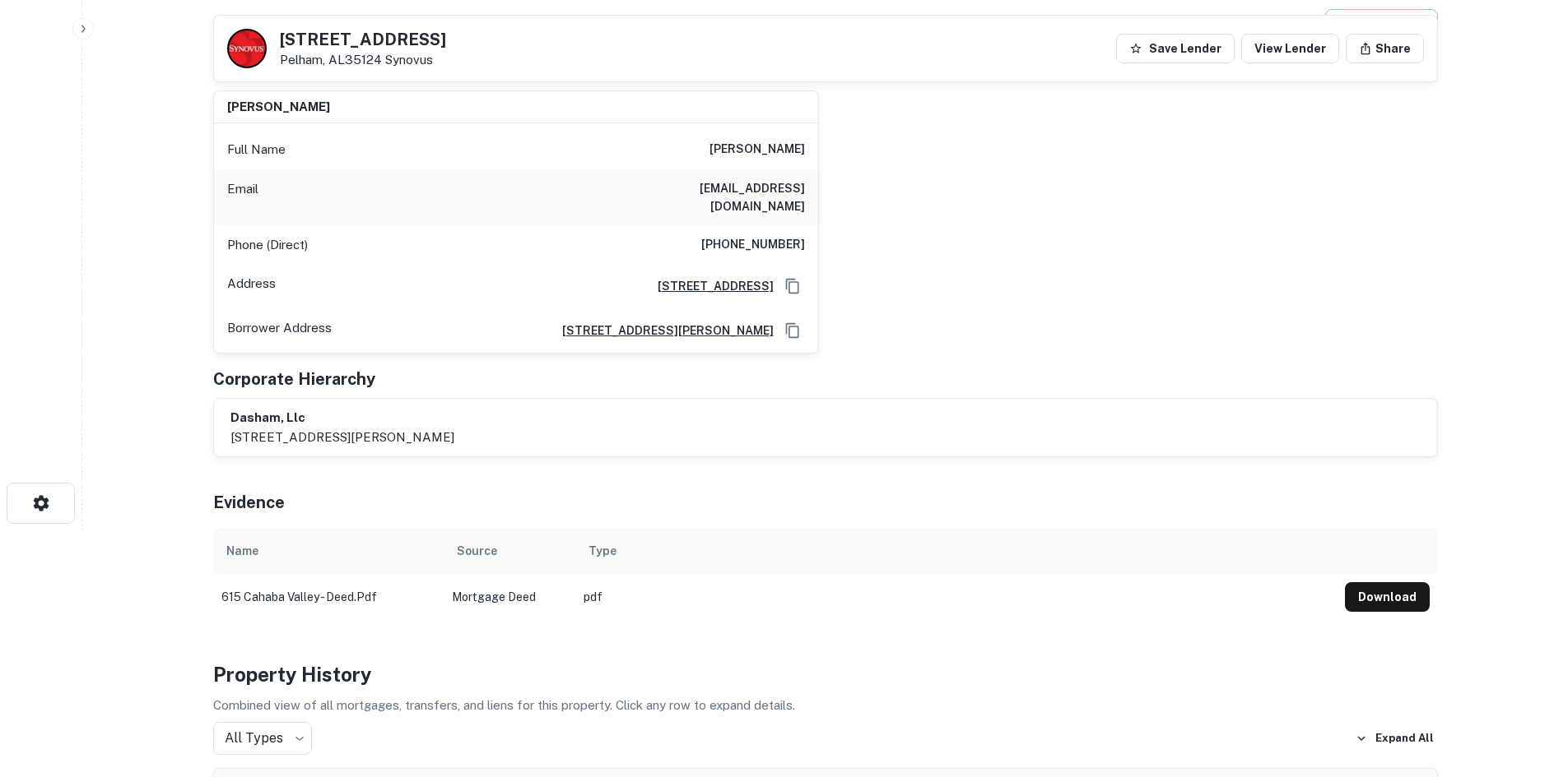
drag, startPoint x: 888, startPoint y: 149, endPoint x: 377, endPoint y: 1, distance: 532.0
click at [884, 147] on div "kishan amin Full Name kishan amin Email kishan_amin@yahoo.com Phone (Direct) (6…" at bounding box center [819, 215] width 1237 height 277
drag, startPoint x: 282, startPoint y: 38, endPoint x: 379, endPoint y: 60, distance: 99.5
click at [379, 60] on div "615 Cahaba Valley Rd Pelham, AL35124 Synovus" at bounding box center [362, 49] width 166 height 36
click at [852, 220] on div "kishan amin Full Name kishan amin Email kishan_amin@yahoo.com Phone (Direct) (6…" at bounding box center [819, 215] width 1237 height 277
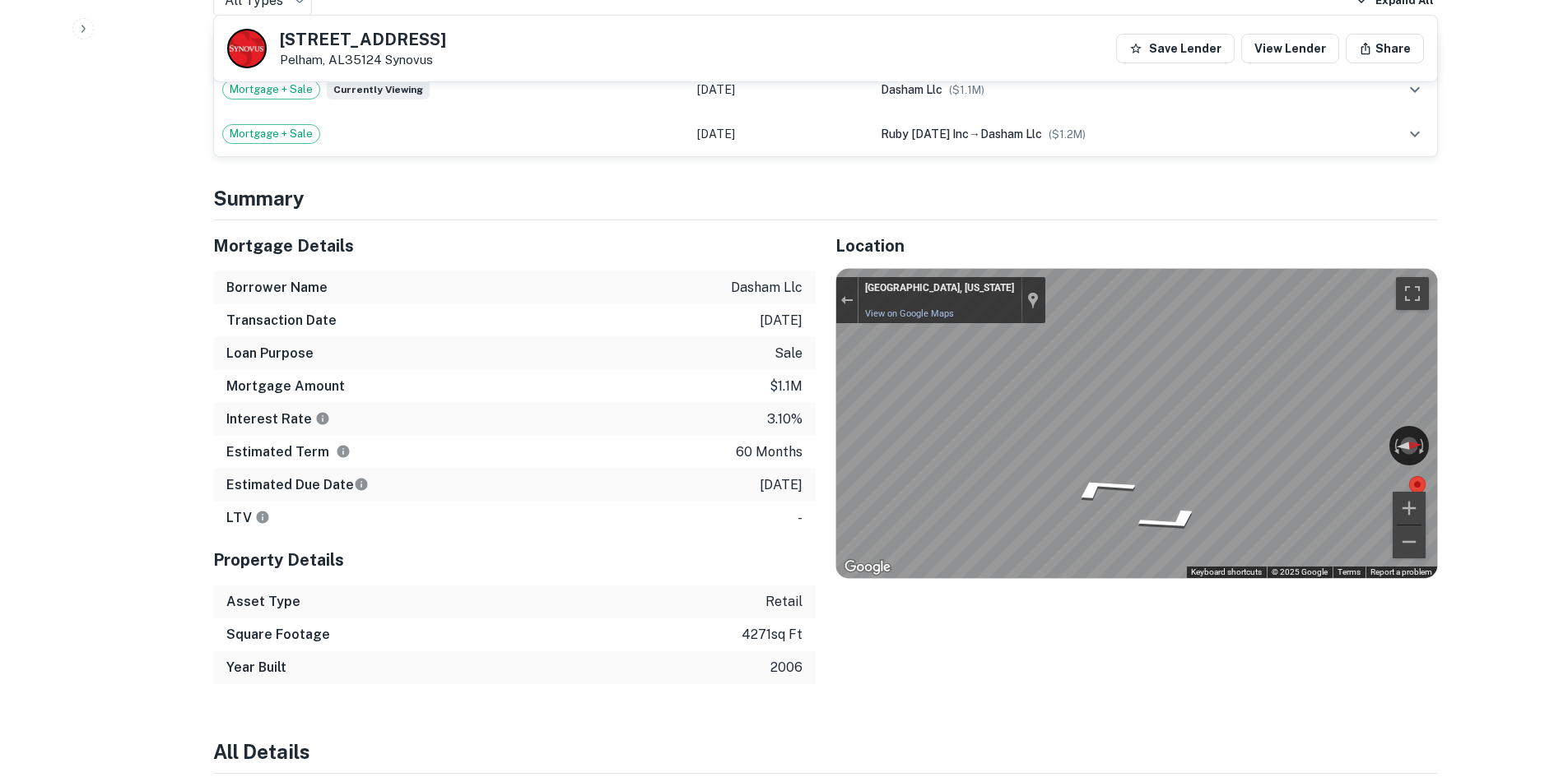
scroll to position [987, 0]
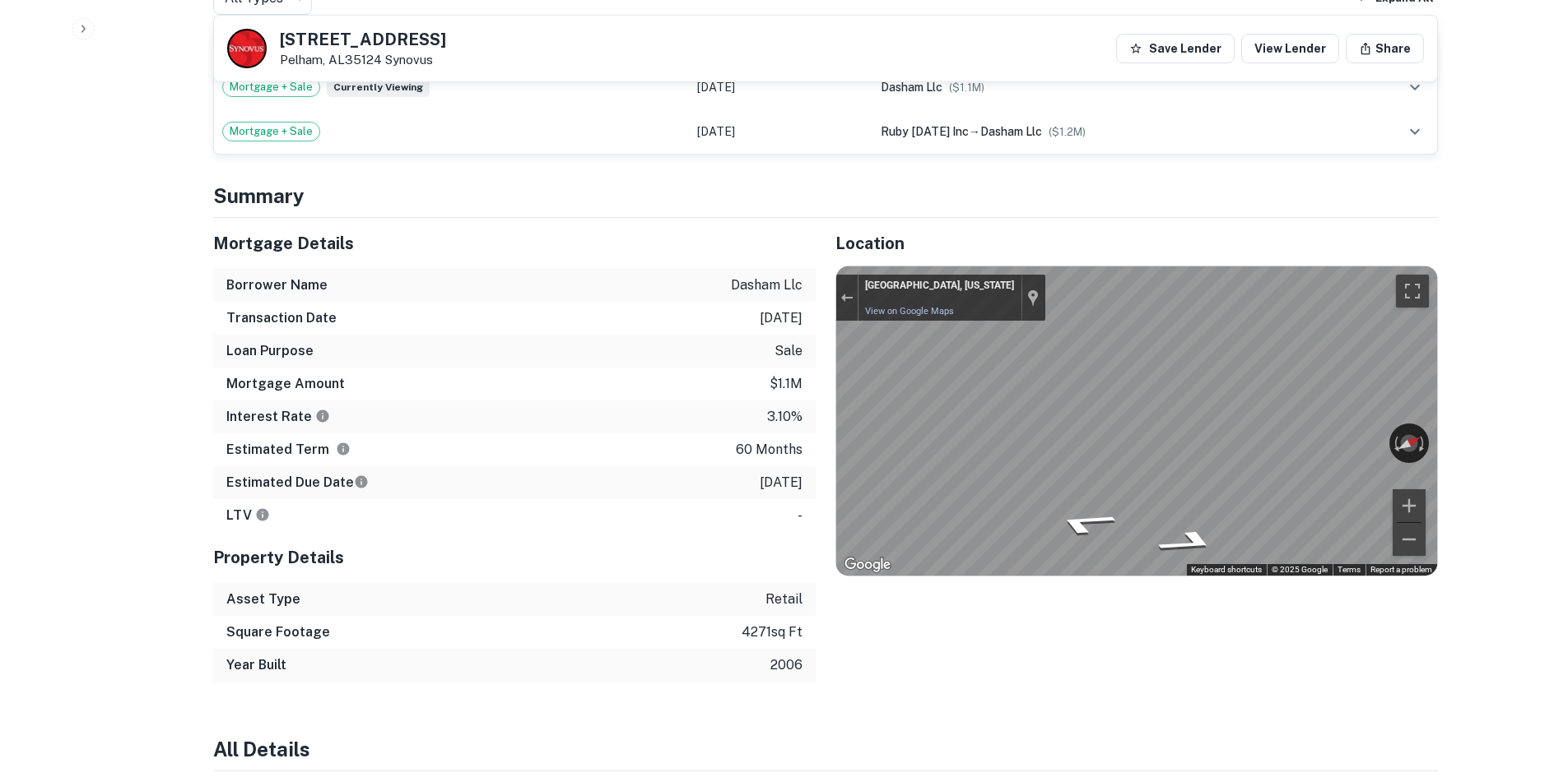
click at [864, 548] on div "← Move left → Move right ↑ Move up ↓ Move down + Zoom in - Zoom out Pelham, Ala…" at bounding box center [1137, 420] width 601 height 309
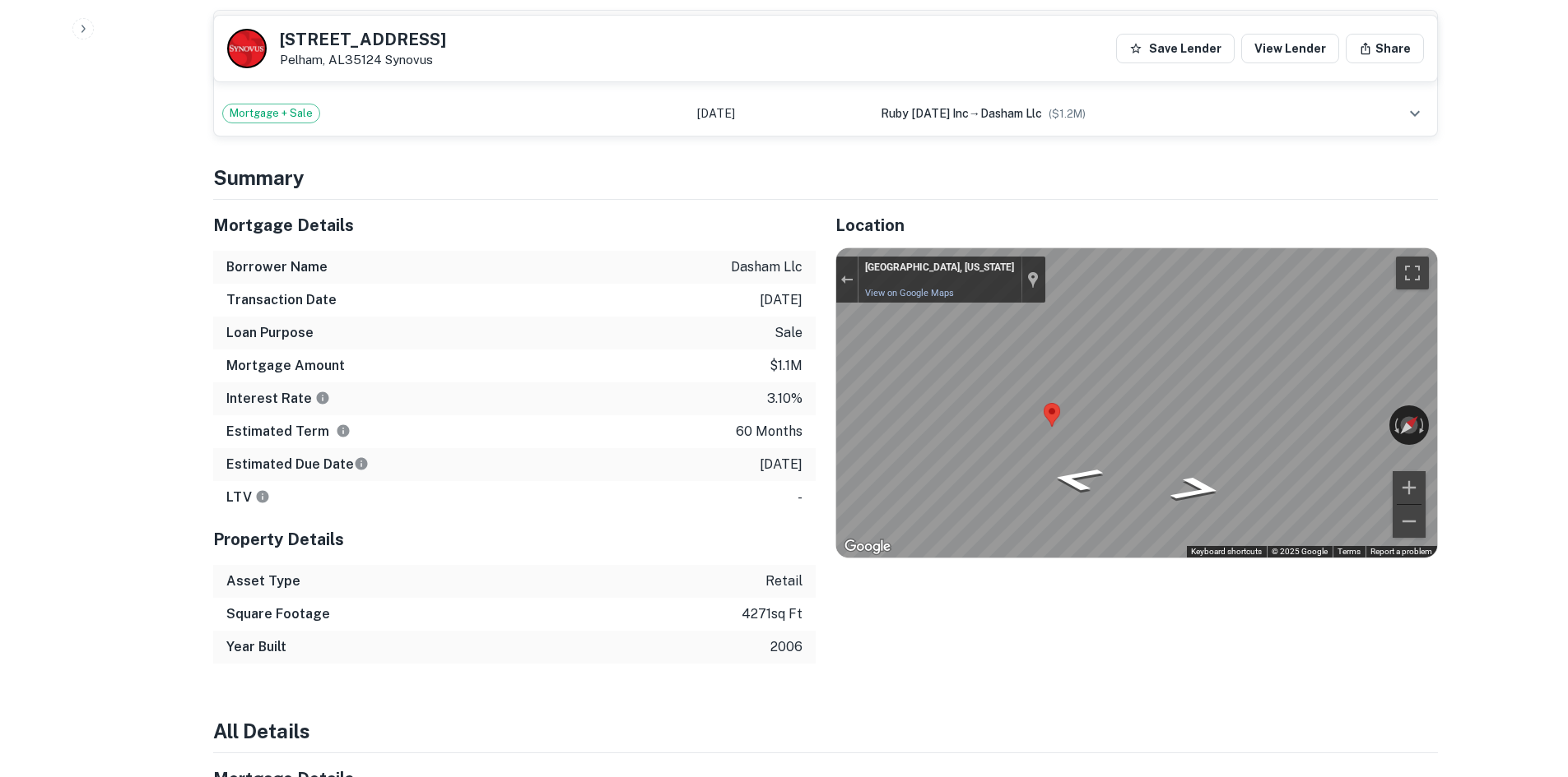
scroll to position [1317, 0]
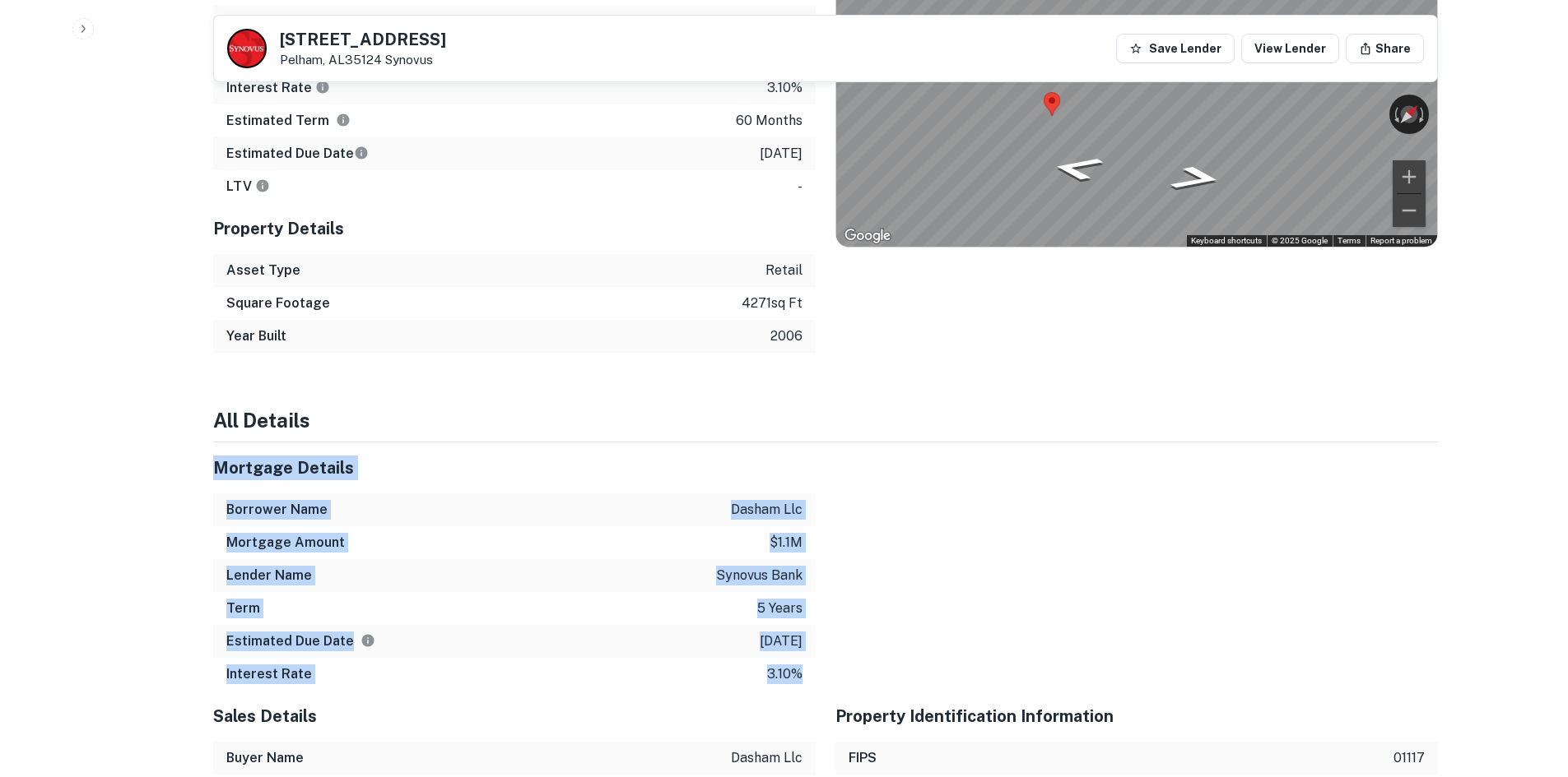
drag, startPoint x: 1091, startPoint y: 392, endPoint x: 1101, endPoint y: 524, distance: 132.4
click at [1153, 464] on div at bounding box center [1127, 566] width 622 height 248
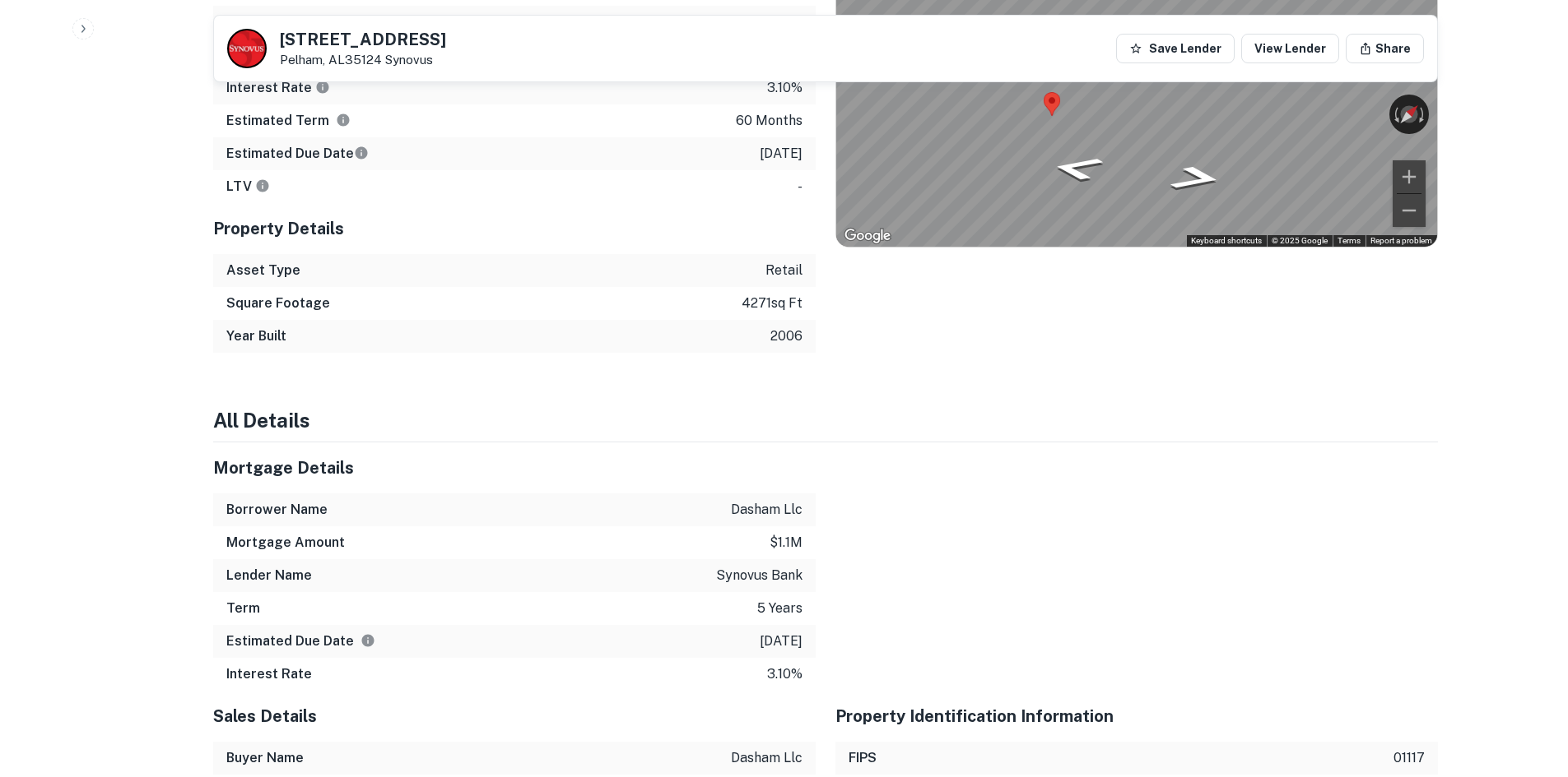
scroll to position [823, 0]
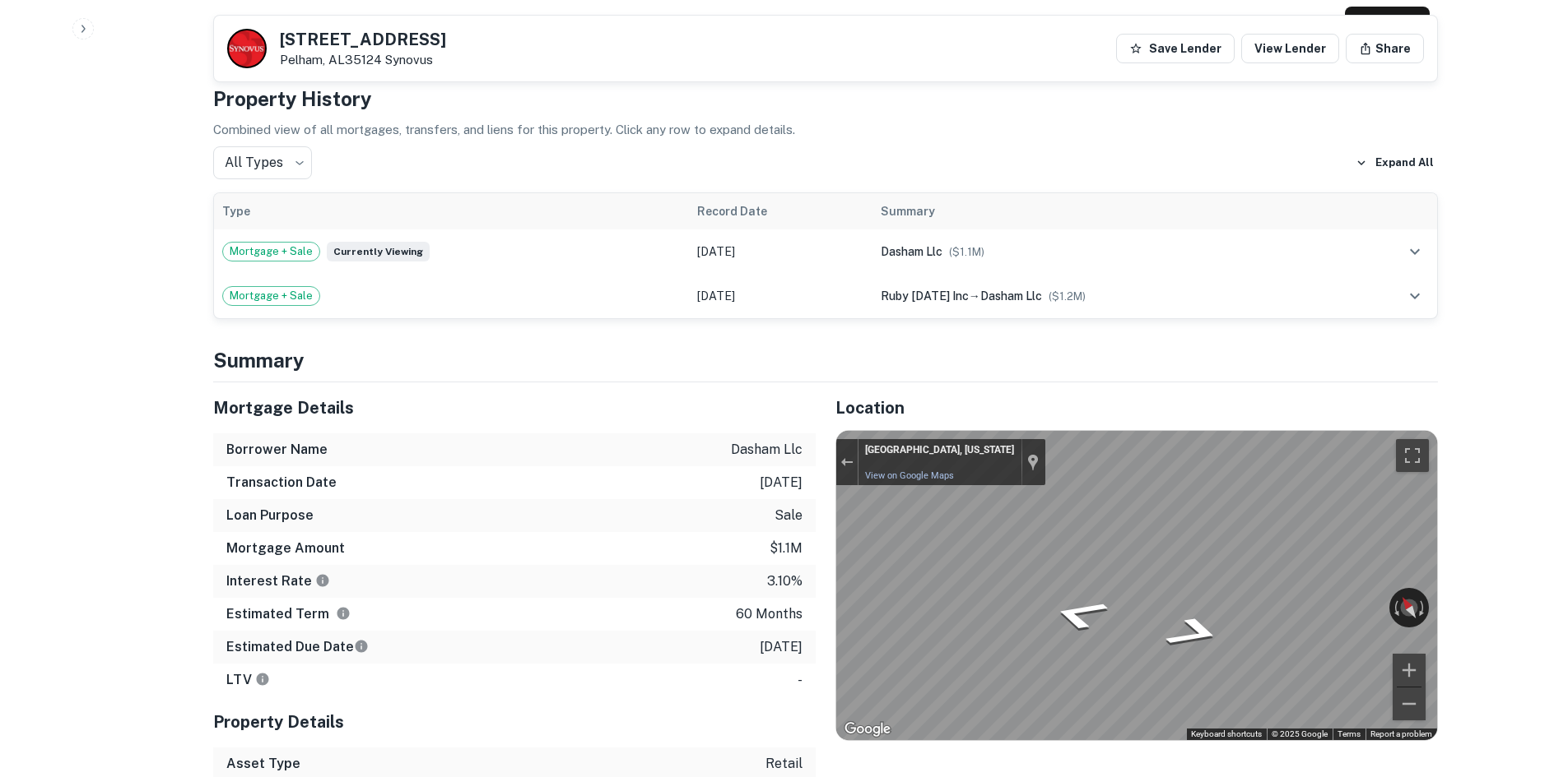
click at [709, 486] on div "Mortgage Details Borrower Name dasham llc Transaction Date 5/2/2021 Loan Purpos…" at bounding box center [816, 615] width 1244 height 464
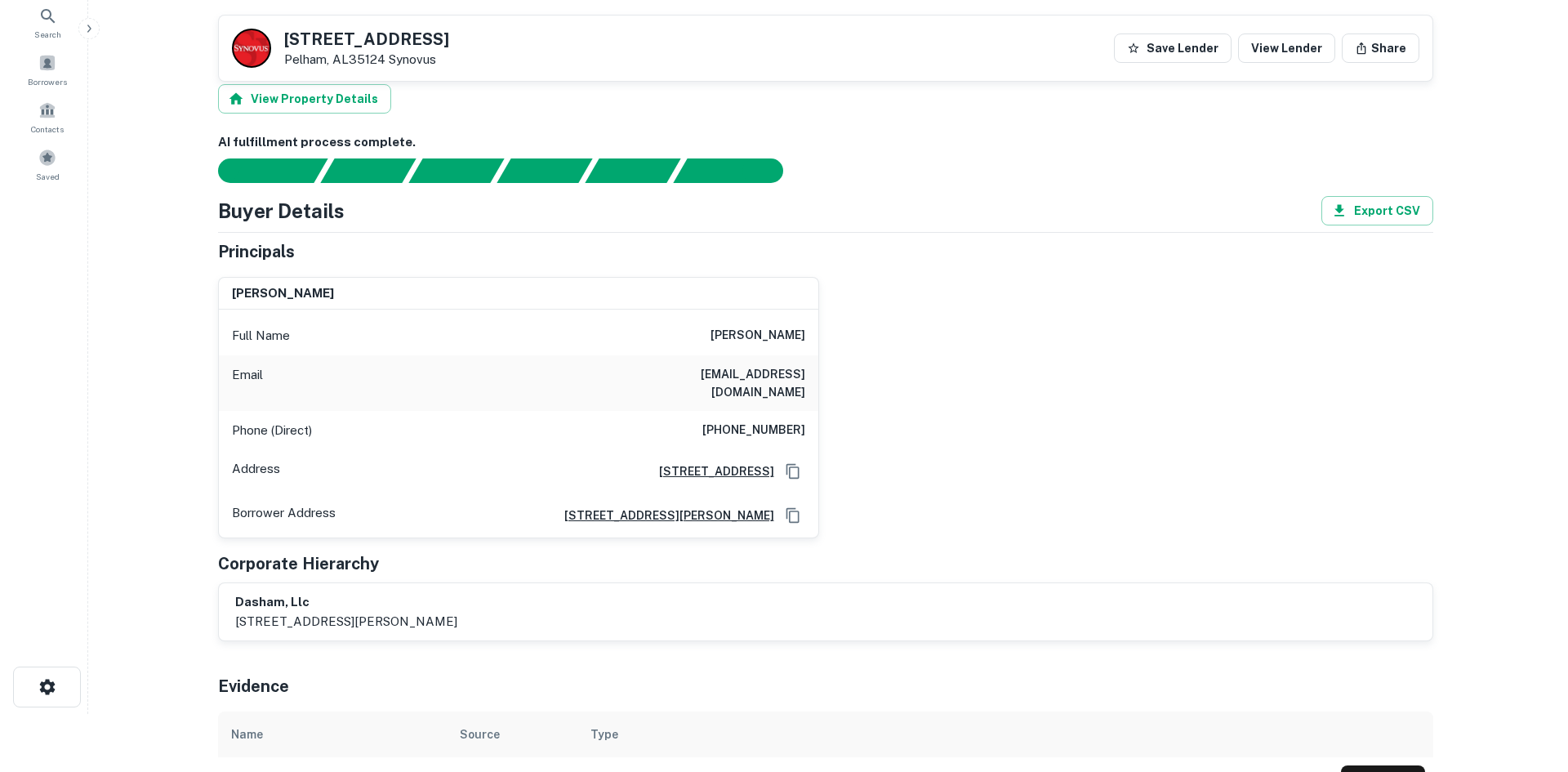
scroll to position [0, 0]
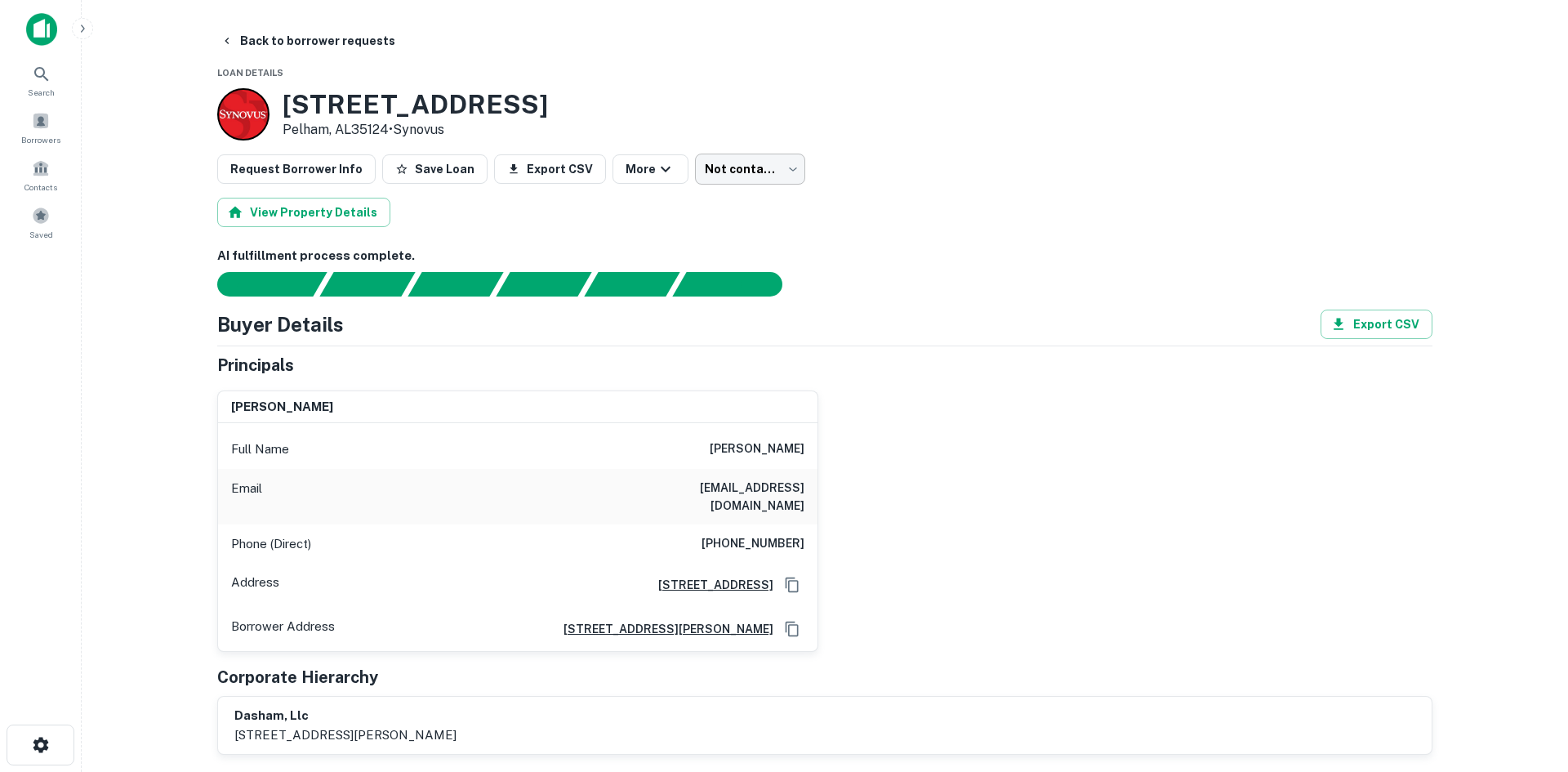
click at [718, 163] on body "Search Borrowers Contacts Saved Back to borrower requests Loan Details 615 Caha…" at bounding box center [784, 386] width 1568 height 772
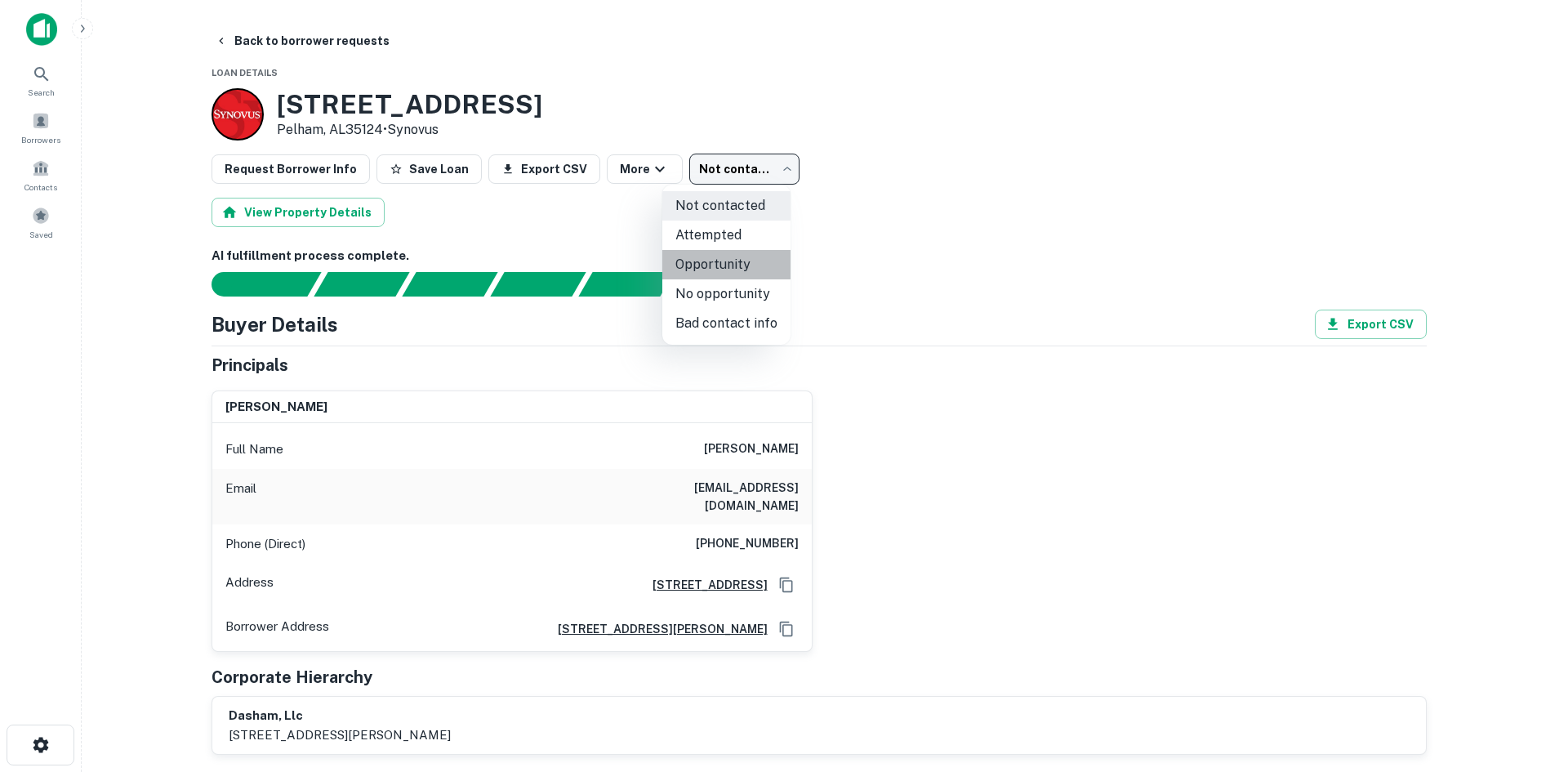
click at [731, 273] on li "Opportunity" at bounding box center [726, 264] width 128 height 29
type input "**********"
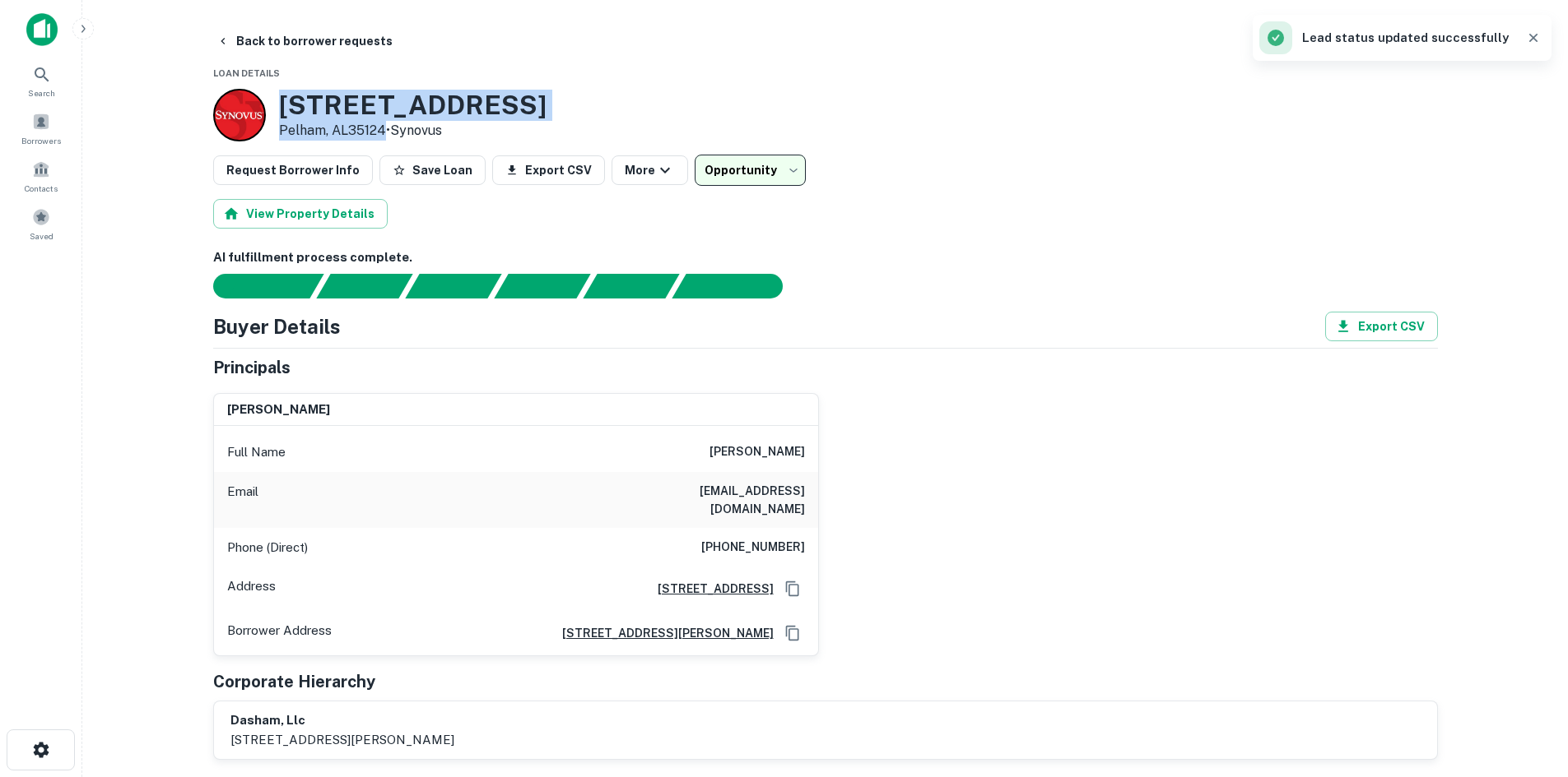
drag, startPoint x: 280, startPoint y: 101, endPoint x: 386, endPoint y: 135, distance: 111.3
click at [386, 135] on div "615 Cahaba Valley Rd Pelham, AL35124 • Synovus" at bounding box center [412, 115] width 267 height 51
drag, startPoint x: 1200, startPoint y: 236, endPoint x: 1149, endPoint y: 216, distance: 54.8
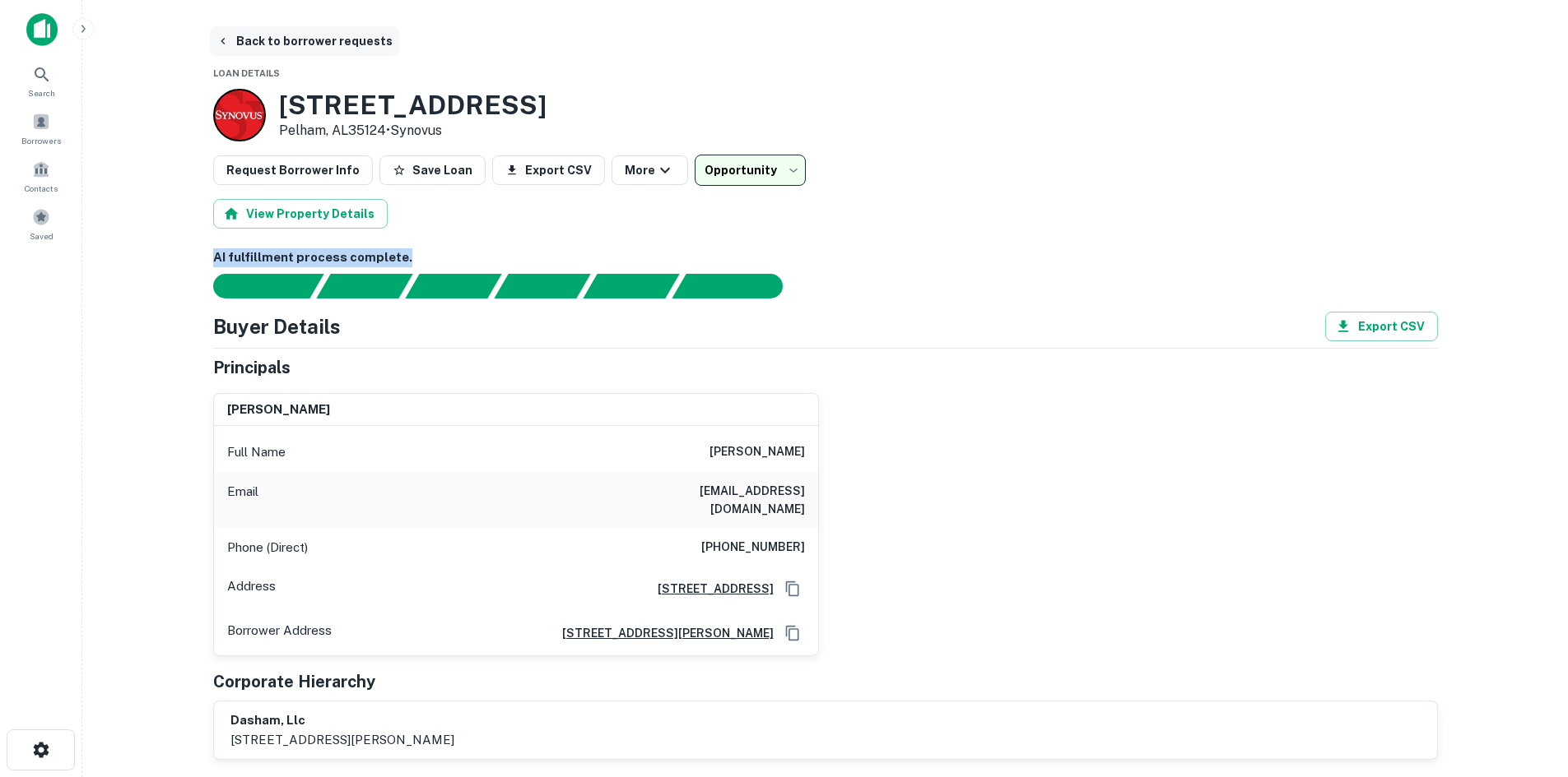
click at [324, 39] on button "Back to borrower requests" at bounding box center [304, 40] width 189 height 30
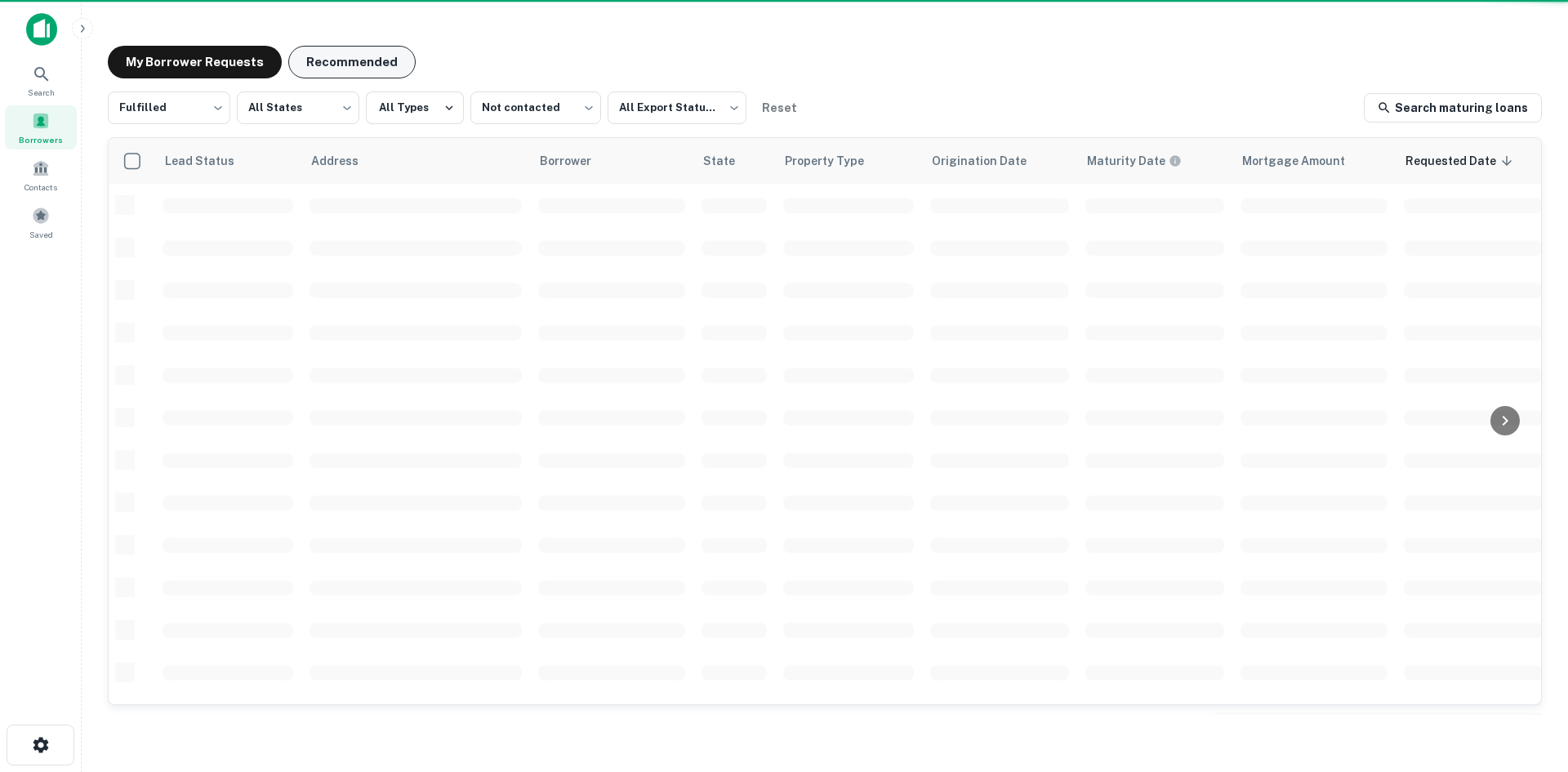
scroll to position [554, 0]
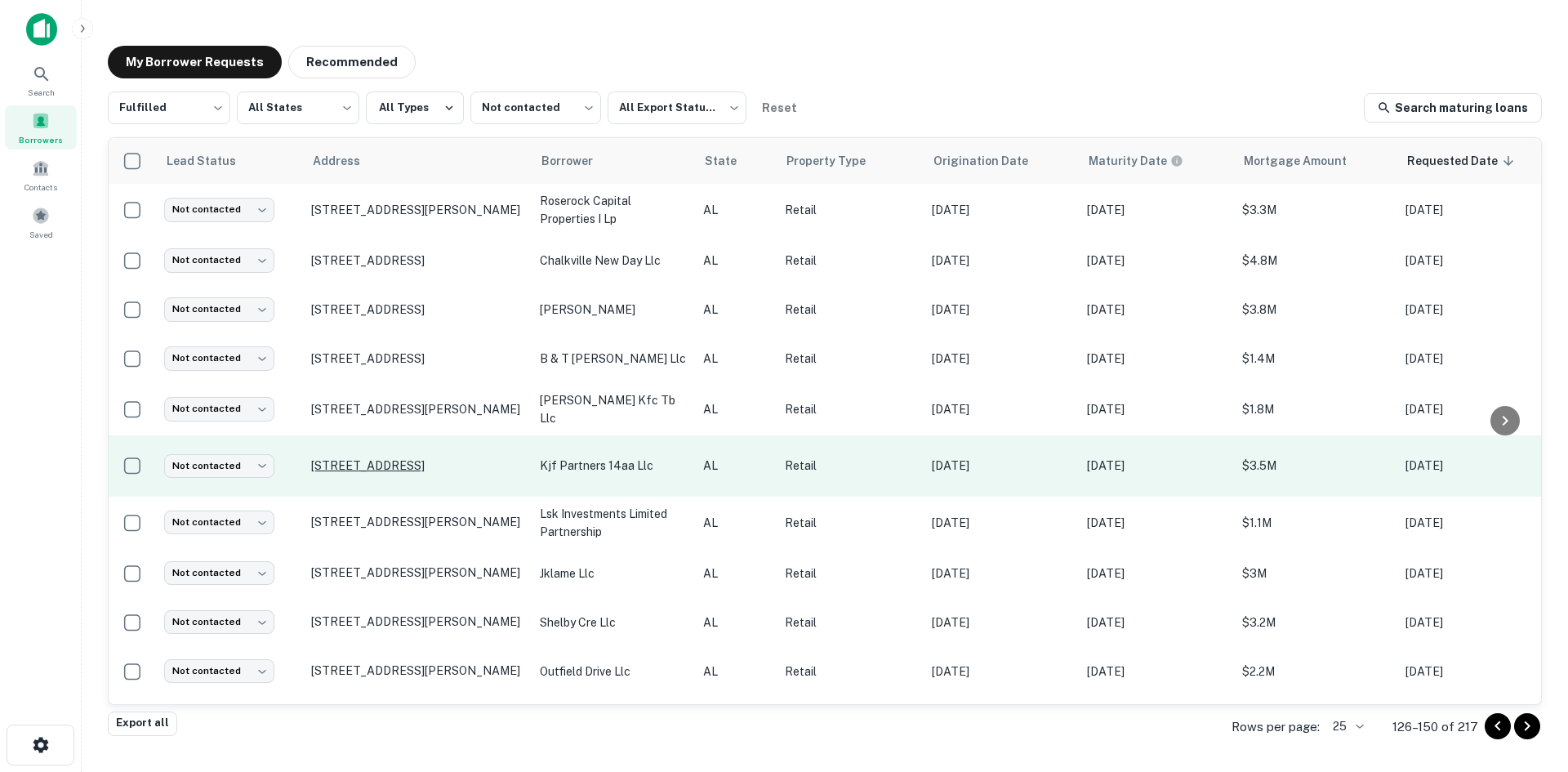
click at [497, 460] on p "6961 Us Highway 431 Albertville, AL35950" at bounding box center [417, 466] width 213 height 15
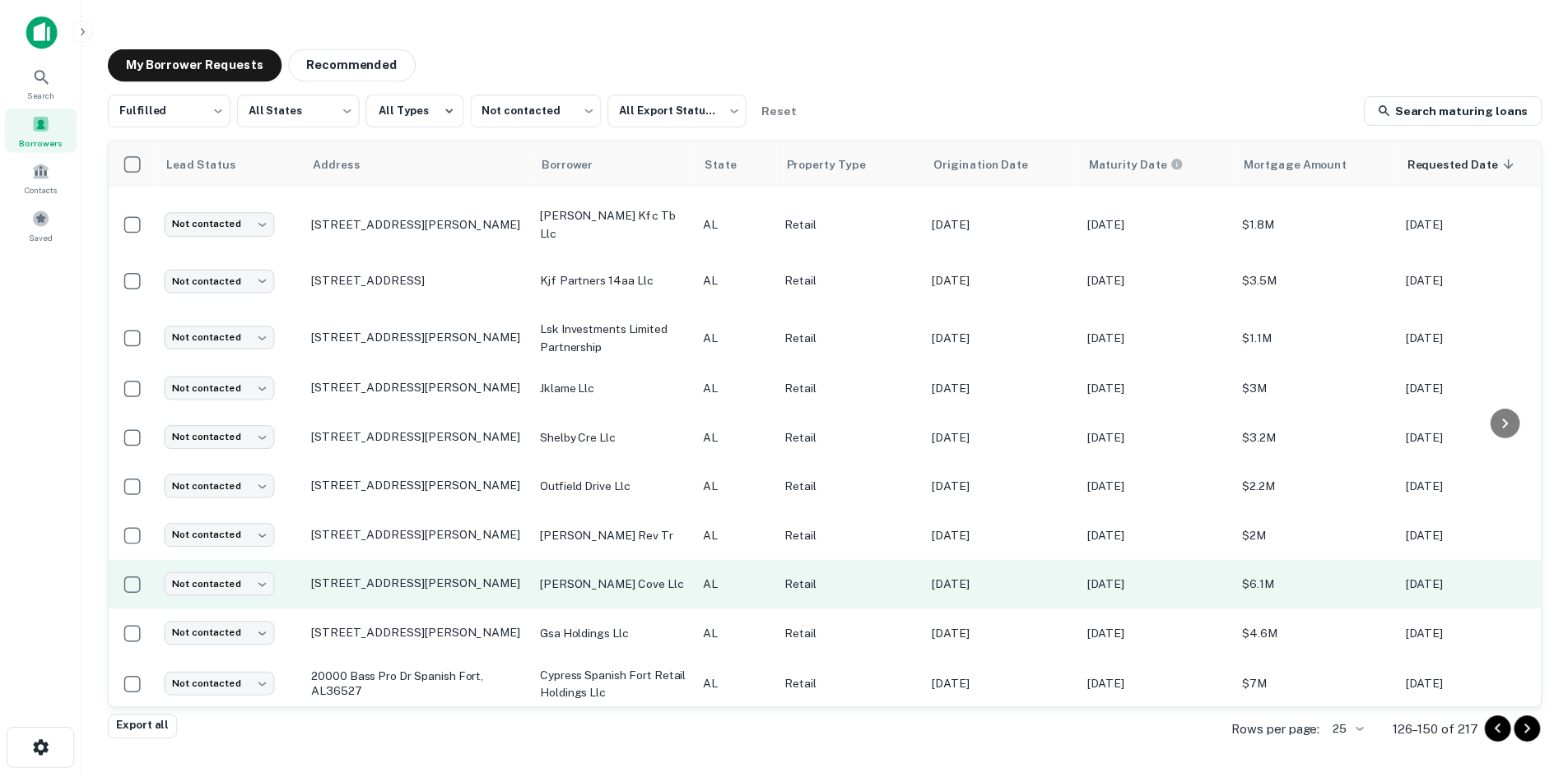
scroll to position [756, 0]
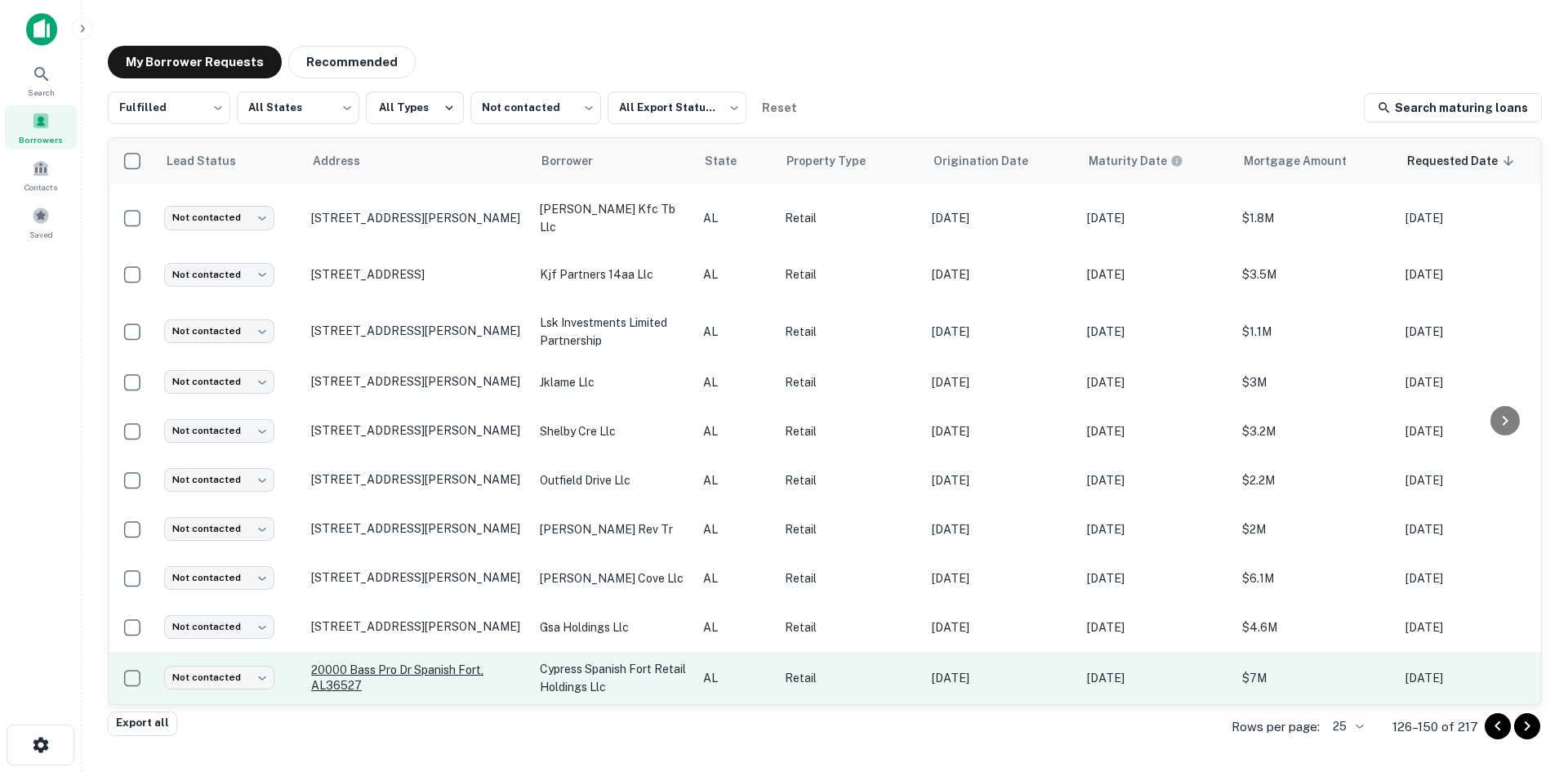
click at [431, 662] on p "20000 Bass Pro Dr Spanish Fort, AL36527" at bounding box center [417, 677] width 213 height 29
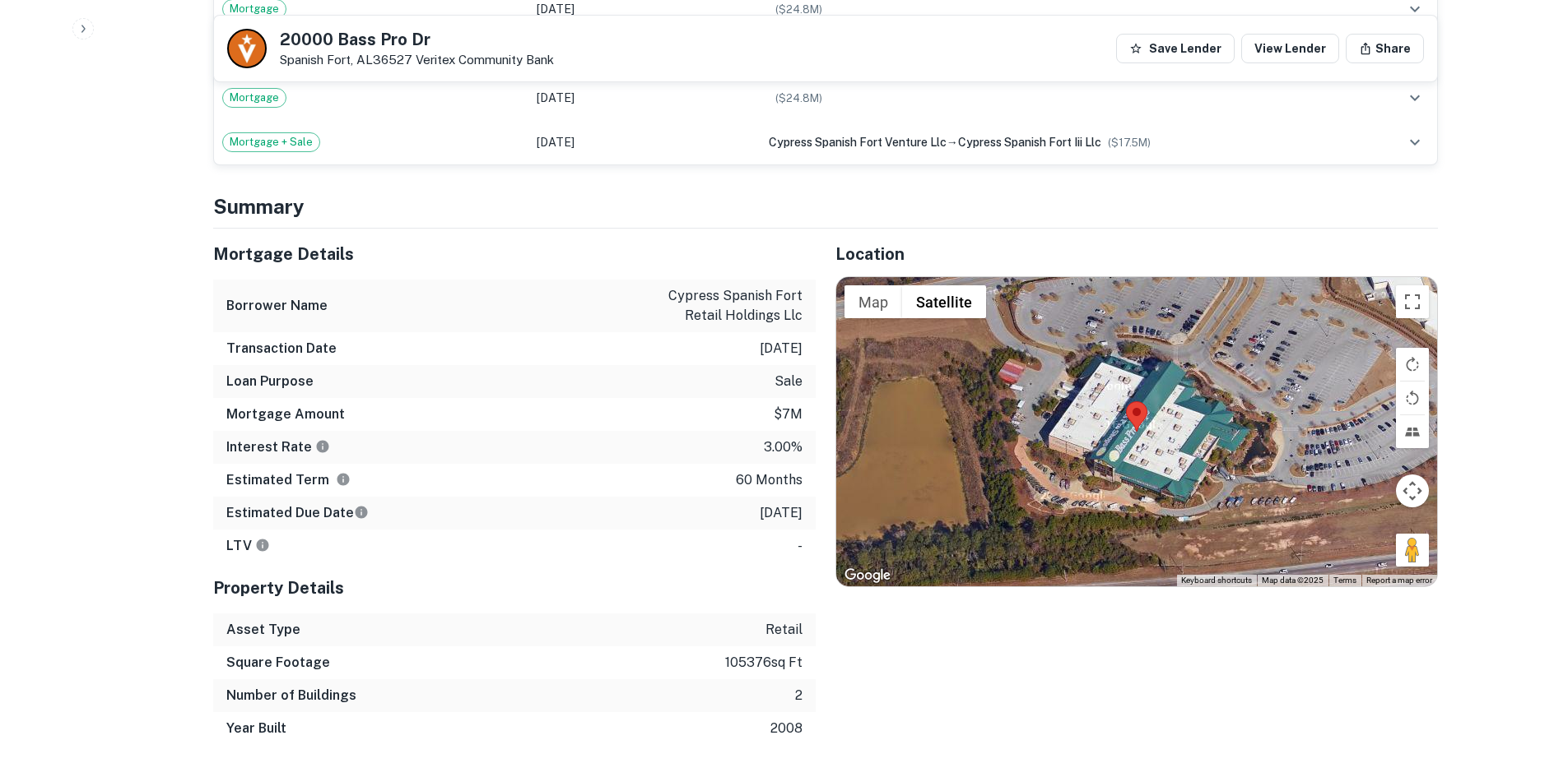
scroll to position [1481, 0]
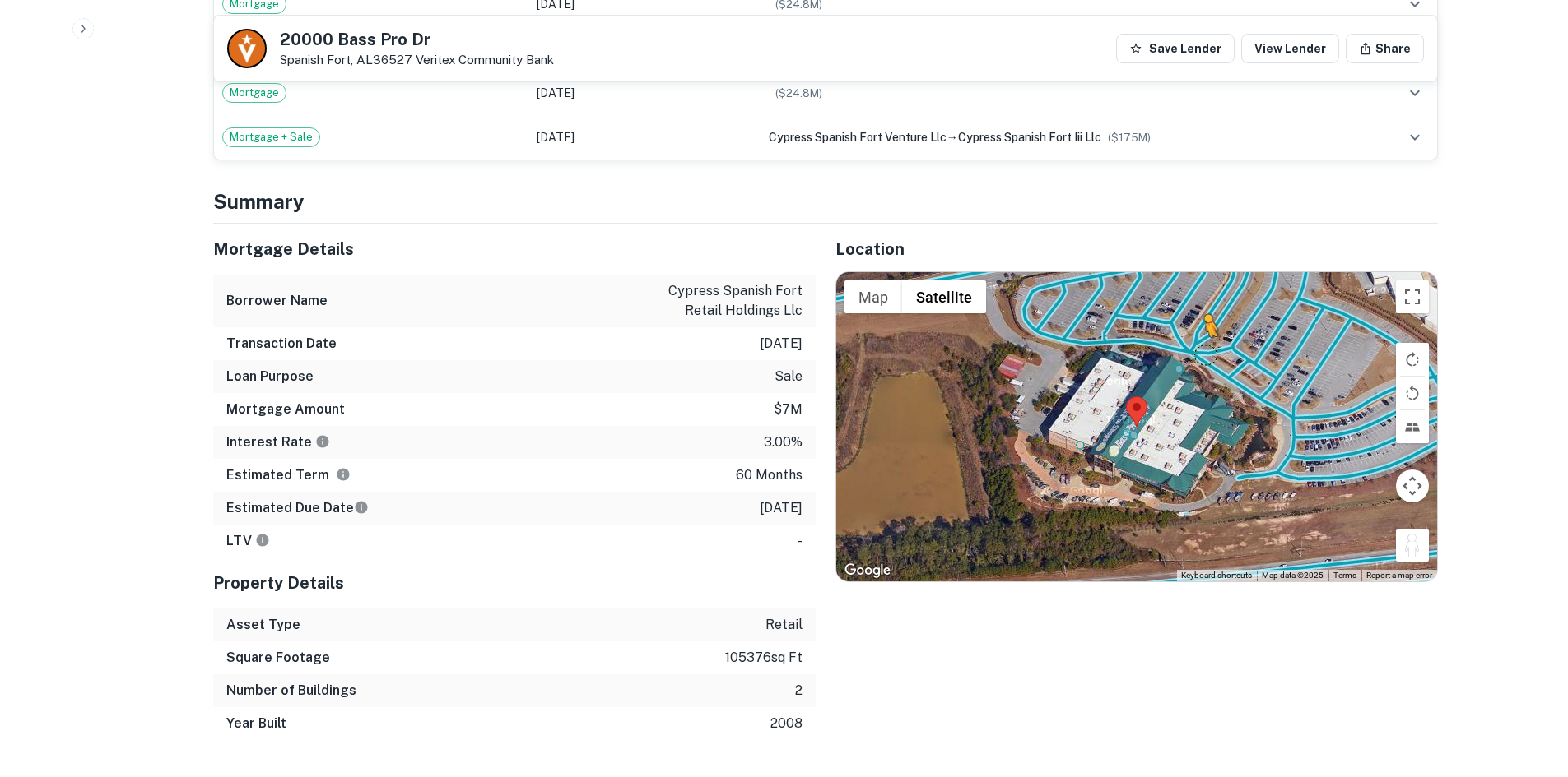
drag, startPoint x: 1420, startPoint y: 508, endPoint x: 1198, endPoint y: 290, distance: 311.1
click at [1198, 291] on div "To activate drag with keyboard, press Alt + Enter. Once in keyboard drag state,…" at bounding box center [1137, 427] width 601 height 309
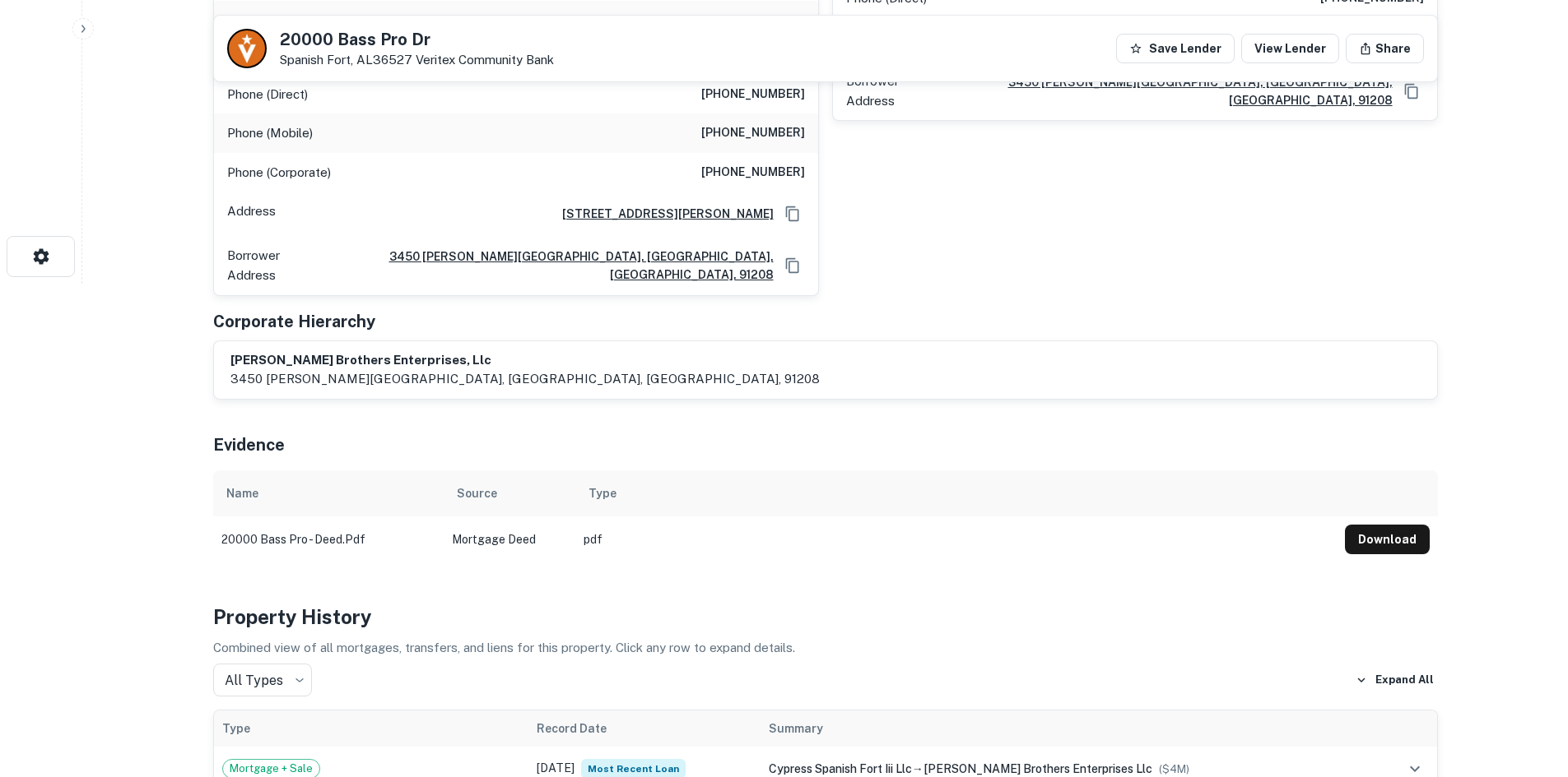
scroll to position [82, 0]
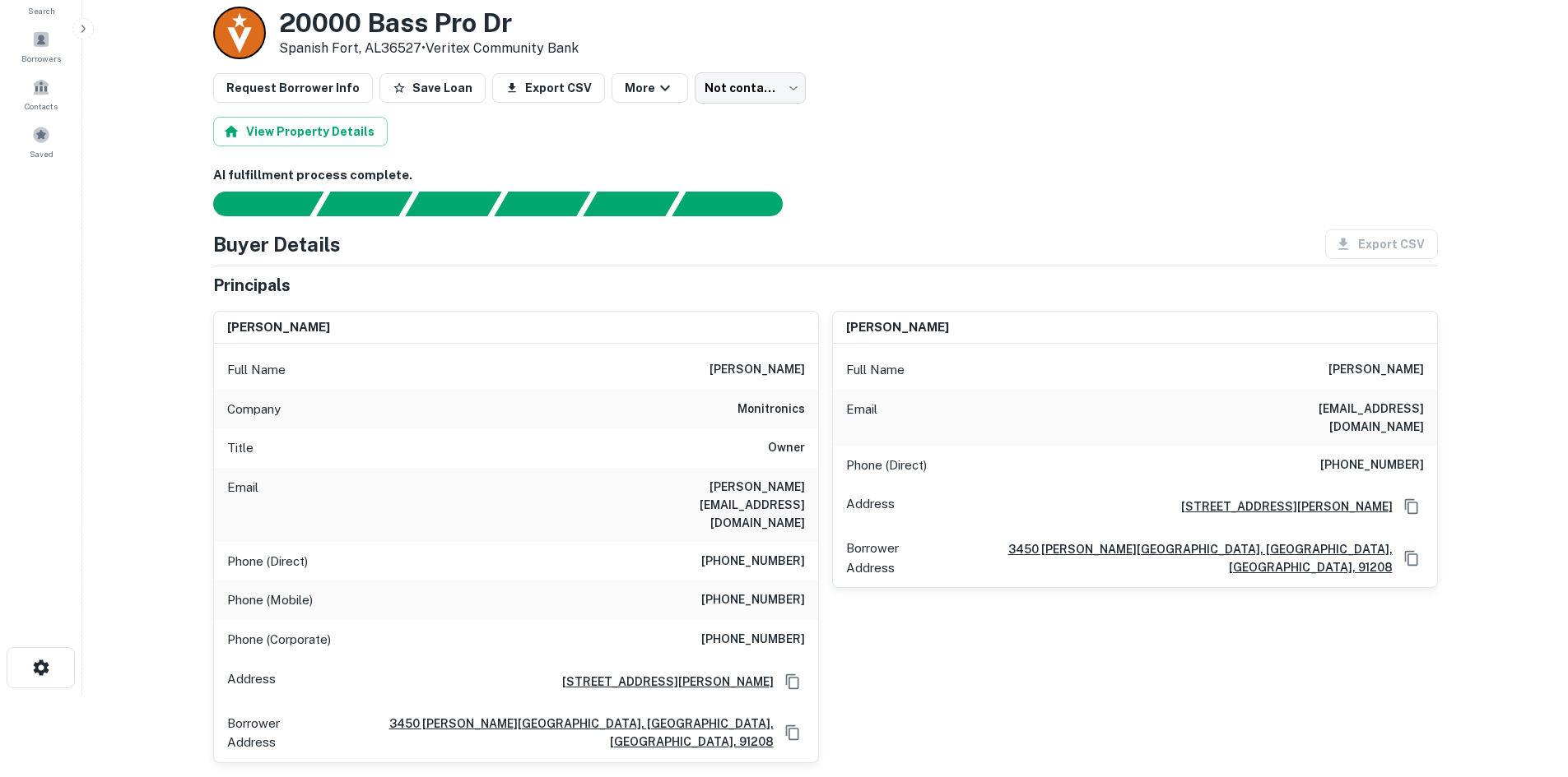
click at [781, 407] on h6 "monitronics" at bounding box center [770, 410] width 67 height 20
drag, startPoint x: 683, startPoint y: 488, endPoint x: 775, endPoint y: 495, distance: 92.3
click at [775, 495] on h6 "dave@monitronicscerts.com" at bounding box center [706, 505] width 197 height 55
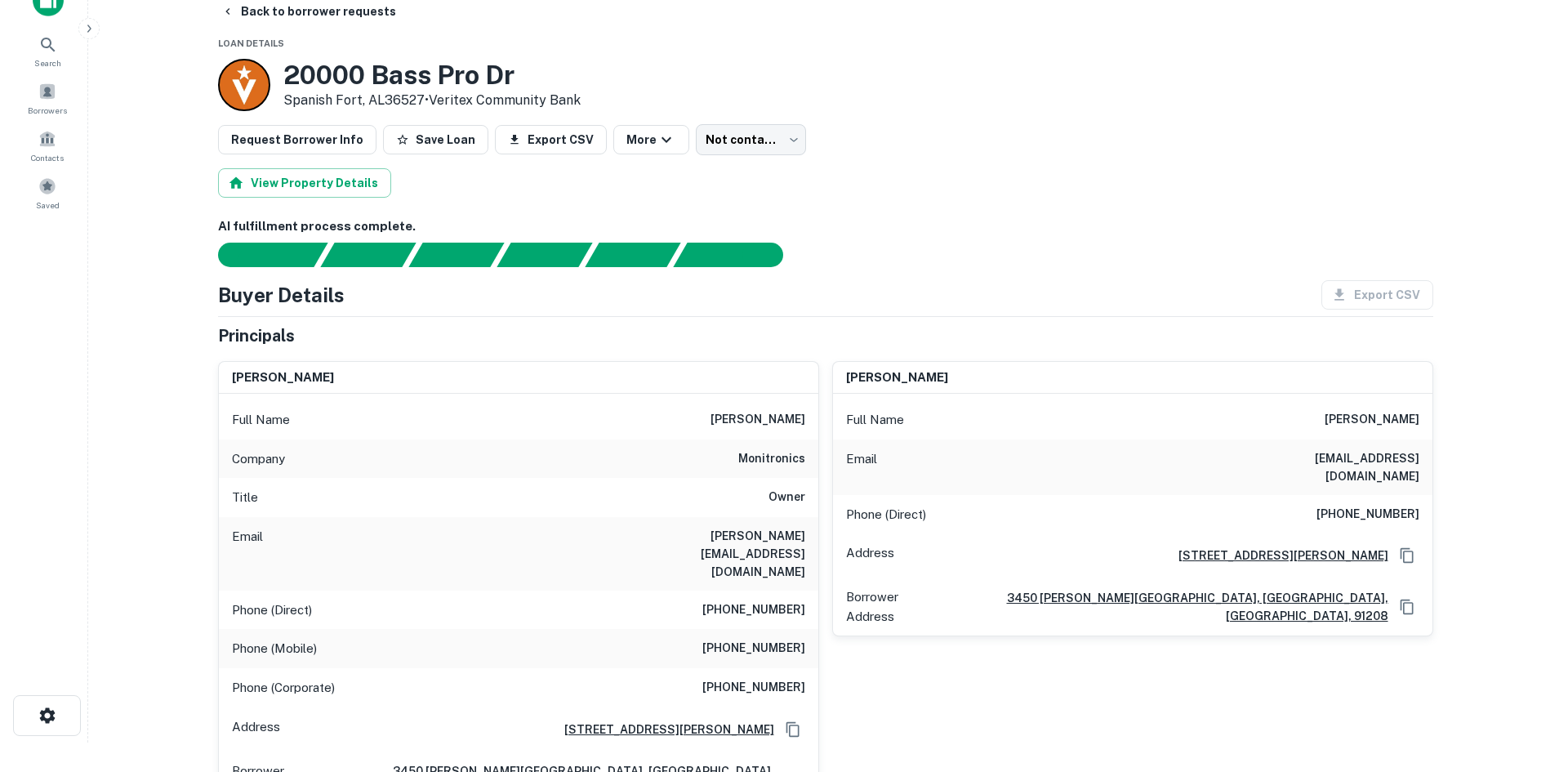
scroll to position [0, 0]
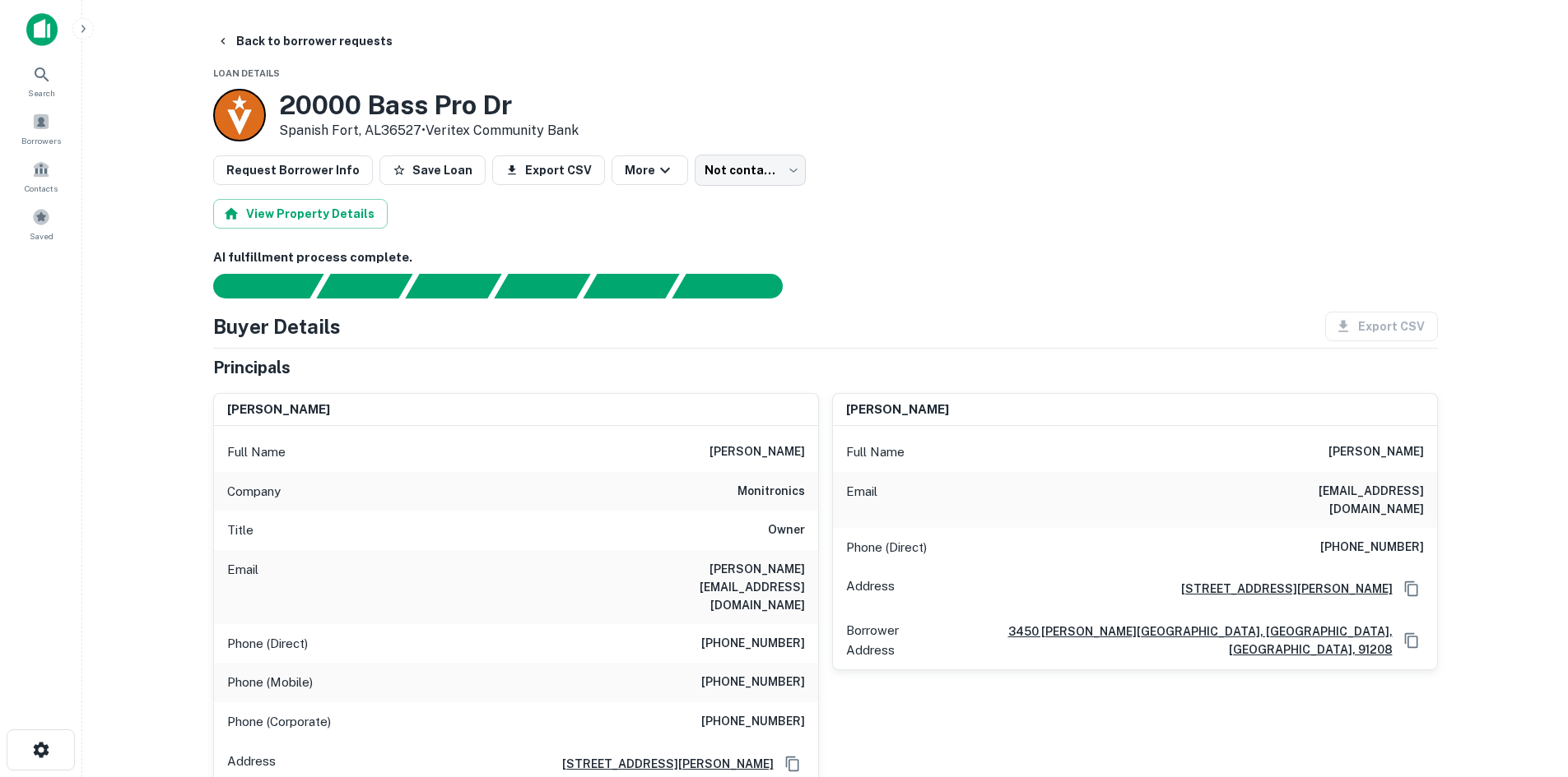
drag, startPoint x: 812, startPoint y: 193, endPoint x: 798, endPoint y: 186, distance: 15.7
click at [752, 167] on body "Search Borrowers Contacts Saved Back to borrower requests Loan Details 20000 Ba…" at bounding box center [784, 388] width 1568 height 777
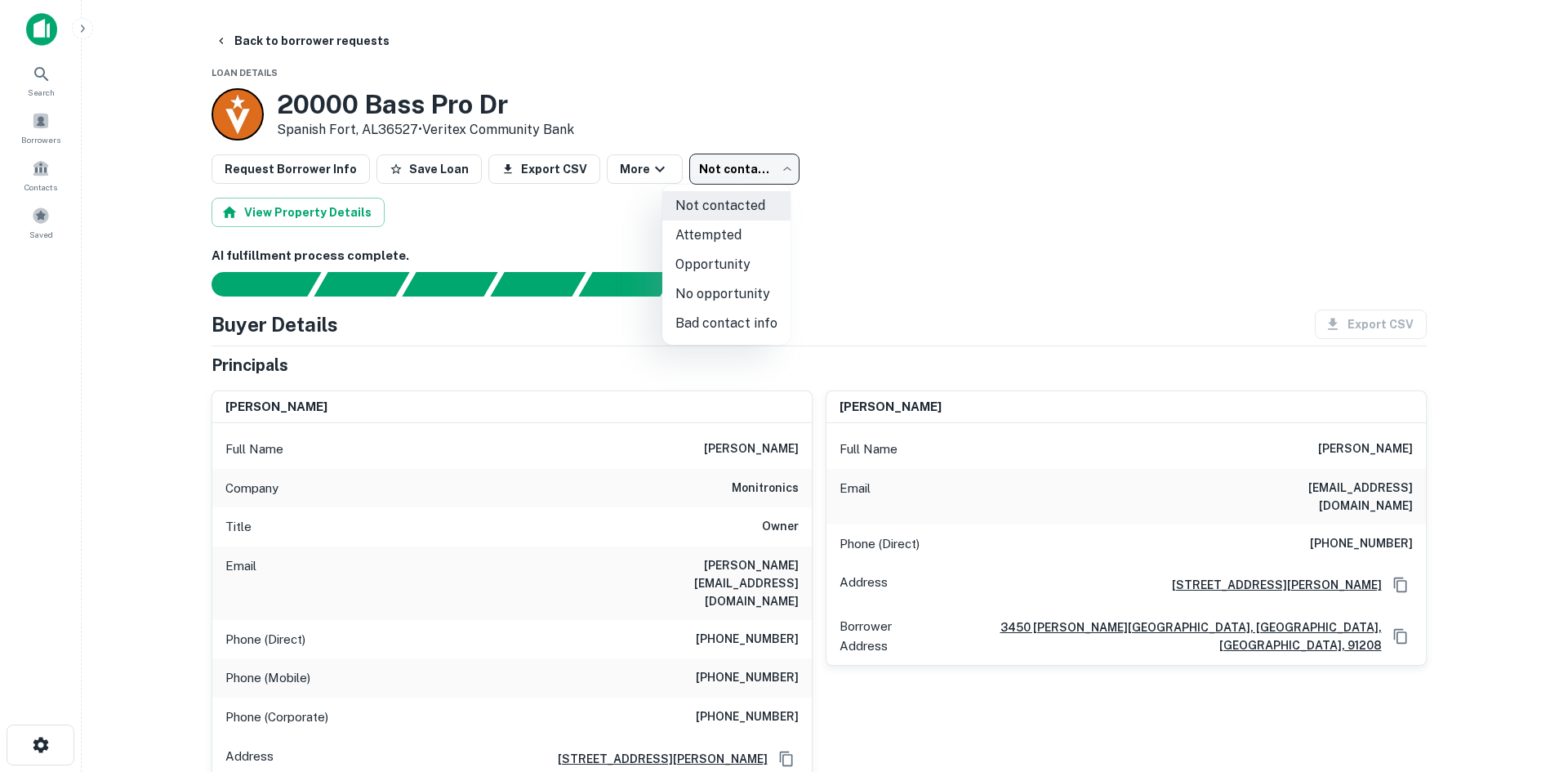
click at [734, 290] on li "No opportunity" at bounding box center [726, 294] width 128 height 29
type input "**********"
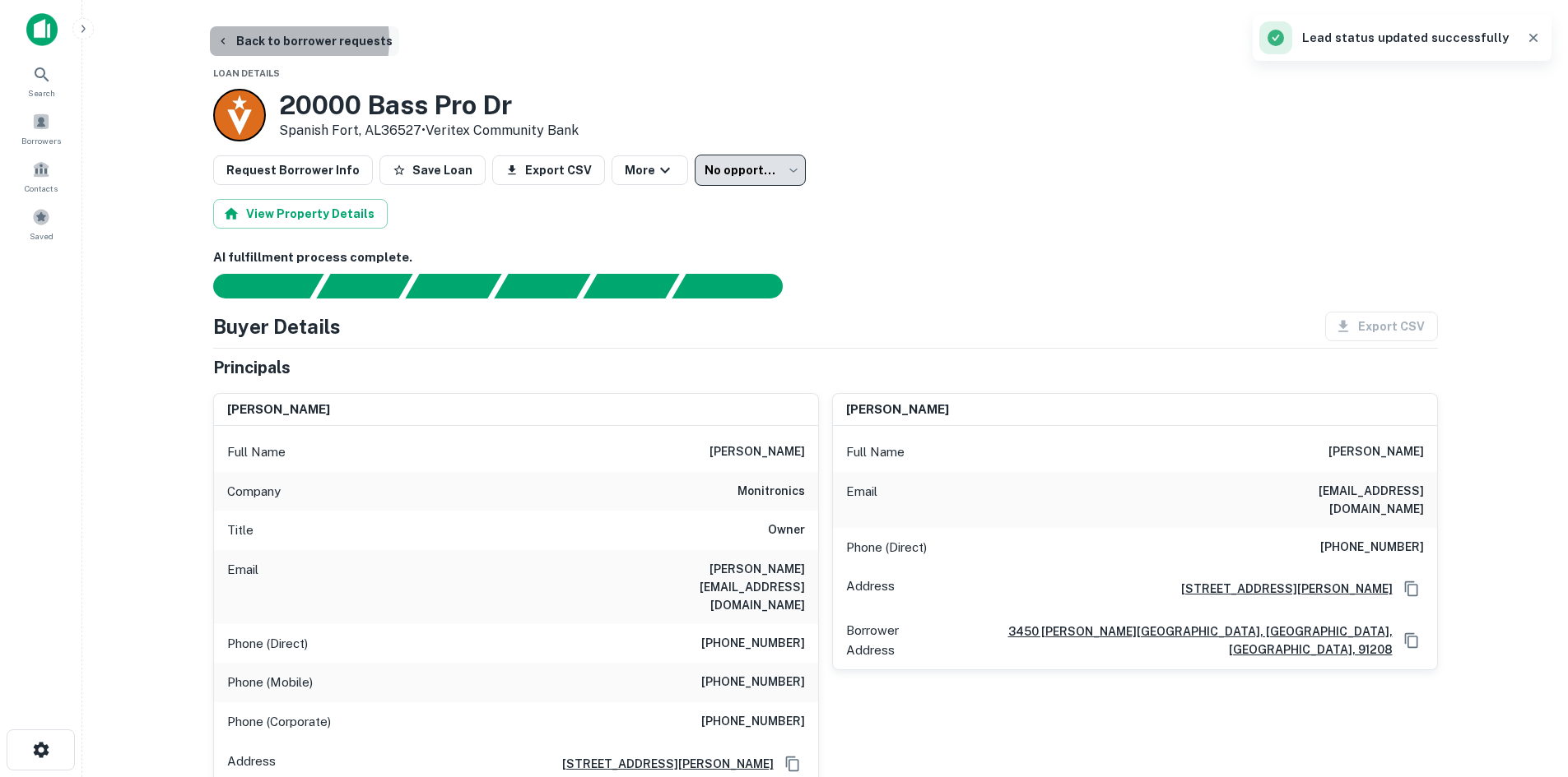
click at [275, 40] on button "Back to borrower requests" at bounding box center [304, 40] width 189 height 30
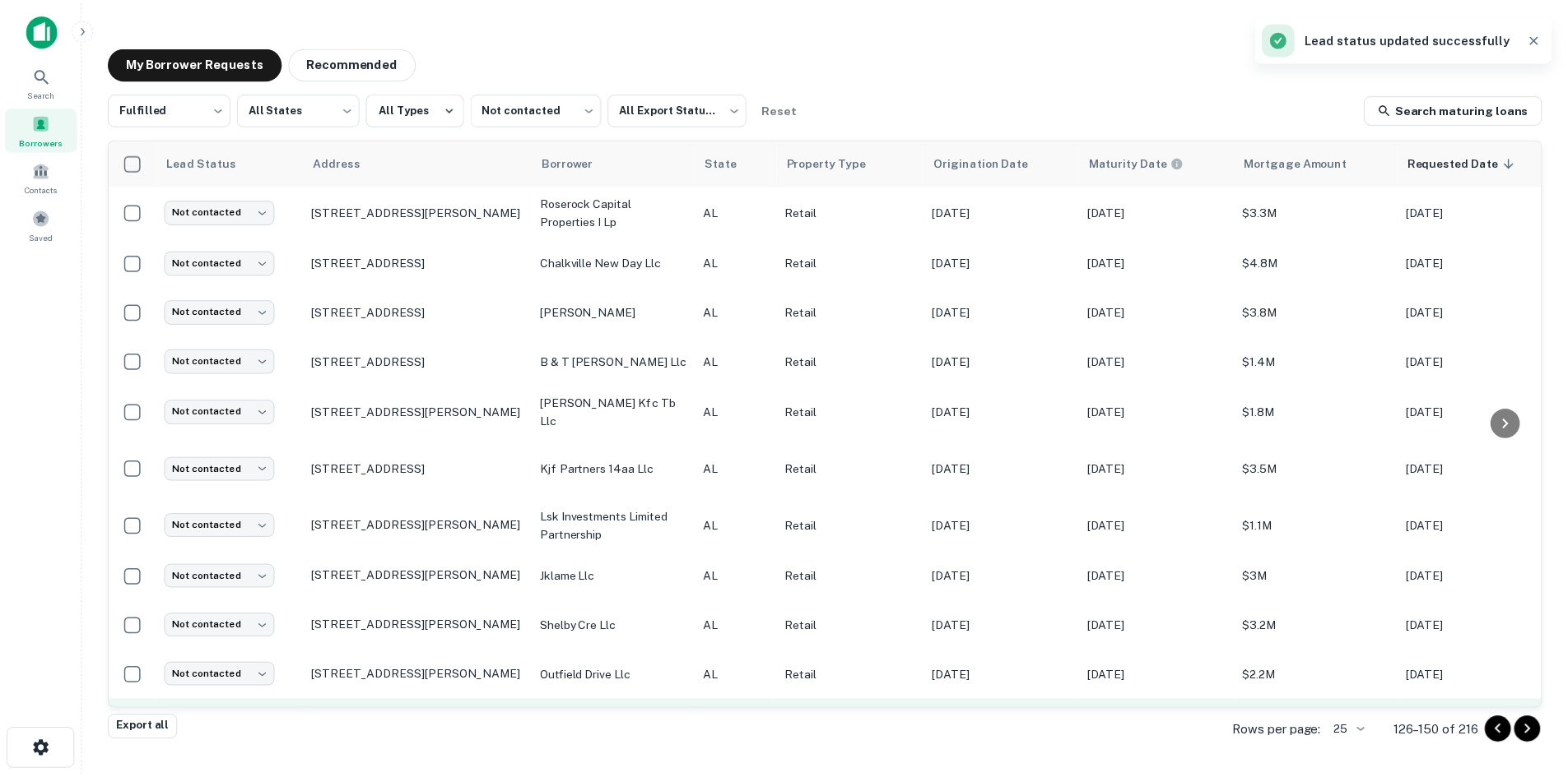
scroll to position [753, 0]
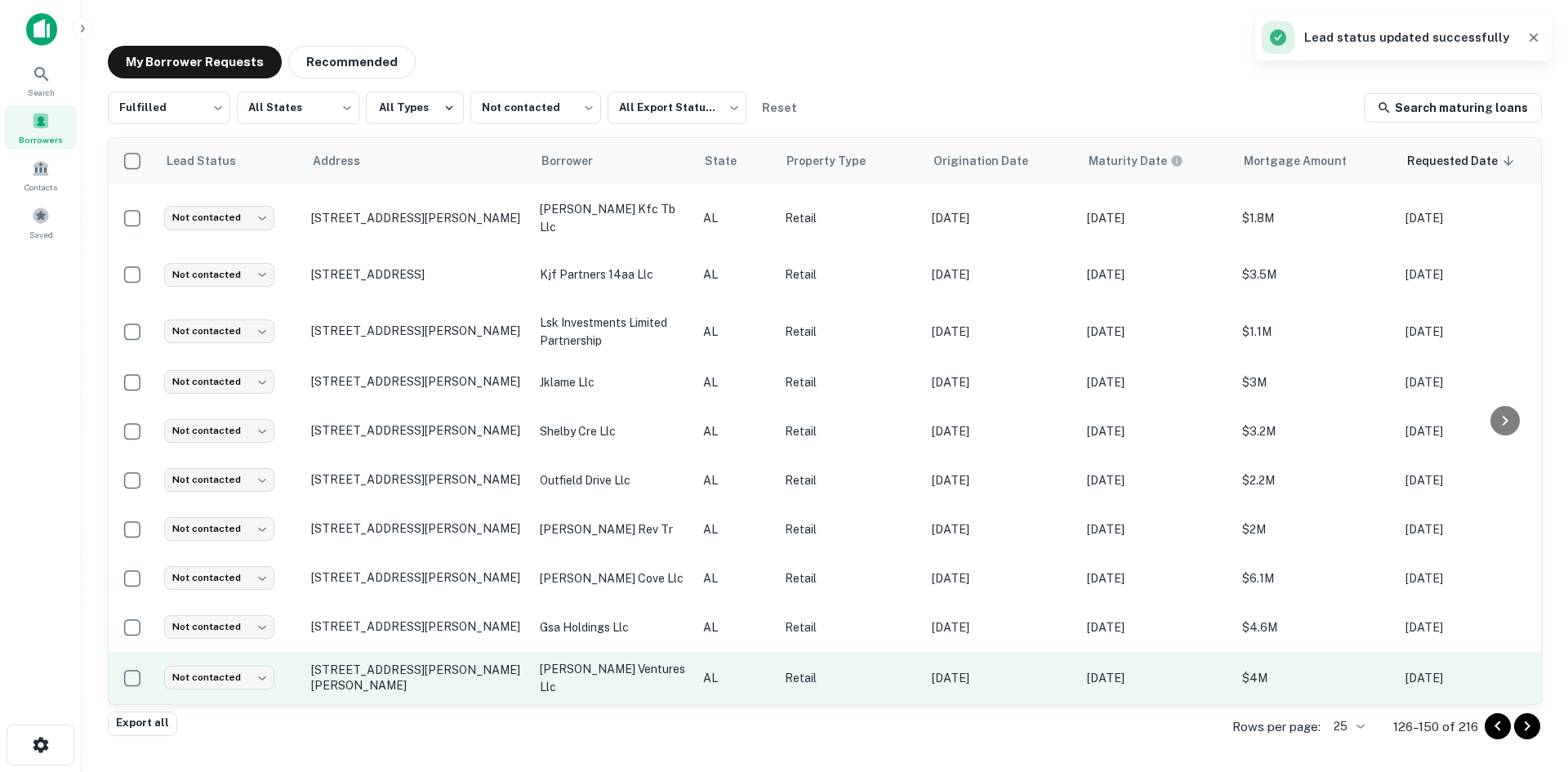
drag, startPoint x: 439, startPoint y: 662, endPoint x: 434, endPoint y: 650, distance: 13.0
click at [439, 662] on p "5070 Vaughn Rd Montgomery, AL36116" at bounding box center [417, 677] width 213 height 29
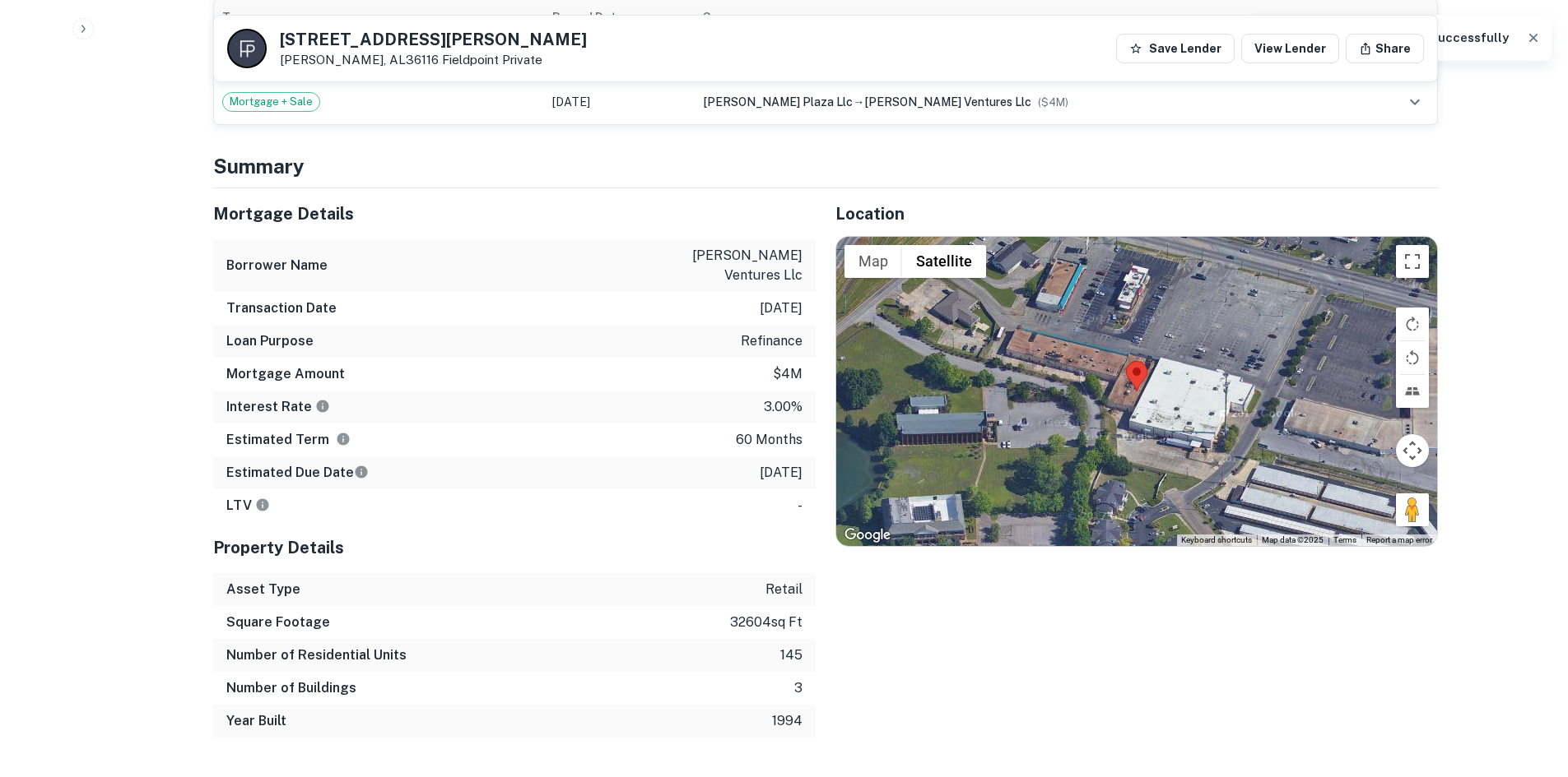
scroll to position [1069, 0]
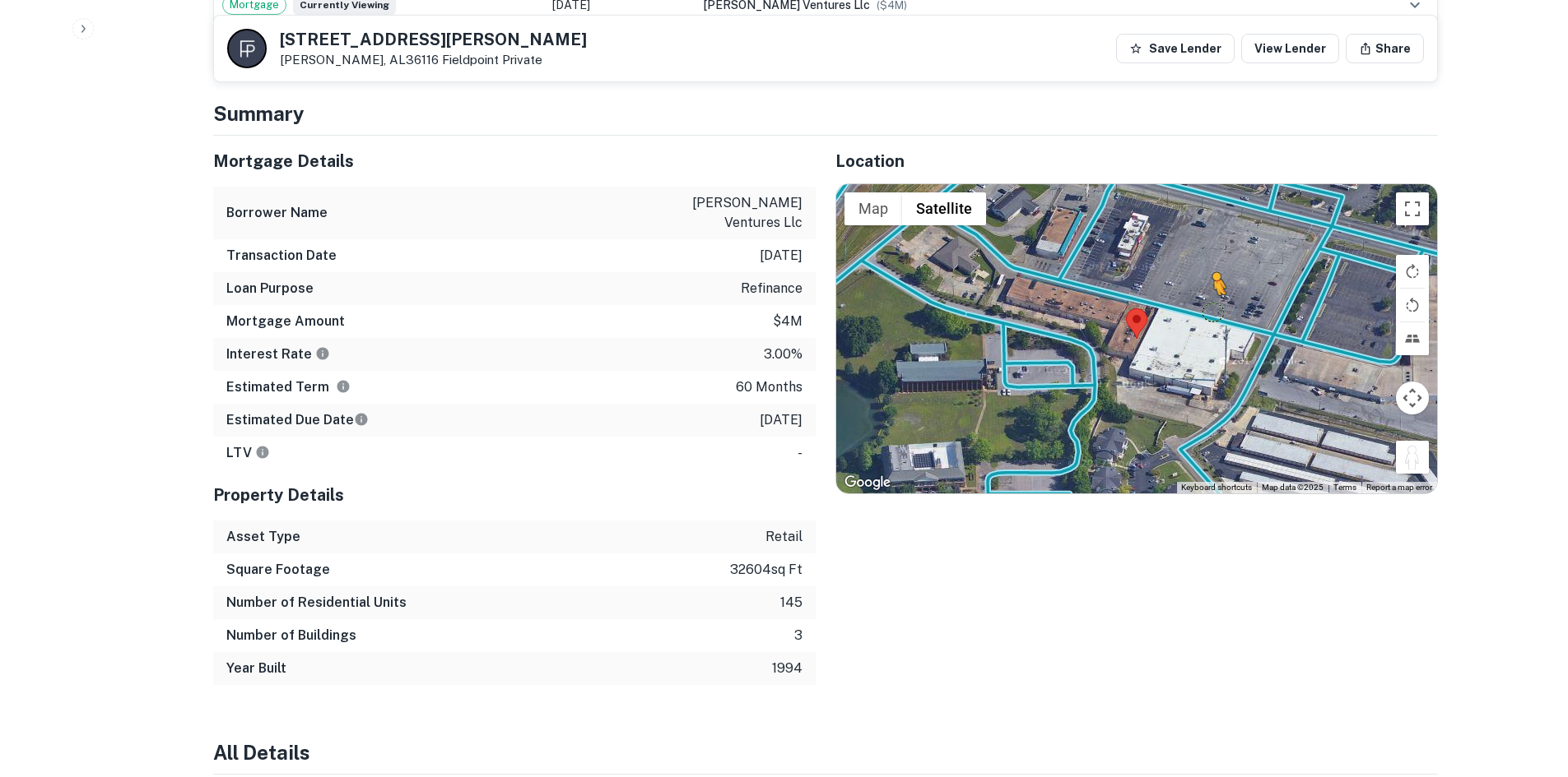
drag, startPoint x: 1416, startPoint y: 445, endPoint x: 1178, endPoint y: 275, distance: 292.5
click at [1182, 275] on div "To activate drag with keyboard, press Alt + Enter. Once in keyboard drag state,…" at bounding box center [1137, 339] width 601 height 309
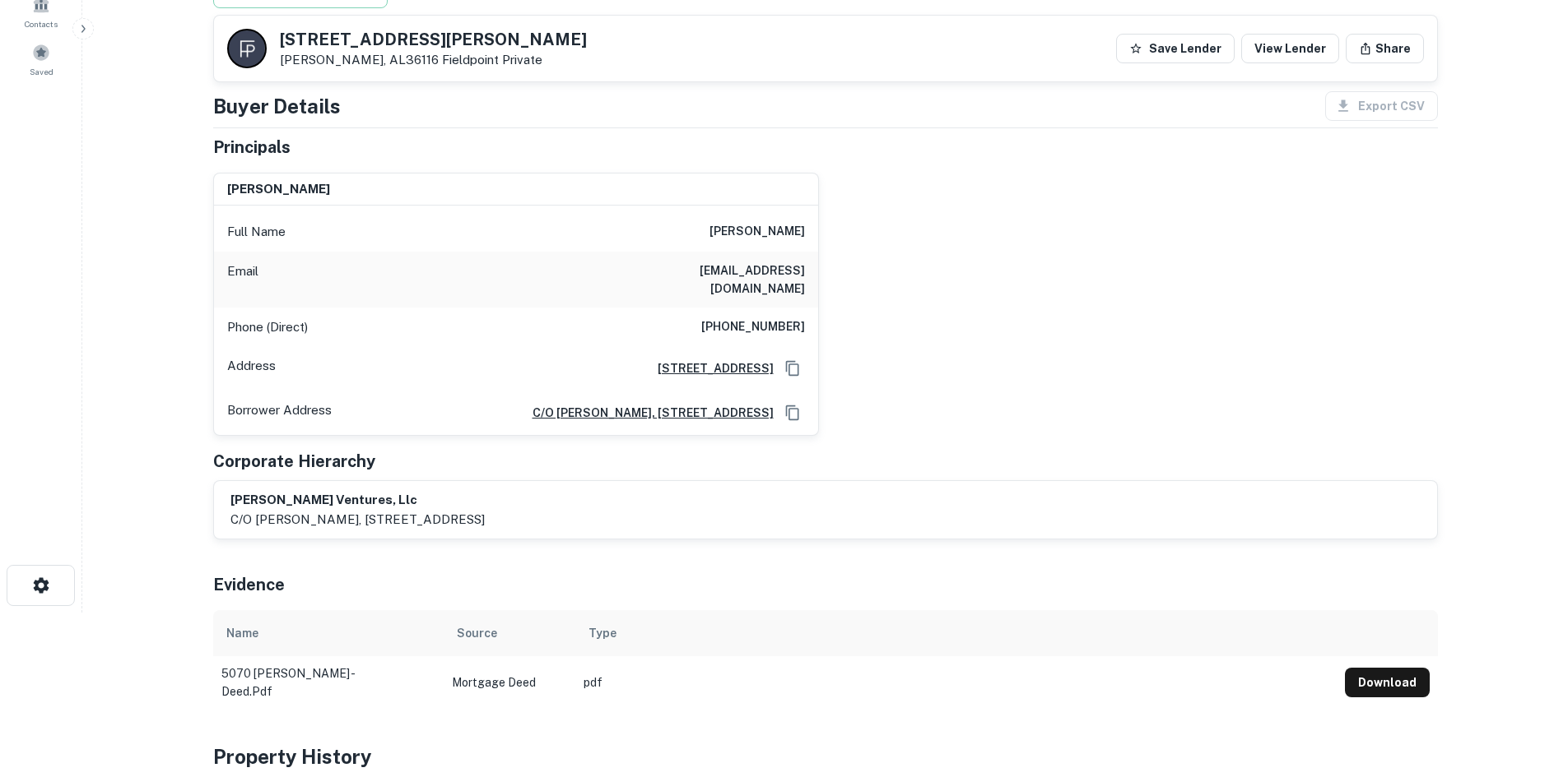
scroll to position [0, 0]
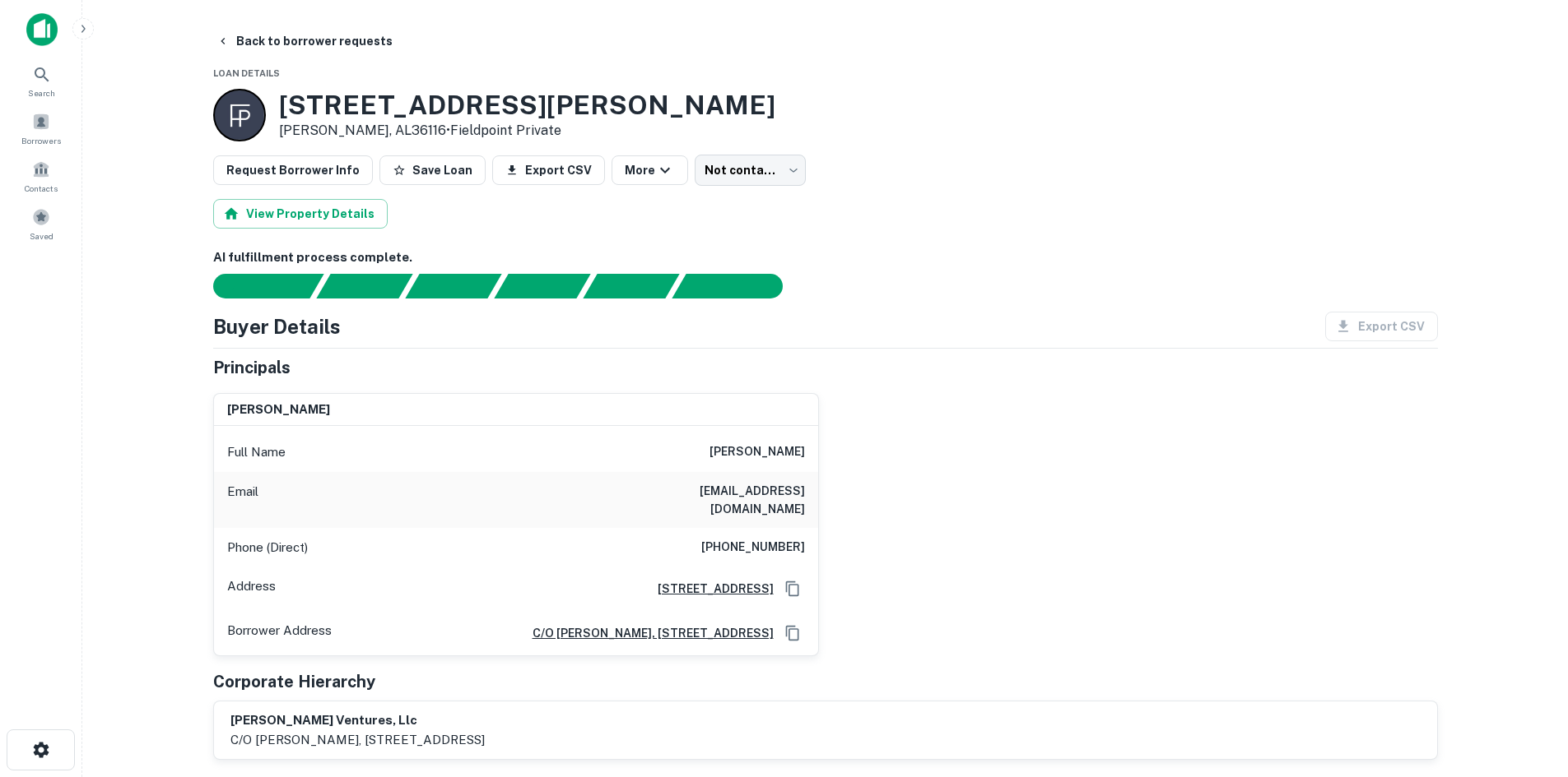
click at [767, 538] on h6 "(770) 833-1963" at bounding box center [753, 548] width 104 height 20
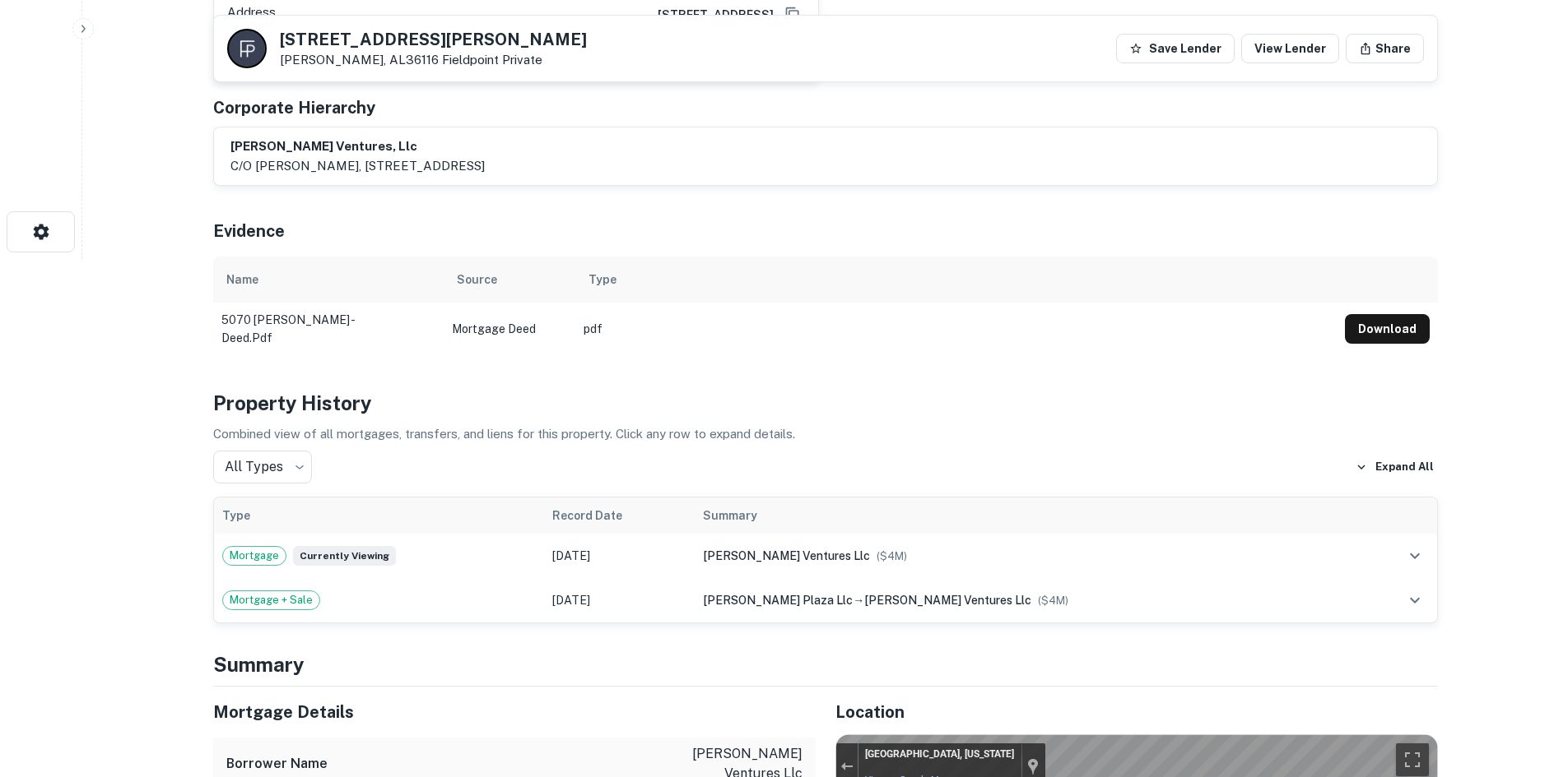
scroll to position [823, 0]
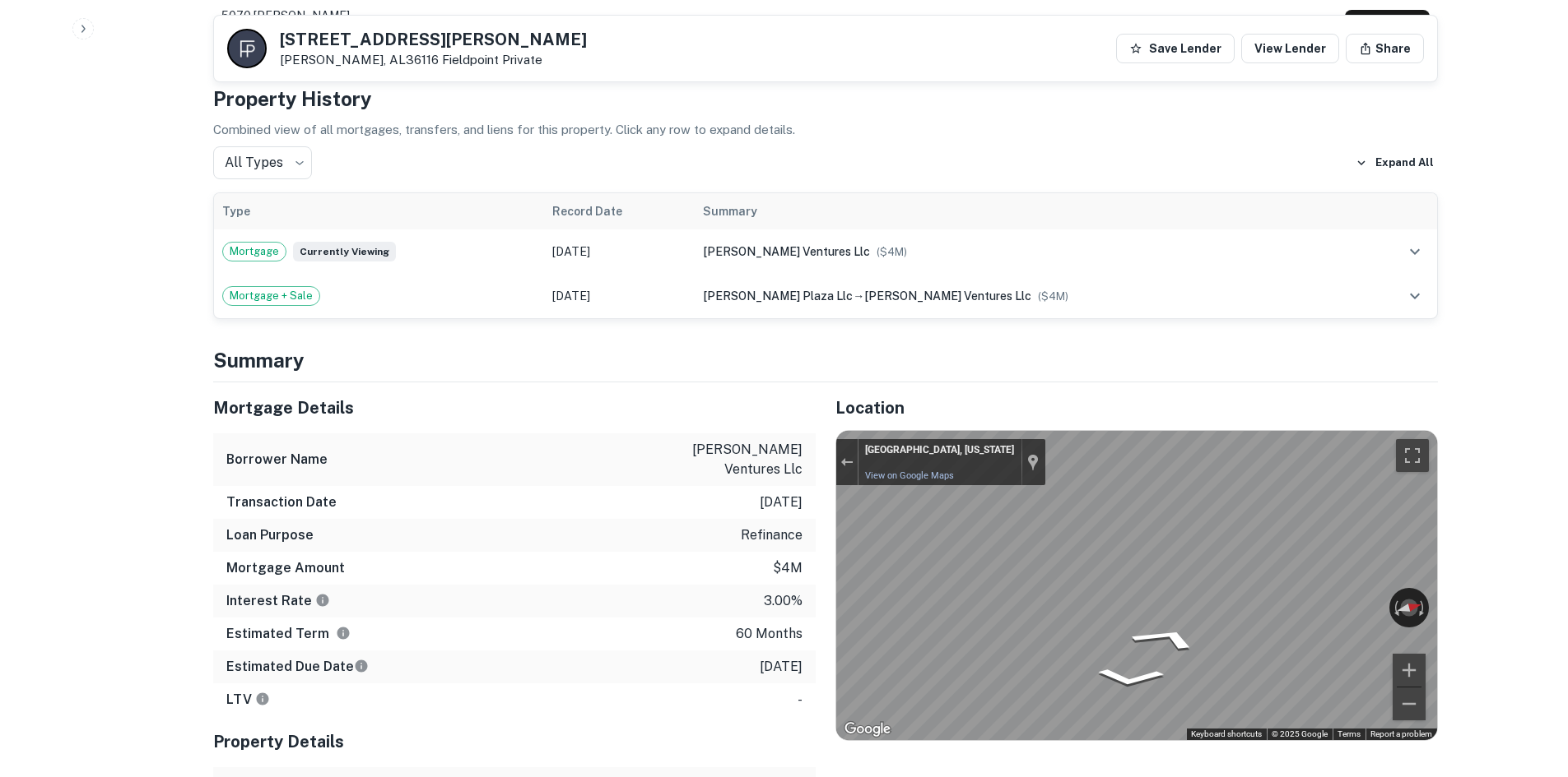
click at [1411, 583] on div "← Move left → Move right ↑ Move up ↓ Move down + Zoom in - Zoom out Montgomery,…" at bounding box center [1137, 585] width 601 height 309
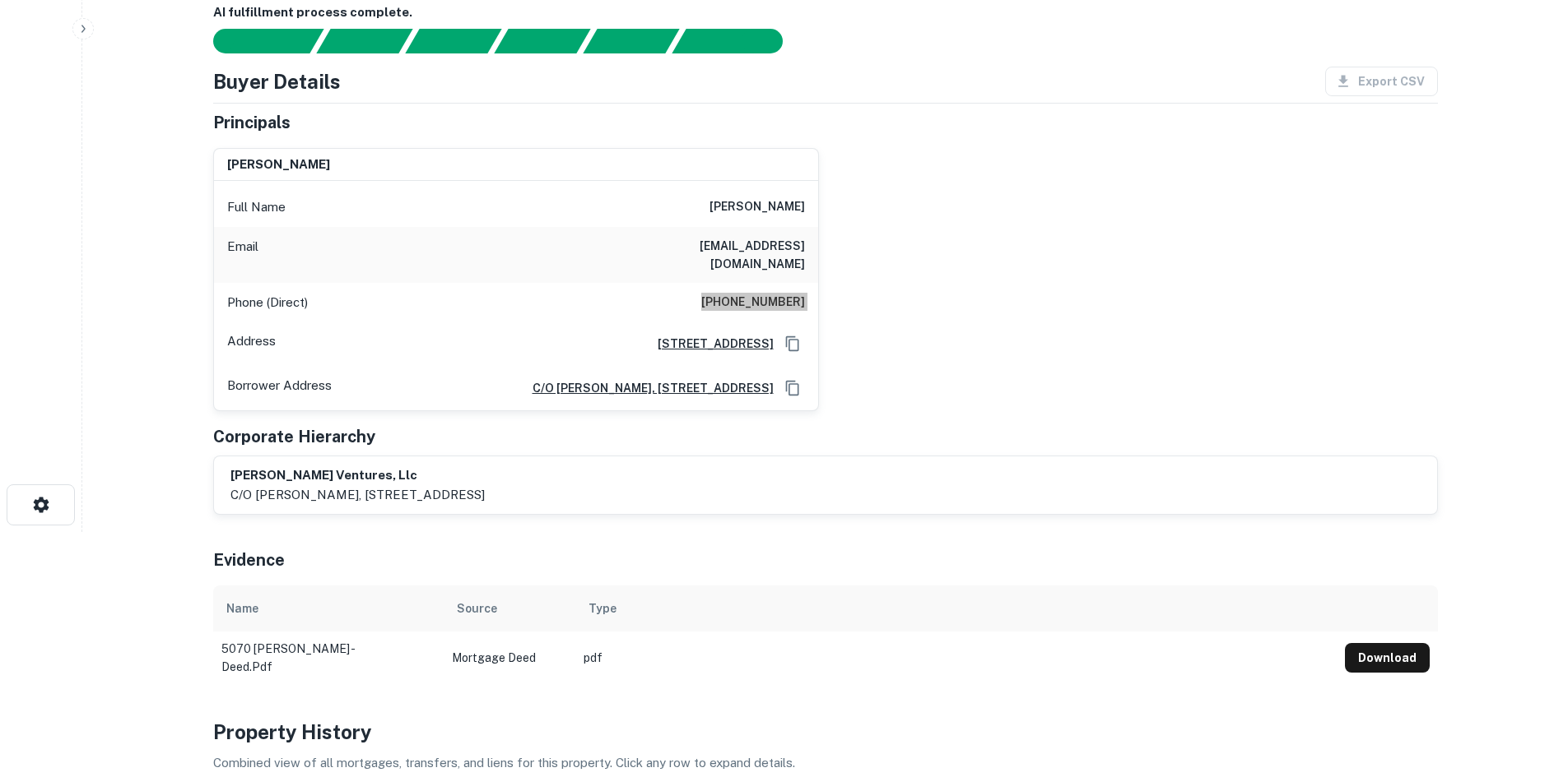
scroll to position [0, 0]
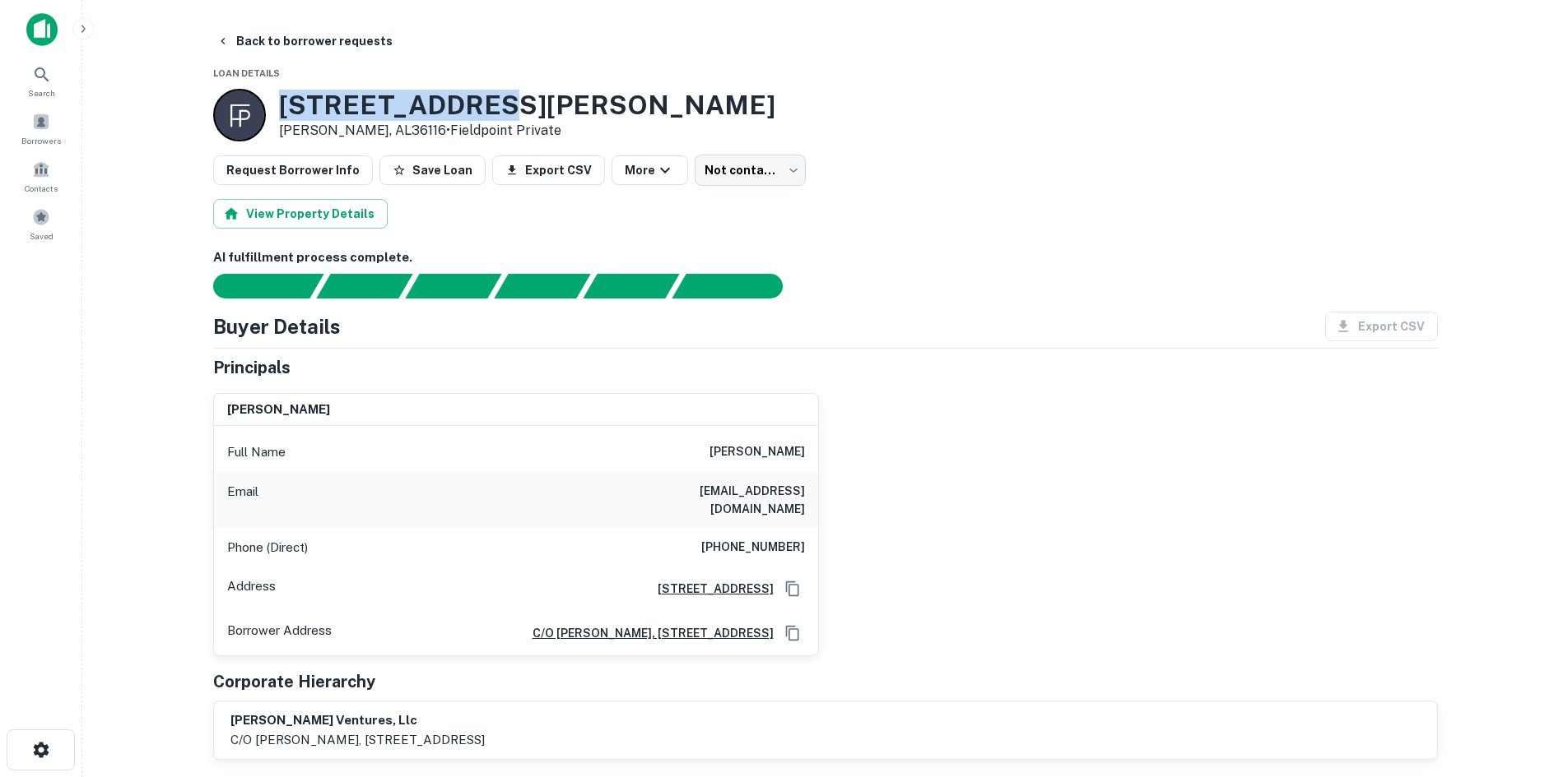
drag, startPoint x: 285, startPoint y: 113, endPoint x: 704, endPoint y: 103, distance: 419.1
click at [704, 103] on div "5070 Vaughn Rd Montgomery, AL36116 • Fieldpoint Private" at bounding box center [826, 115] width 1225 height 53
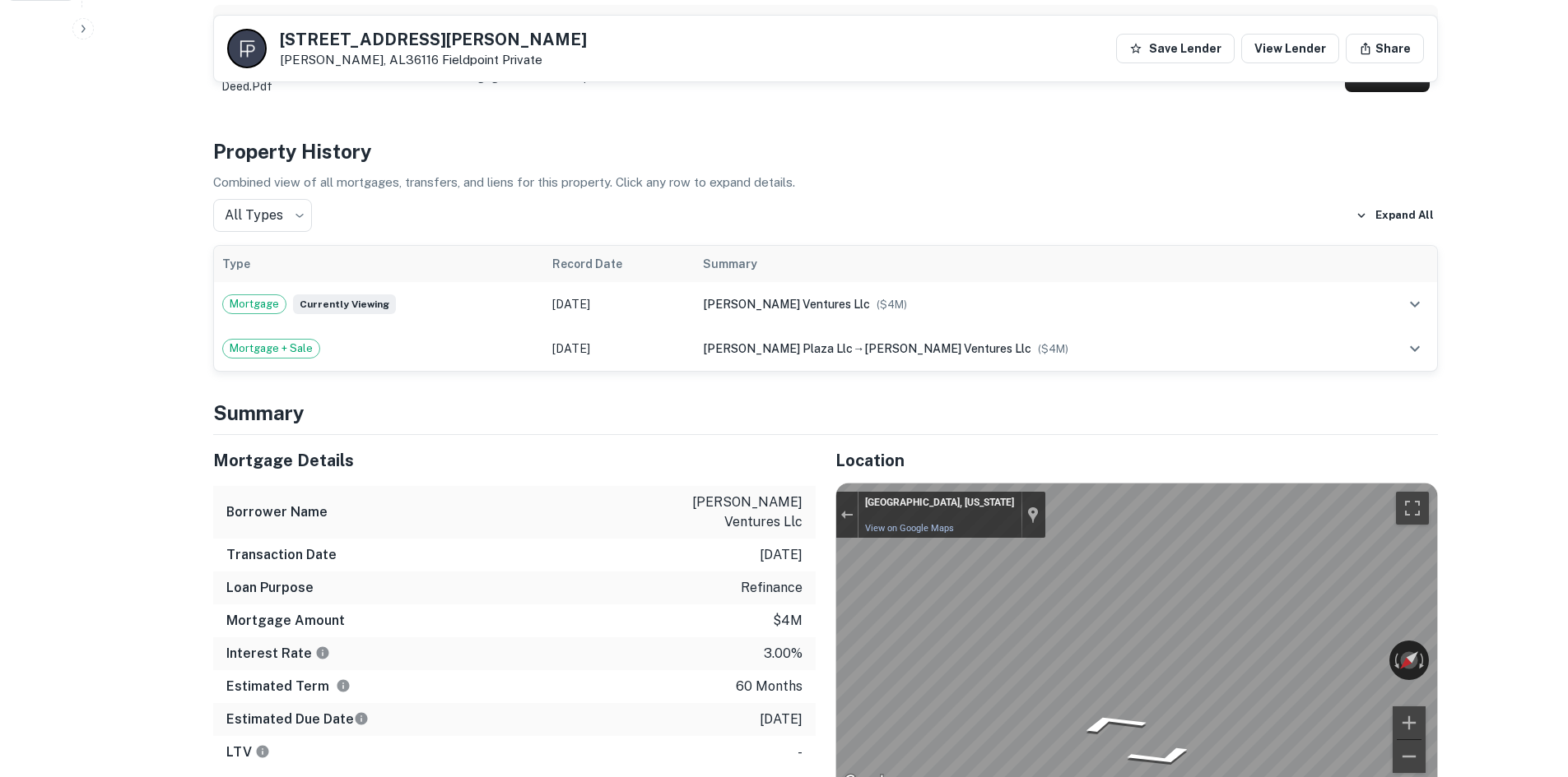
scroll to position [1152, 0]
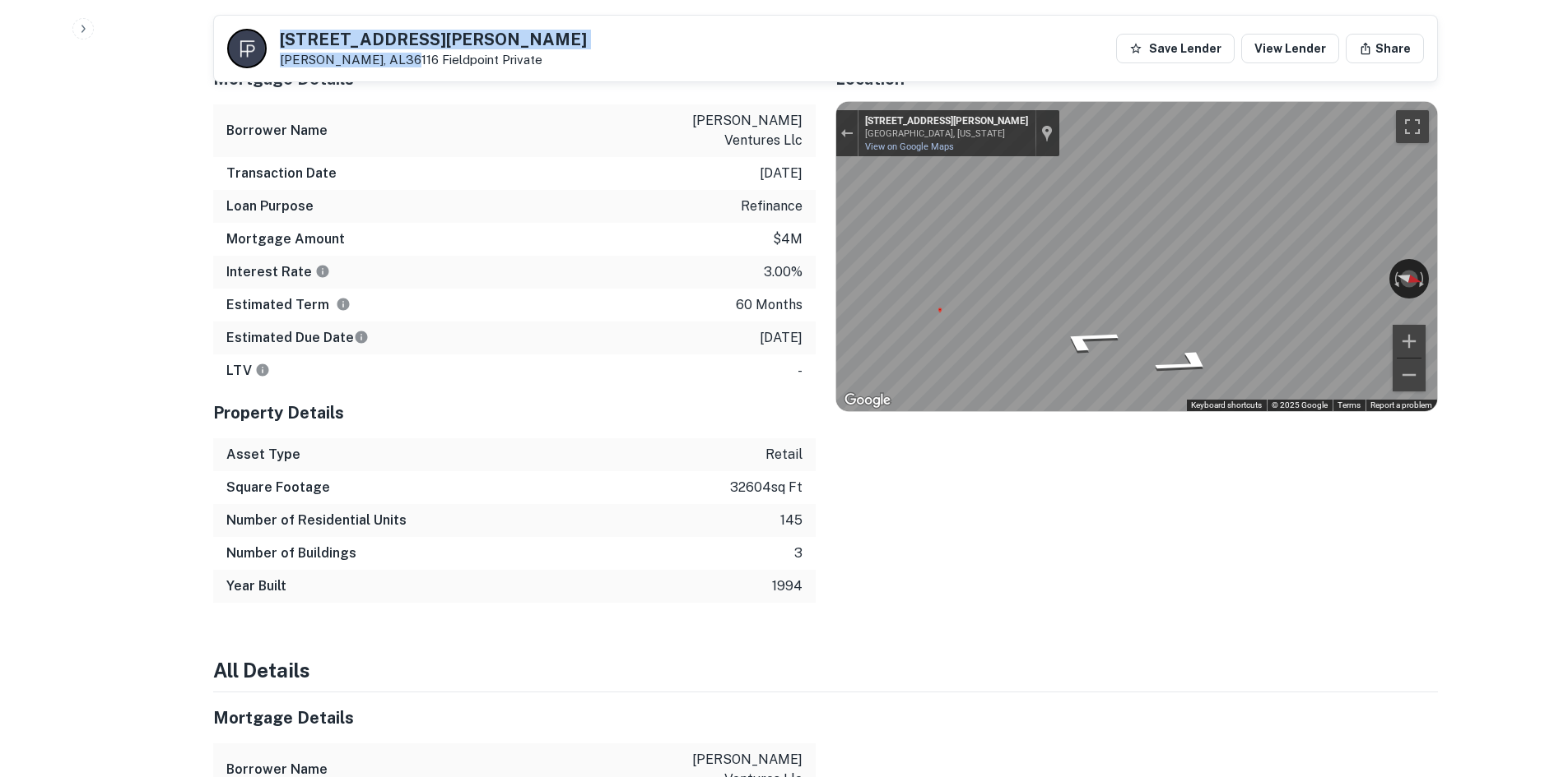
drag, startPoint x: 271, startPoint y: 35, endPoint x: 407, endPoint y: 65, distance: 139.3
click at [407, 65] on div "5070 Vaughn Rd Montgomery, AL36116 Fieldpoint Private" at bounding box center [406, 48] width 360 height 39
click at [295, 328] on h6 "Estimated Due Date" at bounding box center [297, 338] width 143 height 20
drag, startPoint x: 1295, startPoint y: 645, endPoint x: 1287, endPoint y: 634, distance: 13.6
click at [1293, 656] on h4 "All Details" at bounding box center [826, 670] width 1225 height 30
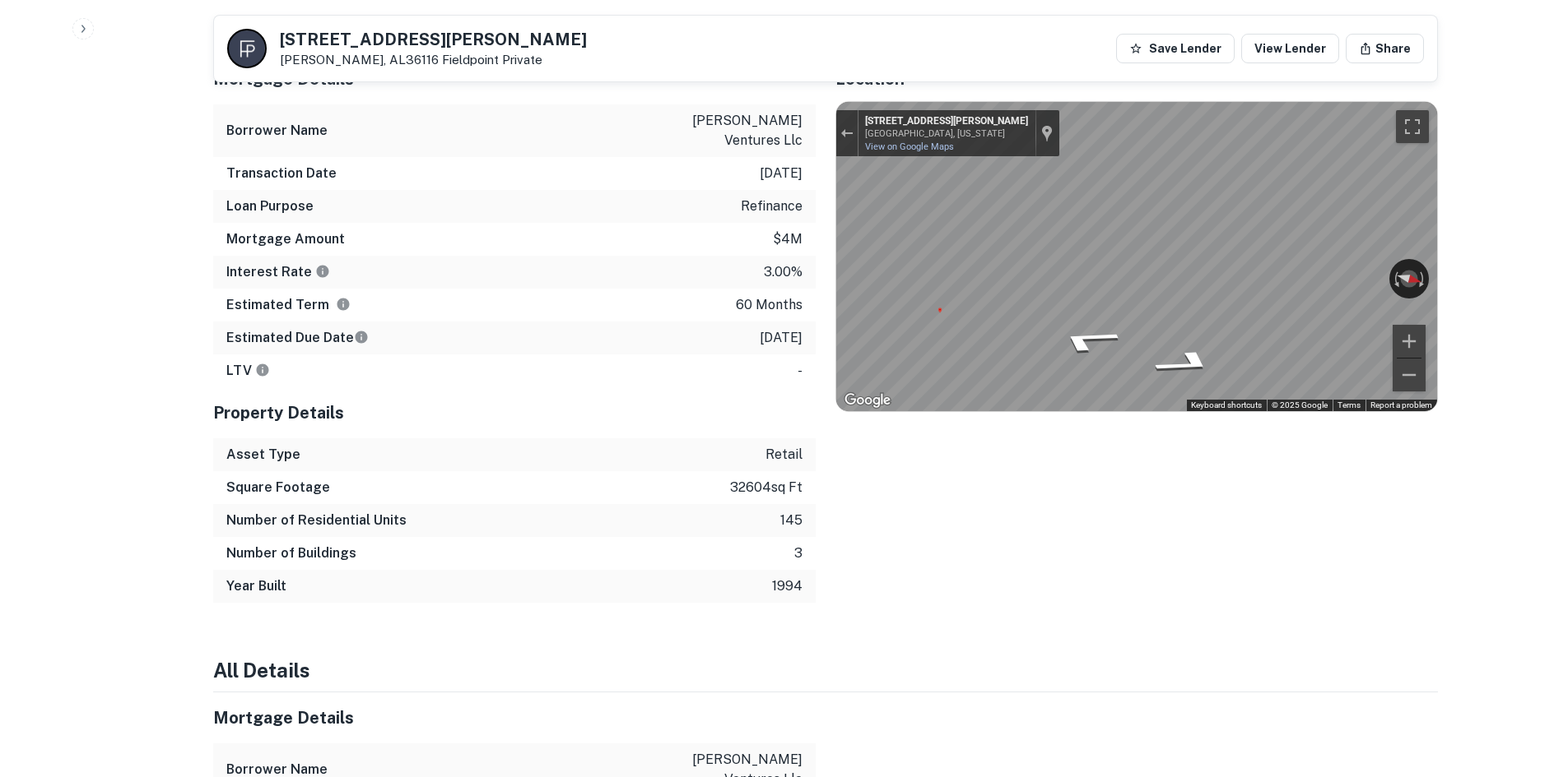
click at [446, 289] on div "Estimated Term 60 months" at bounding box center [515, 305] width 602 height 33
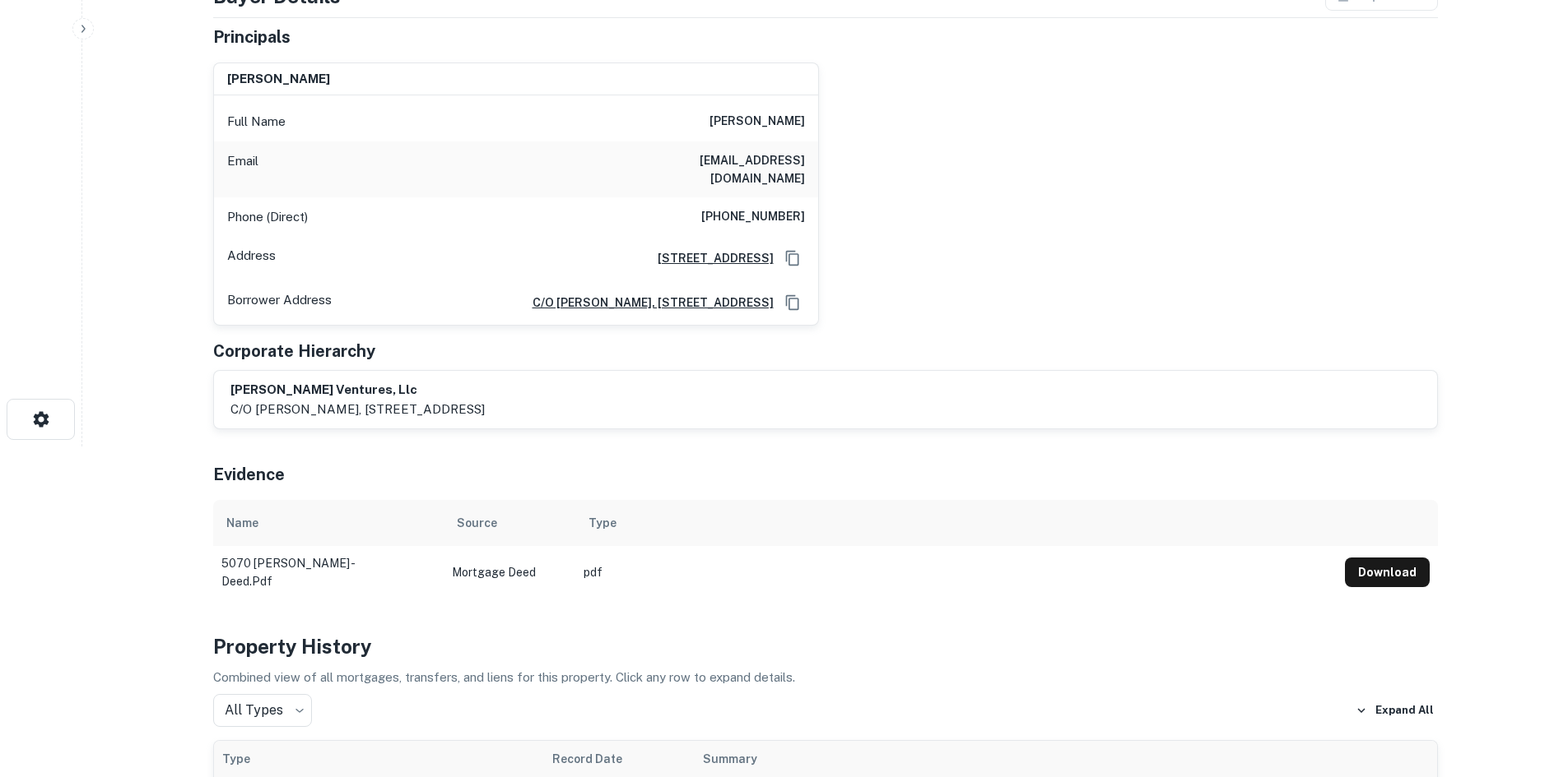
scroll to position [0, 0]
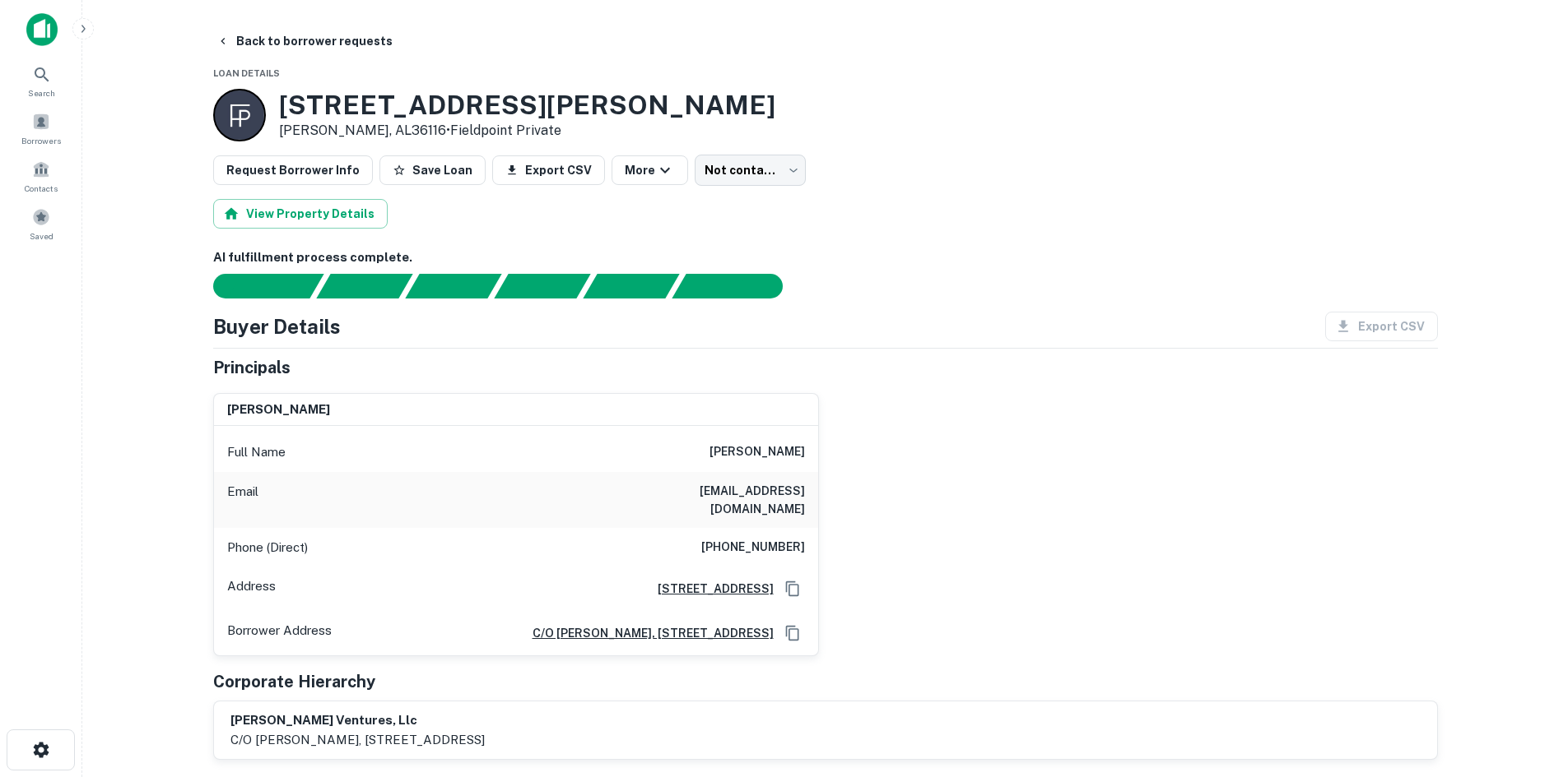
click at [768, 528] on div "Phone (Direct) (770) 833-1963" at bounding box center [516, 548] width 604 height 39
click at [770, 538] on h6 "(770) 833-1963" at bounding box center [753, 548] width 104 height 20
drag, startPoint x: 975, startPoint y: 294, endPoint x: 902, endPoint y: 452, distance: 174.0
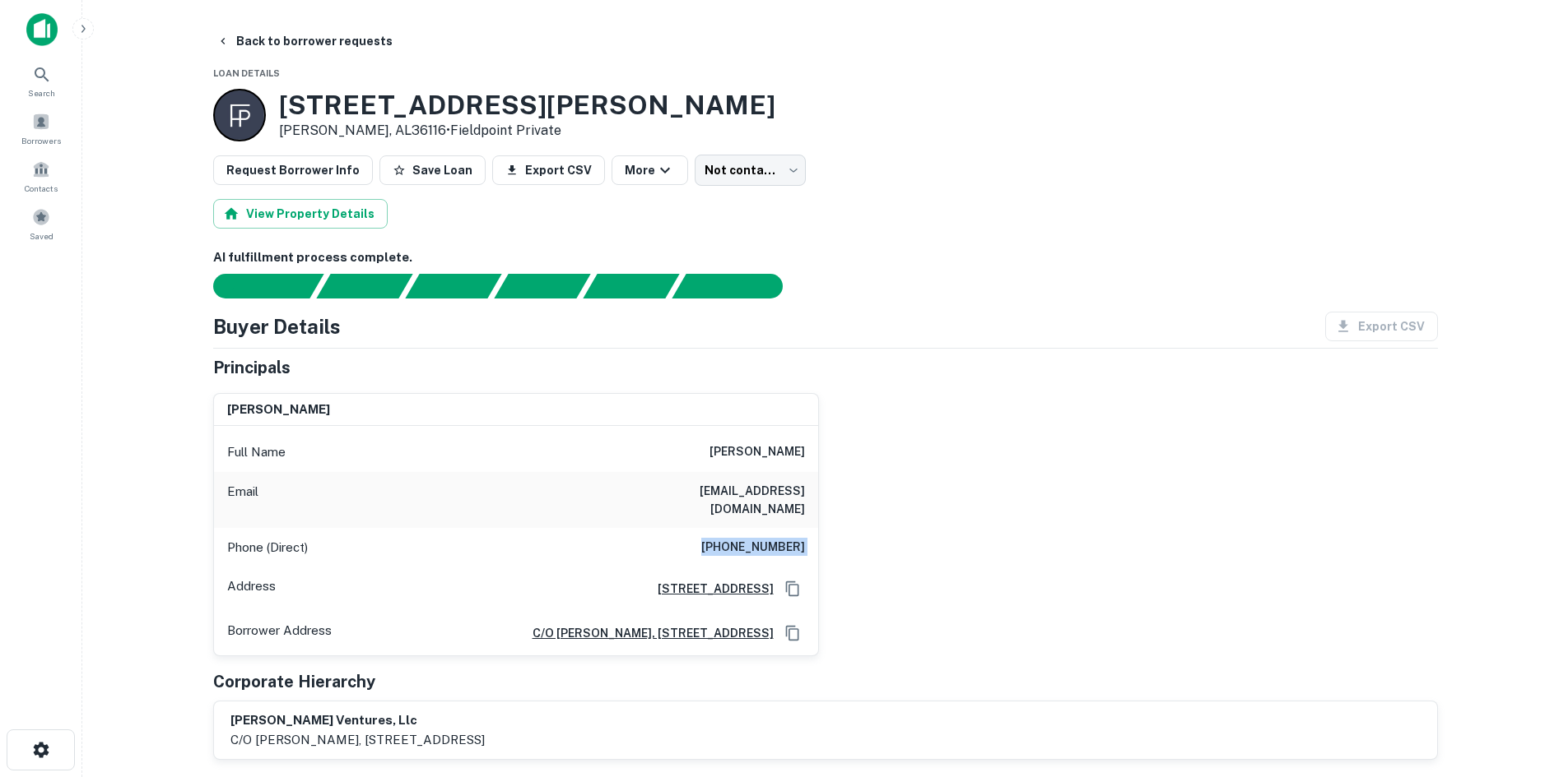
click at [975, 294] on div at bounding box center [816, 287] width 1244 height 25
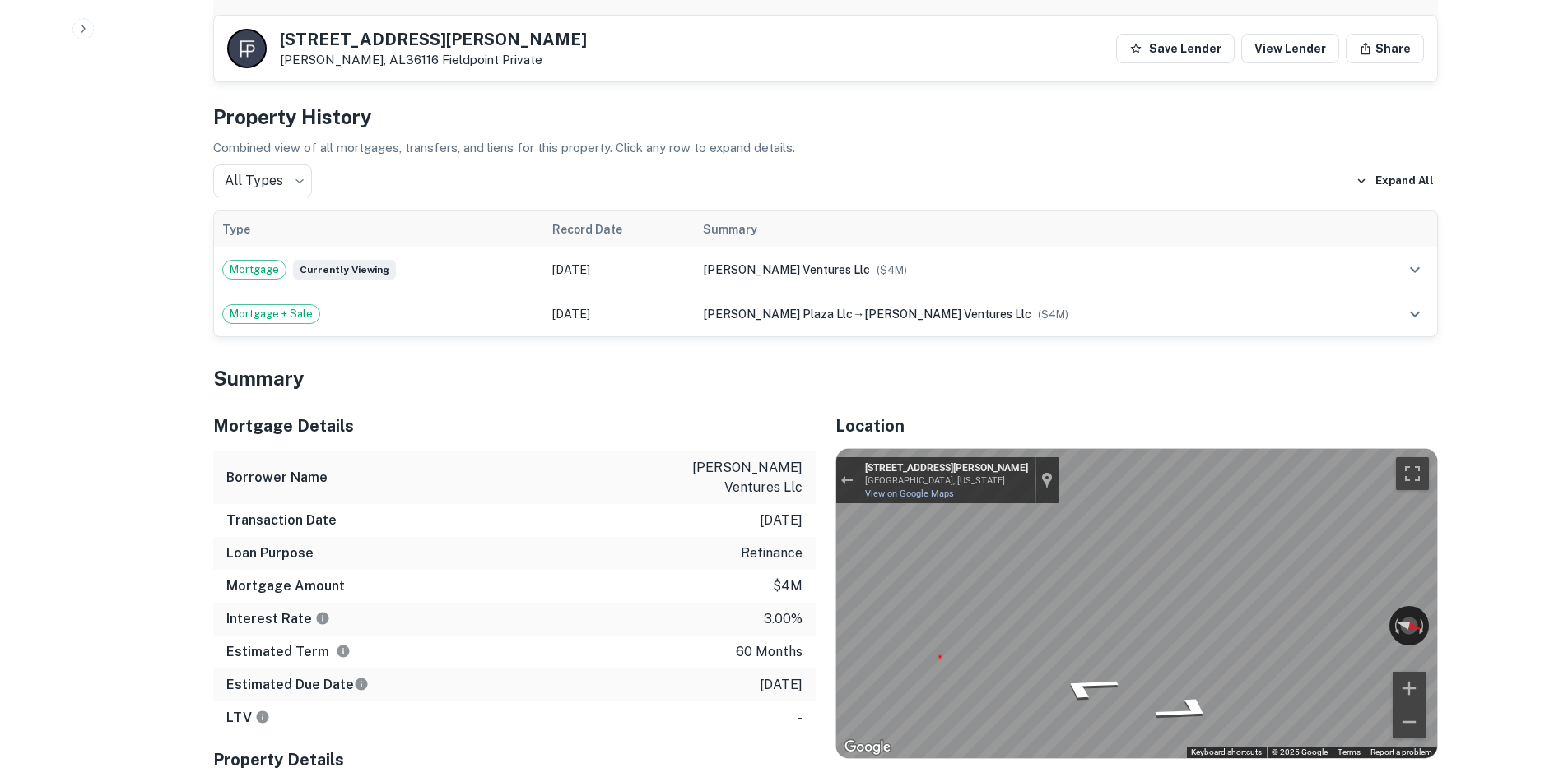
scroll to position [1069, 0]
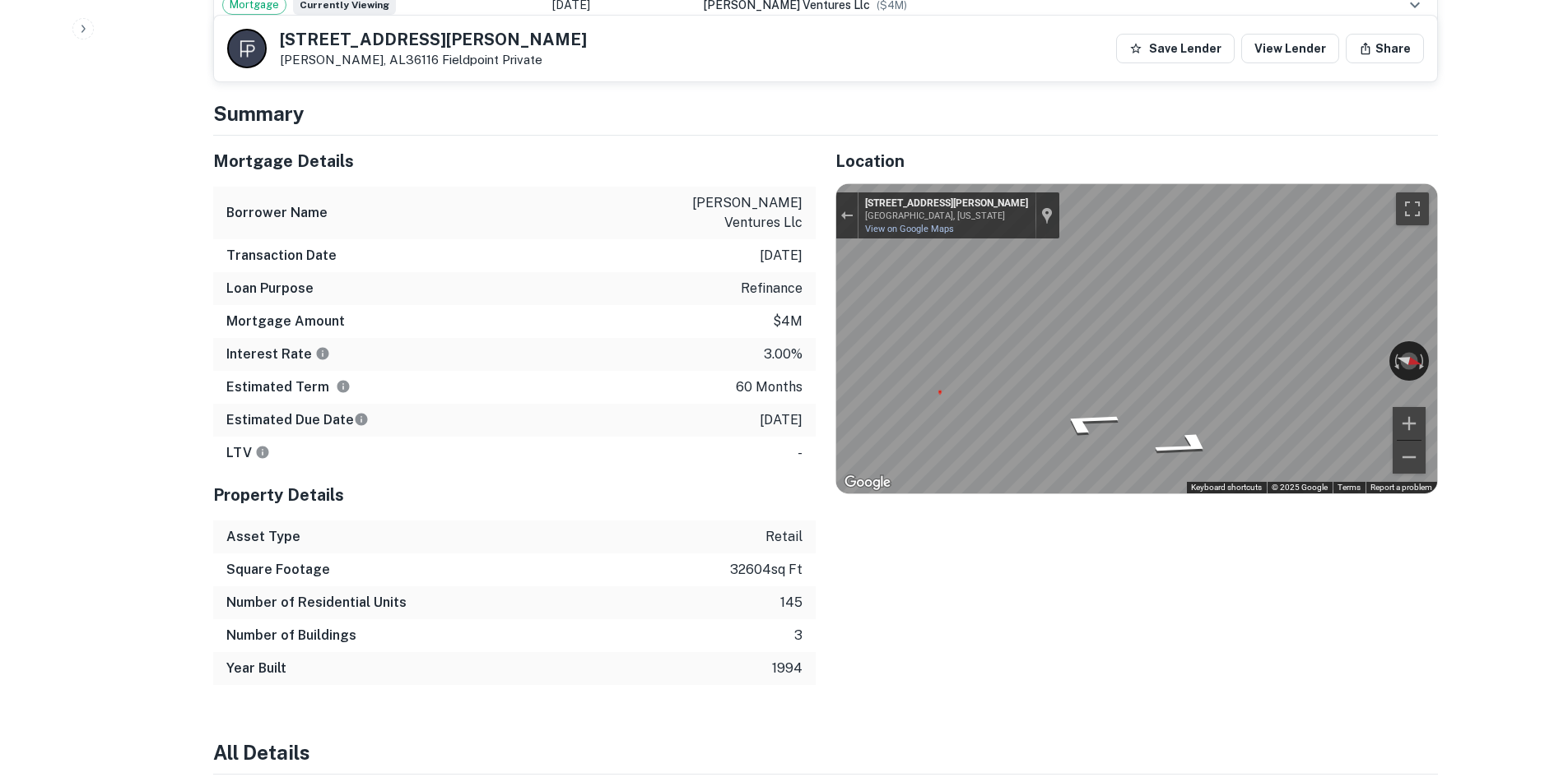
click at [420, 521] on div "Asset Type retail" at bounding box center [515, 537] width 602 height 33
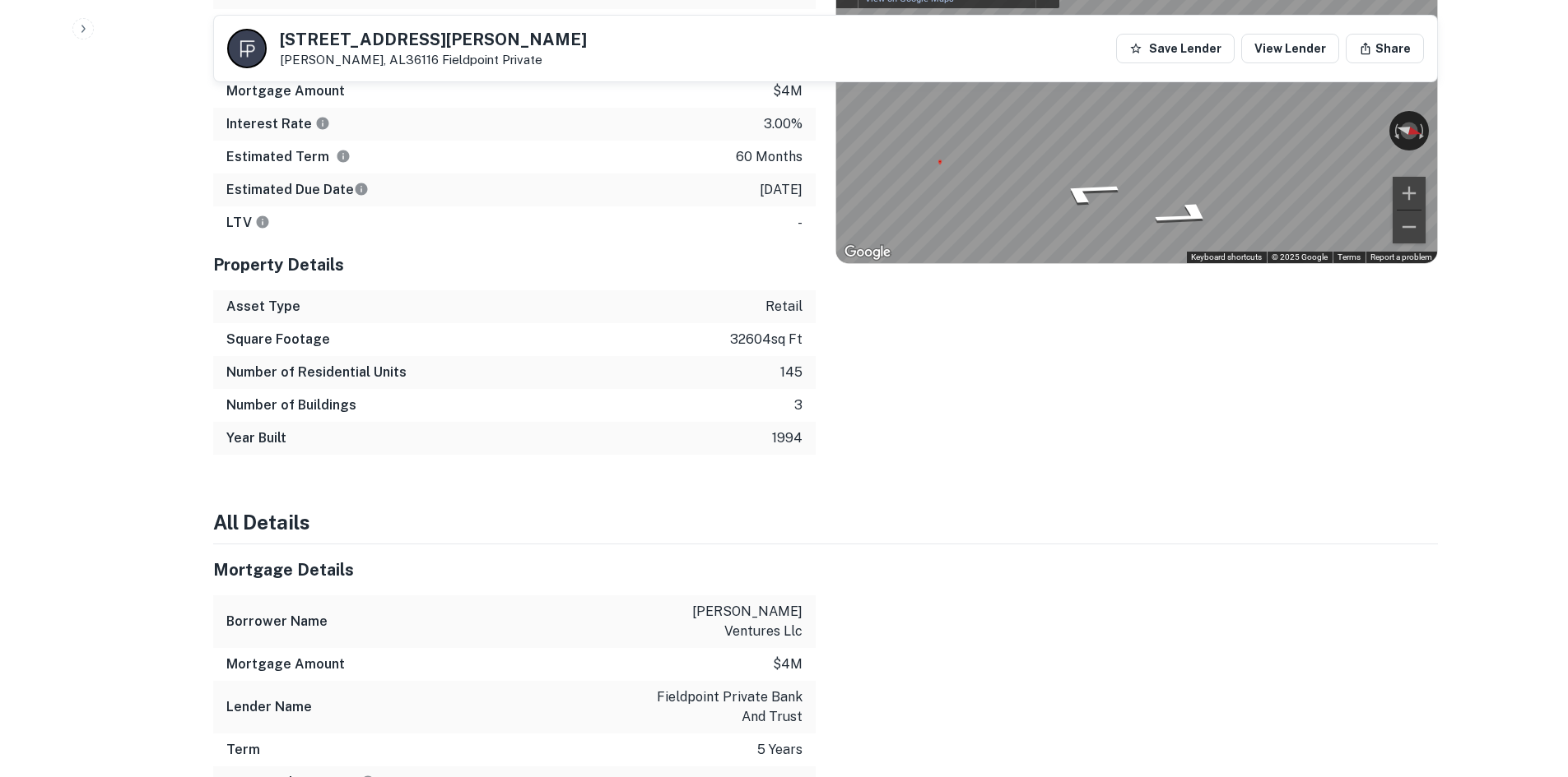
scroll to position [1398, 0]
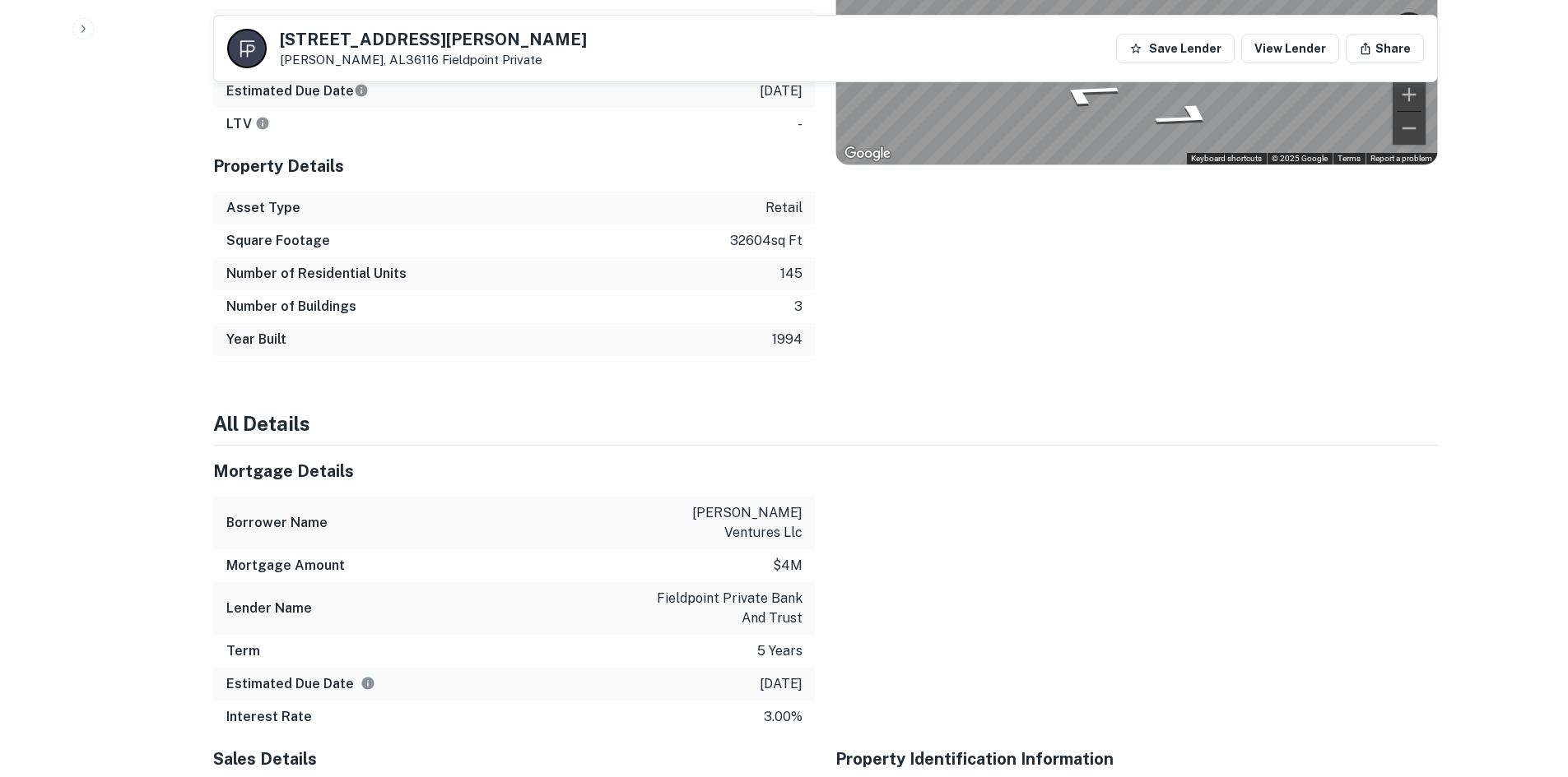
drag, startPoint x: 224, startPoint y: 125, endPoint x: 208, endPoint y: 119, distance: 17.1
click at [222, 154] on h5 "Property Details" at bounding box center [515, 167] width 602 height 25
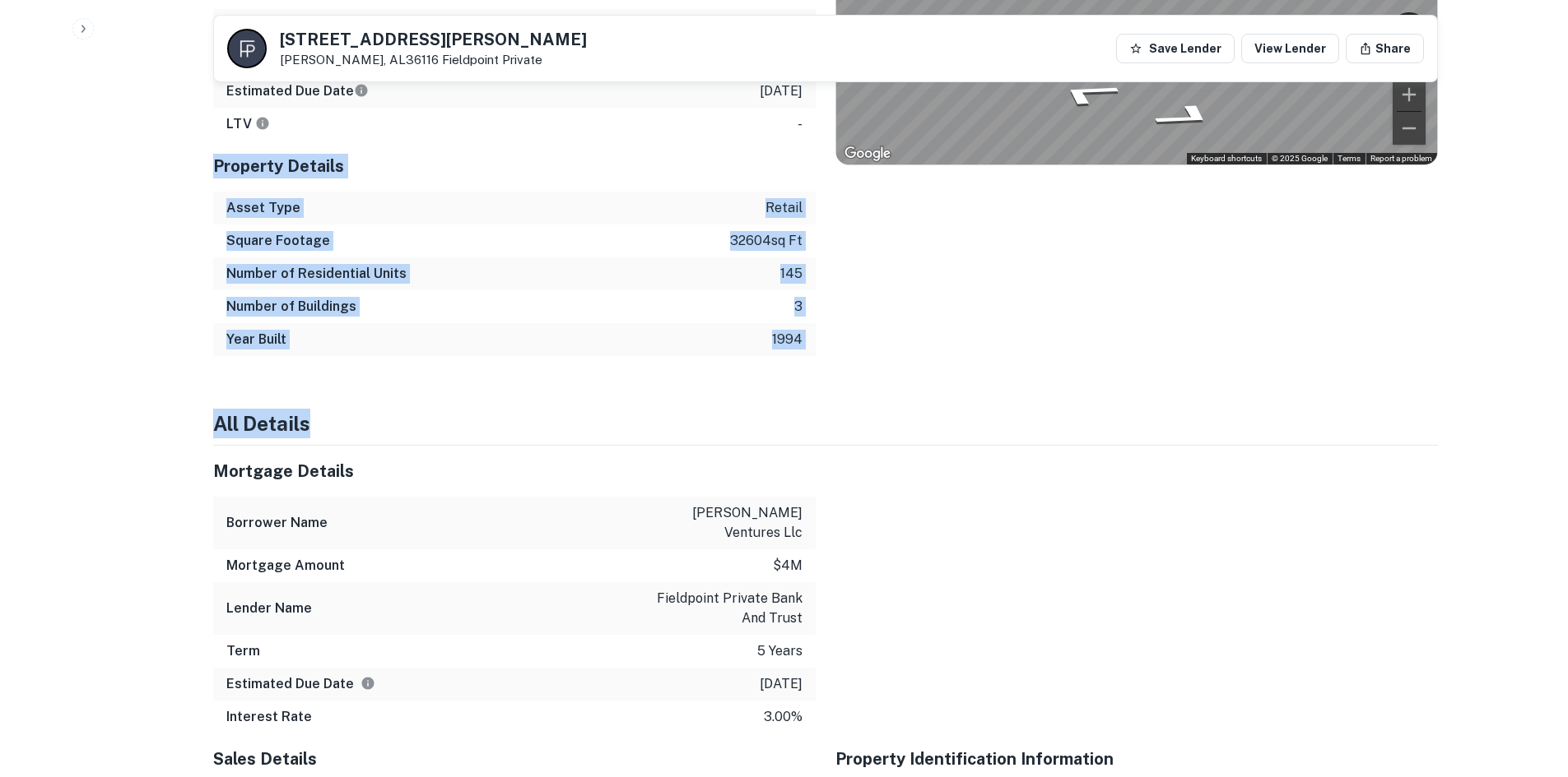
drag, startPoint x: 194, startPoint y: 123, endPoint x: 1049, endPoint y: 359, distance: 887.0
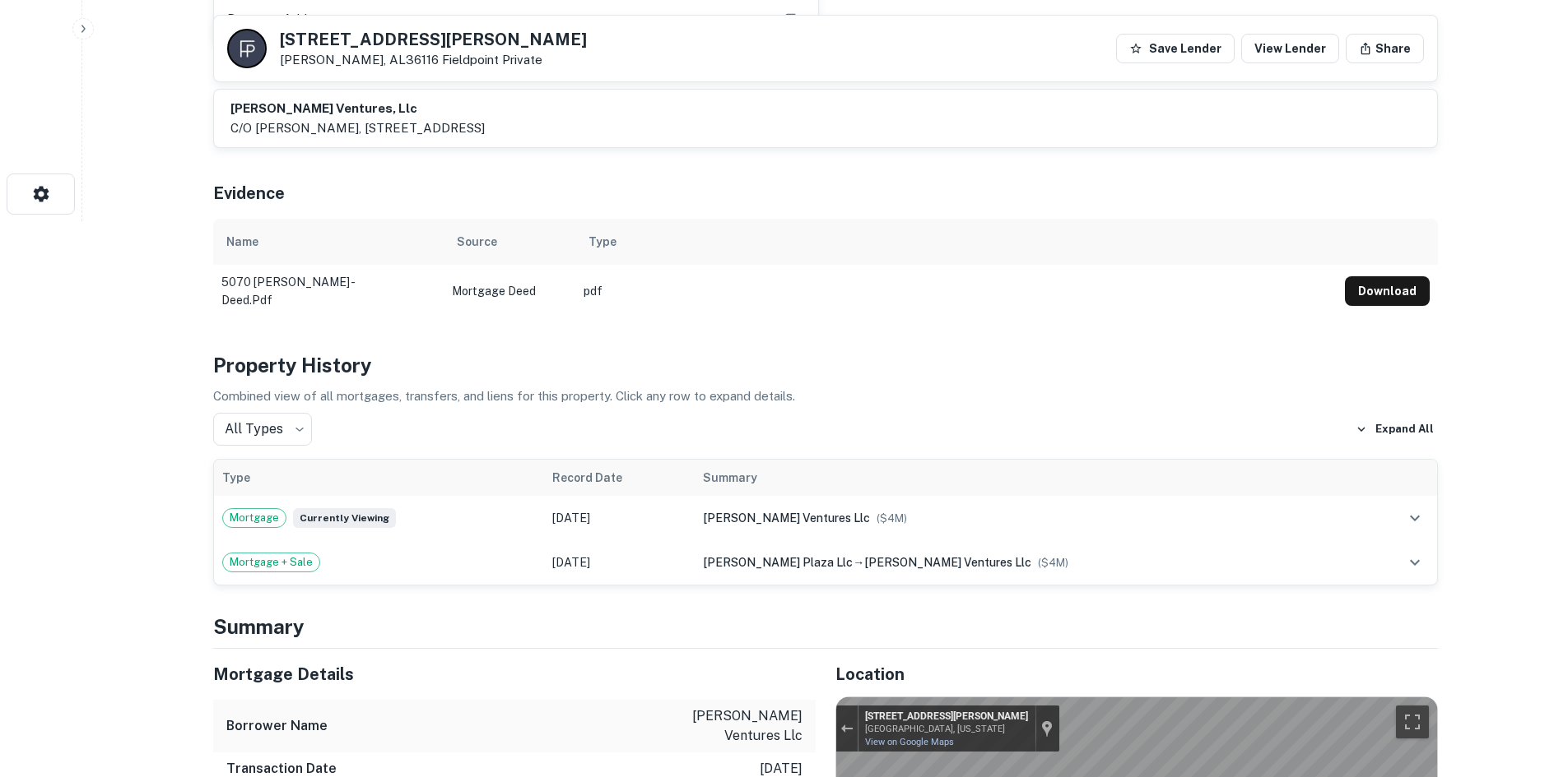
scroll to position [246, 0]
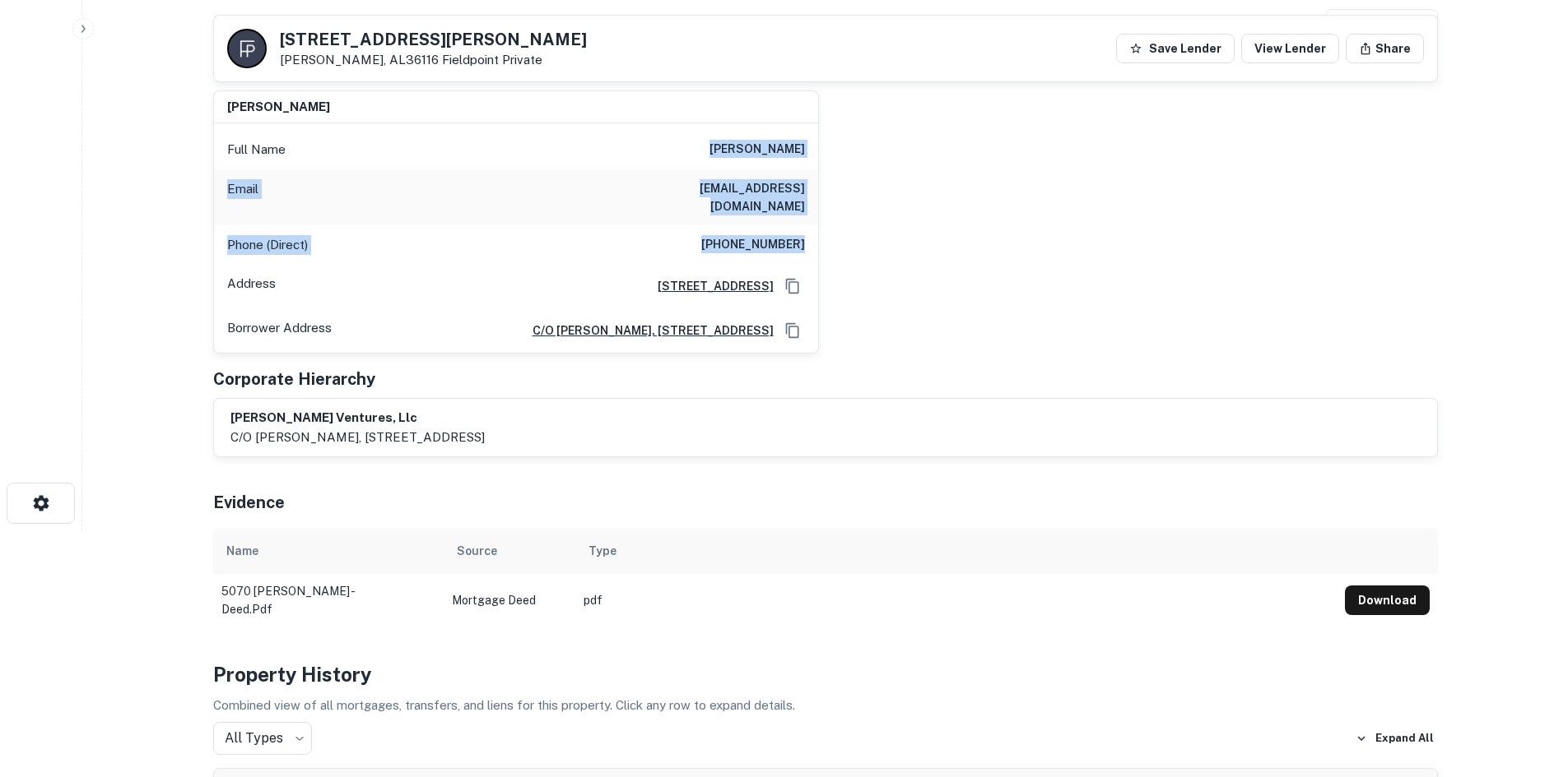
drag, startPoint x: 703, startPoint y: 151, endPoint x: 944, endPoint y: 219, distance: 250.4
click at [944, 219] on div "ben f kushner Full Name ben f kushner Email bfk19241@mac.com Phone (Direct) (77…" at bounding box center [819, 215] width 1237 height 277
drag, startPoint x: 836, startPoint y: 224, endPoint x: 570, endPoint y: 108, distance: 290.2
click at [570, 108] on div "ben f kushner Full Name ben f kushner Email bfk19241@mac.com Phone (Direct) (77…" at bounding box center [819, 215] width 1237 height 277
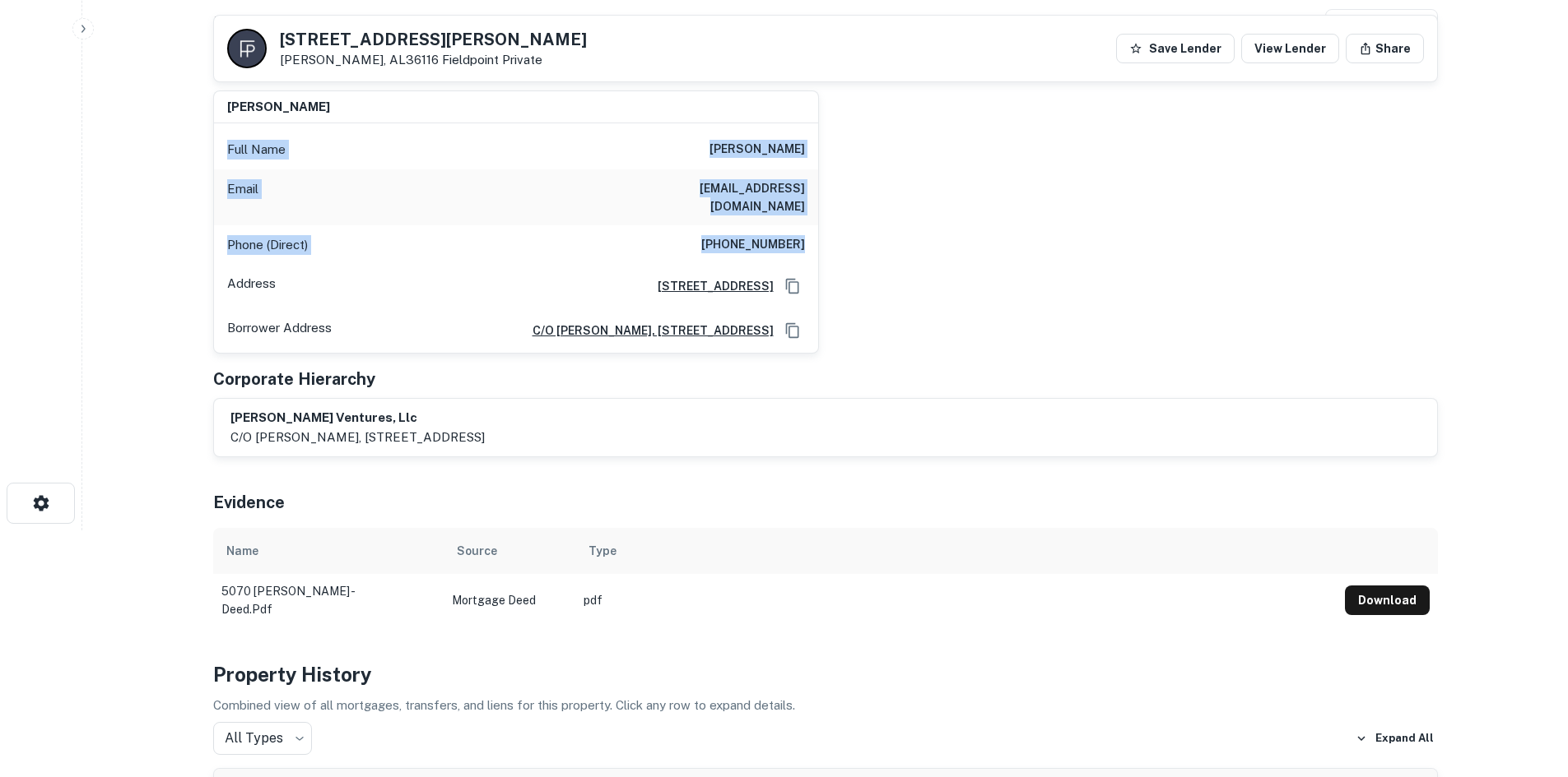
click at [1039, 186] on div "ben f kushner Full Name ben f kushner Email bfk19241@mac.com Phone (Direct) (77…" at bounding box center [819, 215] width 1237 height 277
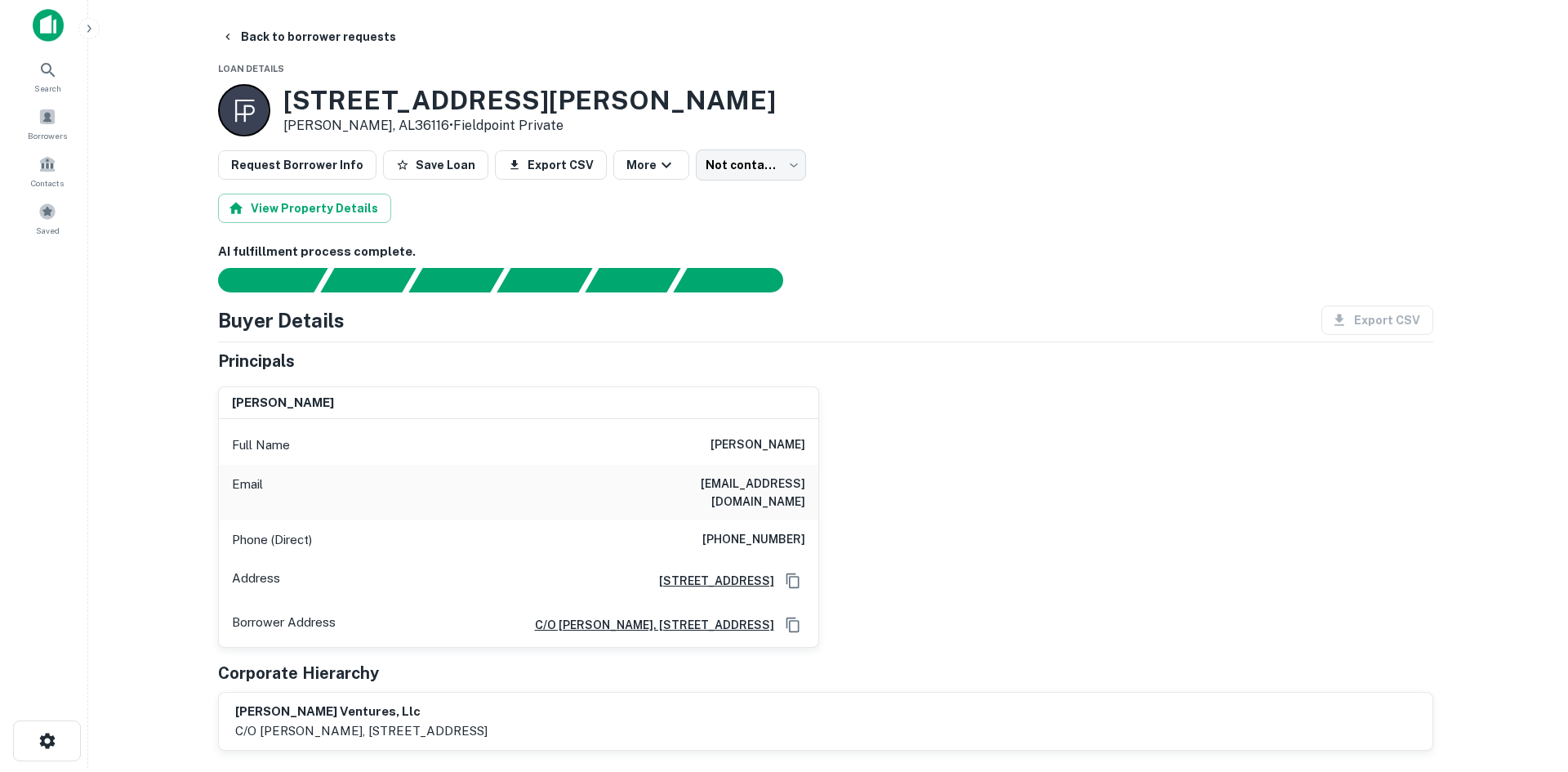
scroll to position [0, 0]
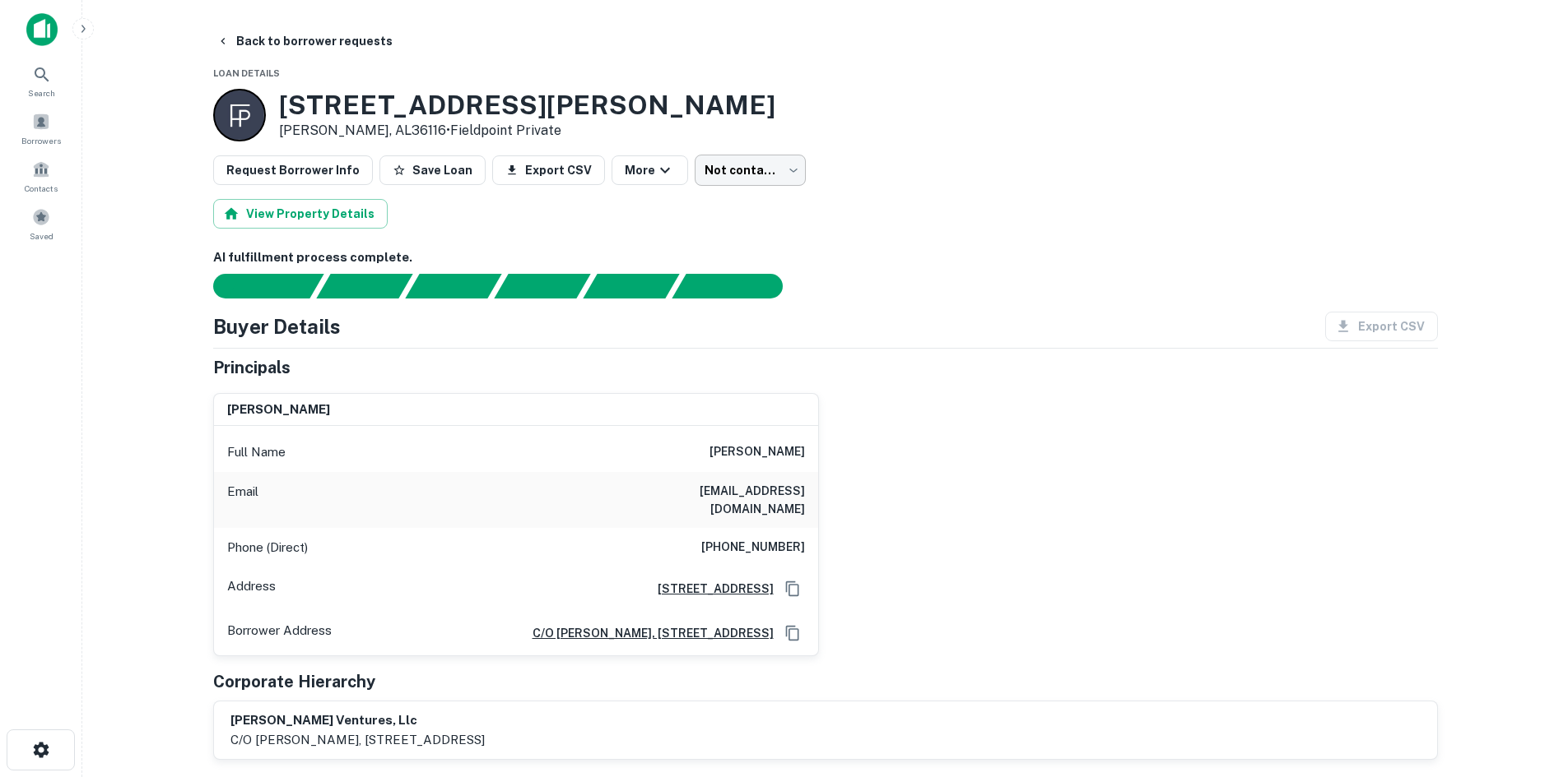
click at [719, 159] on body "Search Borrowers Contacts Saved Back to borrower requests Loan Details 5070 Vau…" at bounding box center [784, 388] width 1568 height 777
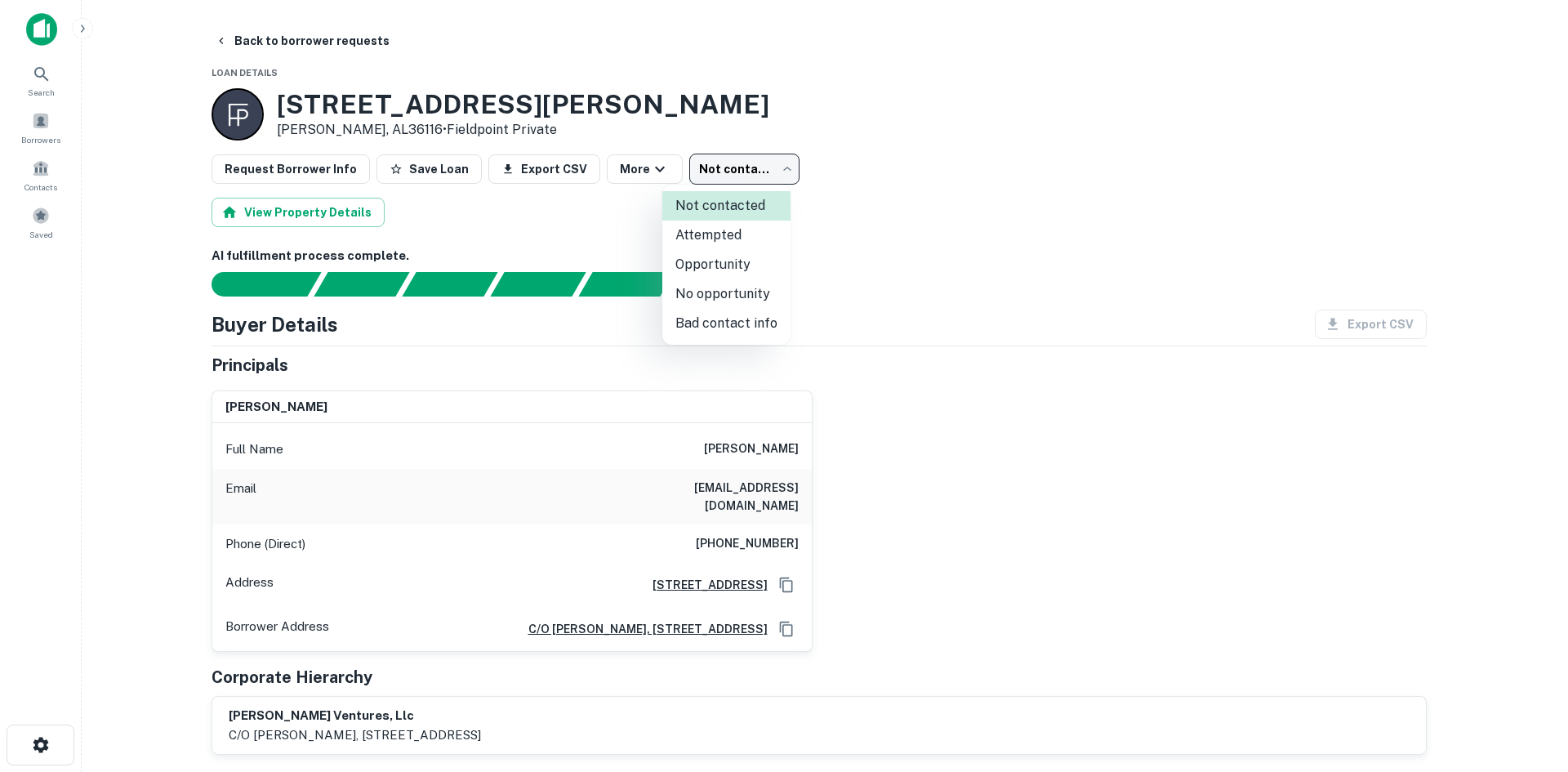
click at [726, 230] on li "Attempted" at bounding box center [726, 235] width 128 height 29
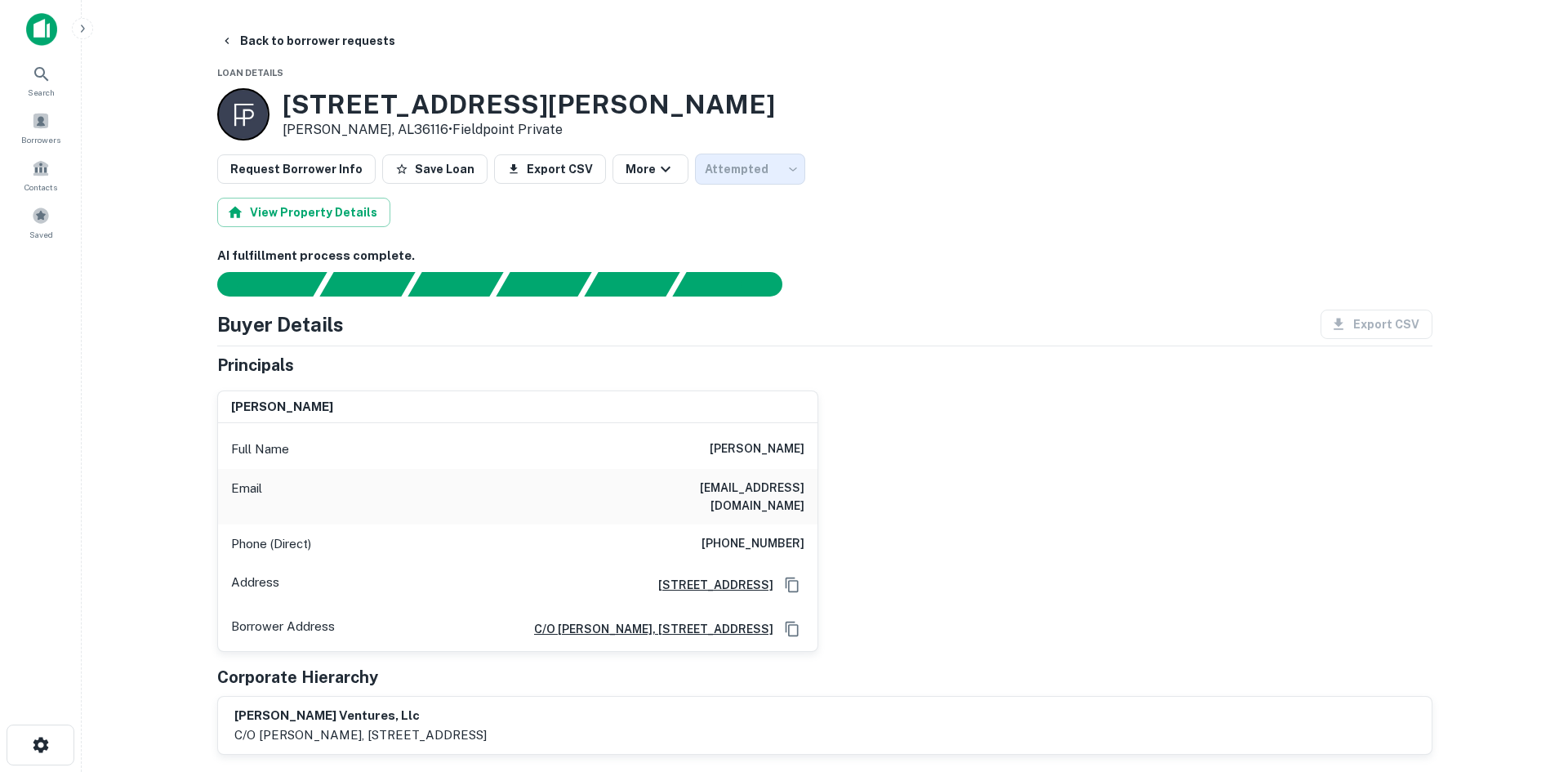
type input "*********"
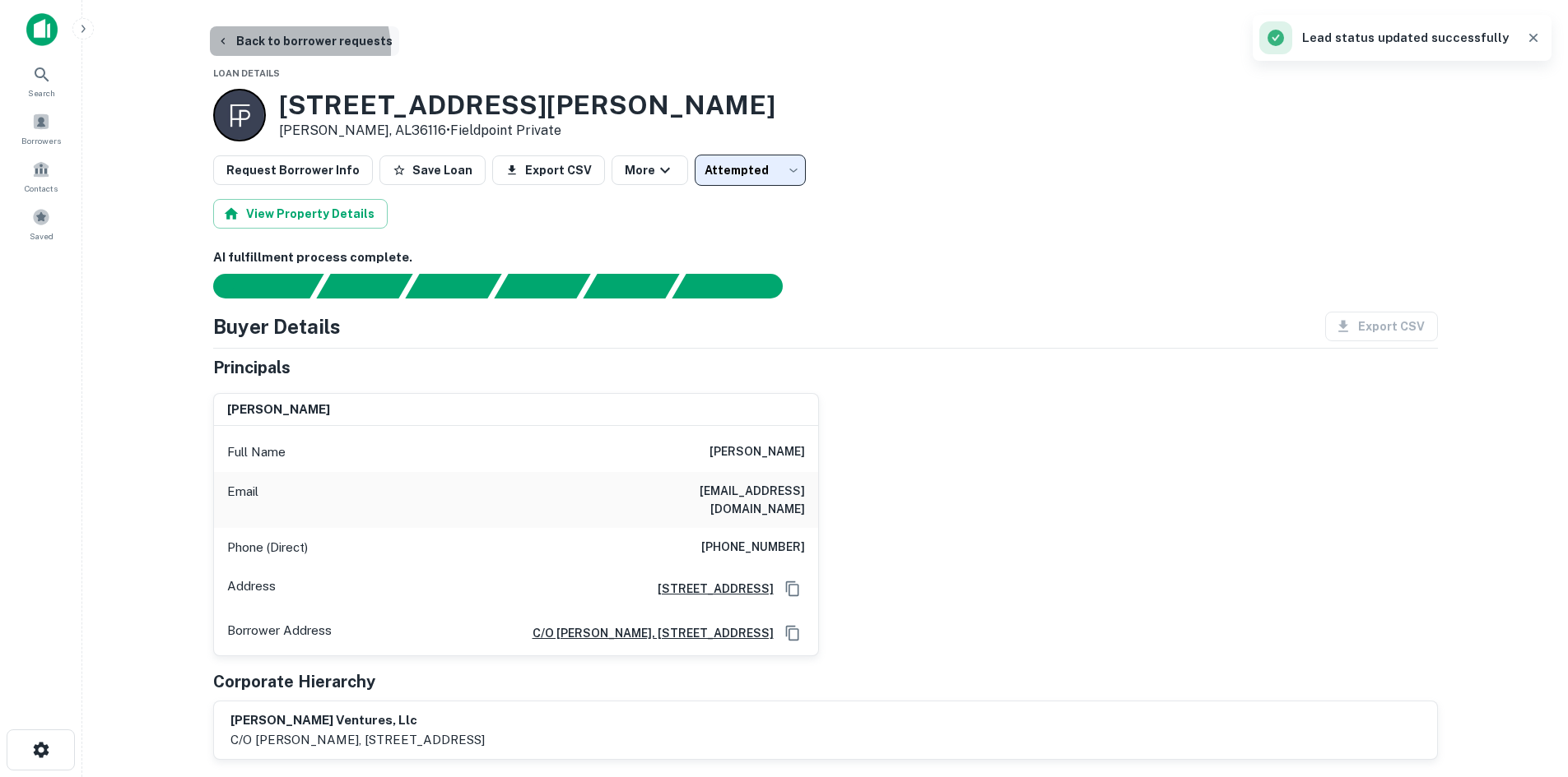
click at [289, 50] on button "Back to borrower requests" at bounding box center [304, 40] width 189 height 30
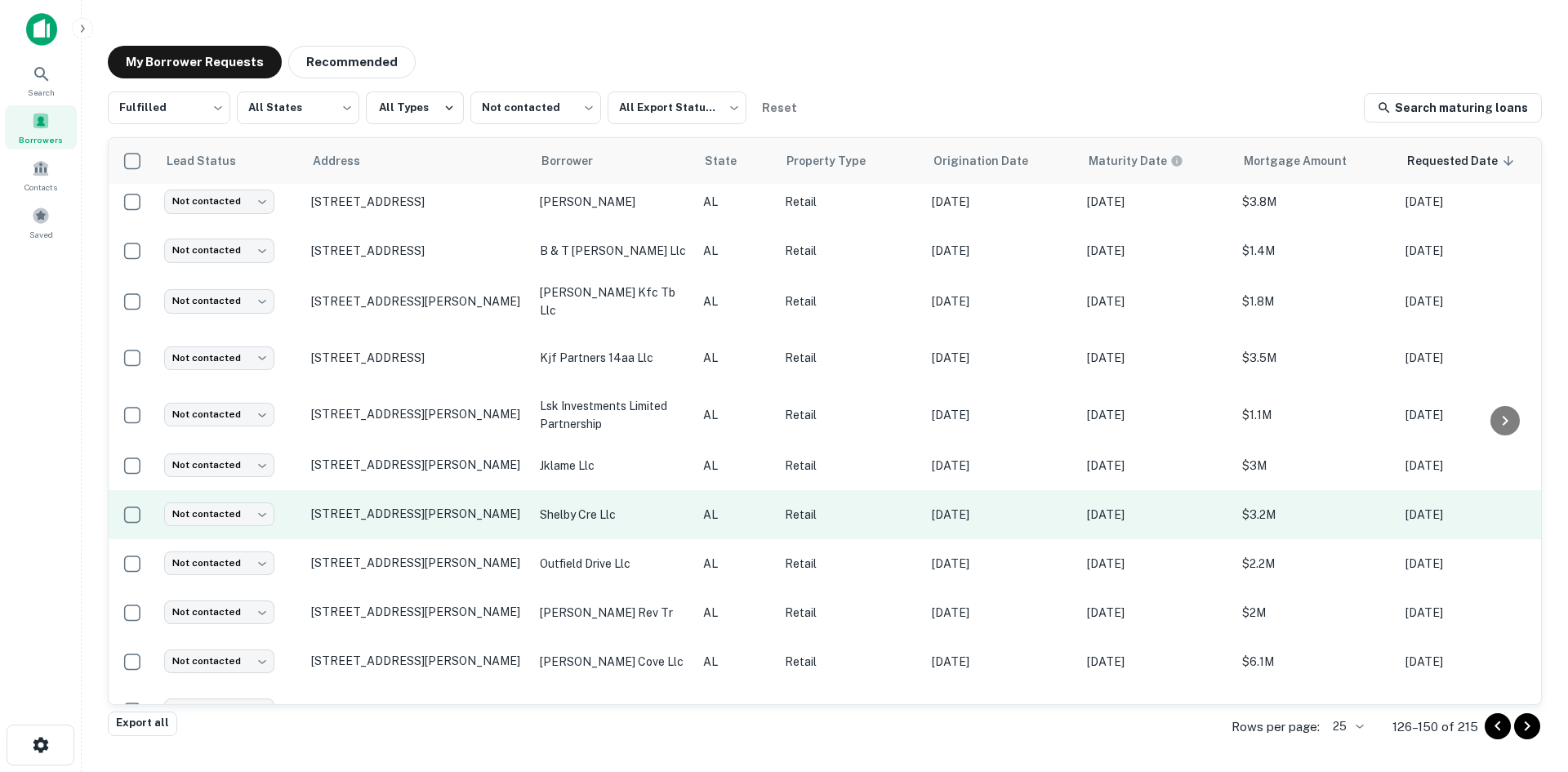
scroll to position [748, 0]
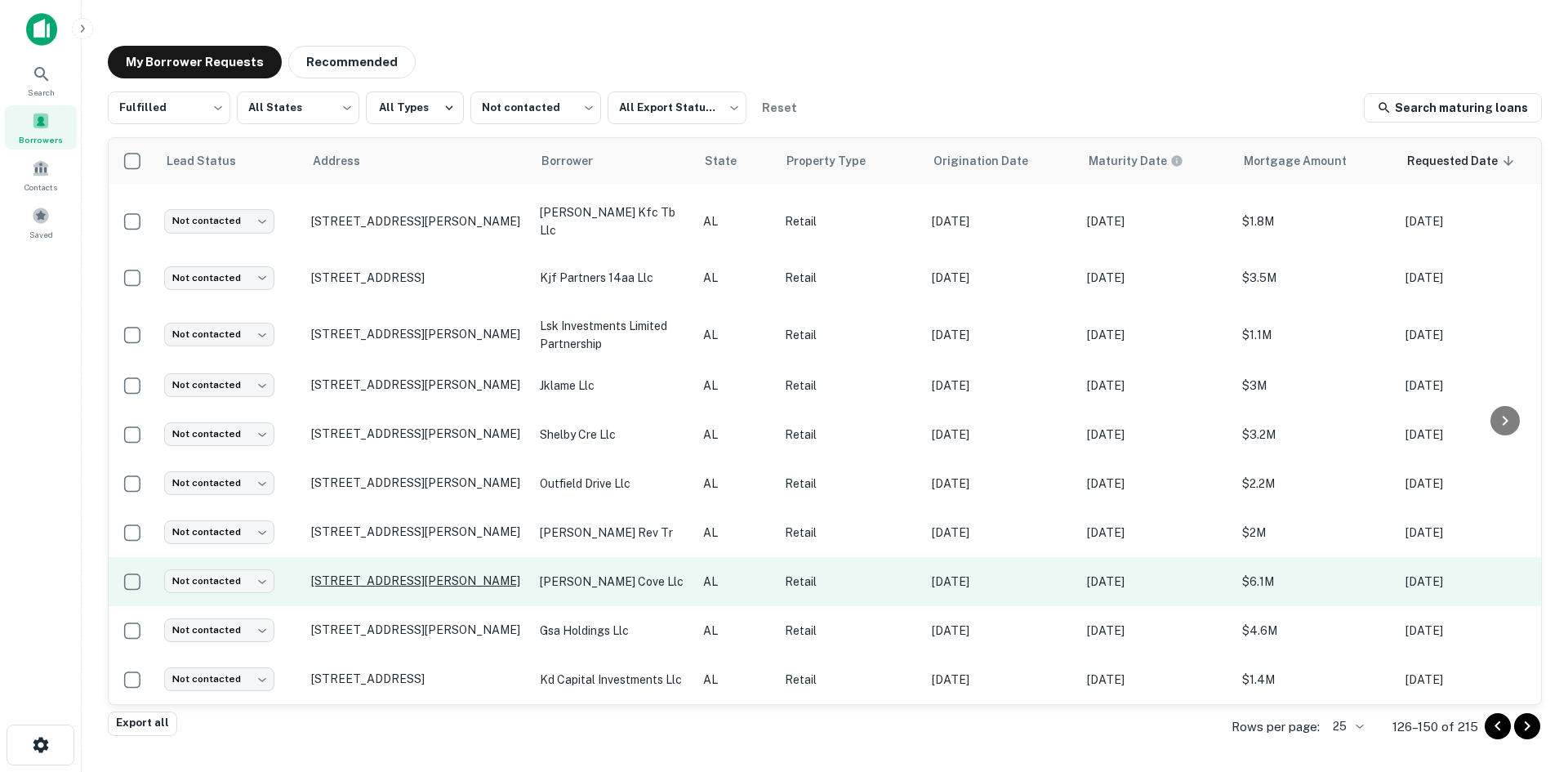
click at [401, 573] on p "7900 Bailey Cove Rd Se Huntsville, AL35802" at bounding box center [417, 581] width 213 height 15
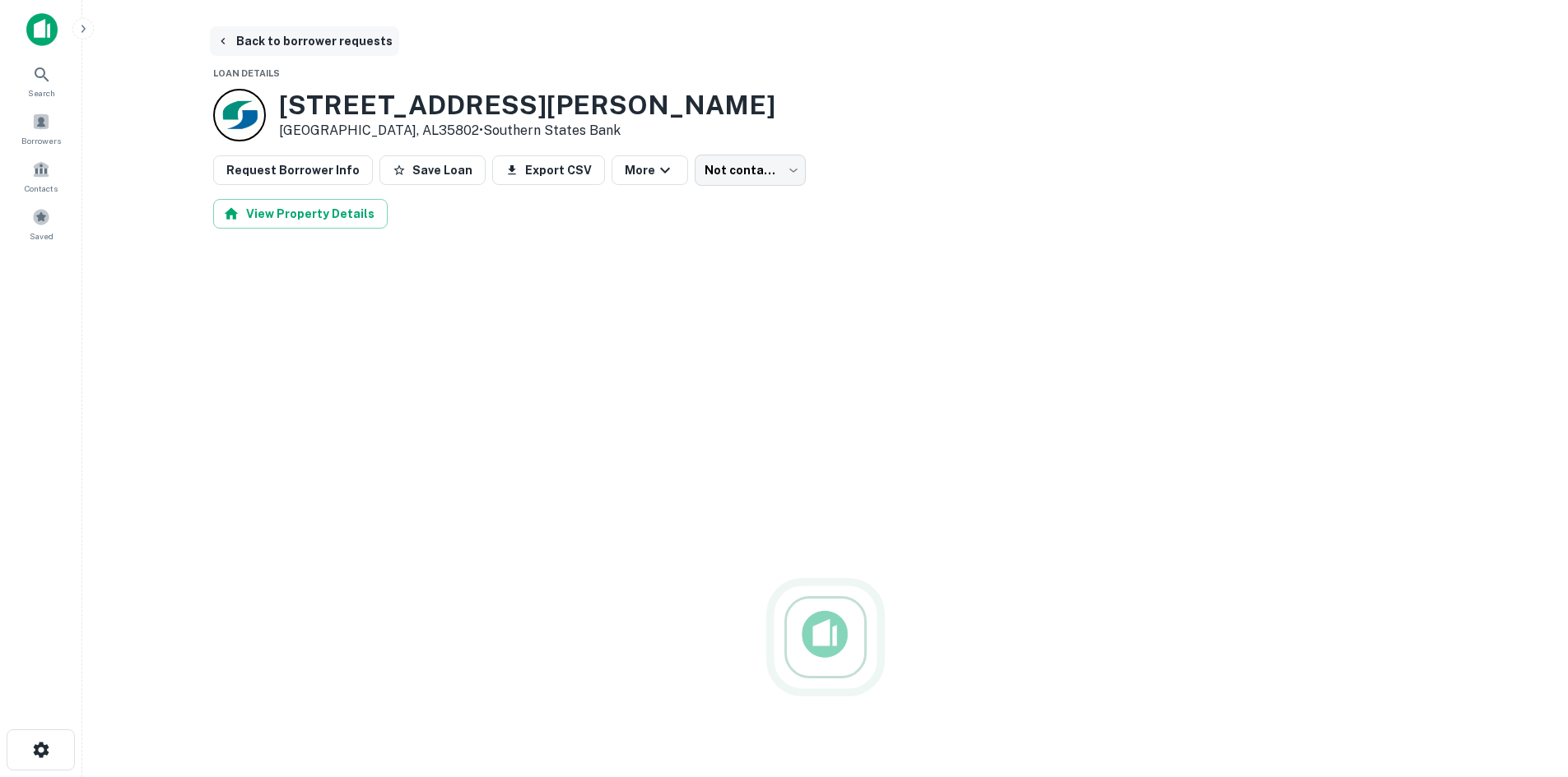
click at [325, 48] on button "Back to borrower requests" at bounding box center [304, 40] width 189 height 30
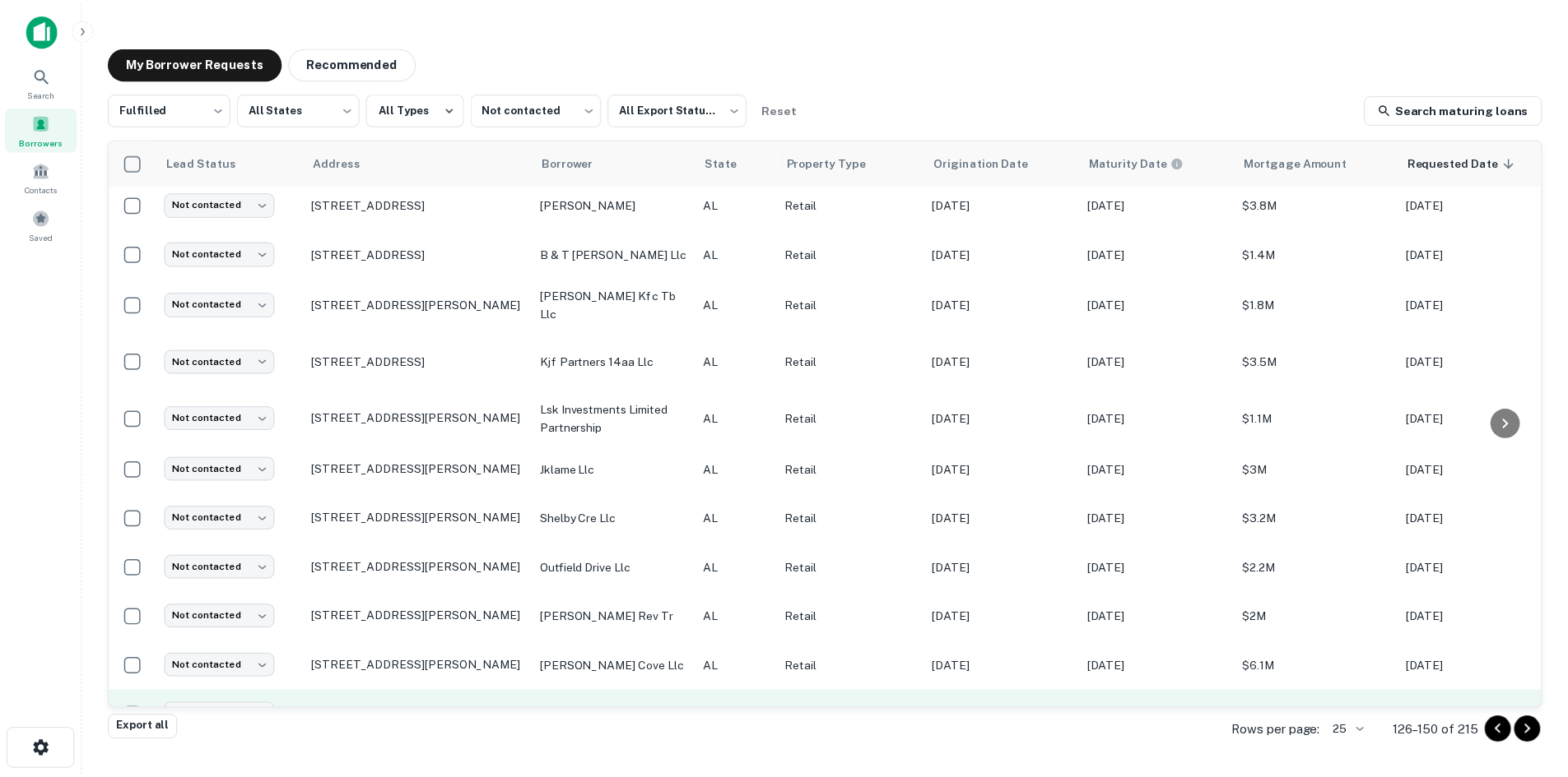
scroll to position [753, 0]
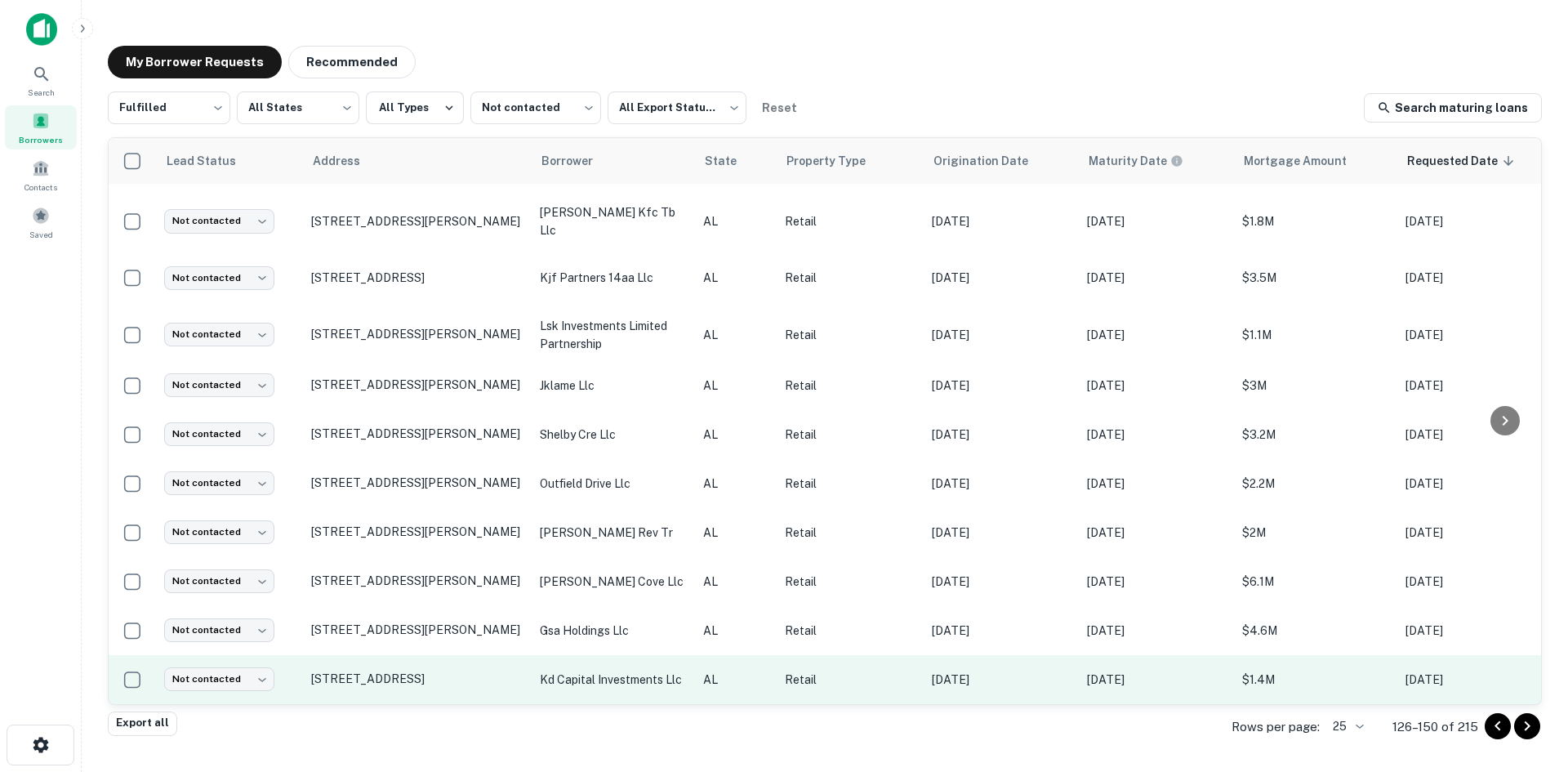
click at [453, 657] on td "4168 Highway 119 Montevallo, AL35115" at bounding box center [417, 679] width 229 height 49
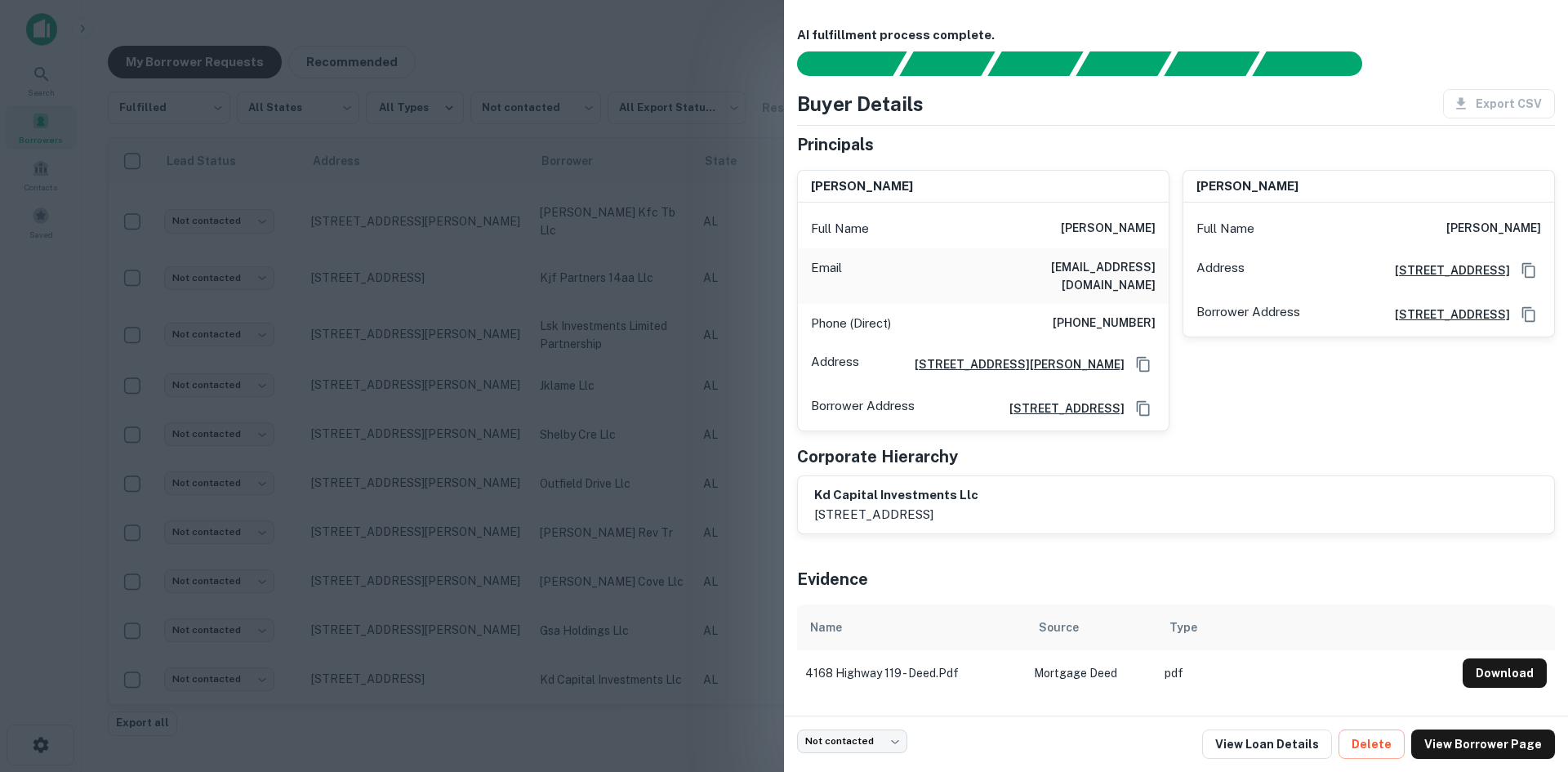
click at [440, 445] on div at bounding box center [784, 386] width 1568 height 772
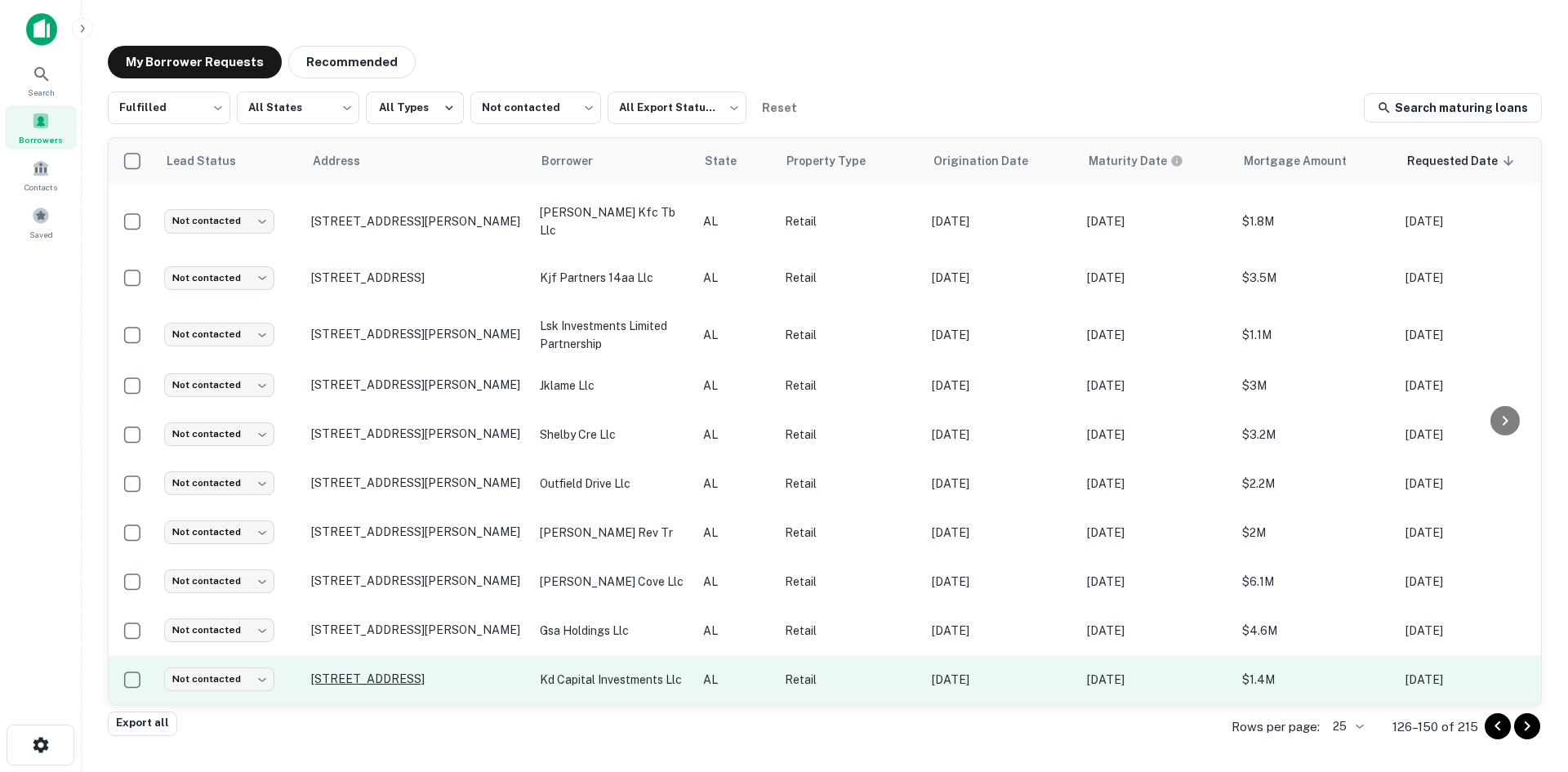
click at [401, 672] on td "4168 Highway 119 Montevallo, AL35115" at bounding box center [417, 679] width 229 height 49
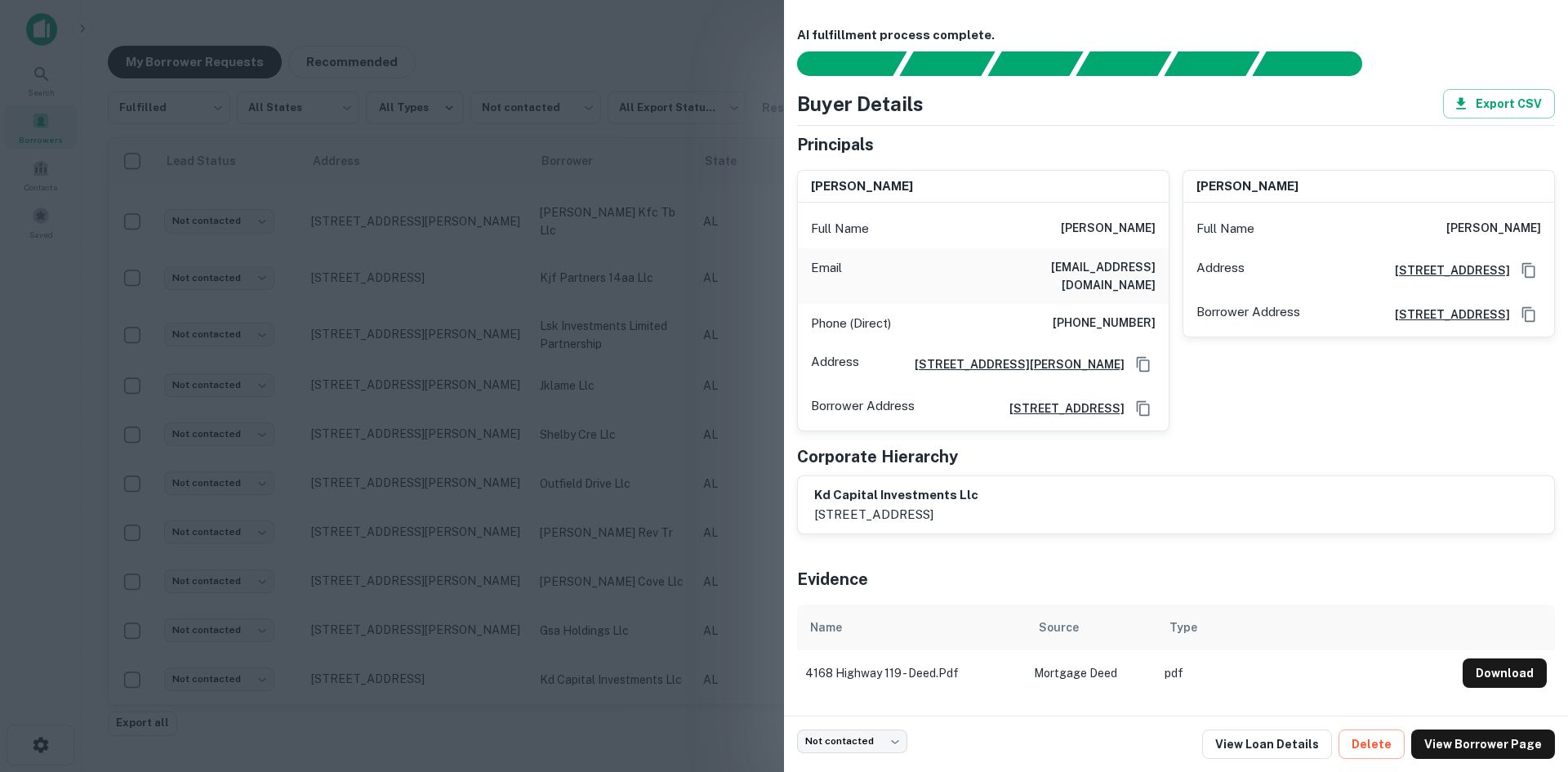
click at [411, 655] on div at bounding box center [784, 386] width 1568 height 772
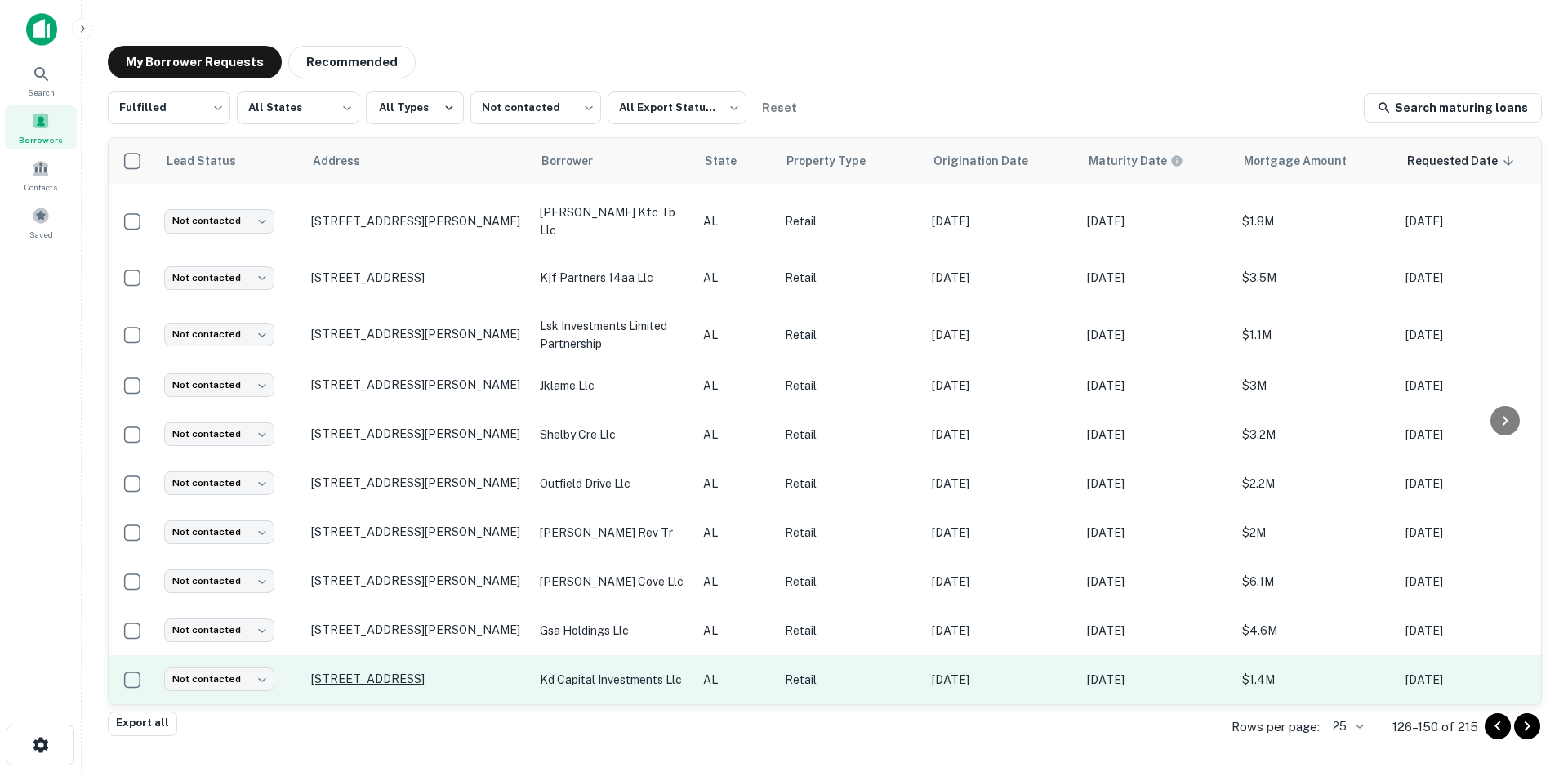
click at [423, 671] on p "4168 Highway 119 Montevallo, AL35115" at bounding box center [417, 679] width 213 height 15
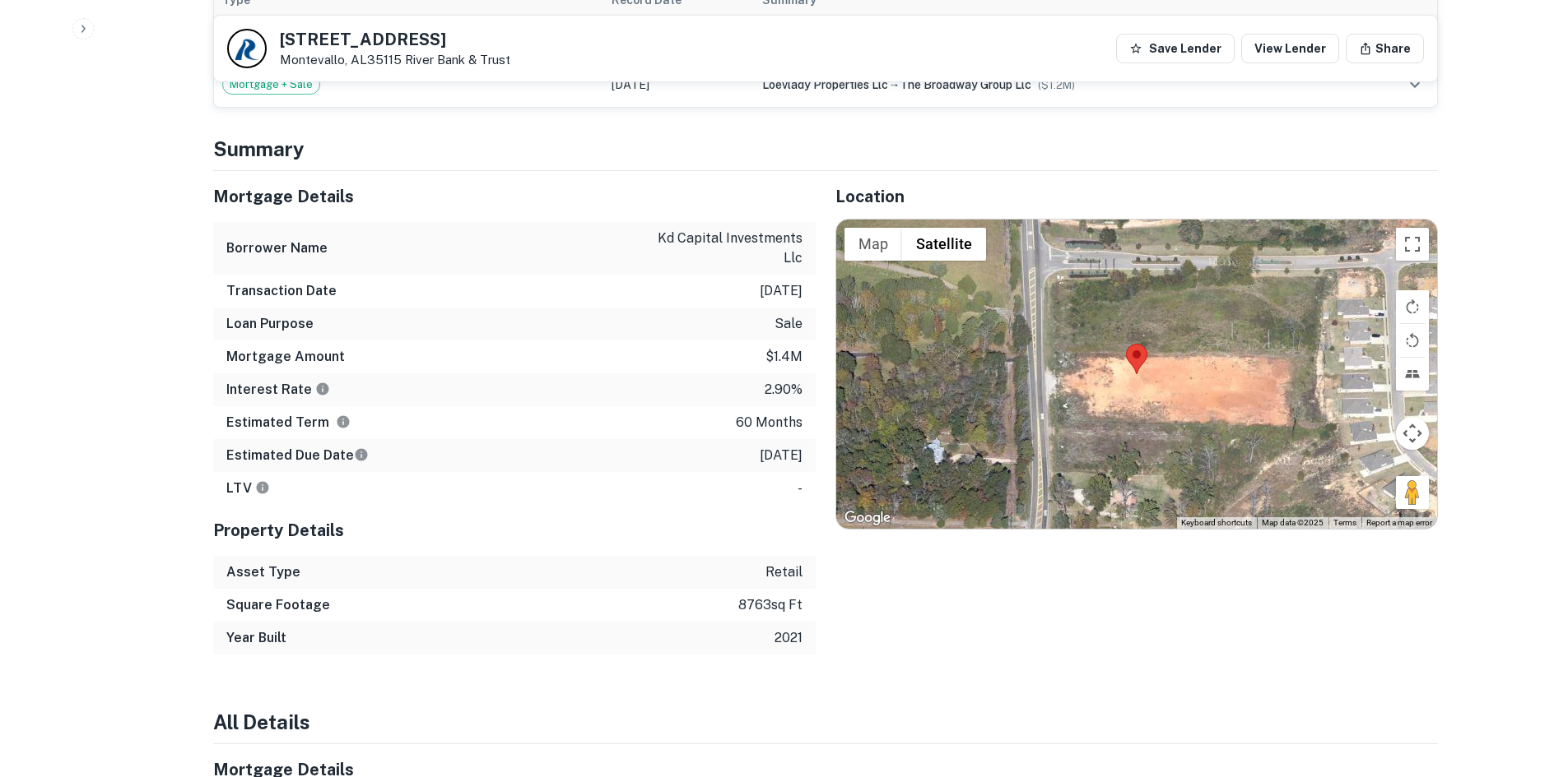
scroll to position [1069, 0]
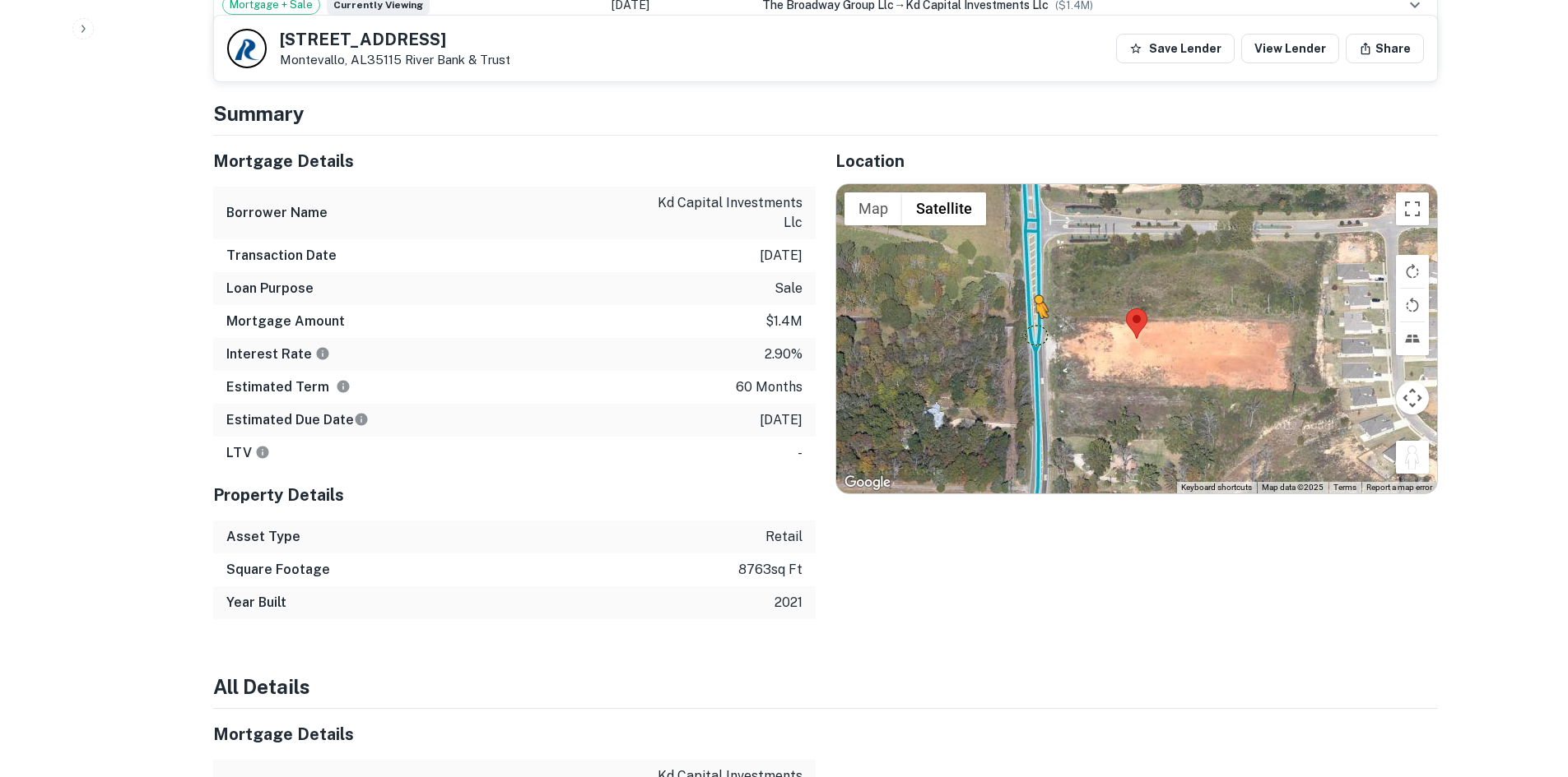
drag, startPoint x: 1416, startPoint y: 453, endPoint x: 1030, endPoint y: 313, distance: 410.6
click at [1030, 313] on div "To activate drag with keyboard, press Alt + Enter. Once in keyboard drag state,…" at bounding box center [1137, 339] width 601 height 309
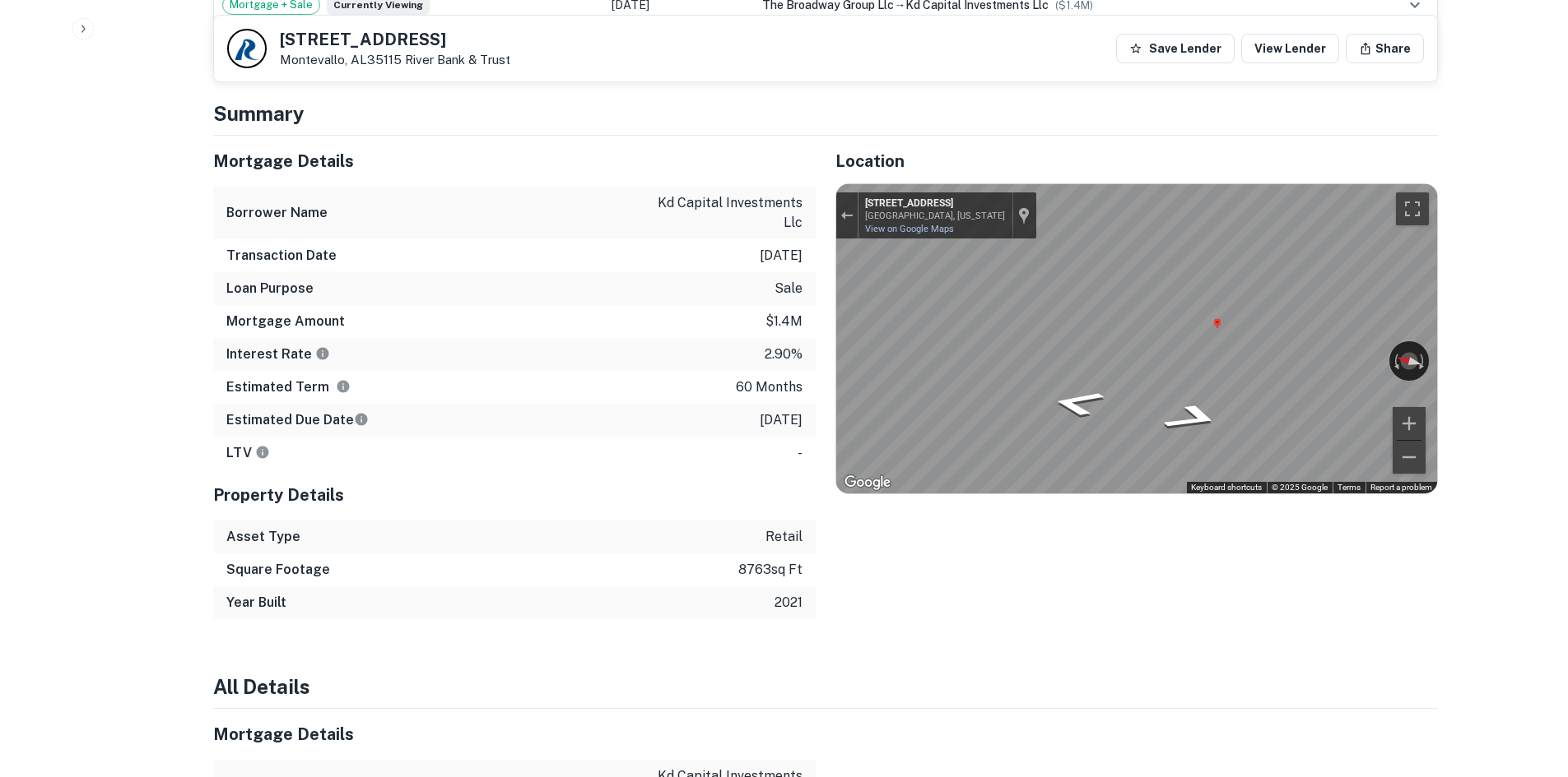
click at [817, 295] on div "Location ← Move left → Move right ↑ Move up ↓ Move down + Zoom in - Zoom out Ho…" at bounding box center [1127, 377] width 622 height 484
click at [1198, 406] on icon "Go South, Montevallo Rd" at bounding box center [1192, 417] width 108 height 41
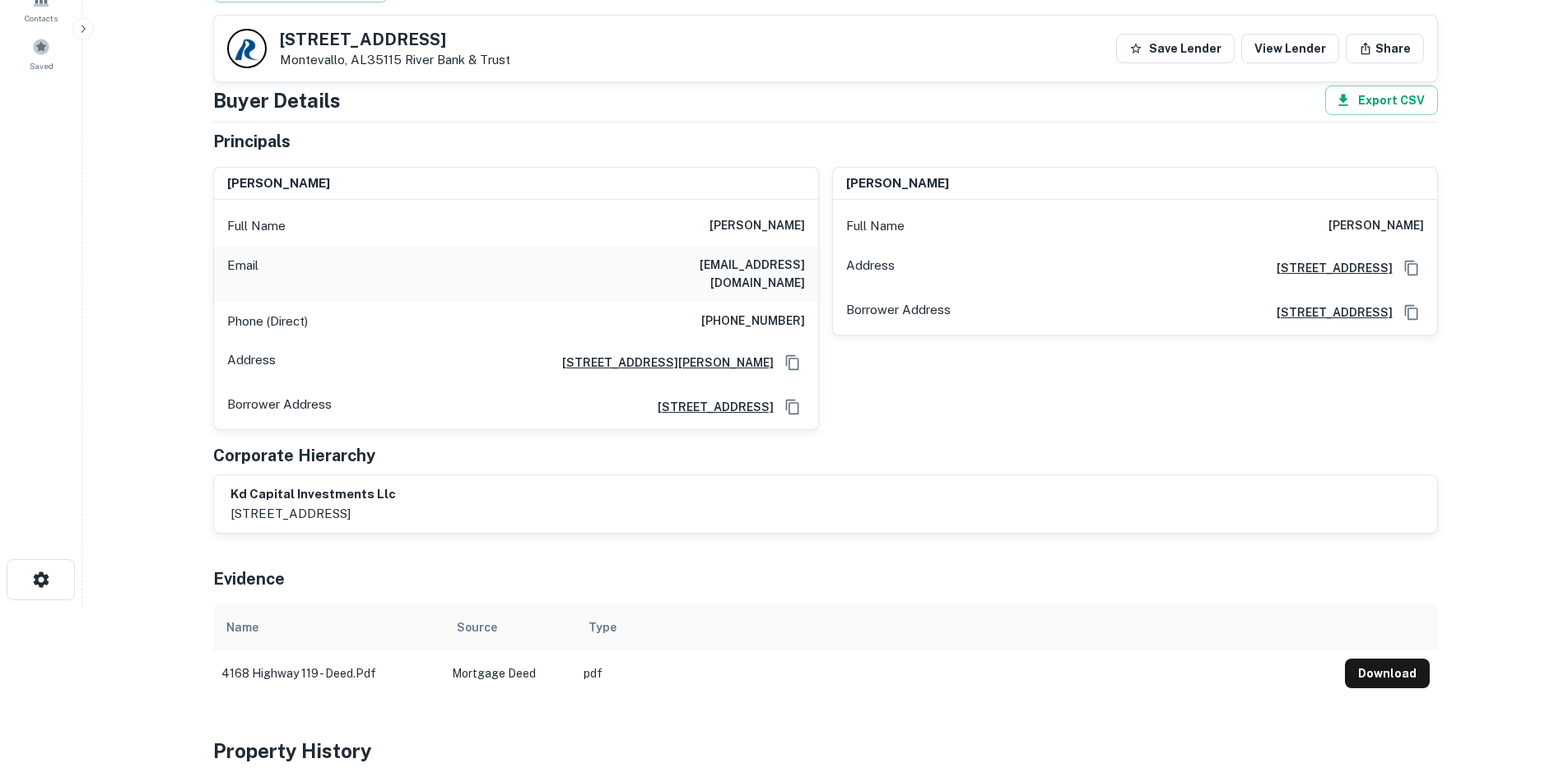
scroll to position [82, 0]
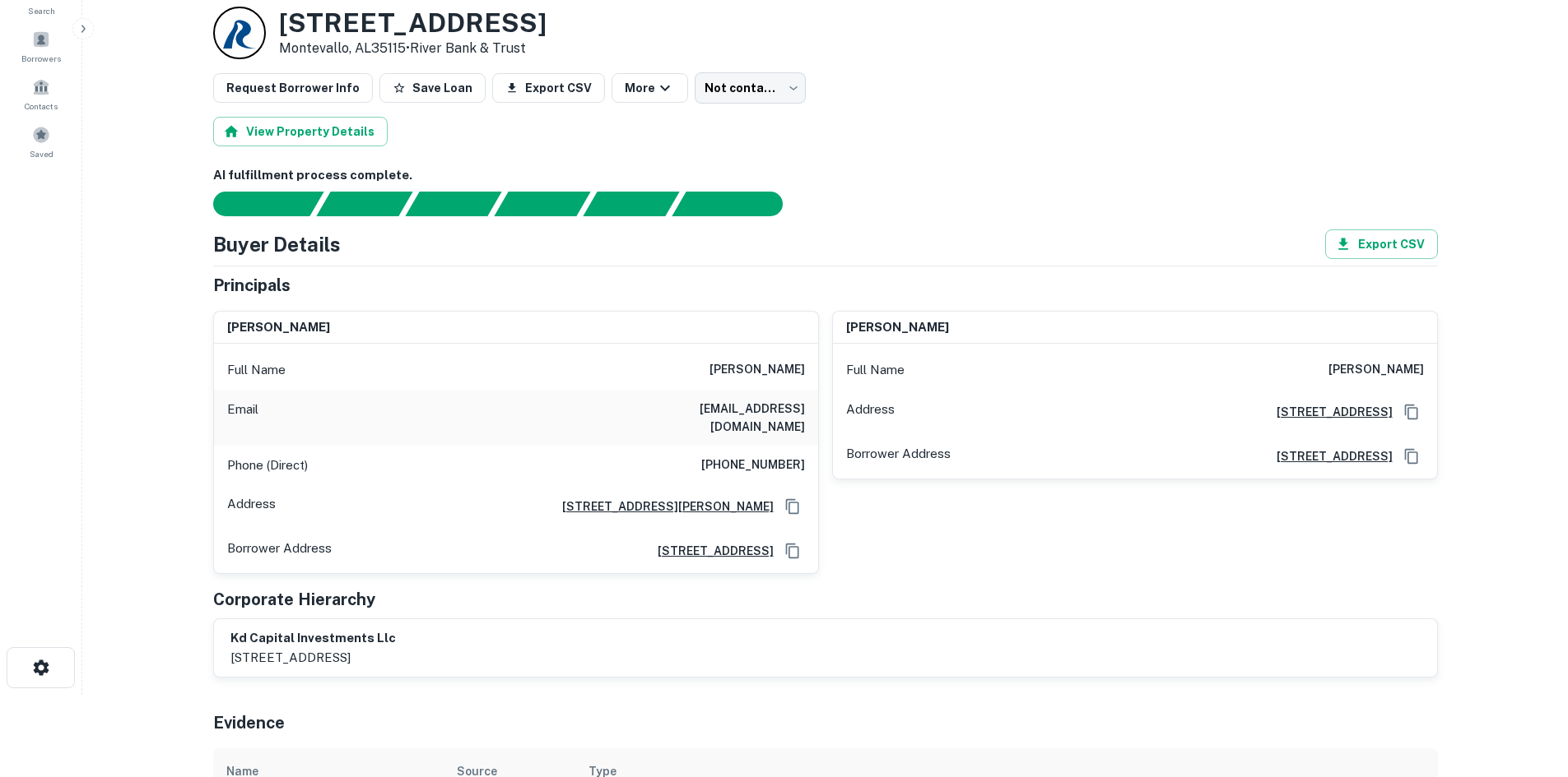
click at [760, 456] on h6 "(318) 436-9090" at bounding box center [753, 466] width 104 height 20
click at [758, 456] on h6 "(318) 436-9090" at bounding box center [753, 466] width 104 height 20
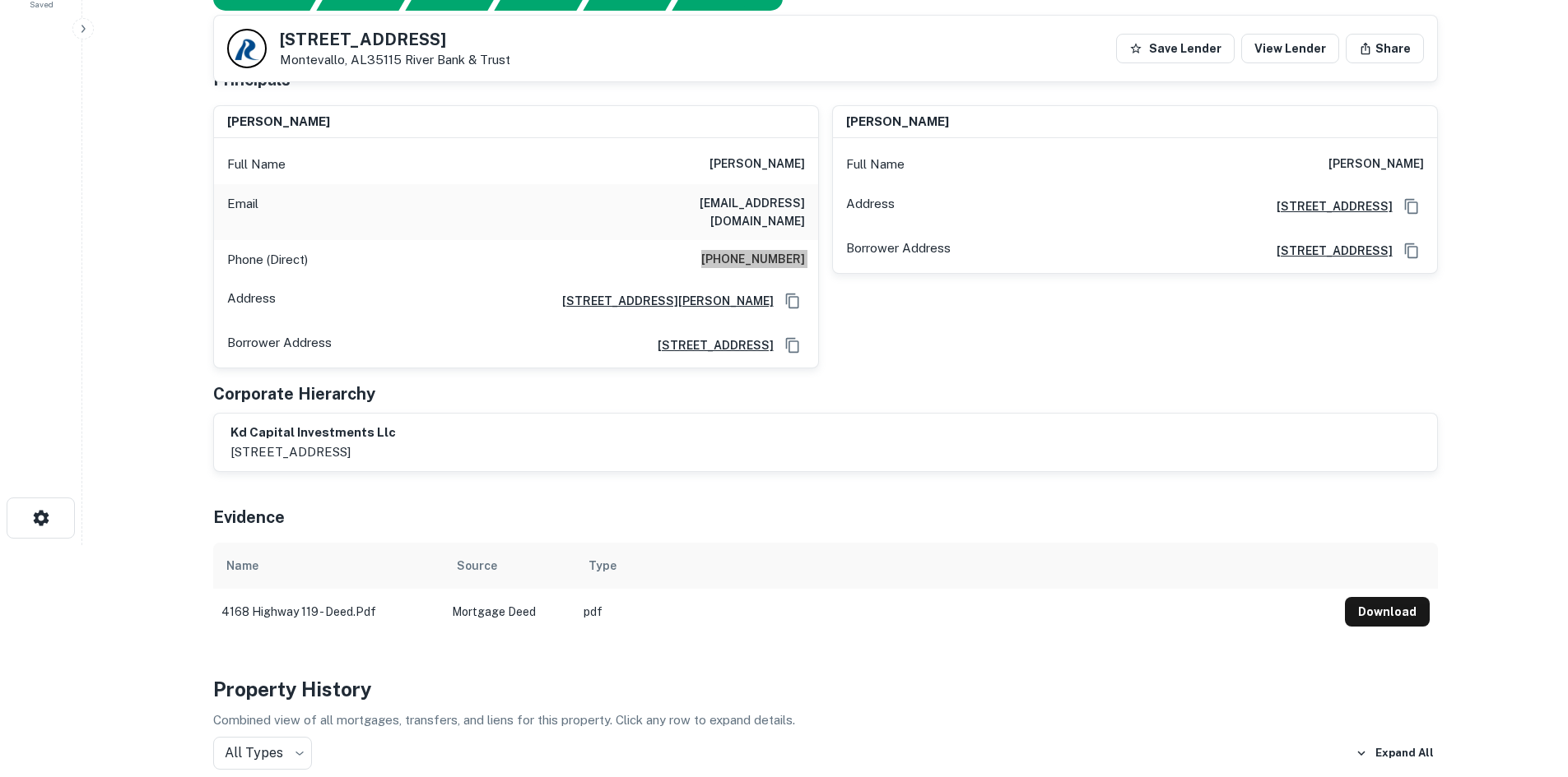
scroll to position [246, 0]
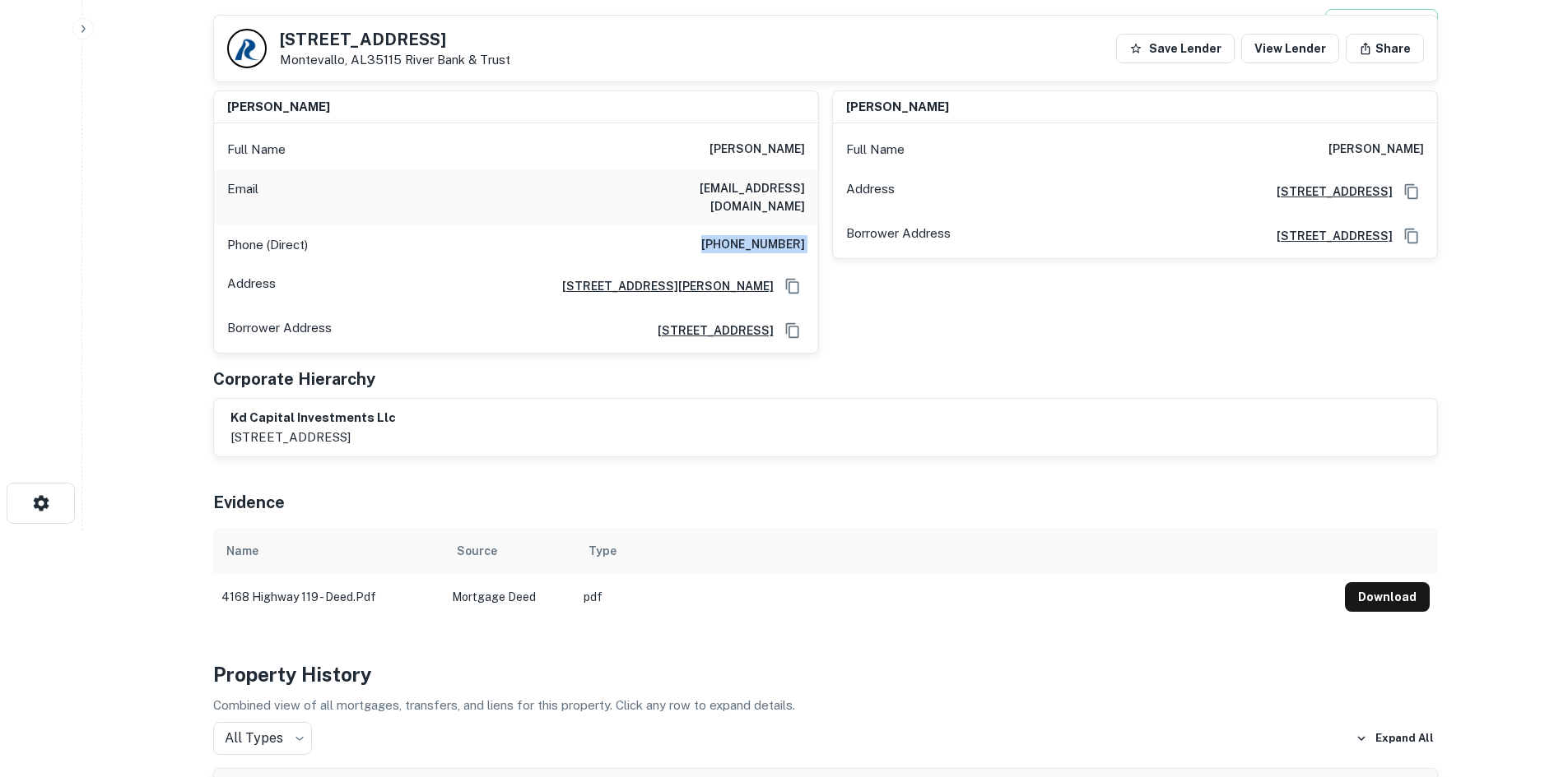
click at [799, 236] on h6 "(318) 436-9090" at bounding box center [753, 246] width 104 height 20
drag, startPoint x: 810, startPoint y: 232, endPoint x: 721, endPoint y: 129, distance: 136.1
click at [721, 129] on div "Full Name sumeet dua Email sumeetdua@hotmail.com Phone (Direct) (318) 436-9090 …" at bounding box center [516, 238] width 604 height 229
click at [1105, 329] on div "prerna dua Full Name prerna dua Address 2210 Llangeler Drive, Ruston, LA71270 B…" at bounding box center [1128, 215] width 619 height 277
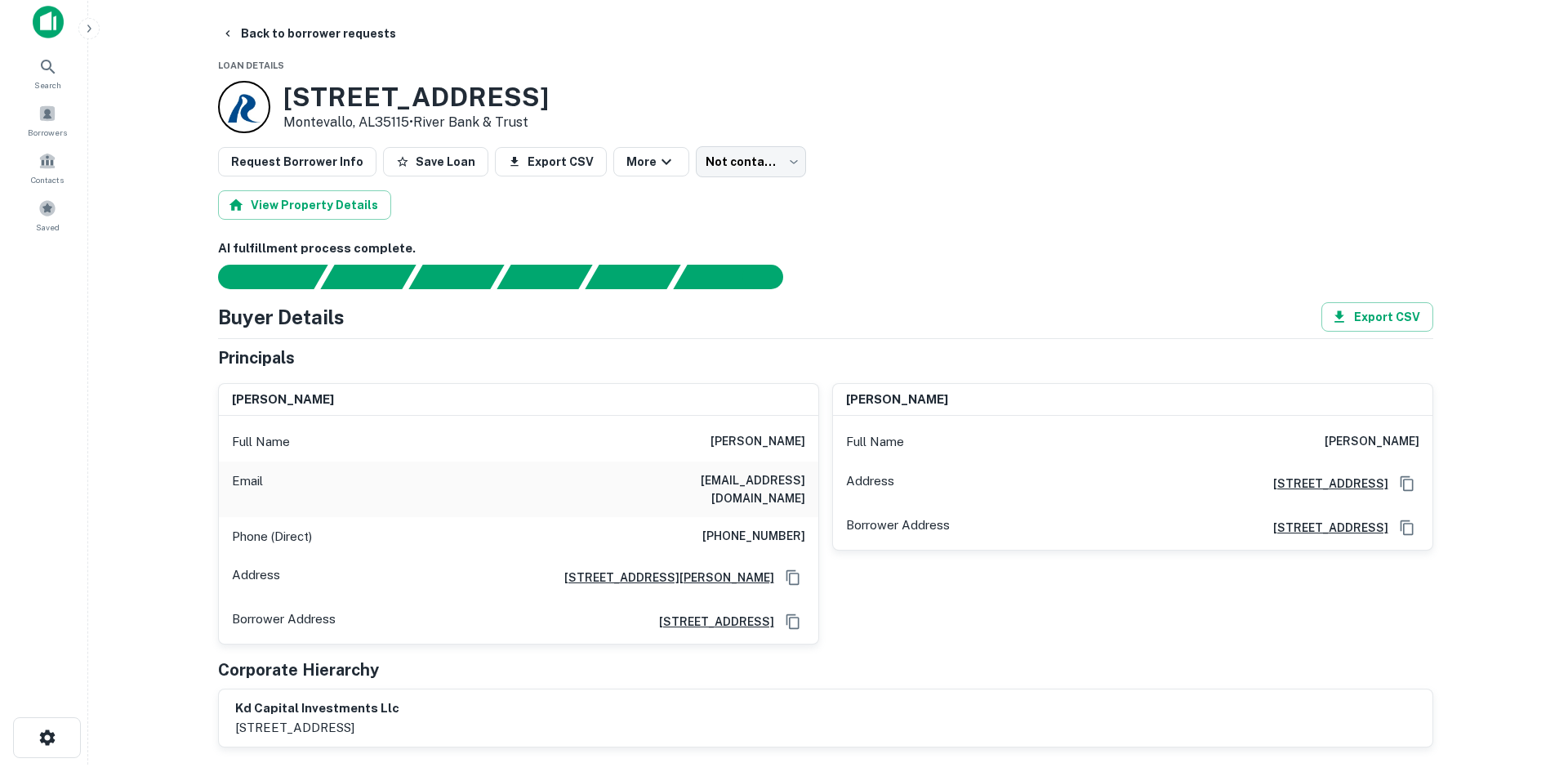
scroll to position [0, 0]
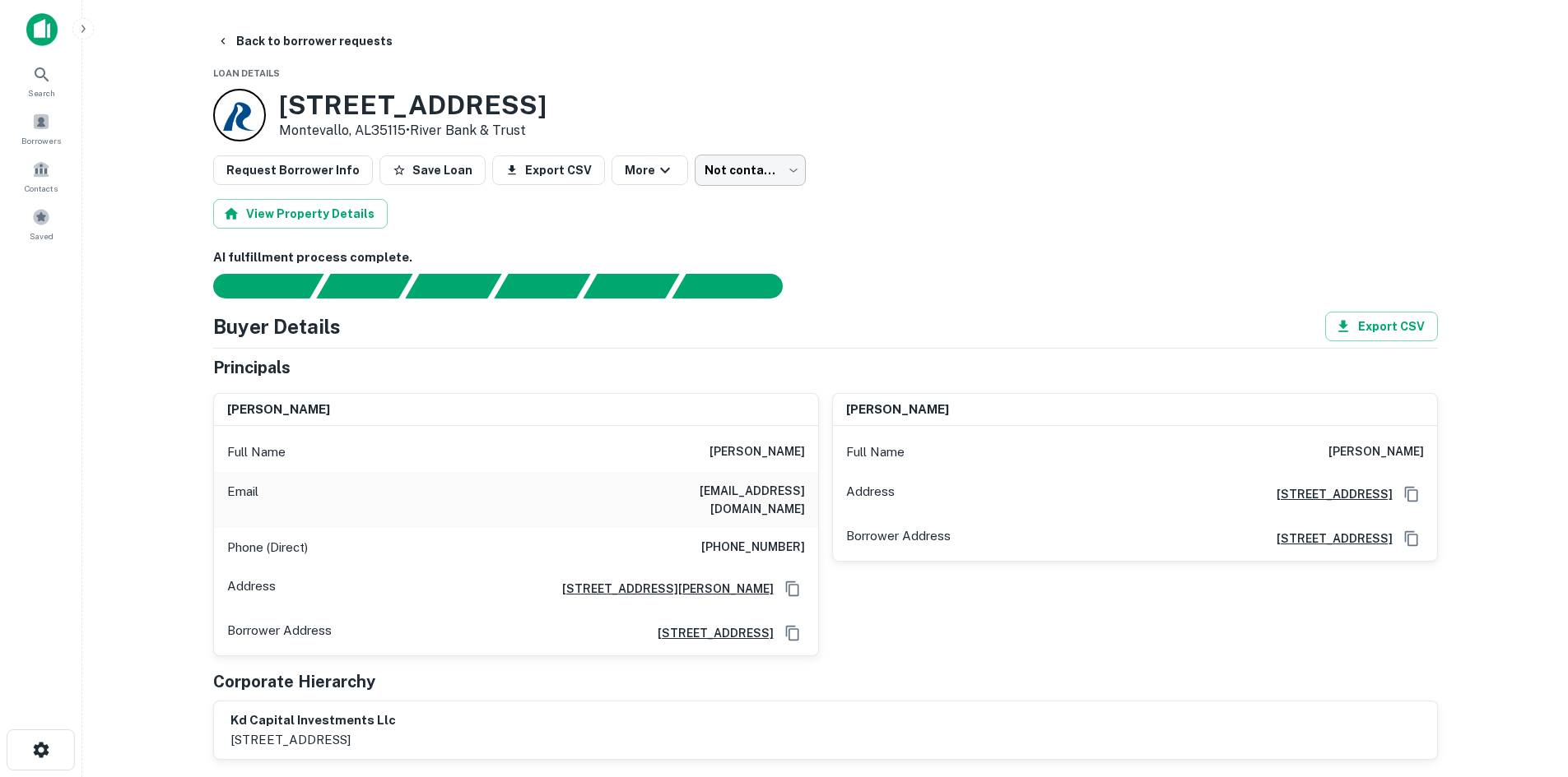
click at [723, 173] on body "Search Borrowers Contacts Saved Back to borrower requests Loan Details 4168 Hig…" at bounding box center [784, 388] width 1568 height 777
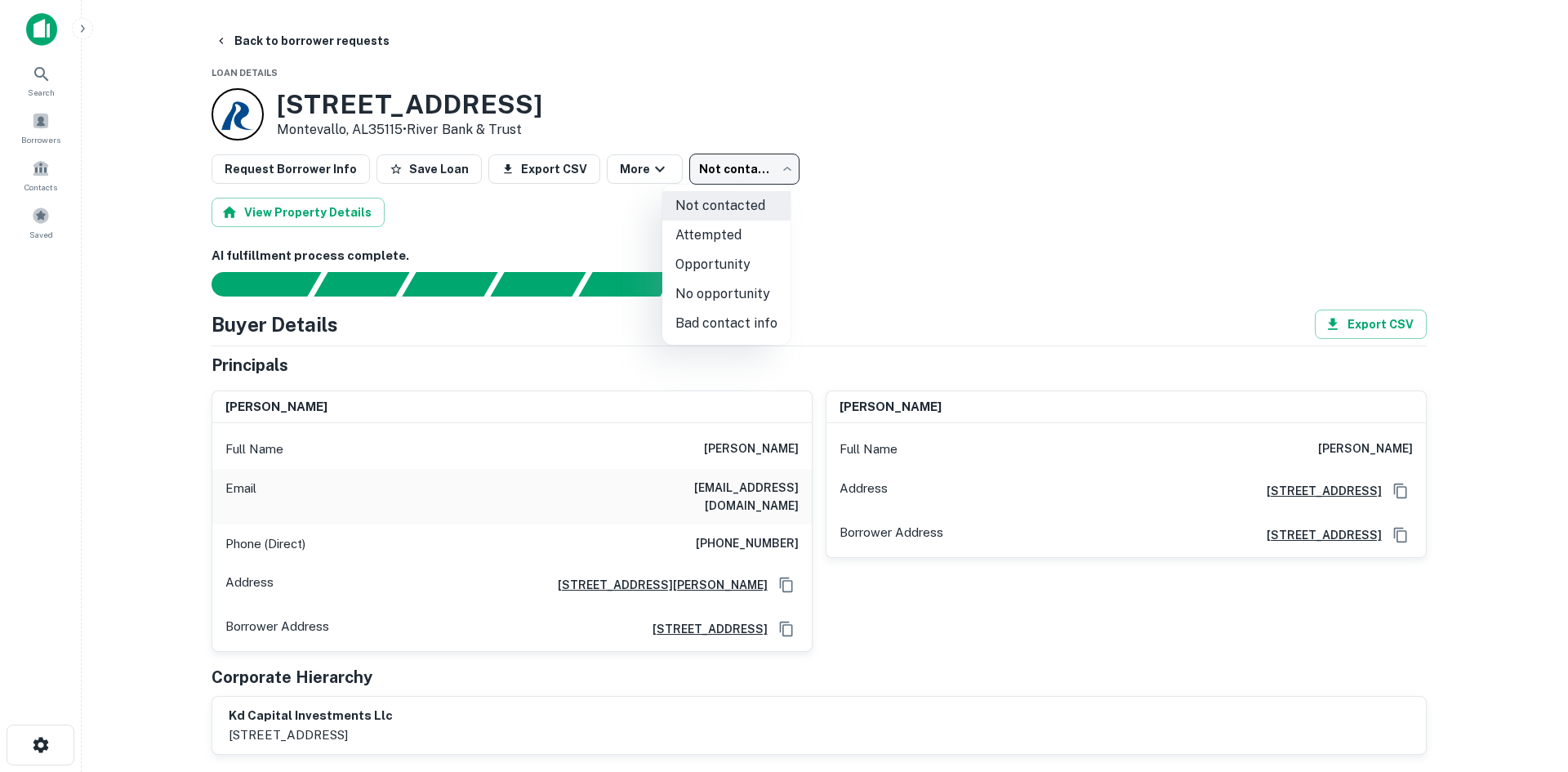
click at [748, 240] on li "Attempted" at bounding box center [726, 235] width 128 height 29
type input "*********"
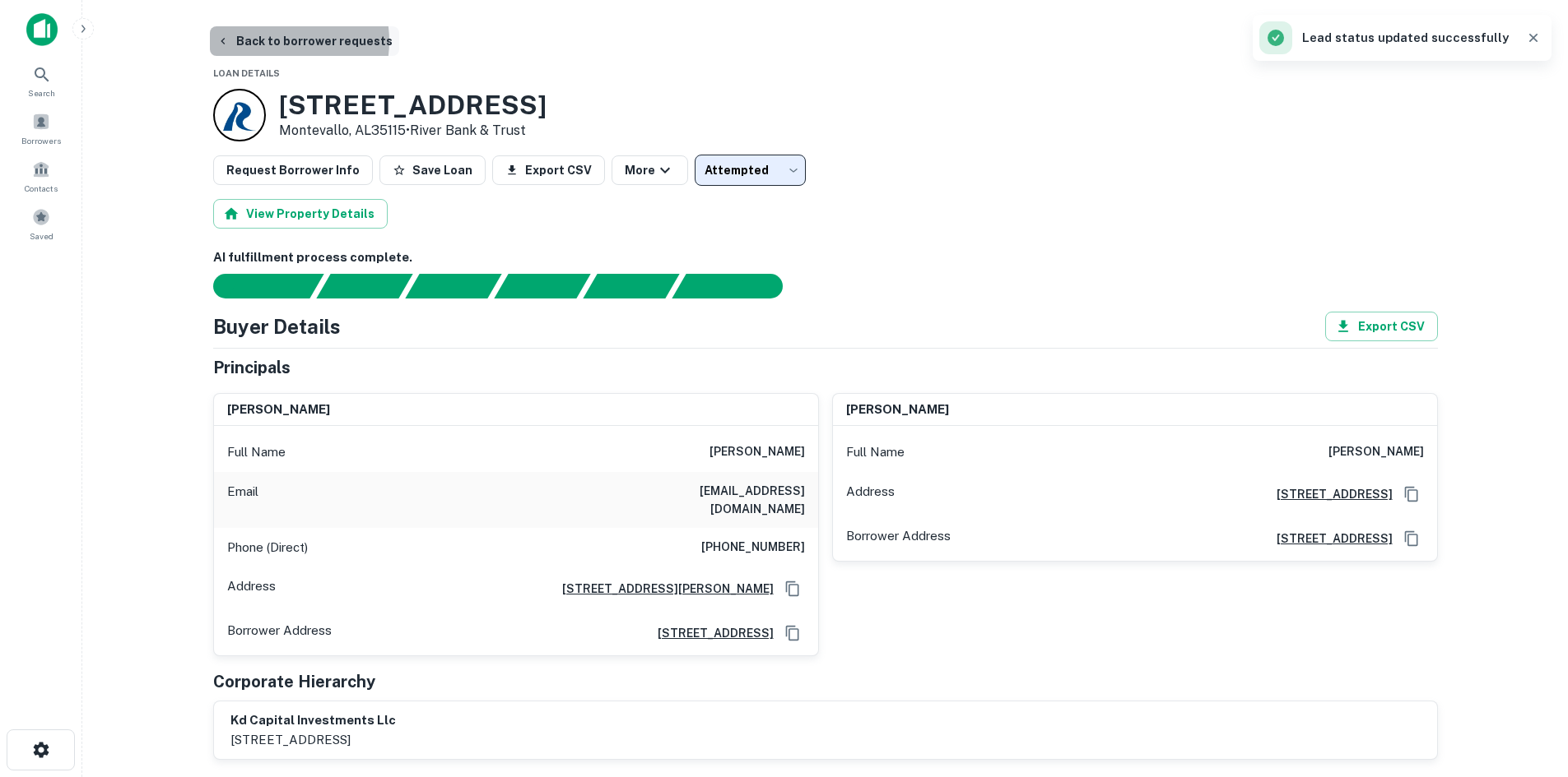
click at [275, 41] on button "Back to borrower requests" at bounding box center [304, 40] width 189 height 30
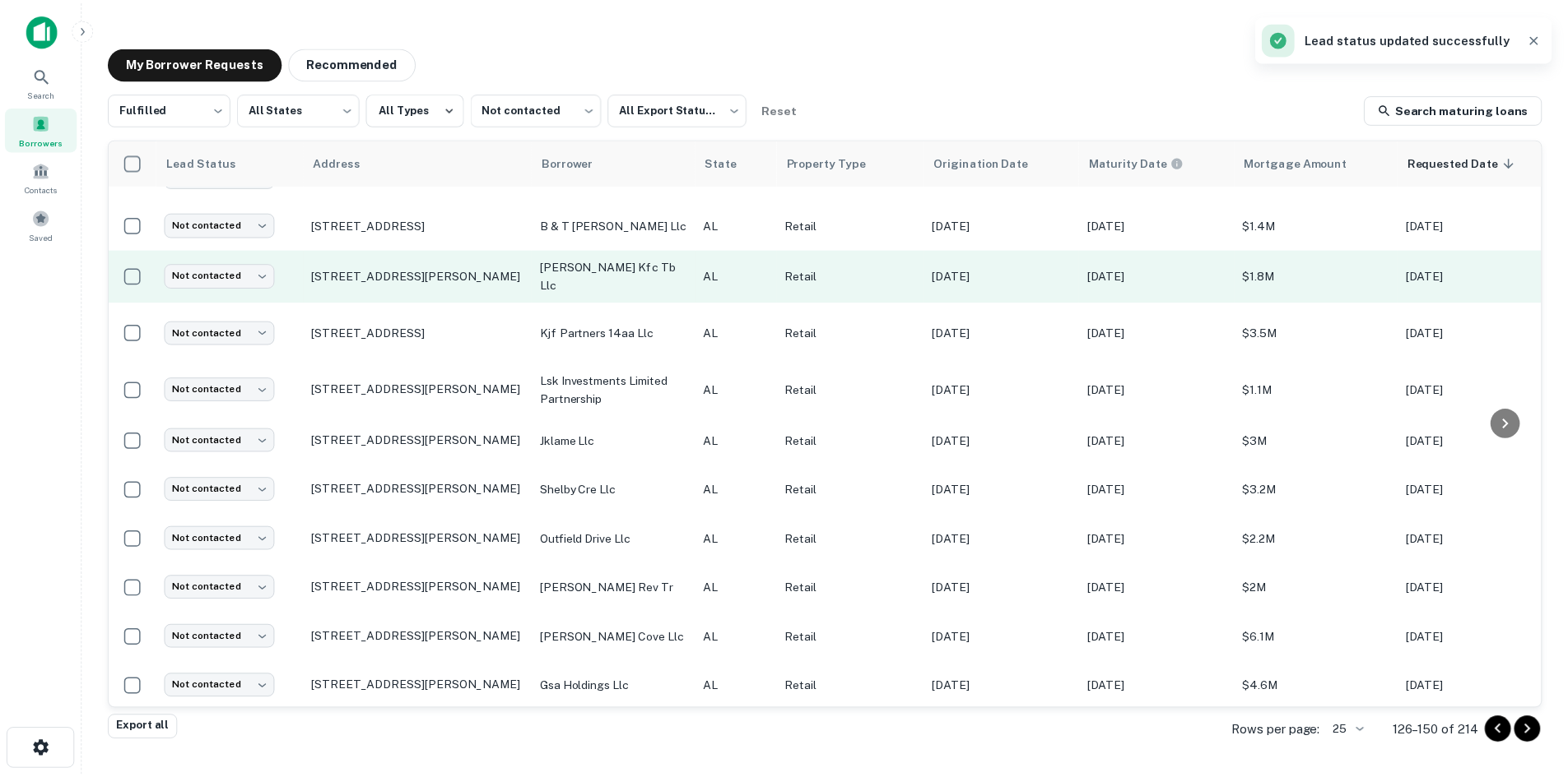
scroll to position [753, 0]
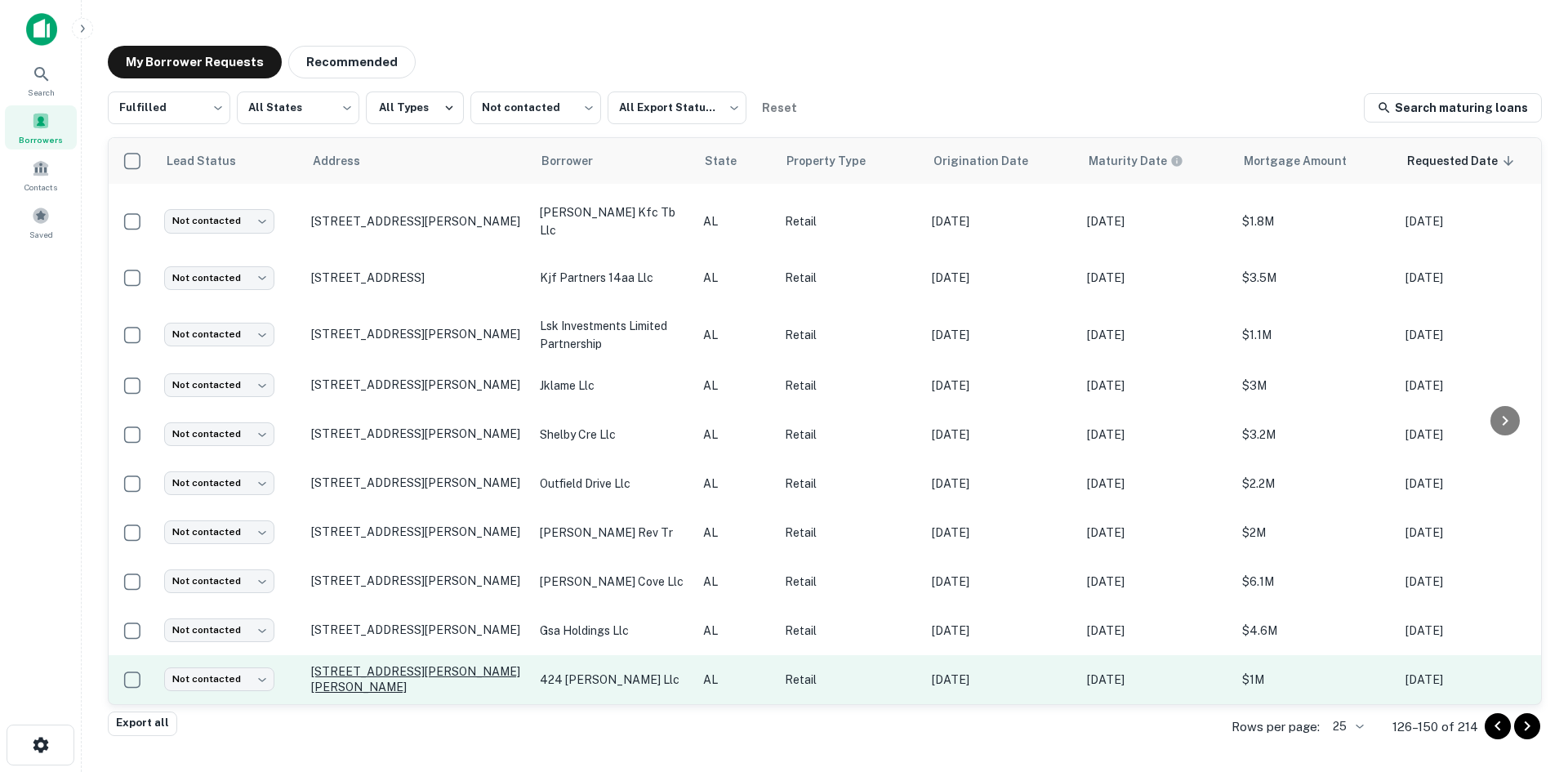
click at [410, 664] on p "424 Bibb St Montgomery, AL36104" at bounding box center [417, 679] width 213 height 29
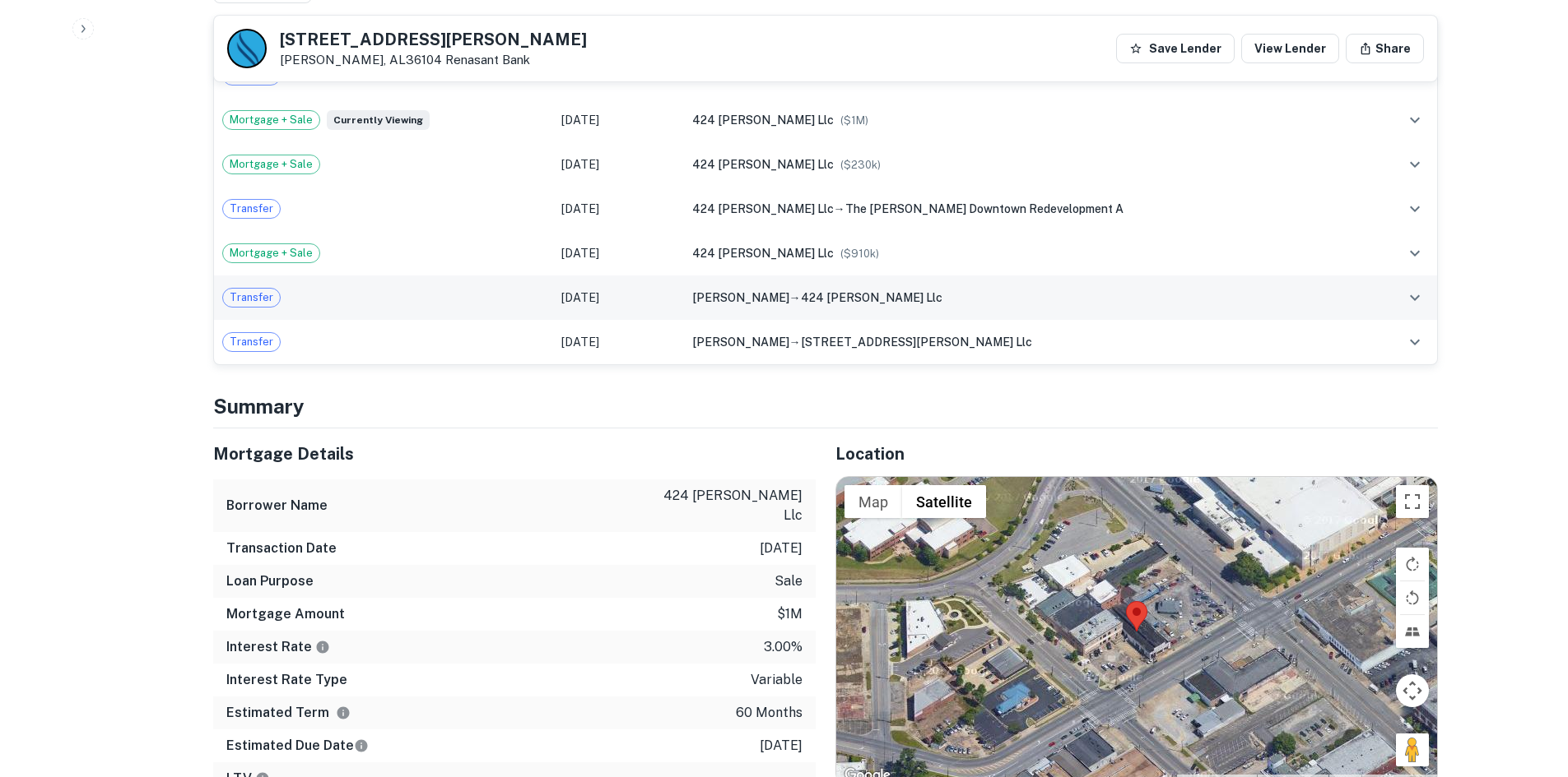
scroll to position [1398, 0]
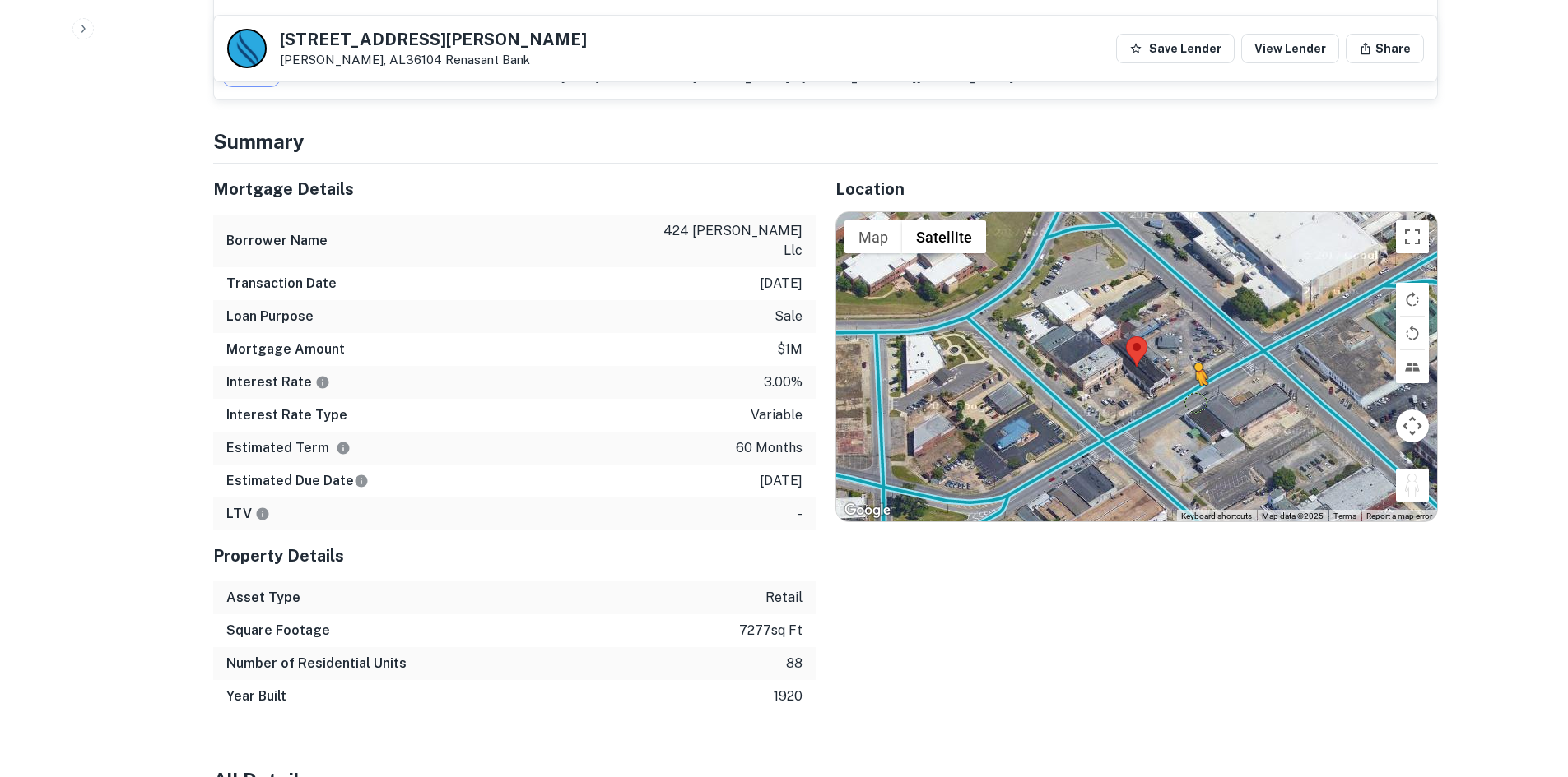
drag, startPoint x: 1424, startPoint y: 453, endPoint x: 1193, endPoint y: 367, distance: 246.5
click at [1193, 367] on div "To activate drag with keyboard, press Alt + Enter. Once in keyboard drag state,…" at bounding box center [1137, 367] width 601 height 309
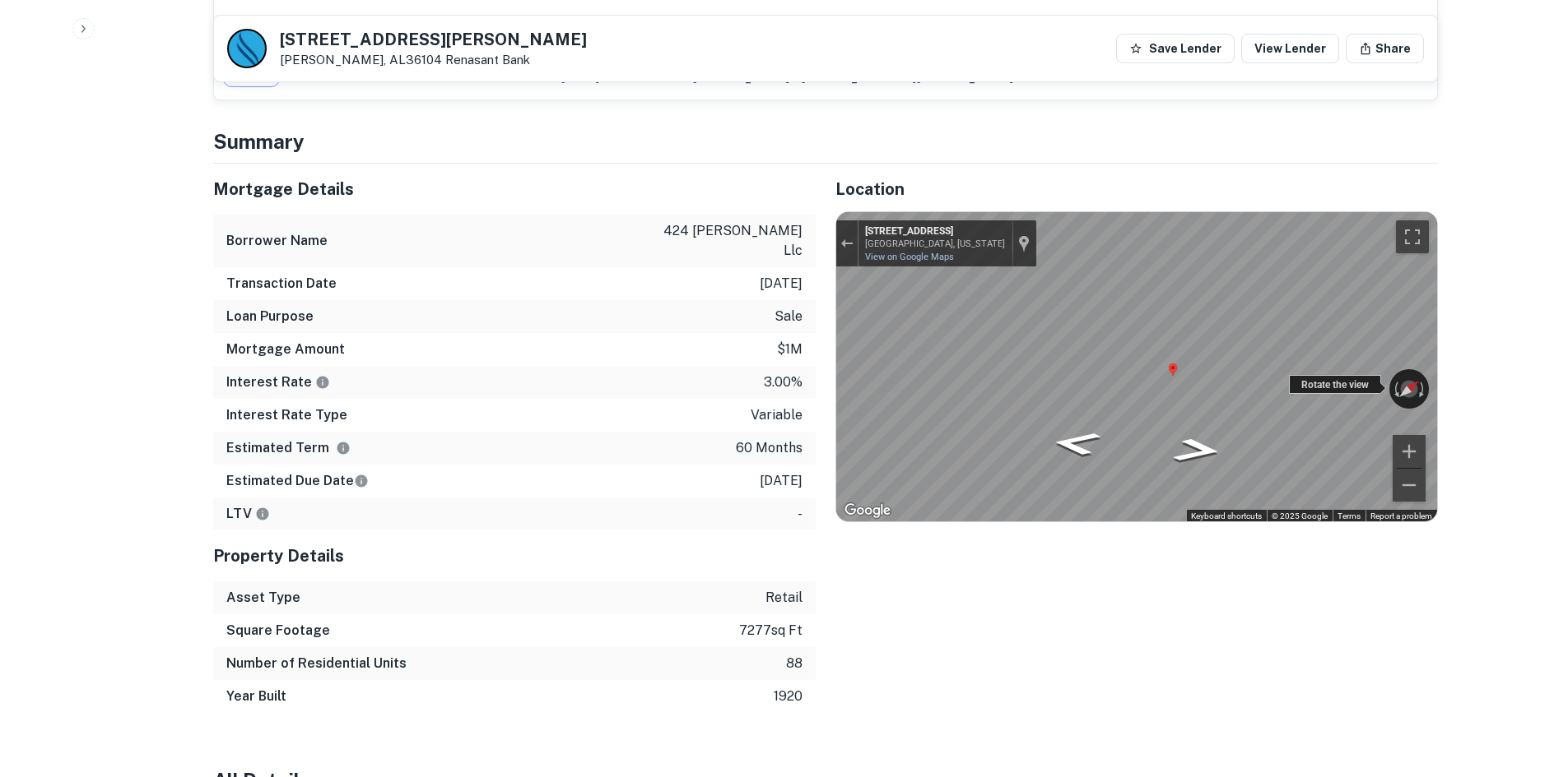
click at [1370, 357] on div "← Move left → Move right ↑ Move up ↓ Move down + Zoom in - Zoom out 423 State R…" at bounding box center [1137, 367] width 601 height 309
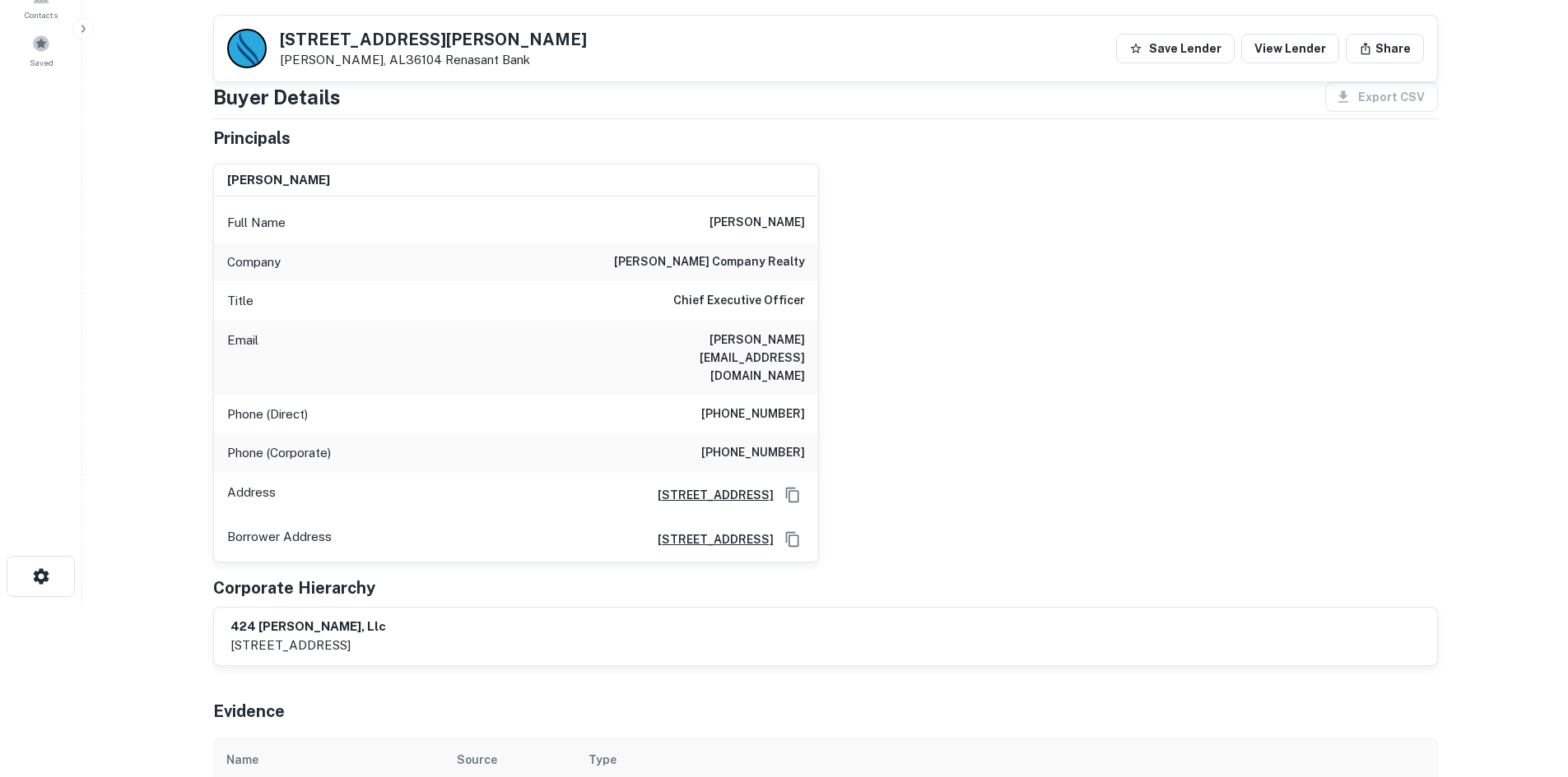
scroll to position [165, 0]
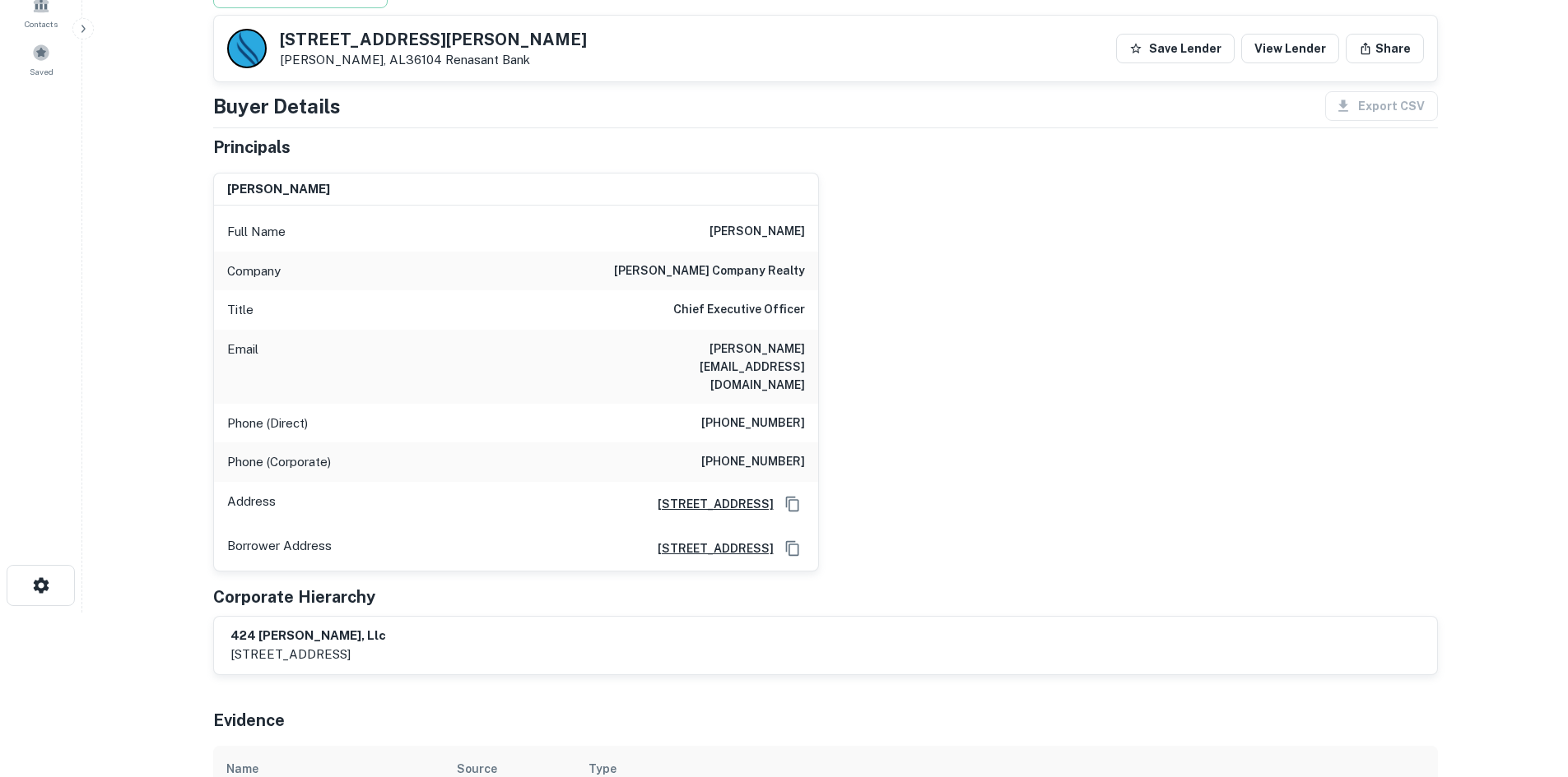
click at [763, 262] on h6 "moore company realty" at bounding box center [709, 272] width 191 height 20
click at [762, 262] on h6 "moore company realty" at bounding box center [709, 272] width 191 height 20
drag, startPoint x: 957, startPoint y: 427, endPoint x: 1087, endPoint y: 263, distance: 209.3
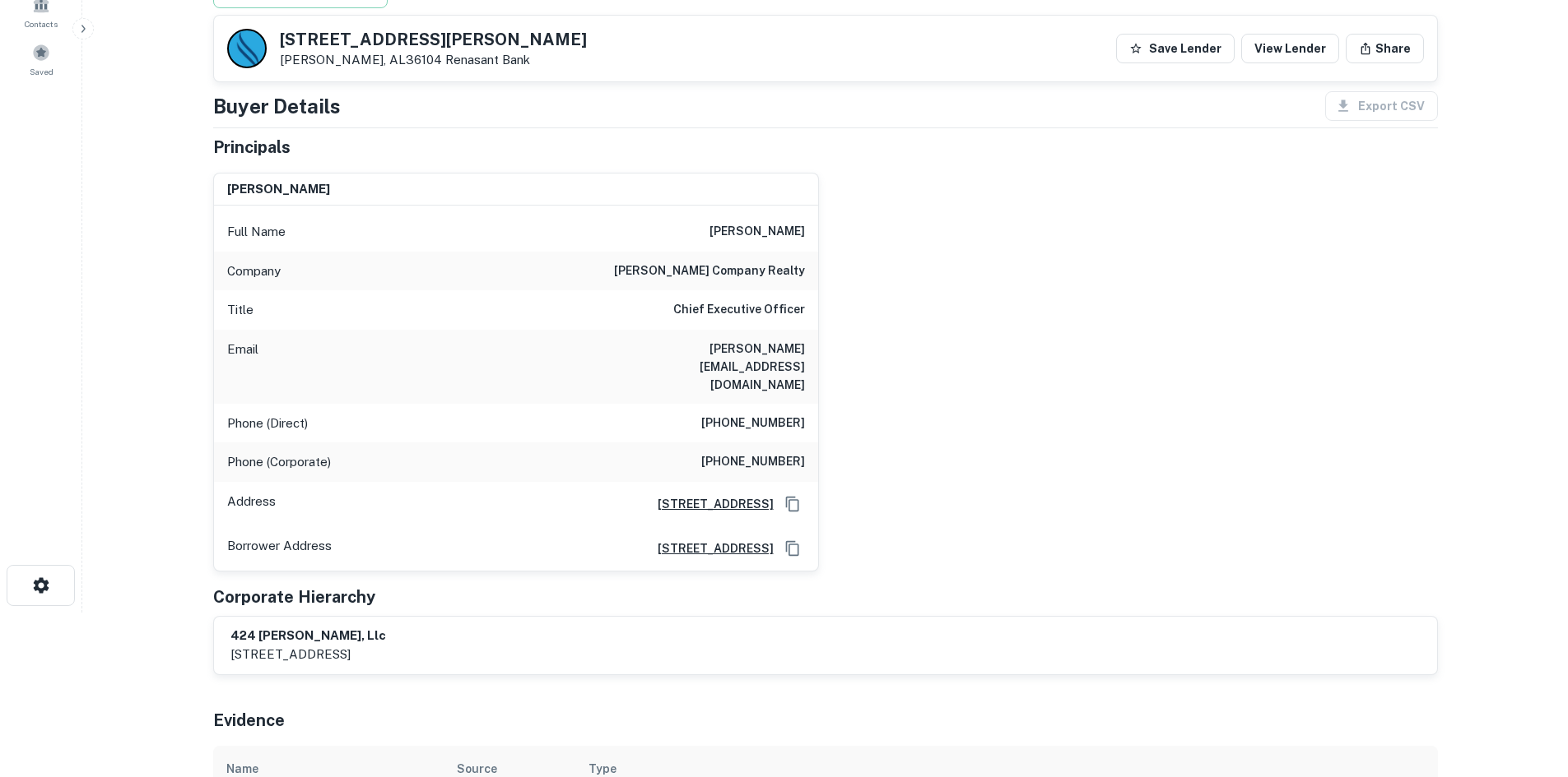
click at [957, 426] on div "jerome t. moore Full Name jerome t. moore Company moore company realty Title Ch…" at bounding box center [819, 366] width 1237 height 412
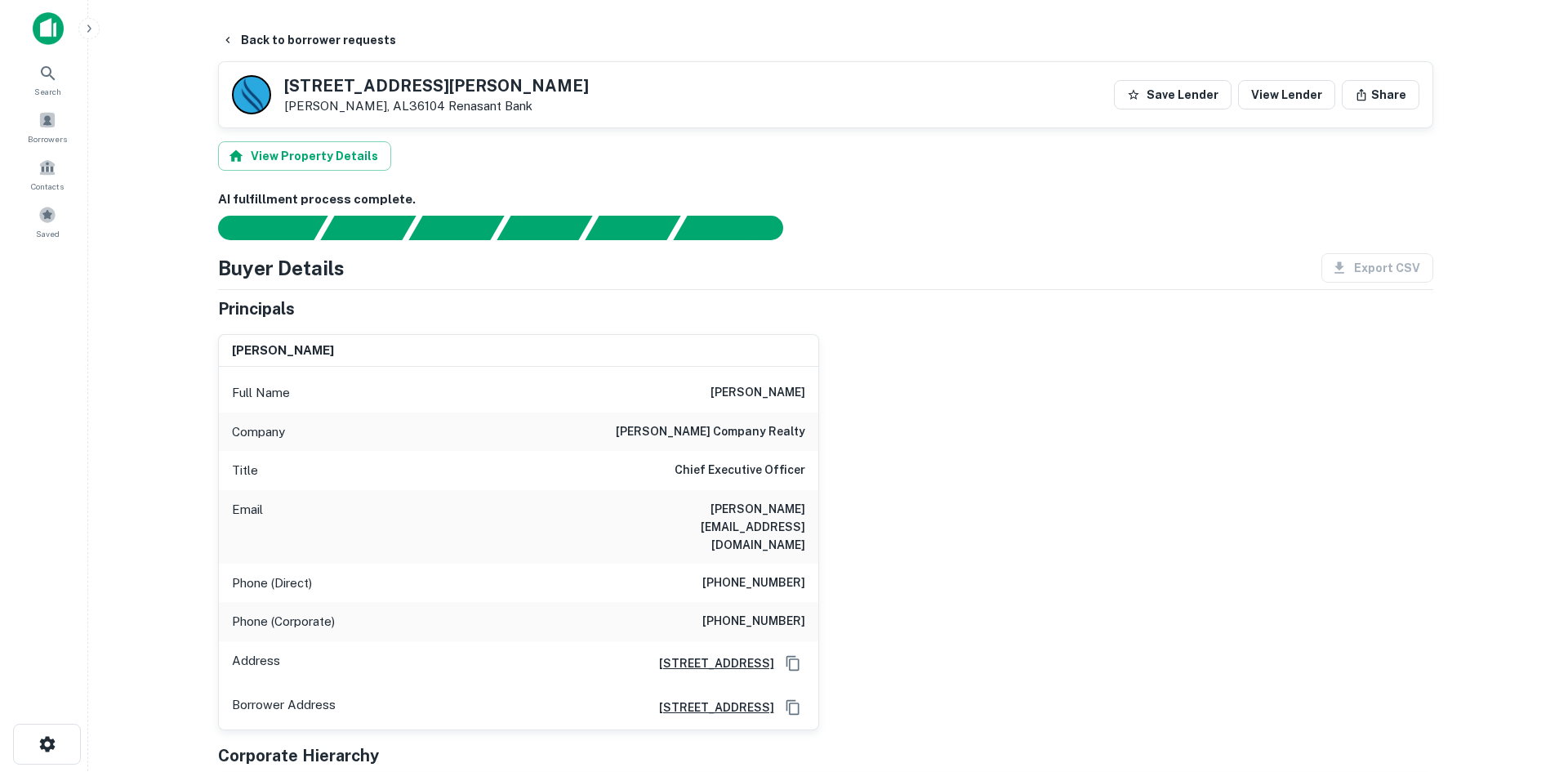
scroll to position [0, 0]
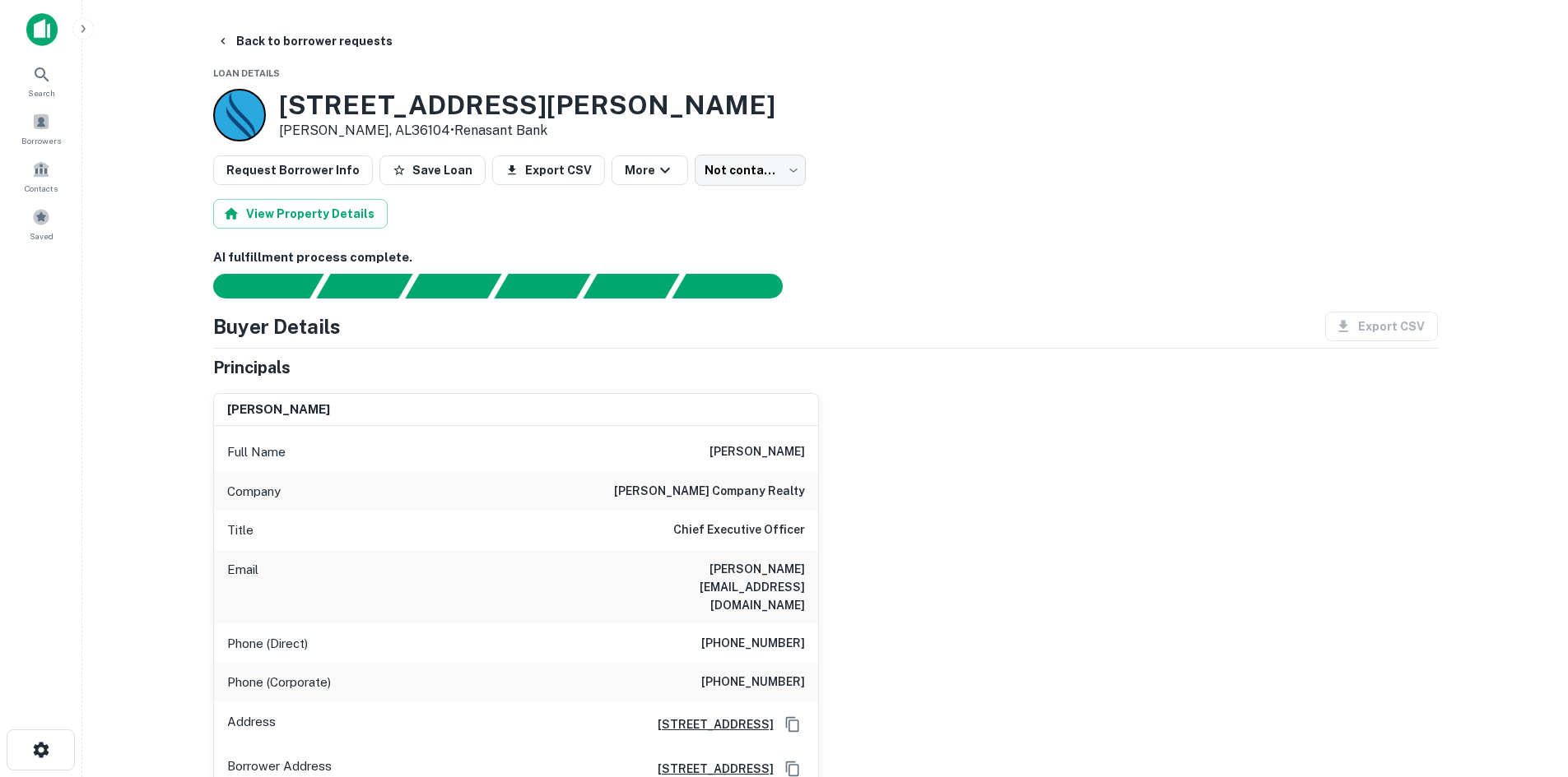
click at [747, 179] on body "Search Borrowers Contacts Saved Back to borrower requests Loan Details 424 Bibb…" at bounding box center [784, 388] width 1568 height 777
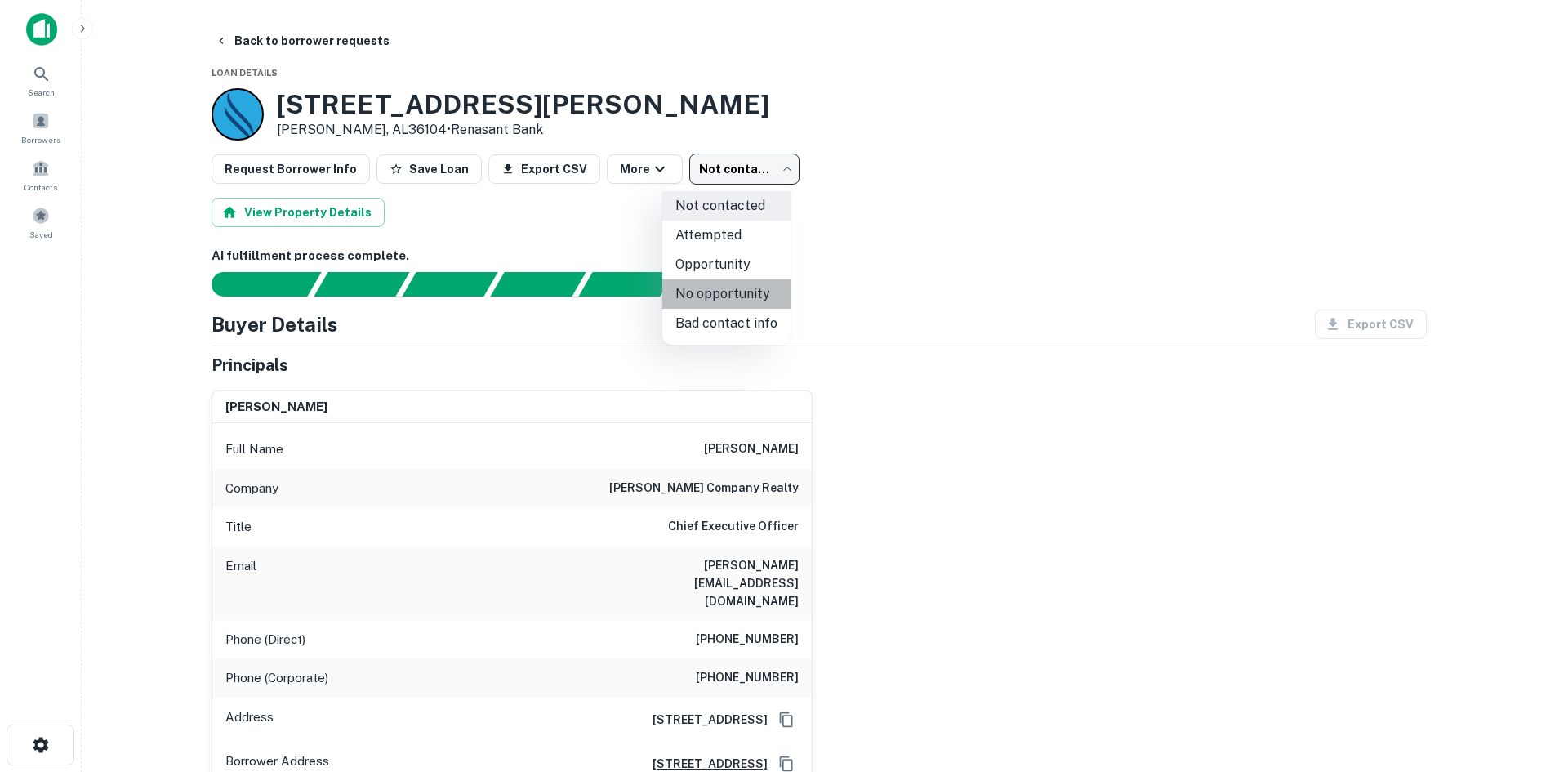
click at [748, 296] on li "No opportunity" at bounding box center [726, 294] width 128 height 29
type input "**********"
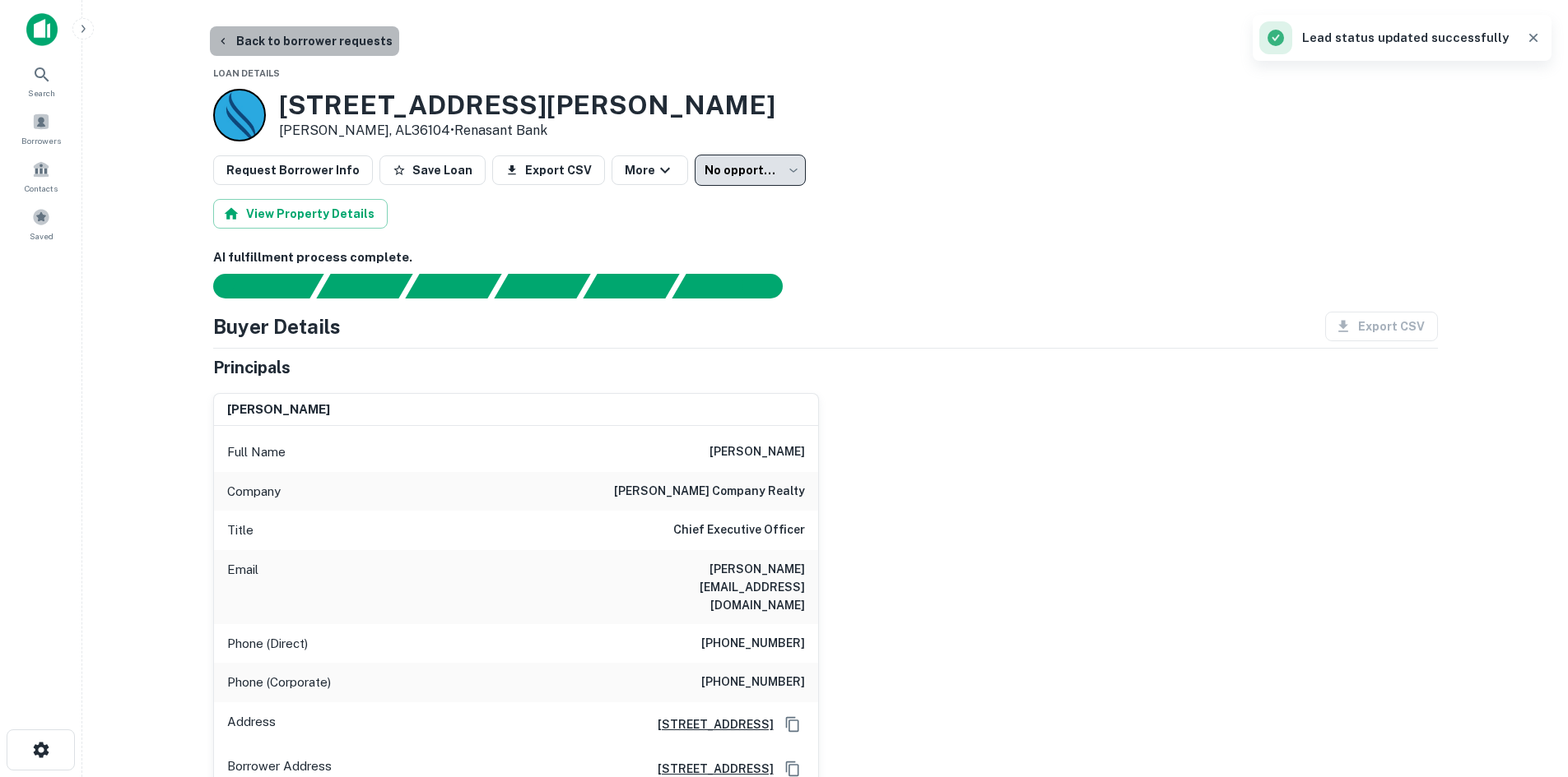
click at [327, 47] on button "Back to borrower requests" at bounding box center [304, 40] width 189 height 30
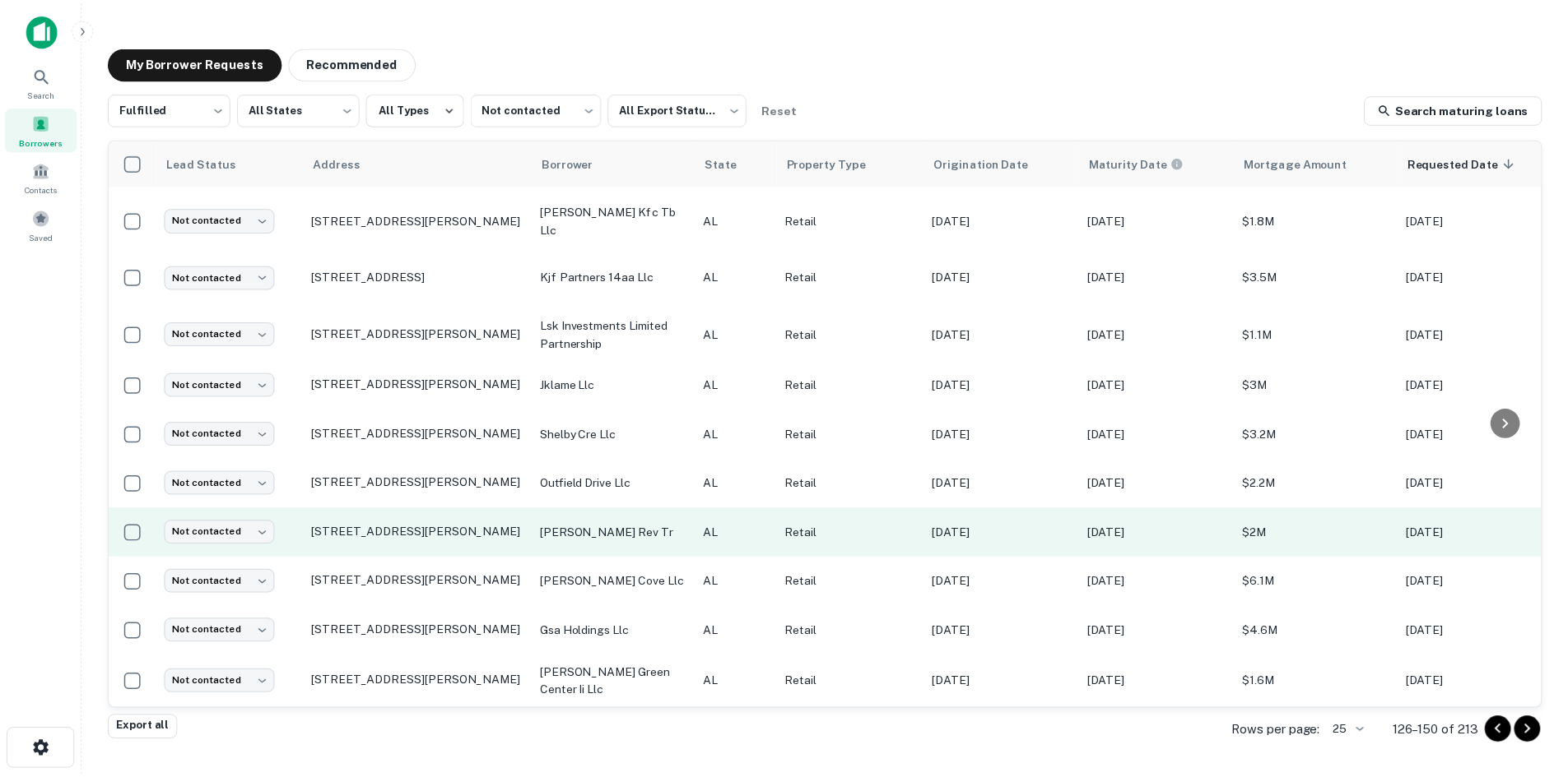
scroll to position [753, 0]
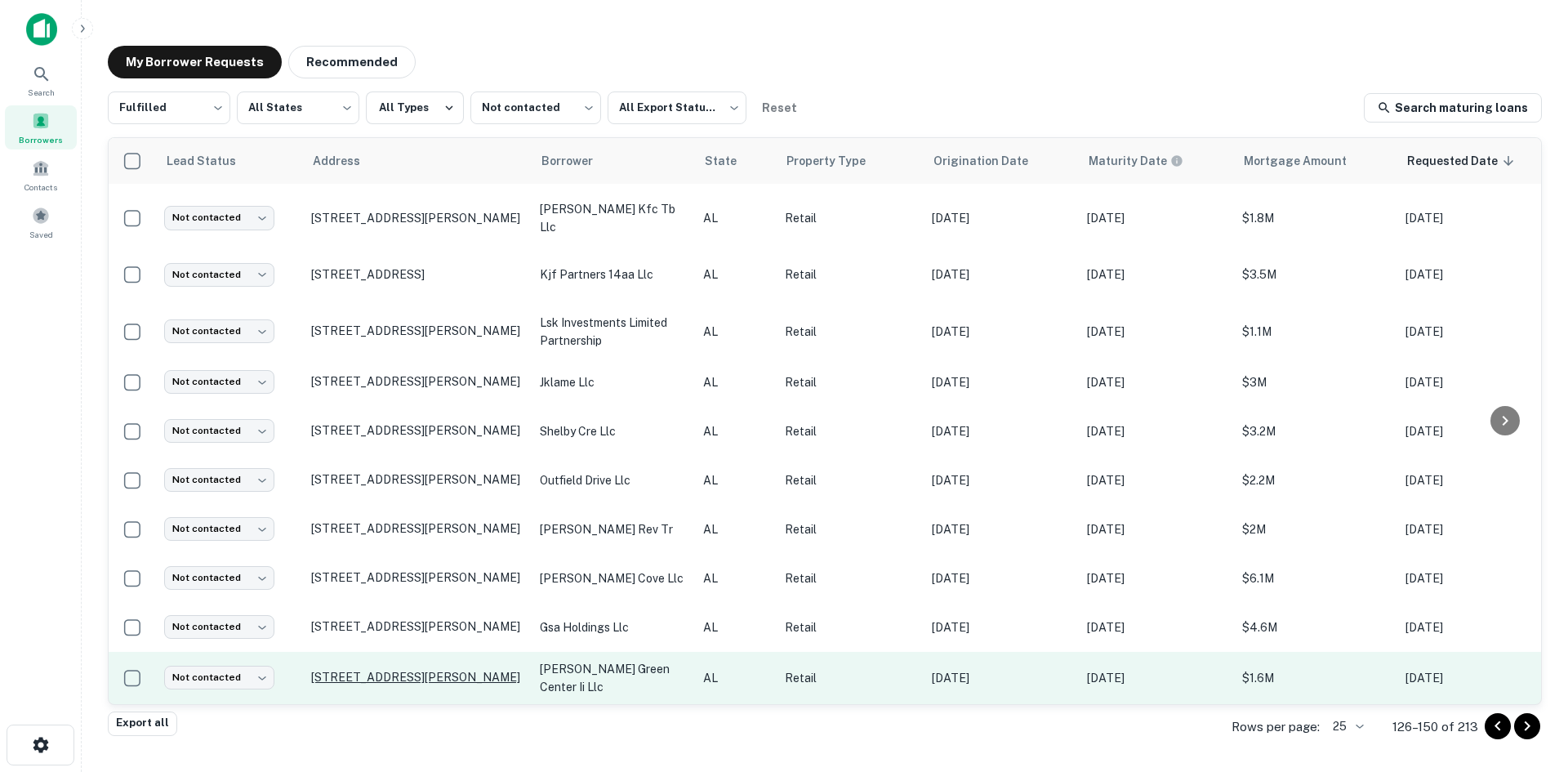
click at [489, 670] on p "14731 Highway 231 431 N Hazel Green, AL35750" at bounding box center [417, 678] width 213 height 15
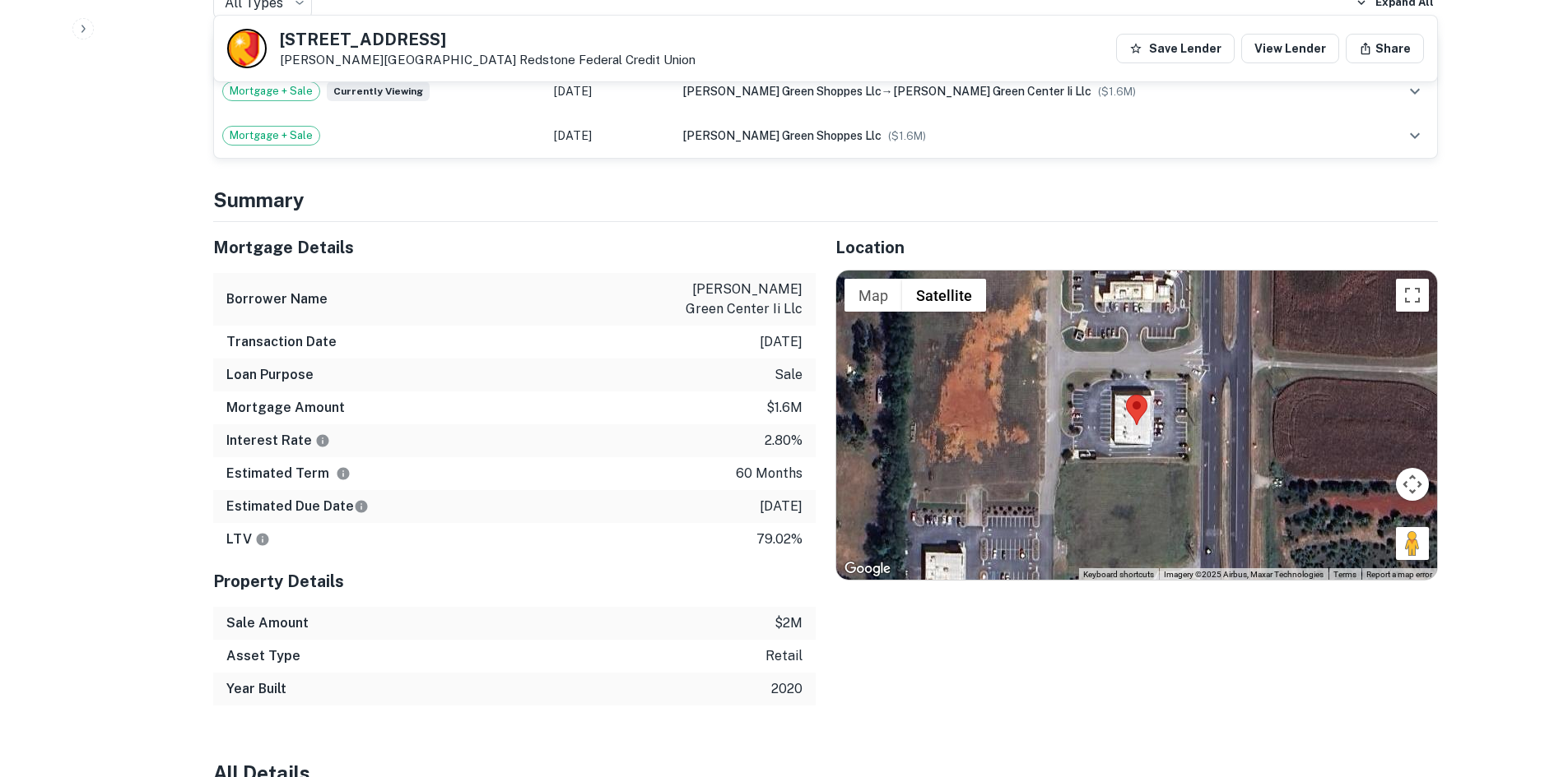
scroll to position [1152, 0]
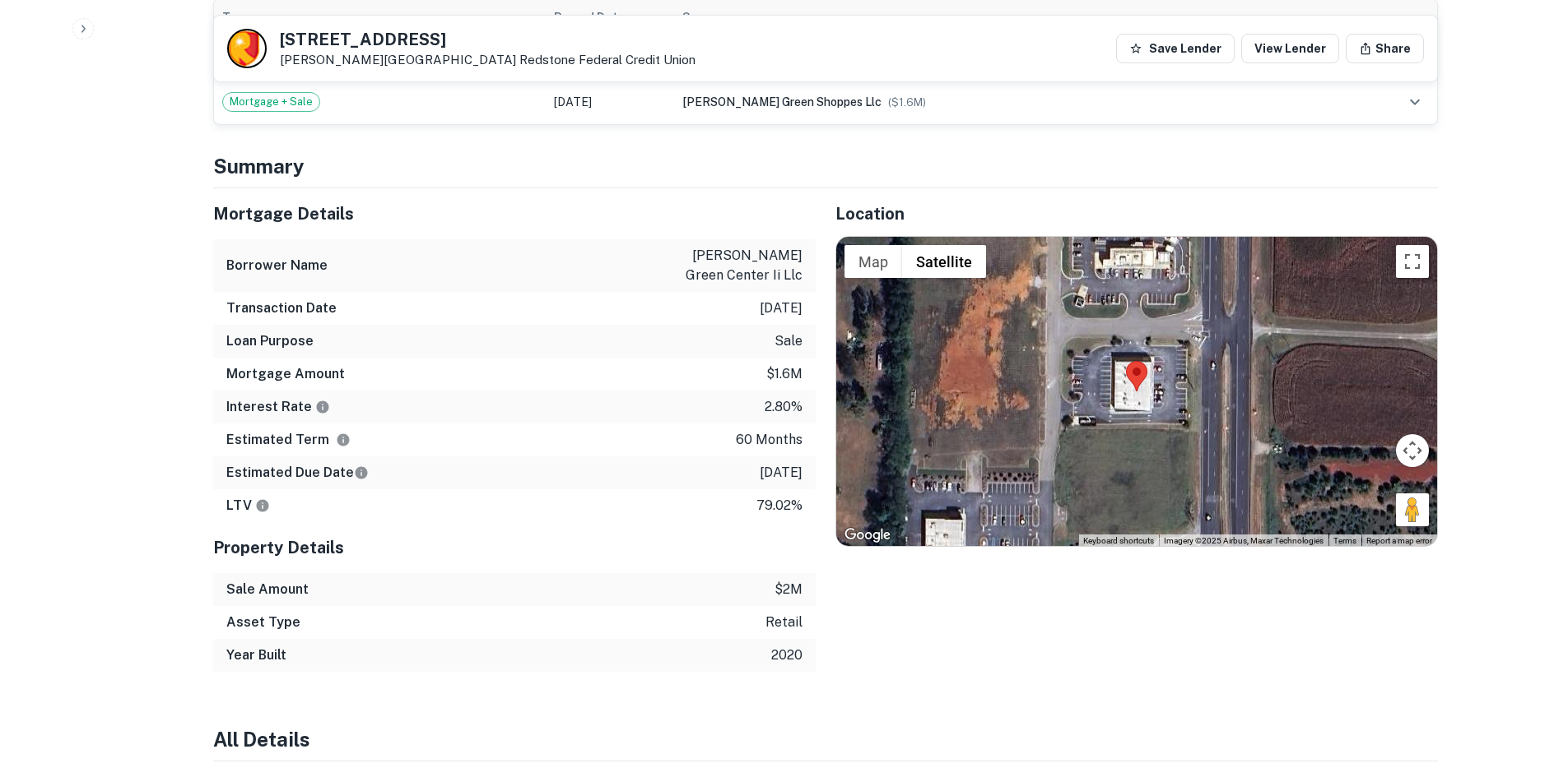
drag, startPoint x: 1399, startPoint y: 474, endPoint x: 1137, endPoint y: 377, distance: 279.4
click at [1126, 377] on div "Map Terrain Satellite Labels Keyboard shortcuts Map Data Imagery ©2025 Airbus, …" at bounding box center [1137, 391] width 601 height 309
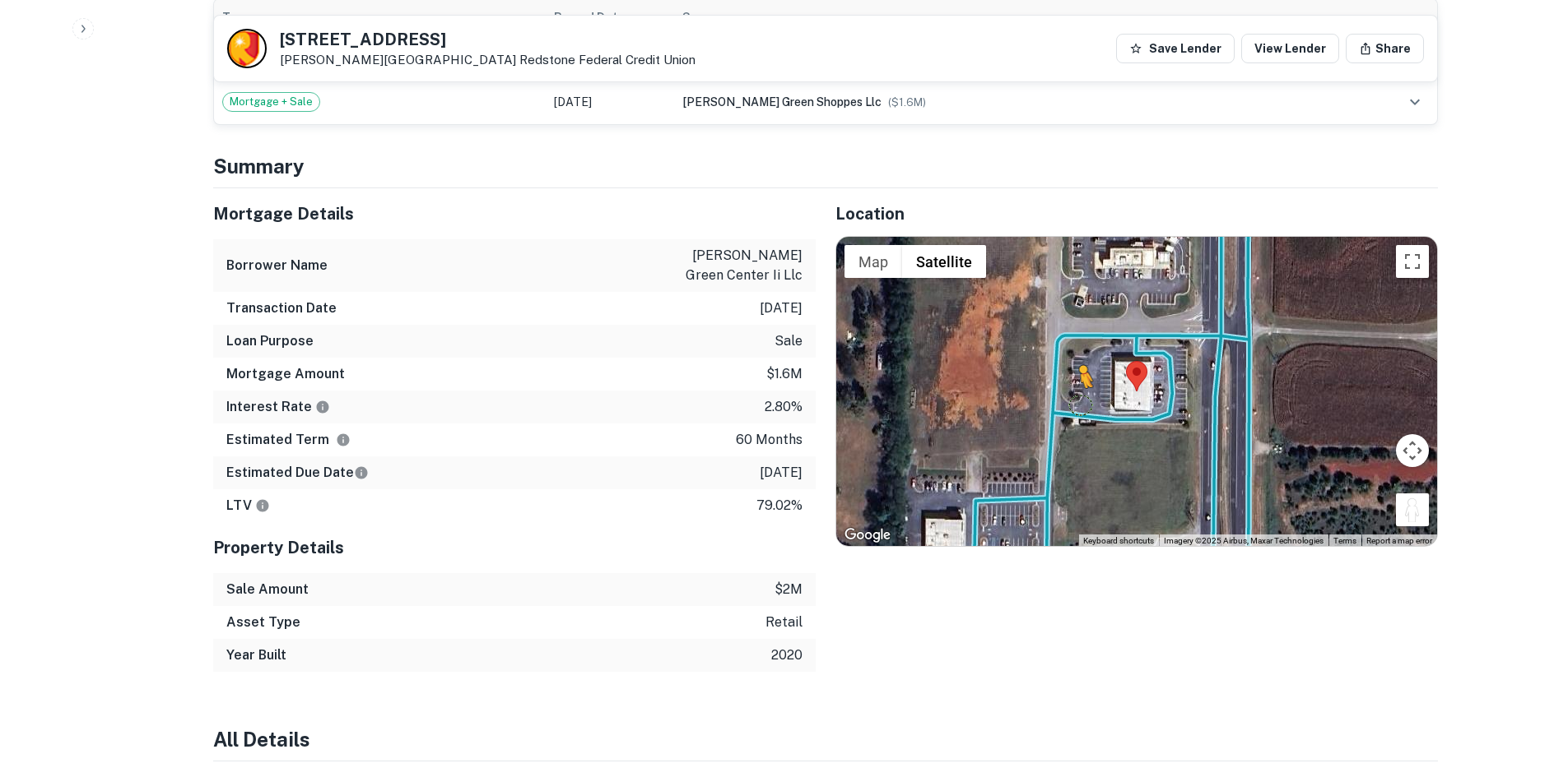
drag, startPoint x: 1403, startPoint y: 465, endPoint x: 1079, endPoint y: 366, distance: 338.8
click at [1079, 366] on div "To activate drag with keyboard, press Alt + Enter. Once in keyboard drag state,…" at bounding box center [1137, 391] width 601 height 309
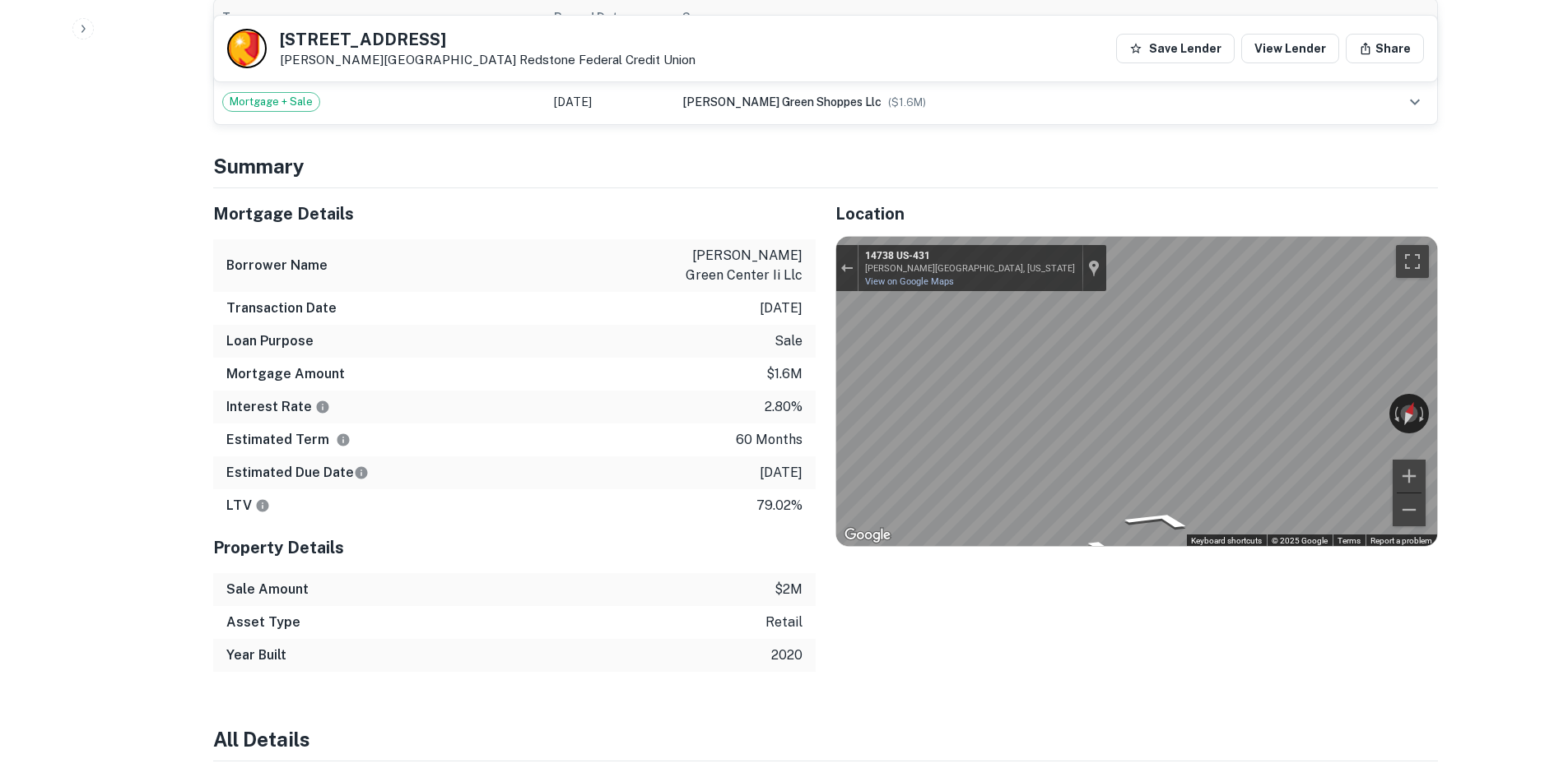
click at [1378, 376] on div "← Move left → Move right ↑ Move up ↓ Move down + Zoom in - Zoom out 14738 US-43…" at bounding box center [1137, 391] width 601 height 309
click at [786, 267] on div "Mortgage Details Borrower Name hazel green center ii llc Transaction Date 4/1/2…" at bounding box center [816, 430] width 1244 height 484
click at [765, 313] on div "Mortgage Details Borrower Name hazel green center ii llc Transaction Date 4/1/2…" at bounding box center [816, 430] width 1244 height 484
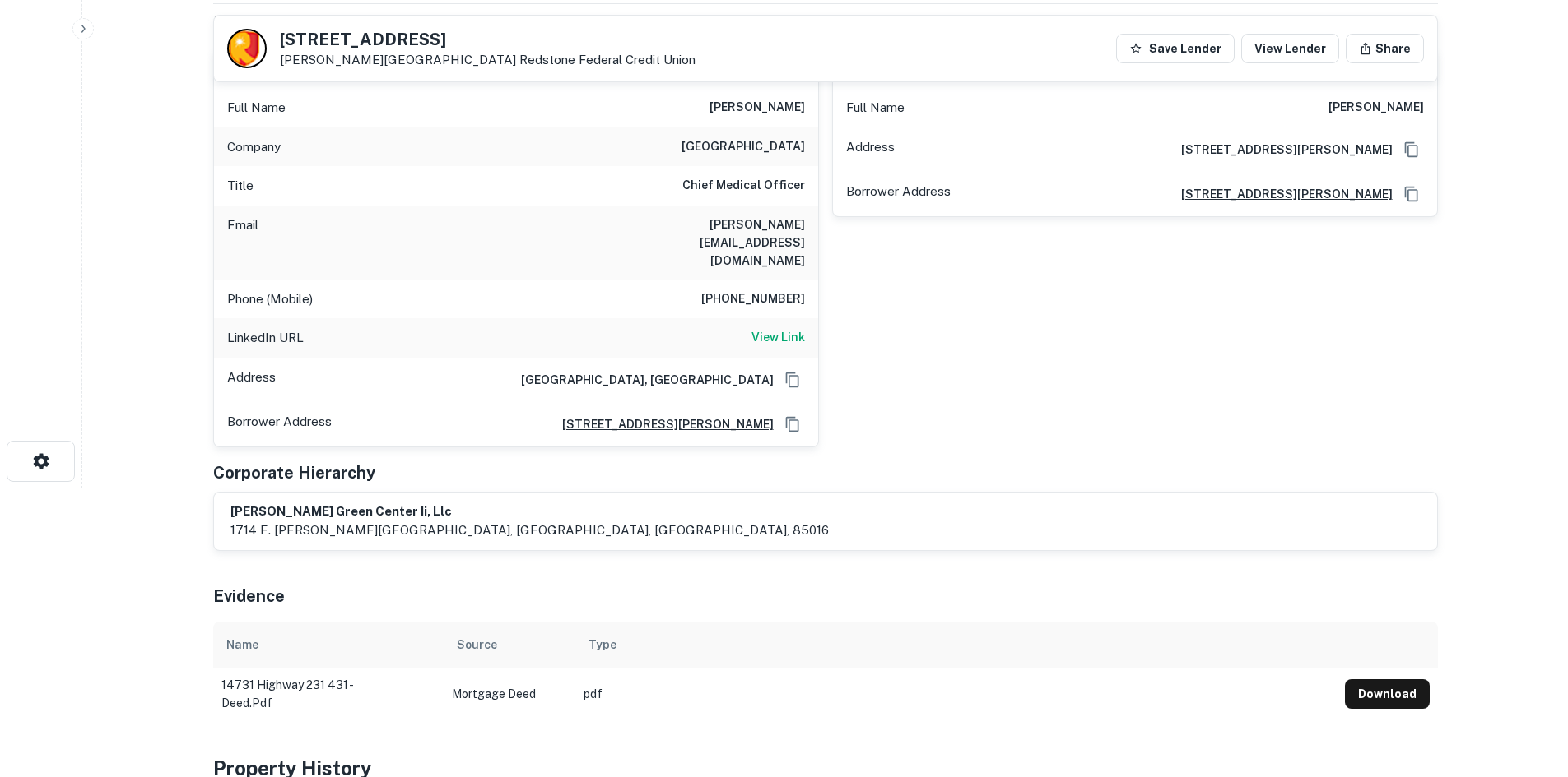
scroll to position [82, 0]
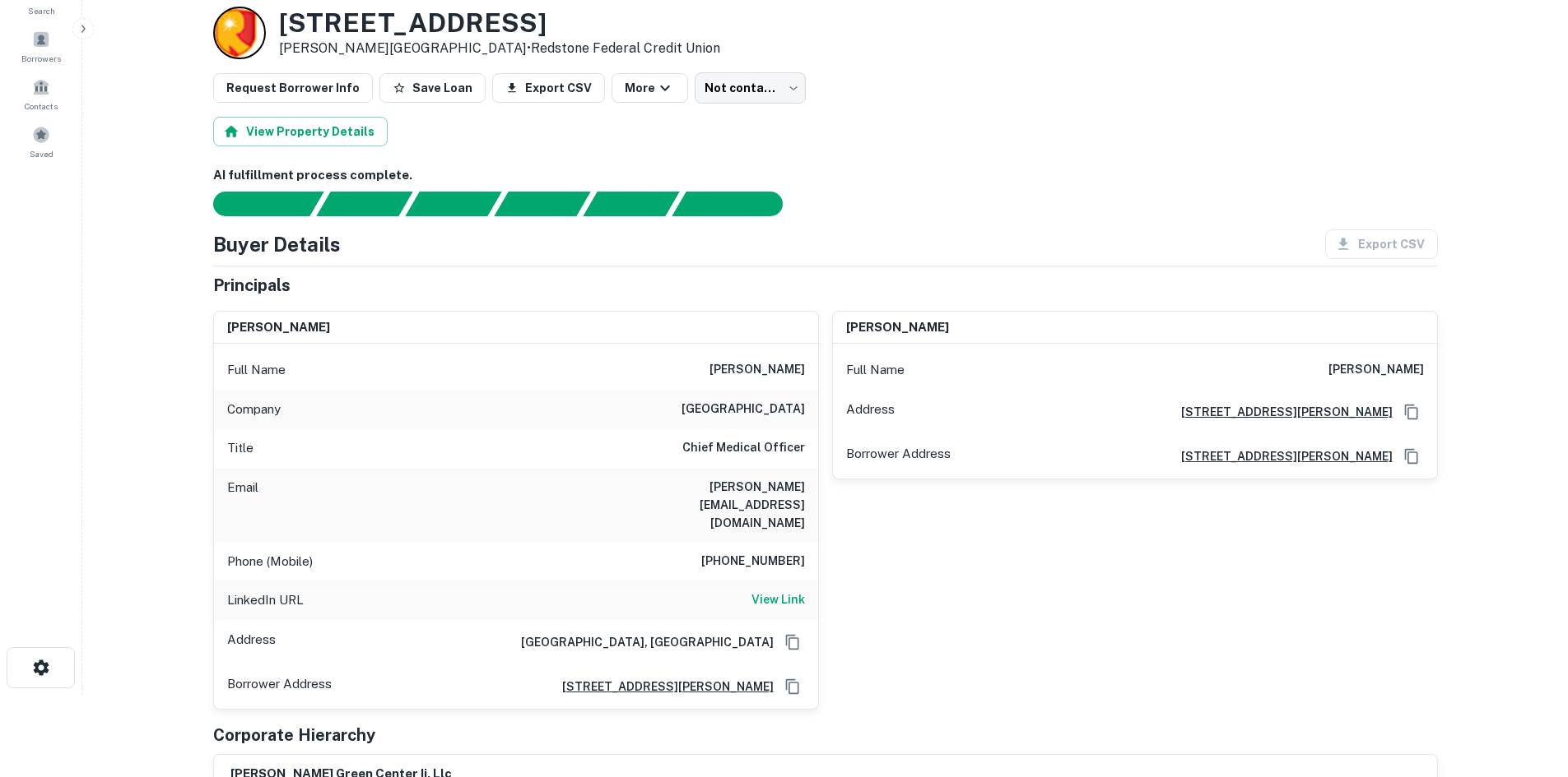
click at [754, 552] on h6 "520-260-6575" at bounding box center [753, 562] width 104 height 20
click at [779, 591] on h6 "View Link" at bounding box center [778, 600] width 54 height 18
click at [323, 542] on div "Phone (Mobile) 520-260-6575" at bounding box center [516, 562] width 604 height 39
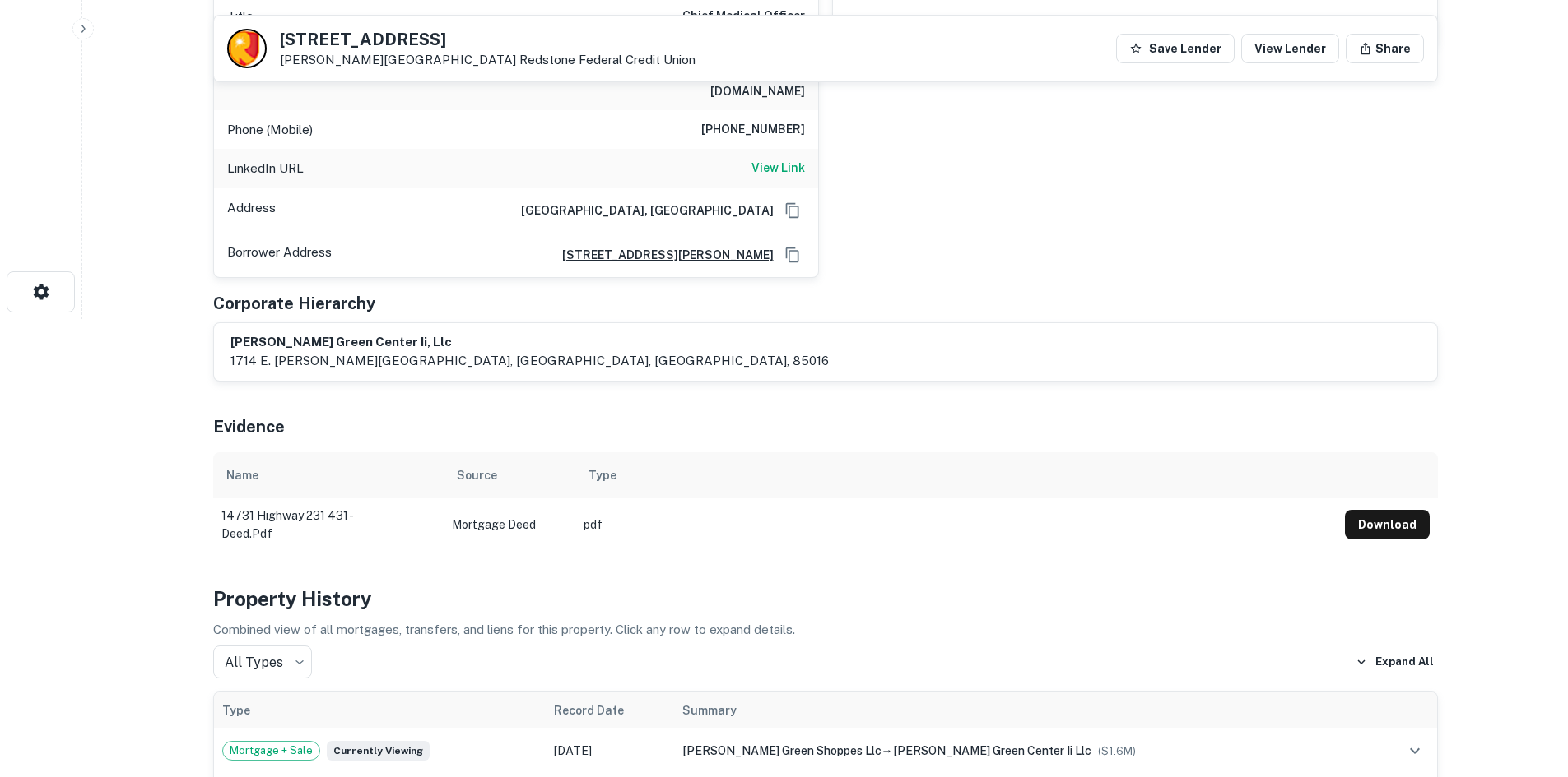
scroll to position [411, 0]
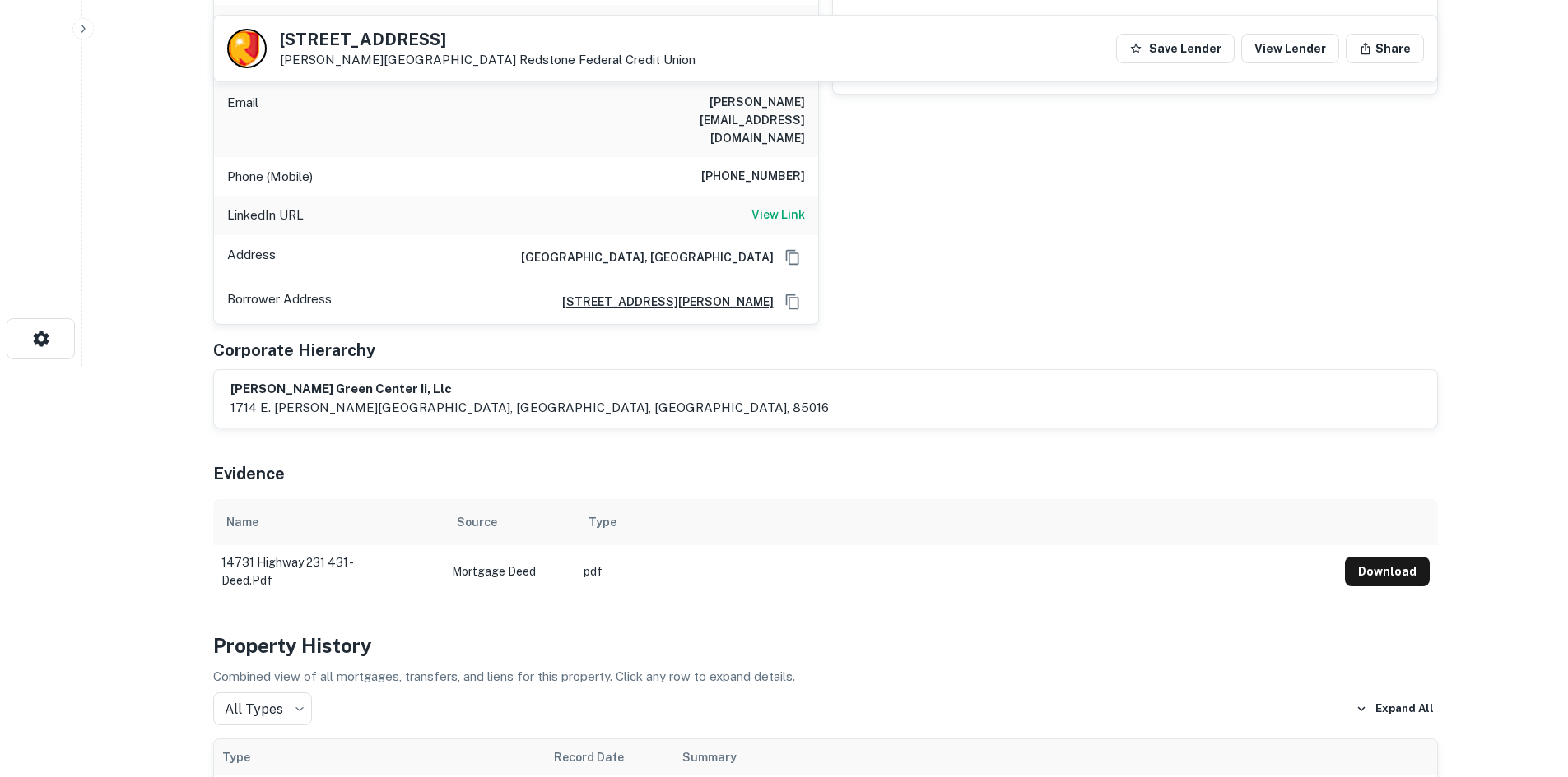
drag, startPoint x: 797, startPoint y: 170, endPoint x: 779, endPoint y: 165, distance: 18.7
click at [797, 205] on h6 "View Link" at bounding box center [778, 214] width 54 height 18
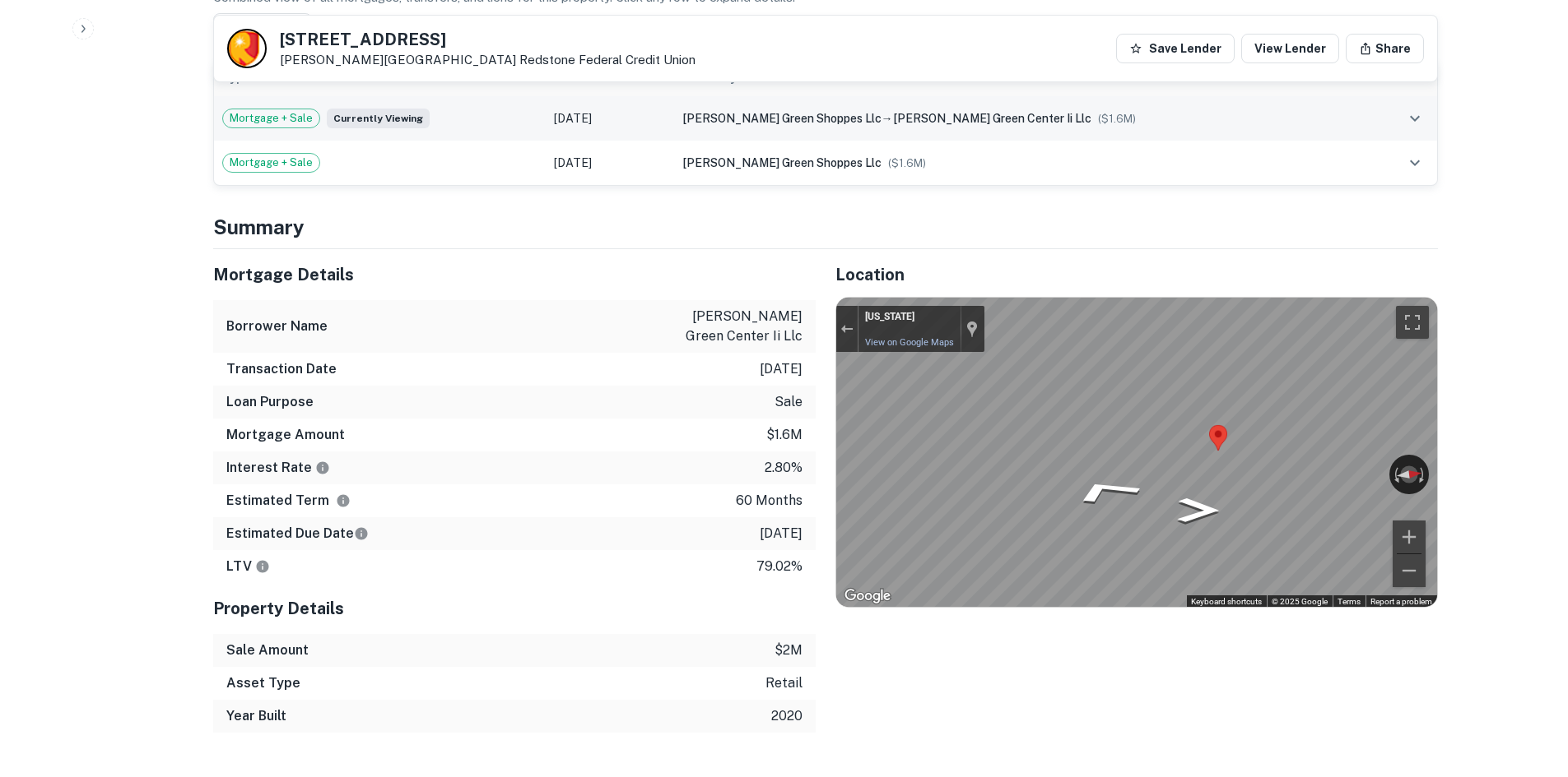
scroll to position [1069, 0]
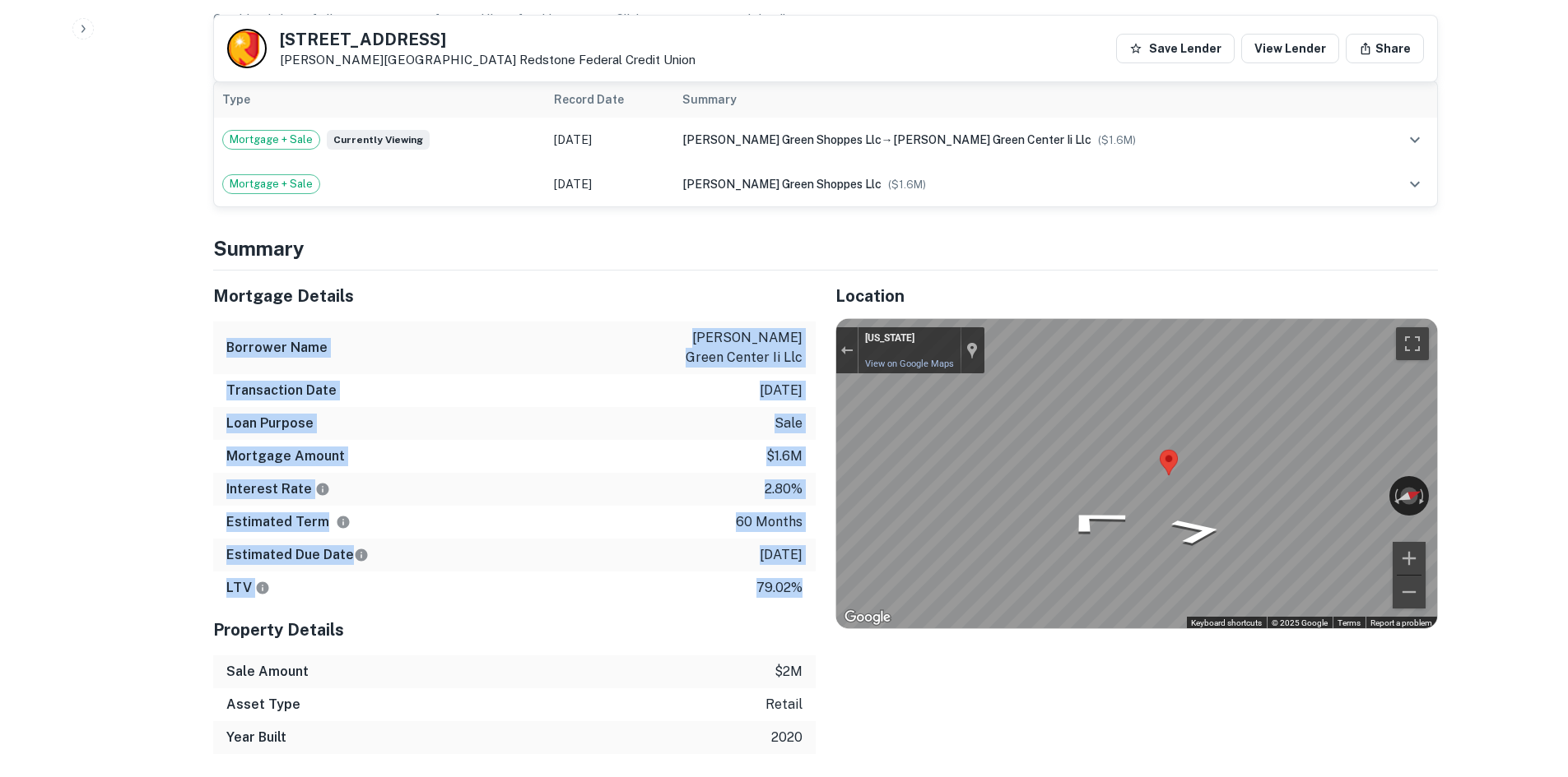
drag, startPoint x: 659, startPoint y: 286, endPoint x: 801, endPoint y: 550, distance: 299.8
click at [801, 550] on div "Mortgage Details Borrower Name hazel green center ii llc Transaction Date 4/1/2…" at bounding box center [515, 437] width 602 height 334
click at [801, 578] on p "79.02%" at bounding box center [779, 588] width 46 height 20
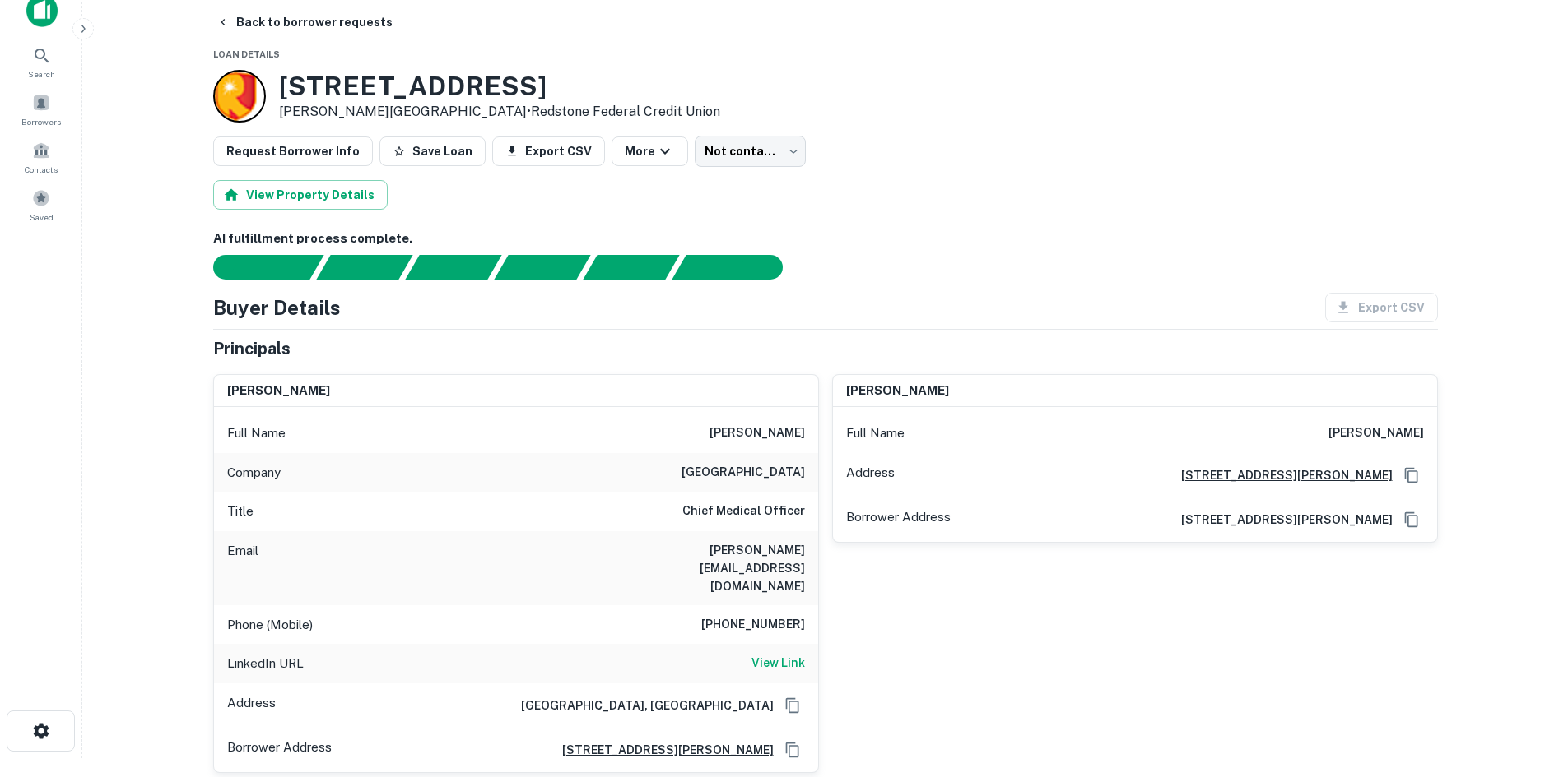
scroll to position [82, 0]
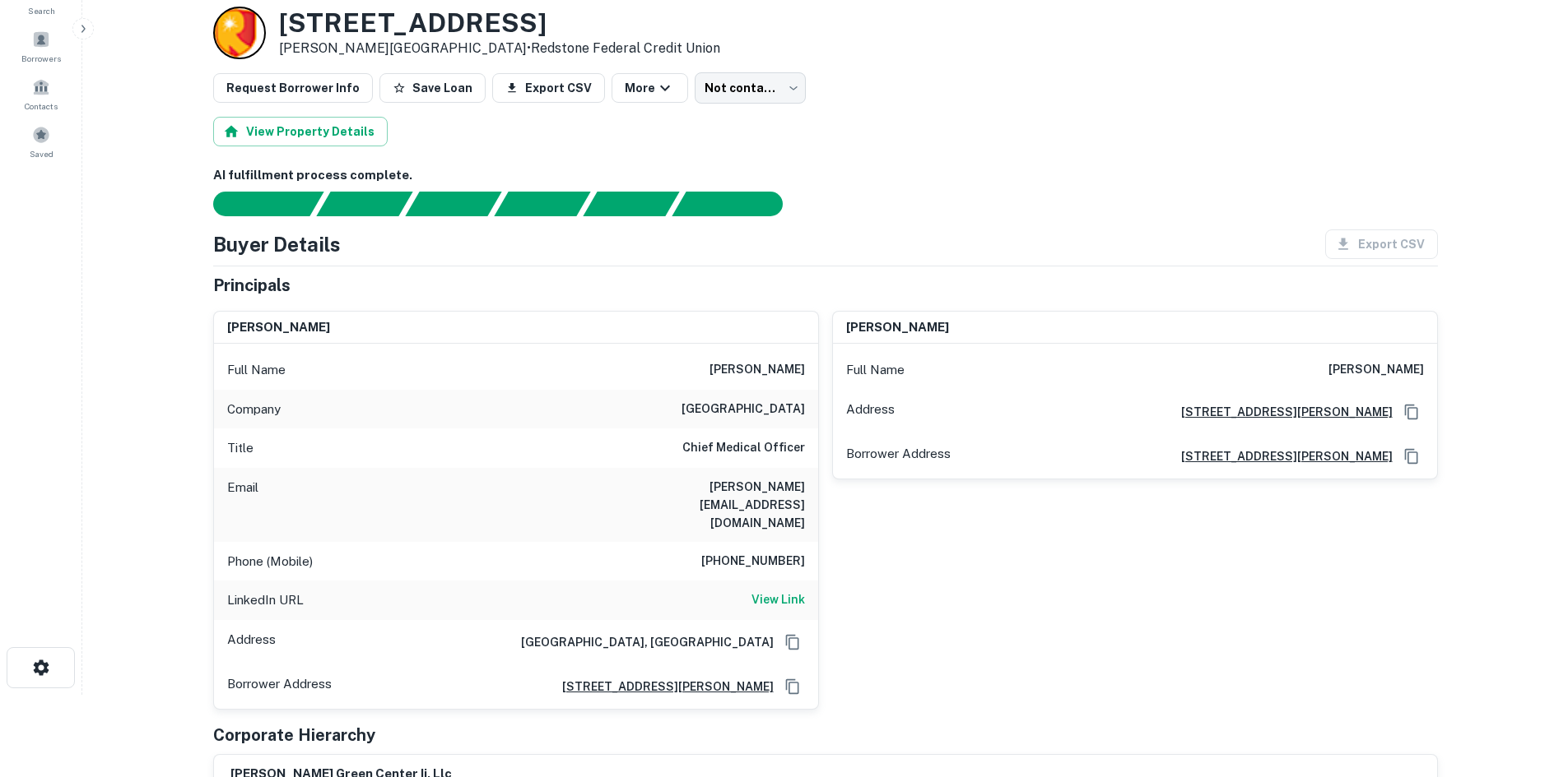
click at [732, 483] on h6 "dsingh@mphc-az.org" at bounding box center [706, 505] width 197 height 55
click at [690, 406] on h6 "mountain park health center" at bounding box center [743, 410] width 124 height 20
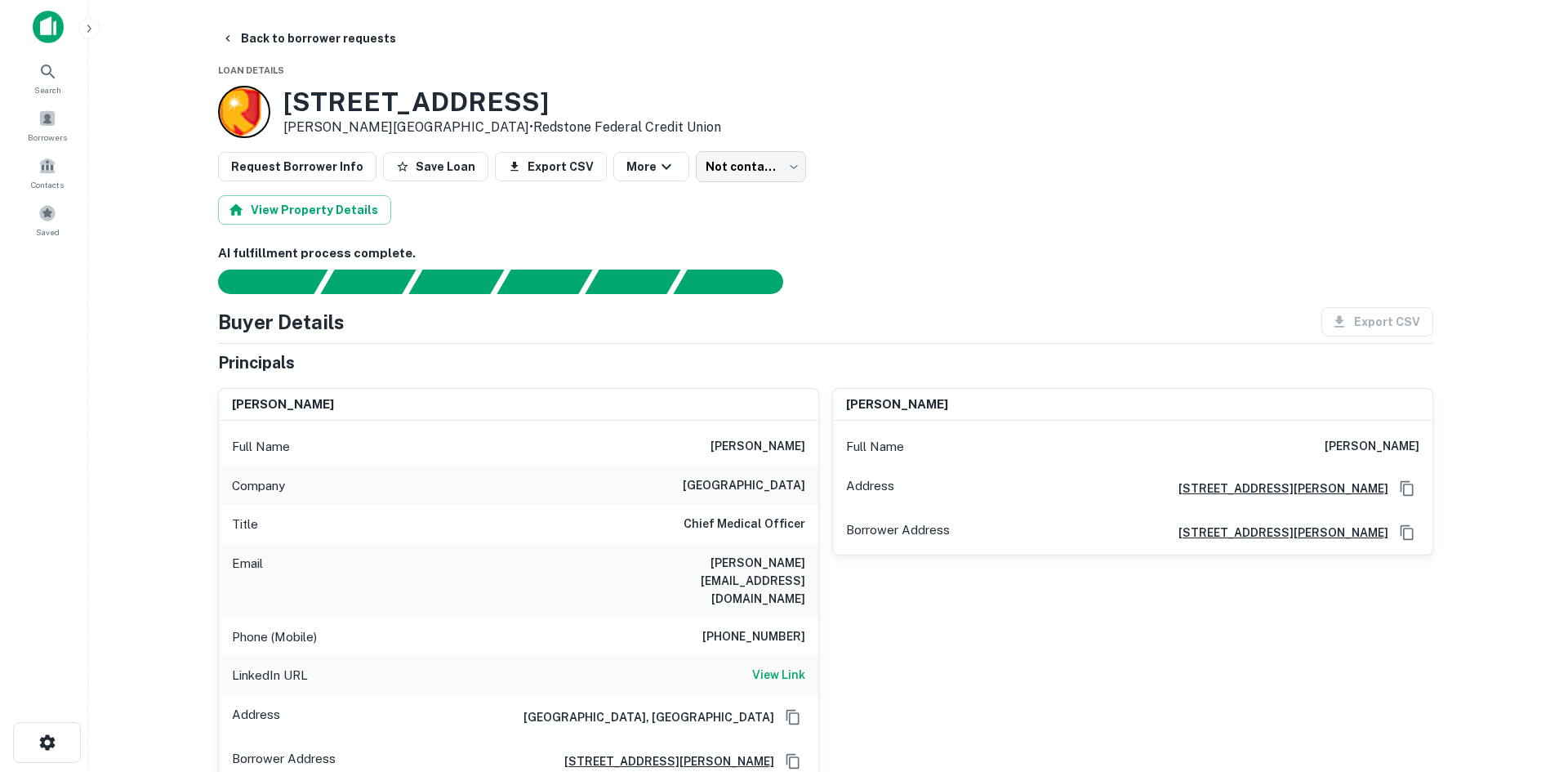
scroll to position [0, 0]
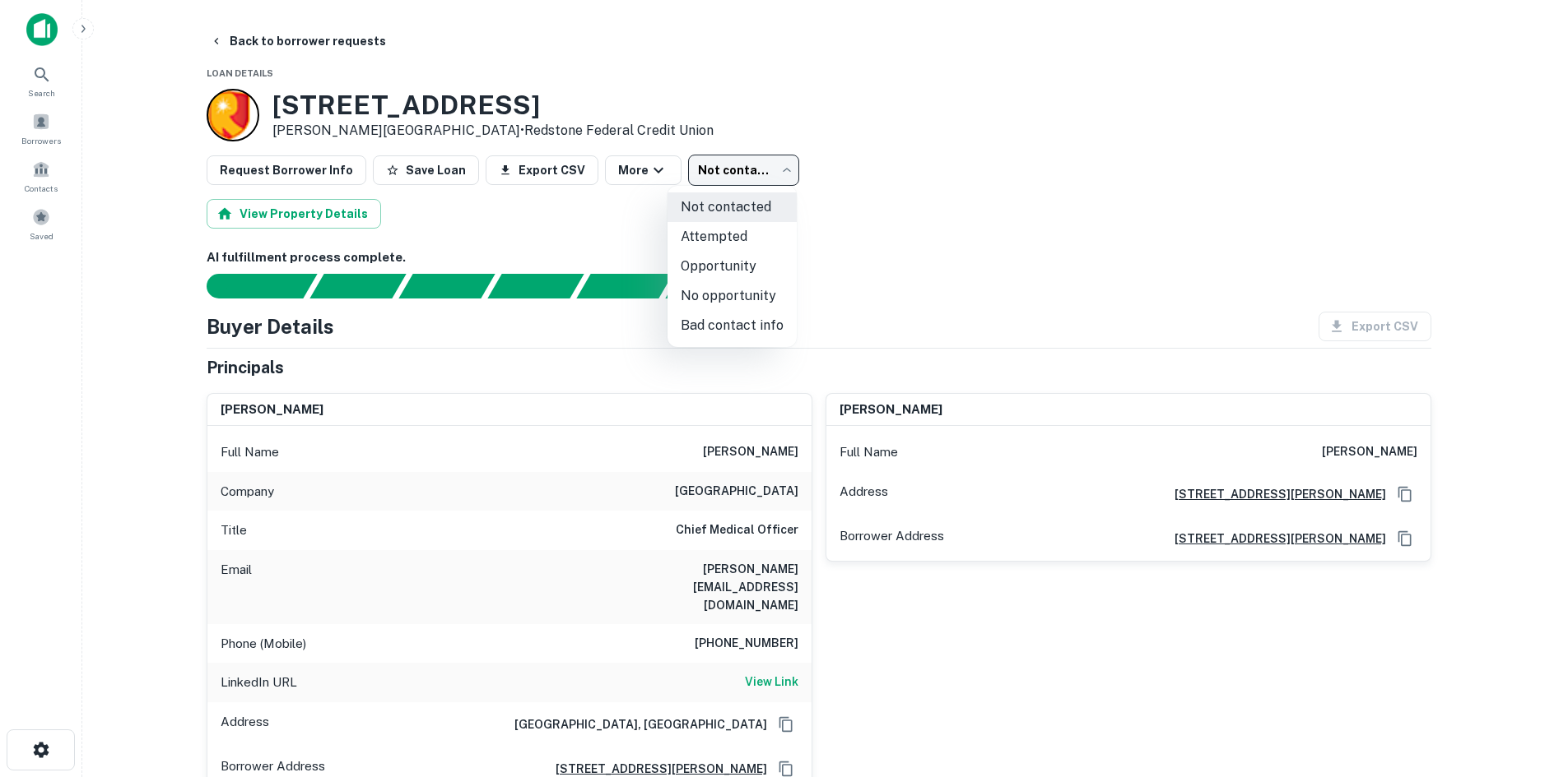
click at [760, 177] on body "Search Borrowers Contacts Saved Back to borrower requests Loan Details 14731 HI…" at bounding box center [784, 388] width 1568 height 777
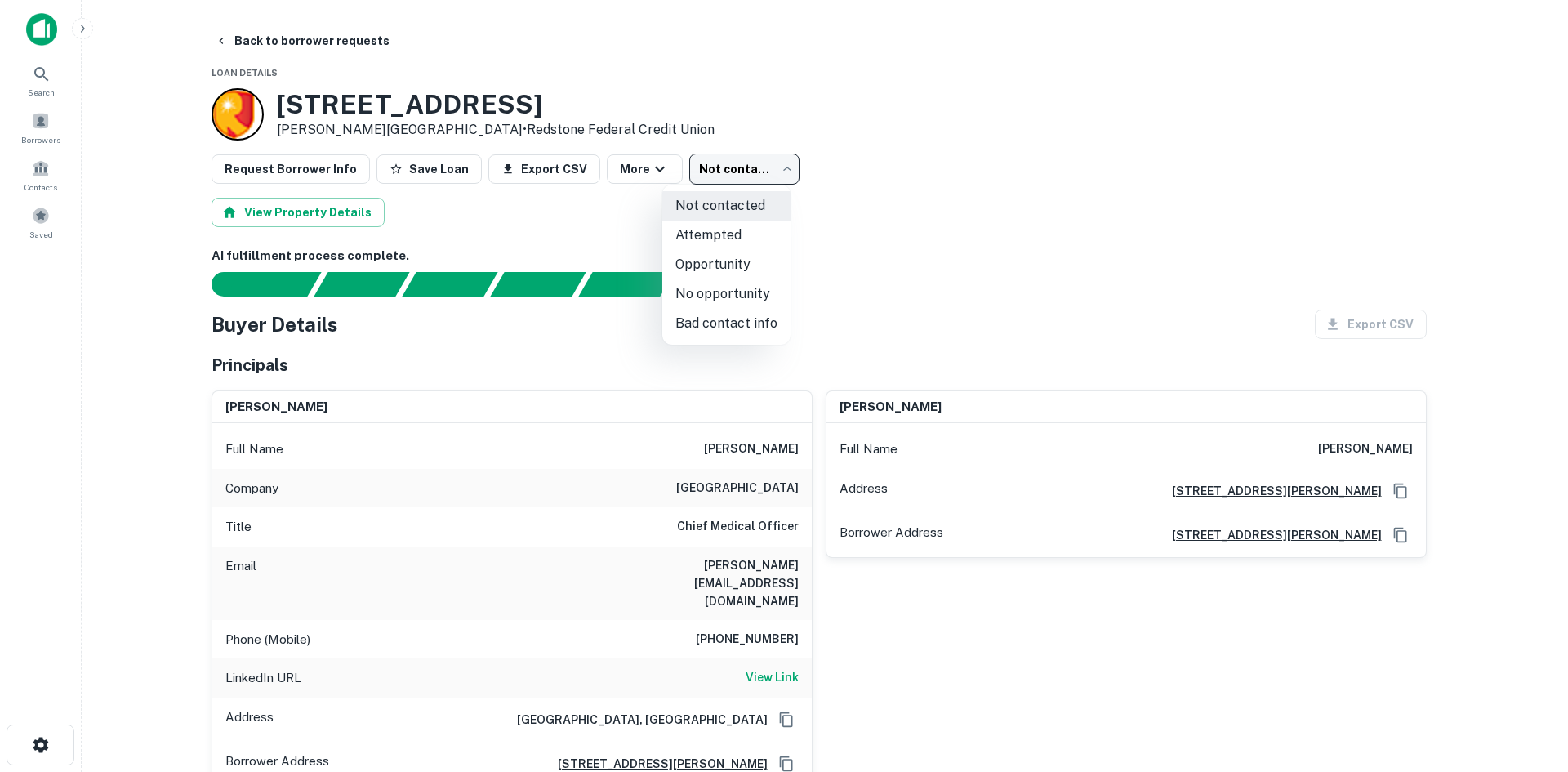
click at [751, 246] on li "Attempted" at bounding box center [726, 235] width 128 height 29
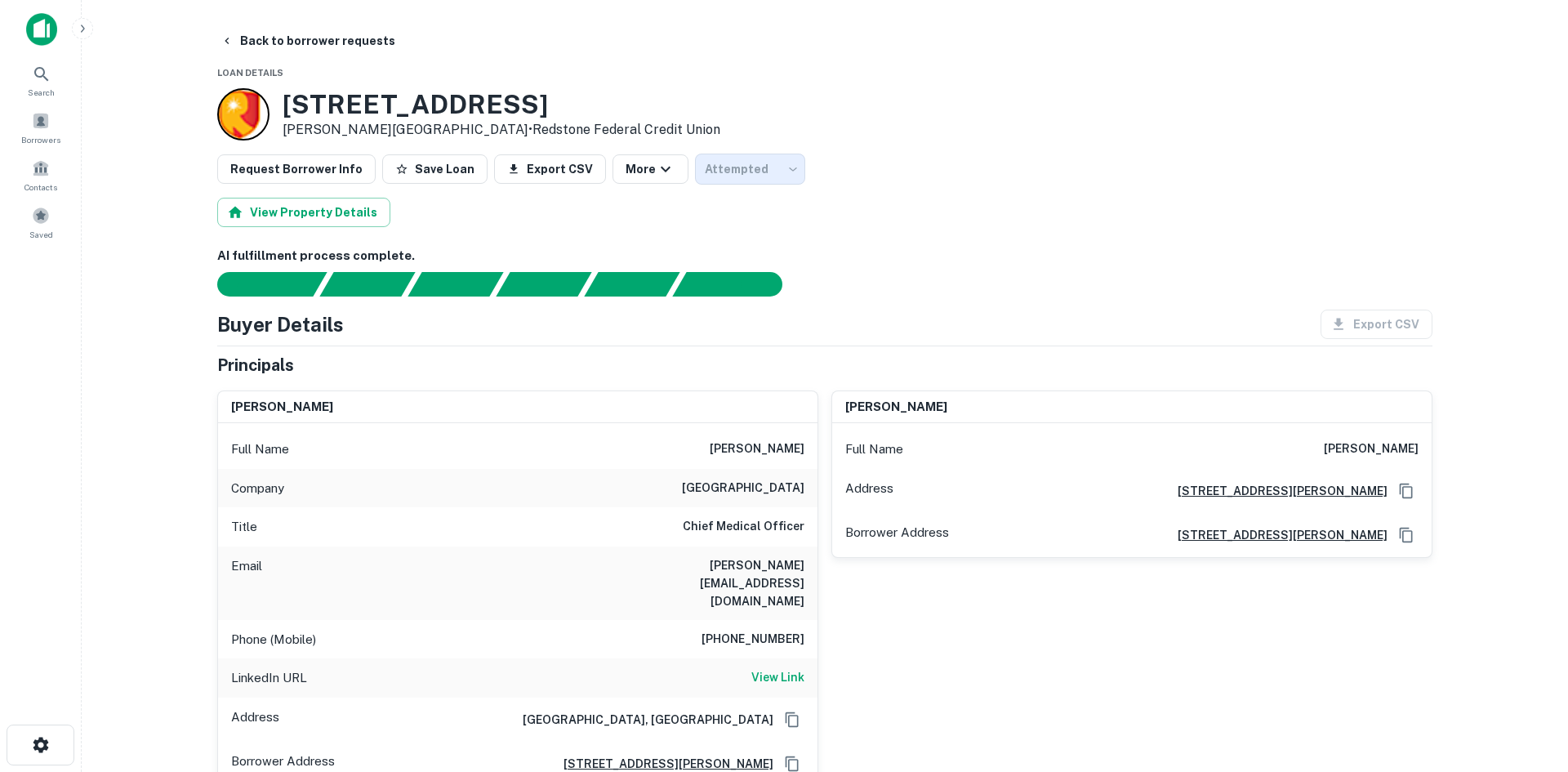
type input "*********"
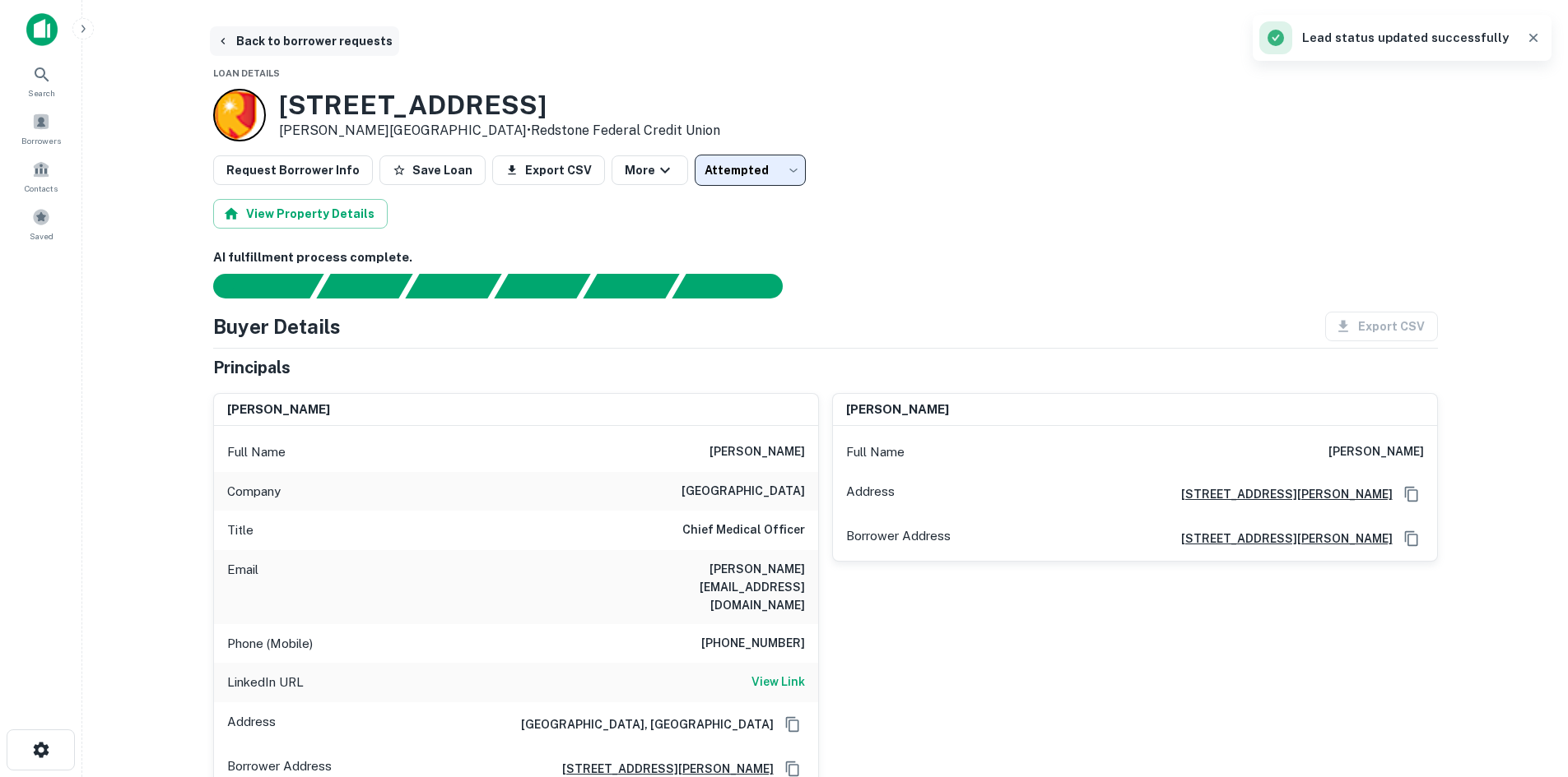
click at [338, 39] on button "Back to borrower requests" at bounding box center [304, 40] width 189 height 30
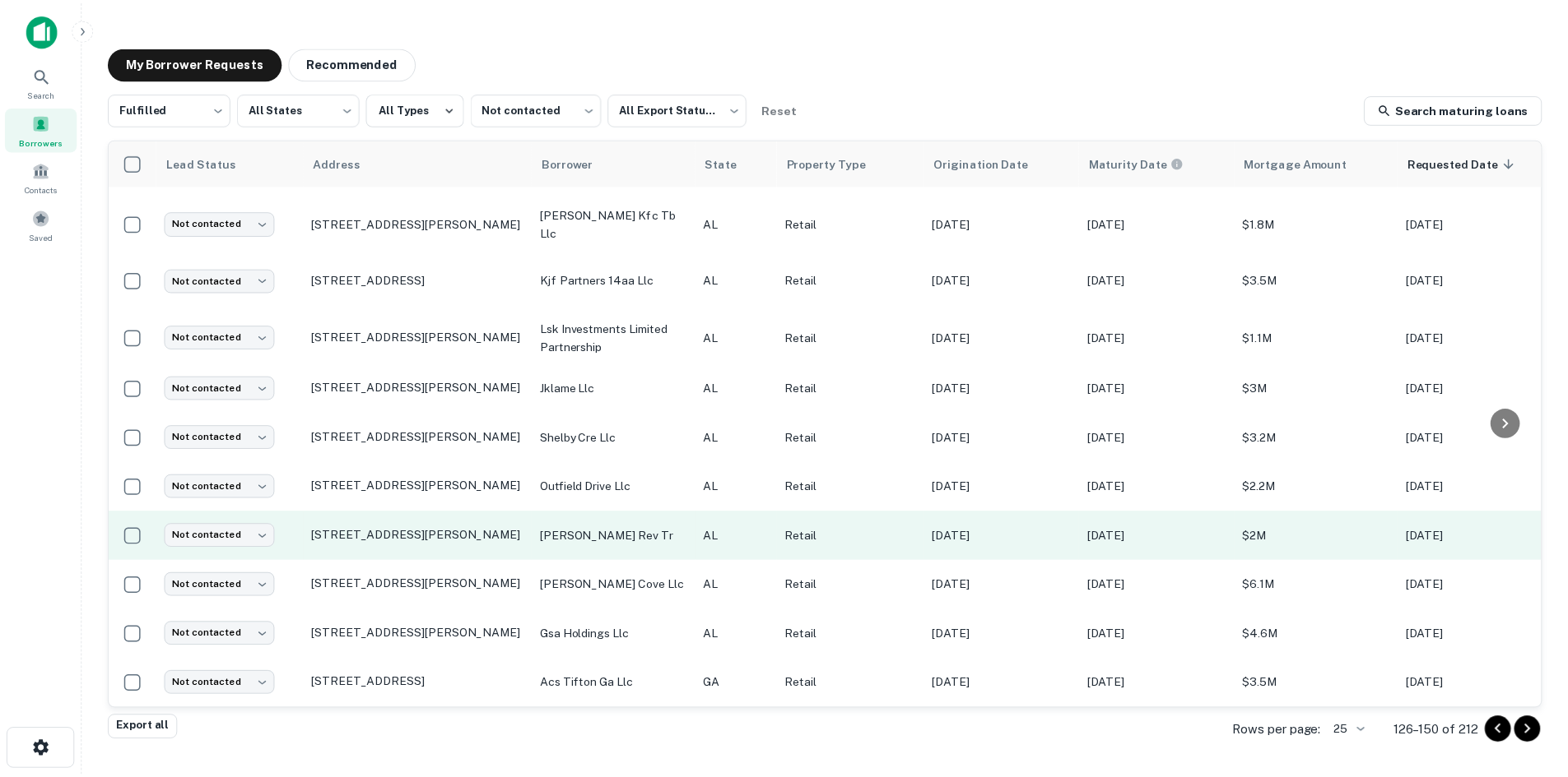
scroll to position [753, 0]
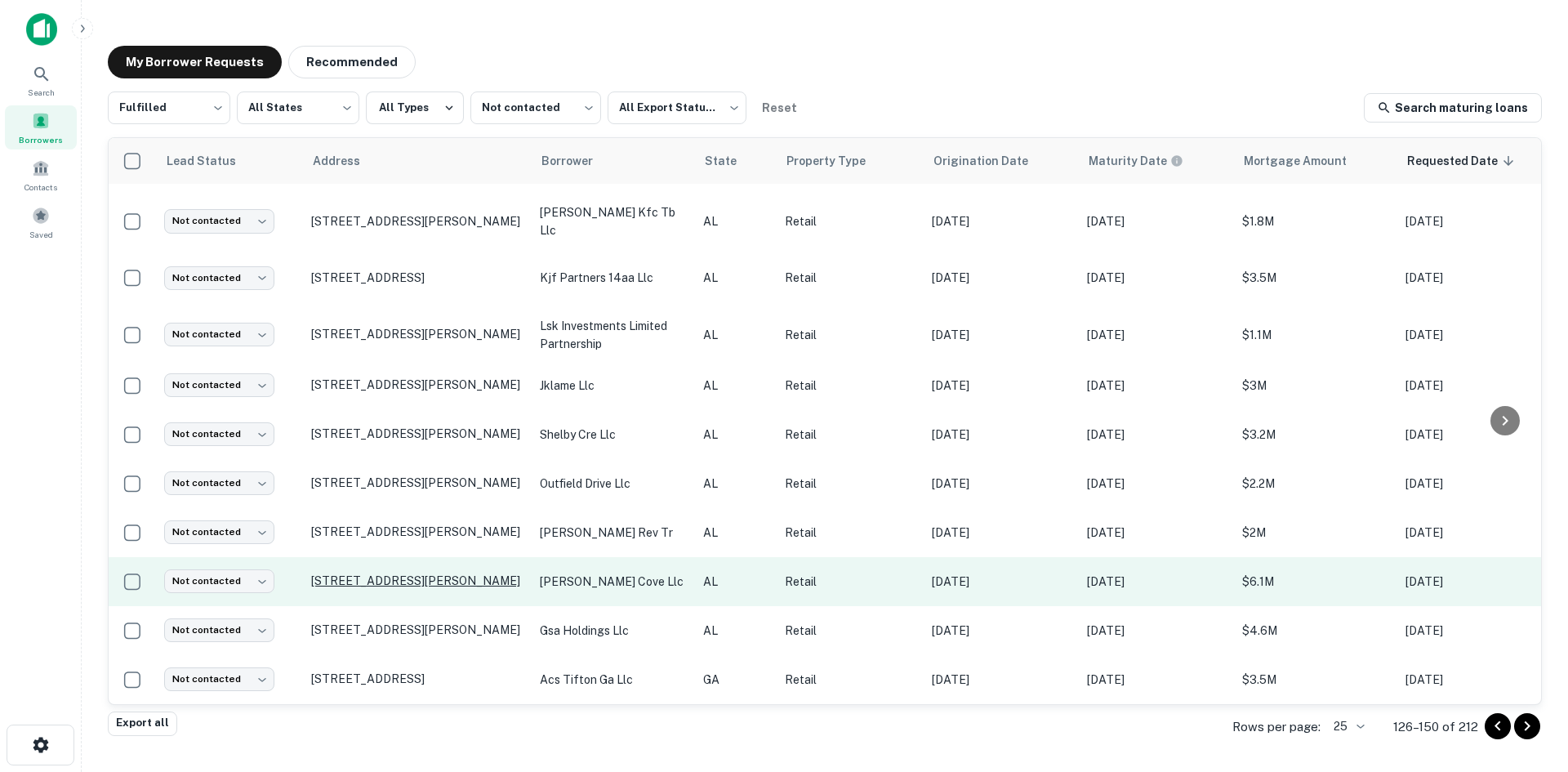
click at [445, 573] on p "7900 Bailey Cove Rd Se Huntsville, AL35802" at bounding box center [417, 581] width 213 height 15
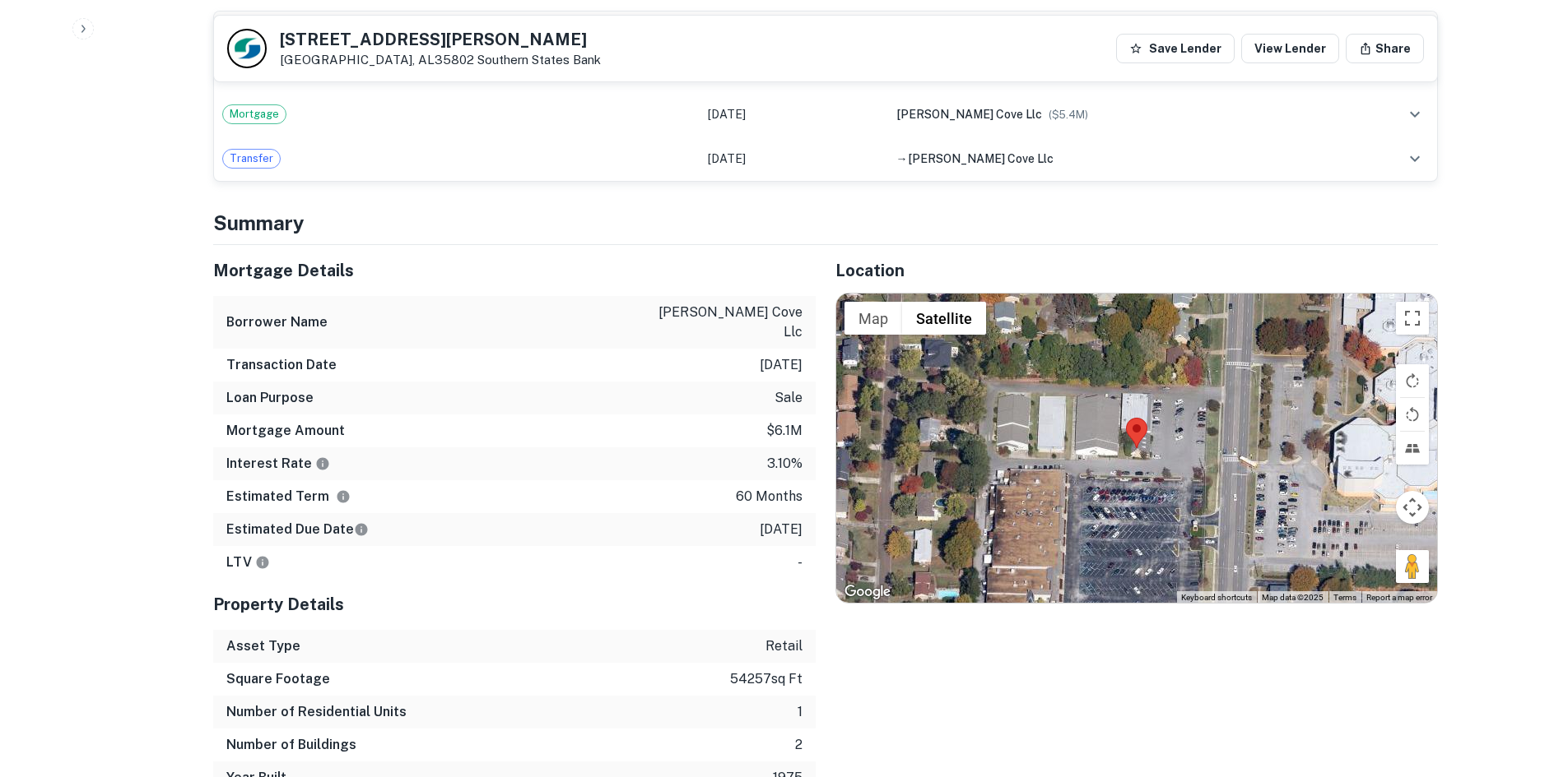
scroll to position [1069, 0]
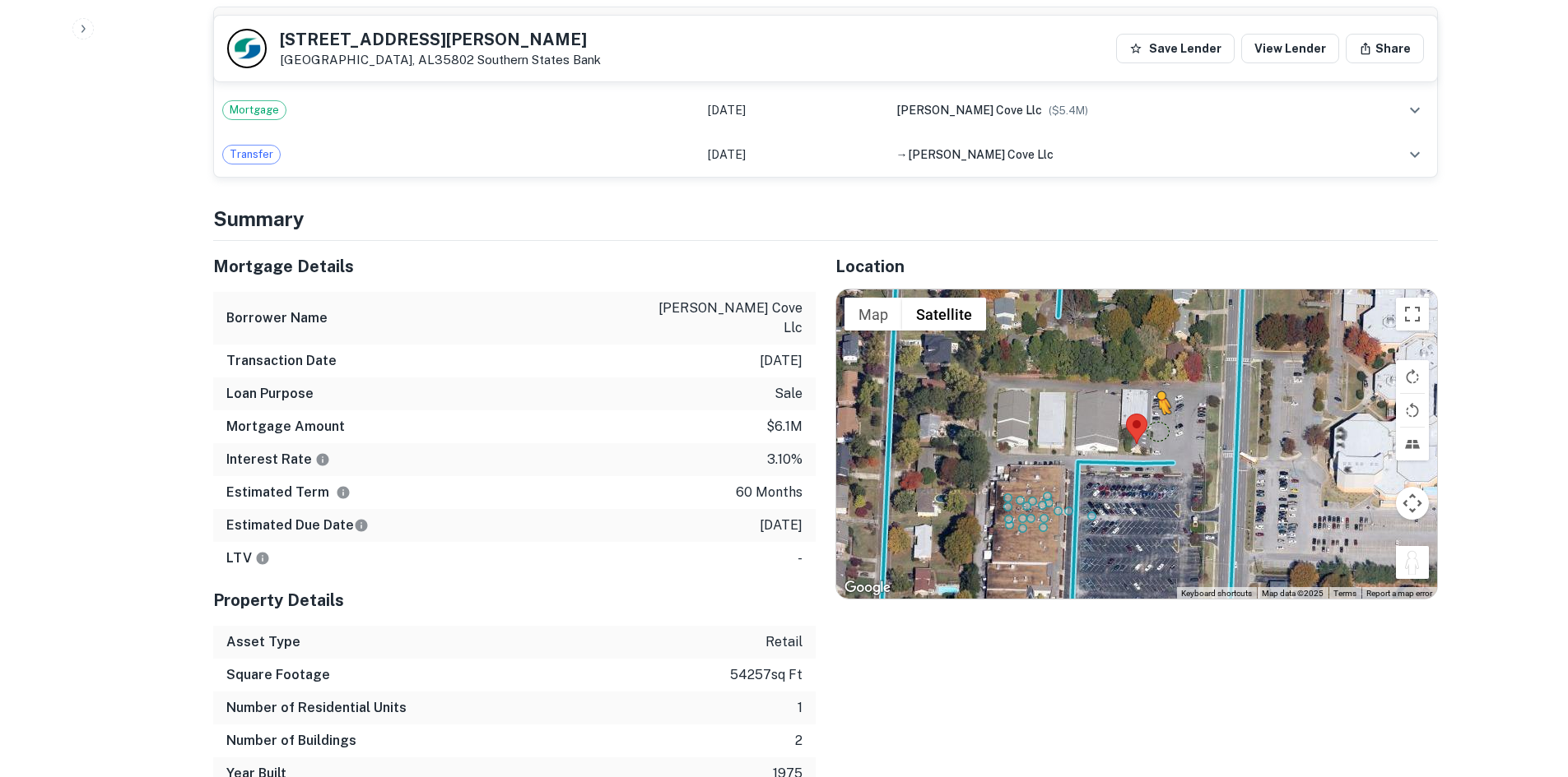
drag, startPoint x: 1424, startPoint y: 574, endPoint x: 1157, endPoint y: 429, distance: 303.8
click at [1157, 429] on div "To activate drag with keyboard, press Alt + Enter. Once in keyboard drag state,…" at bounding box center [1137, 444] width 601 height 309
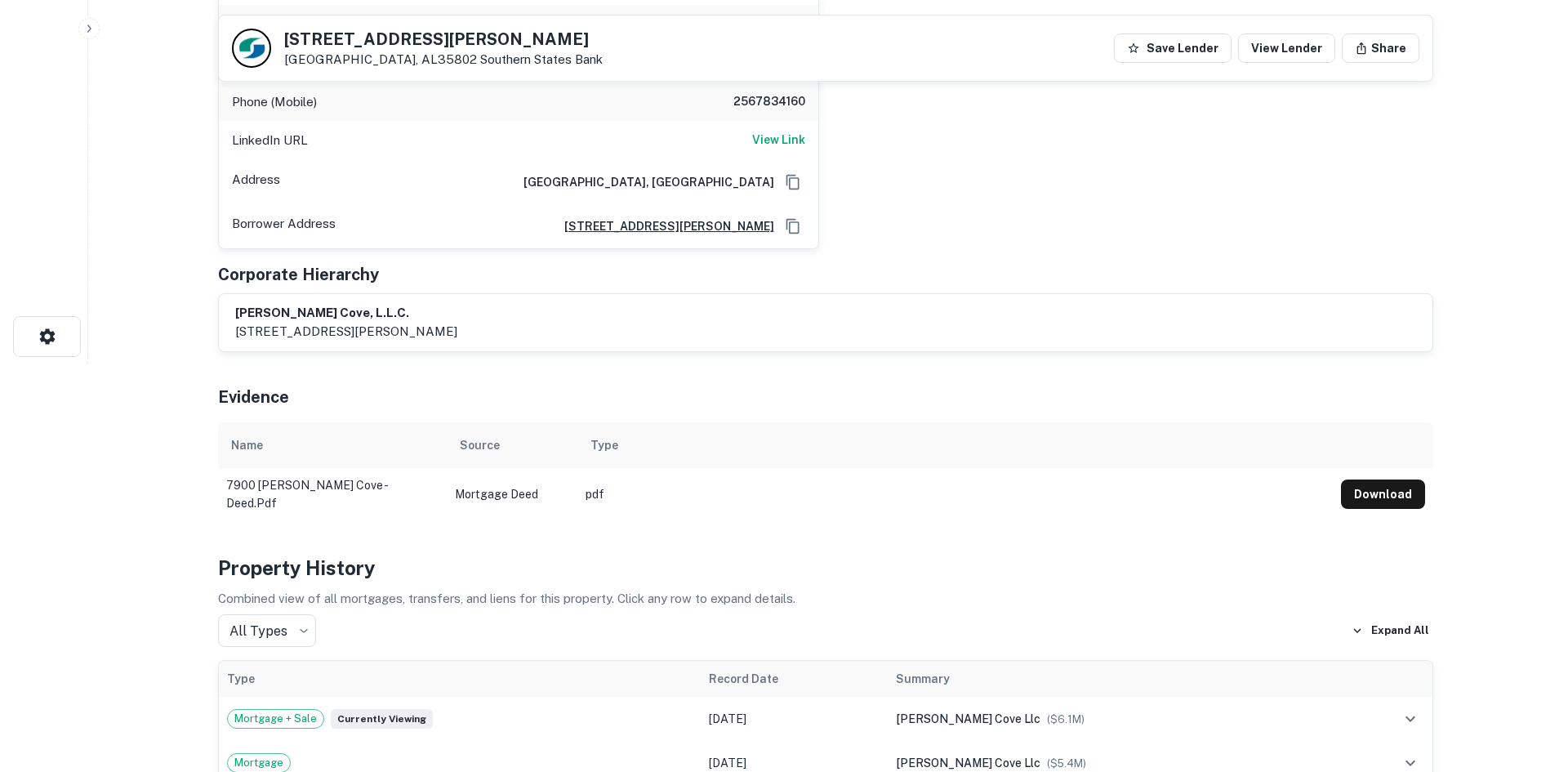
scroll to position [0, 0]
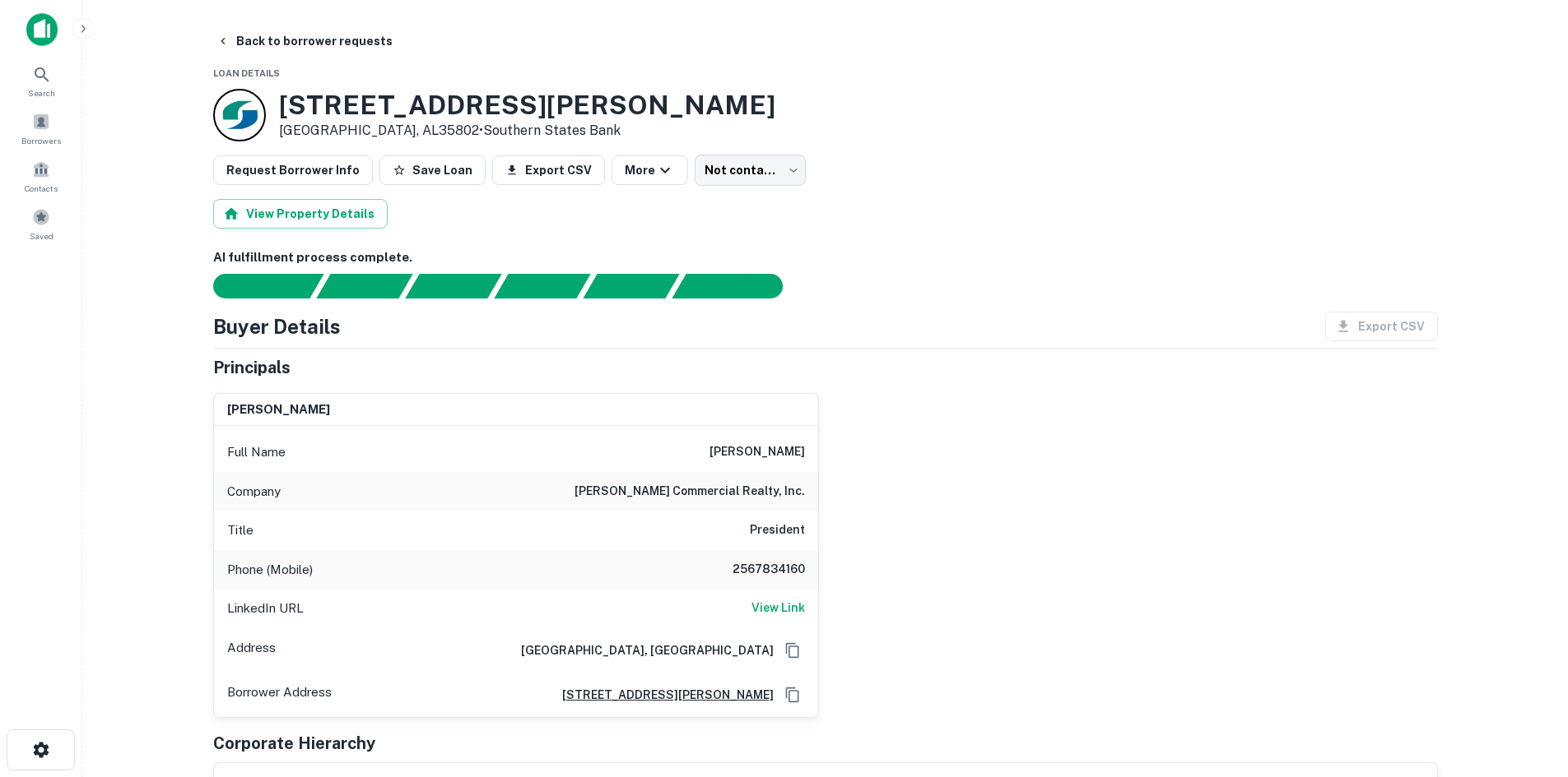
click at [775, 496] on h6 "nai chase commercial realty, inc." at bounding box center [689, 492] width 230 height 20
click at [744, 178] on body "Search Borrowers Contacts Saved Back to borrower requests Loan Details 7900 Bai…" at bounding box center [784, 388] width 1568 height 777
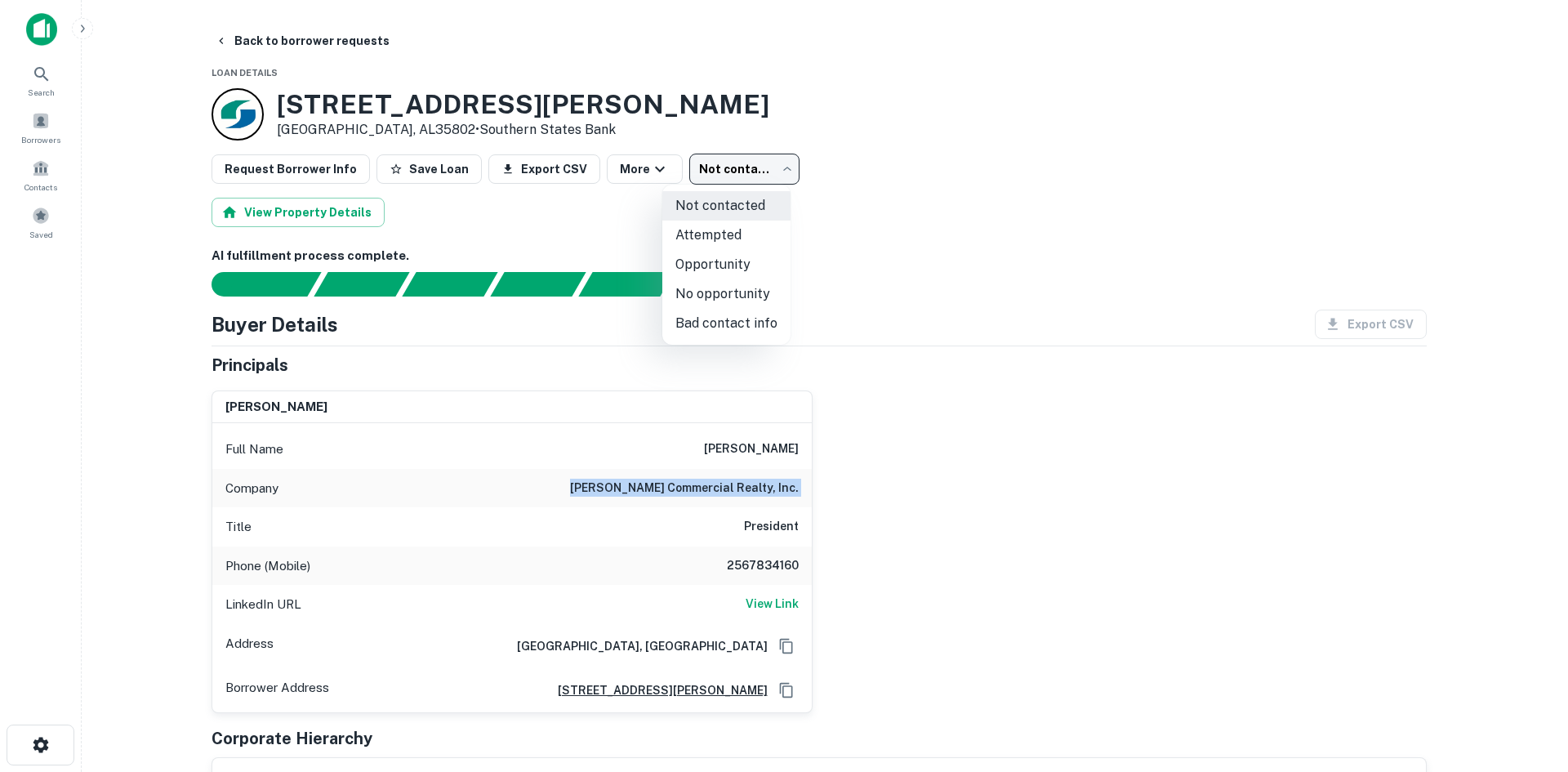
click at [740, 288] on li "No opportunity" at bounding box center [726, 294] width 128 height 29
type input "**********"
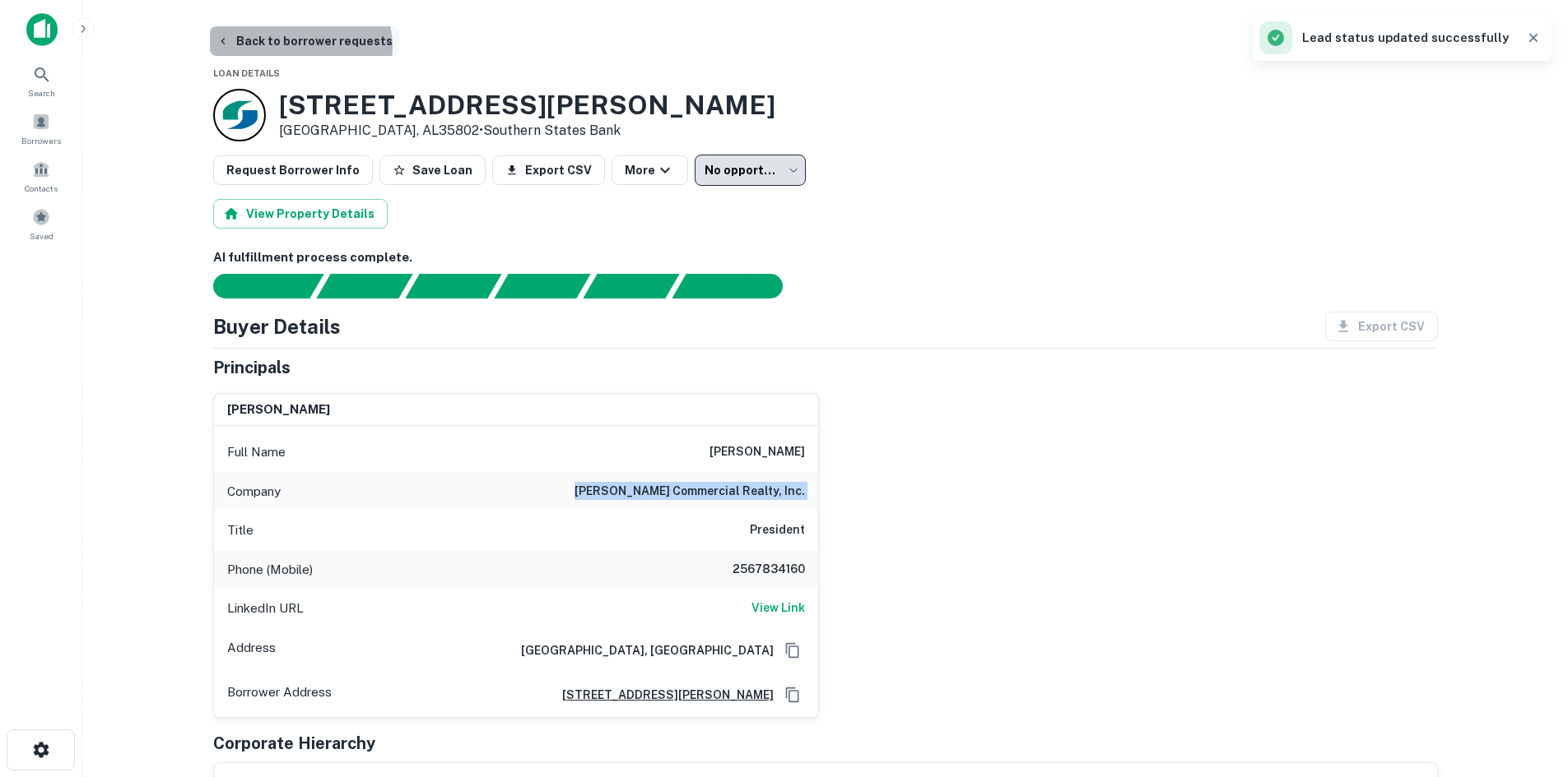
click at [299, 47] on button "Back to borrower requests" at bounding box center [304, 40] width 189 height 30
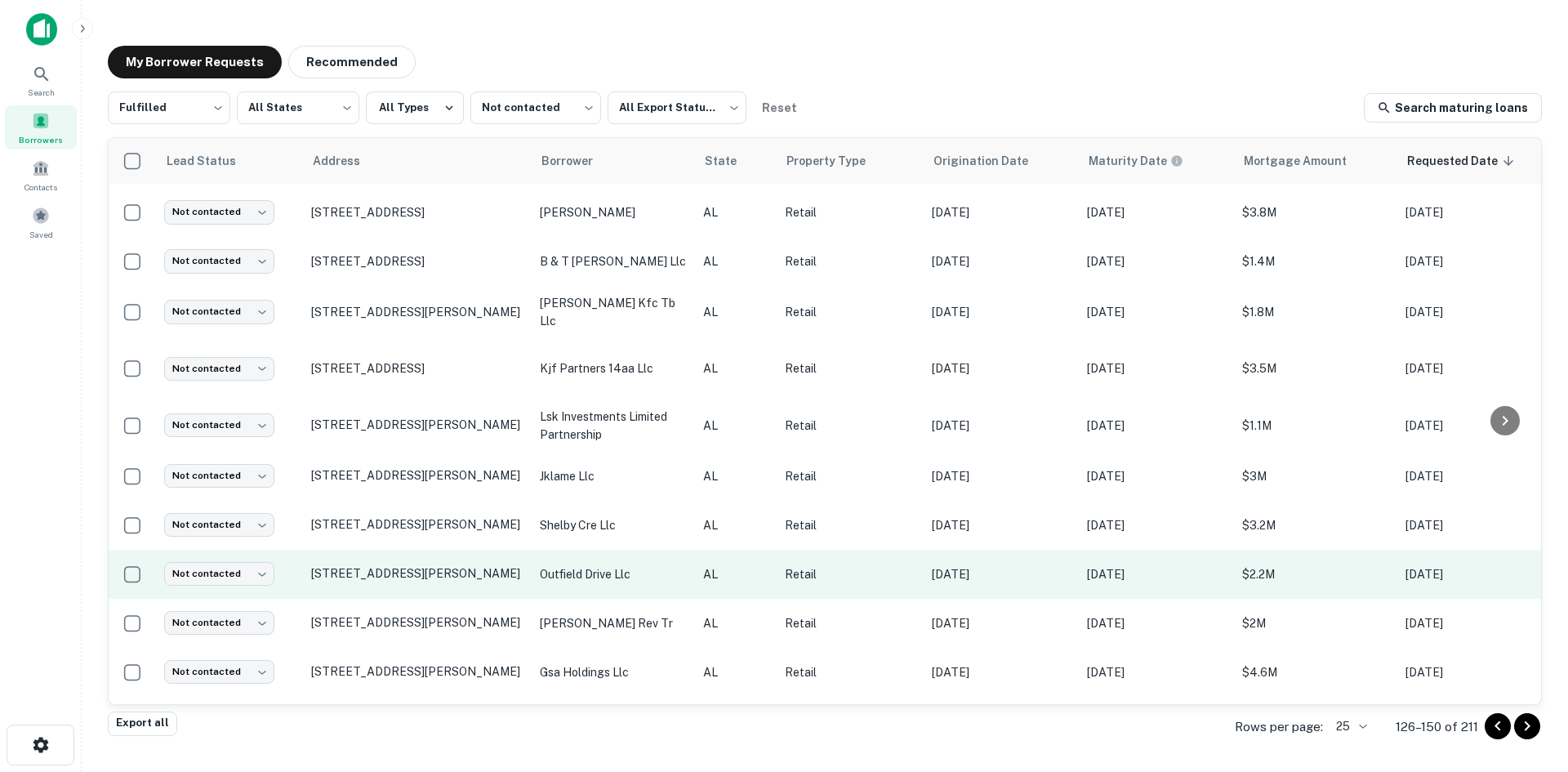
scroll to position [748, 0]
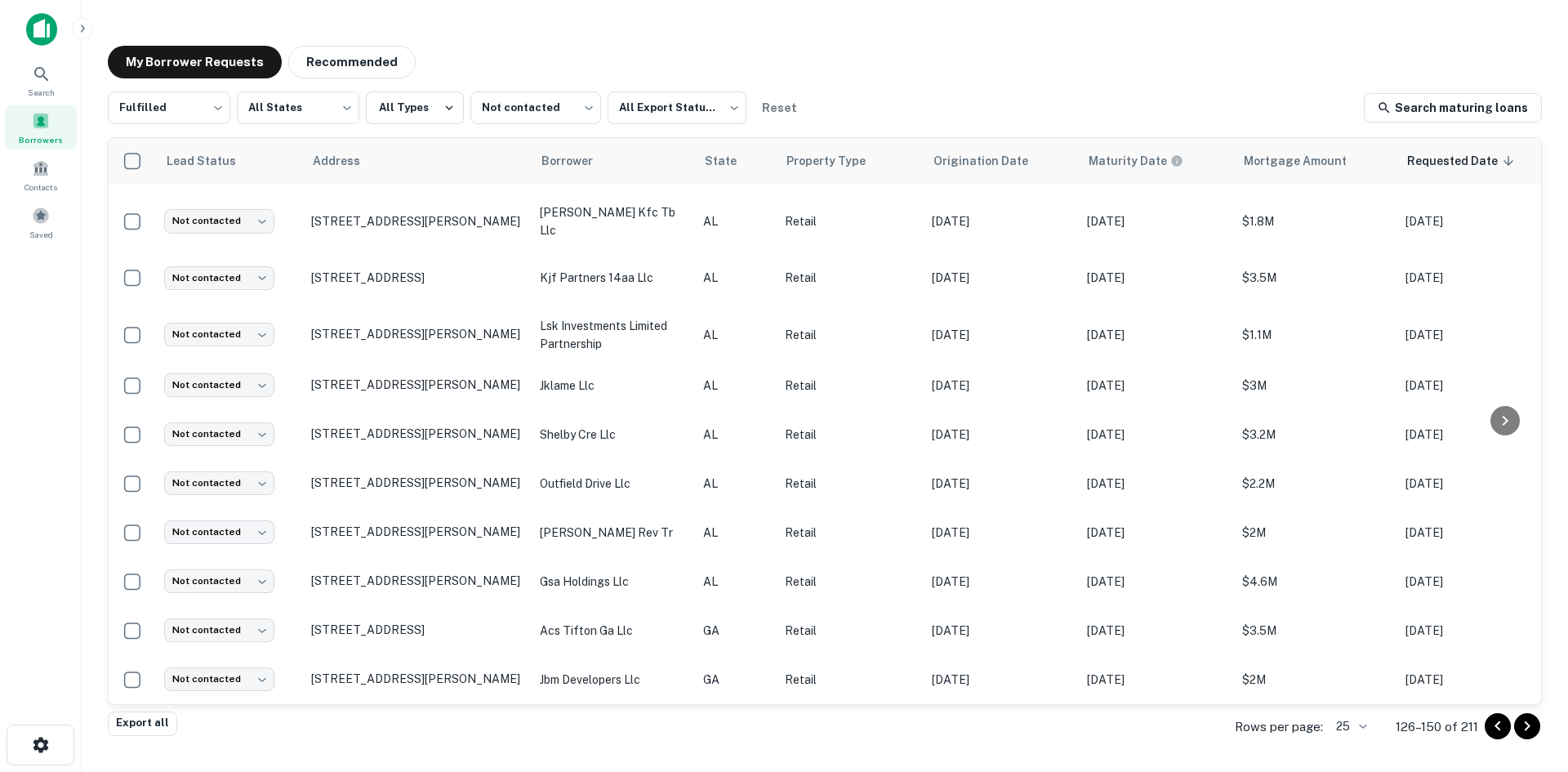
click at [1547, 726] on div "My Borrower Requests Recommended Fulfilled ********* ​ All States *** ​ All Typ…" at bounding box center [824, 380] width 1460 height 695
click at [1540, 728] on div "Rows per page: 25 ** 126–150 of 211" at bounding box center [1378, 727] width 327 height 45
click at [1532, 727] on icon "Go to next page" at bounding box center [1527, 727] width 20 height 20
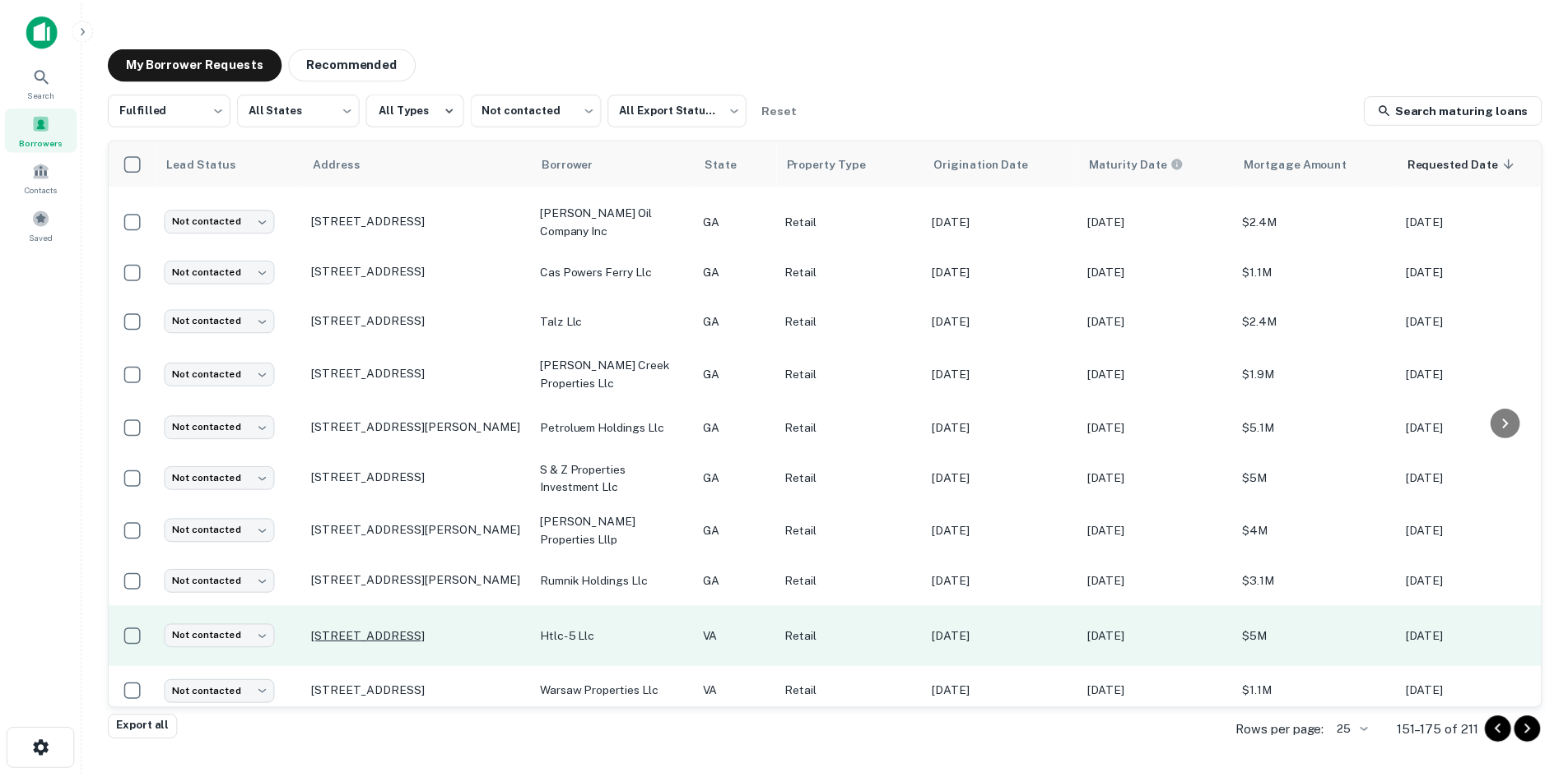
scroll to position [658, 0]
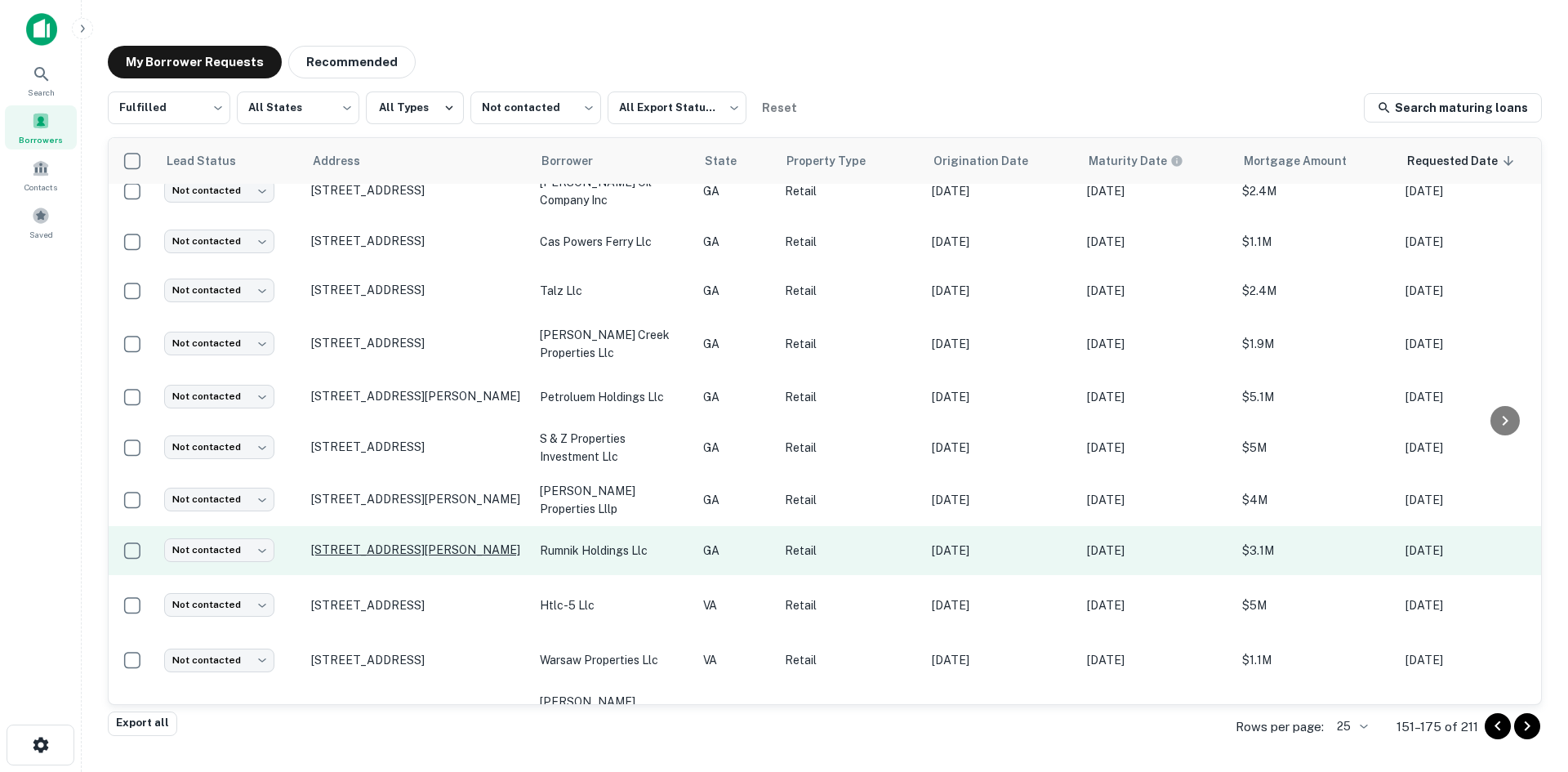
click at [449, 542] on p "890 Cobb Place Blvd Nw Kennesaw, GA30144" at bounding box center [417, 549] width 213 height 15
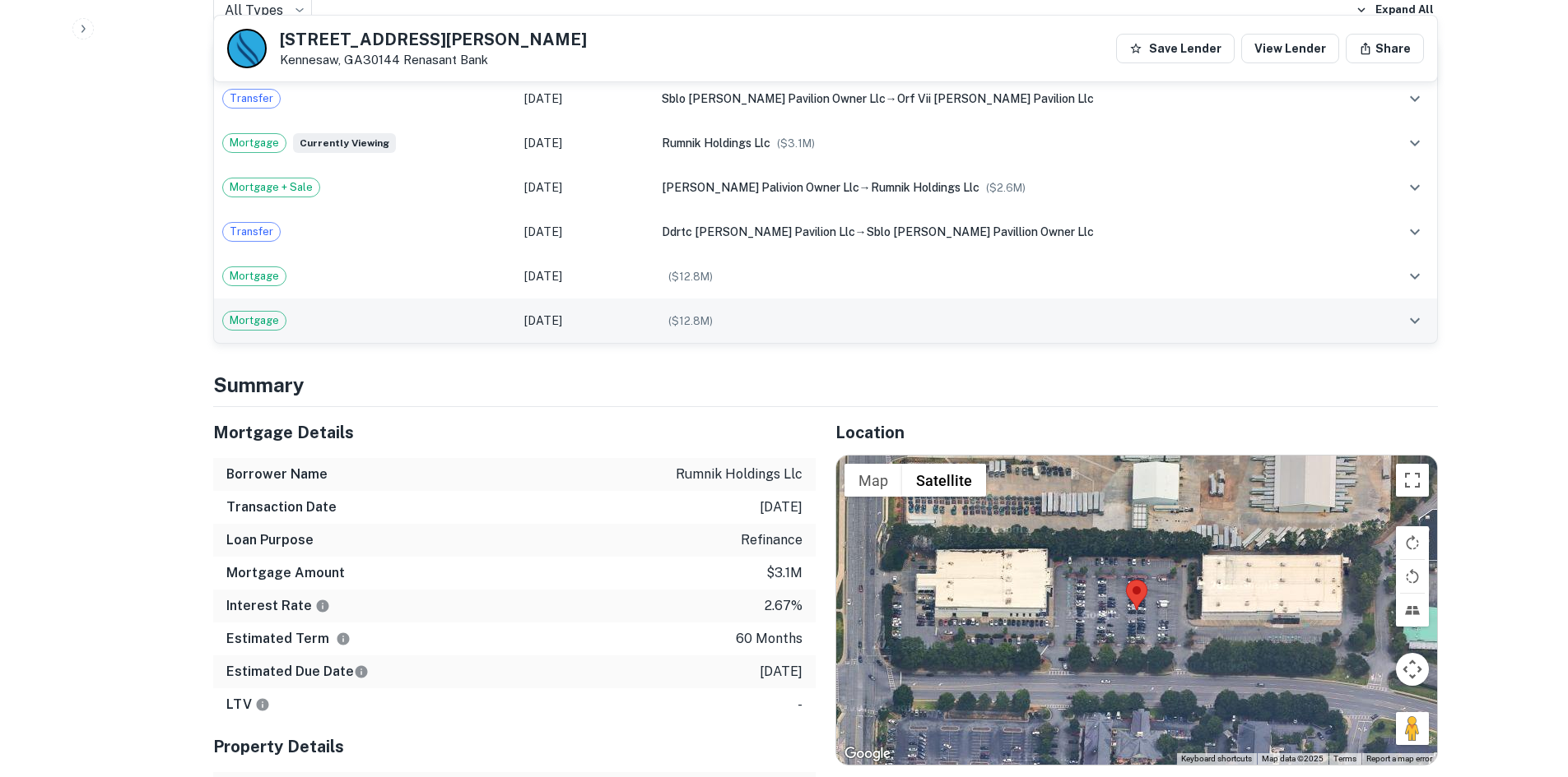
scroll to position [1069, 0]
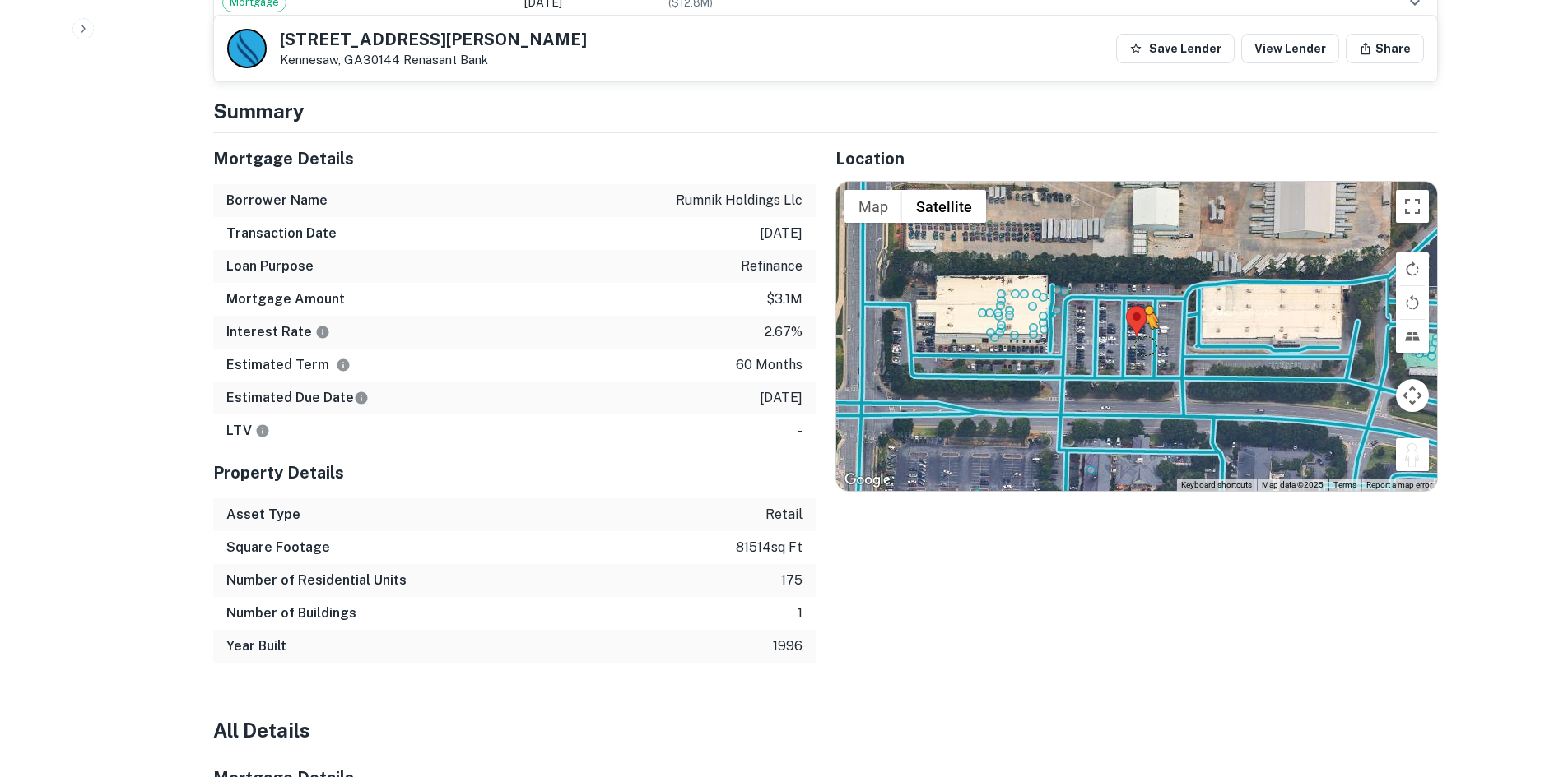
drag, startPoint x: 1413, startPoint y: 466, endPoint x: 1145, endPoint y: 345, distance: 294.0
click at [1145, 345] on div "To activate drag with keyboard, press Alt + Enter. Once in keyboard drag state,…" at bounding box center [1137, 336] width 601 height 309
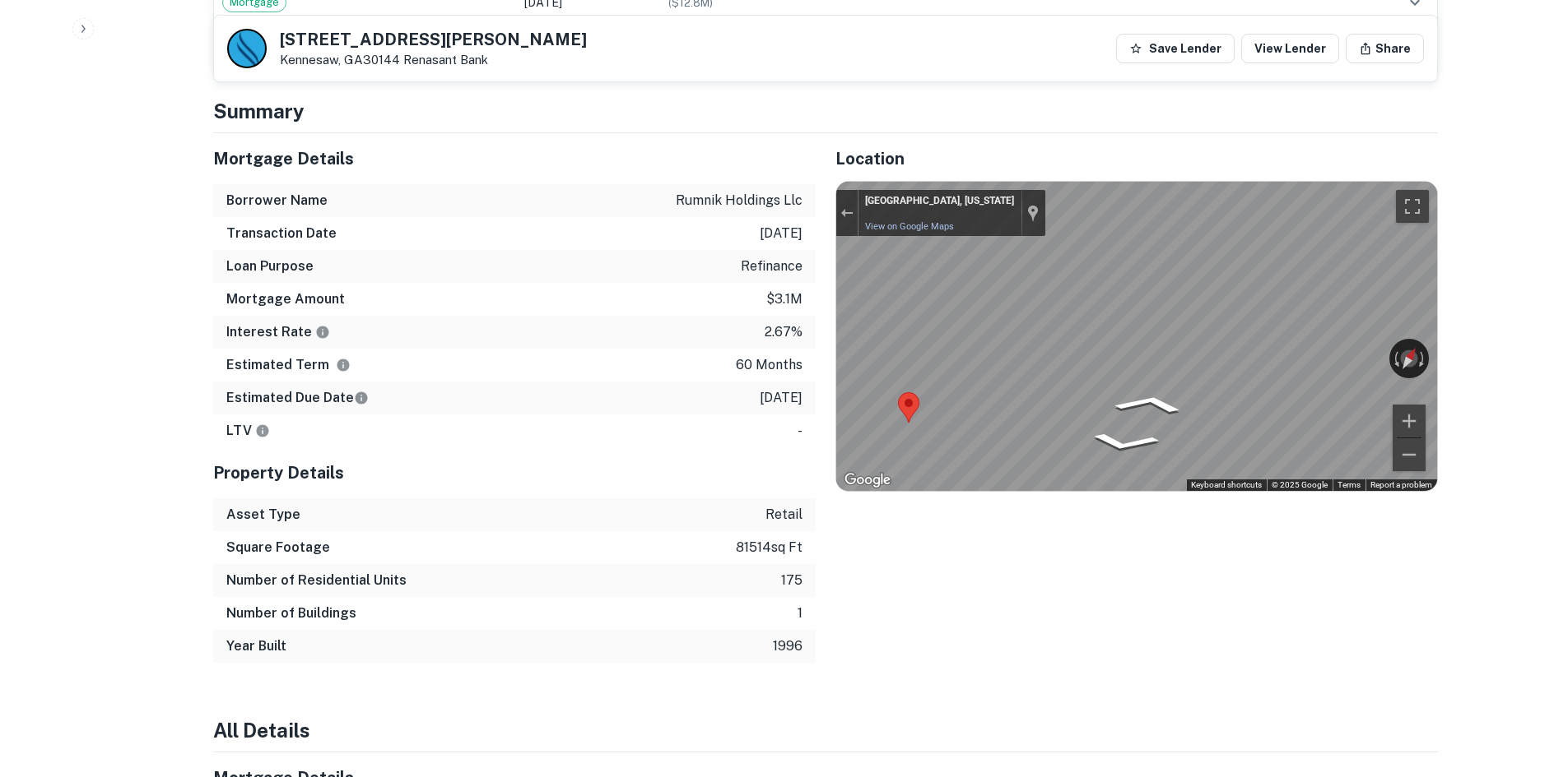
click at [724, 332] on div "Mortgage Details Borrower Name rumnik holdings llc Transaction Date 1/27/2021 L…" at bounding box center [816, 398] width 1244 height 530
click at [769, 328] on div "Mortgage Details Borrower Name rumnik holdings llc Transaction Date 1/27/2021 L…" at bounding box center [816, 398] width 1244 height 530
click at [797, 337] on div "Mortgage Details Borrower Name rumnik holdings llc Transaction Date 1/27/2021 L…" at bounding box center [816, 398] width 1244 height 530
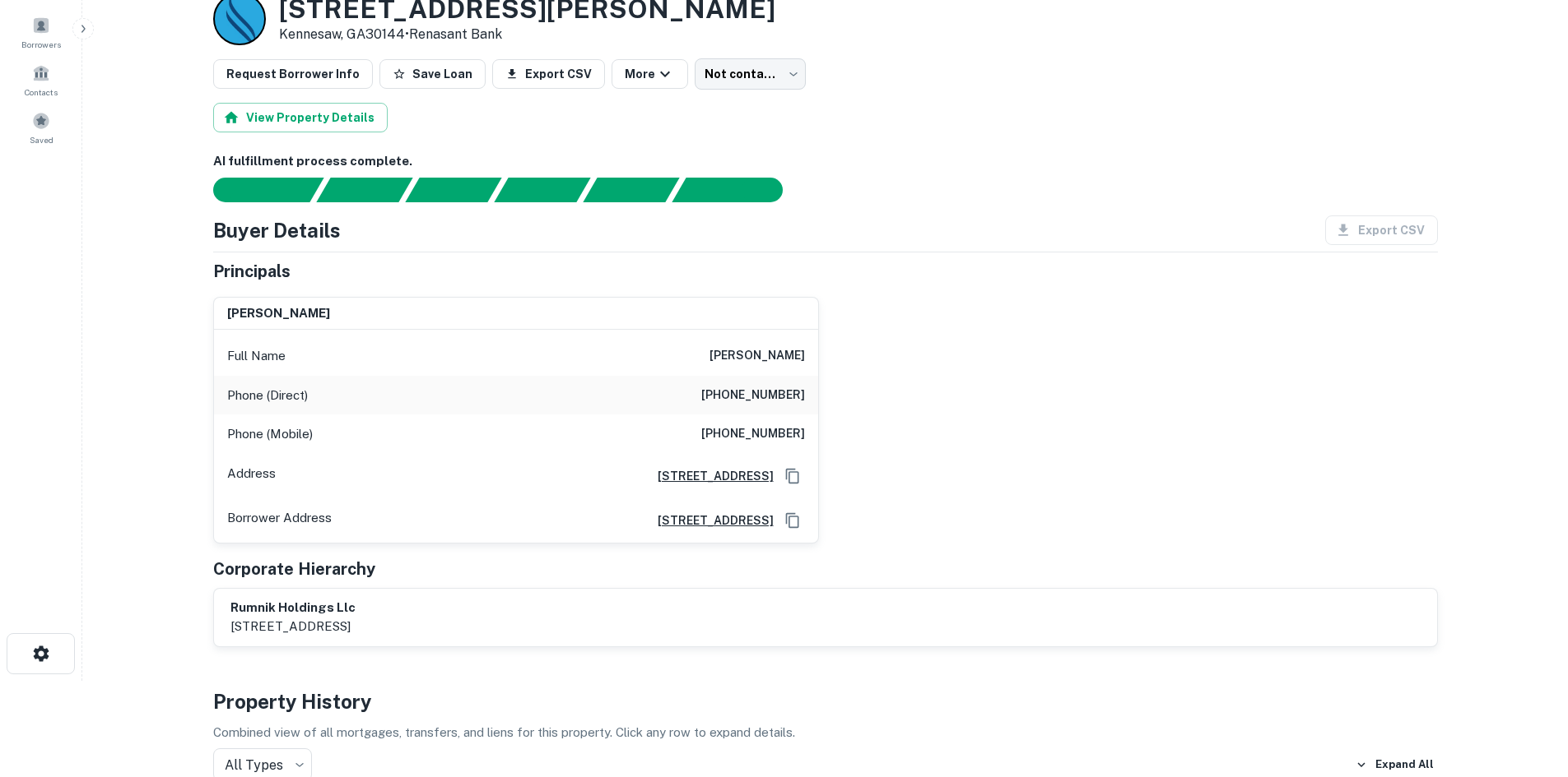
scroll to position [82, 0]
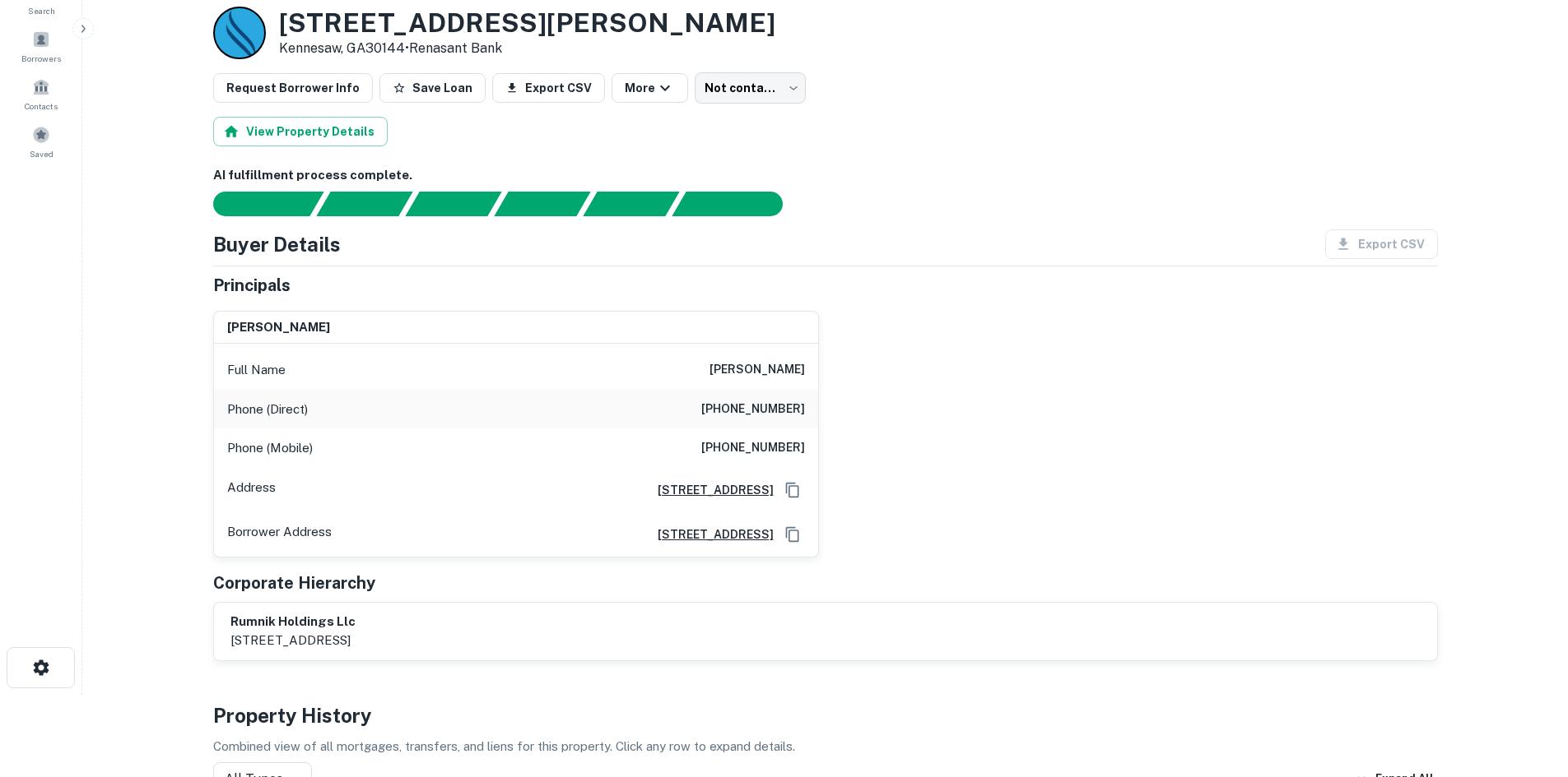
click at [780, 420] on div "Phone (Direct) (515) 441-0360" at bounding box center [516, 410] width 604 height 39
drag, startPoint x: 1041, startPoint y: 453, endPoint x: 927, endPoint y: 442, distance: 114.5
click at [1041, 453] on div "harkinder bhullar Full Name harkinder bhullar Phone (Direct) (515) 441-0360 Pho…" at bounding box center [819, 427] width 1237 height 260
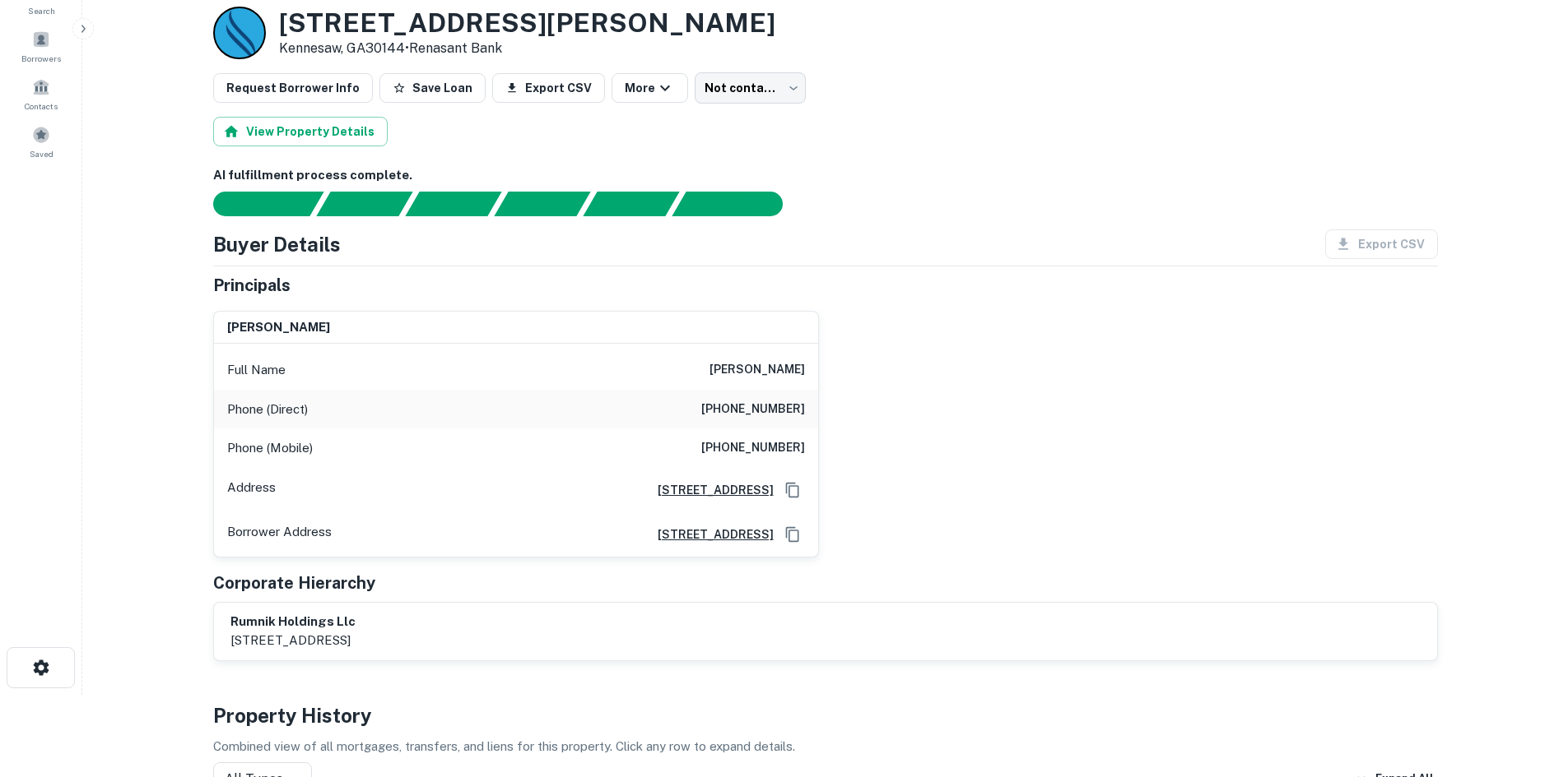
click at [776, 454] on h6 "(515) 450-5011" at bounding box center [753, 448] width 104 height 20
click at [725, 91] on body "Search Borrowers Contacts Saved Back to borrower requests Loan Details 890 COBB…" at bounding box center [784, 306] width 1568 height 777
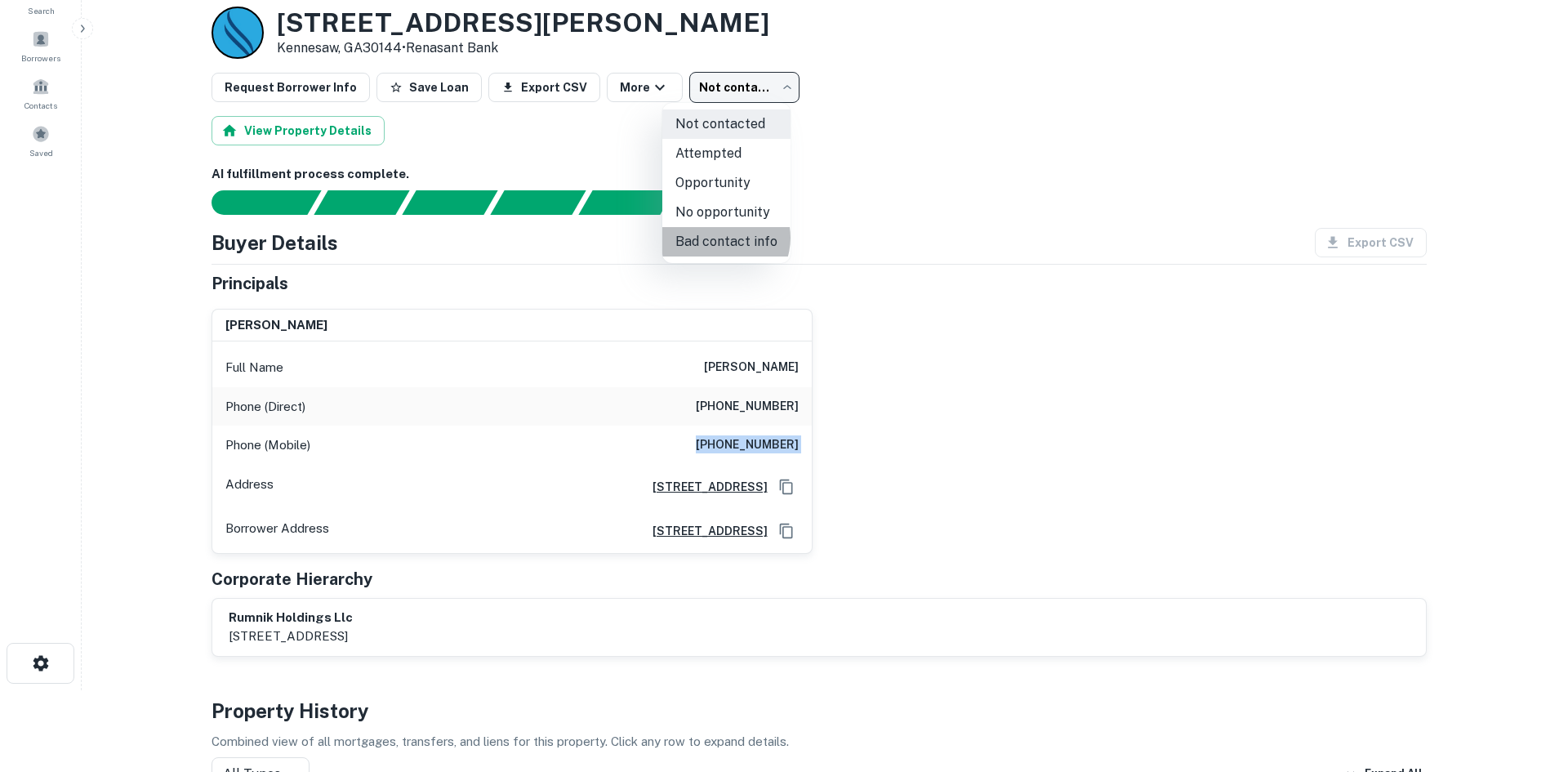
click at [721, 238] on li "Bad contact info" at bounding box center [726, 241] width 128 height 29
type input "**********"
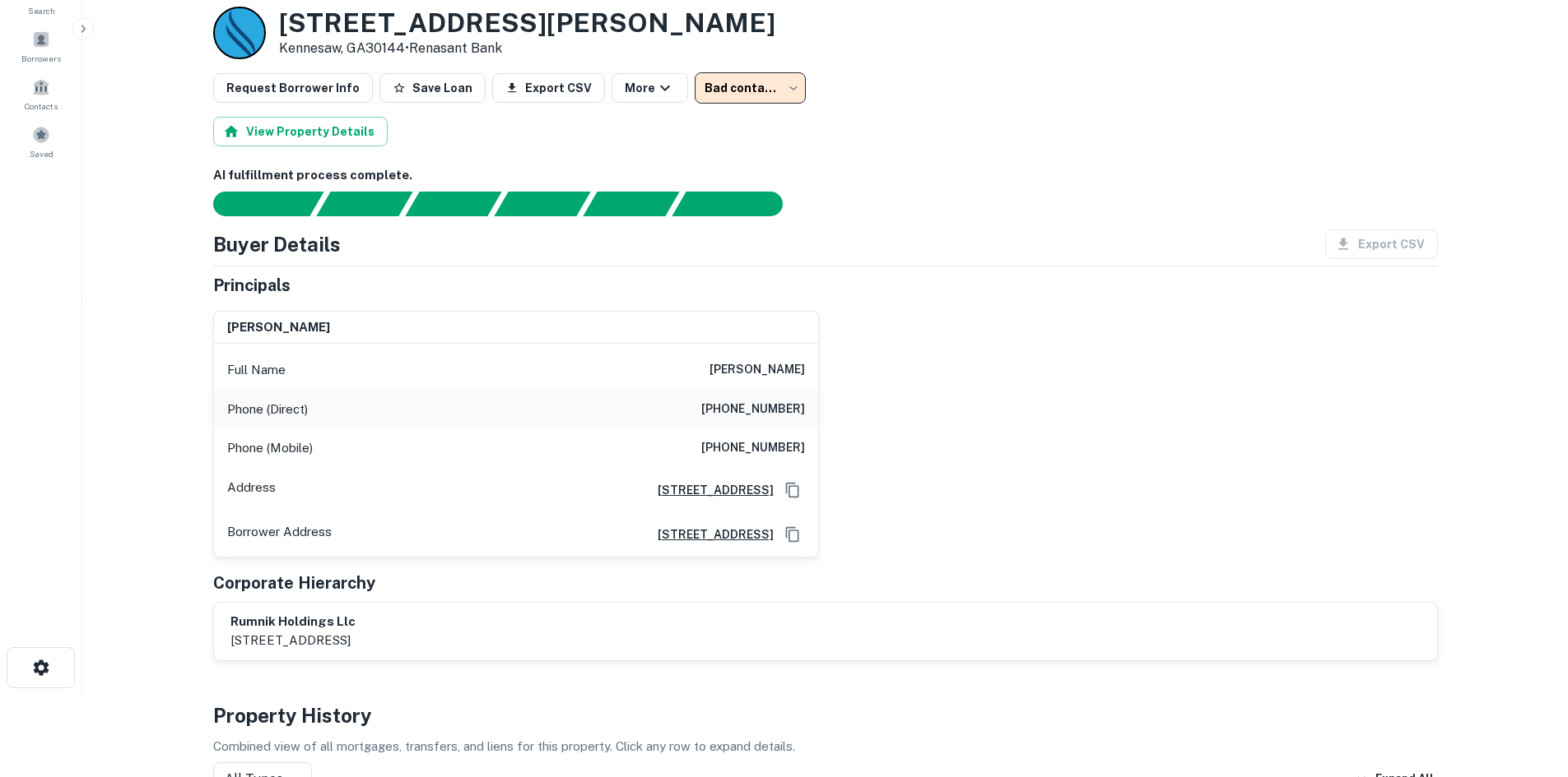
click at [1003, 197] on div at bounding box center [816, 204] width 1244 height 25
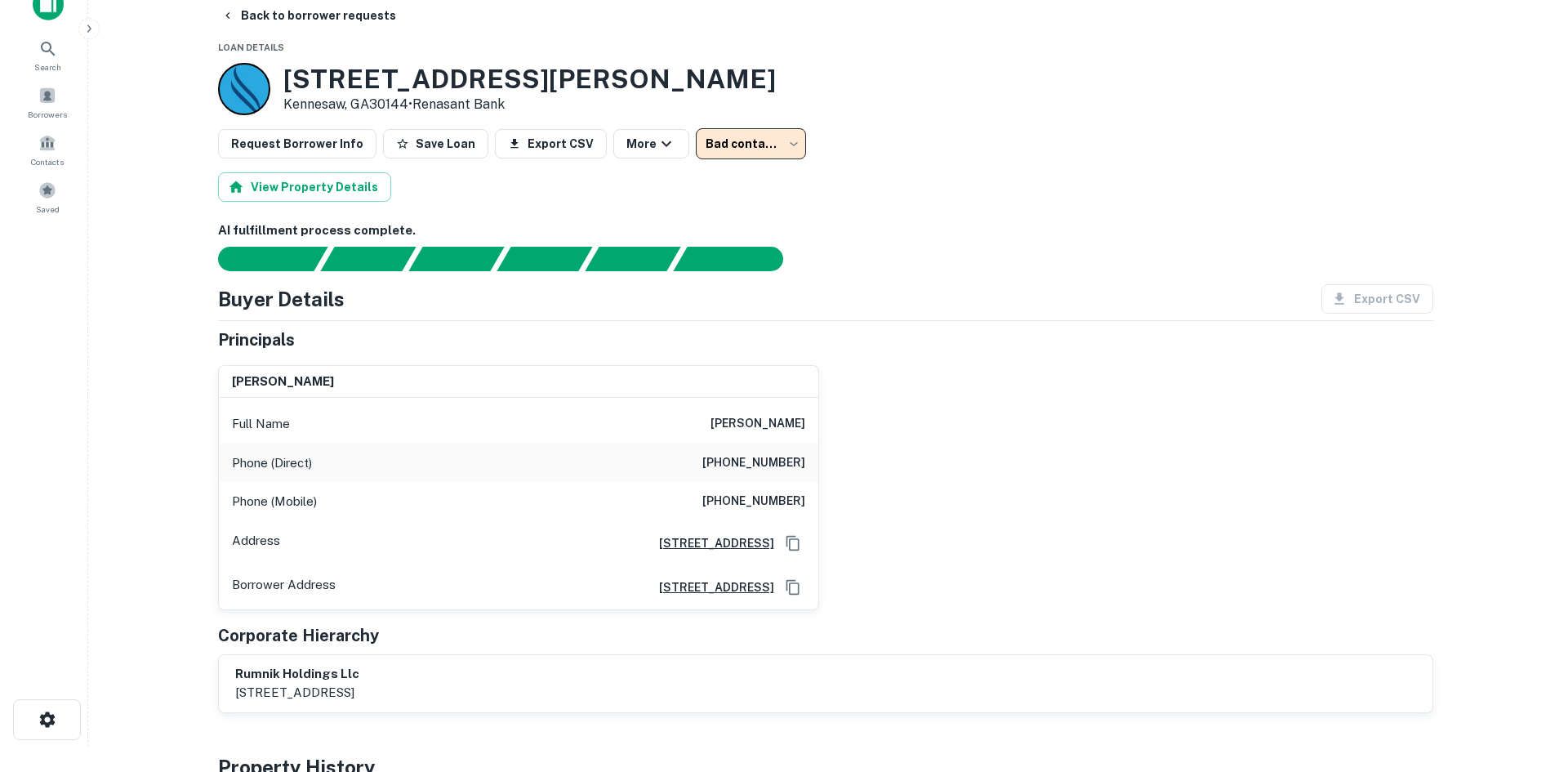
scroll to position [0, 0]
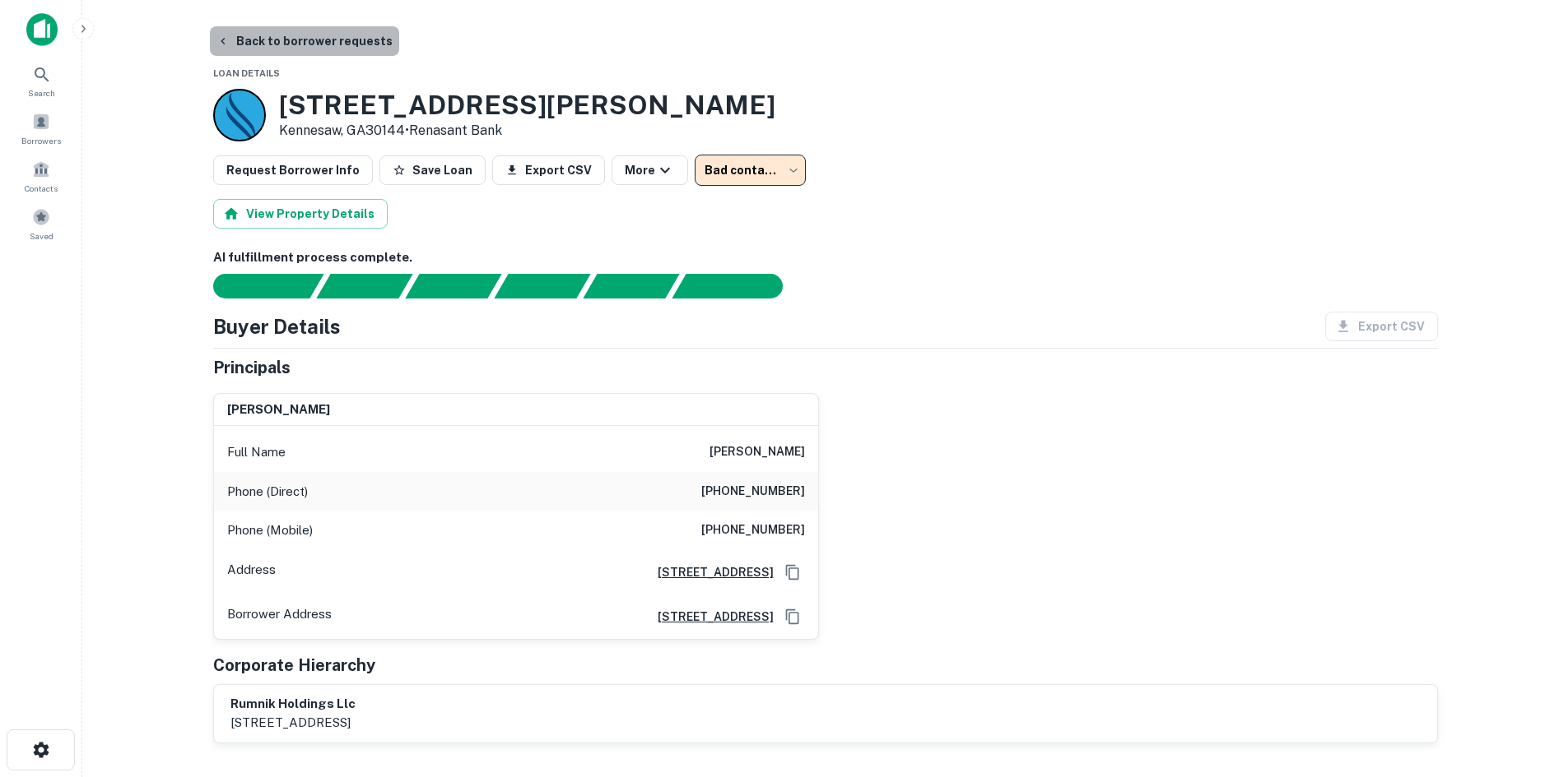
click at [319, 37] on button "Back to borrower requests" at bounding box center [304, 40] width 189 height 30
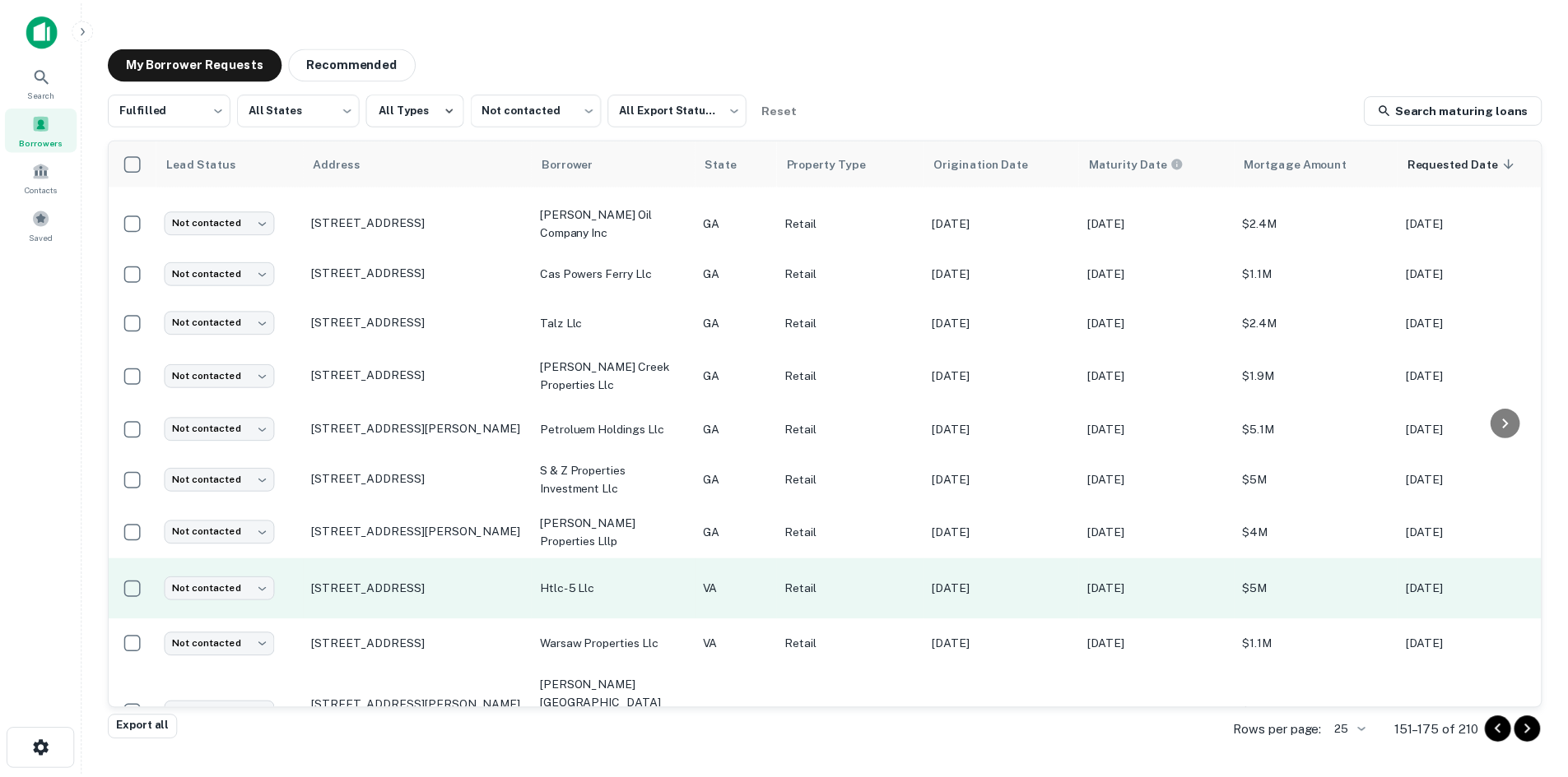
scroll to position [795, 0]
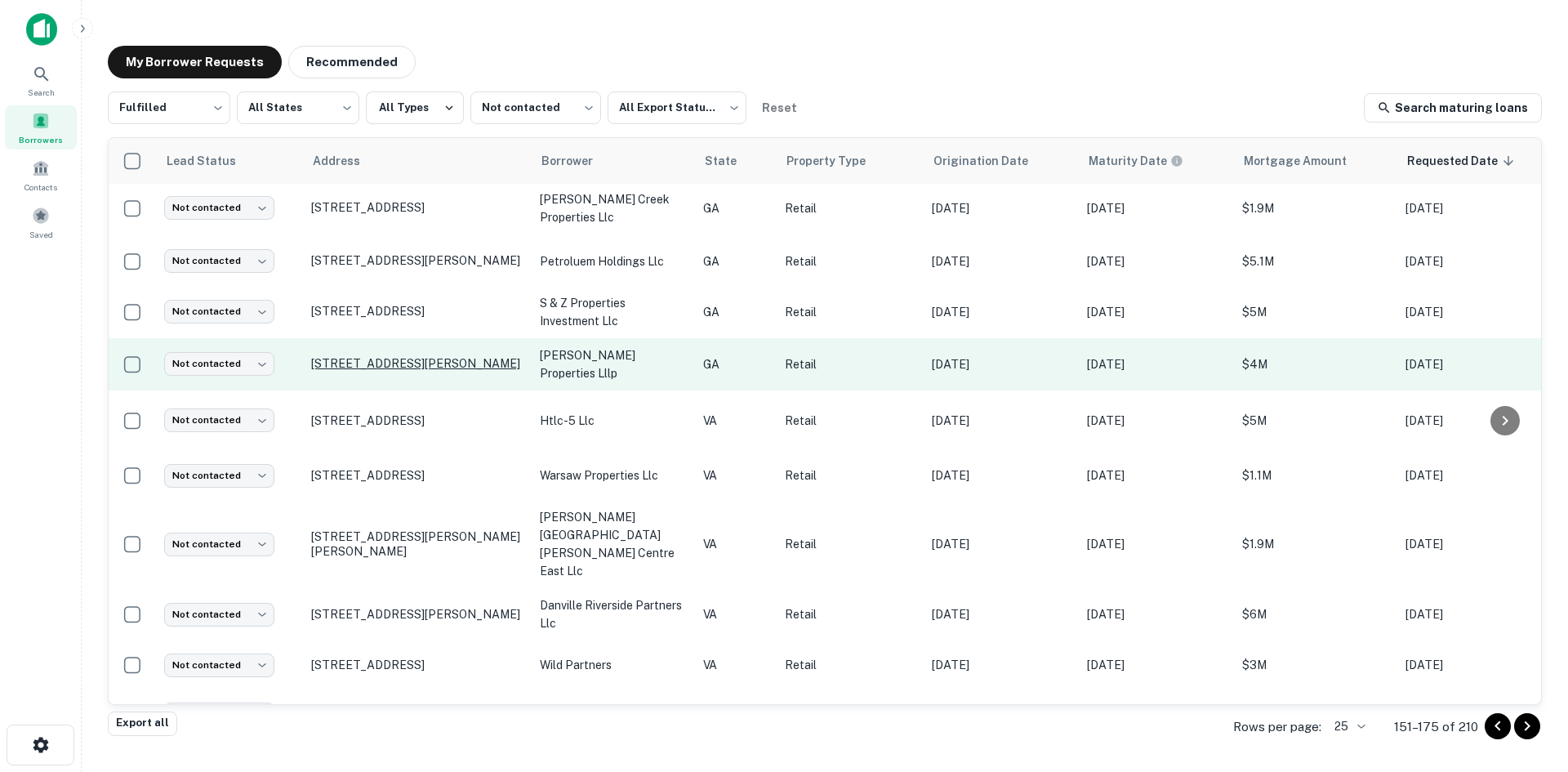
click at [457, 356] on p "94 Cobb Pkwy N Marietta, GA30062" at bounding box center [417, 363] width 213 height 15
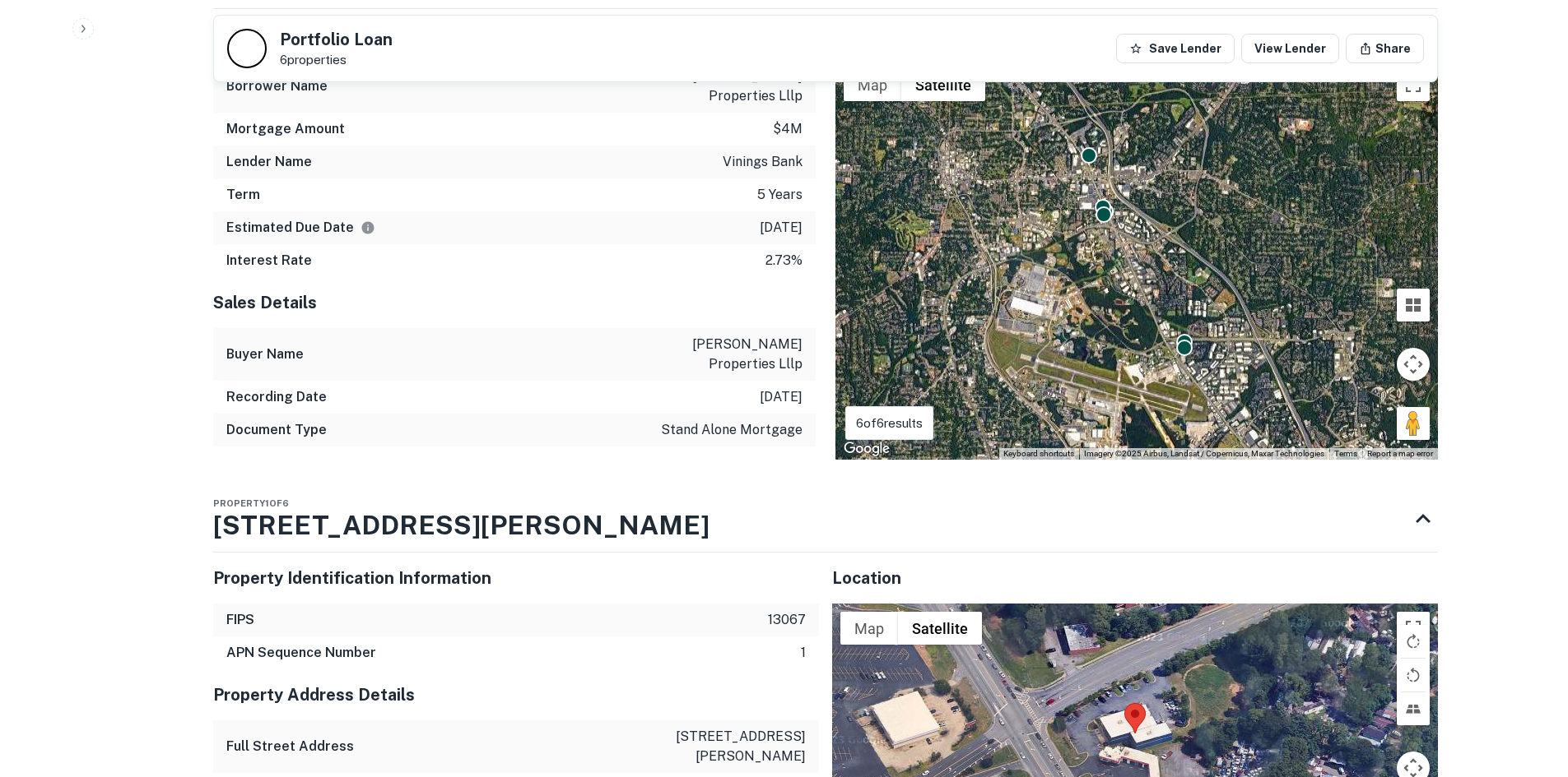
scroll to position [1645, 0]
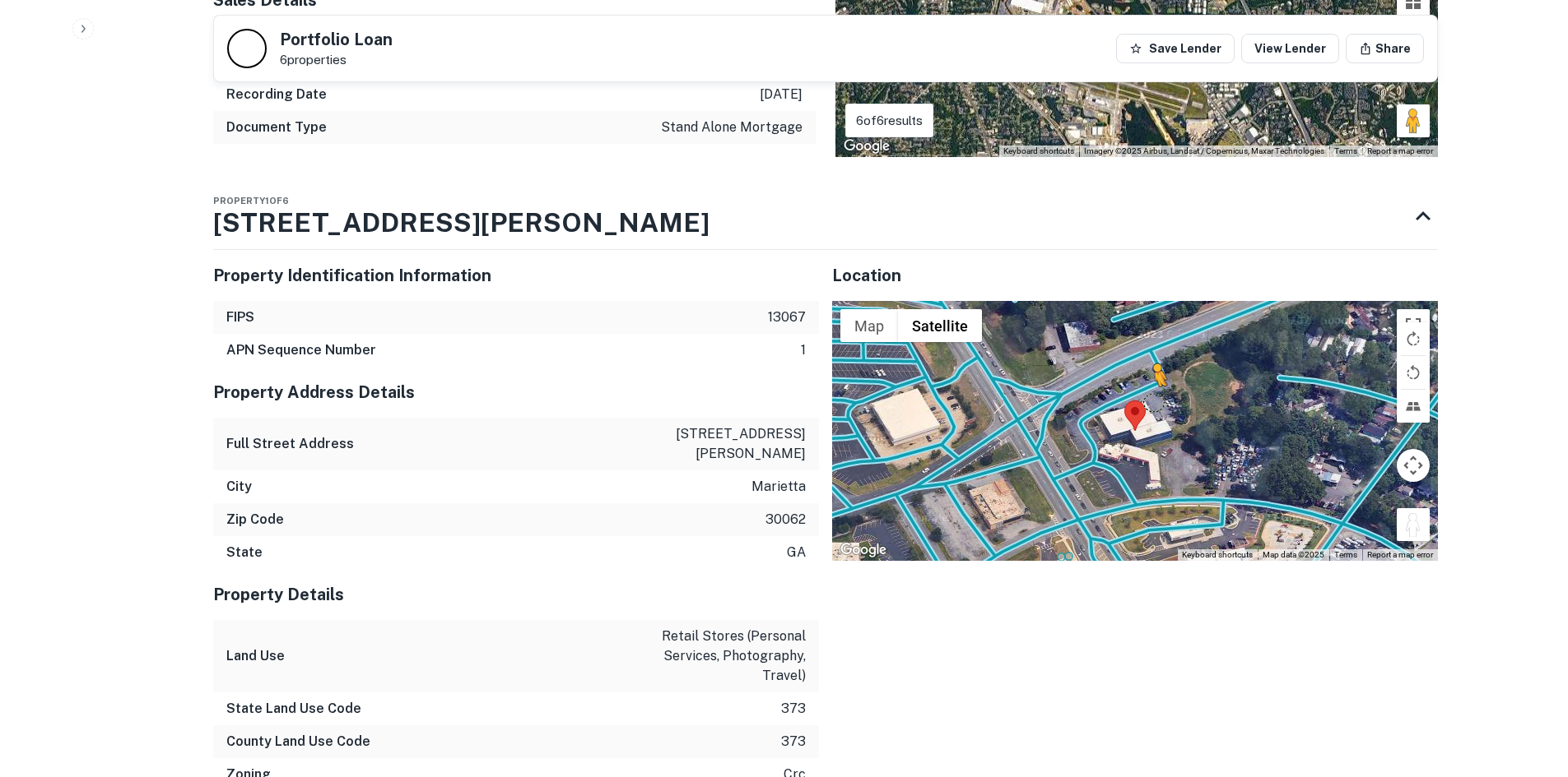
drag, startPoint x: 1399, startPoint y: 486, endPoint x: 1104, endPoint y: 362, distance: 320.0
click at [1104, 362] on div "To activate drag with keyboard, press Alt + Enter. Once in keyboard drag state,…" at bounding box center [1135, 431] width 606 height 260
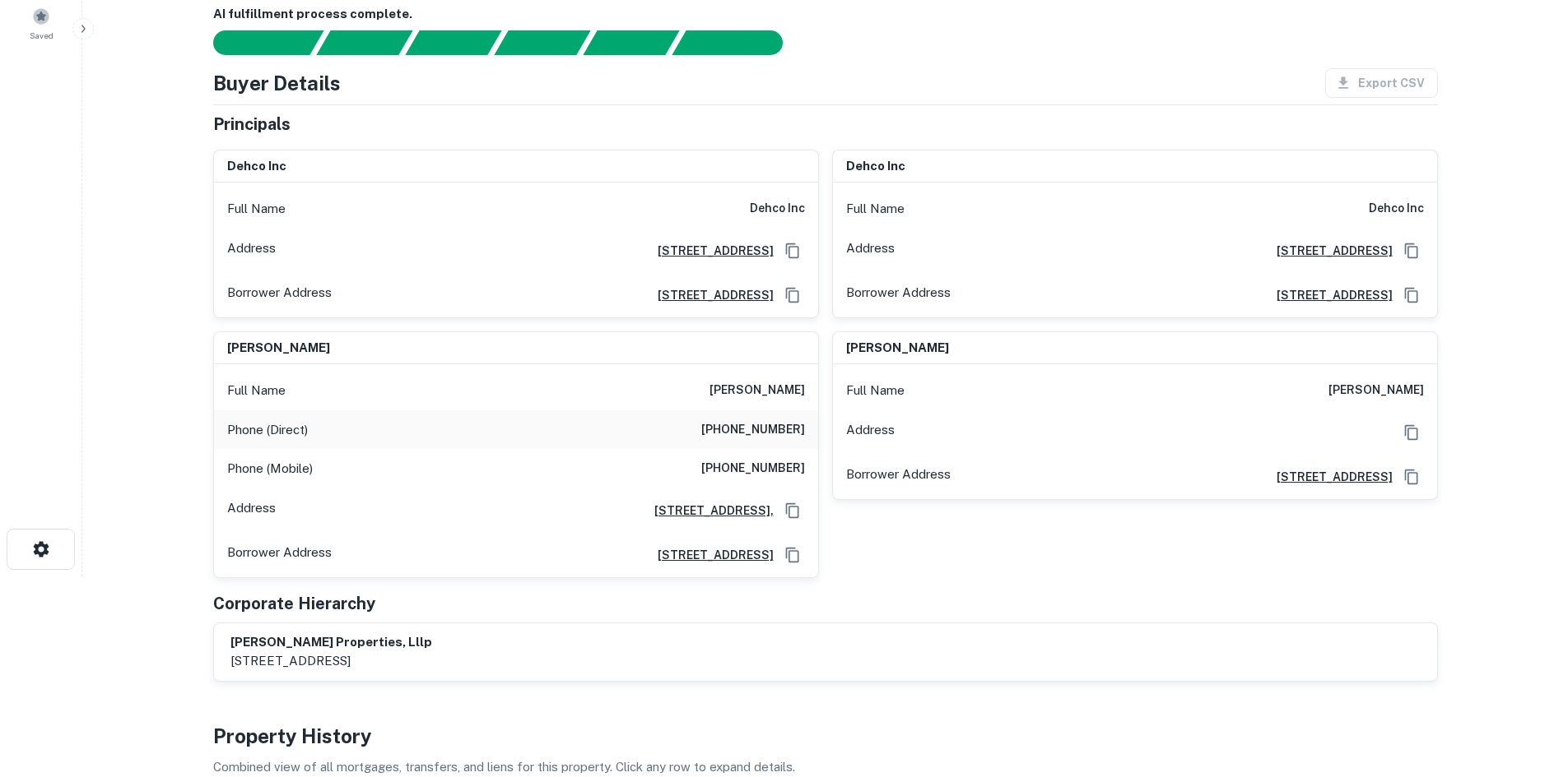
scroll to position [0, 0]
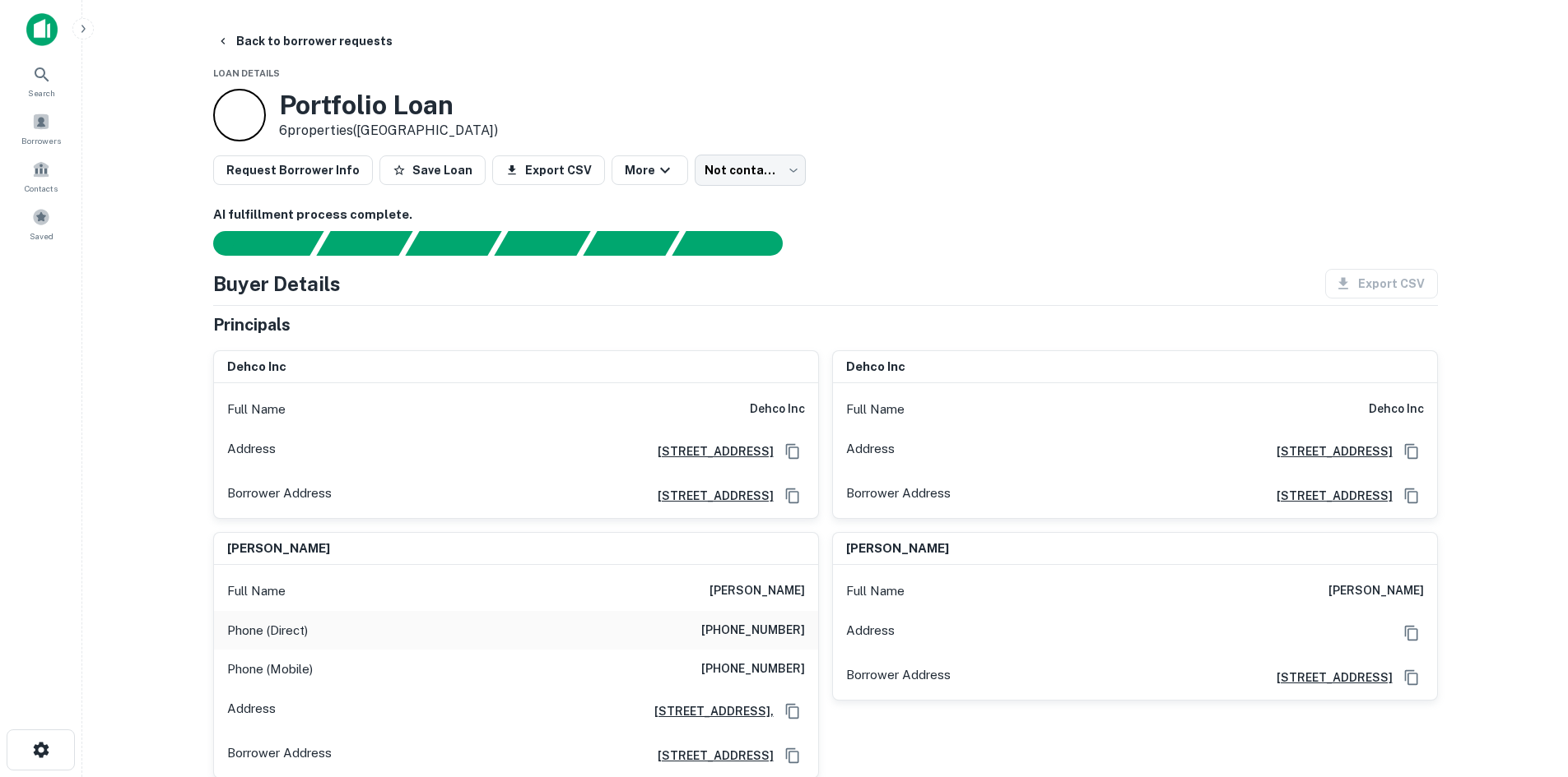
click at [775, 413] on h6 "dehco inc" at bounding box center [776, 410] width 55 height 20
click at [775, 410] on h6 "dehco inc" at bounding box center [776, 410] width 55 height 20
click at [762, 626] on h6 "(404) 377-8877" at bounding box center [753, 631] width 104 height 20
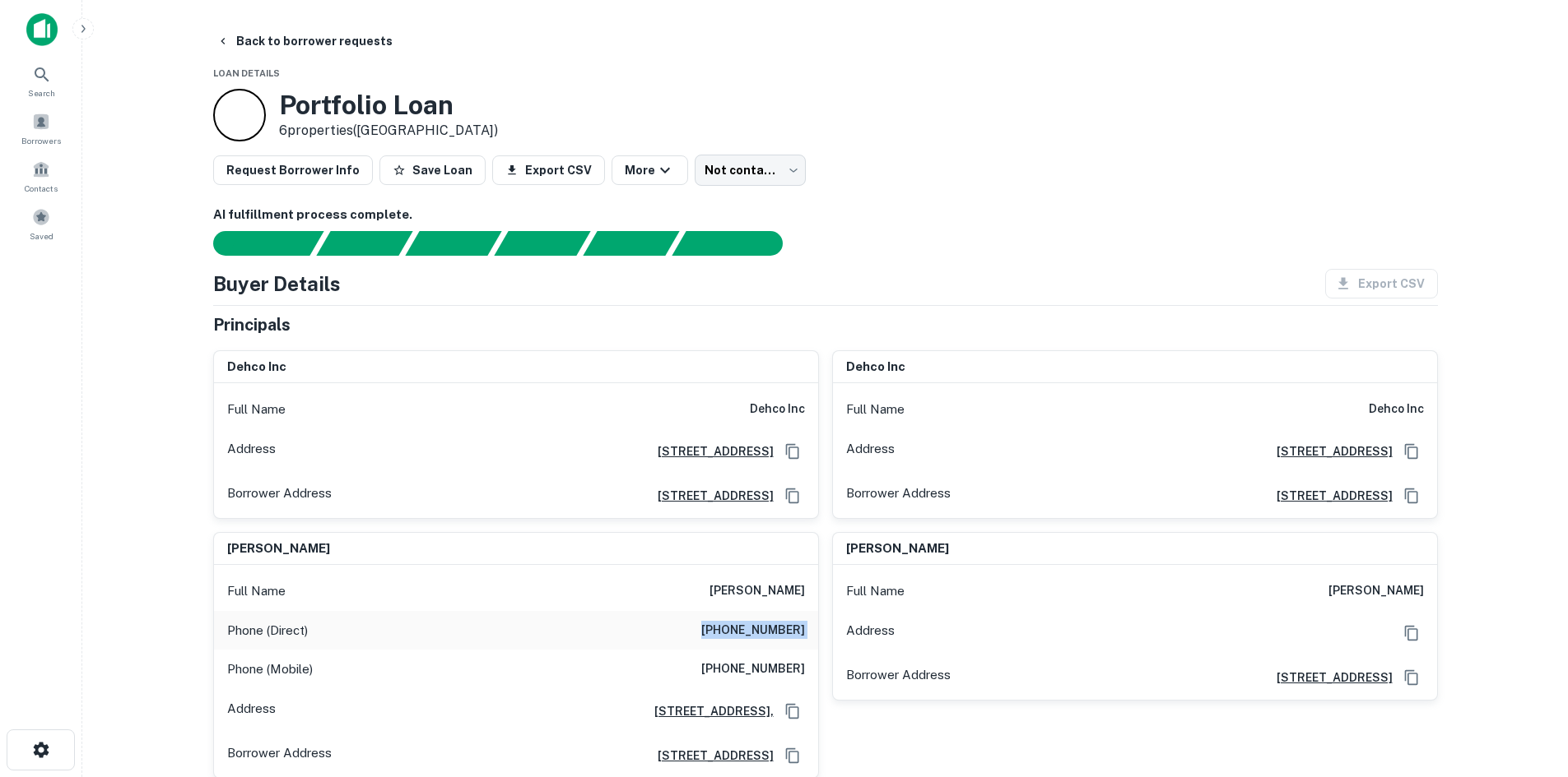
click at [762, 626] on h6 "(404) 377-8877" at bounding box center [753, 631] width 104 height 20
drag, startPoint x: 1027, startPoint y: 226, endPoint x: 1027, endPoint y: 306, distance: 80.0
click at [1027, 226] on div "AI fulfillment process complete." at bounding box center [826, 230] width 1225 height 50
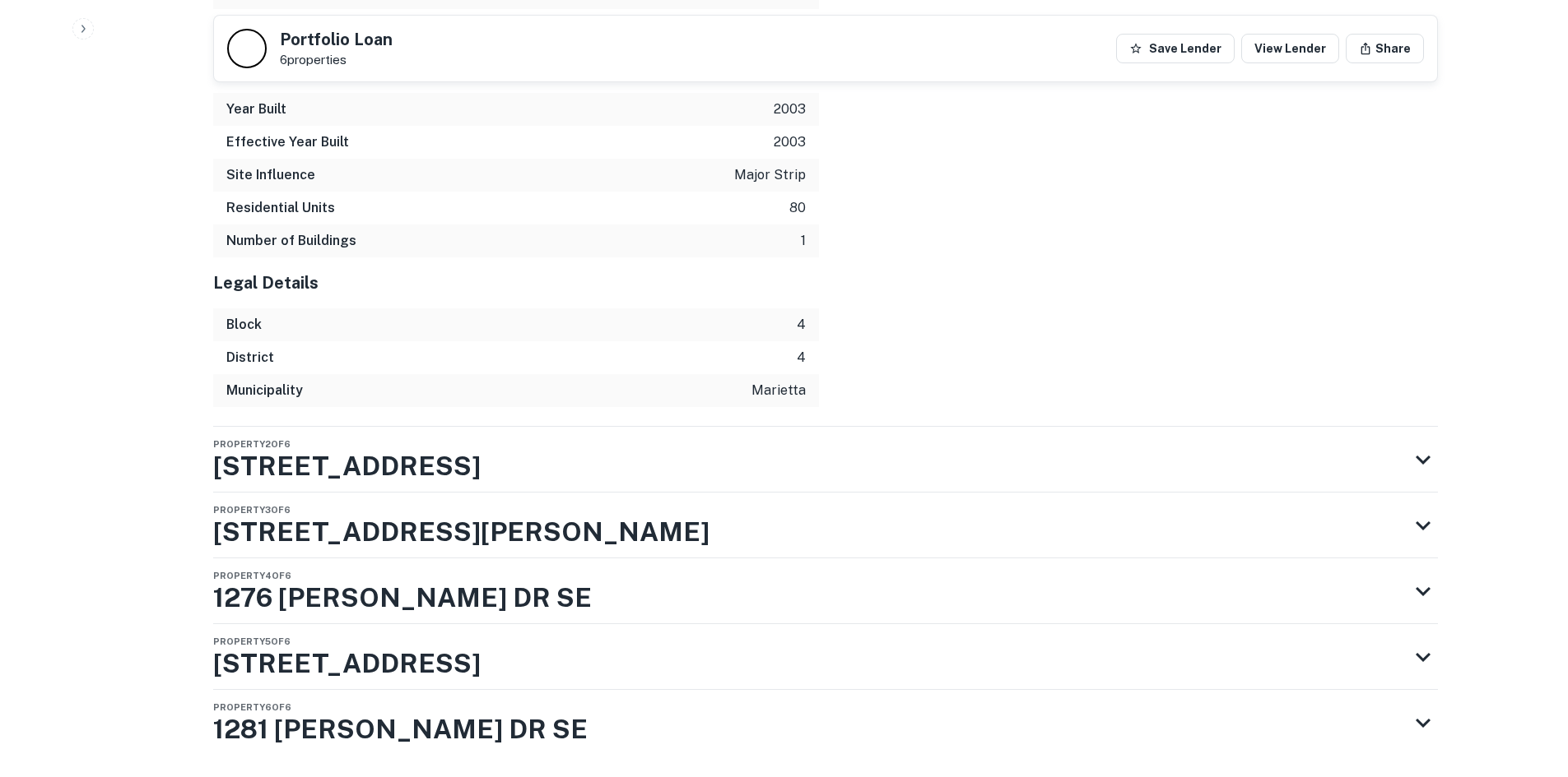
scroll to position [2646, 0]
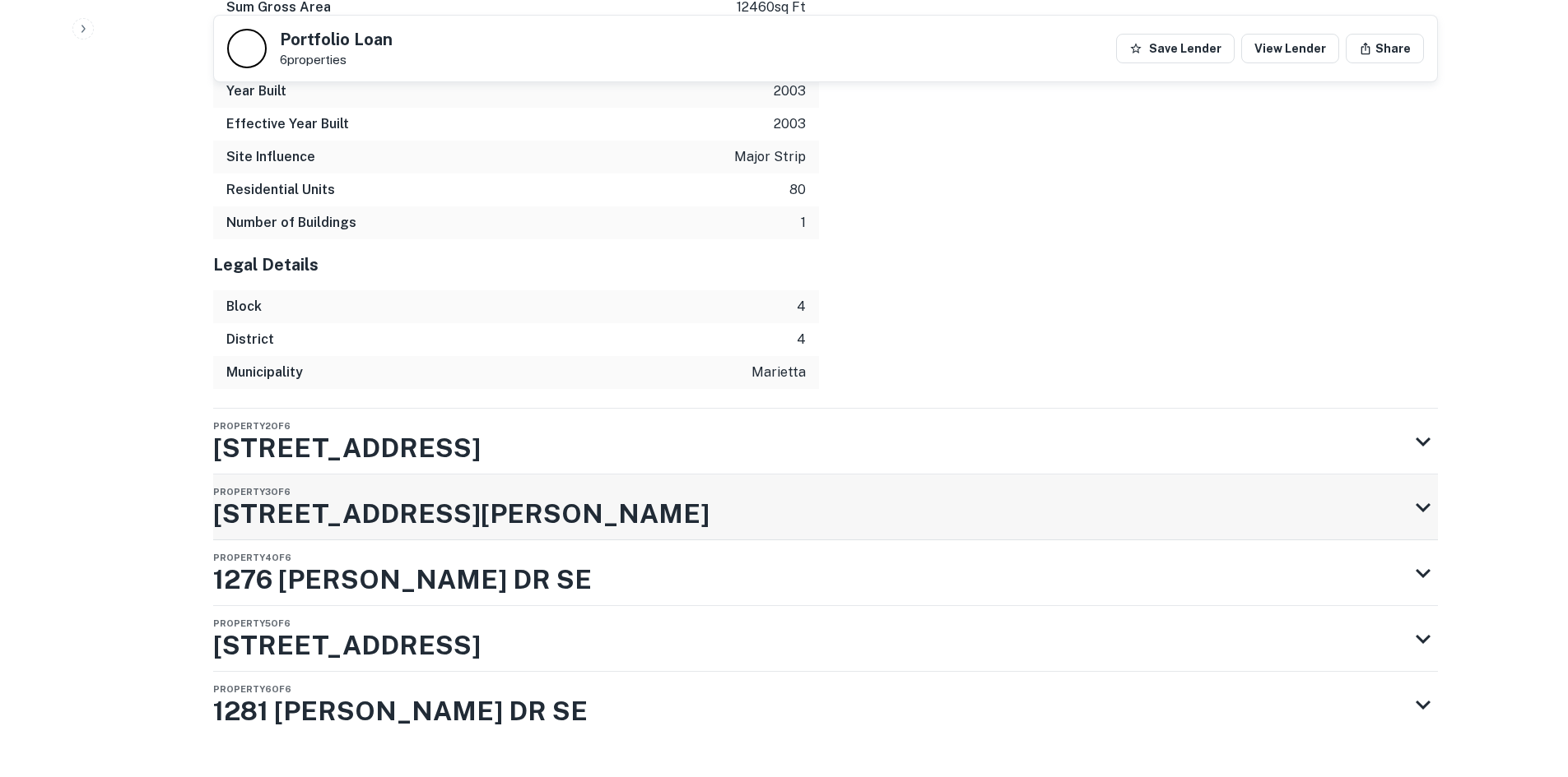
click at [716, 486] on div "Property 3 of 6 316 COBB PKWY S" at bounding box center [810, 507] width 1195 height 65
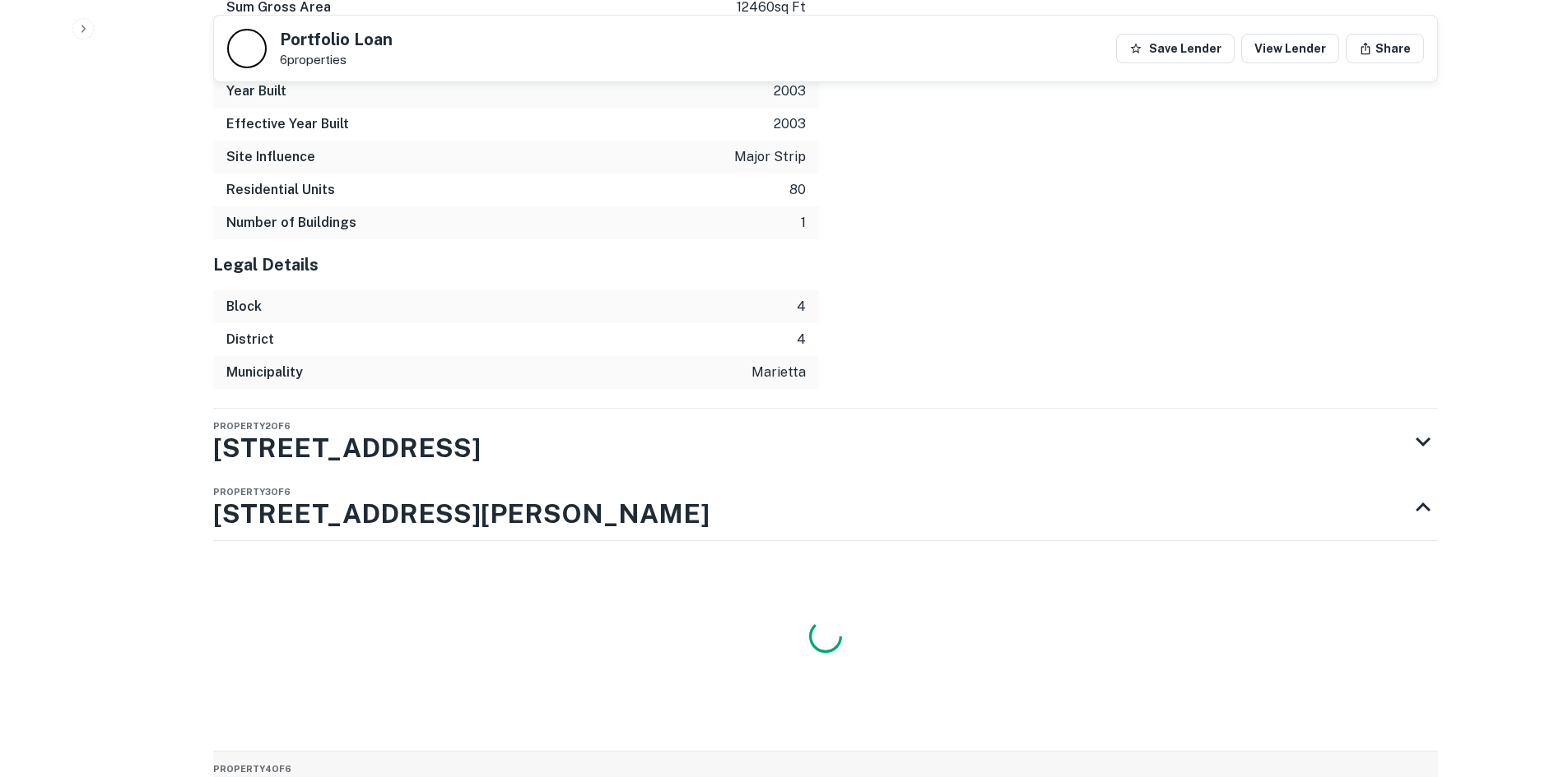
scroll to position [2858, 0]
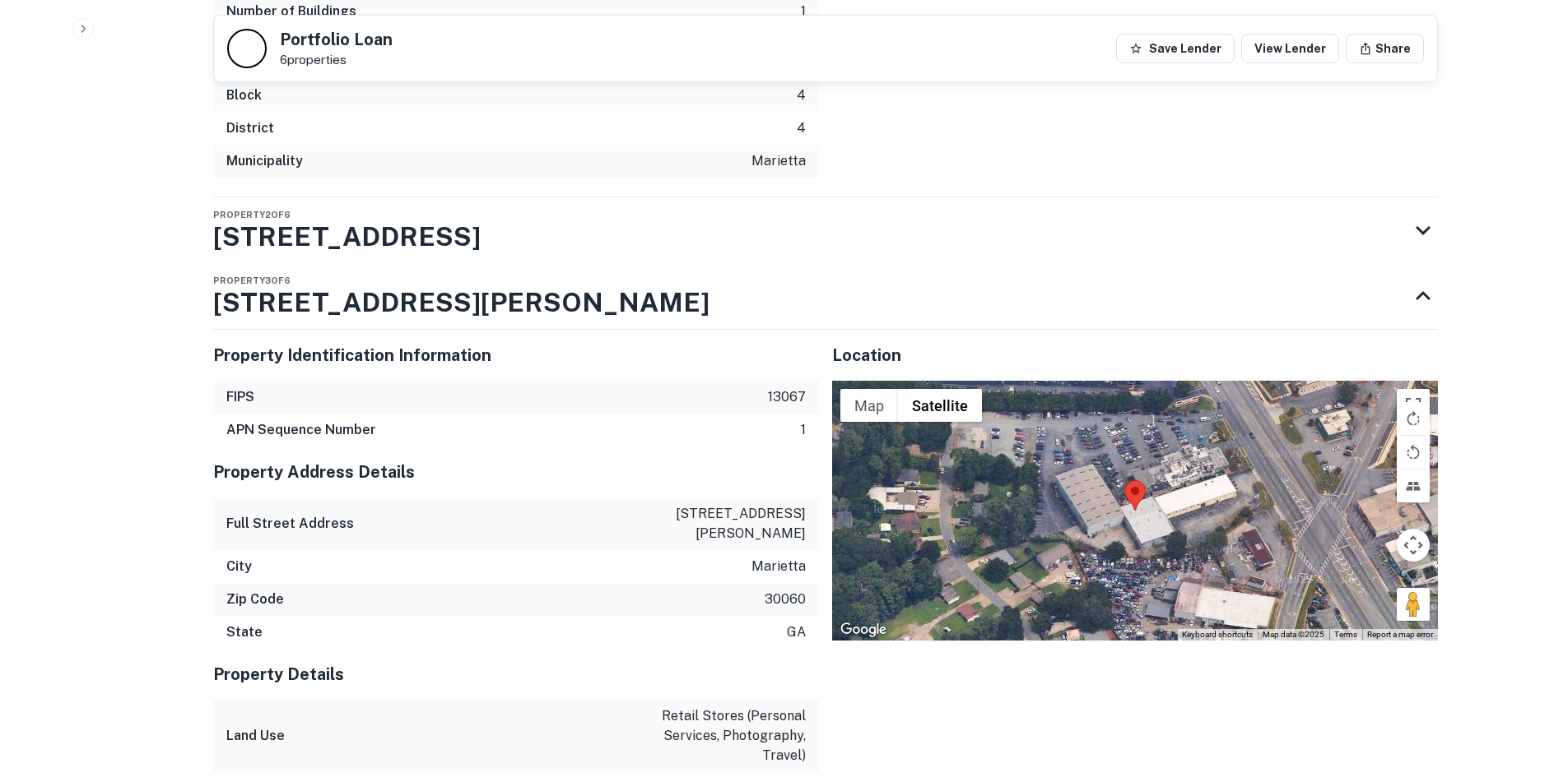
drag, startPoint x: 1403, startPoint y: 553, endPoint x: 1171, endPoint y: 445, distance: 255.9
click at [1141, 436] on div "Map Terrain Satellite Labels Keyboard shortcuts Map Data Map data ©2025 Map dat…" at bounding box center [1135, 511] width 606 height 260
drag, startPoint x: 1399, startPoint y: 560, endPoint x: 1155, endPoint y: 432, distance: 275.5
click at [1155, 432] on div "Map Terrain Satellite Labels Keyboard shortcuts Map Data Map data ©2025 Map dat…" at bounding box center [1135, 511] width 606 height 260
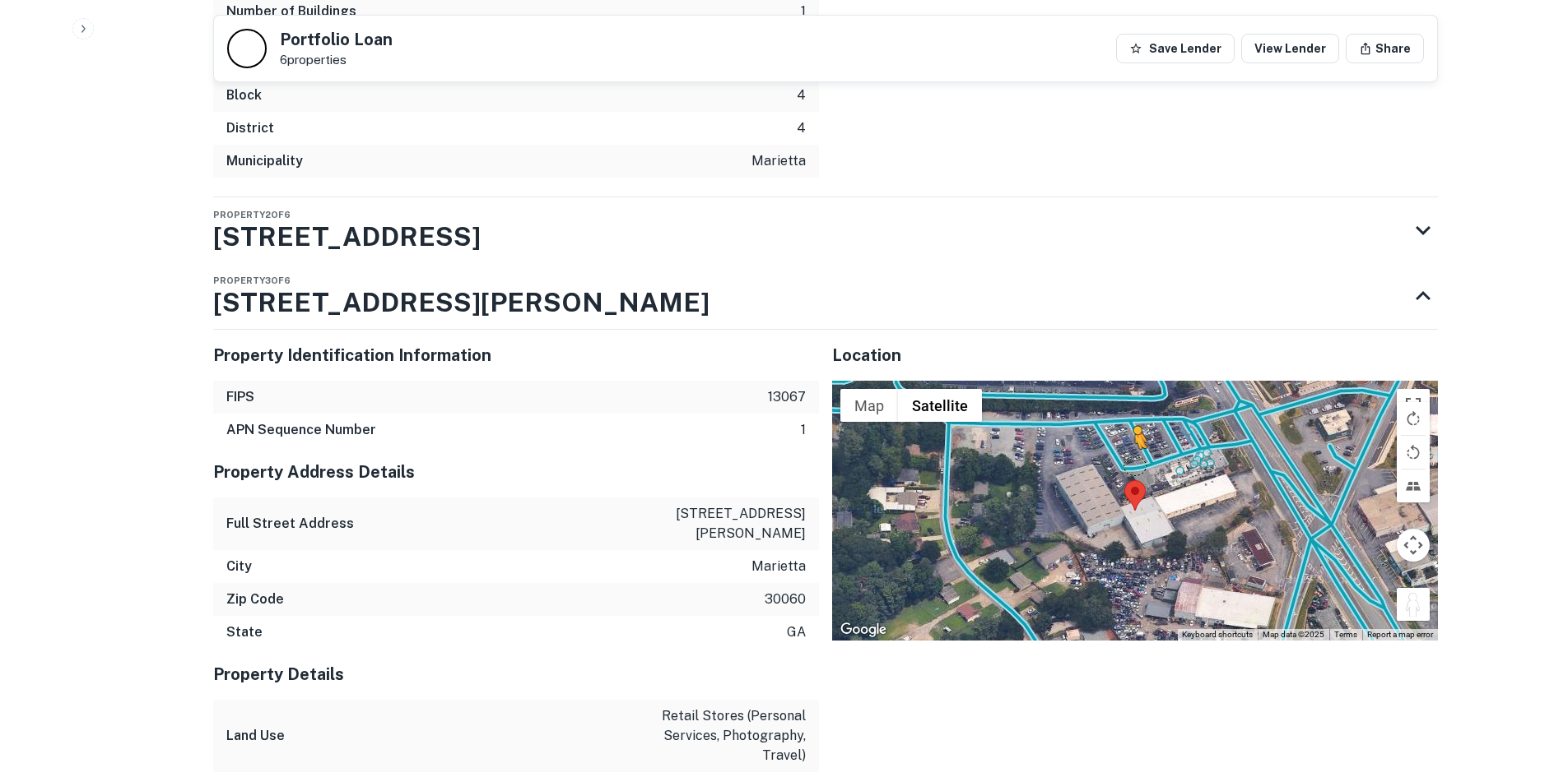
drag, startPoint x: 1403, startPoint y: 572, endPoint x: 1131, endPoint y: 425, distance: 309.2
click at [1131, 425] on div "To activate drag with keyboard, press Alt + Enter. Once in keyboard drag state,…" at bounding box center [1135, 511] width 606 height 260
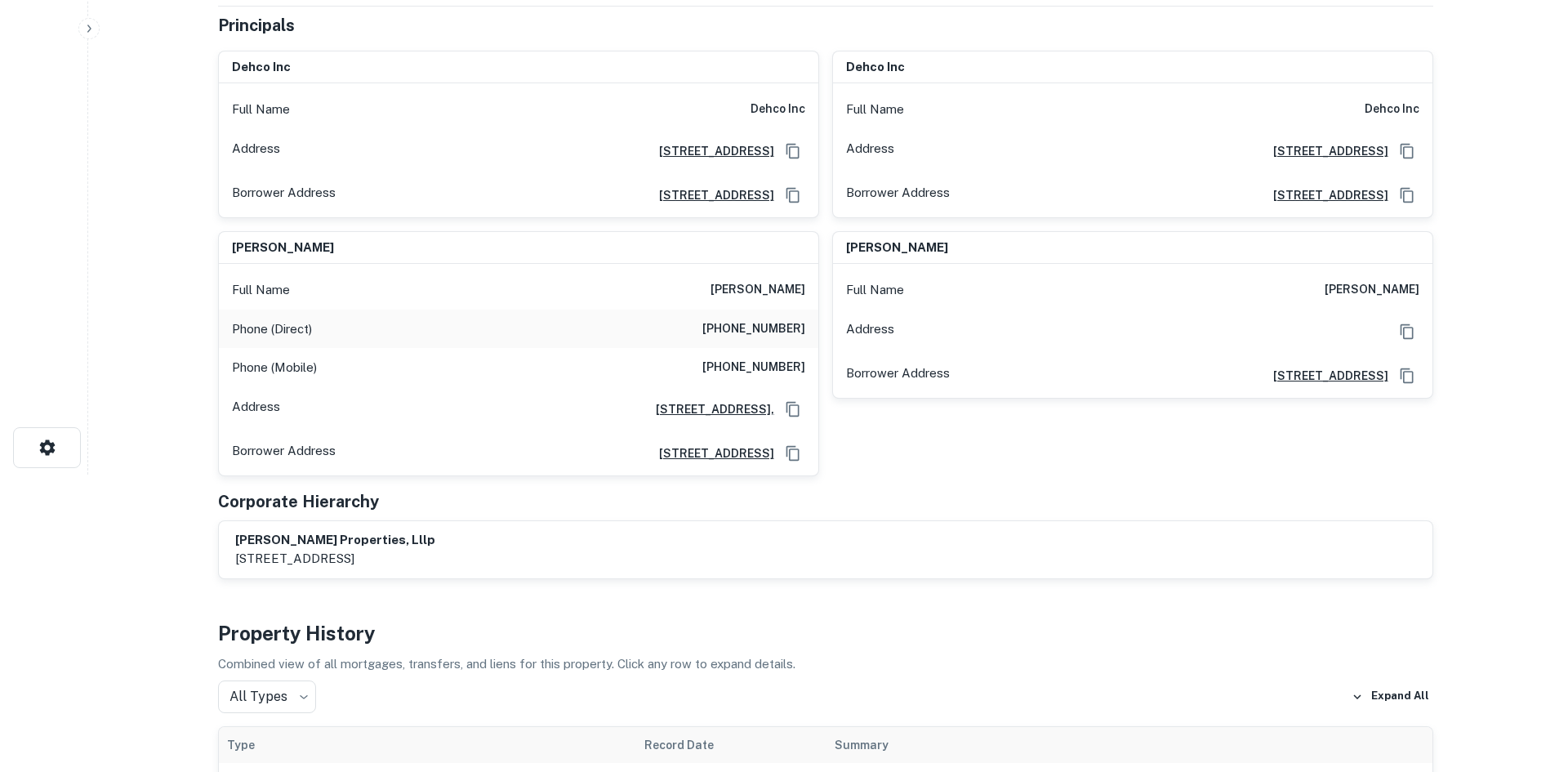
scroll to position [0, 0]
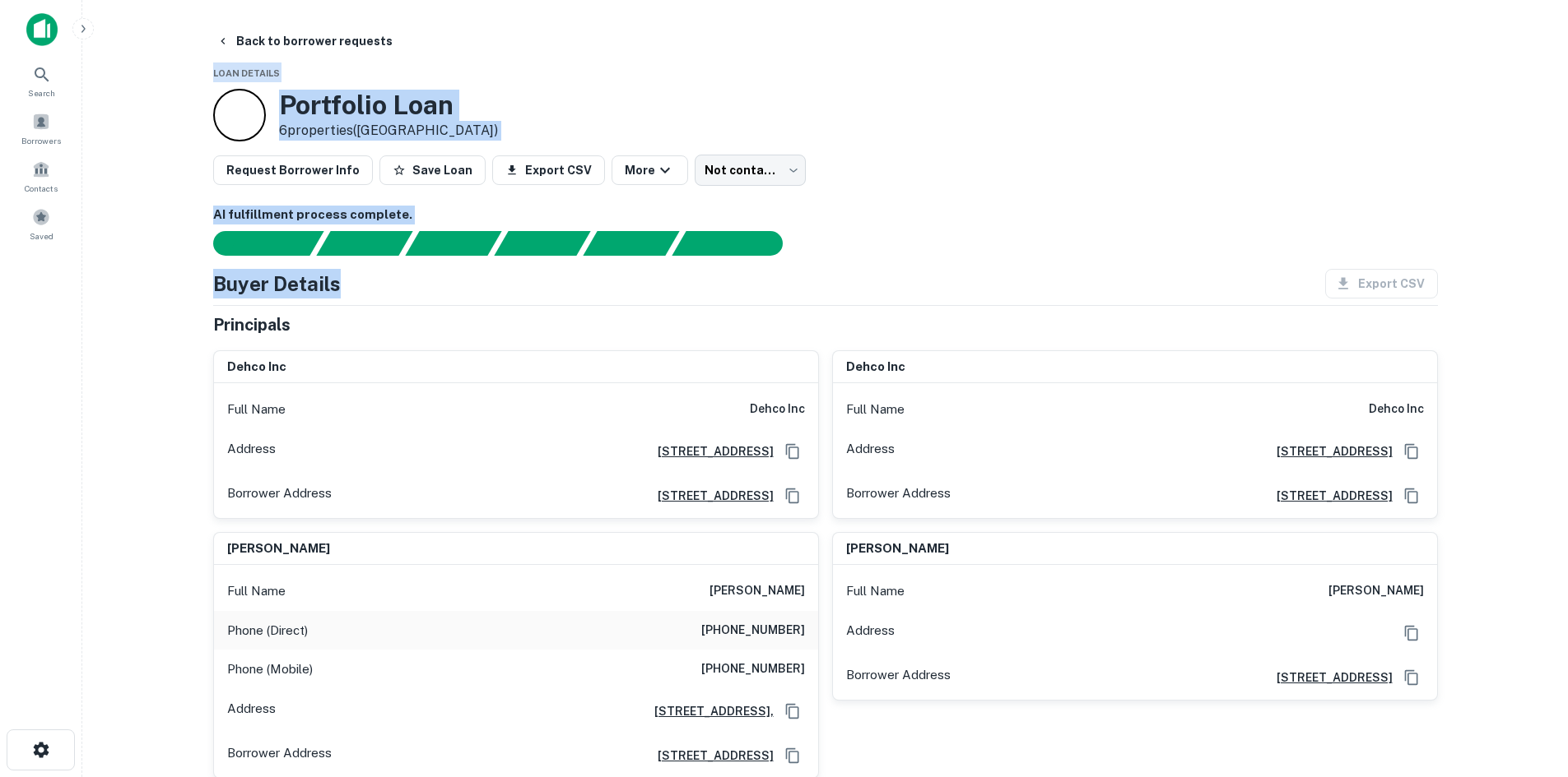
drag, startPoint x: 516, startPoint y: 79, endPoint x: 671, endPoint y: 289, distance: 261.0
click at [671, 289] on div "Buyer Details Export CSV" at bounding box center [826, 283] width 1225 height 30
drag, startPoint x: 396, startPoint y: 285, endPoint x: 154, endPoint y: 64, distance: 327.7
click at [154, 64] on main "Back to borrower requests Loan Details Portfolio Loan 6 properties (GA) Request…" at bounding box center [825, 388] width 1486 height 777
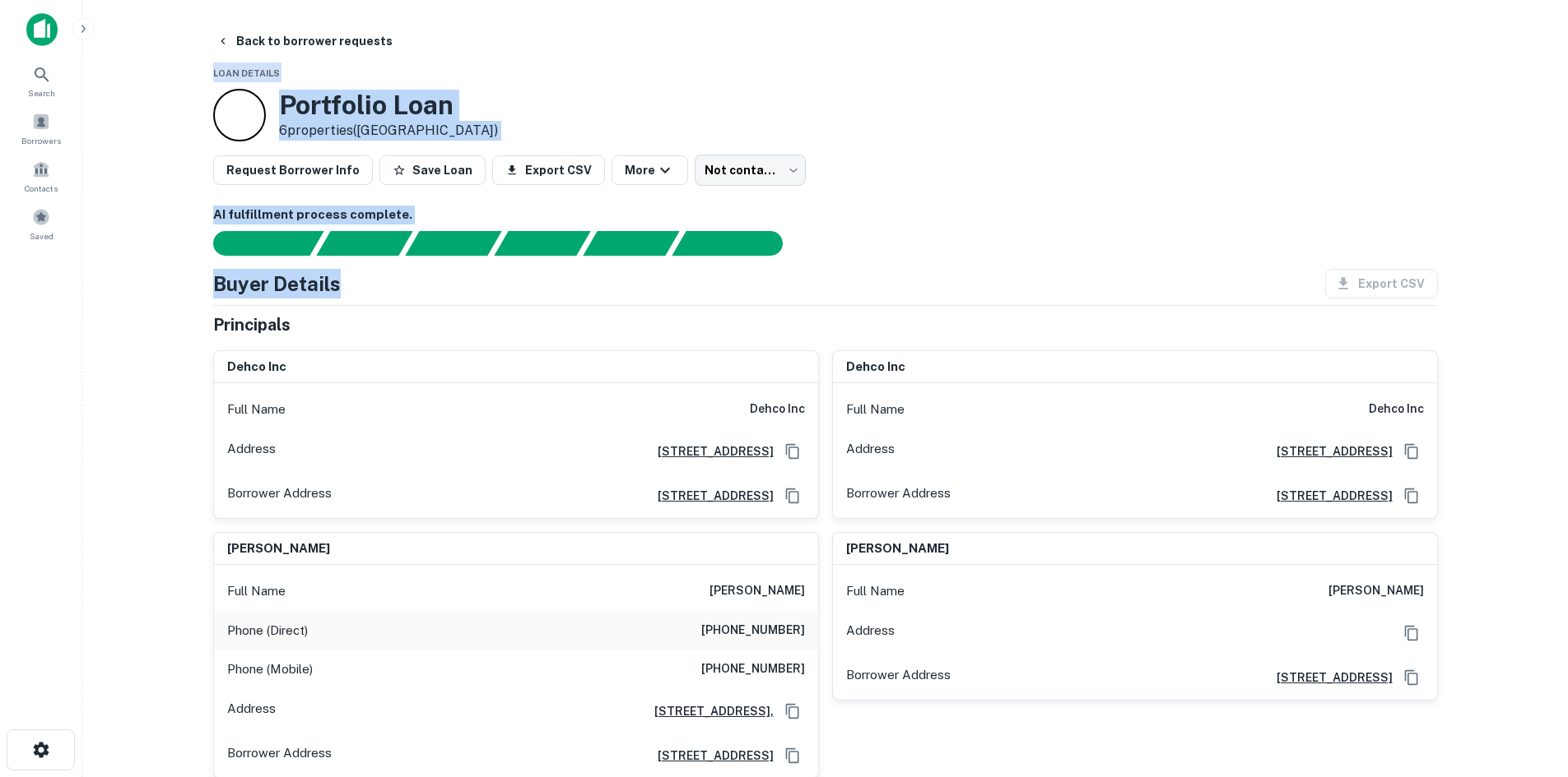
click at [192, 65] on main "Back to borrower requests Loan Details Portfolio Loan 6 properties (GA) Request…" at bounding box center [825, 388] width 1486 height 777
drag, startPoint x: 195, startPoint y: 62, endPoint x: 488, endPoint y: 294, distance: 373.7
click at [443, 278] on div "Buyer Details Export CSV" at bounding box center [826, 283] width 1225 height 30
drag, startPoint x: 454, startPoint y: 286, endPoint x: 198, endPoint y: 96, distance: 318.8
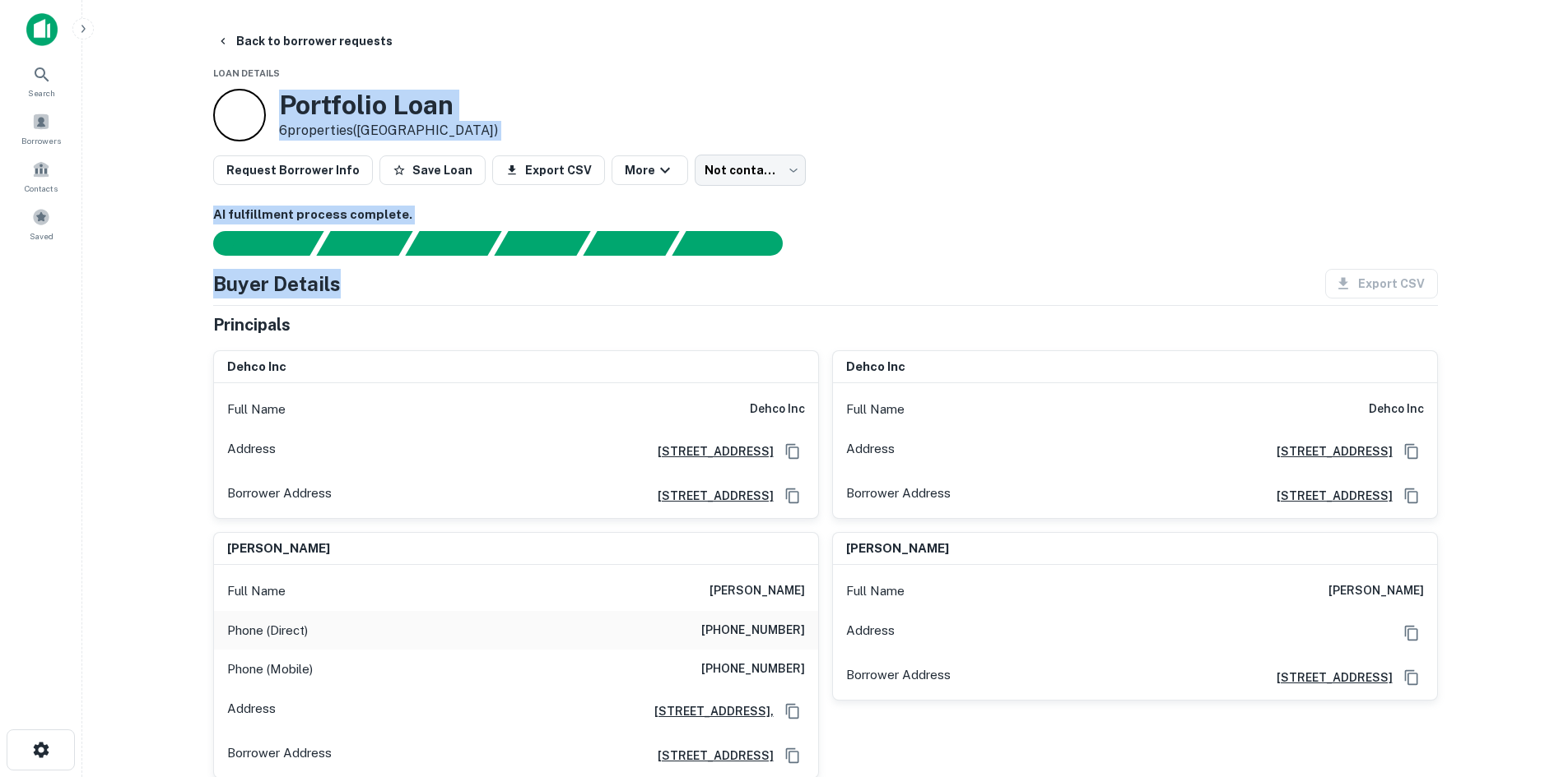
click at [166, 259] on main "Back to borrower requests Loan Details Portfolio Loan 6 properties (GA) Request…" at bounding box center [825, 388] width 1486 height 777
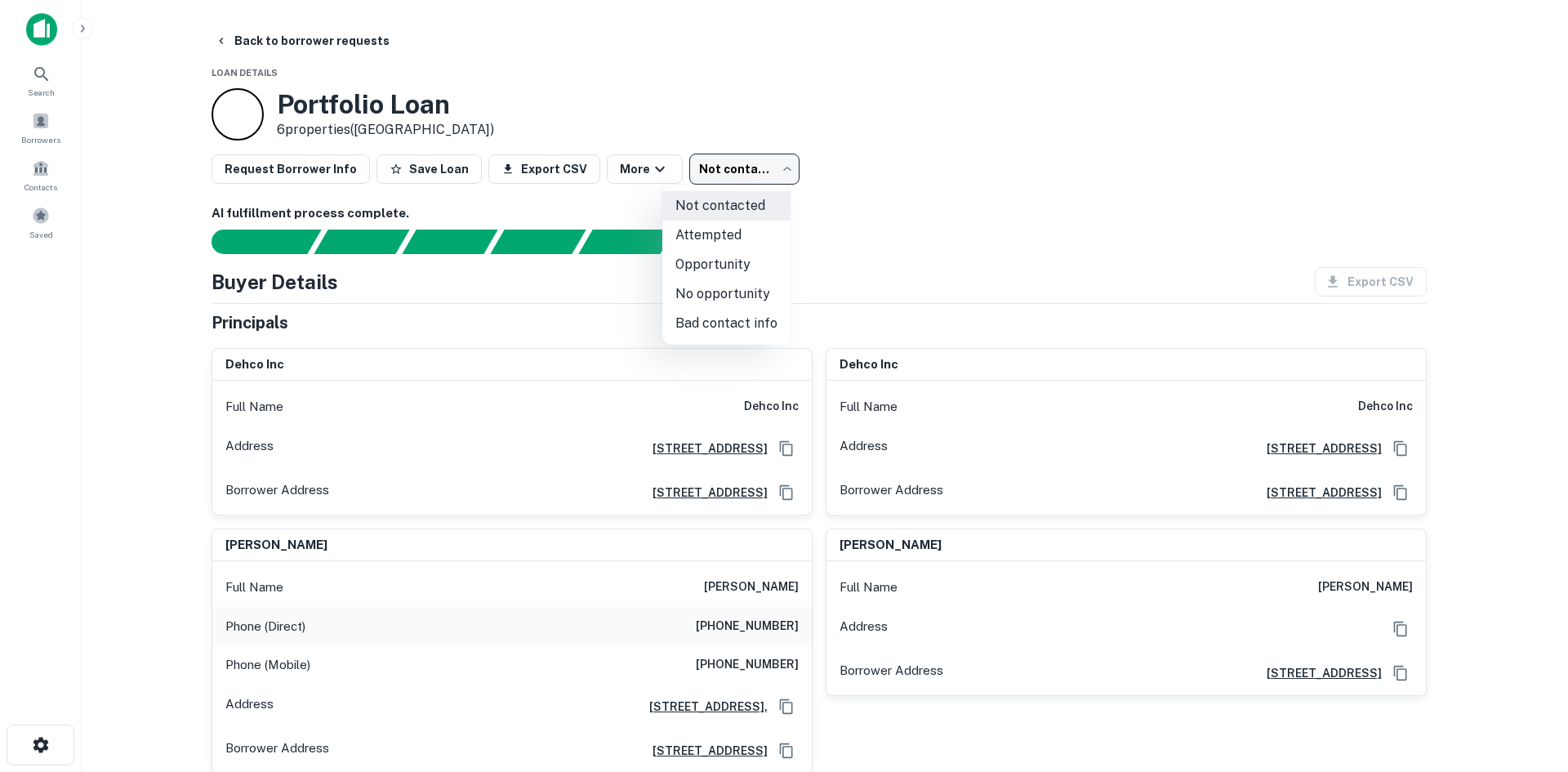
click at [722, 184] on body "Search Borrowers Contacts Saved Back to borrower requests Loan Details Portfoli…" at bounding box center [784, 386] width 1568 height 772
click at [734, 296] on li "No opportunity" at bounding box center [726, 294] width 128 height 29
type input "**********"
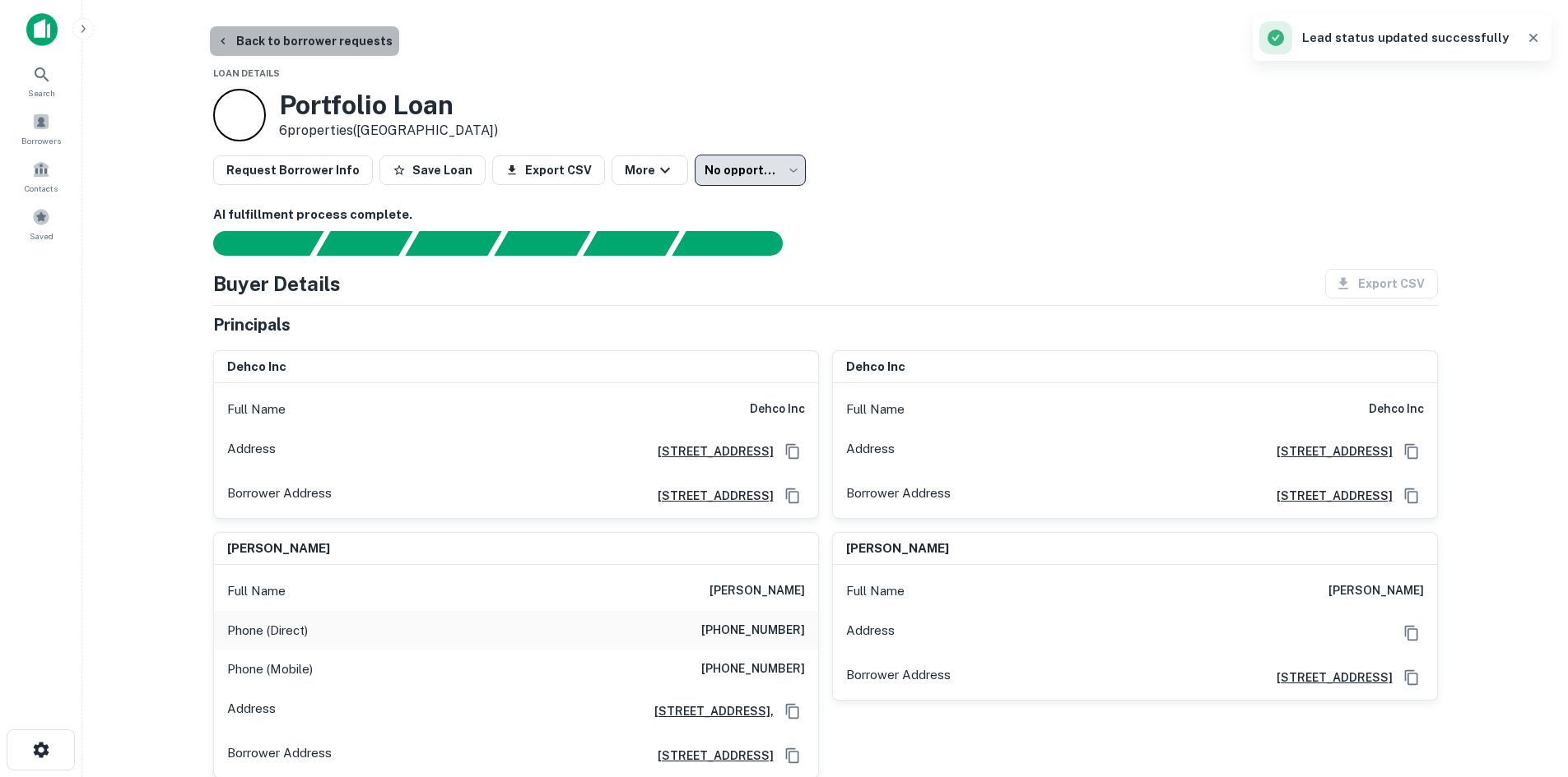
click at [331, 42] on button "Back to borrower requests" at bounding box center [304, 40] width 189 height 30
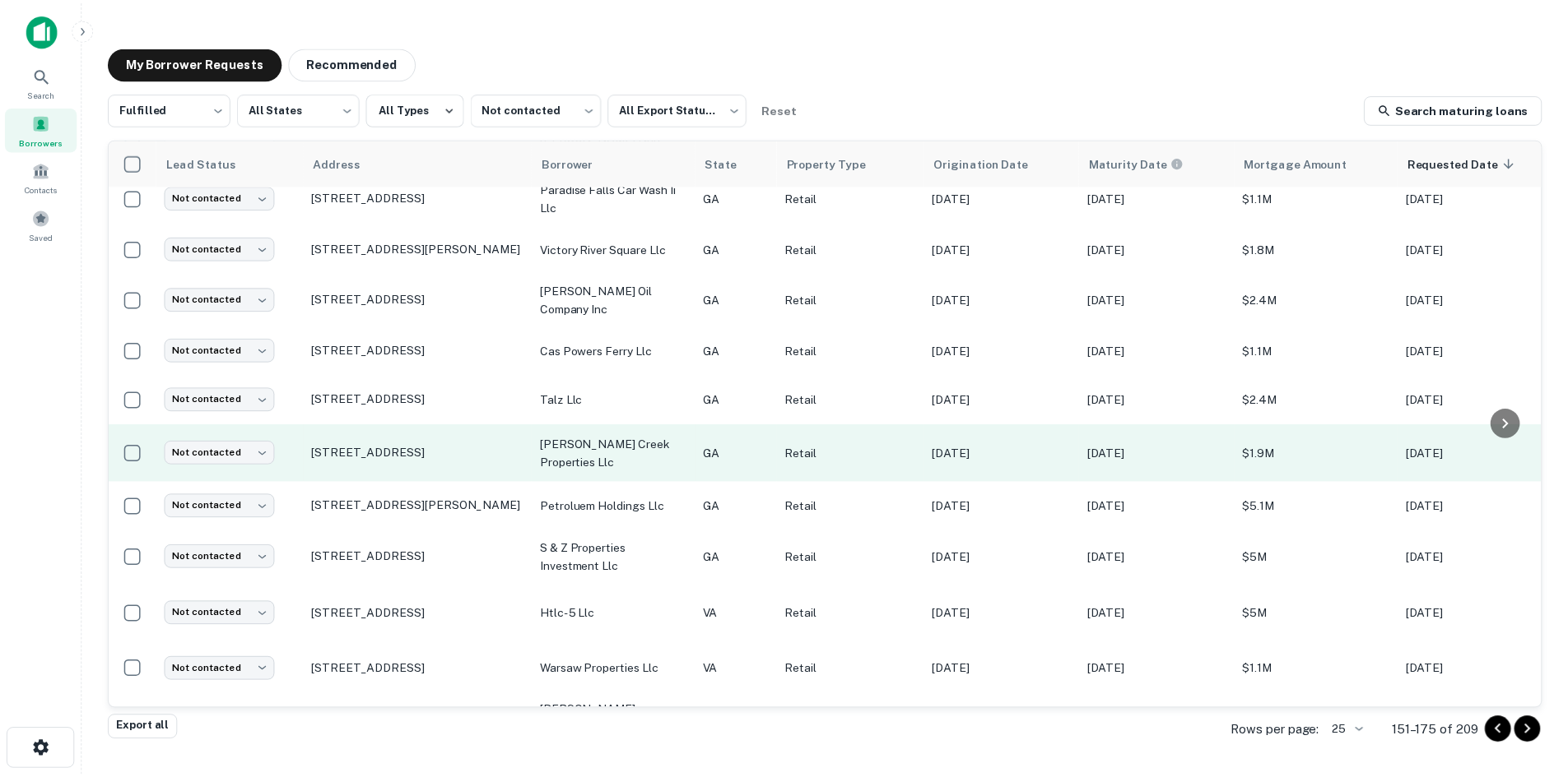
scroll to position [548, 0]
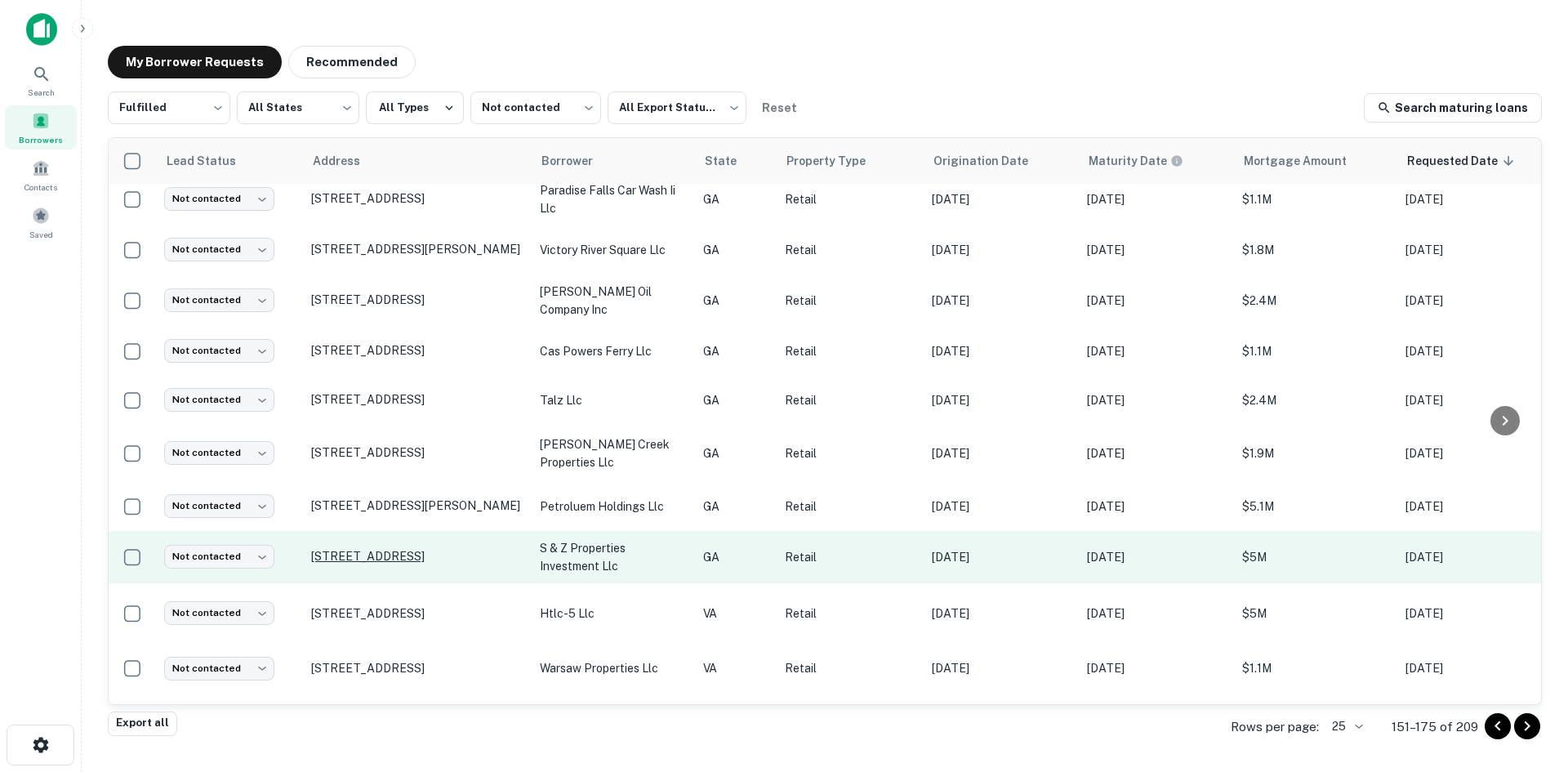
click at [449, 549] on p "3550 Lawrenceville Suwanee Rd Suwanee, GA30024" at bounding box center [417, 557] width 213 height 15
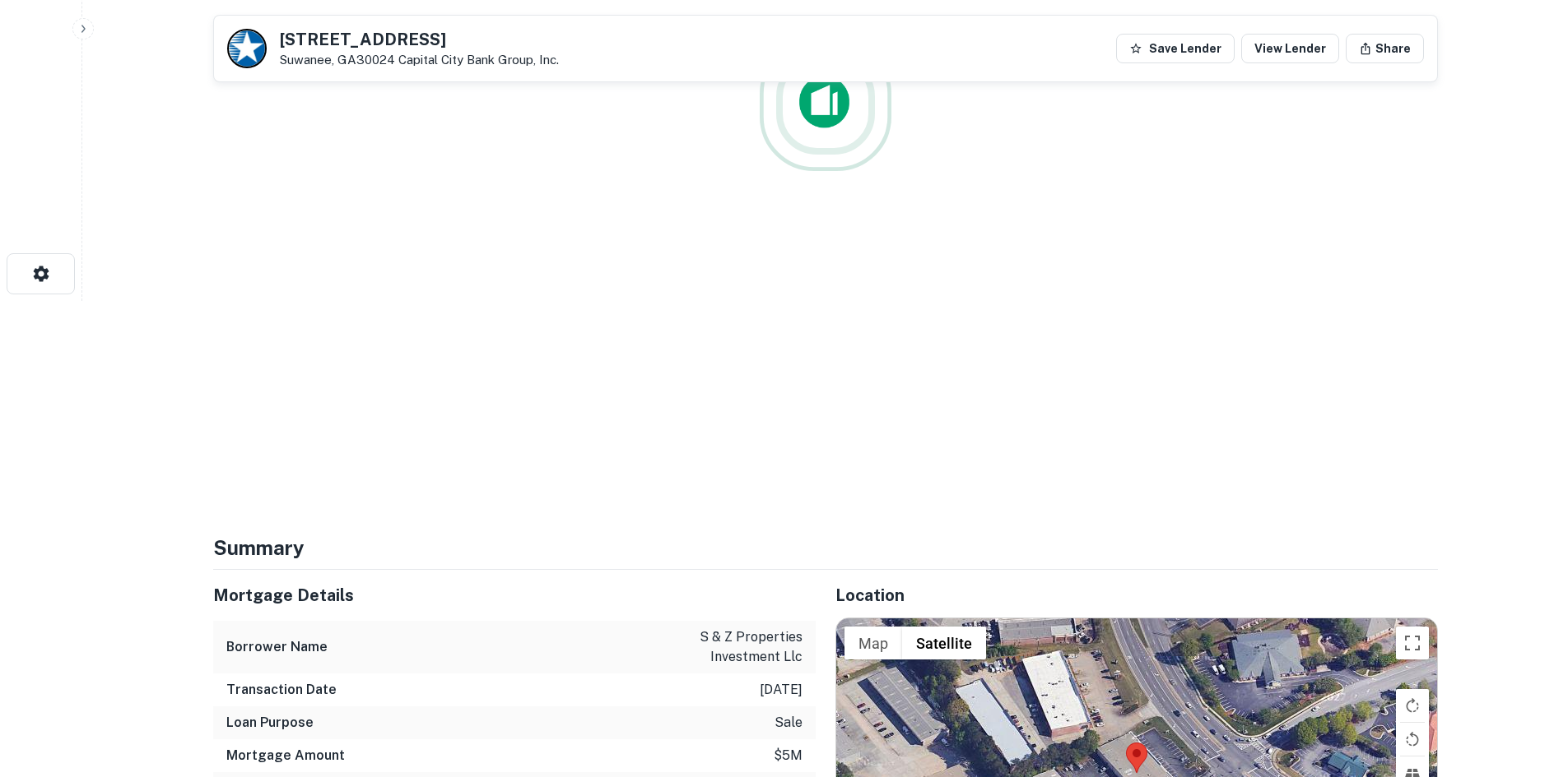
scroll to position [740, 0]
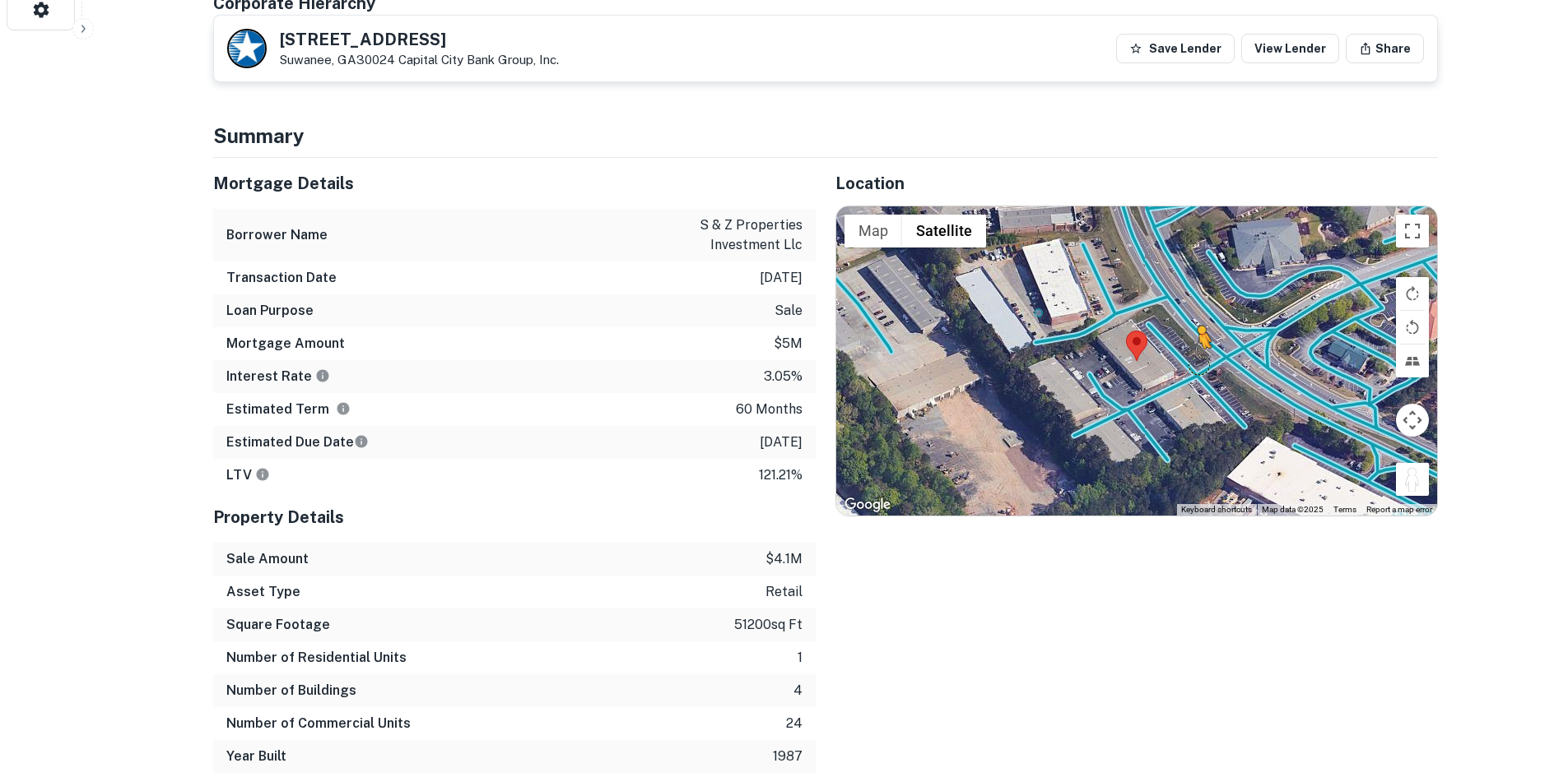
drag, startPoint x: 1408, startPoint y: 476, endPoint x: 1193, endPoint y: 340, distance: 254.4
click at [1193, 340] on div "To activate drag with keyboard, press Alt + Enter. Once in keyboard drag state,…" at bounding box center [1137, 360] width 601 height 309
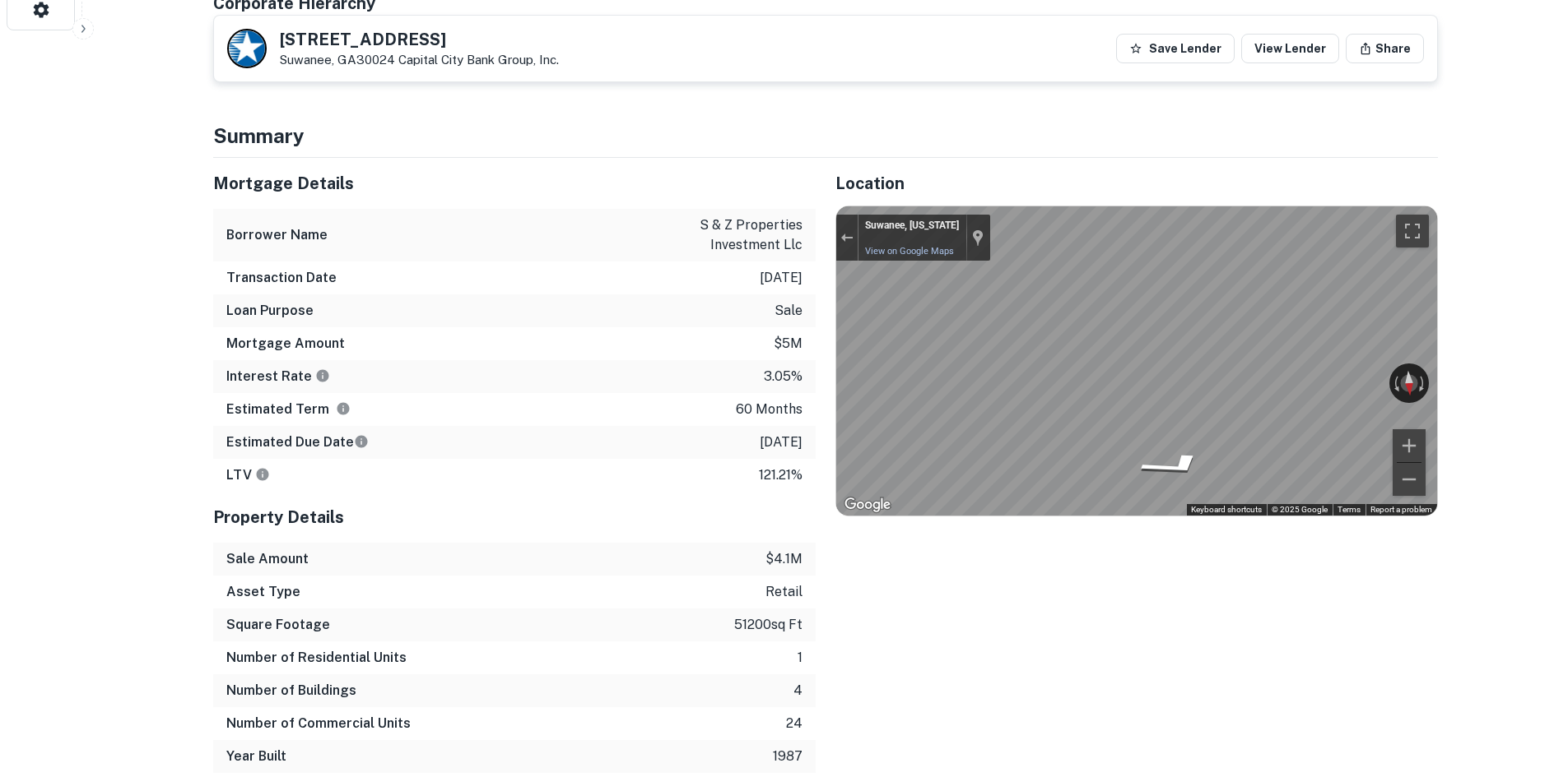
click at [797, 326] on div "Mortgage Details Borrower Name s & z properties investment llc Transaction Date…" at bounding box center [816, 465] width 1244 height 616
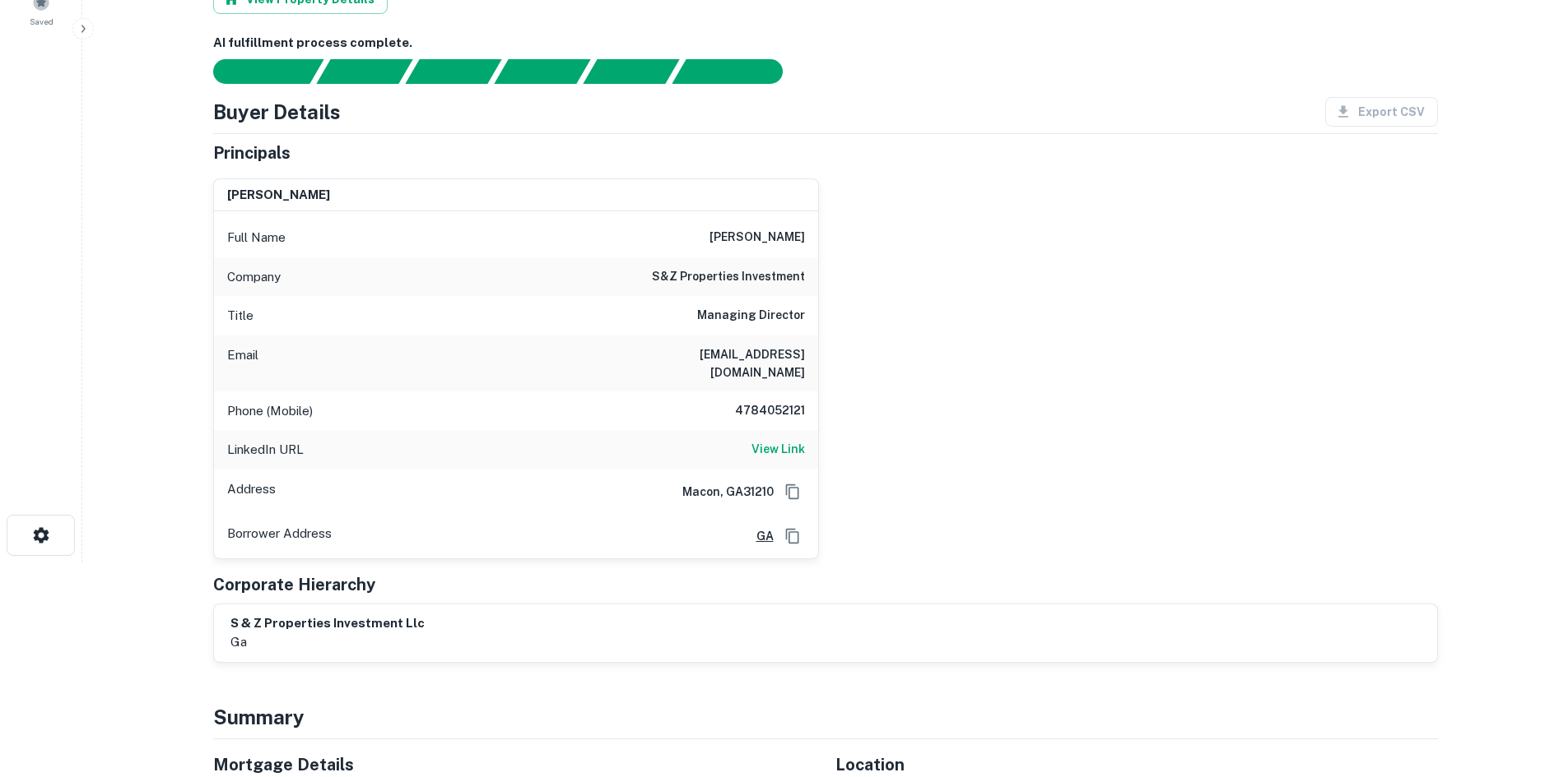
scroll to position [0, 0]
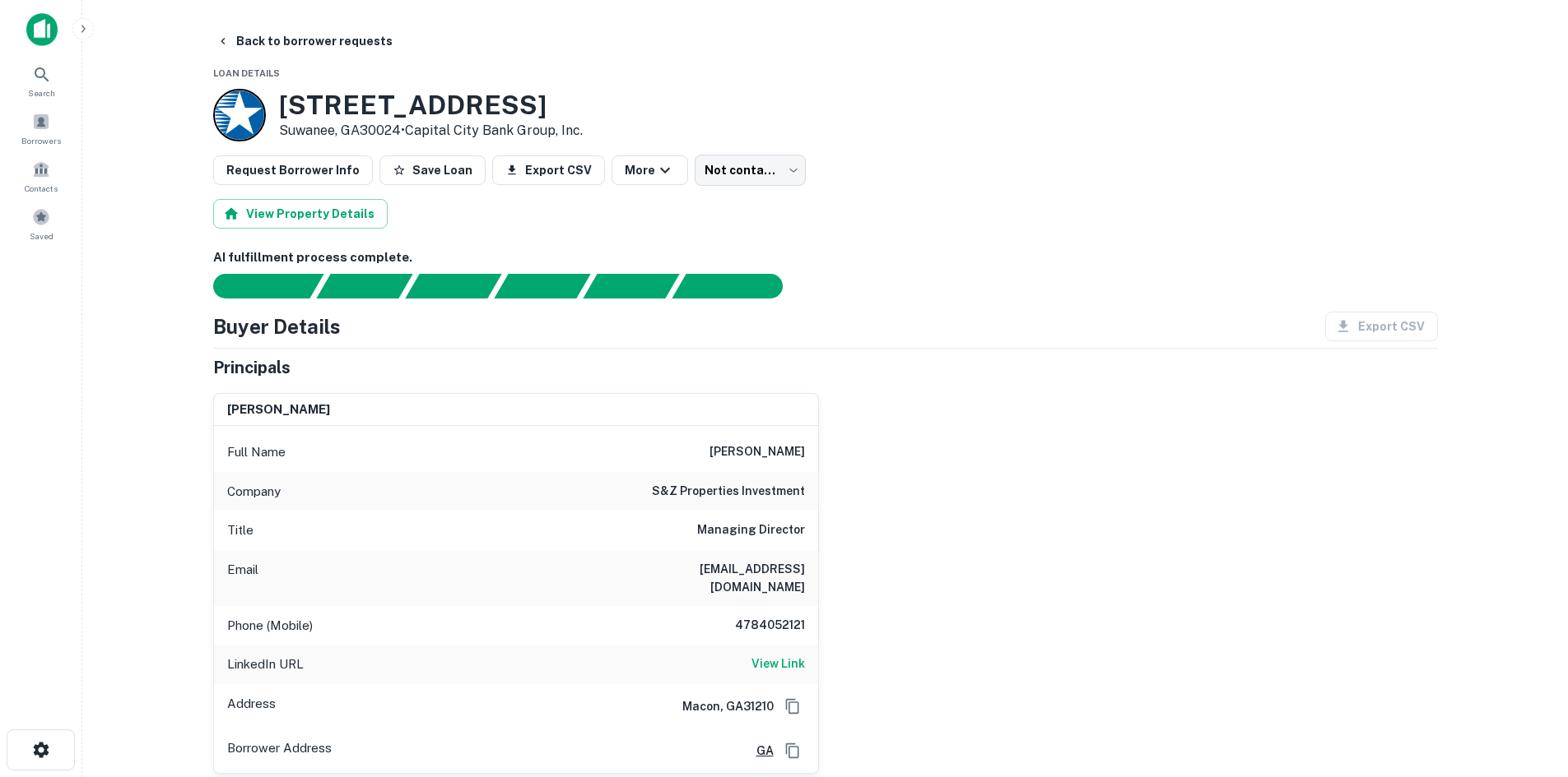
click at [765, 474] on div "Company s&z properties investment" at bounding box center [516, 492] width 604 height 39
click at [763, 485] on h6 "s&z properties investment" at bounding box center [728, 492] width 153 height 20
click at [704, 434] on div "Full Name mohammad rahman" at bounding box center [516, 453] width 604 height 39
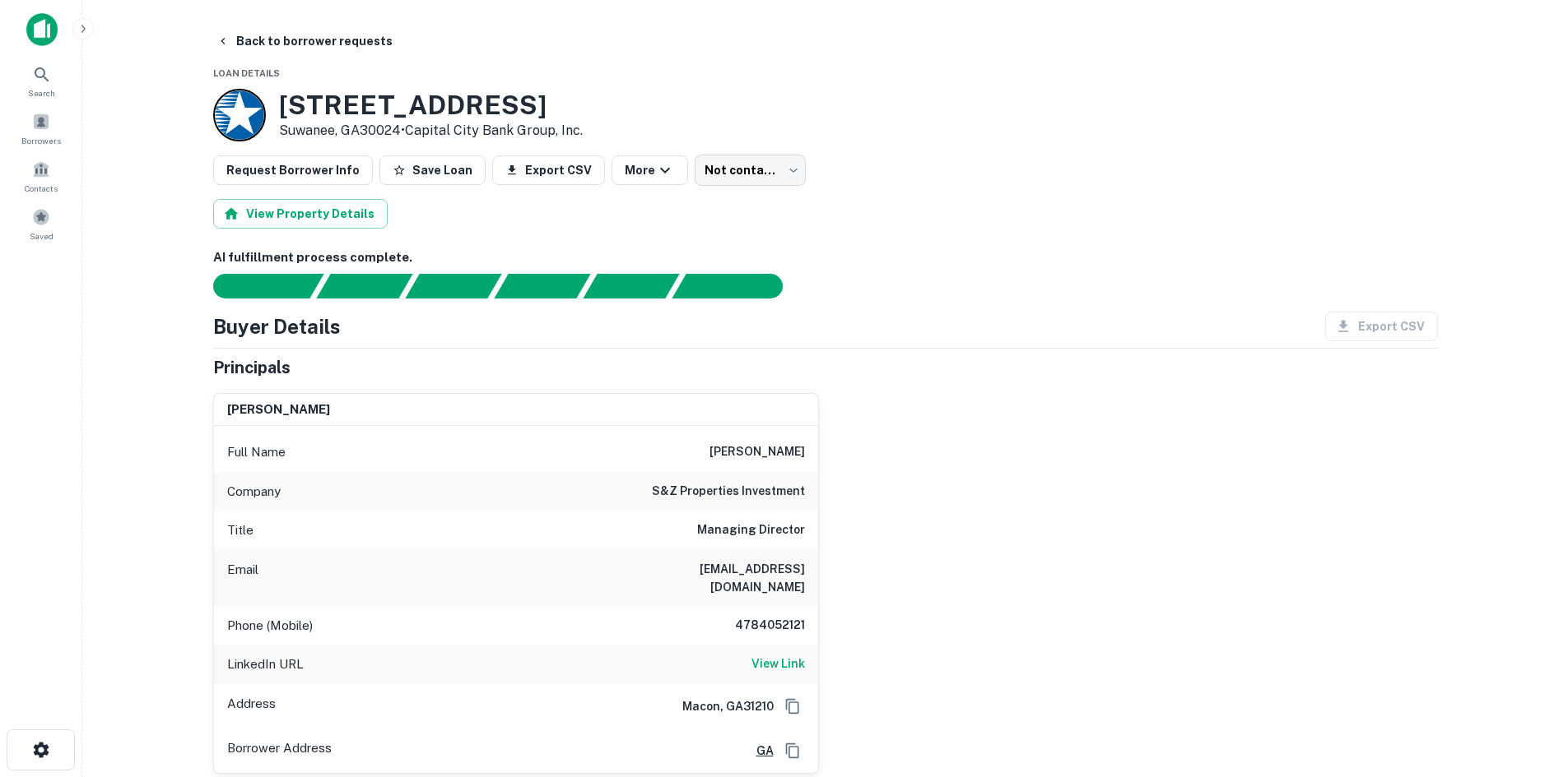
click at [706, 441] on div "Full Name mohammad rahman" at bounding box center [516, 453] width 604 height 39
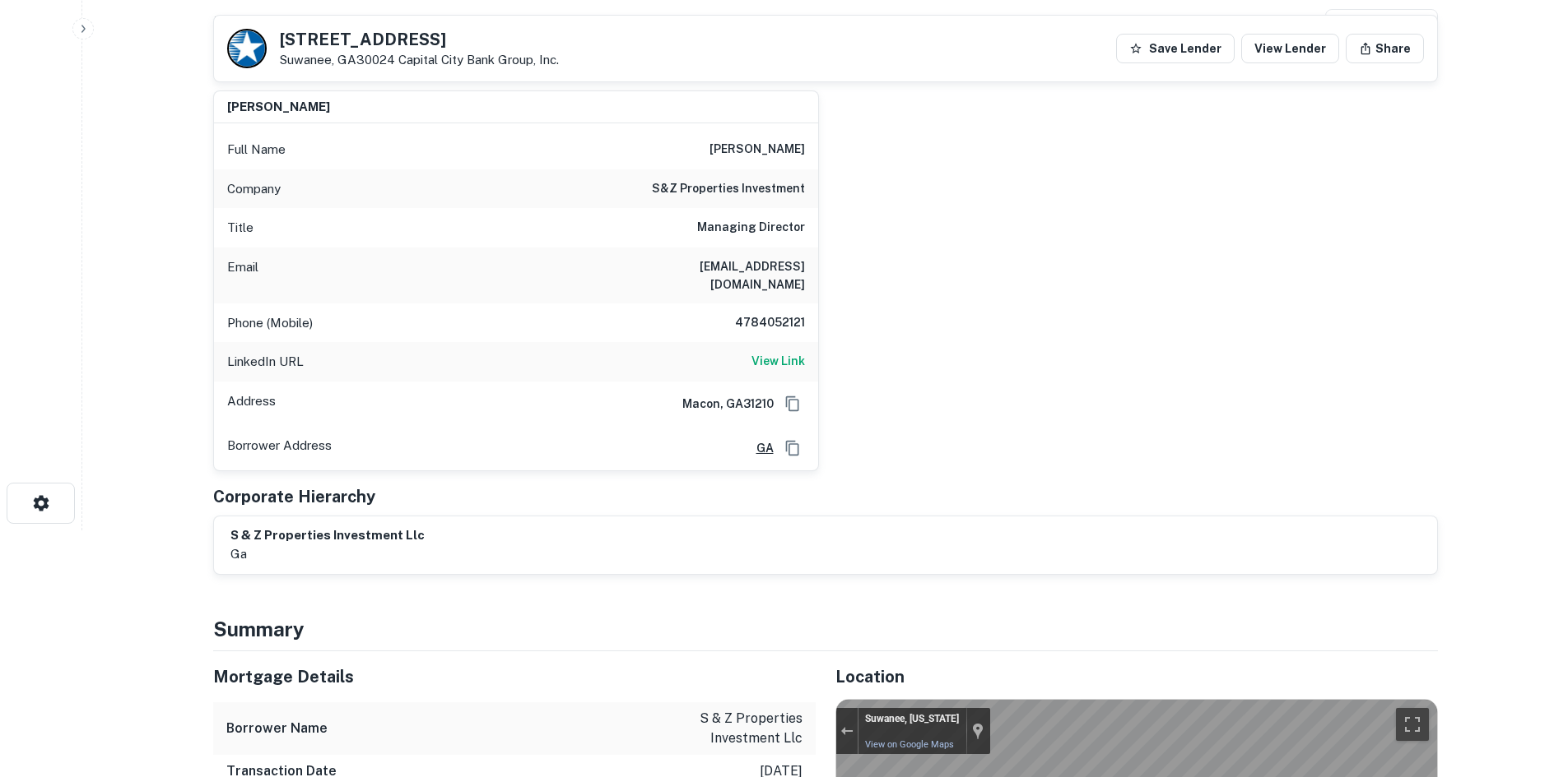
drag, startPoint x: 748, startPoint y: 285, endPoint x: 760, endPoint y: 293, distance: 14.4
click at [748, 285] on div "Email mmrahman64@gmail.com" at bounding box center [516, 275] width 604 height 56
click at [760, 304] on div "Phone (Mobile) 4784052121" at bounding box center [516, 324] width 604 height 39
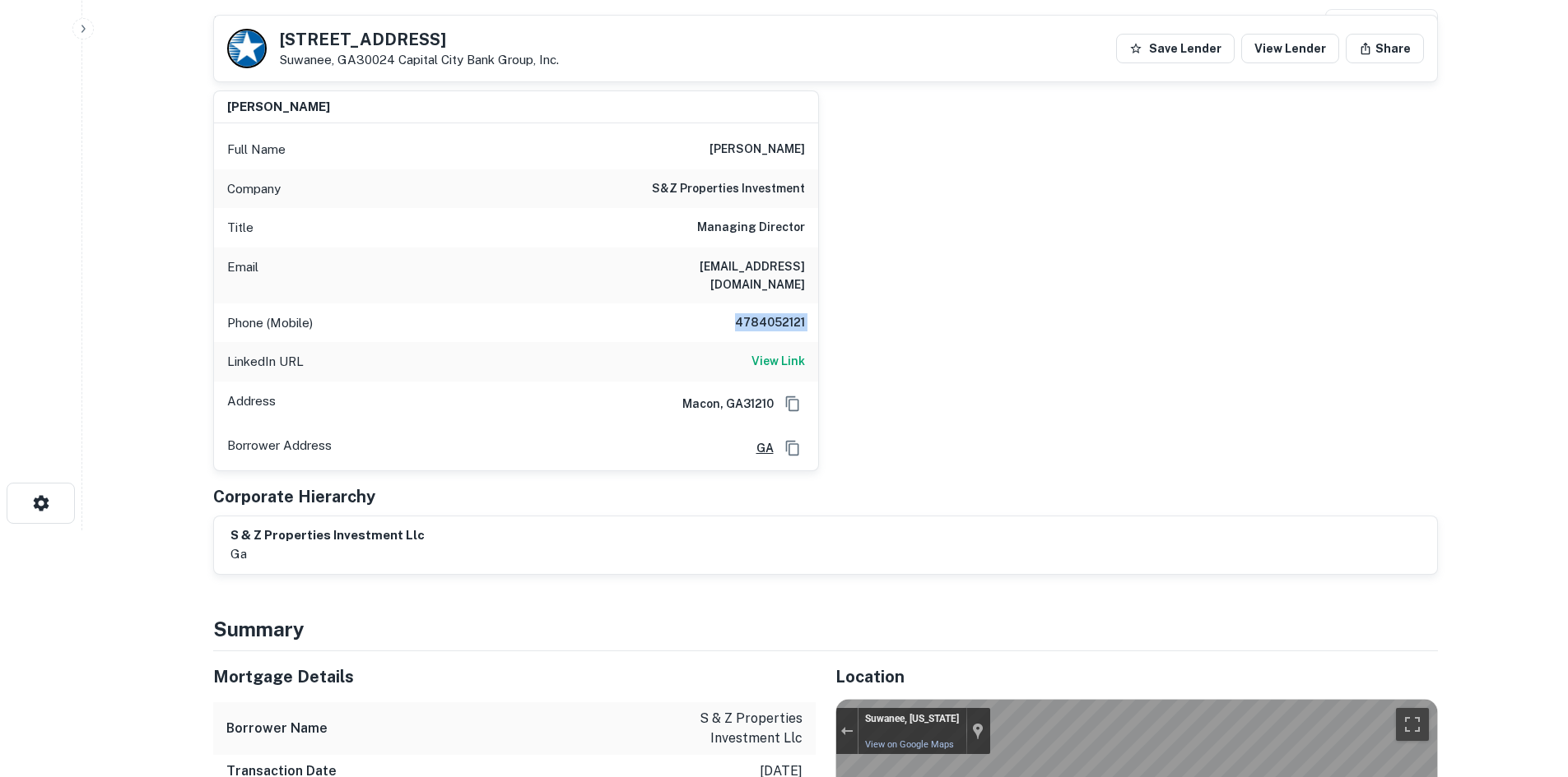
click at [728, 268] on h6 "mmrahman64@gmail.com" at bounding box center [706, 275] width 197 height 36
drag, startPoint x: 905, startPoint y: 236, endPoint x: 896, endPoint y: 252, distance: 18.4
click at [905, 236] on div "mohammad rahman Full Name mohammad rahman Company s&z properties investment Tit…" at bounding box center [819, 274] width 1237 height 394
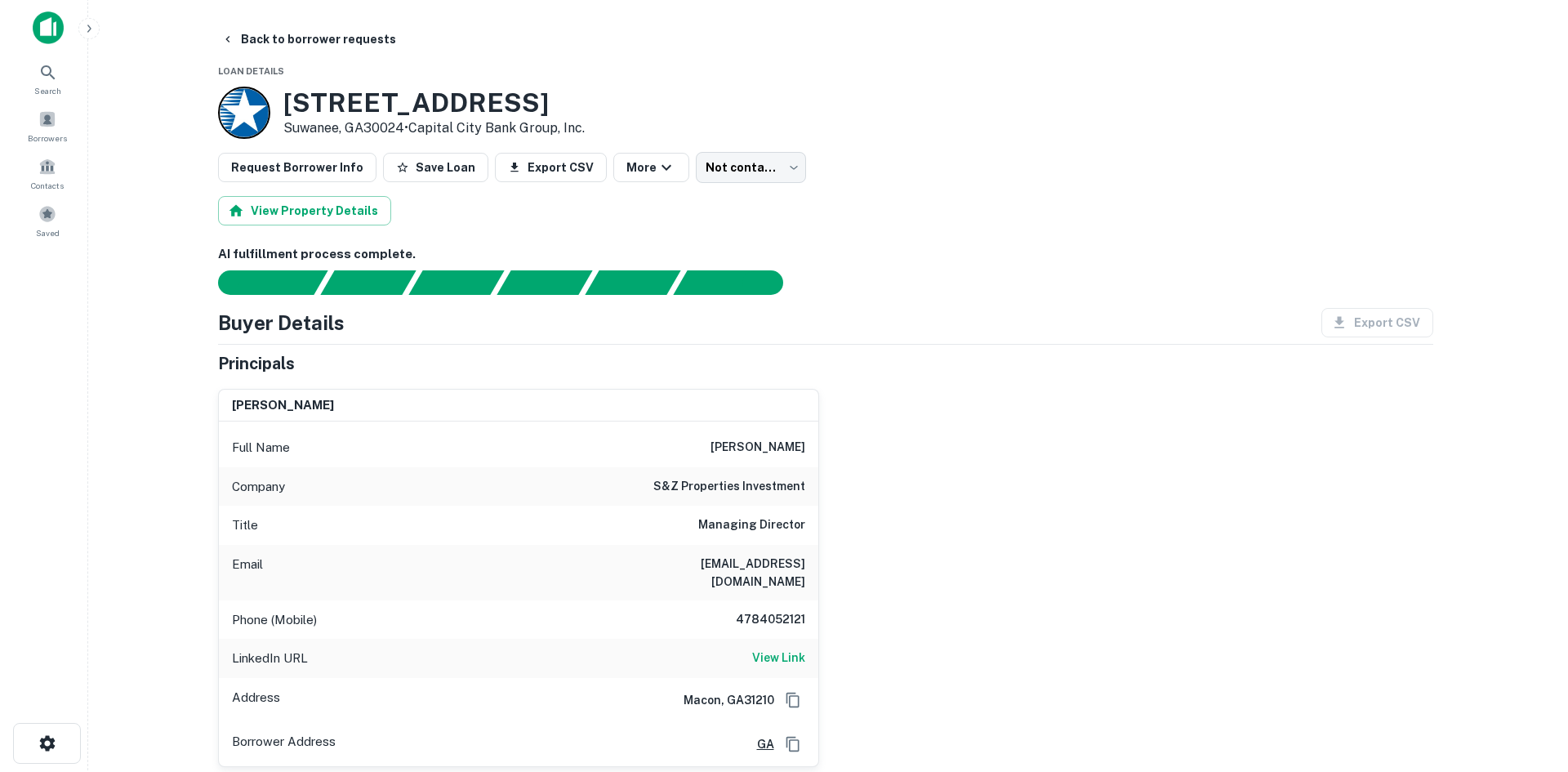
scroll to position [0, 0]
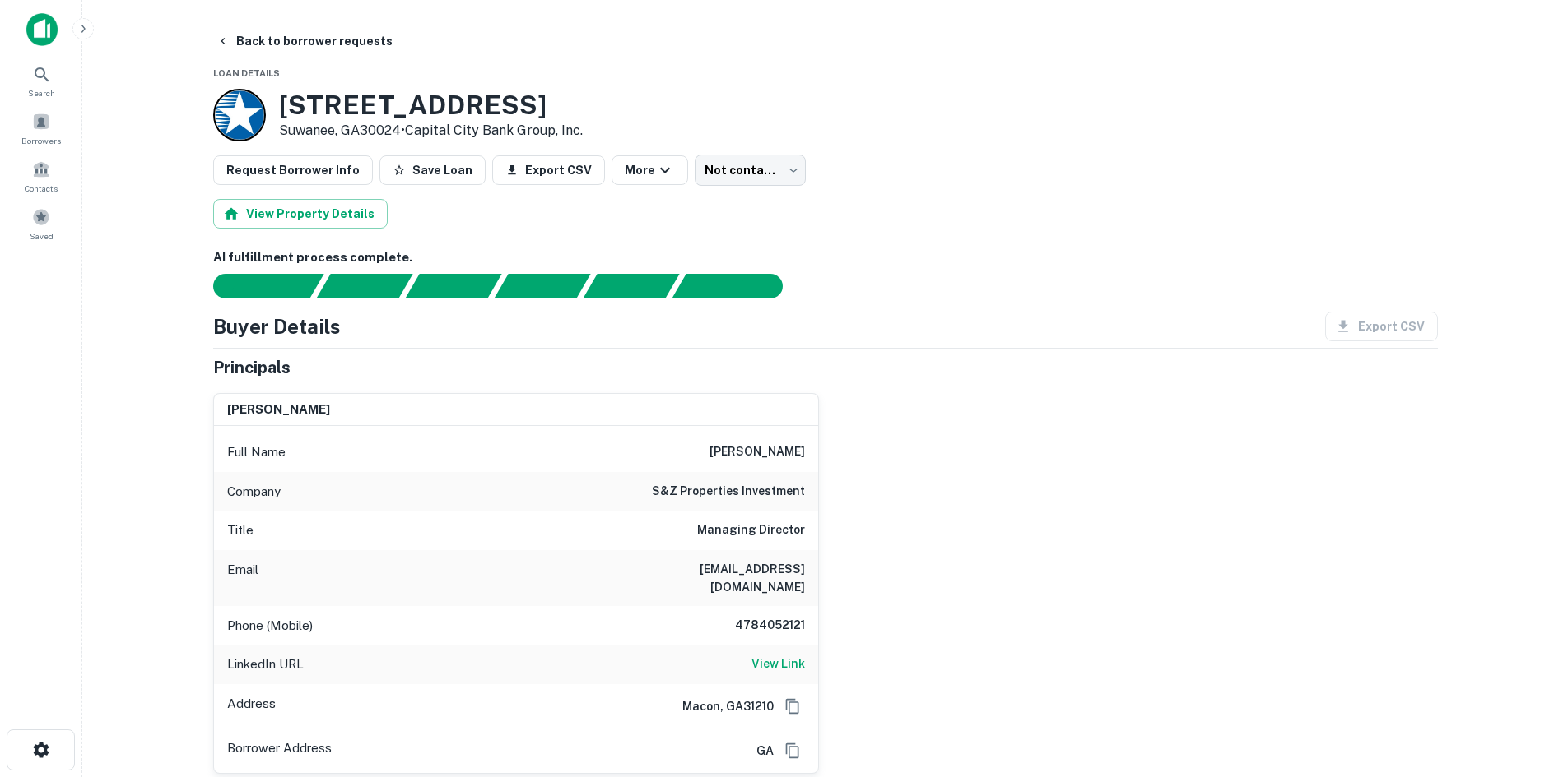
click at [751, 173] on body "Search Borrowers Contacts Saved Back to borrower requests Loan Details 3550 Law…" at bounding box center [784, 388] width 1568 height 777
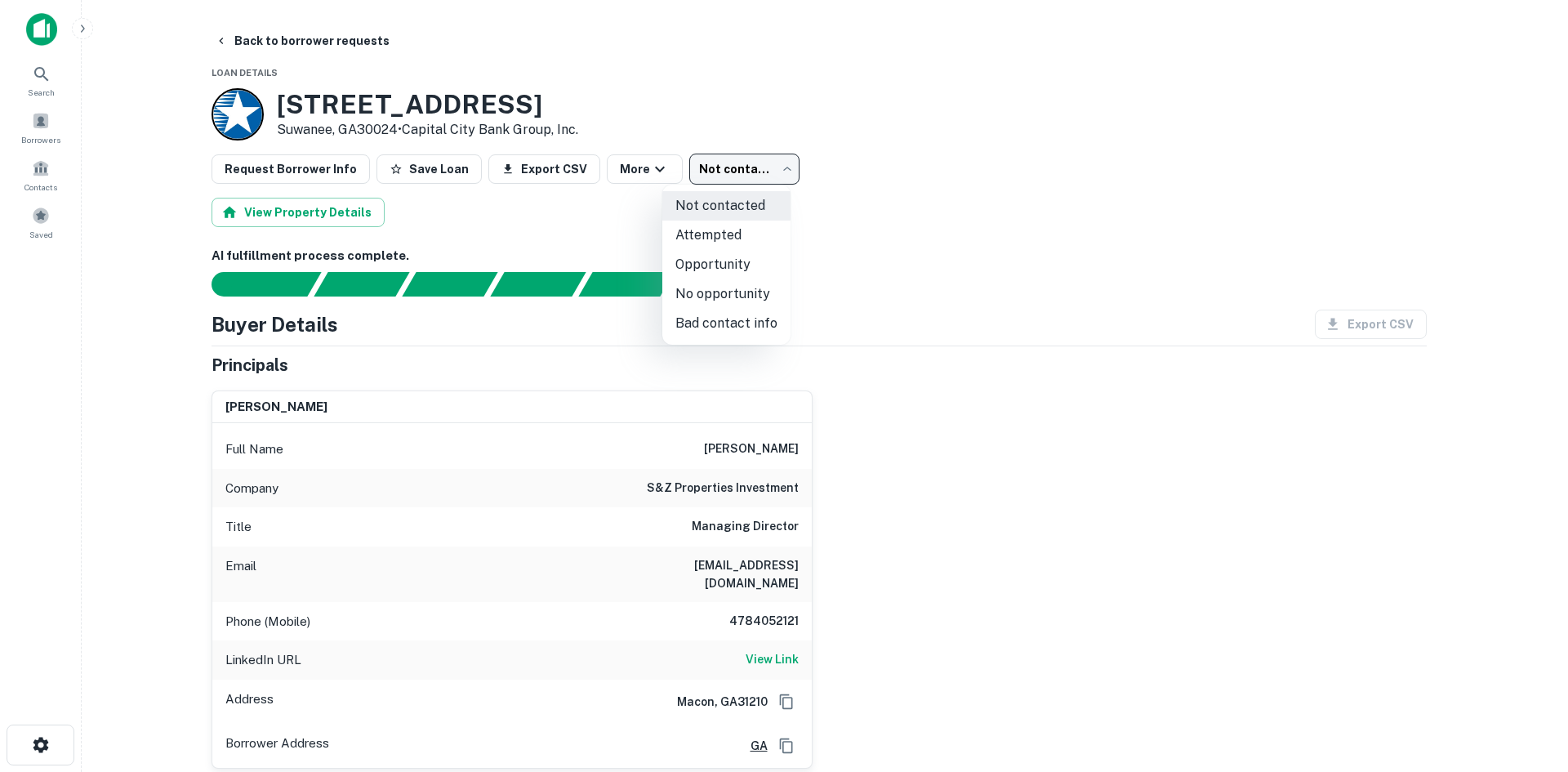
click at [748, 239] on li "Attempted" at bounding box center [726, 235] width 128 height 29
type input "*********"
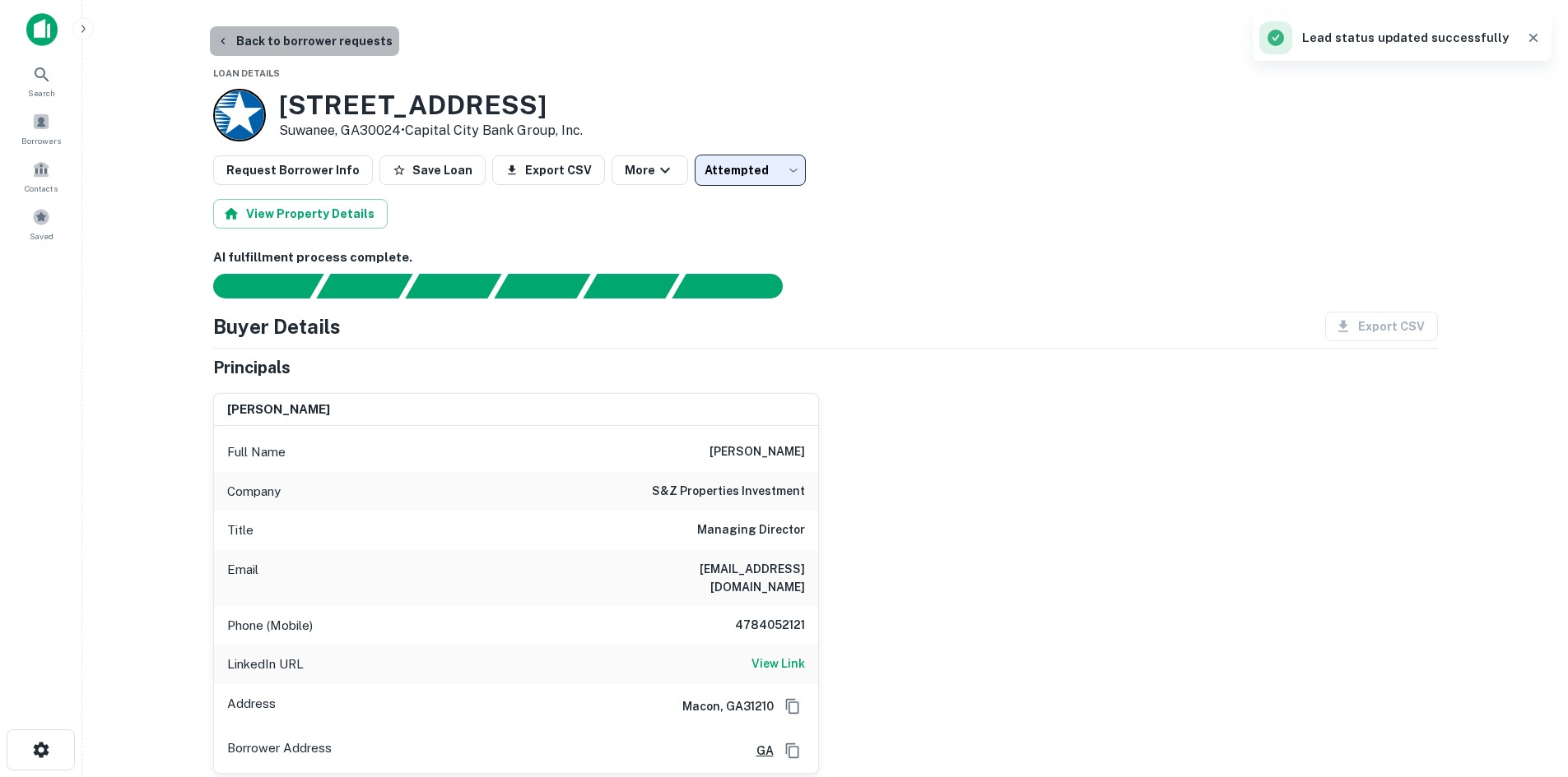
click at [341, 45] on button "Back to borrower requests" at bounding box center [304, 40] width 189 height 30
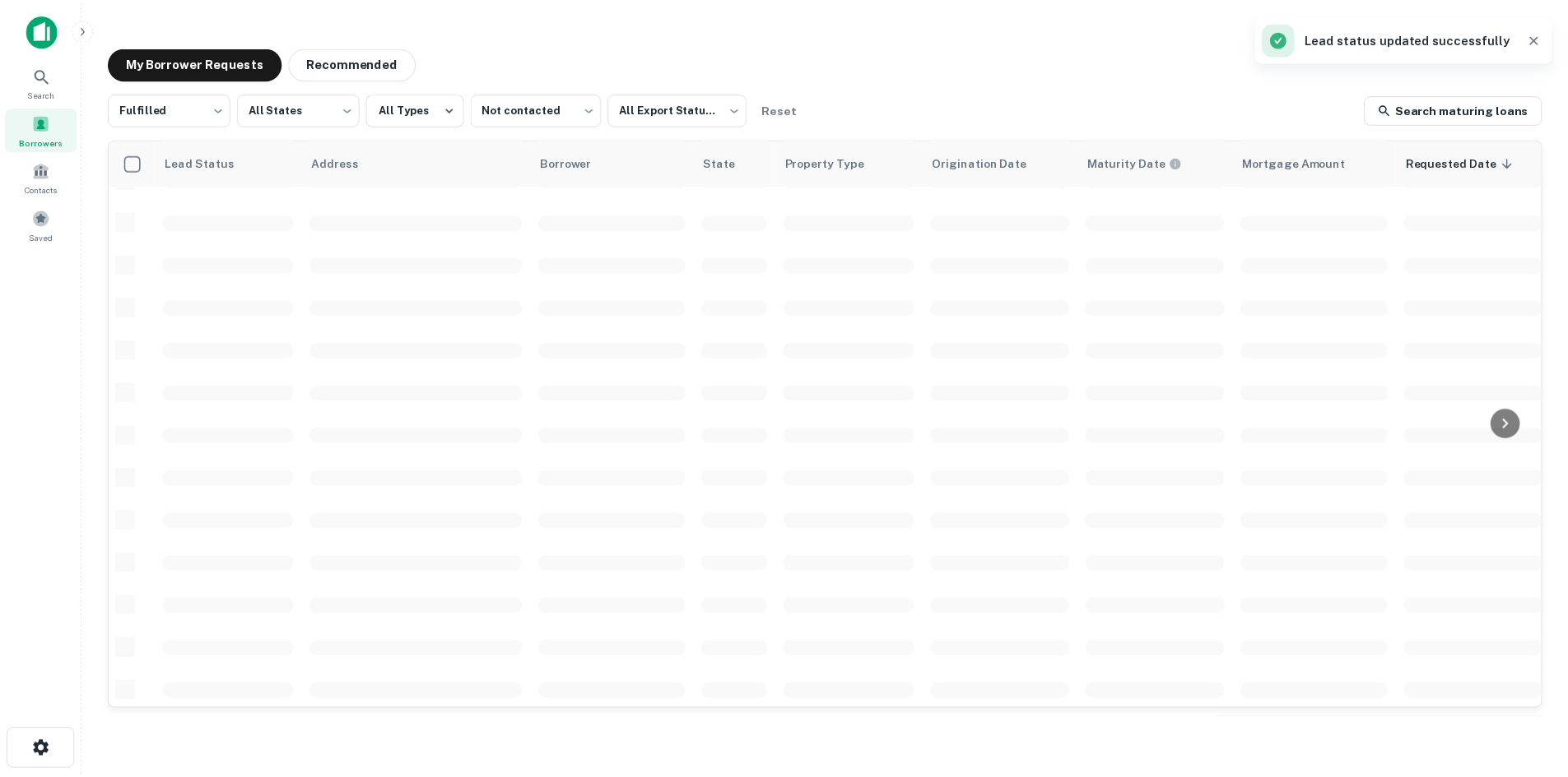
scroll to position [548, 0]
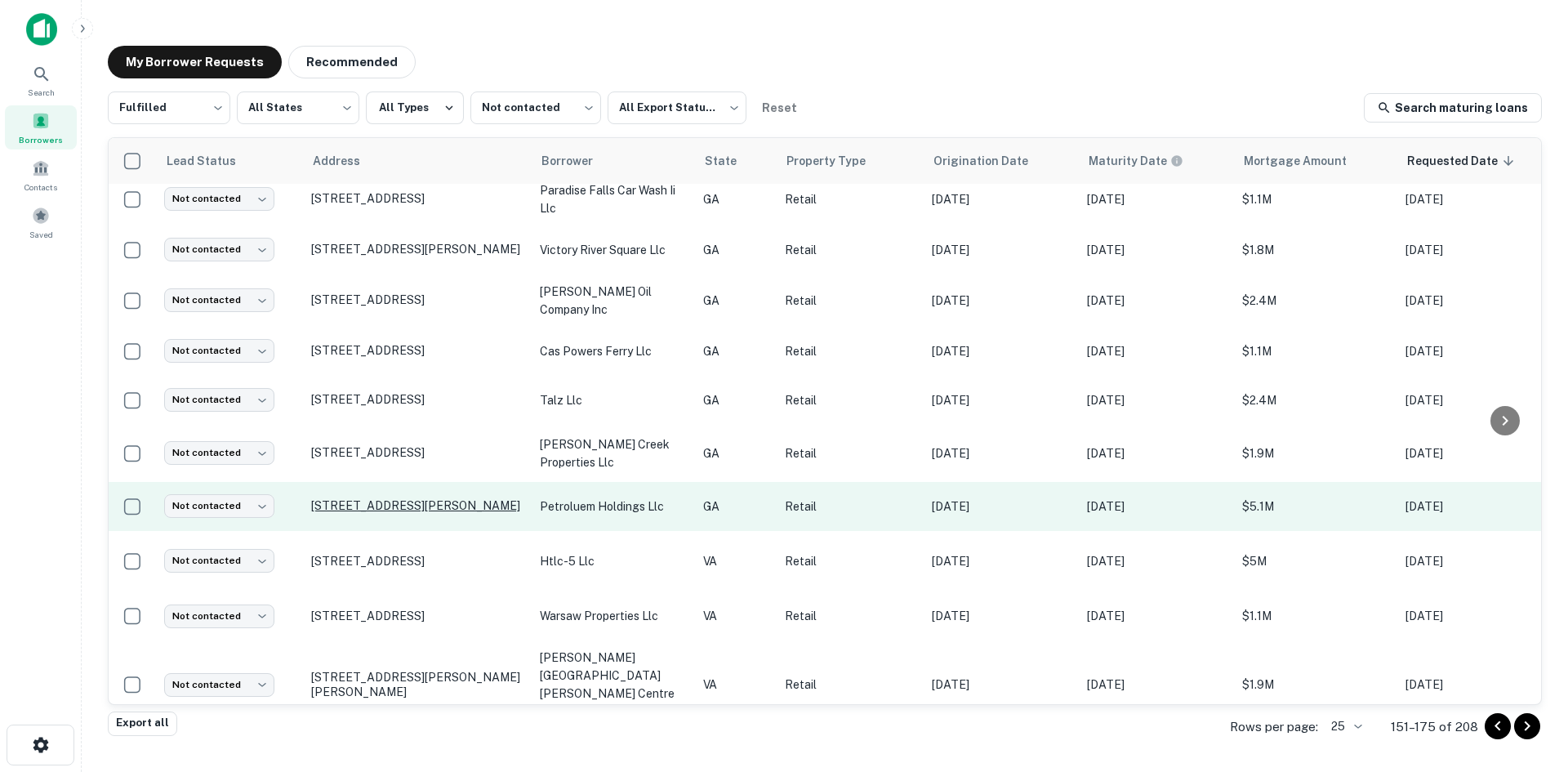
click at [337, 499] on p "575 Ernest Barrett Pkwy Kennesaw, GA30144" at bounding box center [417, 506] width 213 height 15
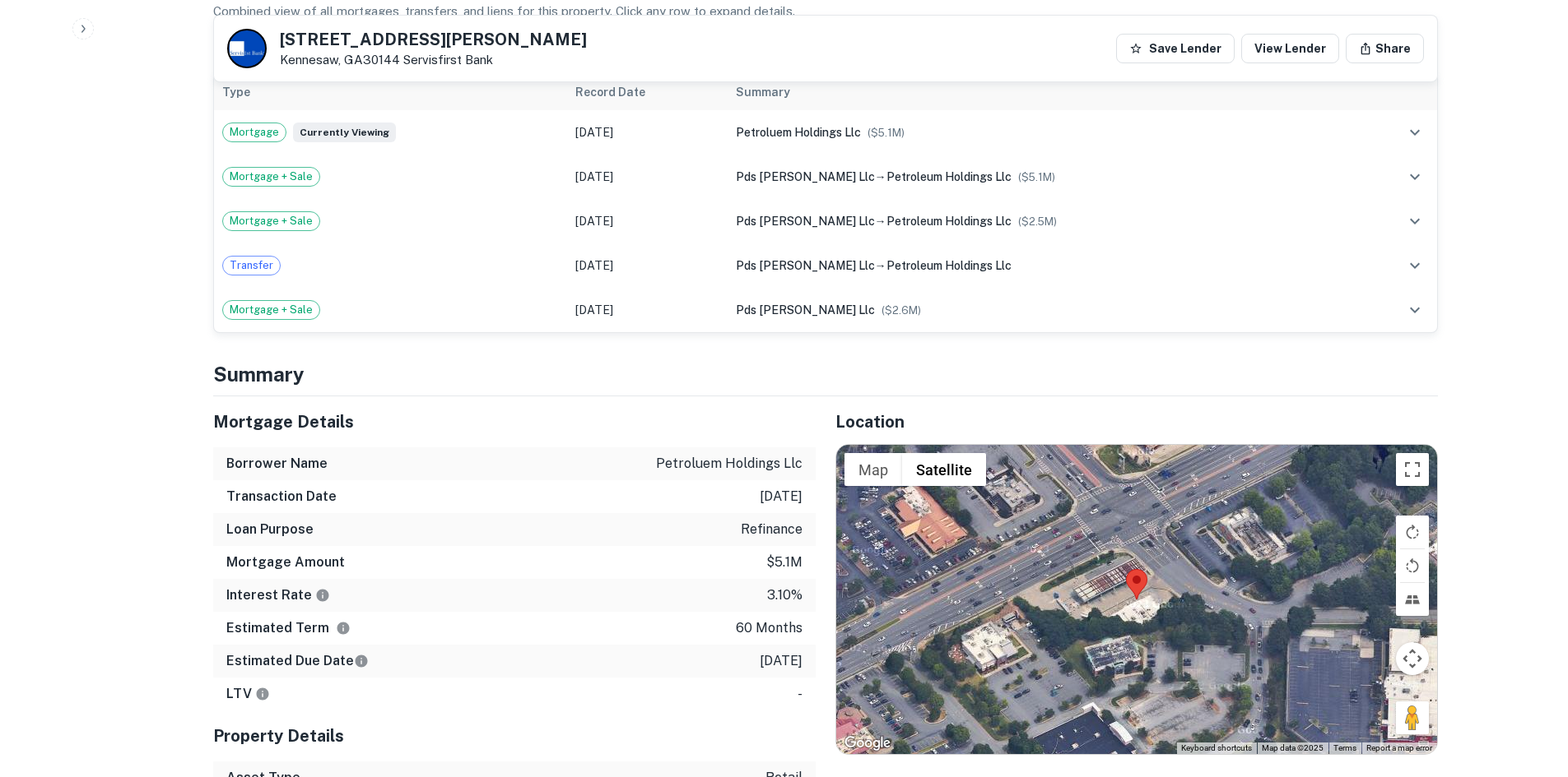
scroll to position [1317, 0]
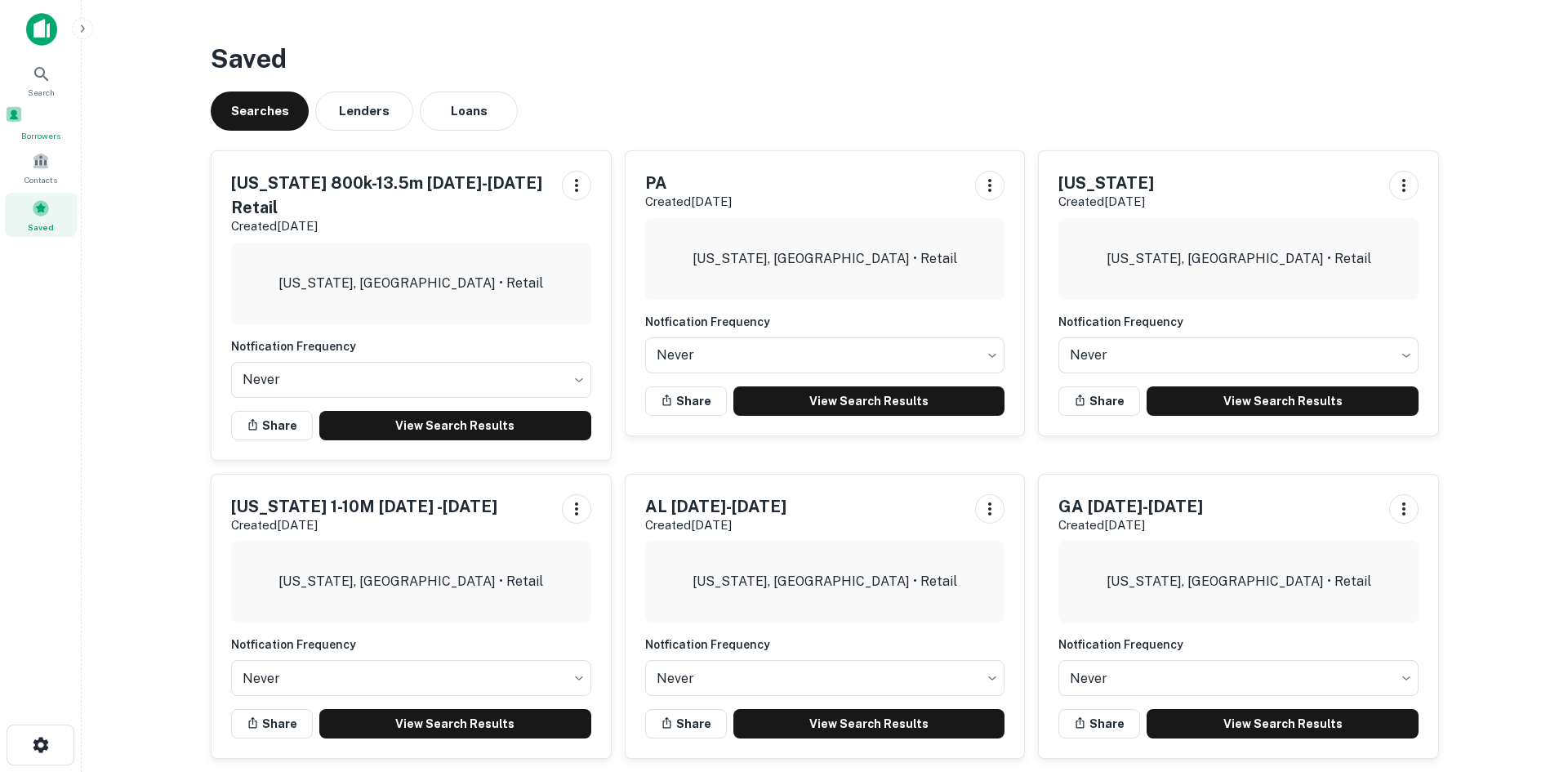
click at [57, 121] on div "Borrowers" at bounding box center [41, 123] width 72 height 37
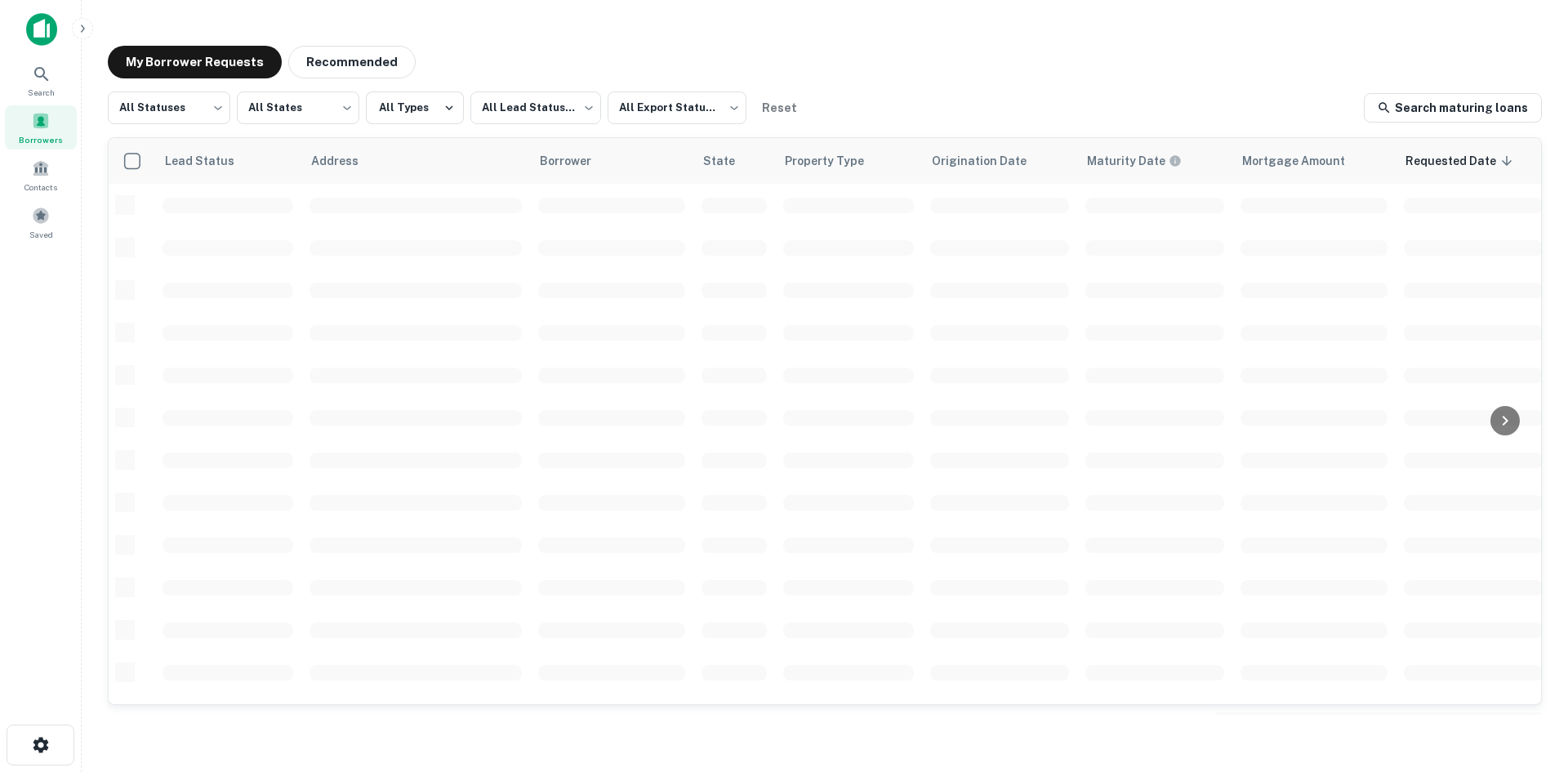
scroll to position [554, 0]
click at [893, 25] on main "My Borrower Requests Recommended All Statuses *** ​ All States *** ​ All Types …" at bounding box center [825, 386] width 1487 height 772
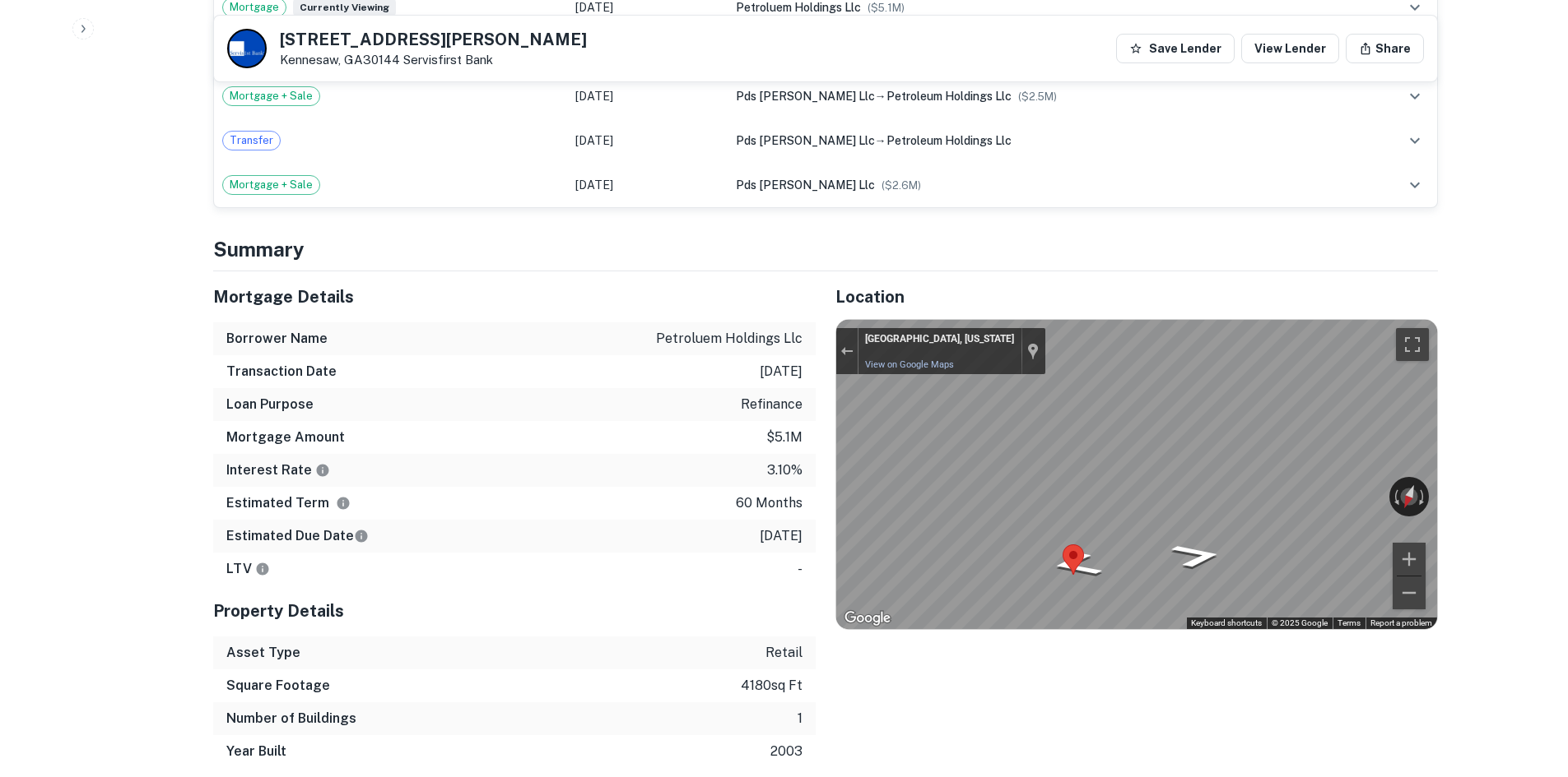
scroll to position [1234, 0]
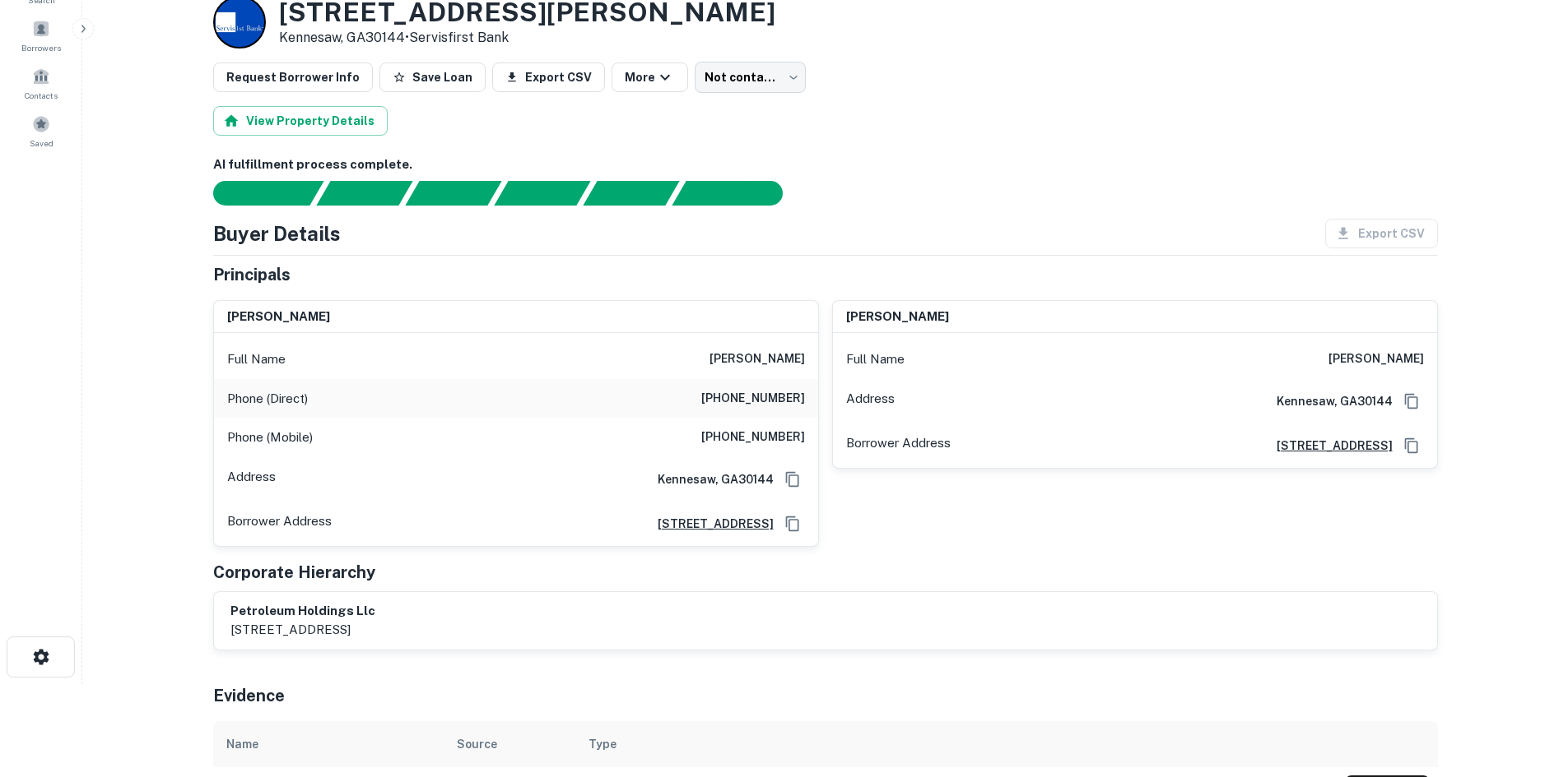
scroll to position [82, 0]
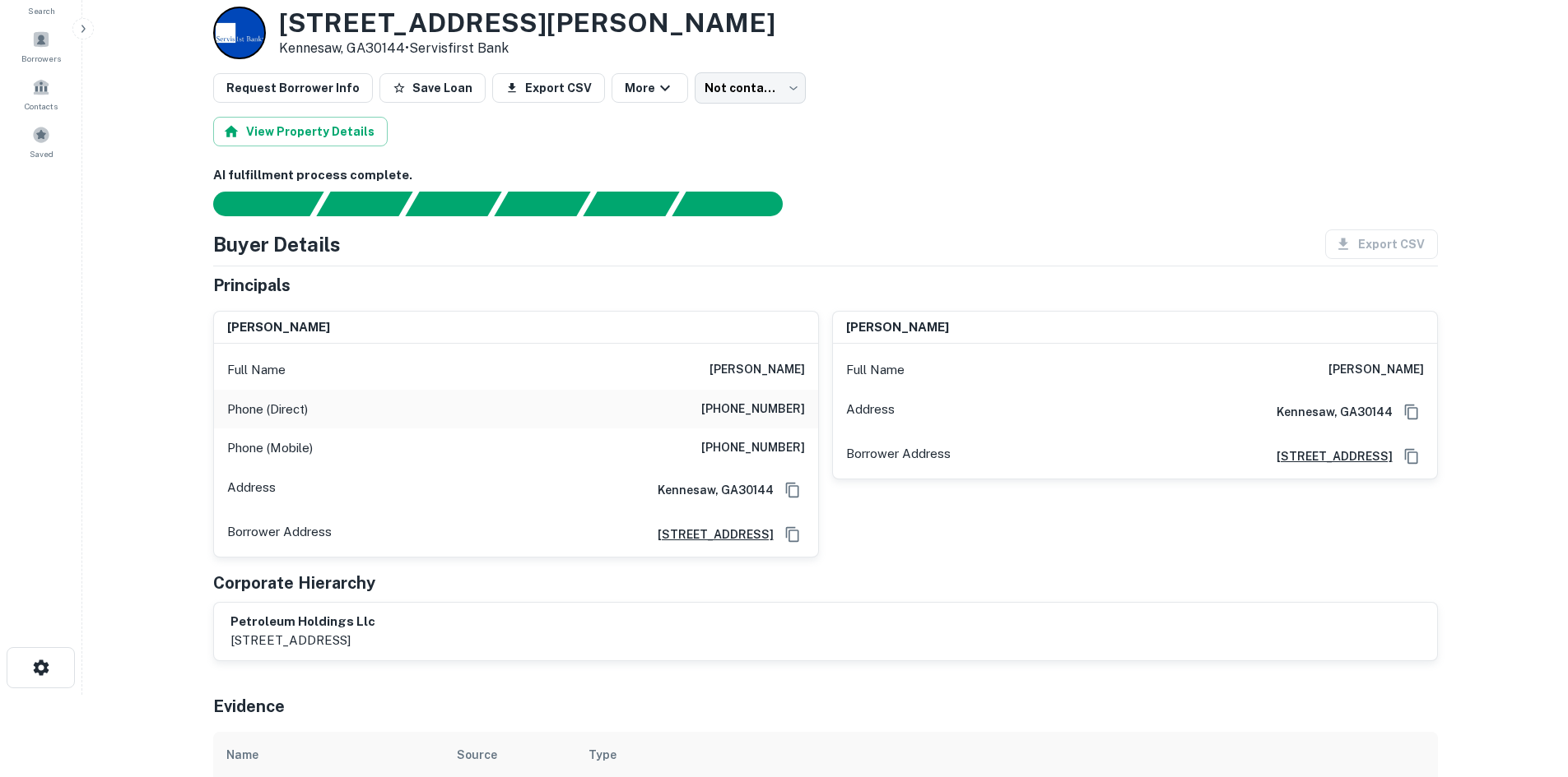
click at [771, 426] on div "Phone (Direct) [PHONE_NUMBER]" at bounding box center [516, 410] width 604 height 39
click at [769, 411] on h6 "[PHONE_NUMBER]" at bounding box center [753, 410] width 104 height 20
copy h6 "[PHONE_NUMBER]"
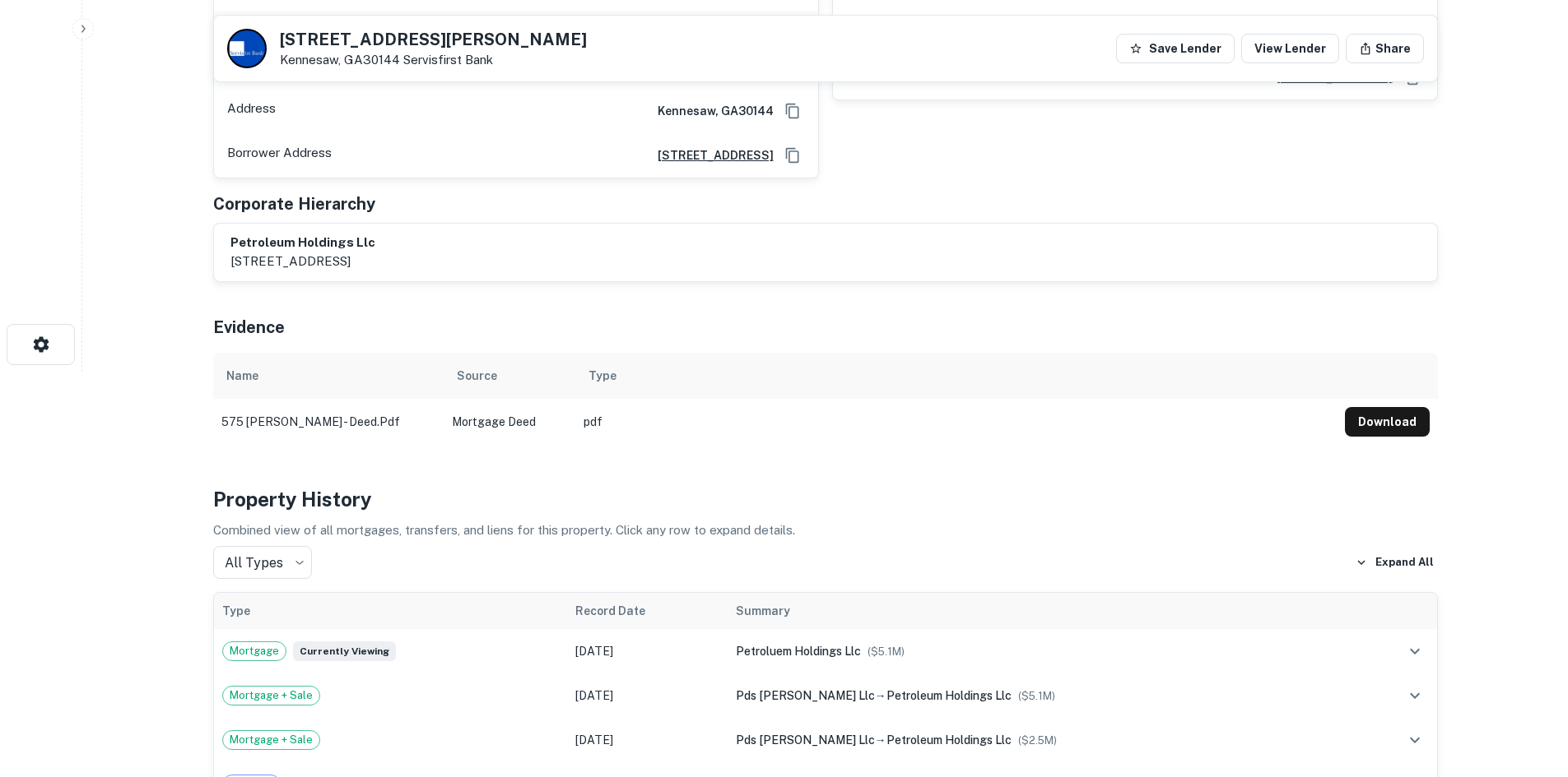
scroll to position [165, 0]
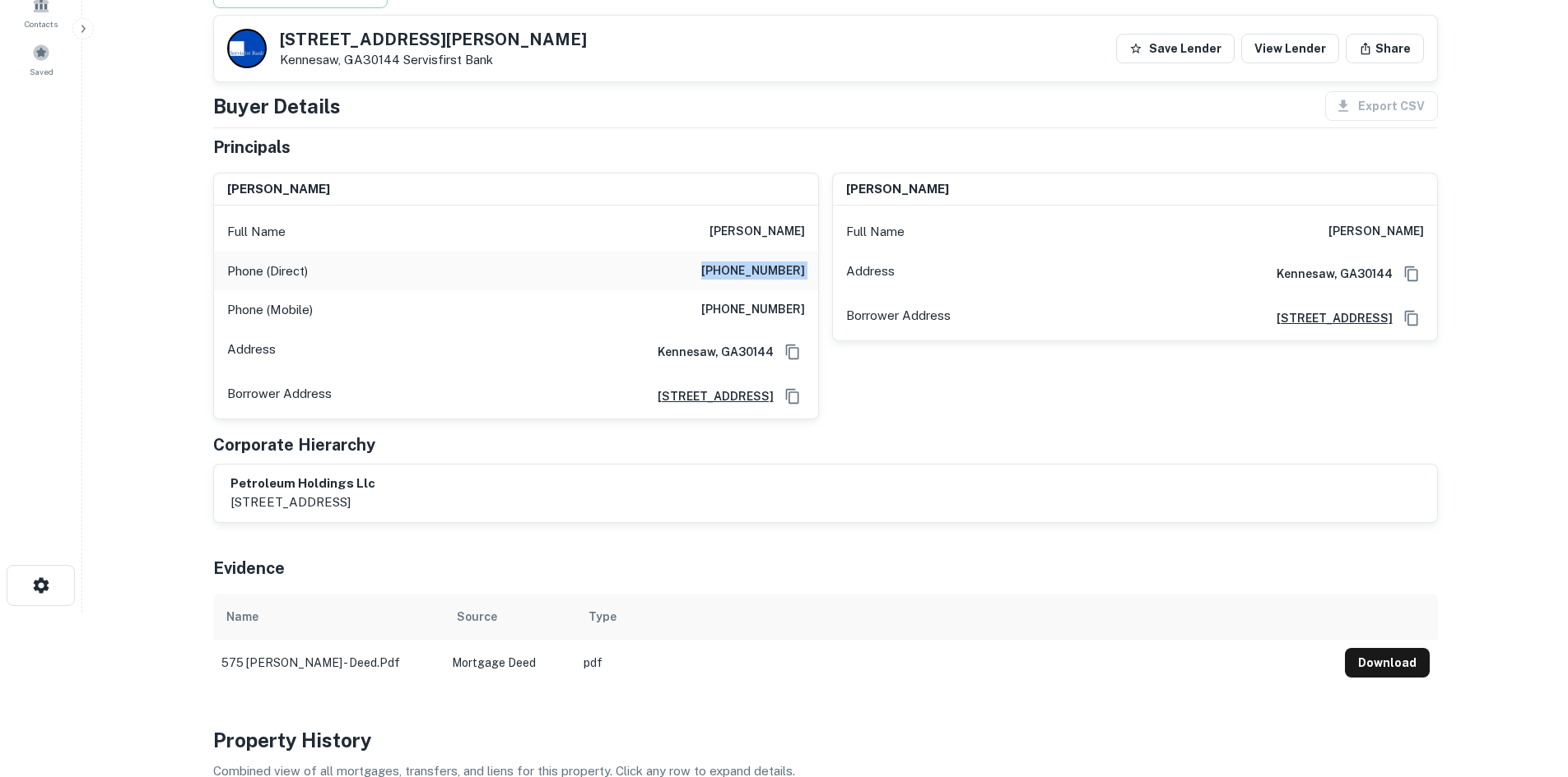
click at [875, 403] on div "[PERSON_NAME] Full Name [PERSON_NAME] Address [GEOGRAPHIC_DATA] Address [STREET…" at bounding box center [1128, 289] width 619 height 260
click at [796, 309] on h6 "[PHONE_NUMBER]" at bounding box center [753, 310] width 104 height 20
copy h6 "[PHONE_NUMBER]"
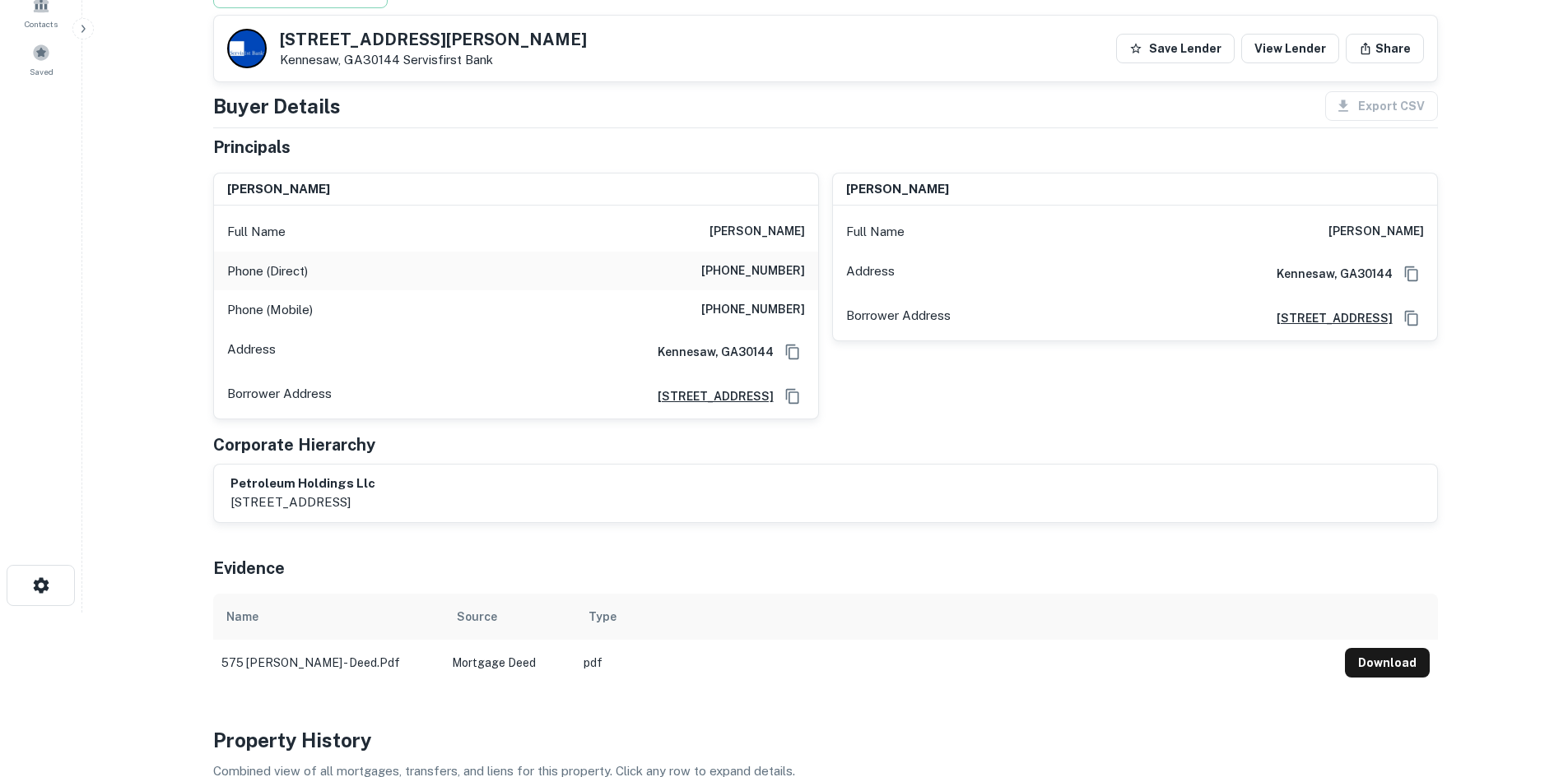
click at [1119, 151] on div "Principals" at bounding box center [826, 148] width 1225 height 25
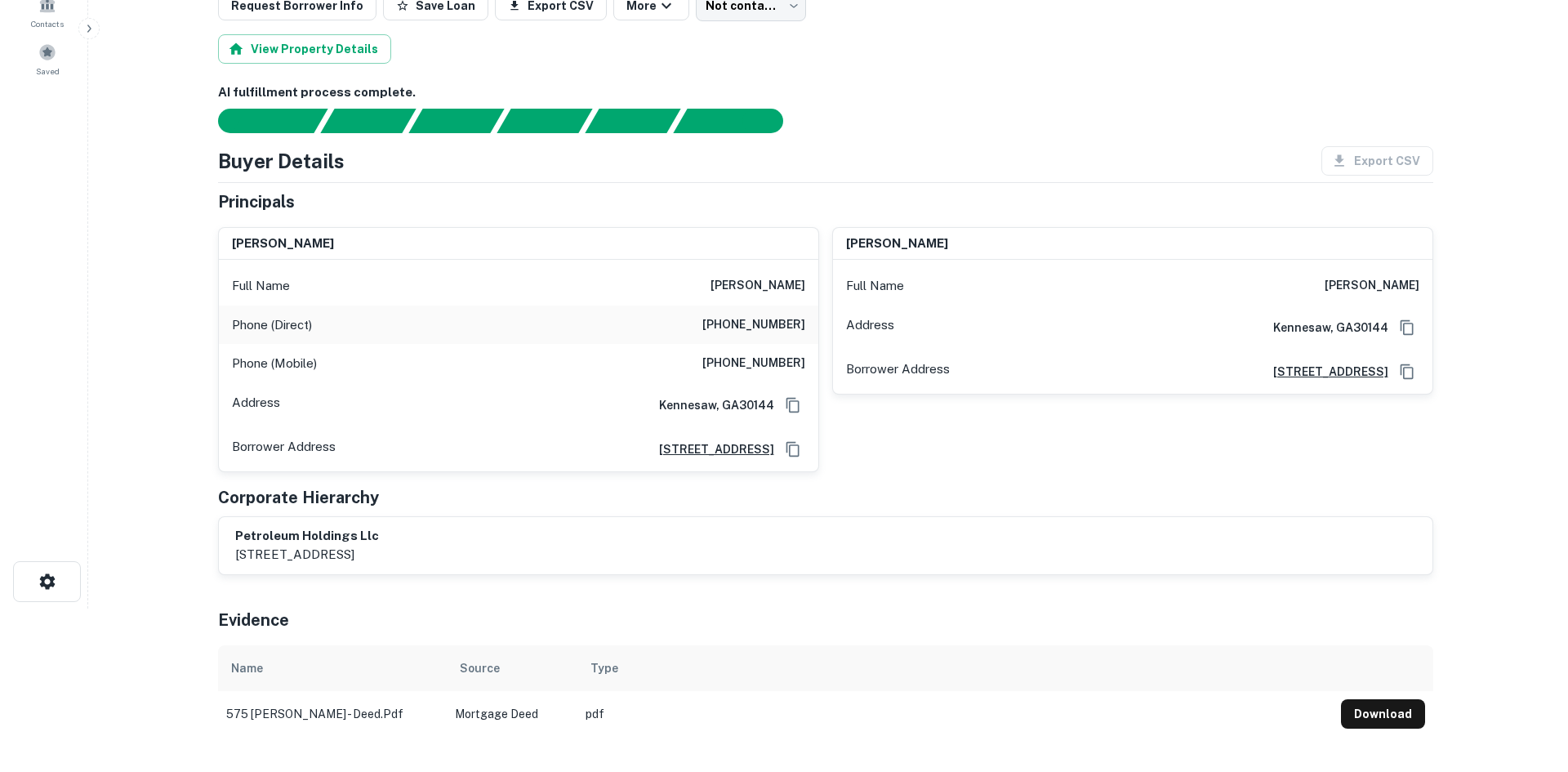
scroll to position [0, 0]
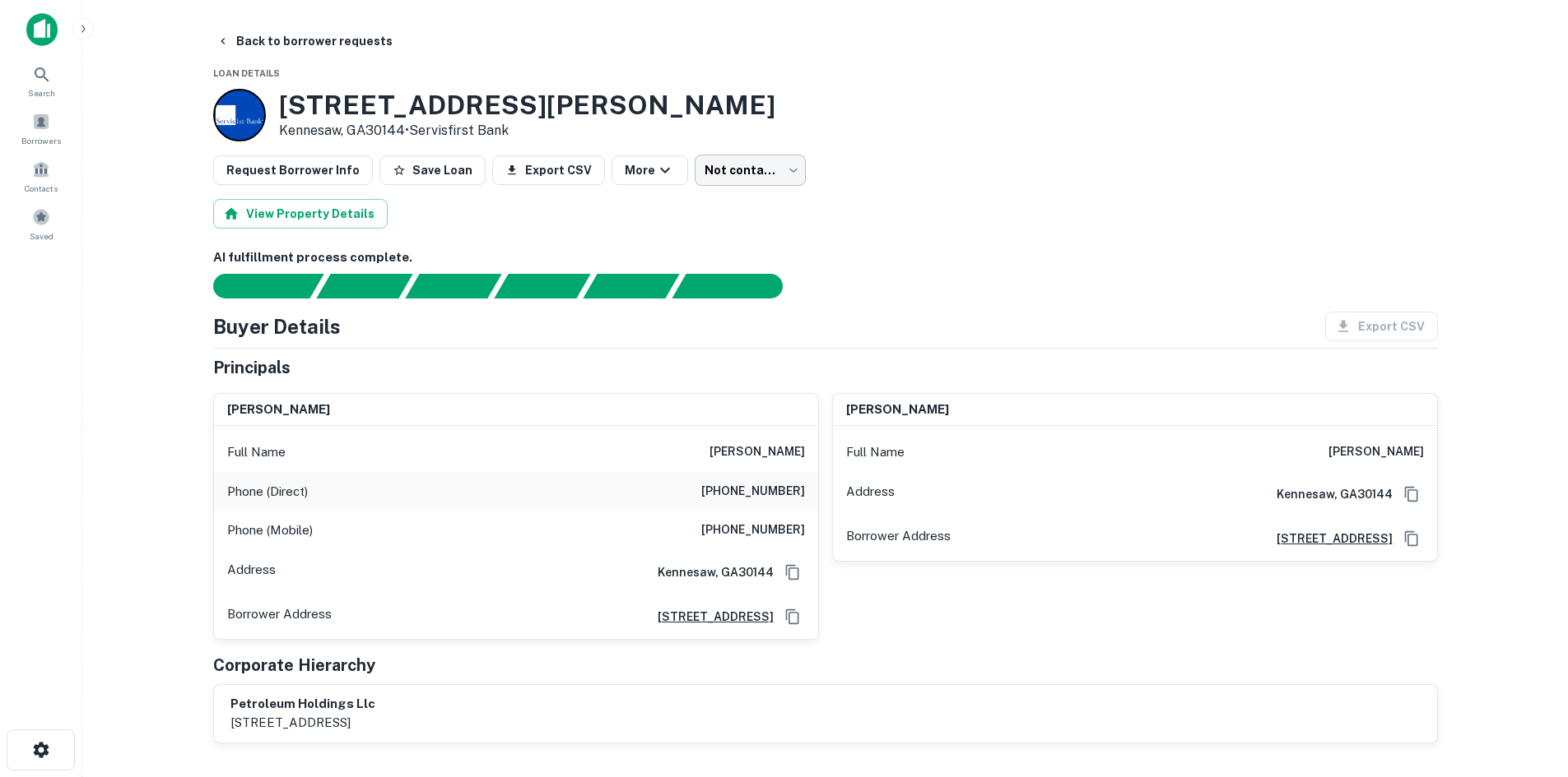
click at [757, 163] on body "Search Borrowers Contacts Saved Back to borrower requests Loan Details [STREET_…" at bounding box center [784, 388] width 1568 height 777
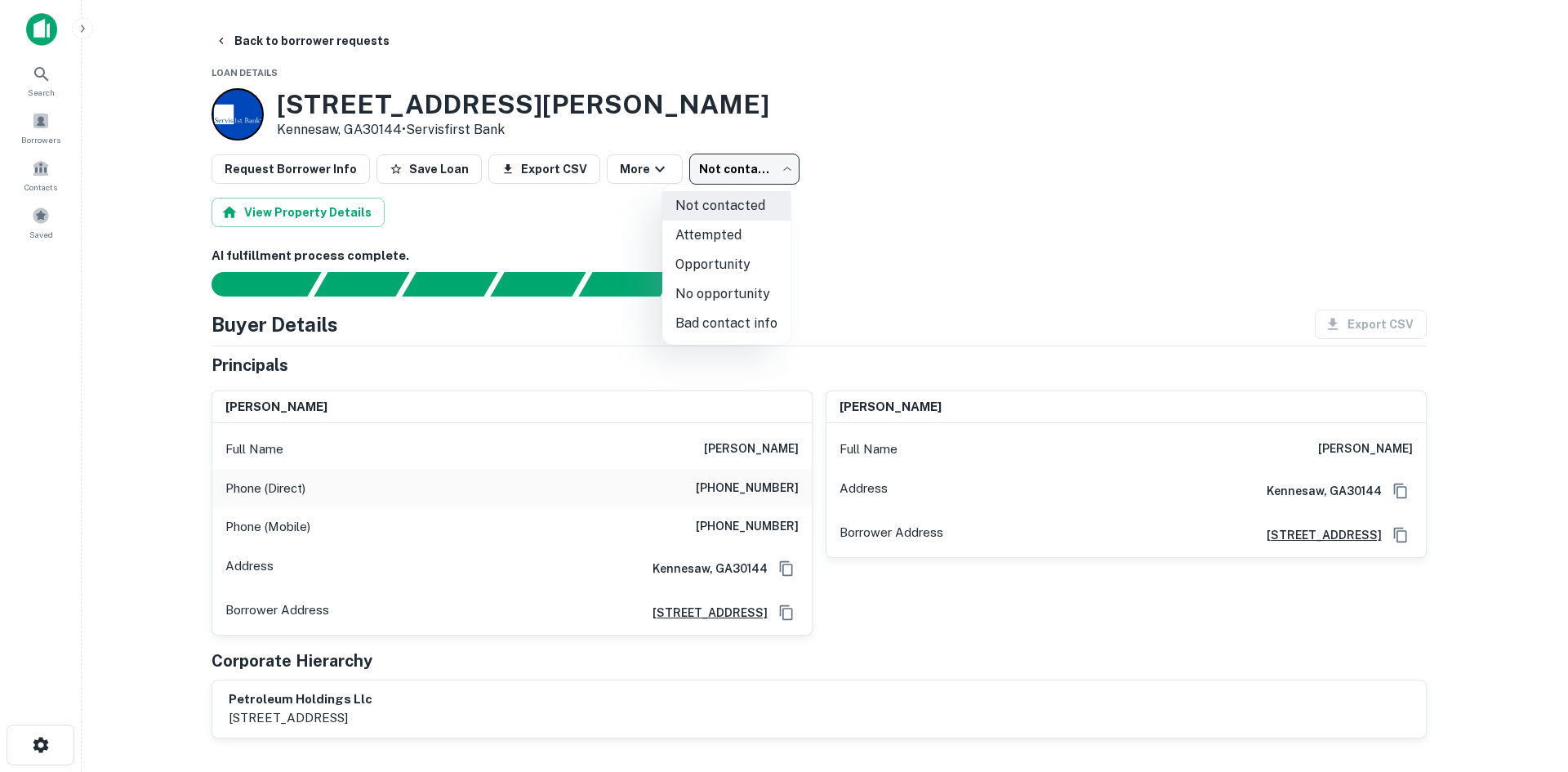
click at [750, 323] on li "Bad contact info" at bounding box center [726, 323] width 128 height 29
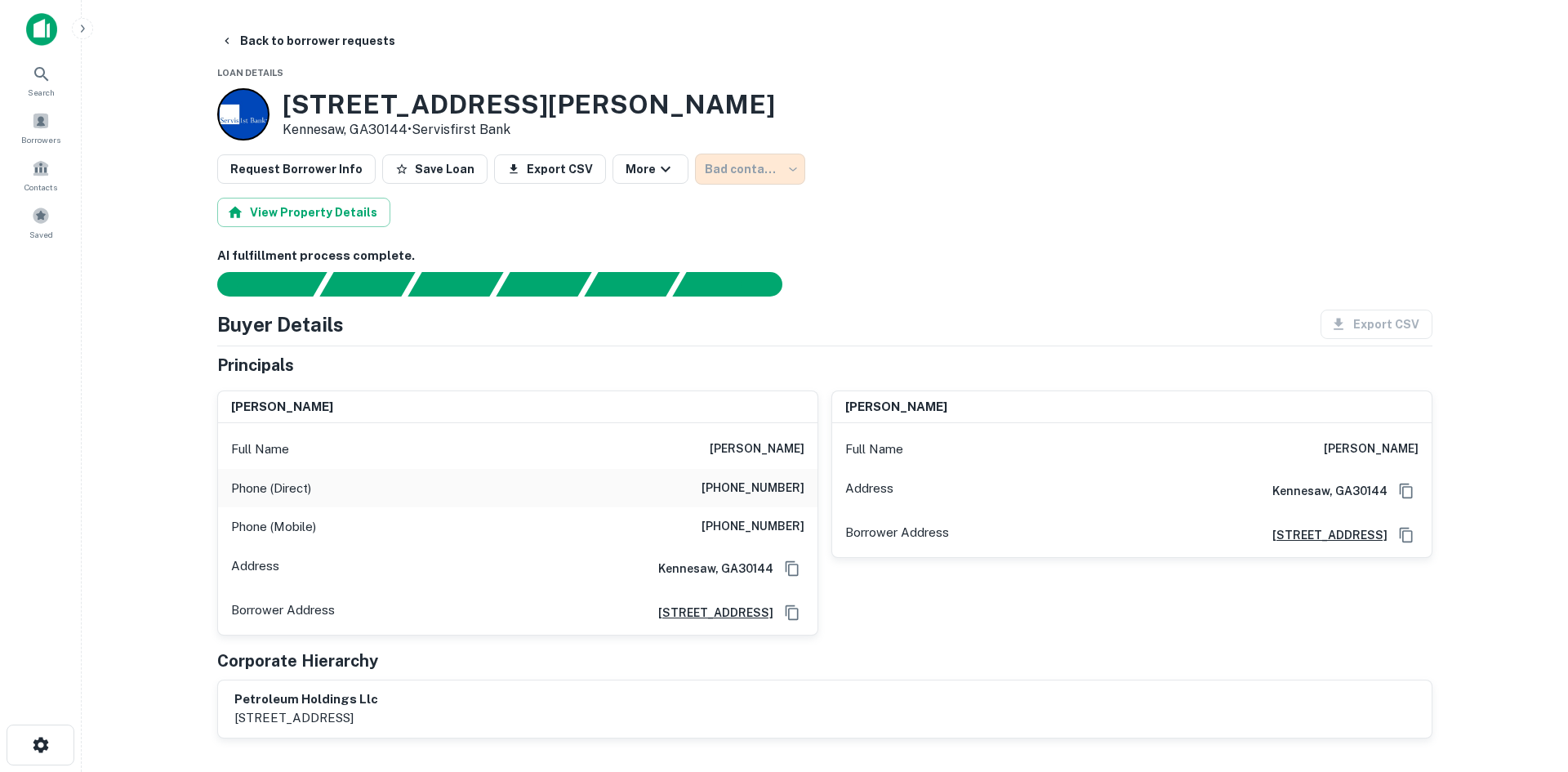
type input "**********"
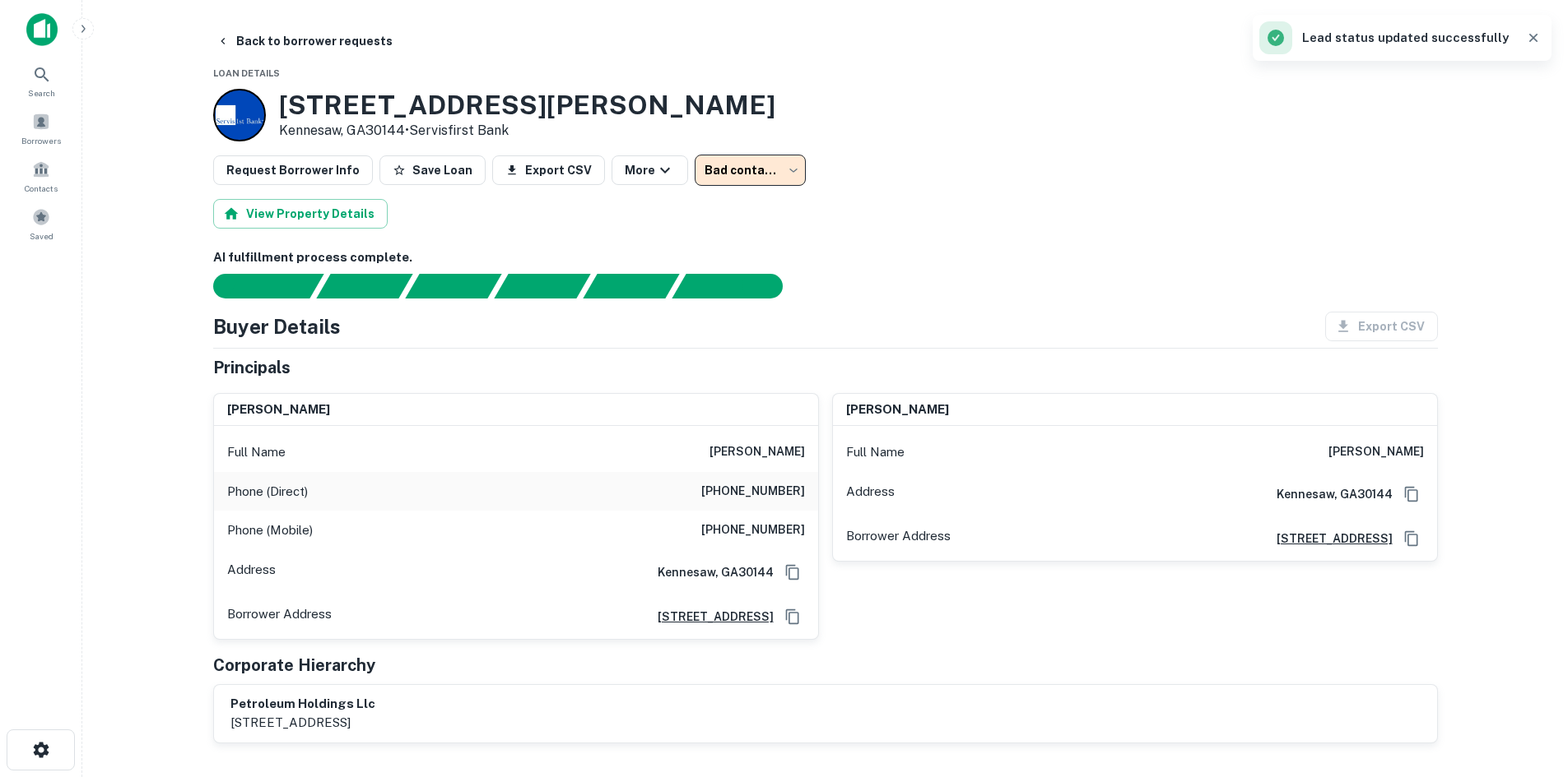
drag, startPoint x: 953, startPoint y: 335, endPoint x: 757, endPoint y: 249, distance: 214.0
click at [929, 312] on div "Buyer Details Export CSV" at bounding box center [826, 326] width 1225 height 30
click at [327, 39] on button "Back to borrower requests" at bounding box center [304, 40] width 189 height 30
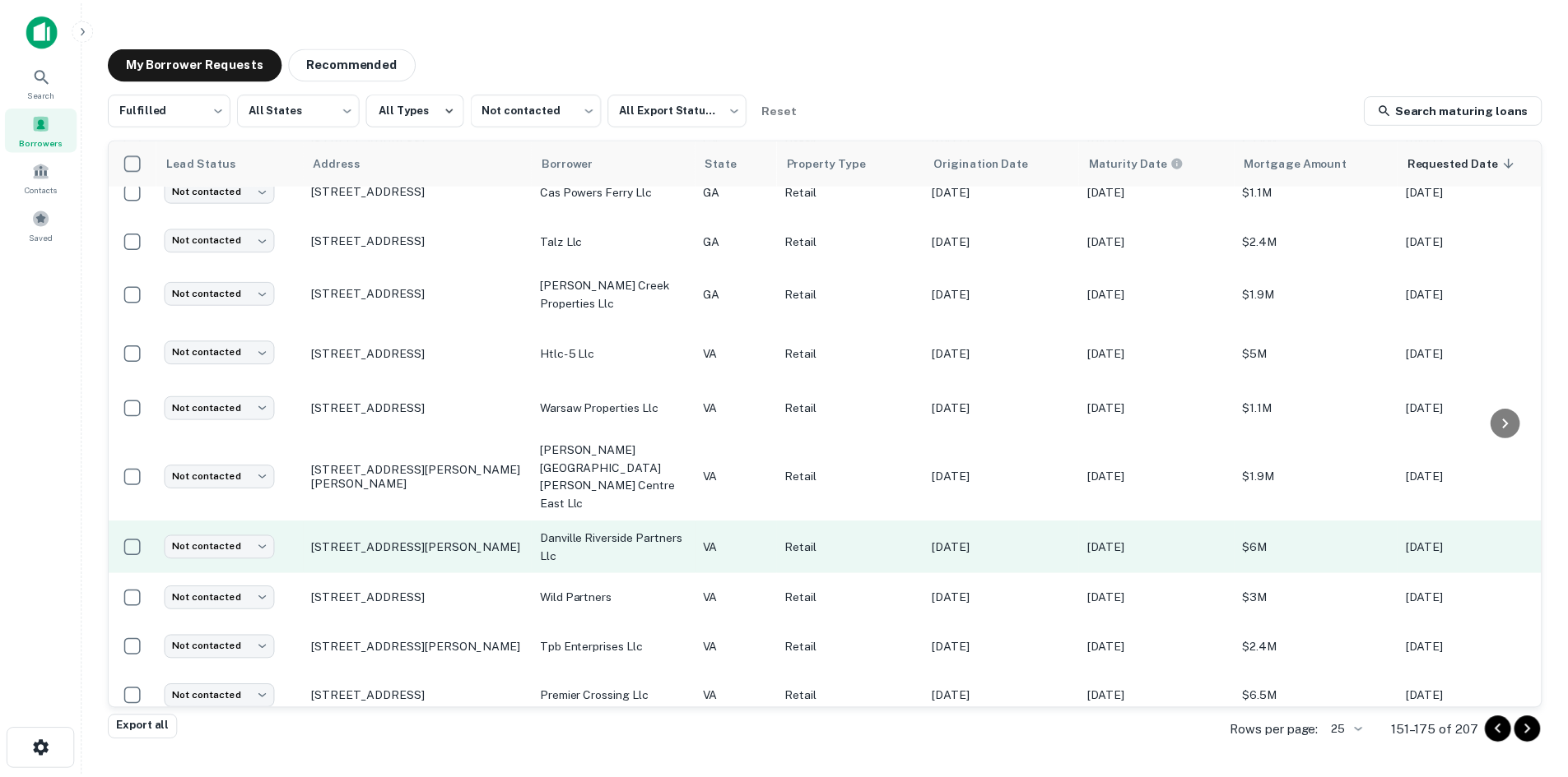
scroll to position [712, 0]
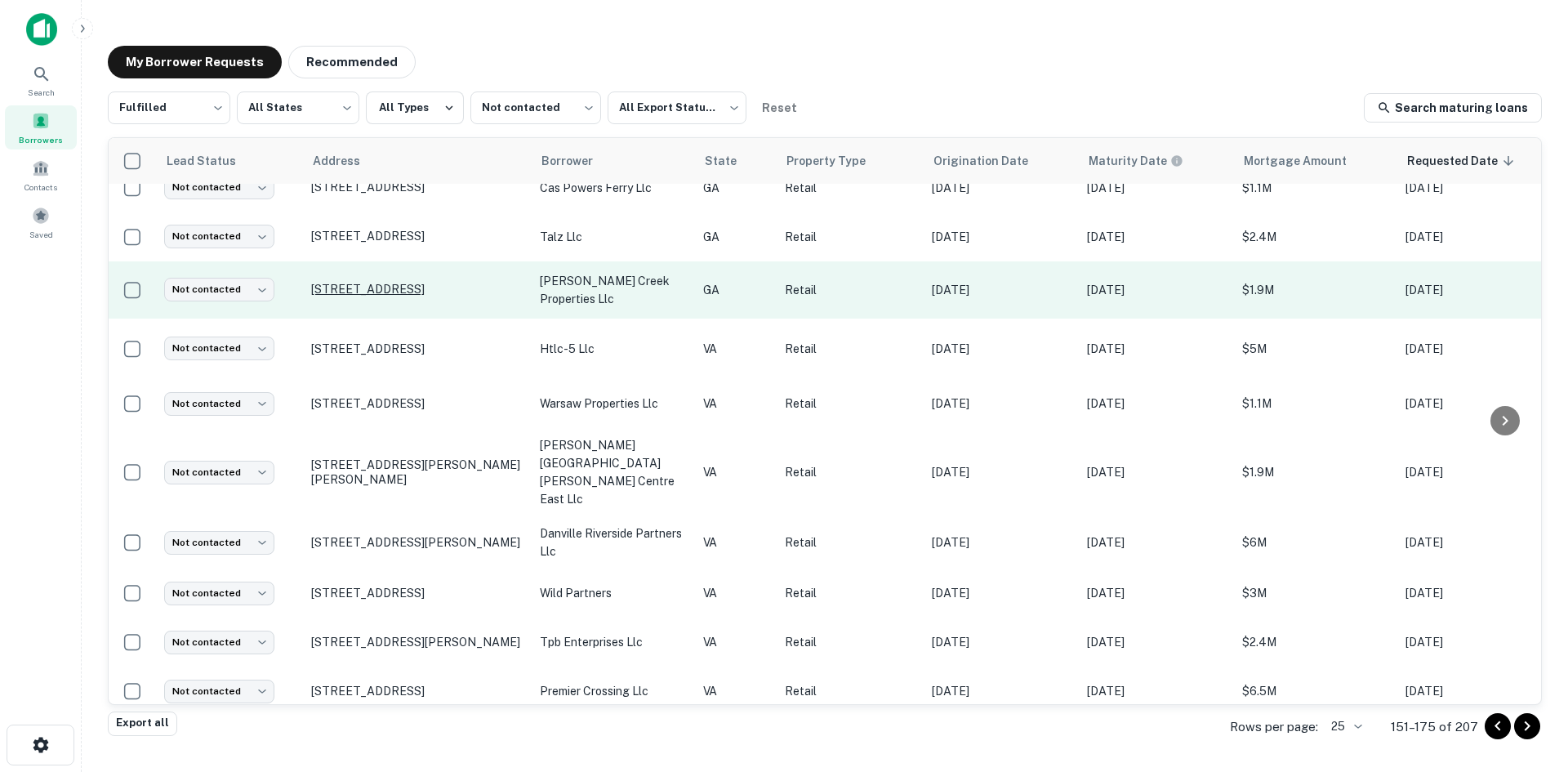
click at [482, 282] on p "[STREET_ADDRESS]" at bounding box center [417, 289] width 213 height 15
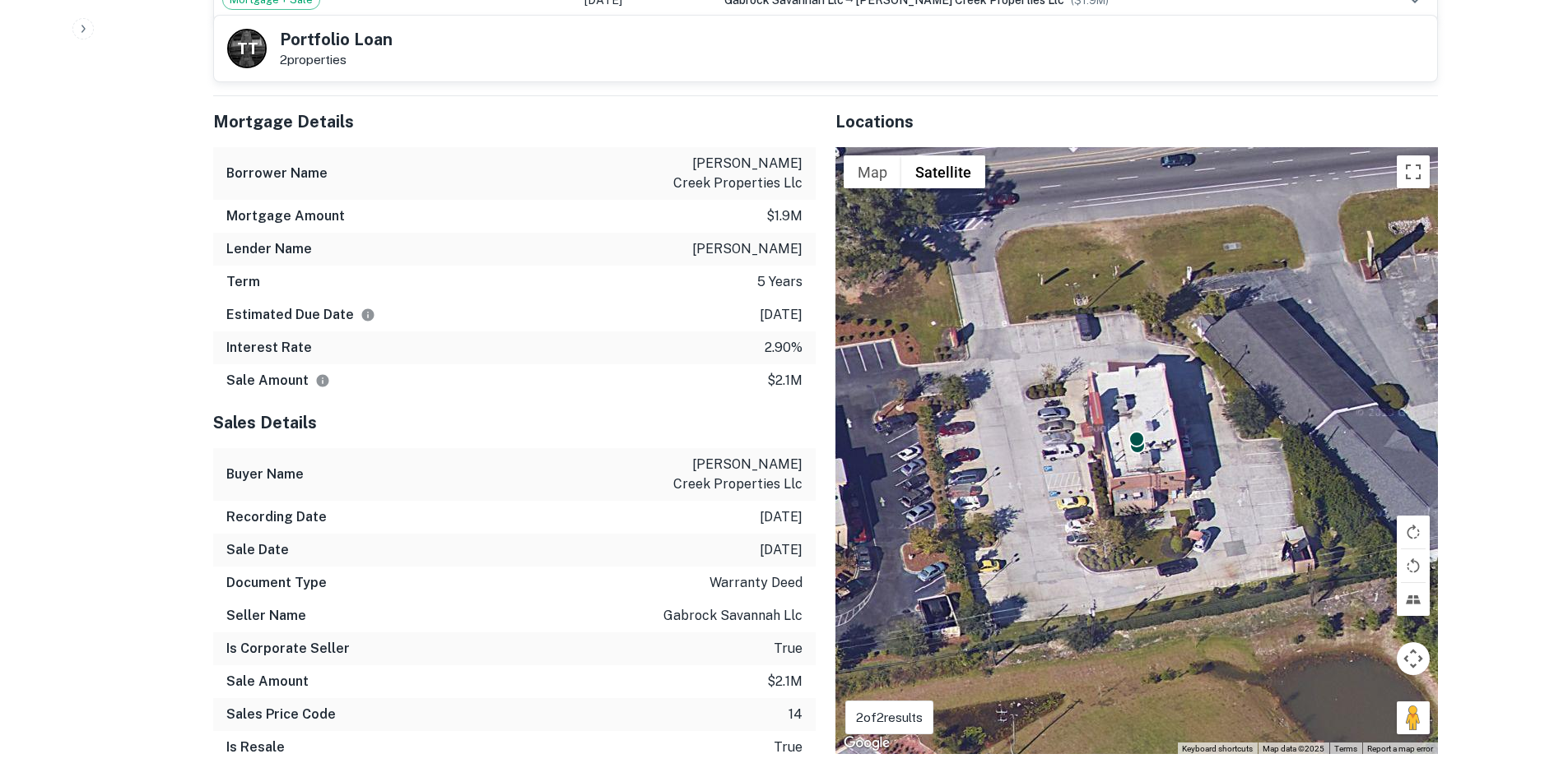
scroll to position [1152, 0]
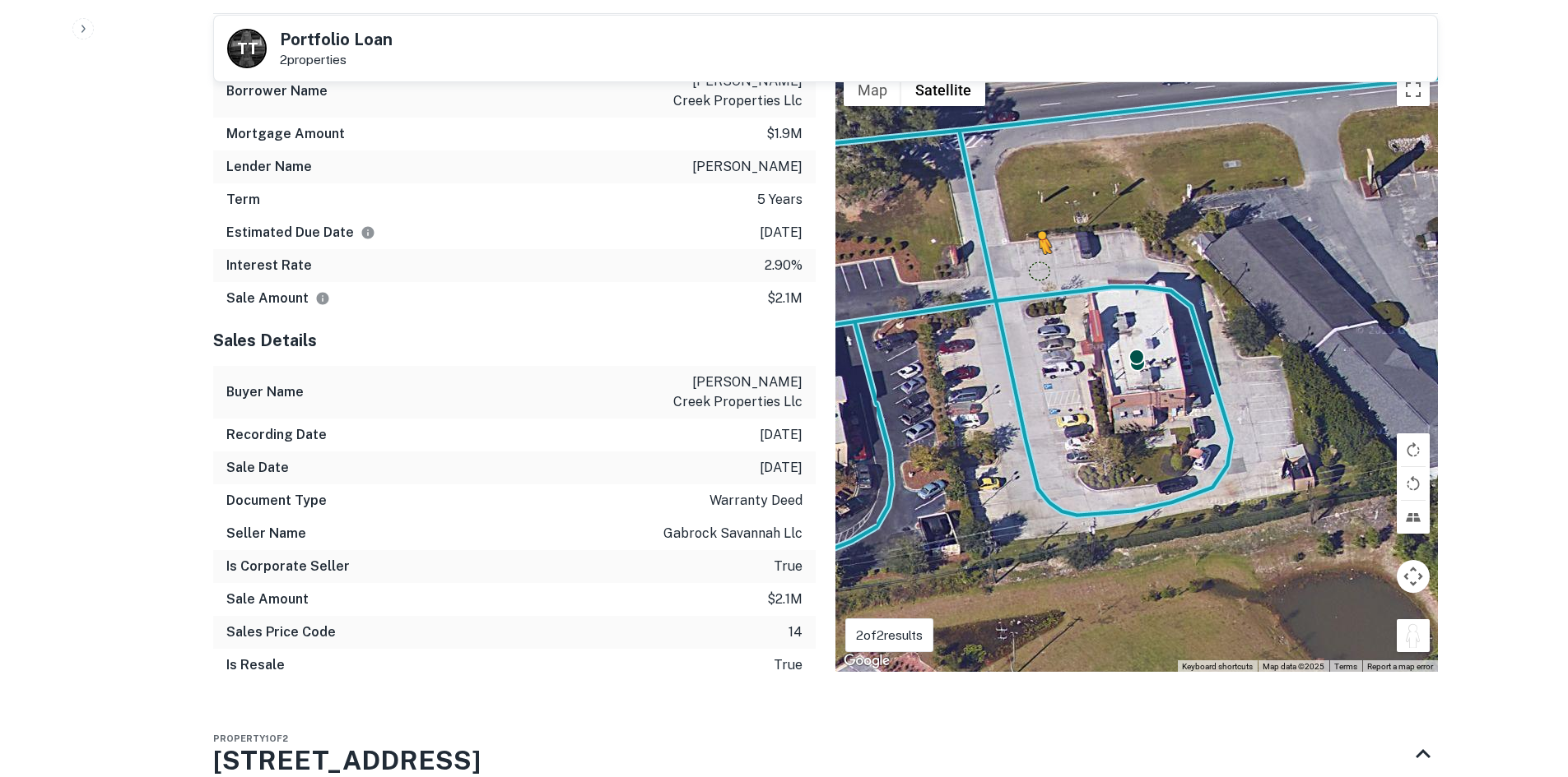
drag, startPoint x: 1417, startPoint y: 614, endPoint x: 1032, endPoint y: 252, distance: 528.5
click at [1032, 252] on div "To activate drag with keyboard, press Alt + Enter. Once in keyboard drag state,…" at bounding box center [1137, 368] width 602 height 607
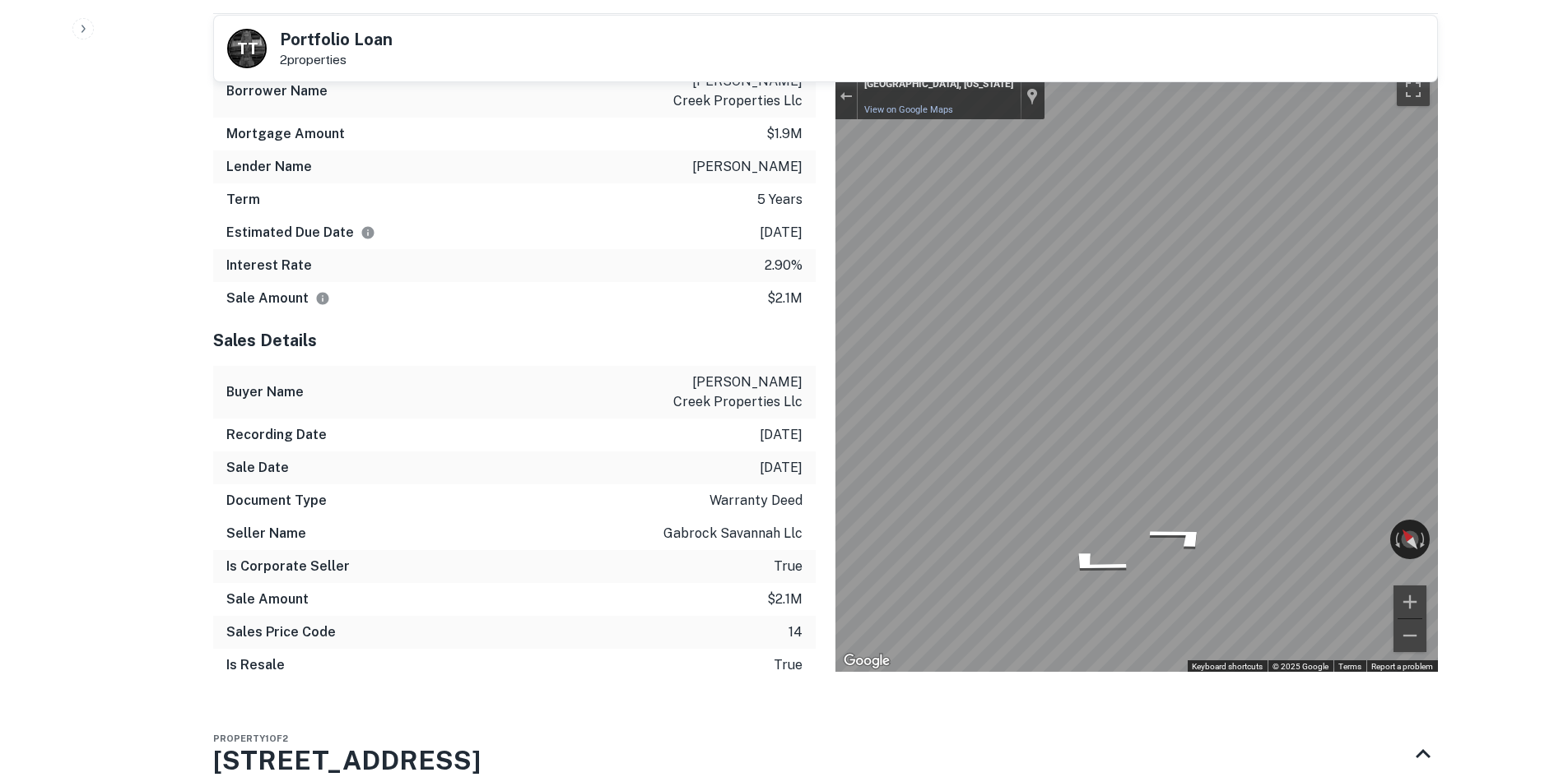
click at [828, 306] on div "Locations ← Move left → Move right ↑ Move up ↓ Move down + Zoom in - Zoom out H…" at bounding box center [1127, 355] width 622 height 681
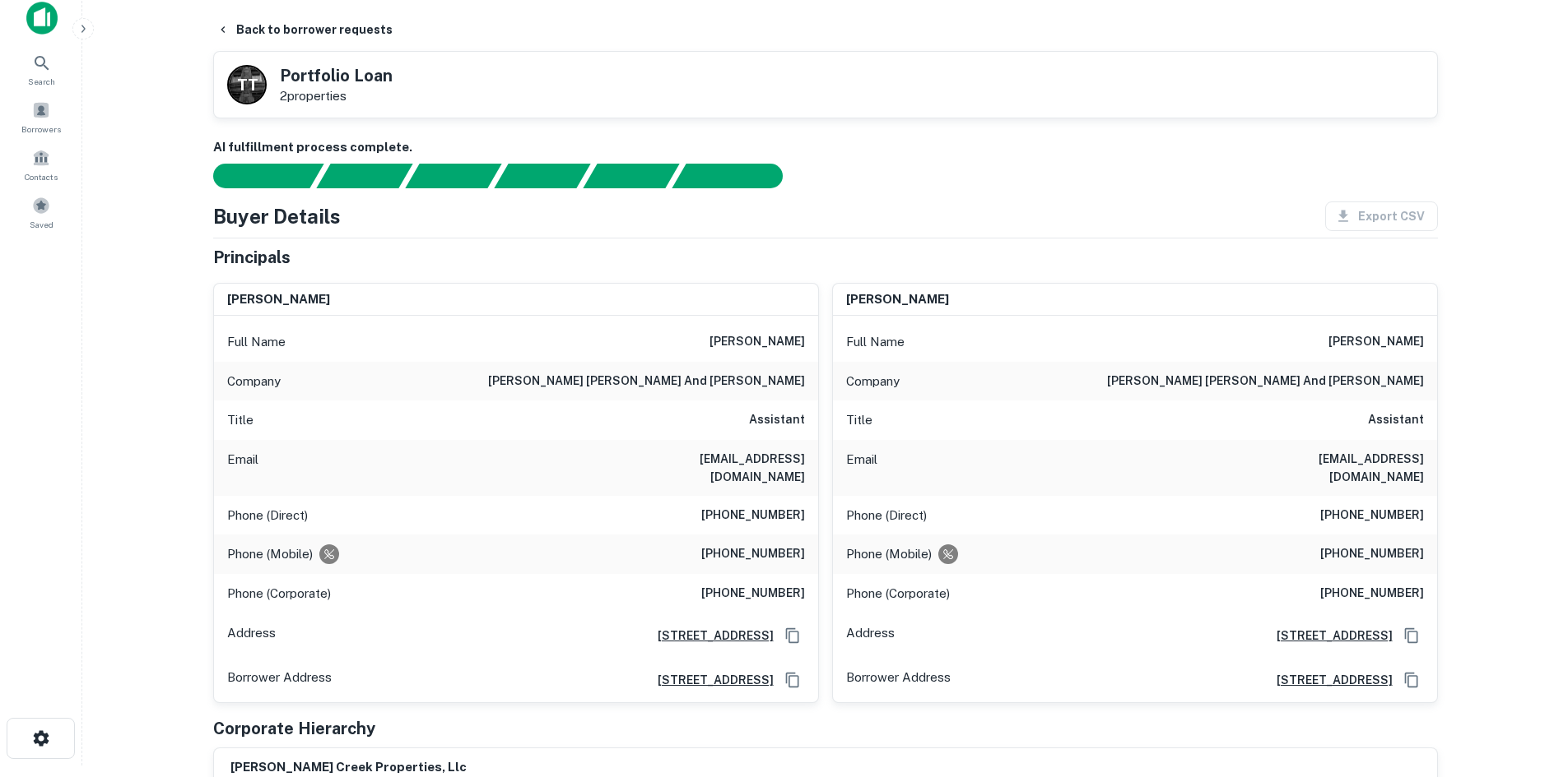
scroll to position [0, 0]
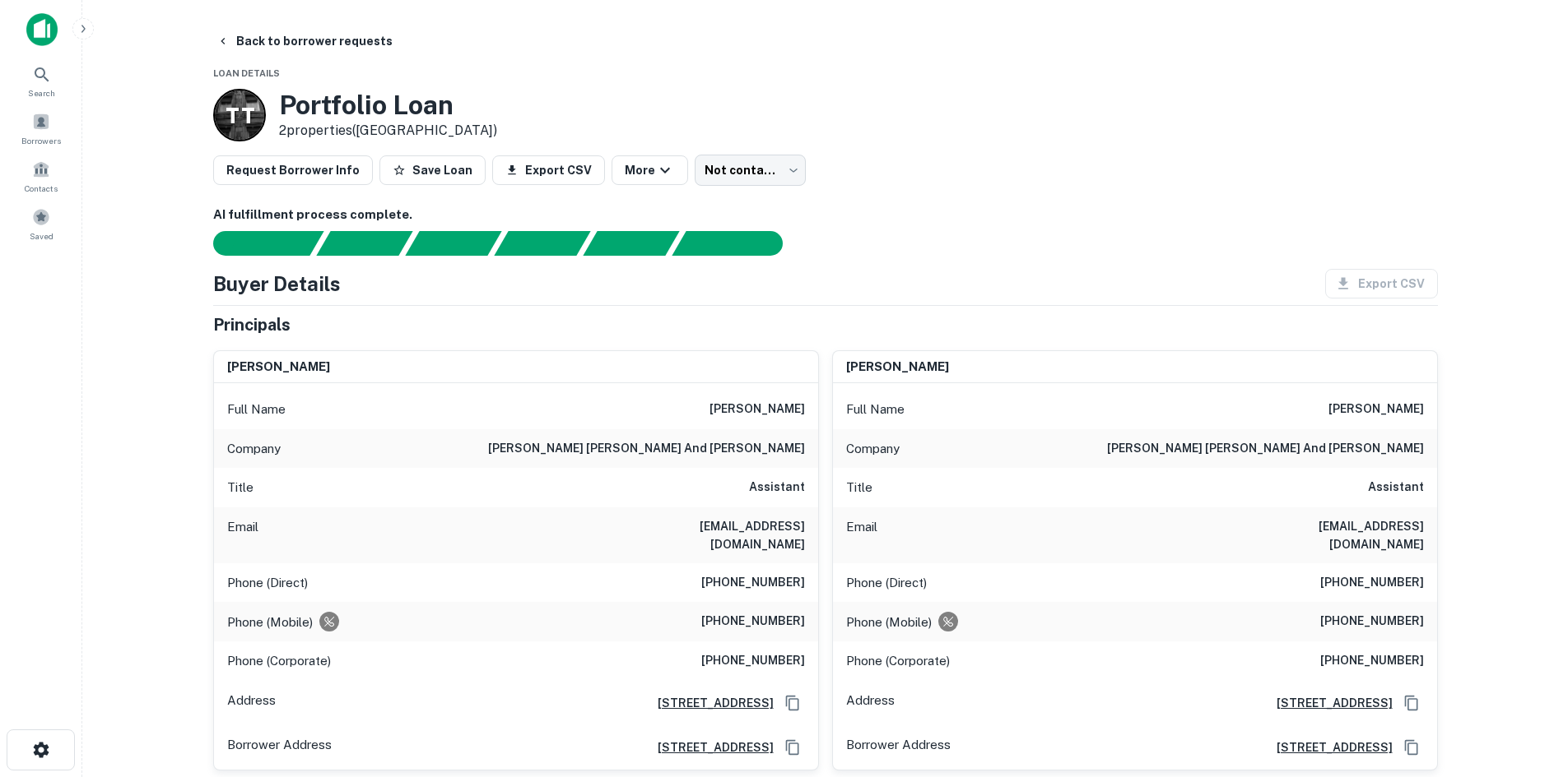
click at [737, 449] on h6 "[PERSON_NAME] [PERSON_NAME] and [PERSON_NAME]" at bounding box center [645, 449] width 316 height 20
copy h6 "[PERSON_NAME] [PERSON_NAME] and [PERSON_NAME]"
click at [790, 542] on div "Email [EMAIL_ADDRESS][DOMAIN_NAME]" at bounding box center [516, 535] width 604 height 56
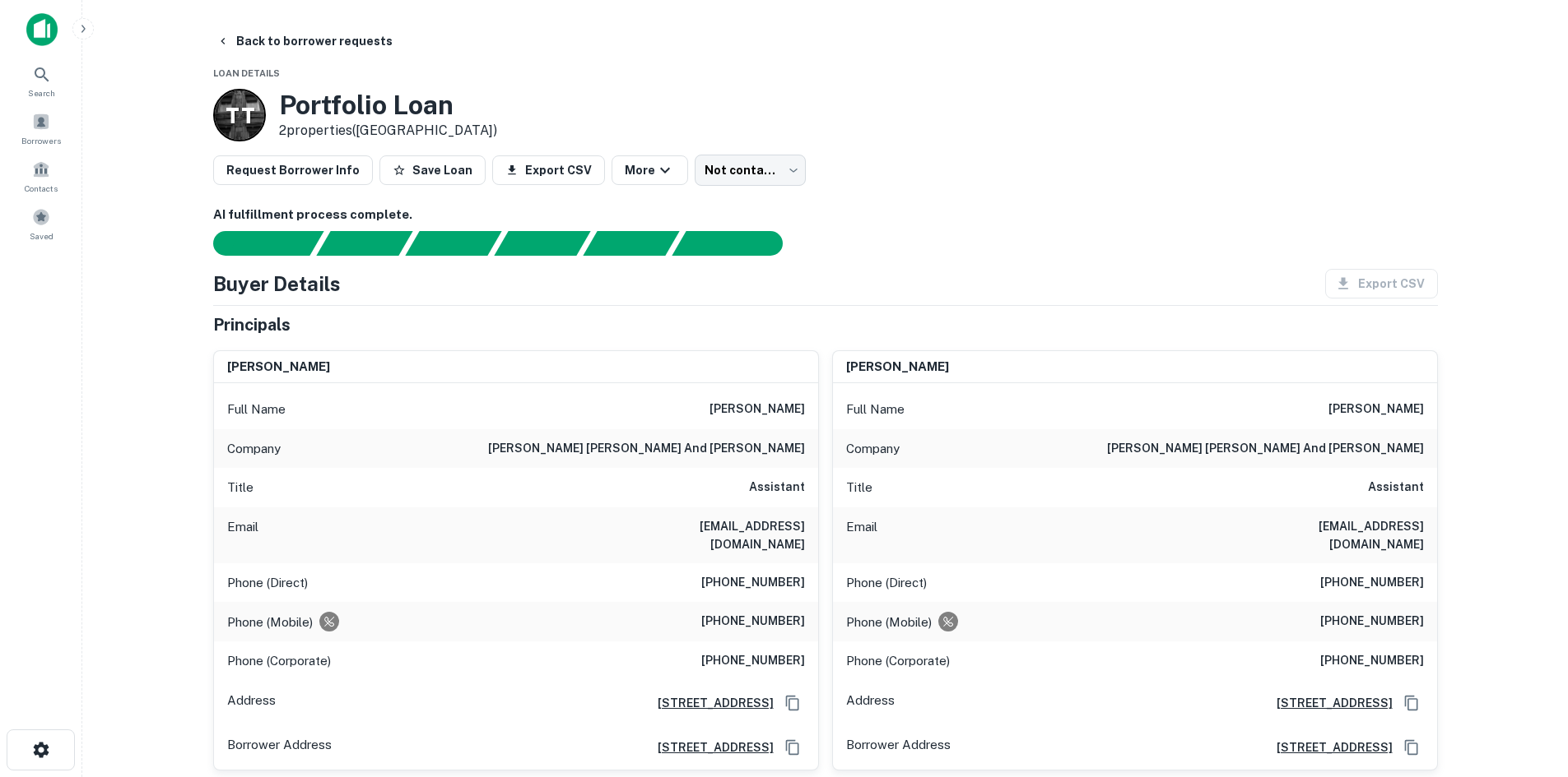
click at [775, 530] on h6 "[EMAIL_ADDRESS][DOMAIN_NAME]" at bounding box center [706, 535] width 197 height 36
click at [784, 574] on h6 "[PHONE_NUMBER]" at bounding box center [753, 583] width 104 height 20
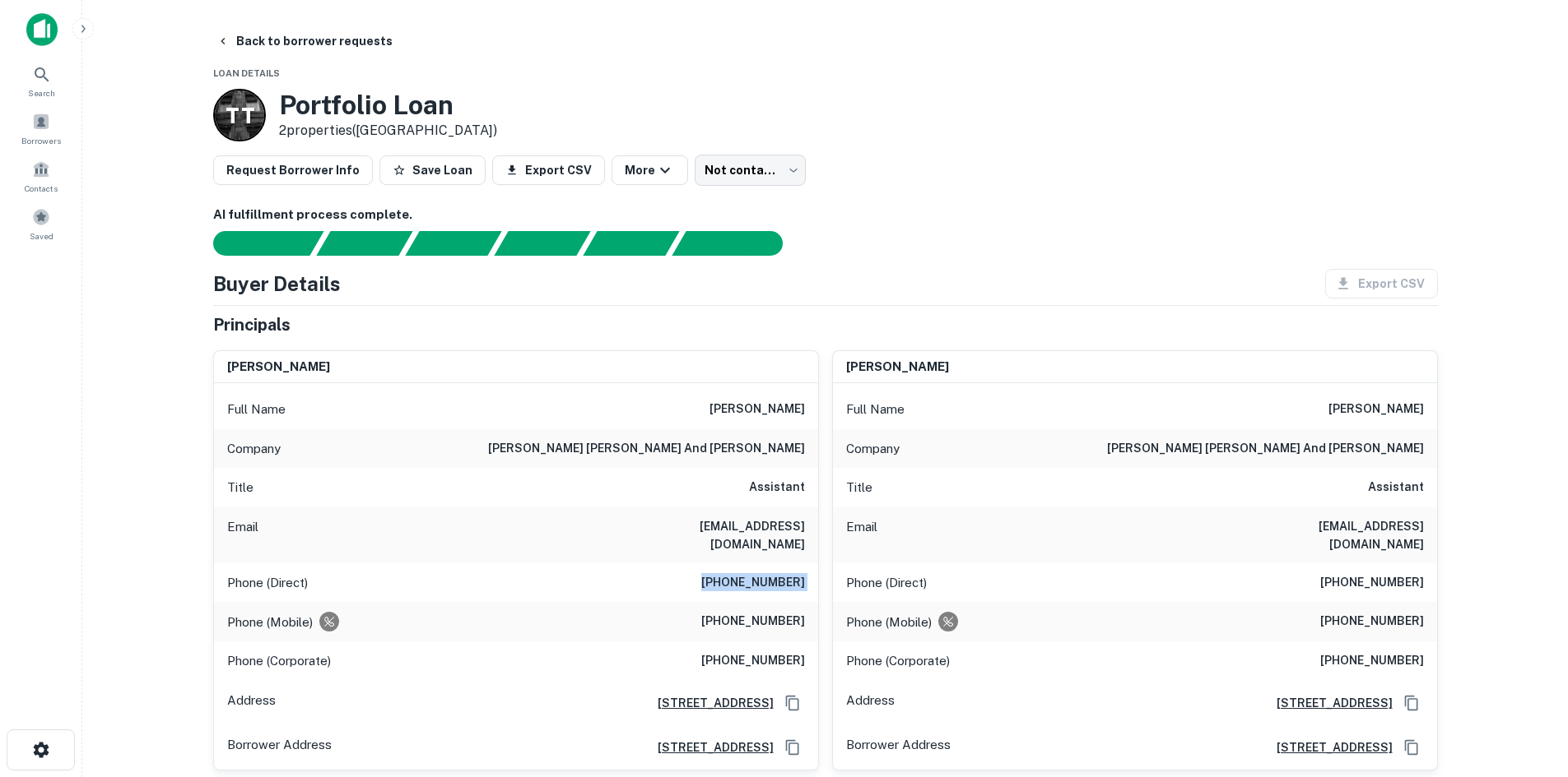
copy h6 "[PHONE_NUMBER]"
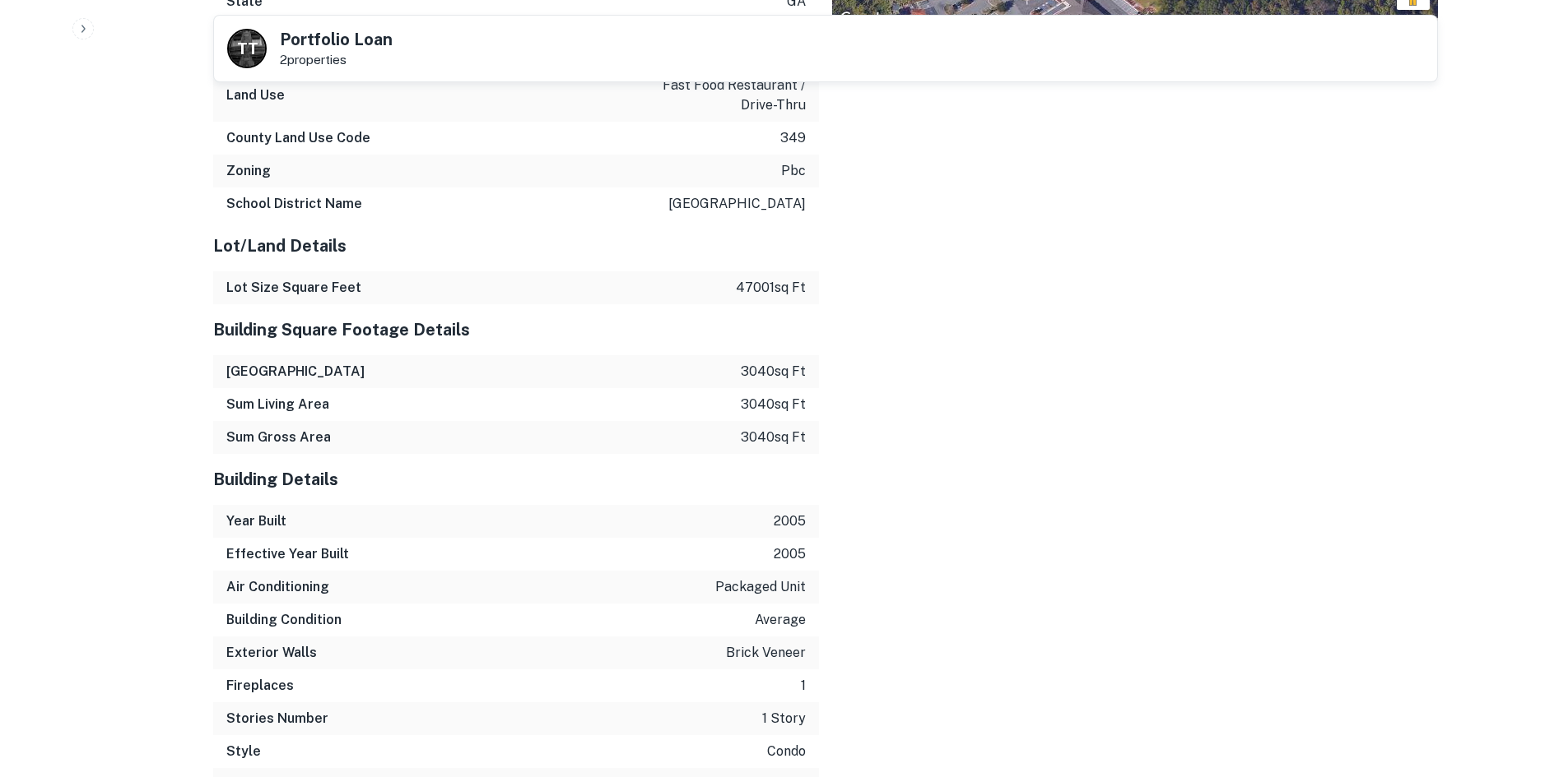
scroll to position [1728, 0]
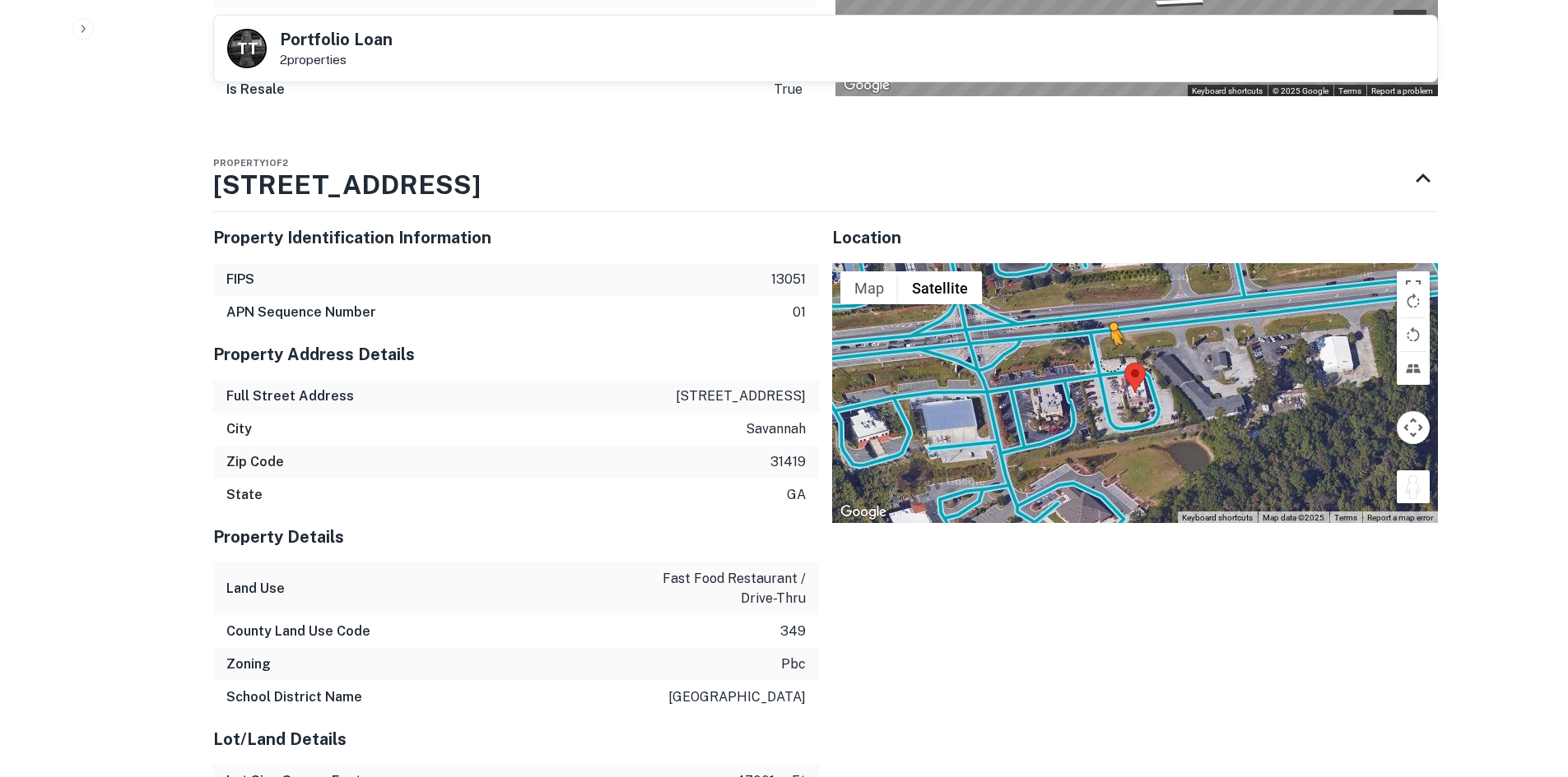
drag, startPoint x: 1316, startPoint y: 395, endPoint x: 1103, endPoint y: 342, distance: 219.5
click at [1103, 342] on div "To activate drag with keyboard, press Alt + Enter. Once in keyboard drag state,…" at bounding box center [1135, 393] width 606 height 260
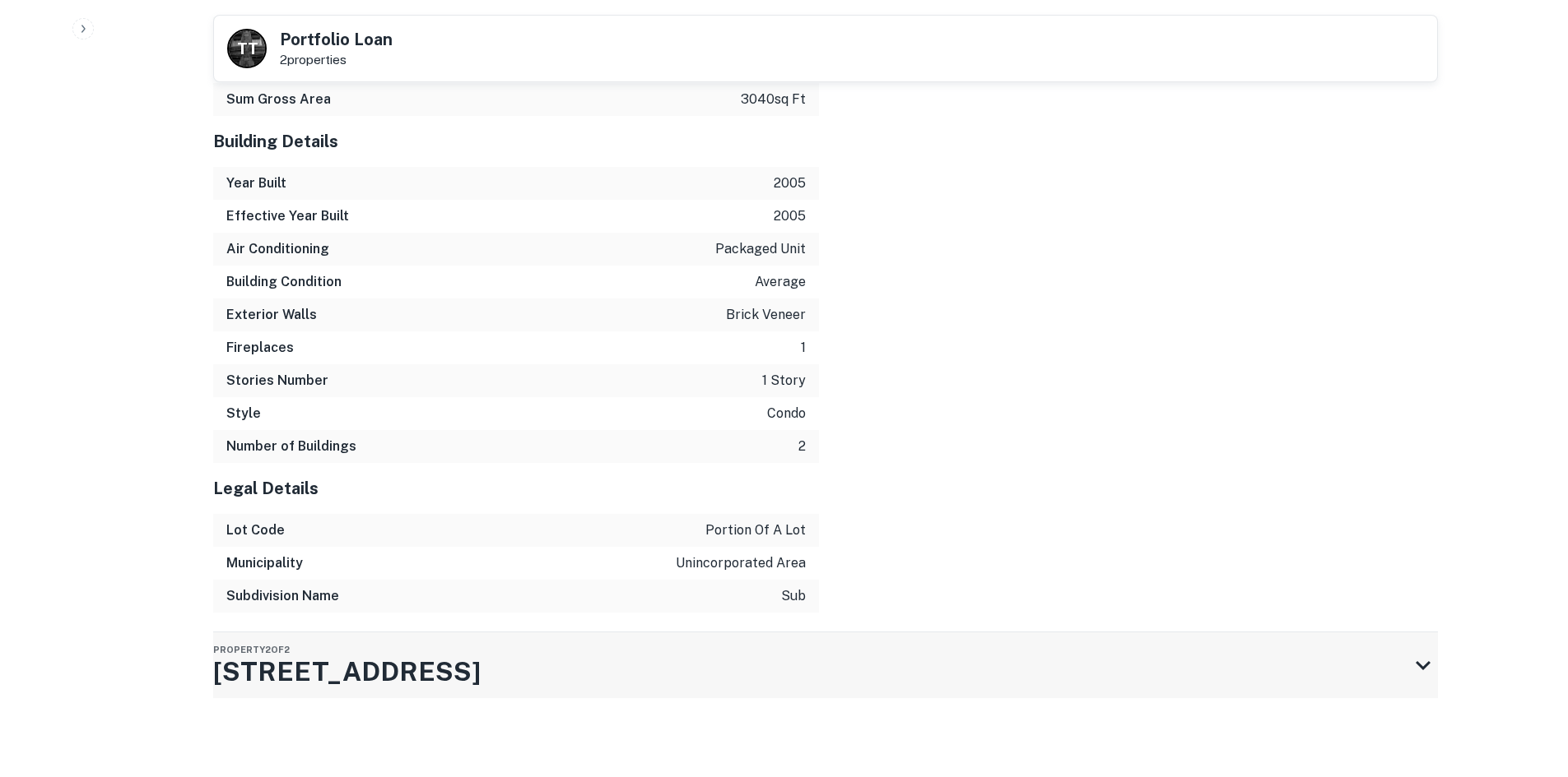
click at [627, 660] on div "Property 2 of 2 [STREET_ADDRESS]" at bounding box center [810, 665] width 1195 height 65
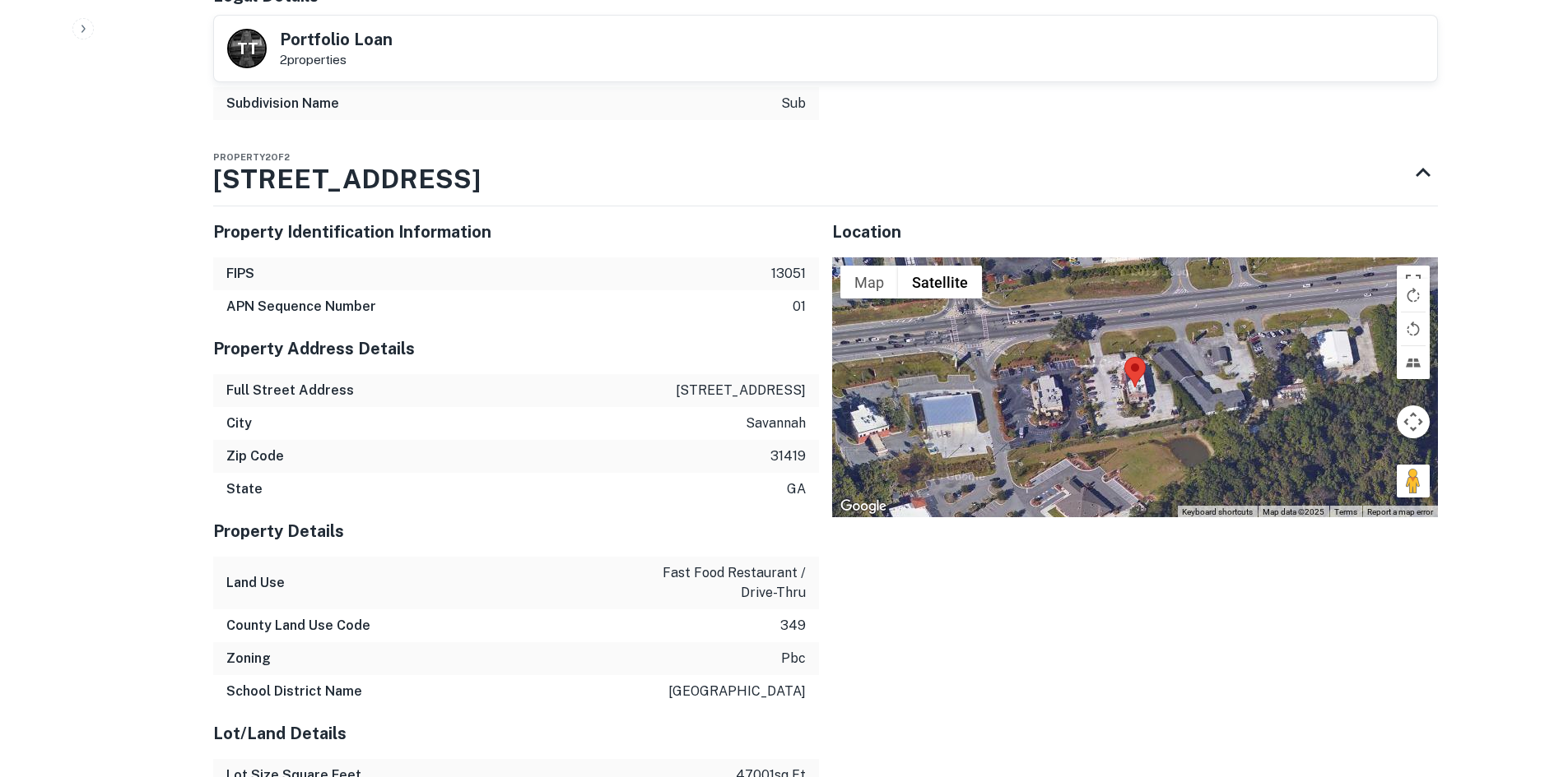
scroll to position [3103, 0]
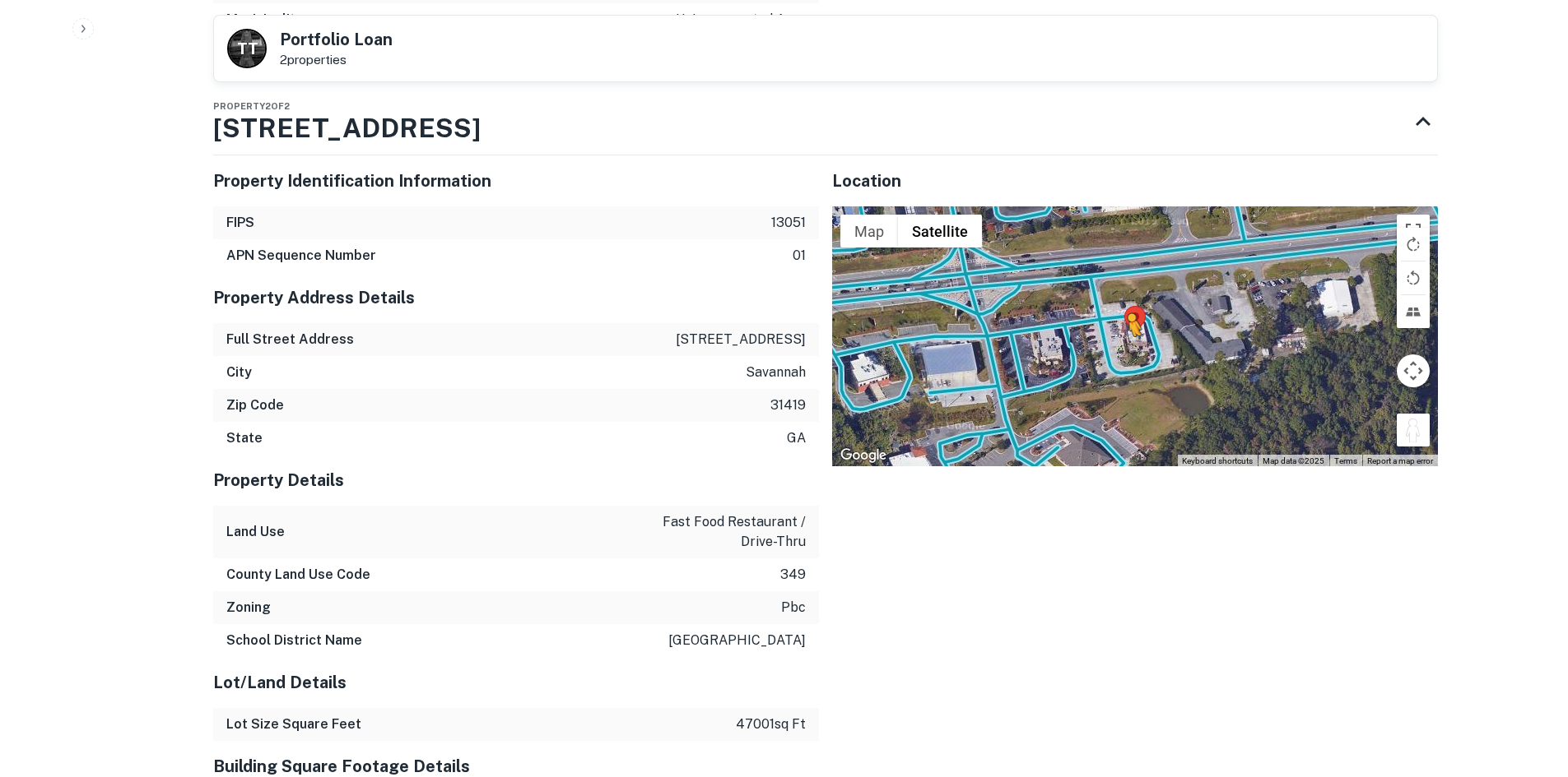
drag, startPoint x: 1406, startPoint y: 437, endPoint x: 1120, endPoint y: 353, distance: 298.1
click at [1120, 353] on div "To activate drag with keyboard, press Alt + Enter. Once in keyboard drag state,…" at bounding box center [1135, 336] width 606 height 260
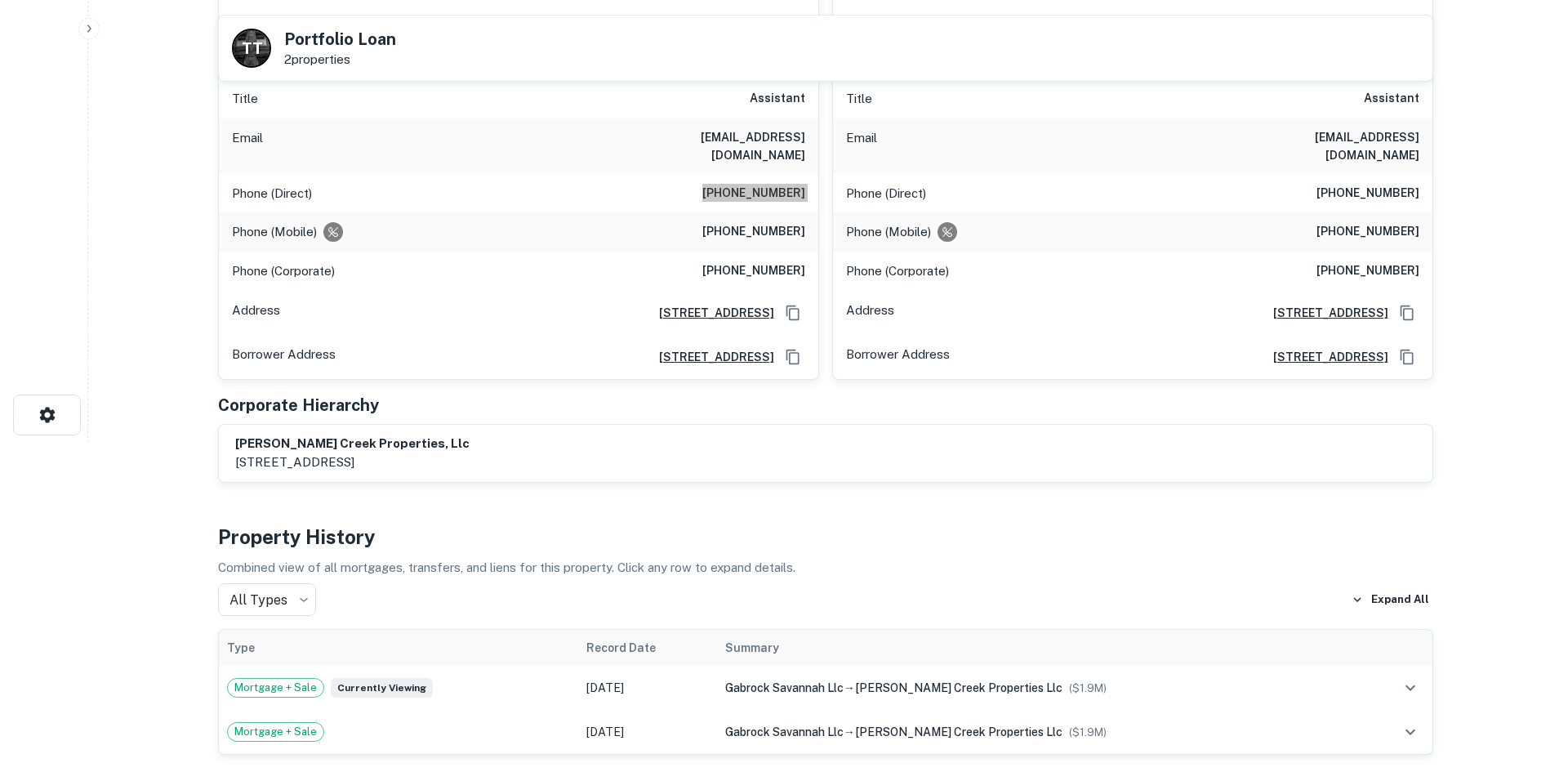
scroll to position [0, 0]
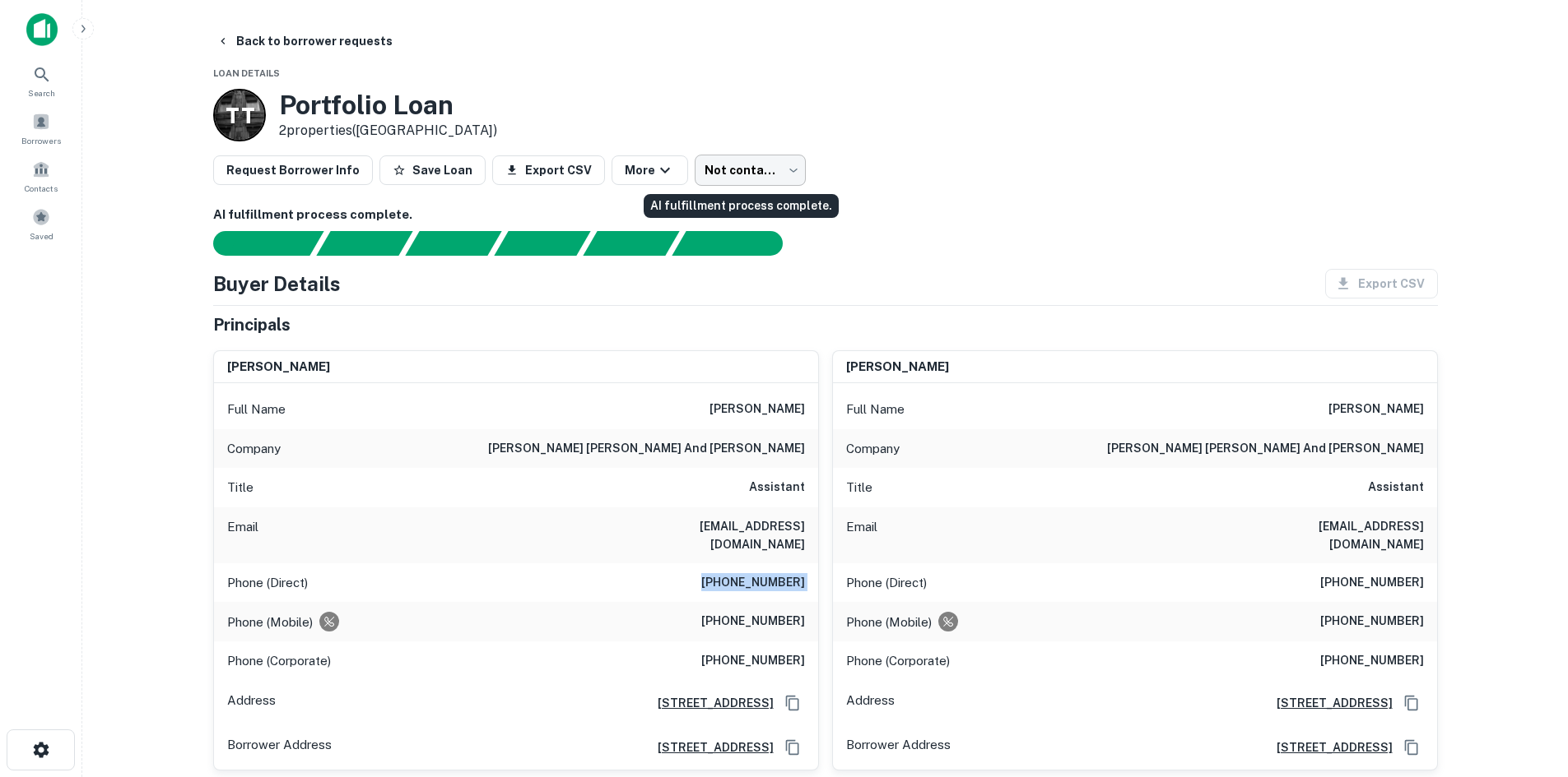
click at [778, 168] on body "Search Borrowers Contacts Saved Back to borrower requests Loan Details T T Port…" at bounding box center [784, 388] width 1568 height 777
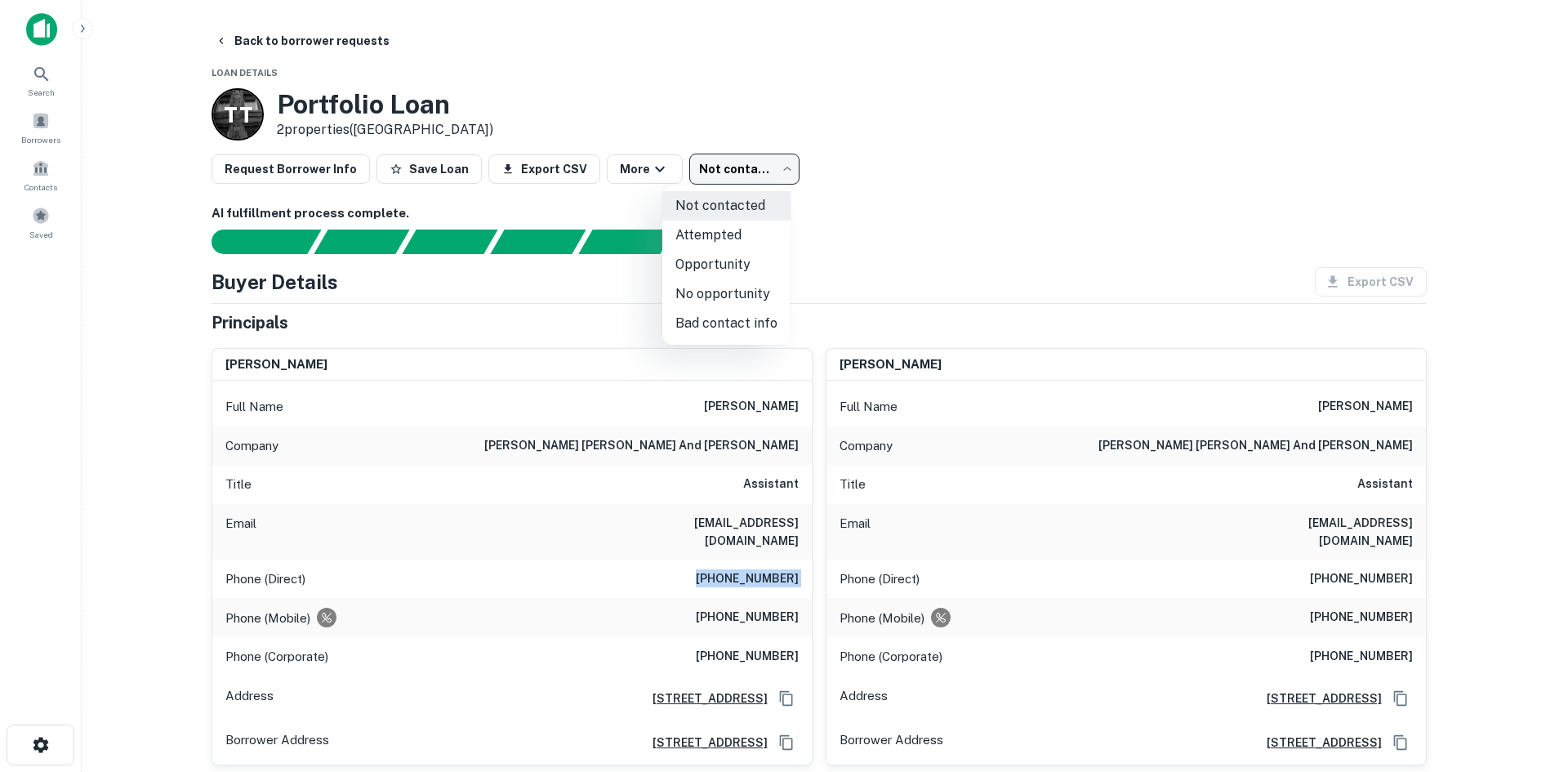
click at [746, 245] on li "Attempted" at bounding box center [726, 235] width 128 height 29
type input "*********"
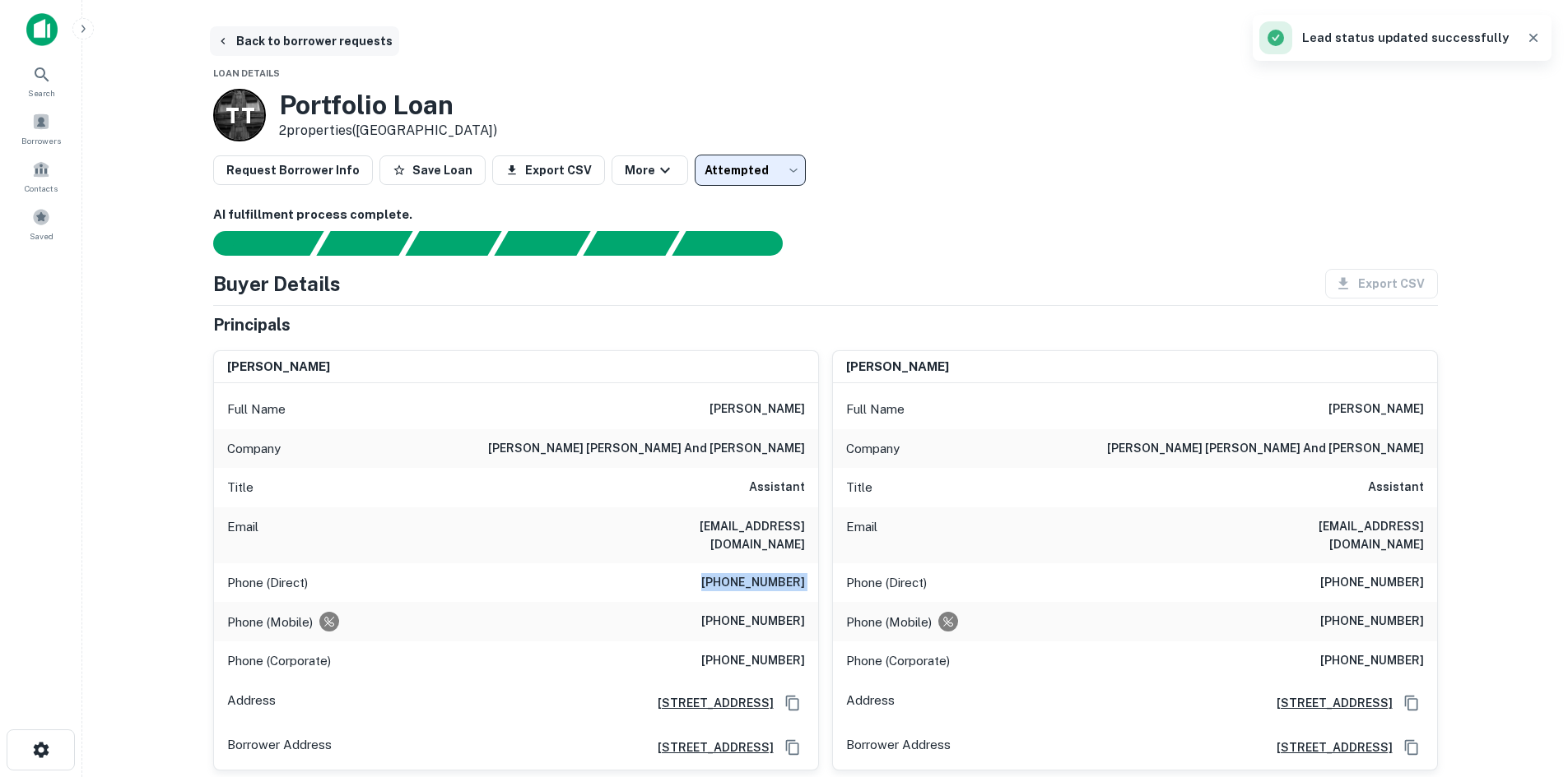
click at [316, 44] on button "Back to borrower requests" at bounding box center [304, 40] width 189 height 30
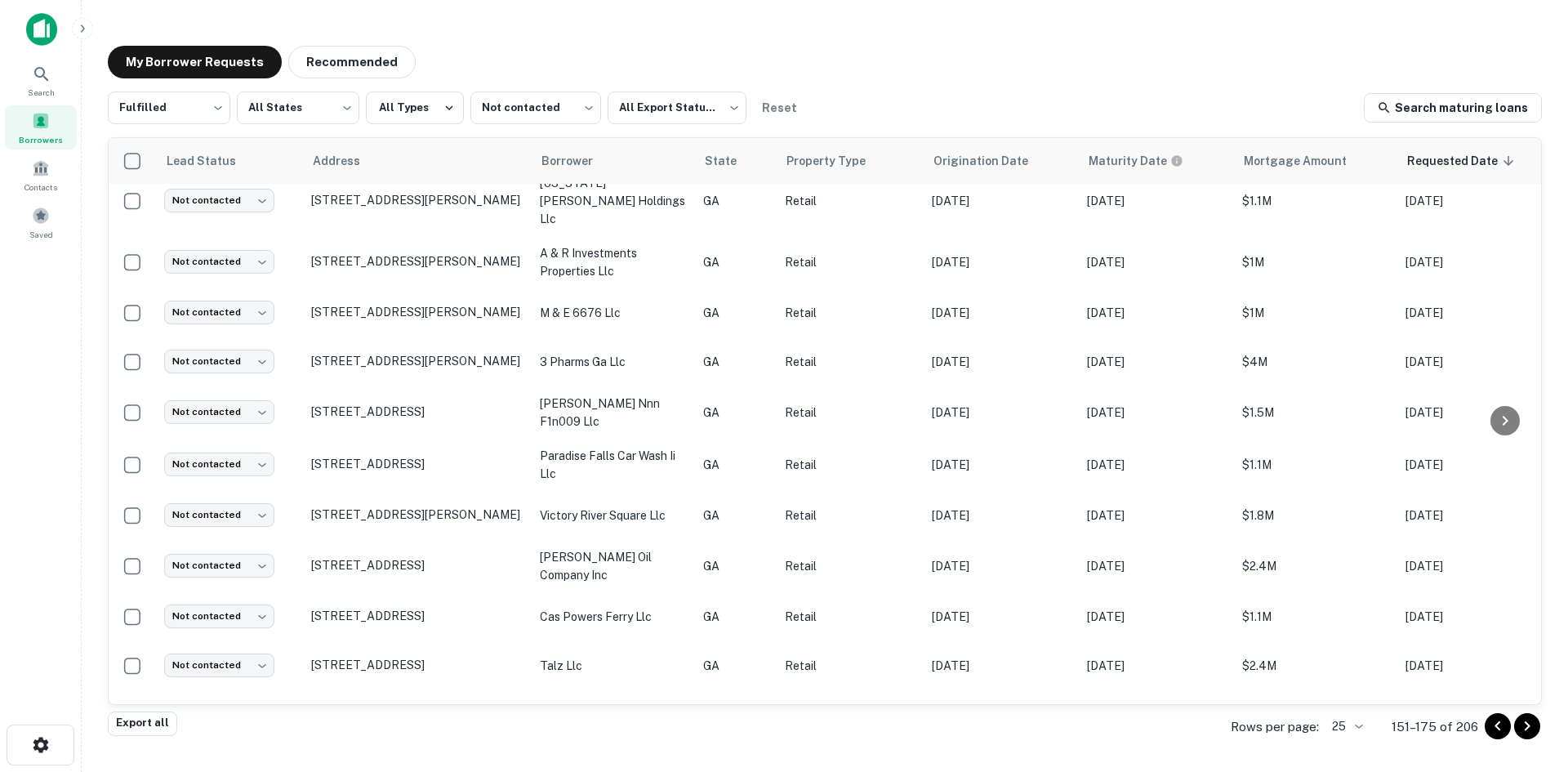
scroll to position [573, 0]
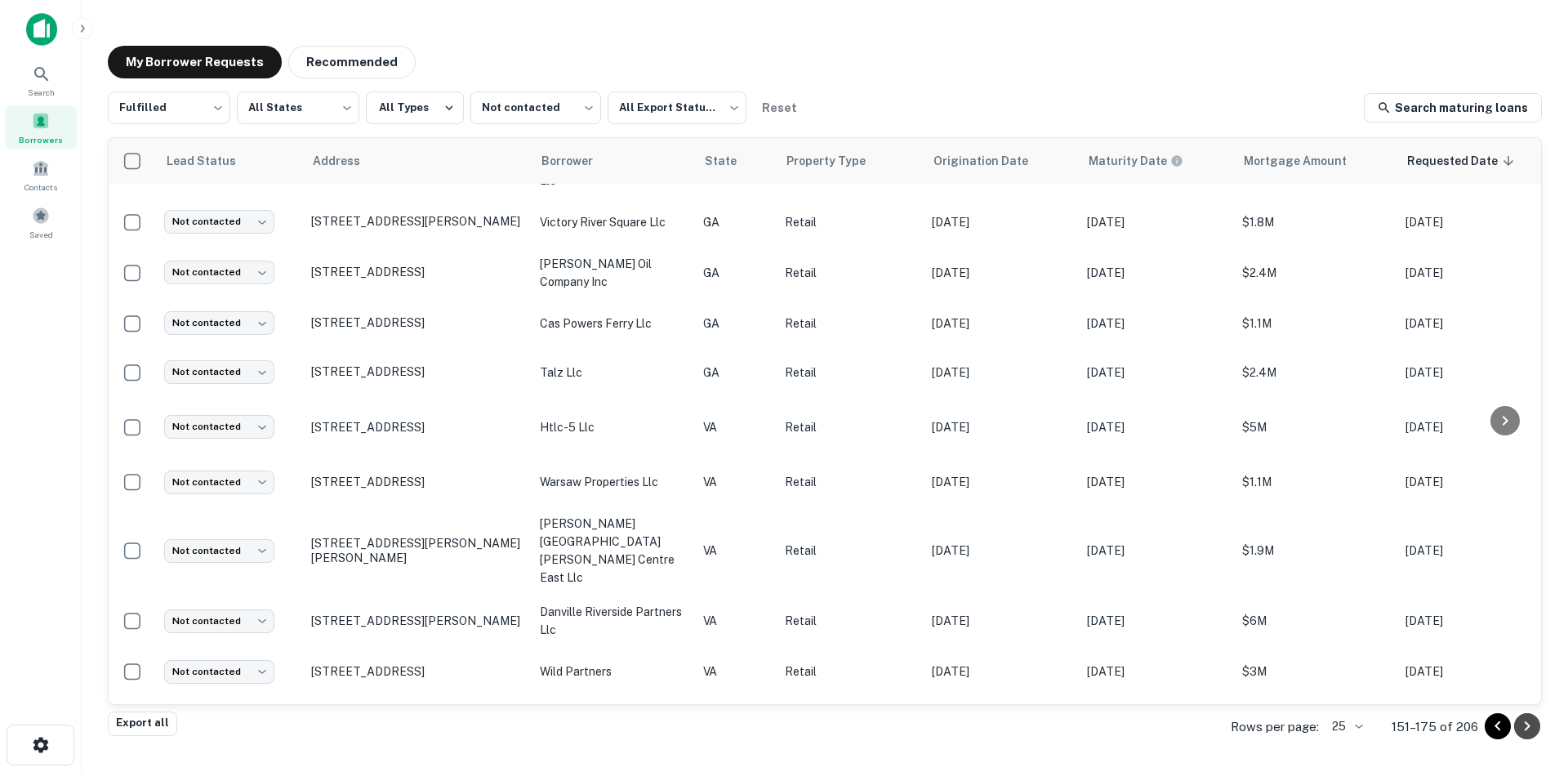
click at [1529, 731] on icon "Go to next page" at bounding box center [1527, 727] width 20 height 20
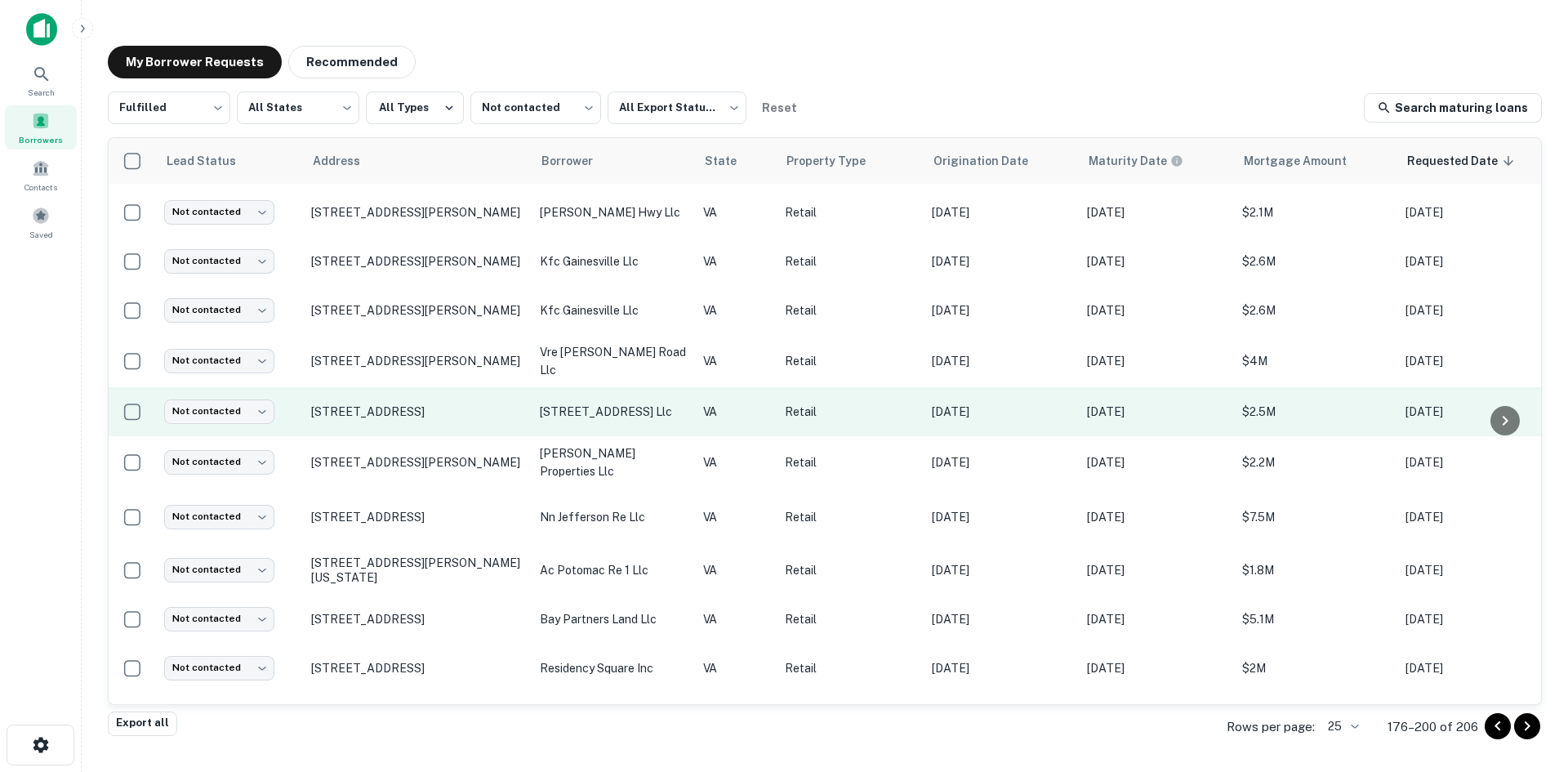
scroll to position [739, 0]
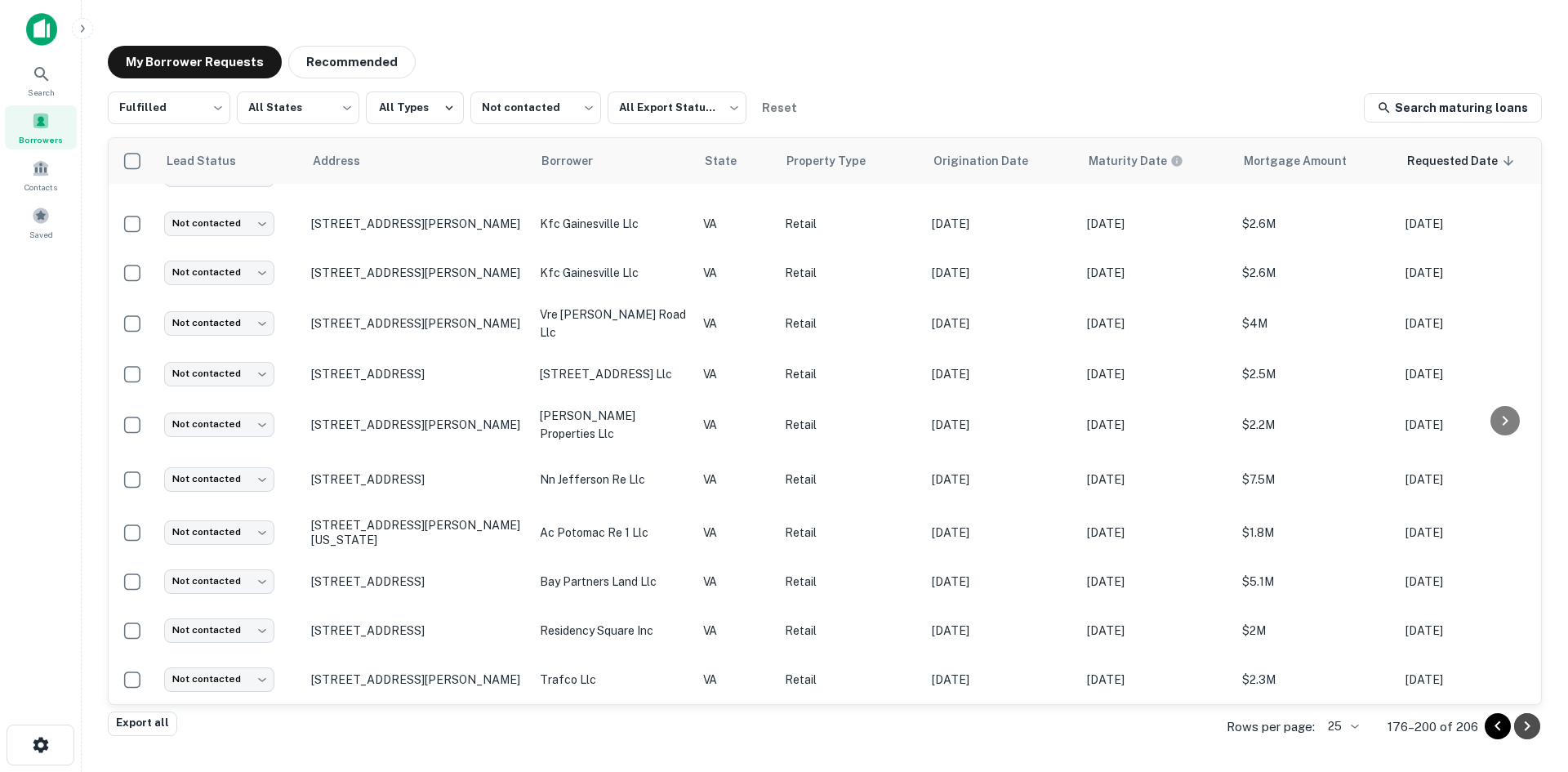
click at [1536, 729] on icon "Go to next page" at bounding box center [1527, 727] width 20 height 20
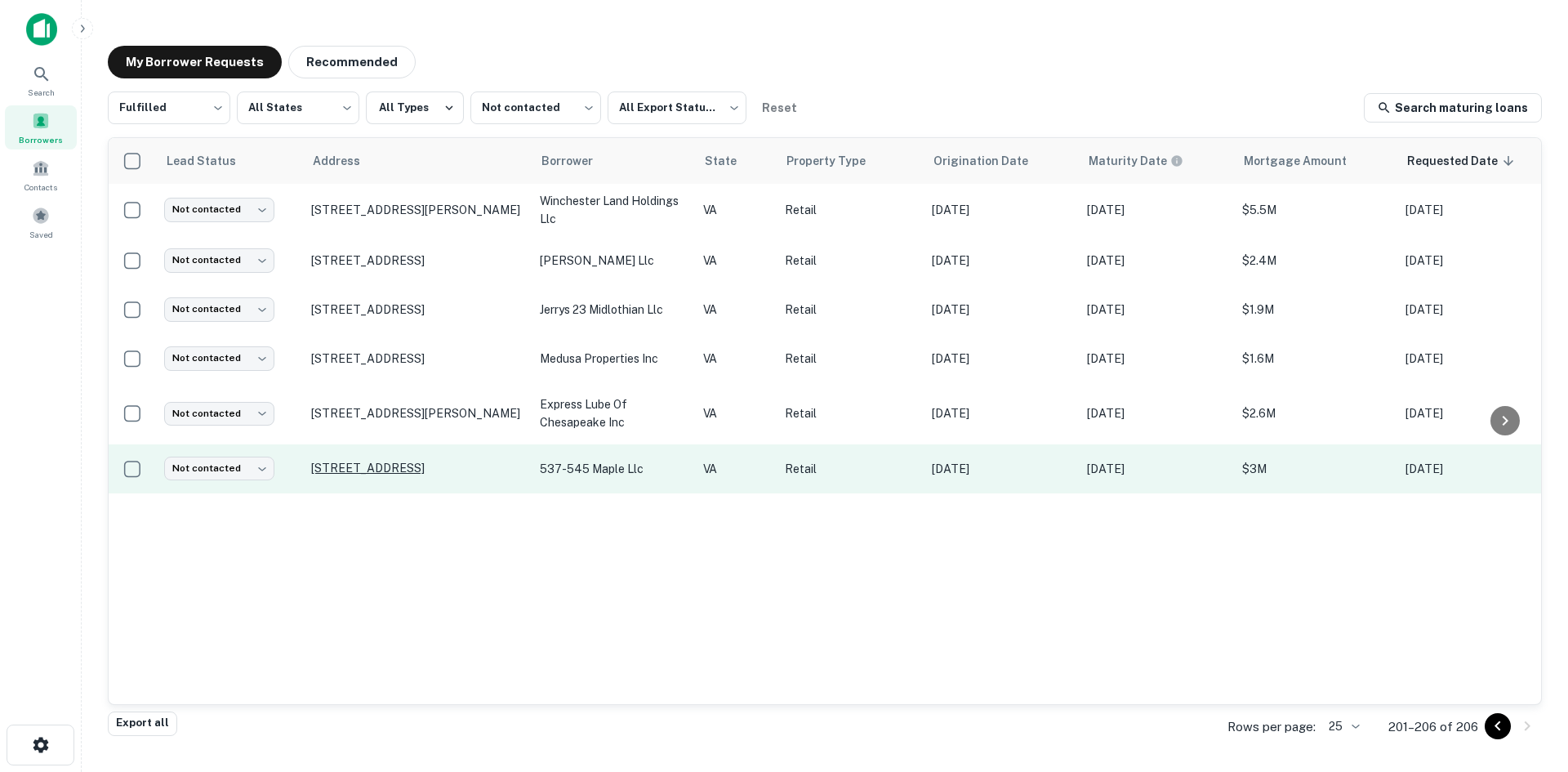
click at [463, 475] on p "[STREET_ADDRESS]" at bounding box center [417, 468] width 213 height 15
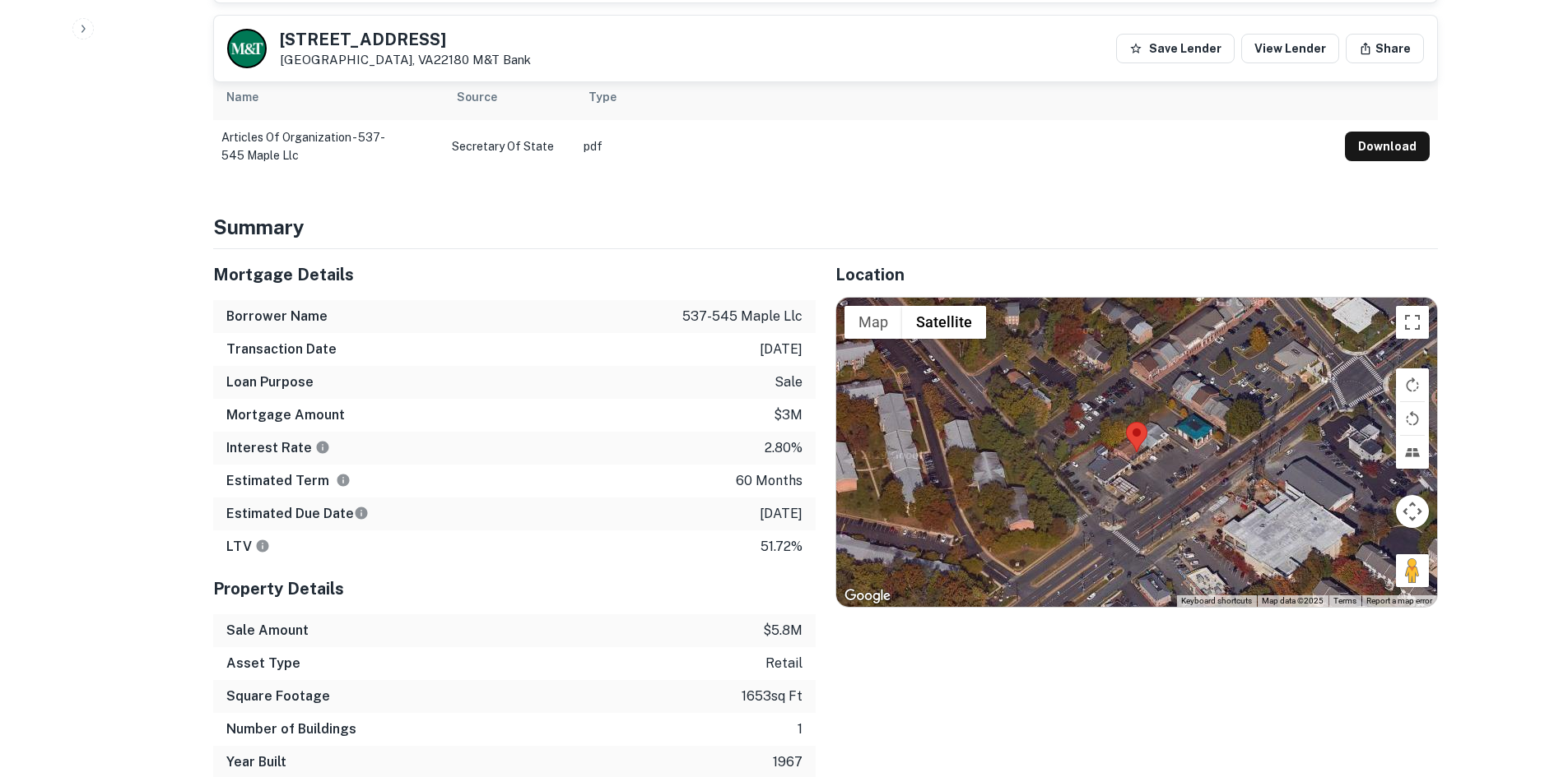
scroll to position [905, 0]
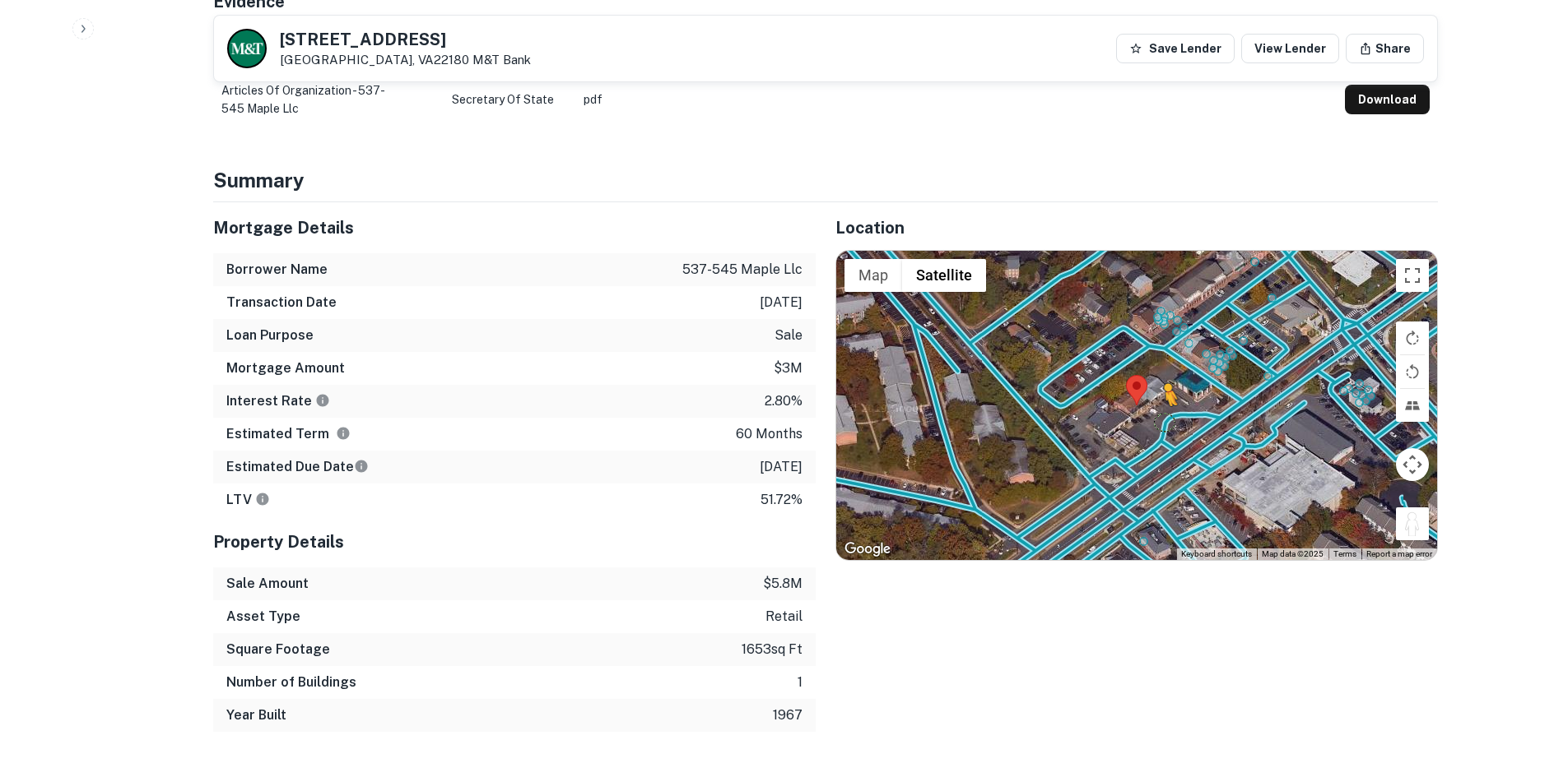
drag, startPoint x: 1416, startPoint y: 510, endPoint x: 1162, endPoint y: 404, distance: 275.2
click at [1162, 404] on div "To activate drag with keyboard, press Alt + Enter. Once in keyboard drag state,…" at bounding box center [1137, 405] width 601 height 309
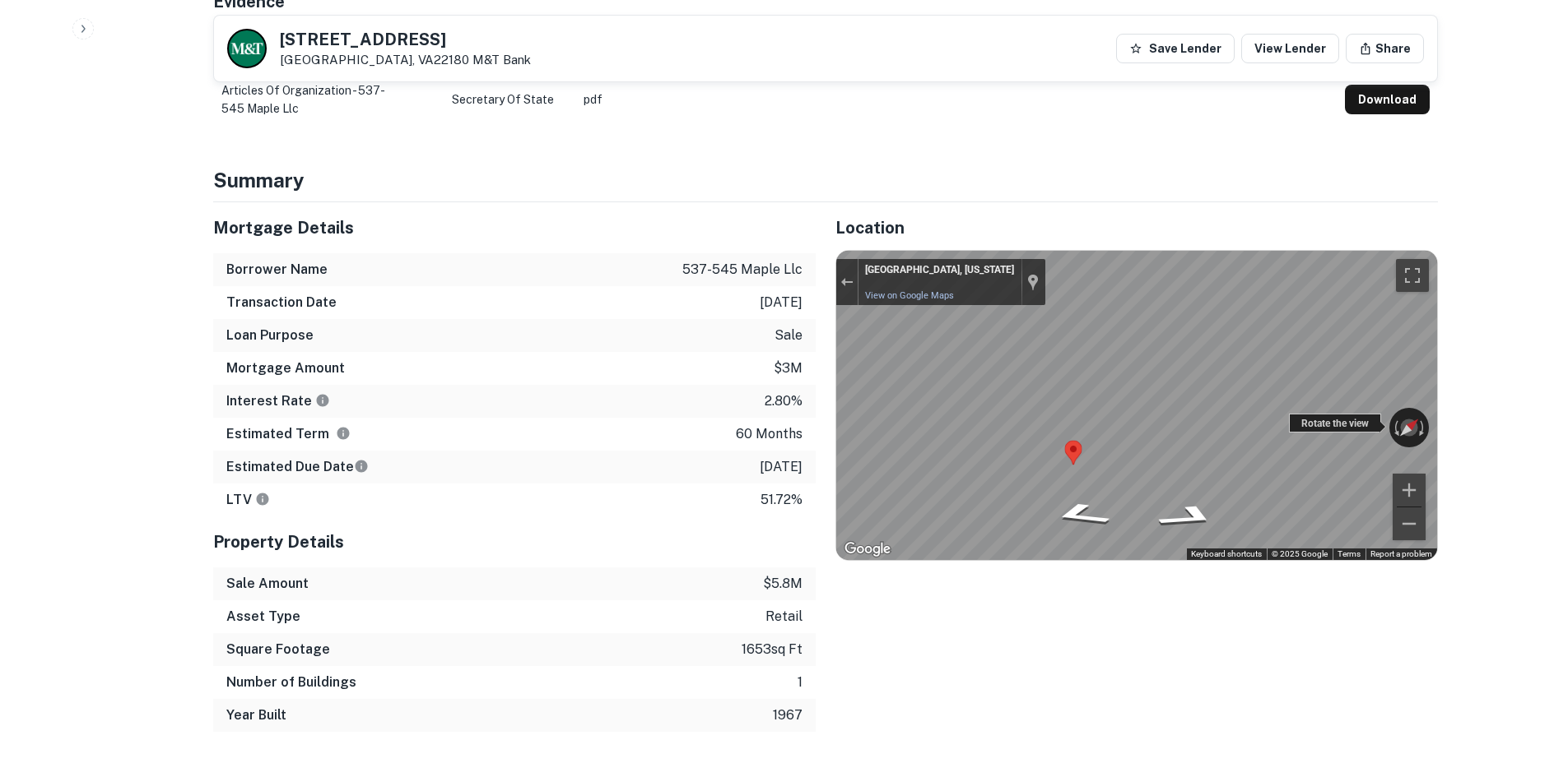
click at [1337, 414] on div "← Move left → Move right ↑ Move up ↓ Move down + Zoom in - Zoom out [GEOGRAPHIC…" at bounding box center [1137, 405] width 601 height 309
drag, startPoint x: 628, startPoint y: 479, endPoint x: 987, endPoint y: 626, distance: 387.9
click at [987, 626] on div "Mortgage Details Borrower Name 537-545 maple llc Transaction Date [DATE] Loan P…" at bounding box center [816, 467] width 1244 height 530
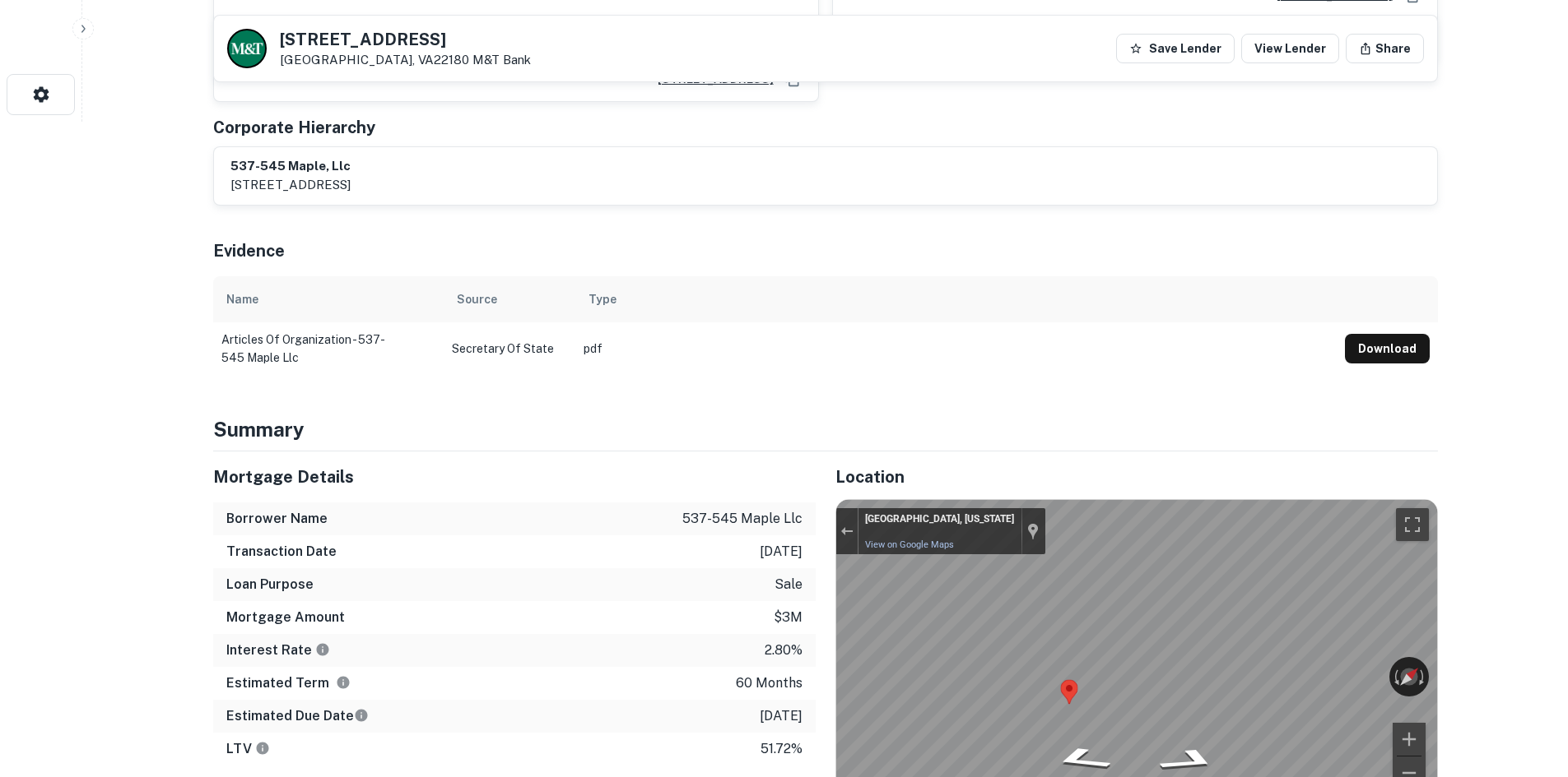
scroll to position [411, 0]
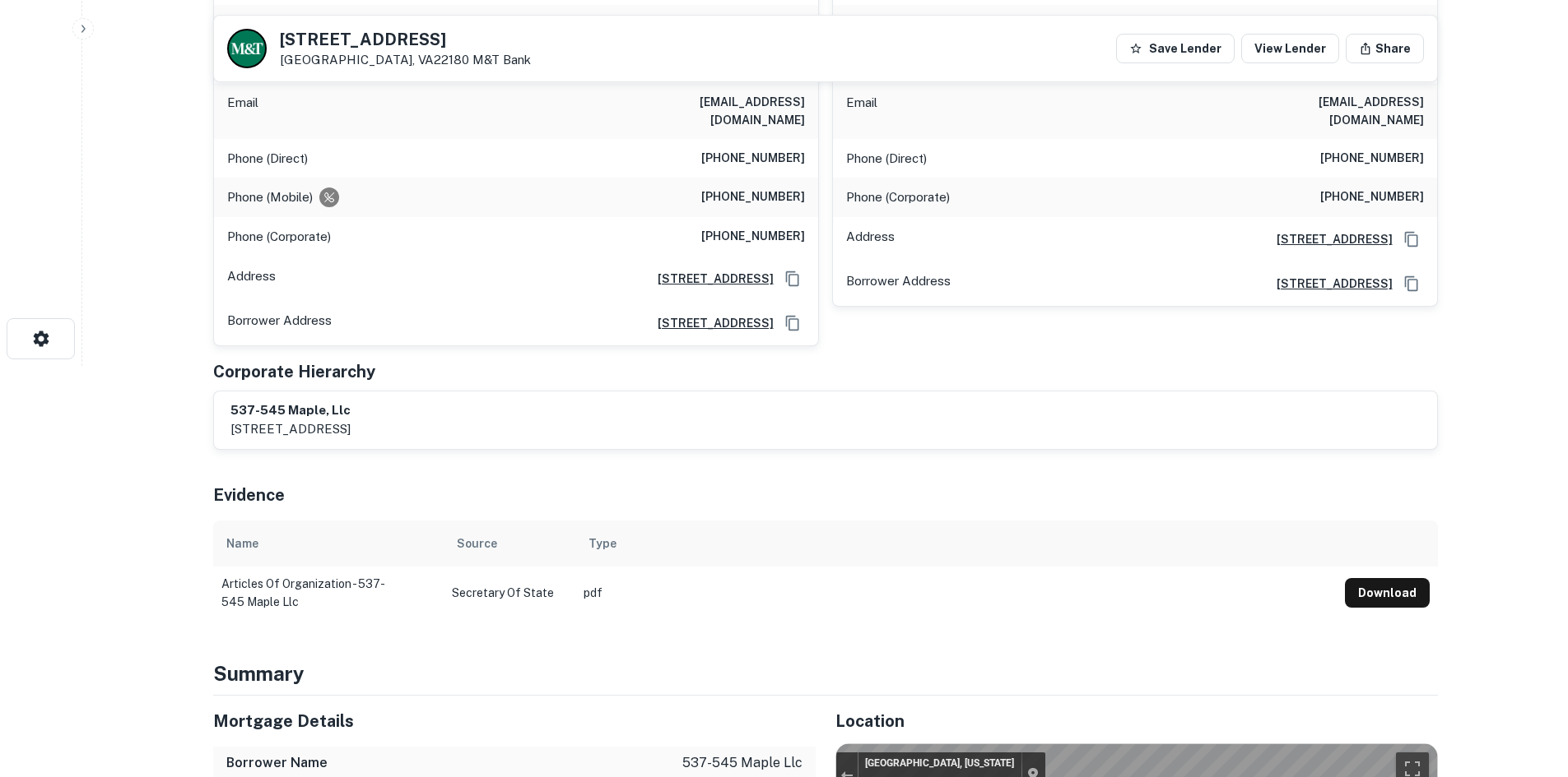
click at [988, 297] on div "[PERSON_NAME] Full Name [PERSON_NAME] Company petroleum marketing group Title G…" at bounding box center [1128, 130] width 619 height 434
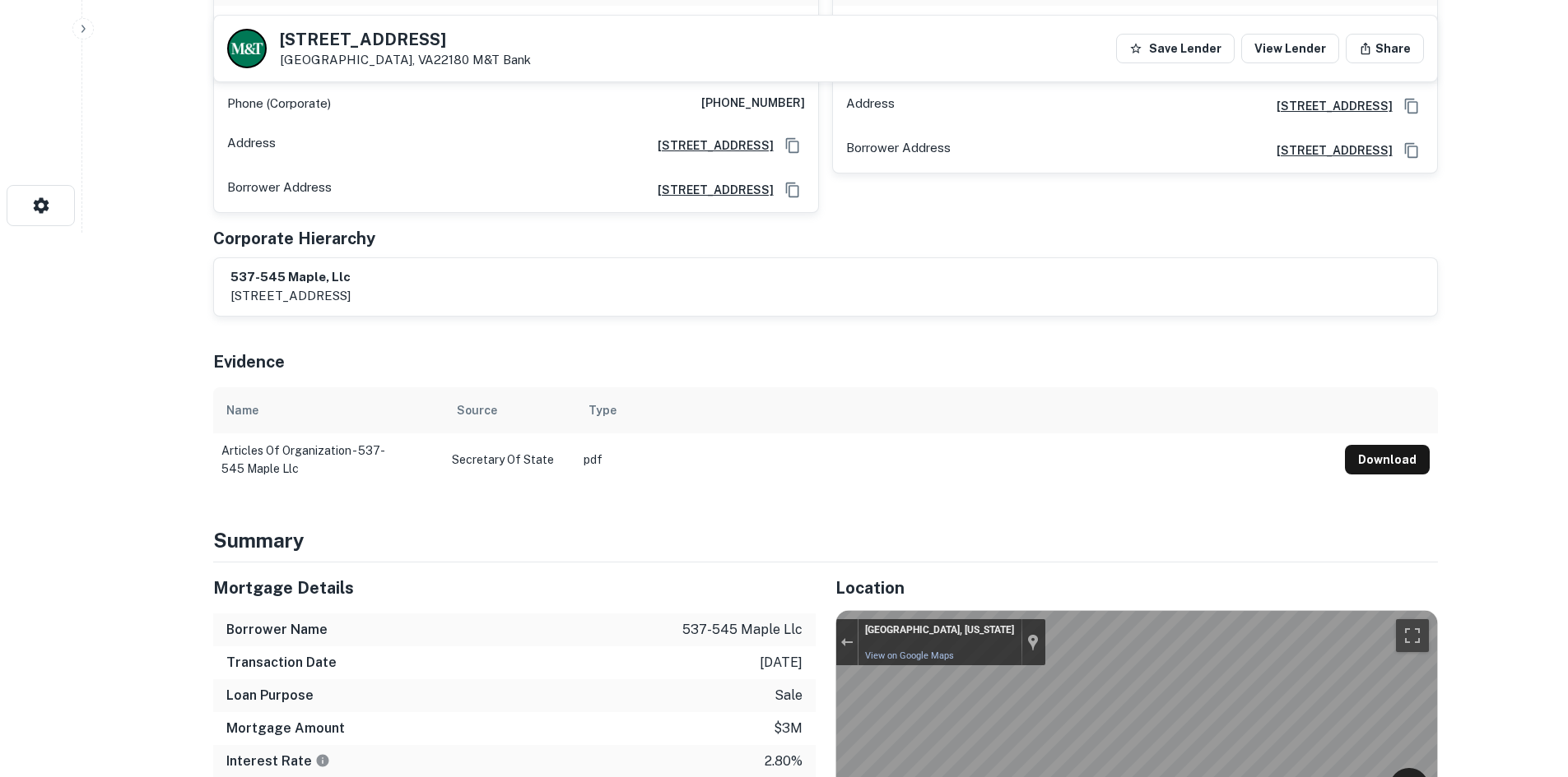
scroll to position [823, 0]
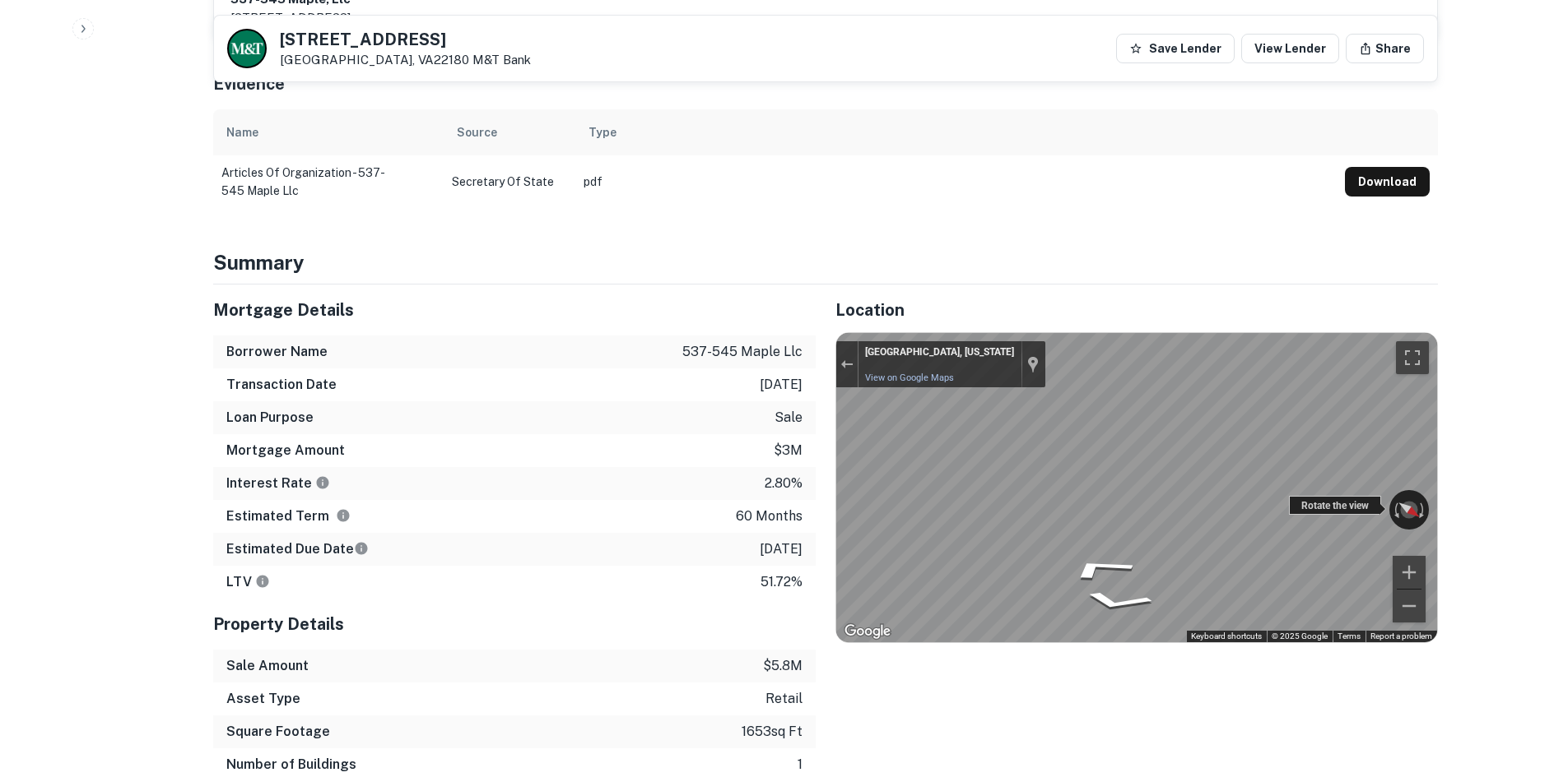
click at [1385, 489] on div "← Move left → Move right ↑ Move up ↓ Move down + Zoom in - Zoom out [GEOGRAPHIC…" at bounding box center [1137, 488] width 601 height 309
click at [680, 489] on div "Mortgage Details Borrower Name 537-545 maple llc Transaction Date [DATE] Loan P…" at bounding box center [816, 549] width 1244 height 530
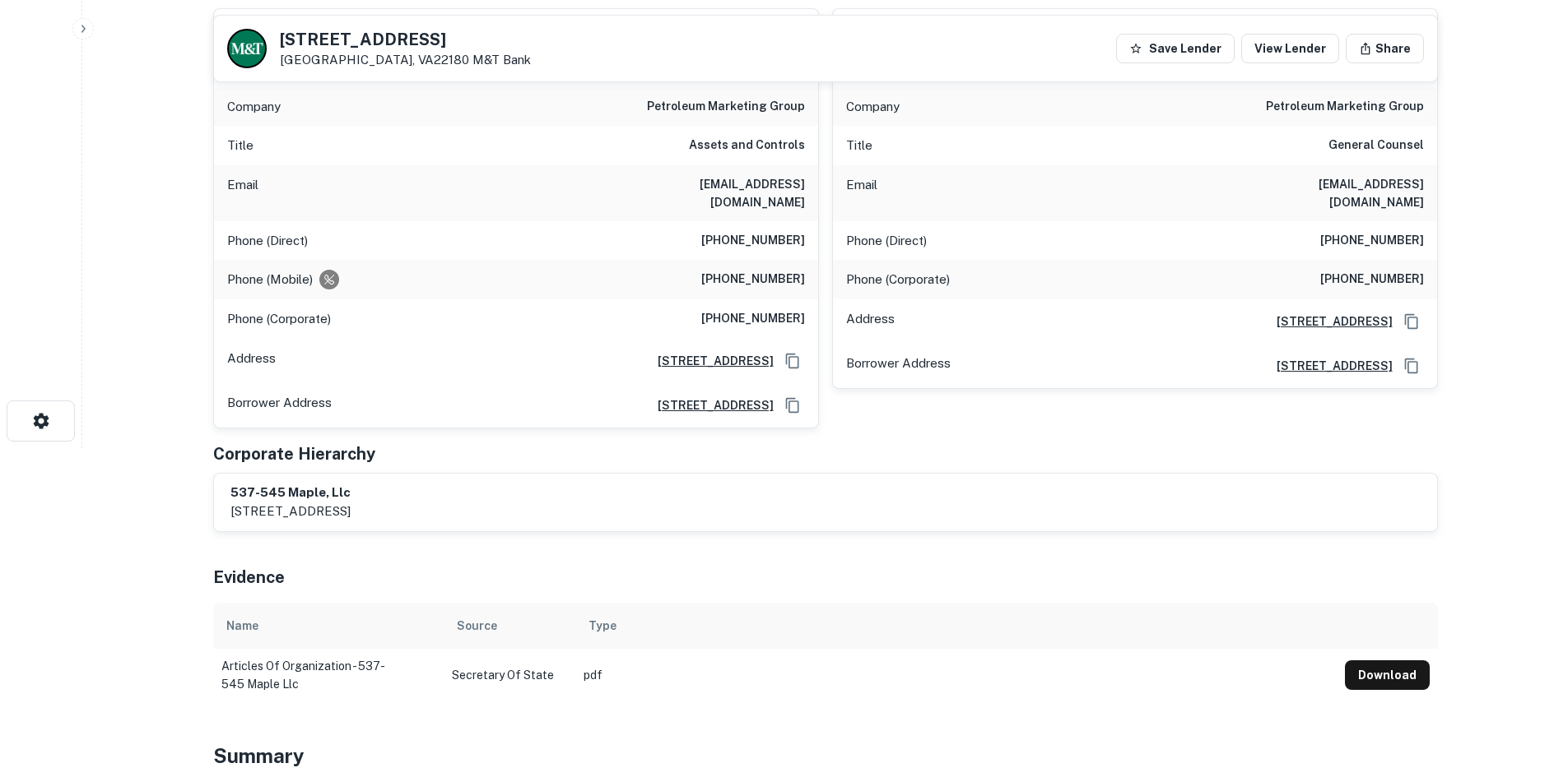
scroll to position [0, 0]
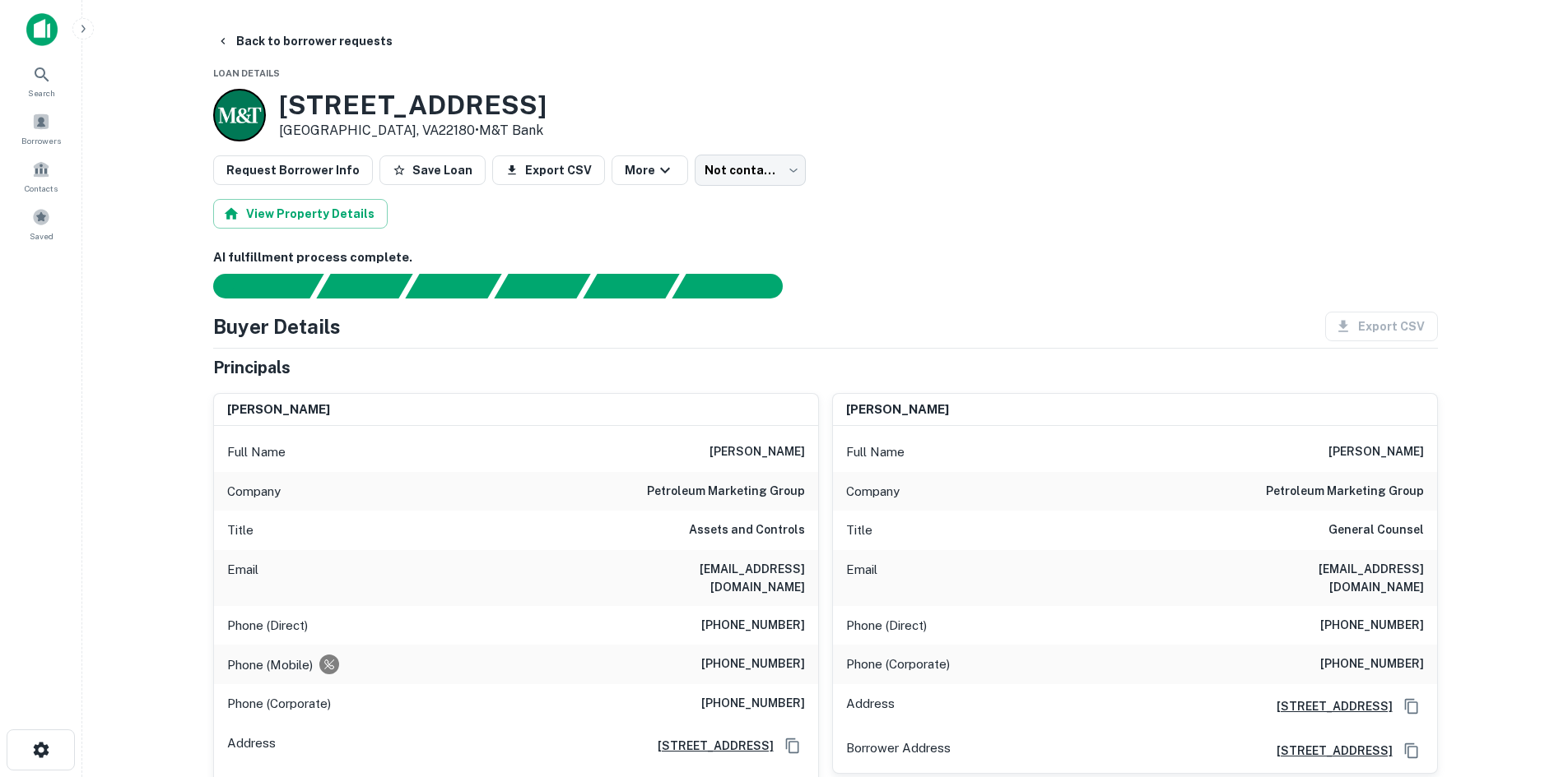
click at [726, 496] on h6 "petroleum marketing group" at bounding box center [725, 492] width 158 height 20
click at [739, 555] on div "Email [EMAIL_ADDRESS][DOMAIN_NAME]" at bounding box center [516, 578] width 604 height 56
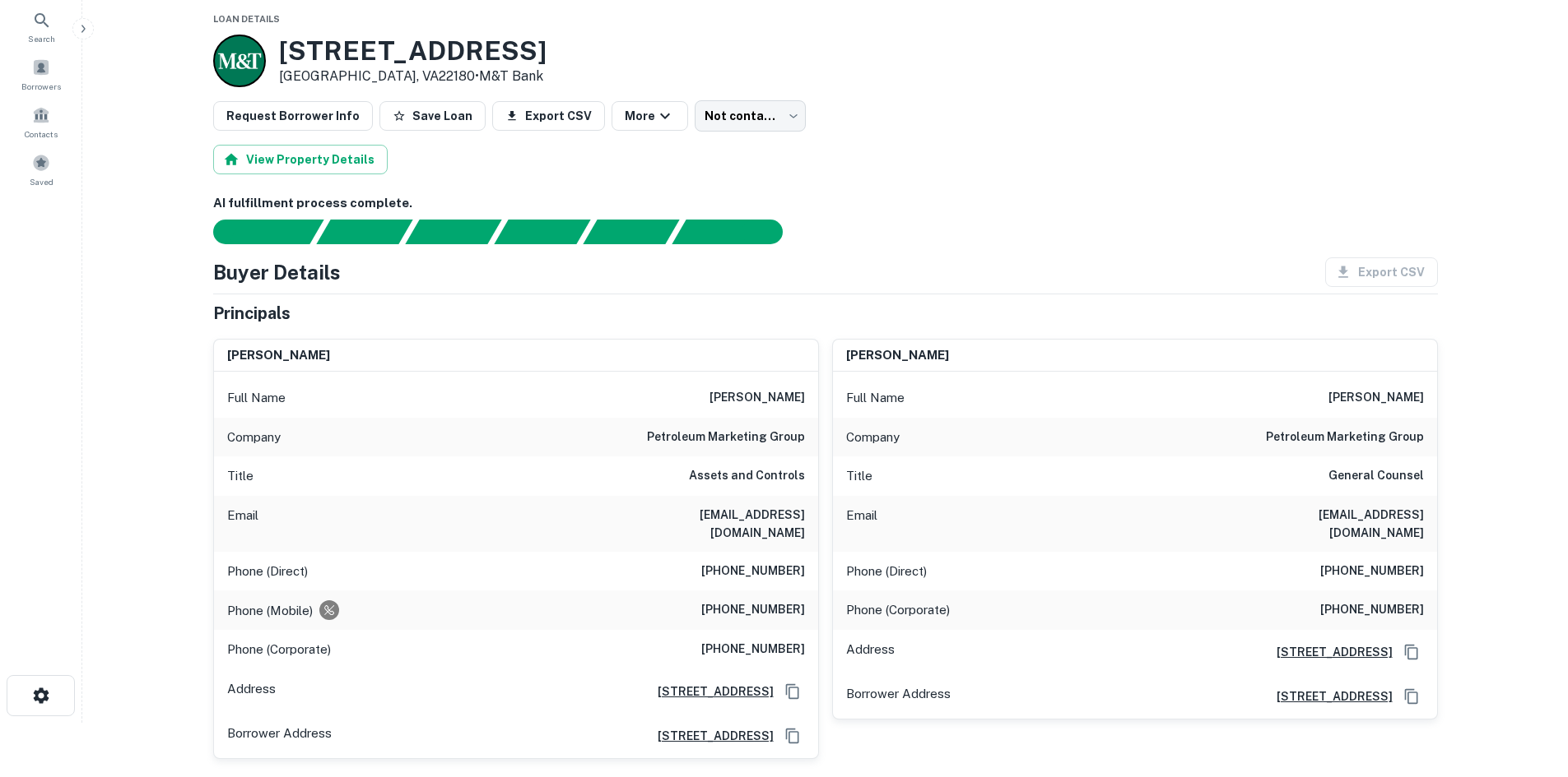
scroll to position [82, 0]
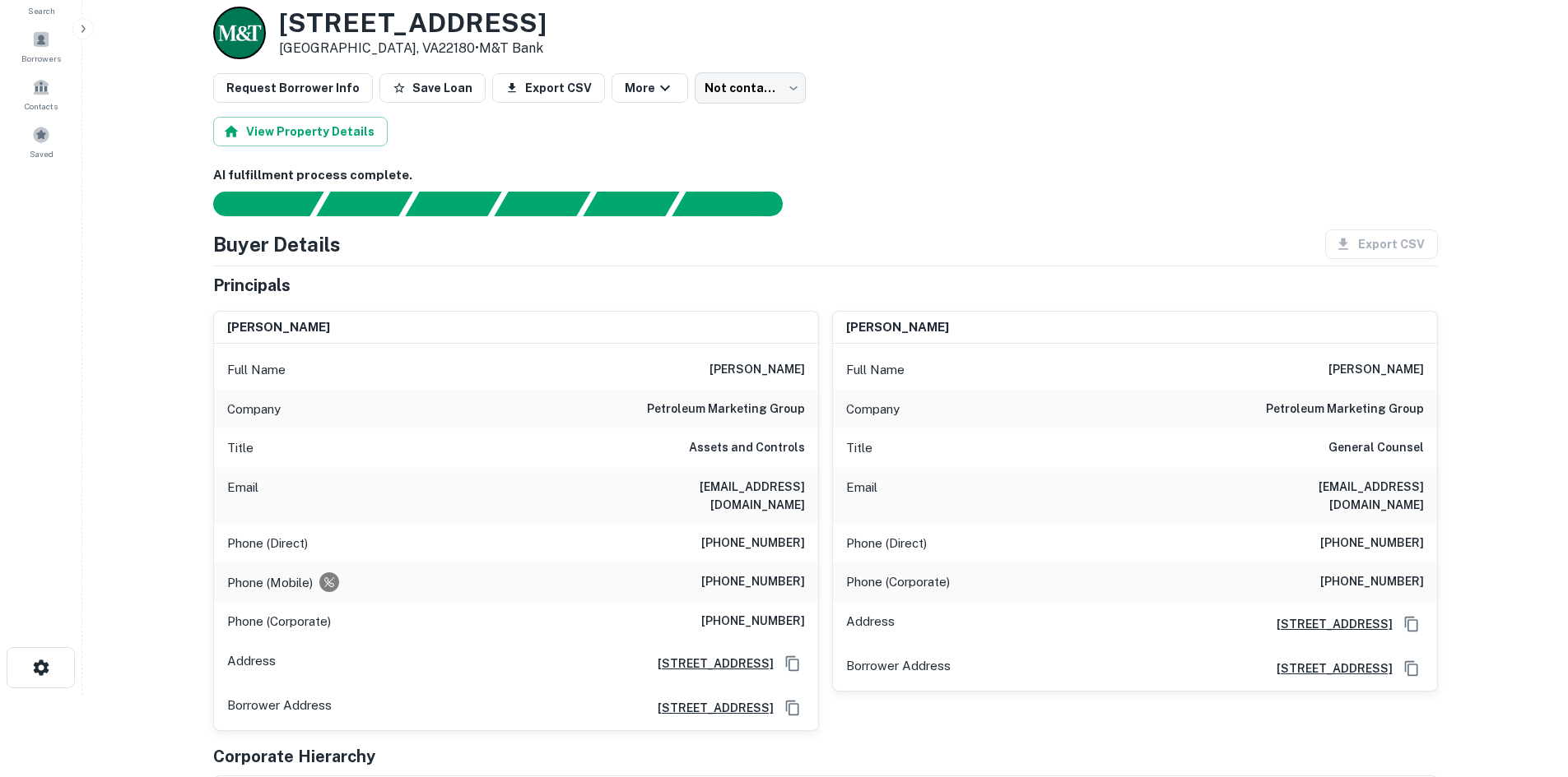
click at [759, 534] on h6 "[PHONE_NUMBER]" at bounding box center [753, 544] width 104 height 20
drag, startPoint x: 1373, startPoint y: 471, endPoint x: 923, endPoint y: 505, distance: 451.3
click at [1351, 466] on div "Full Name [PERSON_NAME] Company petroleum marketing group Title General Counsel…" at bounding box center [1135, 517] width 604 height 347
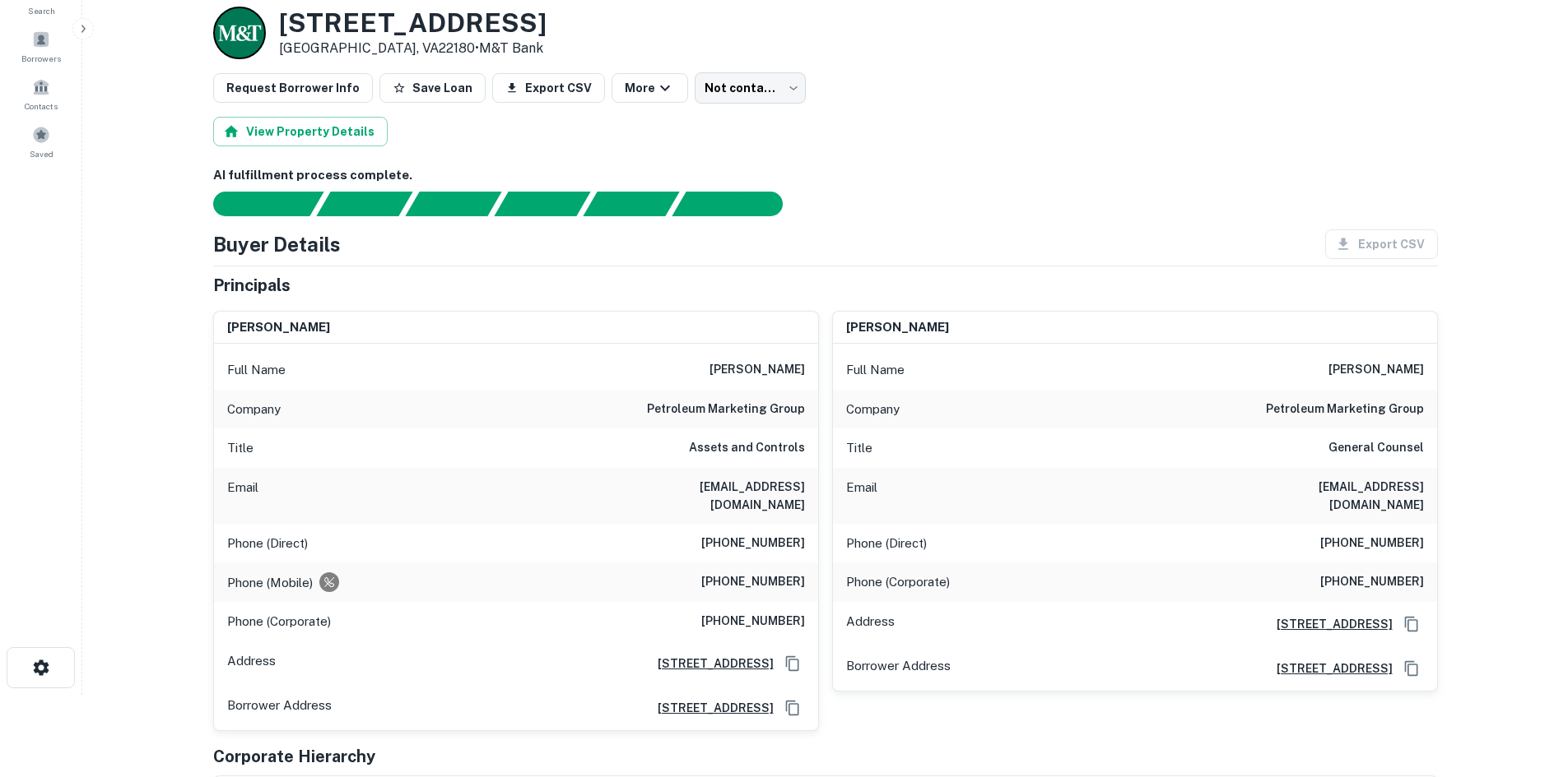
click at [800, 534] on h6 "[PHONE_NUMBER]" at bounding box center [753, 544] width 104 height 20
click at [799, 534] on h6 "[PHONE_NUMBER]" at bounding box center [753, 544] width 104 height 20
click at [797, 534] on h6 "[PHONE_NUMBER]" at bounding box center [753, 544] width 104 height 20
click at [793, 534] on h6 "[PHONE_NUMBER]" at bounding box center [753, 544] width 104 height 20
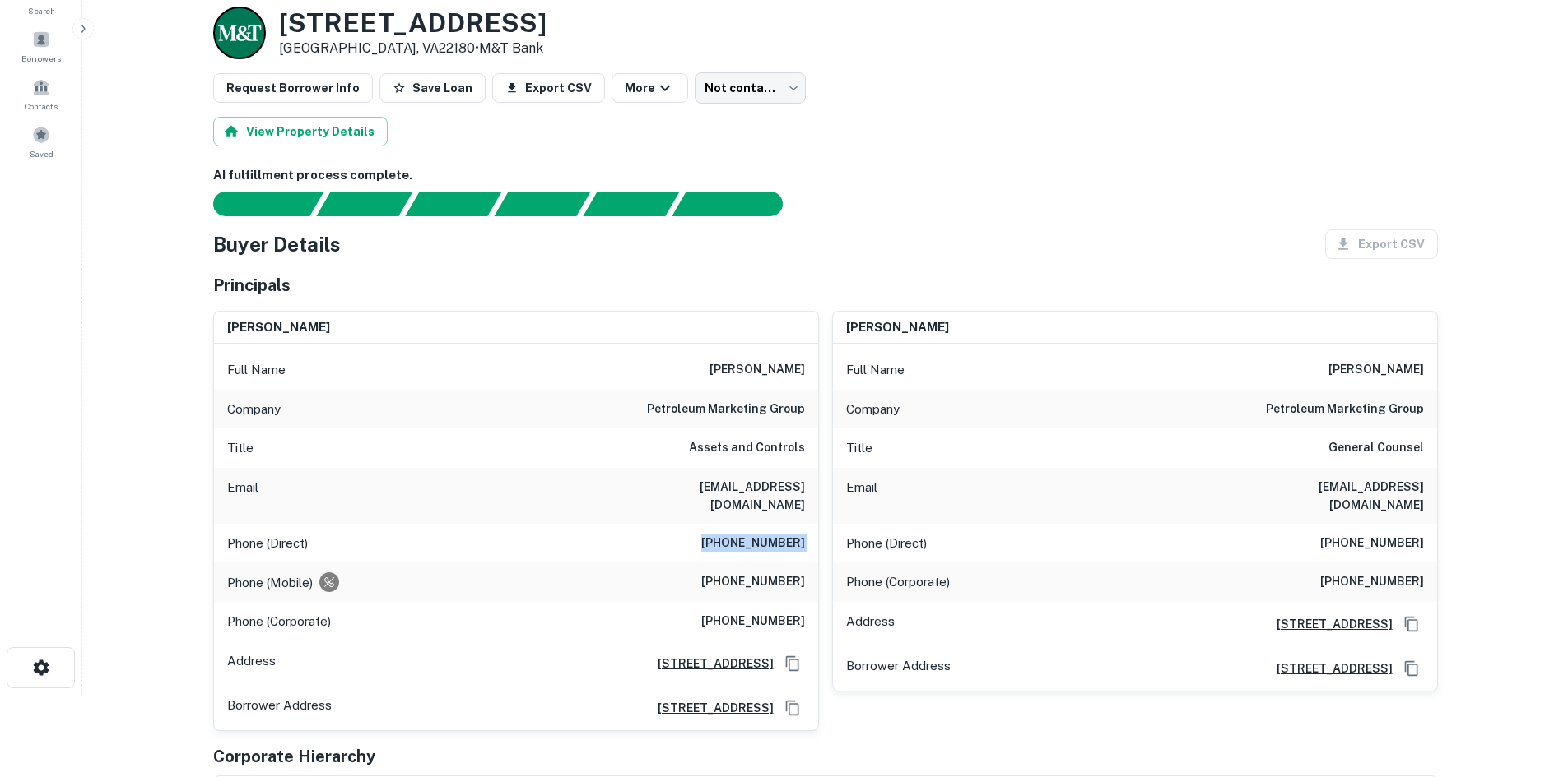
click at [793, 534] on h6 "[PHONE_NUMBER]" at bounding box center [753, 544] width 104 height 20
copy h6 "[PHONE_NUMBER]"
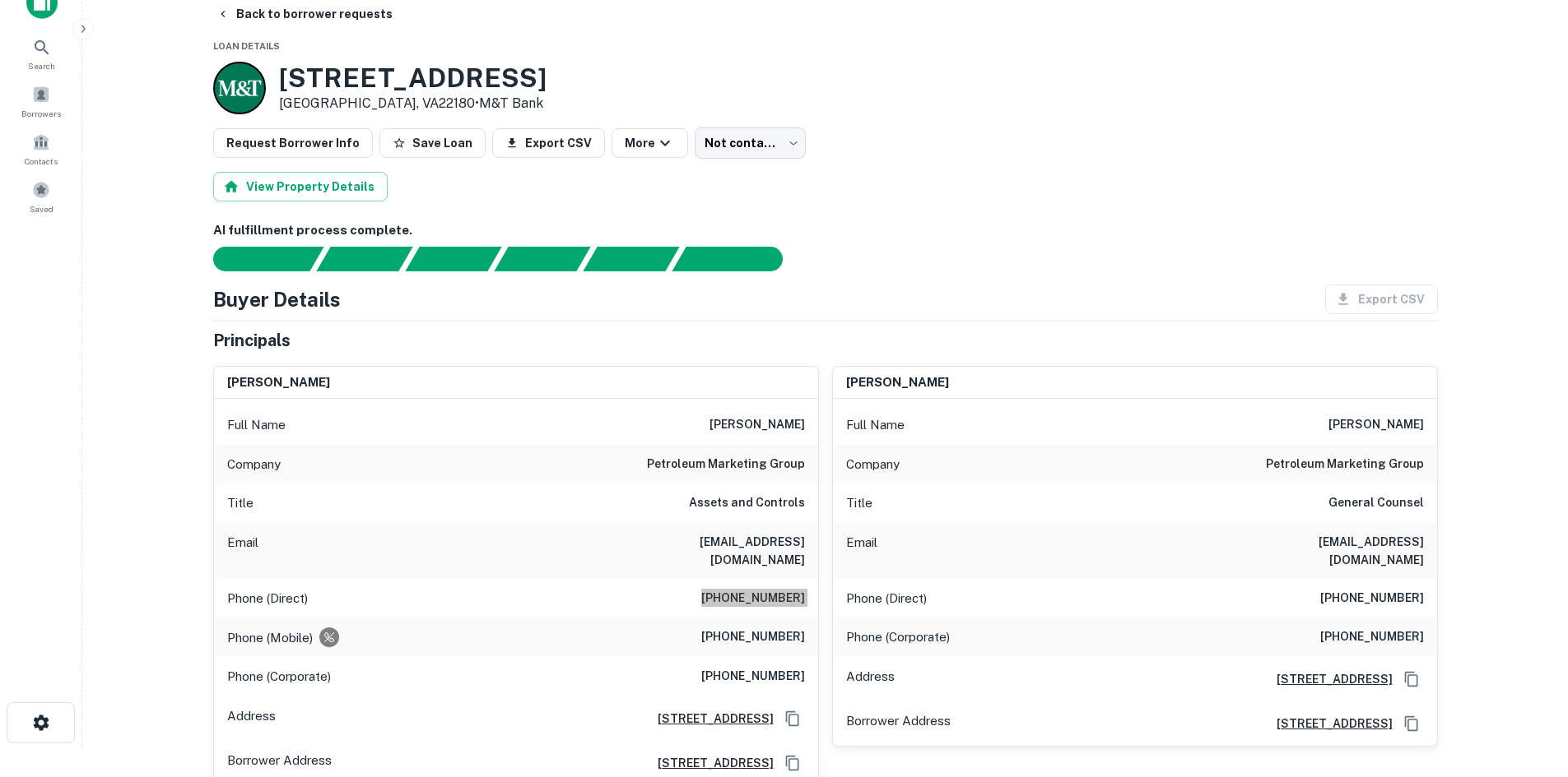
scroll to position [0, 0]
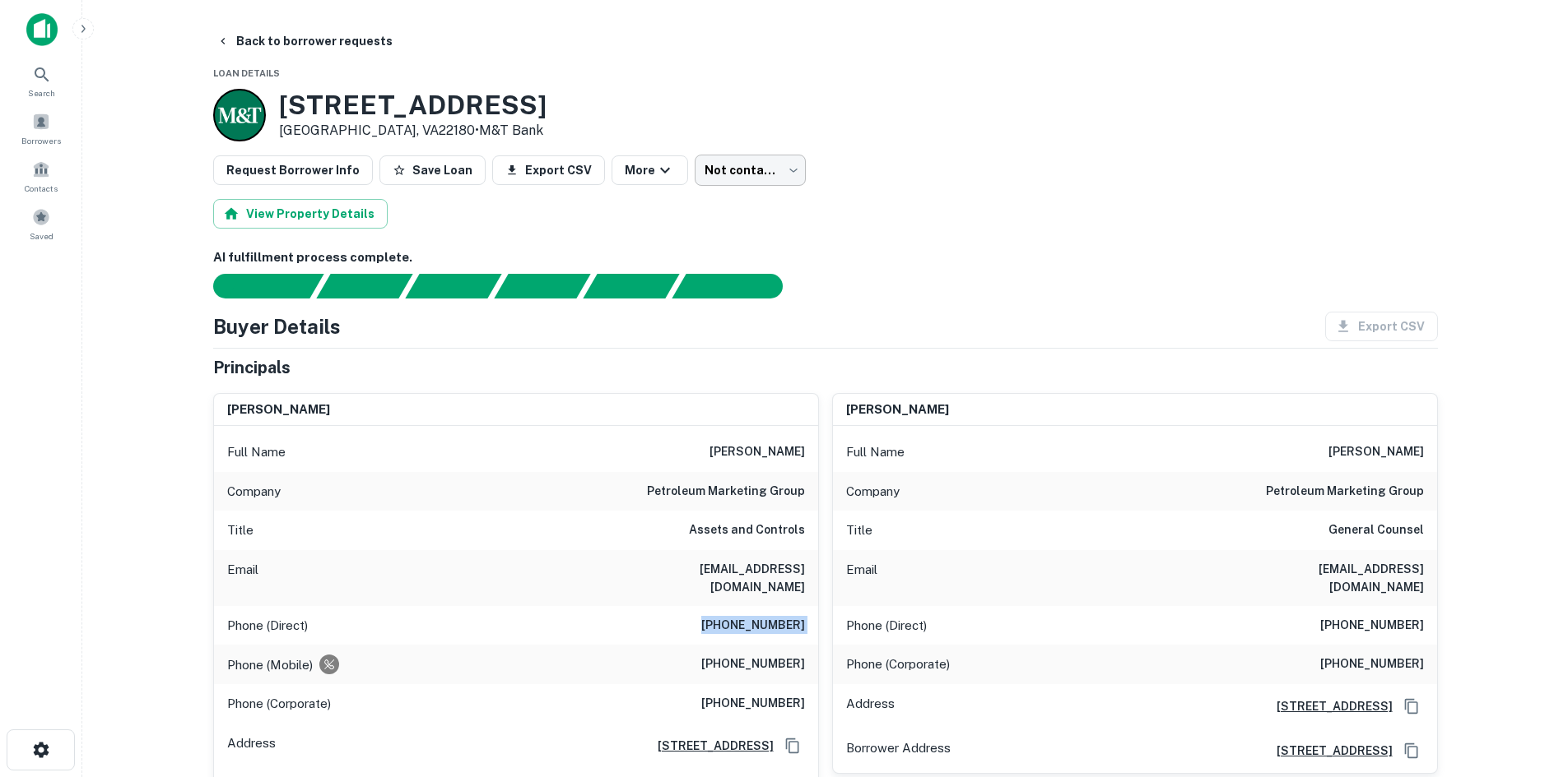
click at [755, 177] on body "Search Borrowers Contacts Saved Back to borrower requests Loan Details [STREET_…" at bounding box center [784, 388] width 1568 height 777
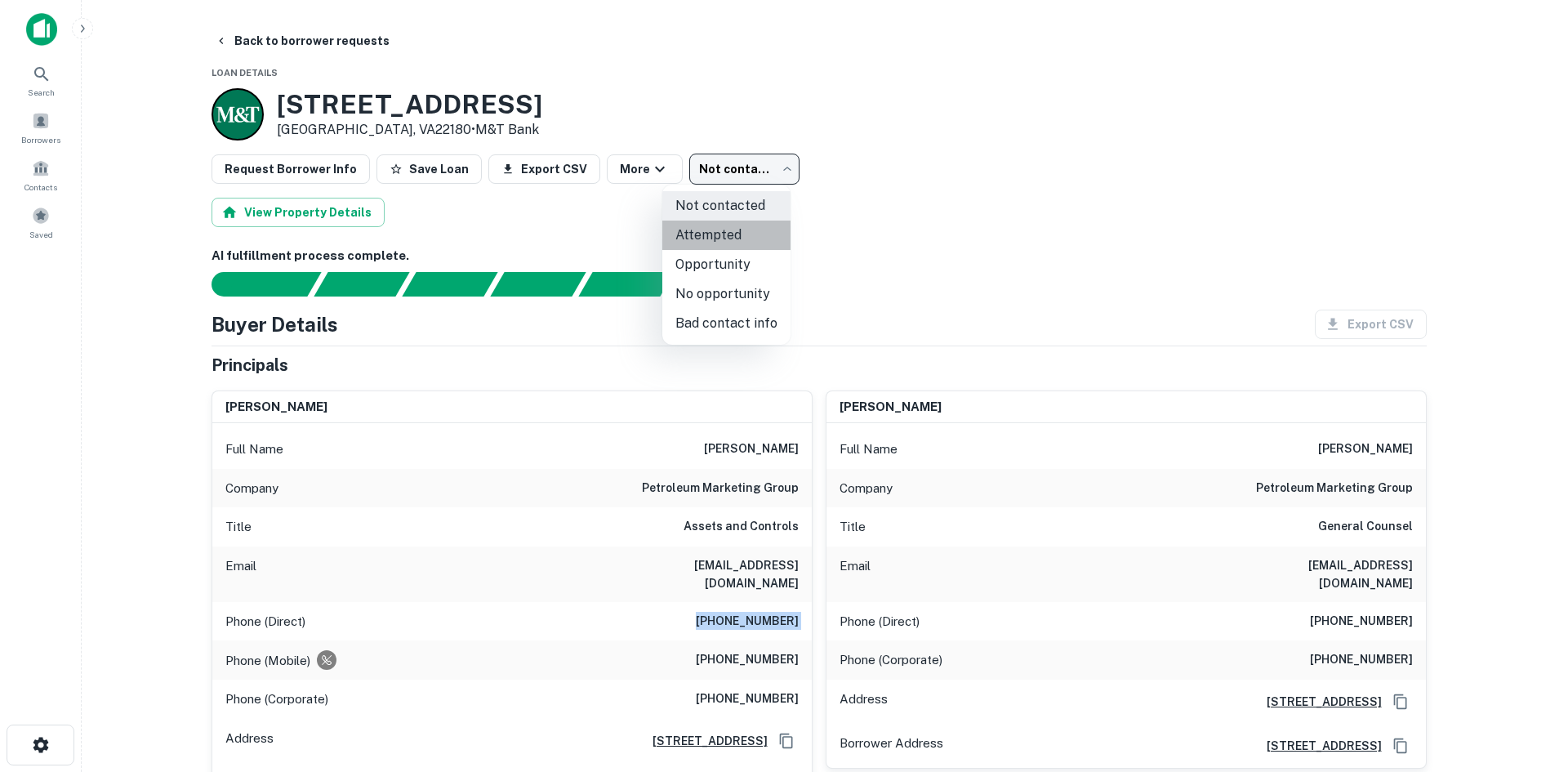
click at [749, 237] on li "Attempted" at bounding box center [726, 235] width 128 height 29
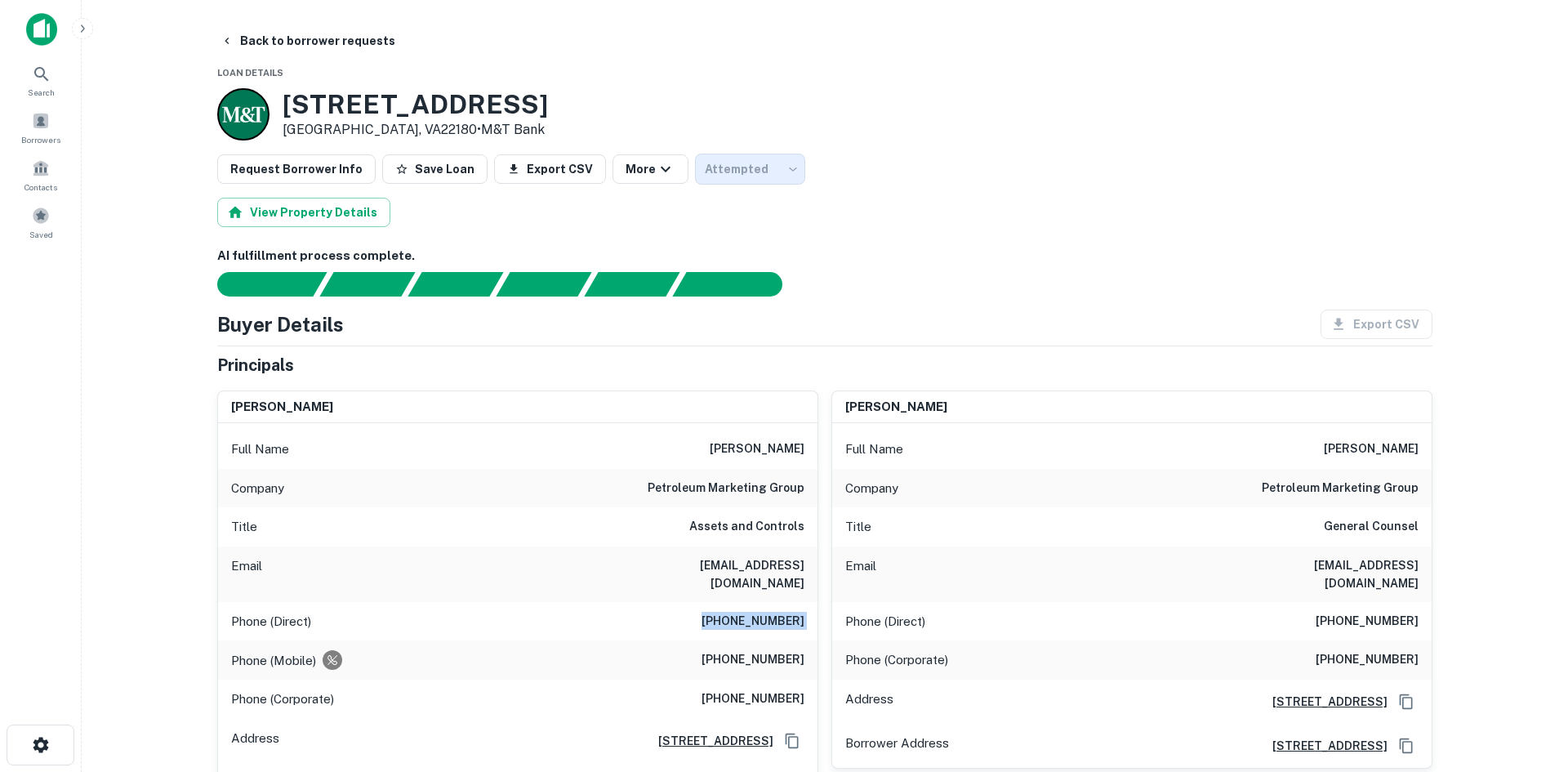
type input "*********"
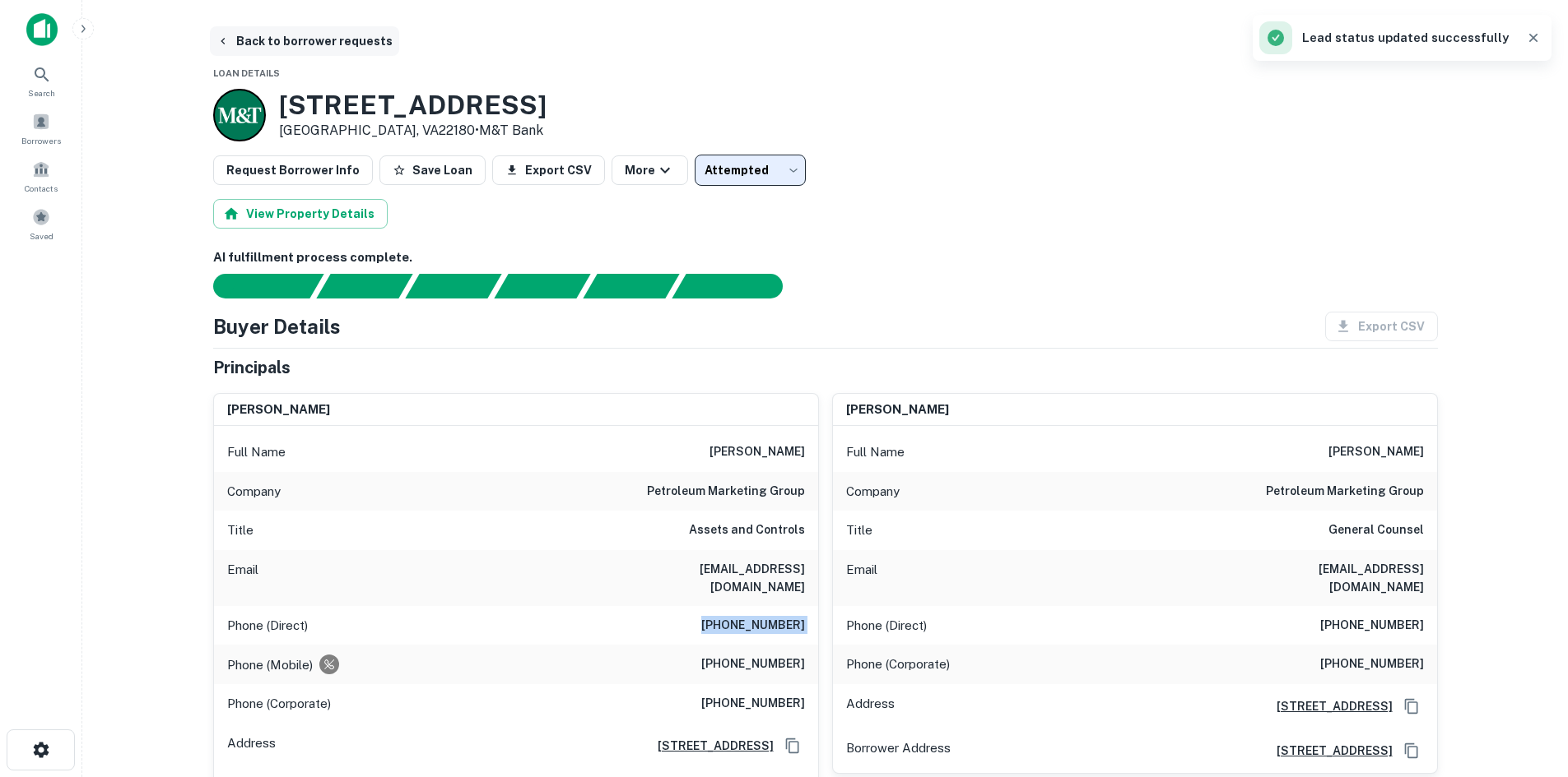
click at [292, 42] on button "Back to borrower requests" at bounding box center [304, 40] width 189 height 30
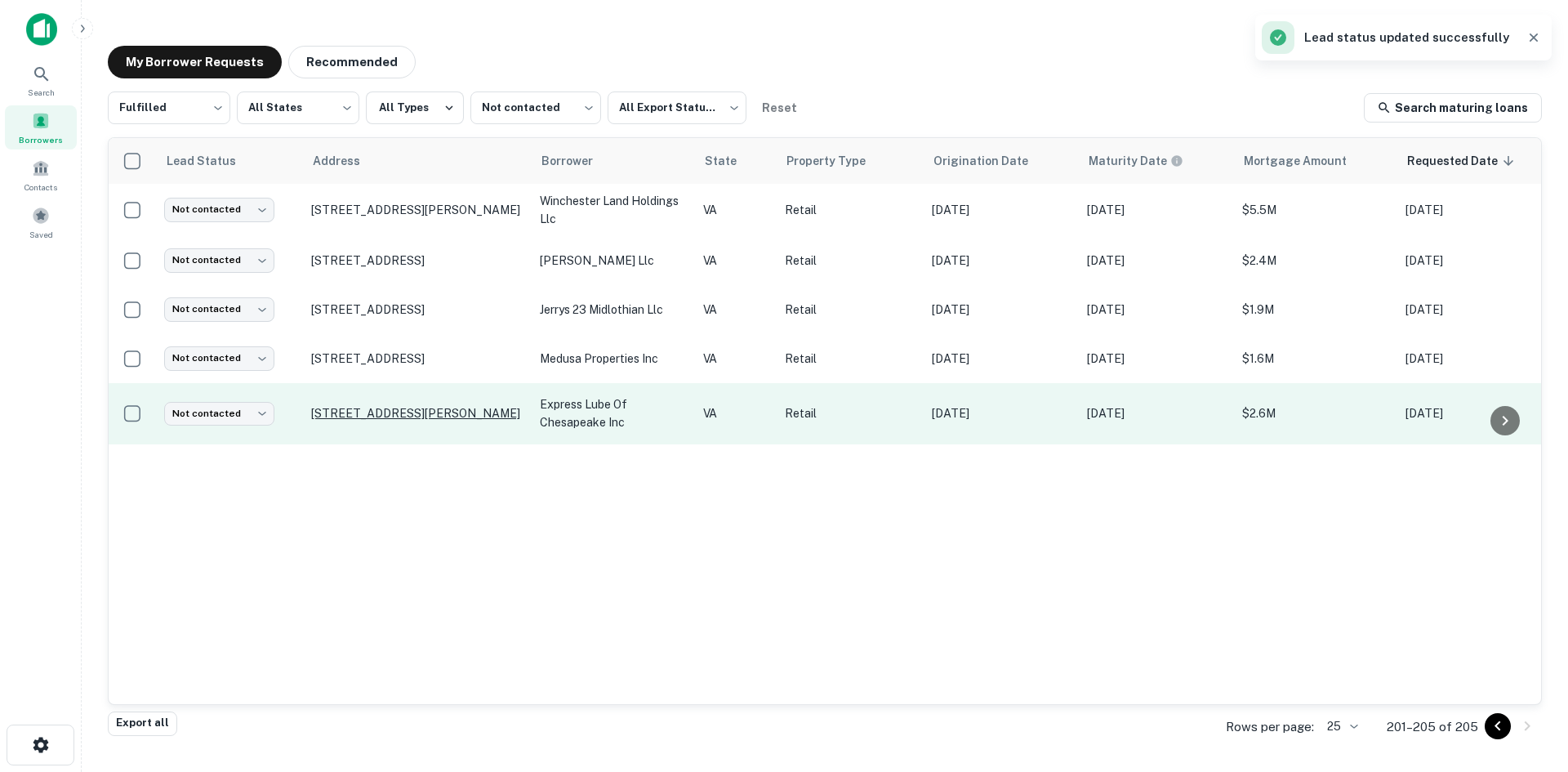
click at [440, 413] on p "[STREET_ADDRESS][PERSON_NAME]" at bounding box center [417, 413] width 213 height 15
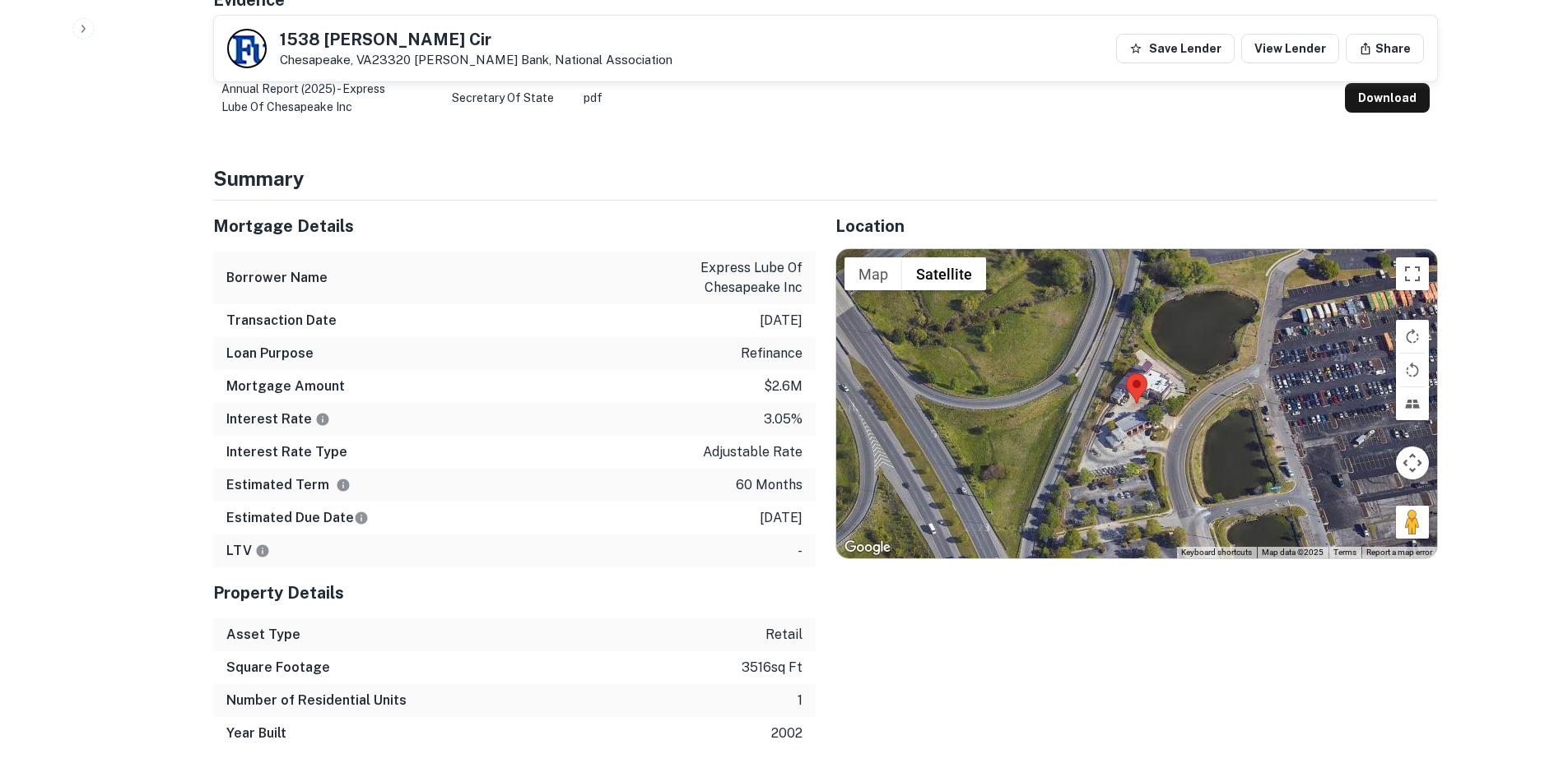
scroll to position [1069, 0]
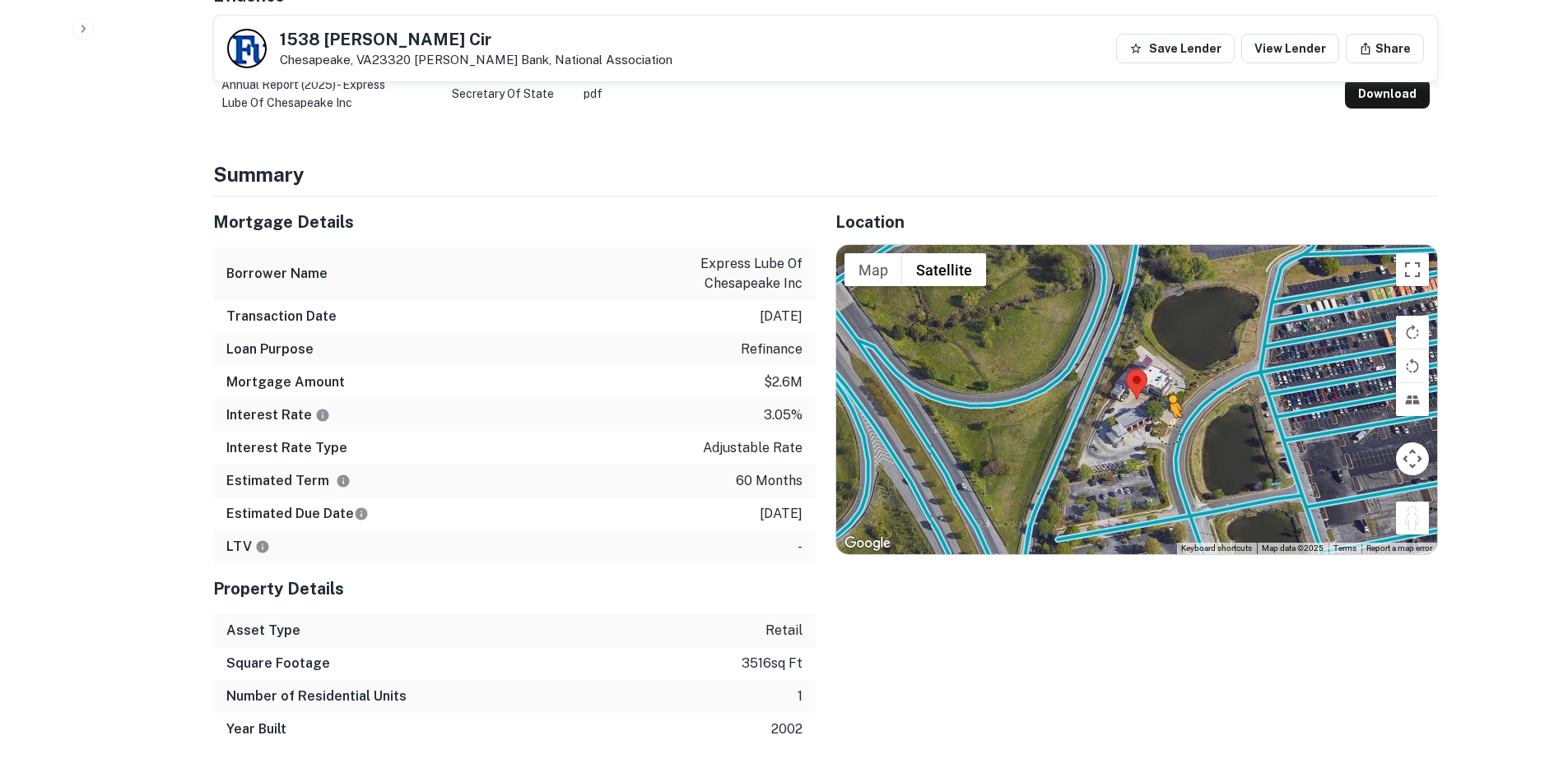
drag, startPoint x: 1419, startPoint y: 515, endPoint x: 1167, endPoint y: 416, distance: 270.7
click at [1167, 416] on div "To activate drag with keyboard, press Alt + Enter. Once in keyboard drag state,…" at bounding box center [1137, 400] width 601 height 309
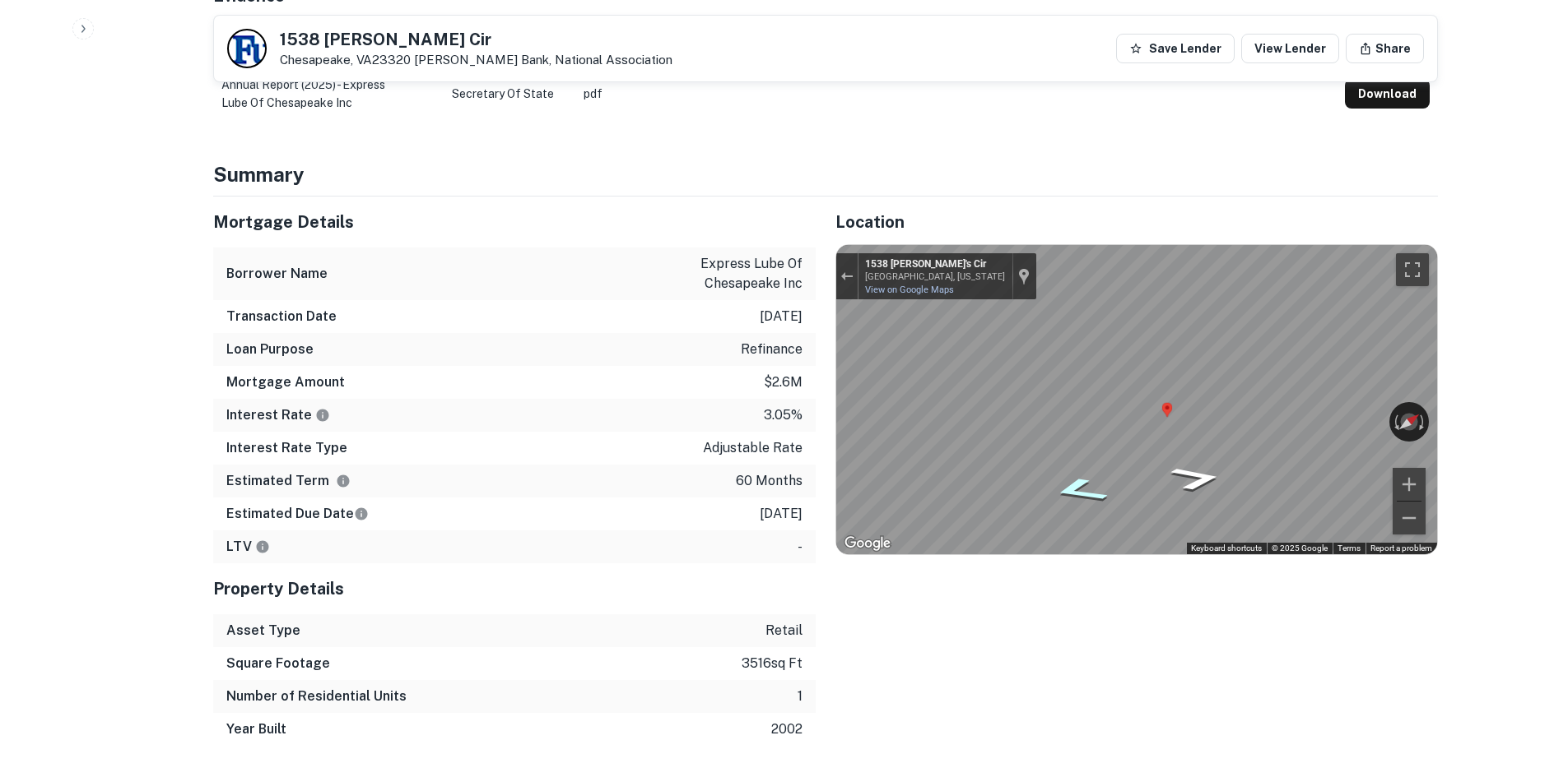
click at [1079, 478] on icon "Go South, Sam's Cir" at bounding box center [1079, 490] width 105 height 38
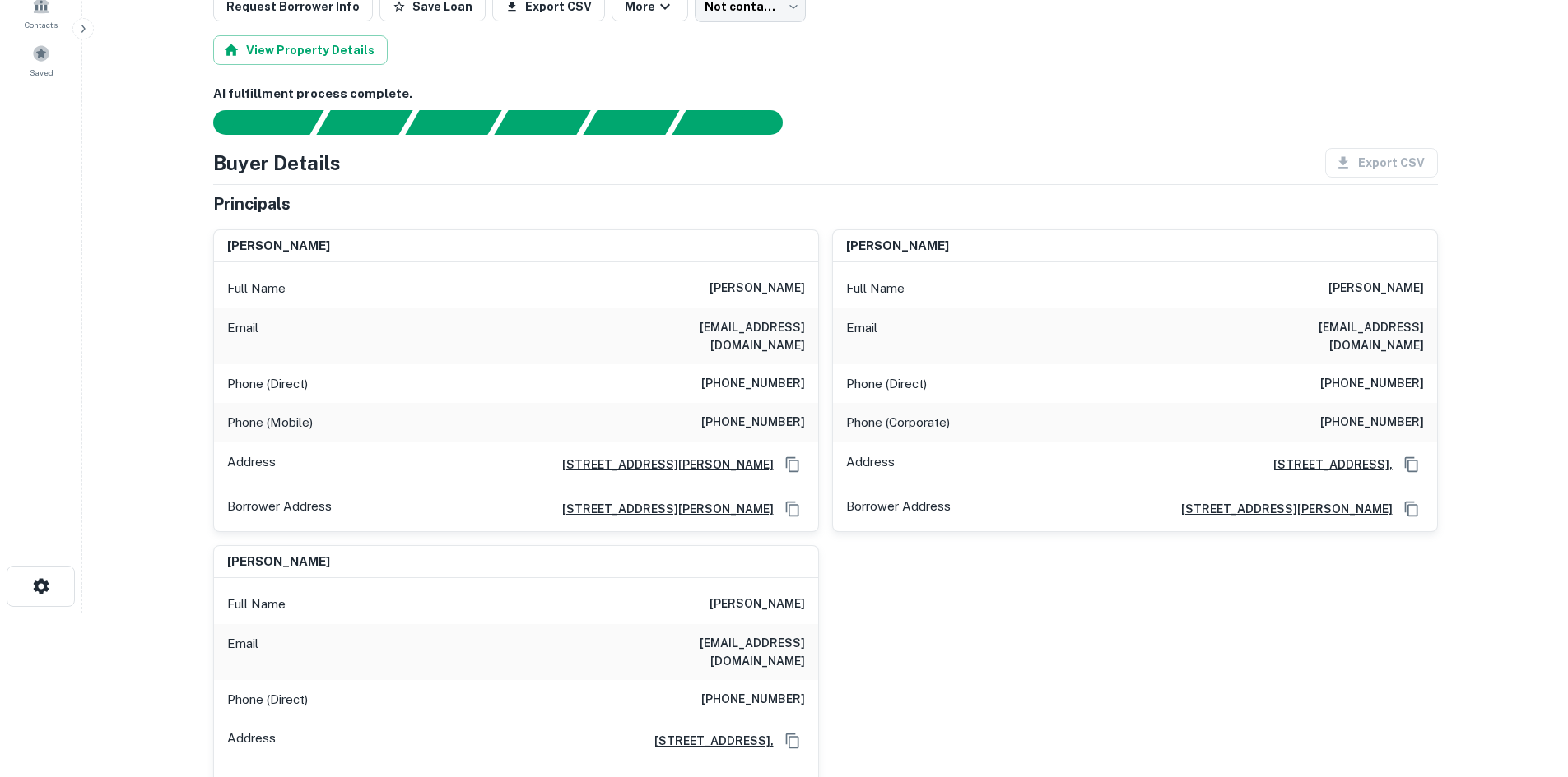
scroll to position [0, 0]
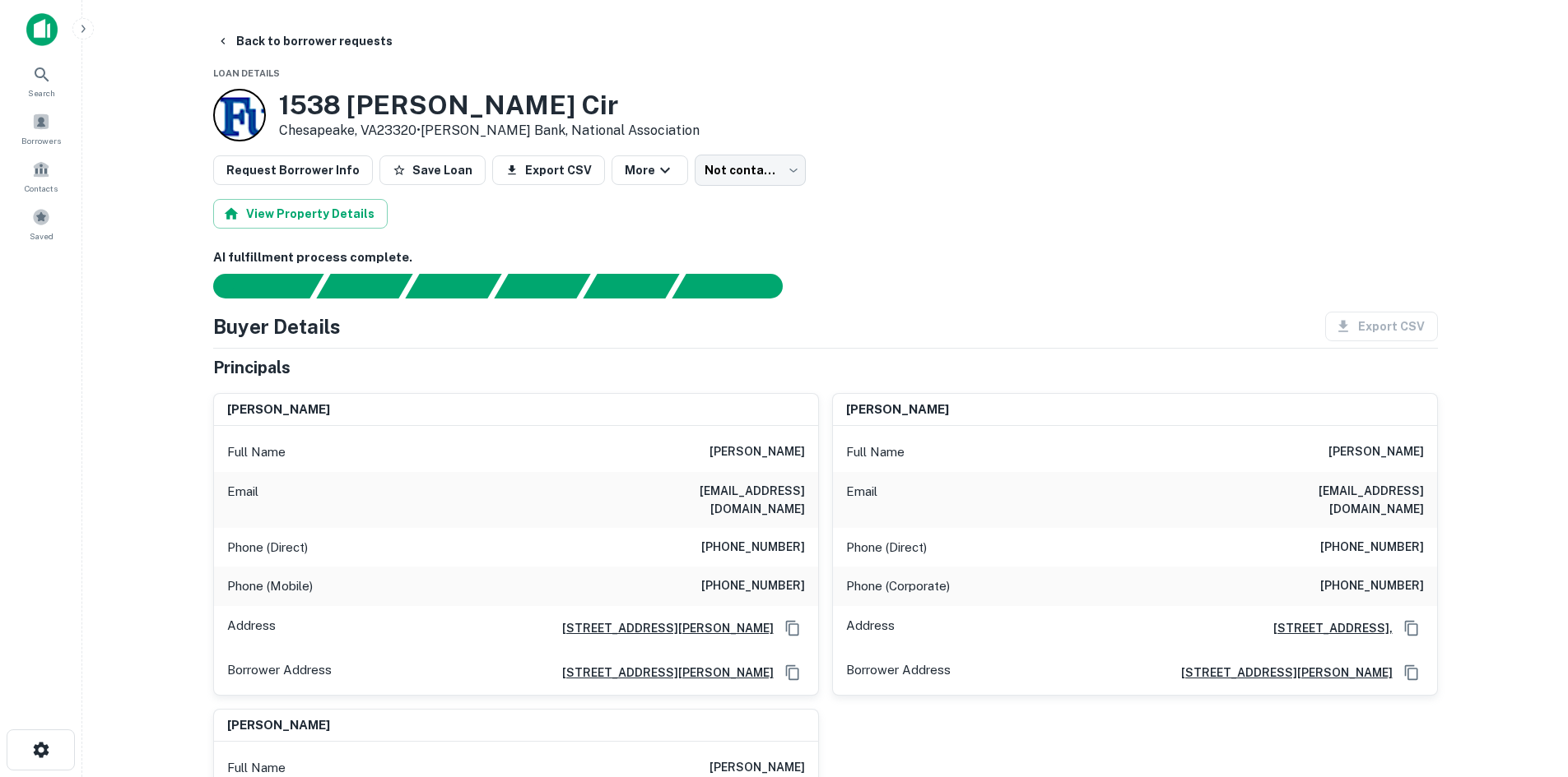
click at [777, 538] on h6 "[PHONE_NUMBER]" at bounding box center [753, 548] width 104 height 20
copy h6 "[PHONE_NUMBER]"
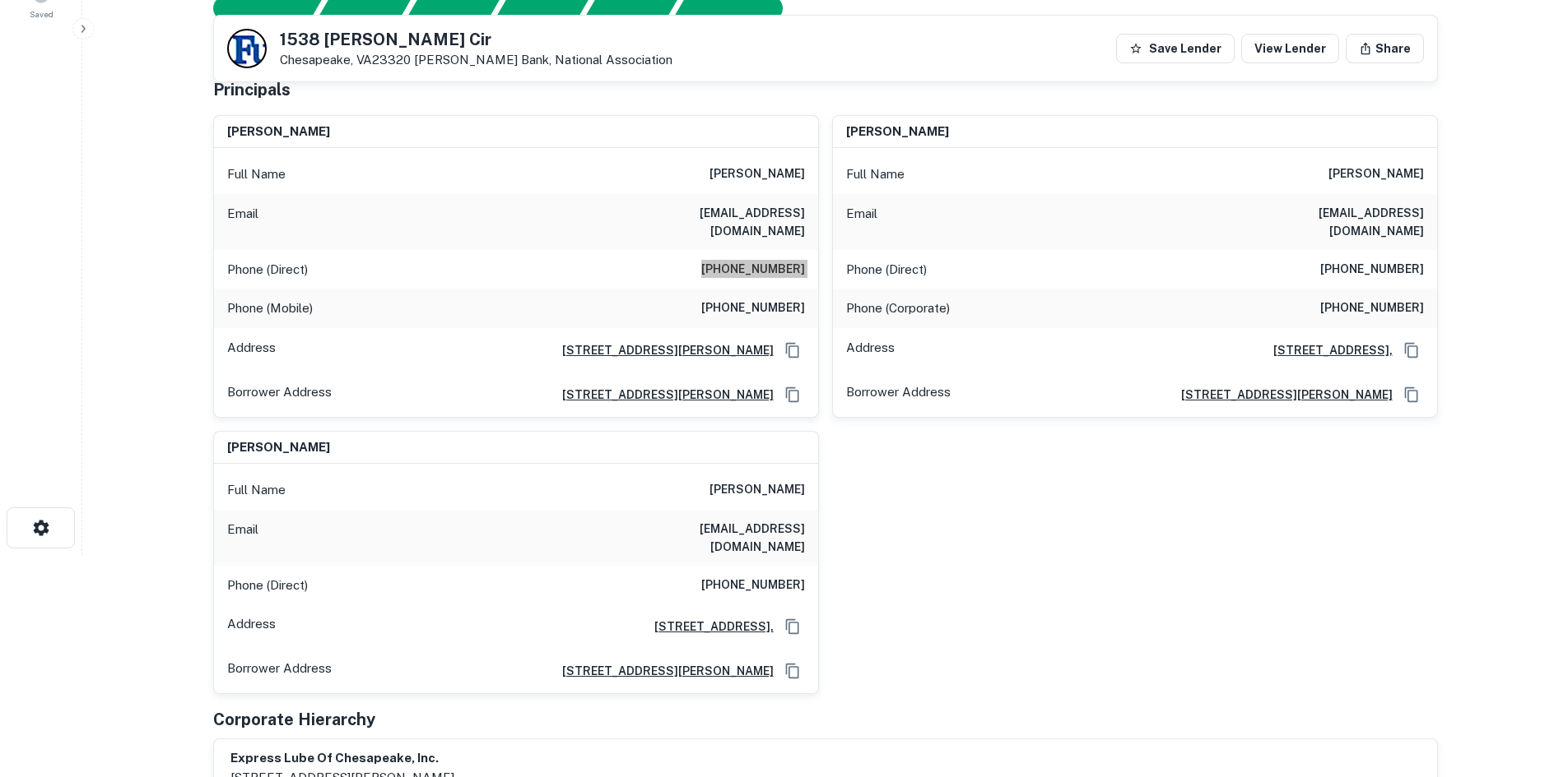
scroll to position [246, 0]
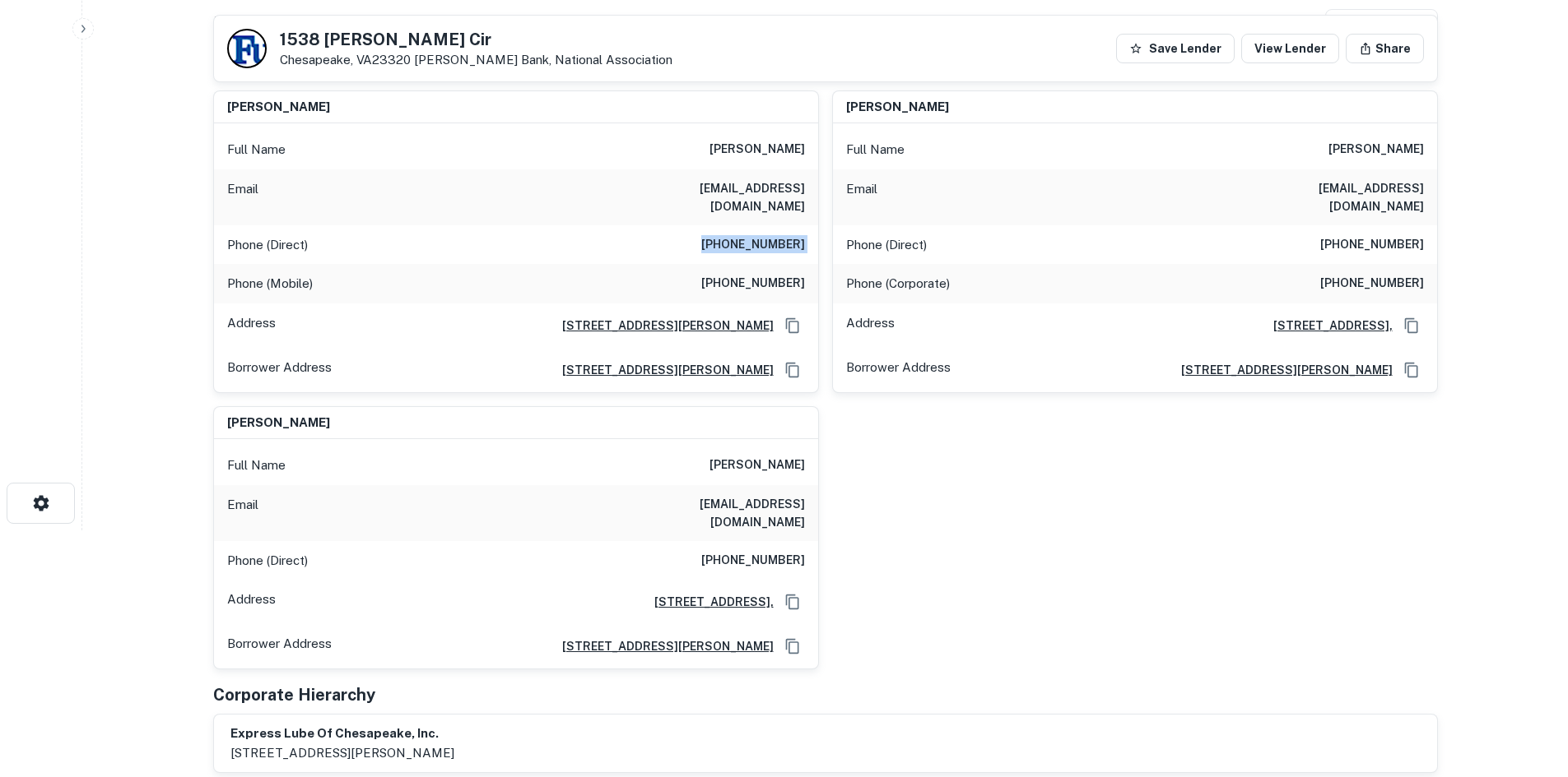
click at [1408, 236] on h6 "[PHONE_NUMBER]" at bounding box center [1372, 246] width 104 height 20
click at [1408, 274] on h6 "[PHONE_NUMBER]" at bounding box center [1372, 284] width 104 height 20
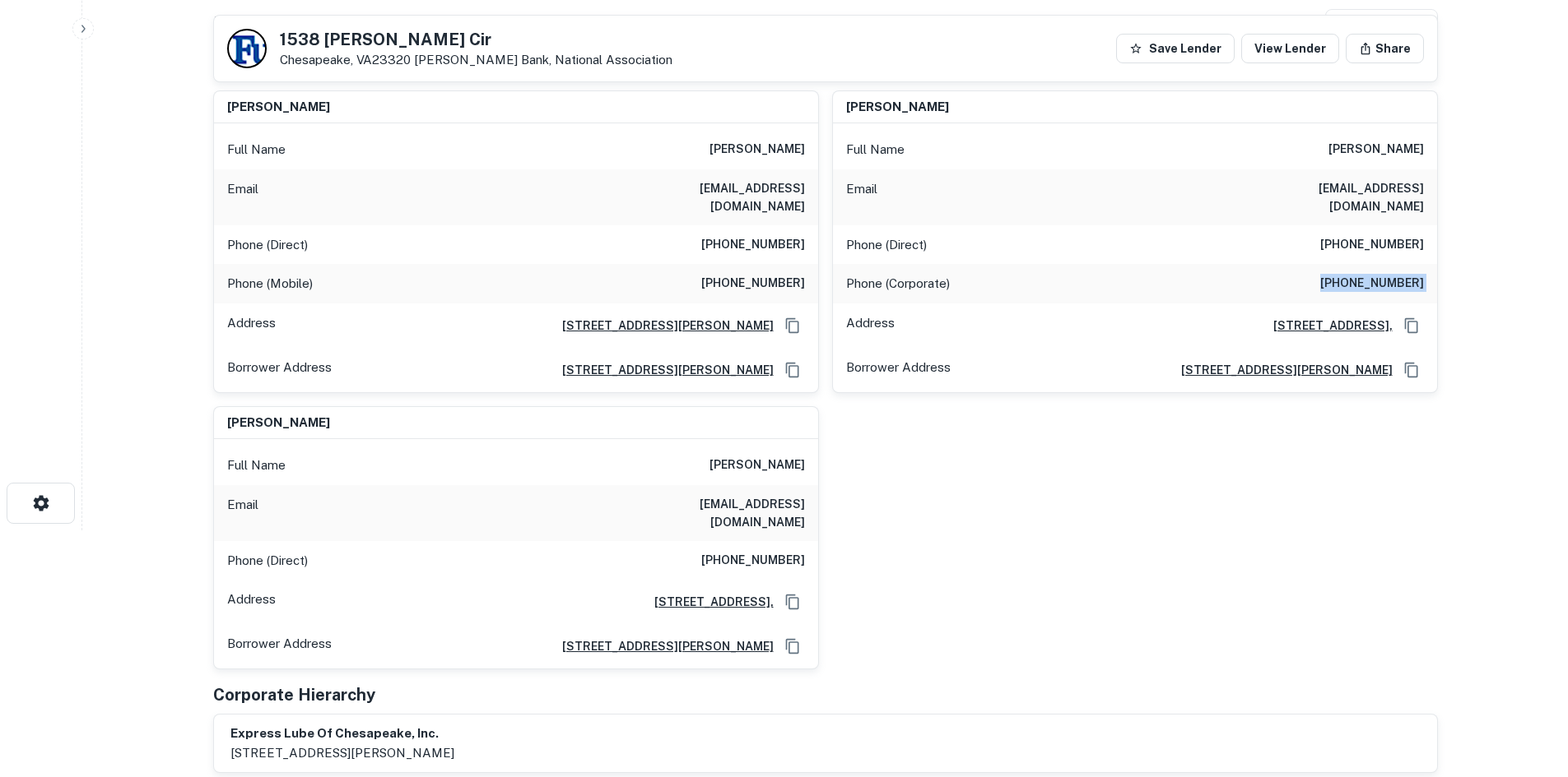
click at [1408, 274] on h6 "[PHONE_NUMBER]" at bounding box center [1372, 284] width 104 height 20
copy h6 "[PHONE_NUMBER]"
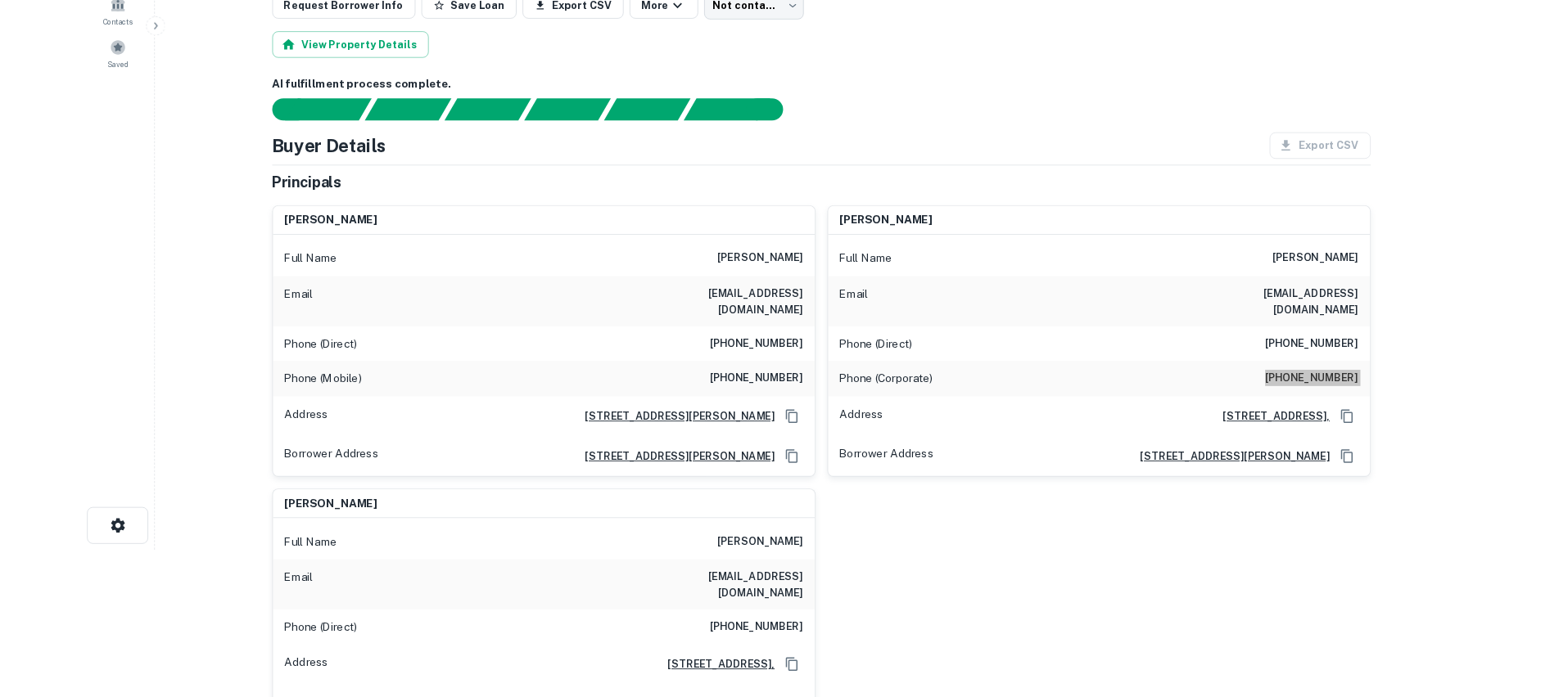
scroll to position [0, 0]
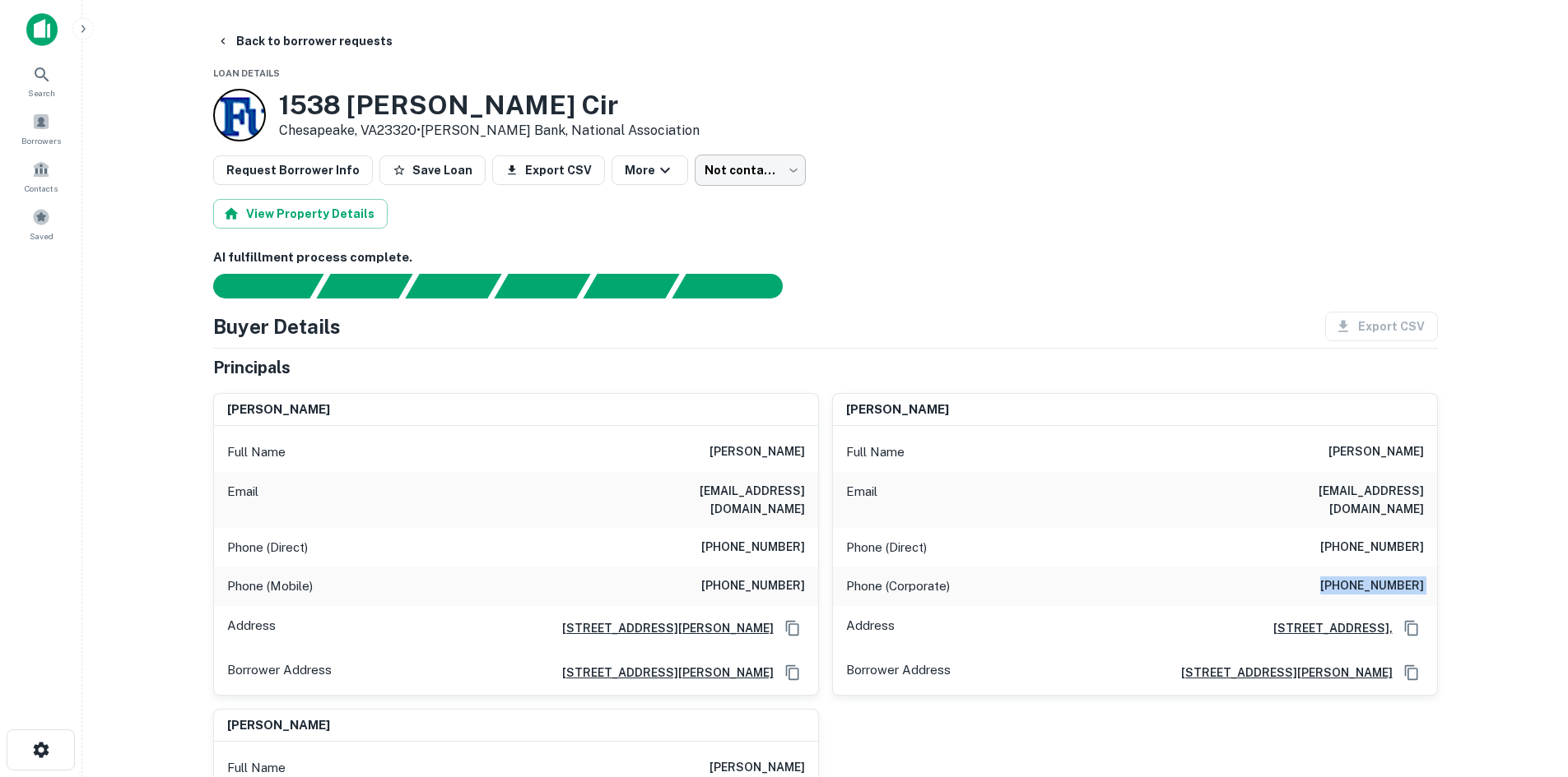
click at [730, 174] on body "Search Borrowers Contacts Saved Back to borrower requests Loan Details [STREET_…" at bounding box center [784, 388] width 1568 height 777
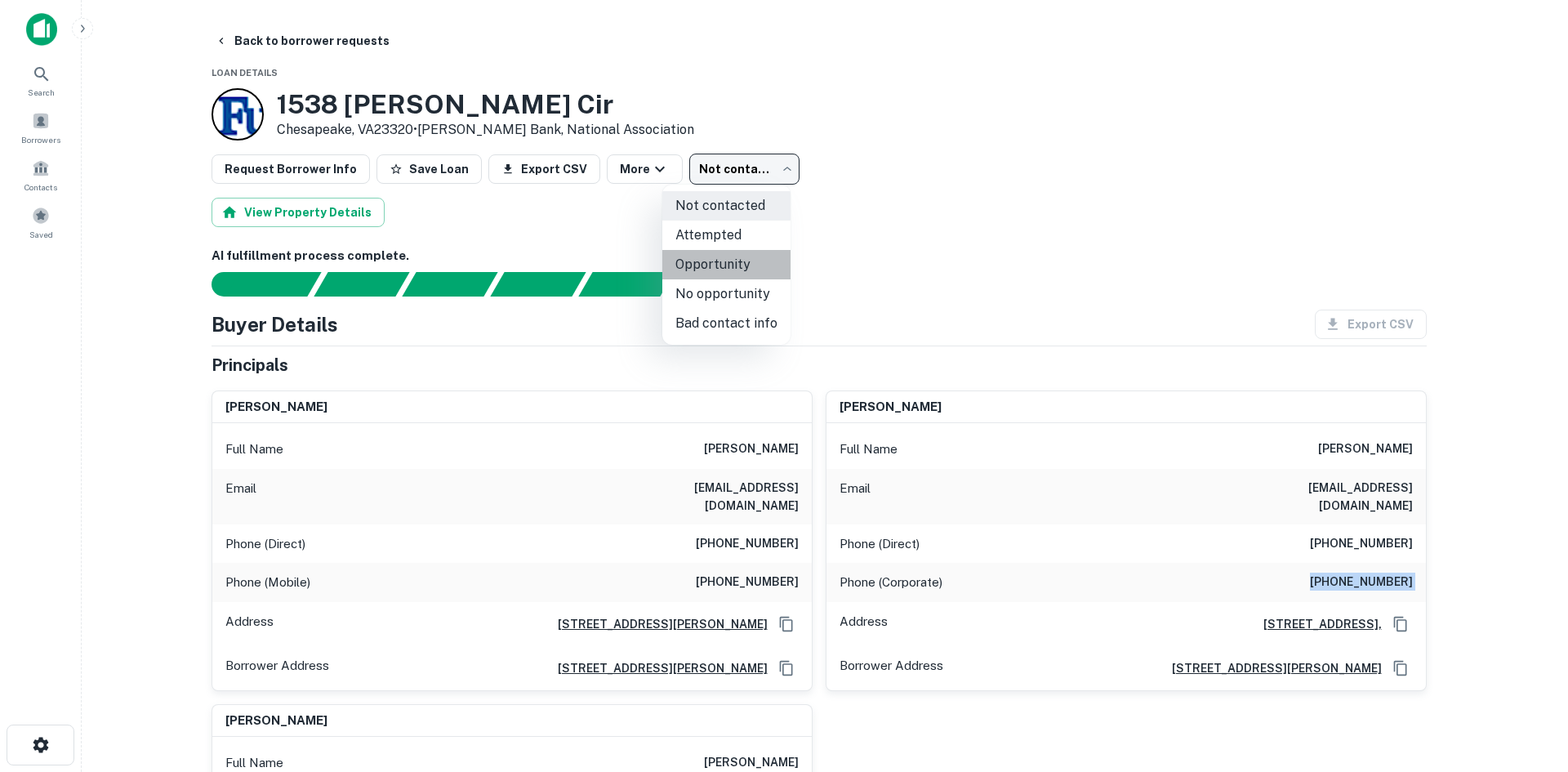
click at [726, 267] on li "Opportunity" at bounding box center [726, 264] width 128 height 29
type input "**********"
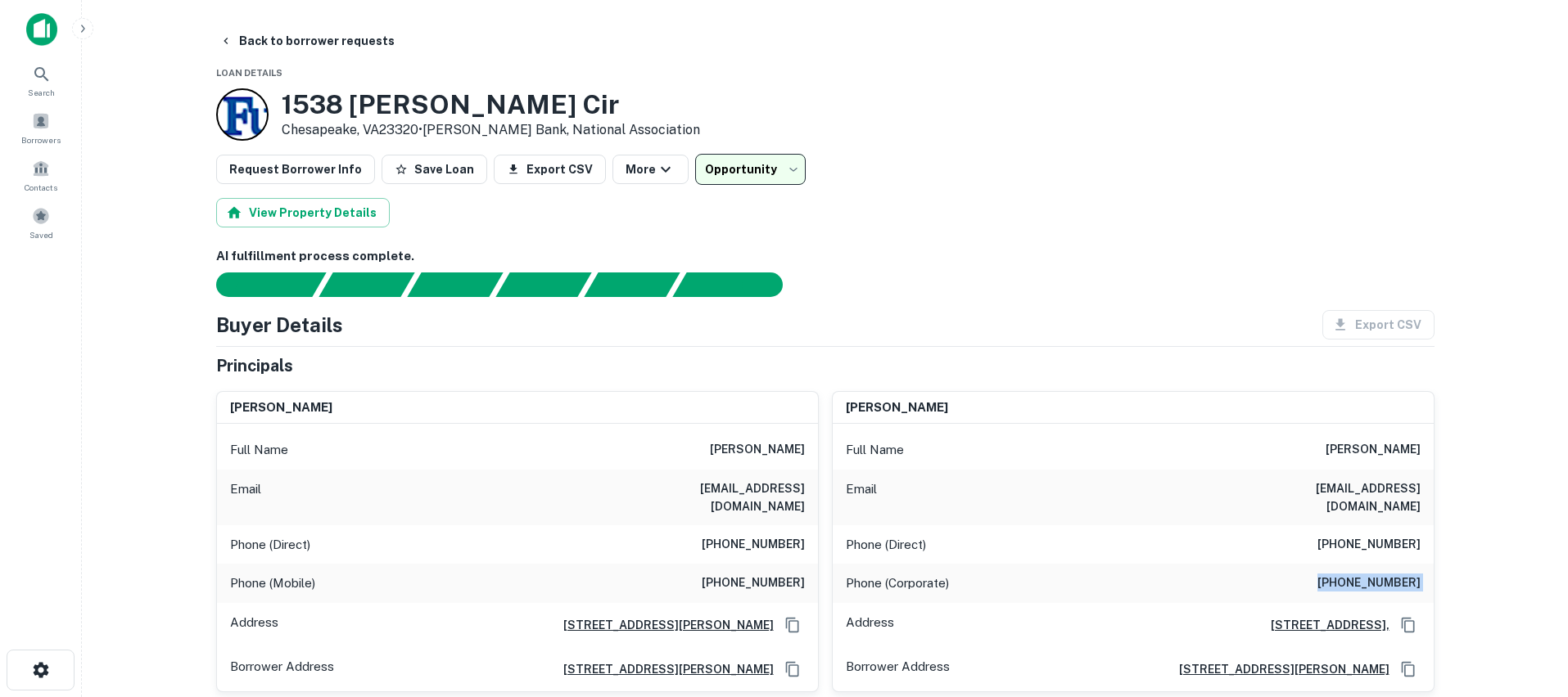
drag, startPoint x: 1064, startPoint y: 107, endPoint x: 1060, endPoint y: 74, distance: 33.2
click at [1064, 107] on div "[STREET_ADDRESS][PERSON_NAME] • [PERSON_NAME] Bank, National Association" at bounding box center [825, 114] width 1218 height 53
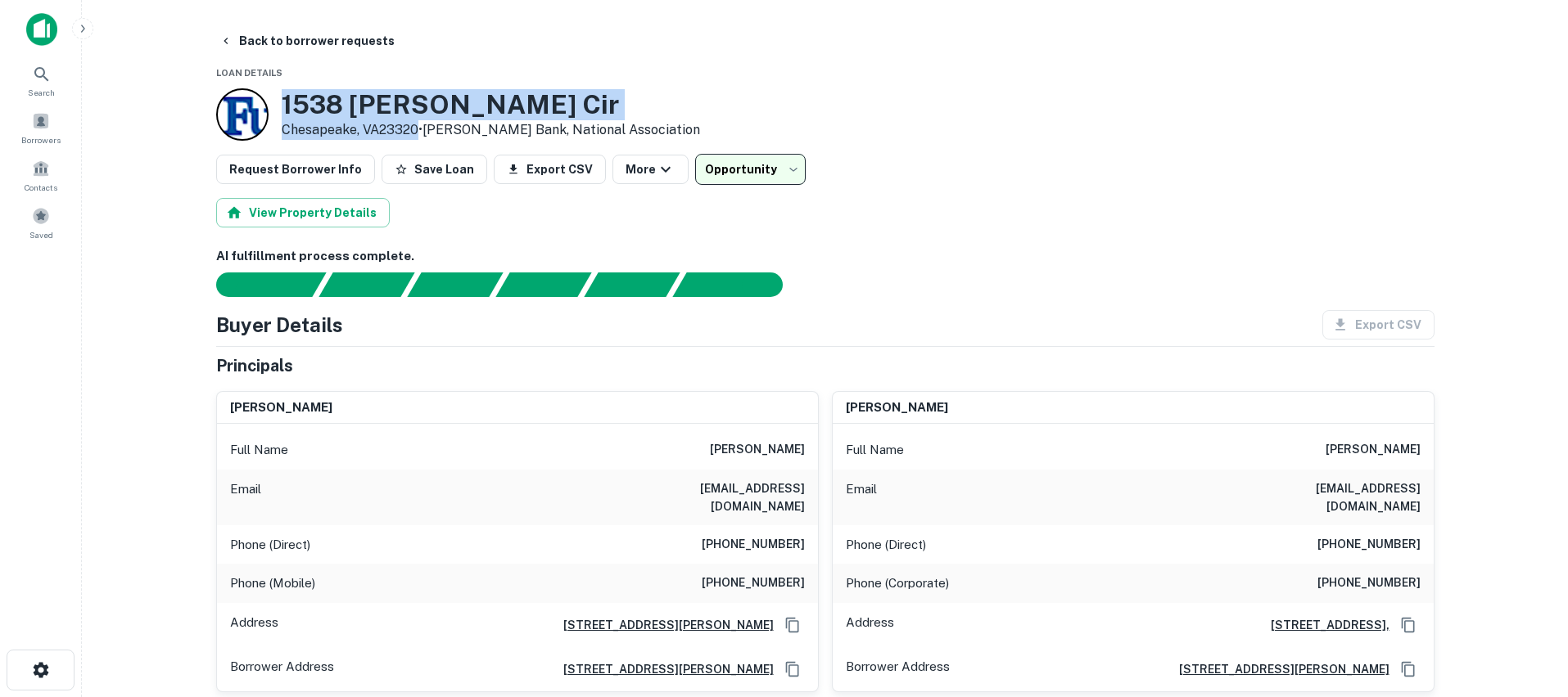
drag, startPoint x: 276, startPoint y: 102, endPoint x: 417, endPoint y: 129, distance: 143.6
click at [417, 129] on div "[STREET_ADDRESS][PERSON_NAME] • [PERSON_NAME] Bank, National Association" at bounding box center [458, 114] width 483 height 53
copy div "[STREET_ADDRESS][PERSON_NAME]"
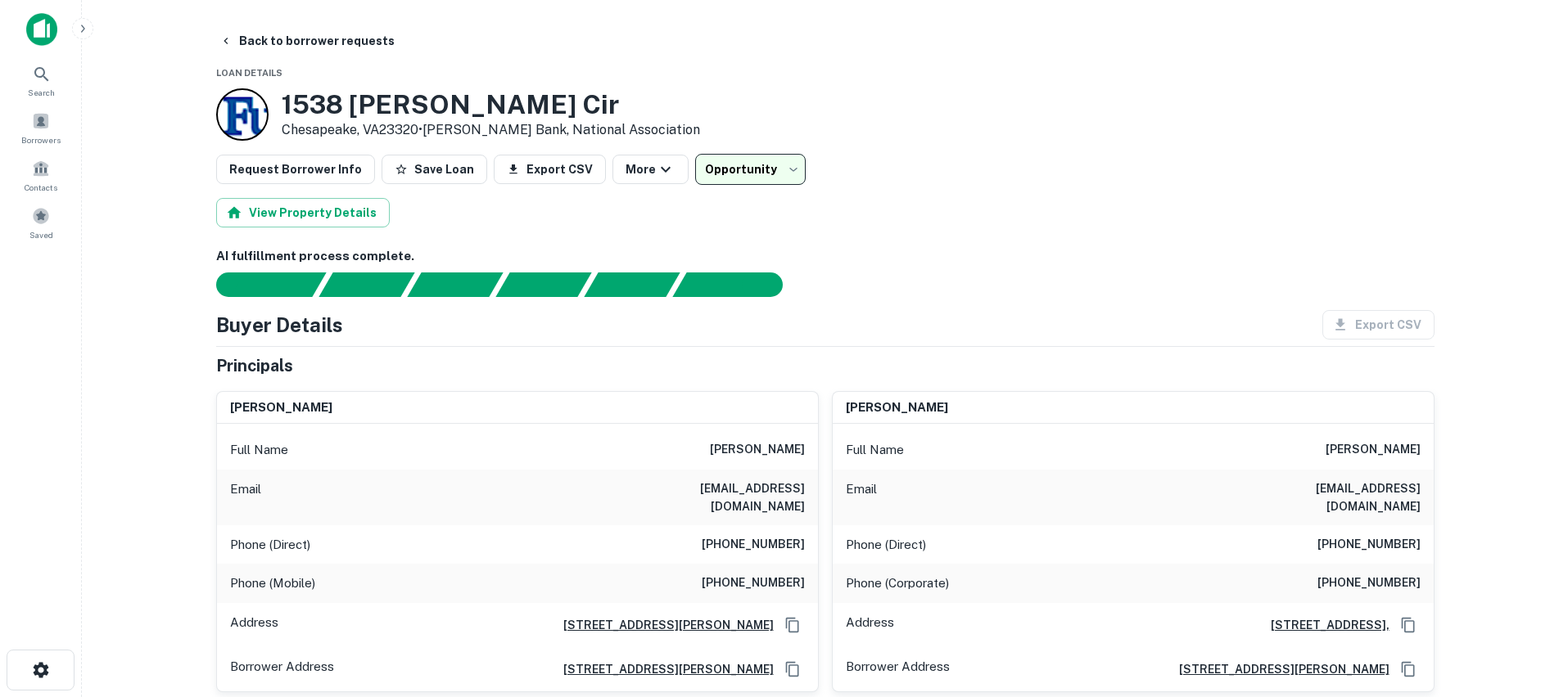
drag, startPoint x: 1011, startPoint y: 165, endPoint x: 1000, endPoint y: 191, distance: 28.2
click at [1011, 165] on div "**********" at bounding box center [825, 169] width 1218 height 31
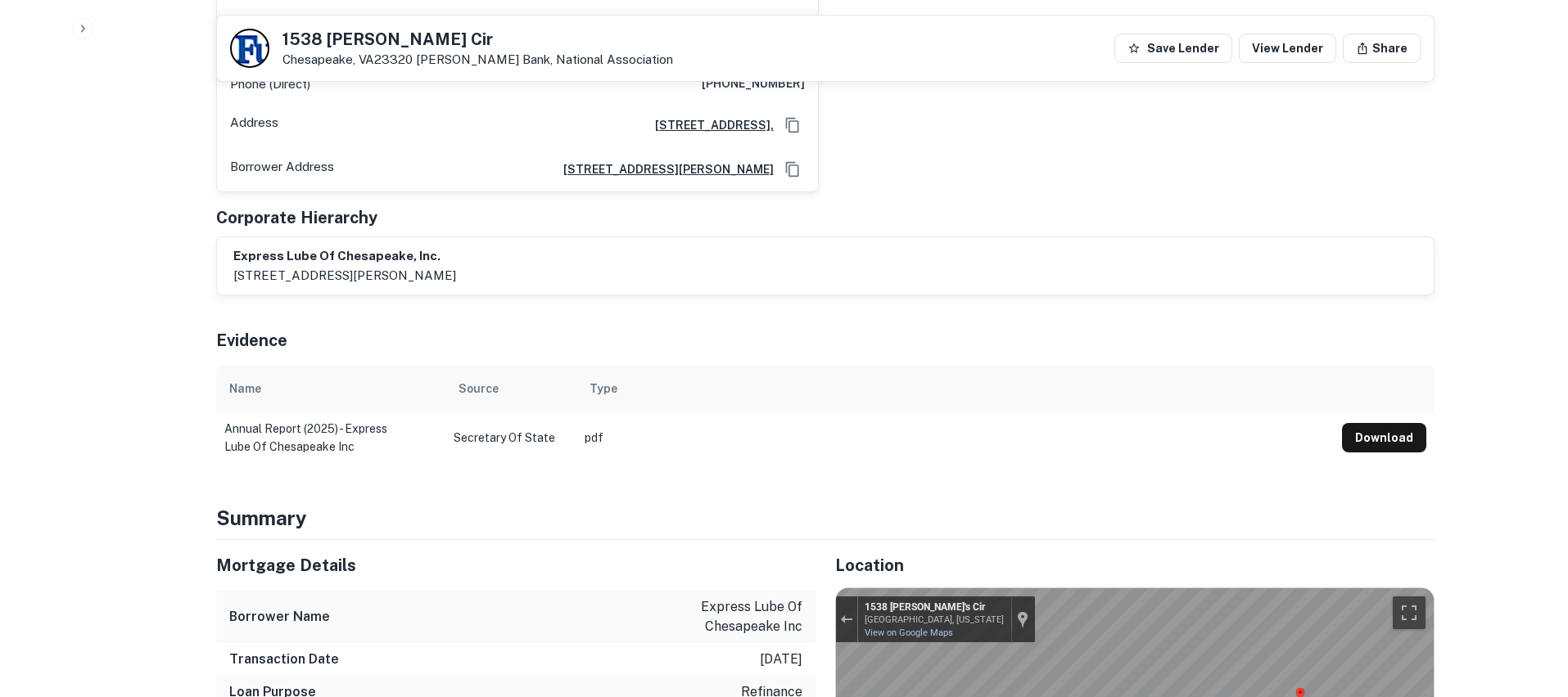
scroll to position [1063, 0]
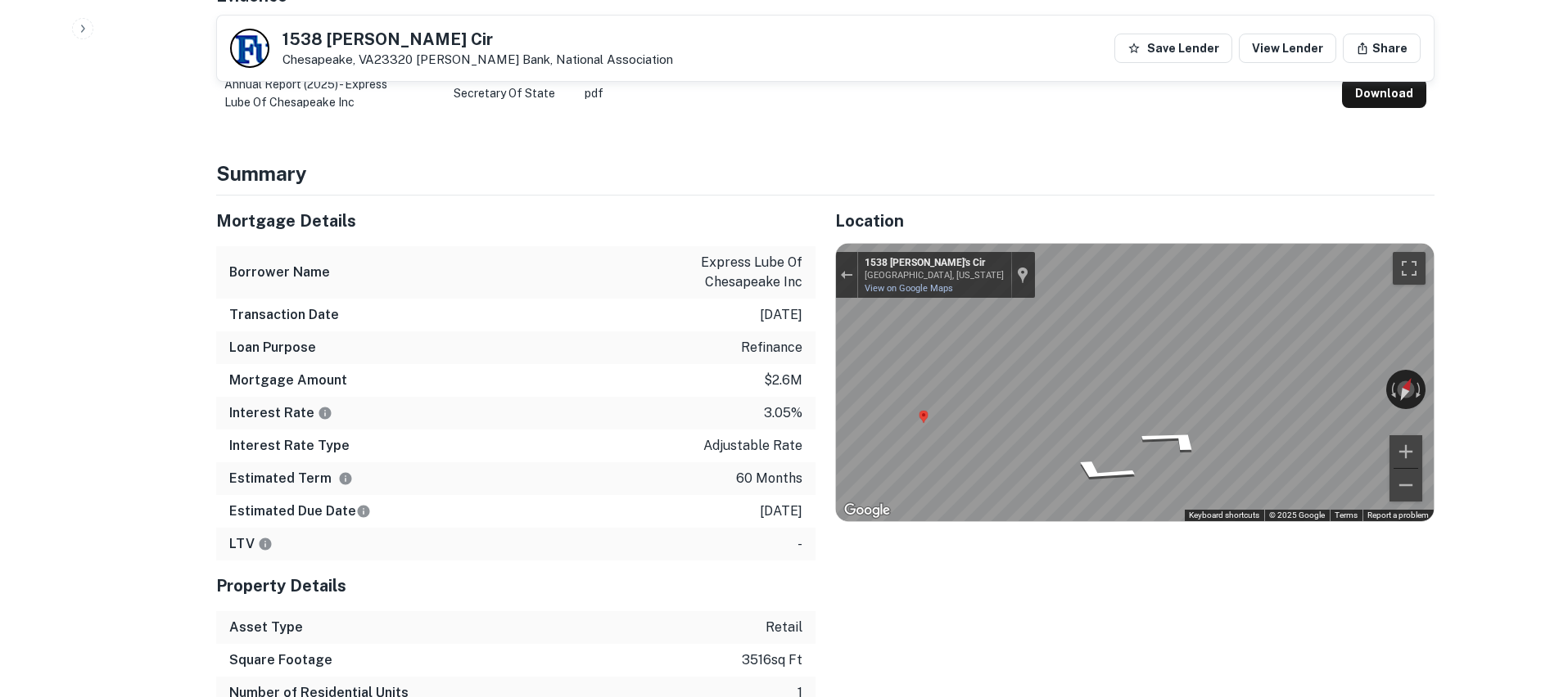
click at [813, 341] on div "Mortgage Details Borrower Name express lube of chesapeake inc Transaction Date …" at bounding box center [815, 468] width 1238 height 546
click at [363, 217] on div "Mortgage Details" at bounding box center [516, 220] width 599 height 51
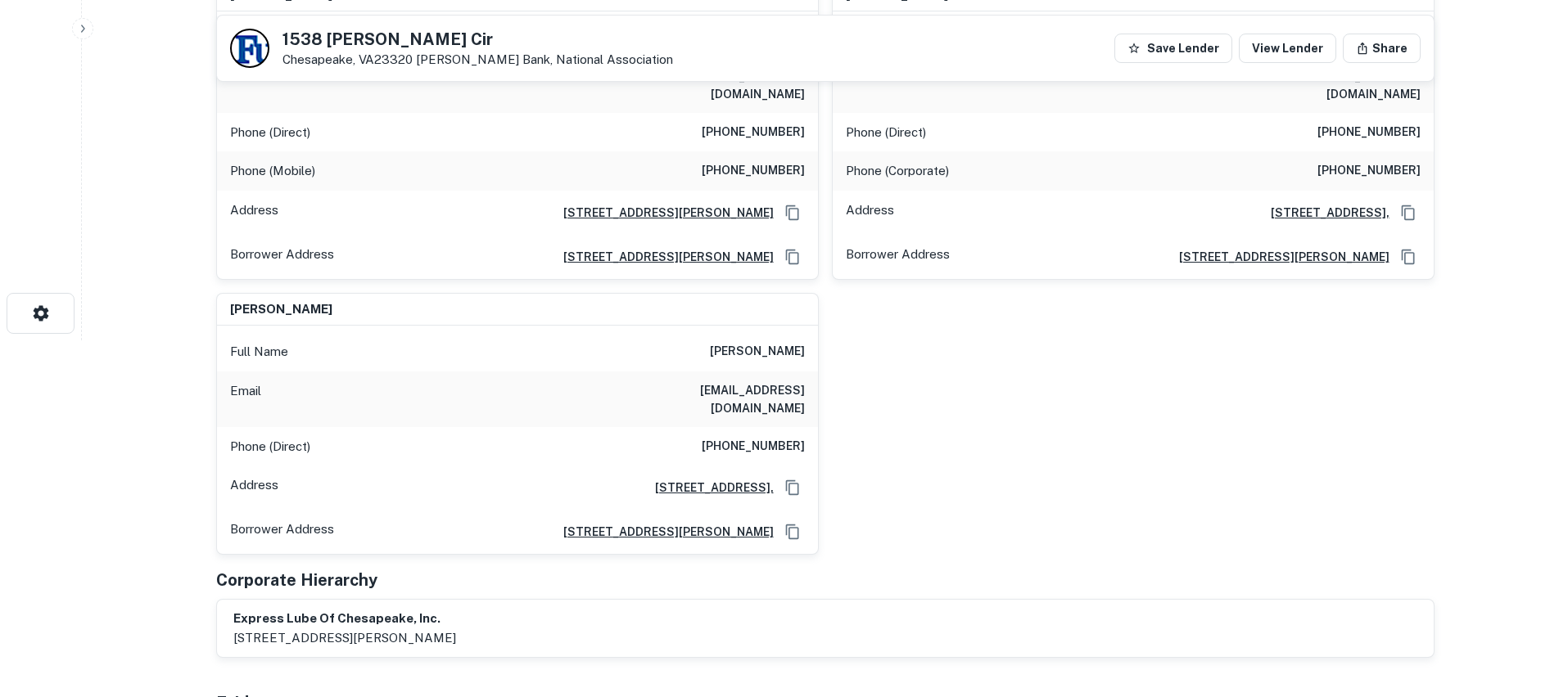
scroll to position [245, 0]
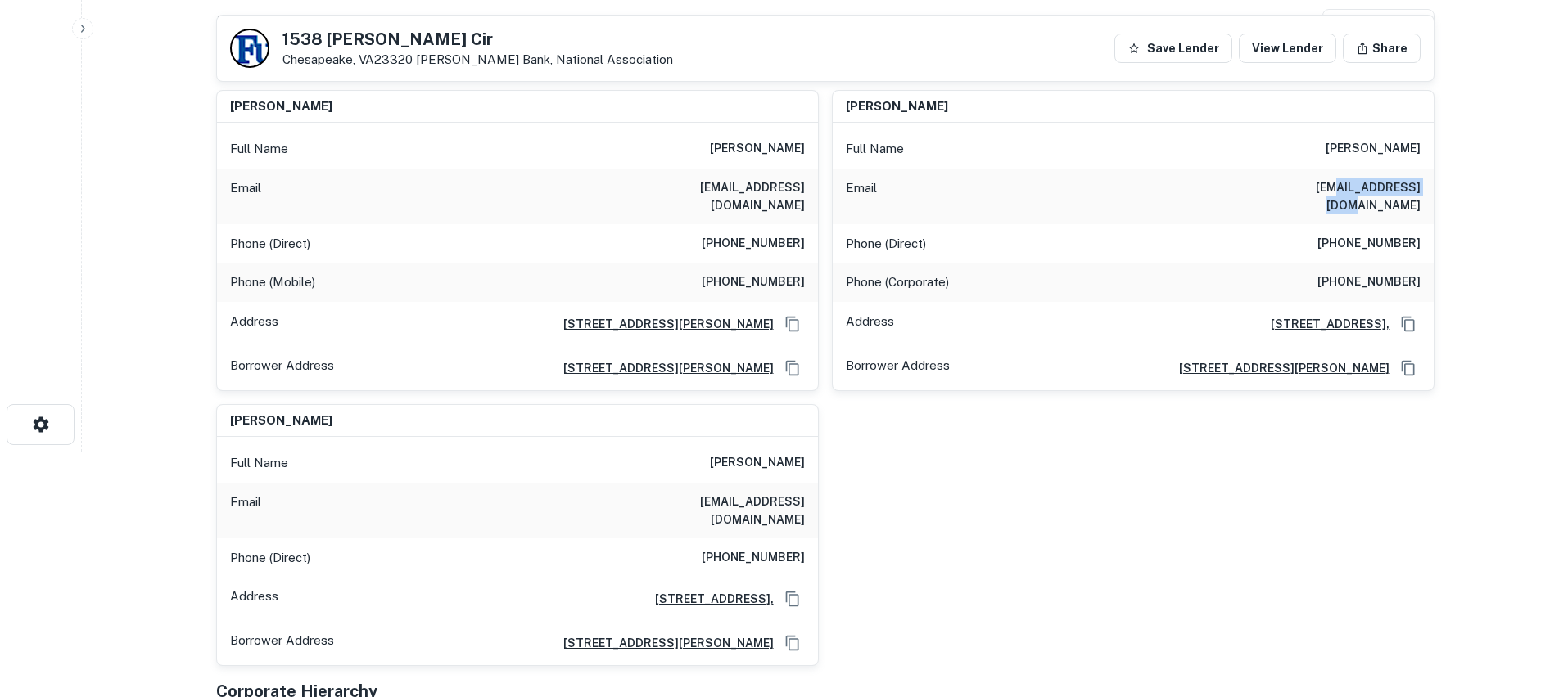
drag, startPoint x: 1357, startPoint y: 184, endPoint x: 1443, endPoint y: 194, distance: 86.6
click at [1431, 192] on div "Email [EMAIL_ADDRESS][DOMAIN_NAME]" at bounding box center [1133, 196] width 601 height 55
click at [1462, 205] on main "Back to borrower requests [STREET_ADDRESS][PERSON_NAME][GEOGRAPHIC_DATA][PERSON…" at bounding box center [825, 103] width 1486 height 697
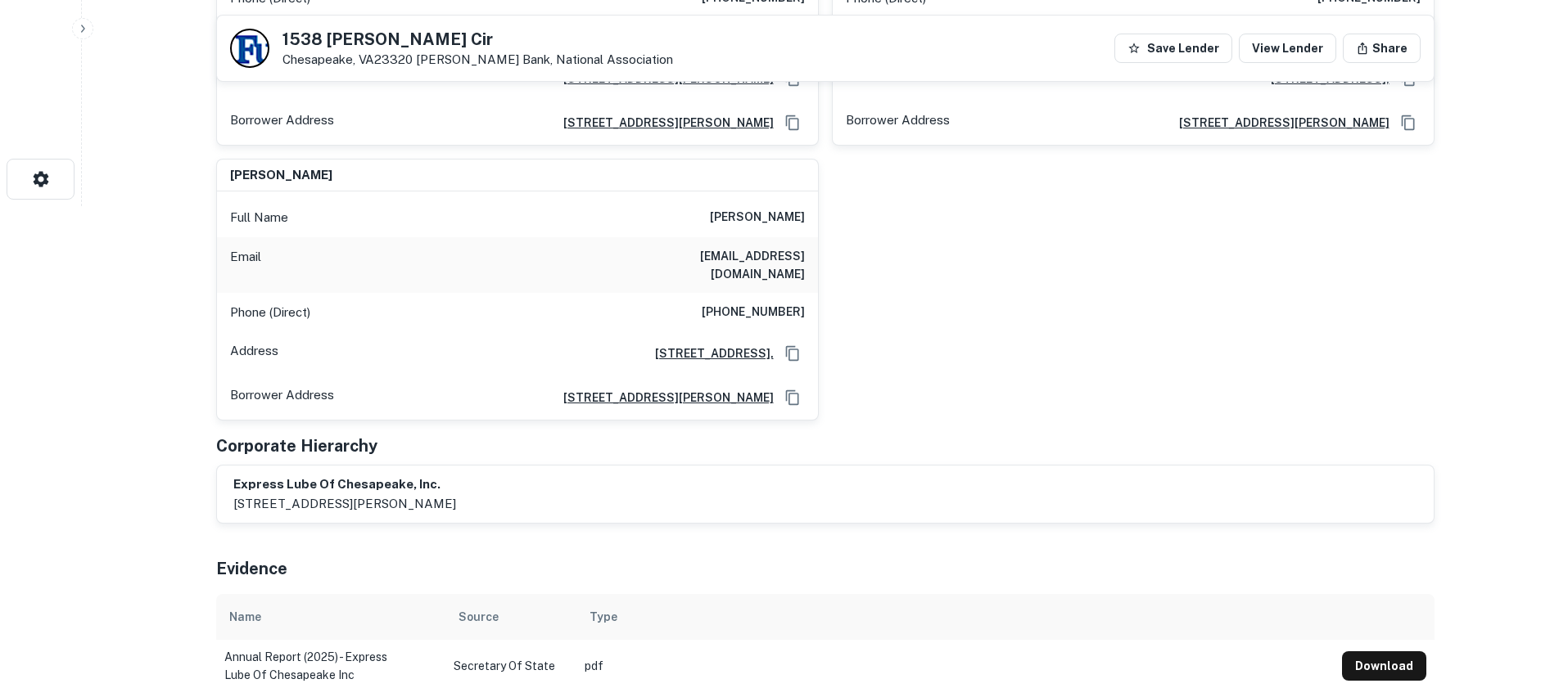
scroll to position [0, 0]
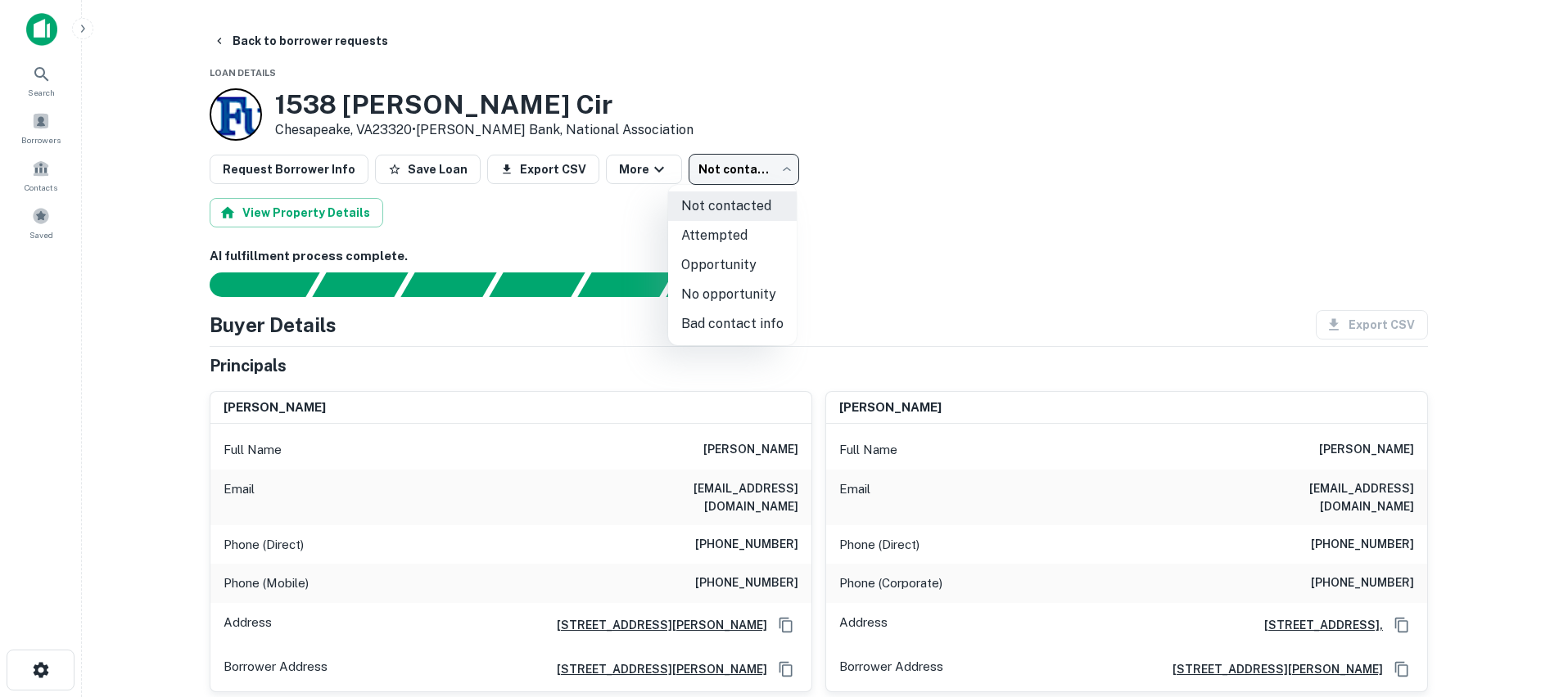
click at [706, 180] on body "Search Borrowers Contacts Saved Back to borrower requests Loan Details [STREET_…" at bounding box center [784, 348] width 1568 height 697
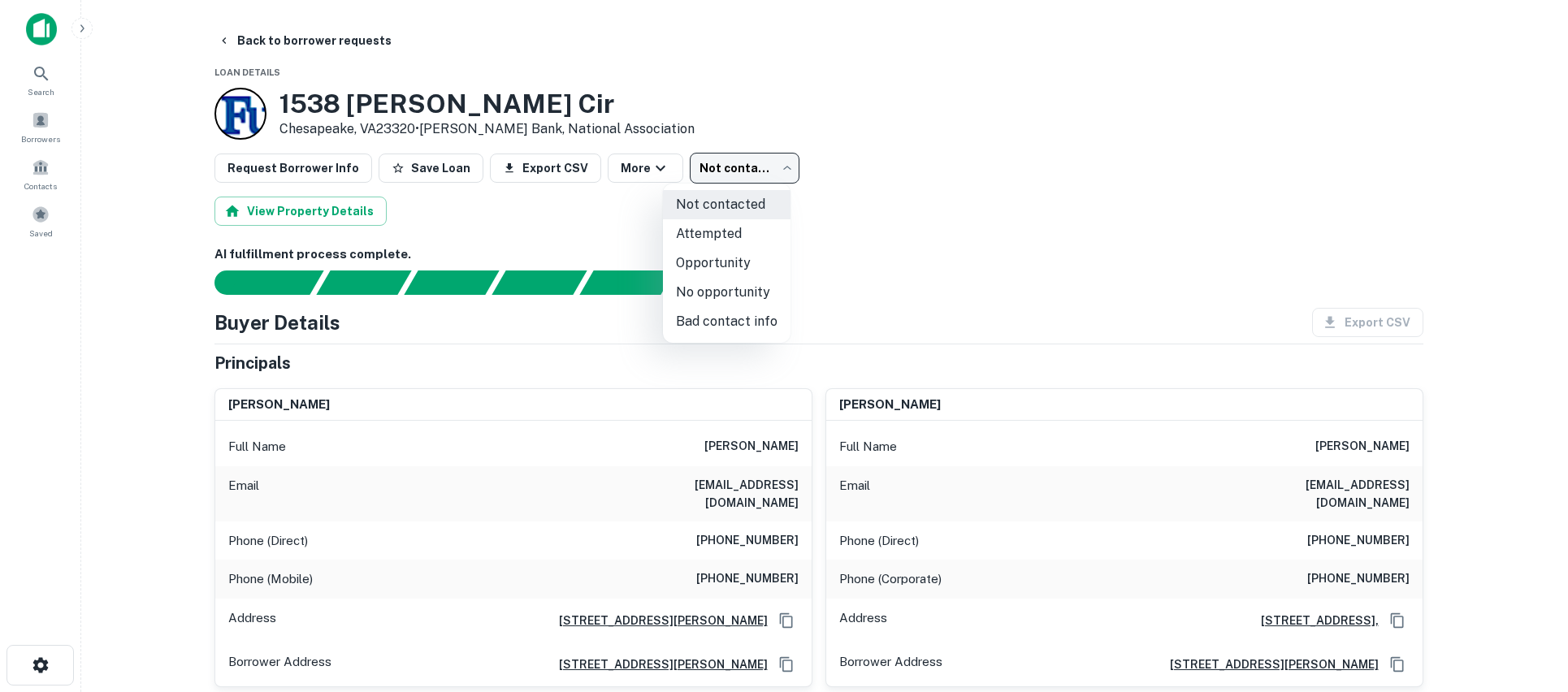
click at [736, 258] on li "Opportunity" at bounding box center [727, 263] width 127 height 29
type input "**********"
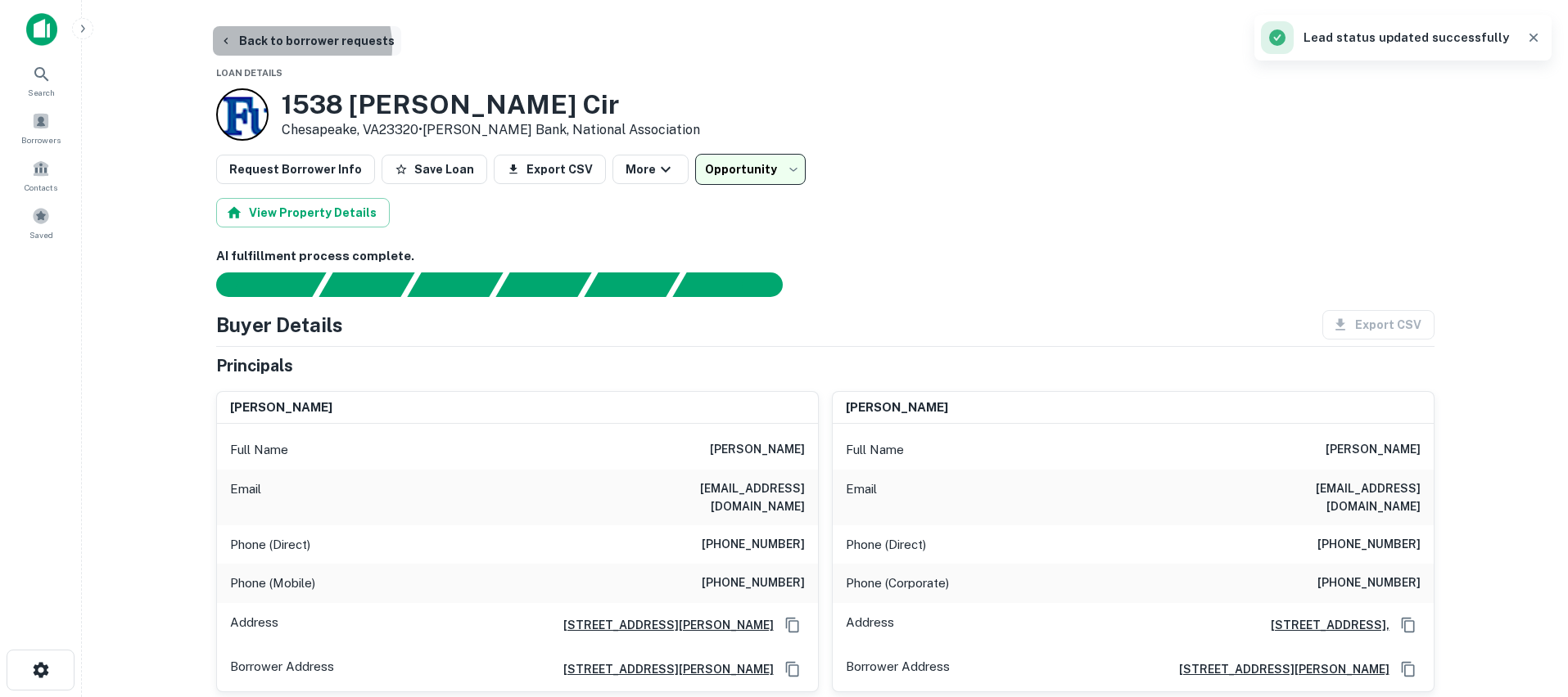
click at [295, 46] on button "Back to borrower requests" at bounding box center [307, 40] width 188 height 29
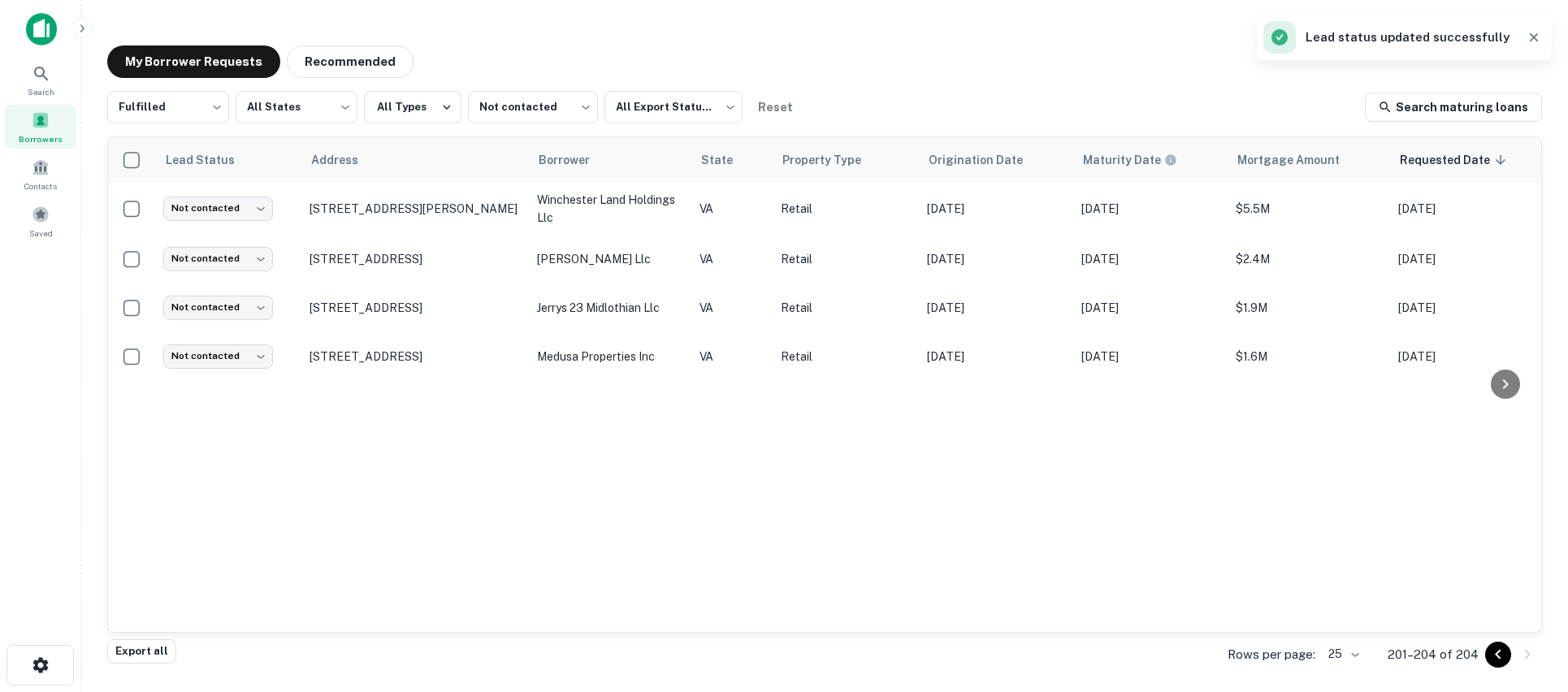
drag, startPoint x: 900, startPoint y: 53, endPoint x: 832, endPoint y: 3, distance: 84.4
click at [900, 53] on div "My Borrower Requests Recommended" at bounding box center [824, 61] width 1435 height 33
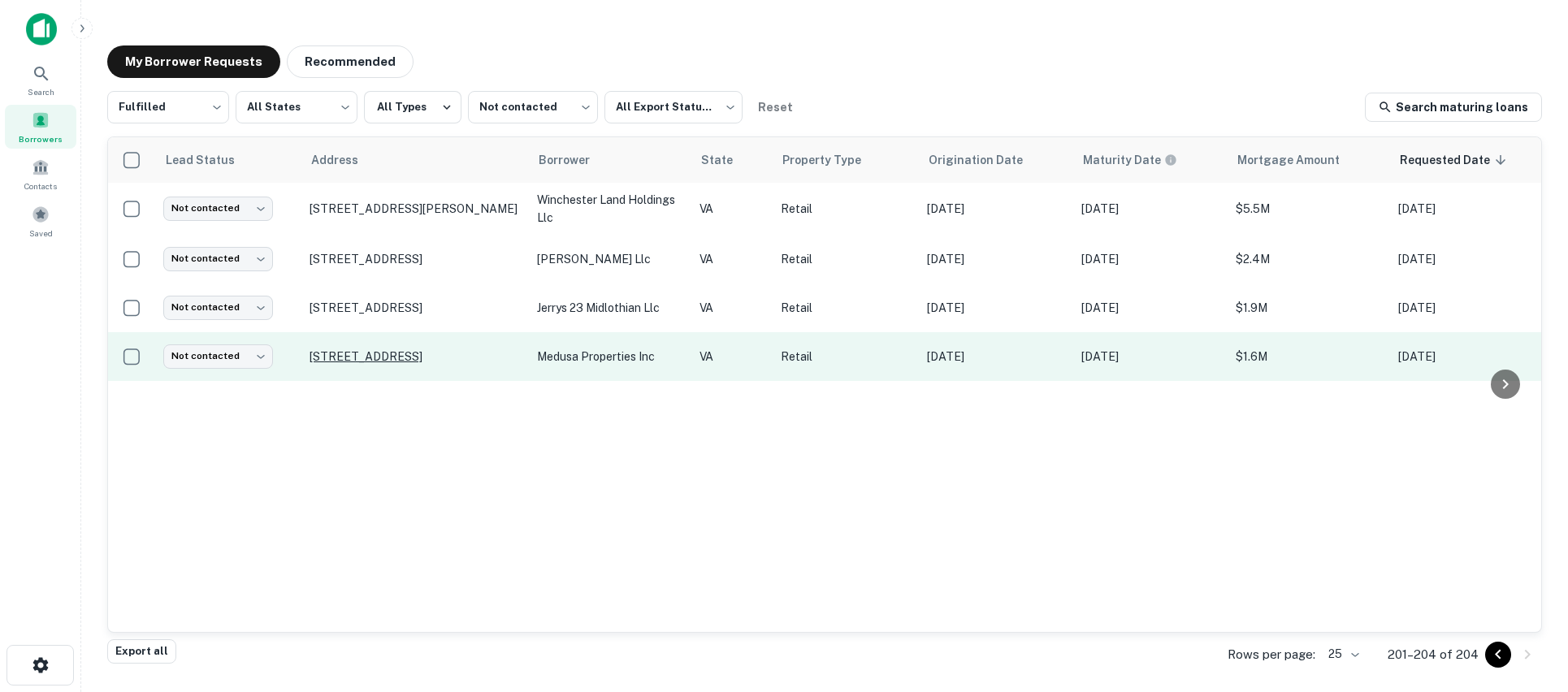
click at [467, 353] on p "[STREET_ADDRESS]" at bounding box center [415, 357] width 212 height 15
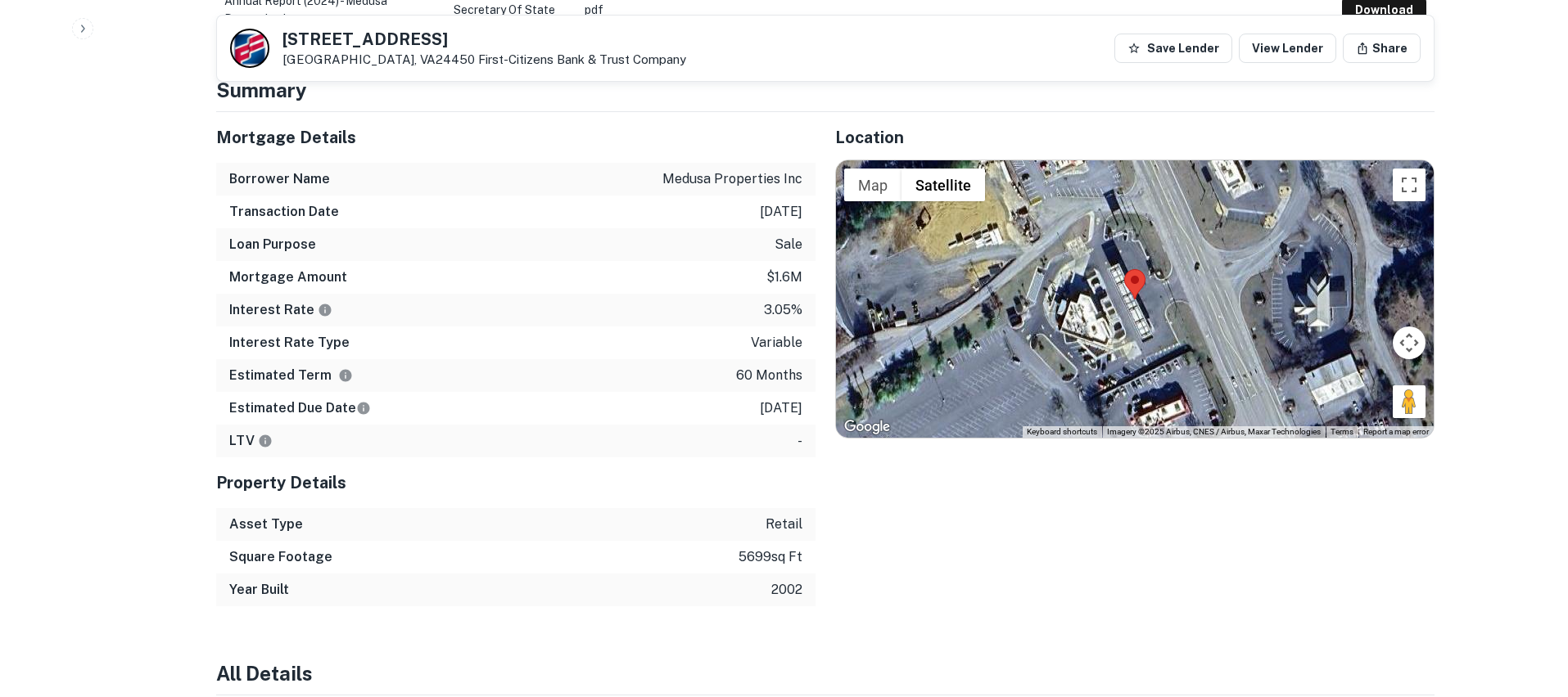
scroll to position [900, 0]
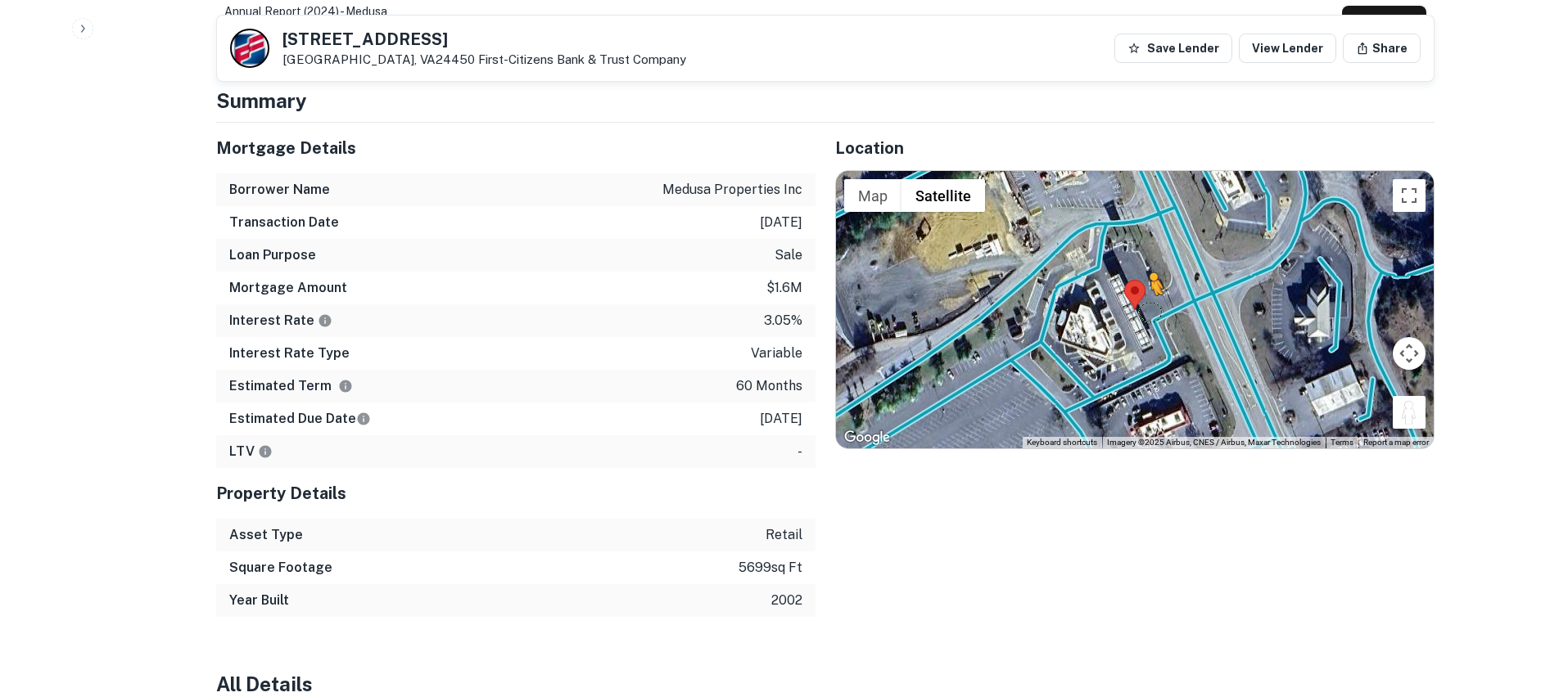
drag, startPoint x: 1420, startPoint y: 394, endPoint x: 1150, endPoint y: 294, distance: 287.9
click at [1150, 294] on div "To activate drag with keyboard, press Alt + Enter. Once in keyboard drag state,…" at bounding box center [1135, 309] width 598 height 277
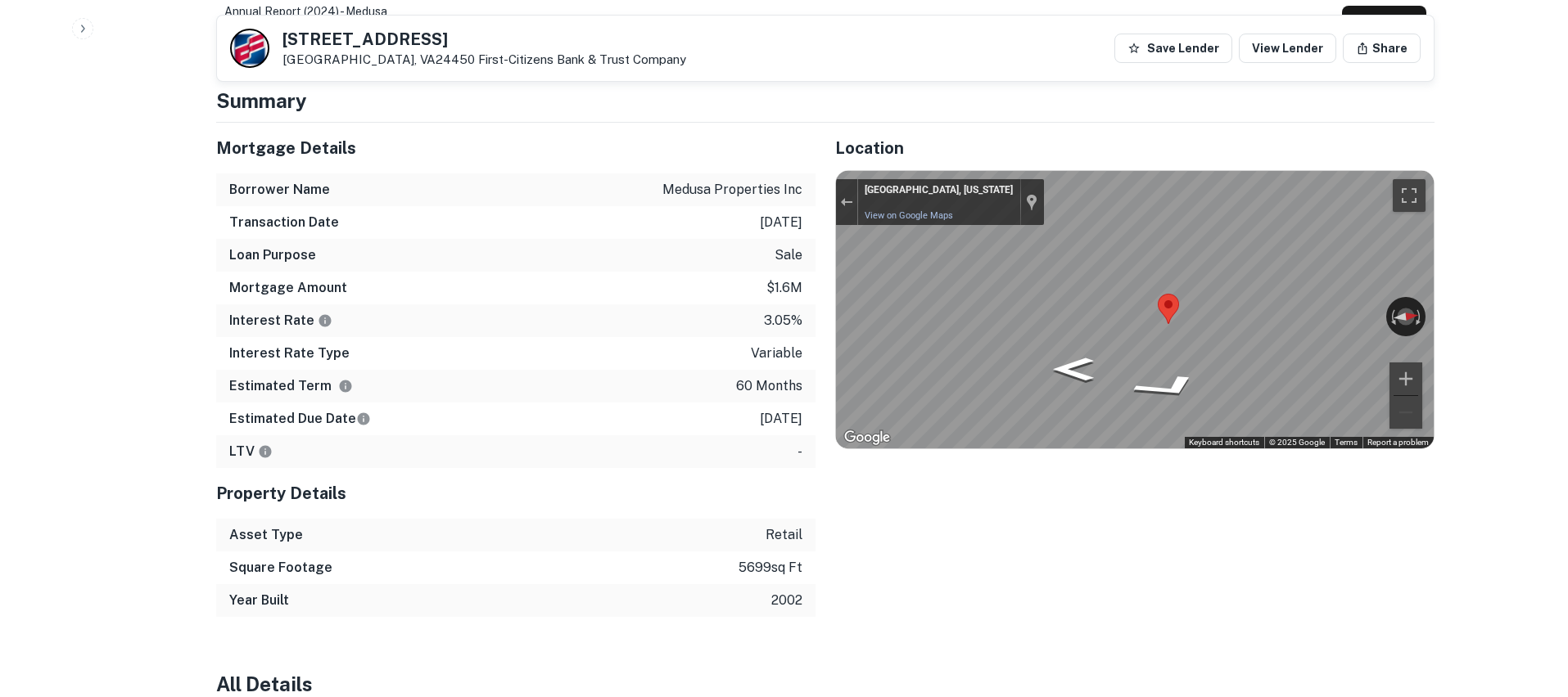
click at [690, 306] on div "Interest Rate 3.05%" at bounding box center [516, 320] width 599 height 33
click at [481, 239] on div "Loan Purpose sale" at bounding box center [516, 255] width 599 height 33
